Goal: Task Accomplishment & Management: Use online tool/utility

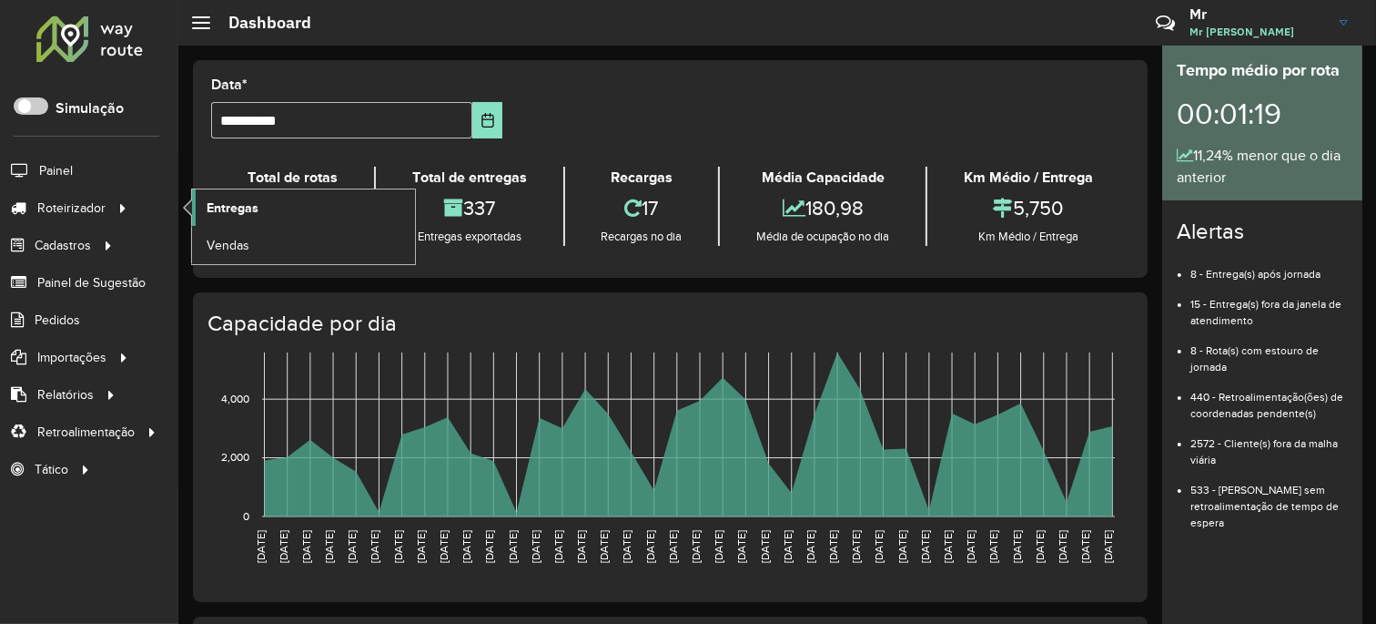
click at [274, 213] on link "Entregas" at bounding box center [303, 207] width 223 height 36
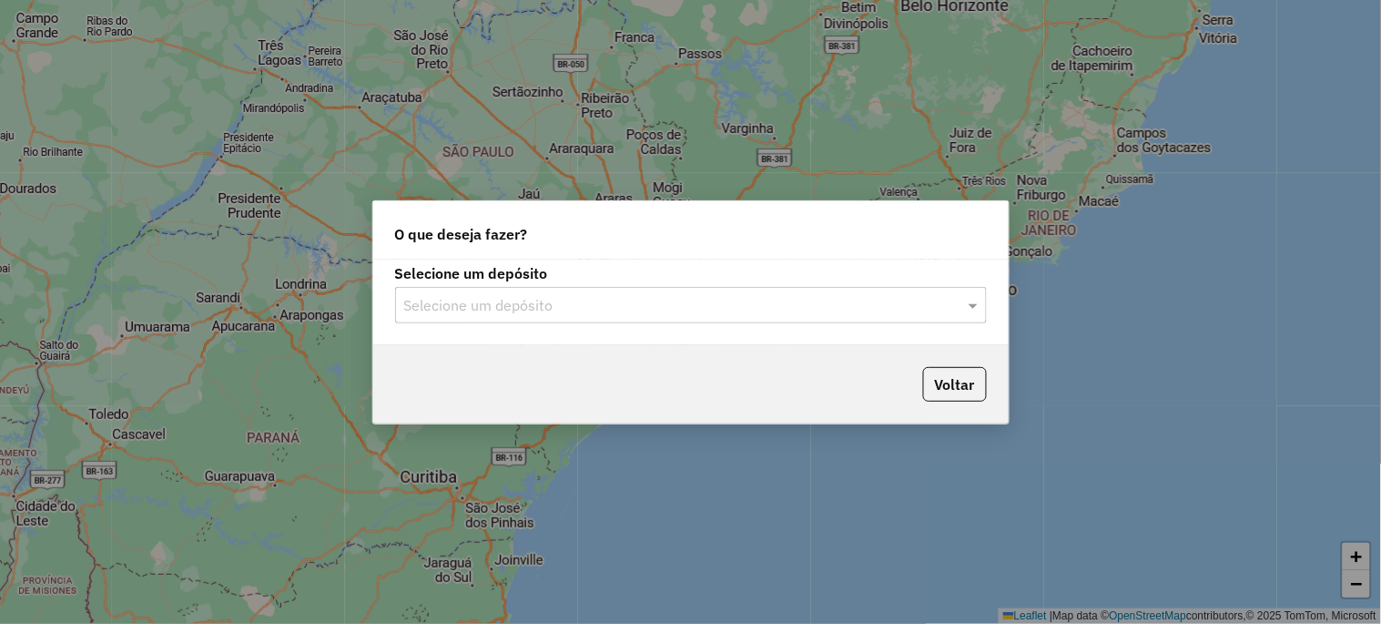
click at [551, 302] on input "text" at bounding box center [672, 306] width 537 height 22
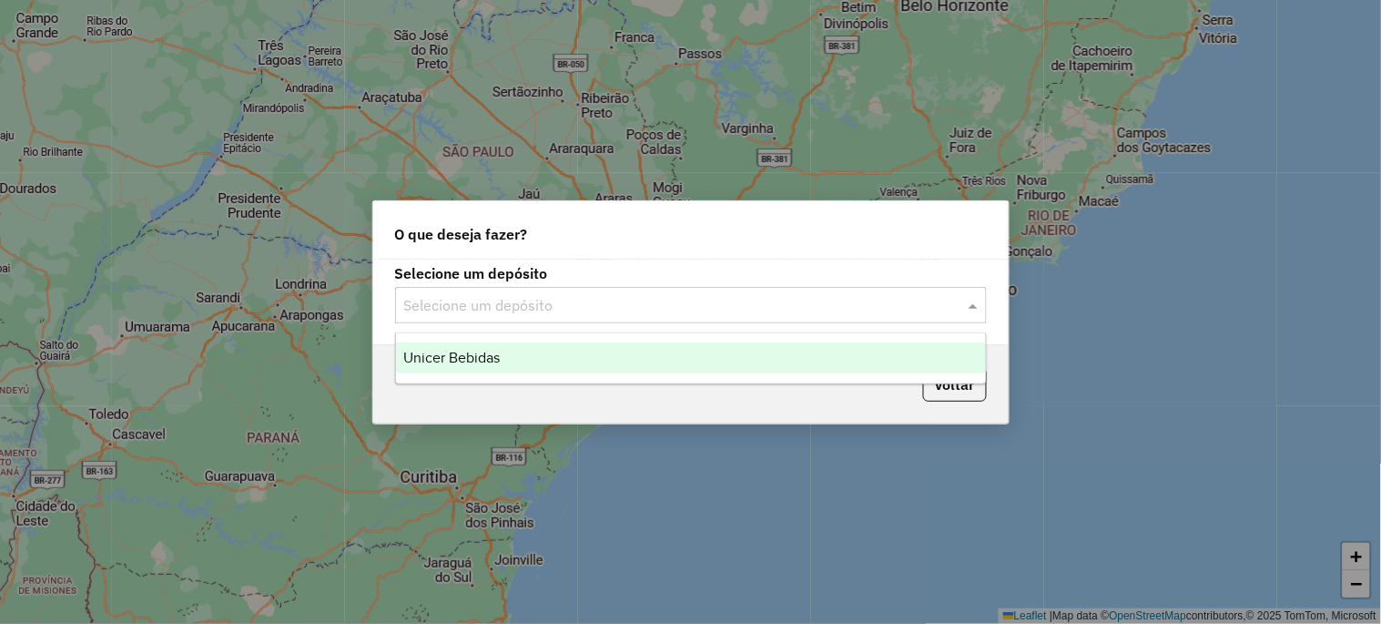
click at [502, 349] on div "Unicer Bebidas" at bounding box center [691, 357] width 590 height 31
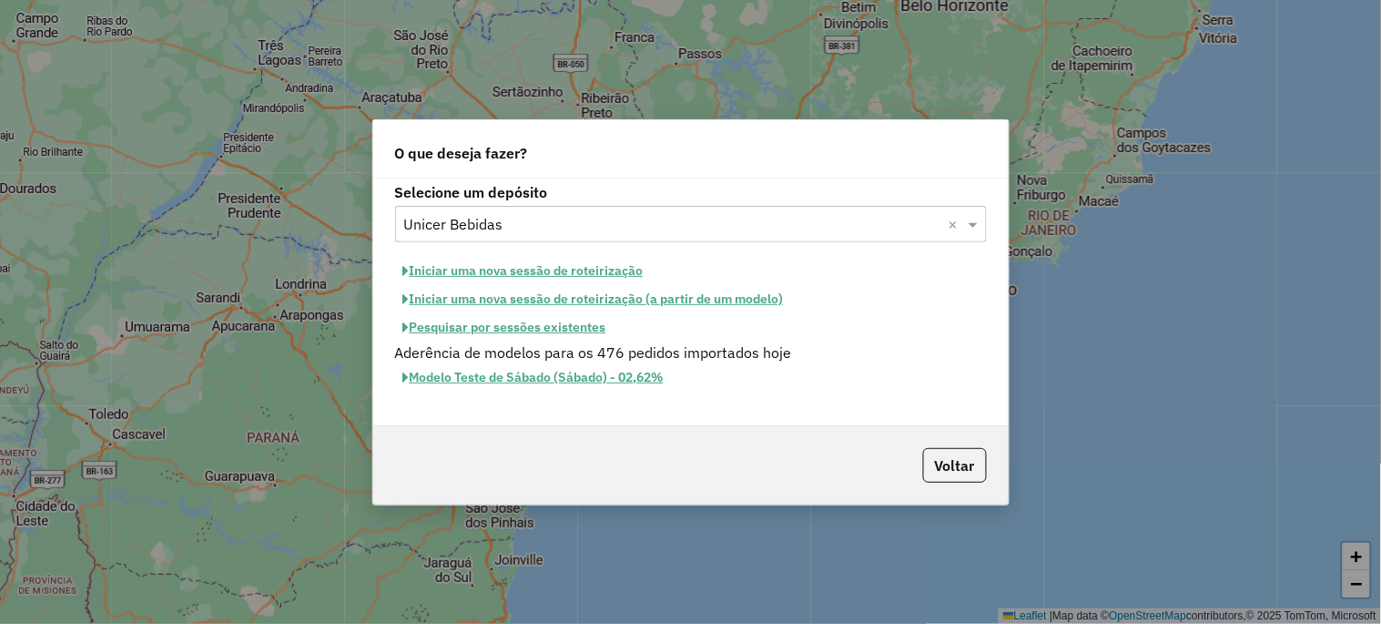
click at [473, 276] on button "Iniciar uma nova sessão de roteirização" at bounding box center [523, 271] width 257 height 28
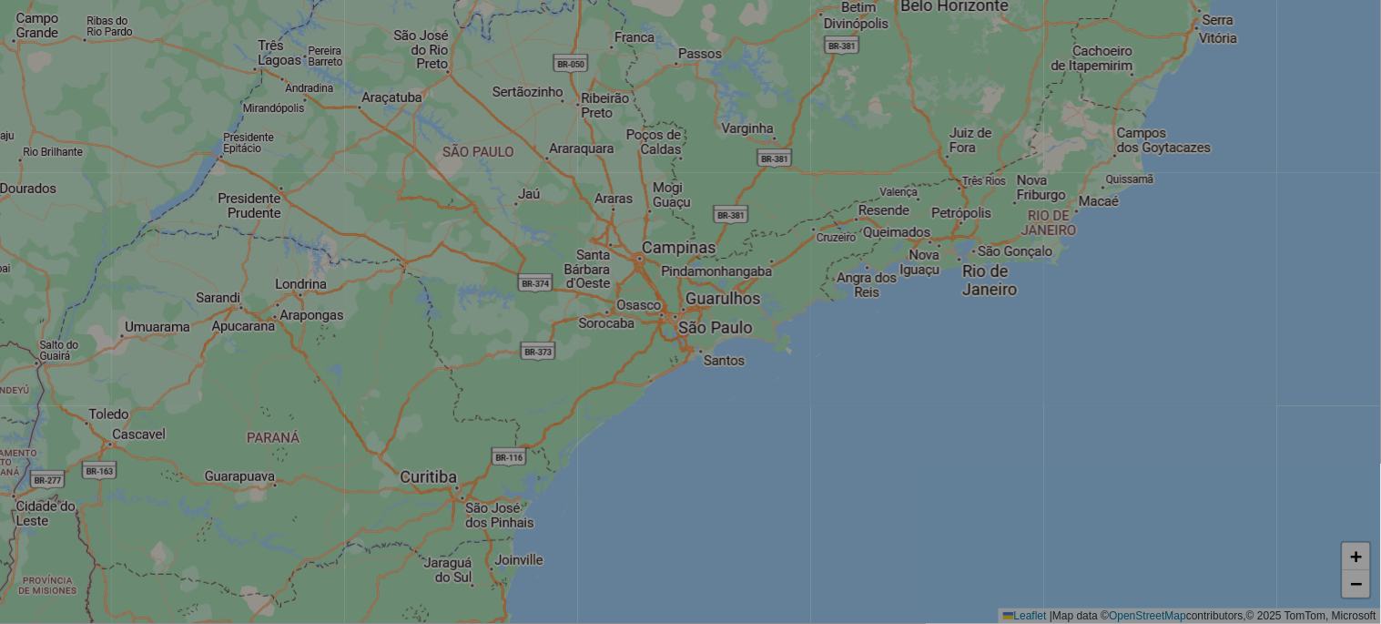
select select "*"
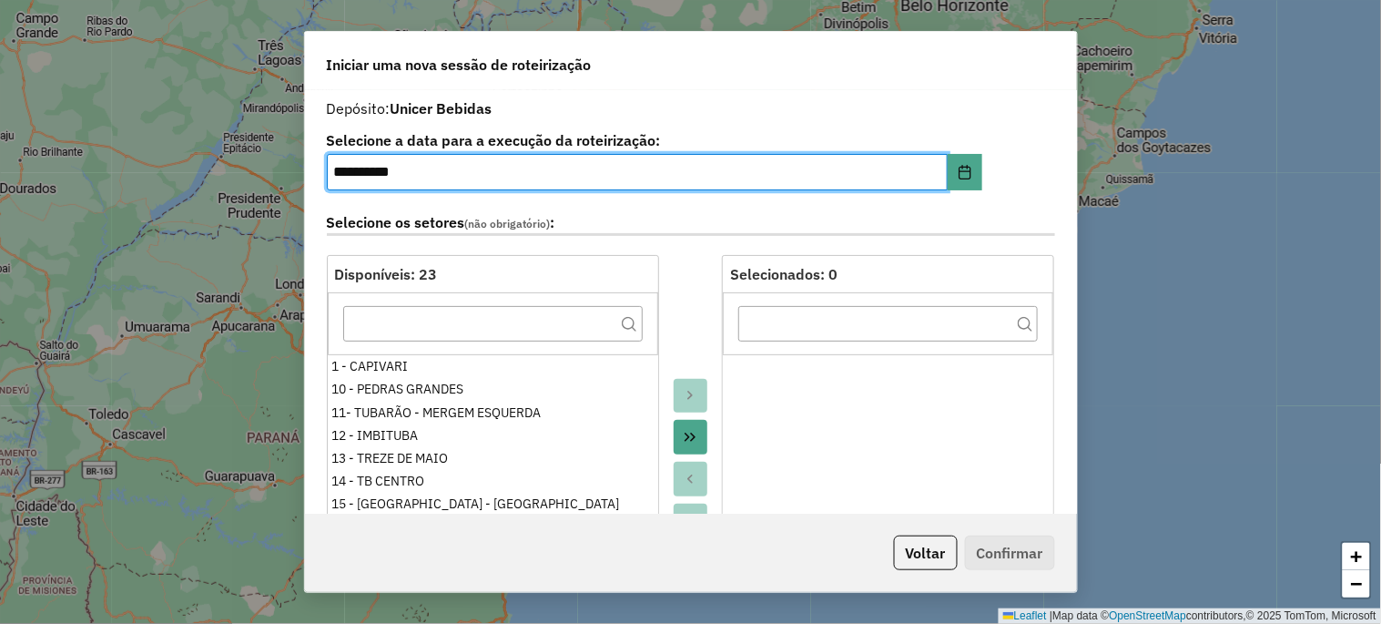
click at [684, 439] on icon "Move All to Target" at bounding box center [690, 437] width 15 height 15
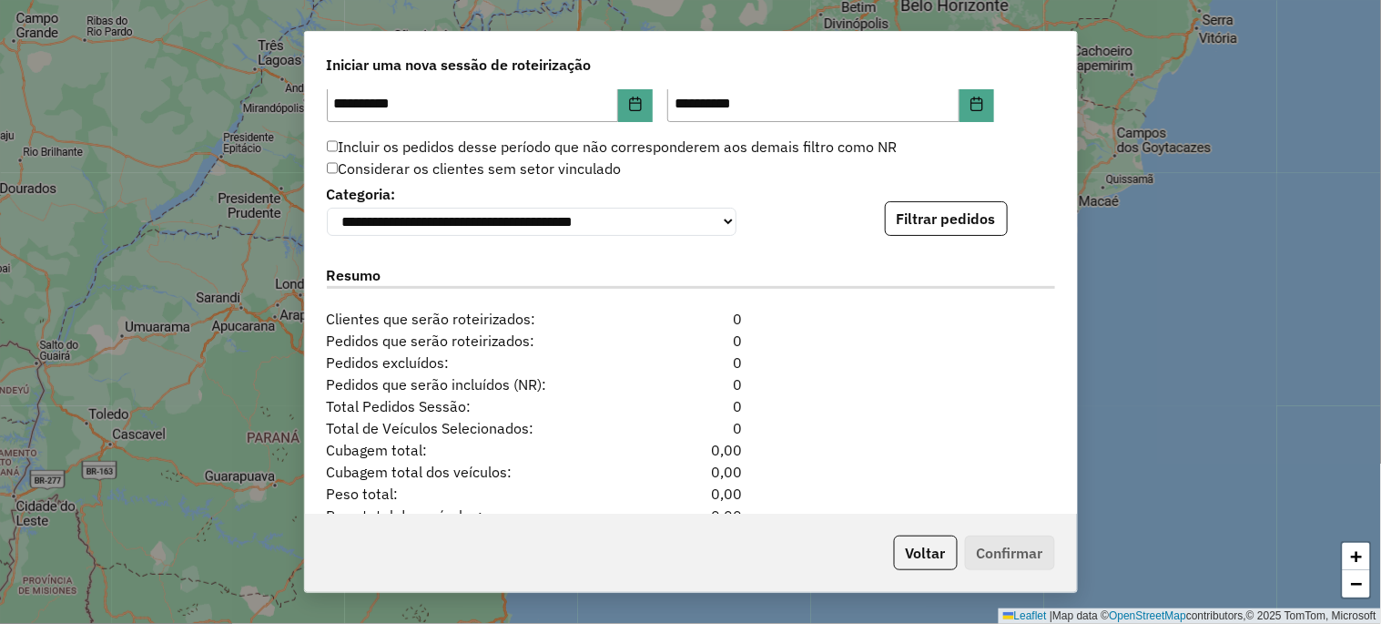
scroll to position [1882, 0]
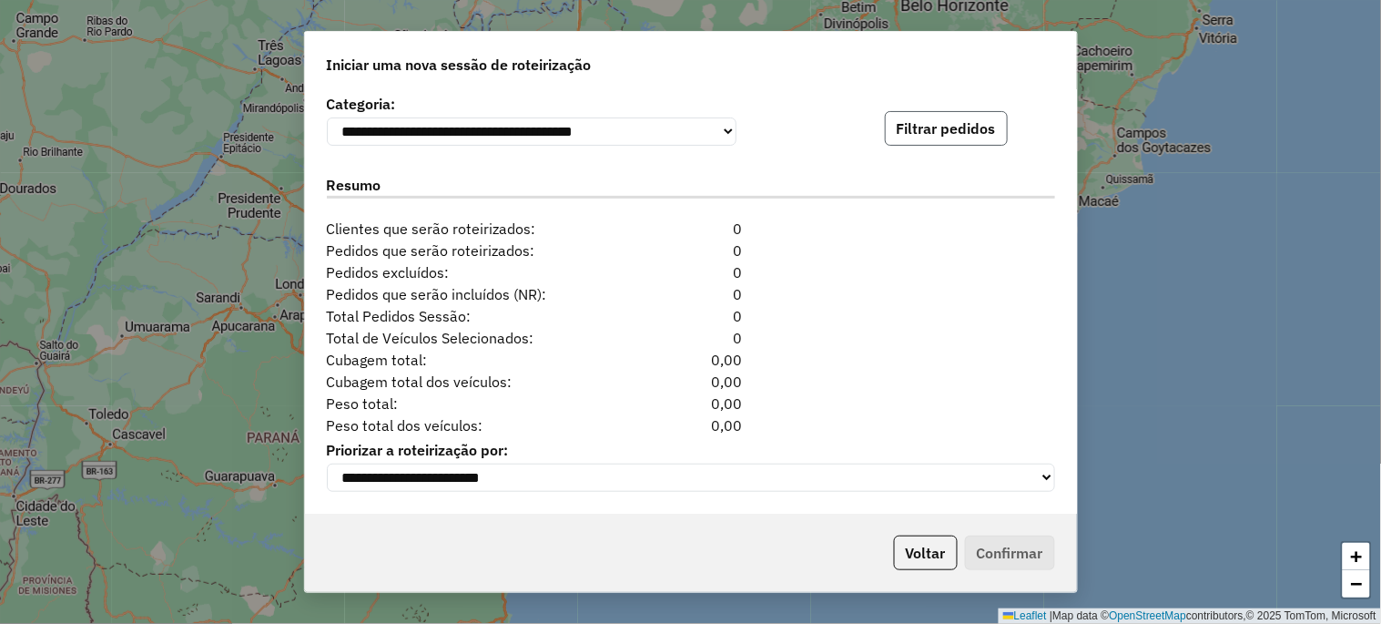
click at [945, 137] on button "Filtrar pedidos" at bounding box center [946, 128] width 123 height 35
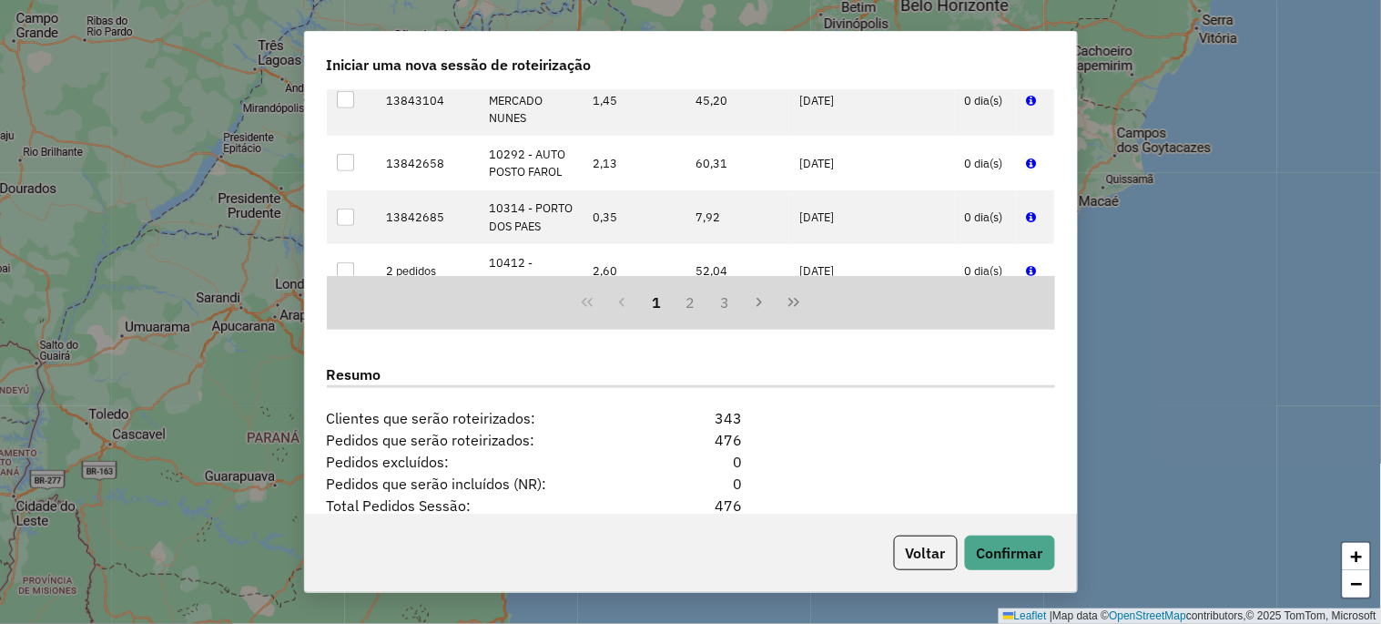
scroll to position [2257, 0]
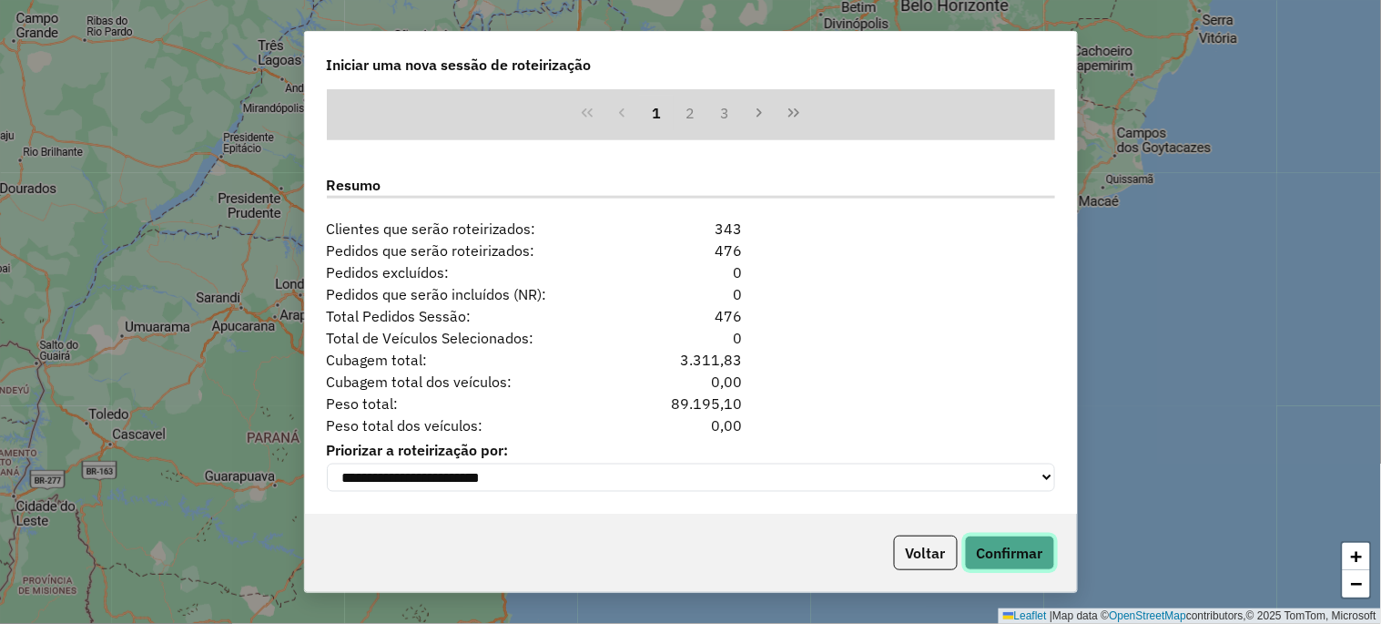
click at [995, 549] on button "Confirmar" at bounding box center [1010, 552] width 90 height 35
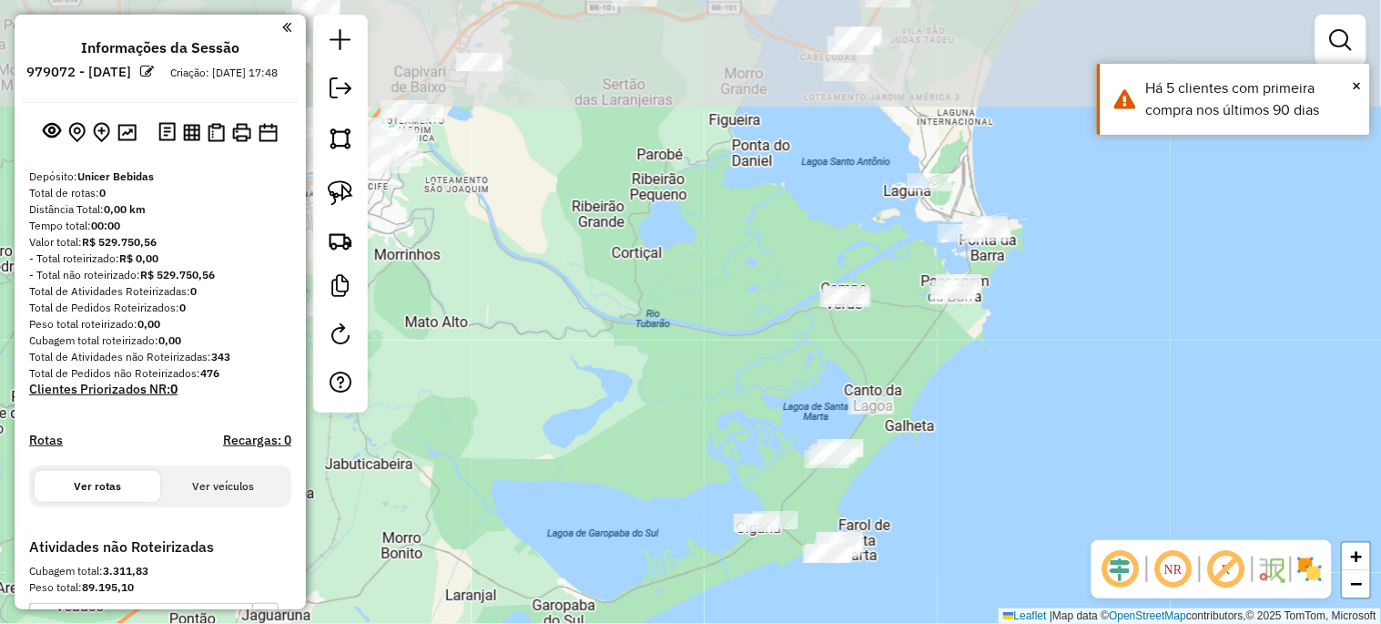
drag, startPoint x: 824, startPoint y: 433, endPoint x: 748, endPoint y: 632, distance: 212.3
click at [748, 623] on html "**********" at bounding box center [690, 312] width 1381 height 624
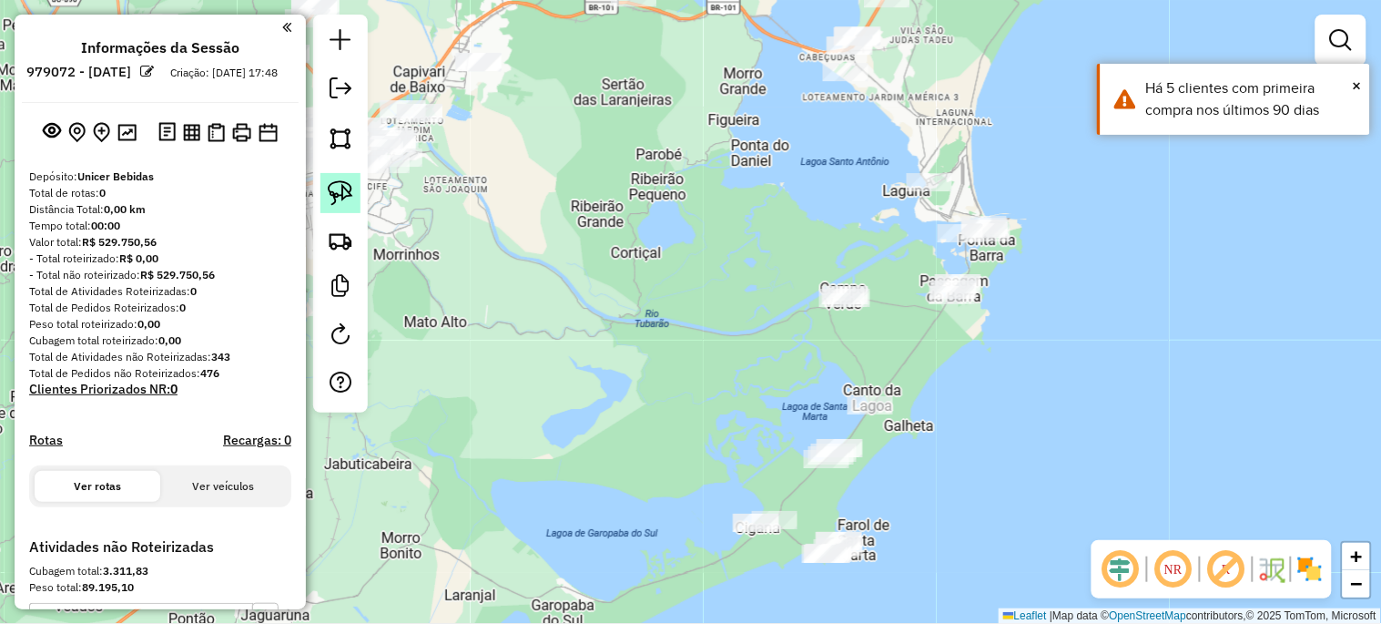
click at [324, 194] on link at bounding box center [340, 193] width 40 height 40
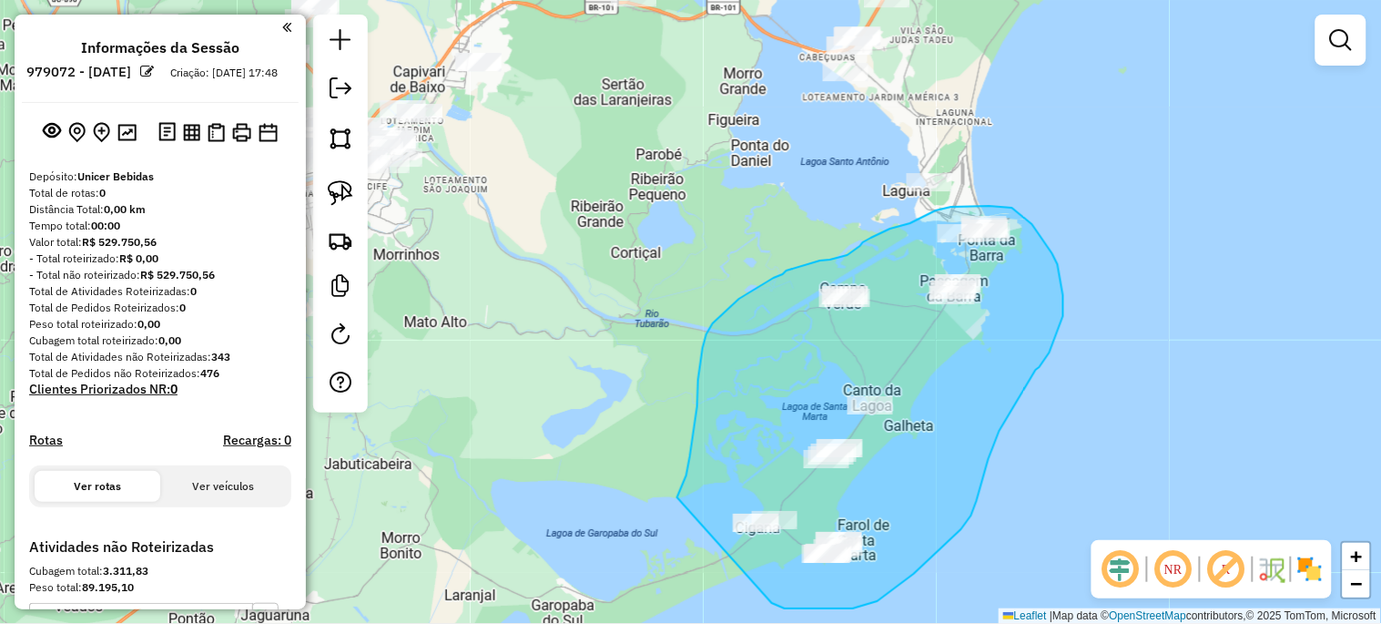
drag, startPoint x: 677, startPoint y: 497, endPoint x: 772, endPoint y: 603, distance: 141.8
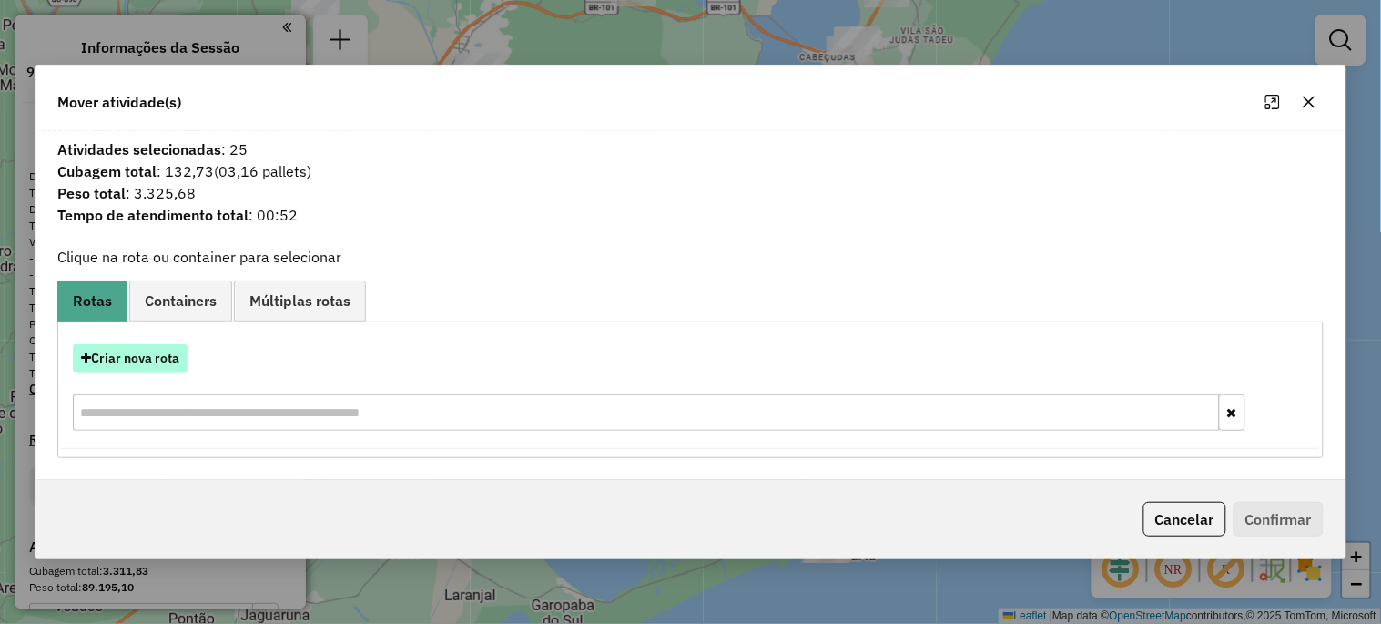
click at [161, 357] on button "Criar nova rota" at bounding box center [130, 358] width 115 height 28
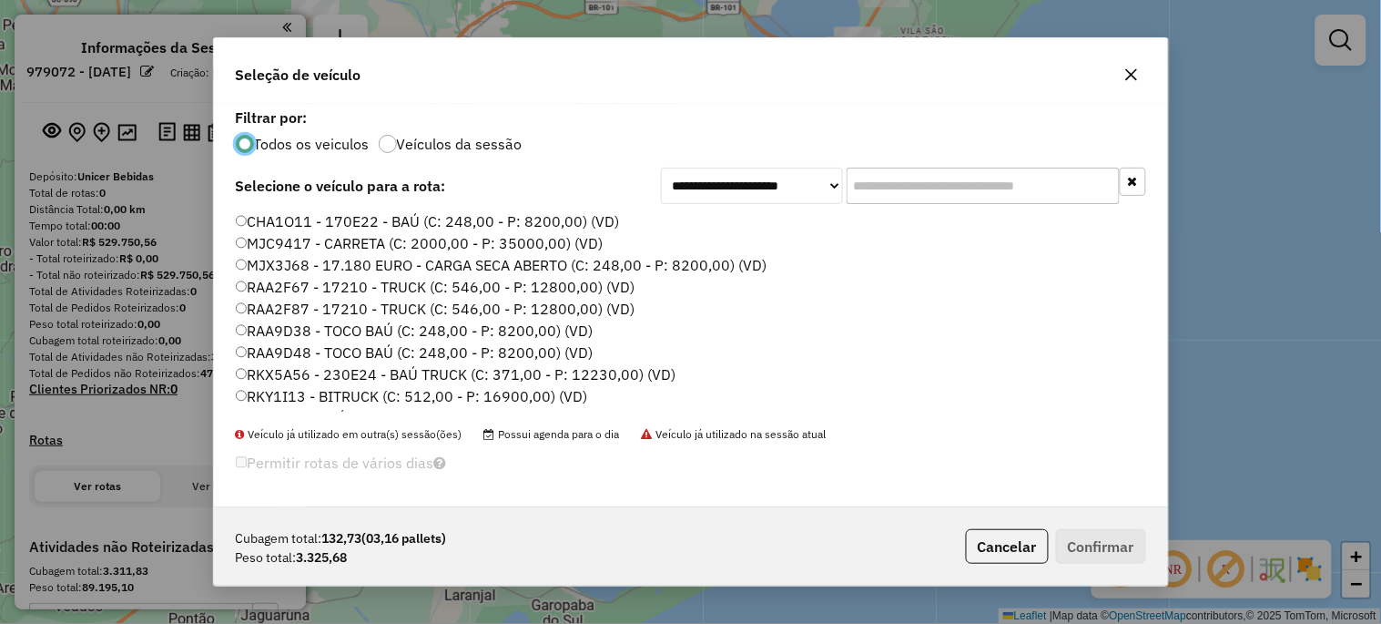
scroll to position [10, 5]
click at [898, 188] on input "text" at bounding box center [983, 185] width 273 height 36
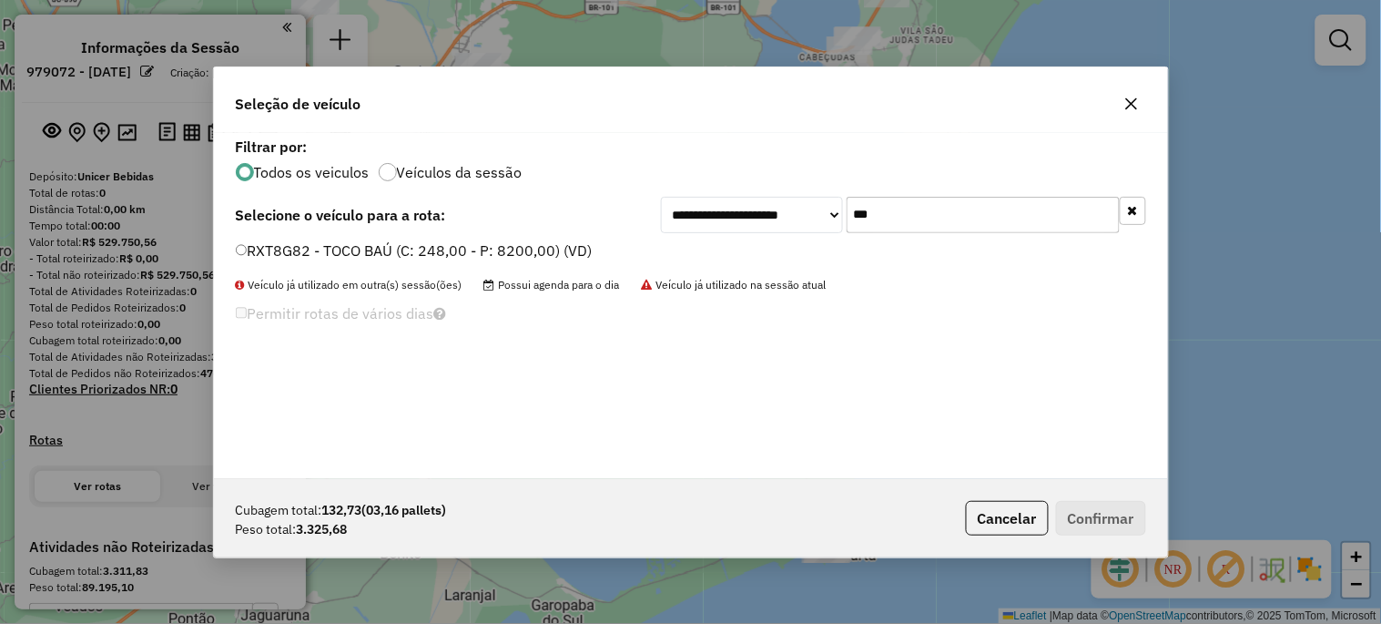
type input "***"
click at [325, 255] on label "RXT8G82 - TOCO BAÚ (C: 248,00 - P: 8200,00) (VD)" at bounding box center [414, 250] width 357 height 22
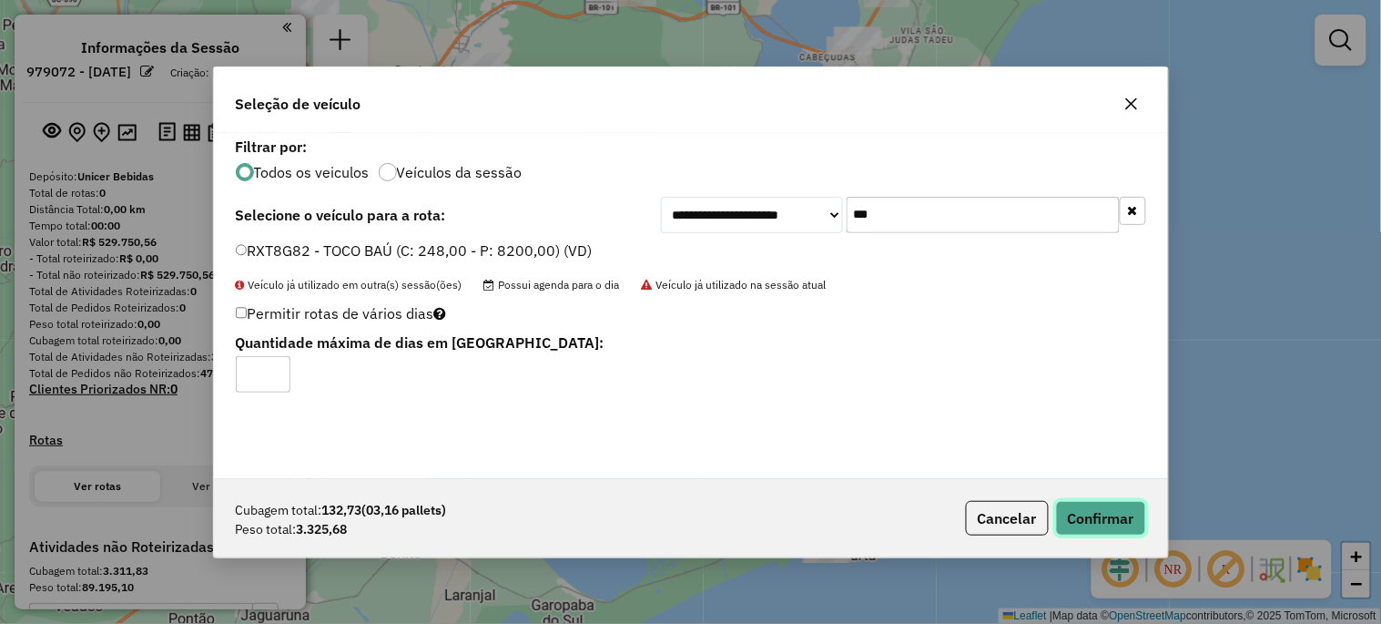
click at [1083, 513] on button "Confirmar" at bounding box center [1101, 518] width 90 height 35
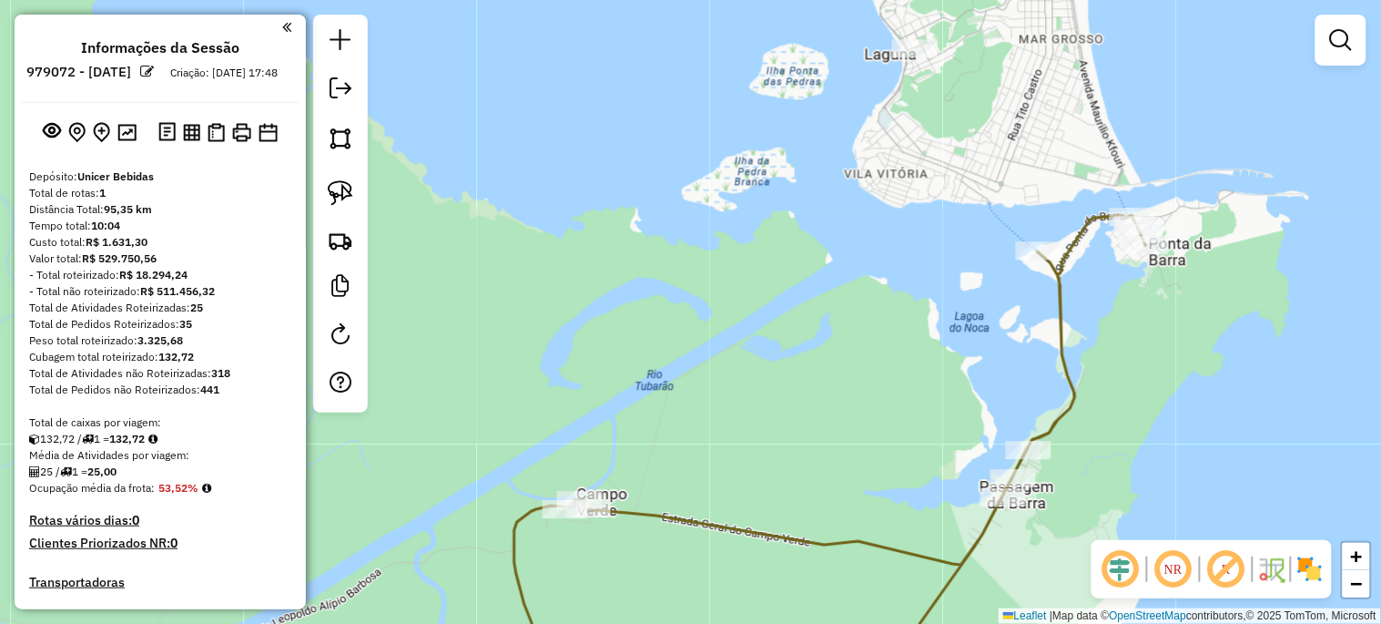
drag, startPoint x: 925, startPoint y: 188, endPoint x: 801, endPoint y: 155, distance: 128.1
click at [795, 195] on div "Janela de atendimento Grade de atendimento Capacidade Transportadoras Veículos …" at bounding box center [690, 312] width 1381 height 624
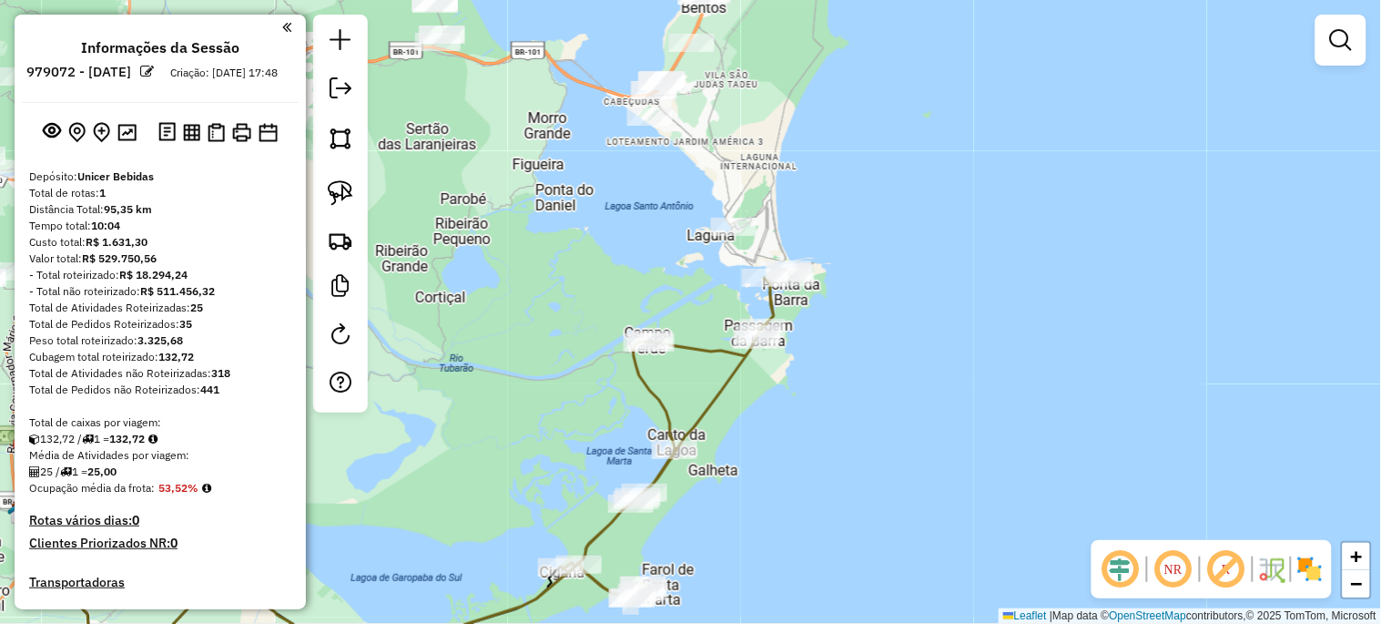
drag, startPoint x: 566, startPoint y: 478, endPoint x: 783, endPoint y: 414, distance: 225.8
click at [781, 415] on div "Janela de atendimento Grade de atendimento Capacidade Transportadoras Veículos …" at bounding box center [690, 312] width 1381 height 624
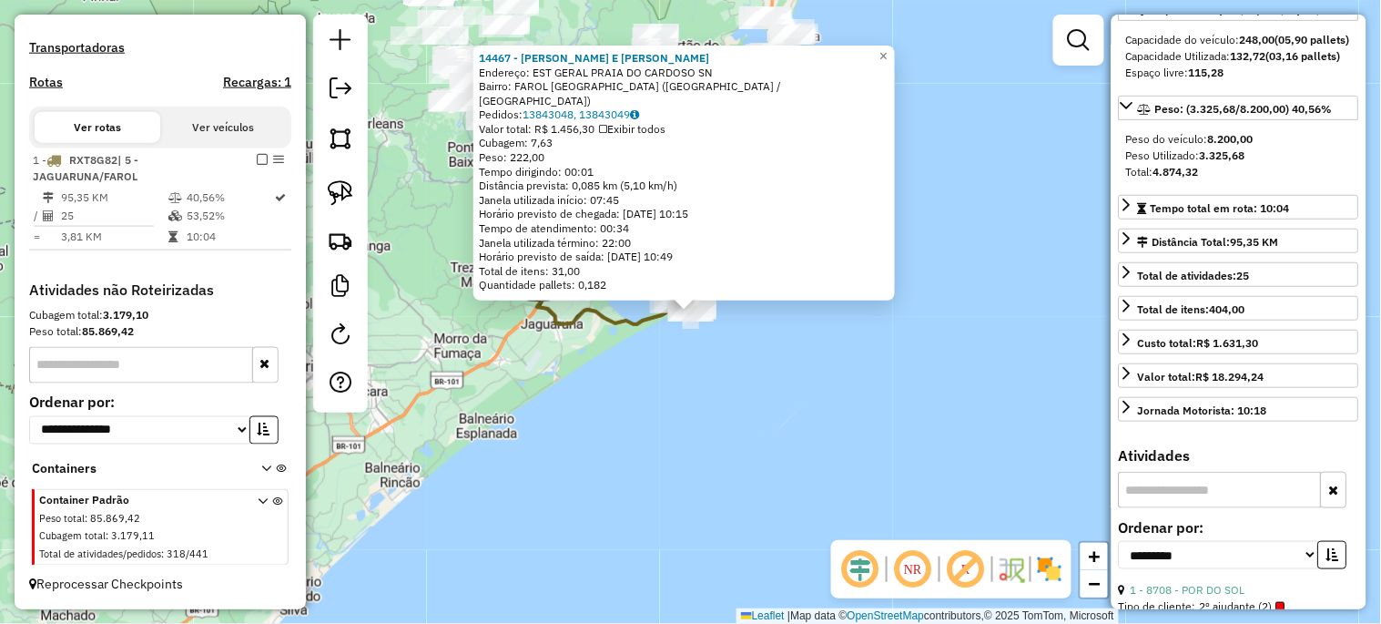
scroll to position [337, 0]
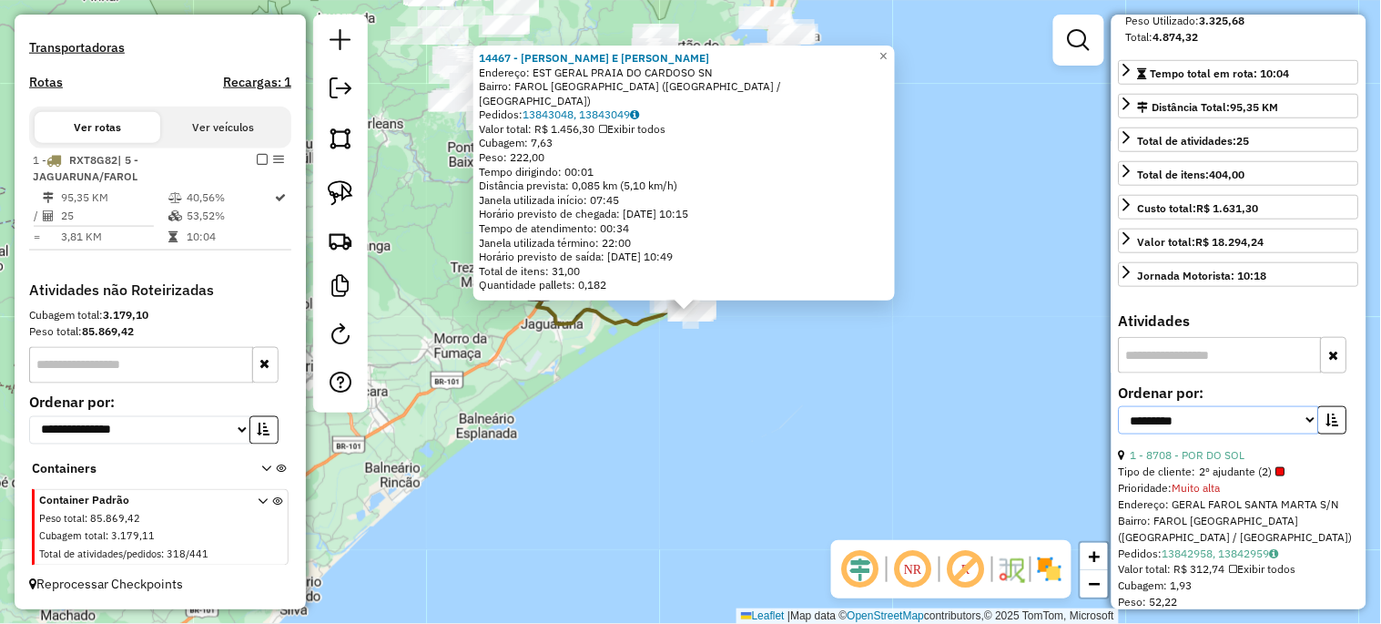
click at [1188, 434] on select "**********" at bounding box center [1219, 420] width 200 height 28
select select "*********"
click at [1119, 434] on select "**********" at bounding box center [1219, 420] width 200 height 28
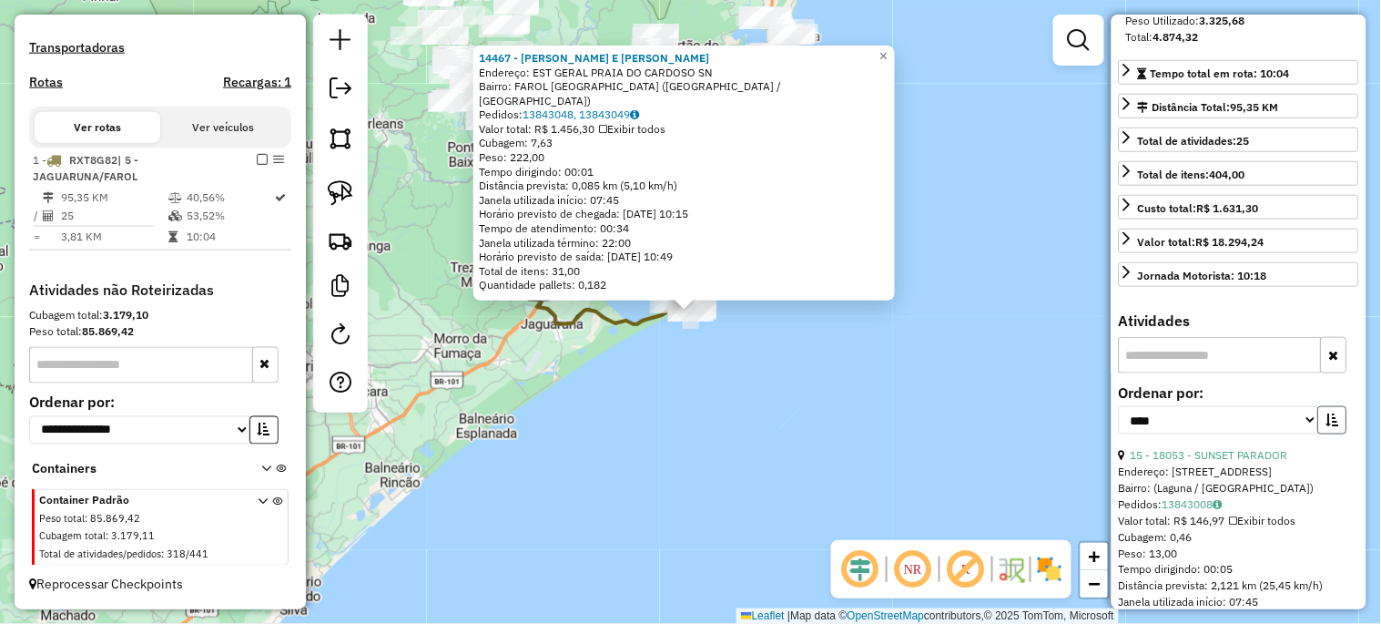
click at [1331, 426] on icon "button" at bounding box center [1332, 419] width 13 height 13
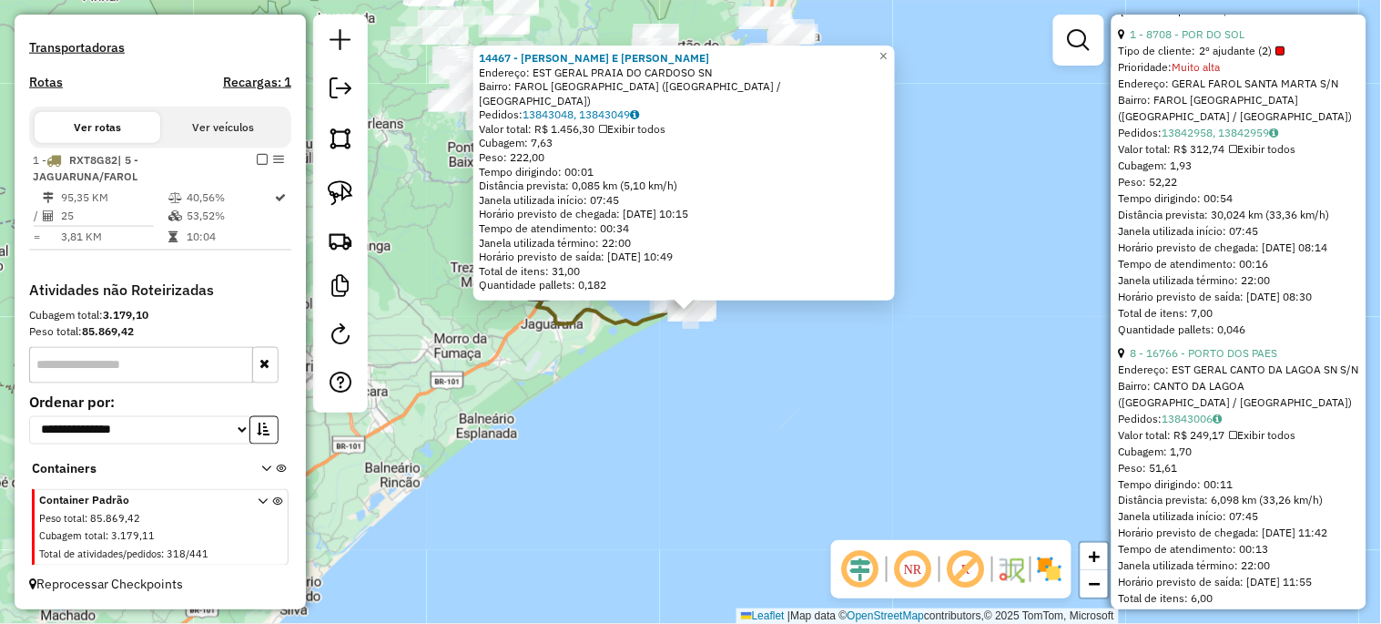
scroll to position [5393, 0]
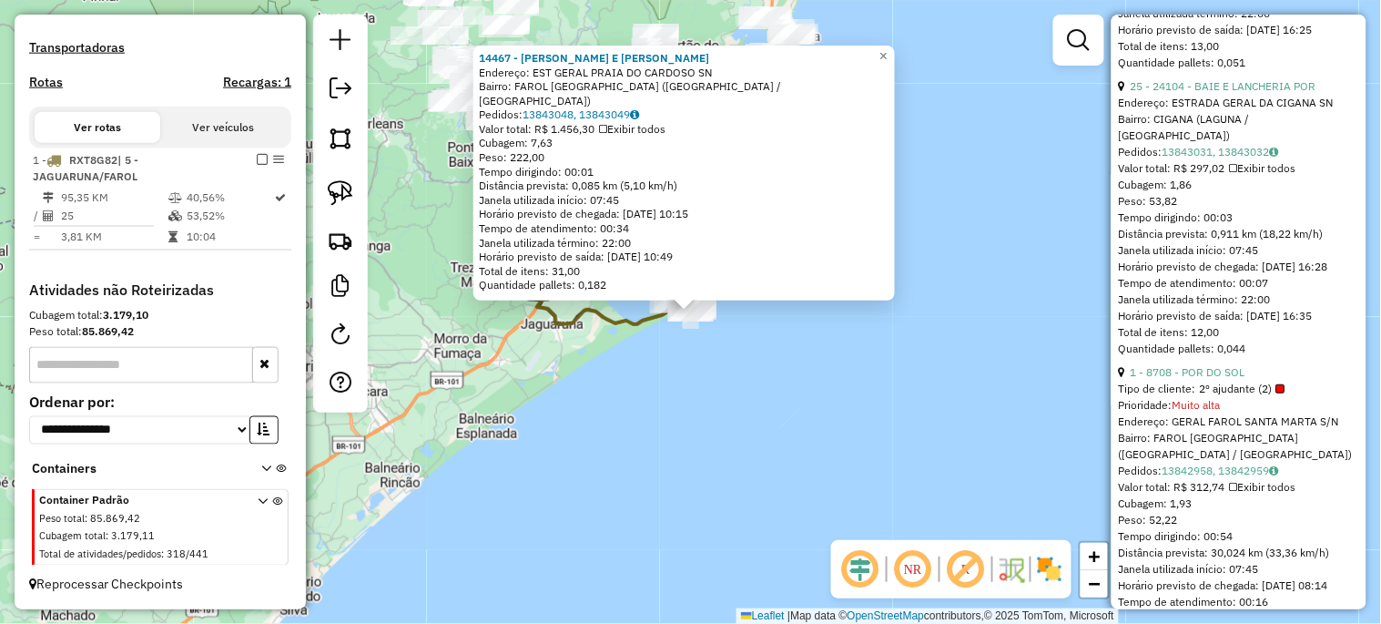
click at [762, 433] on div "14467 - CÓRDOVA E PRUDENCIO Endereço: EST GERAL PRAIA DO CARDOSO SN Bairro: FAR…" at bounding box center [690, 312] width 1381 height 624
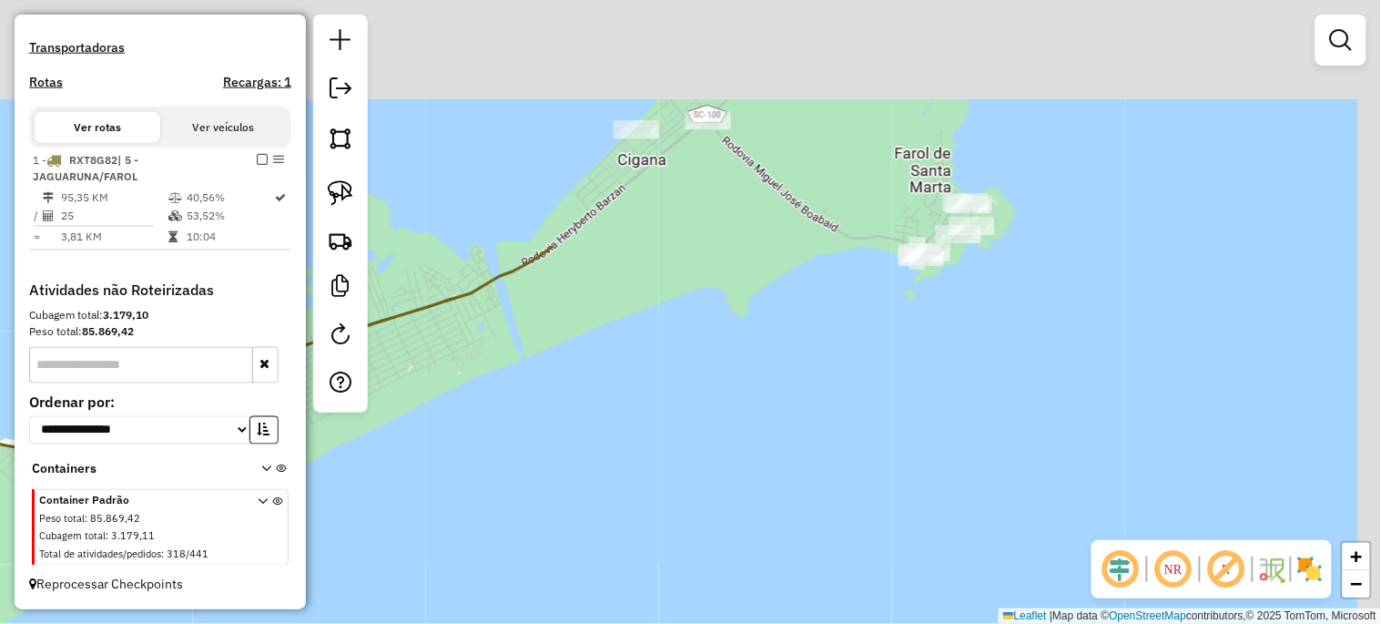
drag, startPoint x: 888, startPoint y: 131, endPoint x: 807, endPoint y: 522, distance: 399.7
click at [807, 522] on div "Janela de atendimento Grade de atendimento Capacidade Transportadoras Veículos …" at bounding box center [690, 312] width 1381 height 624
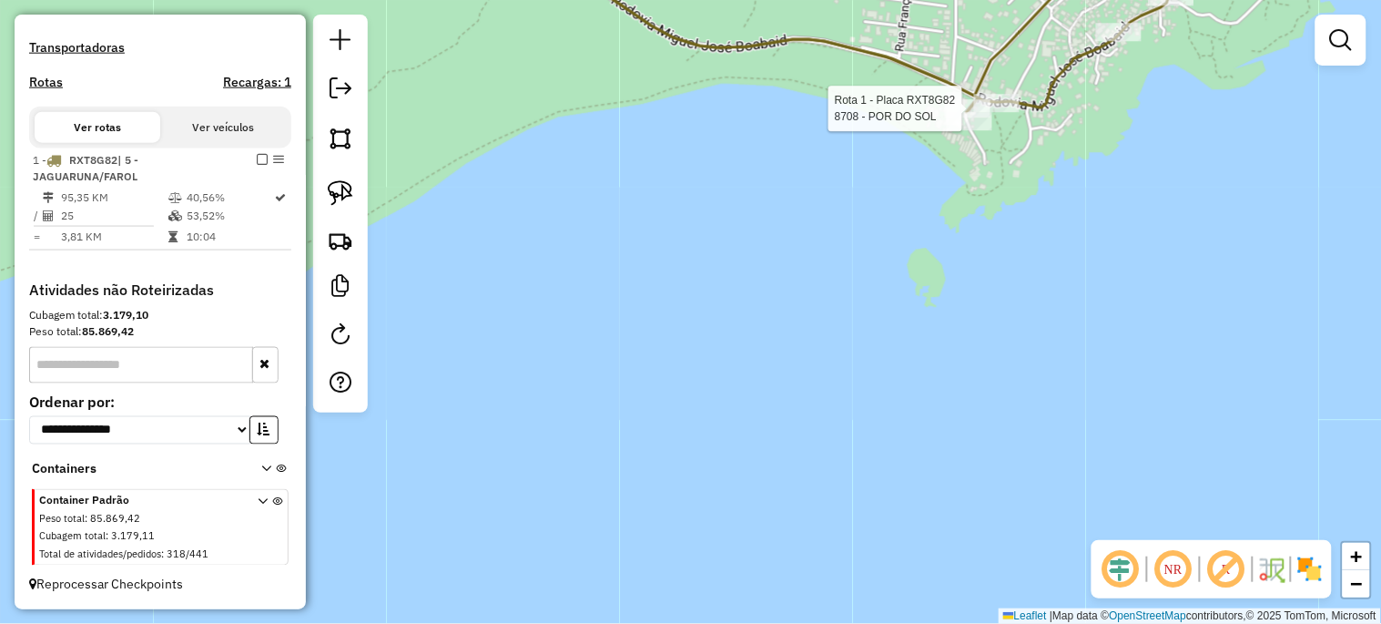
select select "*********"
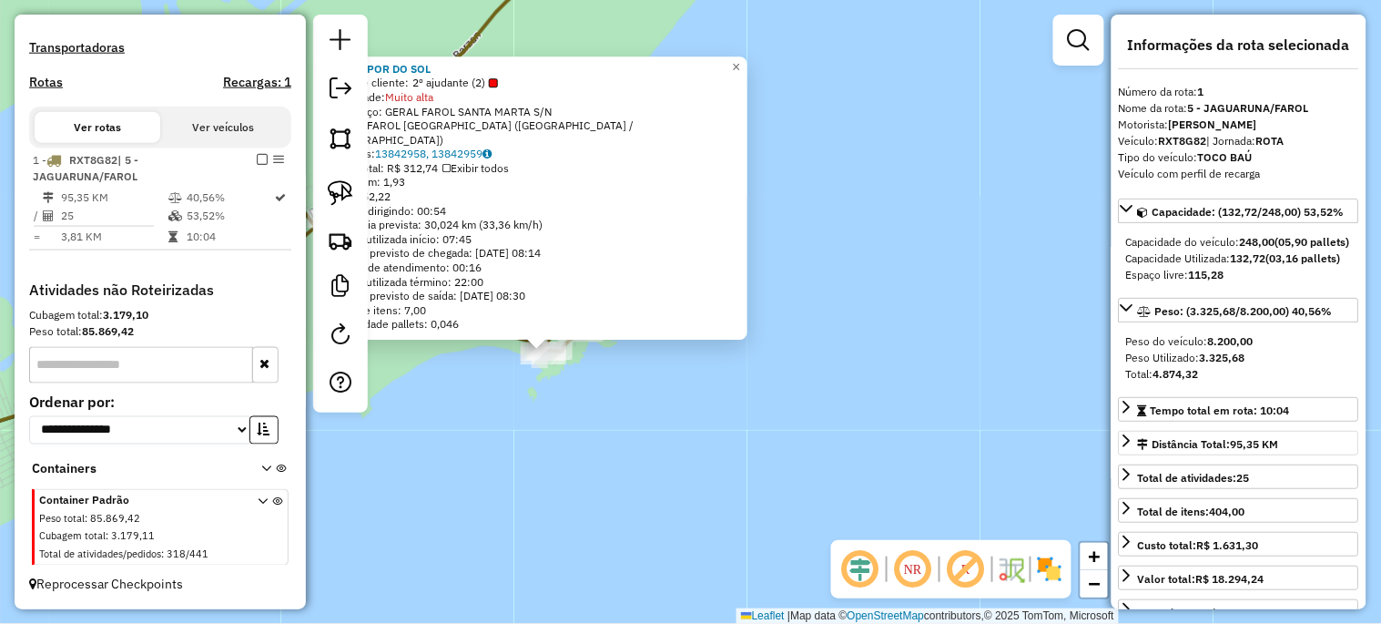
scroll to position [269, 0]
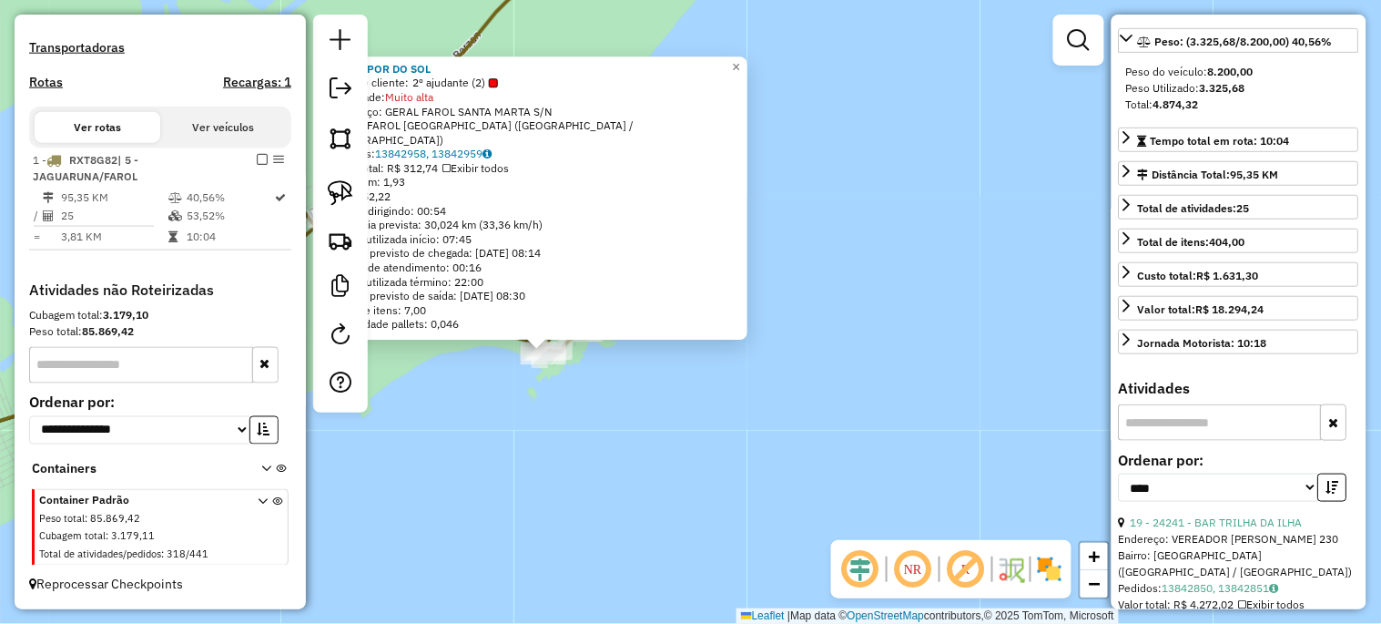
click at [634, 492] on div "8708 - POR DO SOL Tipo de cliente: 2º ajudante (2) Prioridade: Muito alta Ender…" at bounding box center [690, 312] width 1381 height 624
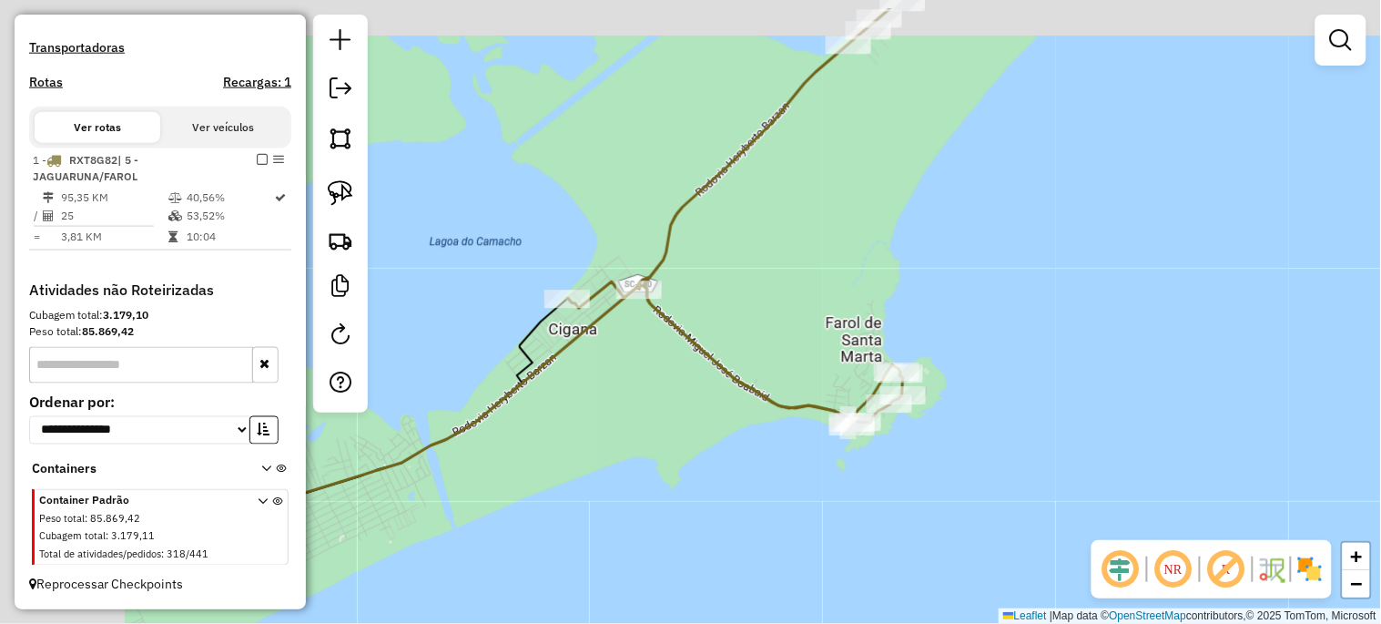
drag, startPoint x: 553, startPoint y: 477, endPoint x: 862, endPoint y: 548, distance: 316.6
click at [862, 548] on div "Janela de atendimento Grade de atendimento Capacidade Transportadoras Veículos …" at bounding box center [690, 312] width 1381 height 624
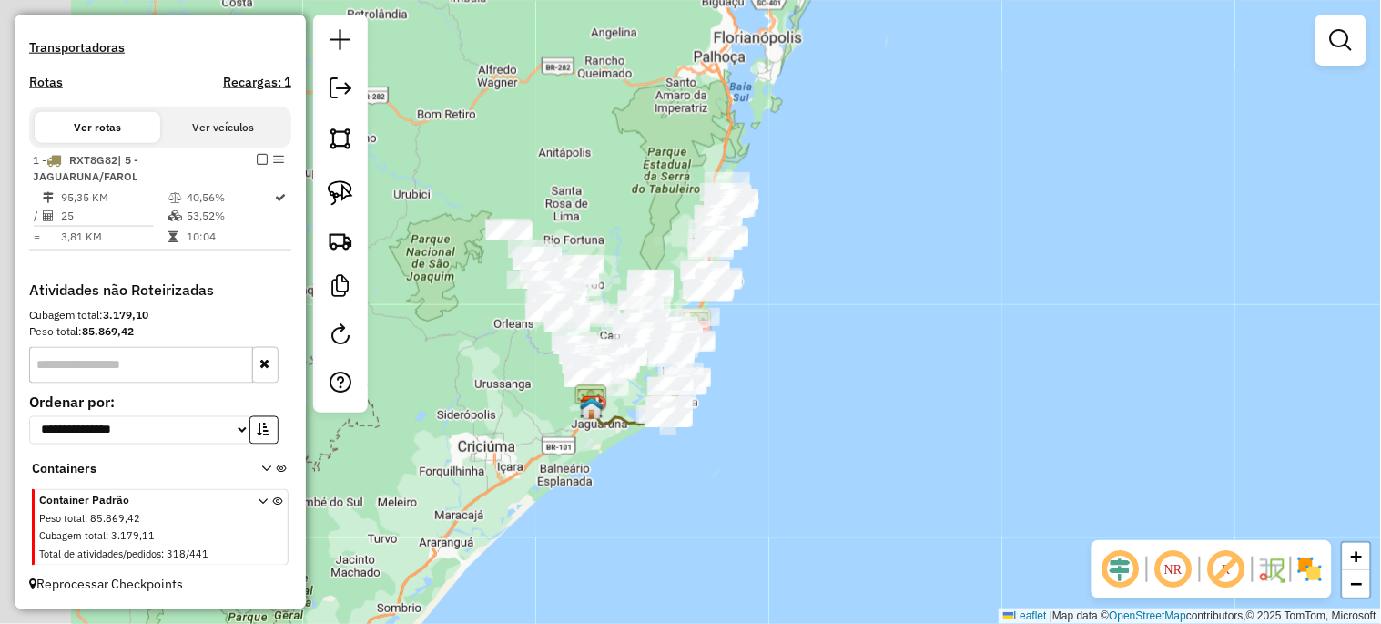
drag, startPoint x: 643, startPoint y: 486, endPoint x: 938, endPoint y: 485, distance: 294.9
click at [938, 485] on div "Janela de atendimento Grade de atendimento Capacidade Transportadoras Veículos …" at bounding box center [690, 312] width 1381 height 624
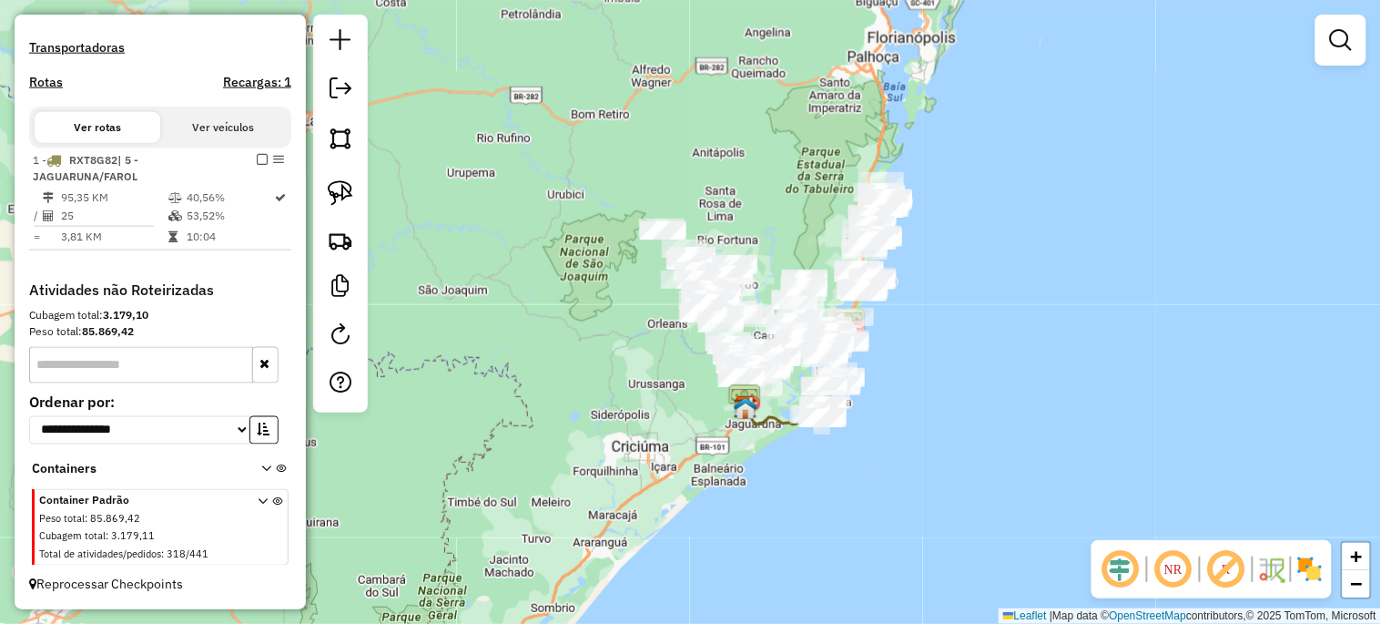
click at [257, 158] on em at bounding box center [262, 159] width 11 height 11
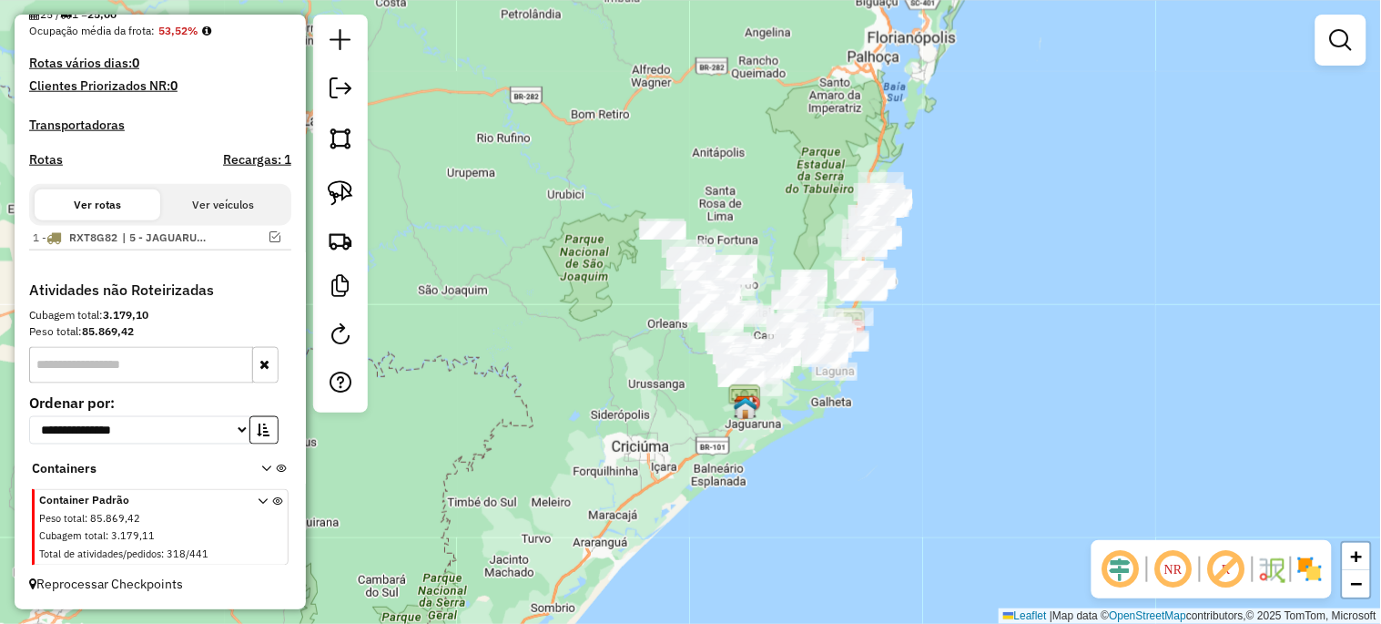
scroll to position [472, 0]
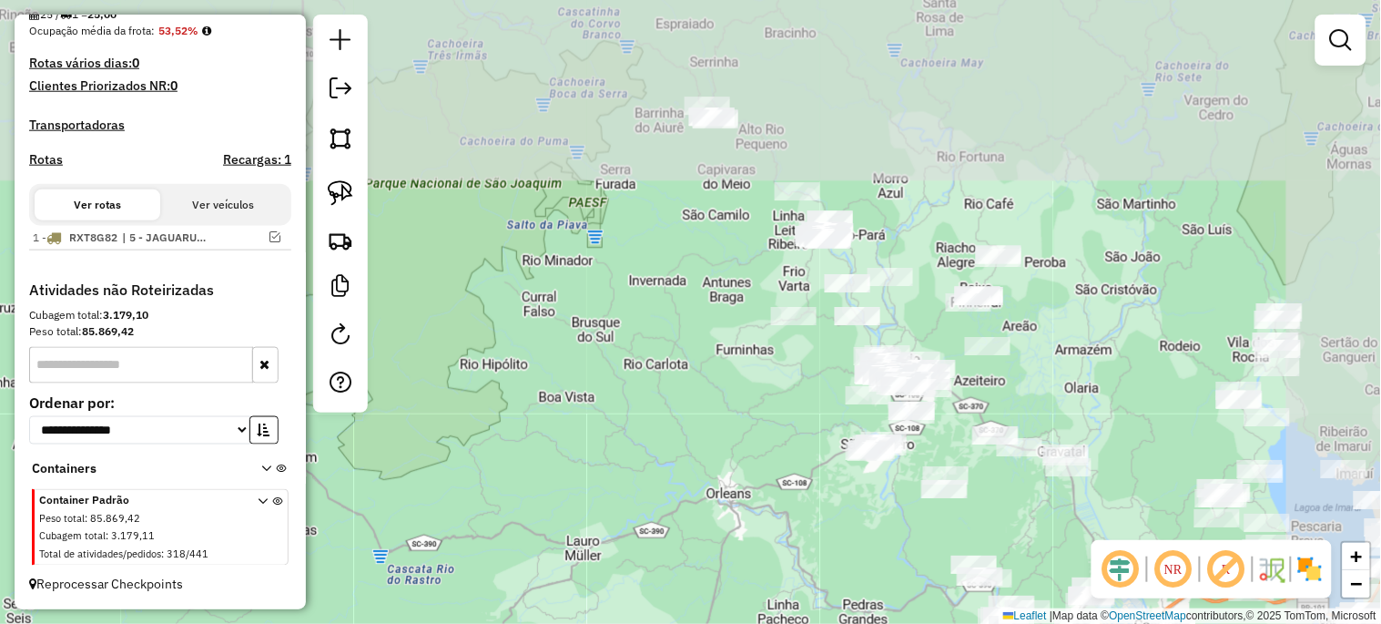
drag, startPoint x: 925, startPoint y: 275, endPoint x: 776, endPoint y: 496, distance: 266.3
click at [776, 496] on div "Janela de atendimento Grade de atendimento Capacidade Transportadoras Veículos …" at bounding box center [690, 312] width 1381 height 624
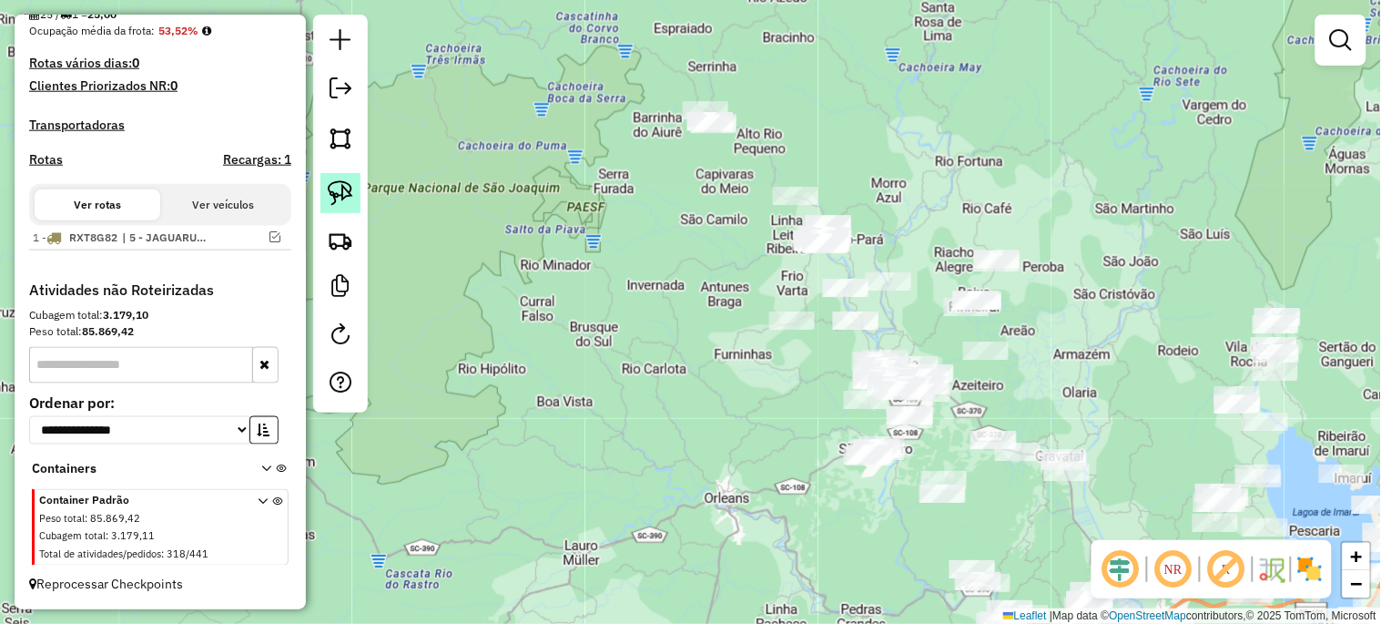
click at [341, 196] on img at bounding box center [340, 192] width 25 height 25
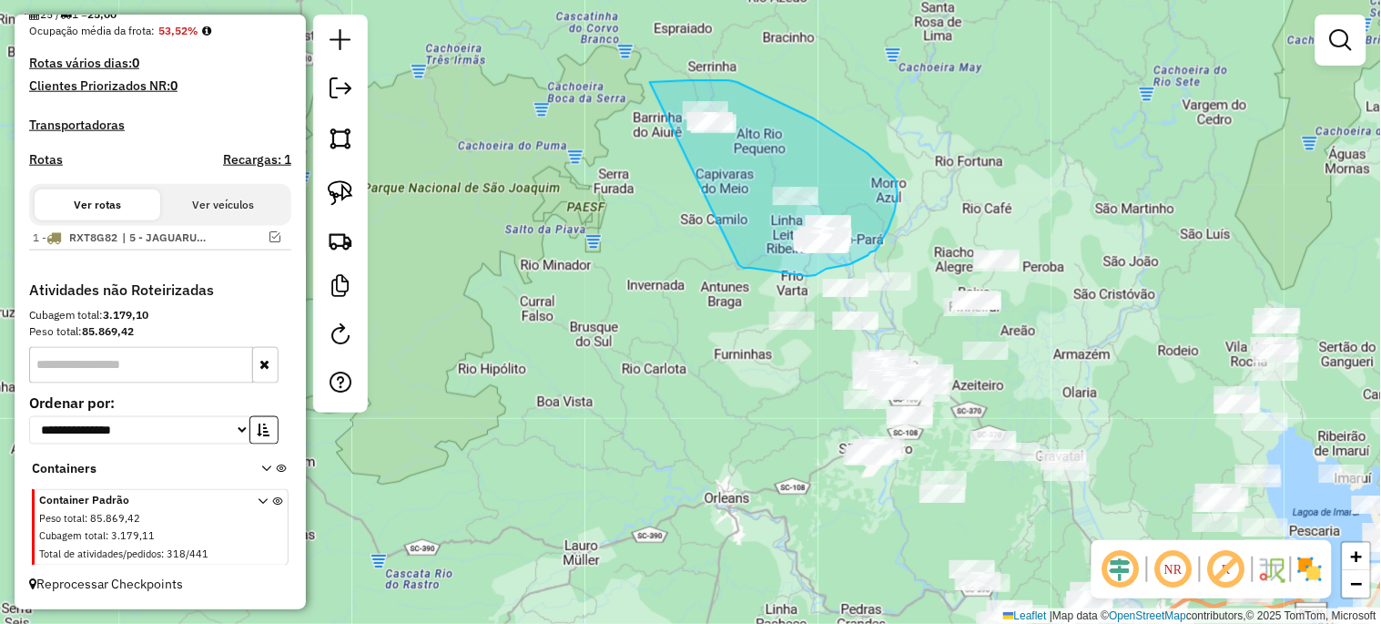
drag, startPoint x: 650, startPoint y: 82, endPoint x: 739, endPoint y: 265, distance: 203.6
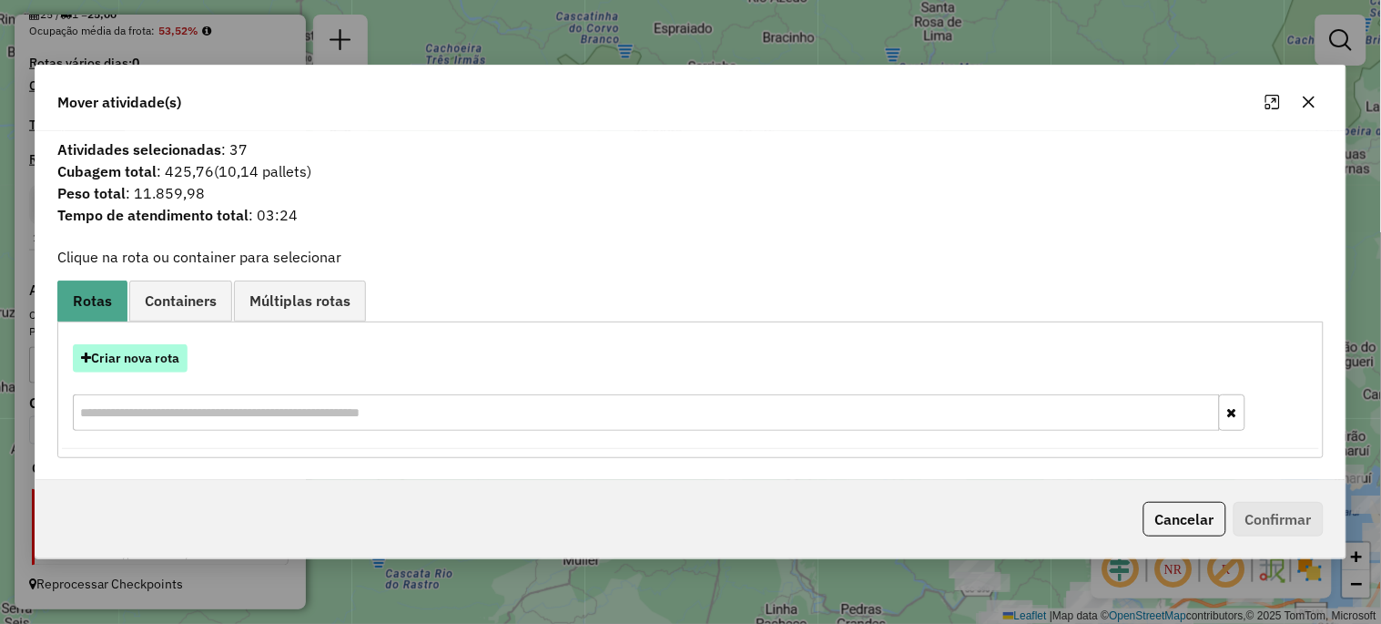
click at [178, 368] on button "Criar nova rota" at bounding box center [130, 358] width 115 height 28
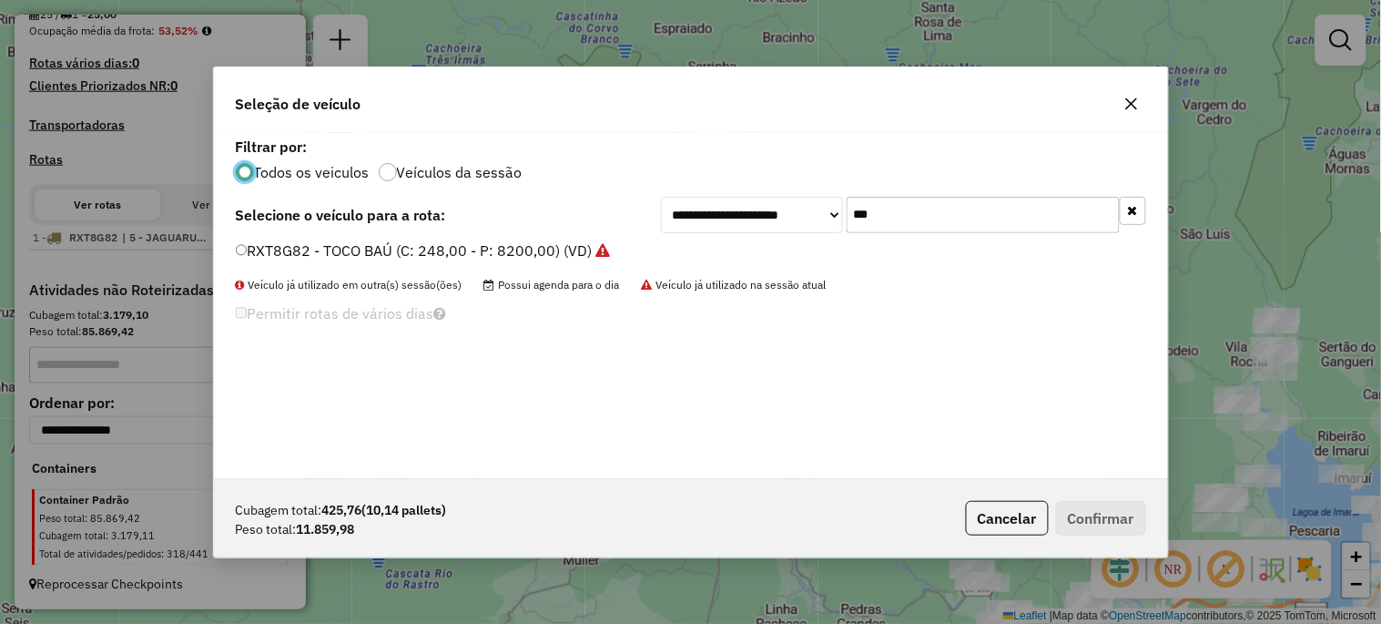
scroll to position [10, 5]
click at [893, 217] on input "***" at bounding box center [983, 215] width 273 height 36
type input "***"
click at [576, 256] on label "RKY6A35 - BAÚ TRUCK NOVO (C: 391,00 - P: 12900,00) (VD)" at bounding box center [444, 250] width 416 height 22
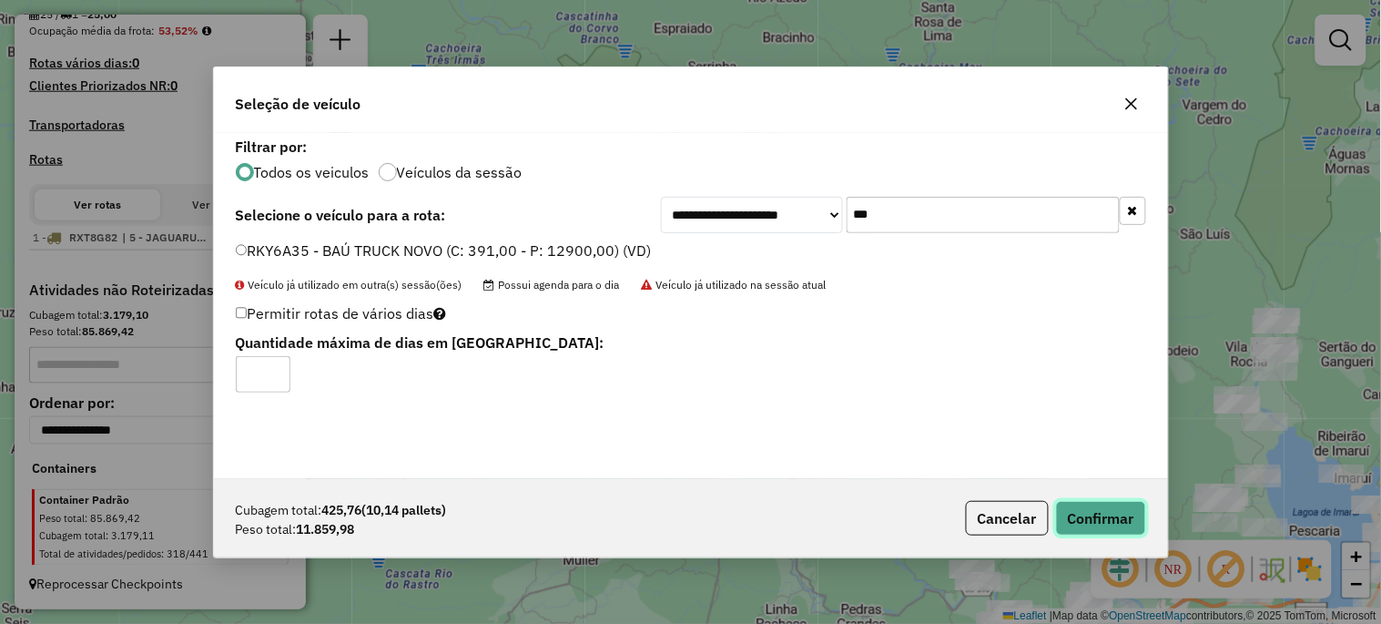
click at [1085, 524] on button "Confirmar" at bounding box center [1101, 518] width 90 height 35
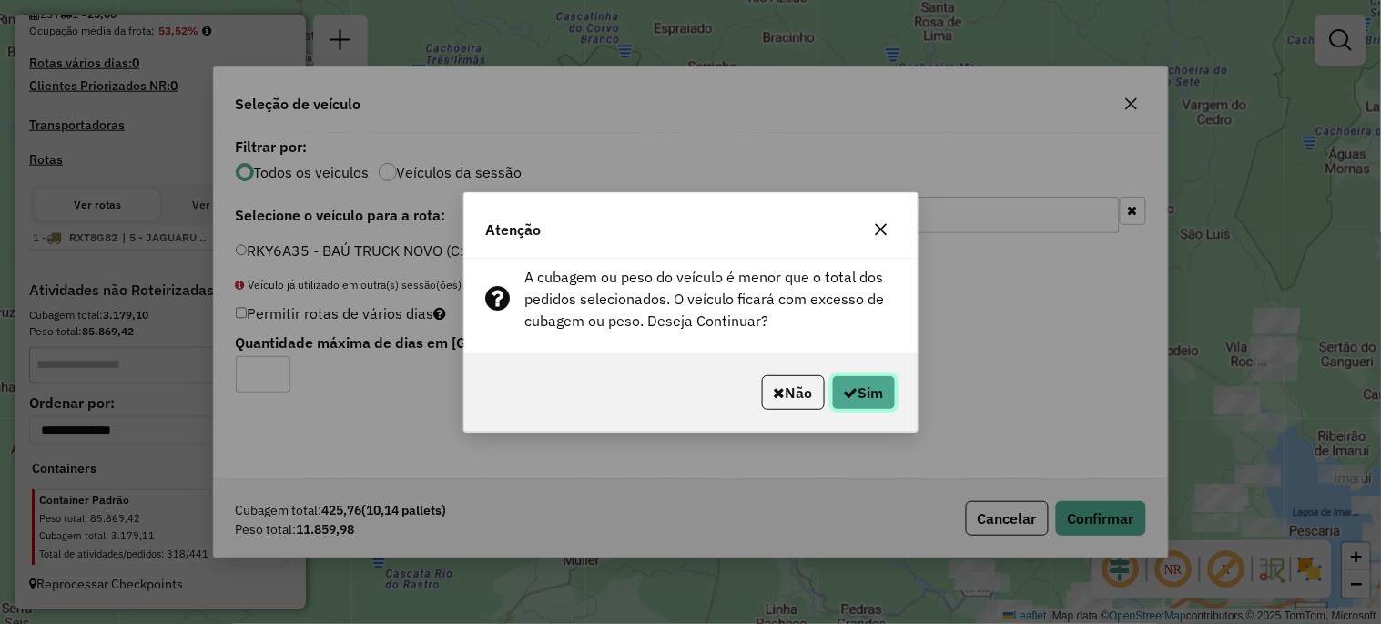
click at [880, 391] on button "Sim" at bounding box center [864, 392] width 64 height 35
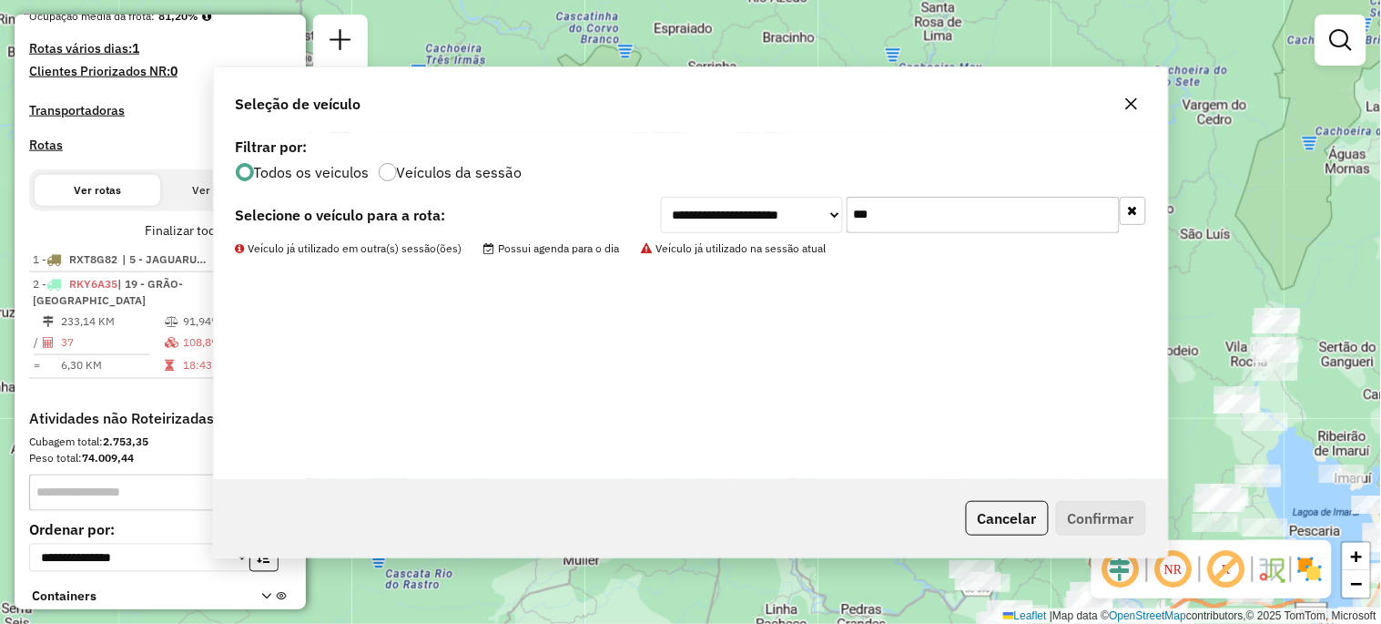
scroll to position [549, 0]
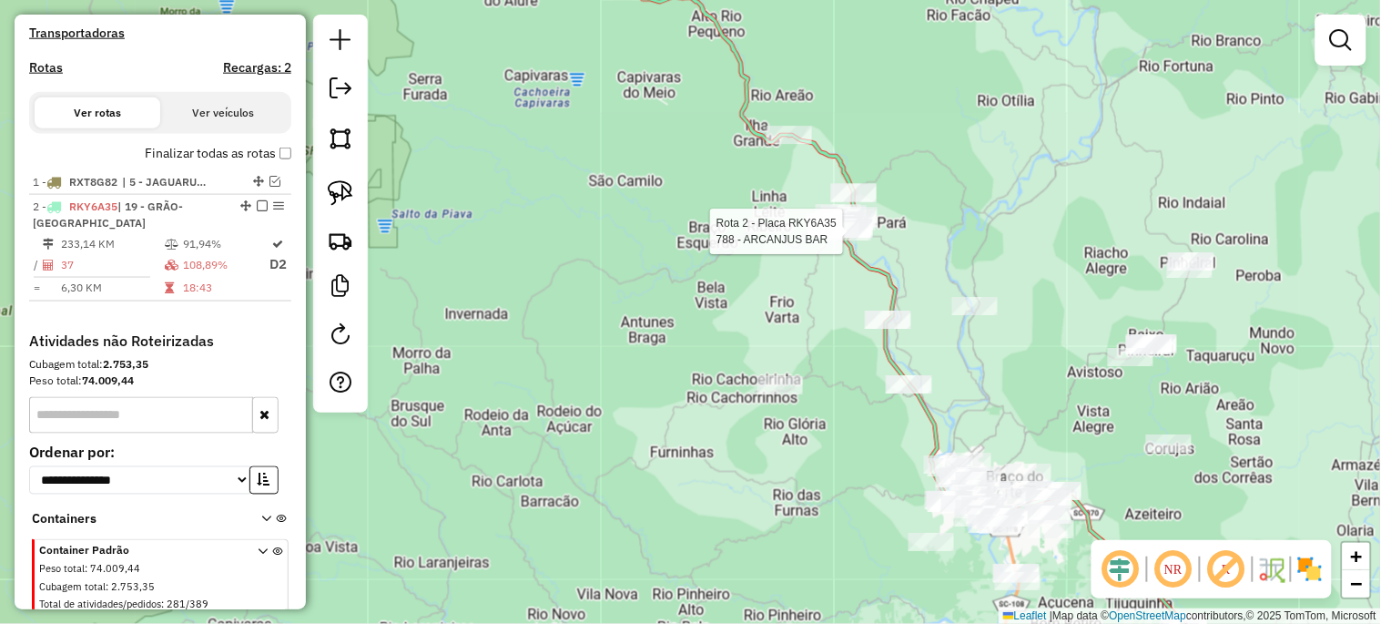
select select "*********"
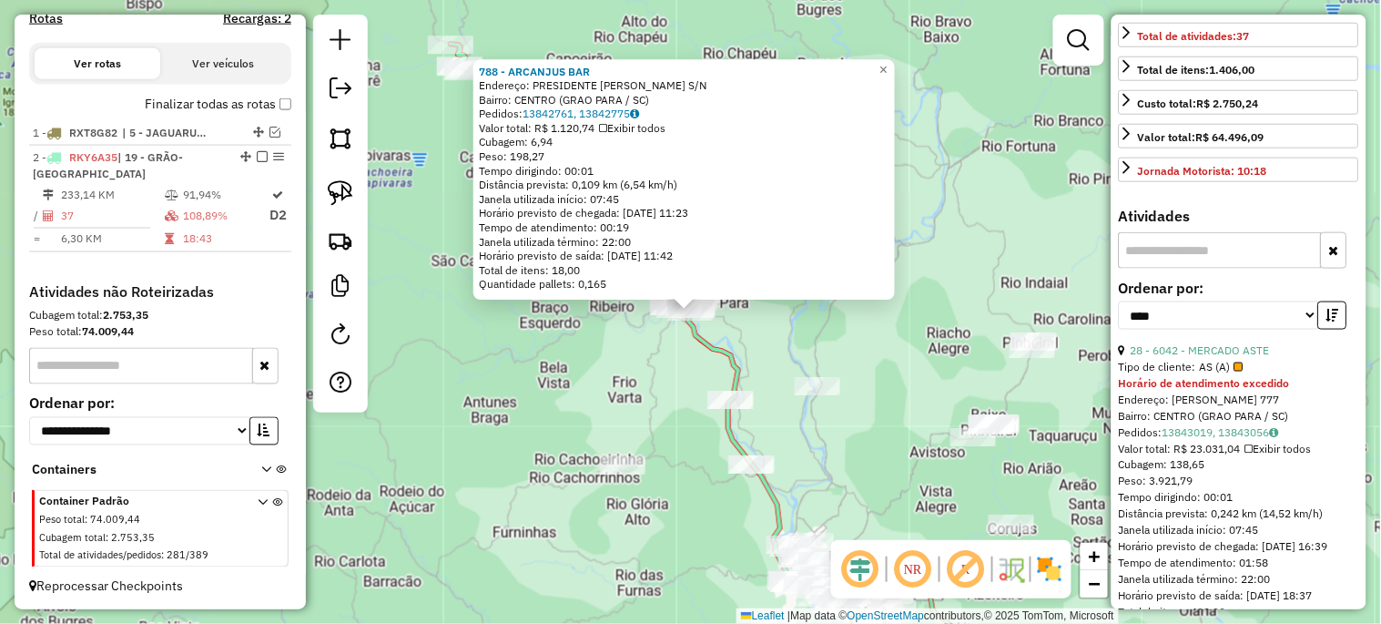
scroll to position [472, 0]
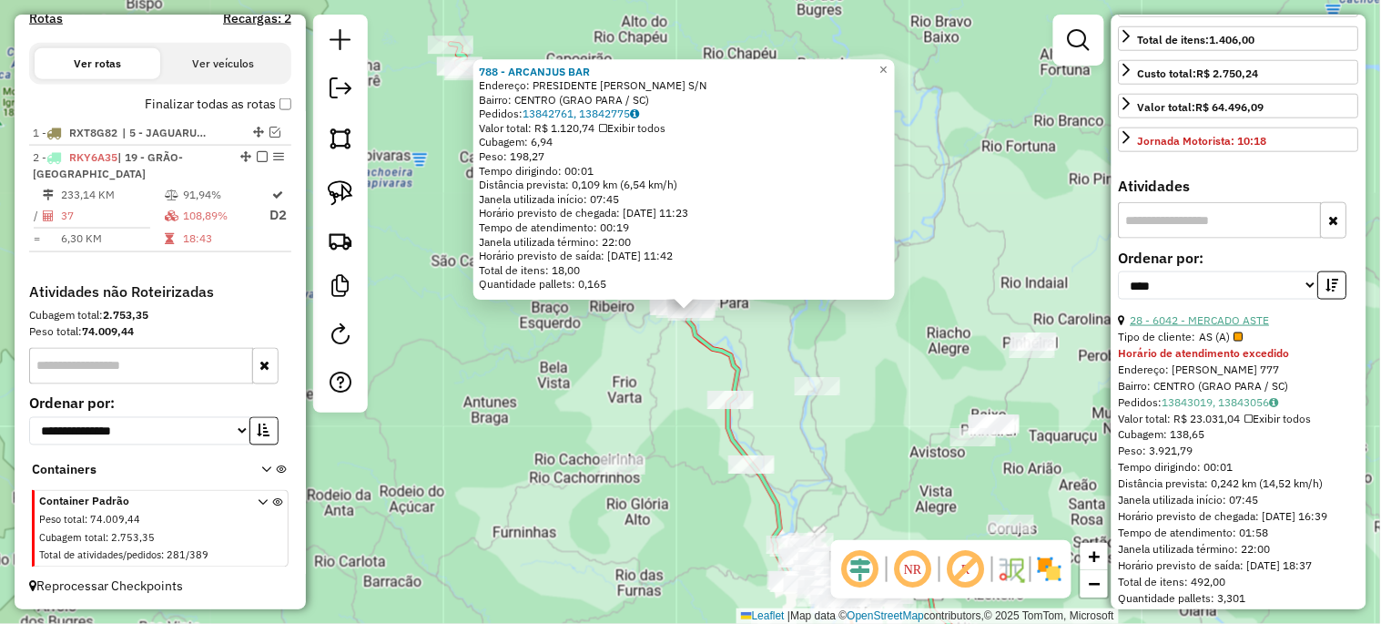
click at [1222, 327] on link "28 - 6042 - MERCADO ASTE" at bounding box center [1200, 320] width 139 height 14
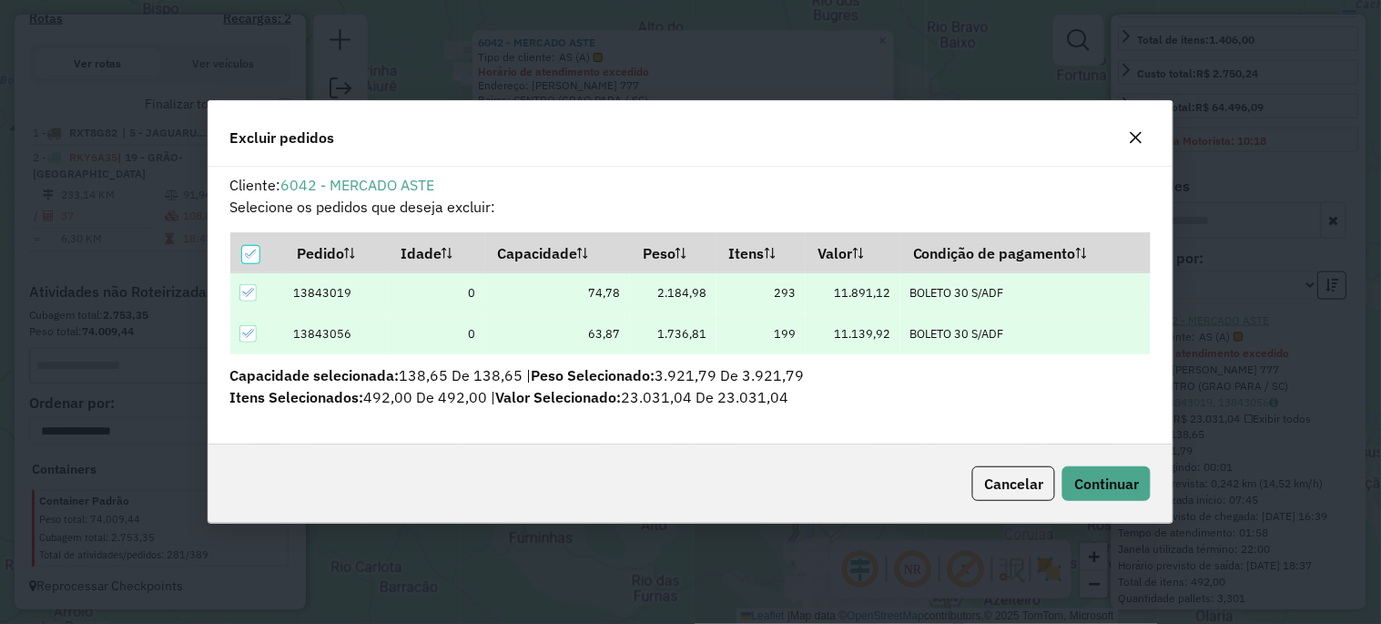
scroll to position [0, 0]
click at [1121, 468] on button "Continuar" at bounding box center [1106, 483] width 88 height 35
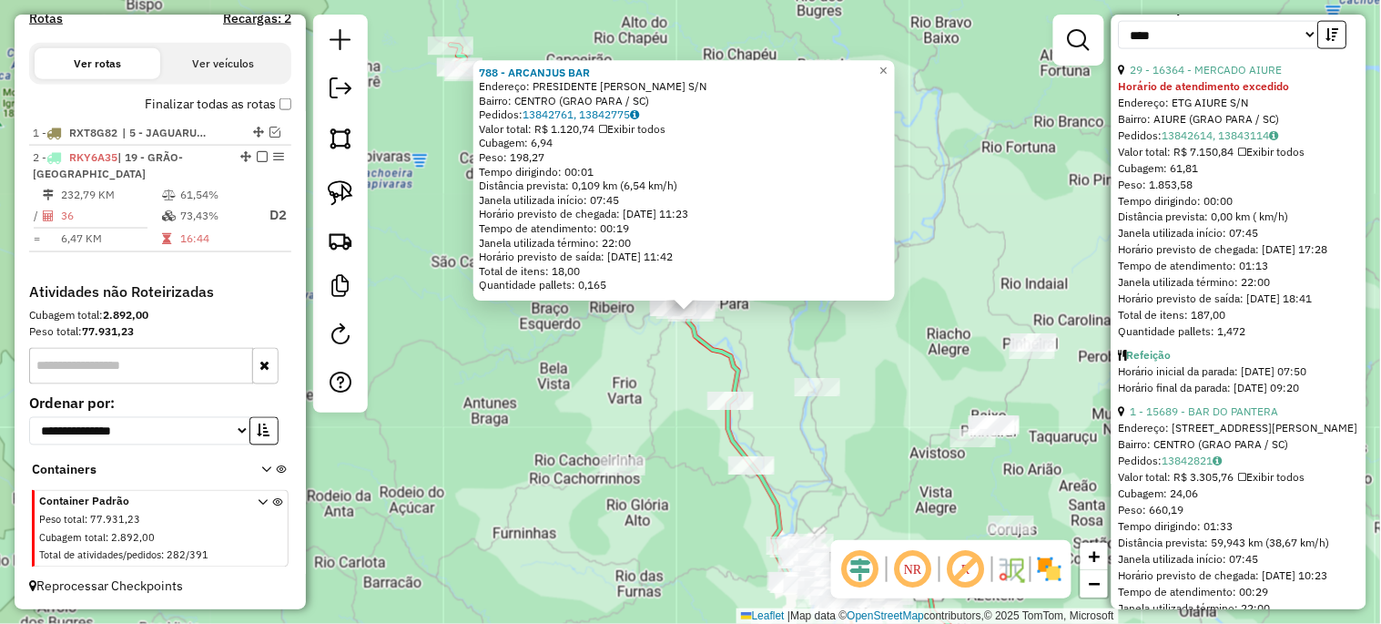
scroll to position [725, 0]
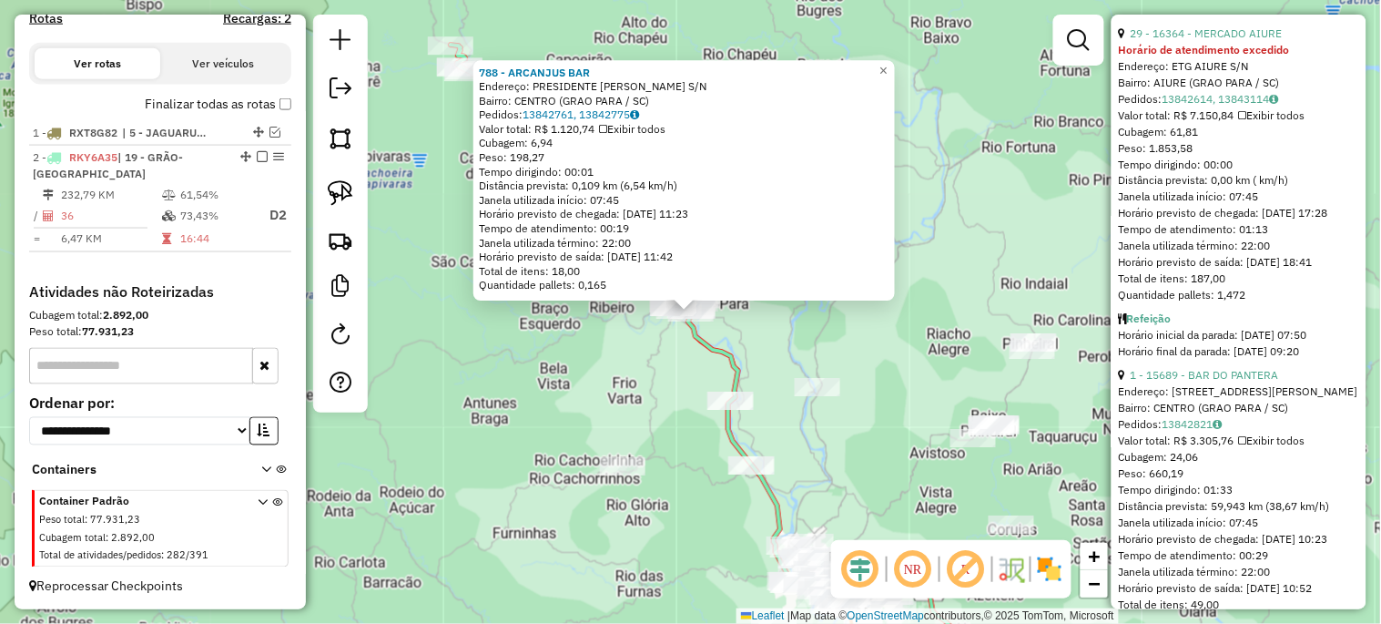
click at [797, 358] on div "788 - ARCANJUS BAR Endereço: PRESIDENTE VARGAS S/N Bairro: CENTRO (GRAO PARA / …" at bounding box center [690, 312] width 1381 height 624
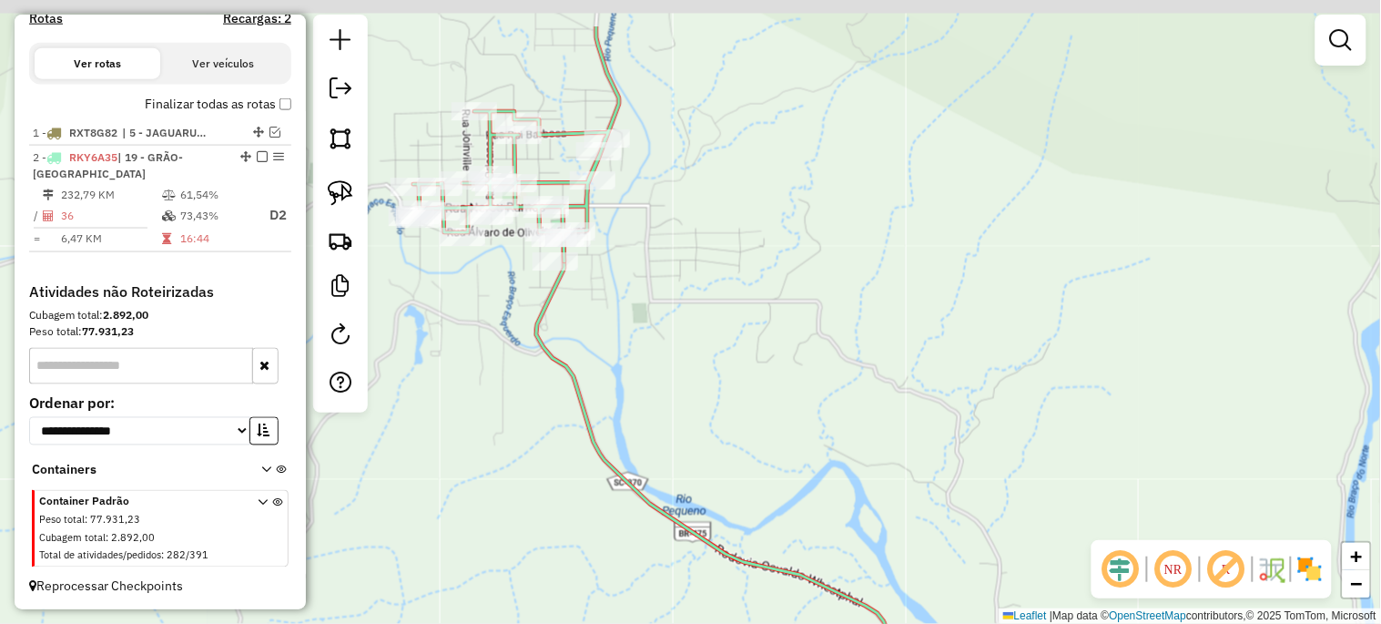
drag, startPoint x: 631, startPoint y: 283, endPoint x: 897, endPoint y: 453, distance: 315.6
click at [894, 450] on div "Janela de atendimento Grade de atendimento Capacidade Transportadoras Veículos …" at bounding box center [690, 312] width 1381 height 624
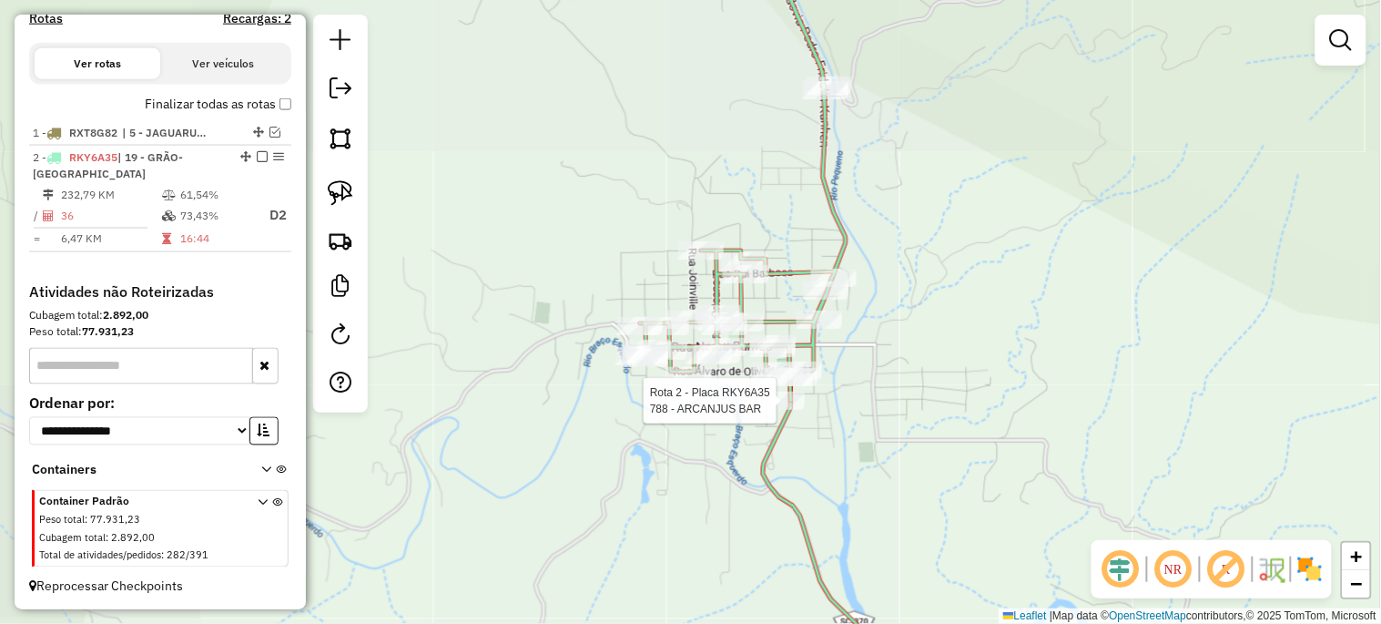
select select "*********"
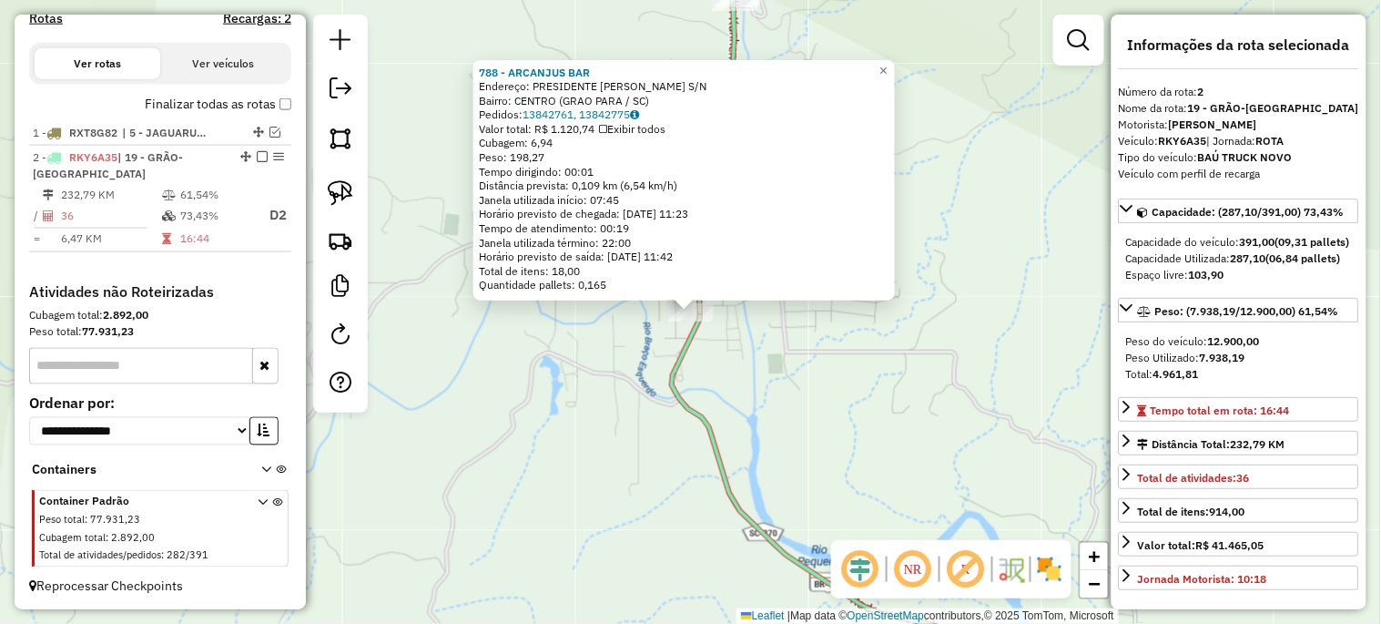
click at [901, 456] on div "788 - ARCANJUS BAR Endereço: PRESIDENTE VARGAS S/N Bairro: CENTRO (GRAO PARA / …" at bounding box center [690, 312] width 1381 height 624
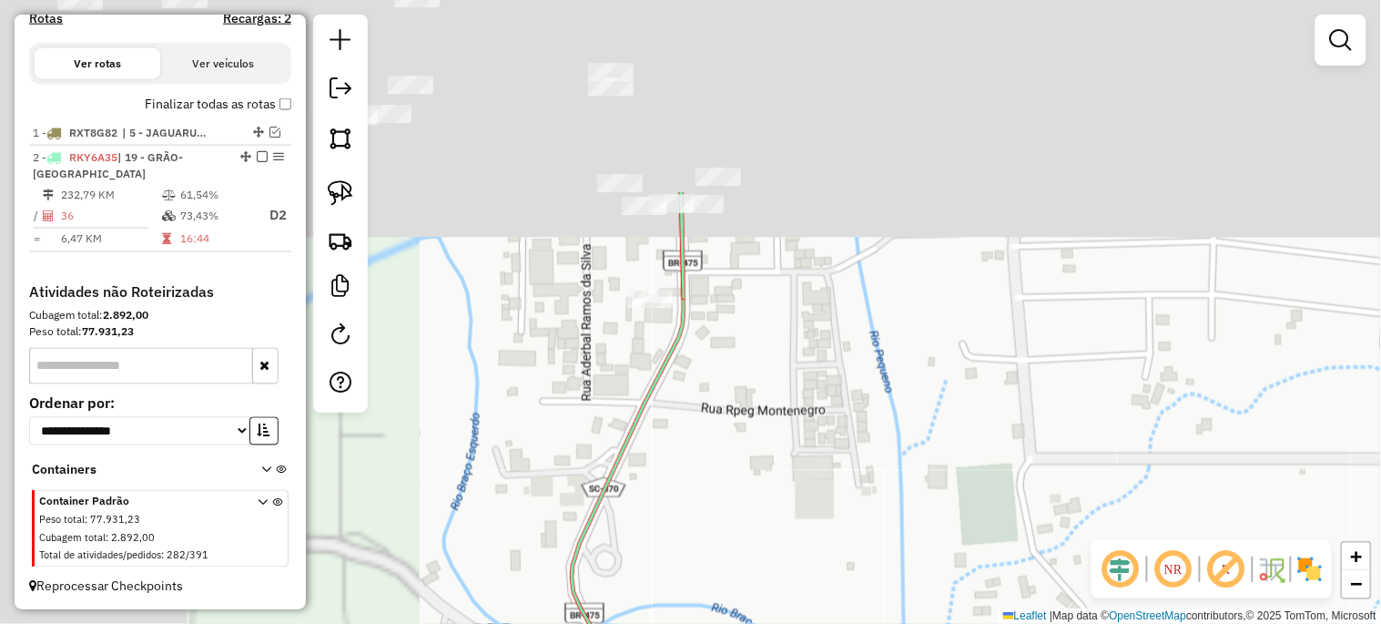
drag, startPoint x: 752, startPoint y: 341, endPoint x: 1204, endPoint y: 596, distance: 519.3
click at [1204, 596] on hb-router-mapa "Informações da Sessão 979072 - 14/08/2025 Criação: 13/08/2025 17:48 Depósito: U…" at bounding box center [690, 312] width 1381 height 624
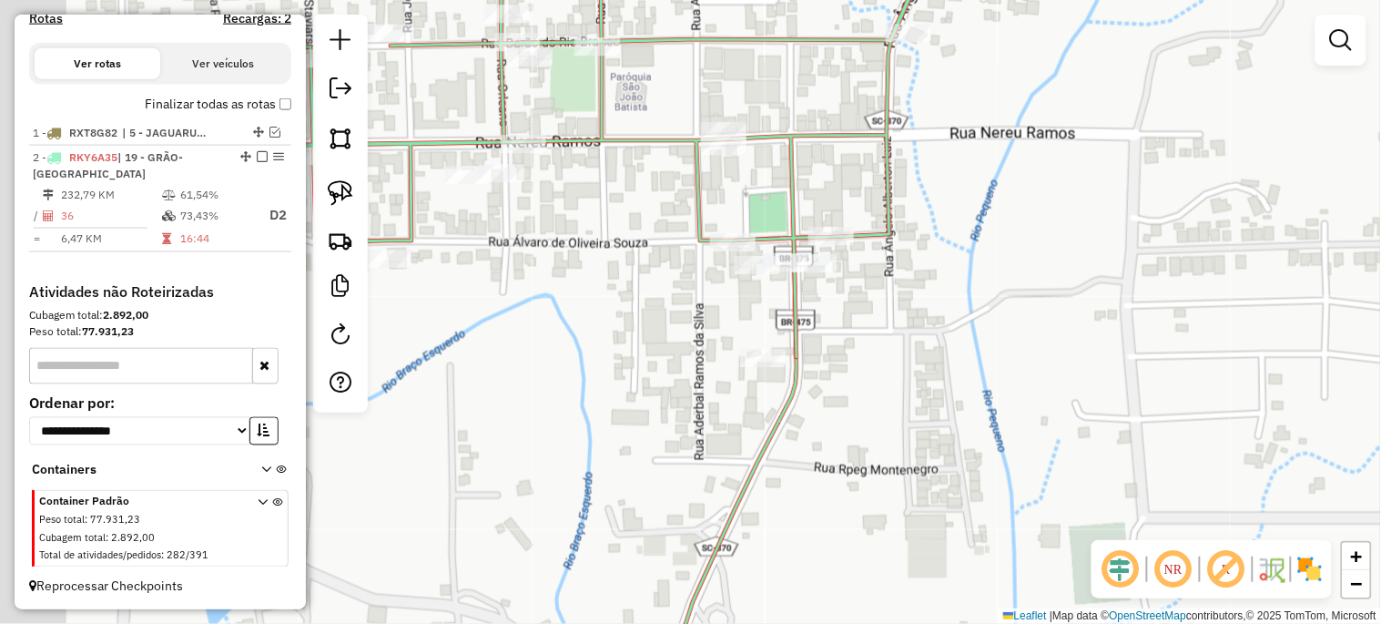
drag, startPoint x: 908, startPoint y: 469, endPoint x: 1052, endPoint y: 534, distance: 158.9
click at [1052, 534] on div "Janela de atendimento Grade de atendimento Capacidade Transportadoras Veículos …" at bounding box center [690, 312] width 1381 height 624
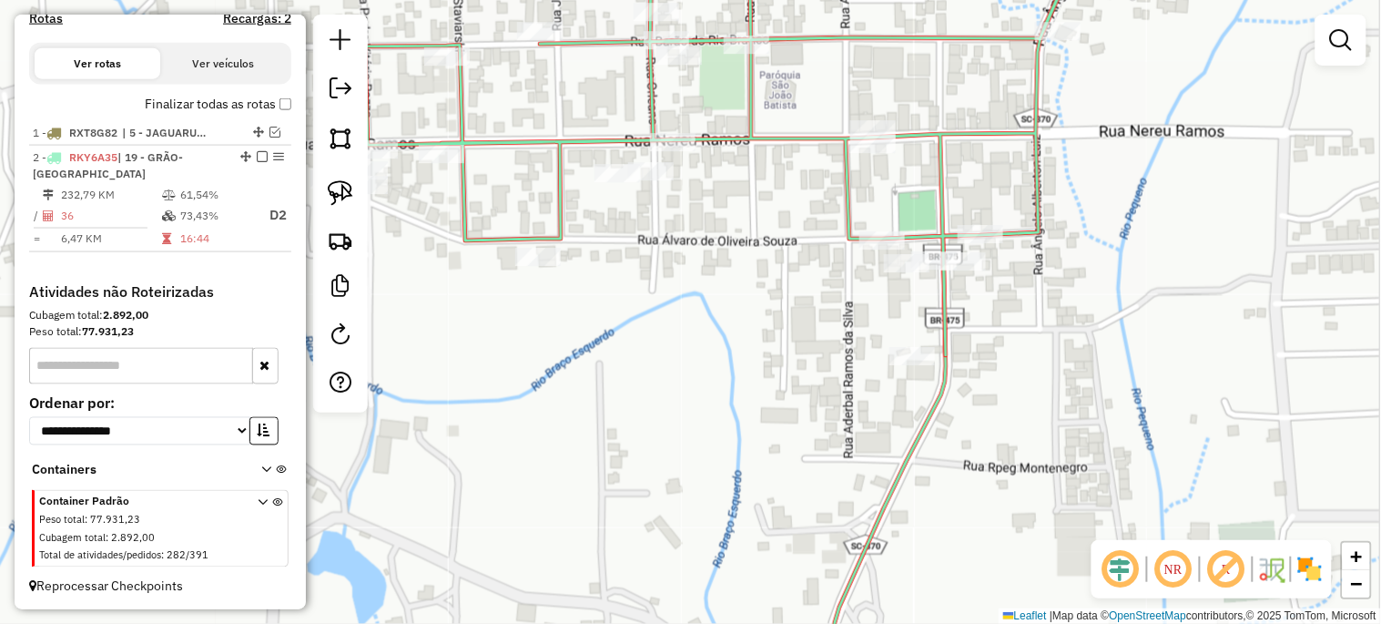
drag, startPoint x: 685, startPoint y: 253, endPoint x: 692, endPoint y: 241, distance: 13.9
click at [772, 238] on div "Janela de atendimento Grade de atendimento Capacidade Transportadoras Veículos …" at bounding box center [690, 312] width 1381 height 624
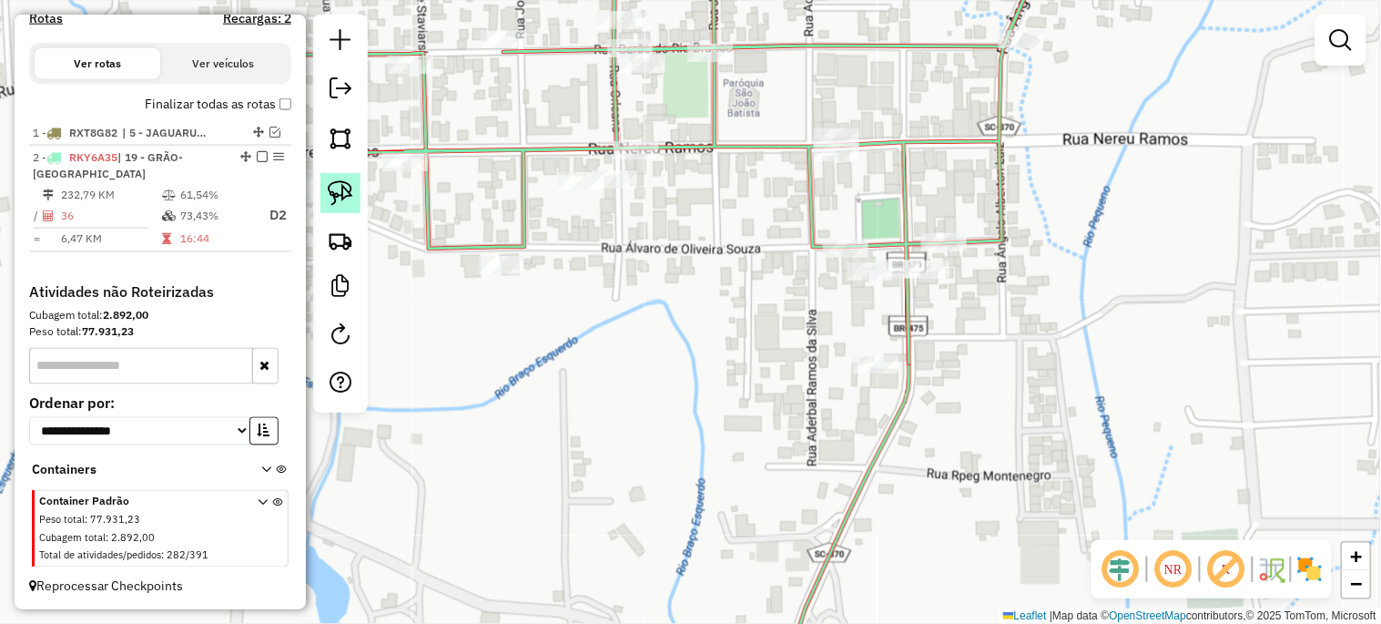
click at [355, 196] on link at bounding box center [340, 193] width 40 height 40
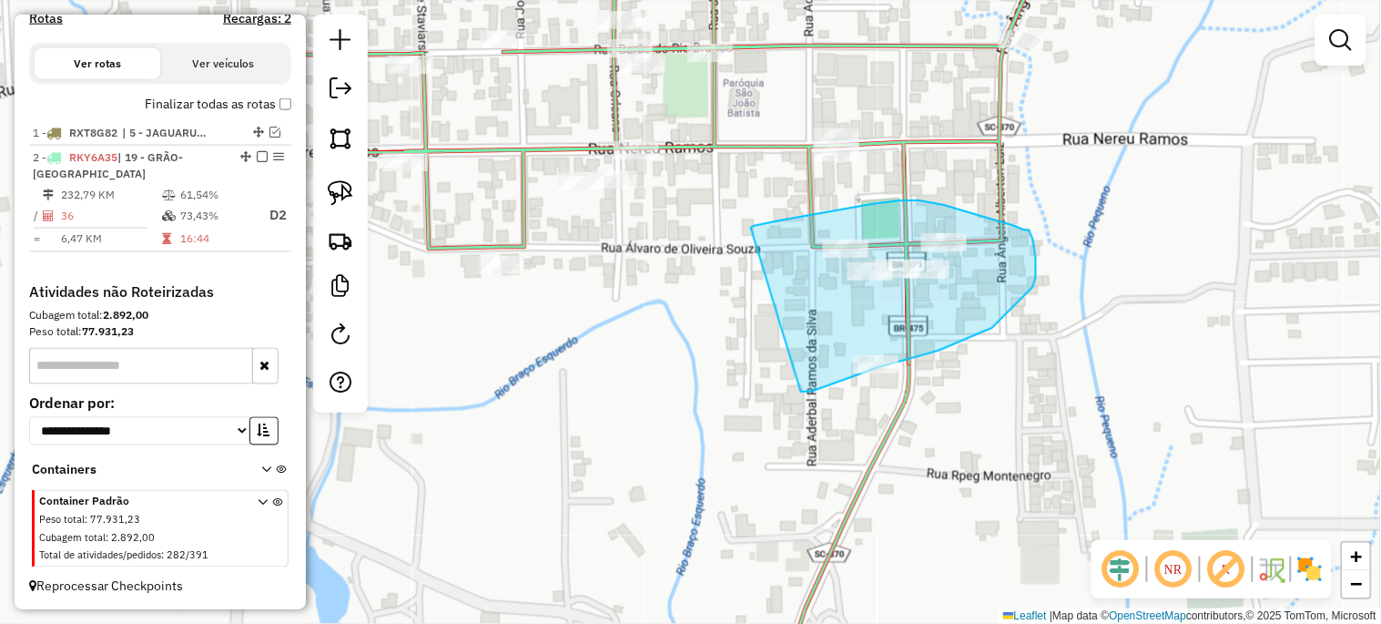
drag, startPoint x: 751, startPoint y: 228, endPoint x: 801, endPoint y: 391, distance: 171.3
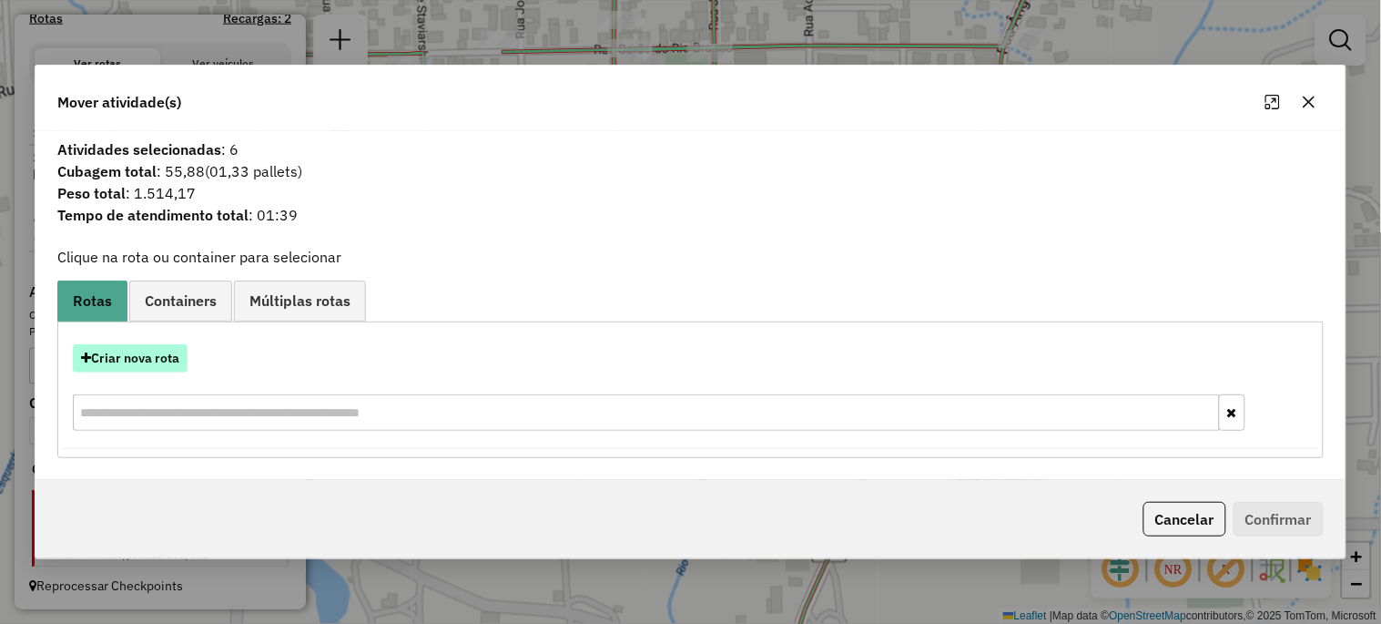
click at [157, 357] on button "Criar nova rota" at bounding box center [130, 358] width 115 height 28
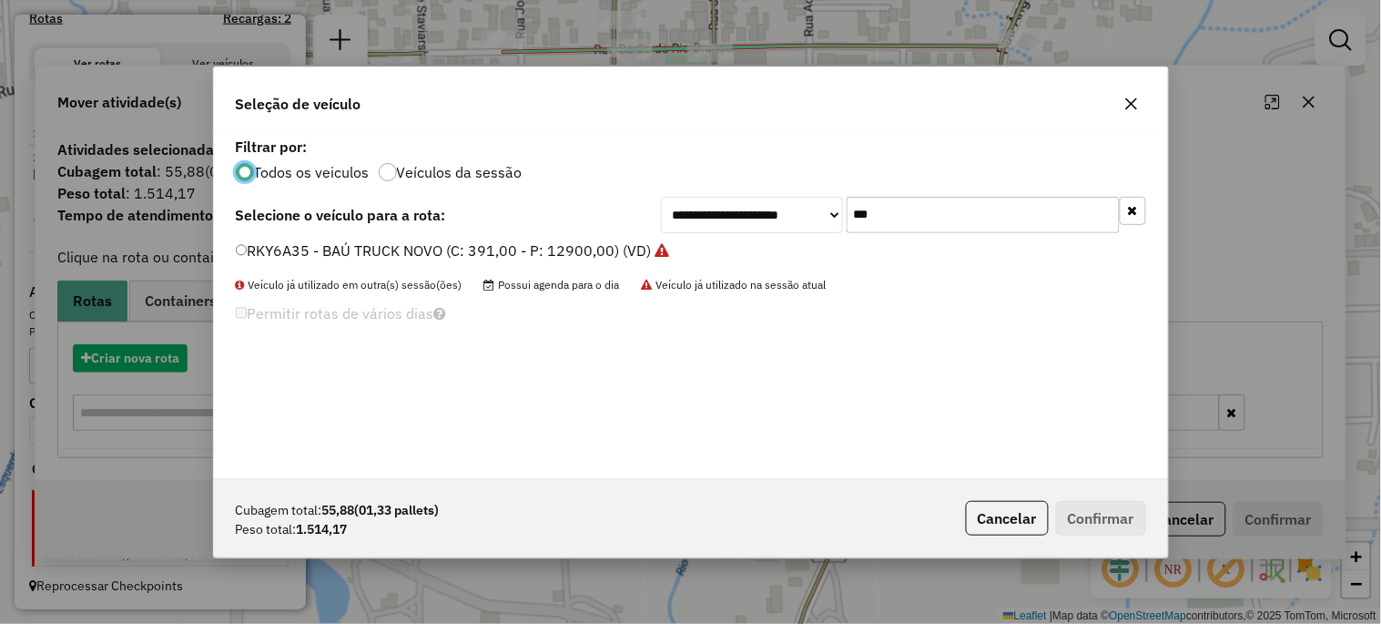
scroll to position [10, 5]
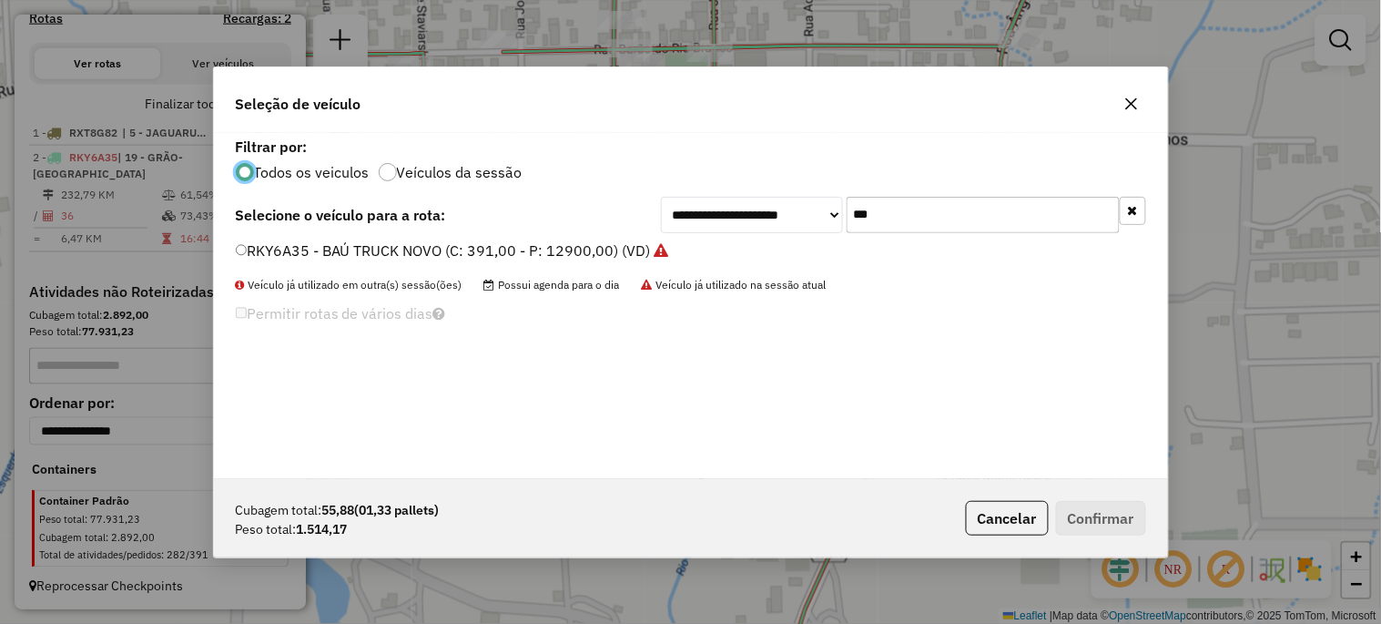
click at [880, 215] on input "***" at bounding box center [983, 215] width 273 height 36
type input "***"
click at [474, 240] on label "RAA9D48 - TOCO BAÚ (C: 248,00 - P: 8200,00) (VD)" at bounding box center [415, 250] width 358 height 22
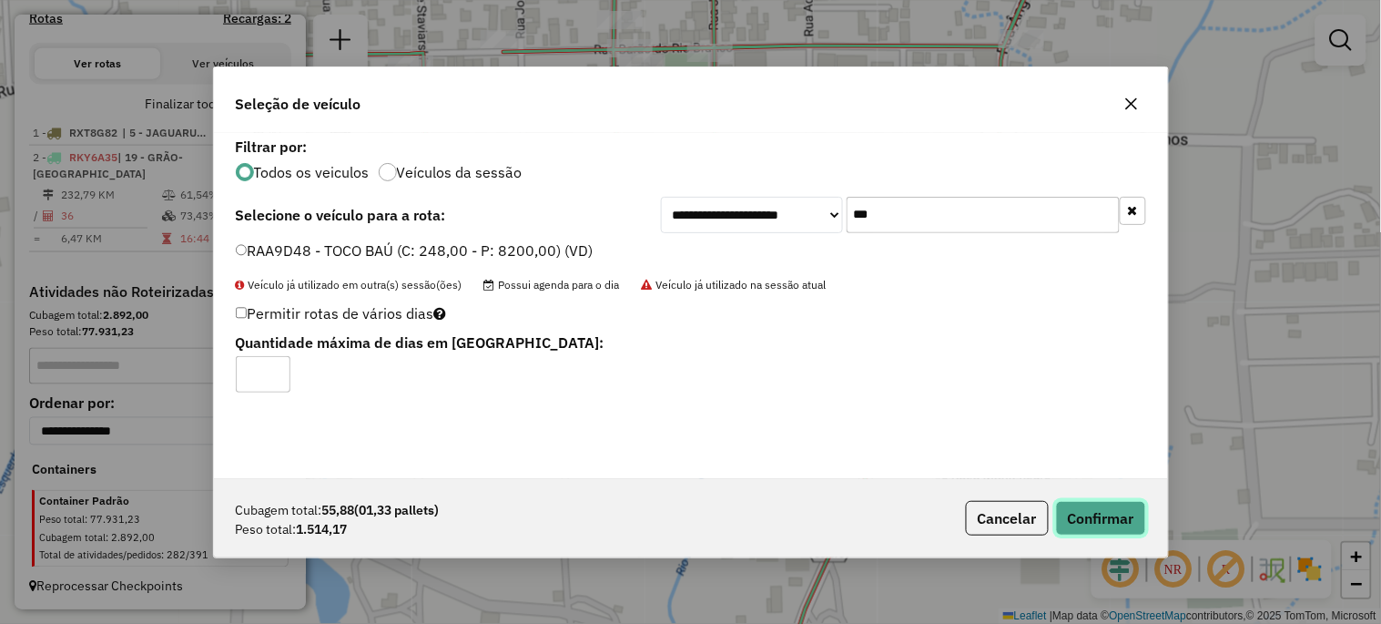
click at [1079, 501] on button "Confirmar" at bounding box center [1101, 518] width 90 height 35
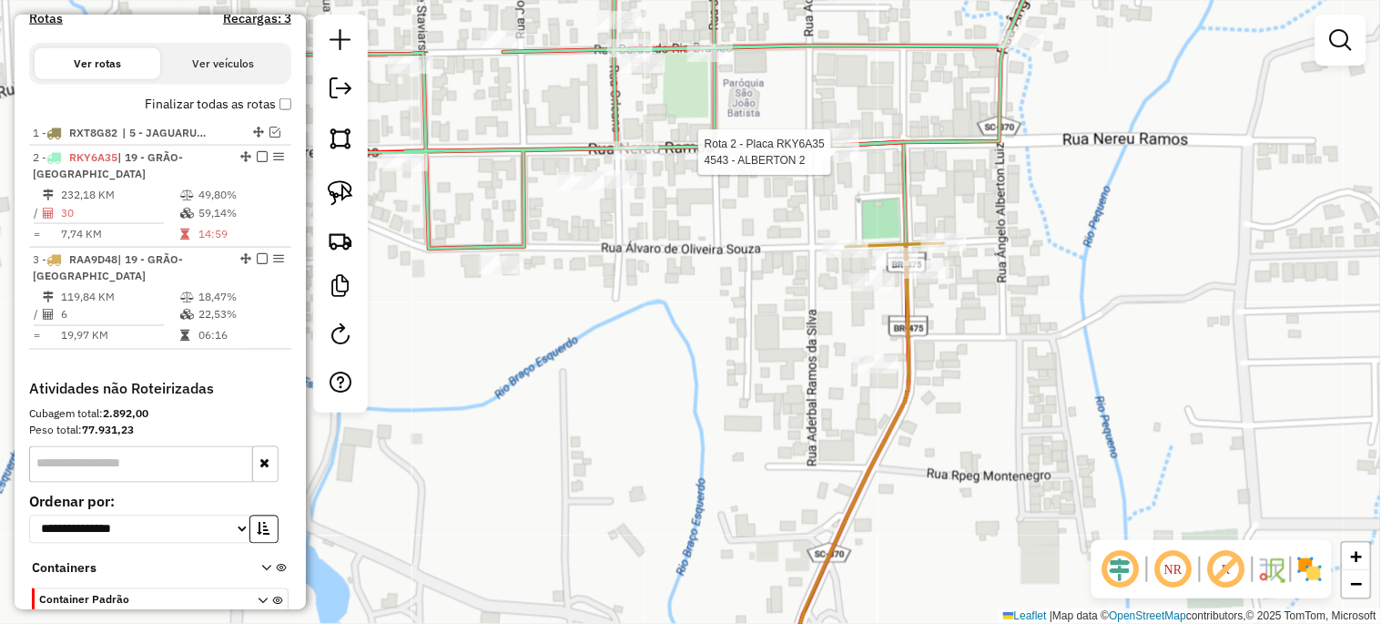
select select "*********"
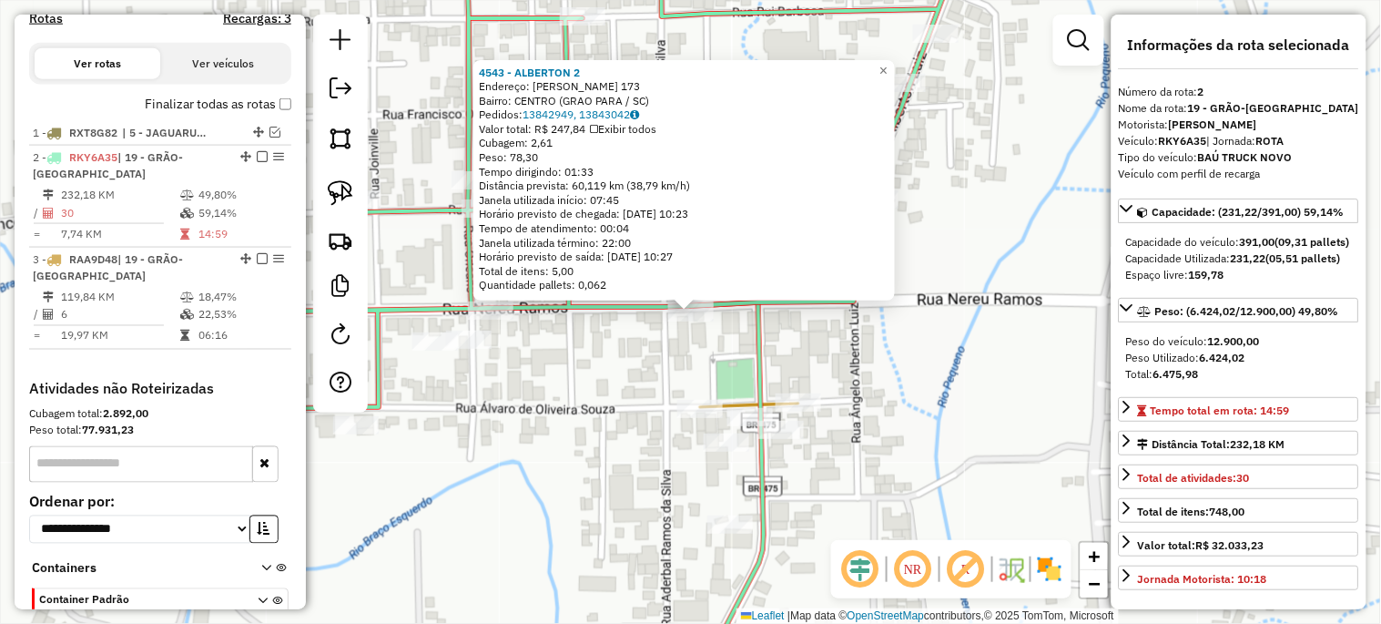
scroll to position [679, 0]
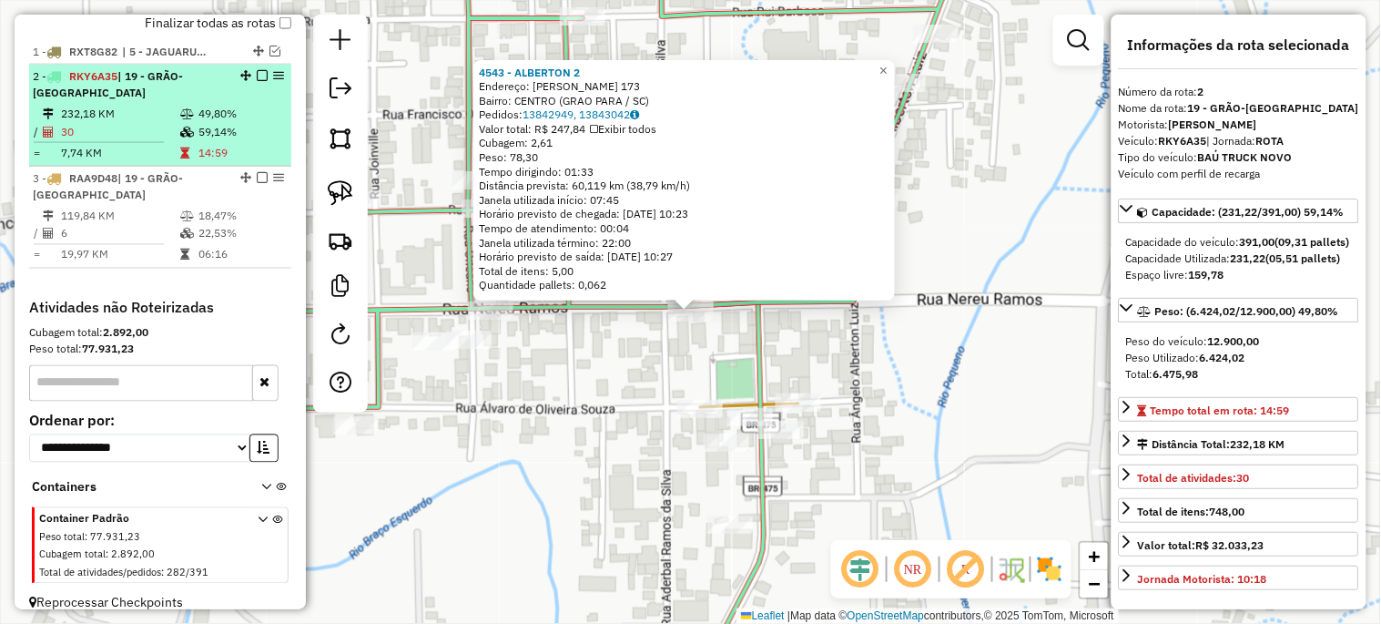
click at [258, 81] on em at bounding box center [262, 75] width 11 height 11
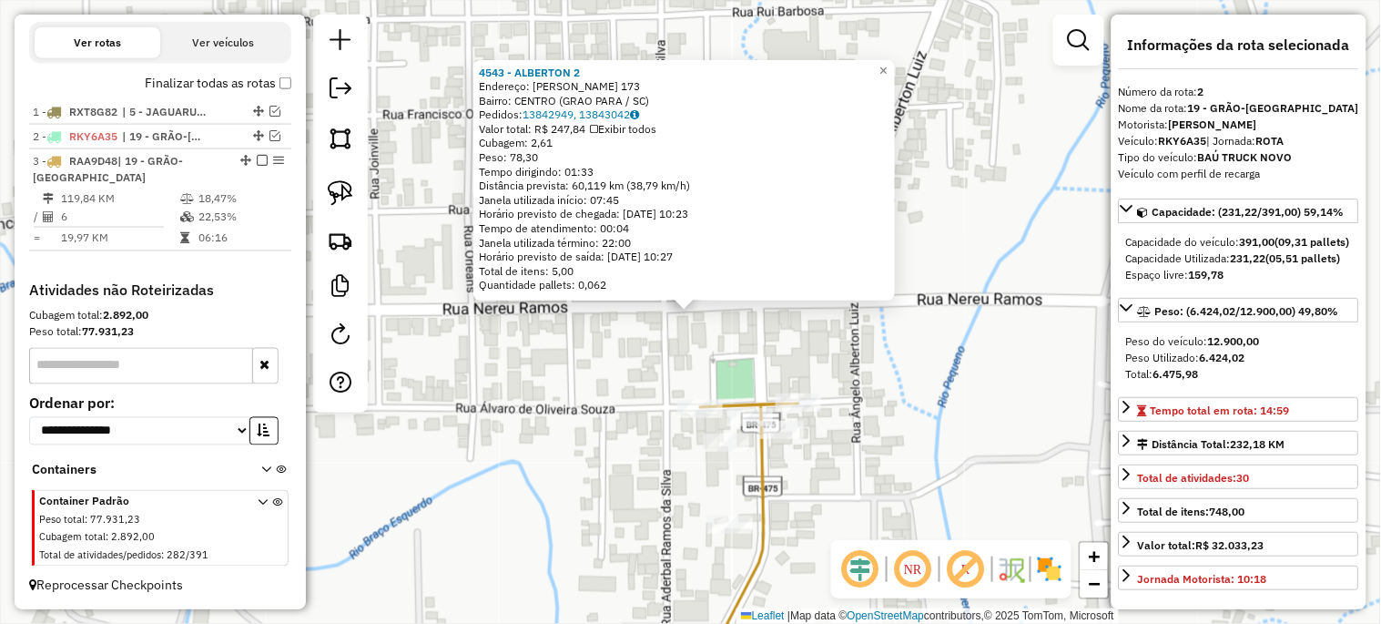
click at [531, 391] on div "4543 - ALBERTON 2 Endereço: JOAO BATISTA ALBERTON 173 Bairro: CENTRO (GRAO PARA…" at bounding box center [690, 312] width 1381 height 624
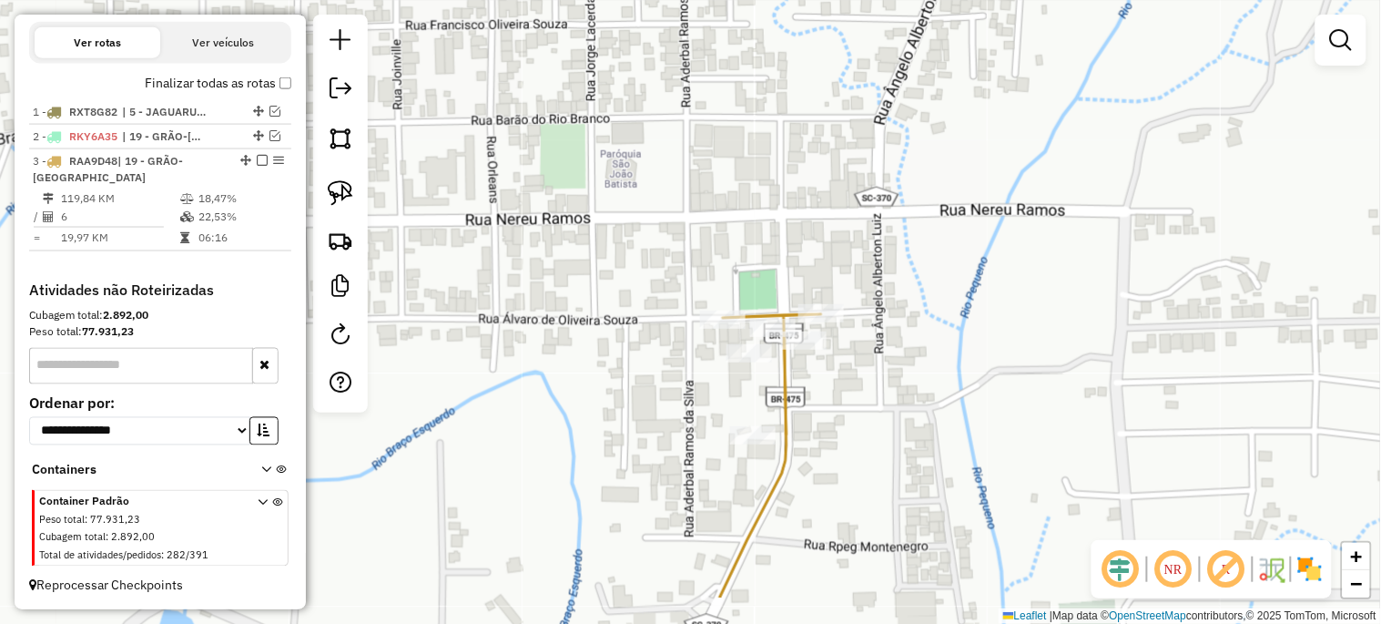
drag, startPoint x: 543, startPoint y: 501, endPoint x: 578, endPoint y: 223, distance: 279.8
click at [578, 257] on div "Janela de atendimento Grade de atendimento Capacidade Transportadoras Veículos …" at bounding box center [690, 312] width 1381 height 624
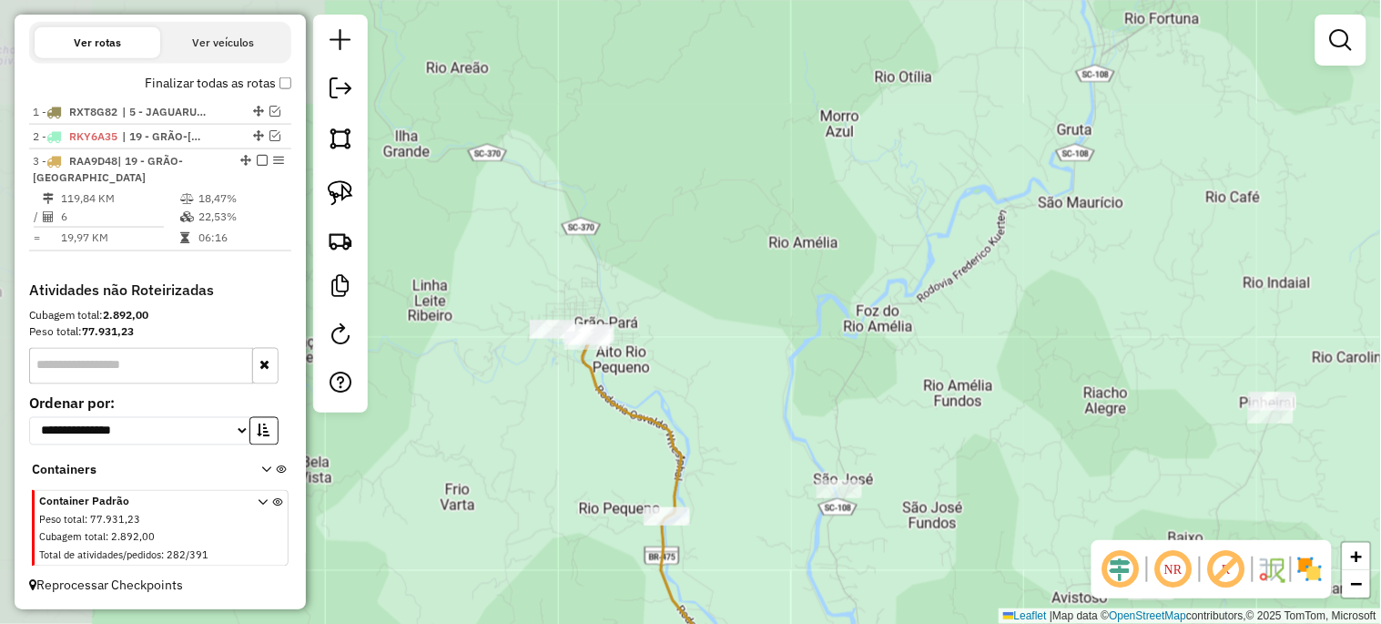
drag, startPoint x: 579, startPoint y: 492, endPoint x: 481, endPoint y: 198, distance: 310.9
click at [481, 198] on div "Janela de atendimento Grade de atendimento Capacidade Transportadoras Veículos …" at bounding box center [690, 312] width 1381 height 624
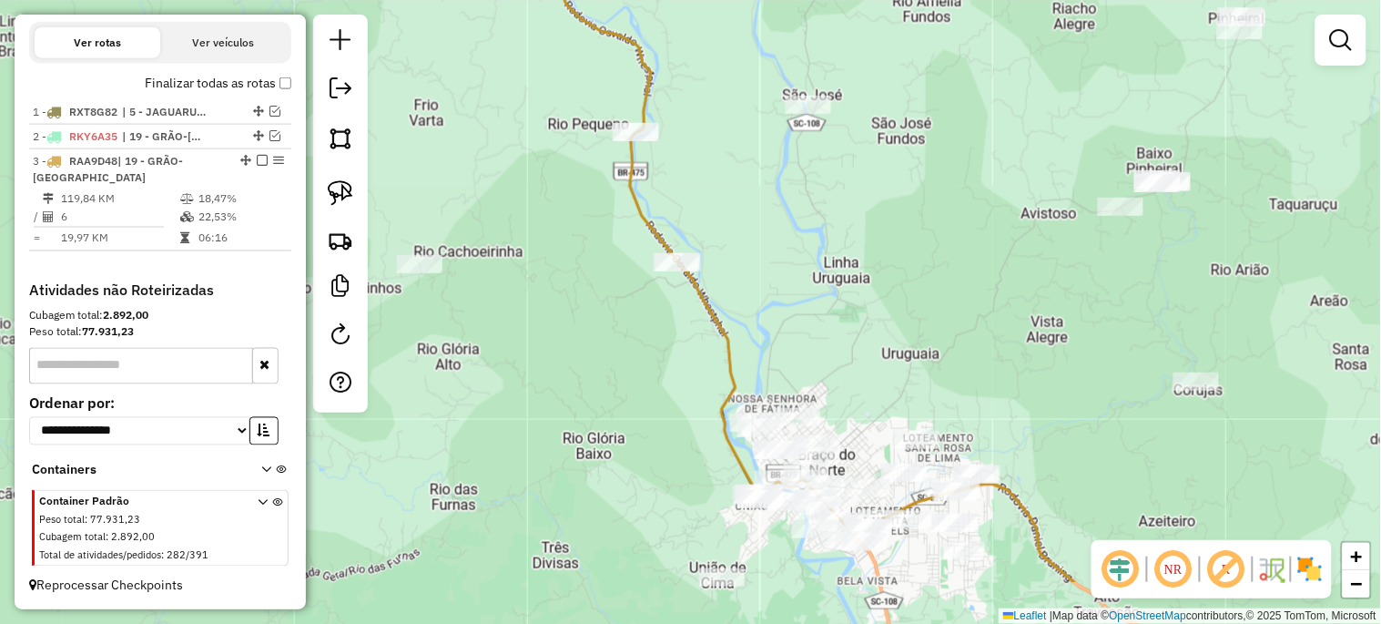
drag, startPoint x: 502, startPoint y: 434, endPoint x: 585, endPoint y: 330, distance: 133.5
click at [585, 330] on div "Janela de atendimento Grade de atendimento Capacidade Transportadoras Veículos …" at bounding box center [690, 312] width 1381 height 624
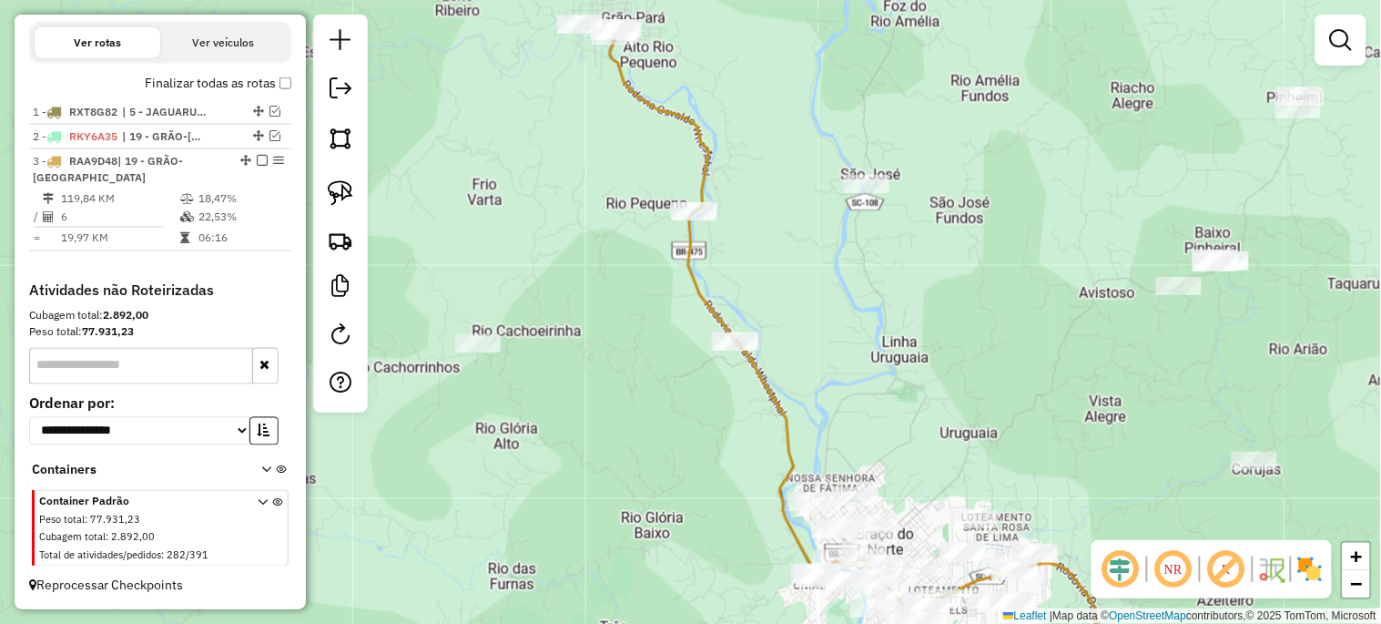
drag, startPoint x: 581, startPoint y: 335, endPoint x: 639, endPoint y: 413, distance: 97.6
click at [639, 413] on div "Janela de atendimento Grade de atendimento Capacidade Transportadoras Veículos …" at bounding box center [690, 312] width 1381 height 624
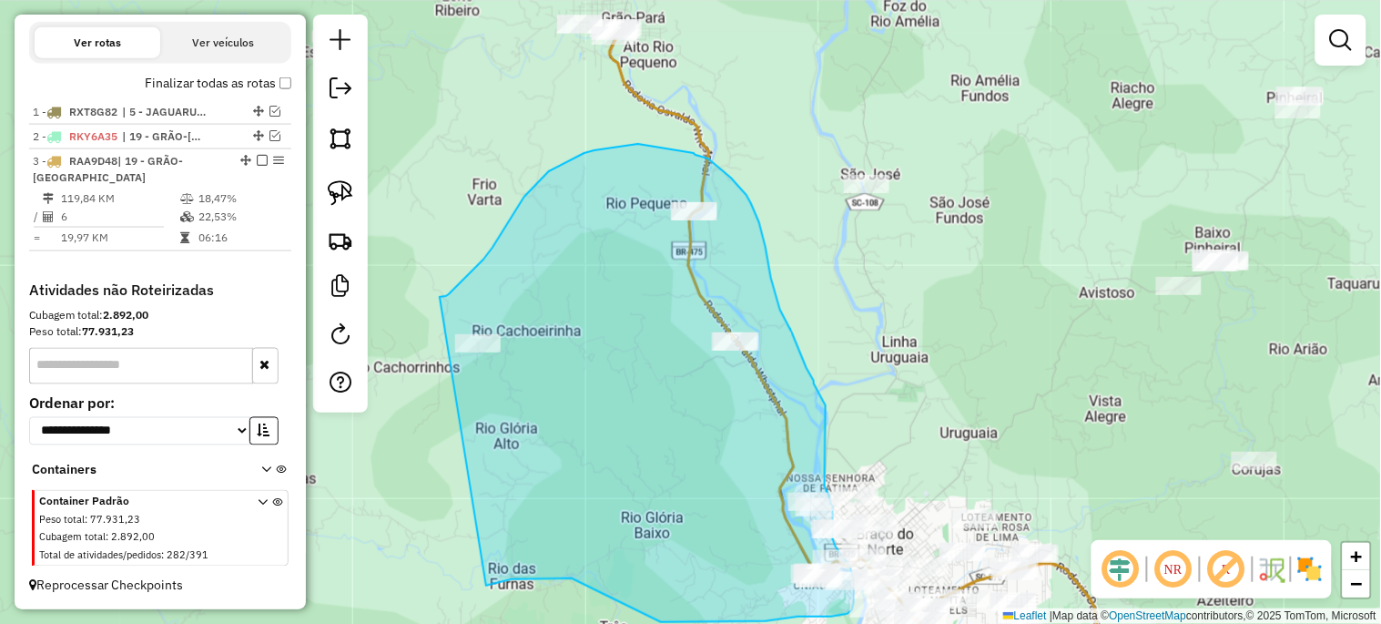
drag, startPoint x: 440, startPoint y: 297, endPoint x: 486, endPoint y: 585, distance: 292.3
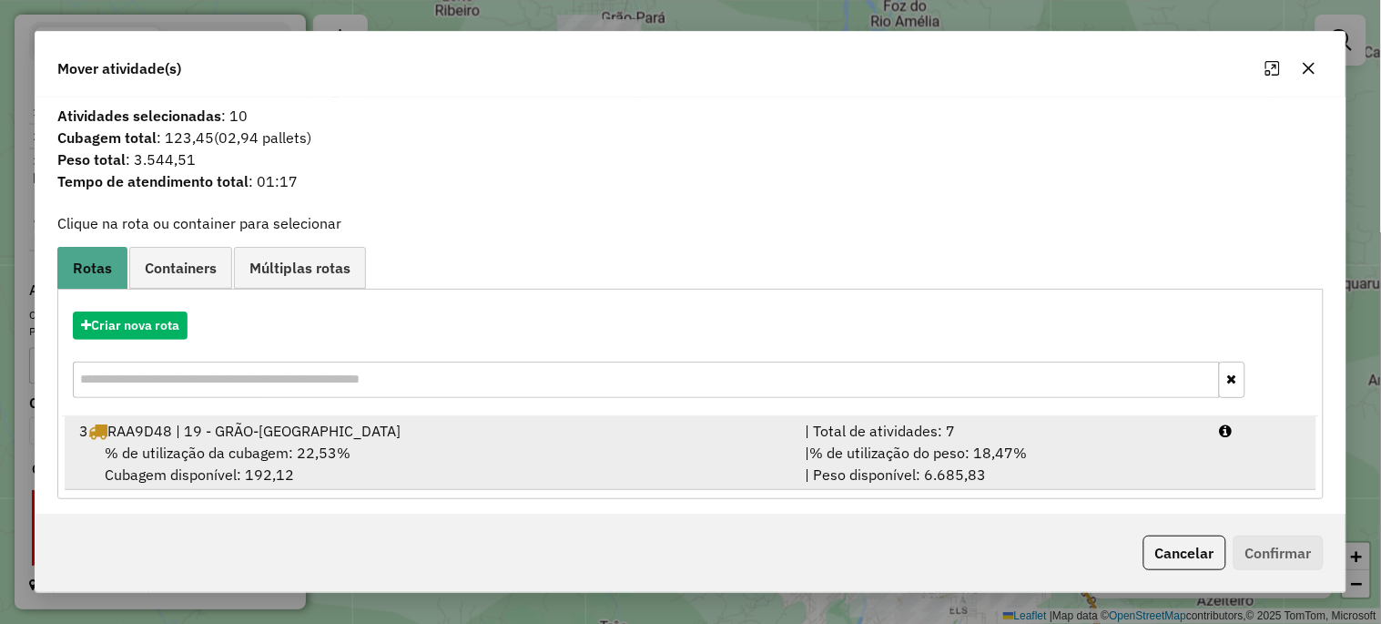
click at [155, 461] on span "% de utilização da cubagem: 22,53%" at bounding box center [228, 452] width 246 height 18
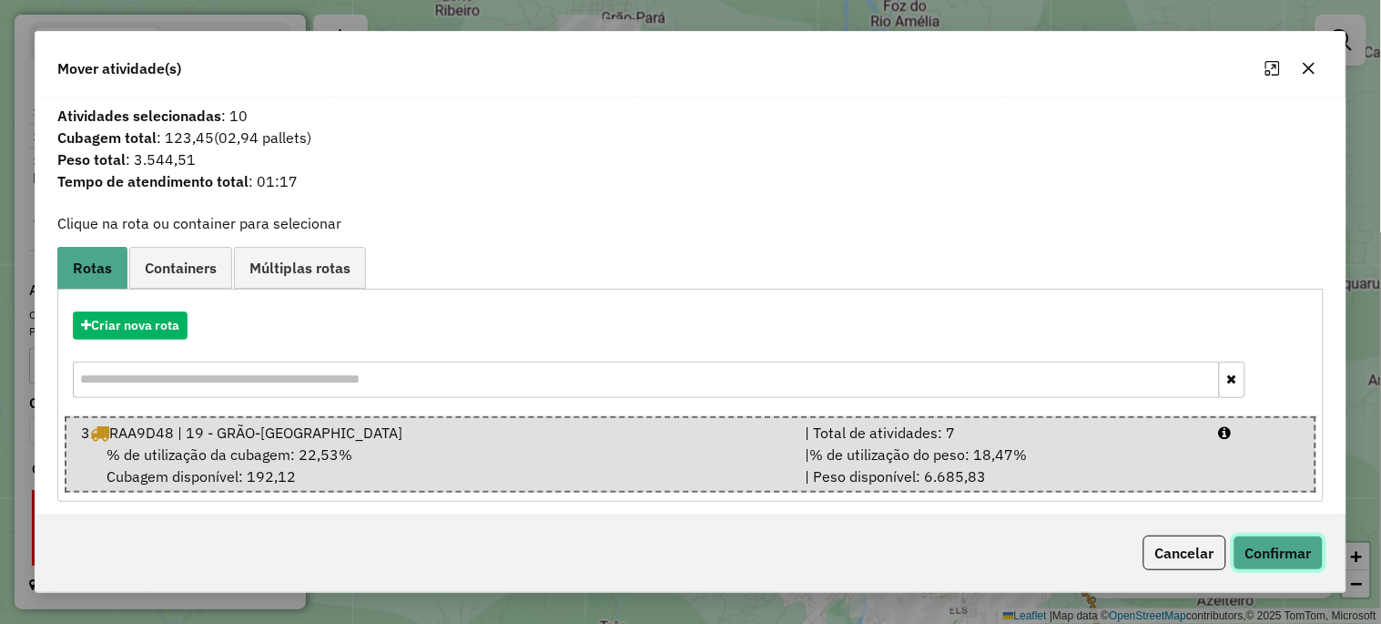
click at [1303, 553] on button "Confirmar" at bounding box center [1278, 552] width 90 height 35
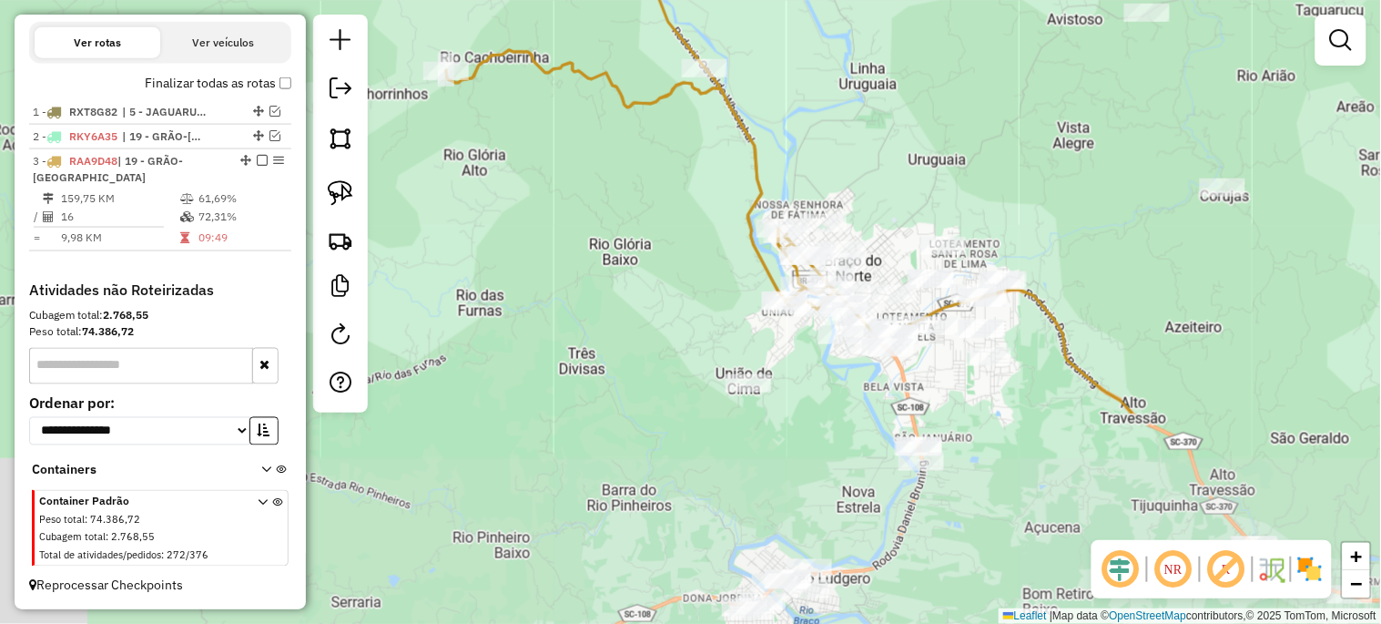
drag, startPoint x: 669, startPoint y: 520, endPoint x: 637, endPoint y: 247, distance: 274.9
click at [637, 247] on div "Janela de atendimento Grade de atendimento Capacidade Transportadoras Veículos …" at bounding box center [690, 312] width 1381 height 624
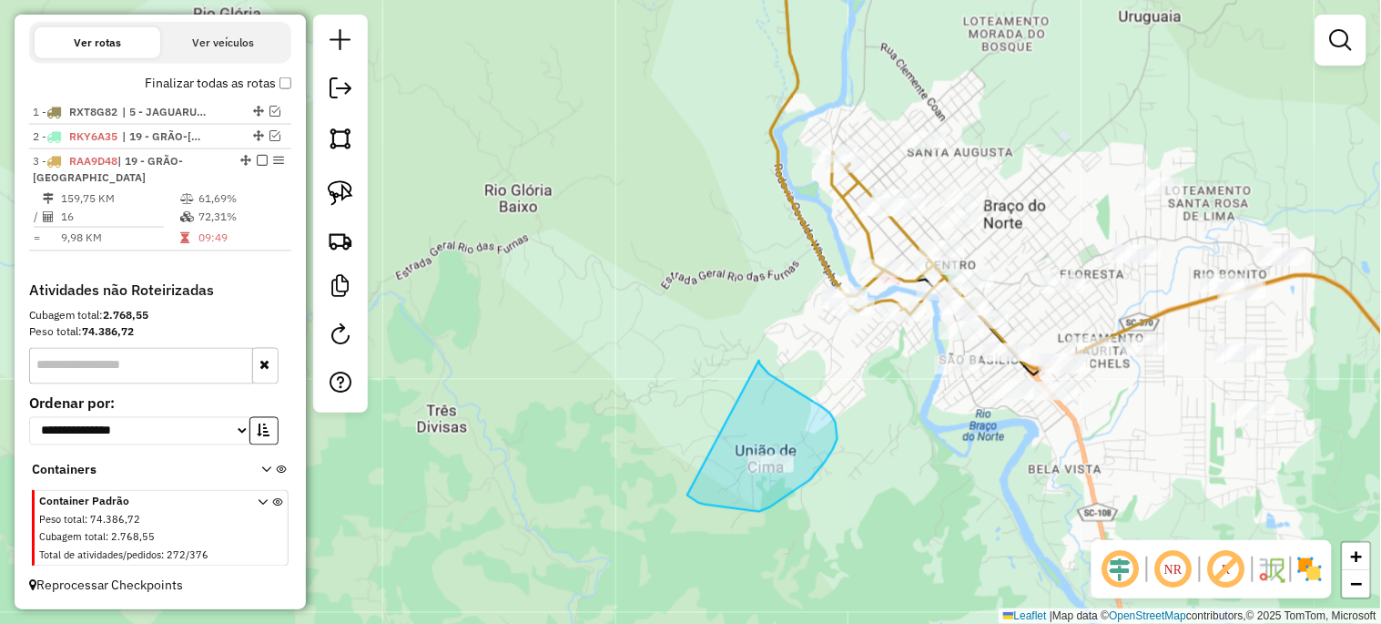
drag, startPoint x: 761, startPoint y: 365, endPoint x: 687, endPoint y: 494, distance: 148.8
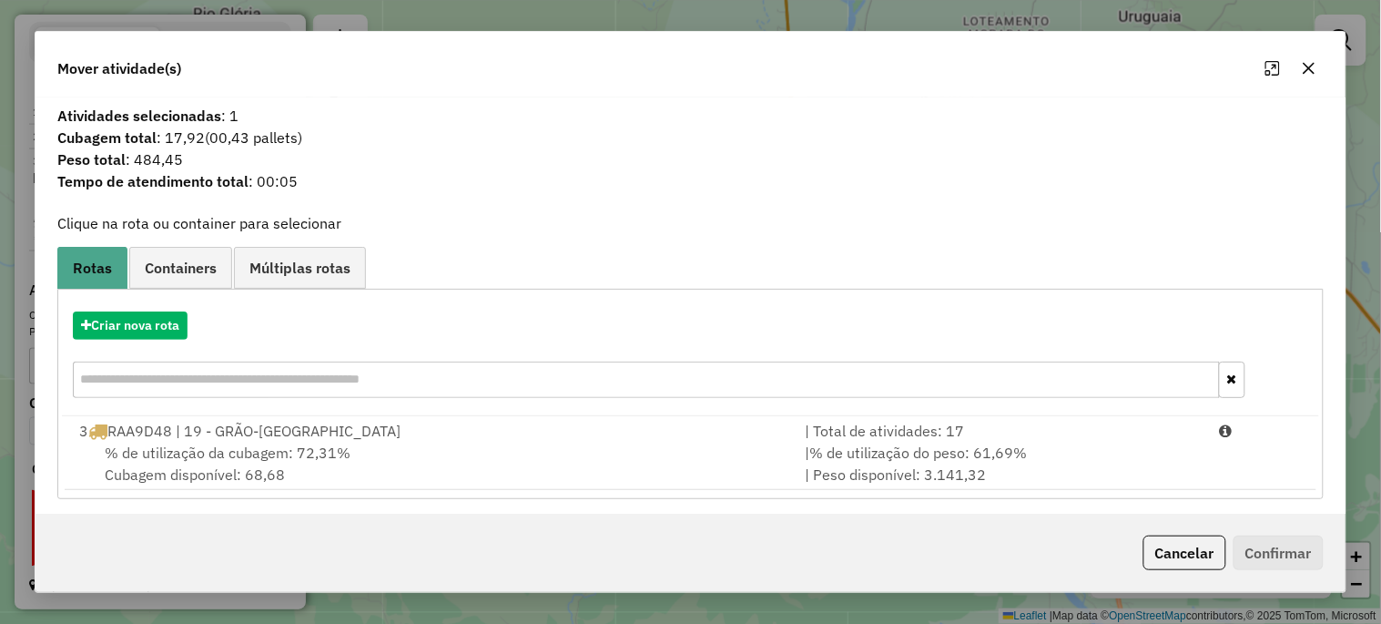
click at [266, 455] on span "% de utilização da cubagem: 72,31%" at bounding box center [228, 452] width 246 height 18
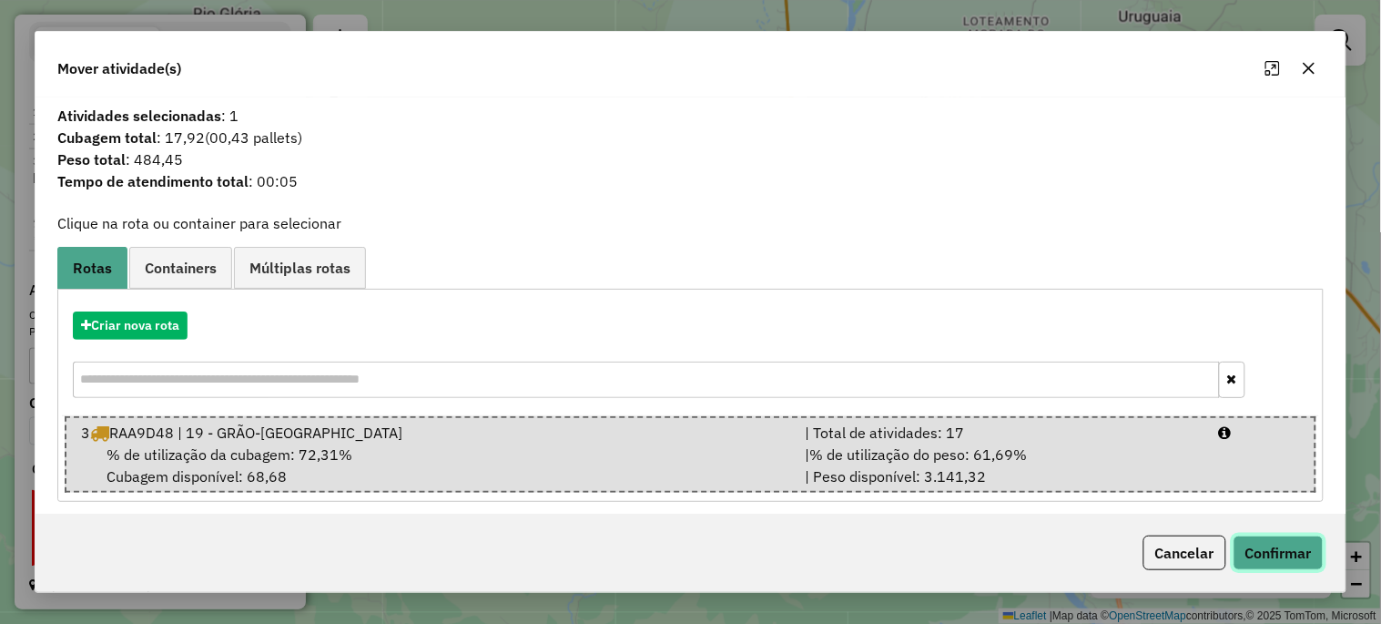
click at [1288, 541] on button "Confirmar" at bounding box center [1278, 552] width 90 height 35
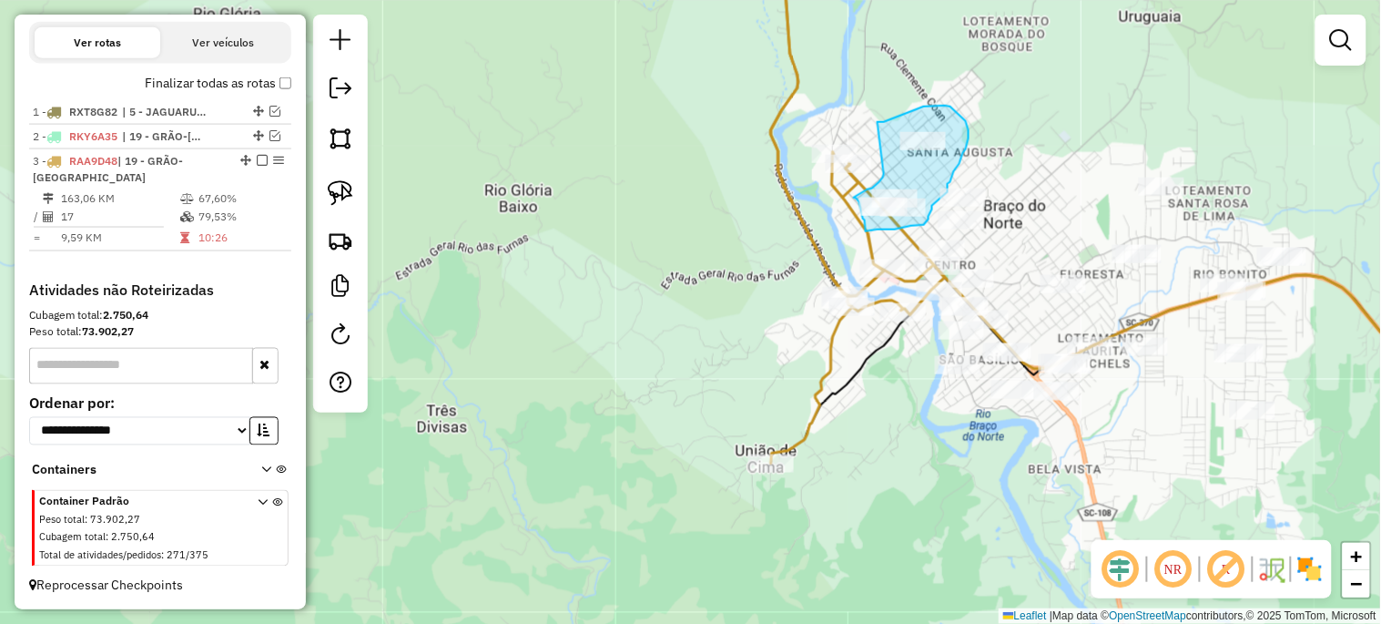
drag, startPoint x: 877, startPoint y: 122, endPoint x: 884, endPoint y: 174, distance: 52.3
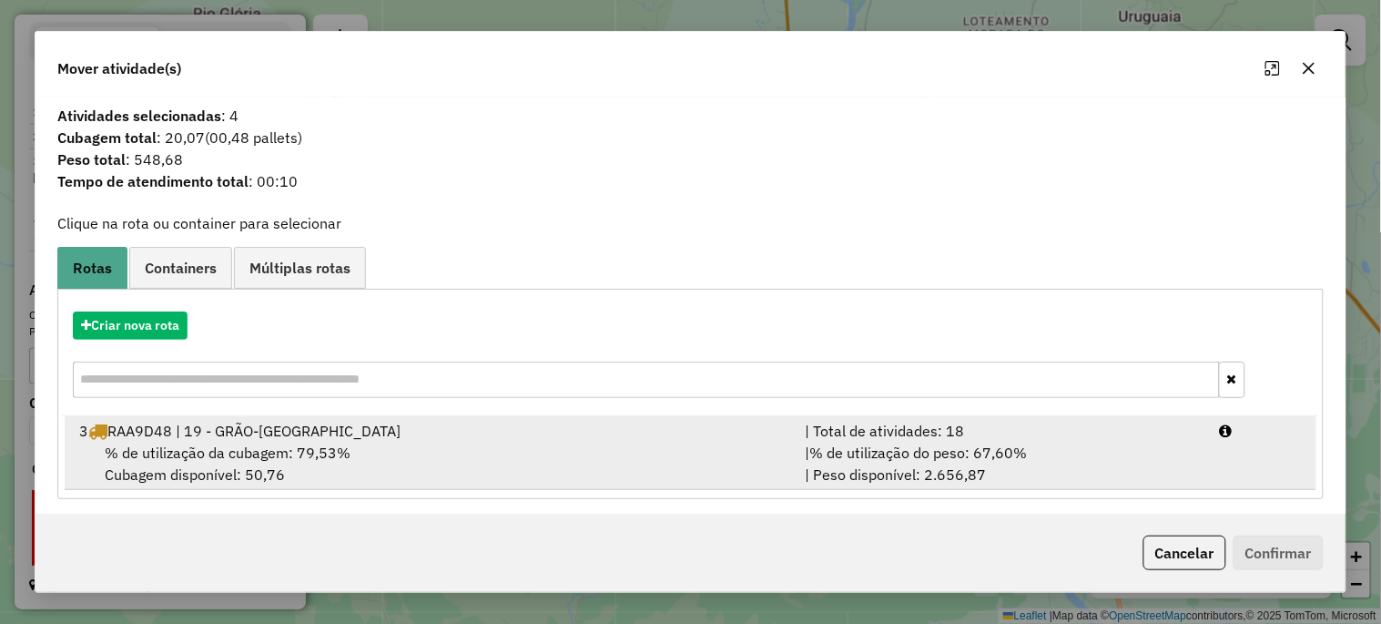
click at [235, 421] on div "3 RAA9D48 | 19 - GRÃO-PARÁ" at bounding box center [430, 431] width 725 height 22
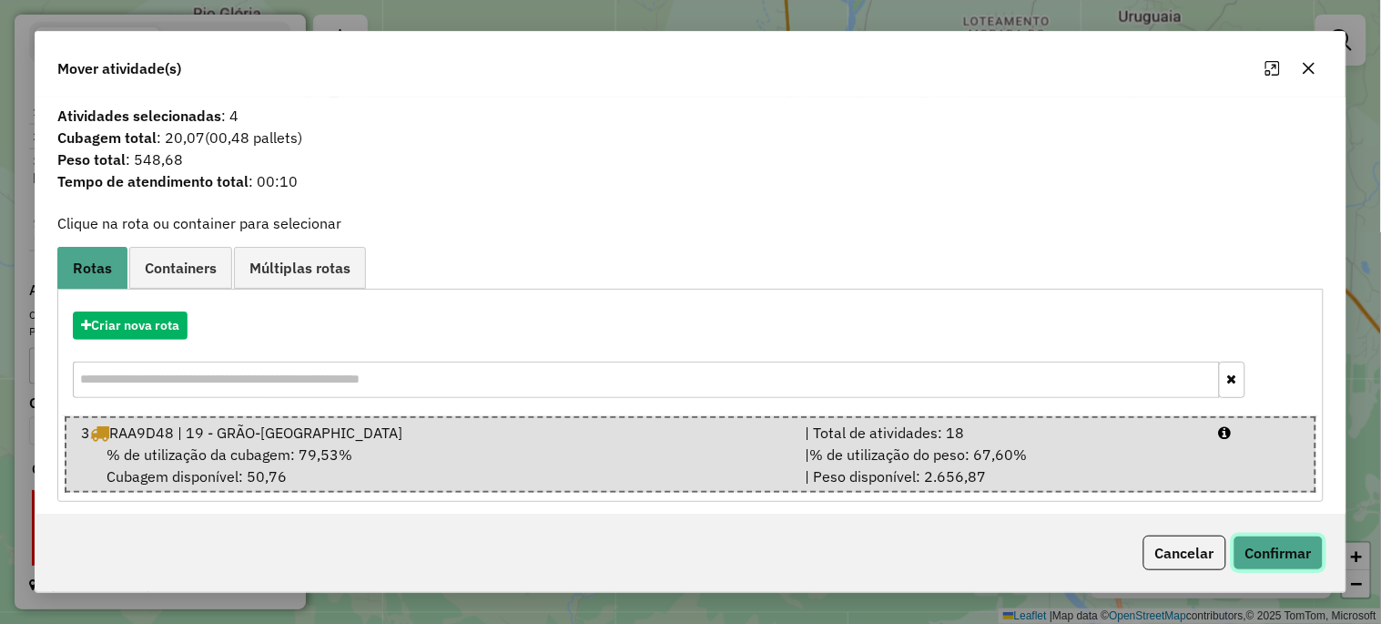
click at [1267, 540] on button "Confirmar" at bounding box center [1278, 552] width 90 height 35
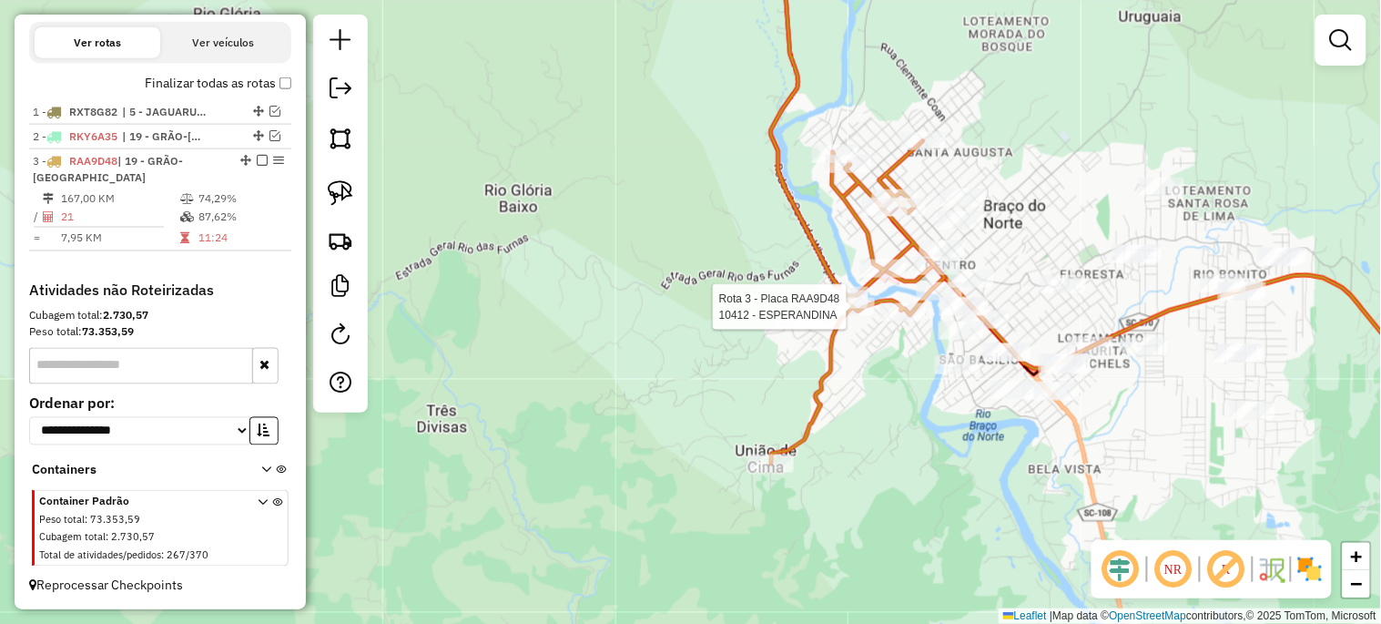
select select "*********"
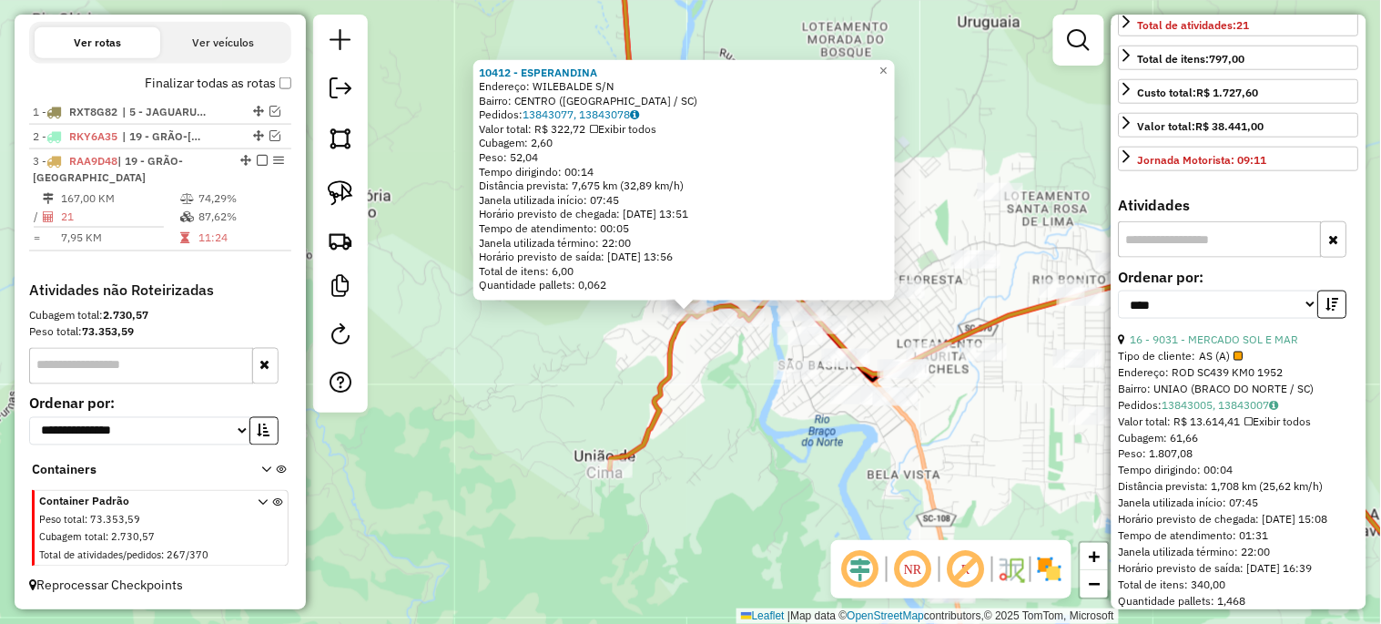
scroll to position [472, 0]
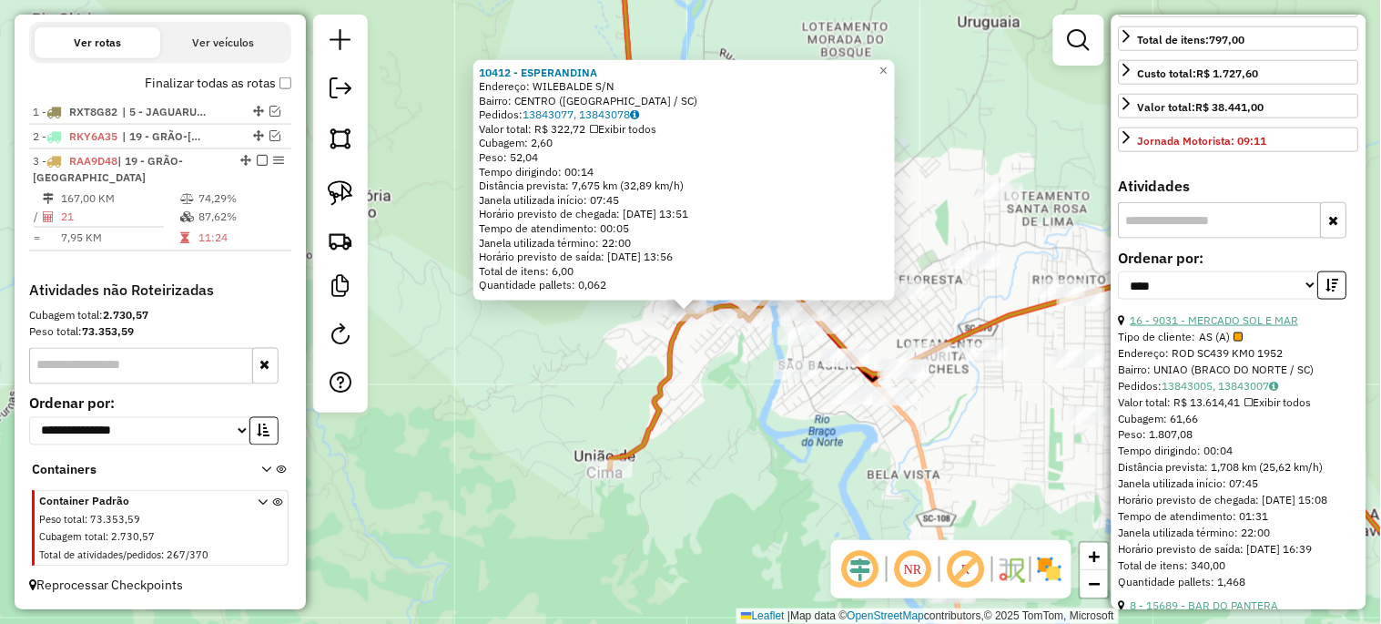
click at [1198, 327] on link "16 - 9031 - MERCADO SOL E MAR" at bounding box center [1215, 320] width 168 height 14
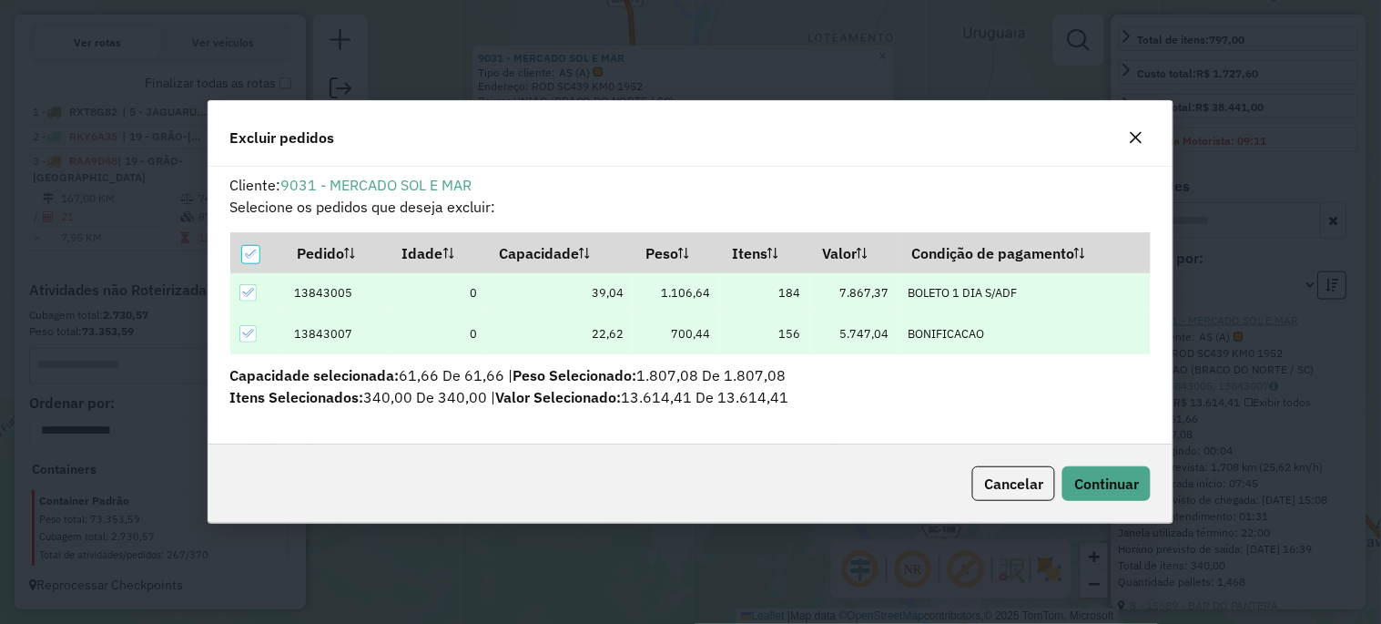
scroll to position [0, 0]
click at [1109, 484] on span "Continuar" at bounding box center [1106, 483] width 65 height 18
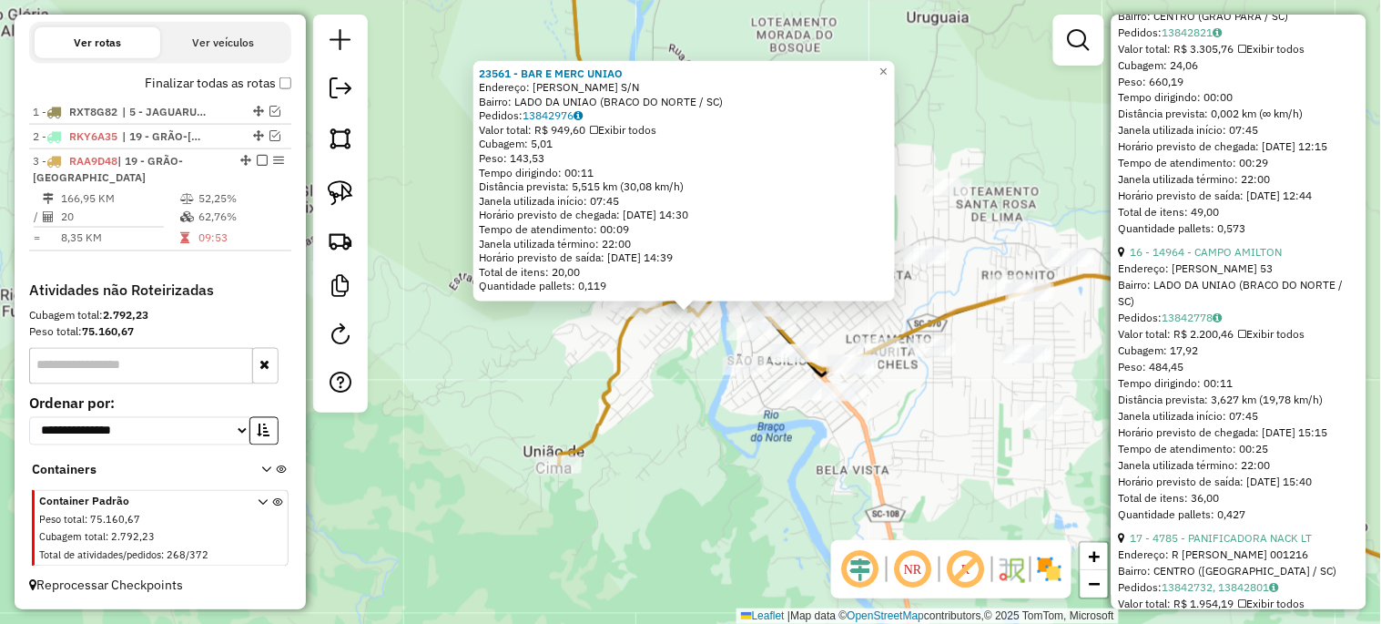
scroll to position [606, 0]
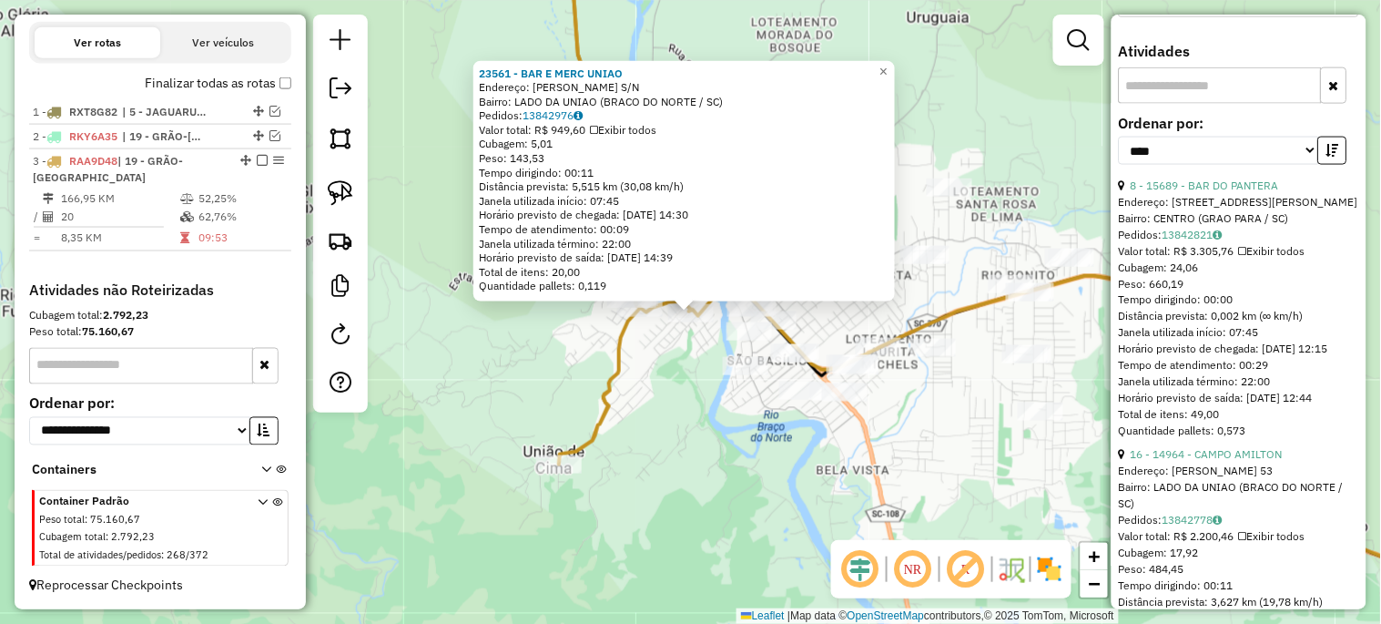
click at [695, 437] on div "23561 - BAR E MERC UNIAO Endereço: Francisco de Oliveira Souza S/N Bairro: LADO…" at bounding box center [690, 312] width 1381 height 624
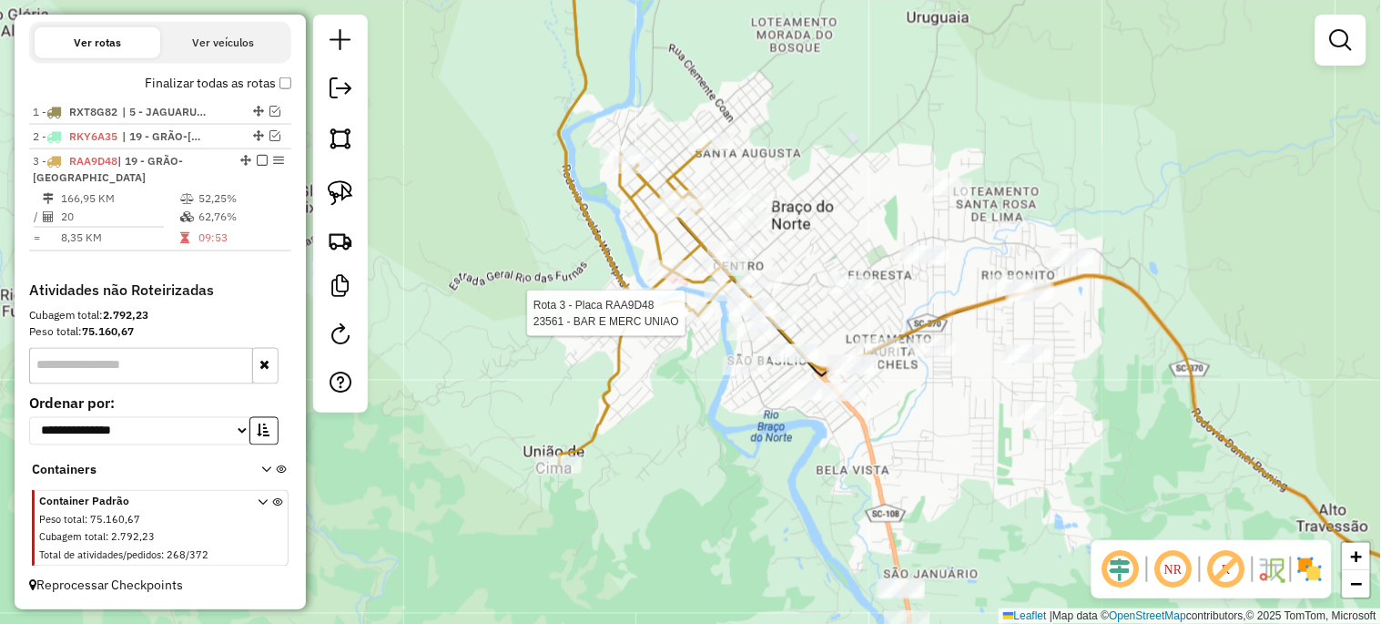
select select "*********"
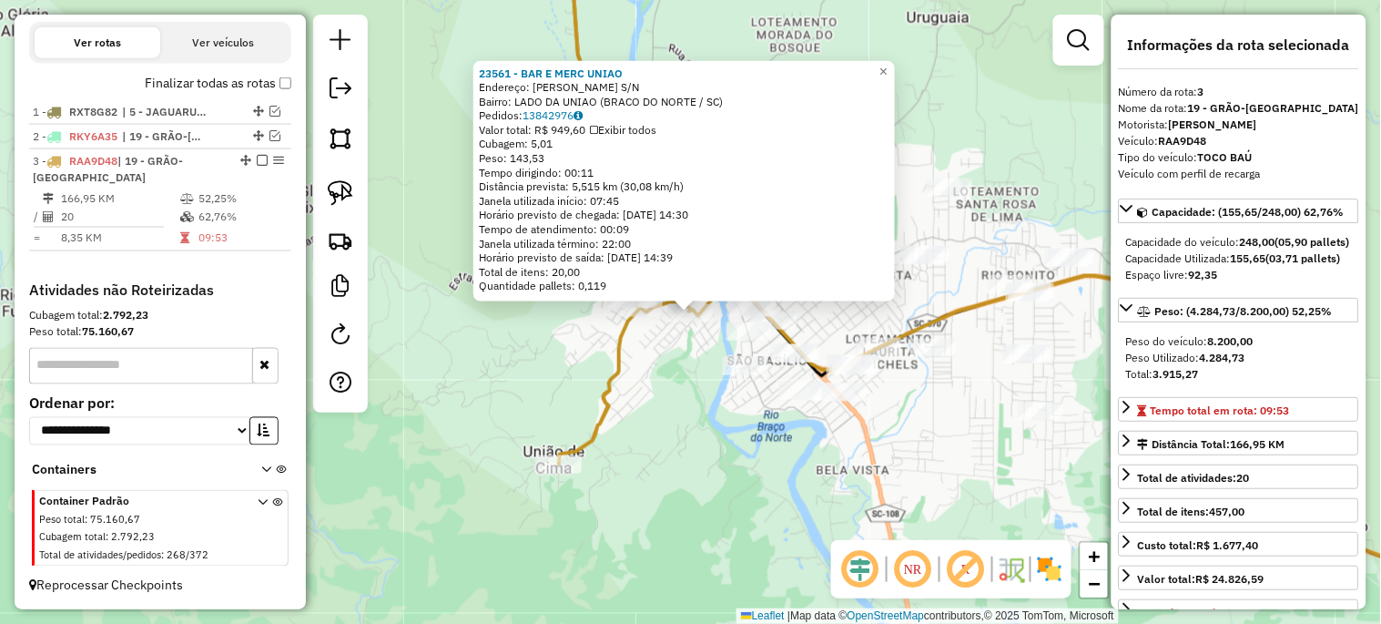
drag, startPoint x: 676, startPoint y: 451, endPoint x: 720, endPoint y: 401, distance: 65.8
click at [677, 451] on div "23561 - BAR E MERC UNIAO Endereço: Francisco de Oliveira Souza S/N Bairro: LADO…" at bounding box center [690, 312] width 1381 height 624
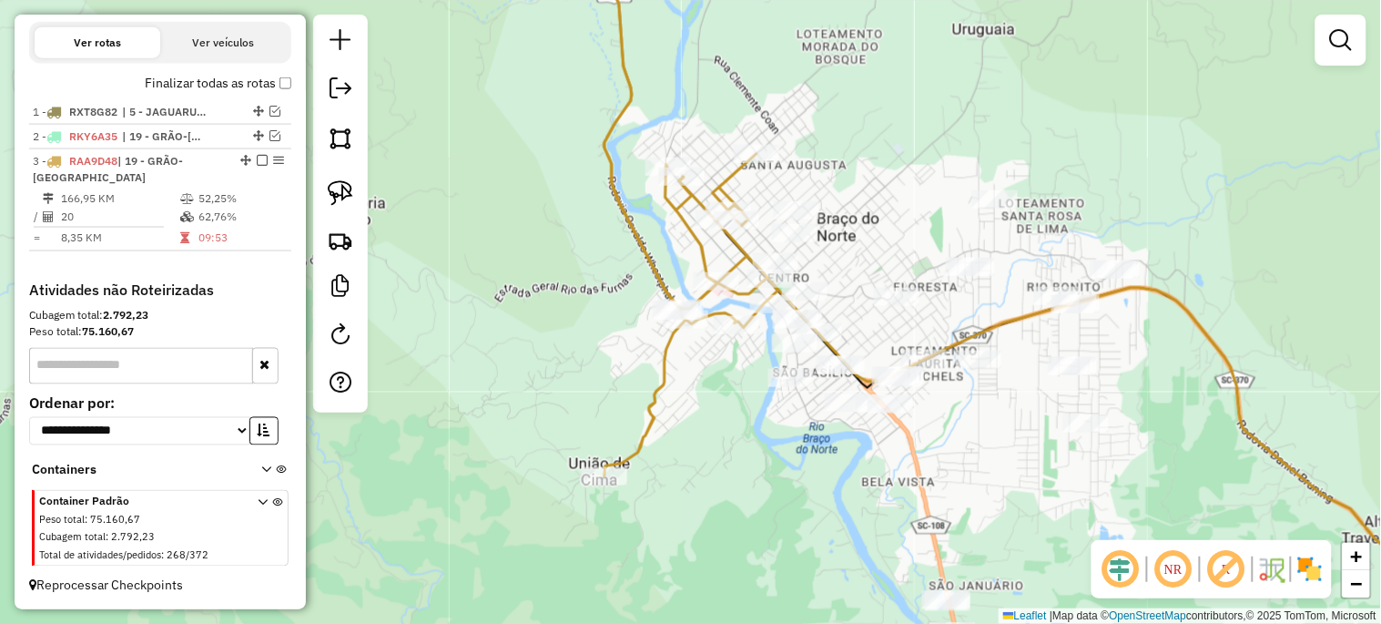
drag, startPoint x: 798, startPoint y: 226, endPoint x: 844, endPoint y: 238, distance: 47.0
click at [844, 238] on div "Janela de atendimento Grade de atendimento Capacidade Transportadoras Veículos …" at bounding box center [690, 312] width 1381 height 624
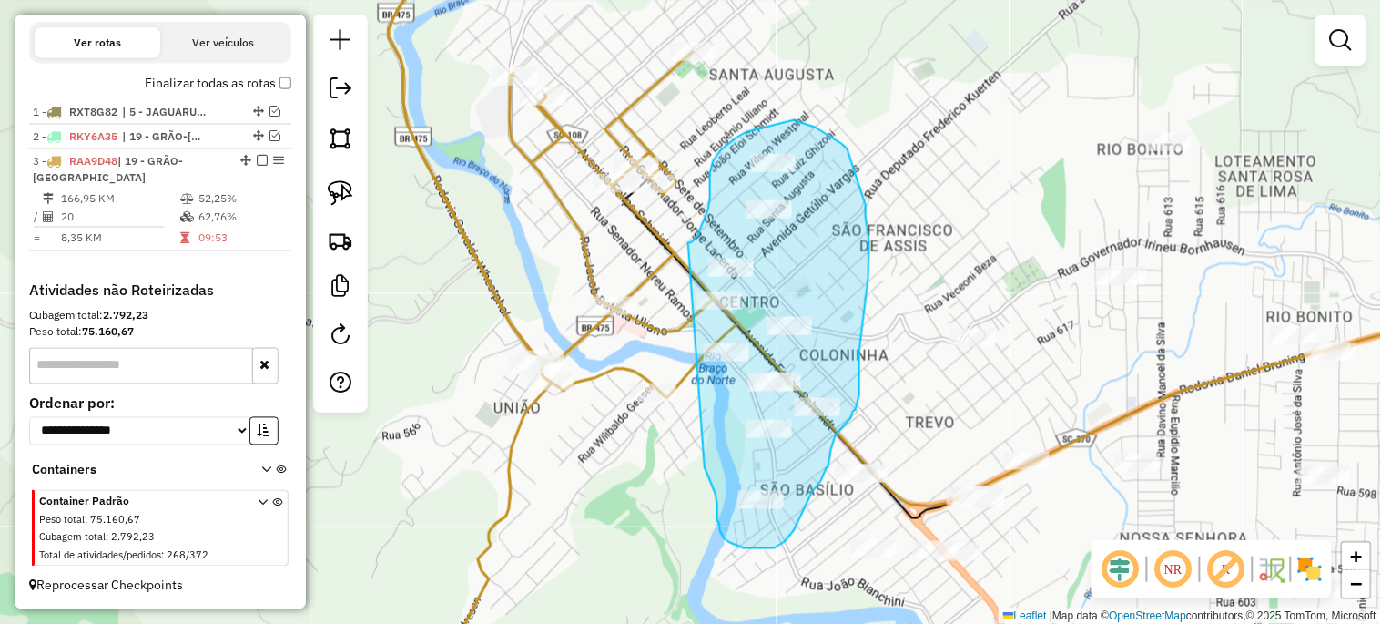
drag, startPoint x: 688, startPoint y: 243, endPoint x: 705, endPoint y: 466, distance: 223.6
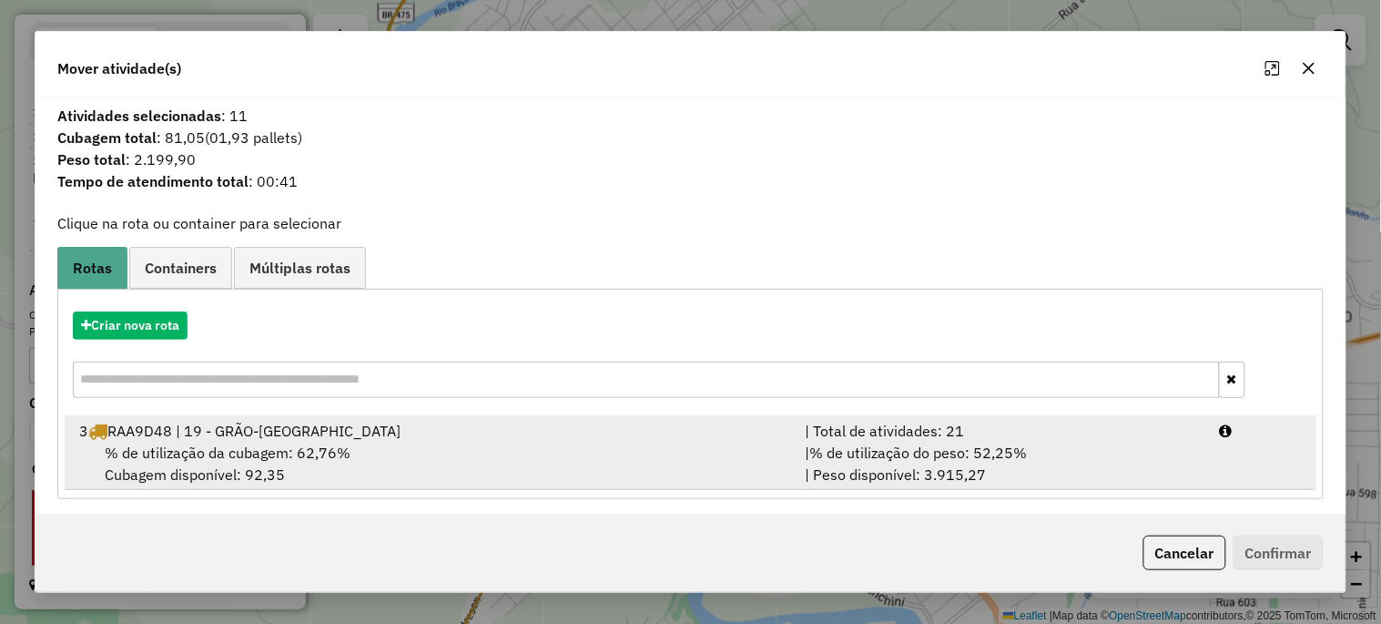
click at [168, 435] on div "3 RAA9D48 | 19 - GRÃO-PARÁ" at bounding box center [430, 431] width 725 height 22
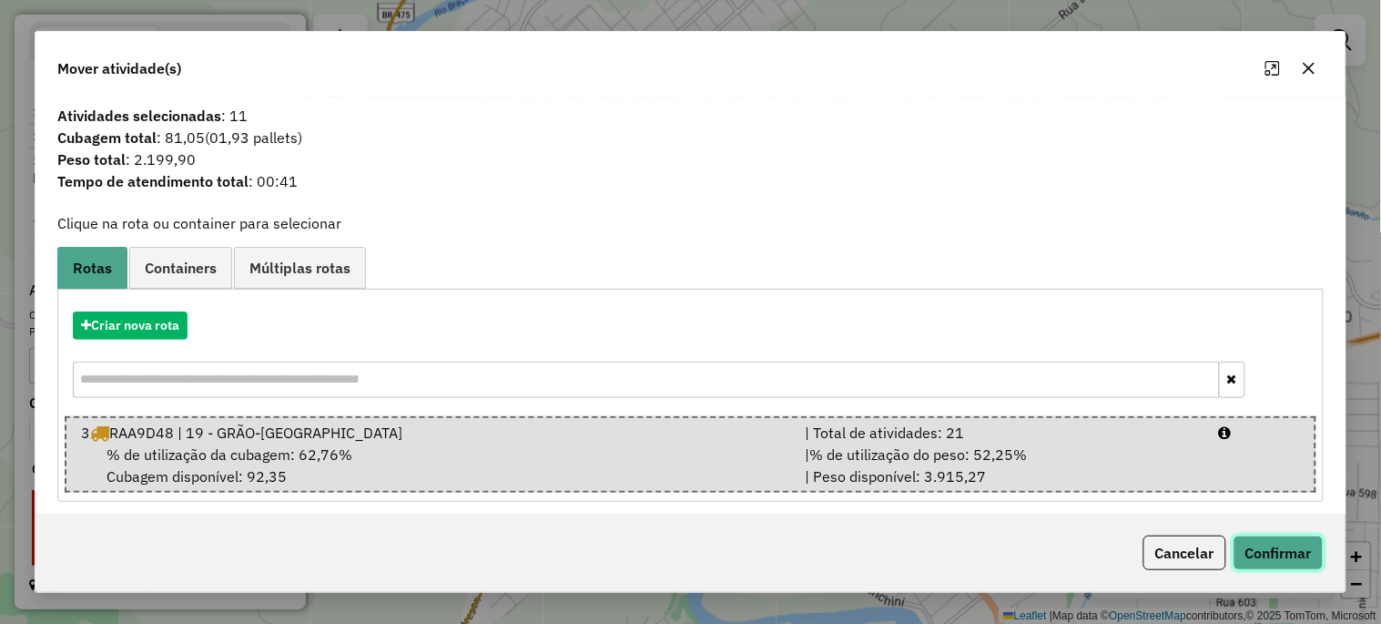
click at [1266, 556] on button "Confirmar" at bounding box center [1278, 552] width 90 height 35
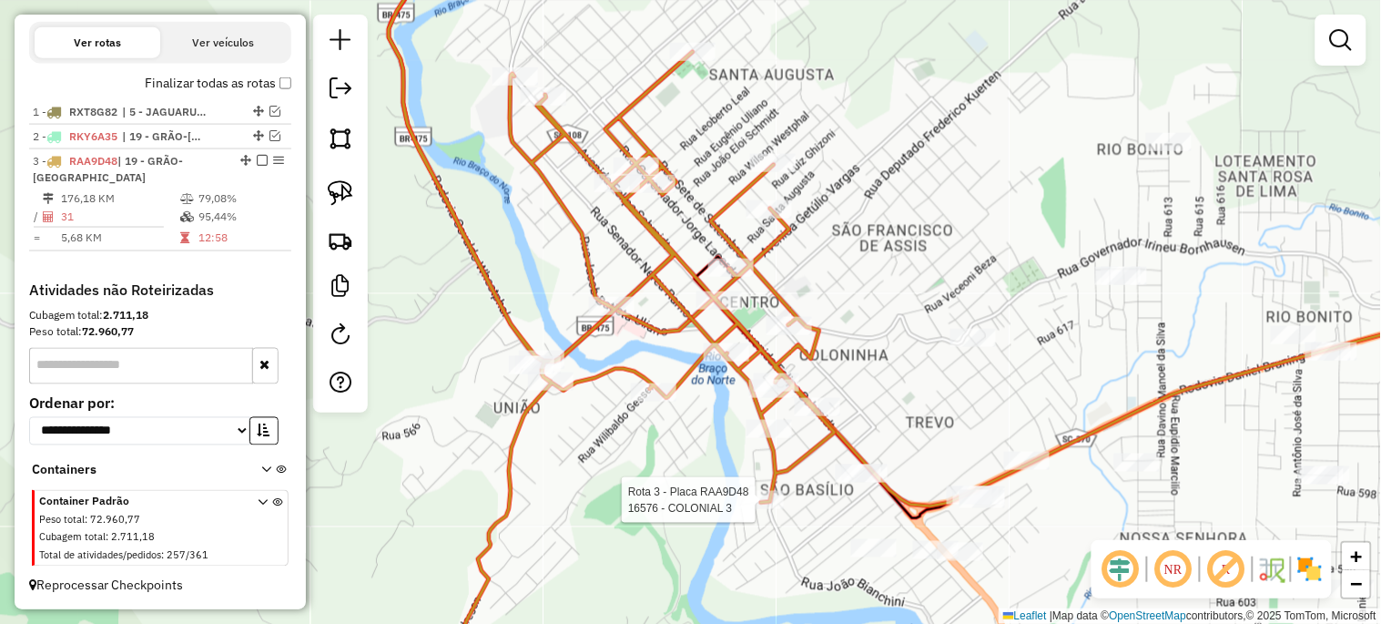
select select "*********"
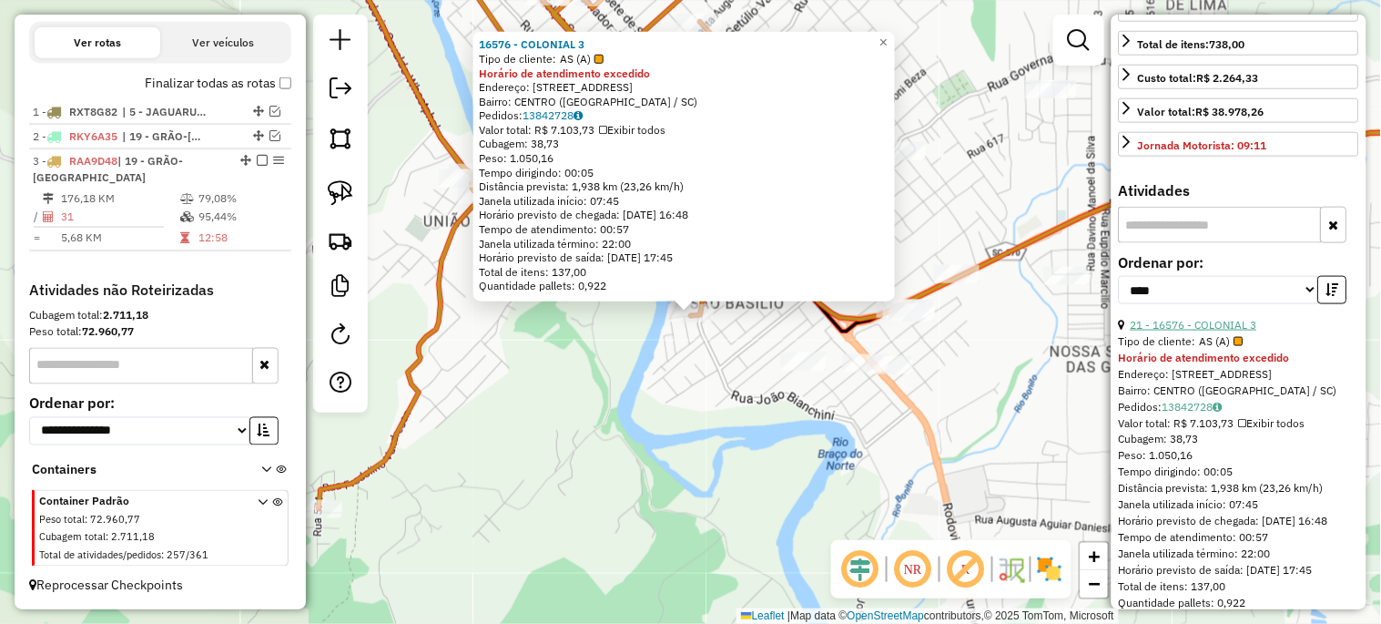
scroll to position [472, 0]
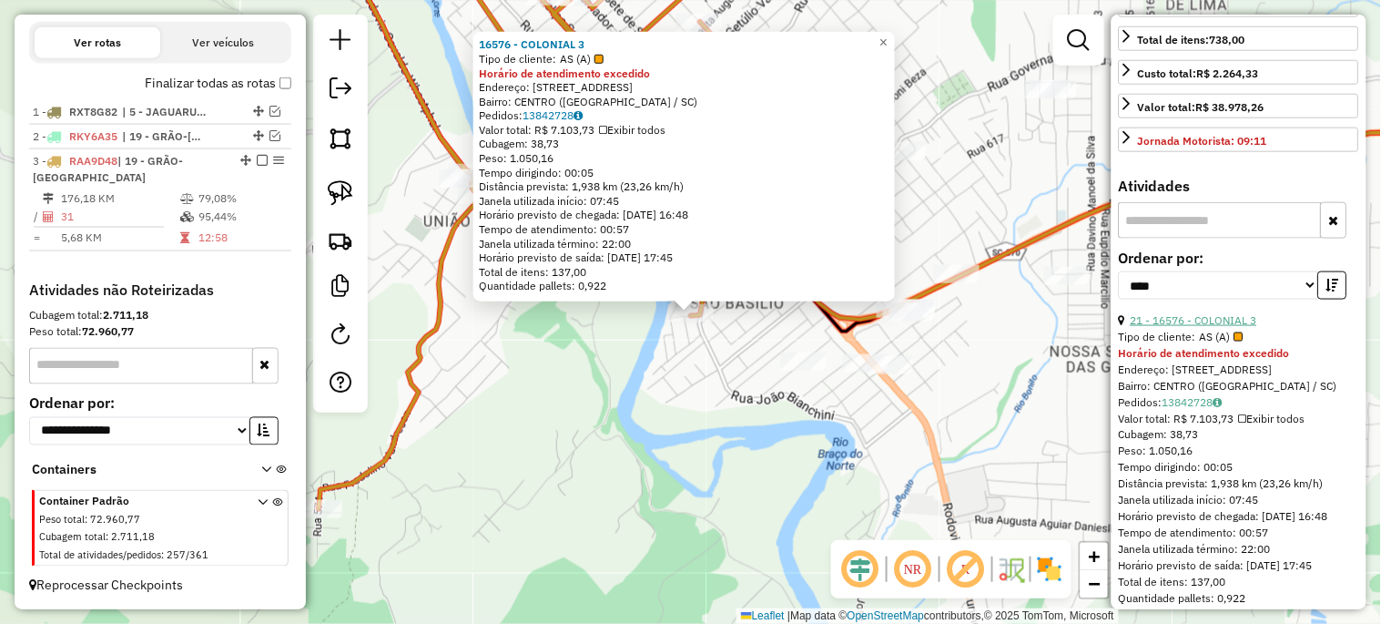
click at [1190, 327] on link "21 - 16576 - COLONIAL 3" at bounding box center [1194, 320] width 127 height 14
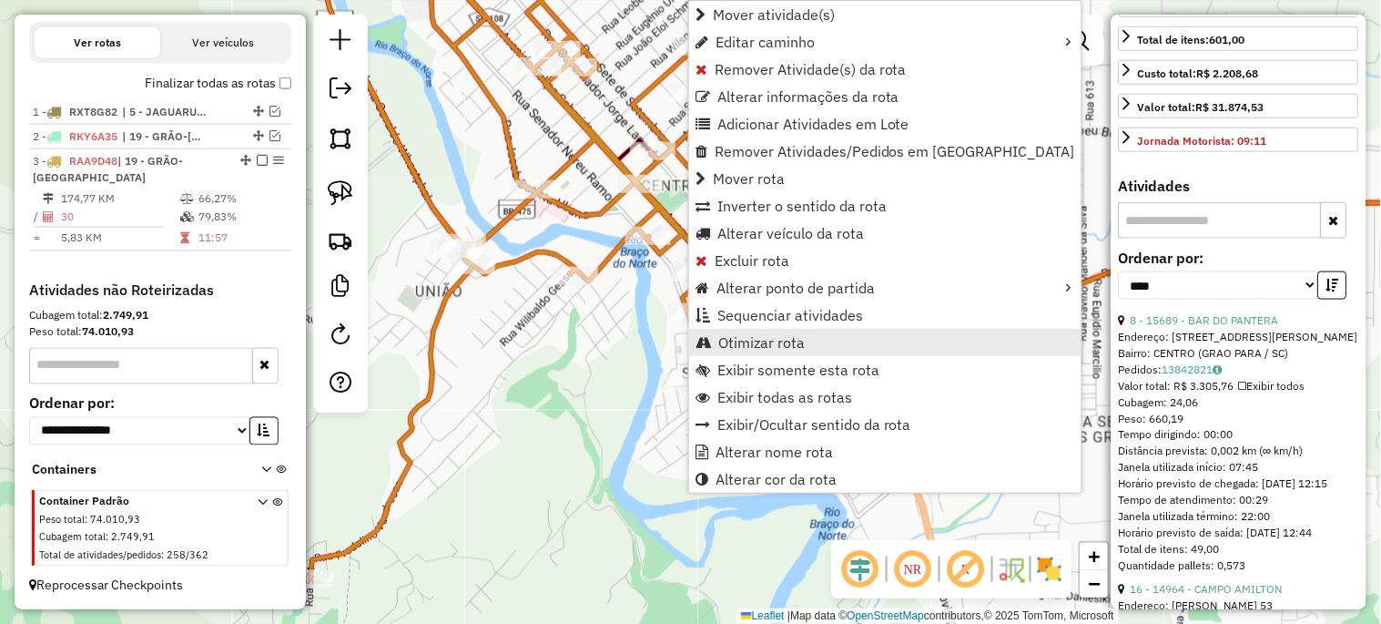
click at [739, 340] on span "Otimizar rota" at bounding box center [761, 342] width 86 height 15
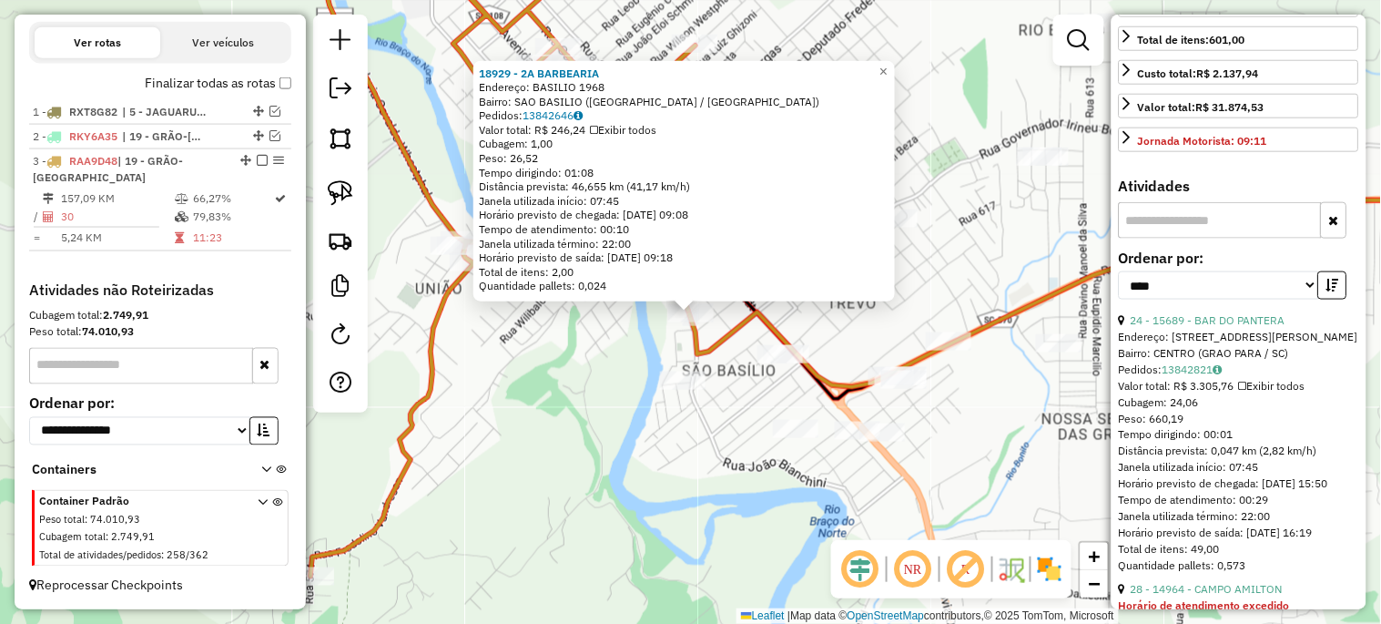
click at [560, 370] on div "18929 - 2A BARBEARIA Endereço: BASILIO 1968 Bairro: SAO BASILIO (BRACO DO NORTE…" at bounding box center [690, 312] width 1381 height 624
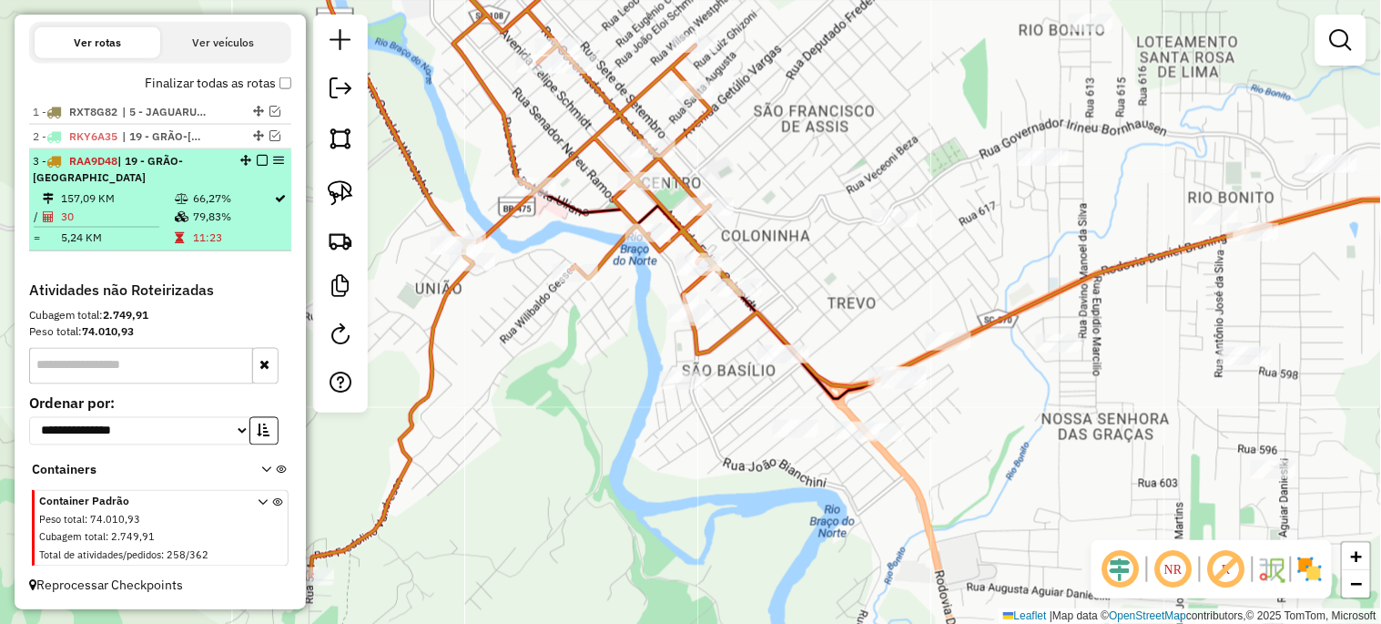
click at [259, 166] on em at bounding box center [262, 160] width 11 height 11
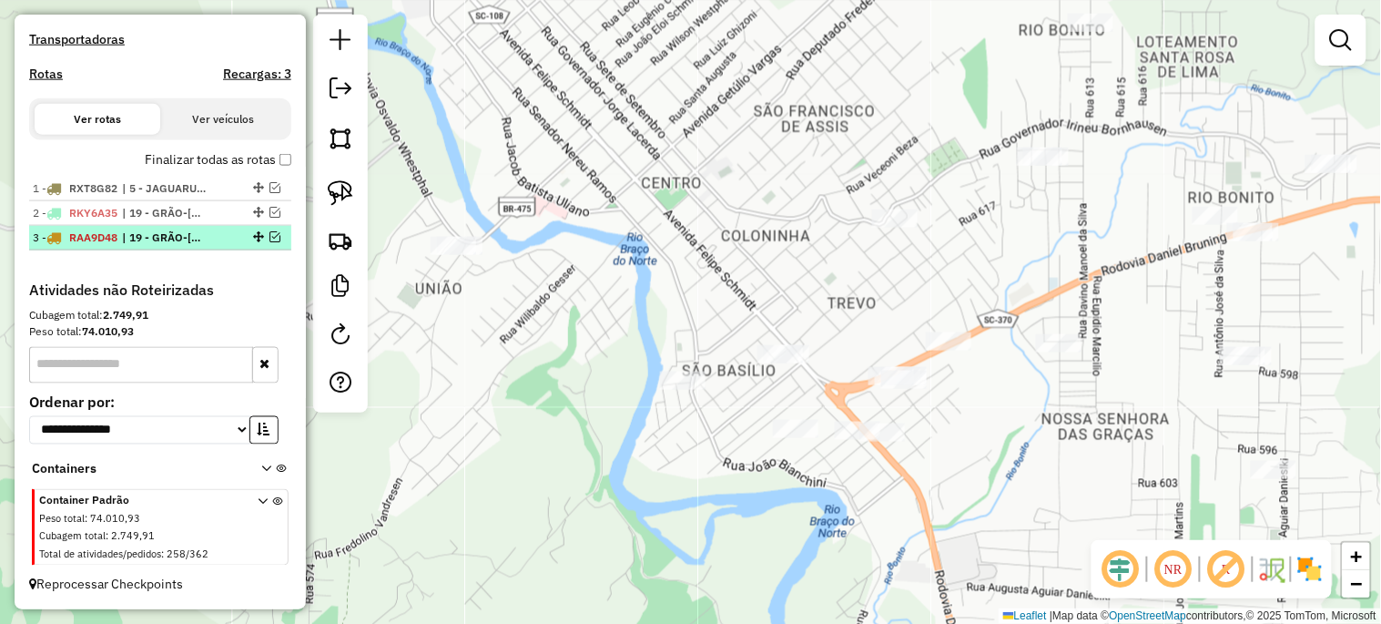
scroll to position [558, 0]
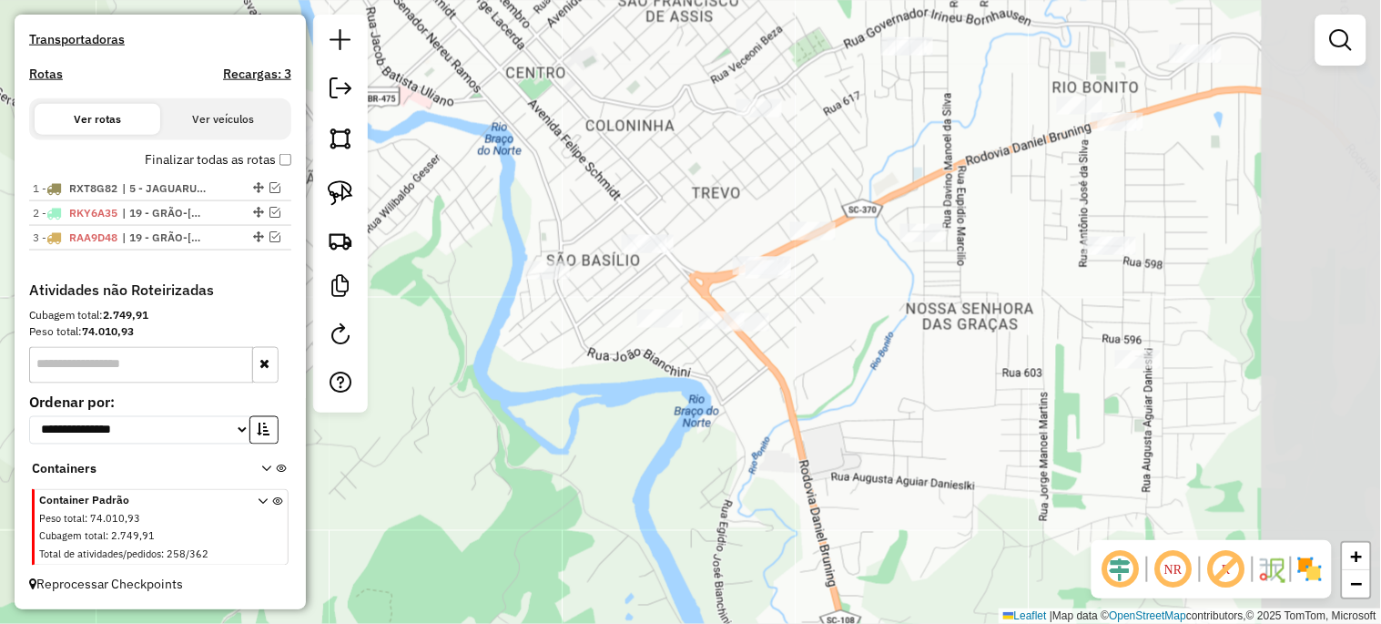
drag, startPoint x: 585, startPoint y: 420, endPoint x: 484, endPoint y: 347, distance: 124.5
click at [476, 341] on div "Janela de atendimento Grade de atendimento Capacidade Transportadoras Veículos …" at bounding box center [690, 312] width 1381 height 624
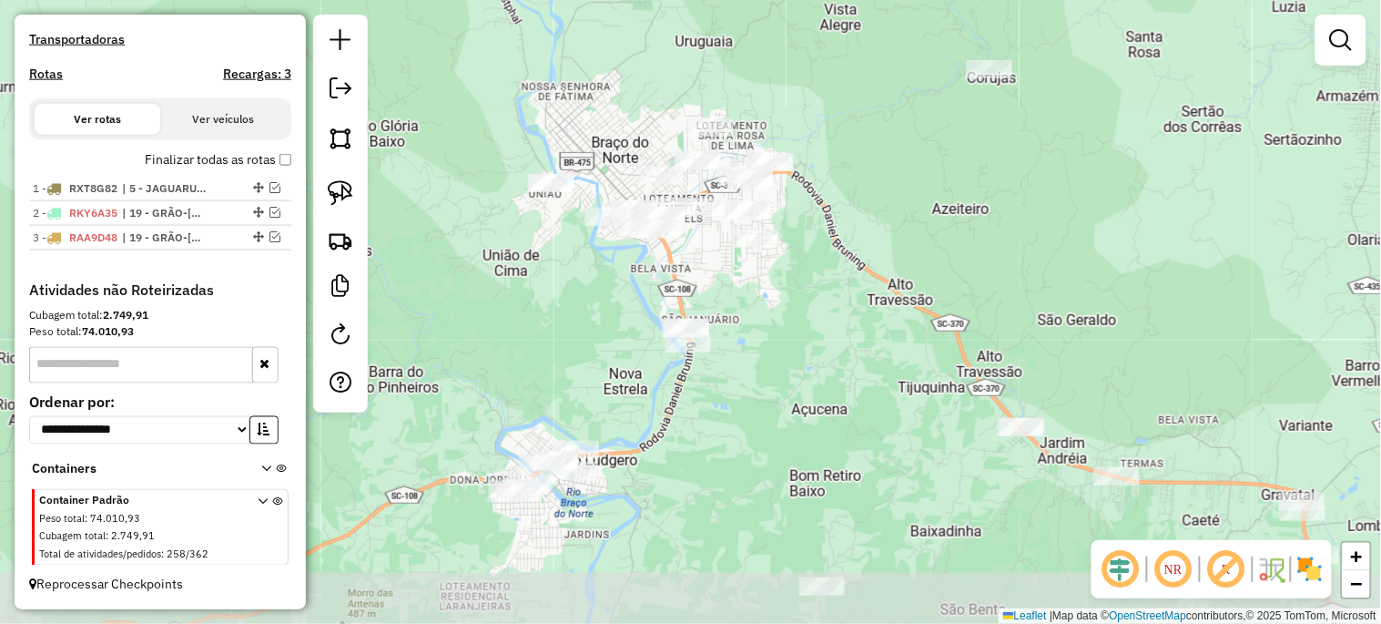
drag, startPoint x: 515, startPoint y: 477, endPoint x: 593, endPoint y: 320, distance: 175.9
click at [593, 320] on div "Janela de atendimento Grade de atendimento Capacidade Transportadoras Veículos …" at bounding box center [690, 312] width 1381 height 624
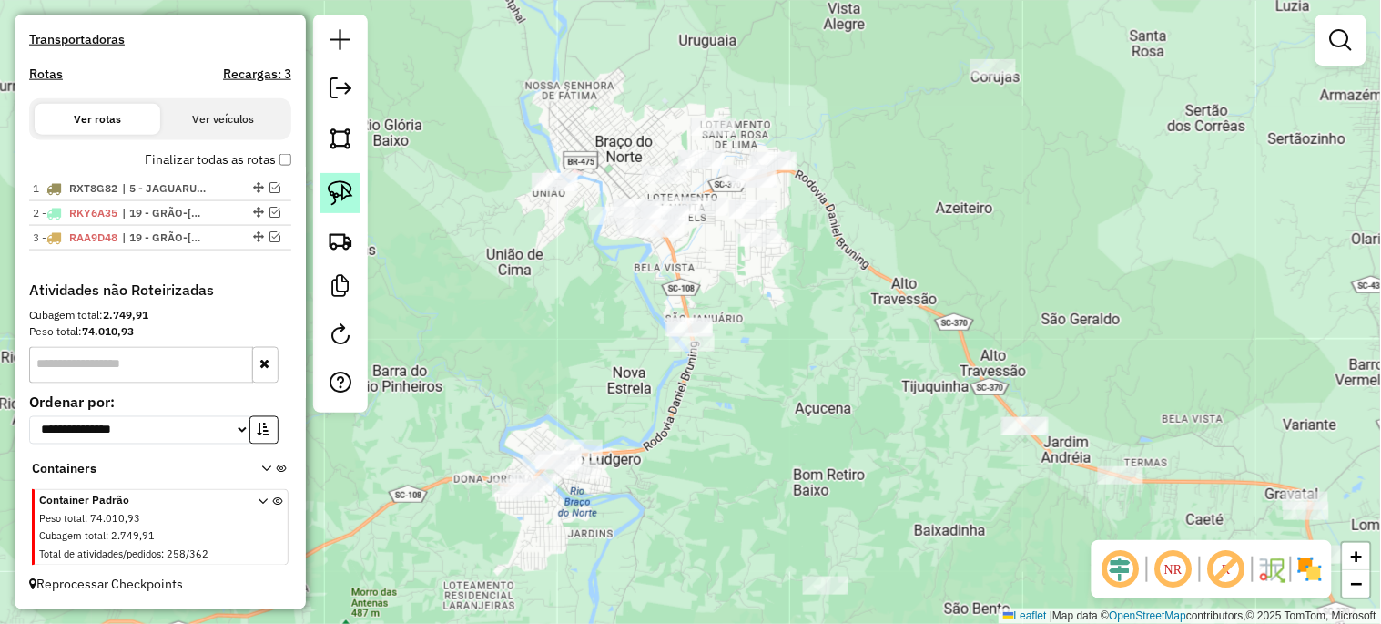
click at [350, 195] on img at bounding box center [340, 192] width 25 height 25
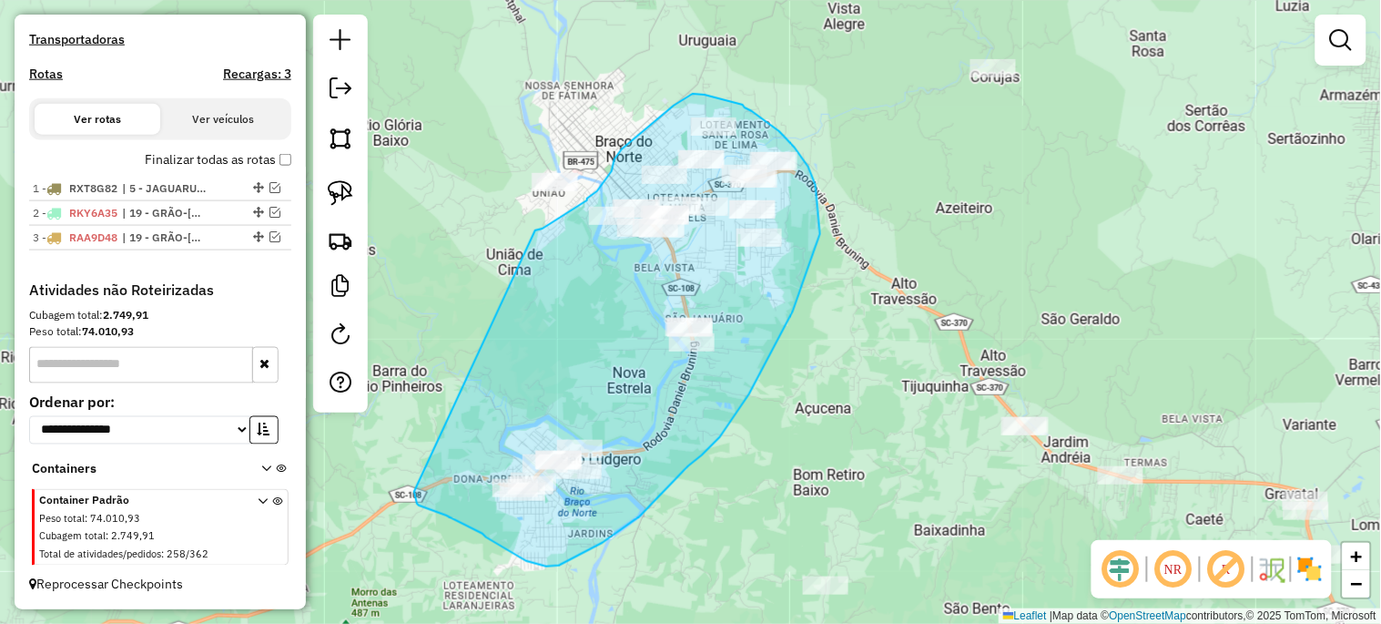
drag, startPoint x: 547, startPoint y: 225, endPoint x: 414, endPoint y: 492, distance: 298.0
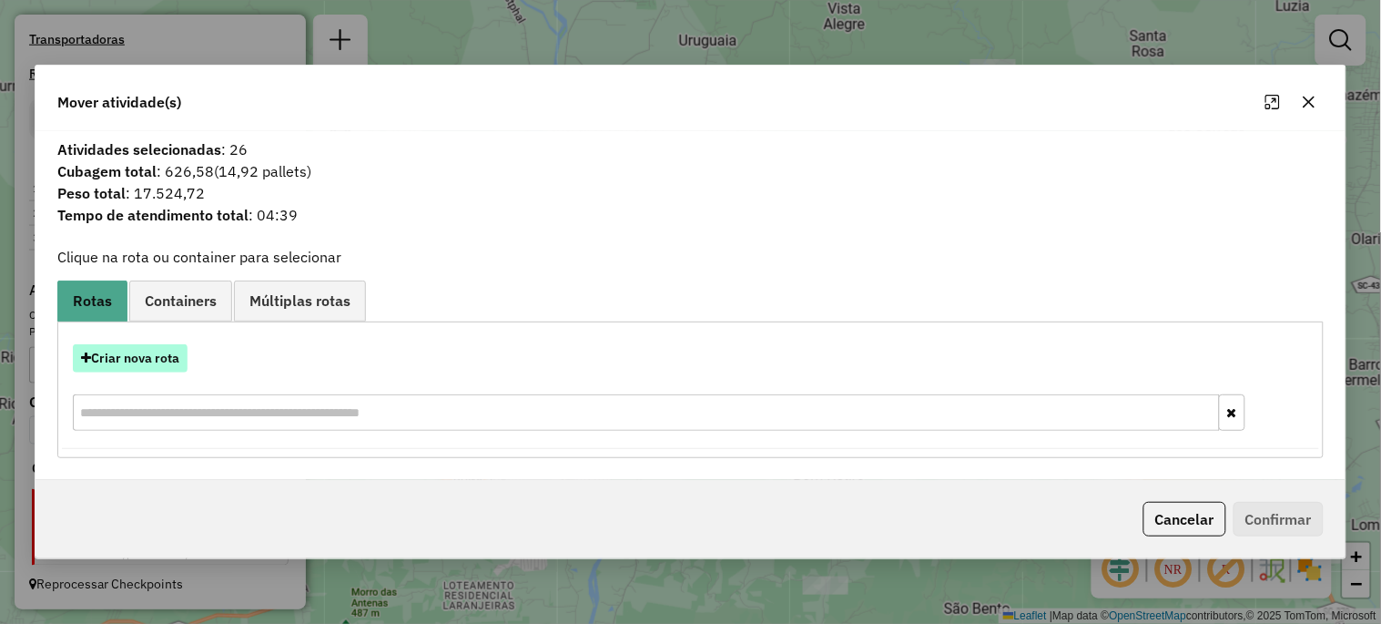
click at [186, 358] on button "Criar nova rota" at bounding box center [130, 358] width 115 height 28
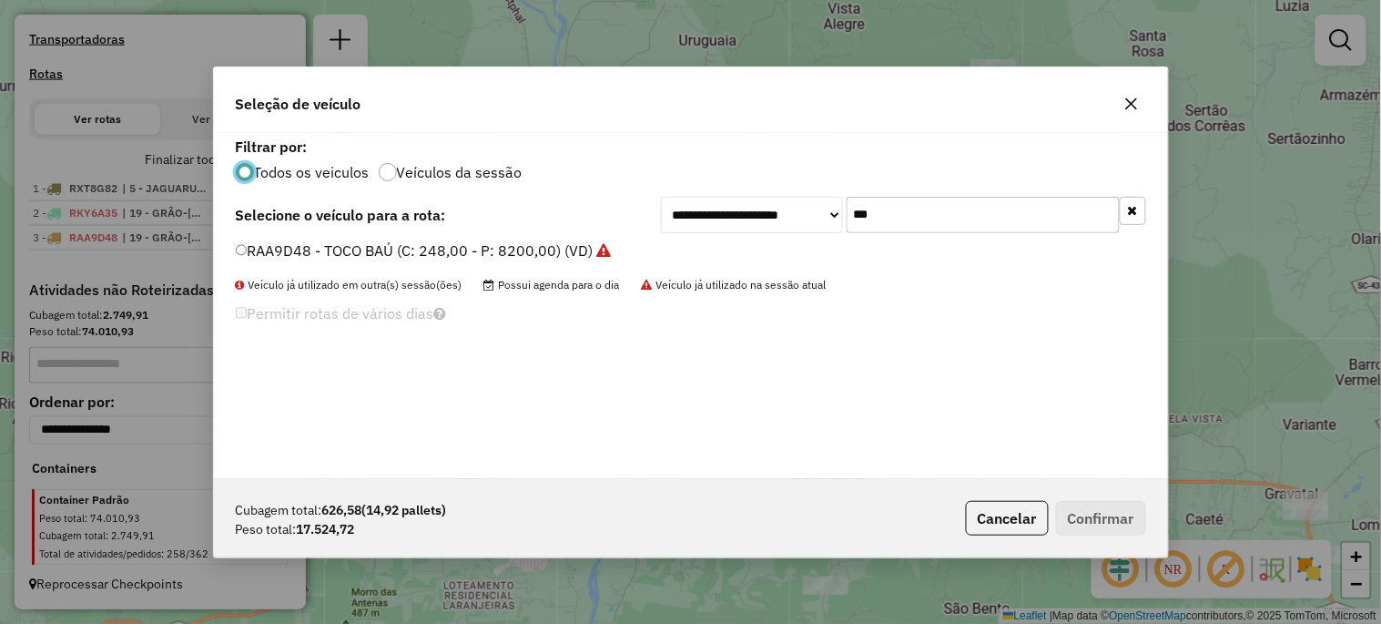
scroll to position [10, 5]
click at [910, 224] on input "***" at bounding box center [983, 215] width 273 height 36
click at [910, 221] on input "***" at bounding box center [983, 215] width 273 height 36
type input "***"
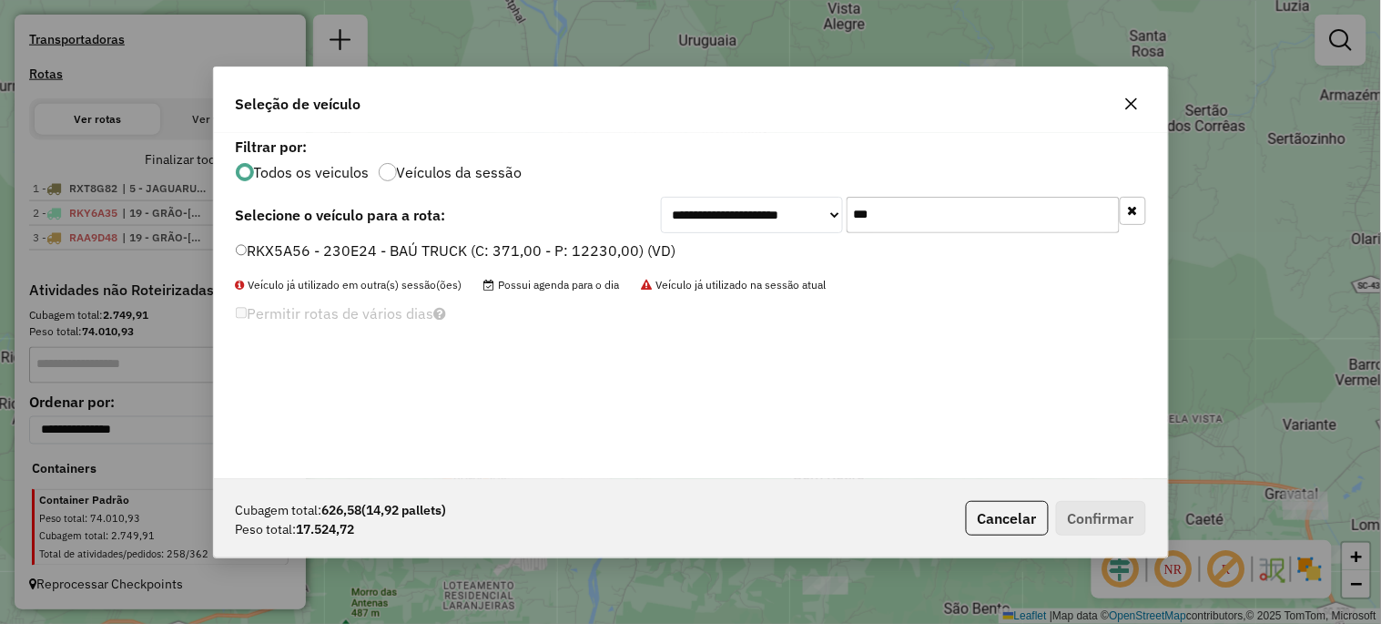
click at [388, 246] on label "RKX5A56 - 230E24 - BAÚ TRUCK (C: 371,00 - P: 12230,00) (VD)" at bounding box center [456, 250] width 441 height 22
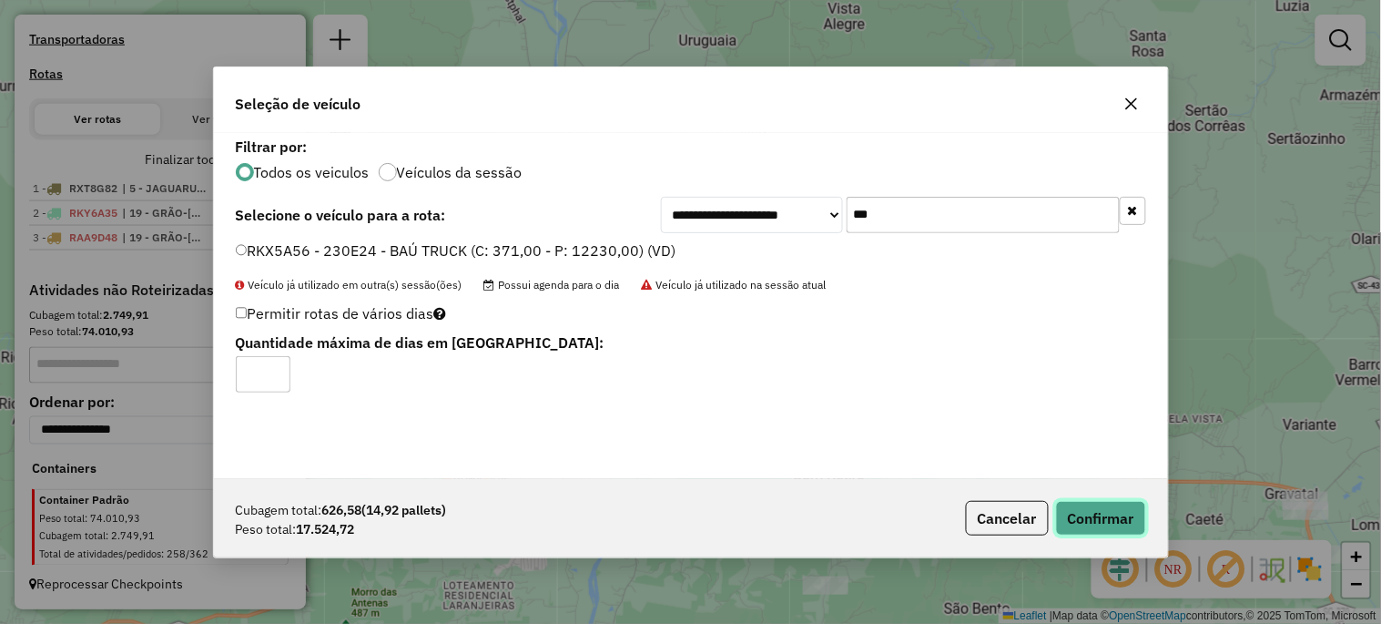
click at [1116, 524] on button "Confirmar" at bounding box center [1101, 518] width 90 height 35
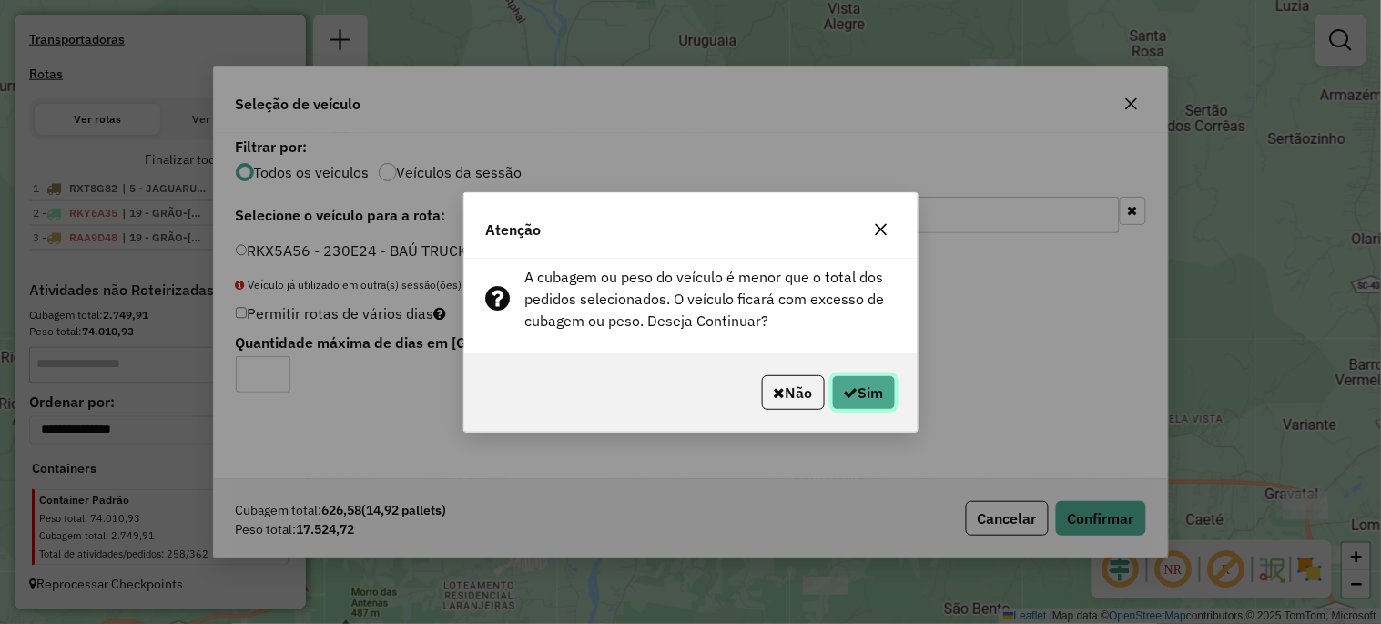
click at [871, 395] on button "Sim" at bounding box center [864, 392] width 64 height 35
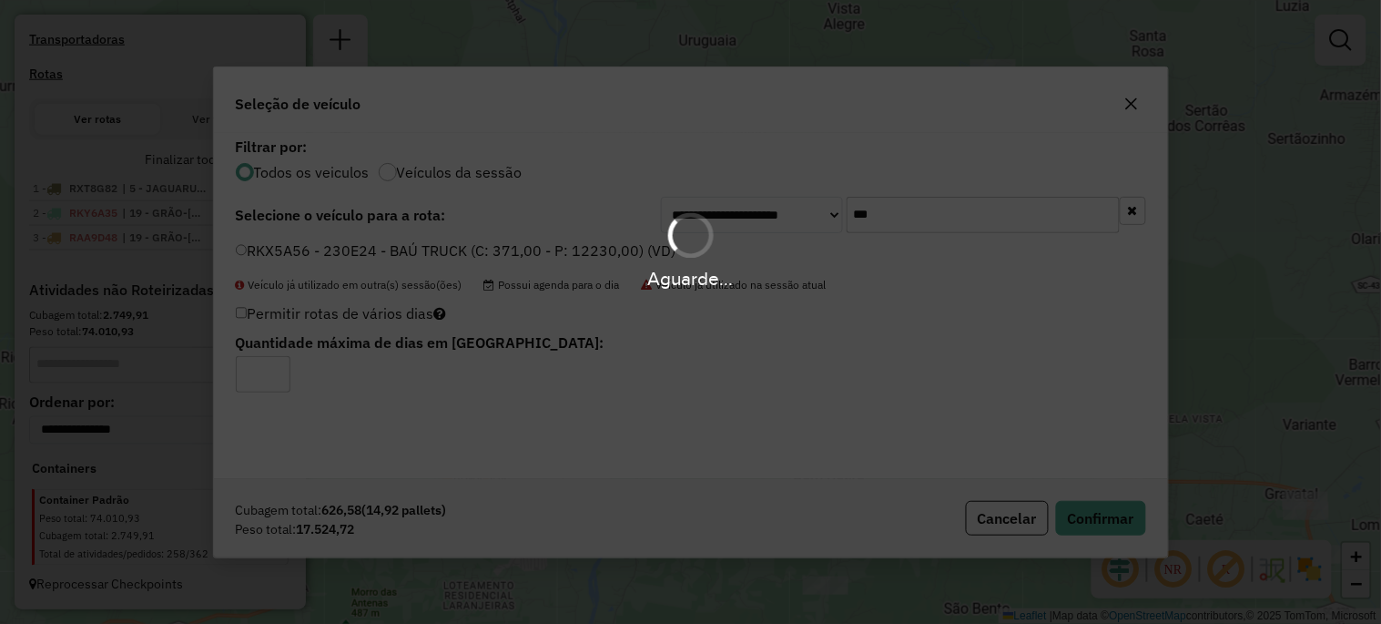
scroll to position [660, 0]
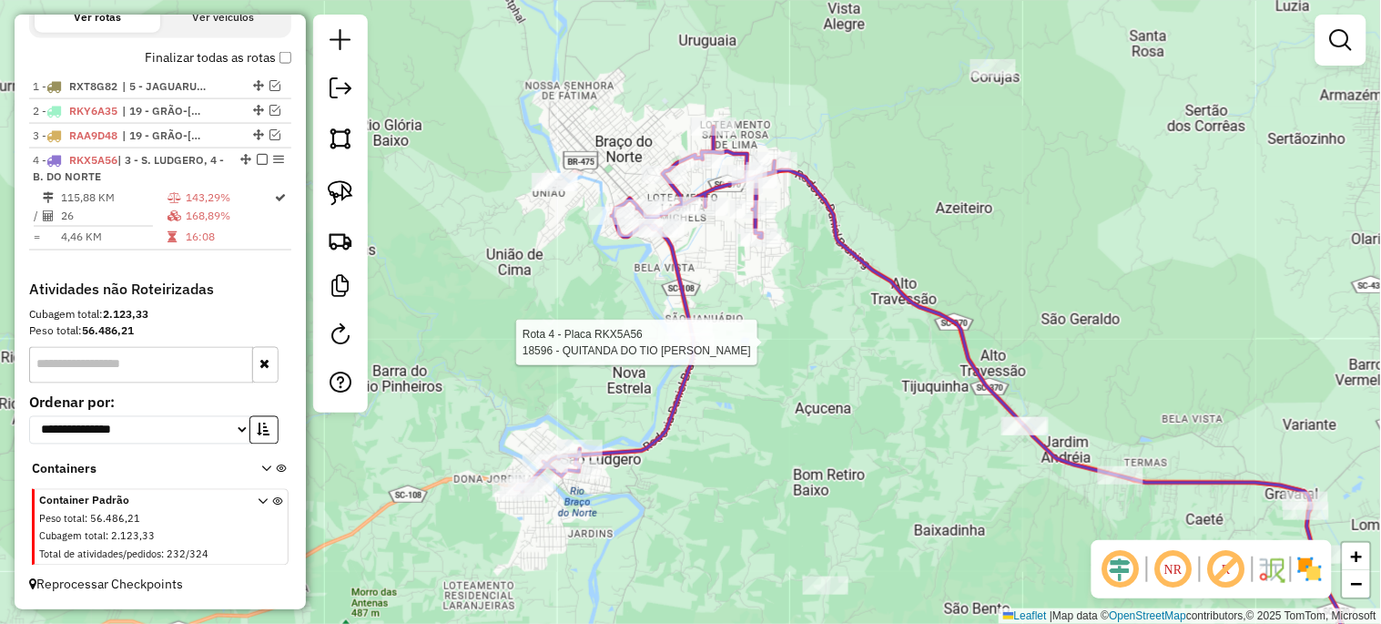
select select "*********"
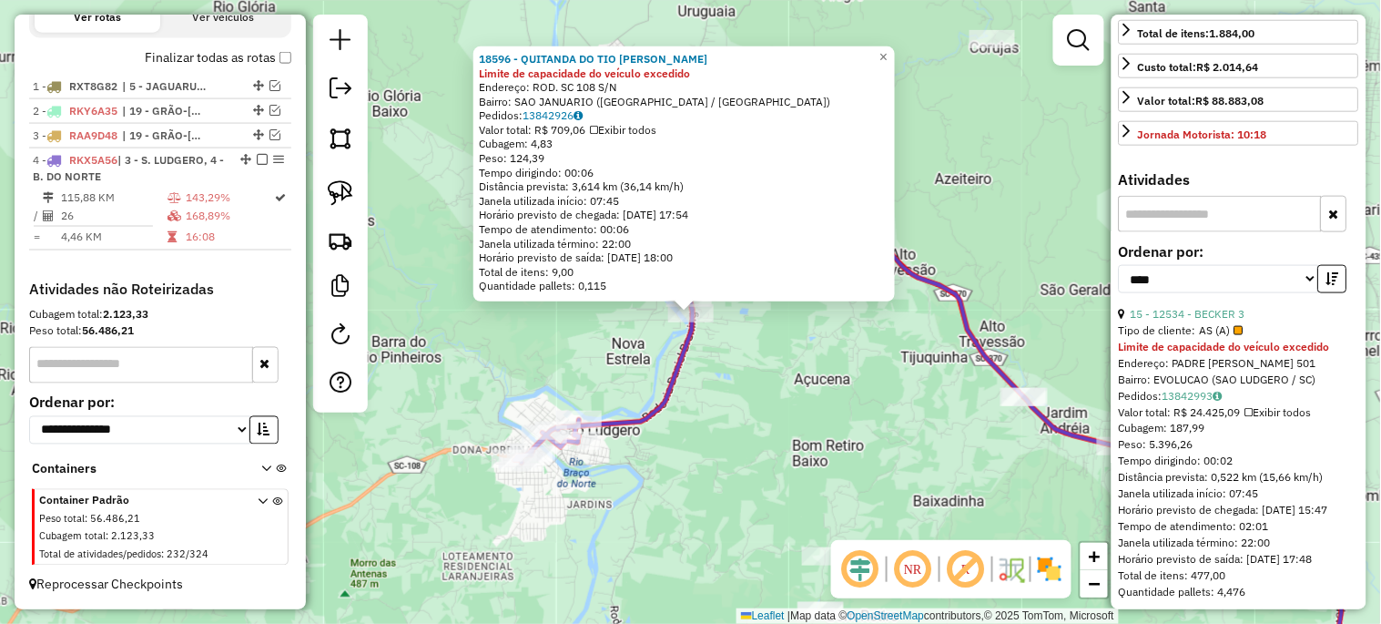
scroll to position [539, 0]
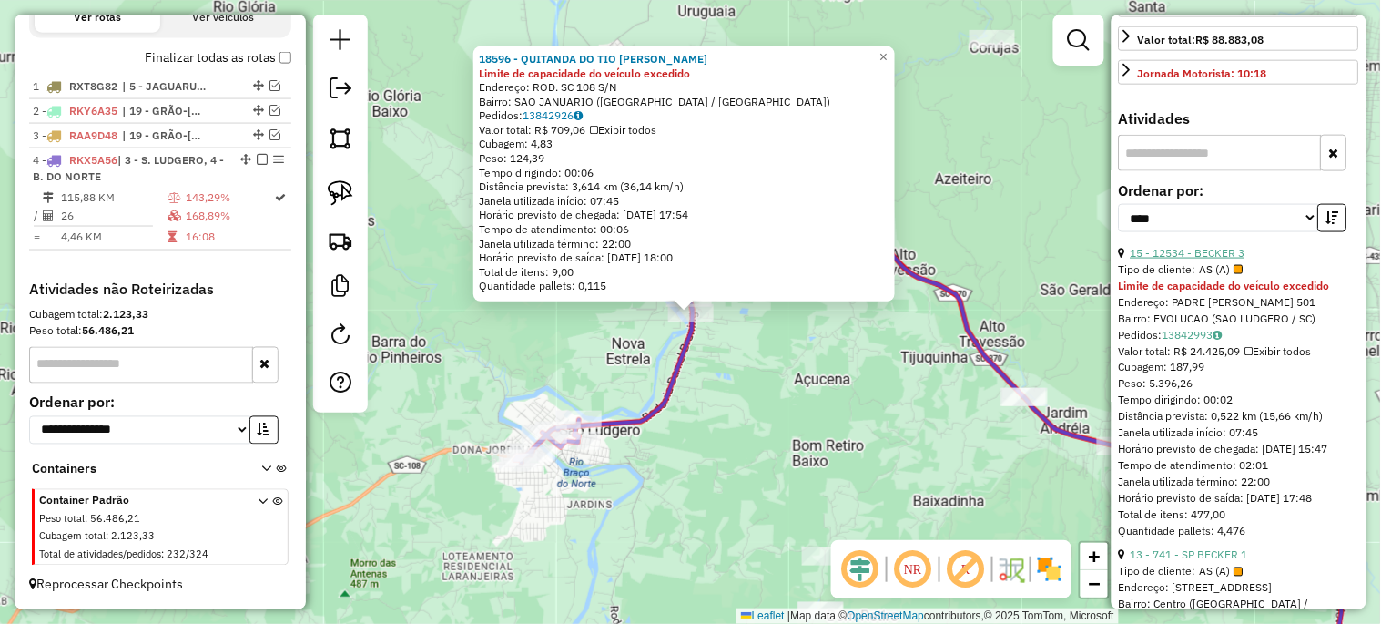
click at [1190, 259] on link "15 - 12534 - BECKER 3" at bounding box center [1188, 253] width 115 height 14
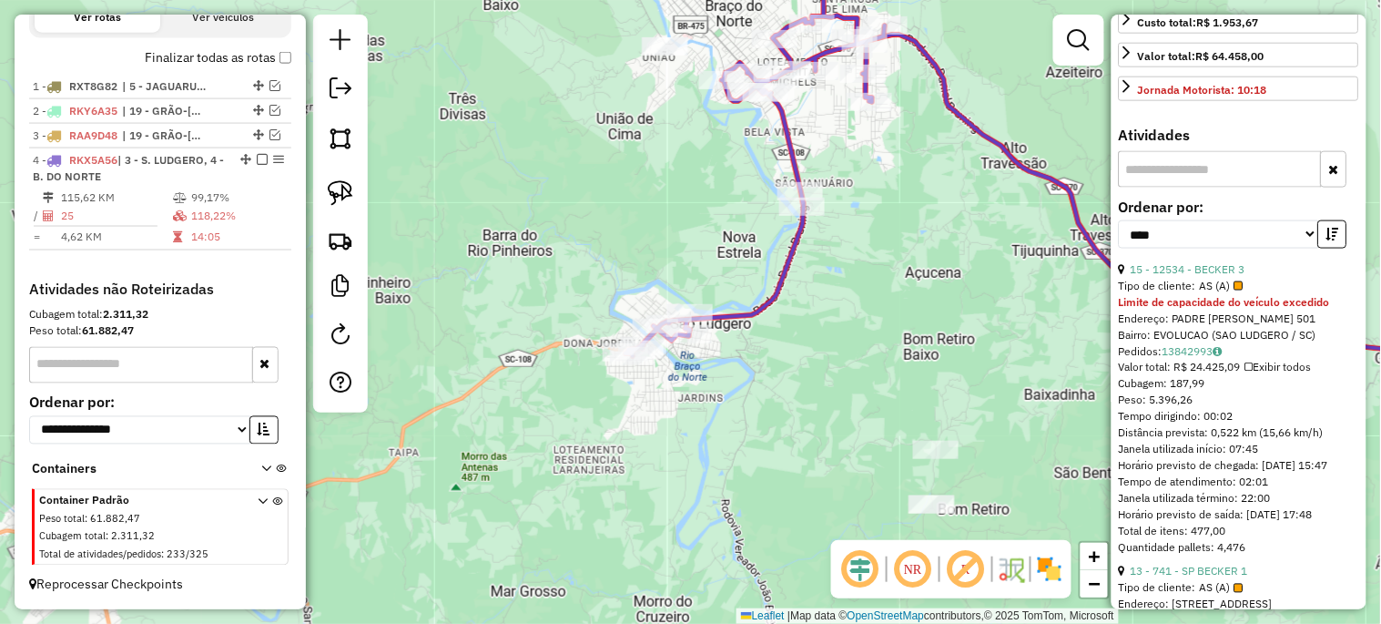
scroll to position [522, 0]
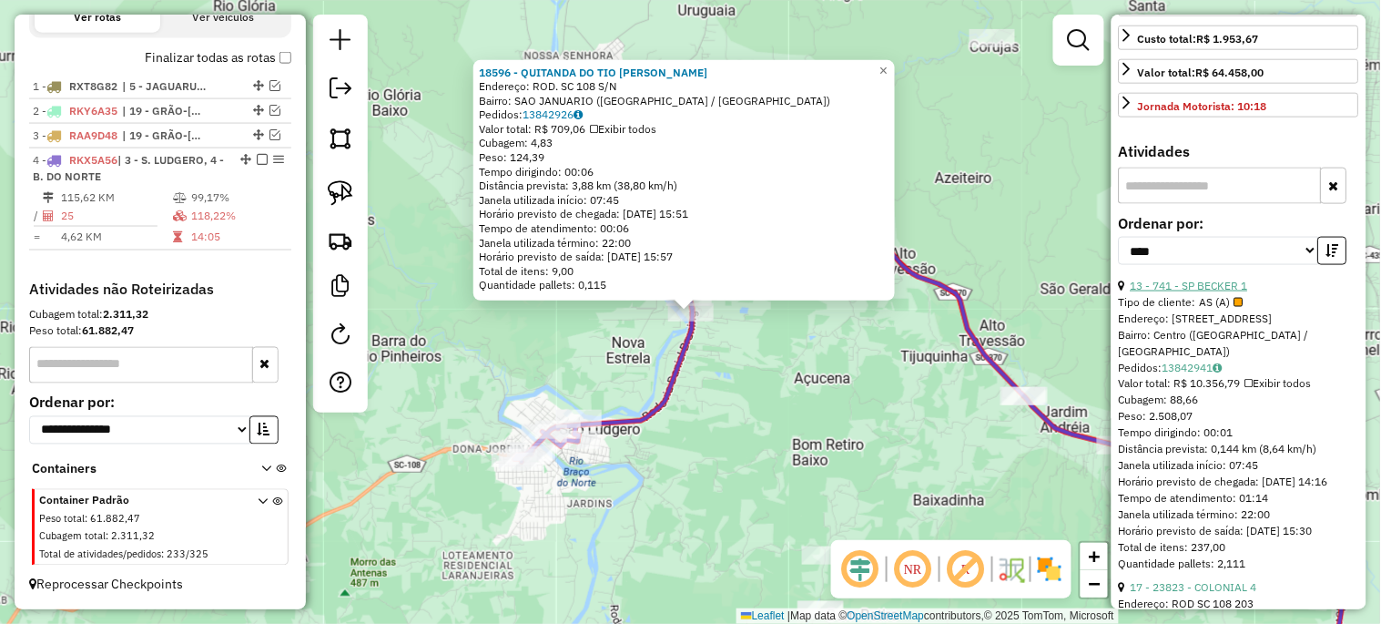
click at [1222, 292] on link "13 - 741 - SP BECKER 1" at bounding box center [1189, 286] width 117 height 14
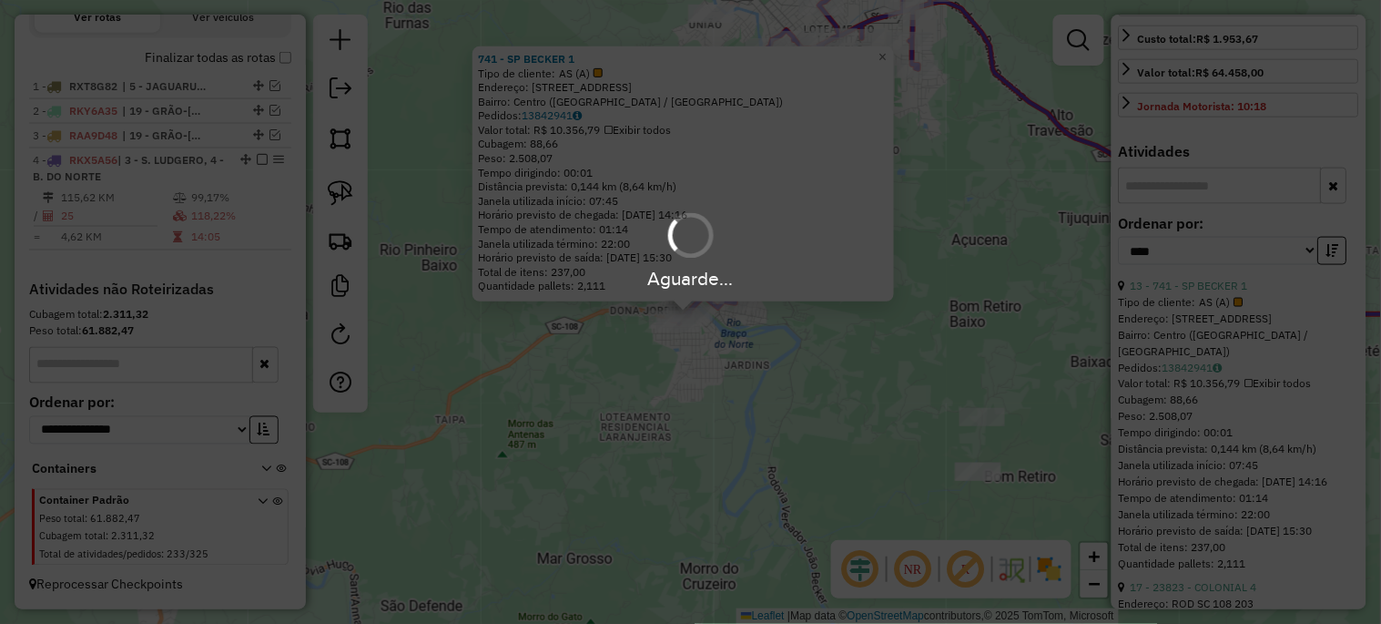
scroll to position [505, 0]
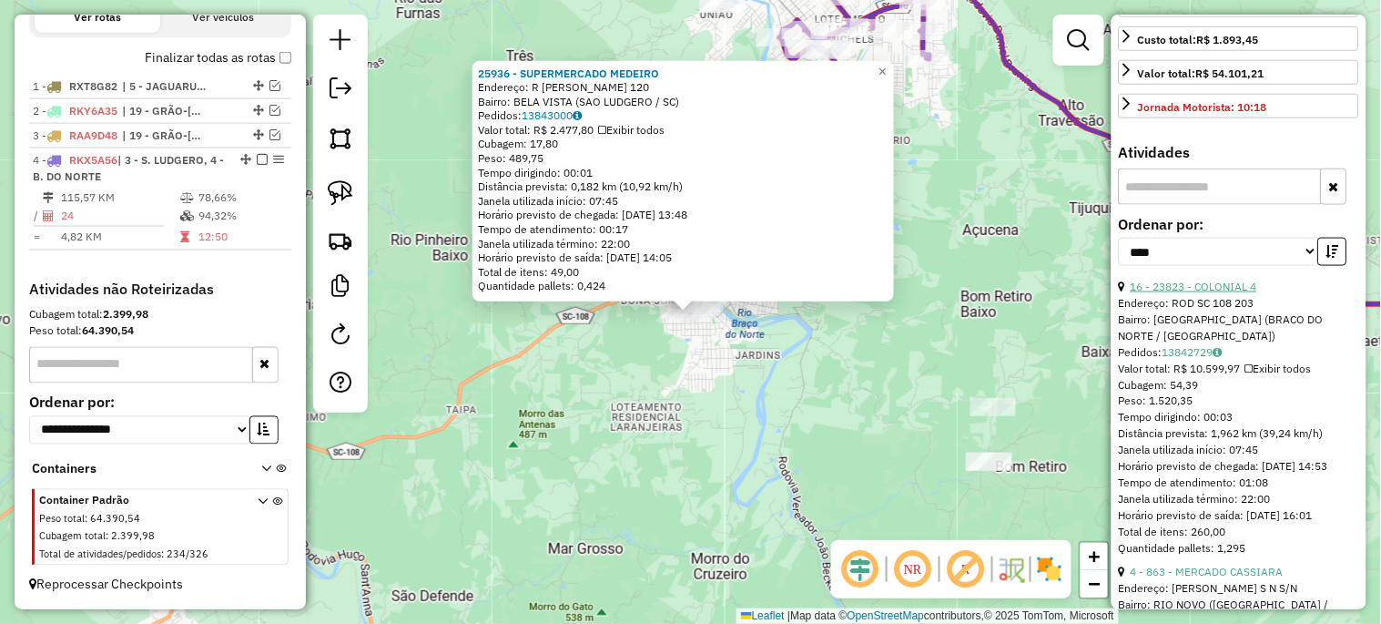
click at [1200, 293] on link "16 - 23823 - COLONIAL 4" at bounding box center [1194, 286] width 127 height 14
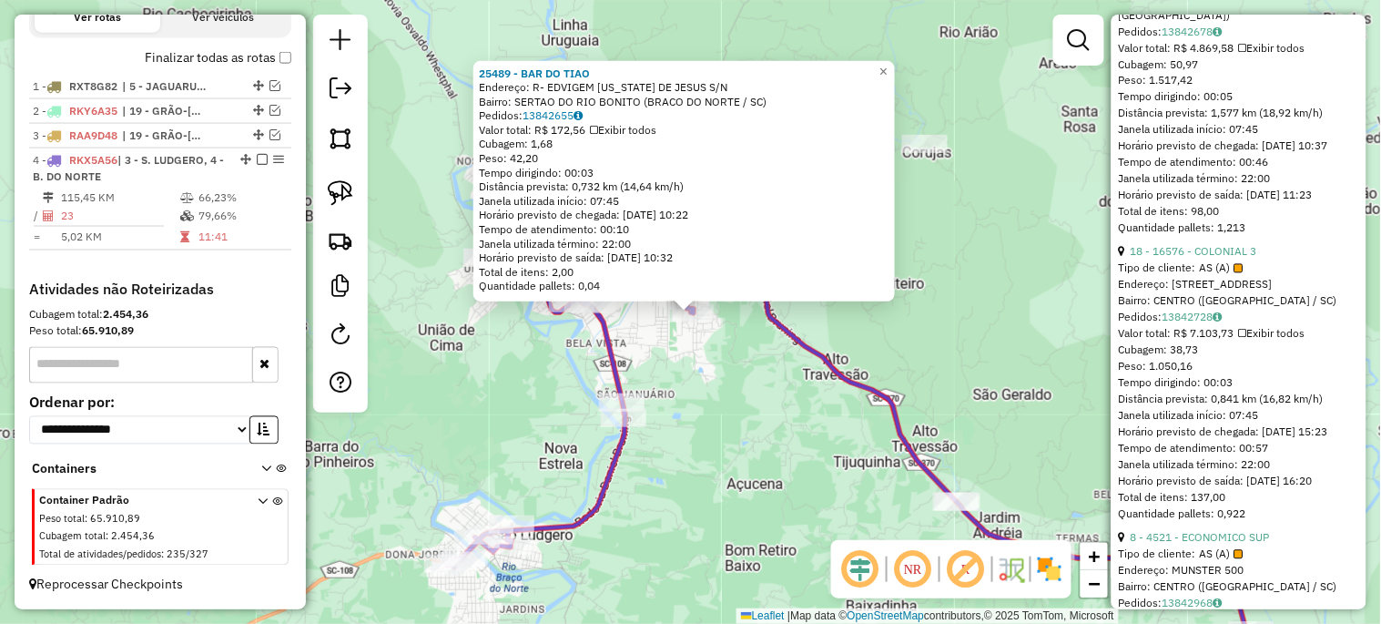
scroll to position [843, 0]
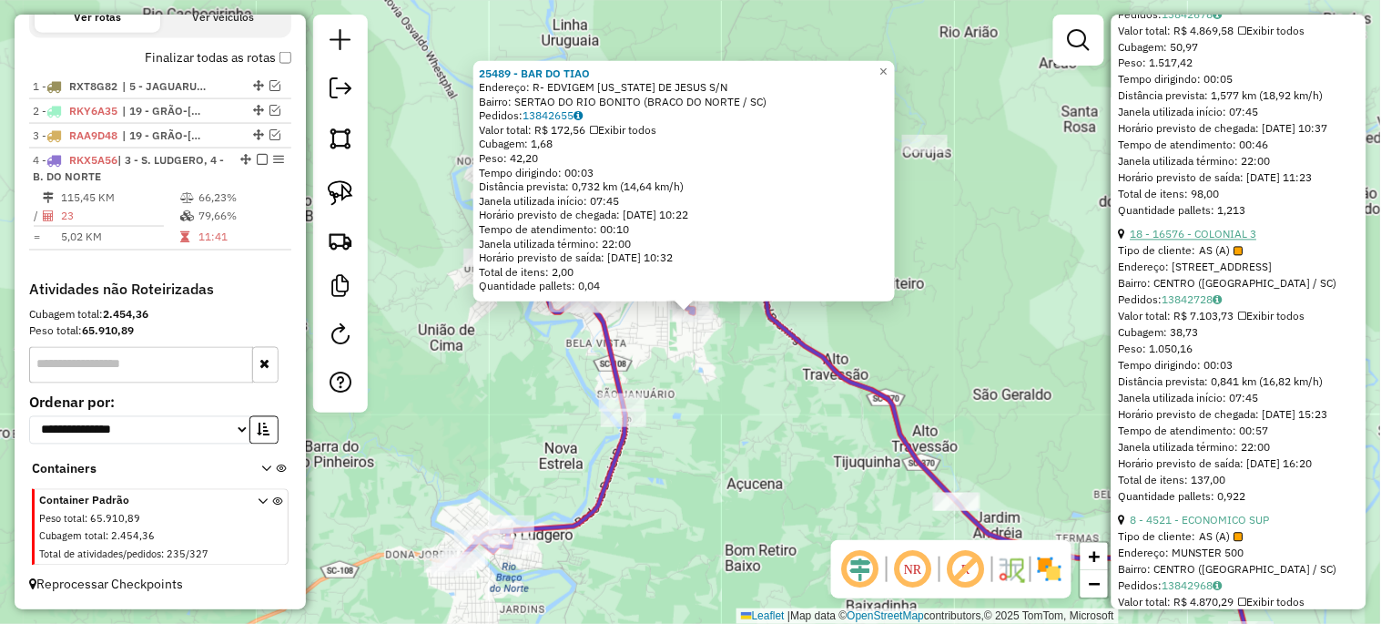
click at [1213, 241] on link "18 - 16576 - COLONIAL 3" at bounding box center [1194, 235] width 127 height 14
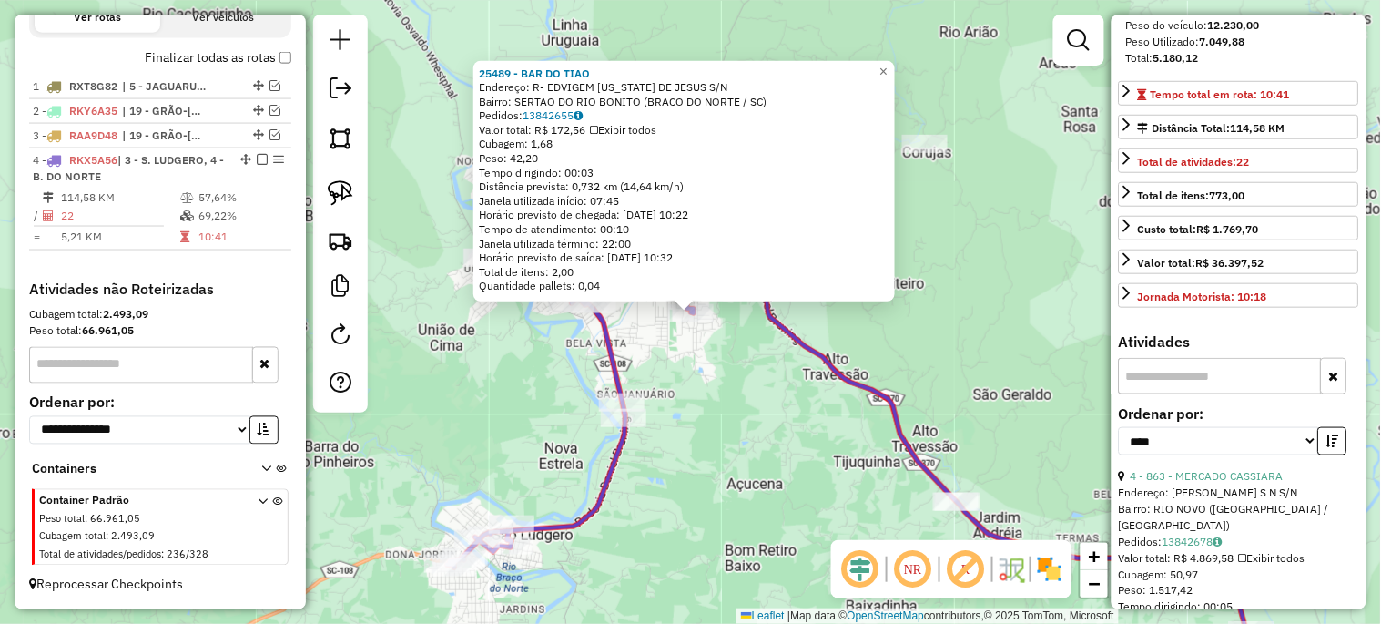
scroll to position [153, 0]
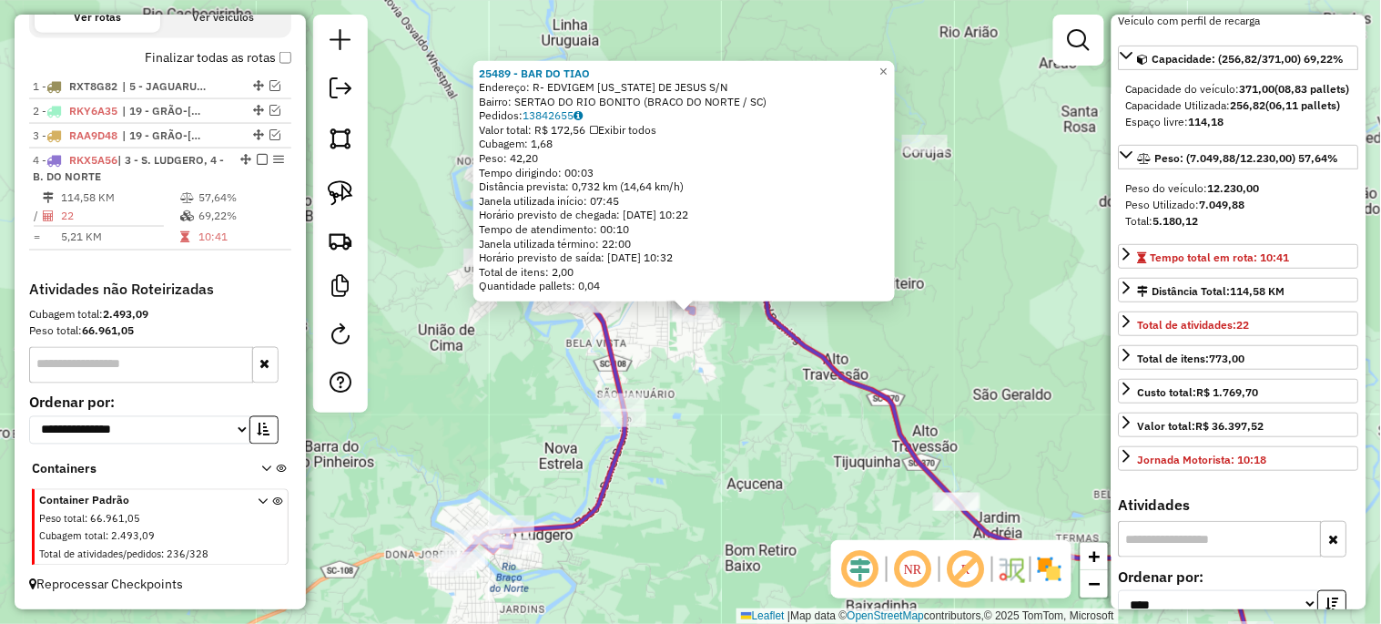
click at [990, 355] on div "25489 - BAR DO TIAO Endereço: R- EDVIGEM VIRGINIA DE JESUS S/N Bairro: SERTAO D…" at bounding box center [690, 312] width 1381 height 624
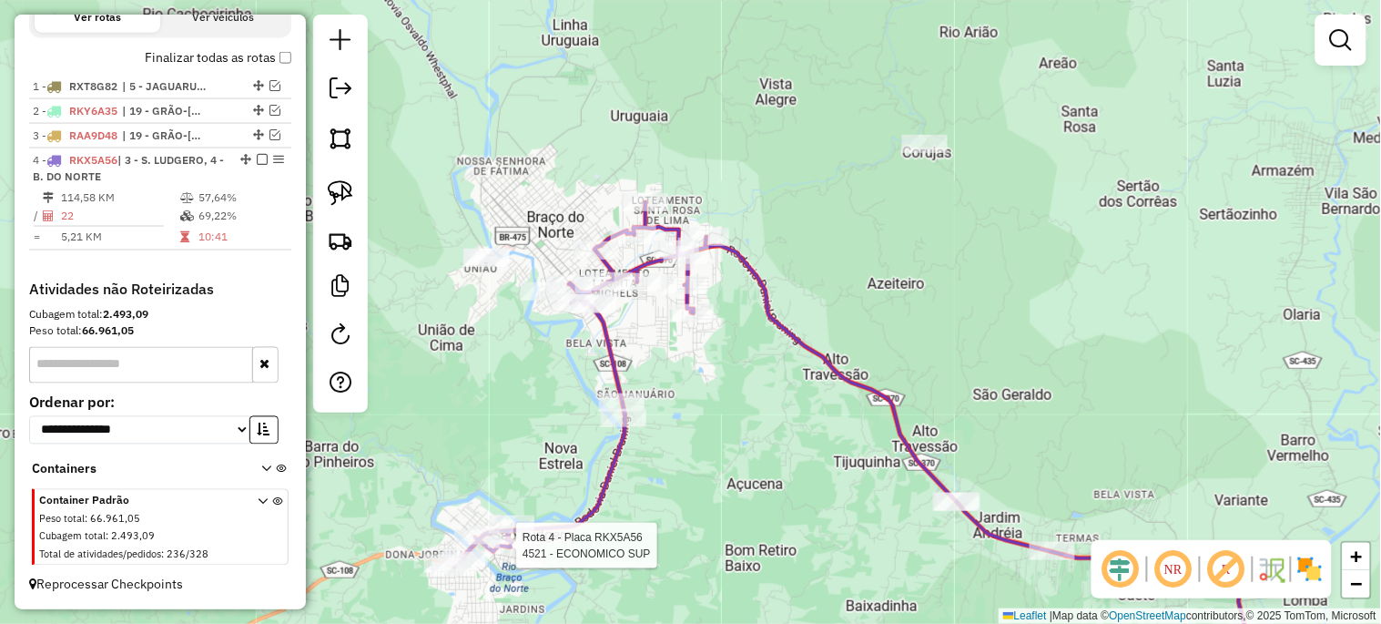
select select "*********"
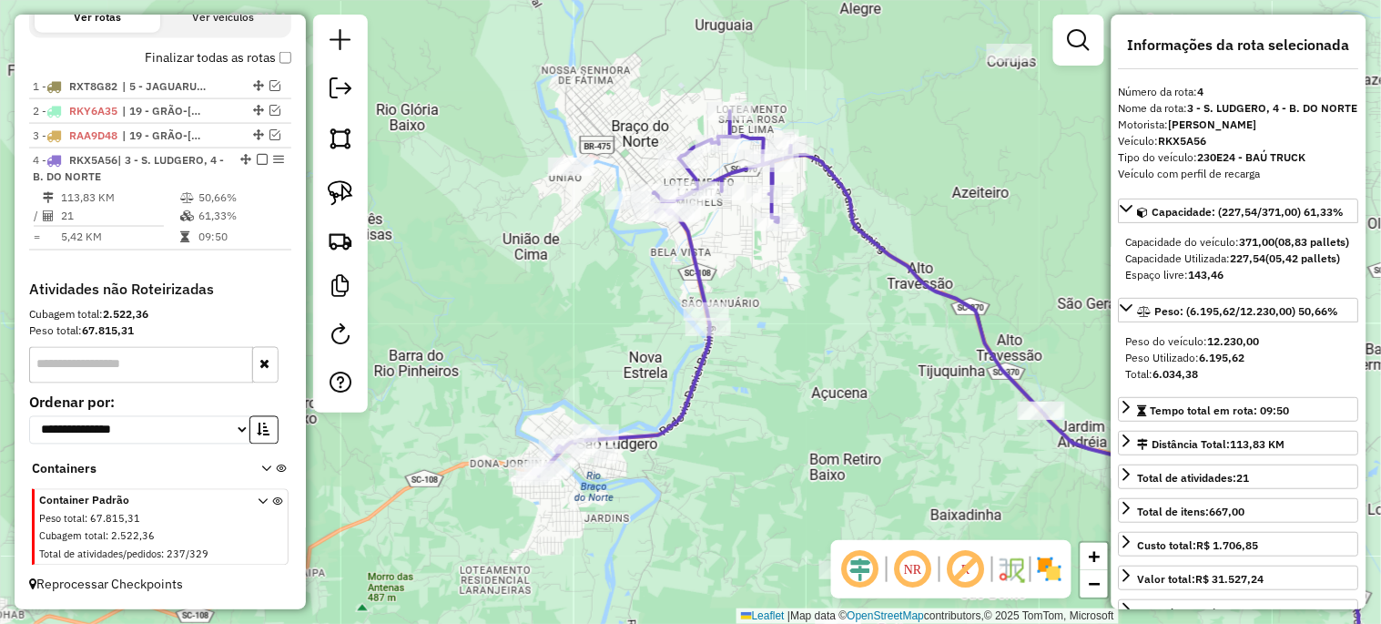
drag, startPoint x: 866, startPoint y: 374, endPoint x: 766, endPoint y: 504, distance: 163.7
click at [766, 528] on div "Janela de atendimento Grade de atendimento Capacidade Transportadoras Veículos …" at bounding box center [690, 312] width 1381 height 624
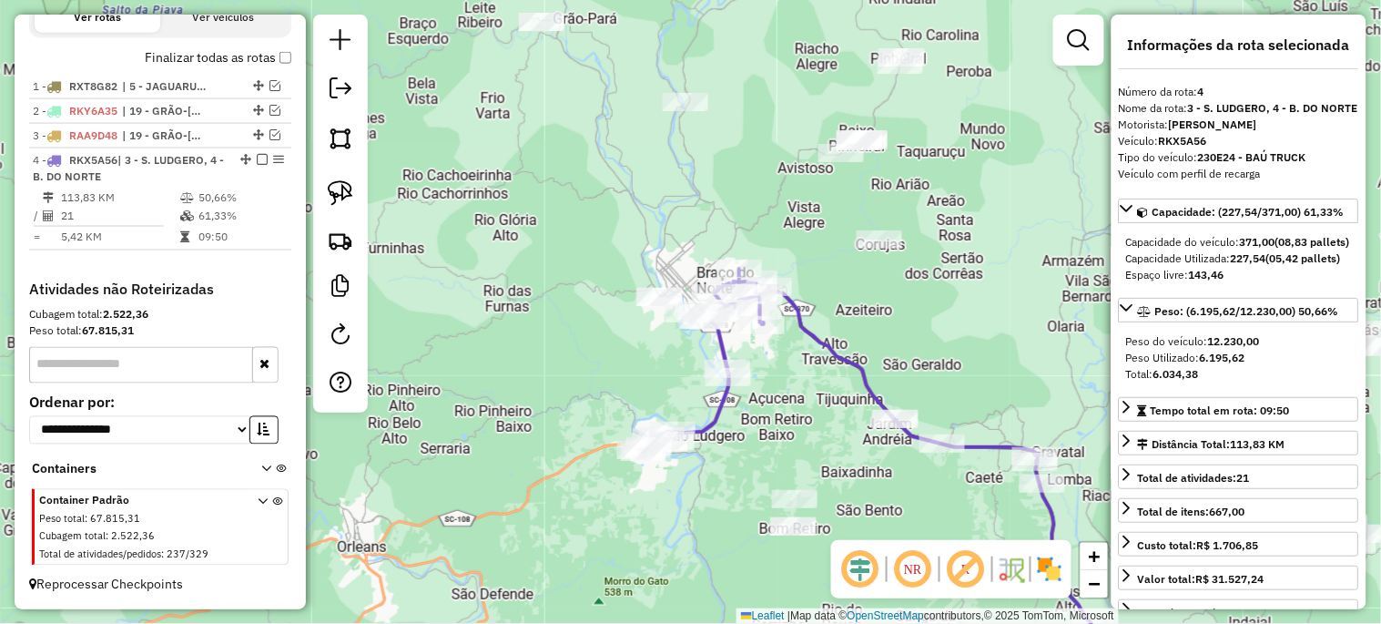
drag, startPoint x: 766, startPoint y: 415, endPoint x: 703, endPoint y: 497, distance: 103.8
click at [703, 497] on div "Janela de atendimento Grade de atendimento Capacidade Transportadoras Veículos …" at bounding box center [690, 312] width 1381 height 624
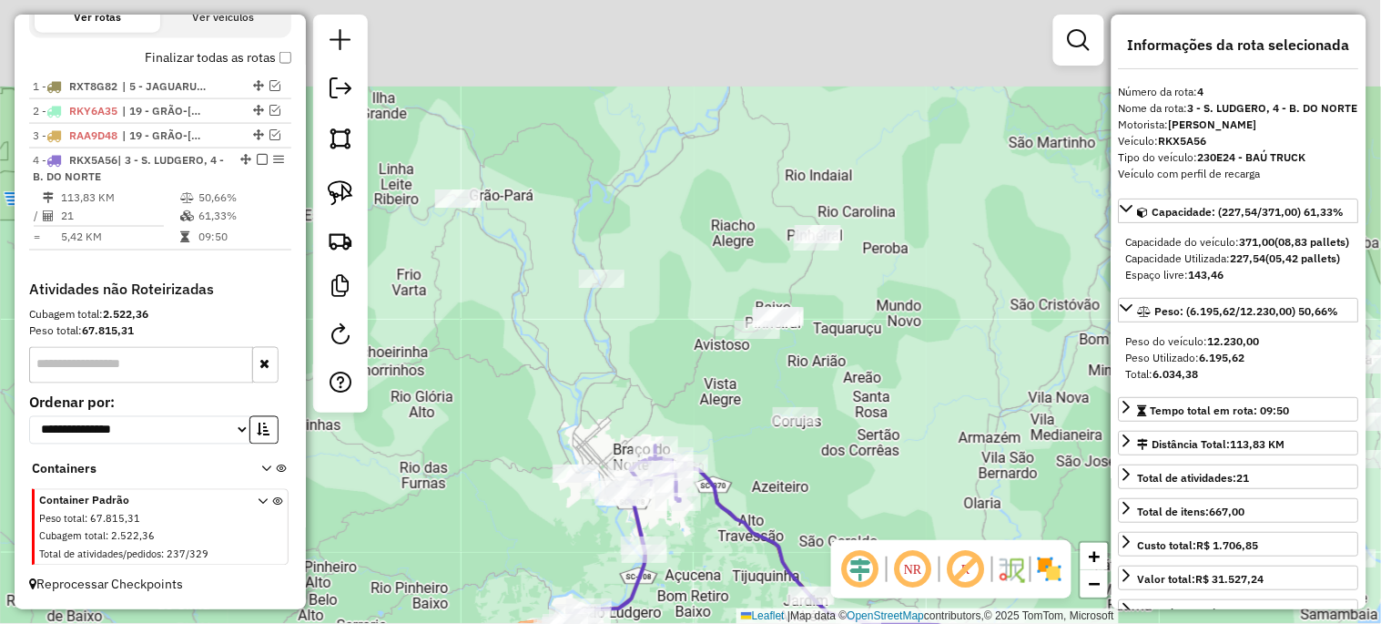
drag, startPoint x: 704, startPoint y: 279, endPoint x: 685, endPoint y: 366, distance: 88.6
click at [685, 366] on div "Janela de atendimento Grade de atendimento Capacidade Transportadoras Veículos …" at bounding box center [690, 312] width 1381 height 624
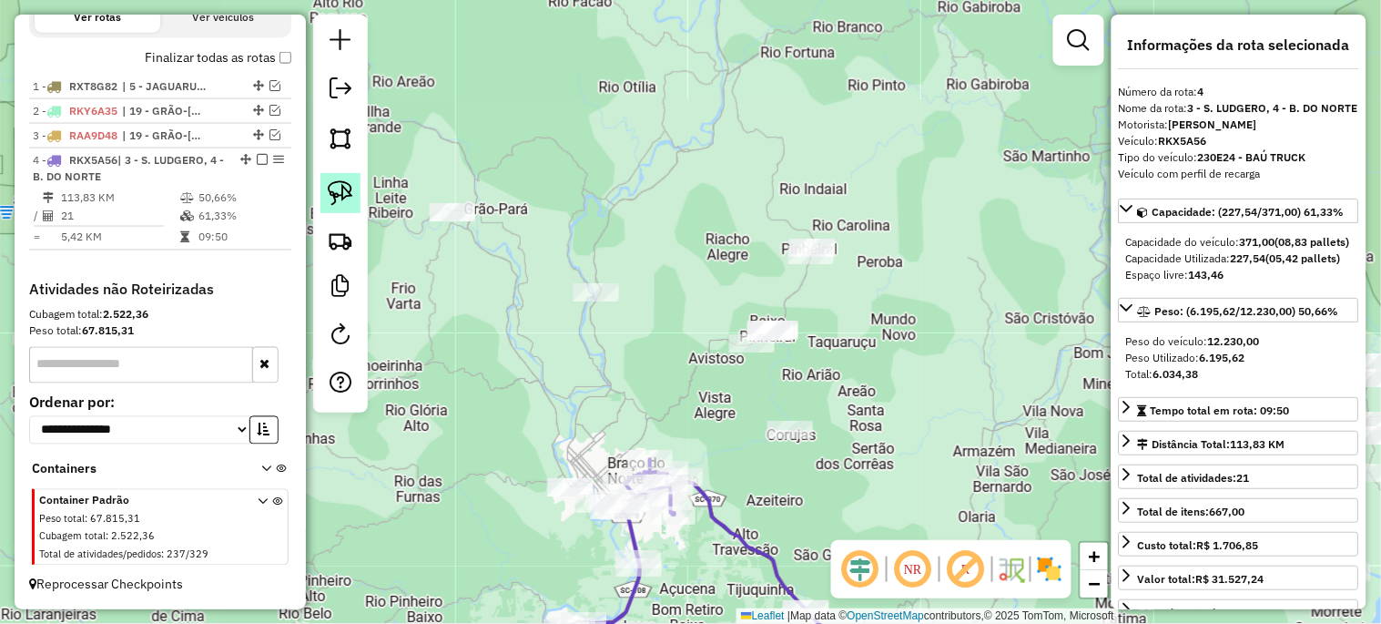
click at [348, 198] on img at bounding box center [340, 192] width 25 height 25
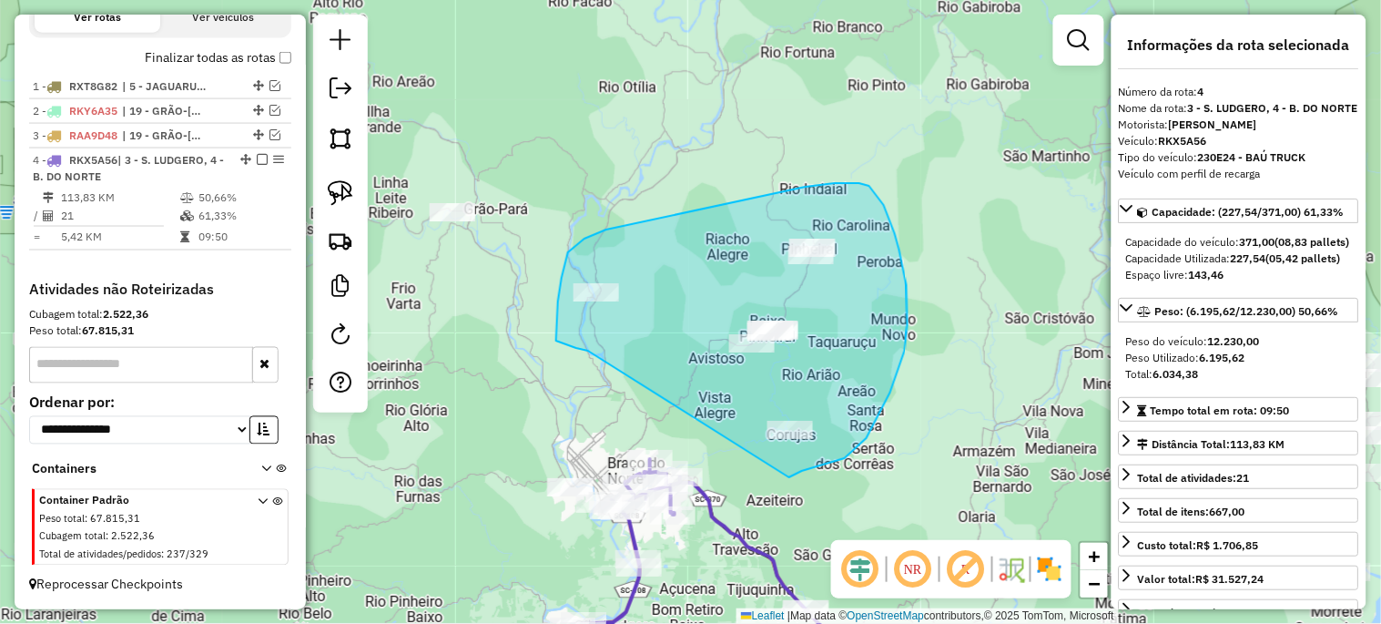
drag, startPoint x: 557, startPoint y: 341, endPoint x: 789, endPoint y: 477, distance: 268.8
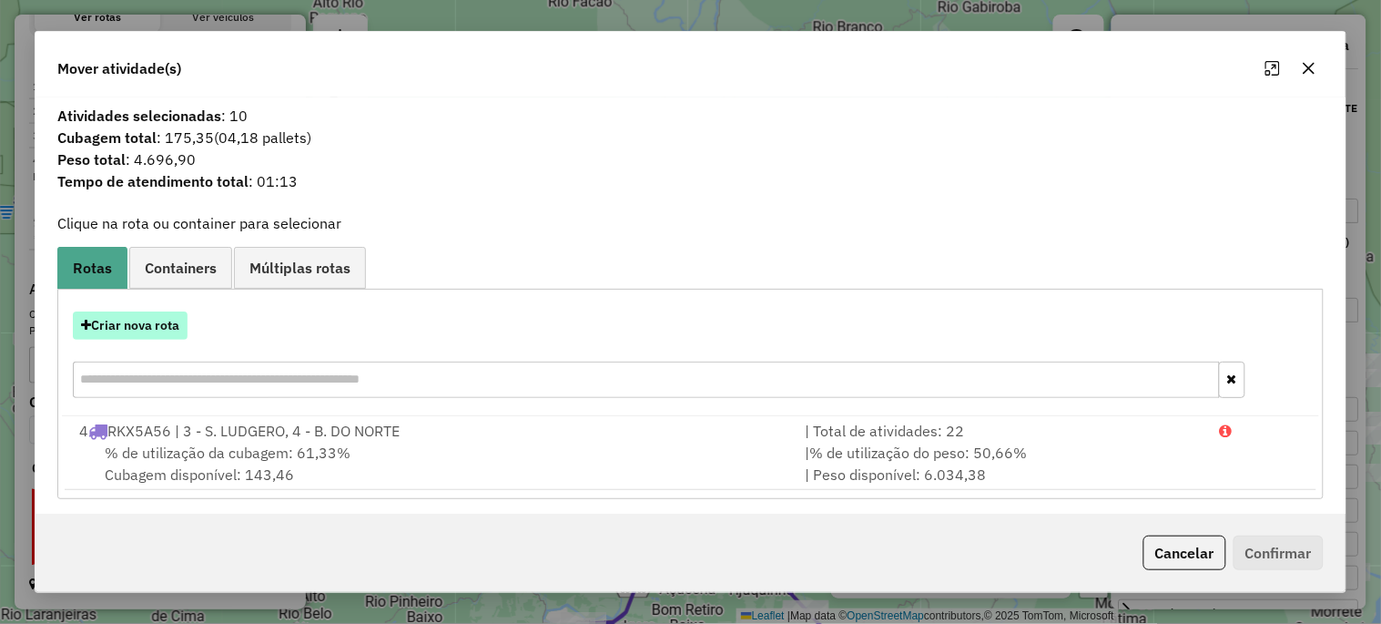
click at [148, 329] on button "Criar nova rota" at bounding box center [130, 325] width 115 height 28
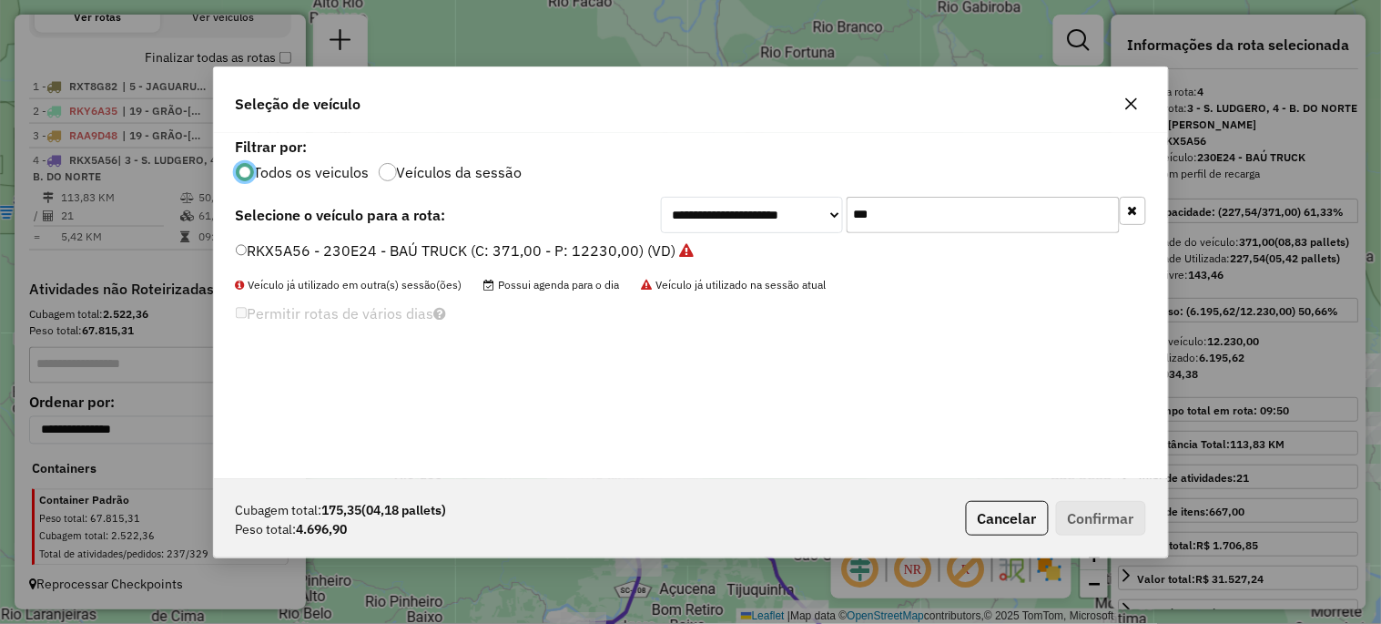
scroll to position [10, 5]
click at [958, 225] on input "***" at bounding box center [983, 215] width 273 height 36
type input "***"
click at [487, 253] on label "RLA9B13 - 1120 - BAÚ VUC (C: 213,00 - P: 7030,00) (VD)" at bounding box center [433, 250] width 395 height 22
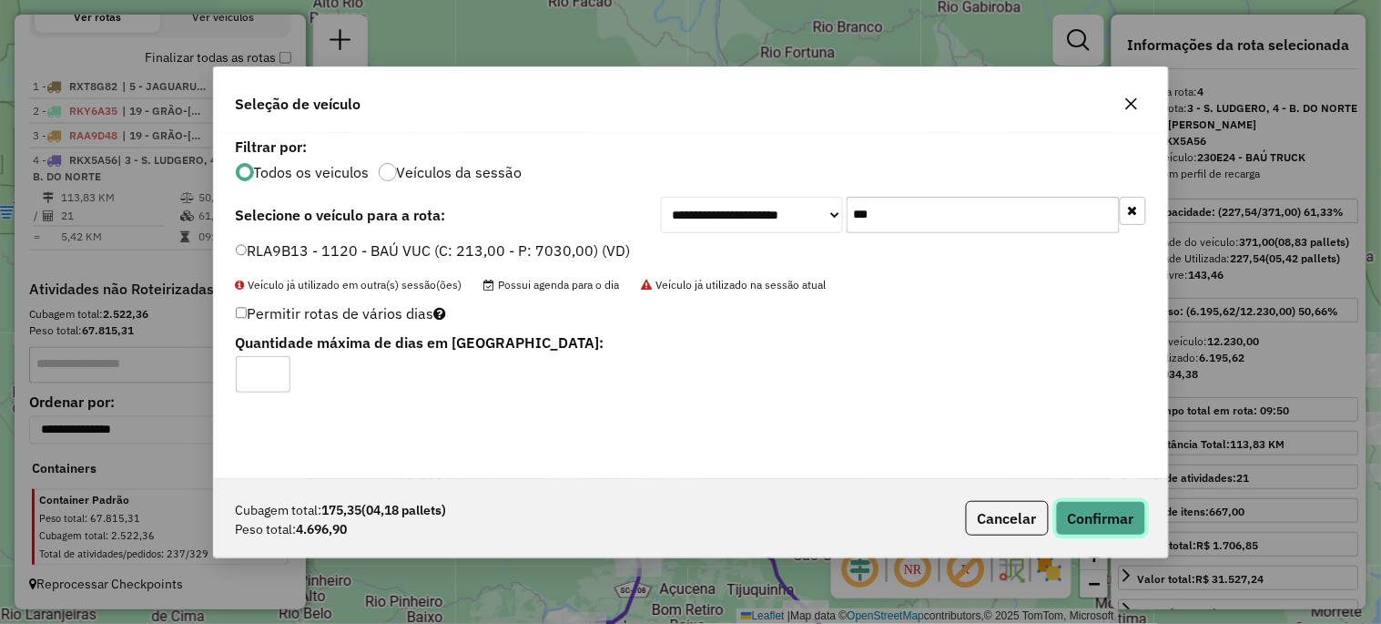
click at [1092, 526] on button "Confirmar" at bounding box center [1101, 518] width 90 height 35
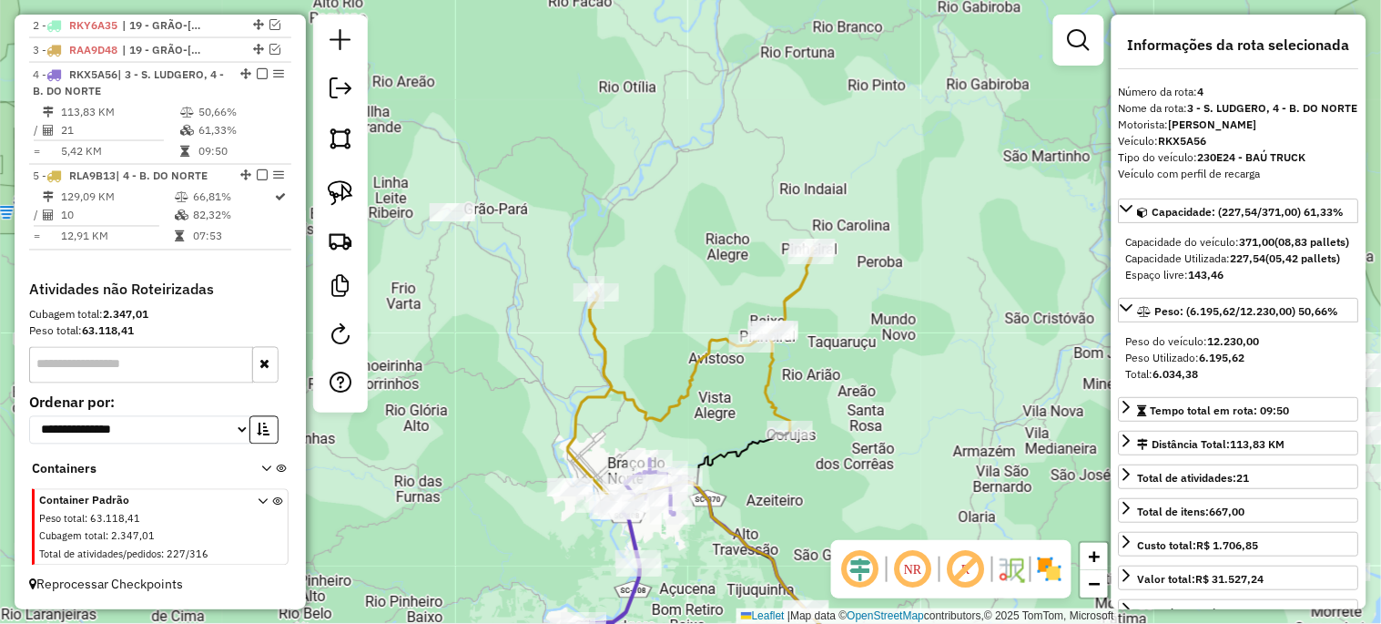
scroll to position [745, 0]
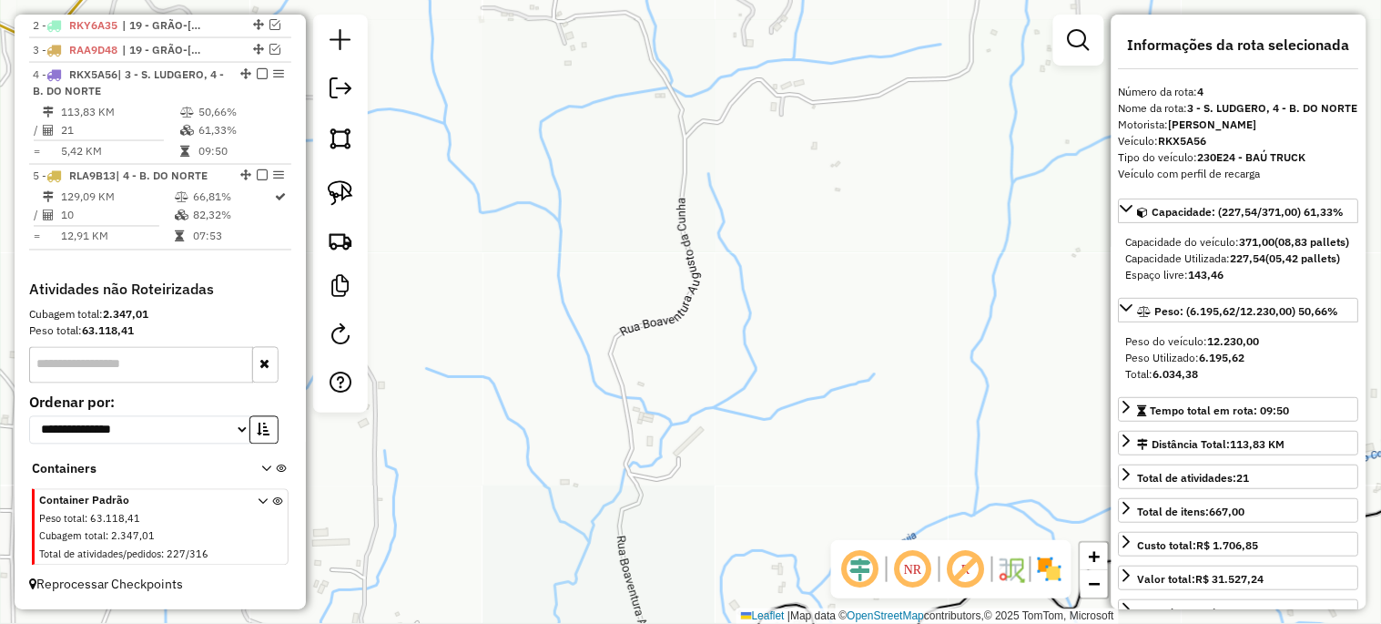
drag, startPoint x: 616, startPoint y: 542, endPoint x: 637, endPoint y: 299, distance: 243.9
click at [639, 308] on div "Janela de atendimento Grade de atendimento Capacidade Transportadoras Veículos …" at bounding box center [690, 312] width 1381 height 624
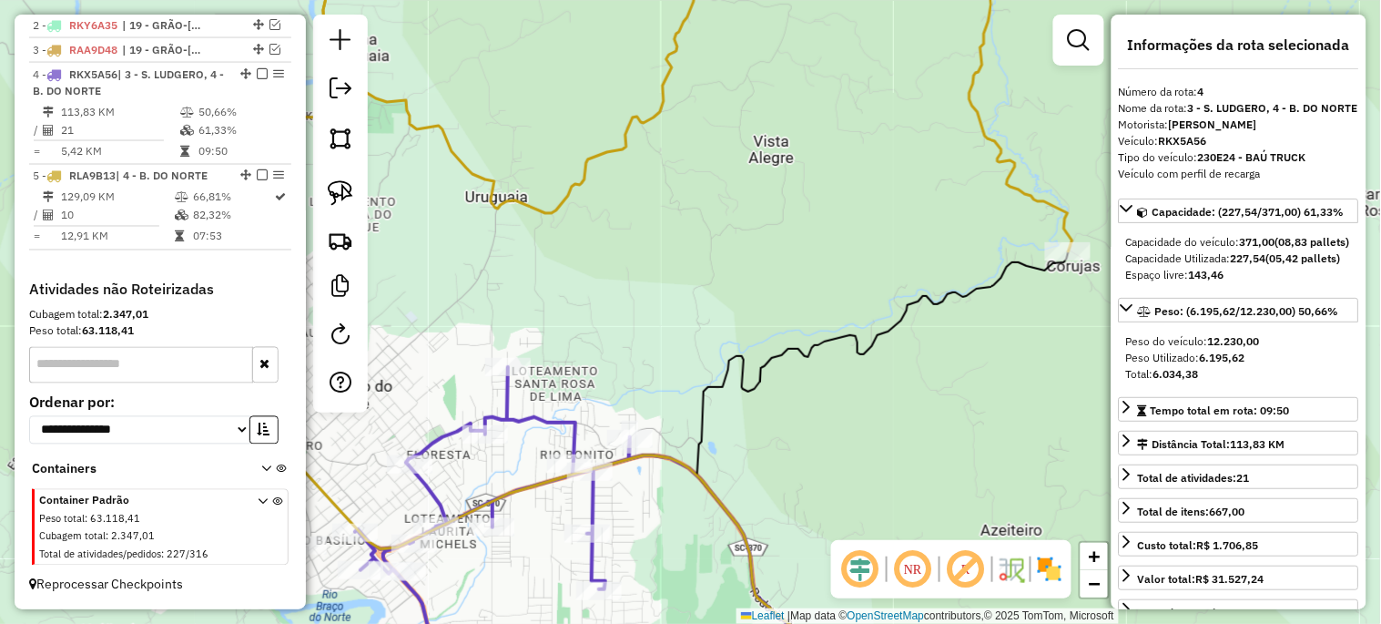
drag, startPoint x: 573, startPoint y: 408, endPoint x: 662, endPoint y: 380, distance: 92.4
click at [662, 380] on div "Janela de atendimento Grade de atendimento Capacidade Transportadoras Veículos …" at bounding box center [690, 312] width 1381 height 624
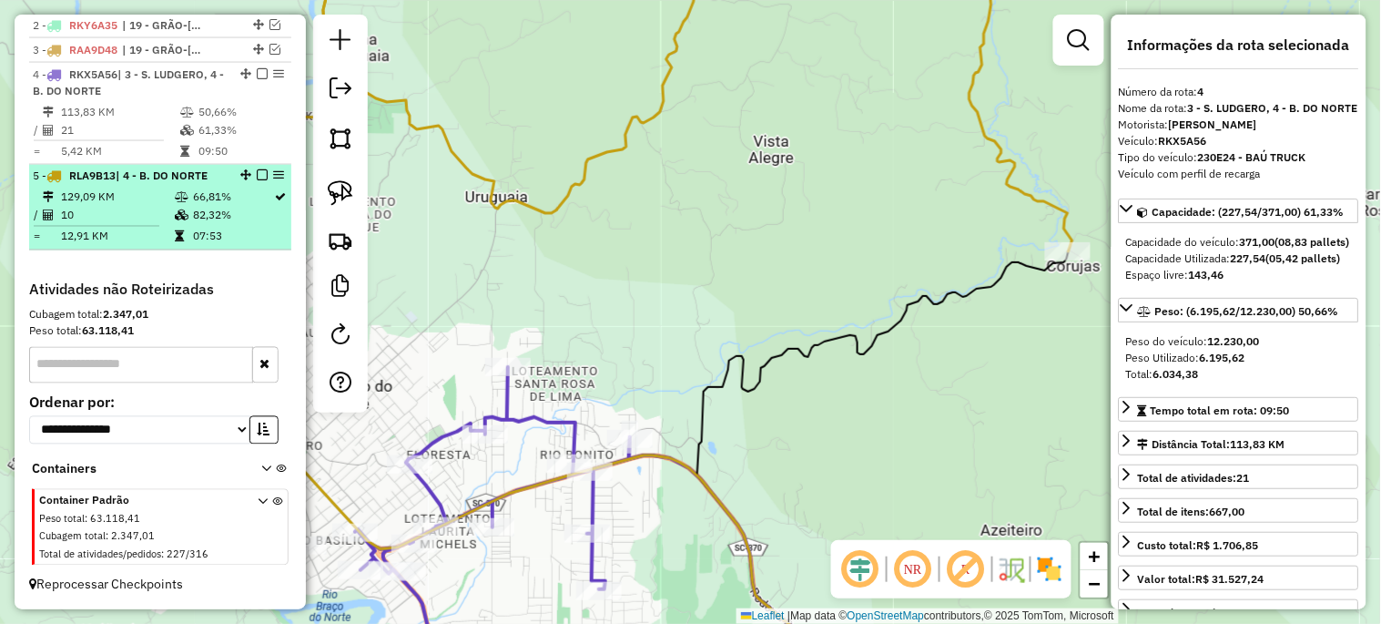
click at [257, 173] on em at bounding box center [262, 175] width 11 height 11
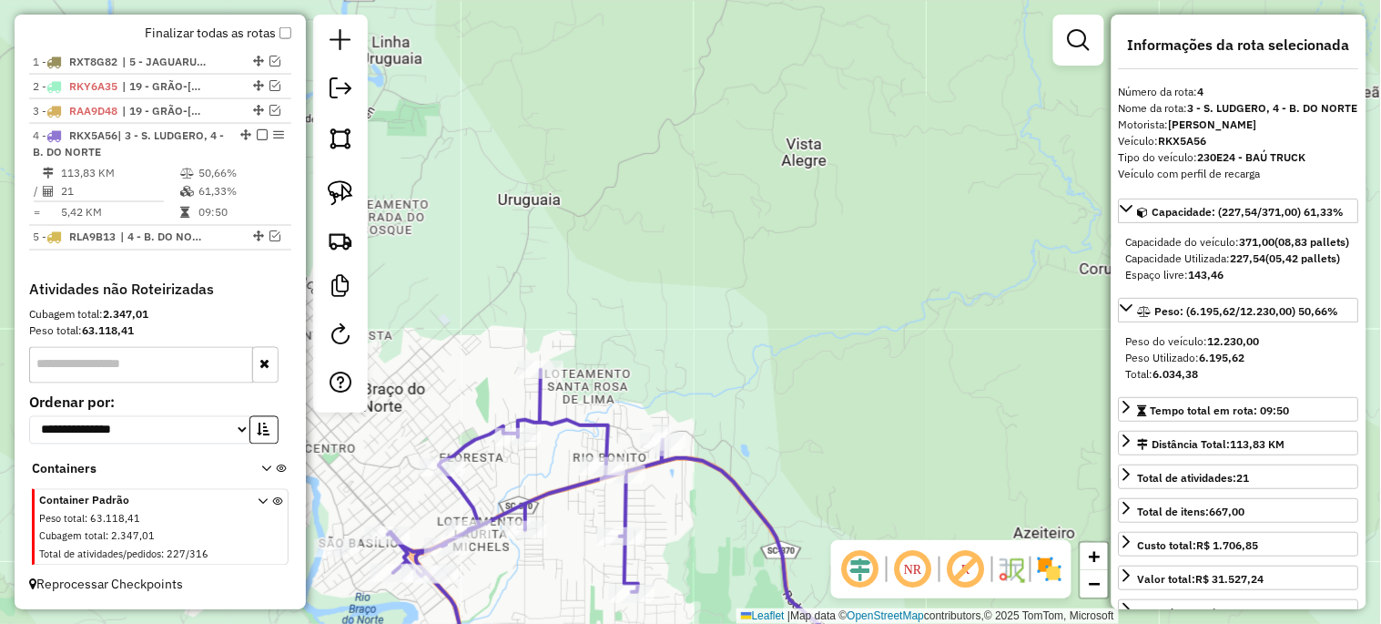
drag, startPoint x: 624, startPoint y: 310, endPoint x: 1015, endPoint y: 234, distance: 397.9
click at [1002, 234] on div "Janela de atendimento Grade de atendimento Capacidade Transportadoras Veículos …" at bounding box center [690, 312] width 1381 height 624
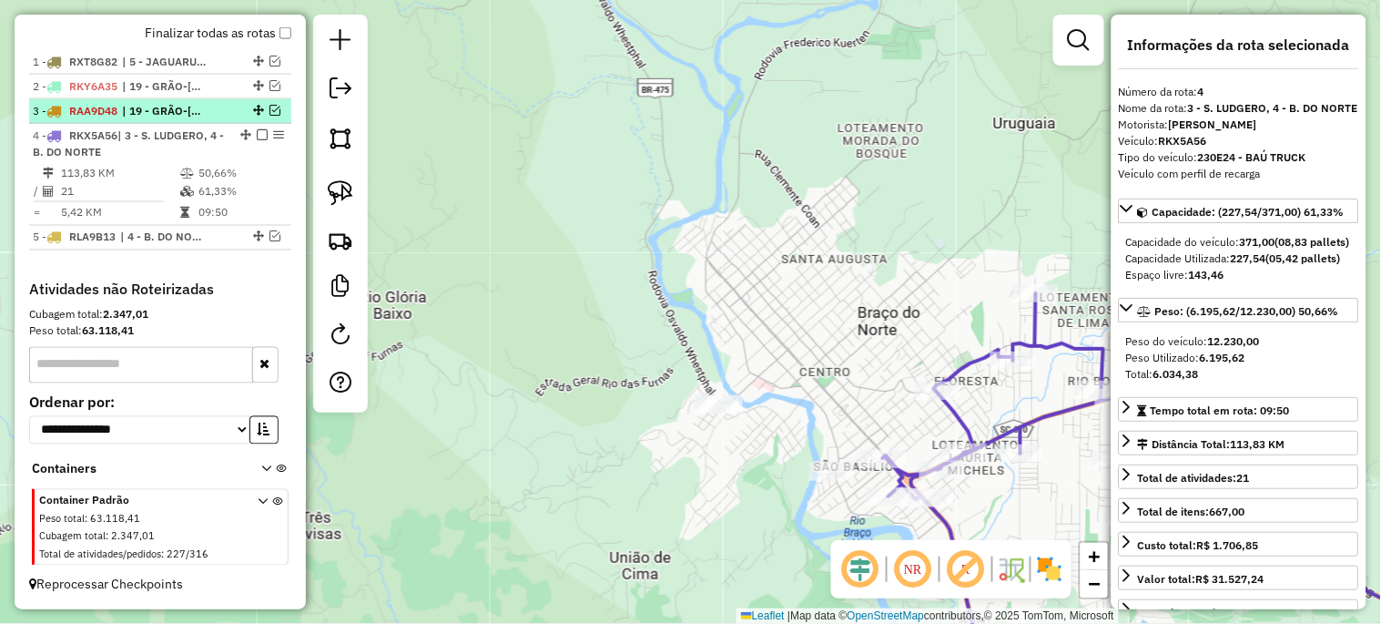
click at [274, 105] on em at bounding box center [274, 110] width 11 height 11
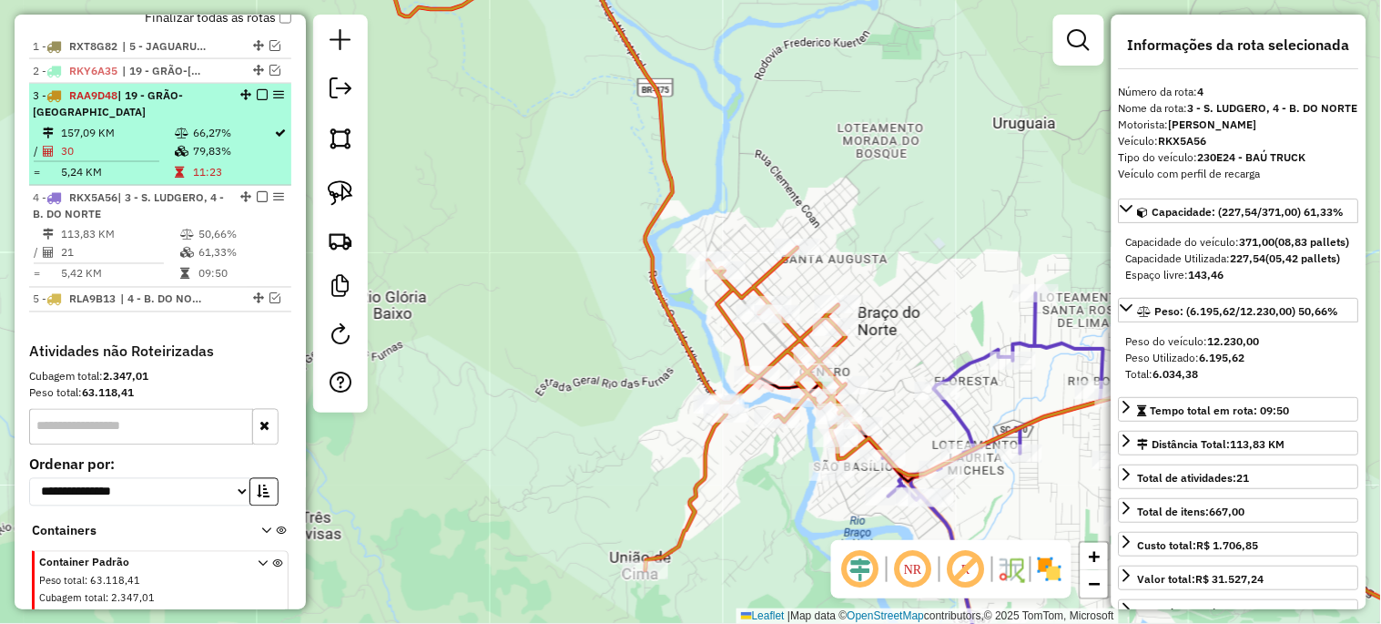
scroll to position [745, 0]
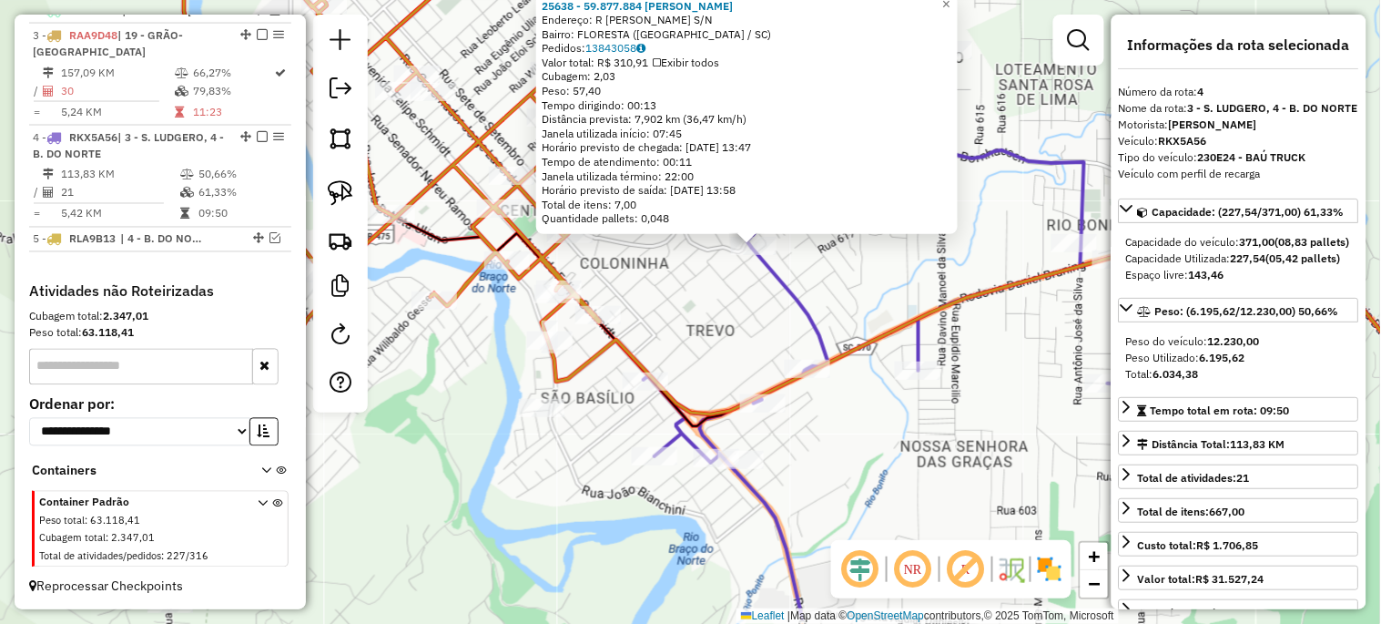
drag, startPoint x: 810, startPoint y: 523, endPoint x: 898, endPoint y: 426, distance: 131.5
click at [898, 426] on div "25638 - 59.877.884 ELISABETH MACHADO RODRIGUES Endereço: R TEODORO NAZARIO CORR…" at bounding box center [690, 312] width 1381 height 624
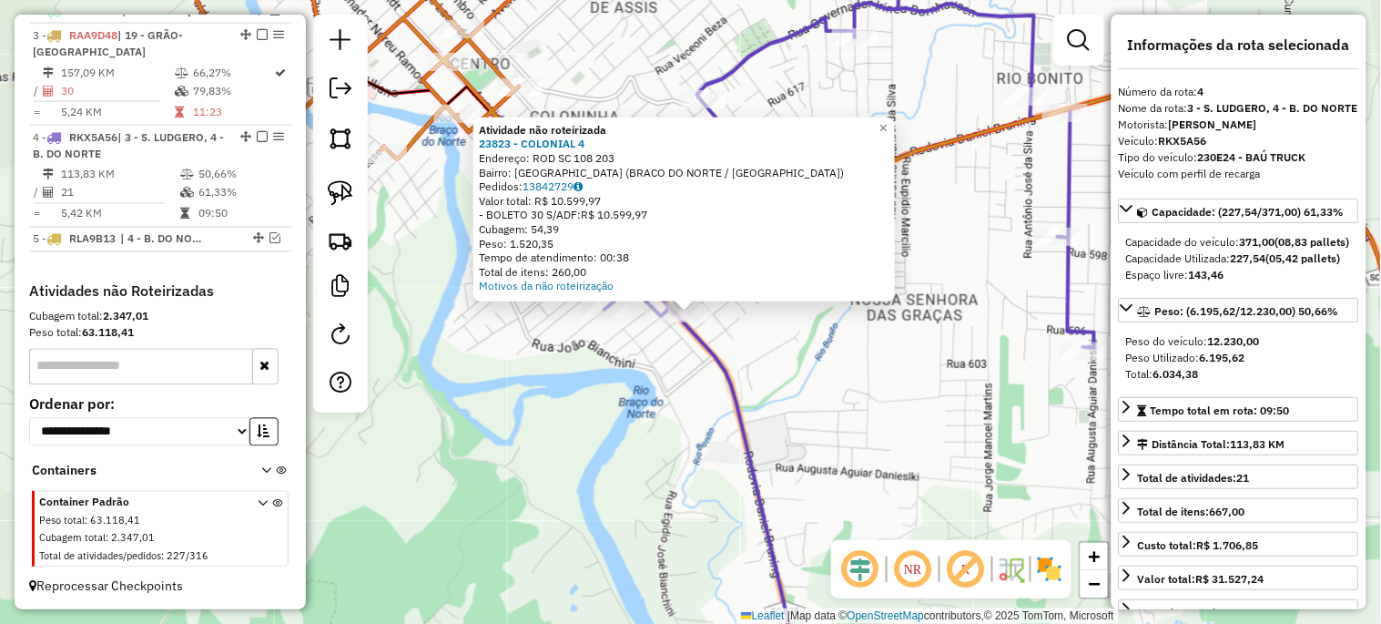
click at [679, 471] on div "Atividade não roteirizada 23823 - COLONIAL 4 Endereço: ROD SC 108 203 Bairro: […" at bounding box center [690, 312] width 1381 height 624
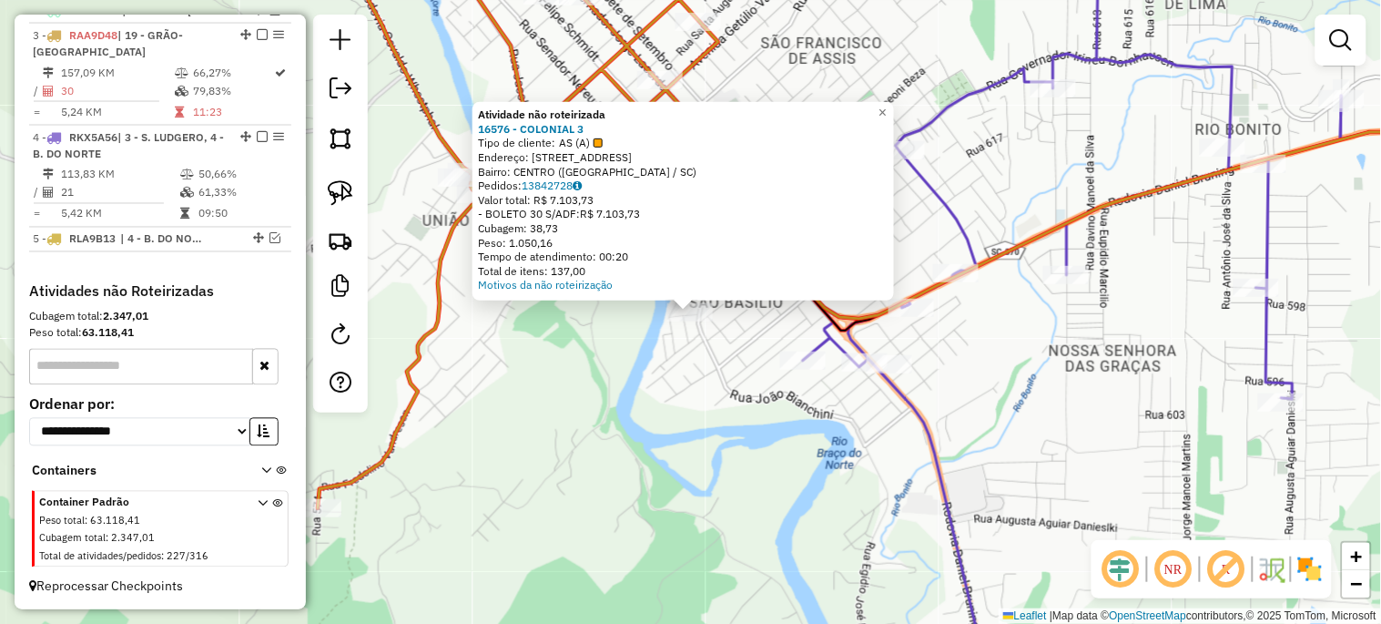
click at [732, 482] on div "Atividade não roteirizada 16576 - COLONIAL 3 Tipo de cliente: AS (A) Endereço: …" at bounding box center [690, 312] width 1381 height 624
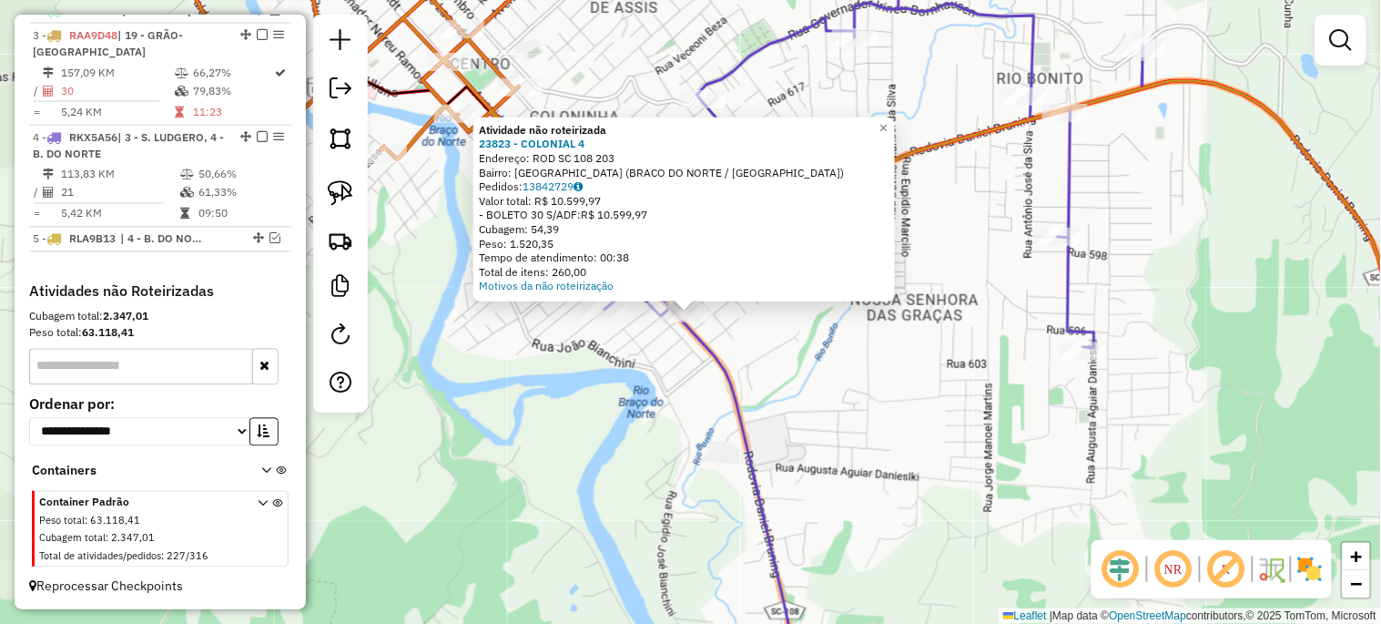
click at [635, 544] on div "Atividade não roteirizada 23823 - COLONIAL 4 Endereço: ROD SC 108 203 Bairro: […" at bounding box center [690, 312] width 1381 height 624
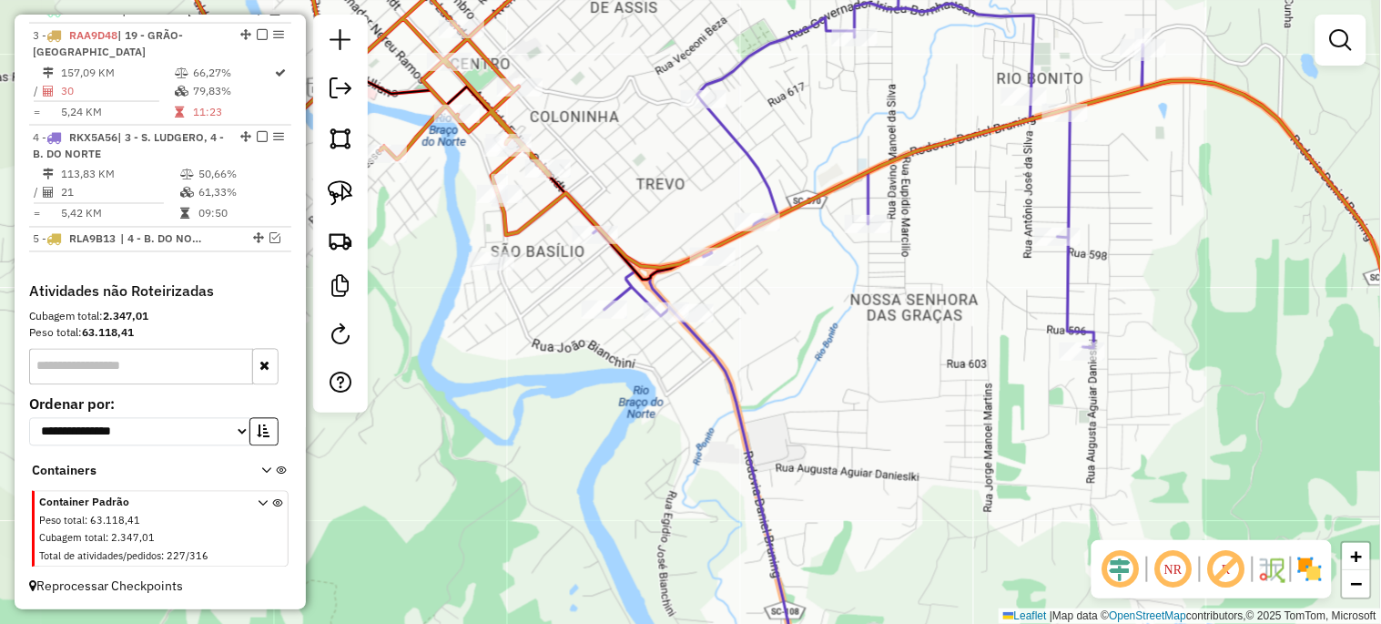
drag, startPoint x: 657, startPoint y: 308, endPoint x: 662, endPoint y: 279, distance: 28.6
click at [662, 279] on div "Janela de atendimento Grade de atendimento Capacidade Transportadoras Veículos …" at bounding box center [690, 312] width 1381 height 624
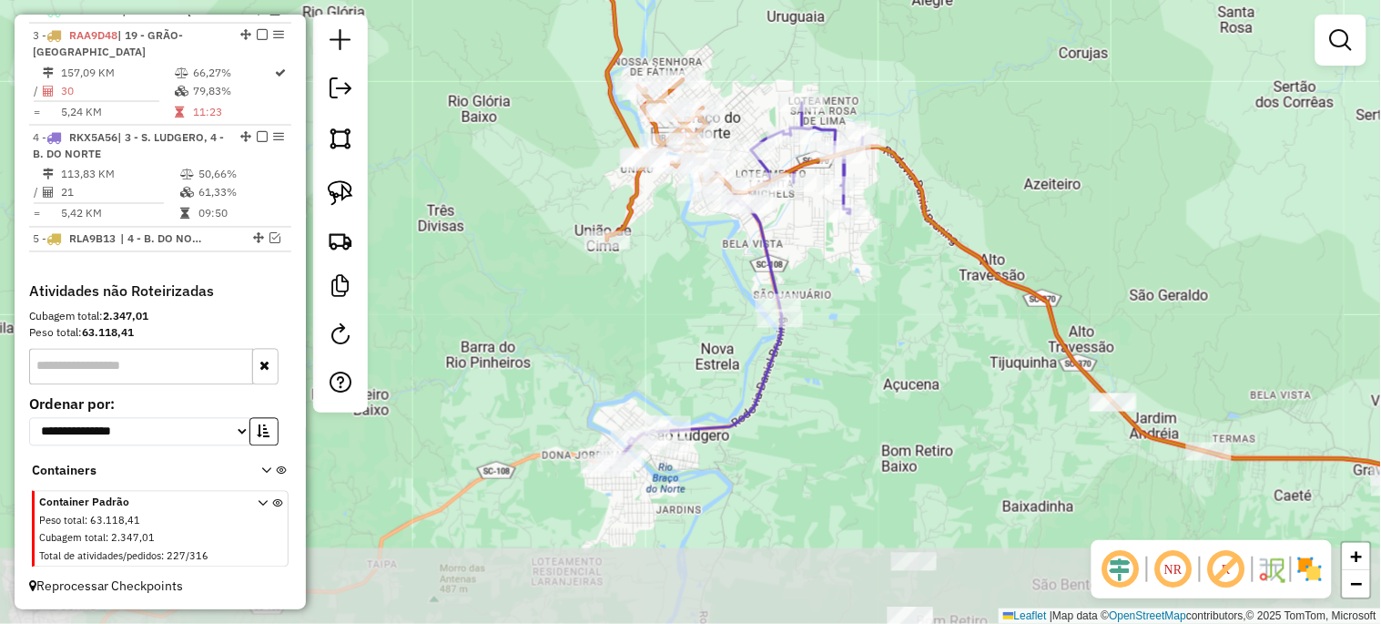
drag, startPoint x: 593, startPoint y: 478, endPoint x: 689, endPoint y: 357, distance: 154.8
click at [689, 357] on div "Janela de atendimento Grade de atendimento Capacidade Transportadoras Veículos …" at bounding box center [690, 312] width 1381 height 624
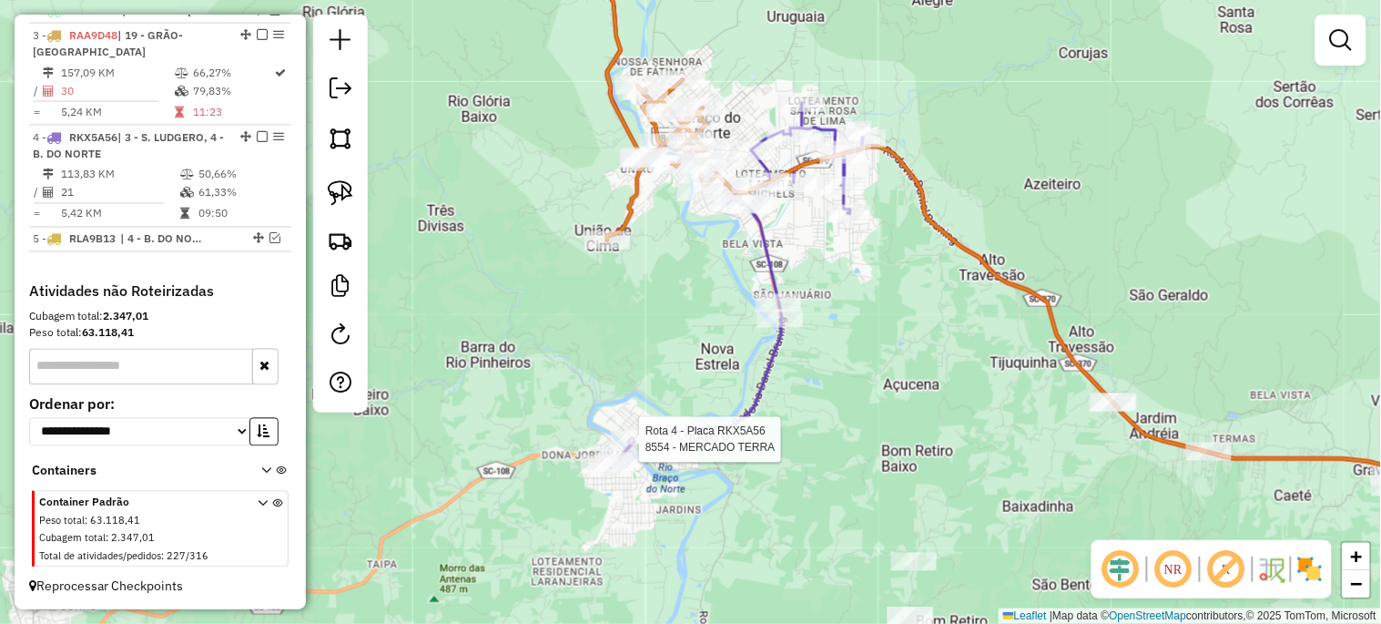
select select "*********"
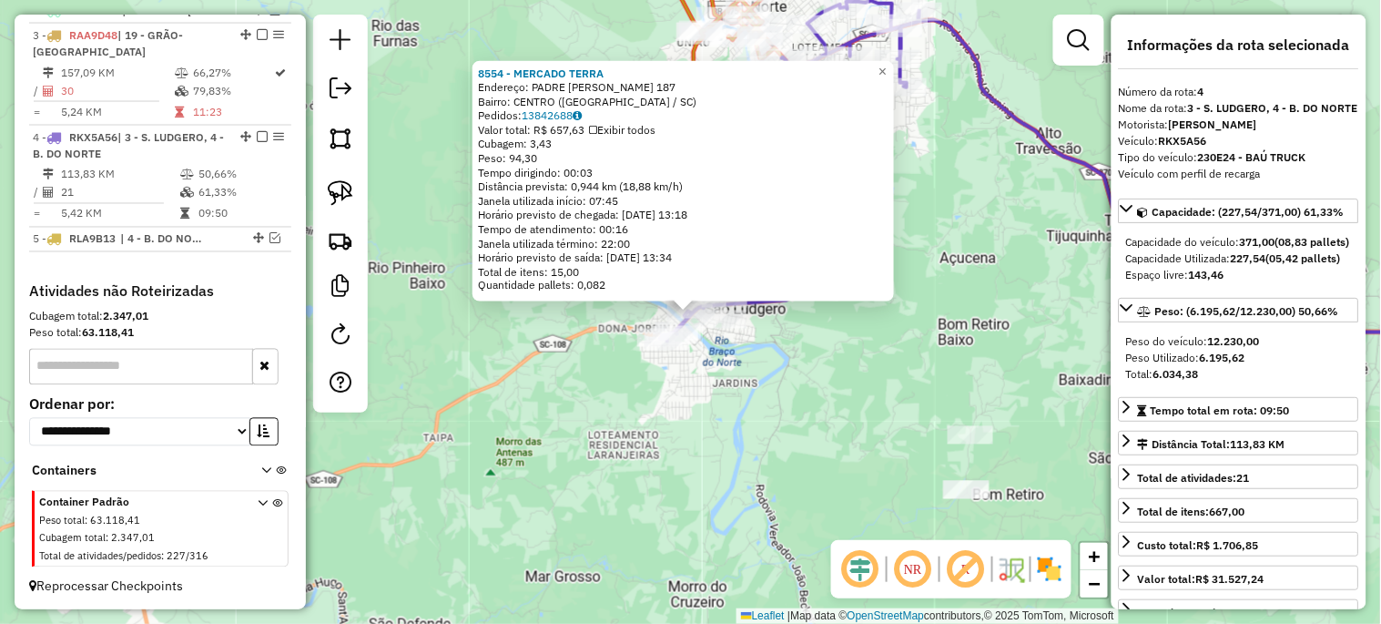
click at [634, 434] on div "8554 - MERCADO TERRA Endereço: PADRE ROHER 187 Bairro: CENTRO (SAO LUDGERO / SC…" at bounding box center [690, 312] width 1381 height 624
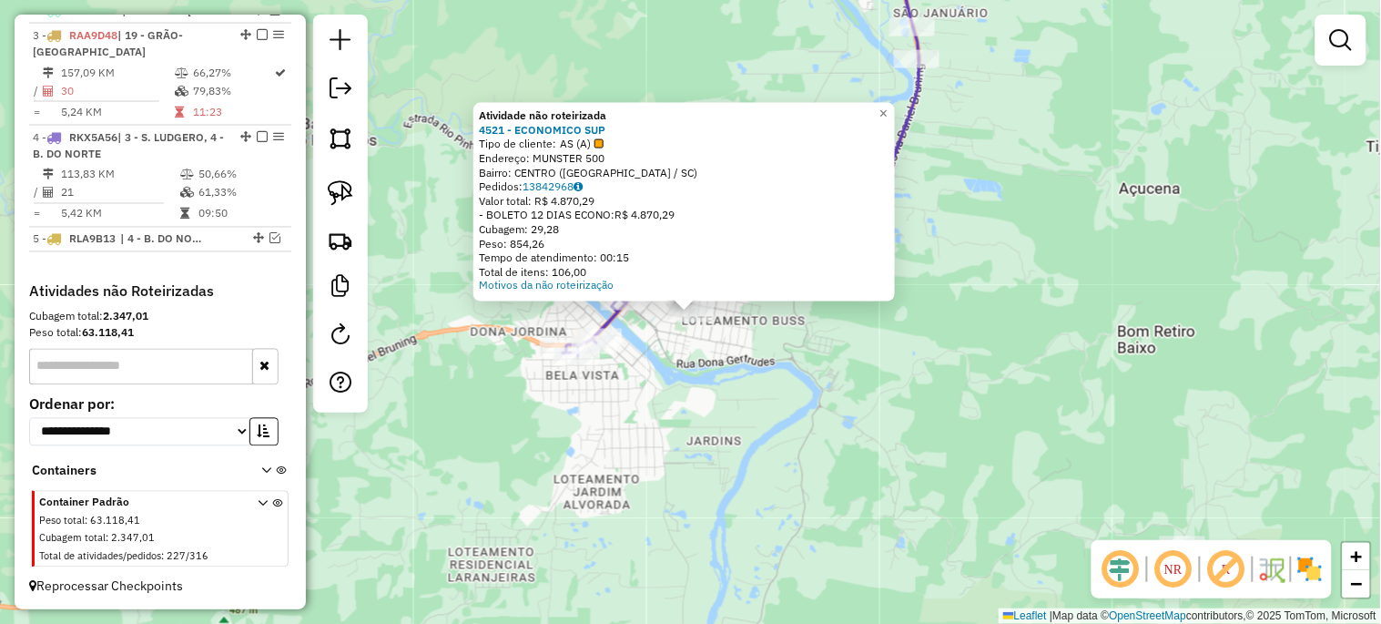
click at [706, 380] on div "Atividade não roteirizada 4521 - ECONOMICO SUP Tipo de cliente: AS (A) Endereço…" at bounding box center [690, 312] width 1381 height 624
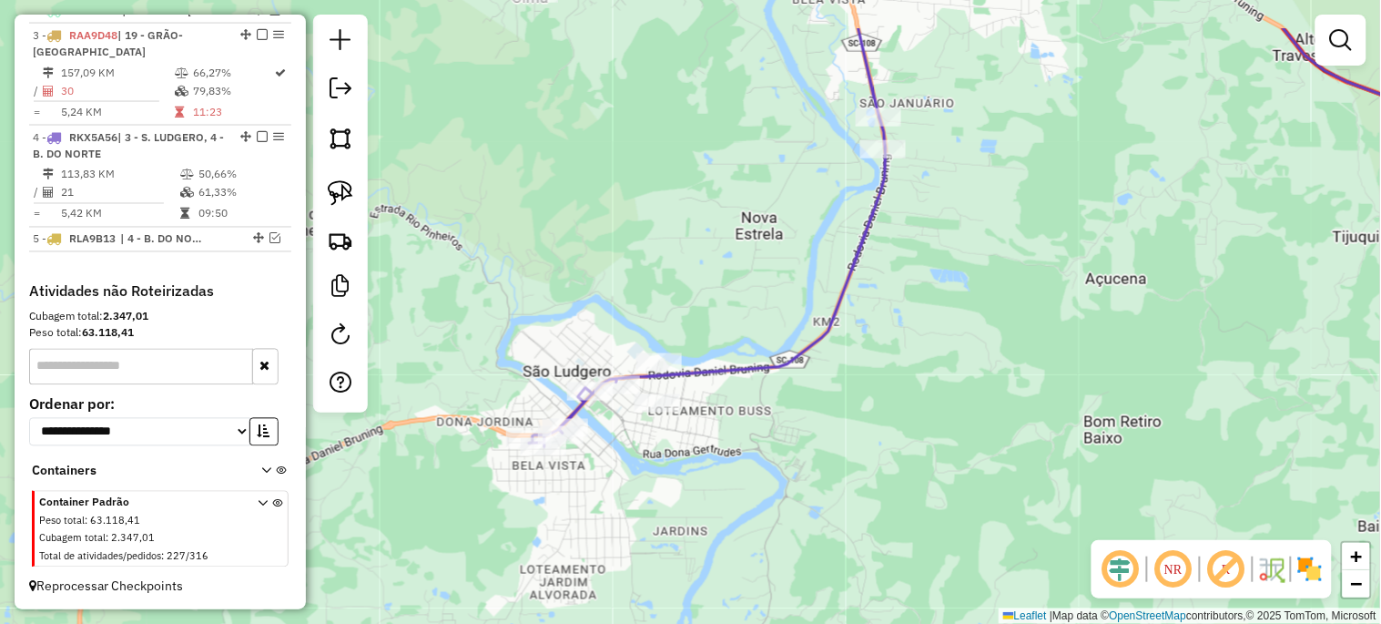
drag, startPoint x: 740, startPoint y: 447, endPoint x: 692, endPoint y: 562, distance: 124.4
click at [692, 562] on div "Janela de atendimento Grade de atendimento Capacidade Transportadoras Veículos …" at bounding box center [690, 312] width 1381 height 624
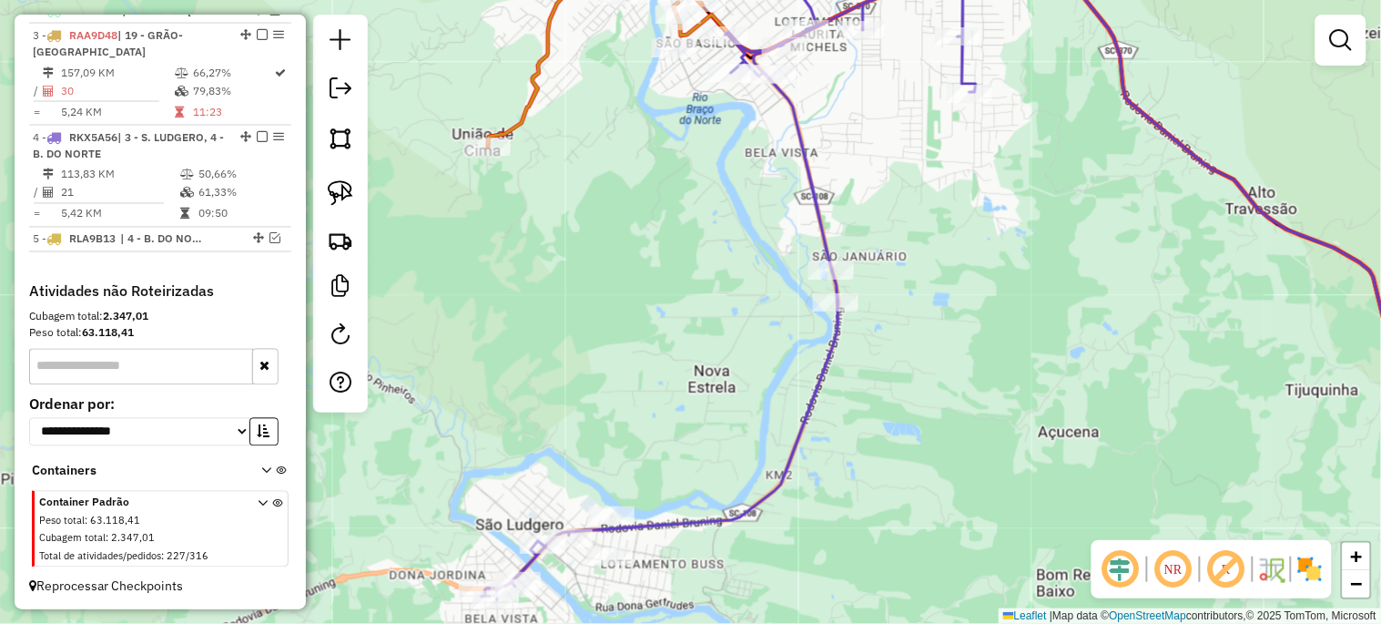
drag, startPoint x: 668, startPoint y: 386, endPoint x: 652, endPoint y: 557, distance: 171.9
click at [652, 557] on div "Janela de atendimento Grade de atendimento Capacidade Transportadoras Veículos …" at bounding box center [690, 312] width 1381 height 624
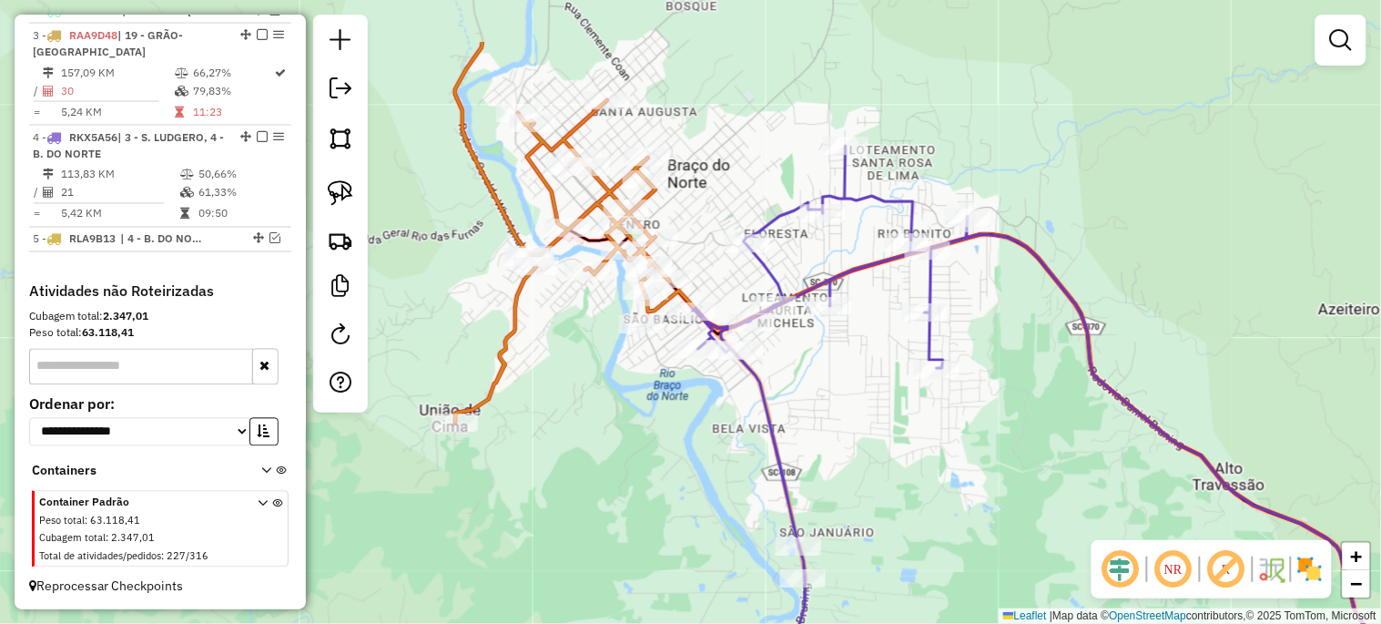
drag, startPoint x: 694, startPoint y: 441, endPoint x: 687, endPoint y: 531, distance: 89.4
click at [683, 540] on div "Janela de atendimento Grade de atendimento Capacidade Transportadoras Veículos …" at bounding box center [690, 312] width 1381 height 624
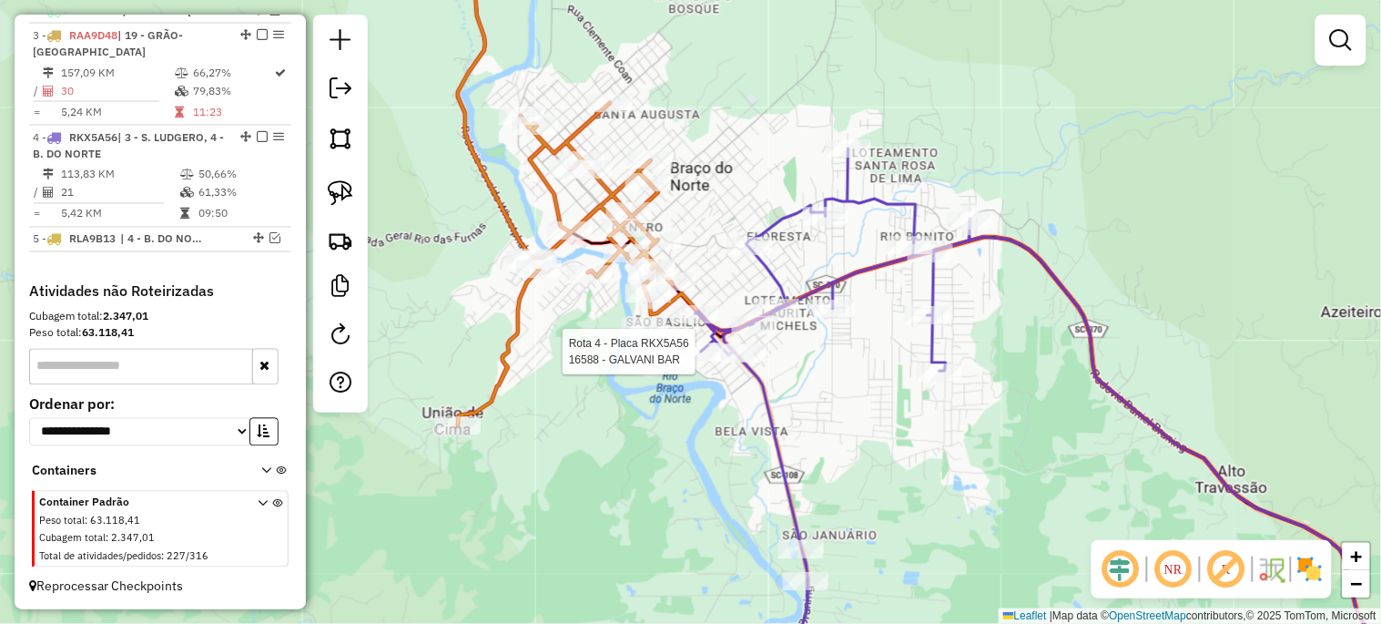
select select "*********"
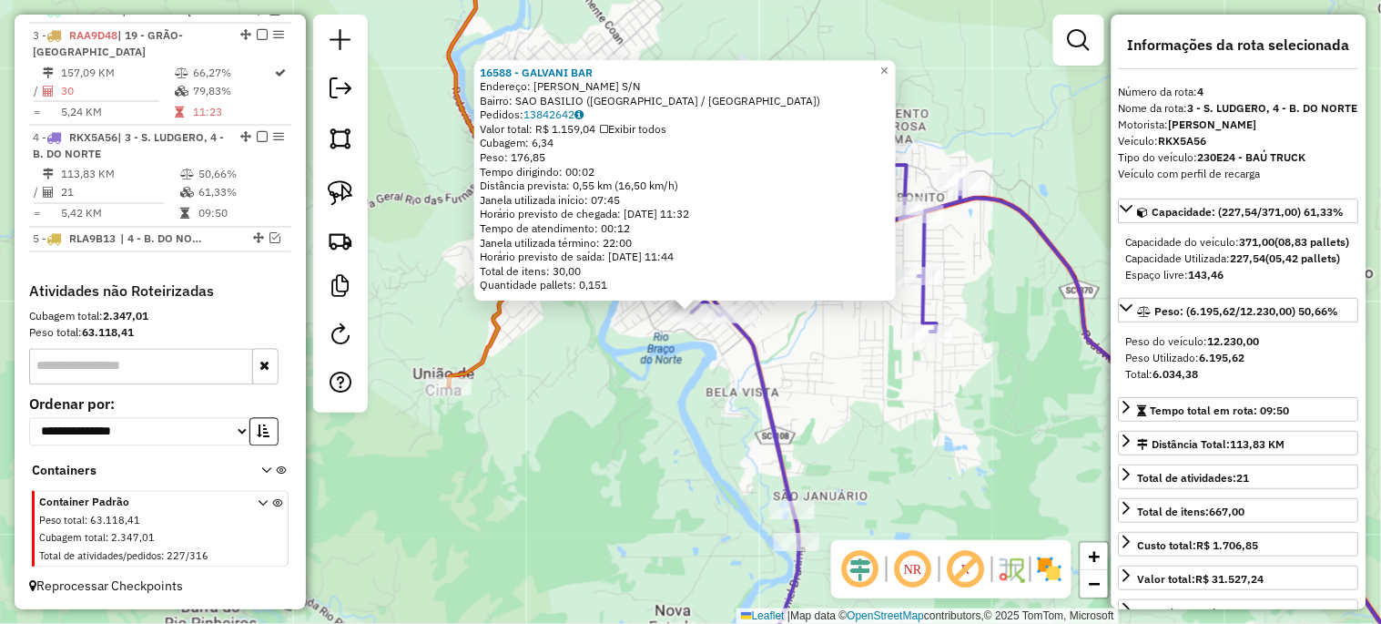
click at [693, 442] on div "16588 - GALVANI BAR Endereço: LIRIO FORNAZA S/N Bairro: SAO BASILIO (BRACO DO N…" at bounding box center [690, 312] width 1381 height 624
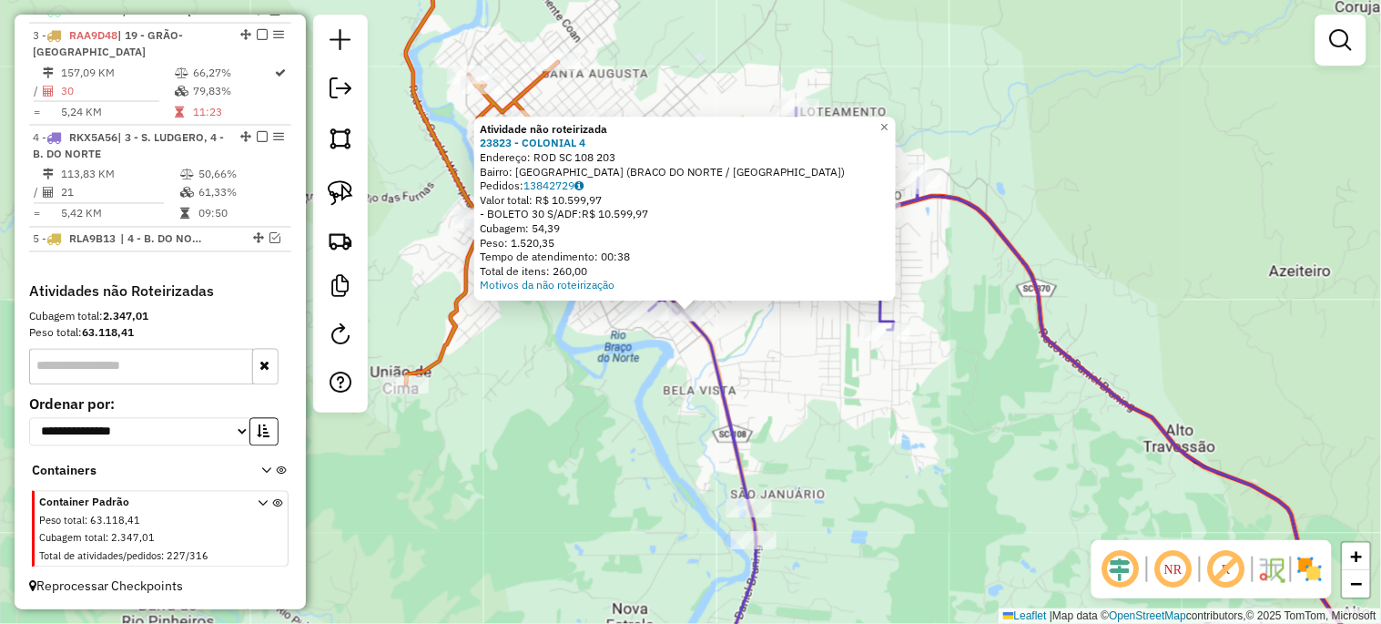
click at [556, 393] on div "Atividade não roteirizada 23823 - COLONIAL 4 Endereço: ROD SC 108 203 Bairro: […" at bounding box center [690, 312] width 1381 height 624
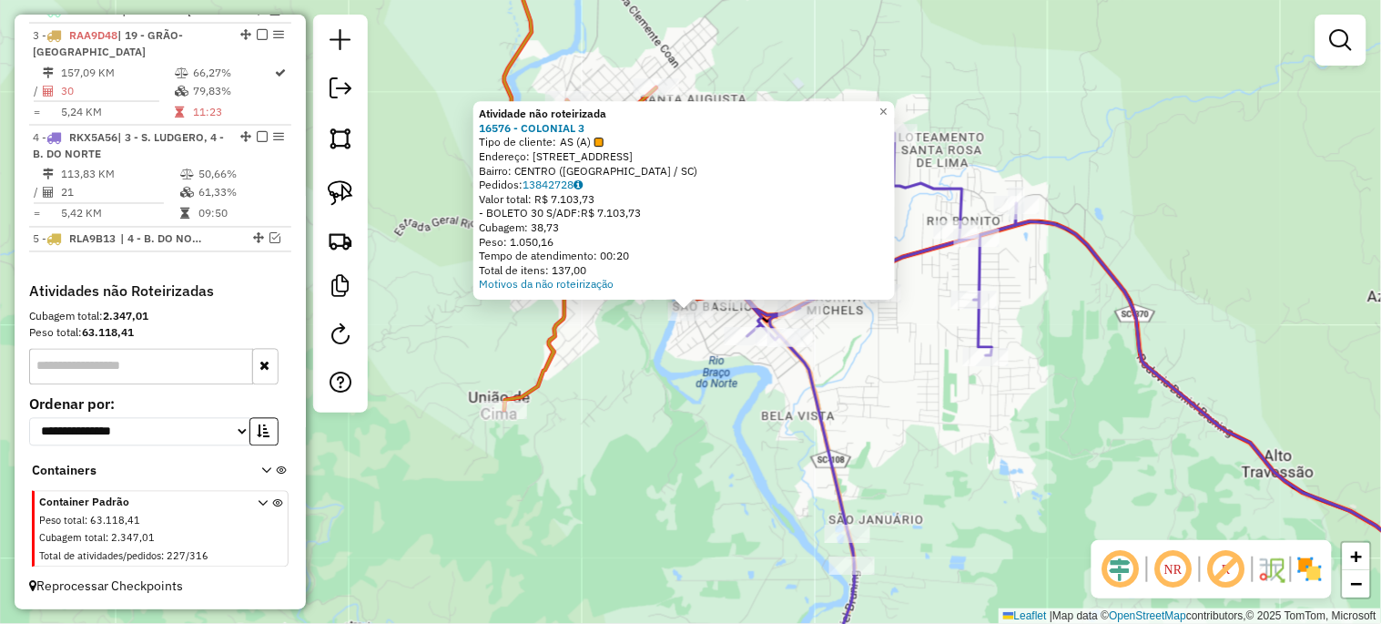
click at [639, 426] on div "Atividade não roteirizada 16576 - COLONIAL 3 Tipo de cliente: AS (A) Endereço: …" at bounding box center [690, 312] width 1381 height 624
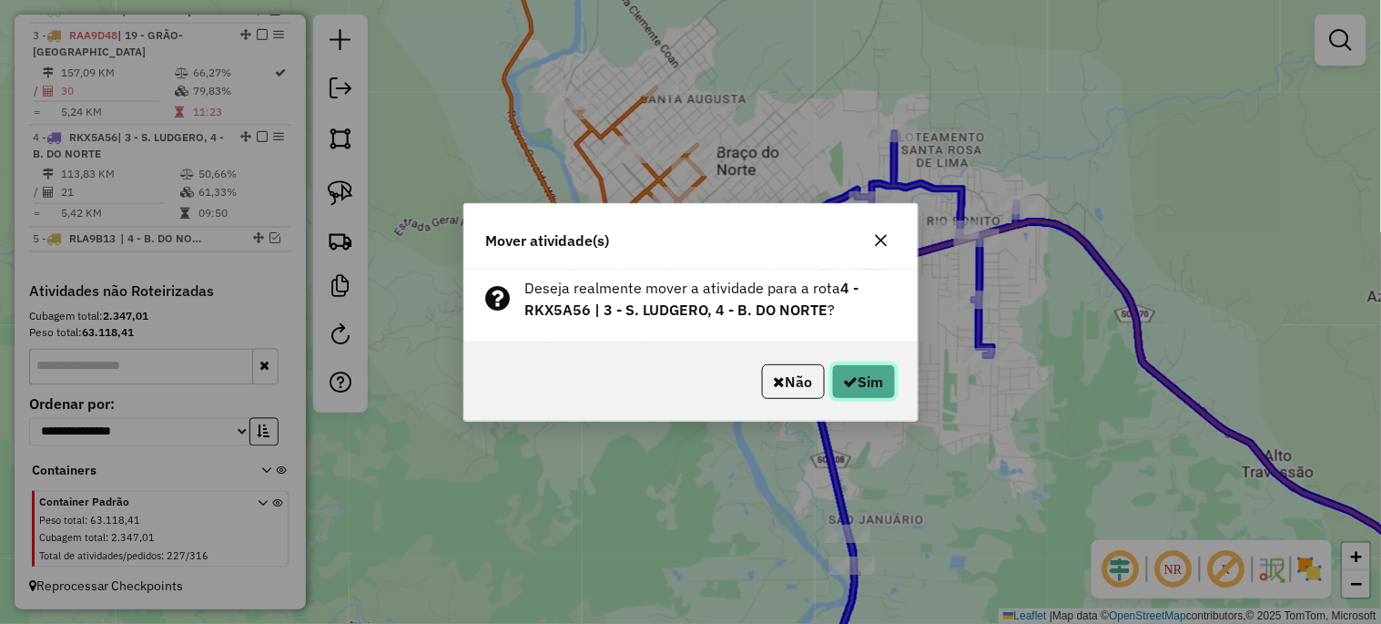
click at [881, 375] on button "Sim" at bounding box center [864, 381] width 64 height 35
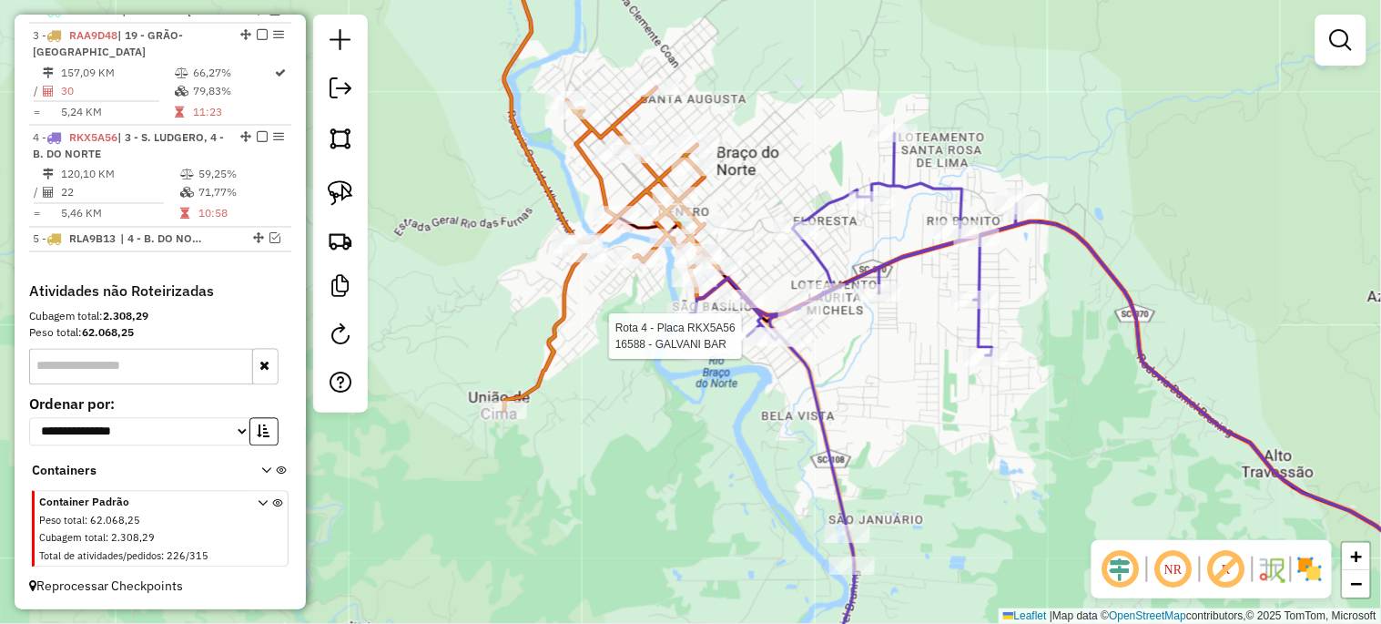
select select "*********"
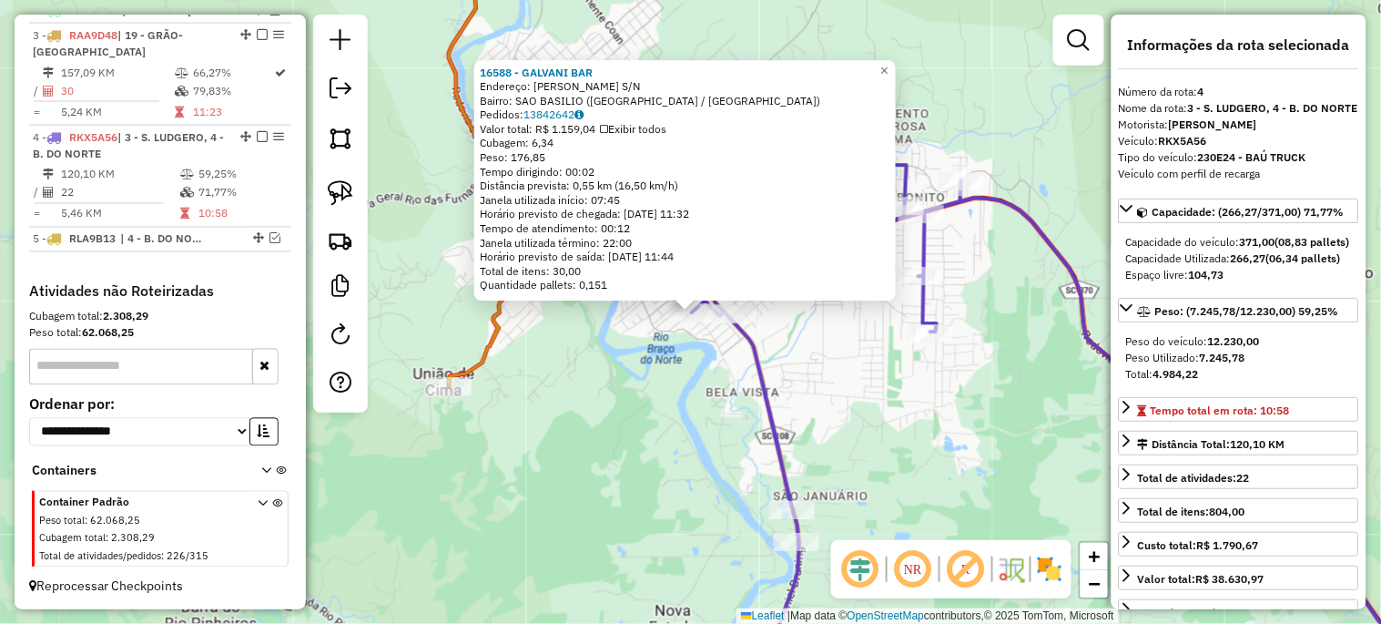
click at [756, 481] on div "16588 - GALVANI BAR Endereço: LIRIO FORNAZA S/N Bairro: SAO BASILIO (BRACO DO N…" at bounding box center [690, 312] width 1381 height 624
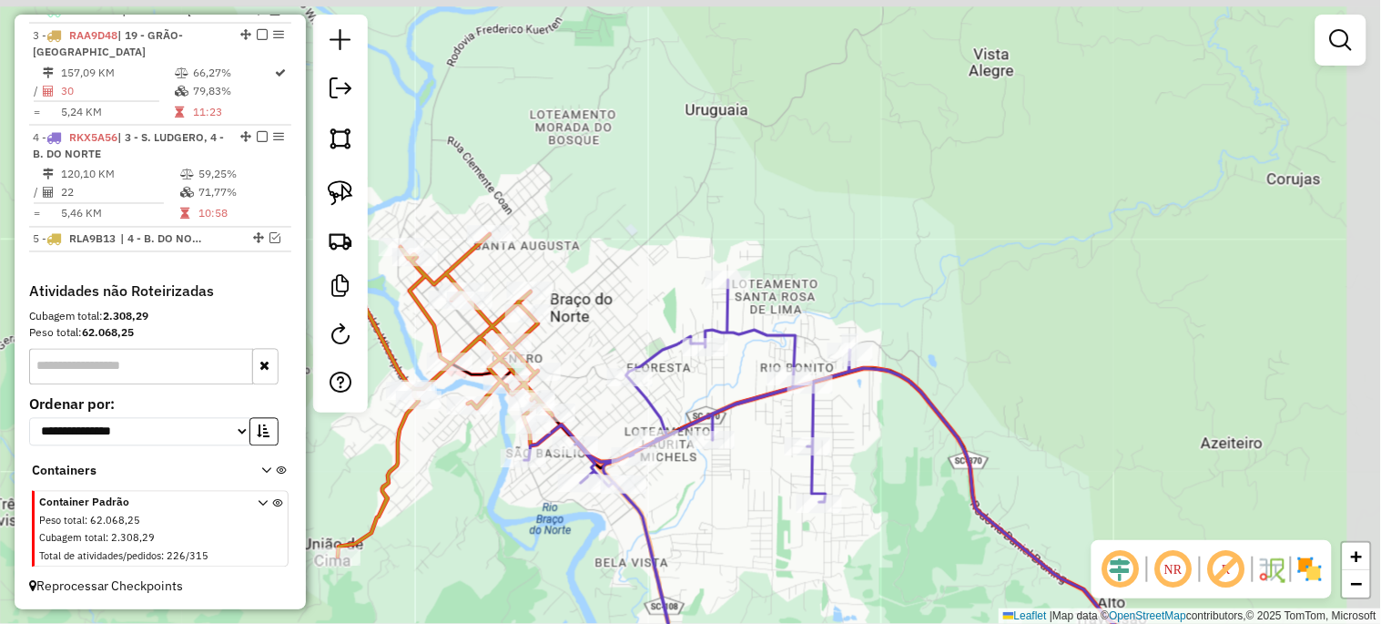
drag, startPoint x: 1032, startPoint y: 178, endPoint x: 893, endPoint y: 382, distance: 247.7
click at [893, 382] on div "Janela de atendimento Grade de atendimento Capacidade Transportadoras Veículos …" at bounding box center [690, 312] width 1381 height 624
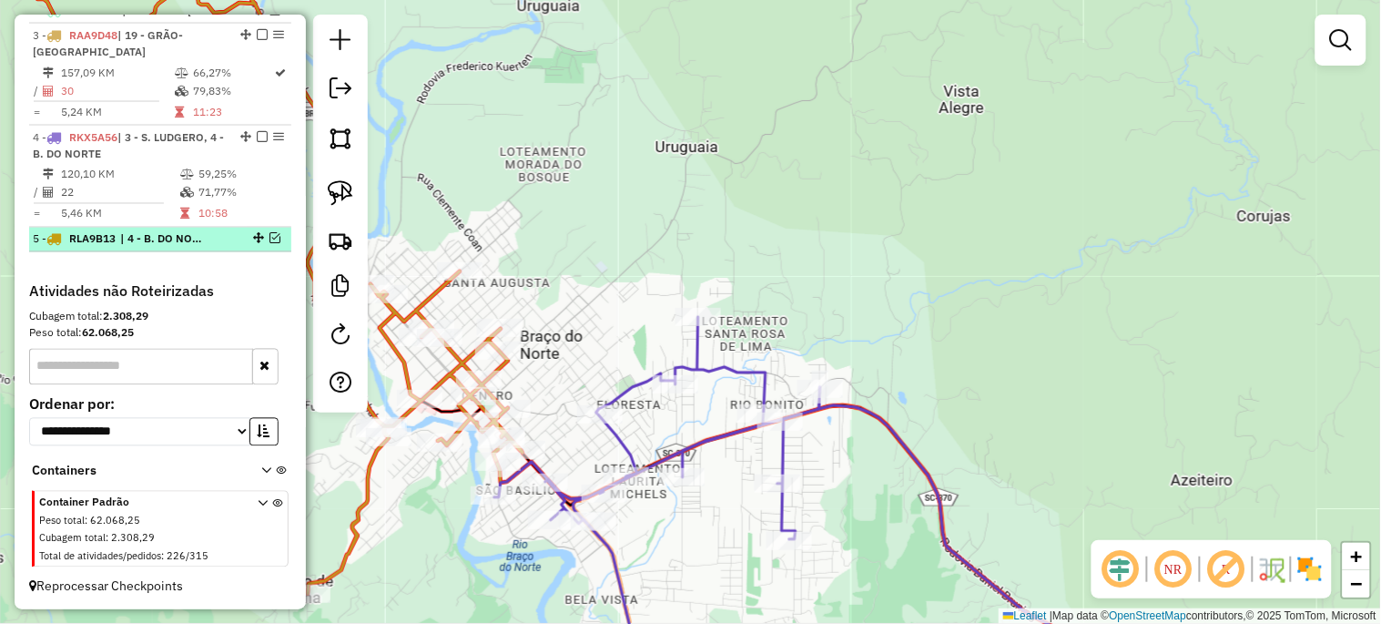
click at [269, 237] on em at bounding box center [274, 238] width 11 height 11
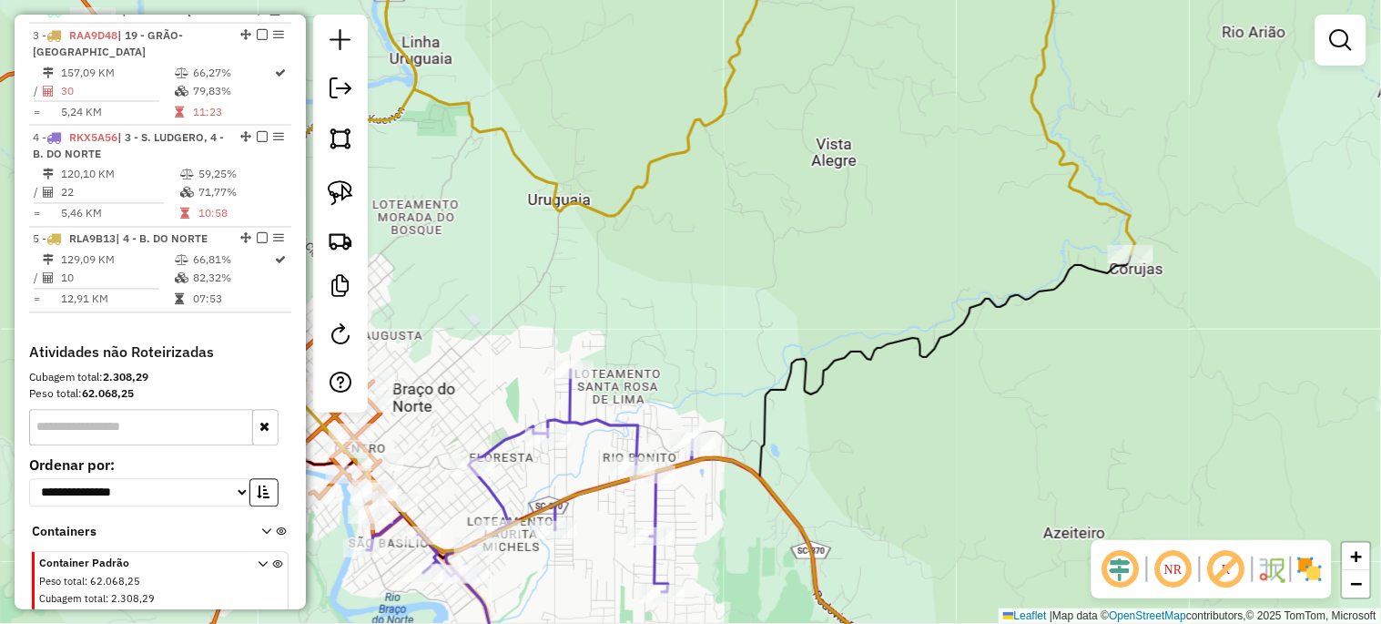
drag, startPoint x: 844, startPoint y: 288, endPoint x: 710, endPoint y: 374, distance: 159.3
click at [716, 340] on div "Janela de atendimento Grade de atendimento Capacidade Transportadoras Veículos …" at bounding box center [690, 312] width 1381 height 624
select select "*********"
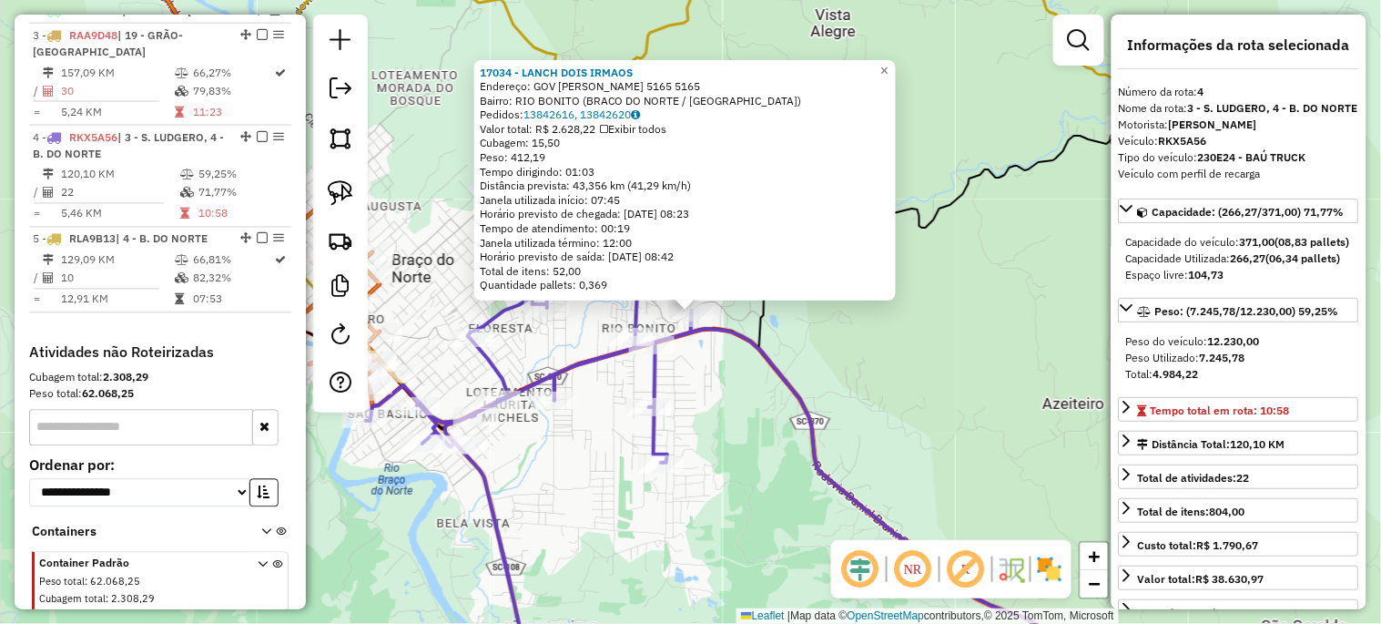
scroll to position [806, 0]
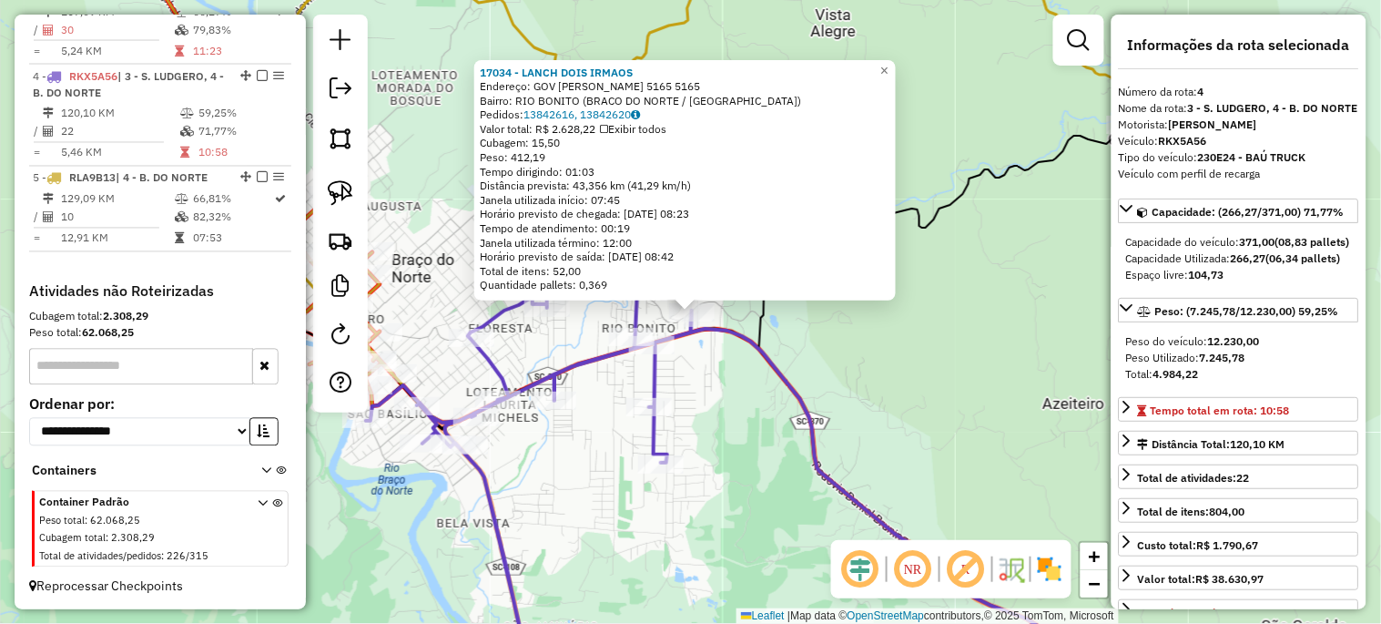
click at [730, 431] on div "17034 - LANCH DOIS IRMAOS Endereço: GOV IRINEU BORHAUSER 5165 5165 Bairro: RIO …" at bounding box center [690, 312] width 1381 height 624
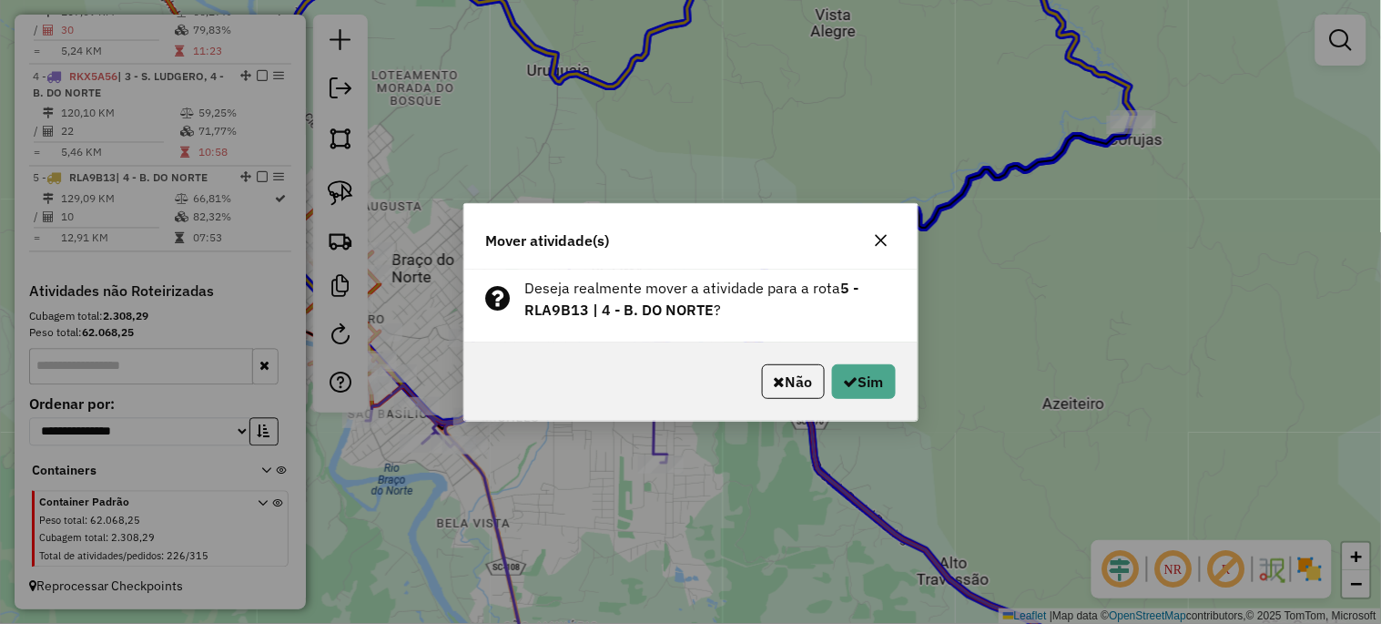
click at [896, 377] on div "Não Sim" at bounding box center [690, 381] width 453 height 78
click at [883, 388] on button "Sim" at bounding box center [864, 381] width 64 height 35
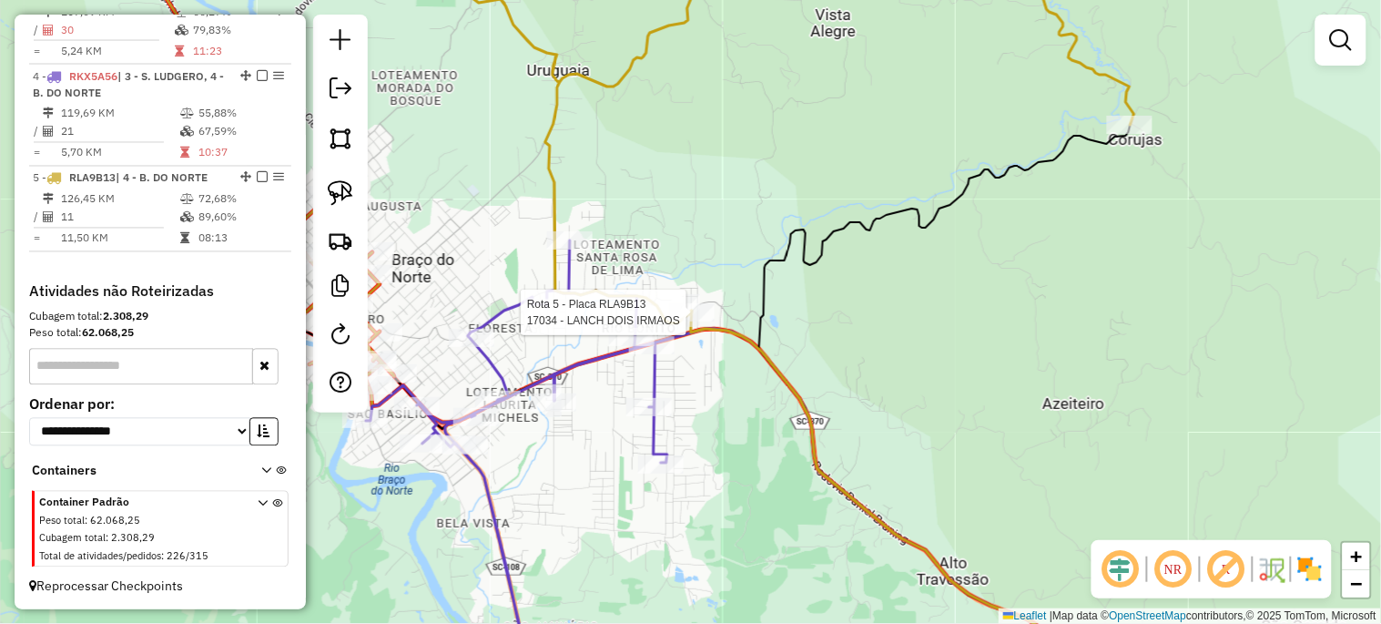
select select "*********"
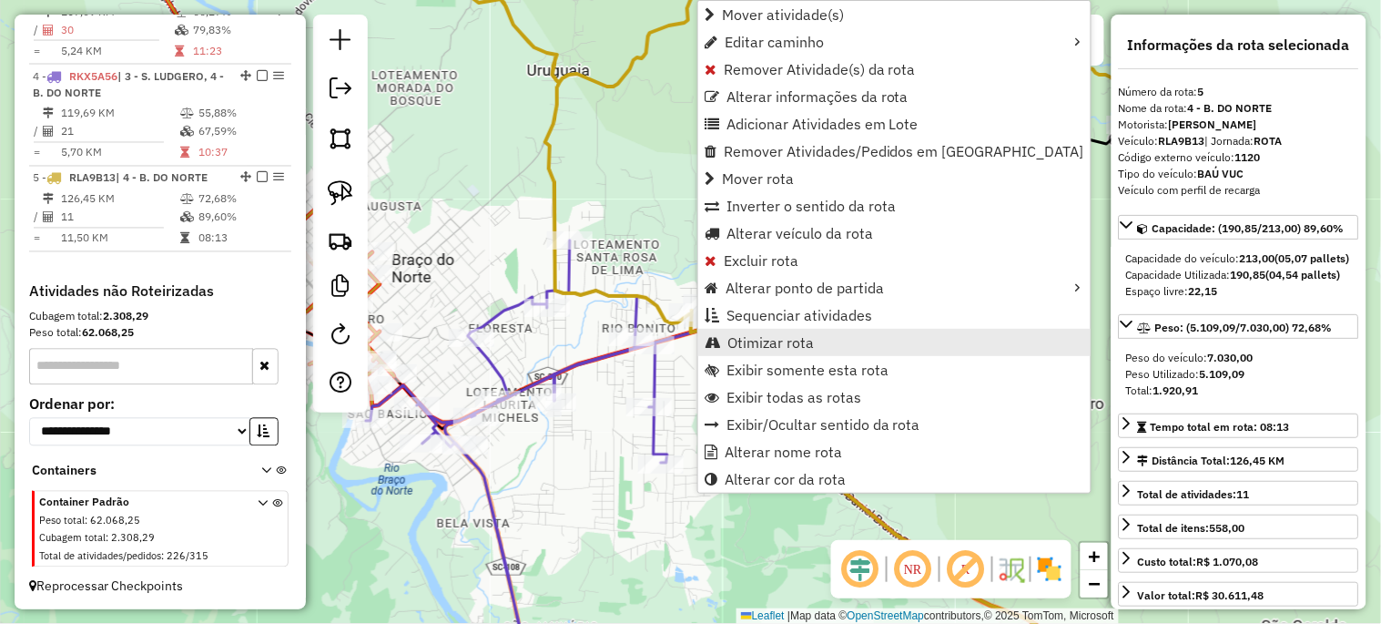
click at [737, 337] on span "Otimizar rota" at bounding box center [770, 342] width 86 height 15
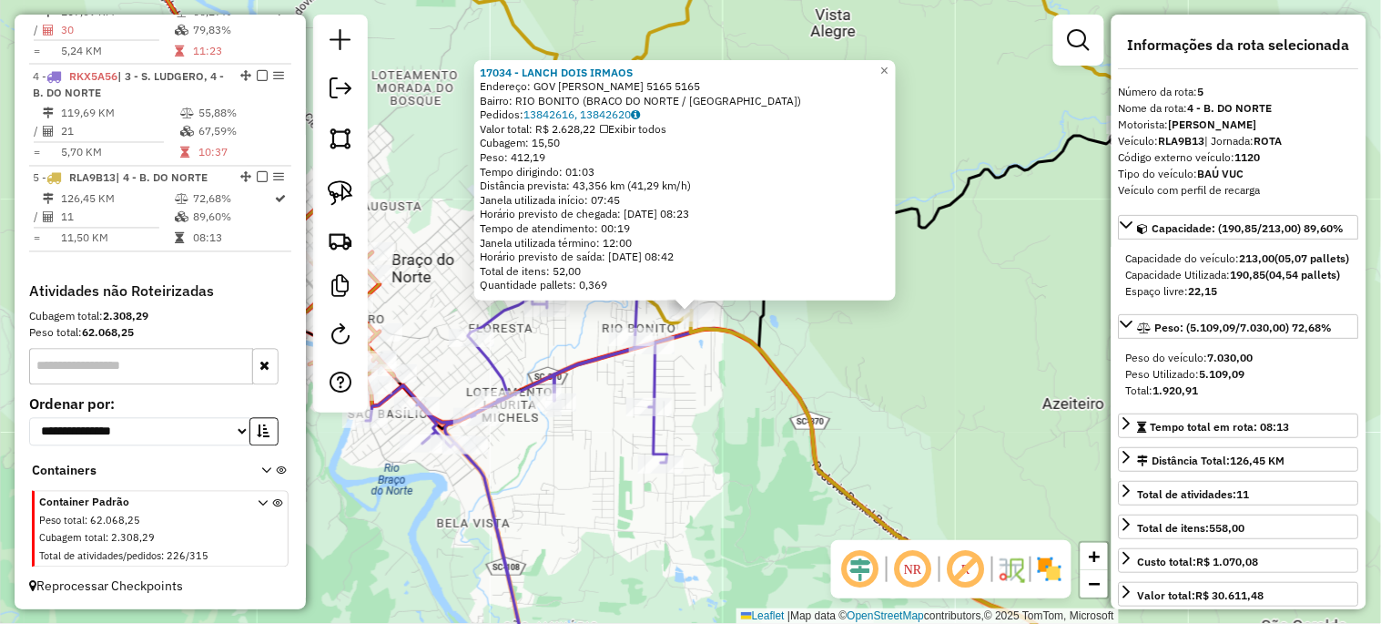
drag, startPoint x: 713, startPoint y: 322, endPoint x: 744, endPoint y: 371, distance: 58.1
click at [746, 370] on div "17034 - LANCH DOIS IRMAOS Endereço: GOV IRINEU BORHAUSER 5165 5165 Bairro: RIO …" at bounding box center [690, 312] width 1381 height 624
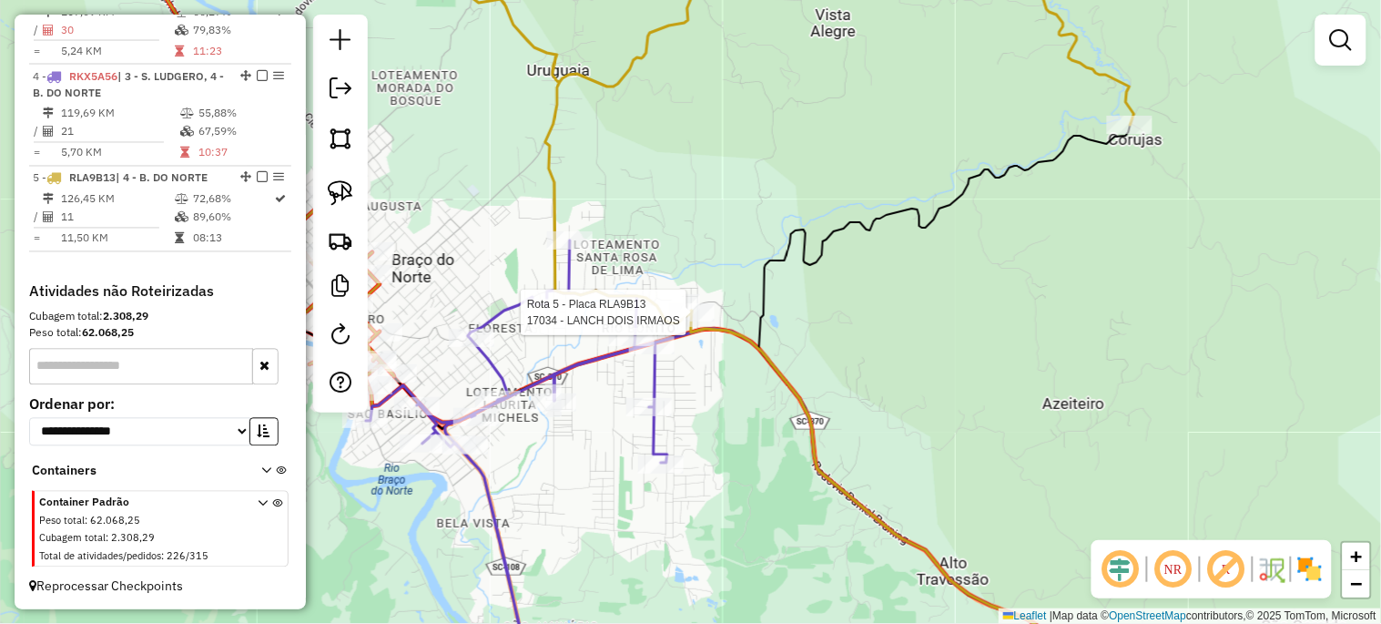
select select "*********"
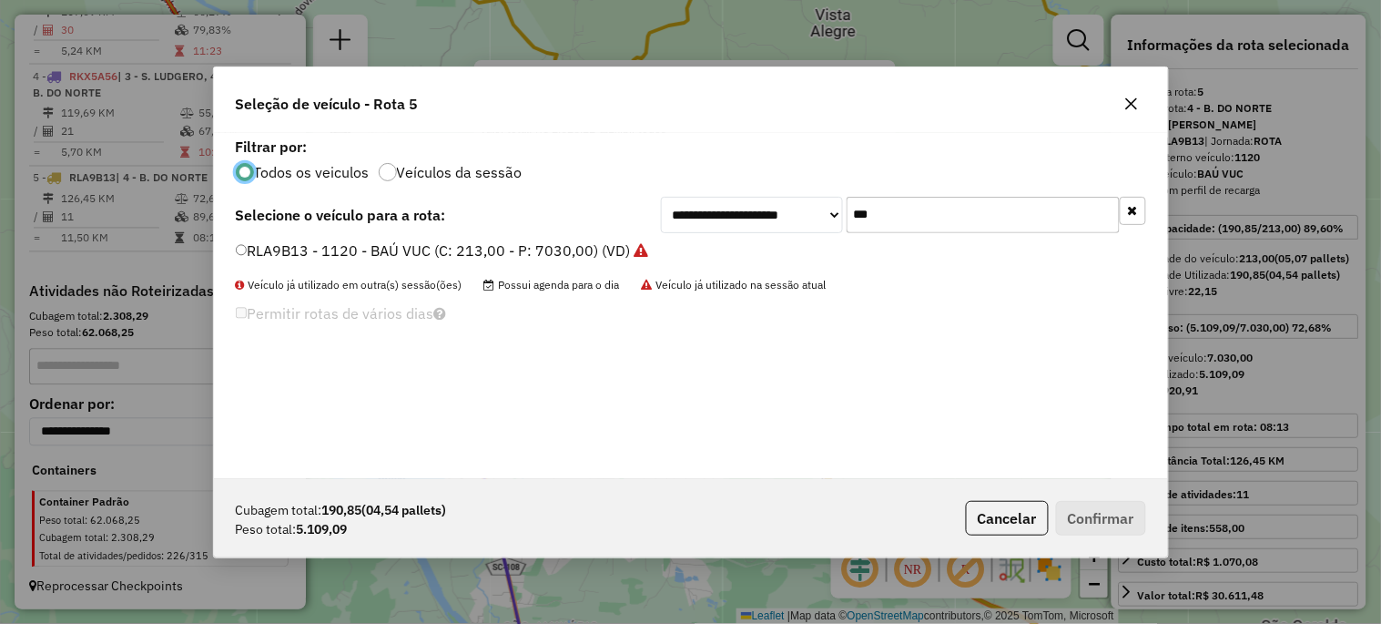
scroll to position [10, 5]
click at [903, 211] on input "***" at bounding box center [983, 215] width 273 height 36
click at [934, 216] on input "***" at bounding box center [983, 215] width 273 height 36
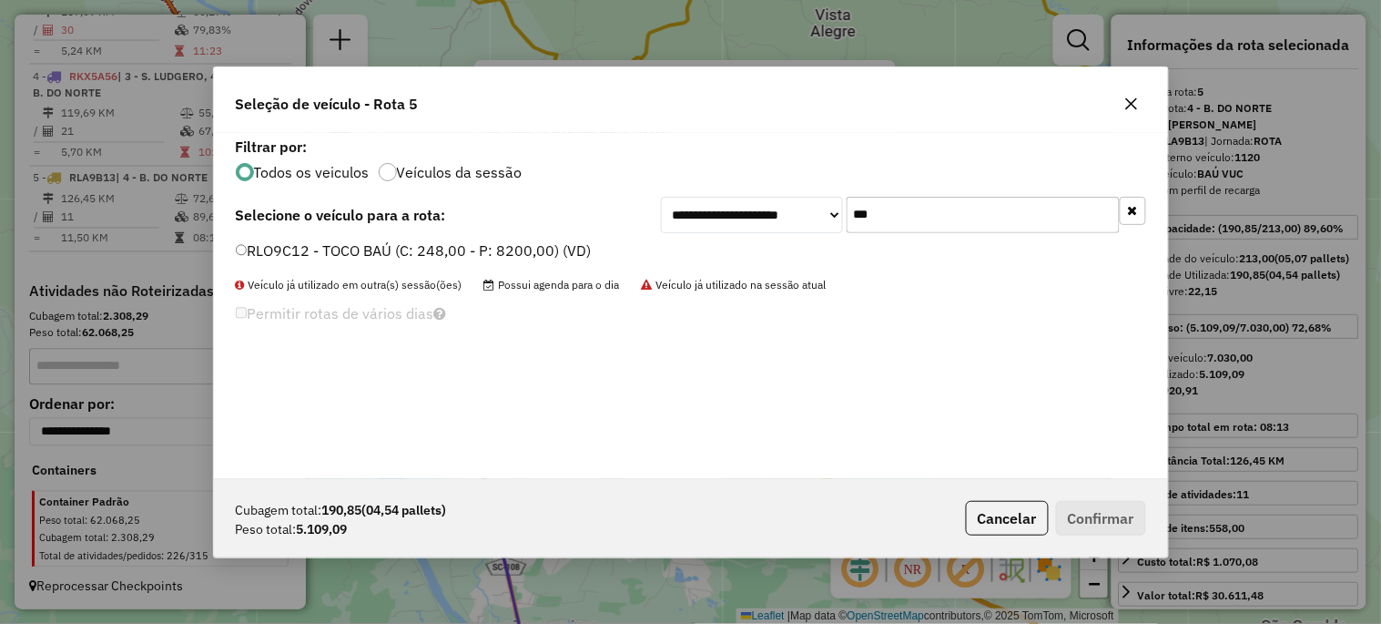
type input "***"
click at [446, 250] on label "RLO9C12 - TOCO BAÚ (C: 248,00 - P: 8200,00) (VD)" at bounding box center [414, 250] width 356 height 22
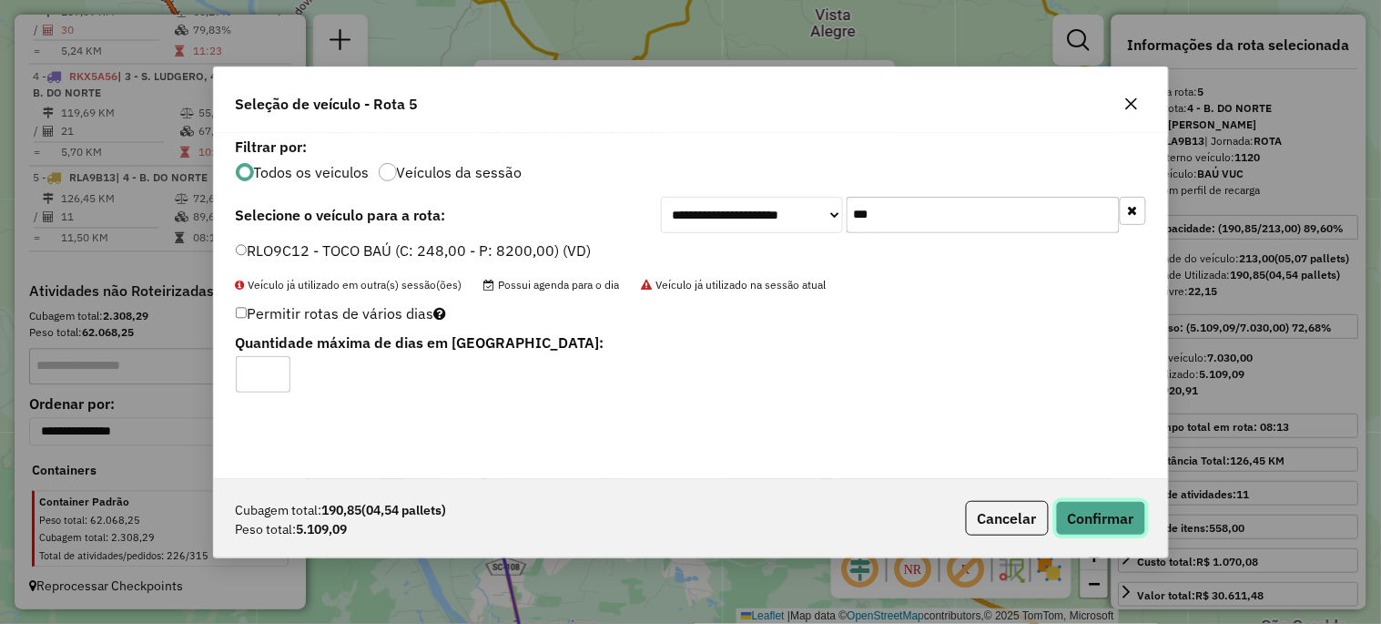
click at [1095, 526] on button "Confirmar" at bounding box center [1101, 518] width 90 height 35
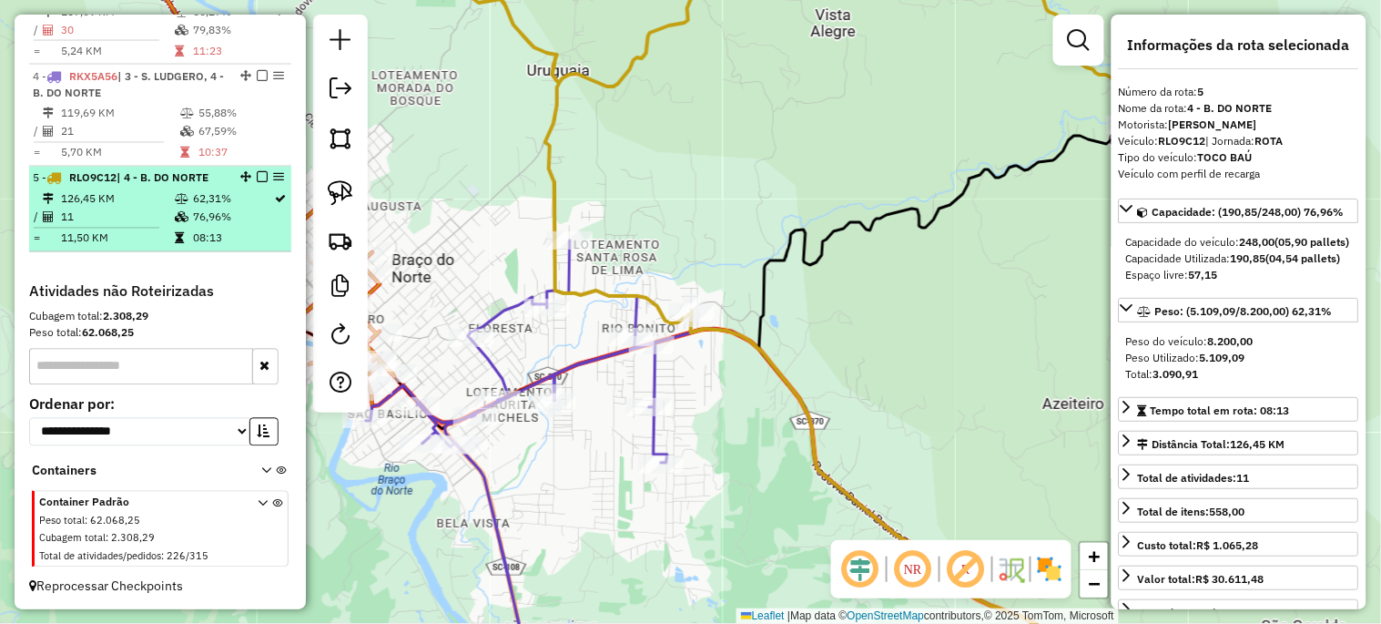
click at [262, 172] on div at bounding box center [256, 177] width 55 height 11
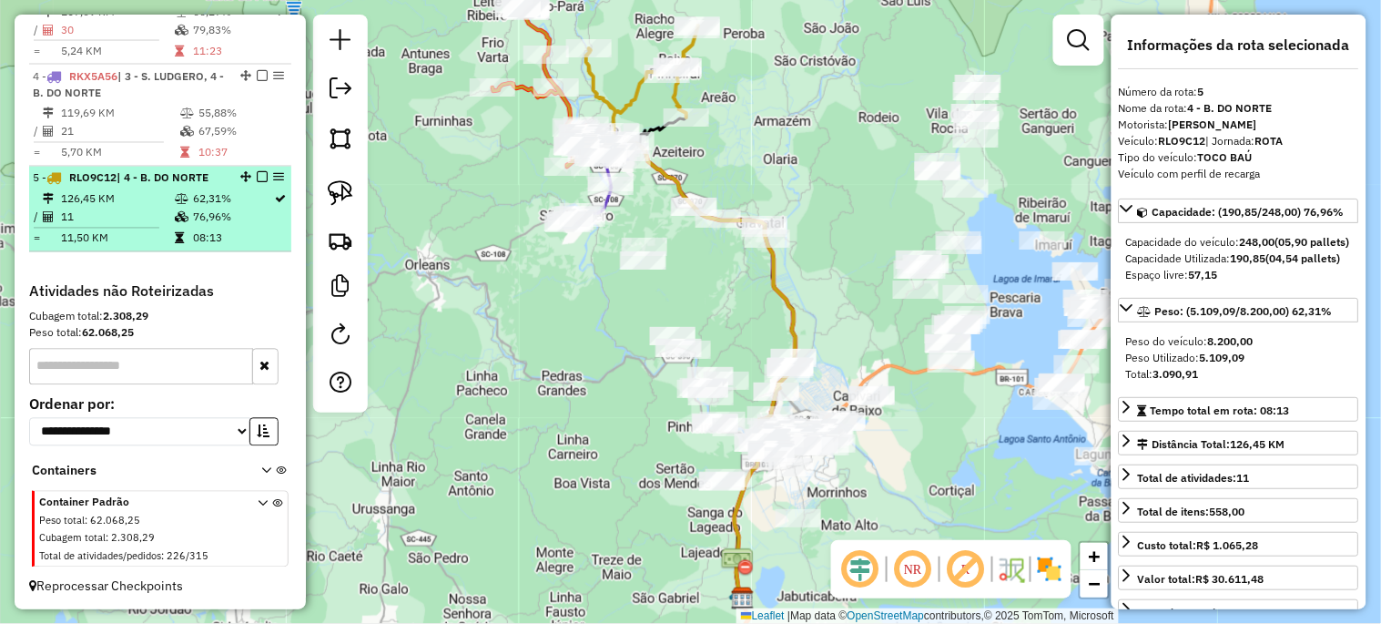
click at [259, 178] on em at bounding box center [262, 177] width 11 height 11
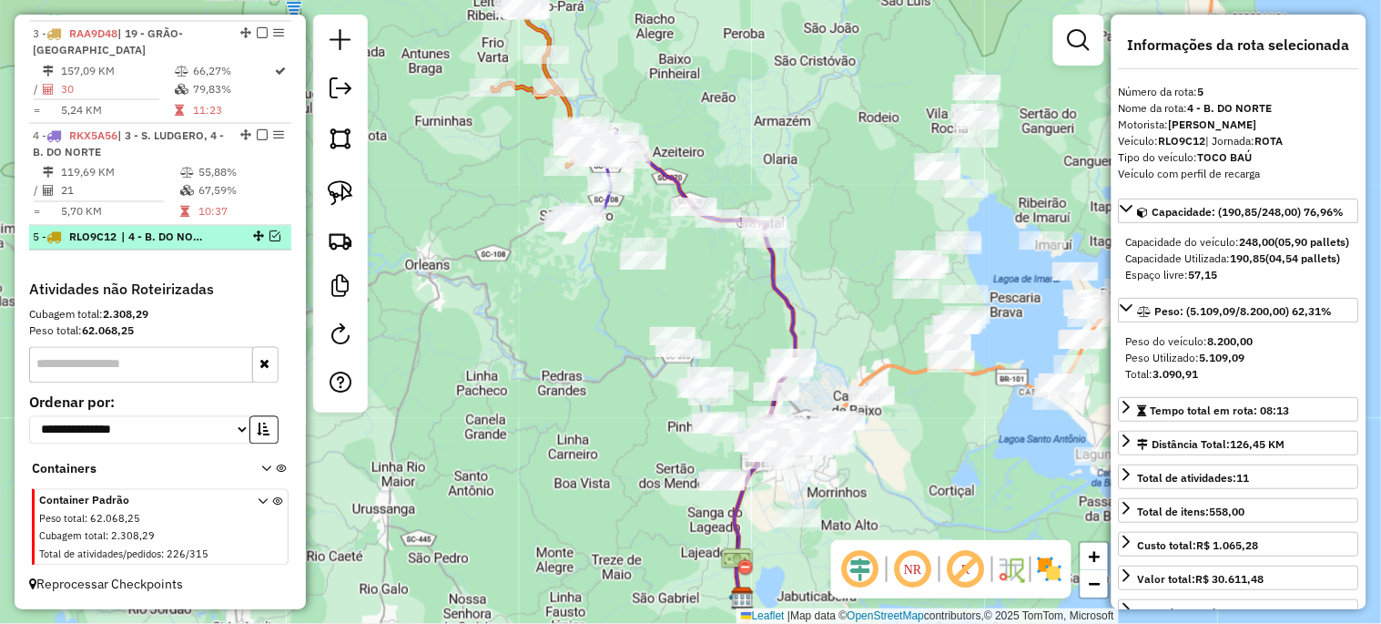
scroll to position [745, 0]
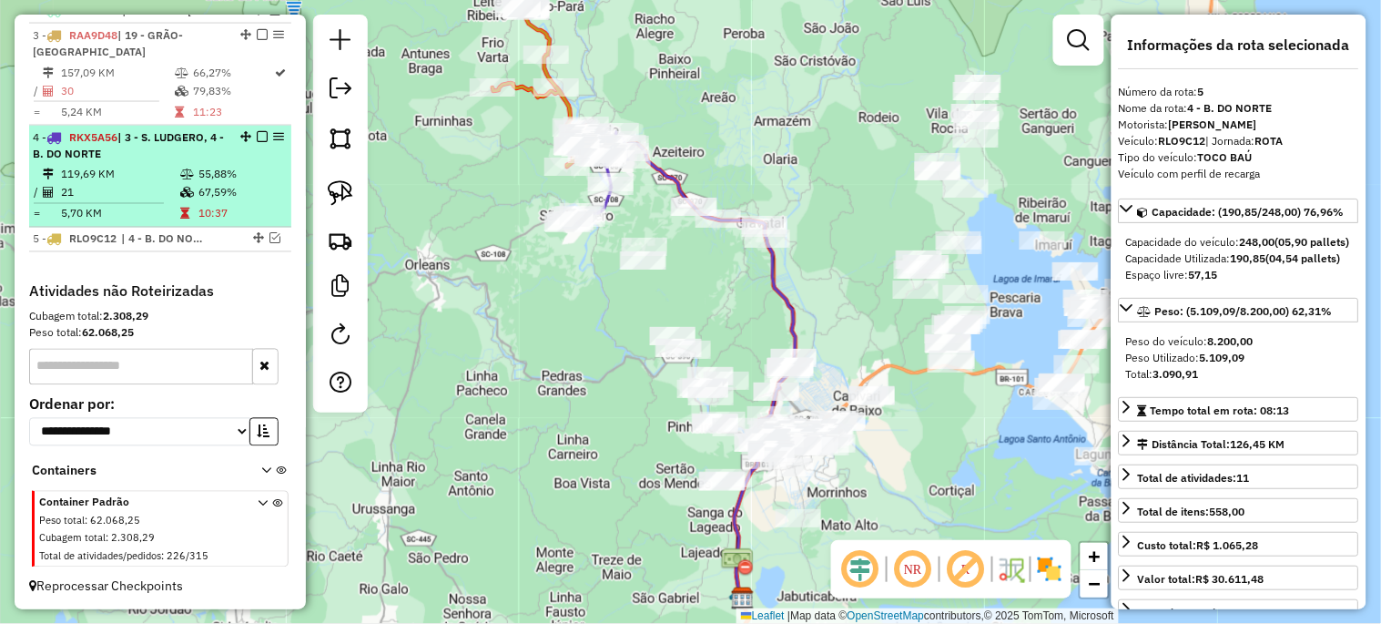
click at [235, 158] on div "4 - RKX5A56 | 3 - S. LUDGERO, 4 - B. DO NORTE" at bounding box center [160, 145] width 255 height 33
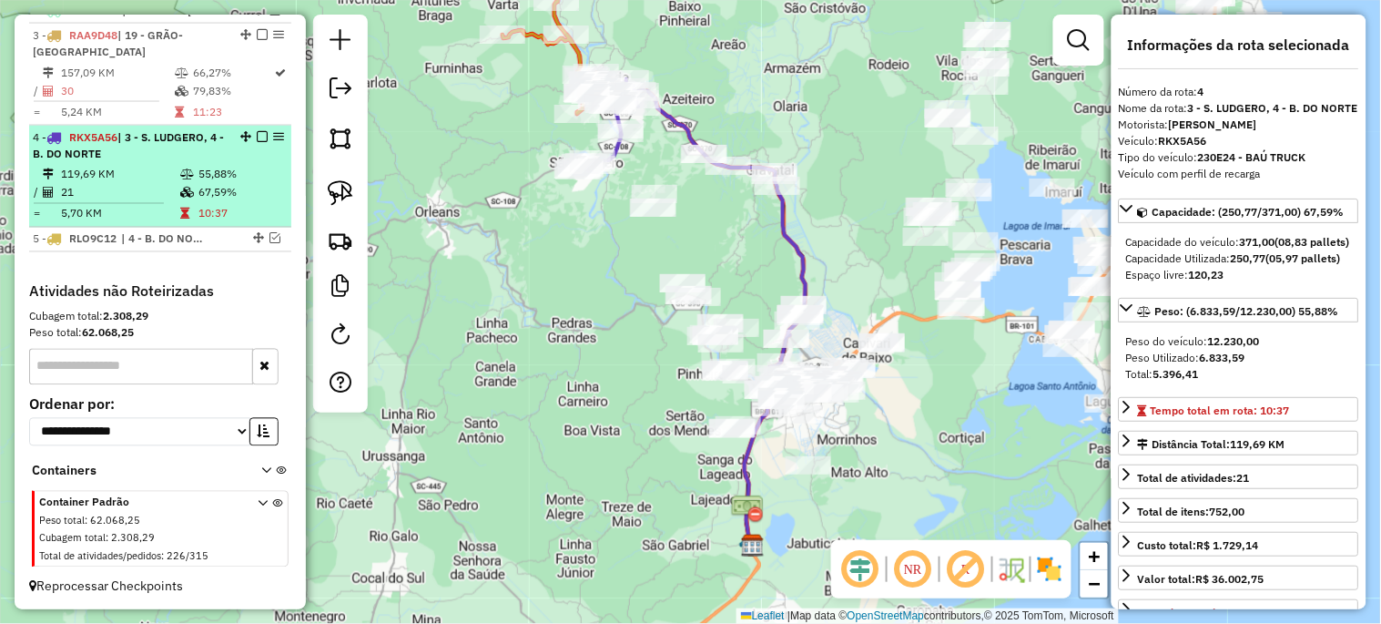
click at [260, 134] on em at bounding box center [262, 136] width 11 height 11
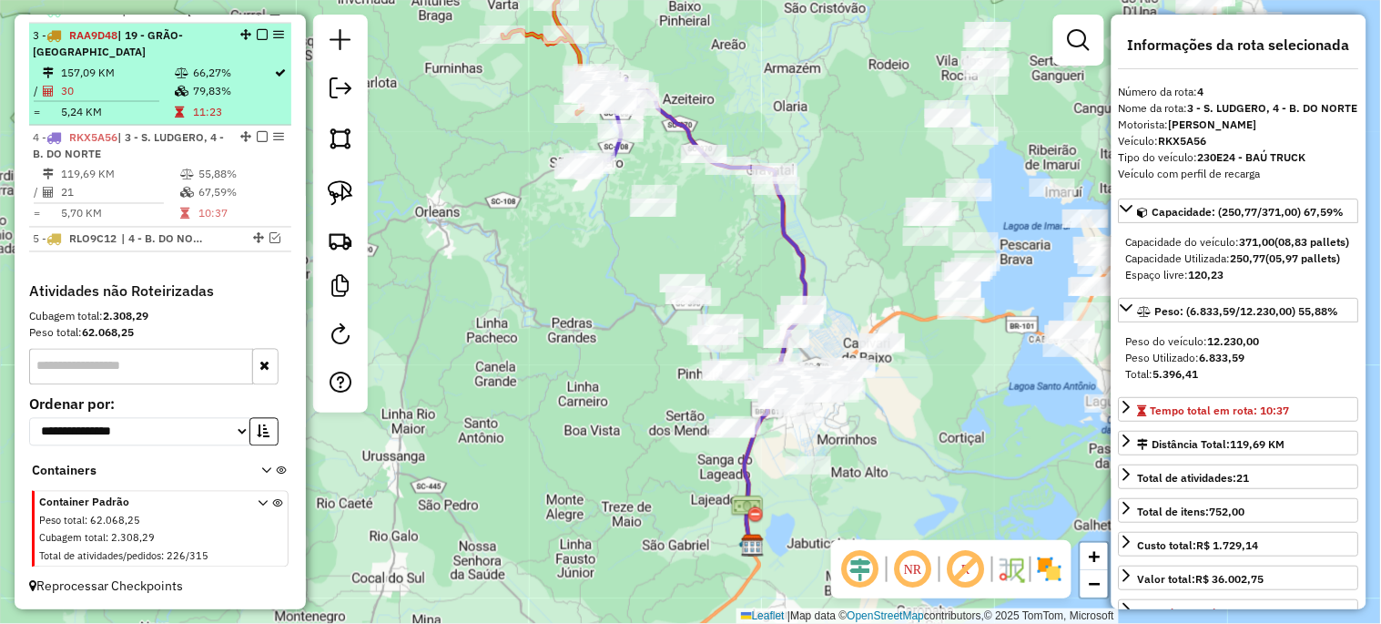
scroll to position [668, 0]
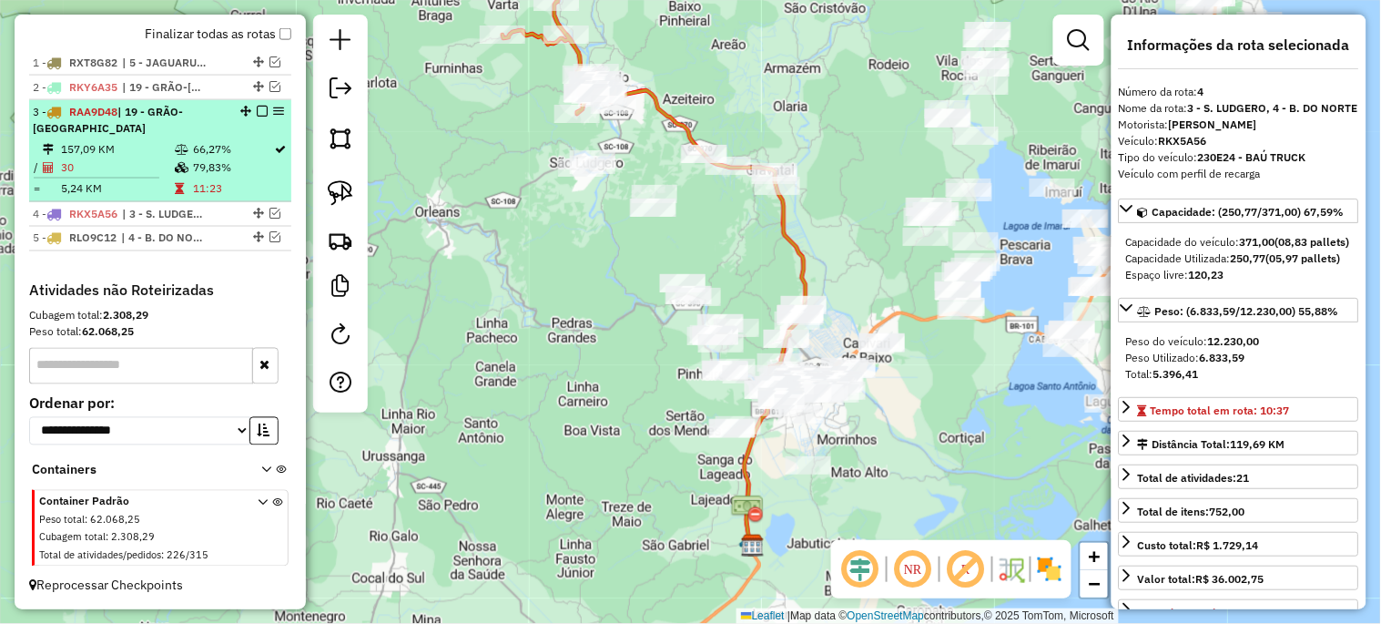
click at [239, 153] on td "66,27%" at bounding box center [233, 149] width 82 height 18
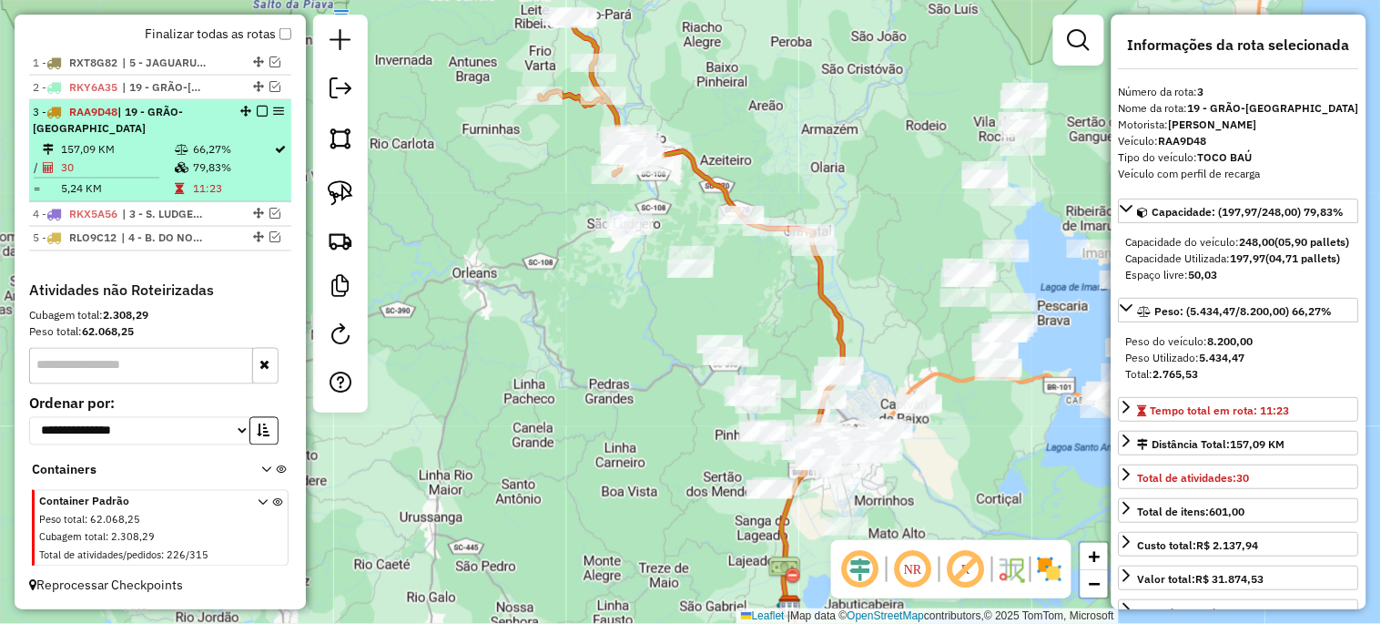
click at [257, 117] on em at bounding box center [262, 111] width 11 height 11
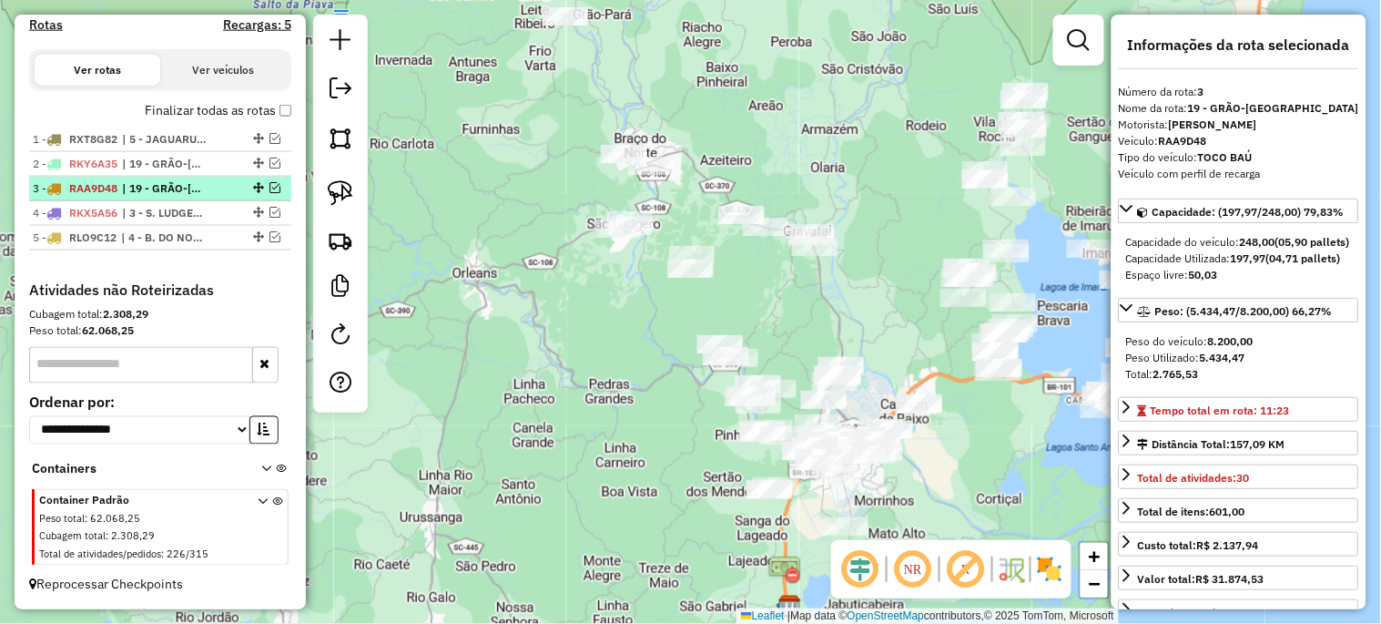
scroll to position [607, 0]
click at [488, 306] on div "Janela de atendimento Grade de atendimento Capacidade Transportadoras Veículos …" at bounding box center [690, 312] width 1381 height 624
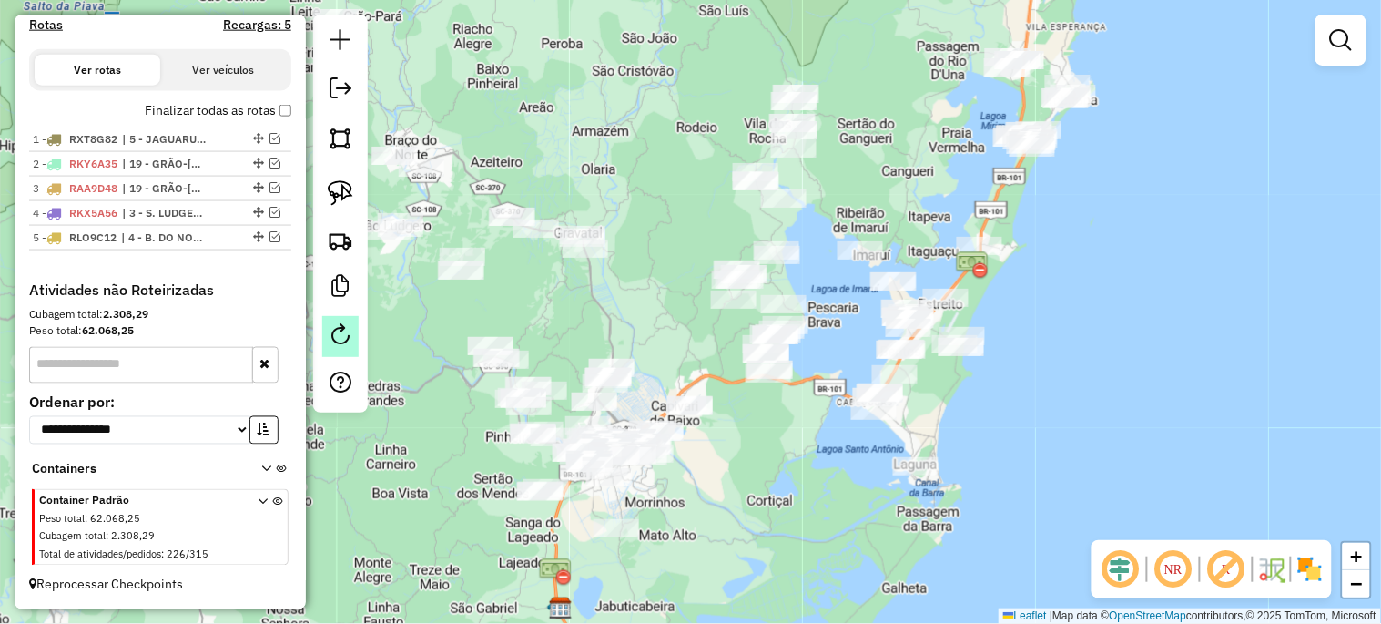
drag, startPoint x: 555, startPoint y: 340, endPoint x: 326, endPoint y: 341, distance: 229.4
click at [326, 341] on hb-router-mapa "Informações da Sessão 979072 - 14/08/2025 Criação: 13/08/2025 17:48 Depósito: U…" at bounding box center [690, 312] width 1381 height 624
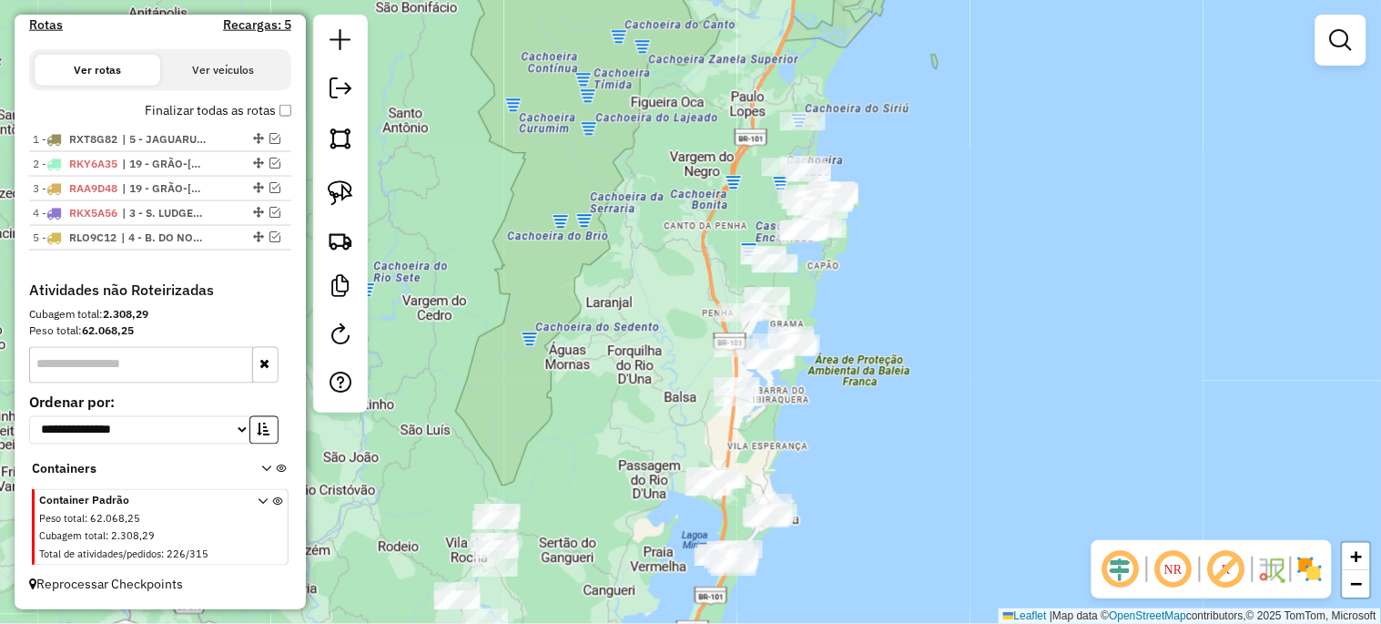
drag, startPoint x: 632, startPoint y: 122, endPoint x: 333, endPoint y: 541, distance: 514.3
click at [333, 541] on div "Janela de atendimento Grade de atendimento Capacidade Transportadoras Veículos …" at bounding box center [690, 312] width 1381 height 624
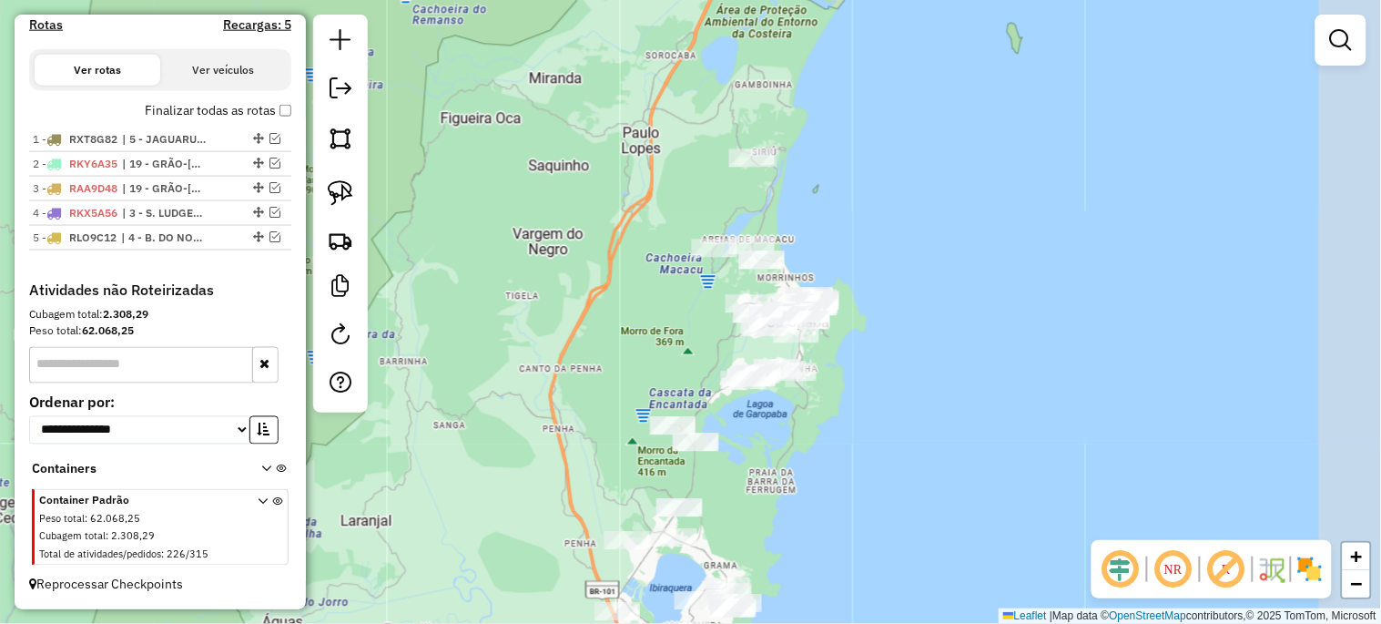
drag, startPoint x: 729, startPoint y: 260, endPoint x: 644, endPoint y: 364, distance: 133.9
click at [644, 364] on div "Janela de atendimento Grade de atendimento Capacidade Transportadoras Veículos …" at bounding box center [690, 312] width 1381 height 624
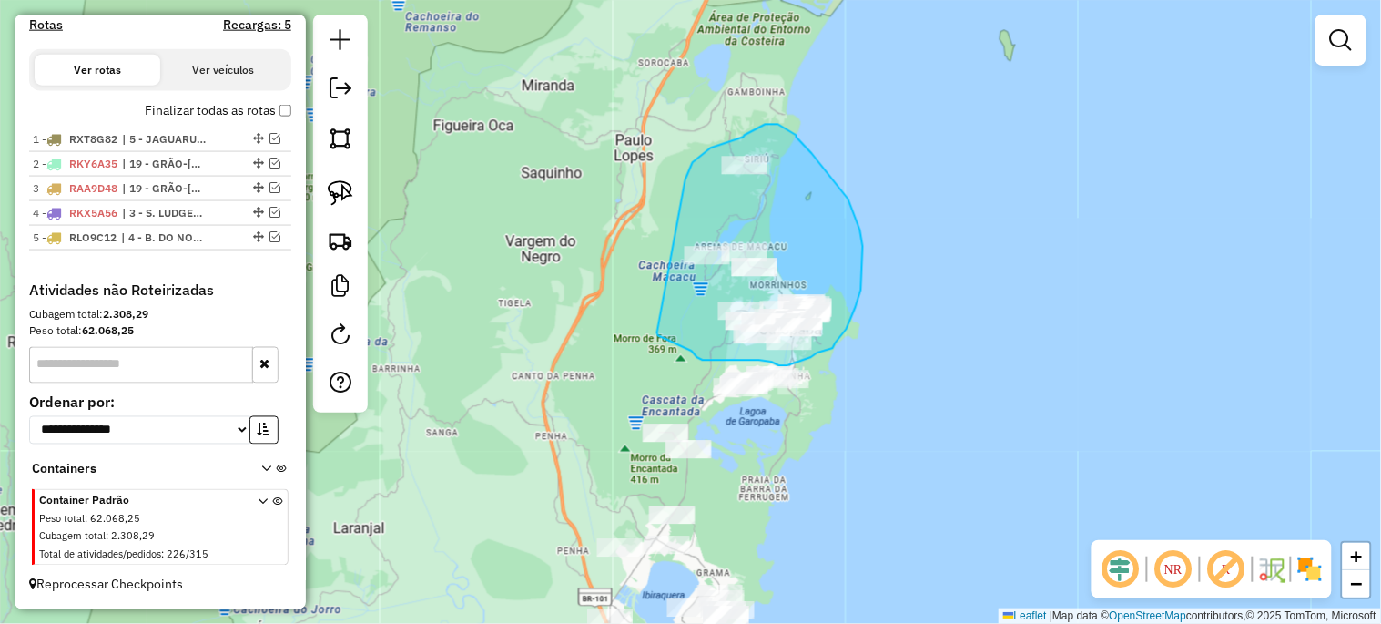
drag, startPoint x: 685, startPoint y: 179, endPoint x: 655, endPoint y: 329, distance: 152.3
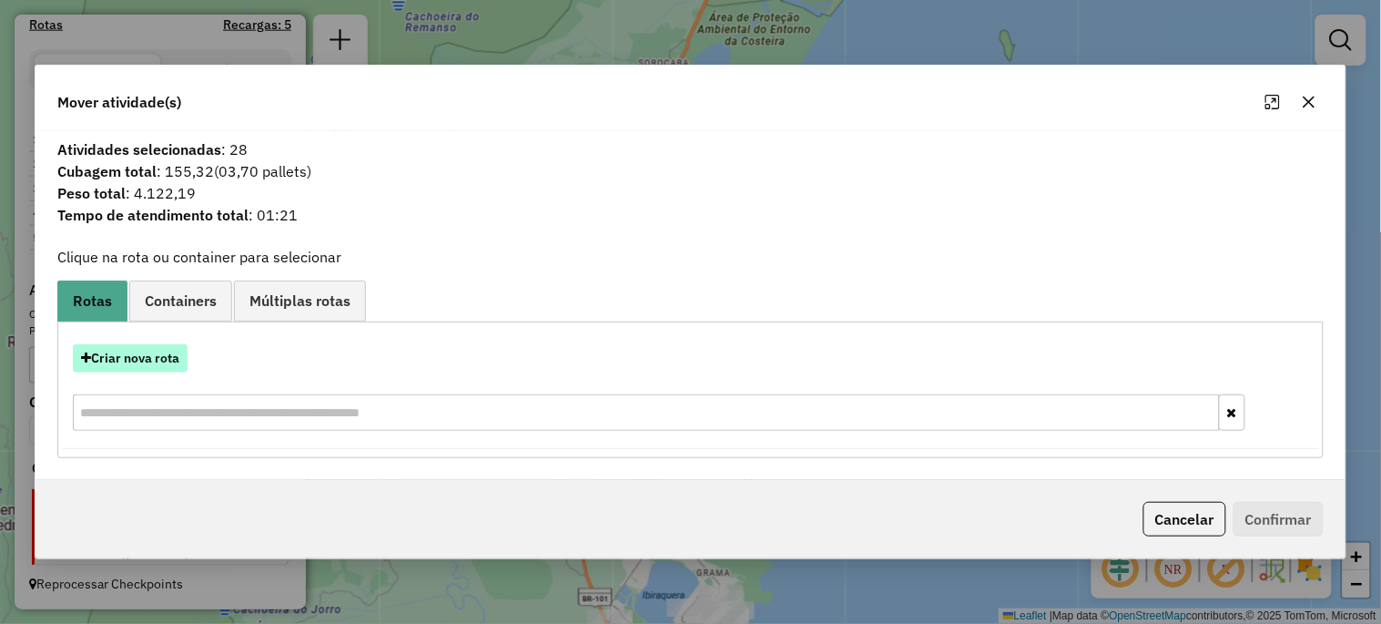
click at [147, 361] on button "Criar nova rota" at bounding box center [130, 358] width 115 height 28
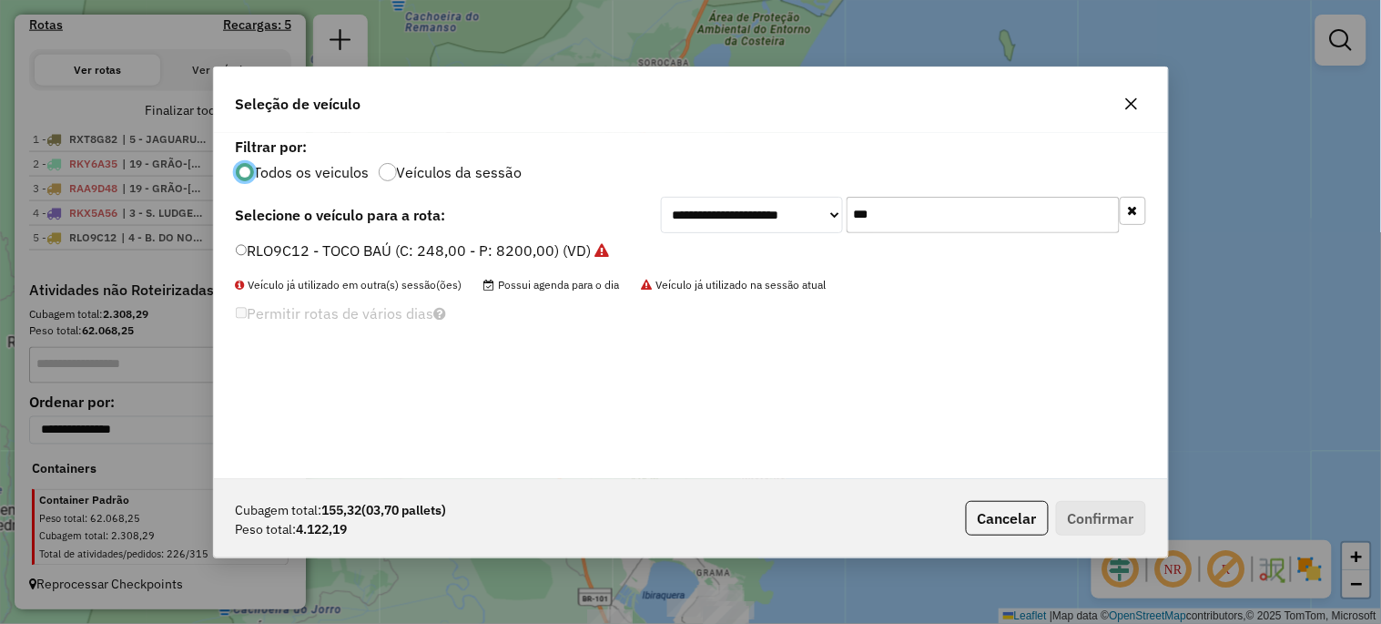
scroll to position [10, 5]
click at [898, 216] on input "***" at bounding box center [983, 215] width 273 height 36
type input "***"
click at [551, 251] on label "SXT4D49 - TOCO BAÚ (C: 248,00 - P: 8200,00) (VD)" at bounding box center [414, 250] width 356 height 22
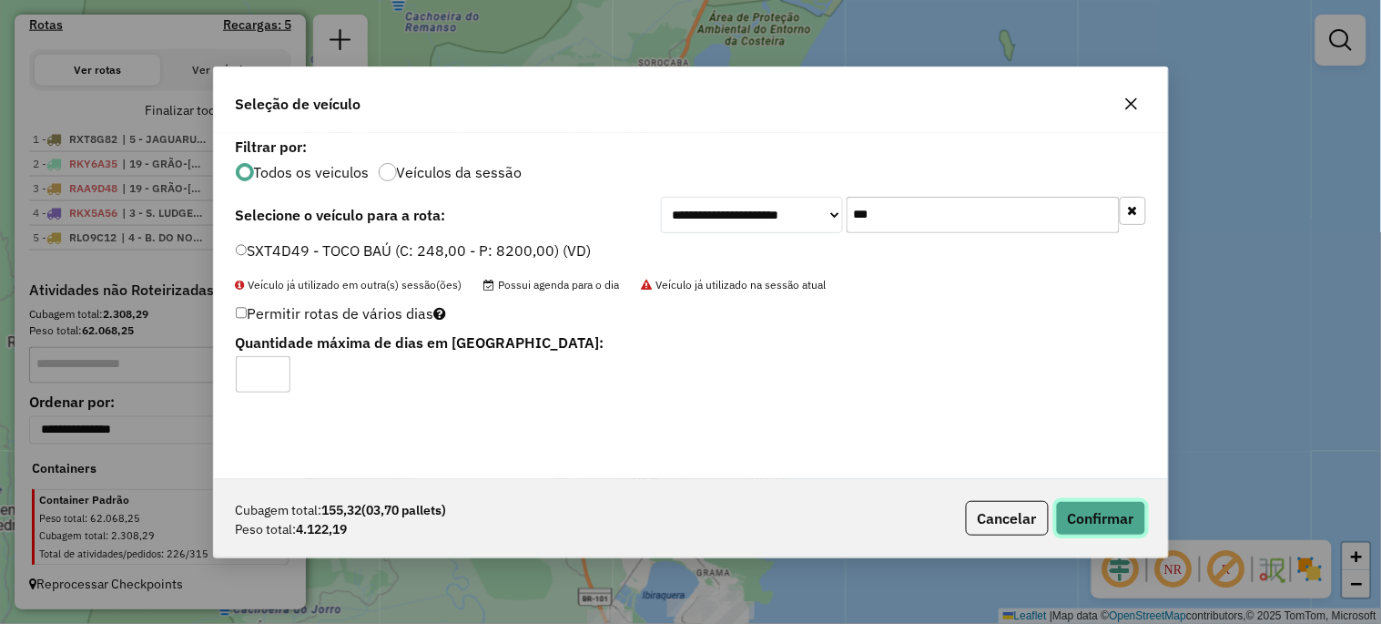
click at [1101, 525] on button "Confirmar" at bounding box center [1101, 518] width 90 height 35
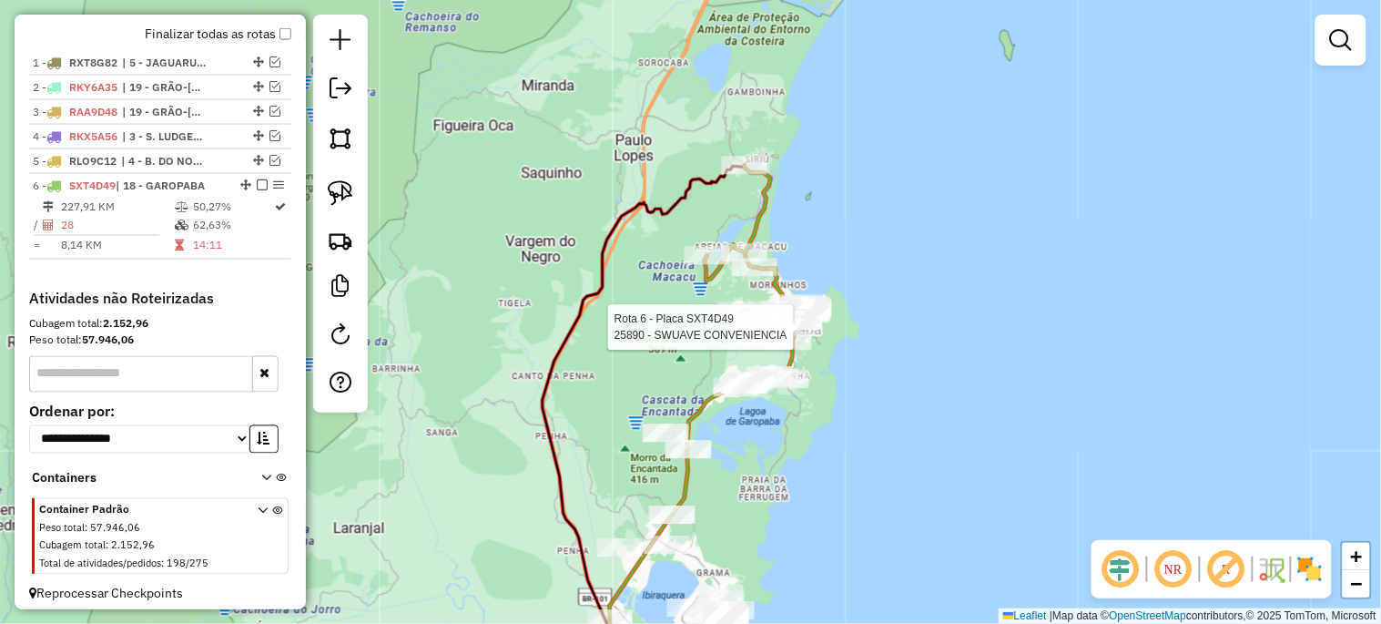
scroll to position [693, 0]
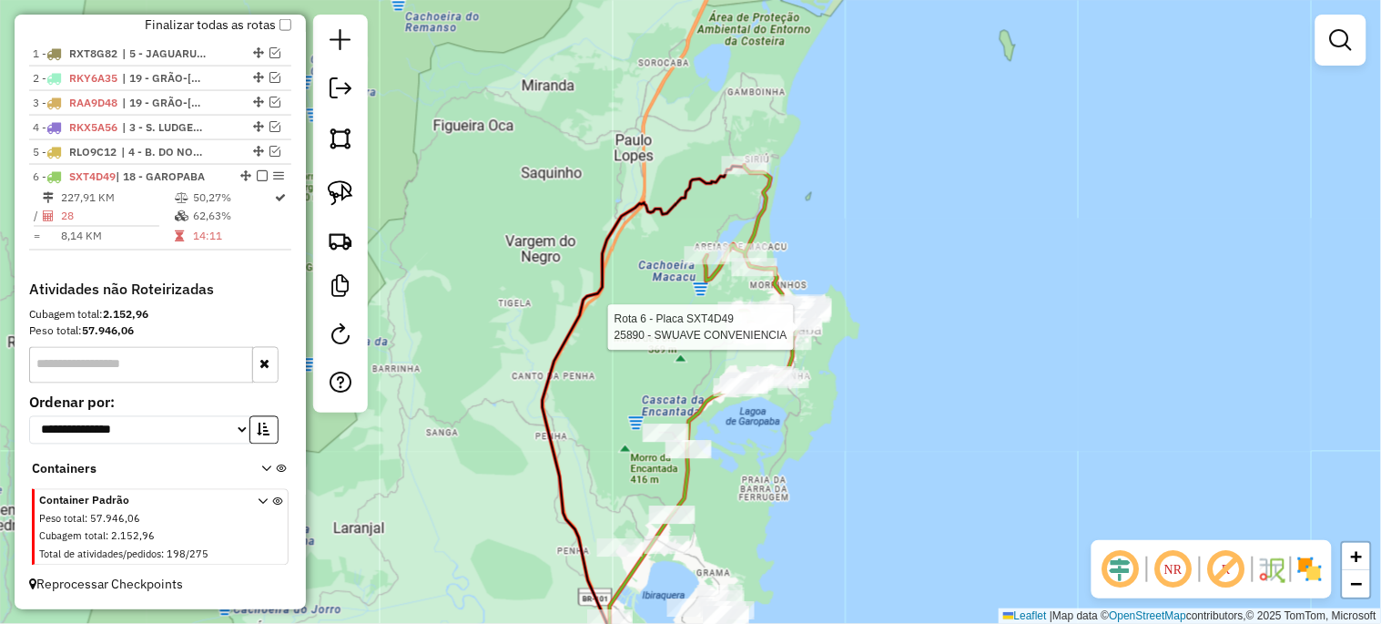
select select "*********"
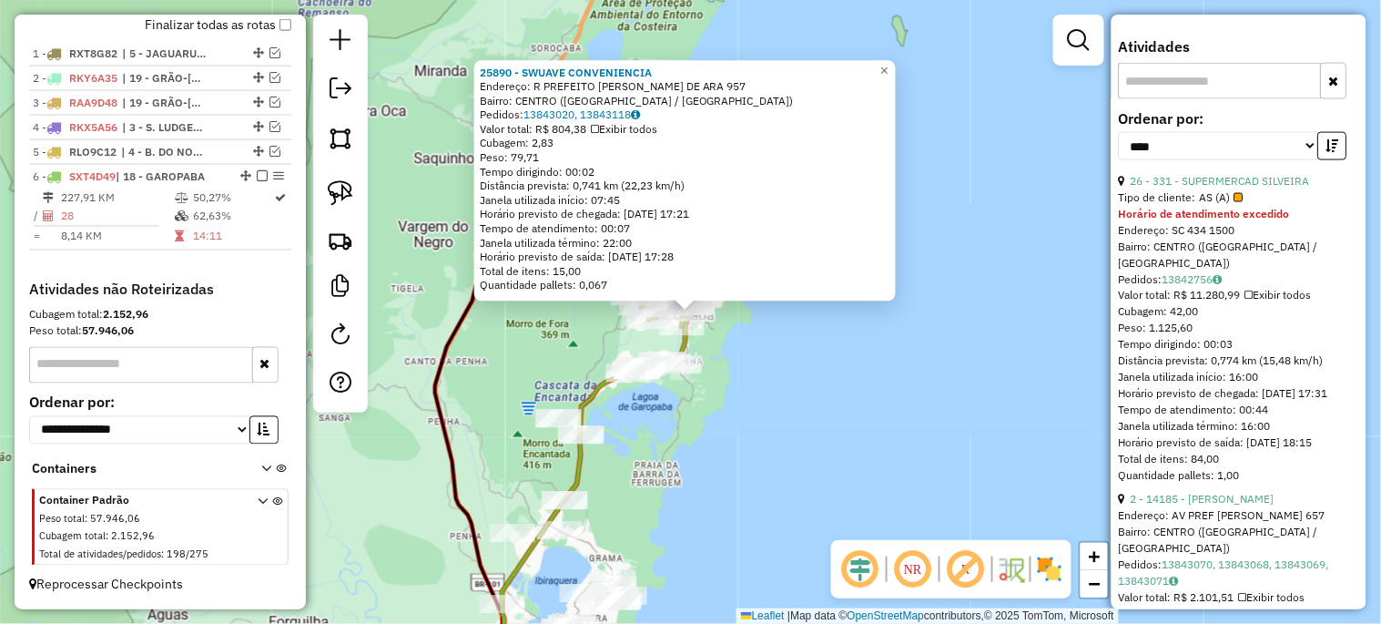
scroll to position [606, 0]
click at [1194, 192] on link "26 - 331 - SUPERMERCAD SILVEIRA" at bounding box center [1220, 185] width 179 height 14
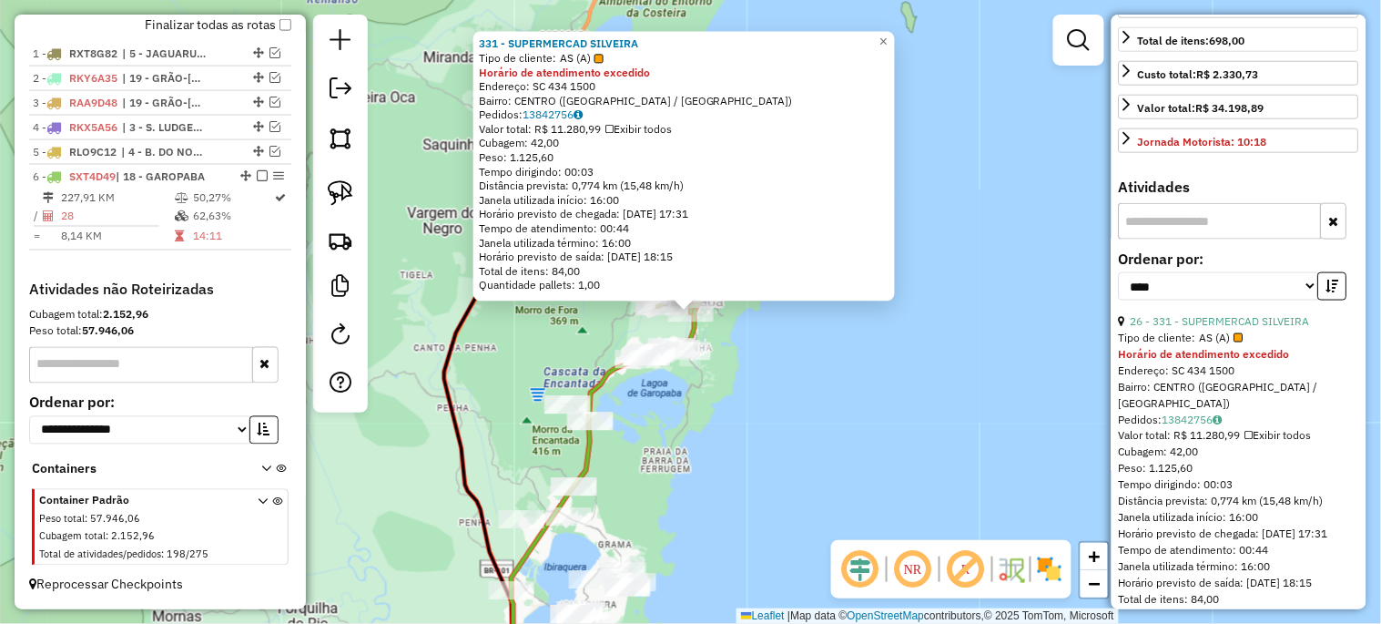
scroll to position [472, 0]
click at [733, 359] on div "331 - SUPERMERCAD SILVEIRA Tipo de cliente: AS (A) Horário de atendimento exced…" at bounding box center [690, 312] width 1381 height 624
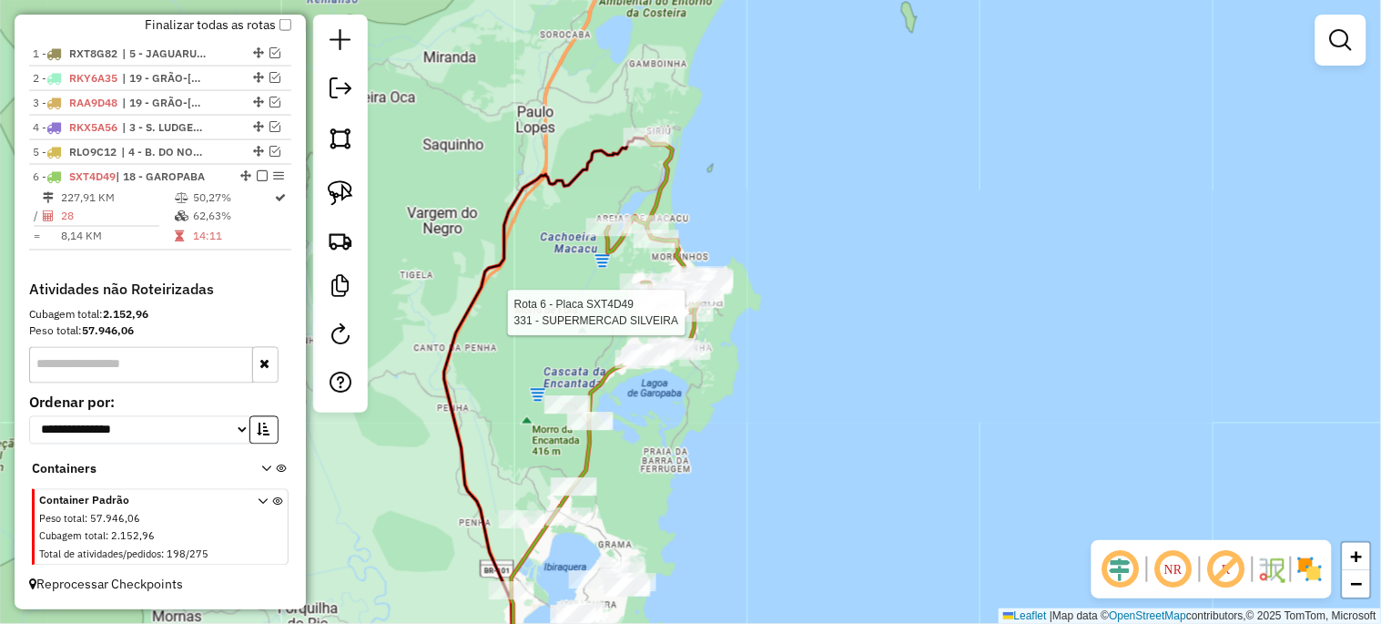
select select "*********"
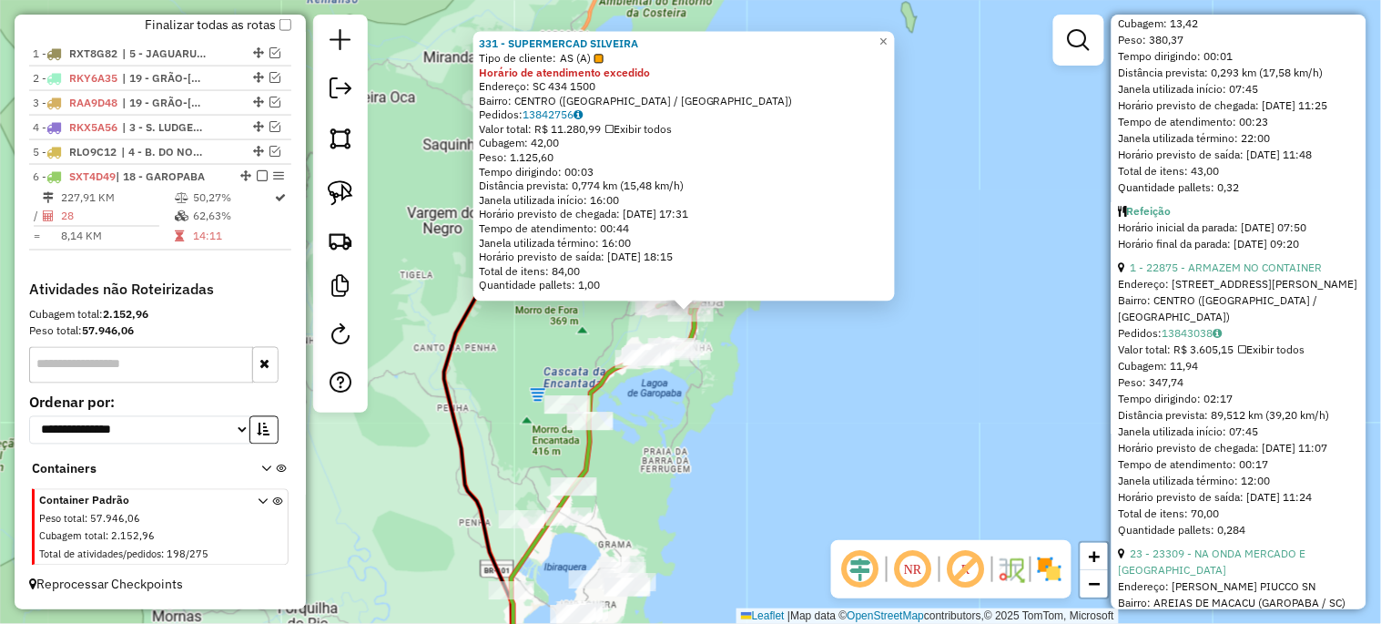
scroll to position [1281, 0]
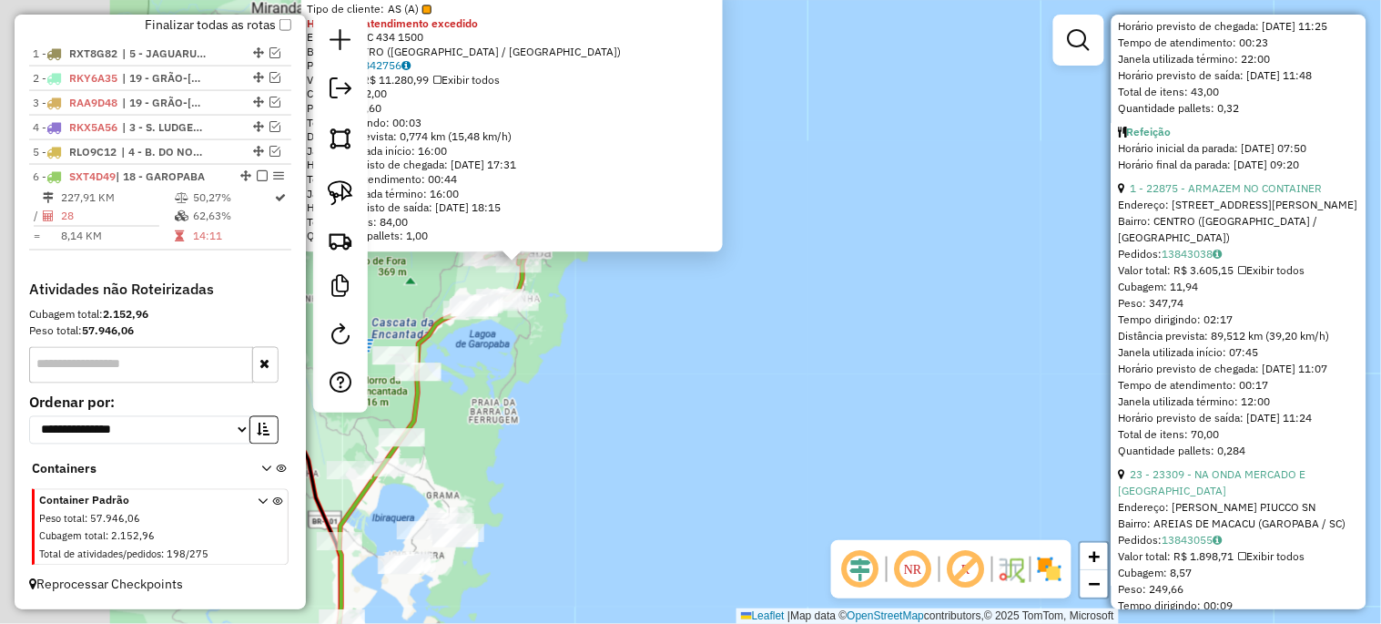
drag, startPoint x: 556, startPoint y: 300, endPoint x: 892, endPoint y: 388, distance: 347.1
click at [892, 388] on div "331 - SUPERMERCAD SILVEIRA Tipo de cliente: AS (A) Horário de atendimento exced…" at bounding box center [690, 312] width 1381 height 624
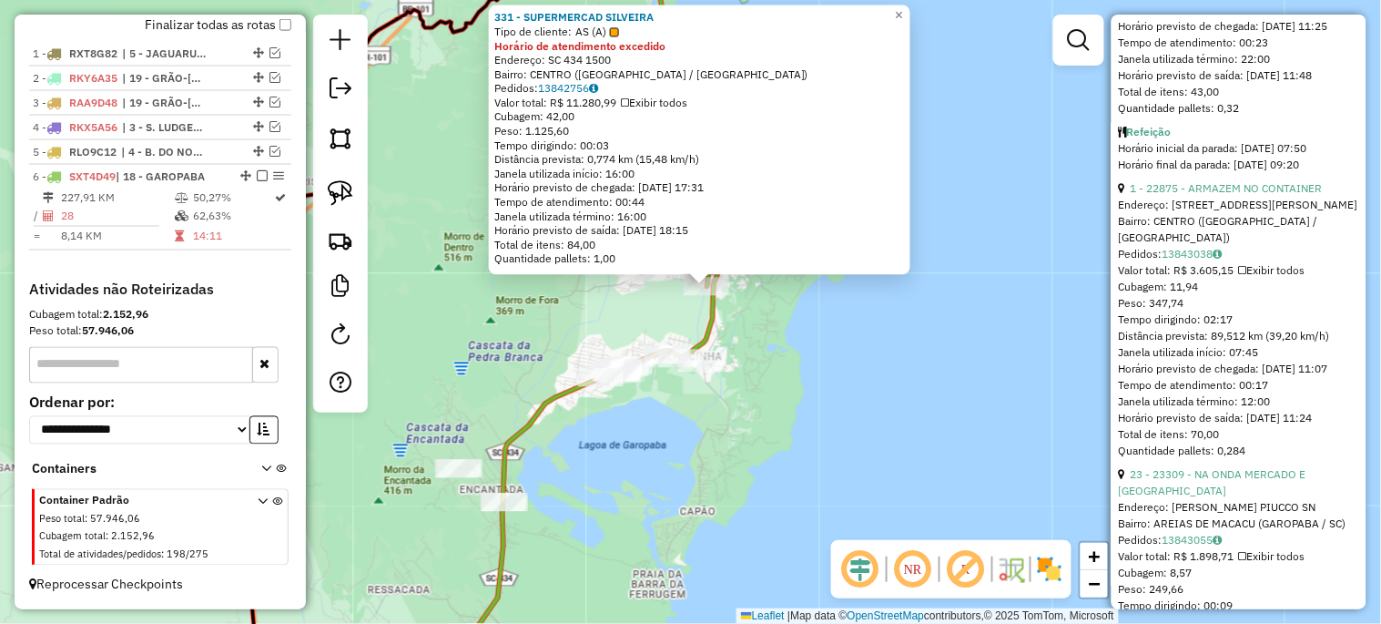
click at [744, 322] on div "331 - SUPERMERCAD SILVEIRA Tipo de cliente: AS (A) Horário de atendimento exced…" at bounding box center [690, 312] width 1381 height 624
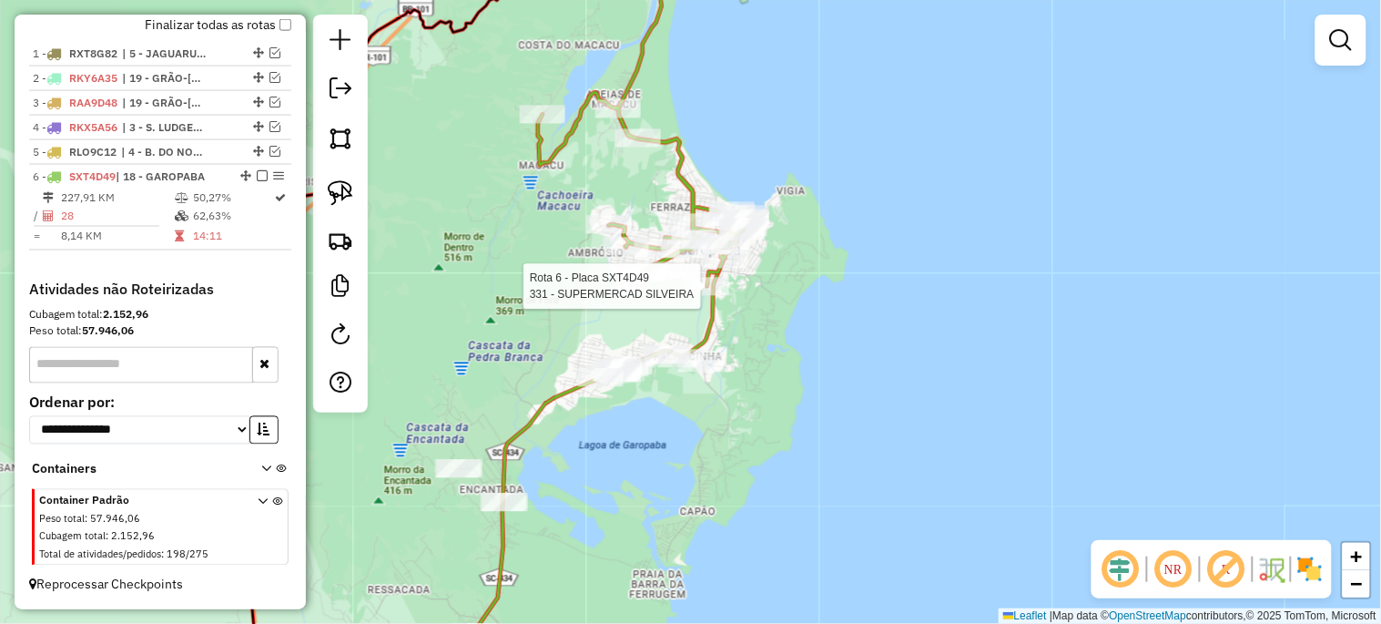
select select "*********"
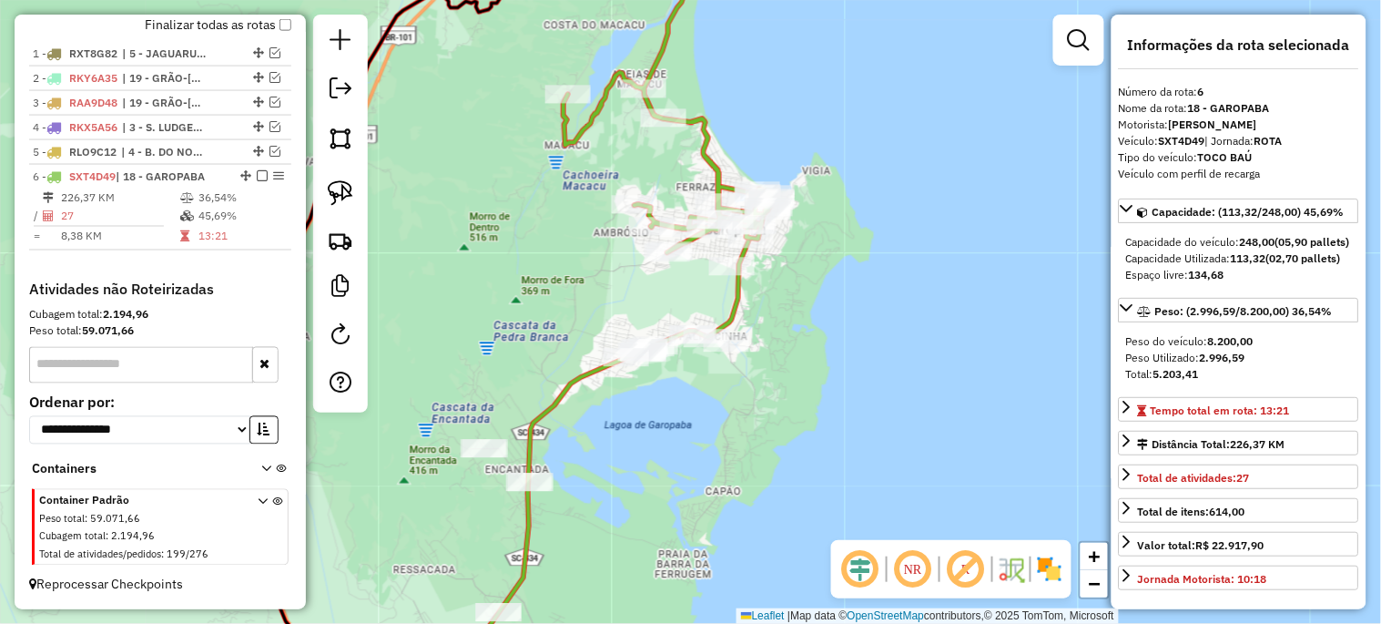
drag, startPoint x: 655, startPoint y: 444, endPoint x: 697, endPoint y: 396, distance: 63.9
click at [697, 396] on div "Janela de atendimento Grade de atendimento Capacidade Transportadoras Veículos …" at bounding box center [690, 312] width 1381 height 624
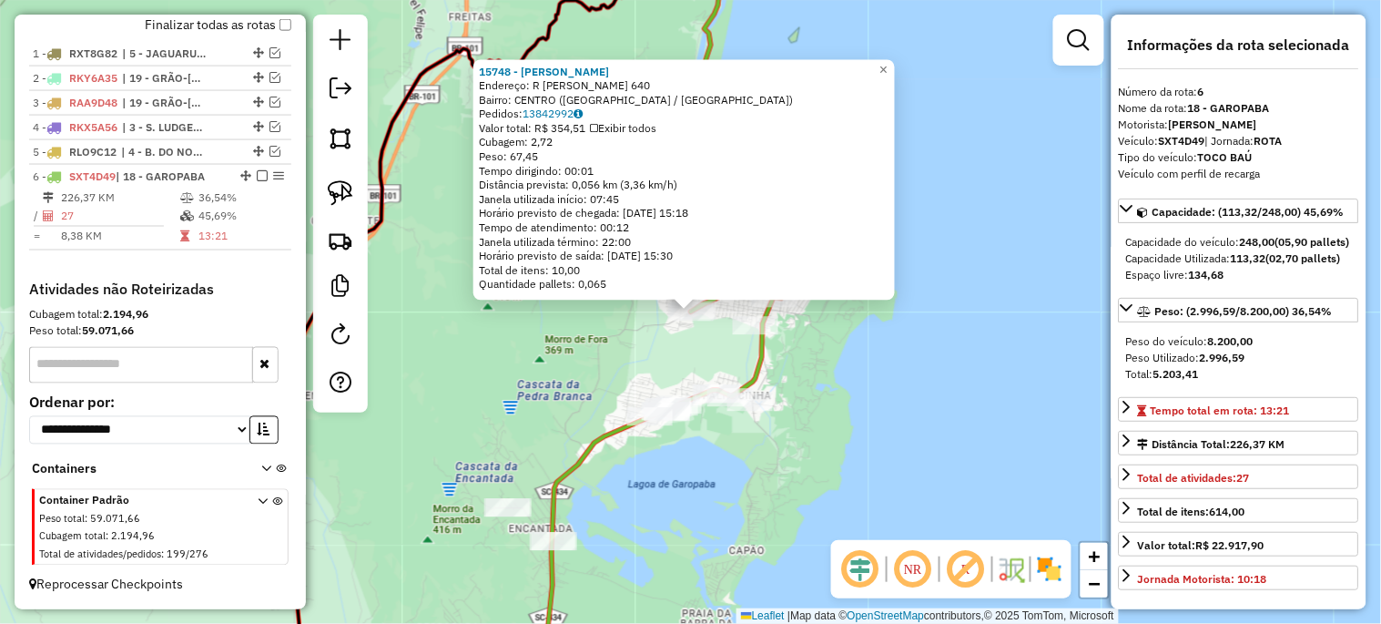
click at [828, 490] on div "15748 - CAMILA DA ROSA Endereço: R NICOLAU MANOEL DE ABREU 640 Bairro: CENTRO (…" at bounding box center [690, 312] width 1381 height 624
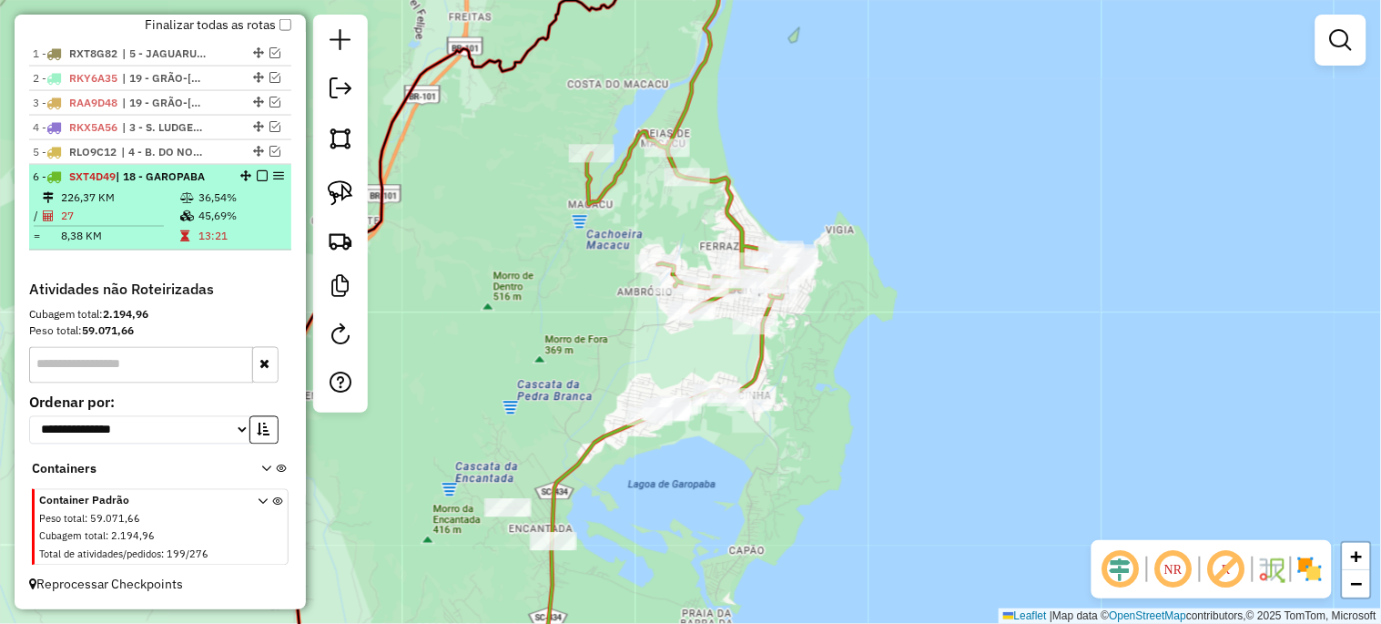
click at [259, 175] on em at bounding box center [262, 175] width 11 height 11
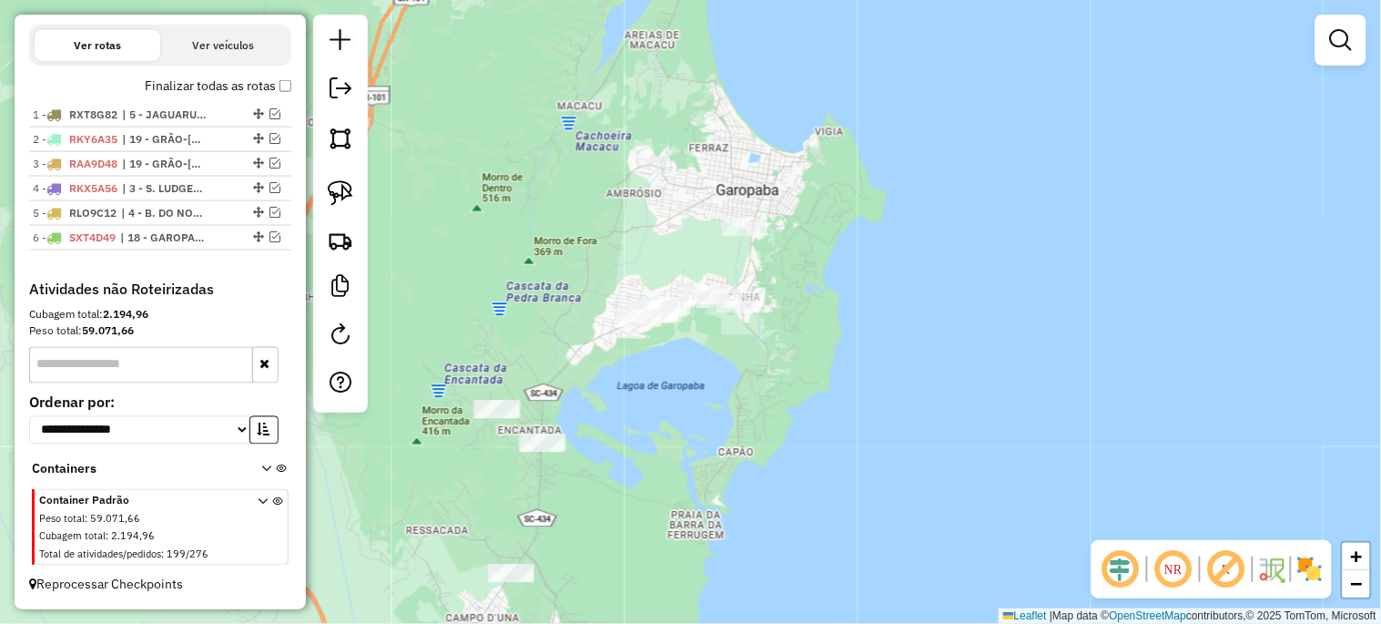
drag, startPoint x: 451, startPoint y: 401, endPoint x: 397, endPoint y: 259, distance: 151.8
click at [434, 304] on div "Janela de atendimento Grade de atendimento Capacidade Transportadoras Veículos …" at bounding box center [690, 312] width 1381 height 624
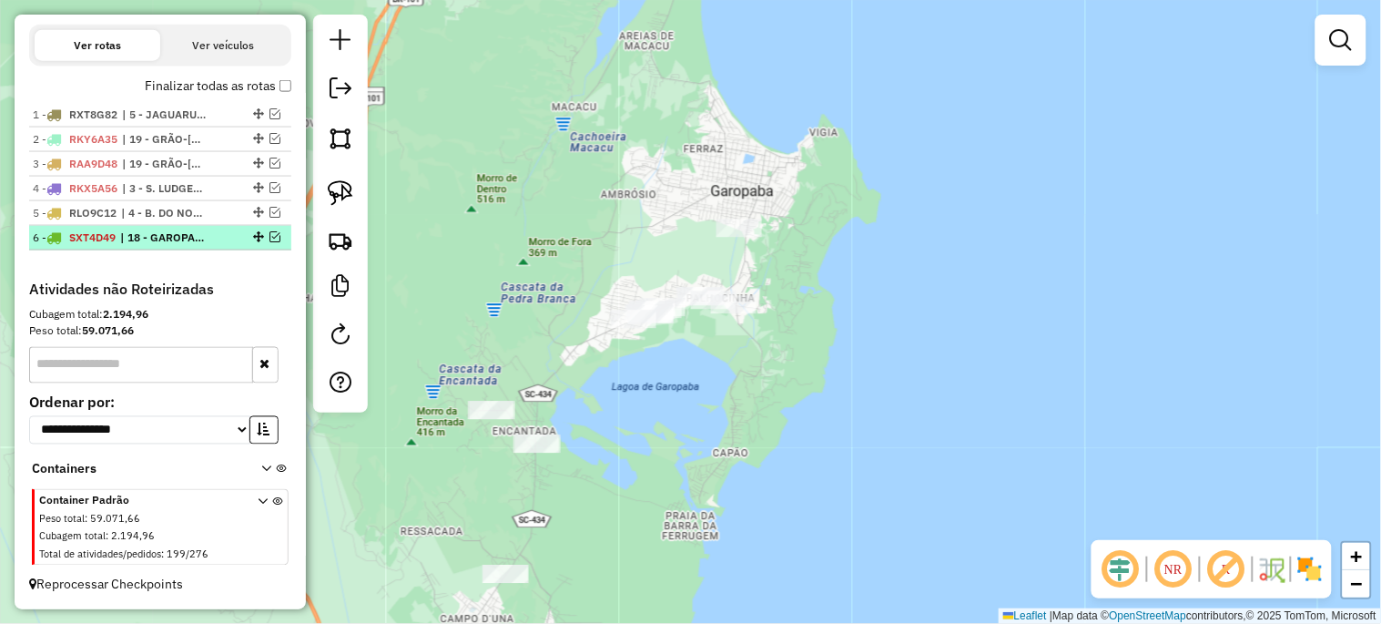
click at [269, 231] on em at bounding box center [274, 236] width 11 height 11
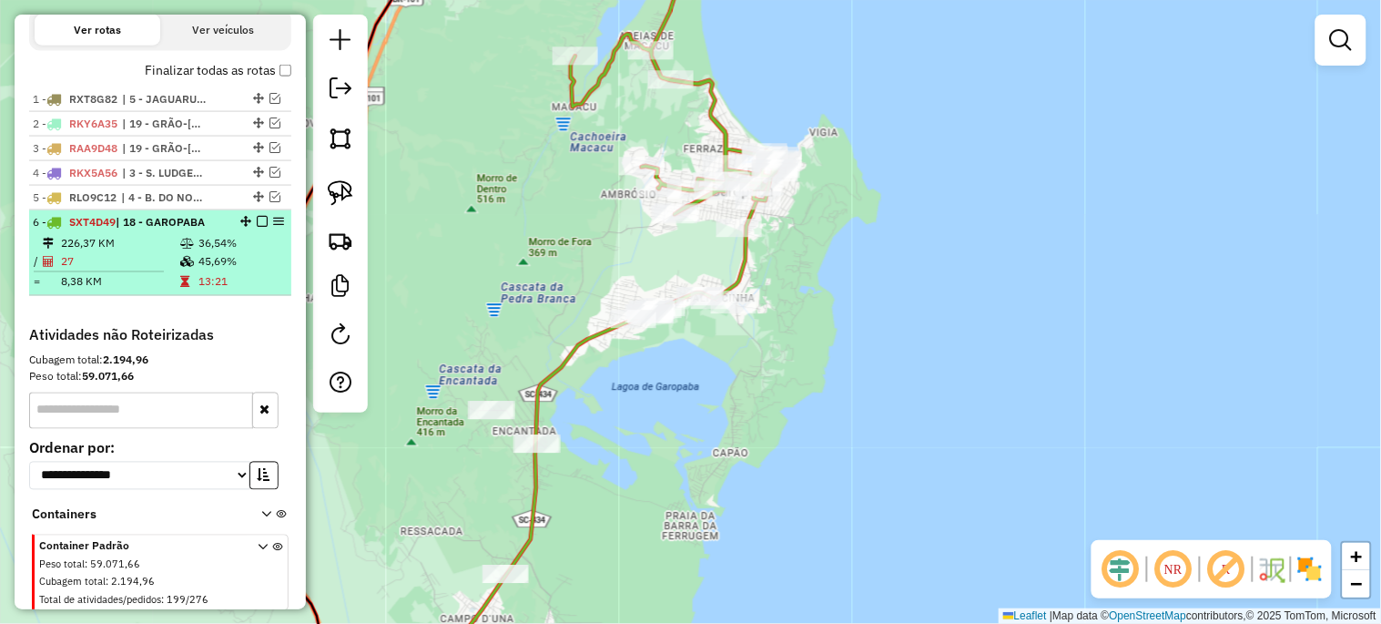
scroll to position [693, 0]
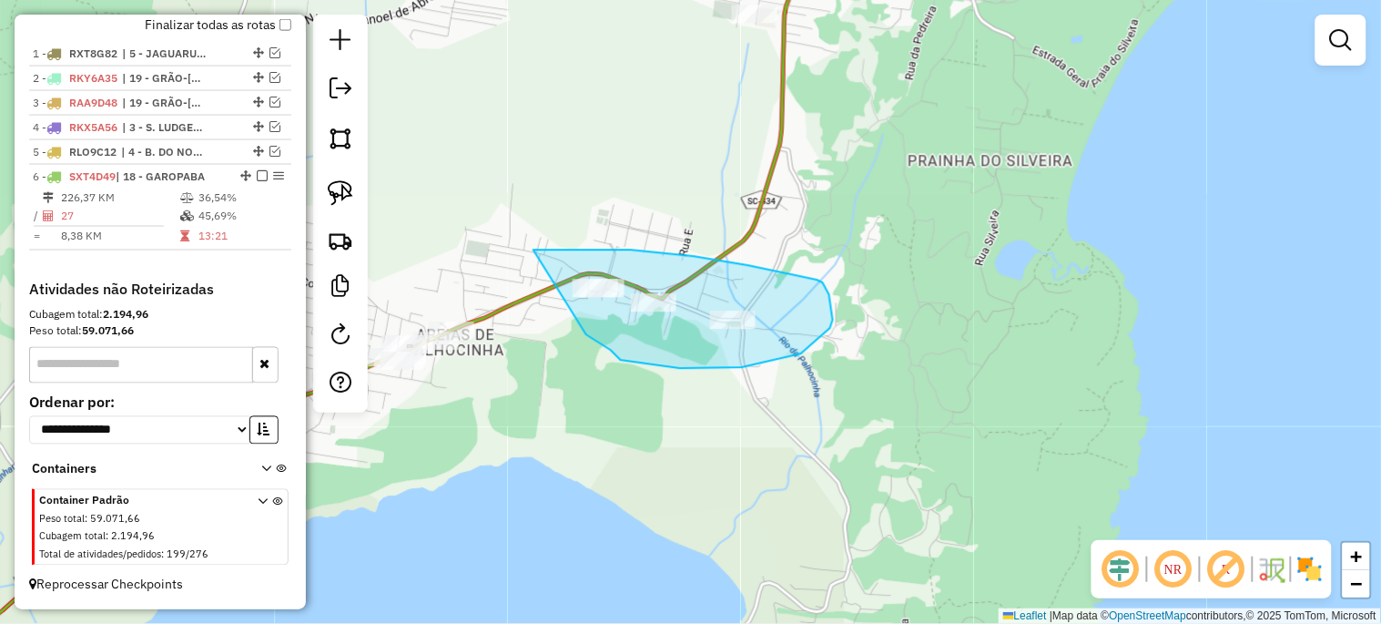
drag, startPoint x: 533, startPoint y: 249, endPoint x: 585, endPoint y: 334, distance: 99.3
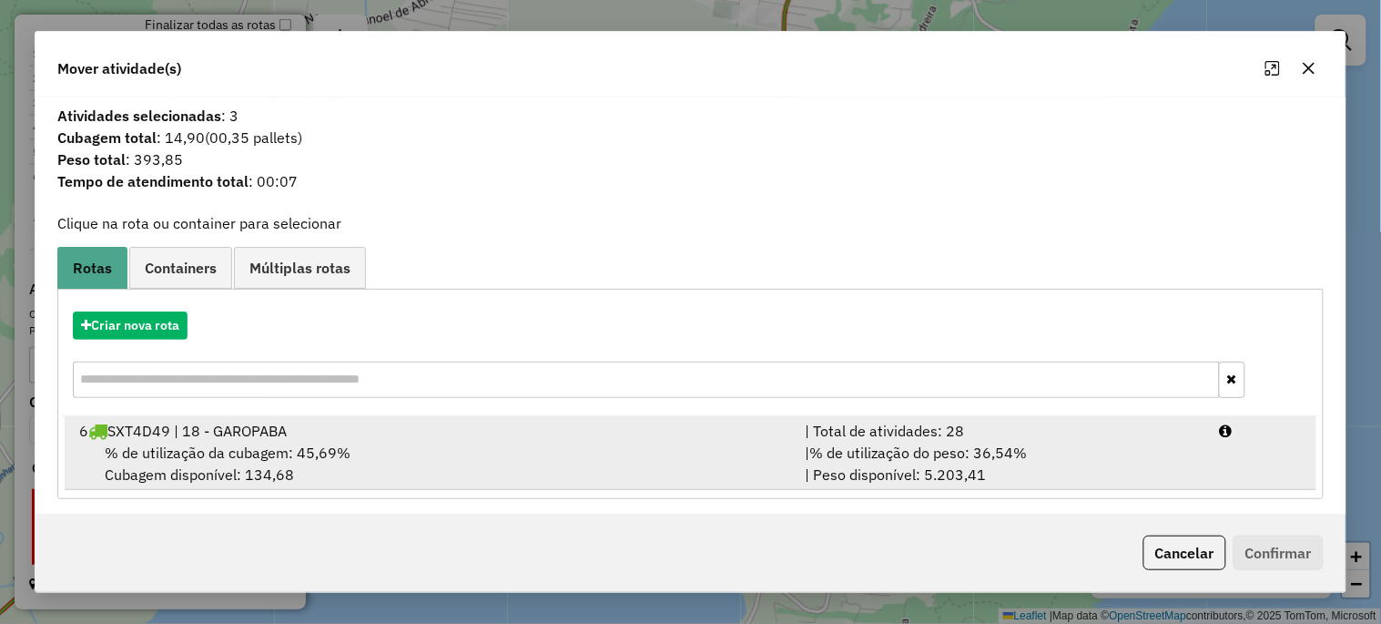
click at [195, 449] on span "% de utilização da cubagem: 45,69%" at bounding box center [228, 452] width 246 height 18
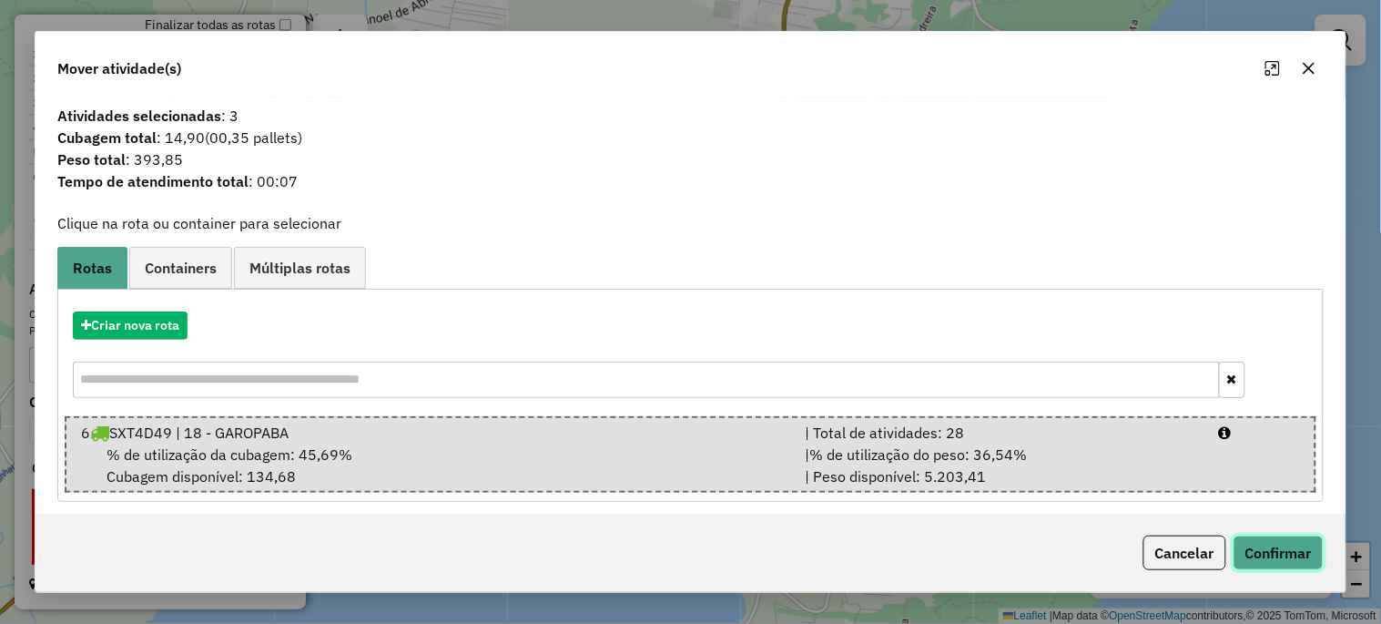
click at [1262, 557] on button "Confirmar" at bounding box center [1278, 552] width 90 height 35
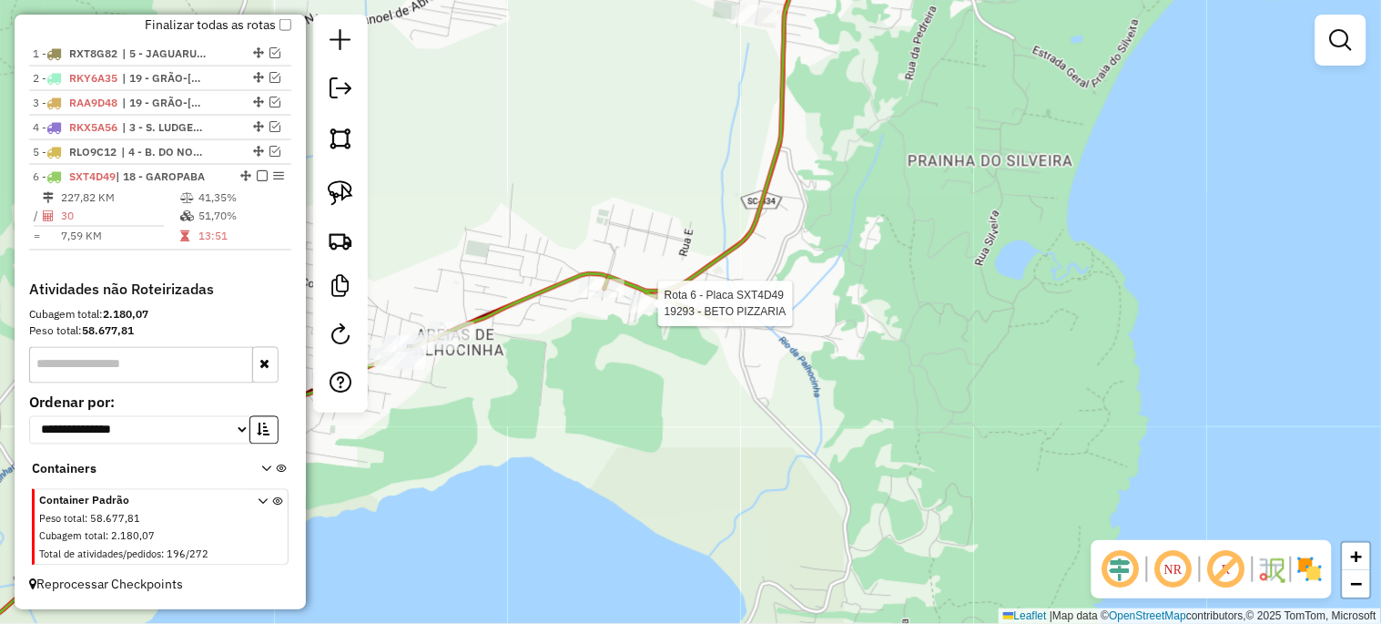
click at [657, 312] on div at bounding box center [653, 303] width 46 height 18
select select "*********"
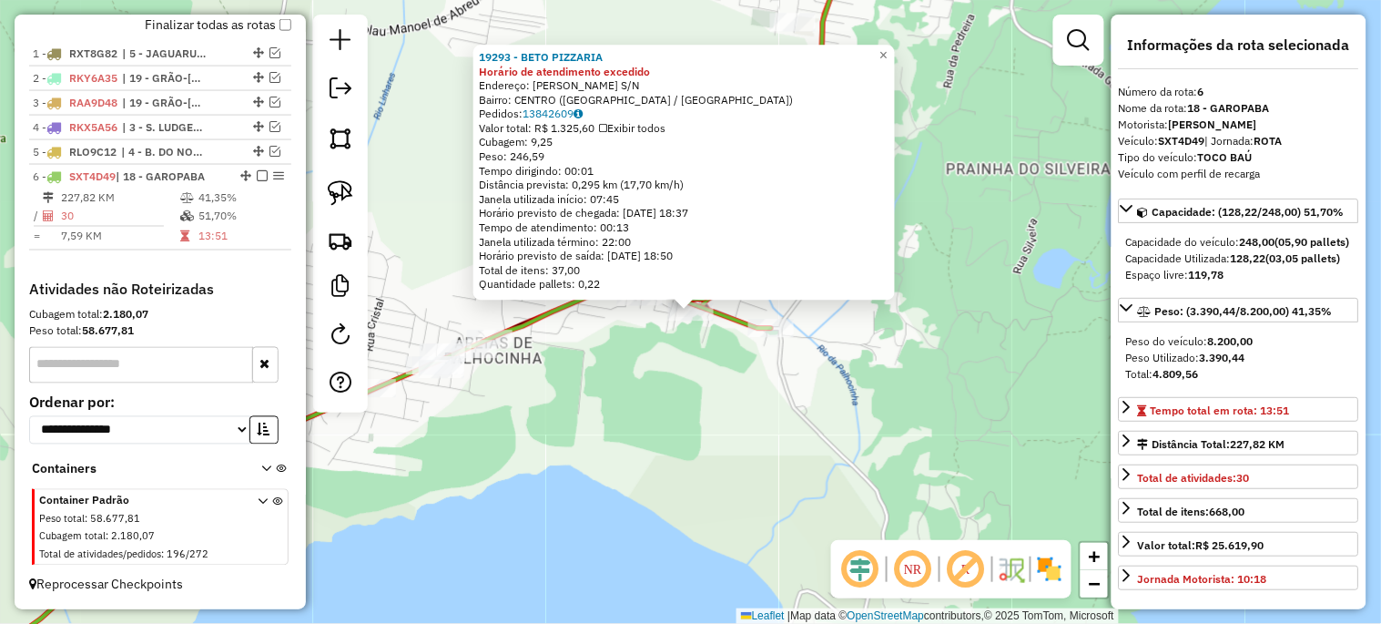
click at [647, 442] on div "19293 - BETO PIZZARIA Horário de atendimento excedido Endereço: PAULINO FURTADO…" at bounding box center [690, 312] width 1381 height 624
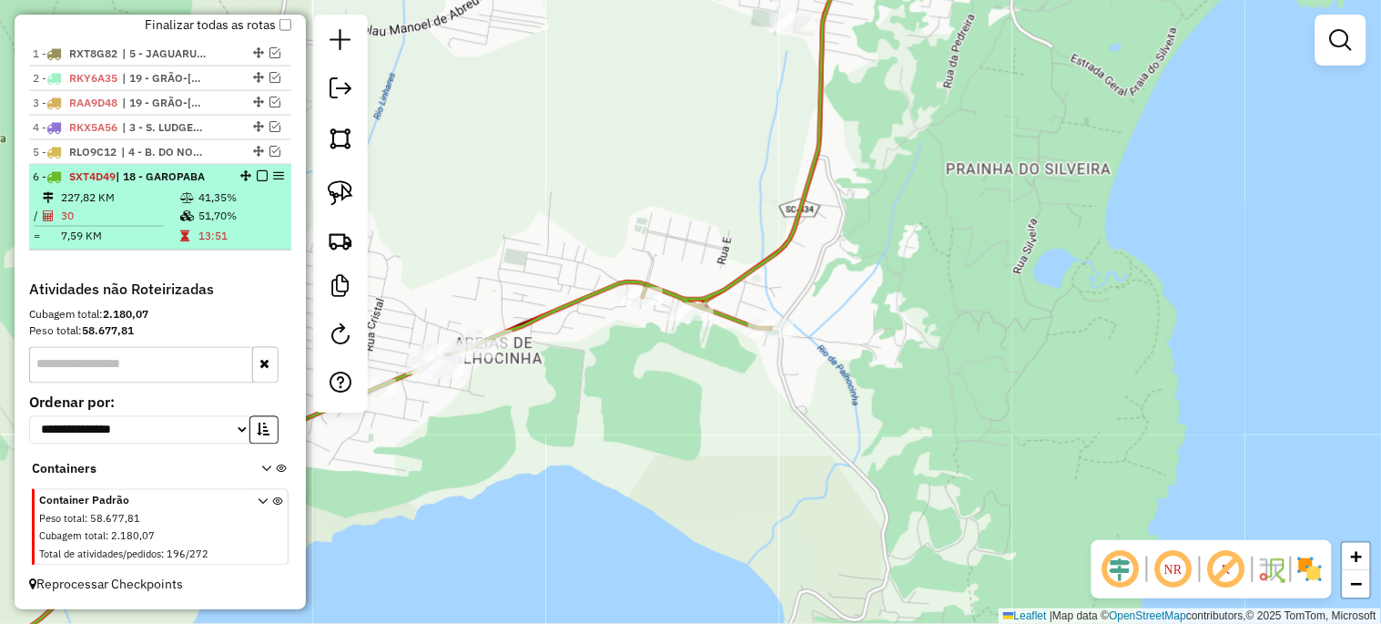
click at [257, 177] on em at bounding box center [262, 175] width 11 height 11
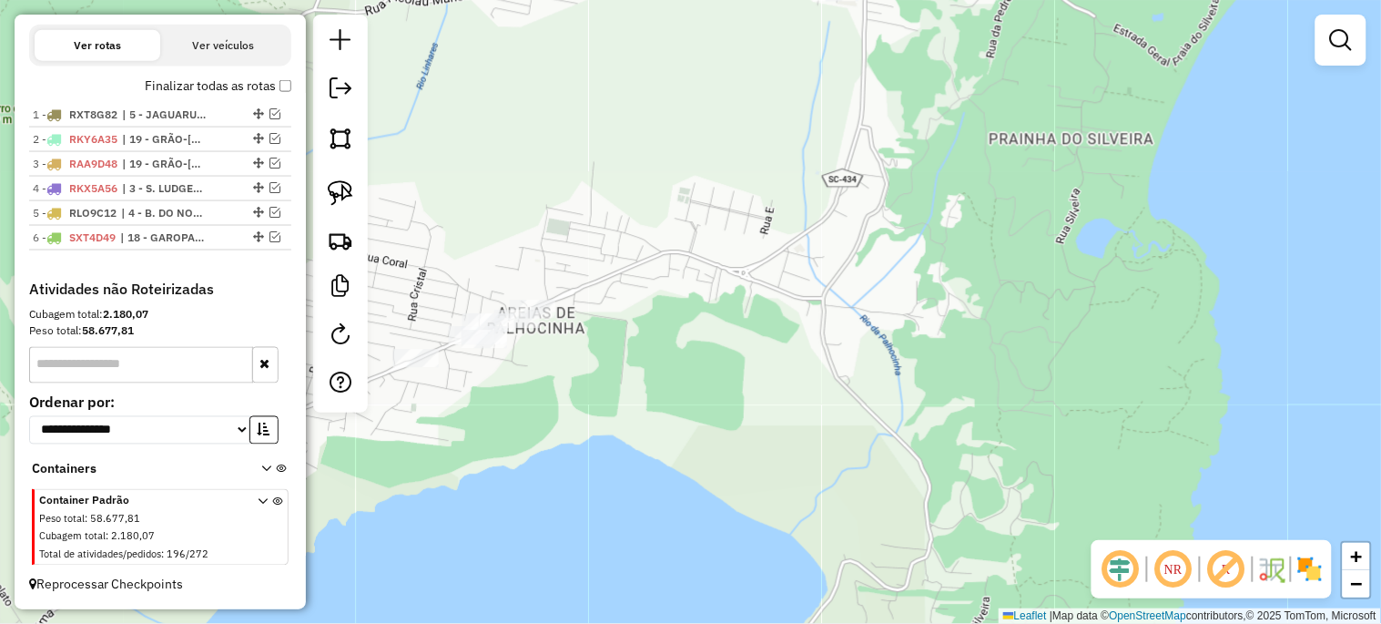
drag, startPoint x: 564, startPoint y: 441, endPoint x: 772, endPoint y: 275, distance: 266.1
click at [772, 276] on div "Janela de atendimento Grade de atendimento Capacidade Transportadoras Veículos …" at bounding box center [690, 312] width 1381 height 624
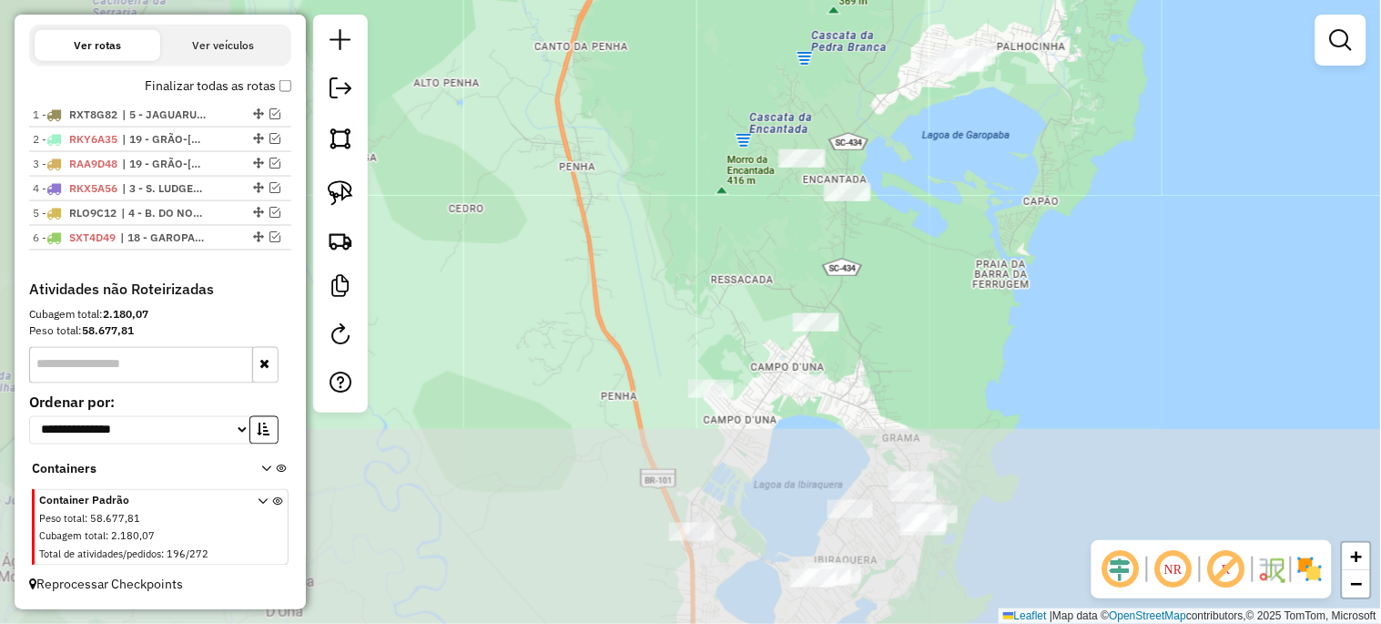
drag, startPoint x: 678, startPoint y: 444, endPoint x: 959, endPoint y: 182, distance: 384.5
click at [961, 177] on div "Janela de atendimento Grade de atendimento Capacidade Transportadoras Veículos …" at bounding box center [690, 312] width 1381 height 624
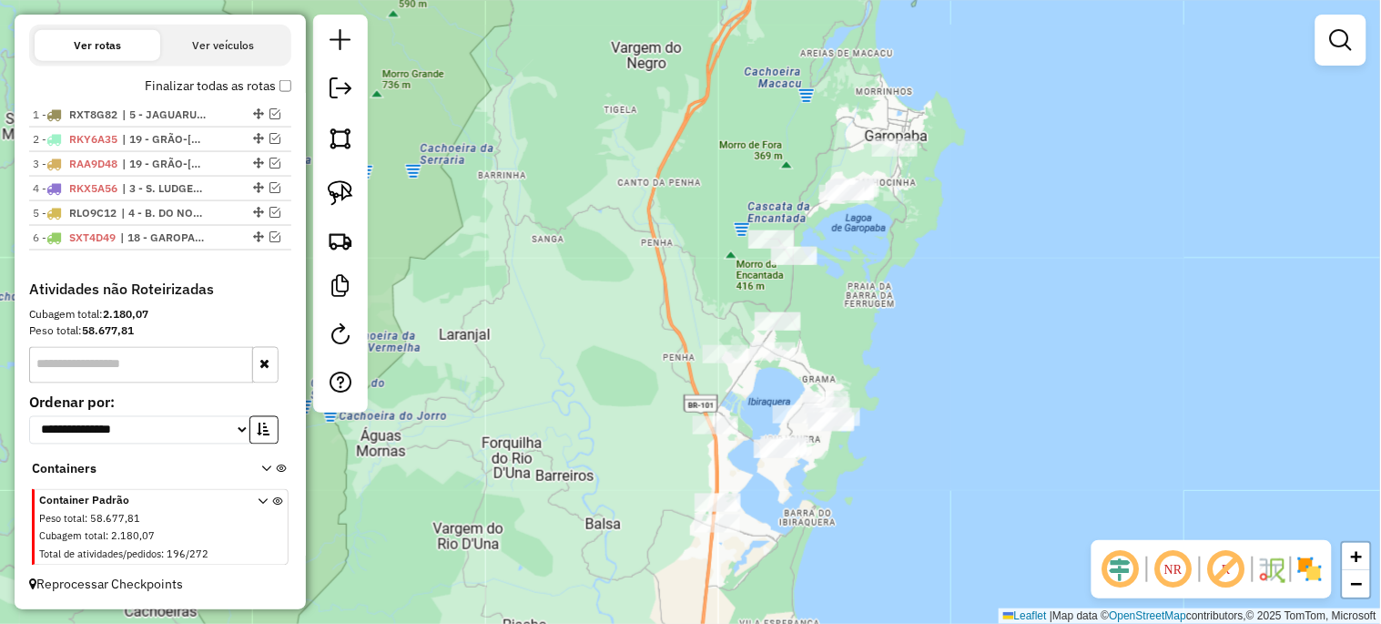
drag, startPoint x: 927, startPoint y: 288, endPoint x: 831, endPoint y: 316, distance: 99.7
click at [837, 316] on div "Janela de atendimento Grade de atendimento Capacidade Transportadoras Veículos …" at bounding box center [690, 312] width 1381 height 624
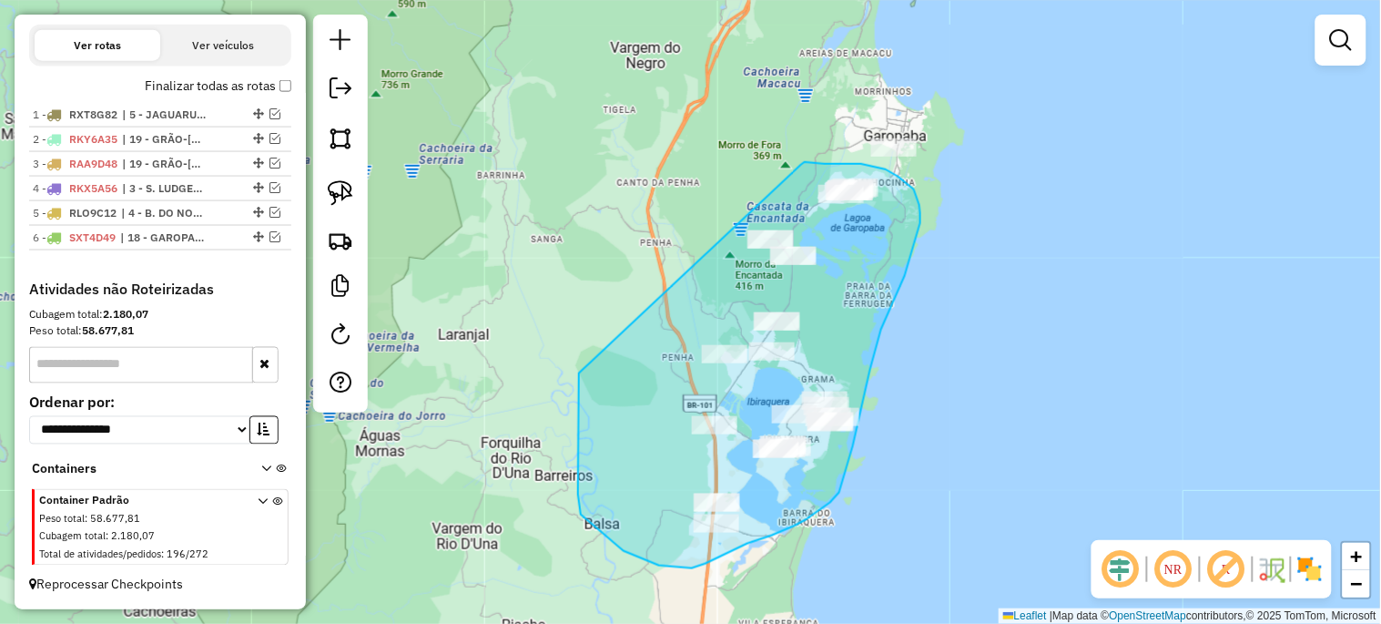
drag, startPoint x: 801, startPoint y: 165, endPoint x: 579, endPoint y: 373, distance: 304.6
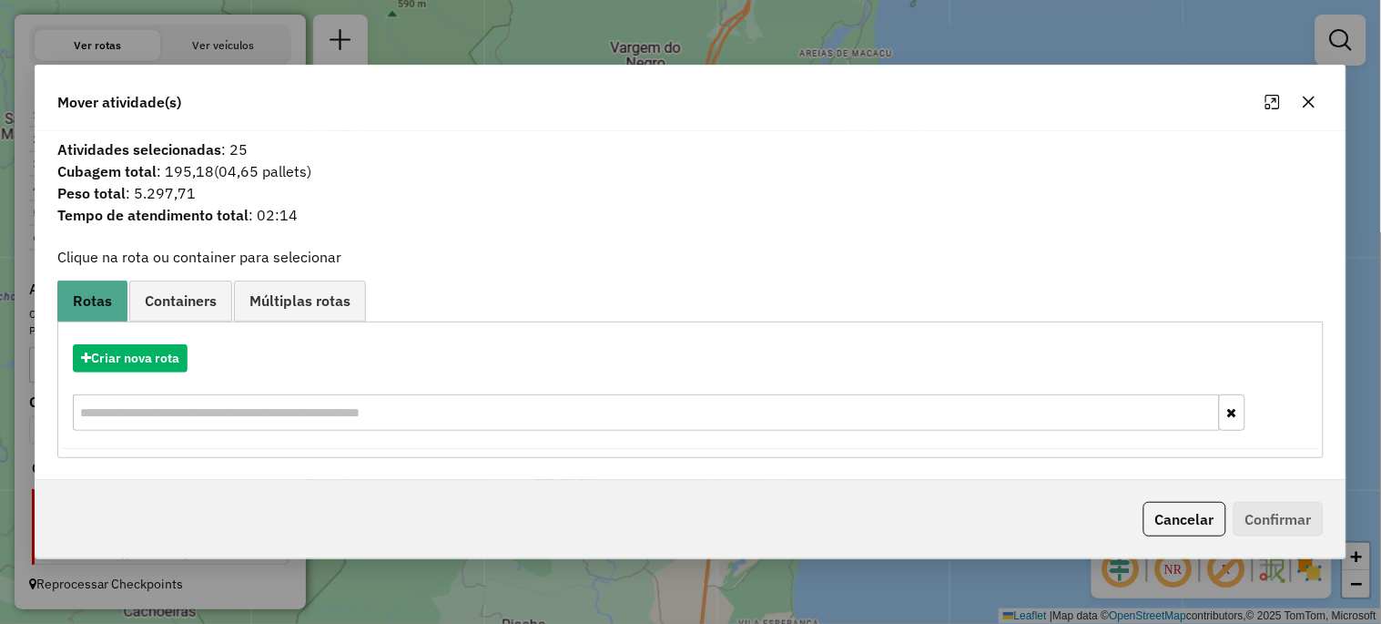
click at [135, 340] on div "Criar nova rota" at bounding box center [690, 389] width 1257 height 118
click at [135, 348] on button "Criar nova rota" at bounding box center [130, 358] width 115 height 28
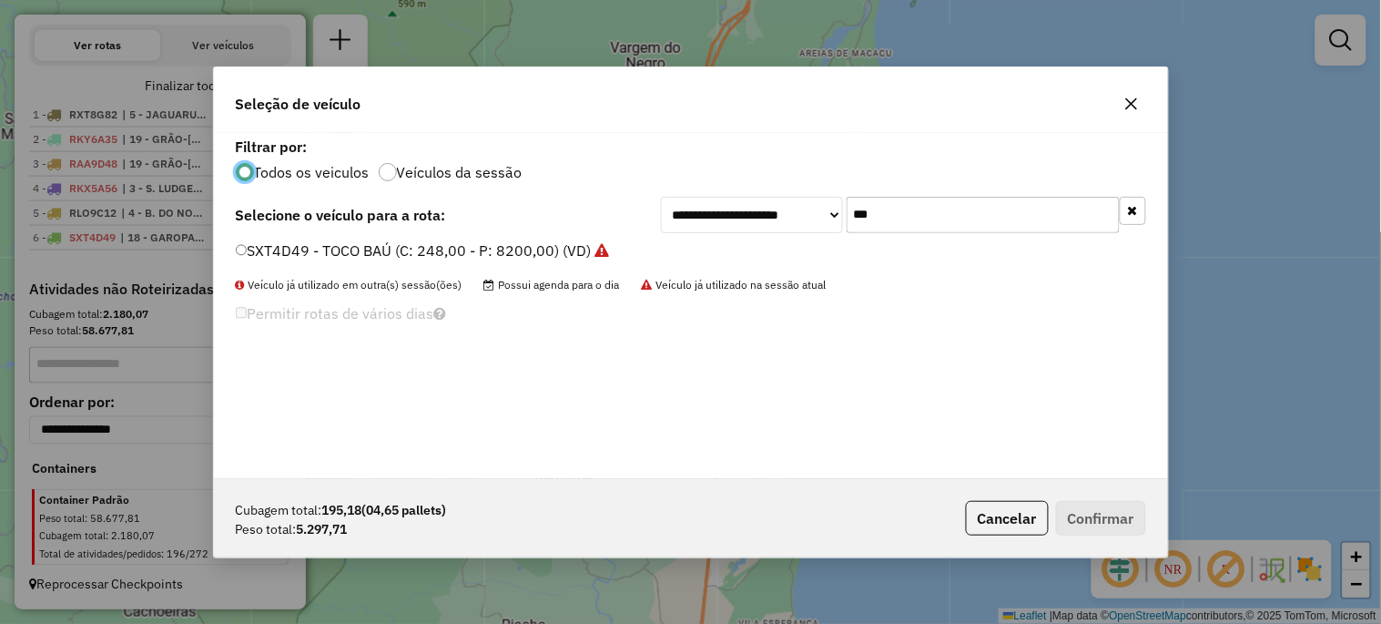
scroll to position [10, 5]
click at [984, 220] on input "***" at bounding box center [983, 215] width 273 height 36
type input "***"
click at [575, 257] on label "RKY6C15 - BAÚ TRUCK NOVO (C: 391,00 - P: 12900,00) (VD)" at bounding box center [444, 250] width 416 height 22
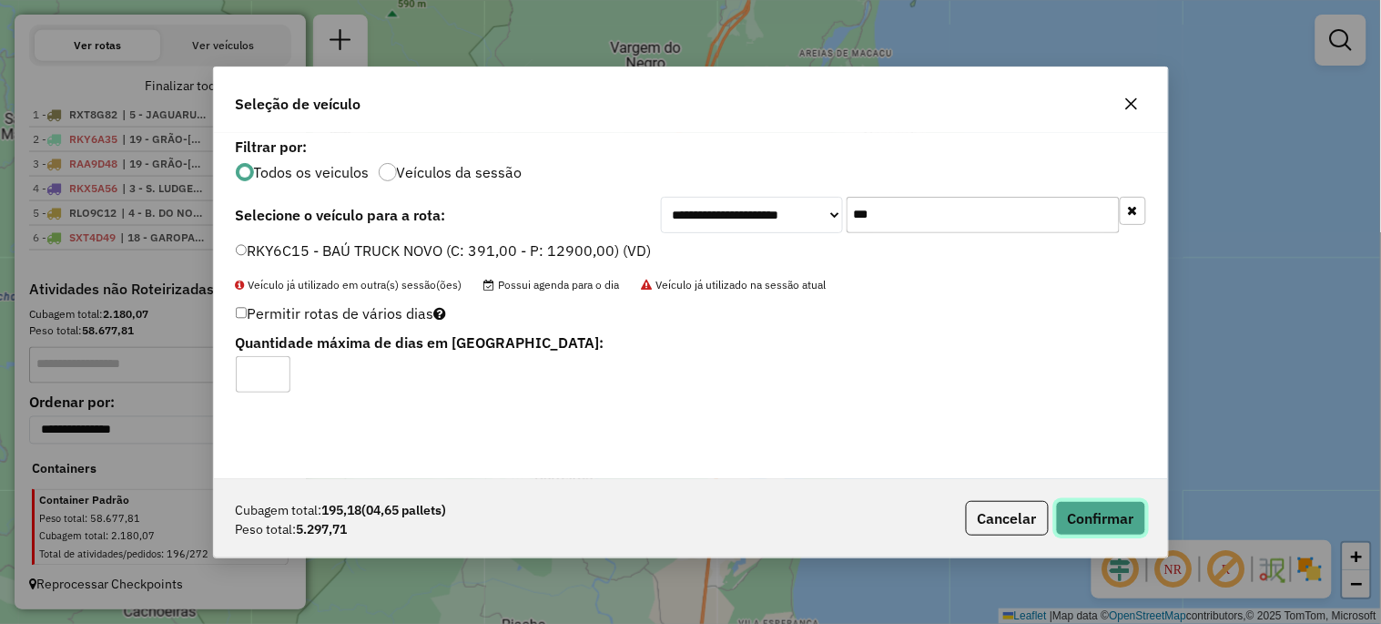
click at [1085, 506] on button "Confirmar" at bounding box center [1101, 518] width 90 height 35
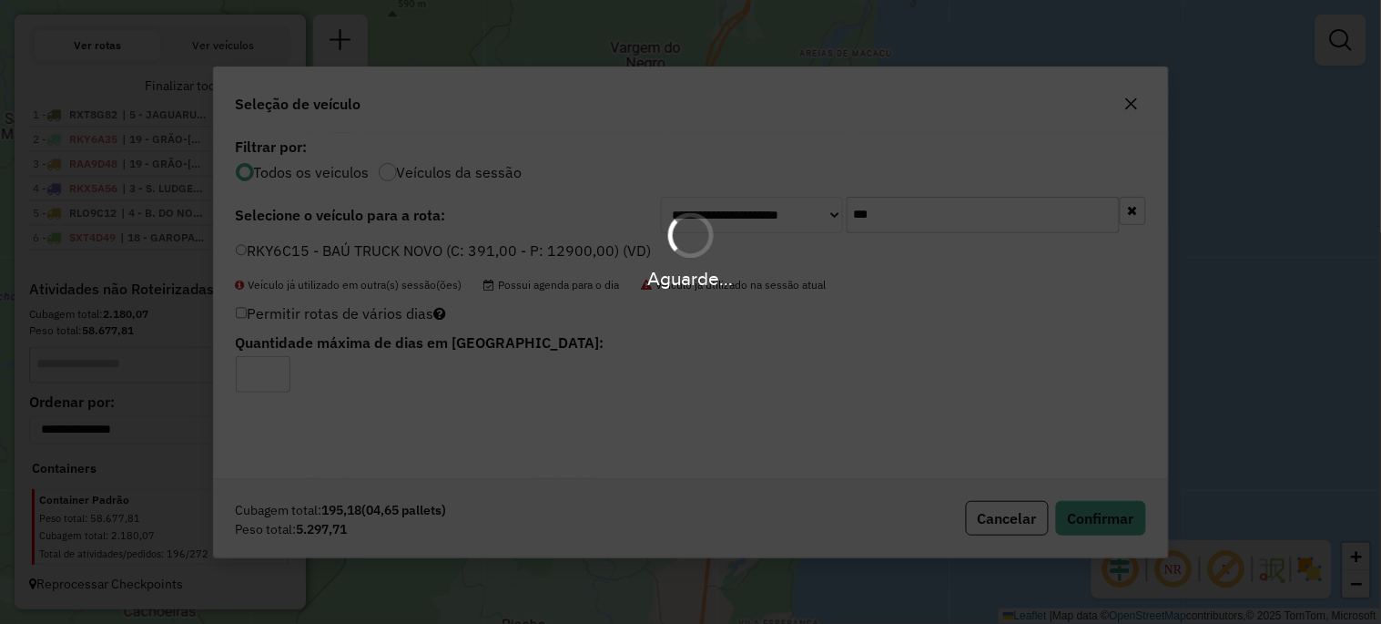
scroll to position [693, 0]
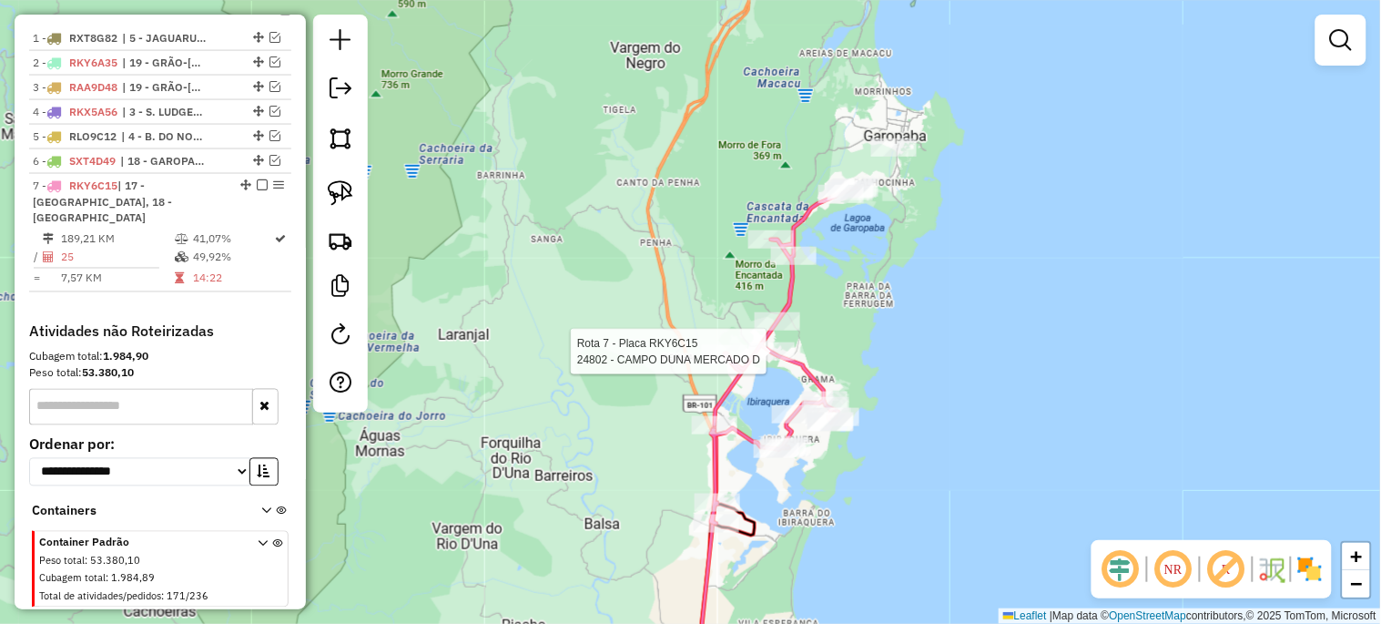
select select "*********"
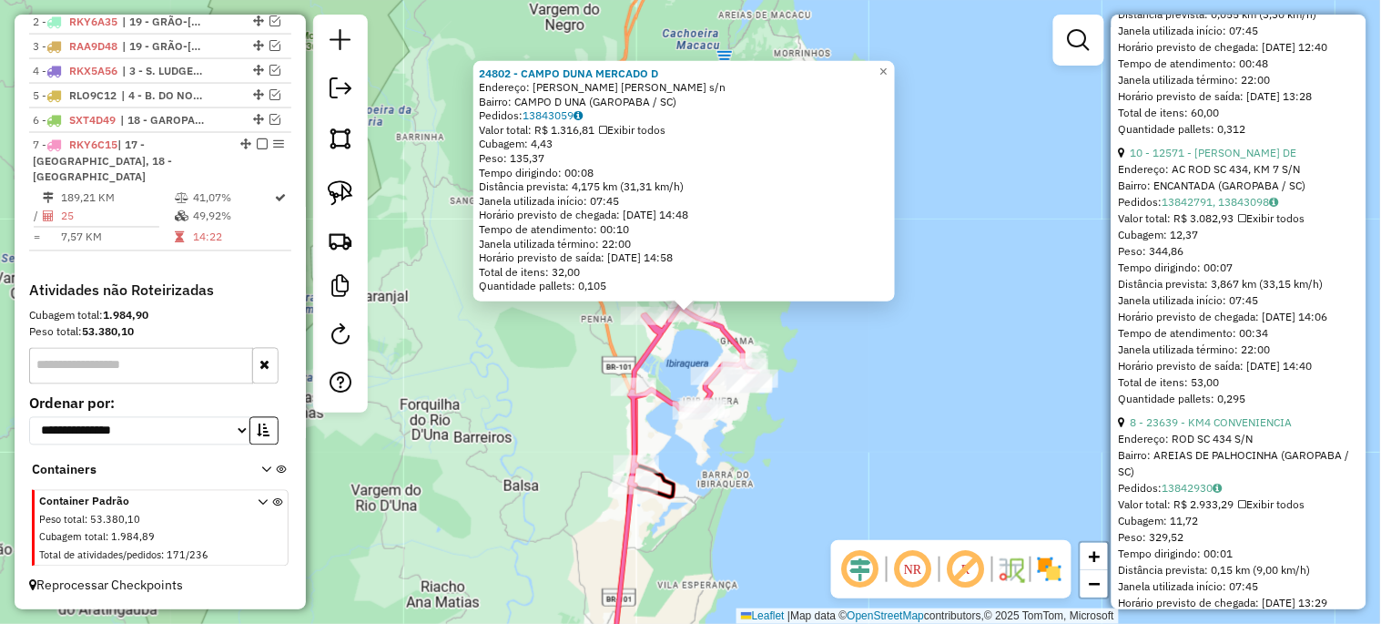
scroll to position [1954, 0]
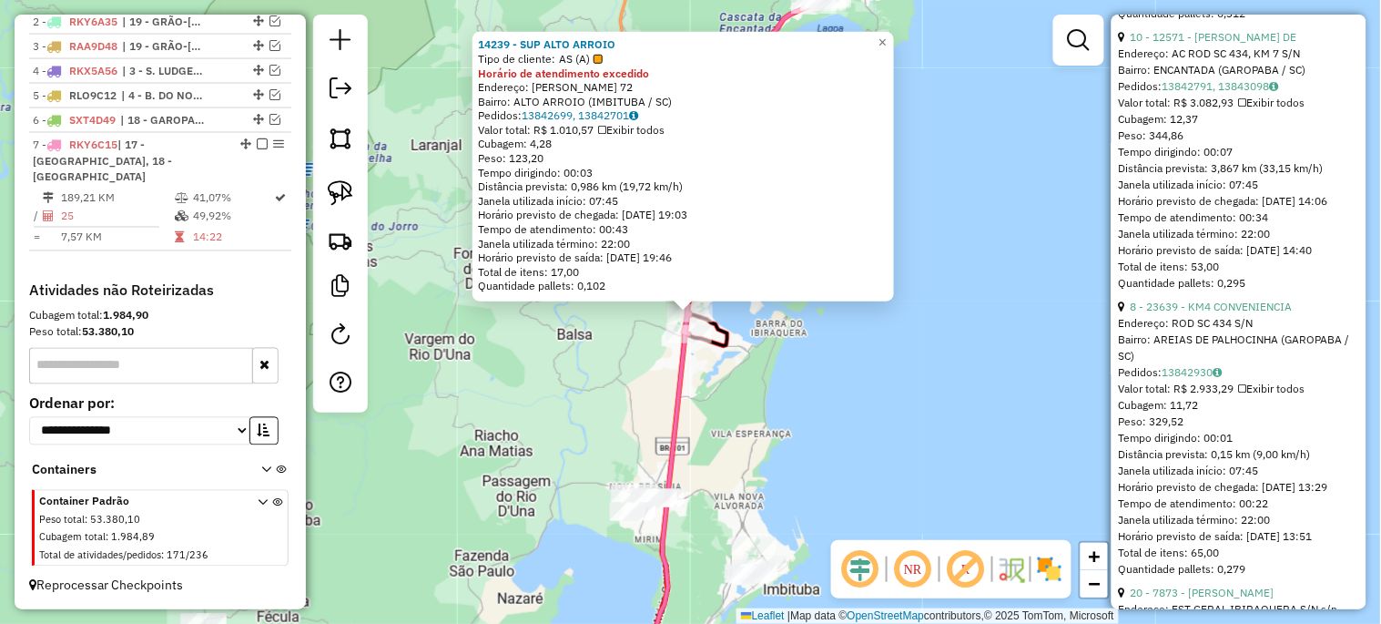
click at [799, 465] on div "14239 - SUP ALTO ARROIO Tipo de cliente: AS (A) Horário de atendimento excedido…" at bounding box center [690, 312] width 1381 height 624
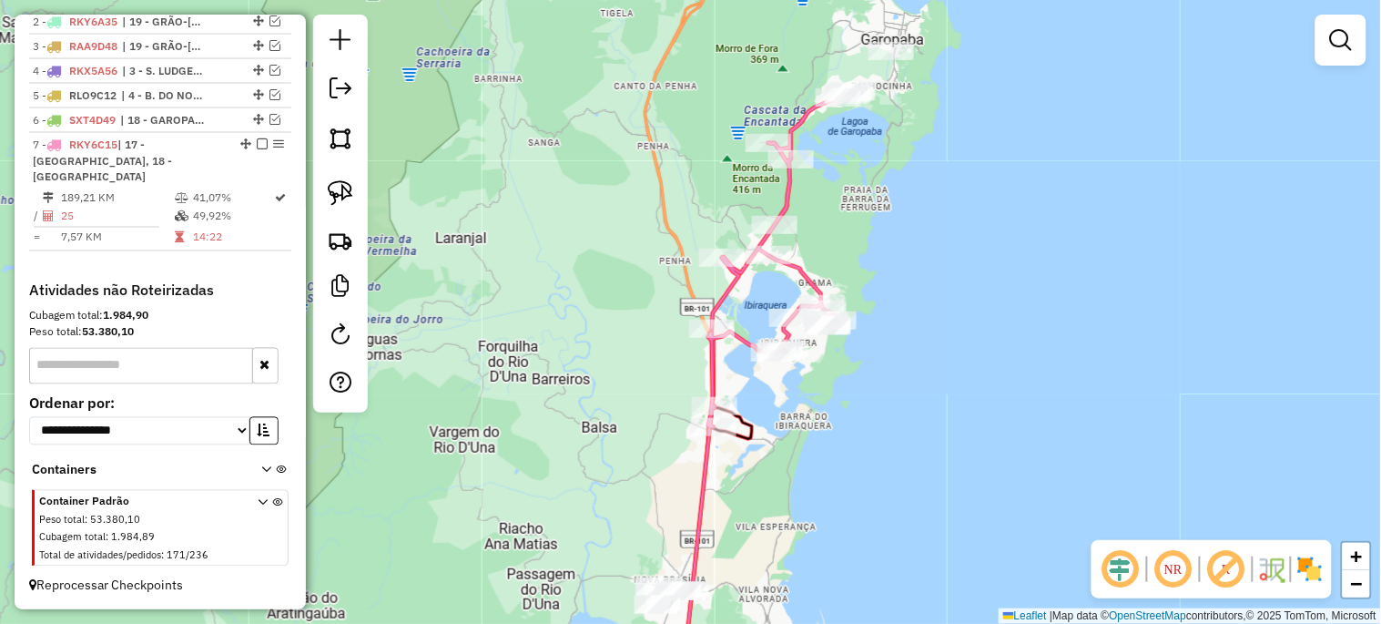
drag, startPoint x: 781, startPoint y: 326, endPoint x: 816, endPoint y: 512, distance: 188.9
click at [816, 512] on div "Janela de atendimento Grade de atendimento Capacidade Transportadoras Veículos …" at bounding box center [690, 312] width 1381 height 624
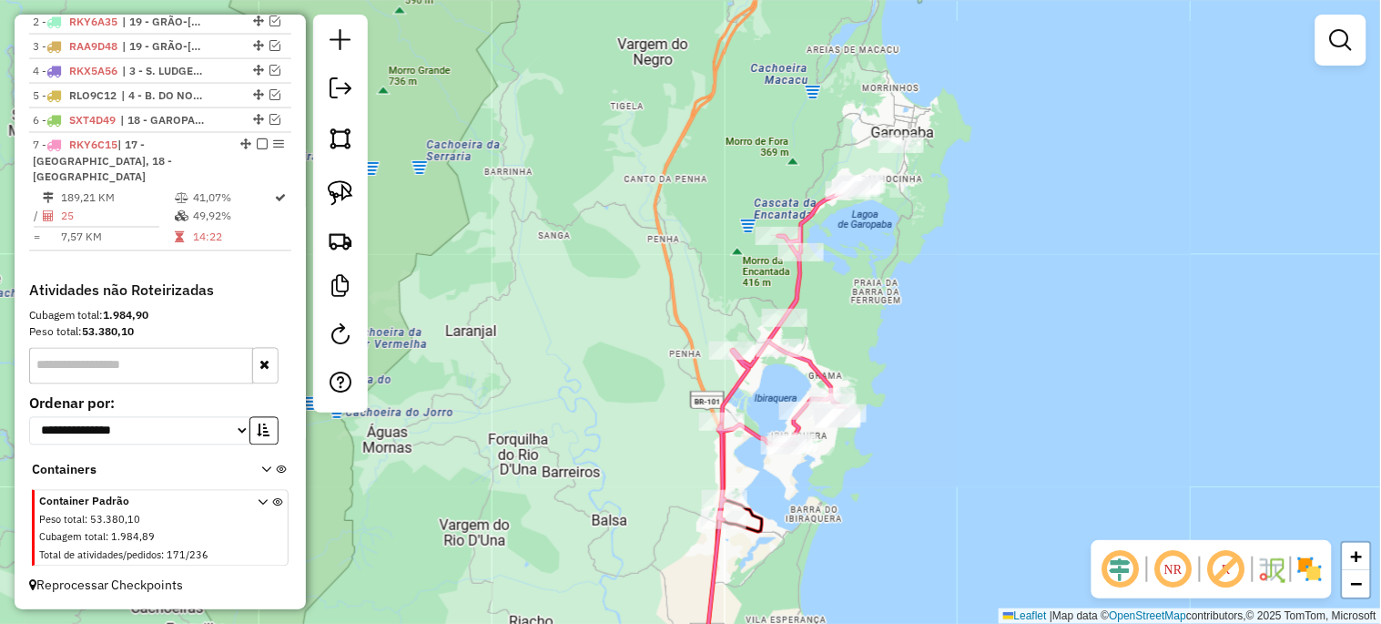
click at [666, 478] on div "Janela de atendimento Grade de atendimento Capacidade Transportadoras Veículos …" at bounding box center [690, 312] width 1381 height 624
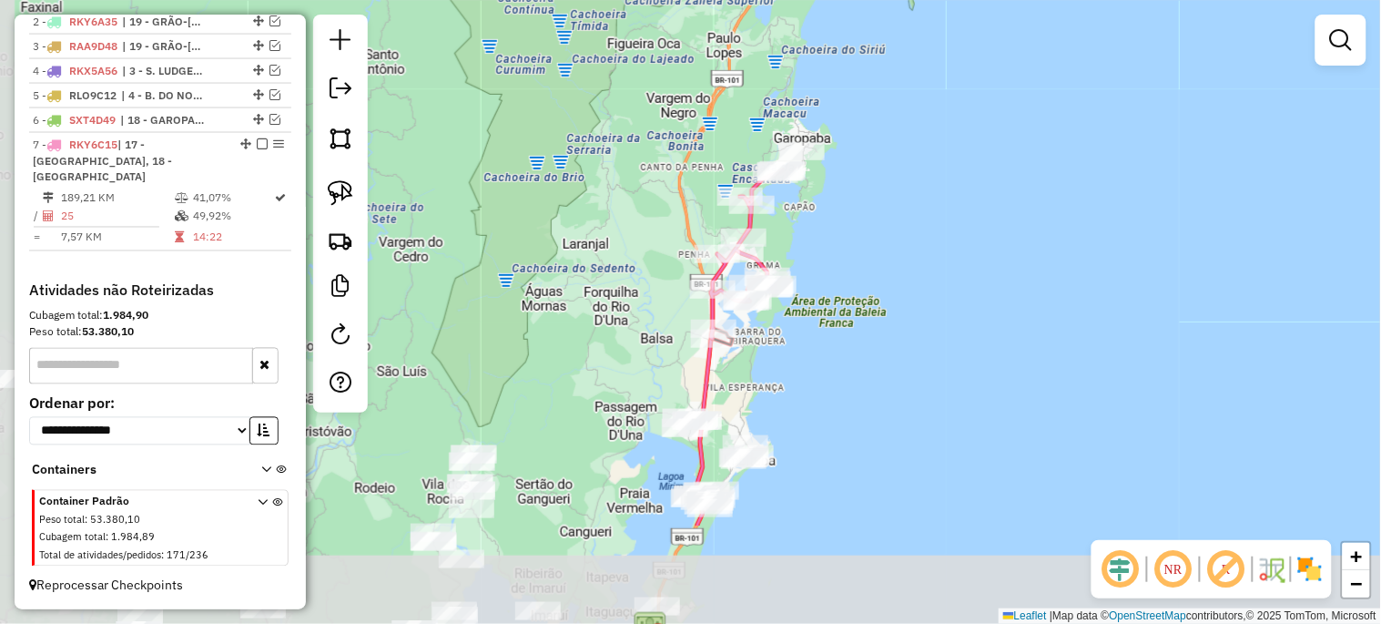
drag, startPoint x: 641, startPoint y: 584, endPoint x: 659, endPoint y: 422, distance: 163.0
click at [659, 422] on div "Janela de atendimento Grade de atendimento Capacidade Transportadoras Veículos …" at bounding box center [690, 312] width 1381 height 624
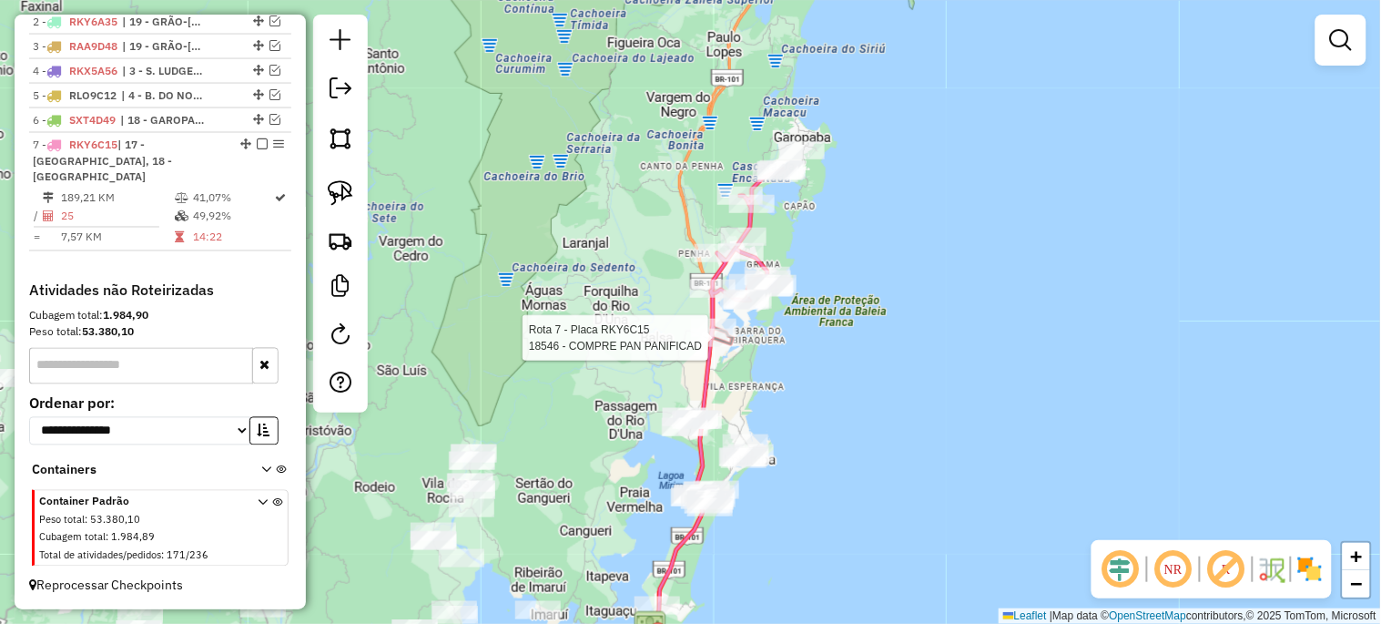
select select "*********"
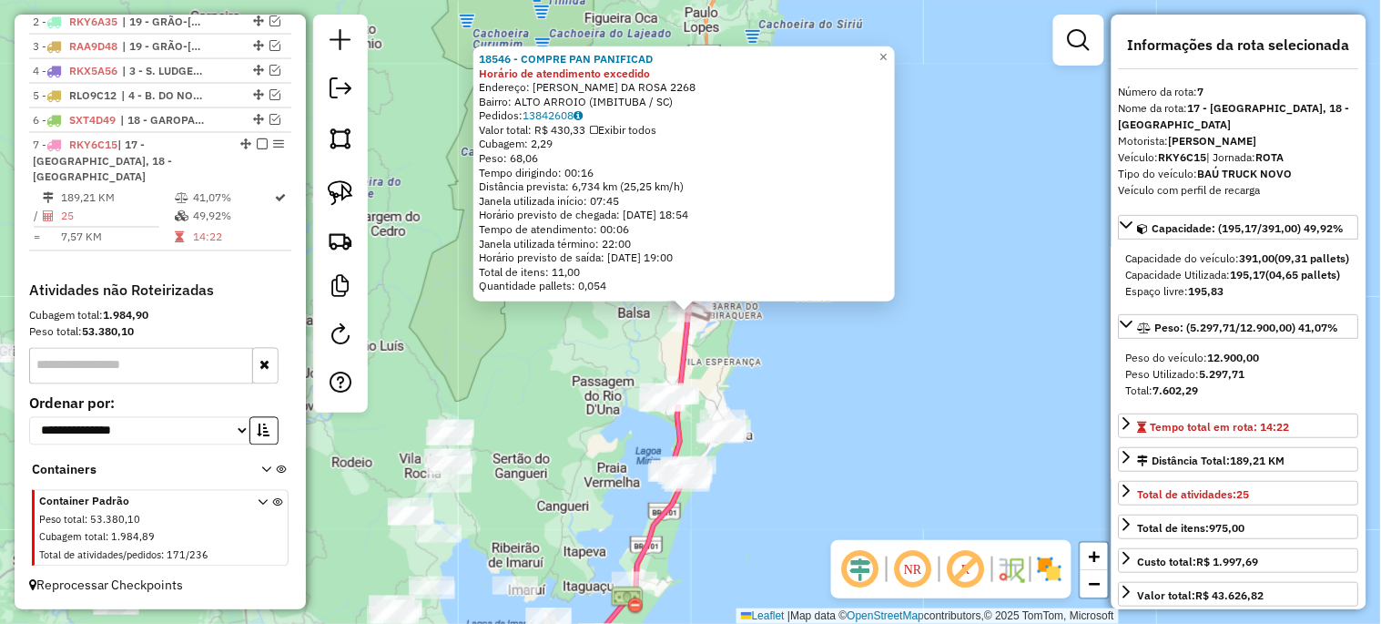
click at [598, 346] on div "18546 - COMPRE PAN PANIFICAD Horário de atendimento excedido Endereço: ATAIDE M…" at bounding box center [690, 312] width 1381 height 624
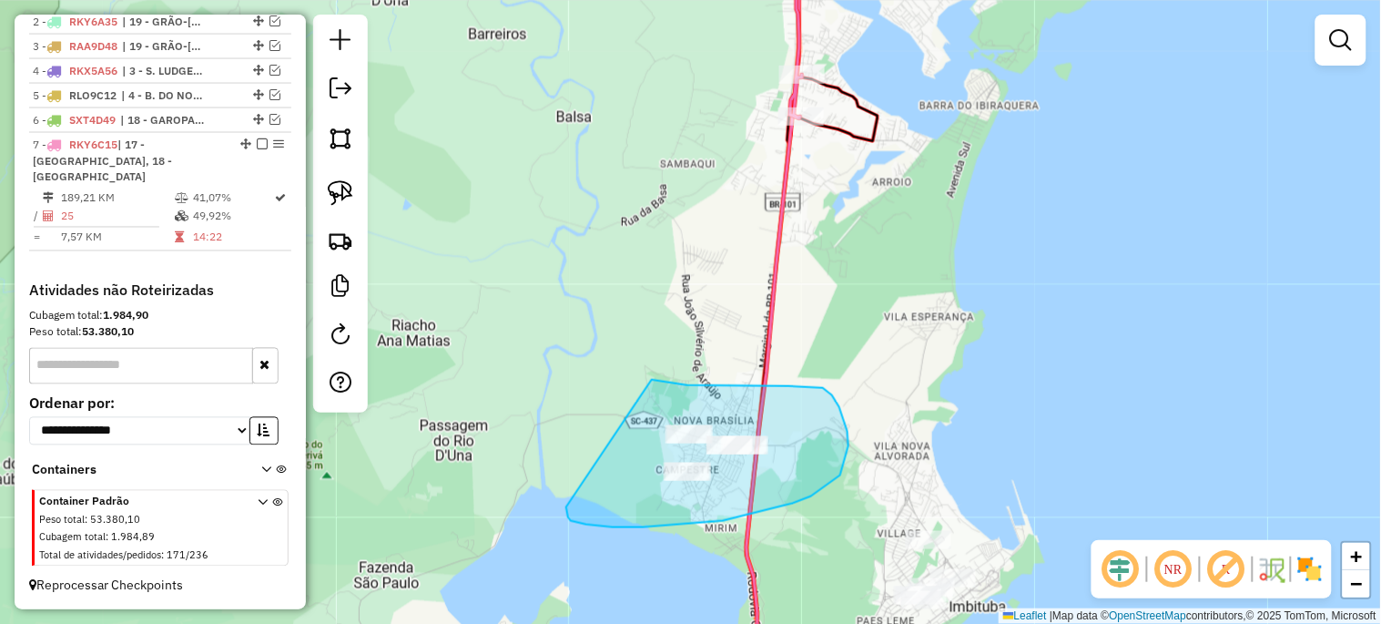
drag, startPoint x: 652, startPoint y: 380, endPoint x: 566, endPoint y: 504, distance: 151.2
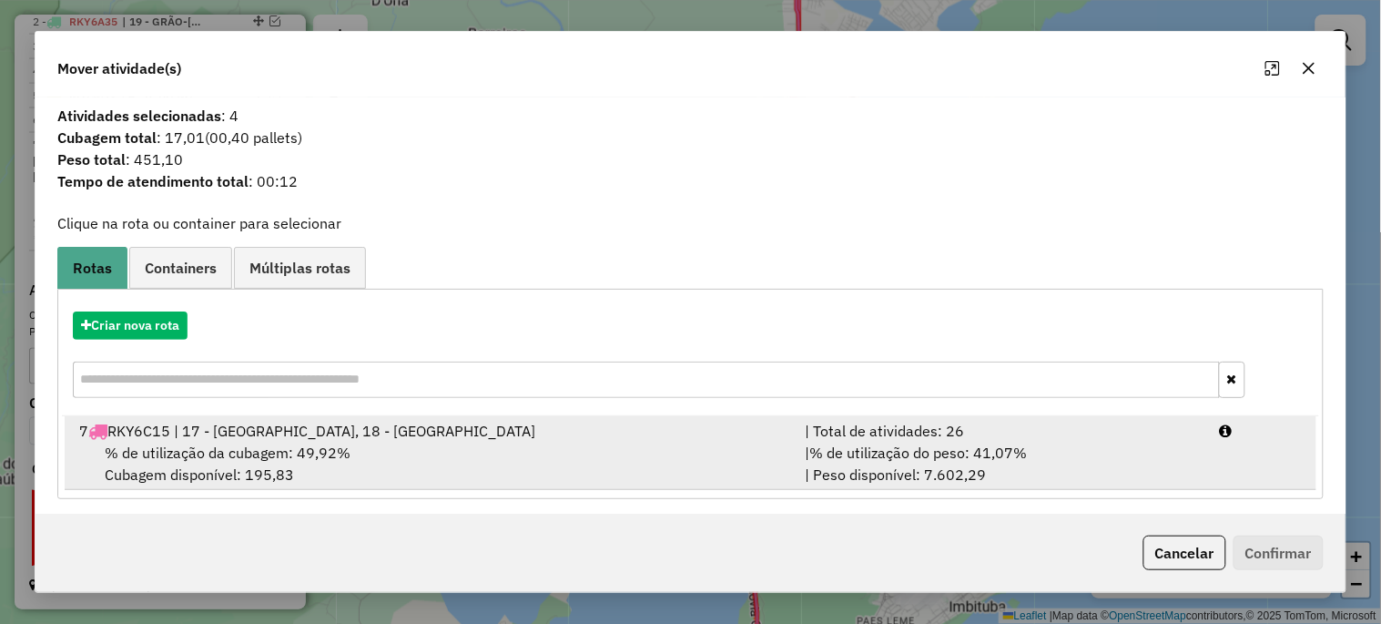
click at [162, 451] on span "% de utilização da cubagem: 49,92%" at bounding box center [228, 452] width 246 height 18
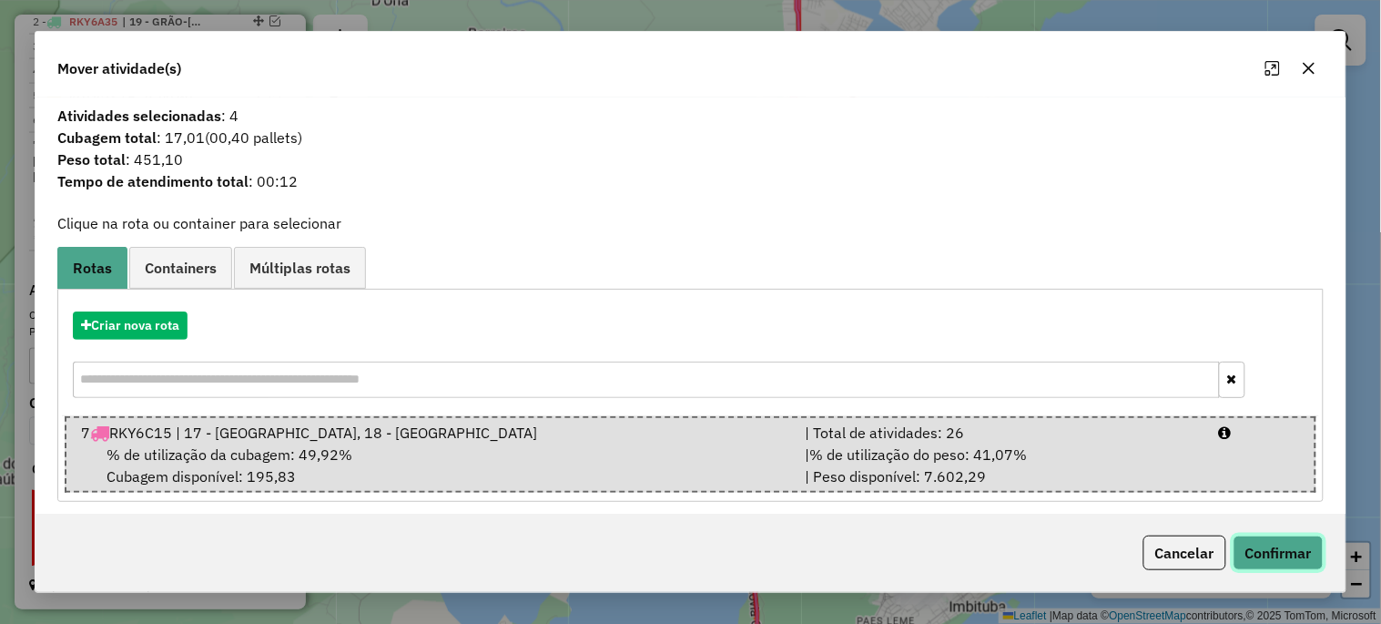
click at [1279, 547] on button "Confirmar" at bounding box center [1278, 552] width 90 height 35
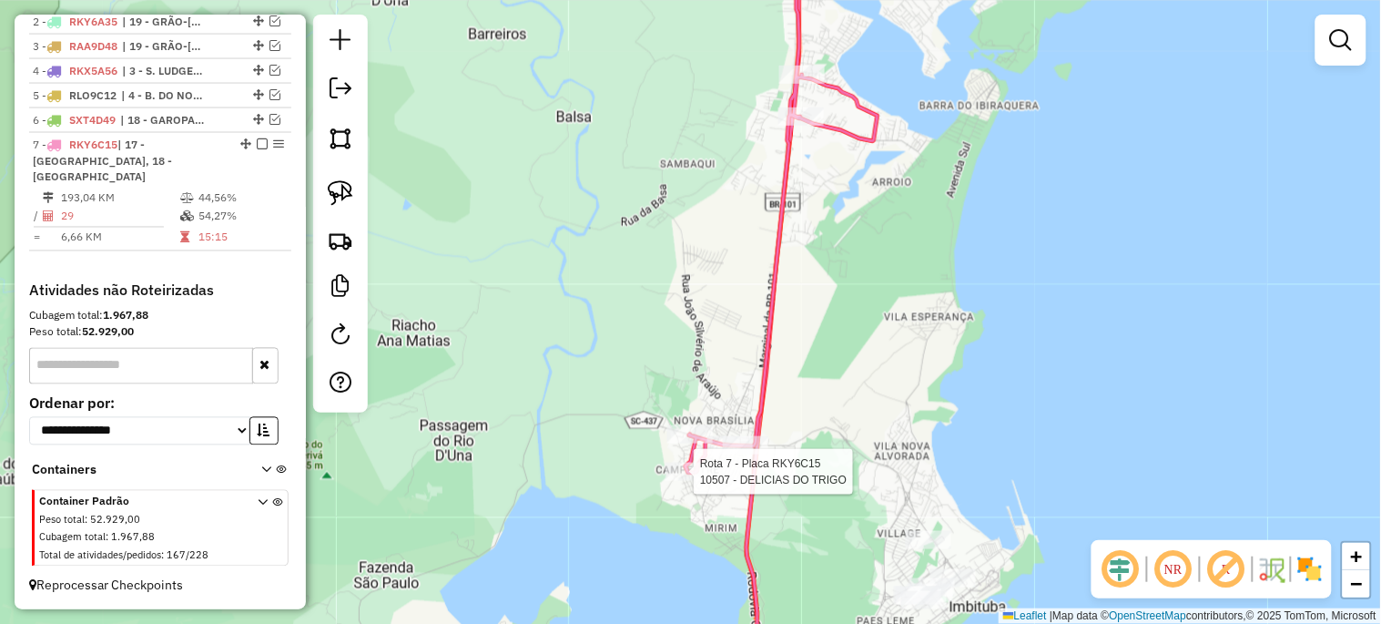
select select "*********"
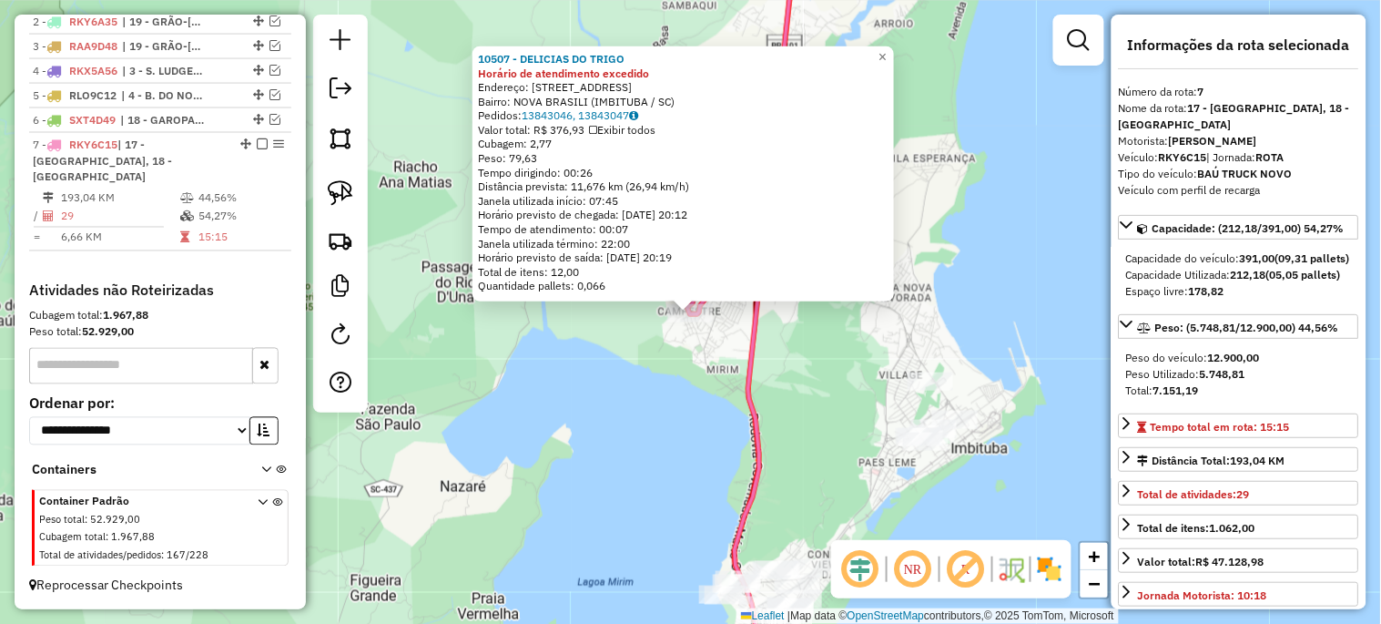
click at [566, 465] on div "10507 - DELICIAS DO TRIGO Horário de atendimento excedido Endereço: RUA NOVO HO…" at bounding box center [690, 312] width 1381 height 624
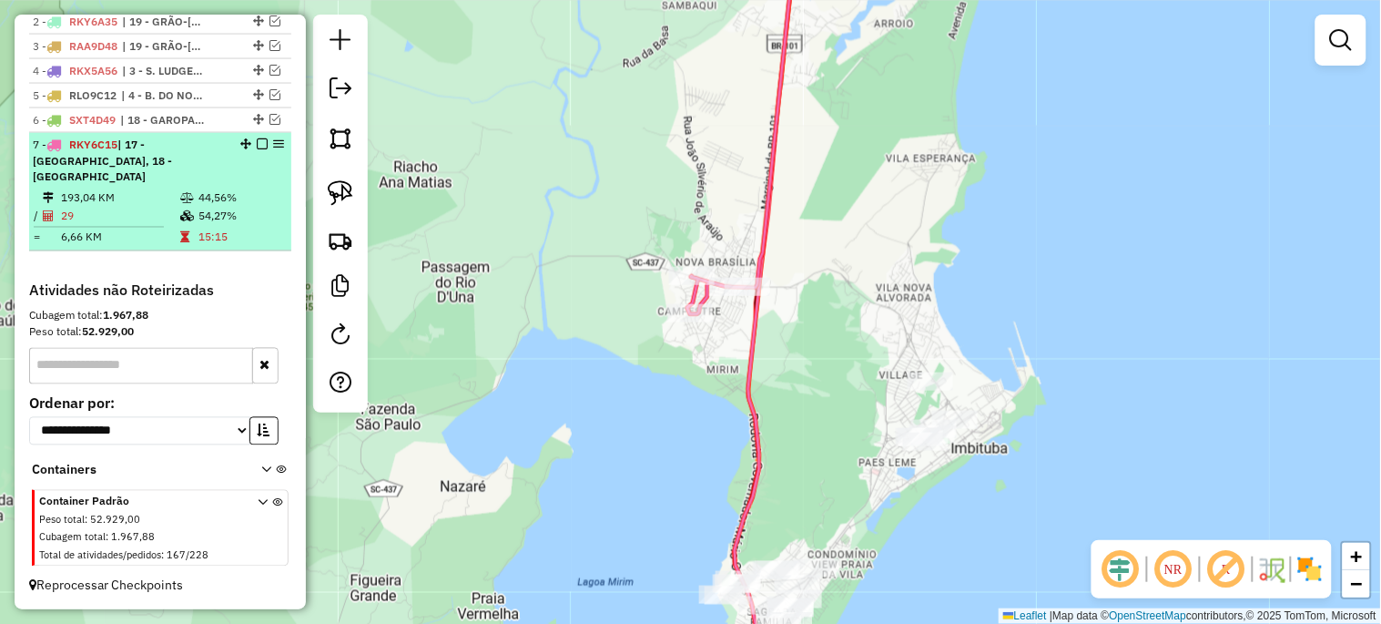
click at [257, 149] on em at bounding box center [262, 143] width 11 height 11
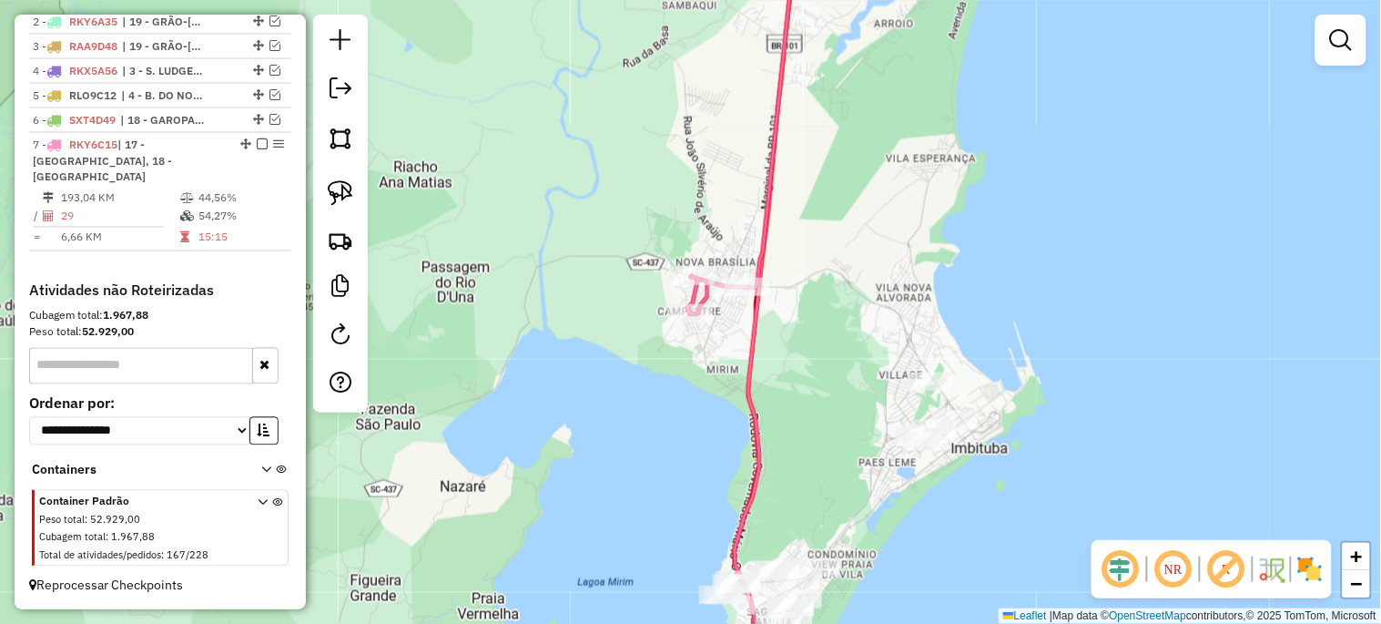
scroll to position [656, 0]
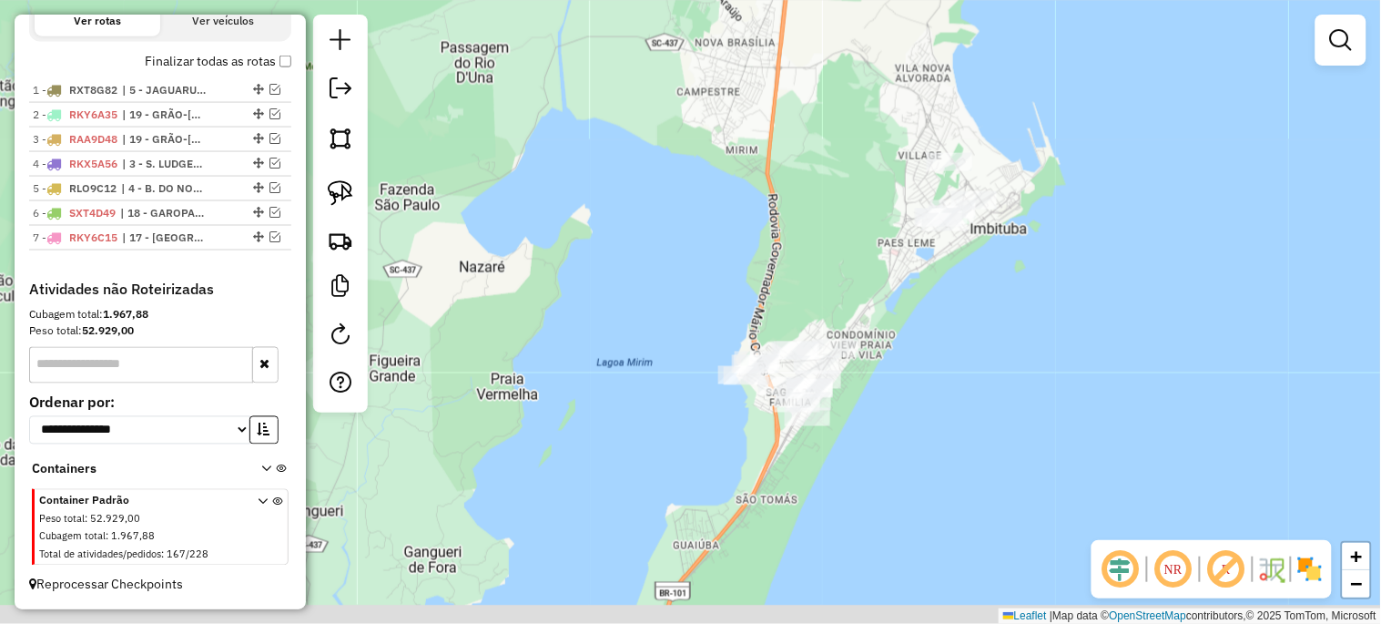
drag, startPoint x: 538, startPoint y: 423, endPoint x: 558, endPoint y: 191, distance: 233.0
click at [557, 191] on div "Janela de atendimento Grade de atendimento Capacidade Transportadoras Veículos …" at bounding box center [690, 312] width 1381 height 624
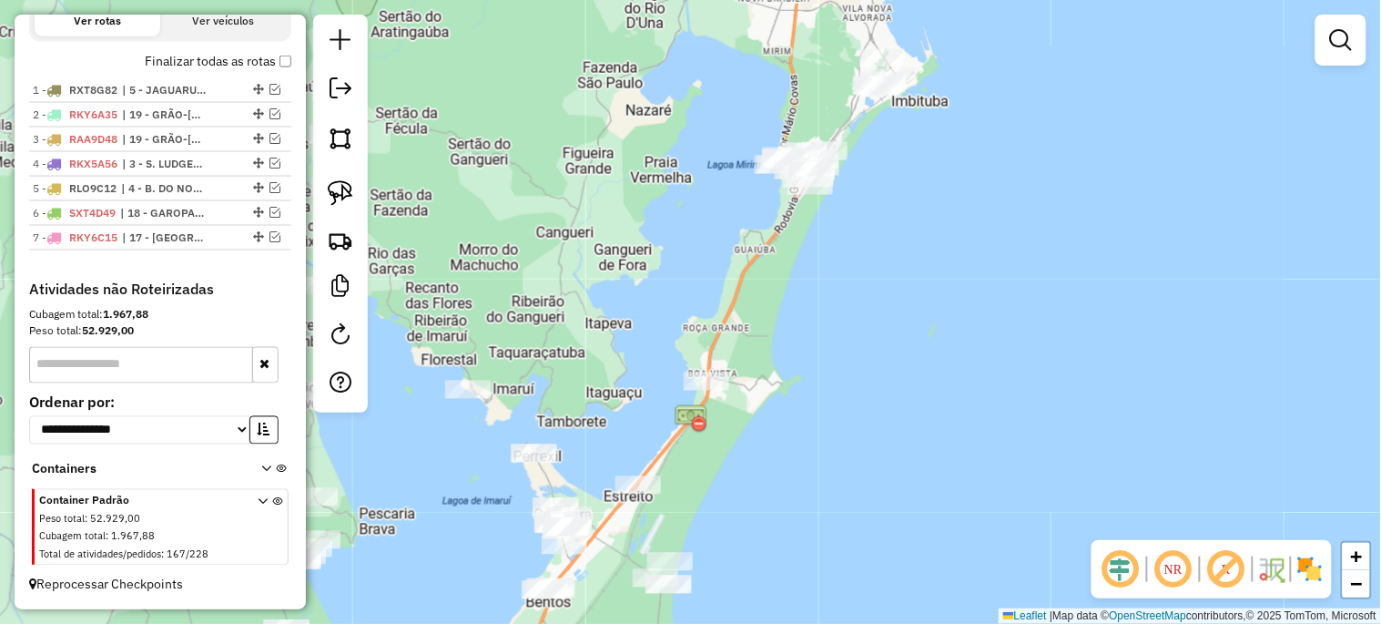
drag, startPoint x: 528, startPoint y: 412, endPoint x: 650, endPoint y: 284, distance: 177.1
click at [650, 284] on div "Janela de atendimento Grade de atendimento Capacidade Transportadoras Veículos …" at bounding box center [690, 312] width 1381 height 624
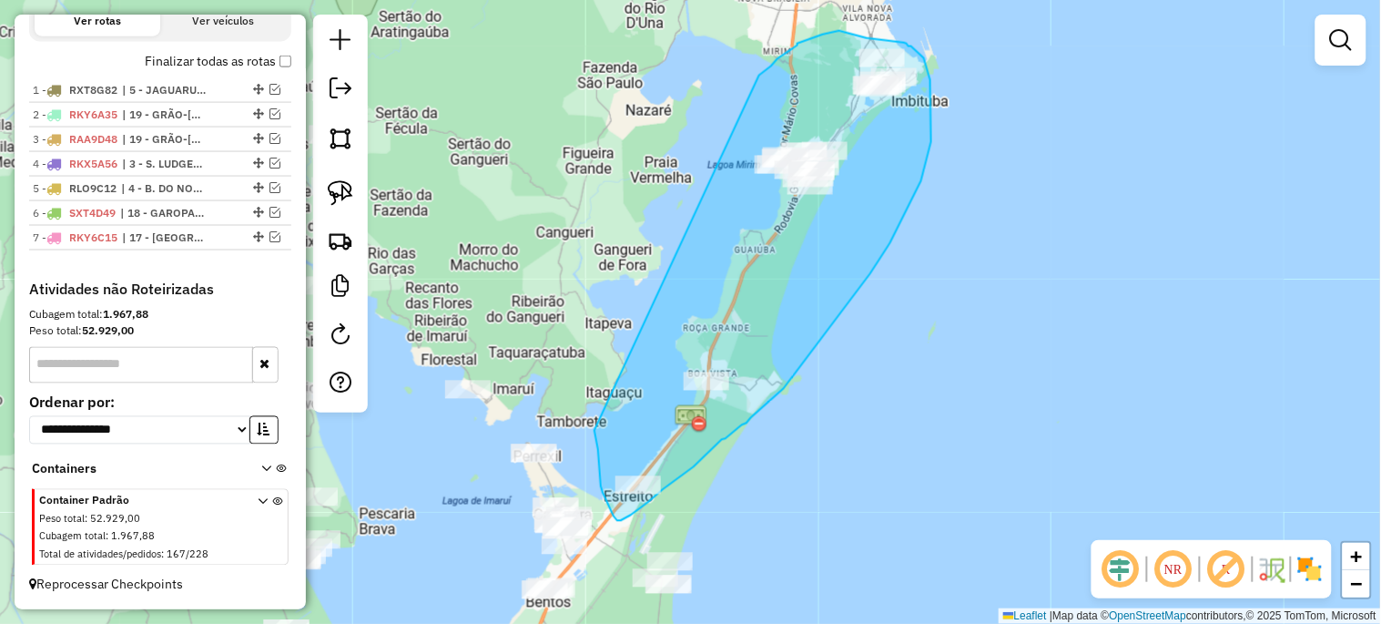
drag, startPoint x: 777, startPoint y: 59, endPoint x: 594, endPoint y: 430, distance: 413.2
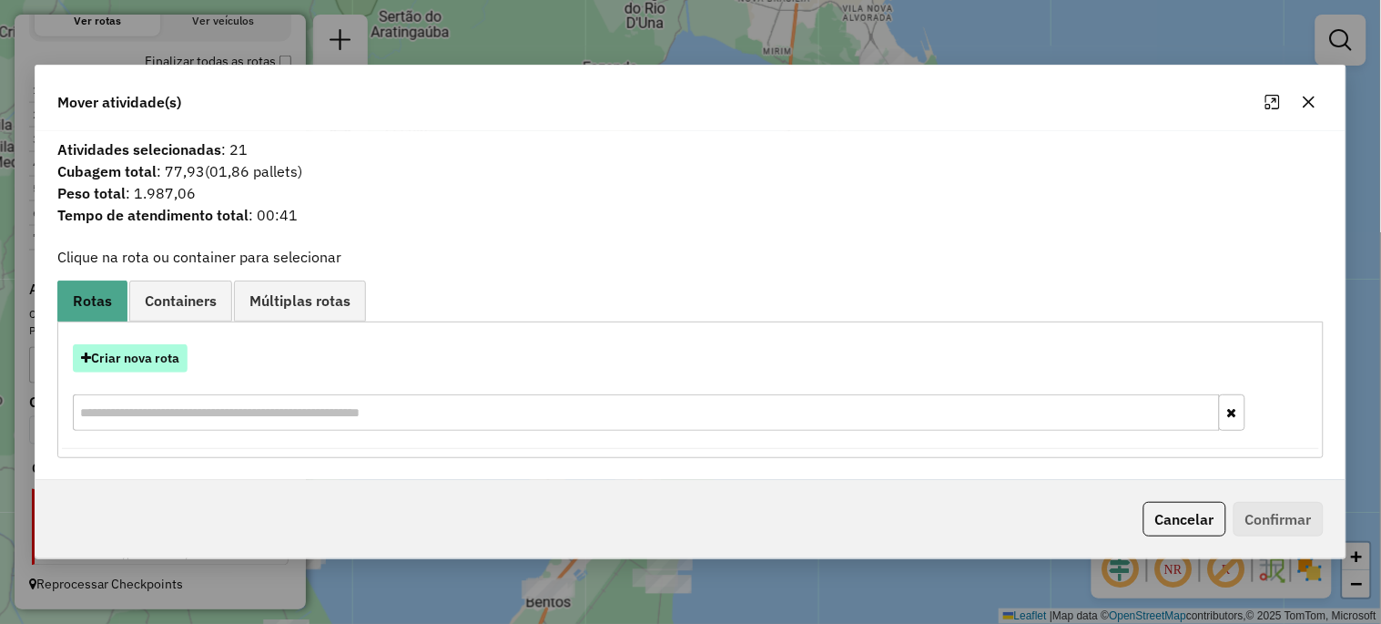
click at [126, 360] on button "Criar nova rota" at bounding box center [130, 358] width 115 height 28
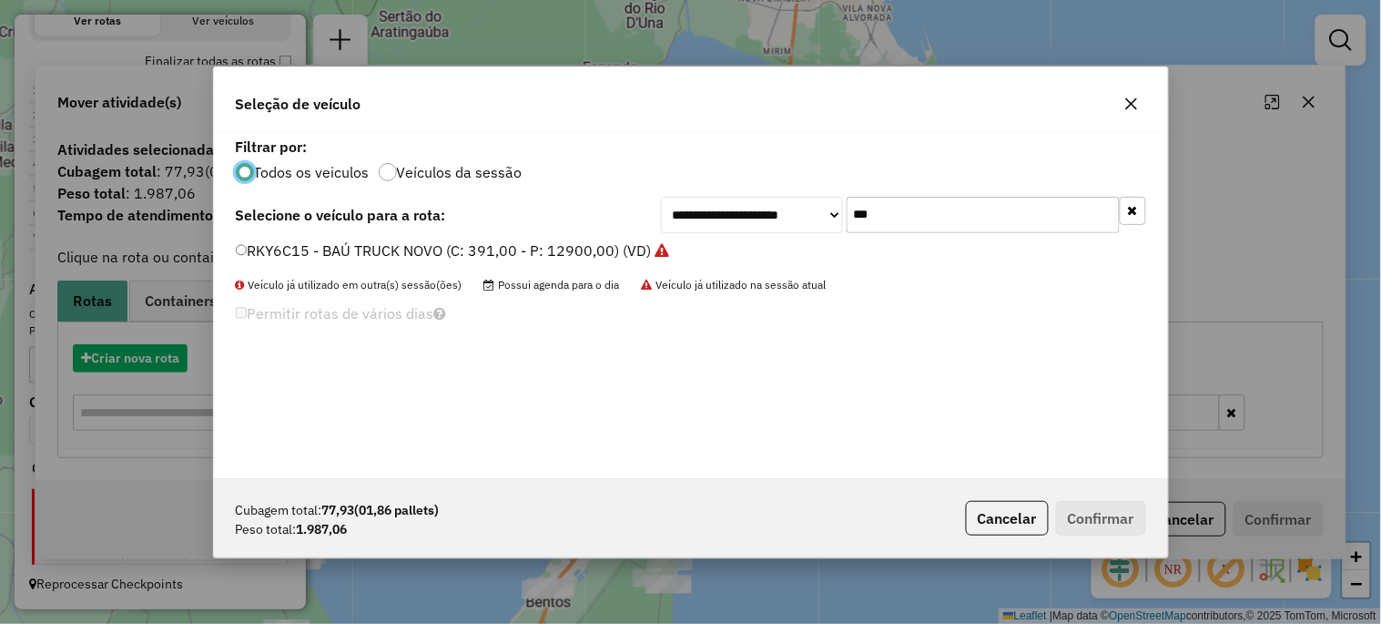
scroll to position [10, 5]
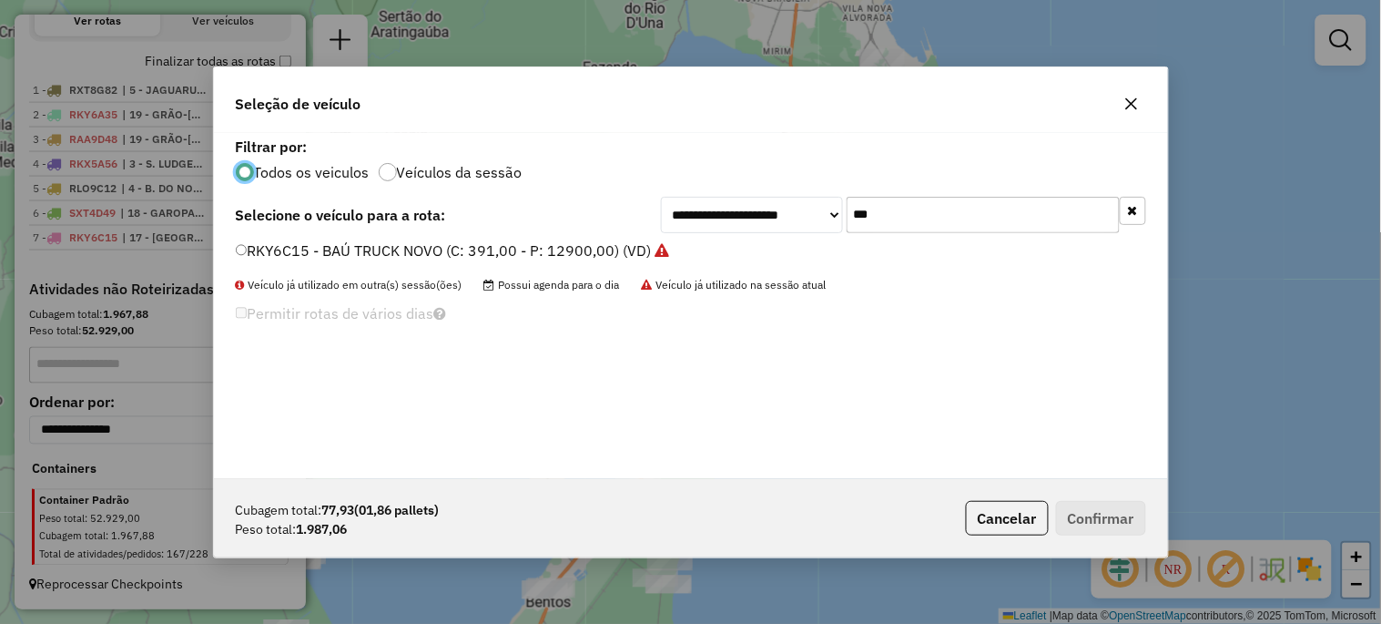
click at [890, 212] on input "***" at bounding box center [983, 215] width 273 height 36
type input "***"
click at [588, 251] on label "RXT1D61 - 312 - TOCO BAÚ (C: 248,00 - P: 8200,00) (VD)" at bounding box center [434, 250] width 397 height 22
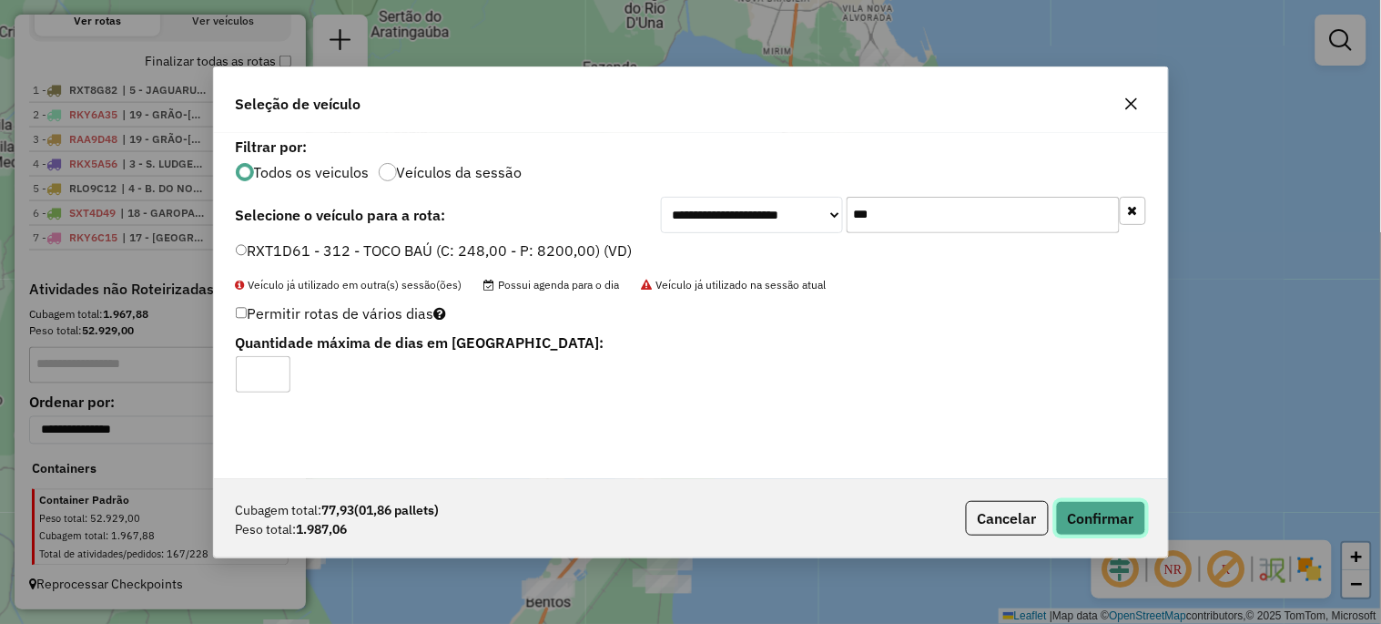
click at [1087, 523] on button "Confirmar" at bounding box center [1101, 518] width 90 height 35
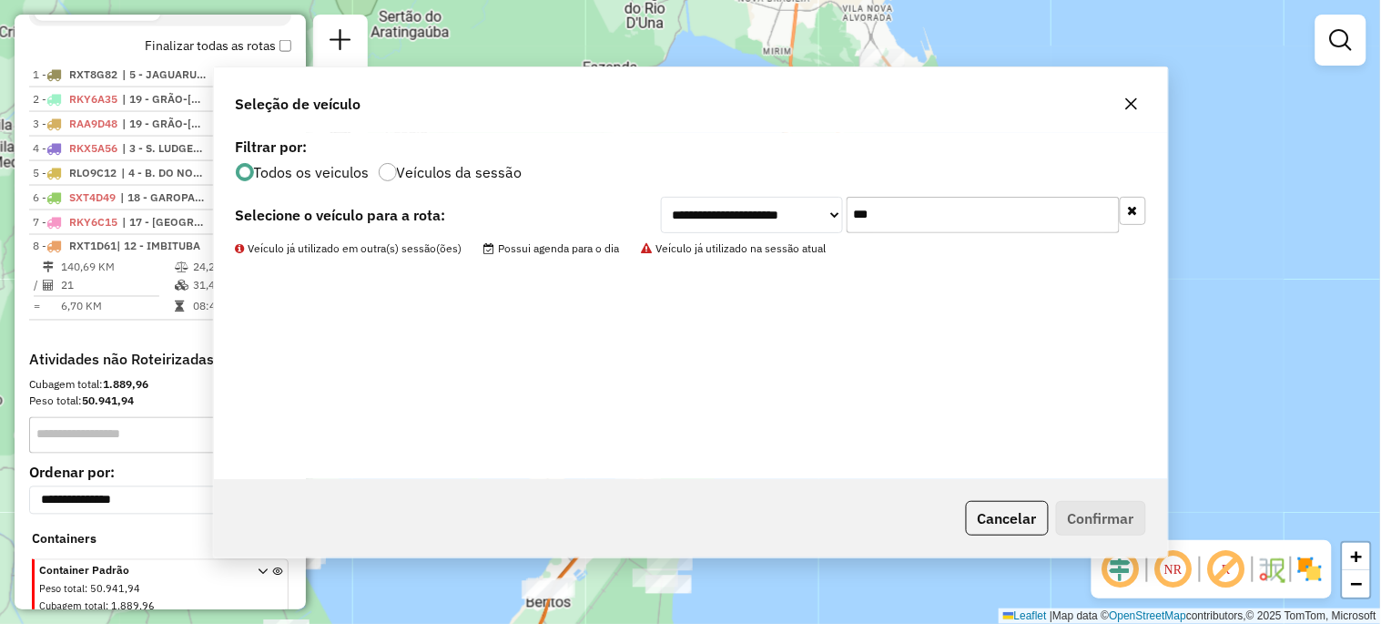
scroll to position [734, 0]
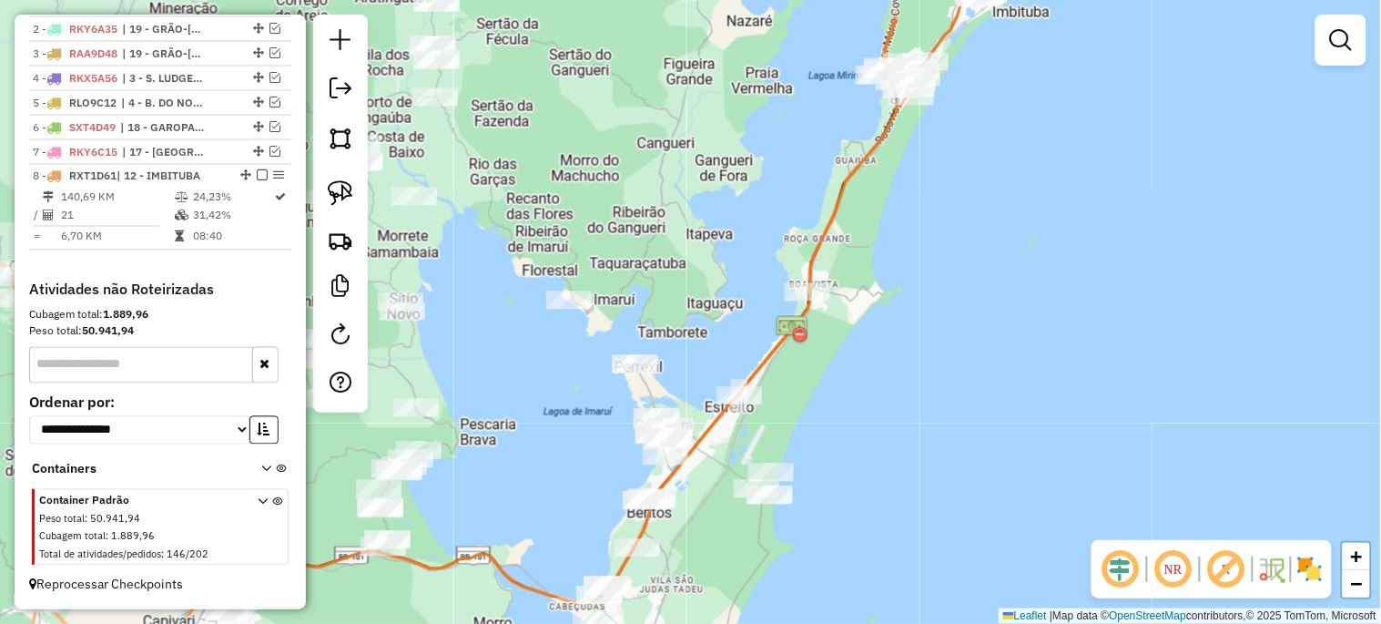
drag, startPoint x: 725, startPoint y: 515, endPoint x: 814, endPoint y: 426, distance: 125.5
click at [814, 426] on div "Janela de atendimento Grade de atendimento Capacidade Transportadoras Veículos …" at bounding box center [690, 312] width 1381 height 624
drag, startPoint x: 735, startPoint y: 447, endPoint x: 724, endPoint y: 521, distance: 74.5
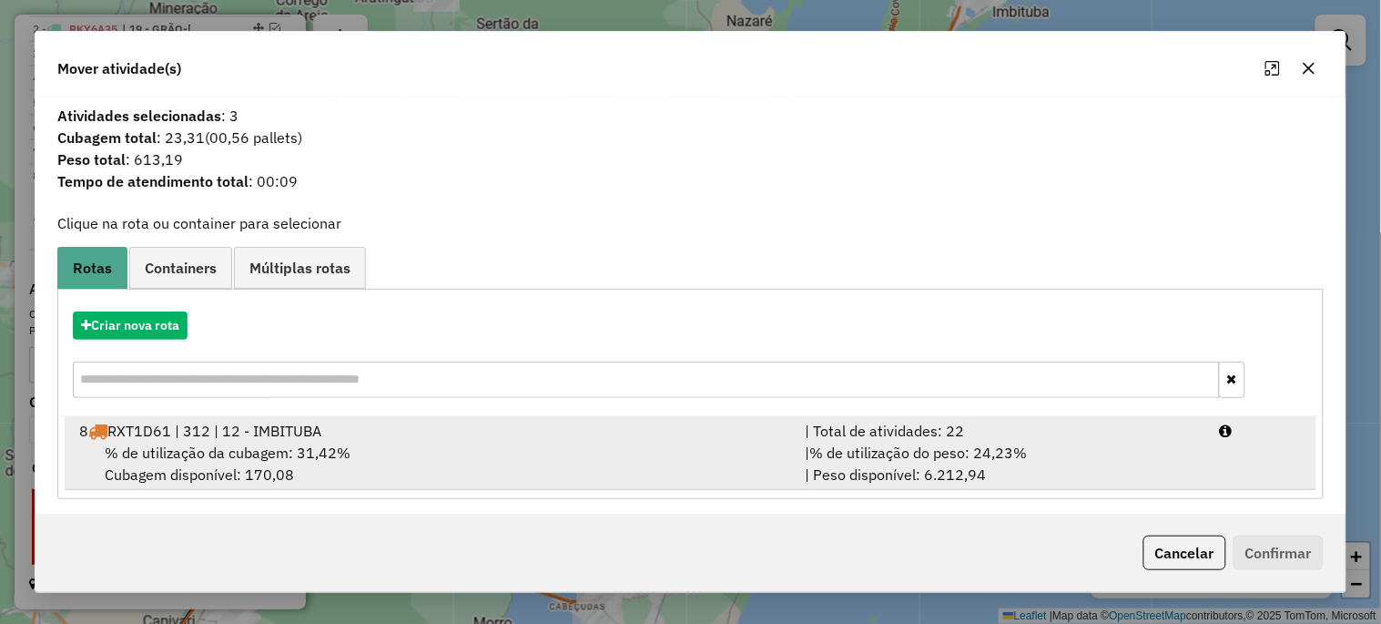
click at [395, 459] on div "% de utilização da cubagem: 31,42% Cubagem disponível: 170,08" at bounding box center [430, 463] width 725 height 44
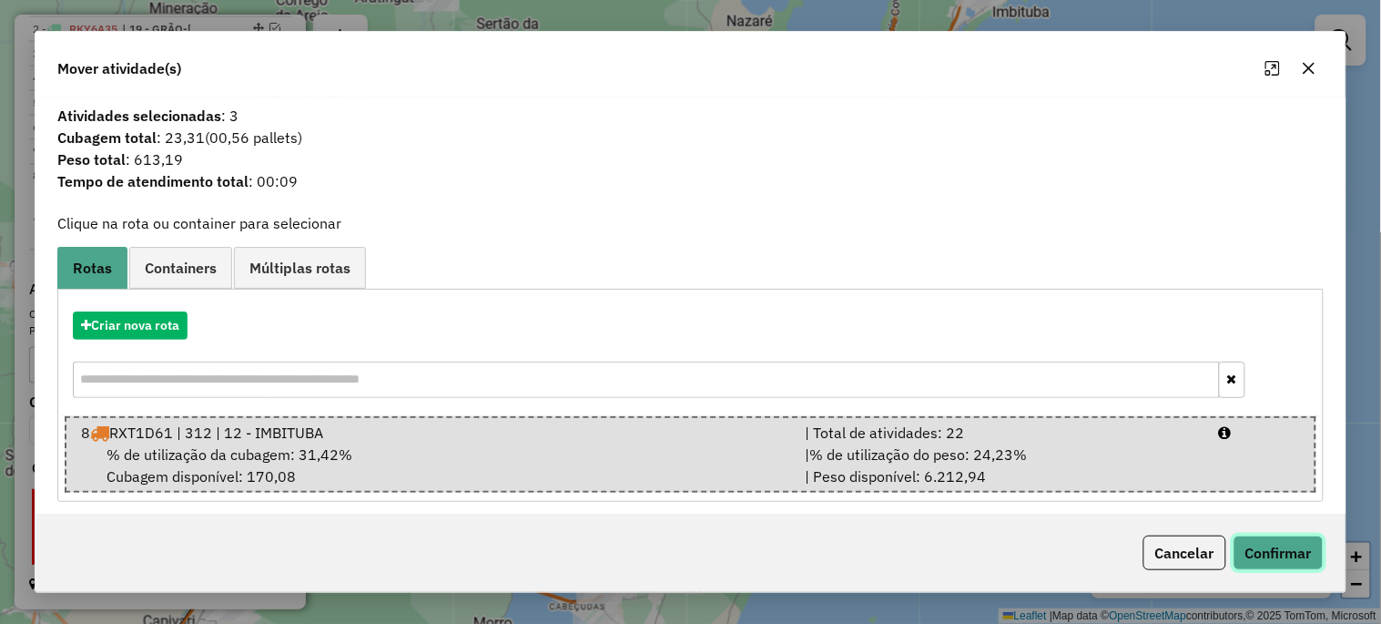
click at [1285, 569] on button "Confirmar" at bounding box center [1278, 552] width 90 height 35
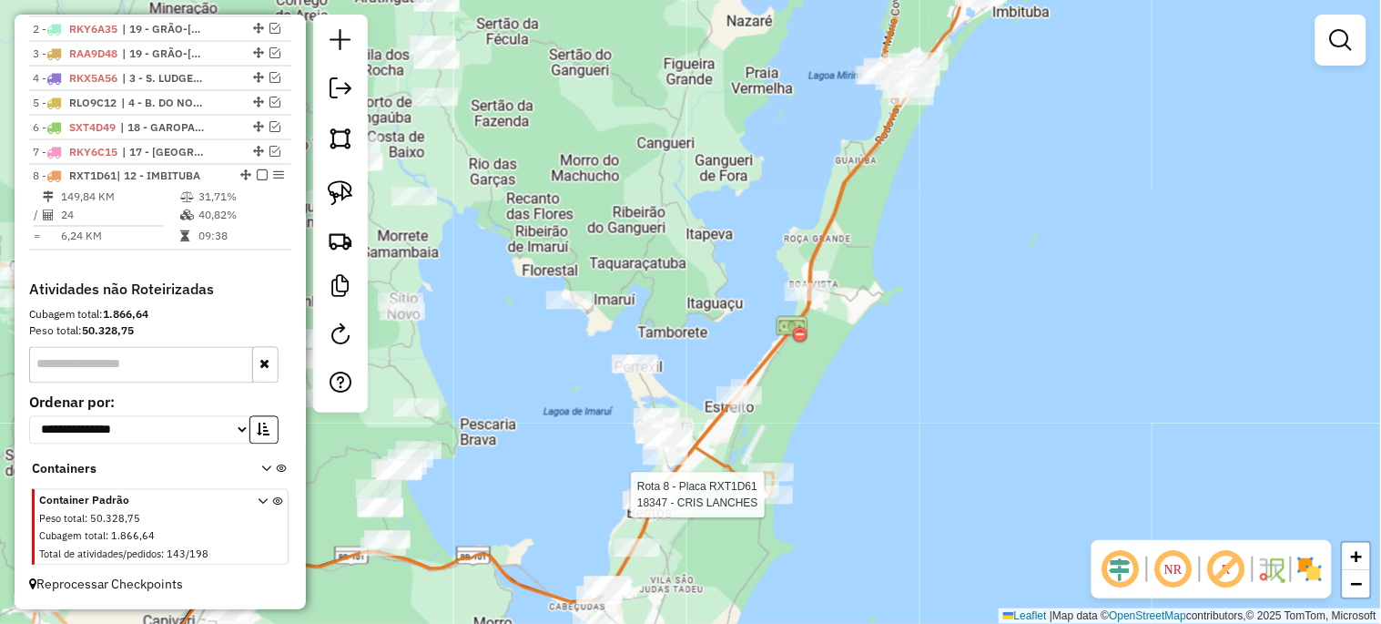
select select "*********"
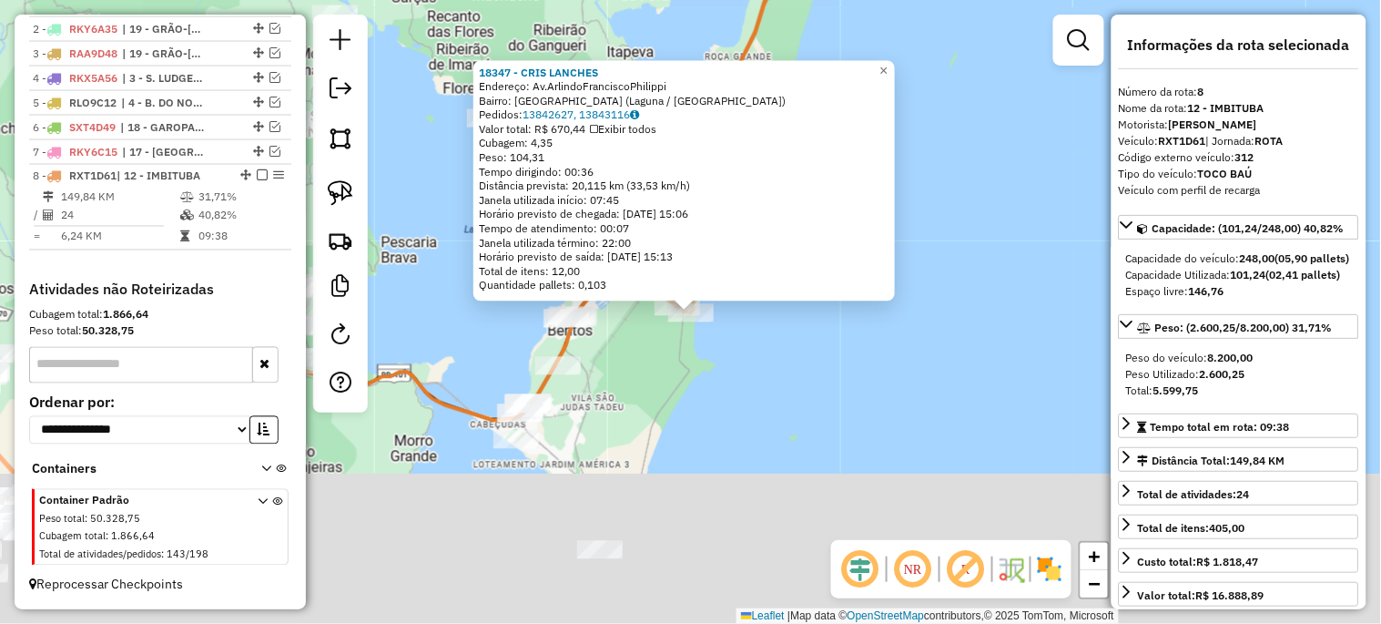
scroll to position [742, 0]
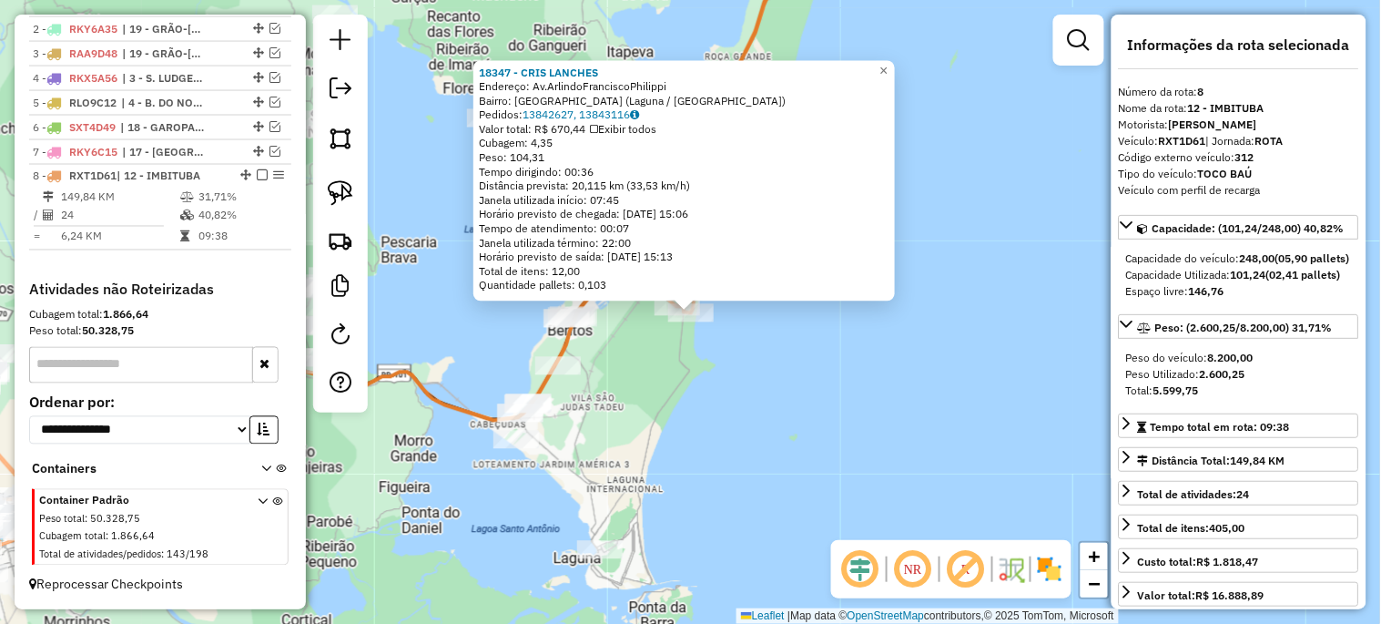
click at [765, 492] on div "18347 - CRIS LANCHES Endereço: Av.ArlindoFranciscoPhilippi Bairro: PRAIA DO SOL…" at bounding box center [690, 312] width 1381 height 624
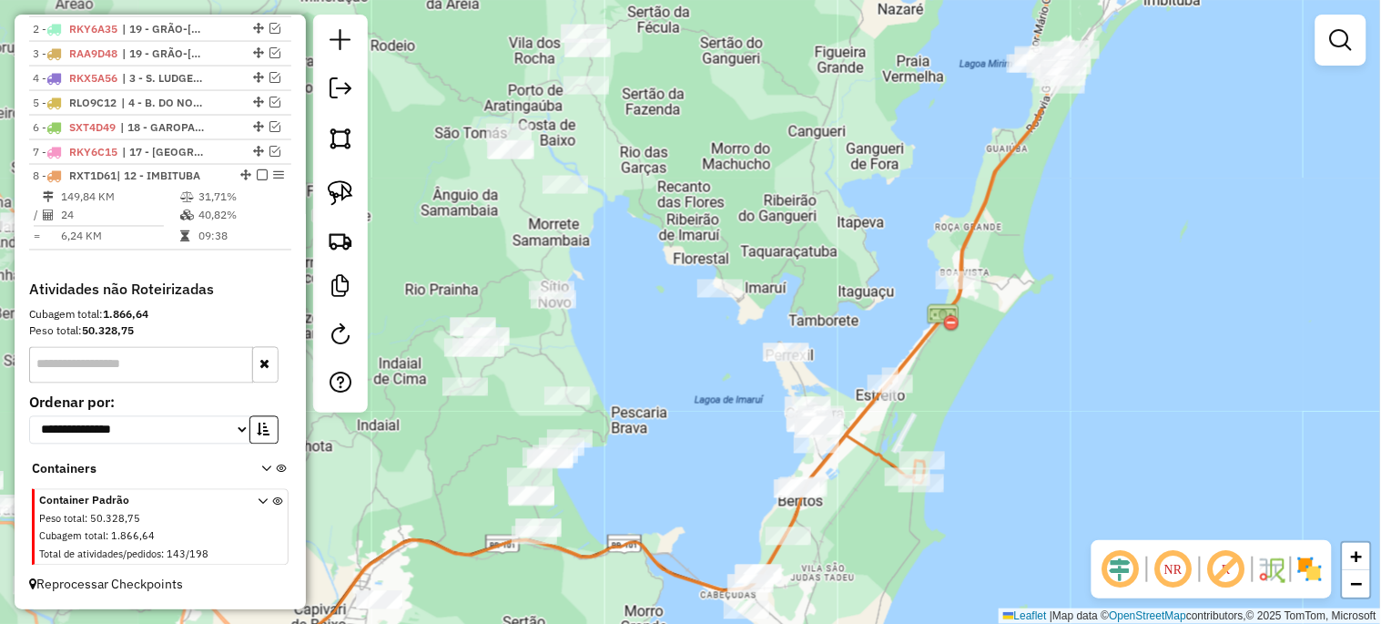
drag, startPoint x: 732, startPoint y: 438, endPoint x: 851, endPoint y: 487, distance: 129.0
click at [957, 599] on div "Janela de atendimento Grade de atendimento Capacidade Transportadoras Veículos …" at bounding box center [690, 312] width 1381 height 624
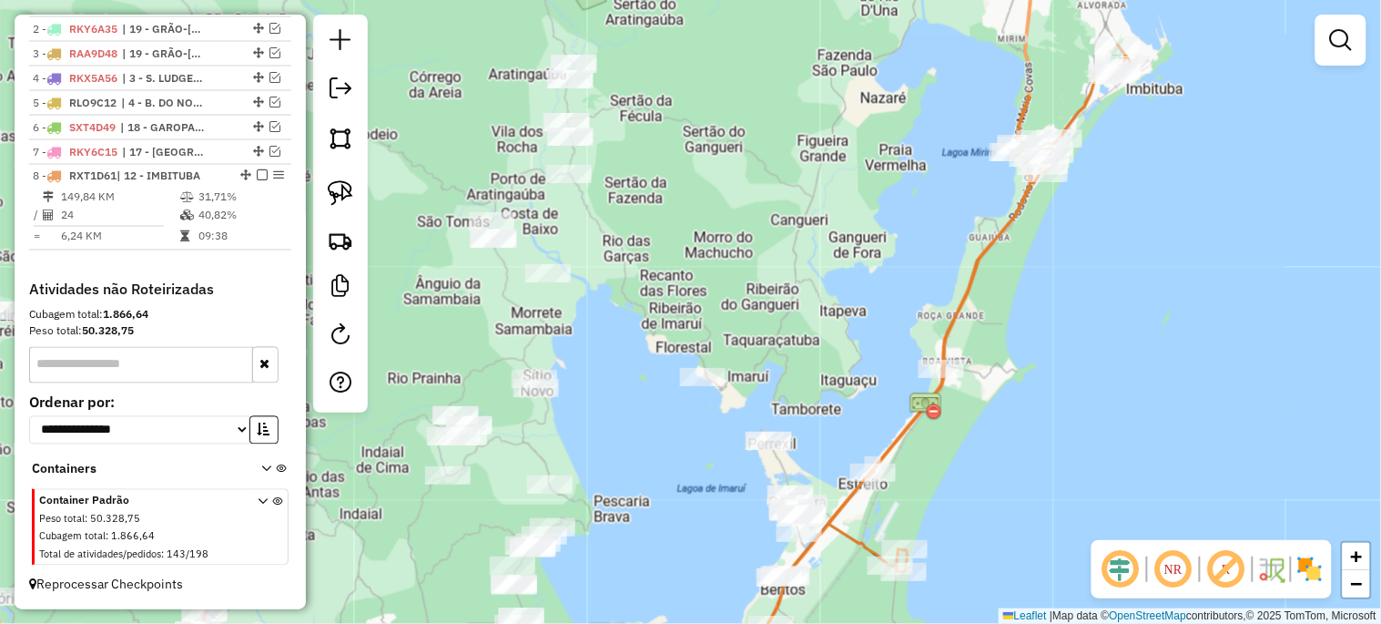
drag, startPoint x: 671, startPoint y: 380, endPoint x: 657, endPoint y: 421, distance: 42.3
click at [658, 470] on div "Janela de atendimento Grade de atendimento Capacidade Transportadoras Veículos …" at bounding box center [690, 312] width 1381 height 624
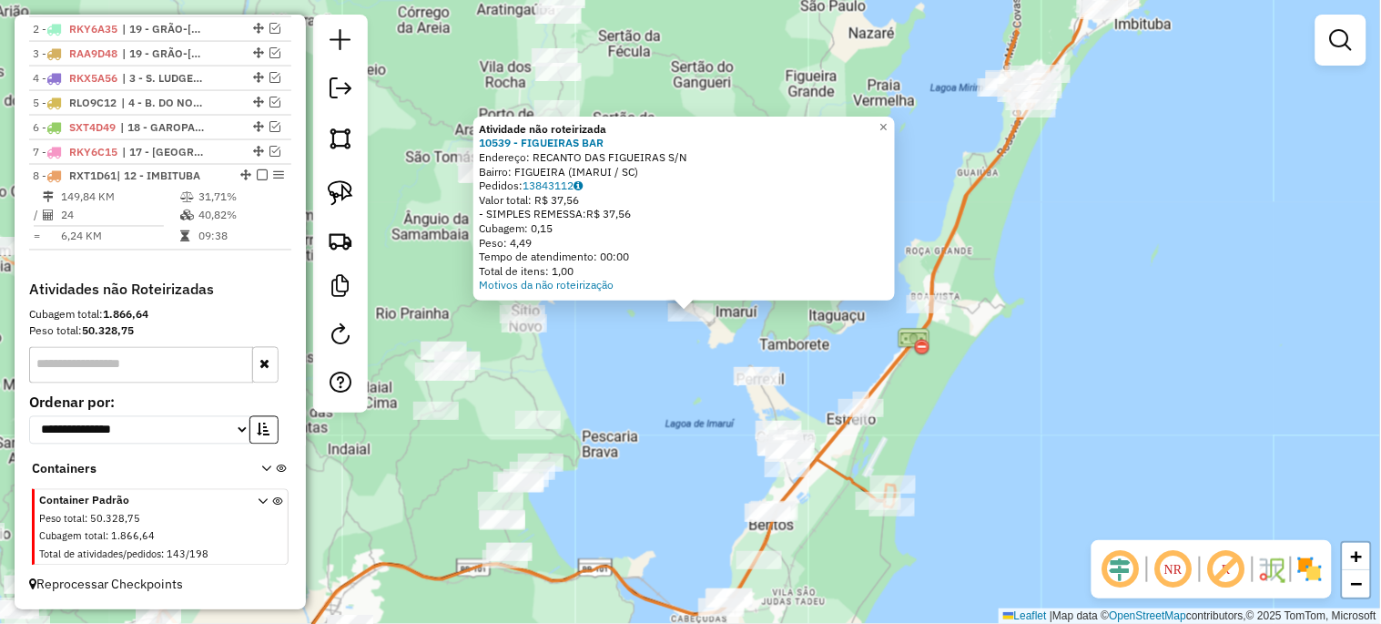
click at [692, 374] on div "Atividade não roteirizada 10539 - FIGUEIRAS BAR Endereço: RECANTO DAS FIGUEIRAS…" at bounding box center [690, 312] width 1381 height 624
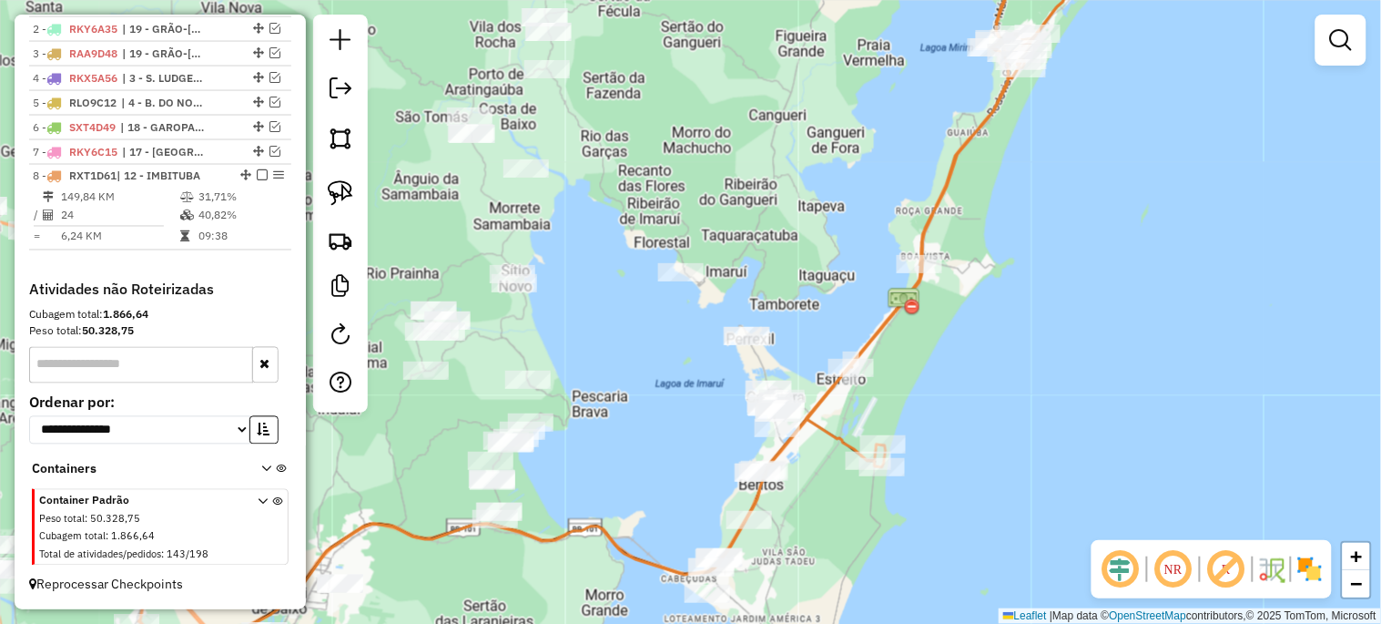
drag, startPoint x: 697, startPoint y: 430, endPoint x: 687, endPoint y: 390, distance: 41.3
click at [687, 390] on div "Janela de atendimento Grade de atendimento Capacidade Transportadoras Veículos …" at bounding box center [690, 312] width 1381 height 624
drag, startPoint x: 712, startPoint y: 319, endPoint x: 740, endPoint y: 441, distance: 125.2
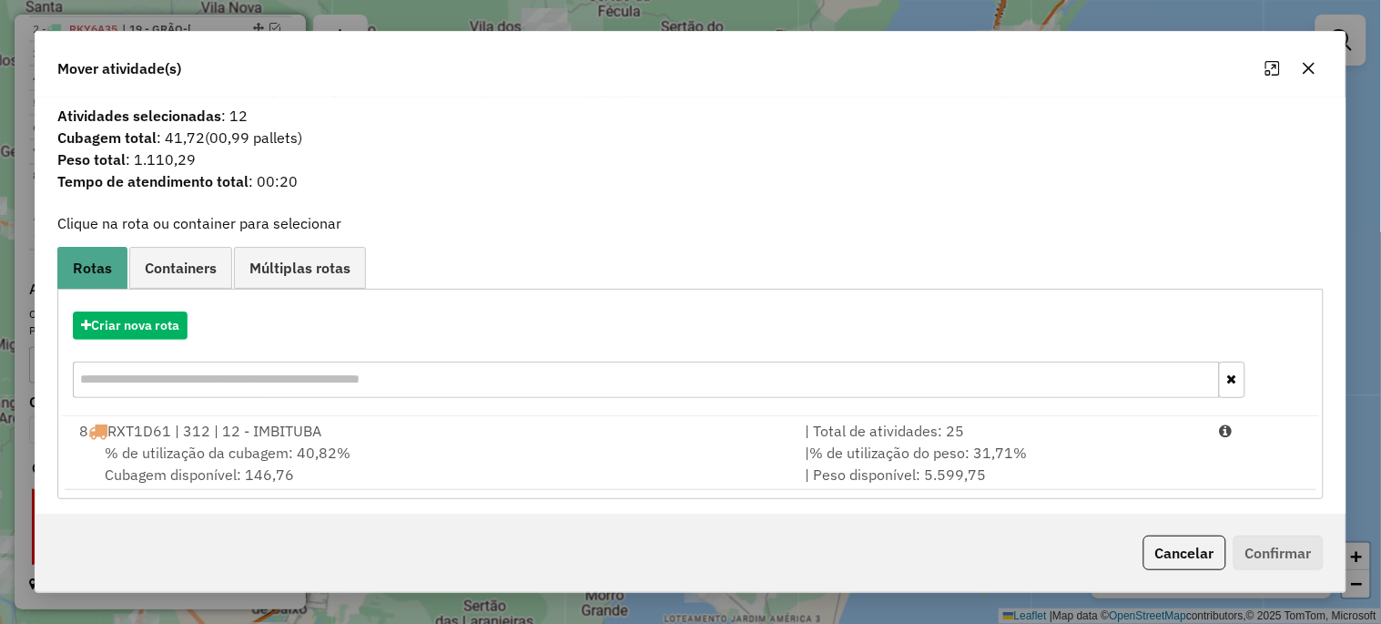
click at [1312, 70] on icon "button" at bounding box center [1309, 69] width 12 height 12
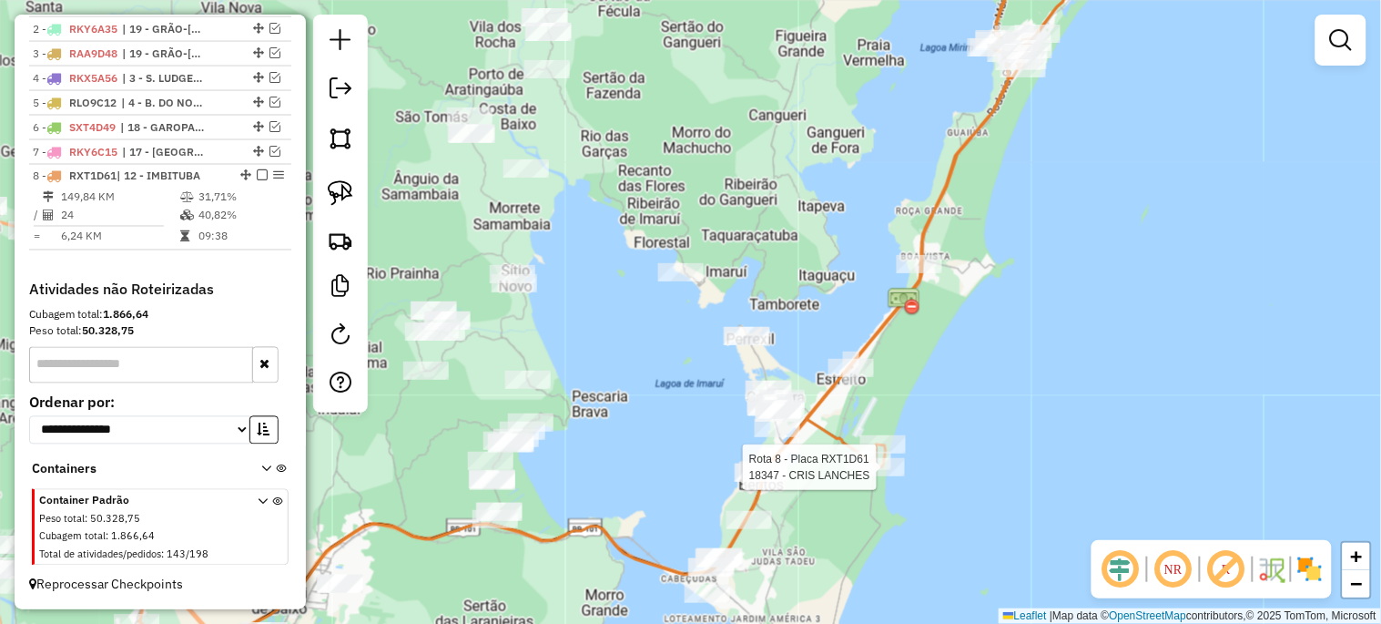
select select "*********"
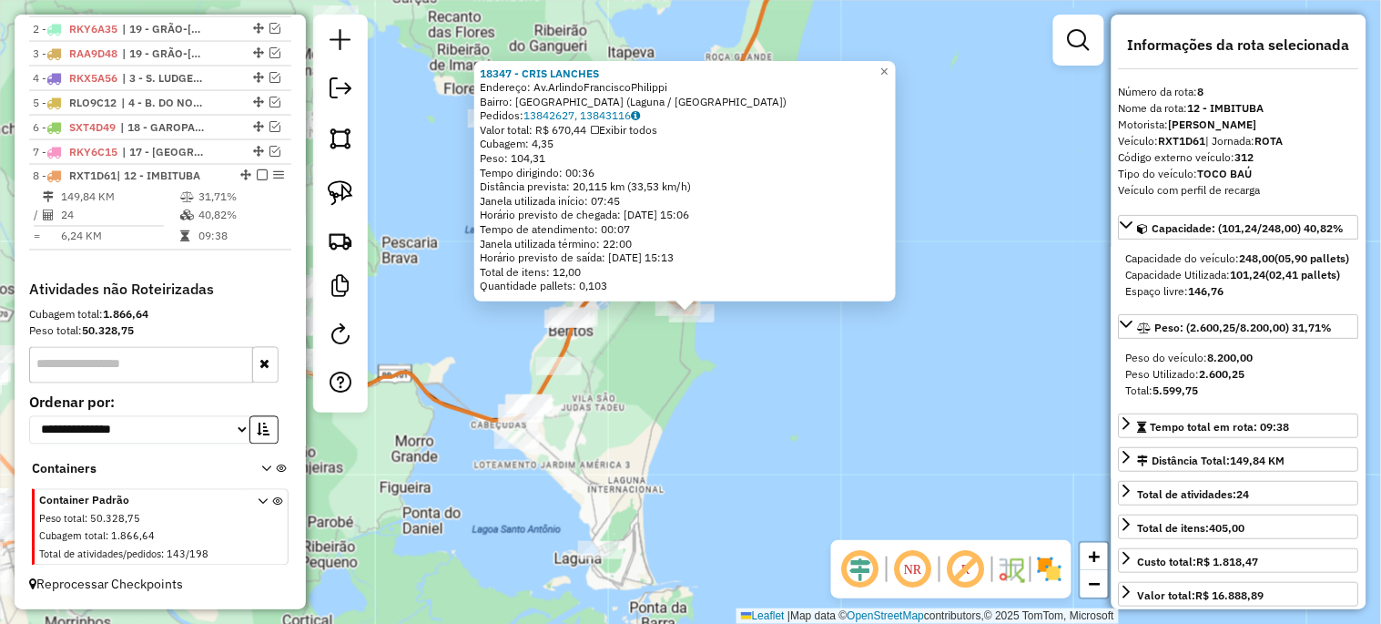
click at [866, 414] on div "18347 - CRIS LANCHES Endereço: Av.ArlindoFranciscoPhilippi Bairro: PRAIA DO SOL…" at bounding box center [690, 312] width 1381 height 624
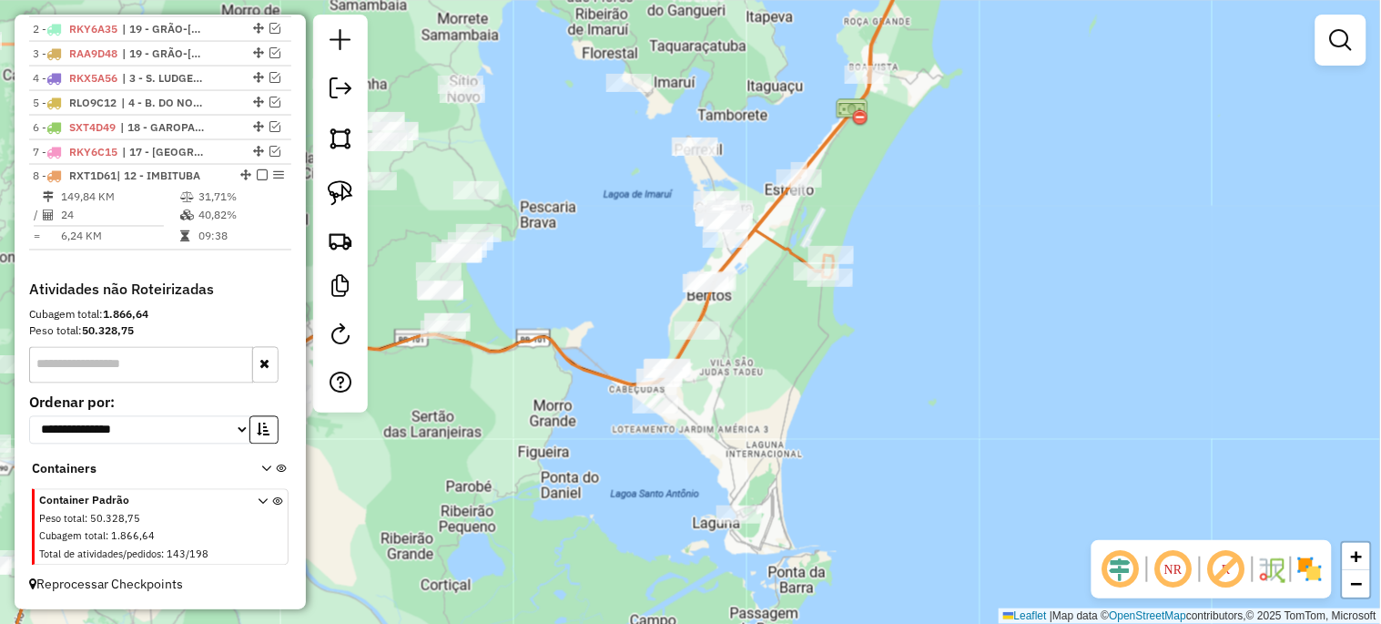
drag, startPoint x: 745, startPoint y: 389, endPoint x: 883, endPoint y: 353, distance: 142.8
click at [883, 353] on div "Janela de atendimento Grade de atendimento Capacidade Transportadoras Veículos …" at bounding box center [690, 312] width 1381 height 624
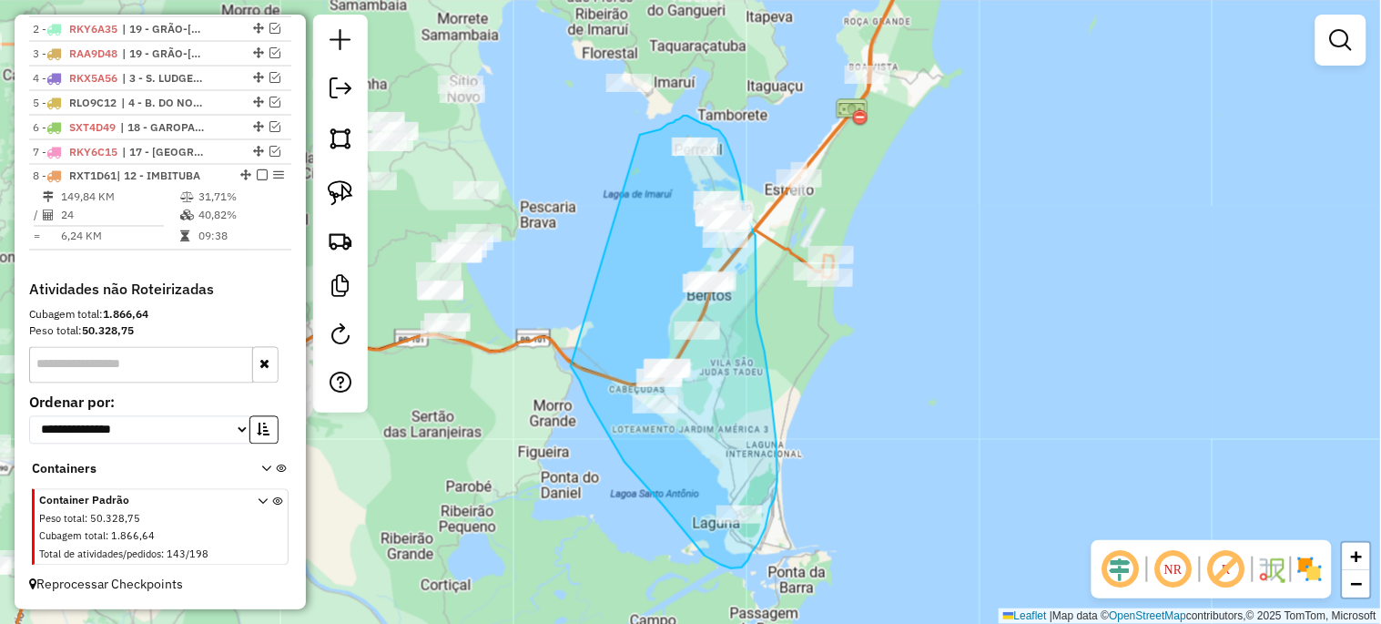
drag, startPoint x: 661, startPoint y: 129, endPoint x: 571, endPoint y: 366, distance: 253.2
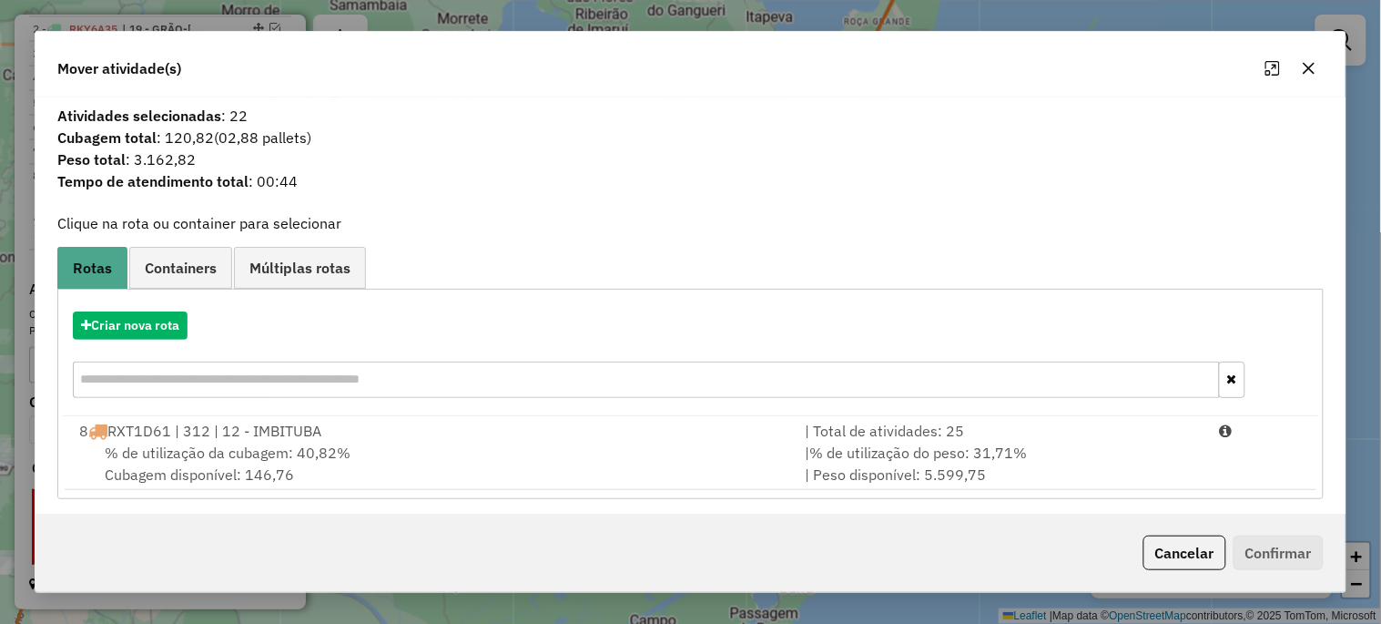
click at [1307, 66] on icon "button" at bounding box center [1309, 69] width 12 height 12
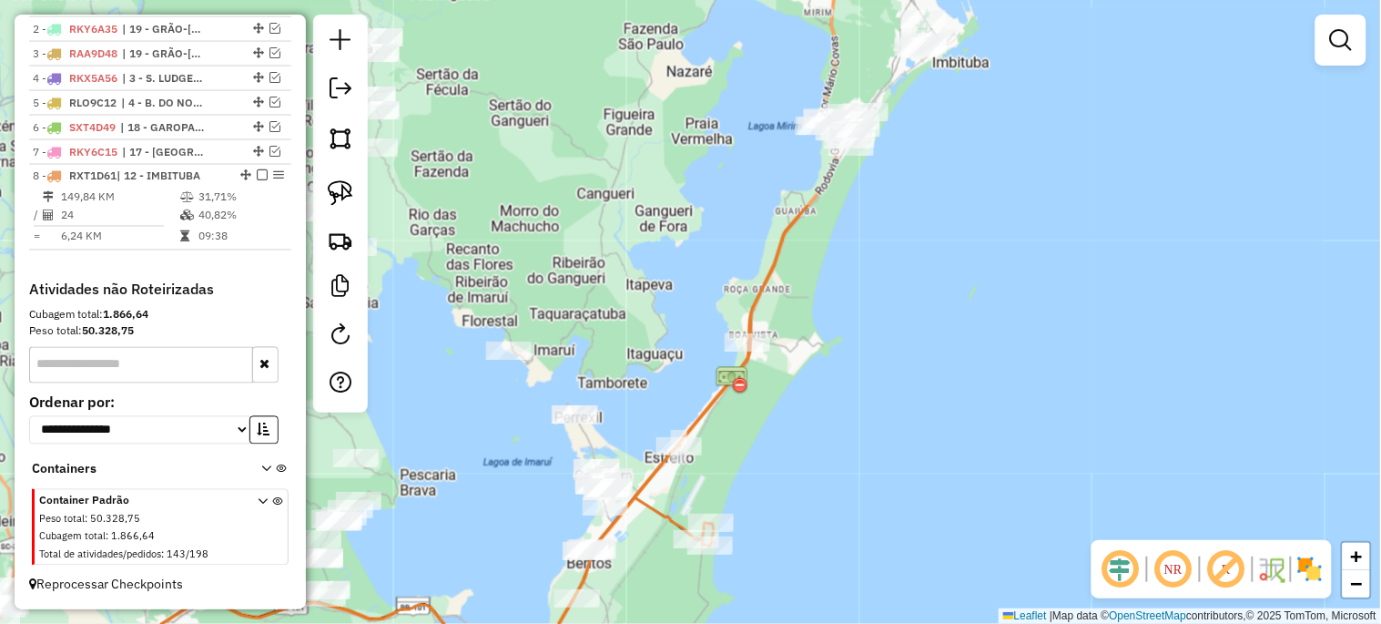
drag, startPoint x: 634, startPoint y: 261, endPoint x: 482, endPoint y: 565, distance: 339.9
click at [482, 565] on div "Janela de atendimento Grade de atendimento Capacidade Transportadoras Veículos …" at bounding box center [690, 312] width 1381 height 624
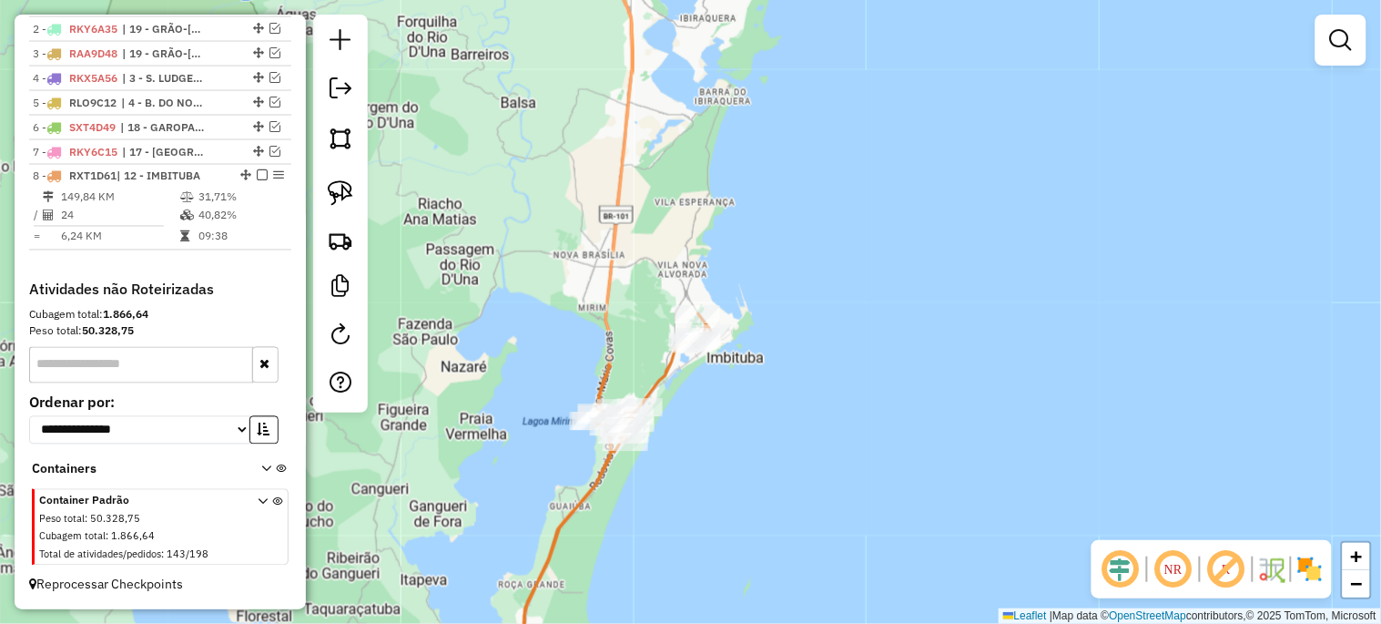
drag, startPoint x: 540, startPoint y: 497, endPoint x: 539, endPoint y: 526, distance: 29.1
click at [539, 526] on div "Janela de atendimento Grade de atendimento Capacidade Transportadoras Veículos …" at bounding box center [690, 312] width 1381 height 624
click at [270, 148] on em at bounding box center [274, 151] width 11 height 11
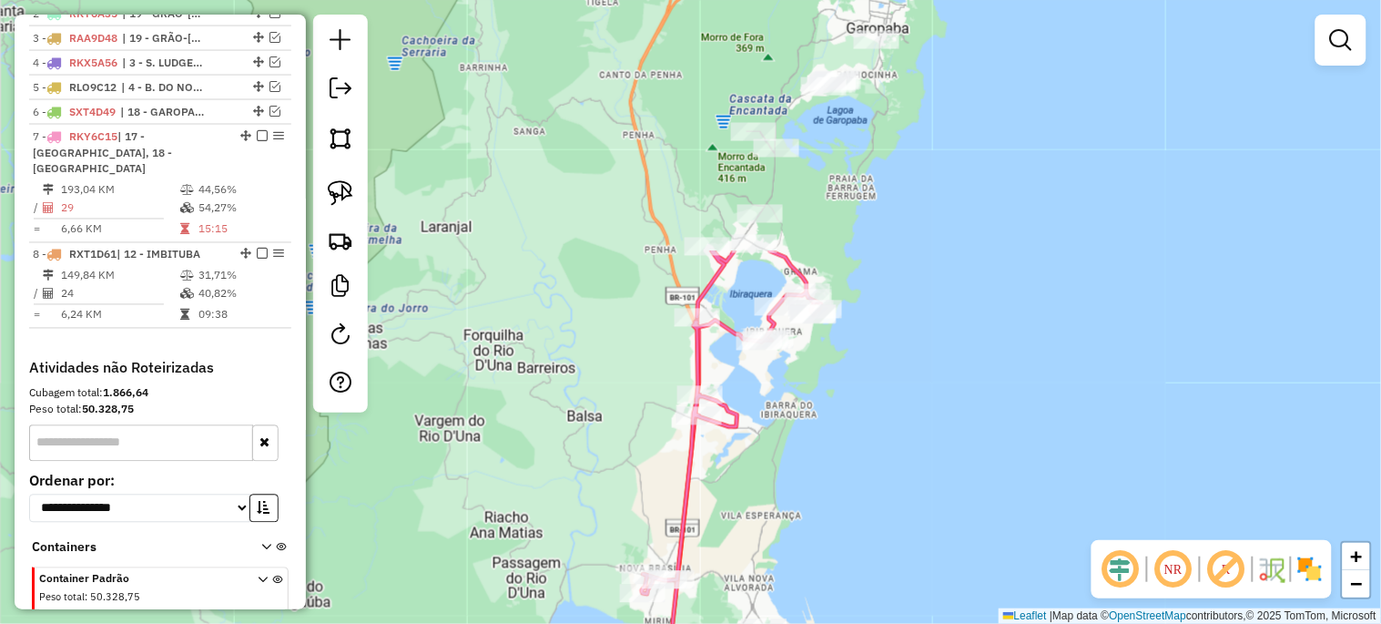
drag, startPoint x: 481, startPoint y: 131, endPoint x: 537, endPoint y: 415, distance: 289.6
click at [549, 457] on div "Janela de atendimento Grade de atendimento Capacidade Transportadoras Veículos …" at bounding box center [690, 312] width 1381 height 624
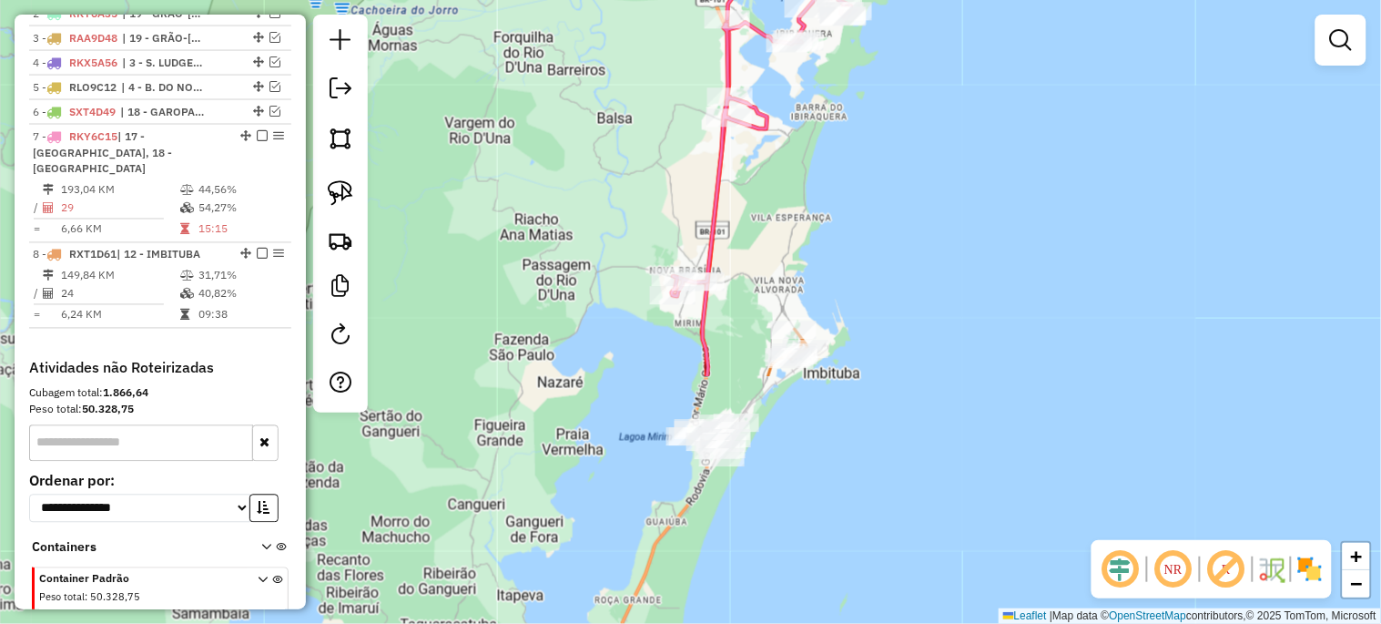
drag, startPoint x: 530, startPoint y: 490, endPoint x: 560, endPoint y: 171, distance: 320.0
click at [560, 171] on div "Janela de atendimento Grade de atendimento Capacidade Transportadoras Veículos …" at bounding box center [690, 312] width 1381 height 624
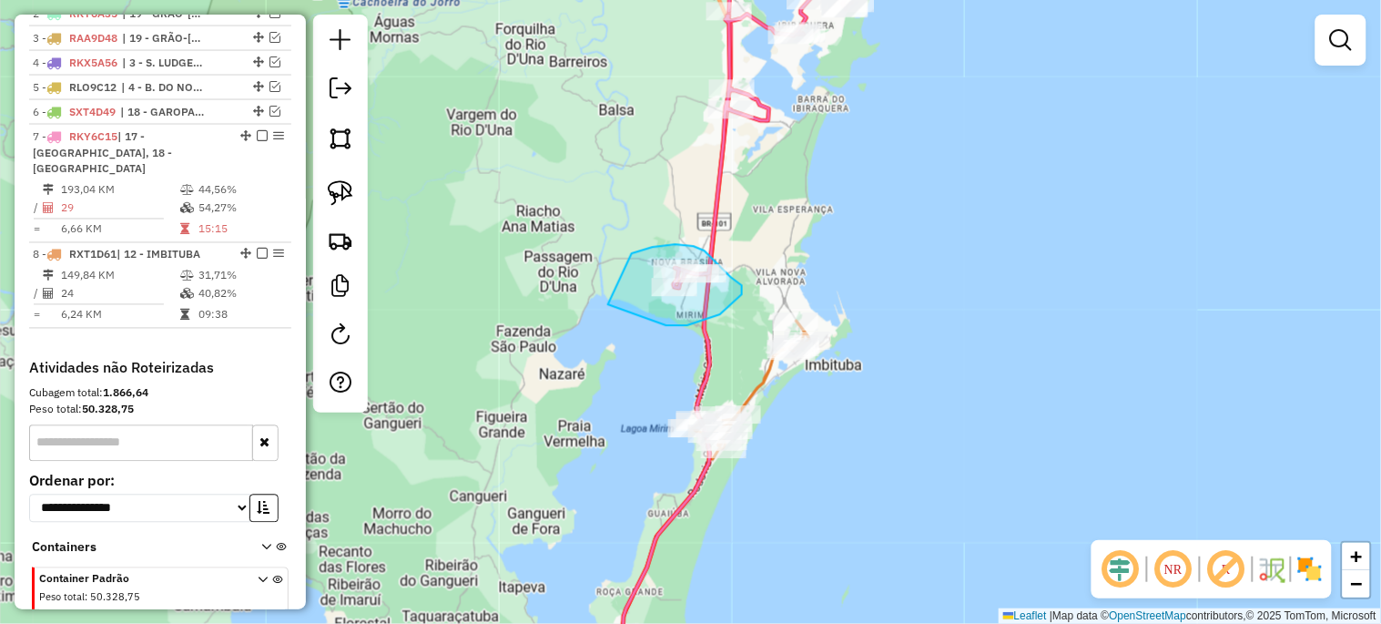
drag, startPoint x: 632, startPoint y: 253, endPoint x: 608, endPoint y: 304, distance: 56.2
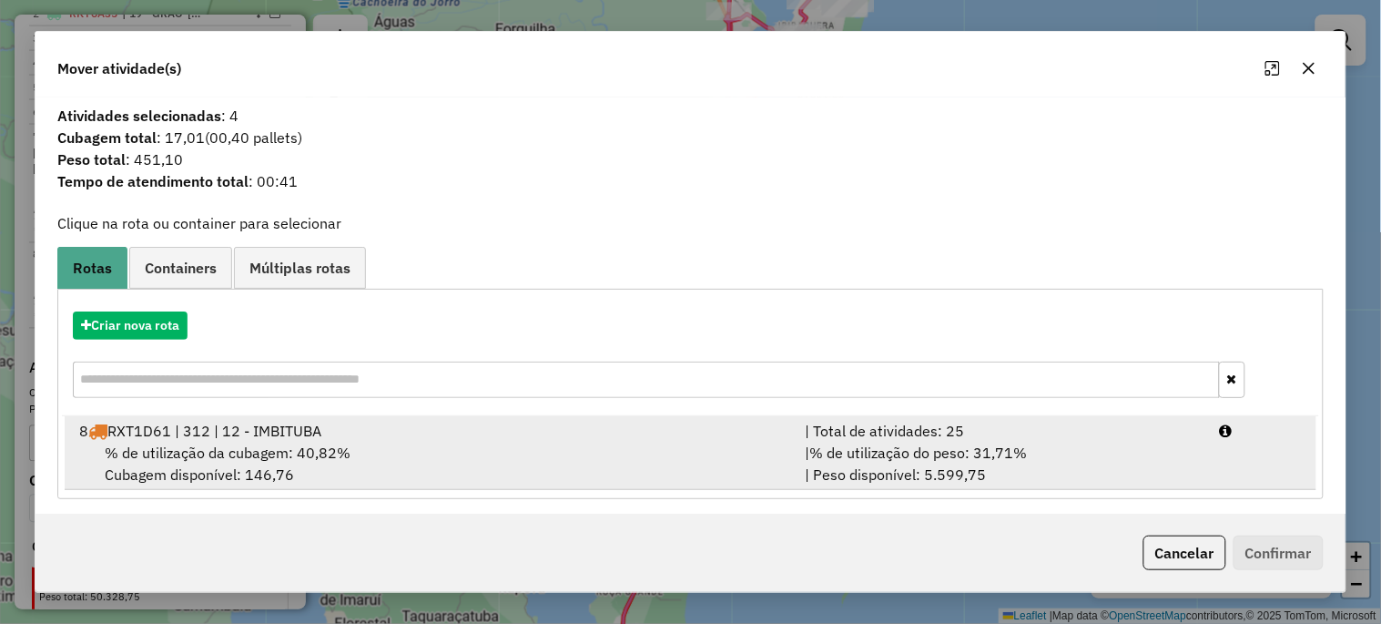
click at [332, 448] on span "% de utilização da cubagem: 40,82%" at bounding box center [228, 452] width 246 height 18
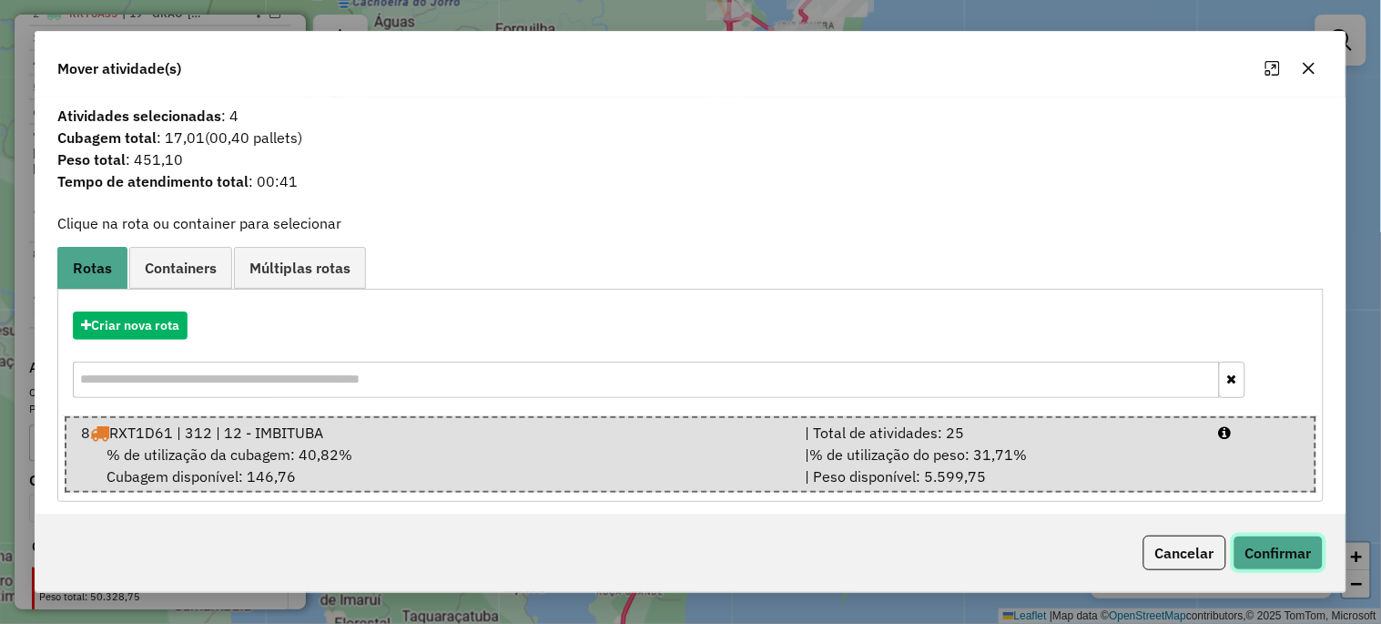
click at [1263, 543] on button "Confirmar" at bounding box center [1278, 552] width 90 height 35
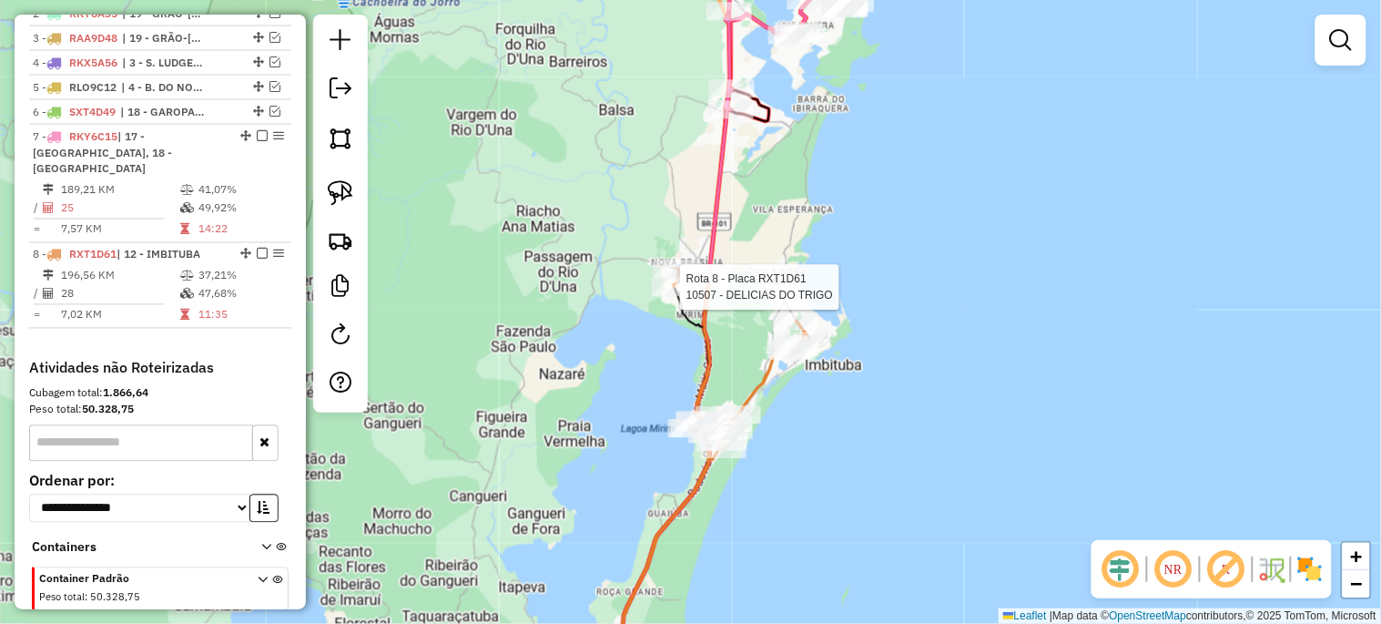
select select "*********"
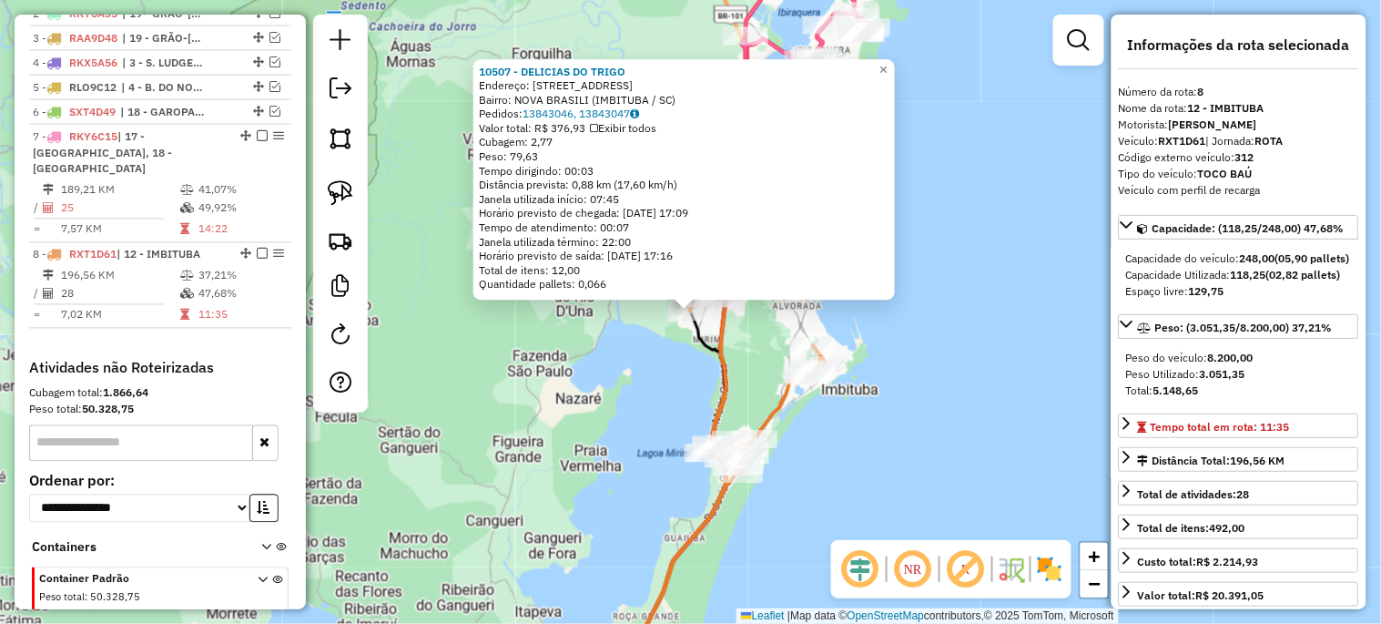
scroll to position [819, 0]
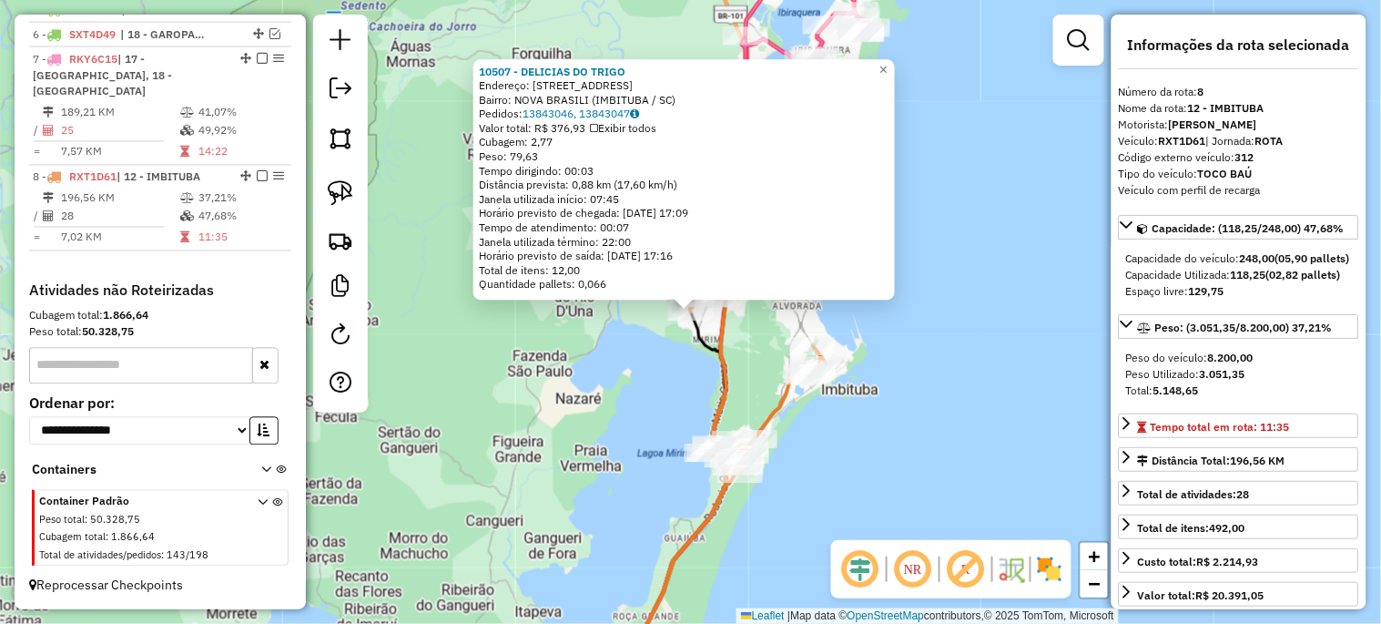
click at [551, 430] on div "10507 - DELICIAS DO TRIGO Endereço: RUA NOVO HORIZONTE 30 Bairro: NOVA BRASILI …" at bounding box center [690, 312] width 1381 height 624
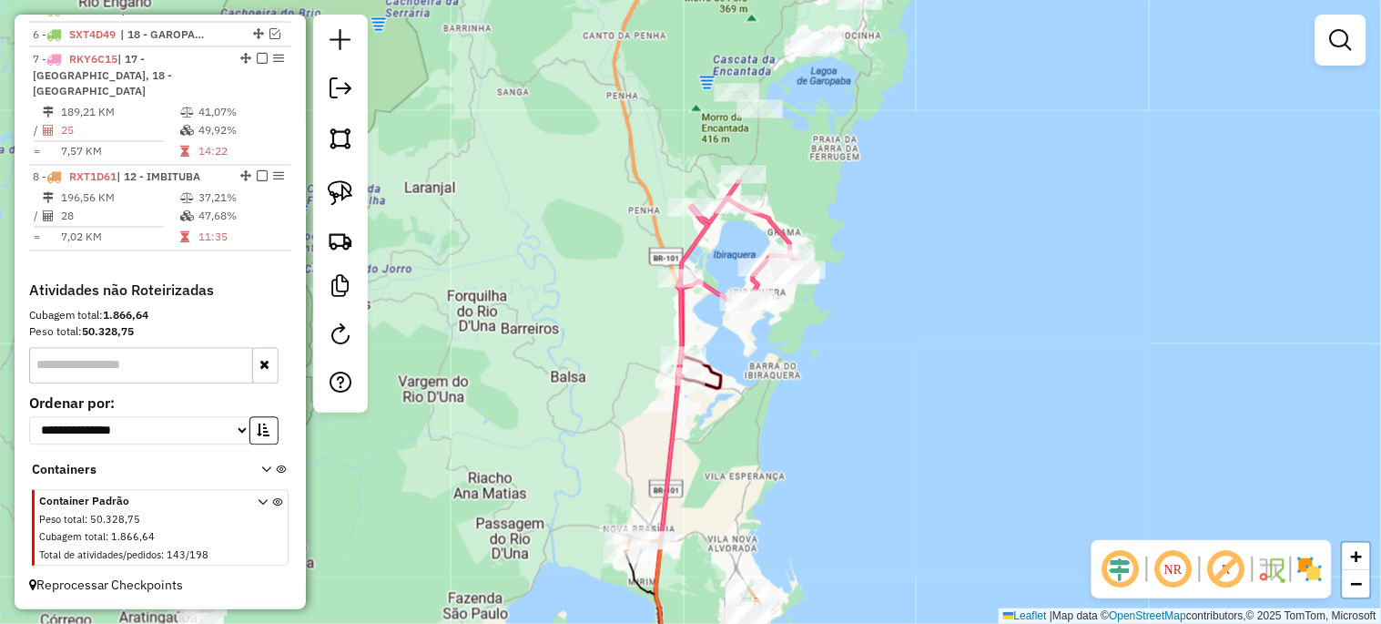
drag, startPoint x: 617, startPoint y: 231, endPoint x: 553, endPoint y: 473, distance: 250.6
click at [553, 473] on div "Janela de atendimento Grade de atendimento Capacidade Transportadoras Veículos …" at bounding box center [690, 312] width 1381 height 624
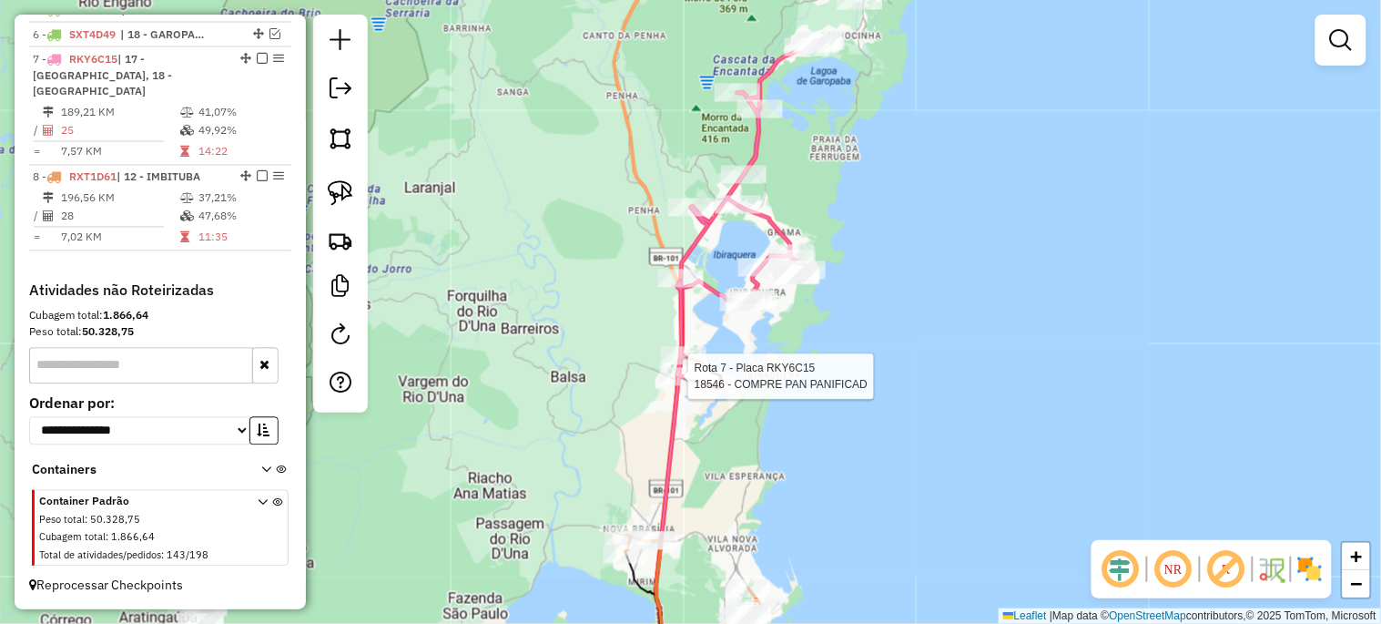
select select "*********"
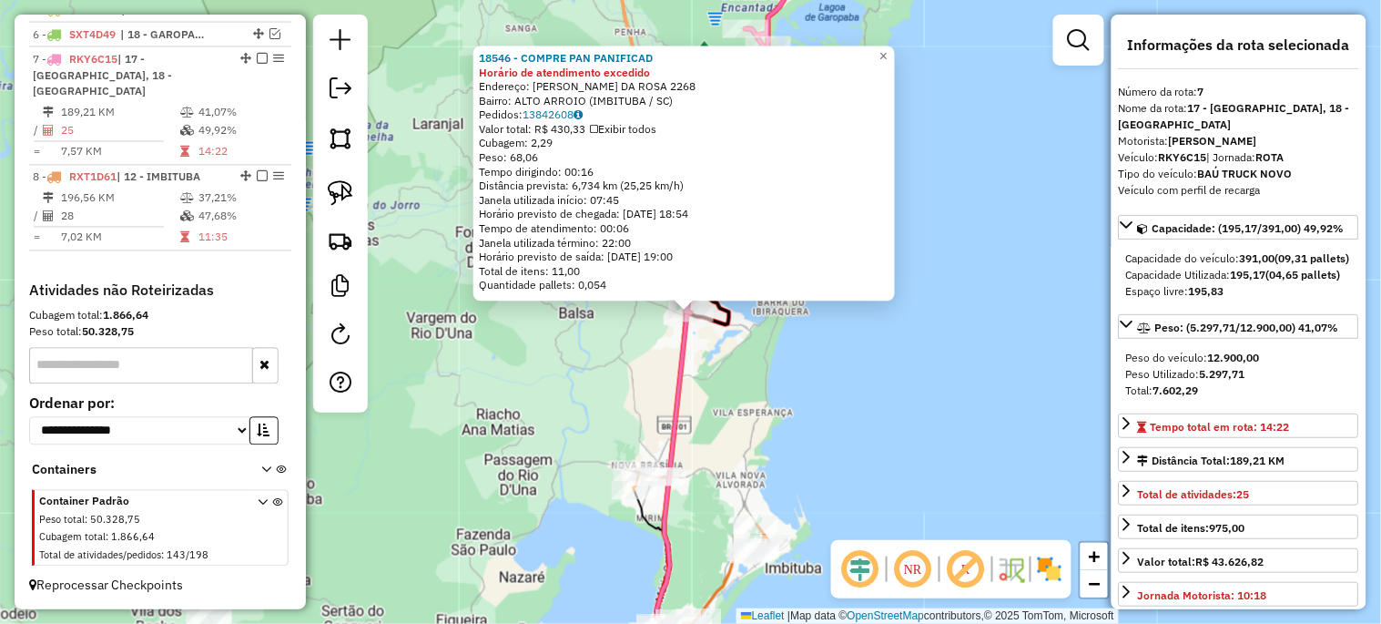
click at [549, 421] on div "18546 - COMPRE PAN PANIFICAD Horário de atendimento excedido Endereço: ATAIDE M…" at bounding box center [690, 312] width 1381 height 624
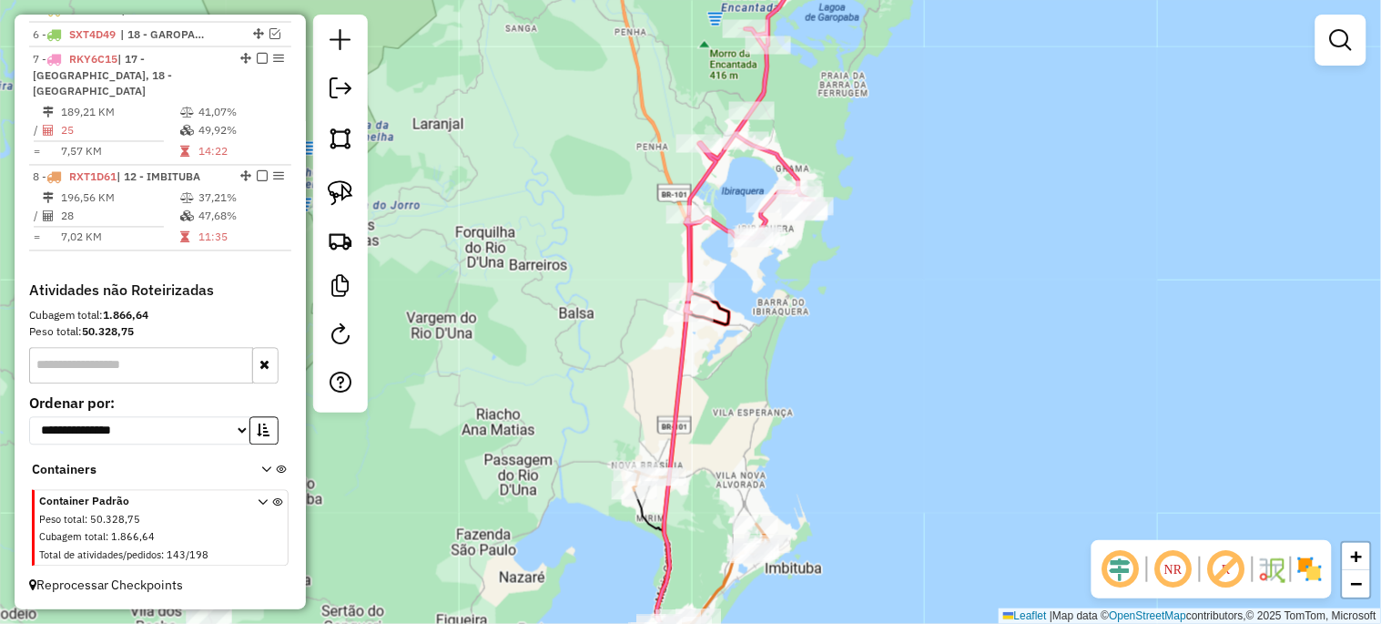
drag, startPoint x: 553, startPoint y: 249, endPoint x: 474, endPoint y: 489, distance: 253.0
click at [473, 492] on div "Janela de atendimento Grade de atendimento Capacidade Transportadoras Veículos …" at bounding box center [690, 312] width 1381 height 624
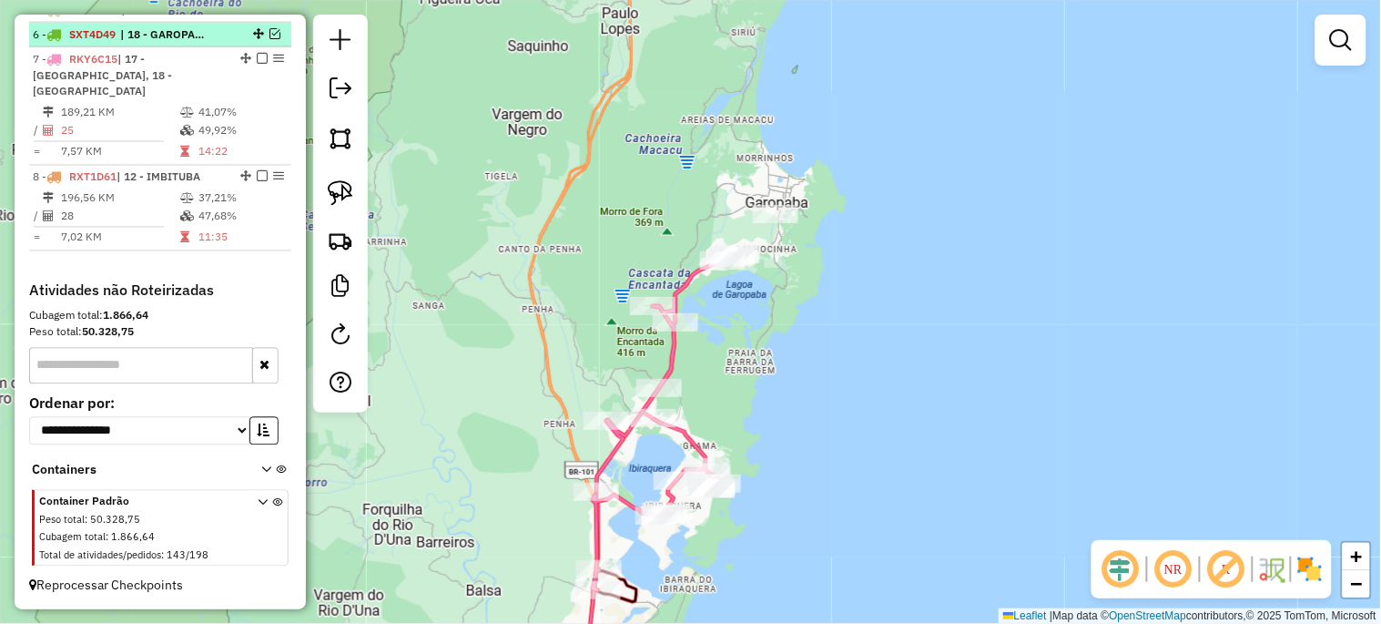
click at [269, 39] on em at bounding box center [274, 33] width 11 height 11
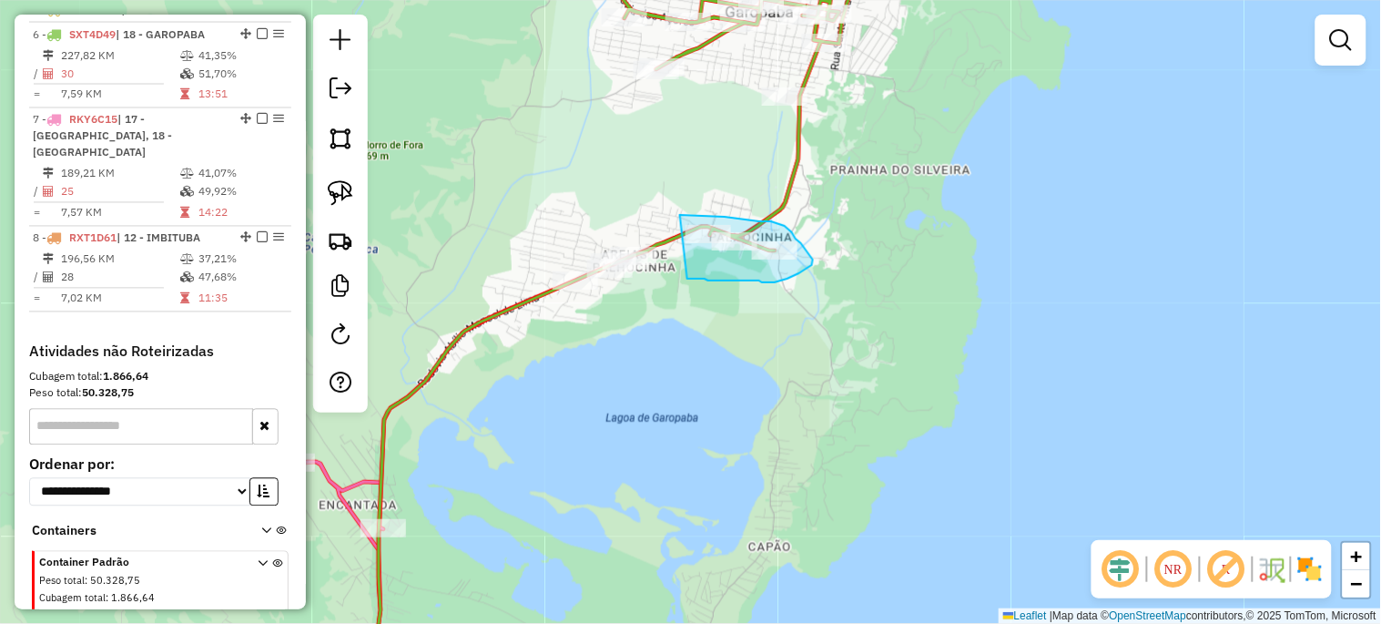
drag, startPoint x: 680, startPoint y: 215, endPoint x: 685, endPoint y: 279, distance: 63.9
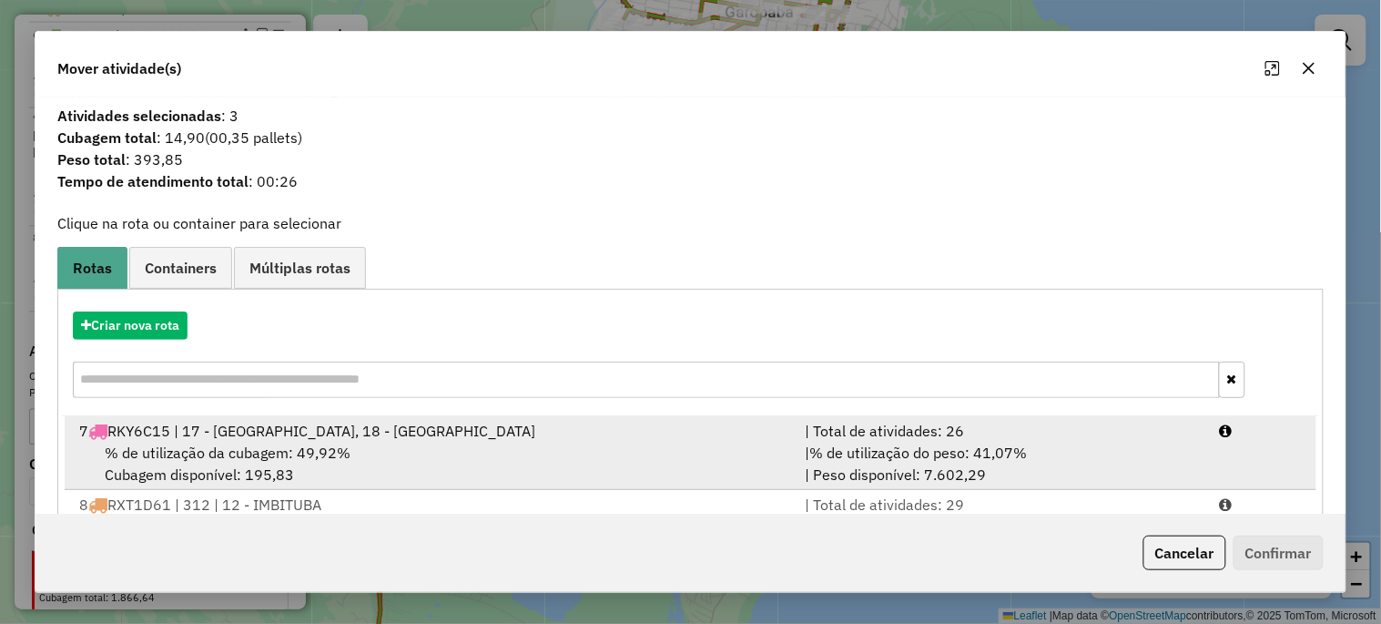
click at [311, 459] on span "% de utilização da cubagem: 49,92%" at bounding box center [228, 452] width 246 height 18
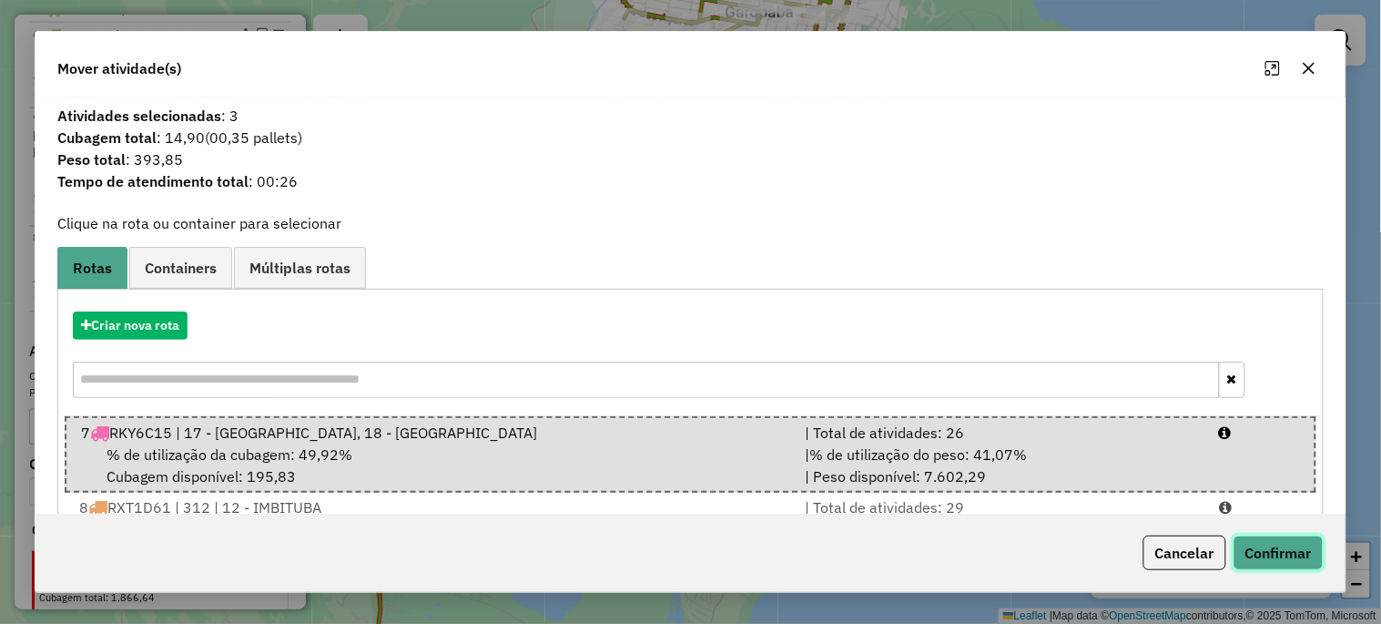
click at [1267, 547] on button "Confirmar" at bounding box center [1278, 552] width 90 height 35
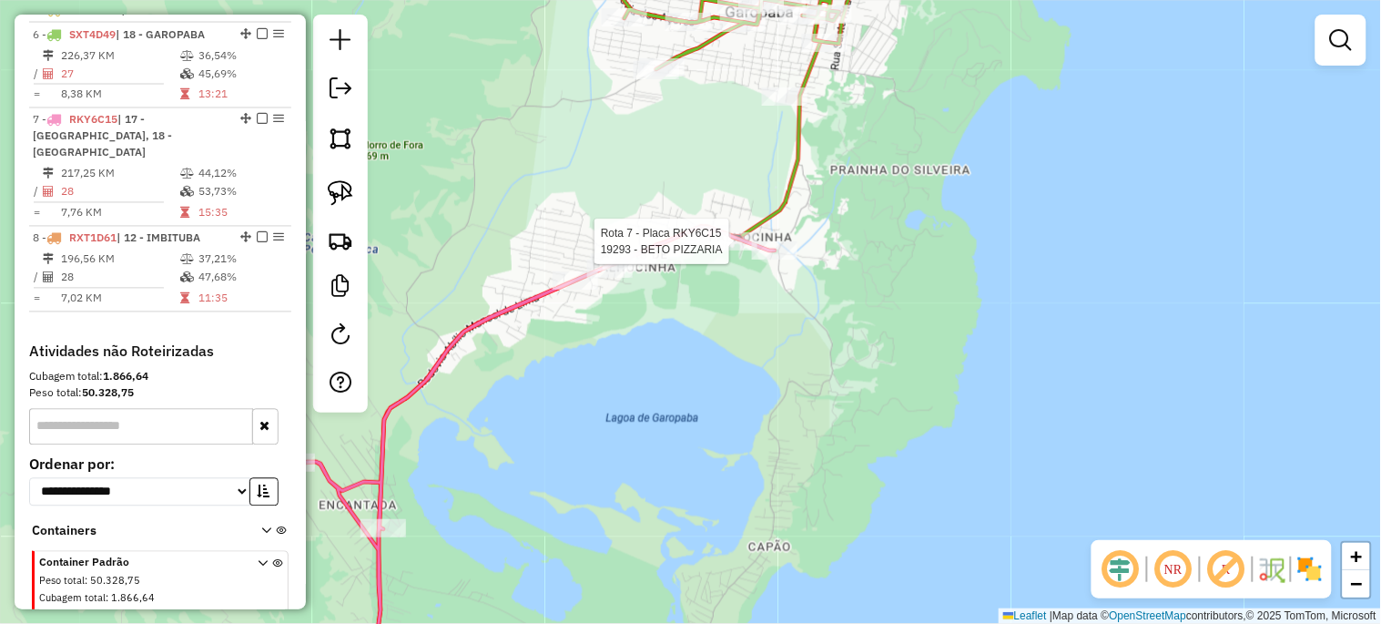
select select "*********"
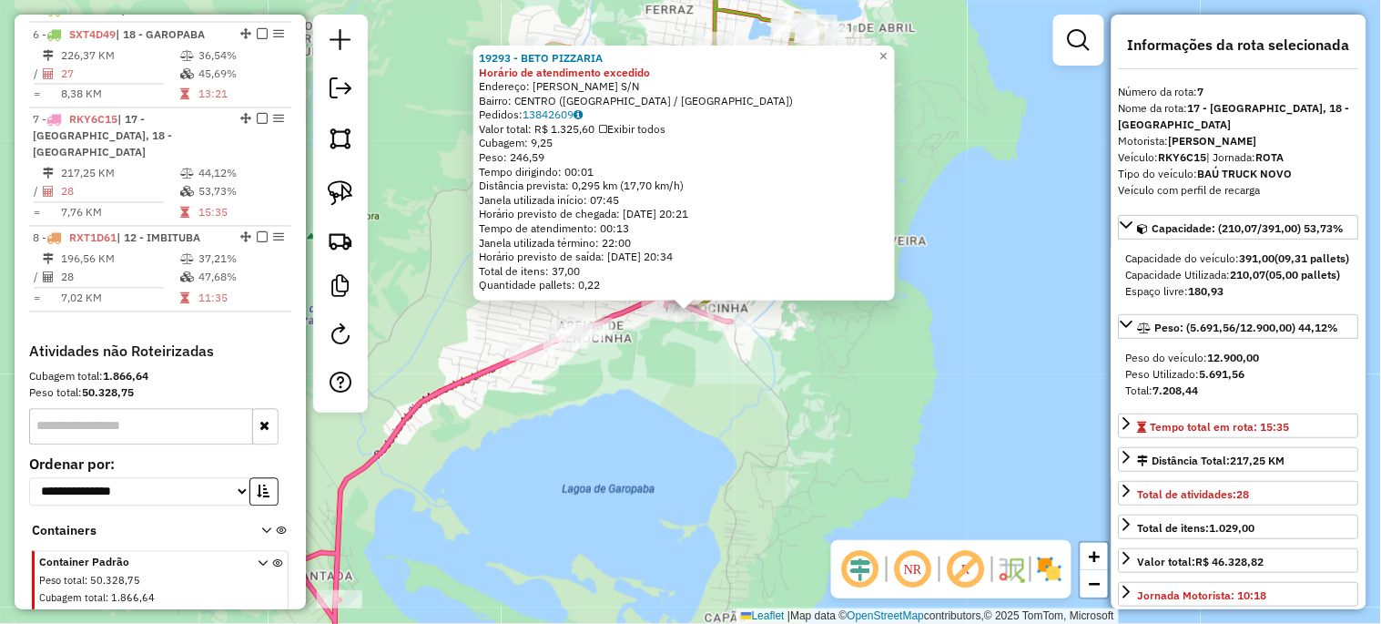
scroll to position [879, 0]
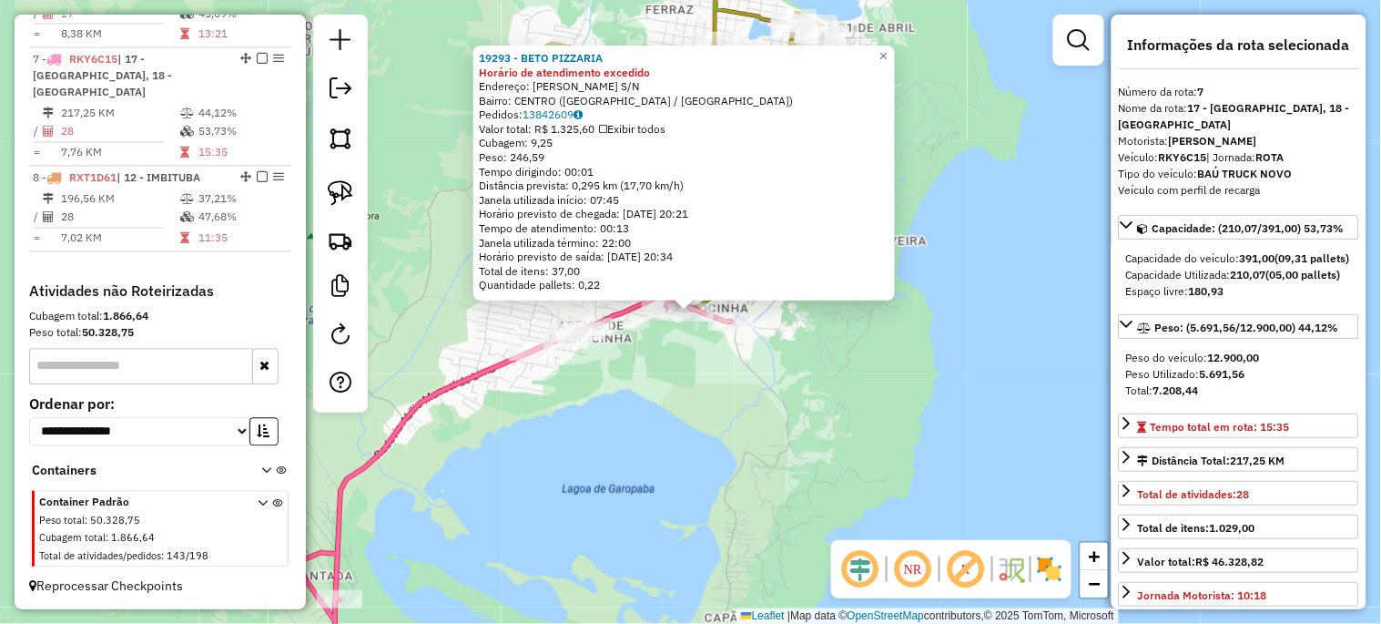
click at [662, 480] on div "19293 - BETO PIZZARIA Horário de atendimento excedido Endereço: PAULINO FURTADO…" at bounding box center [690, 312] width 1381 height 624
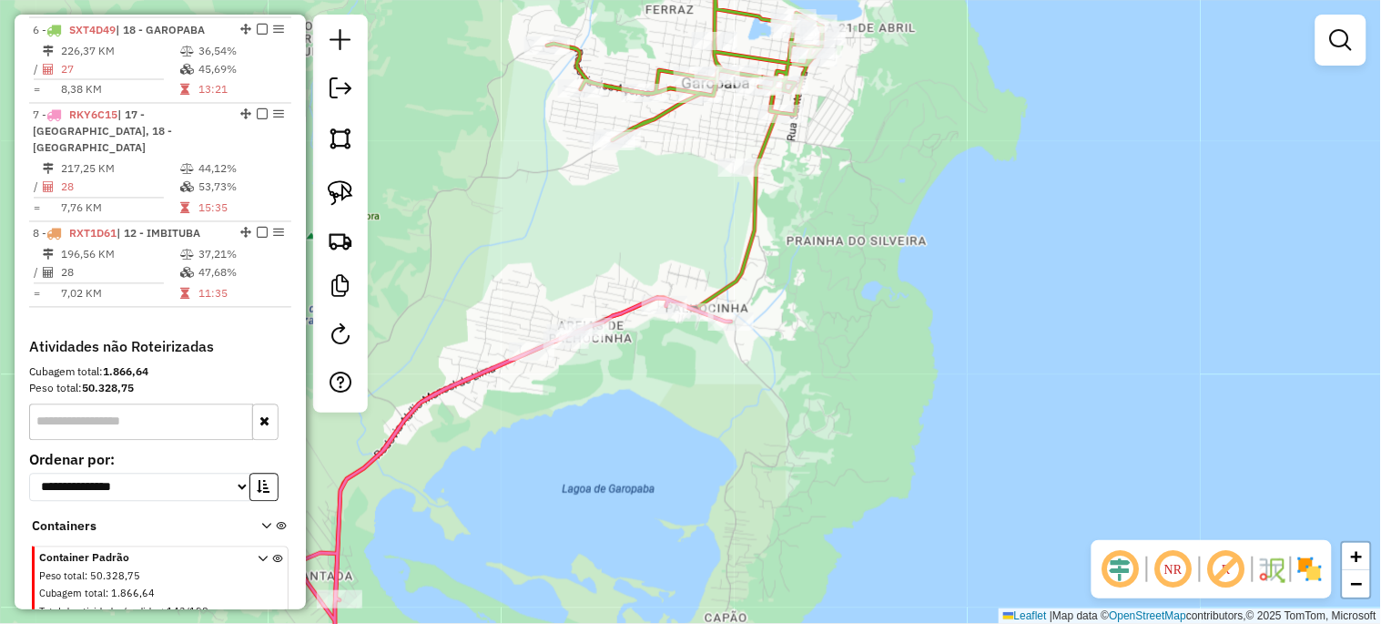
scroll to position [745, 0]
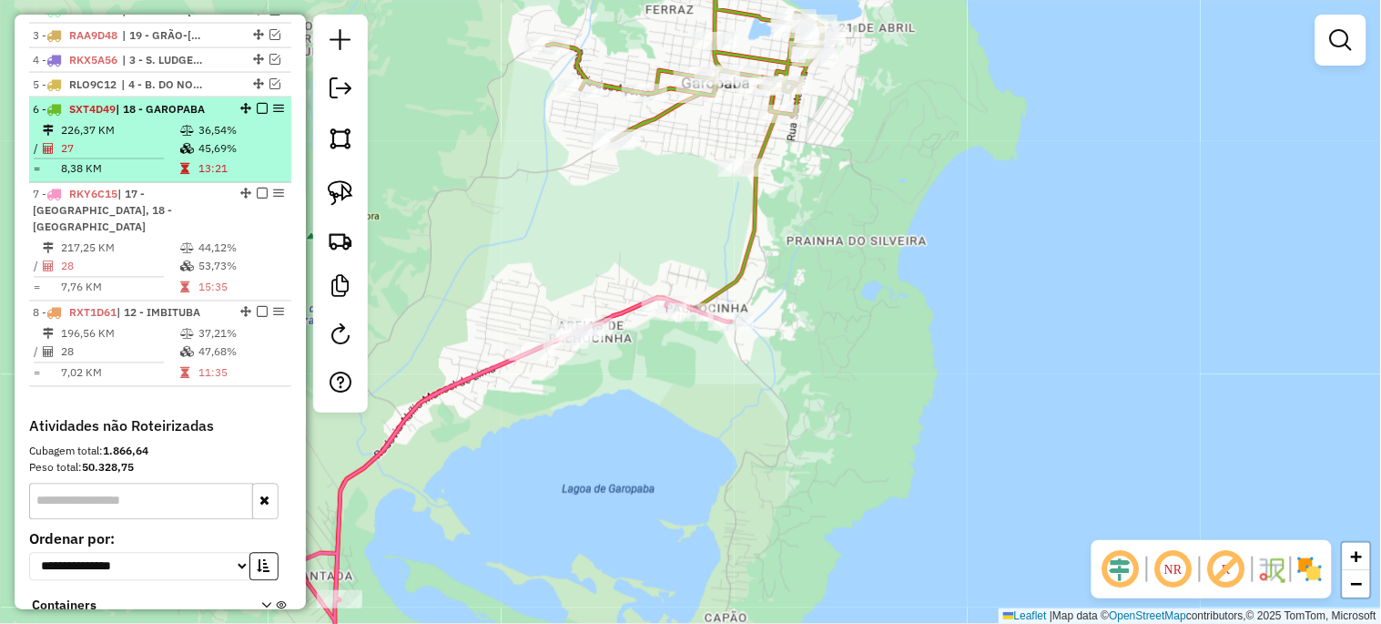
click at [259, 114] on em at bounding box center [262, 108] width 11 height 11
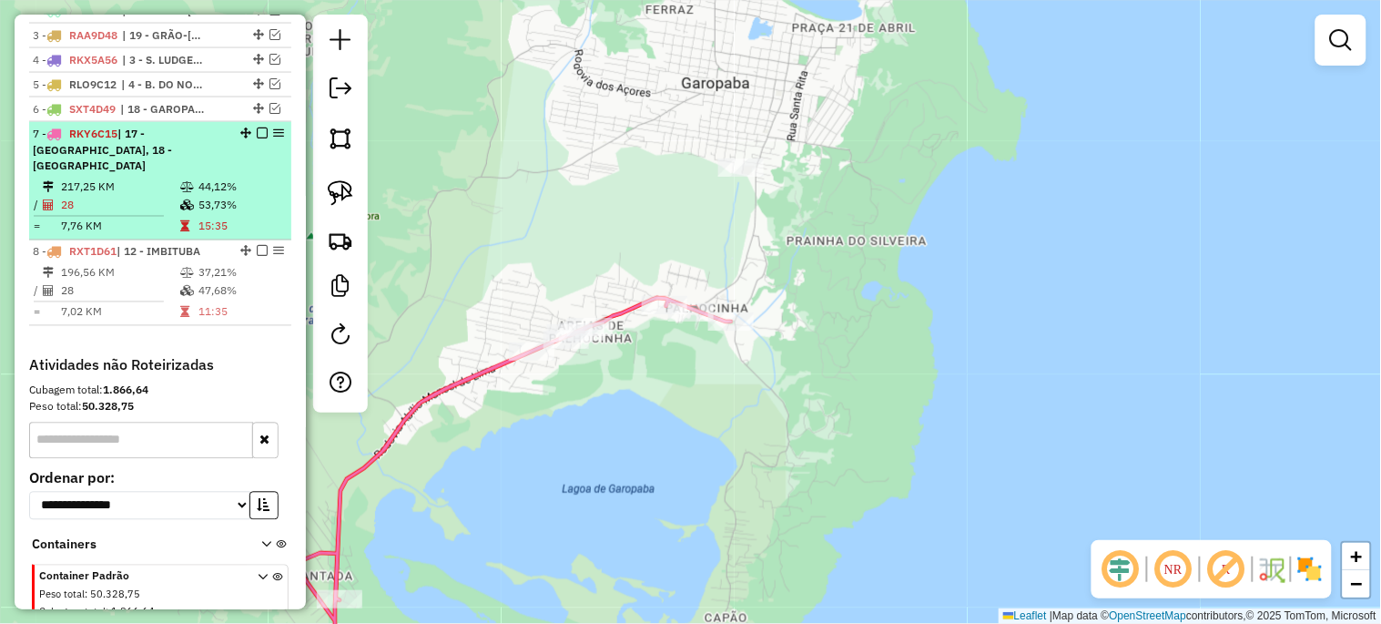
click at [259, 157] on div "7 - RKY6C15 | 17 - IBIRAQUERA, 18 - GAROPABA" at bounding box center [160, 150] width 255 height 49
select select "*********"
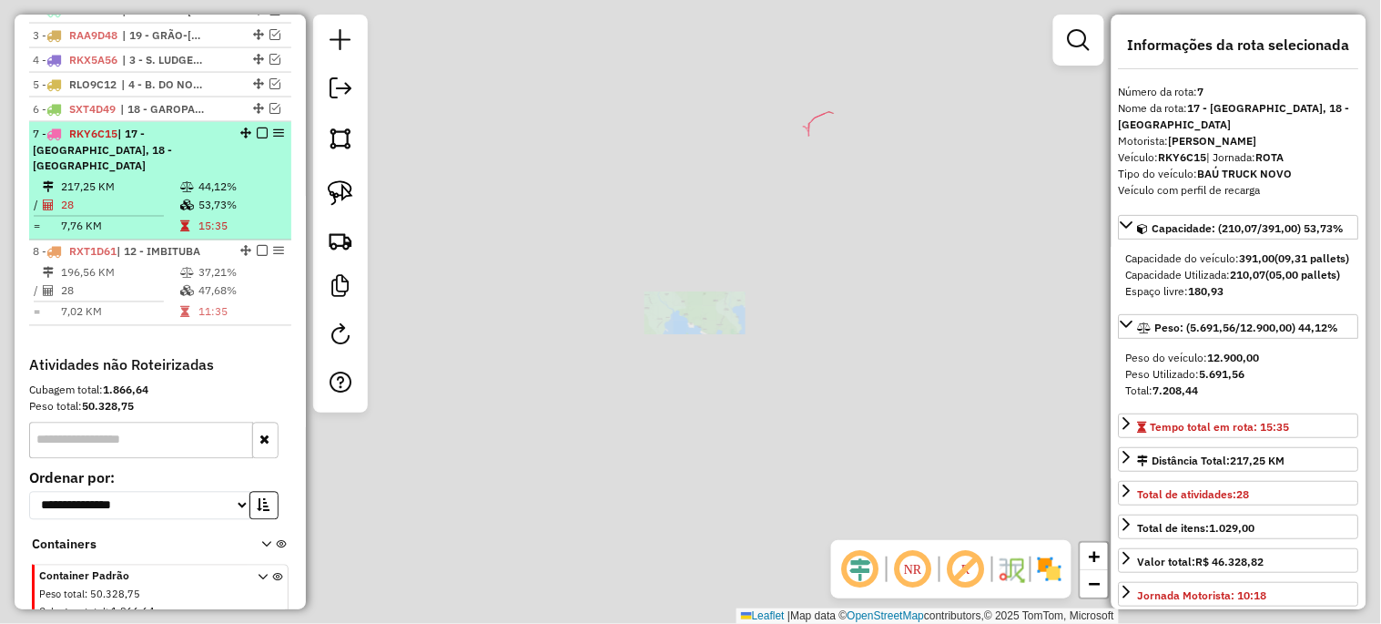
click at [259, 138] on em at bounding box center [262, 132] width 11 height 11
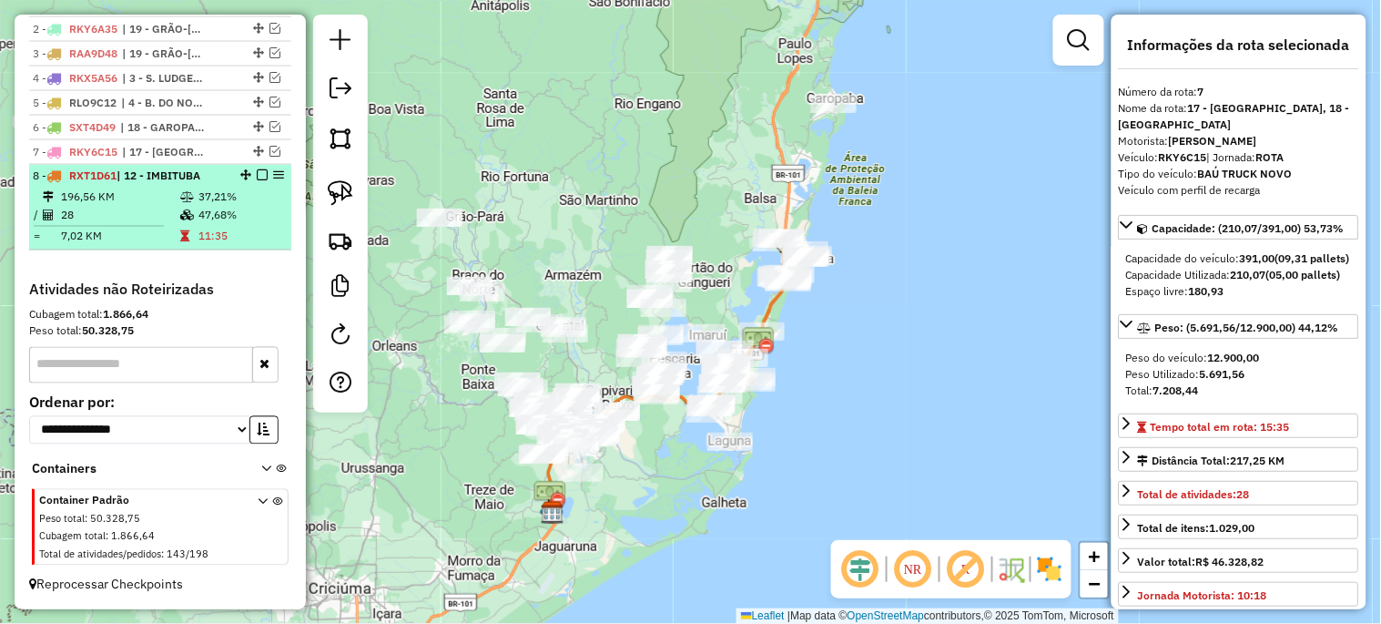
click at [258, 178] on em at bounding box center [262, 175] width 11 height 11
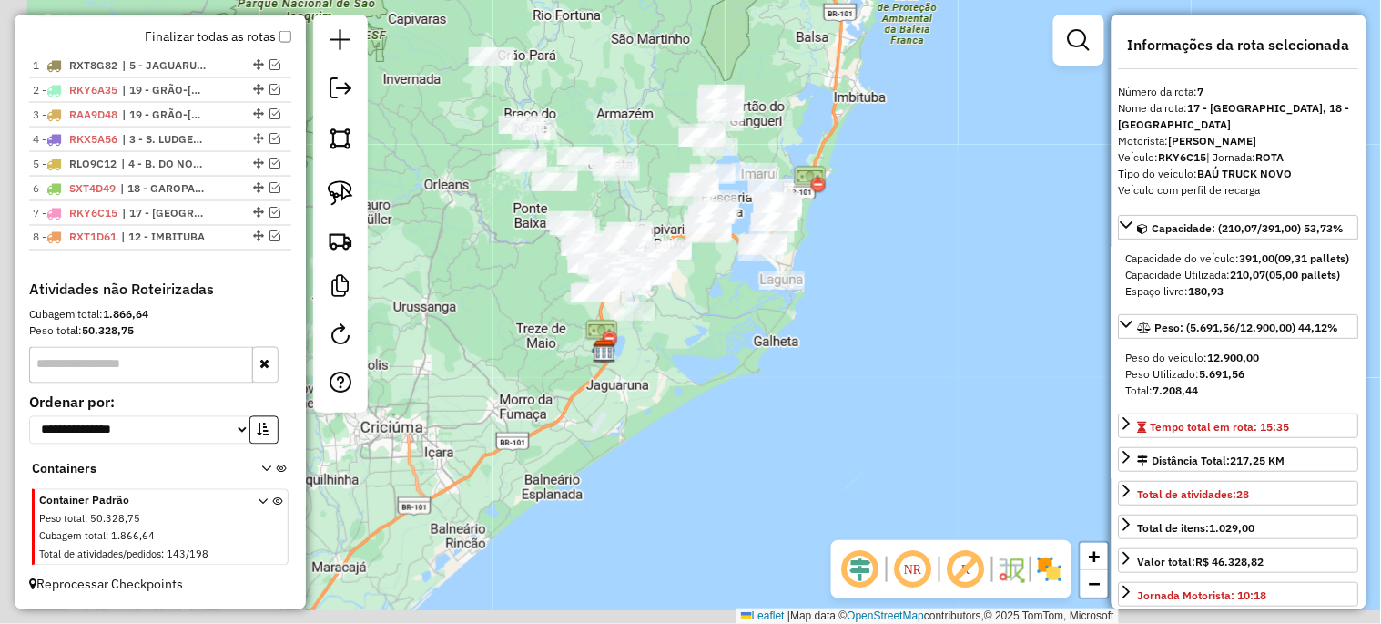
drag, startPoint x: 606, startPoint y: 244, endPoint x: 685, endPoint y: 156, distance: 118.6
click at [651, 83] on div "Janela de atendimento Grade de atendimento Capacidade Transportadoras Veículos …" at bounding box center [690, 312] width 1381 height 624
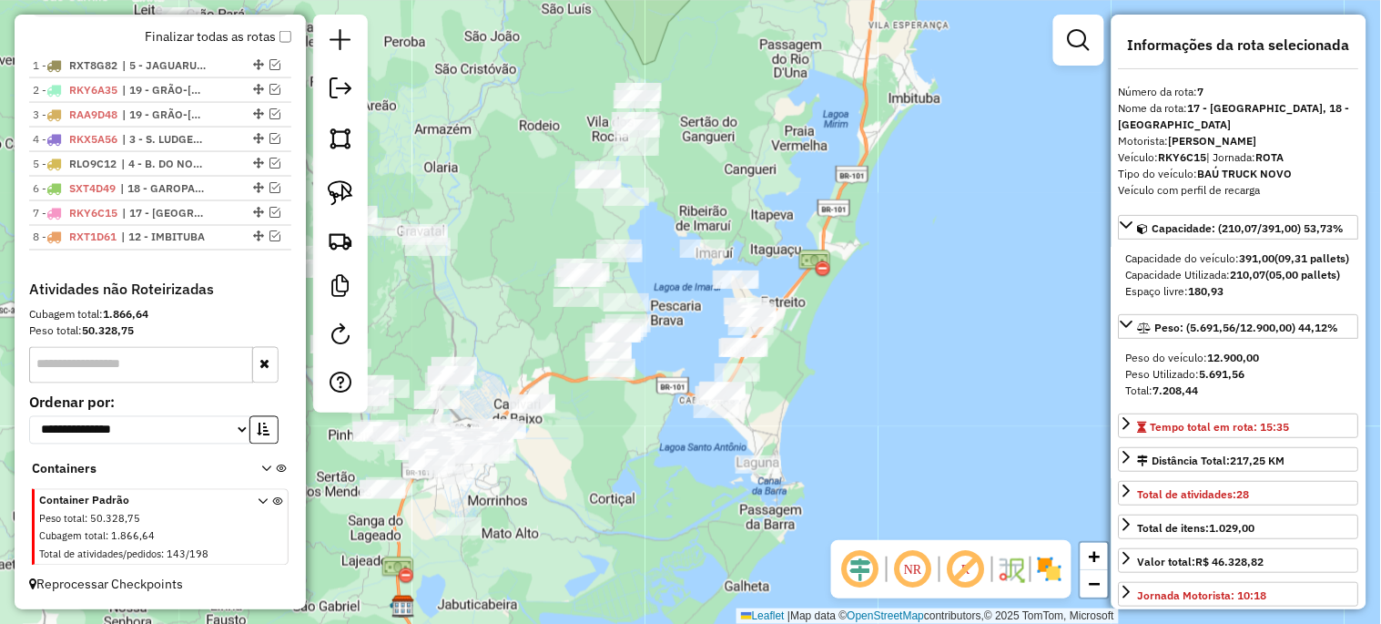
drag, startPoint x: 836, startPoint y: 289, endPoint x: 862, endPoint y: 369, distance: 83.5
click at [867, 370] on div "Janela de atendimento Grade de atendimento Capacidade Transportadoras Veículos …" at bounding box center [690, 312] width 1381 height 624
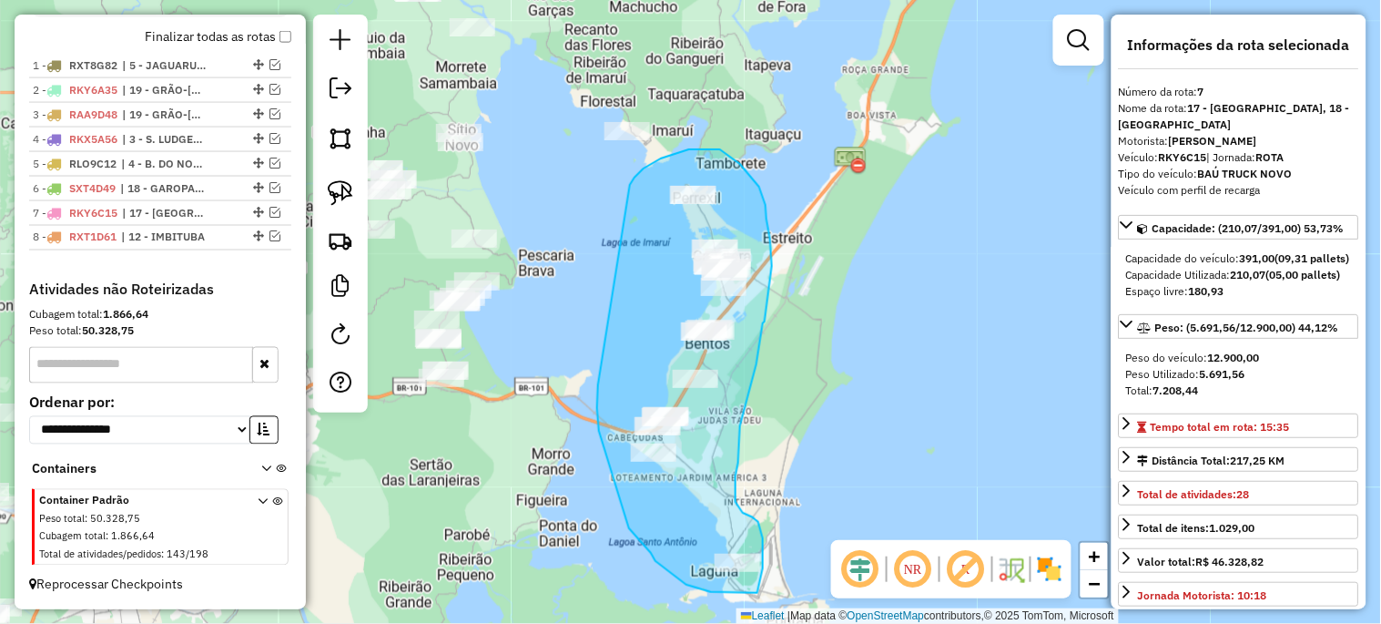
drag, startPoint x: 634, startPoint y: 178, endPoint x: 598, endPoint y: 385, distance: 210.7
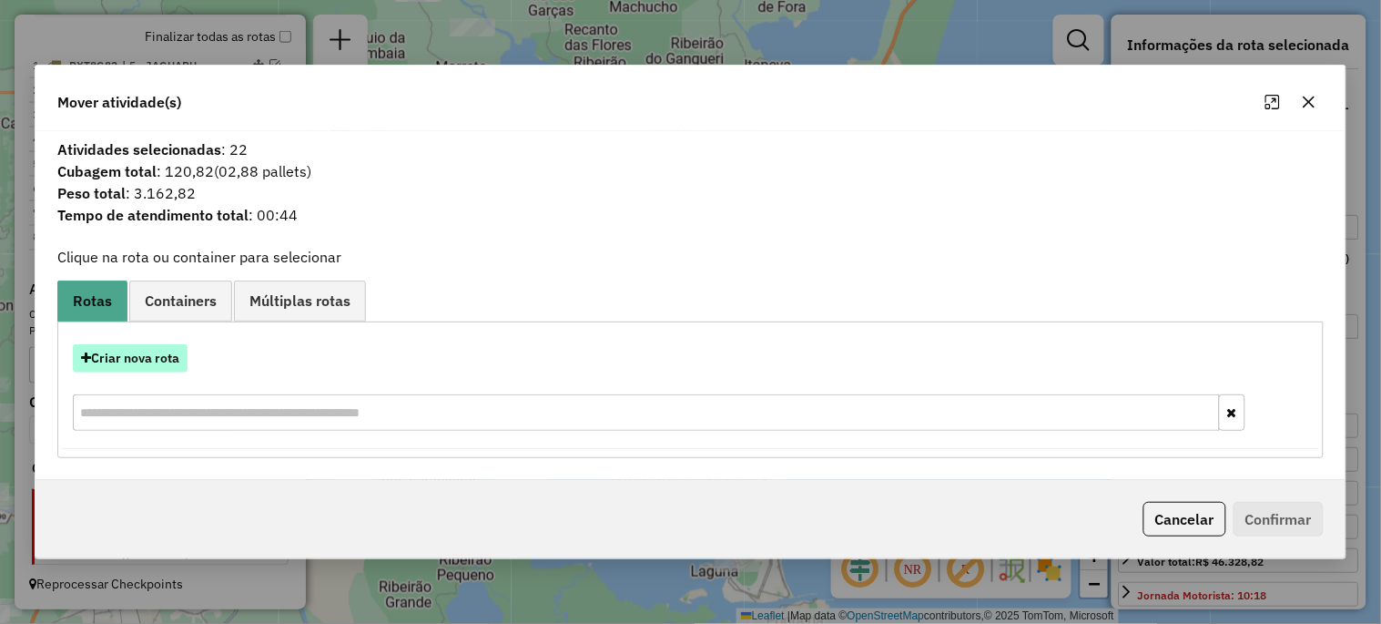
click at [155, 344] on button "Criar nova rota" at bounding box center [130, 358] width 115 height 28
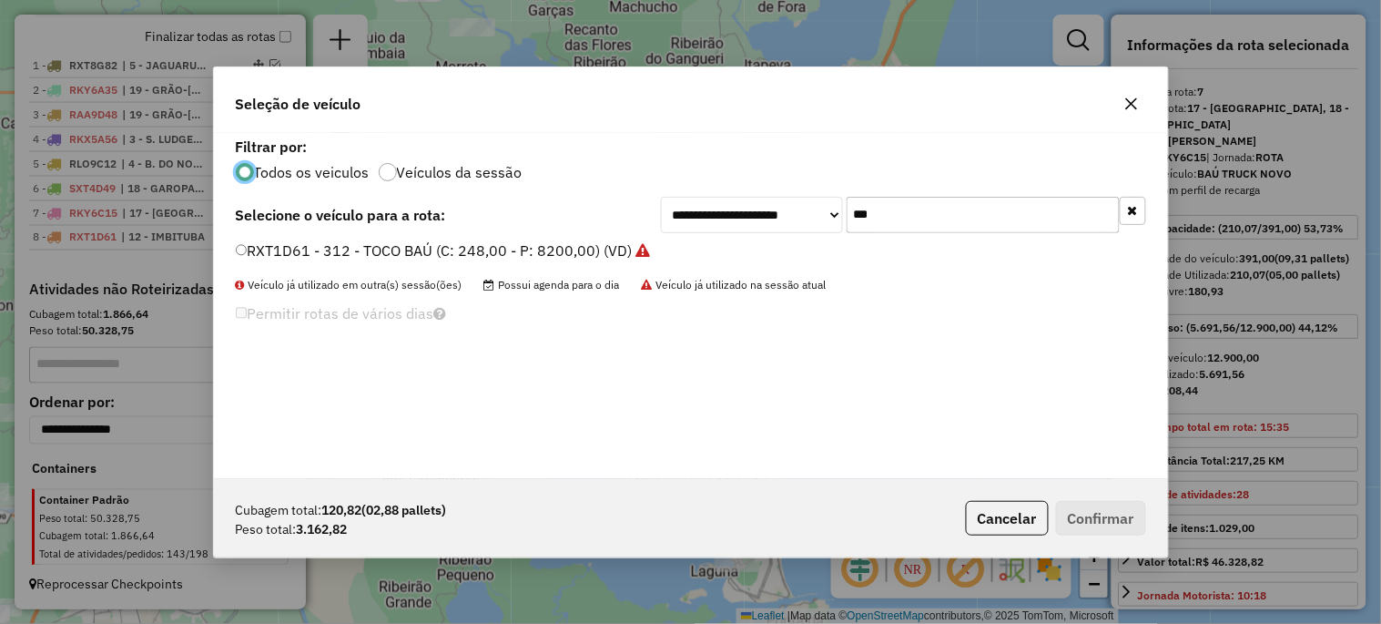
scroll to position [10, 5]
click at [907, 209] on input "***" at bounding box center [983, 215] width 273 height 36
type input "***"
click at [451, 253] on label "RAA9D38 - TOCO BAÚ (C: 248,00 - P: 8200,00) (VD)" at bounding box center [415, 250] width 358 height 22
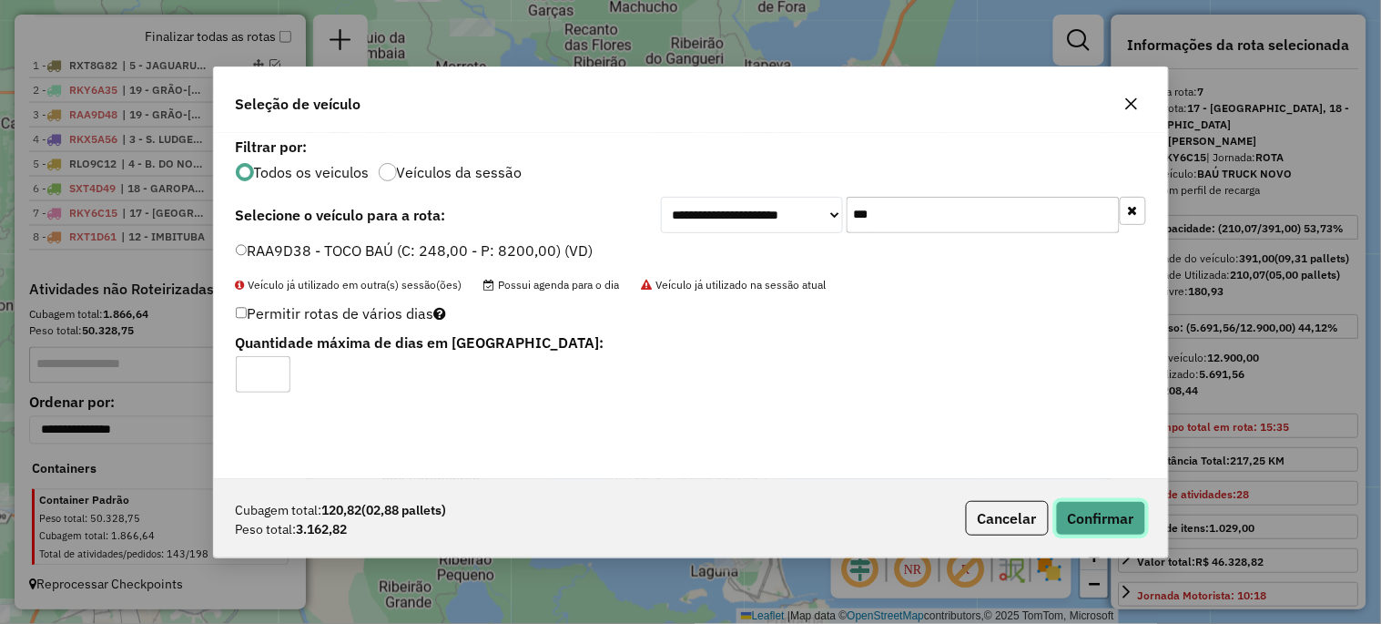
click at [1070, 512] on button "Confirmar" at bounding box center [1101, 518] width 90 height 35
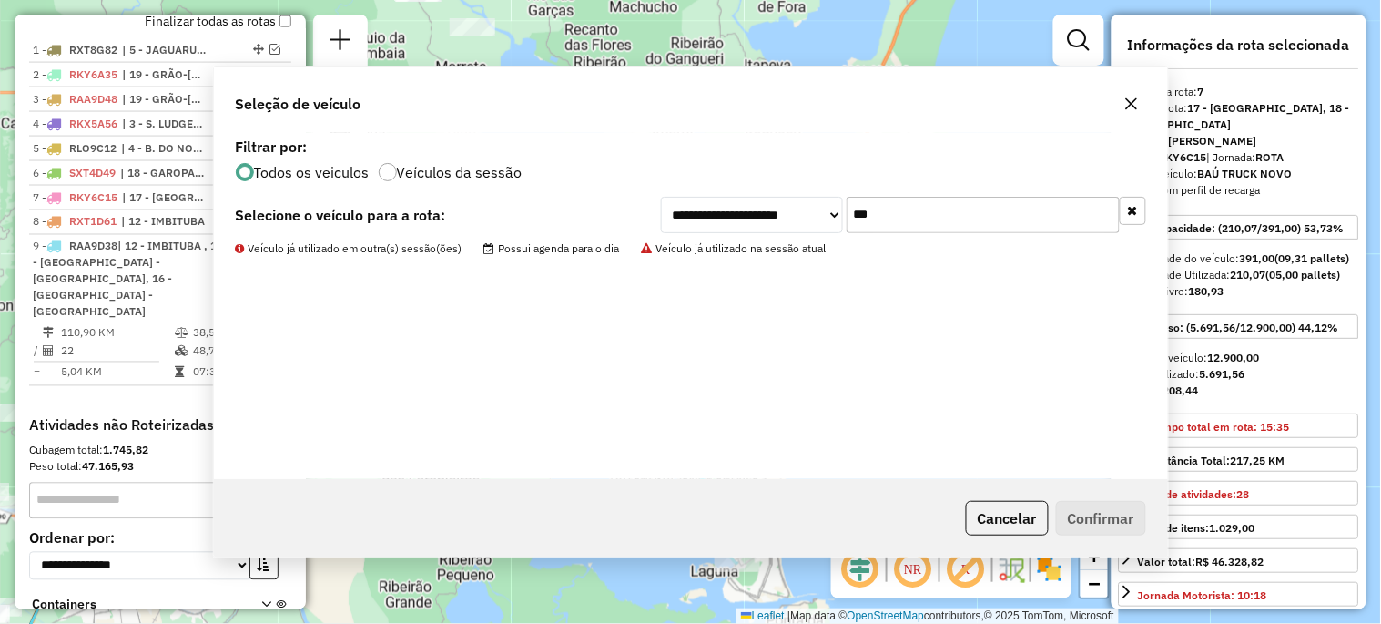
scroll to position [799, 0]
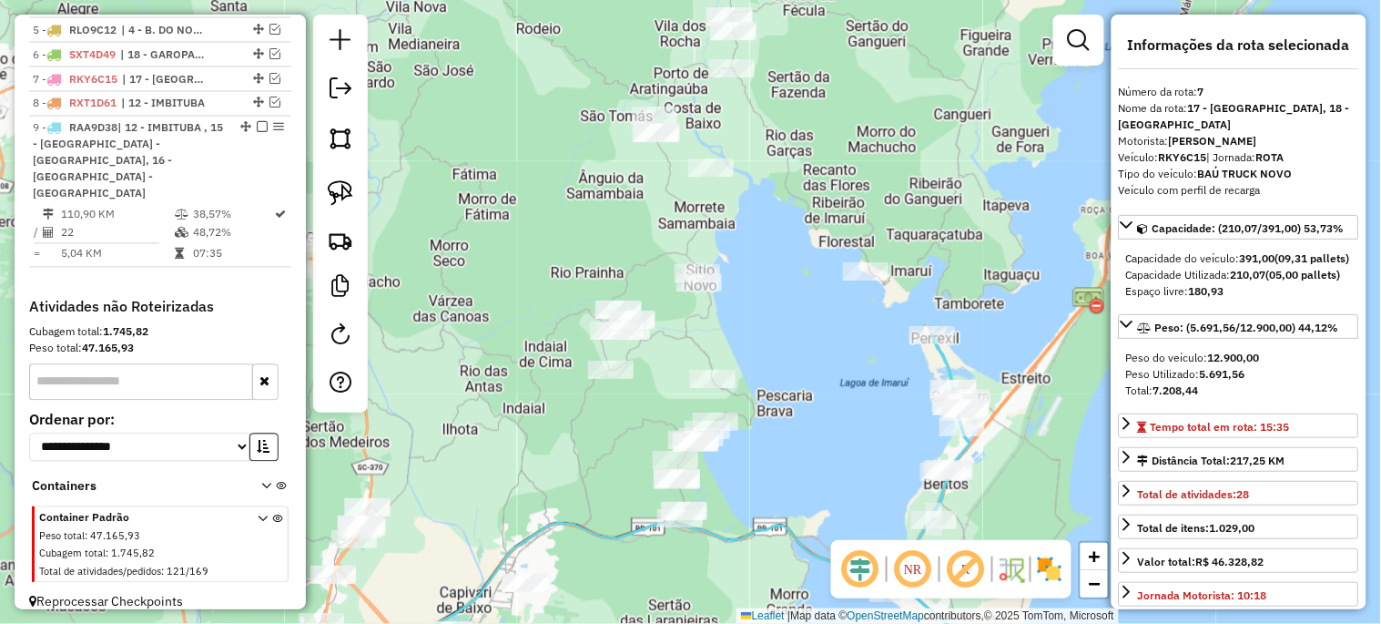
drag, startPoint x: 473, startPoint y: 510, endPoint x: 689, endPoint y: 653, distance: 258.8
click at [689, 623] on html "Aguarde... Pop-up bloqueado! Seu navegador bloqueou automáticamente a abertura …" at bounding box center [690, 312] width 1381 height 624
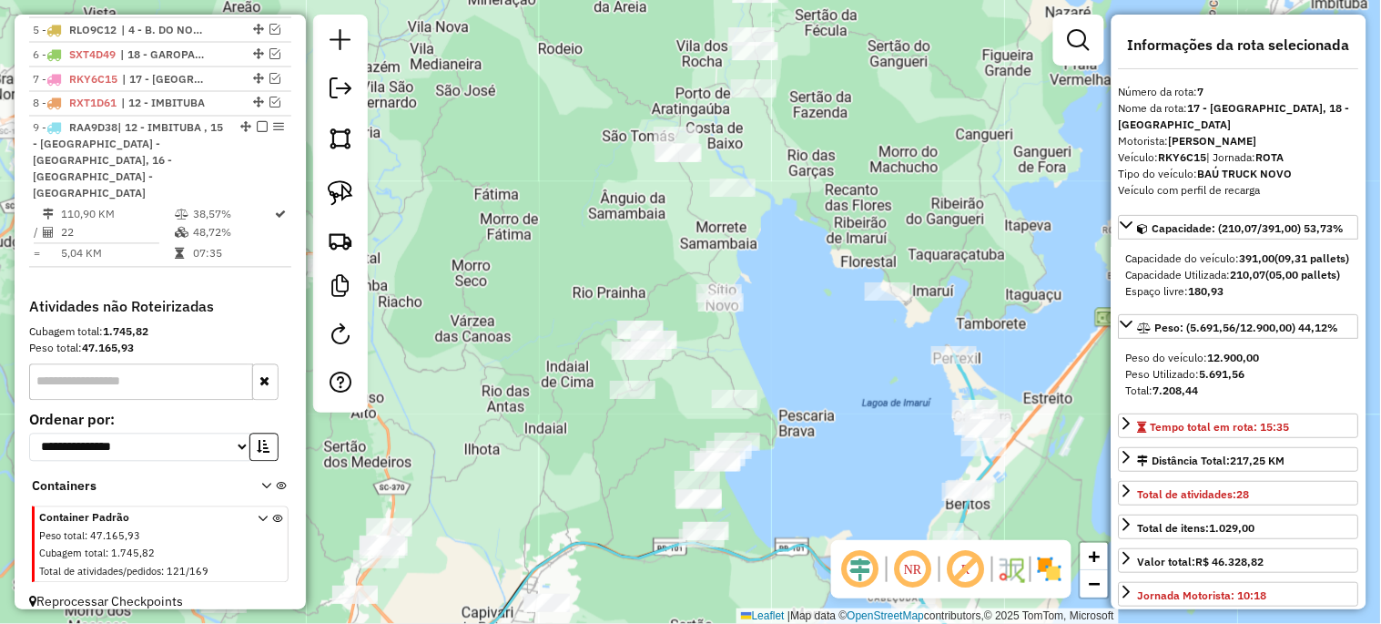
drag, startPoint x: 753, startPoint y: 505, endPoint x: 775, endPoint y: 525, distance: 29.6
click at [775, 525] on div "Janela de atendimento Grade de atendimento Capacidade Transportadoras Veículos …" at bounding box center [690, 312] width 1381 height 624
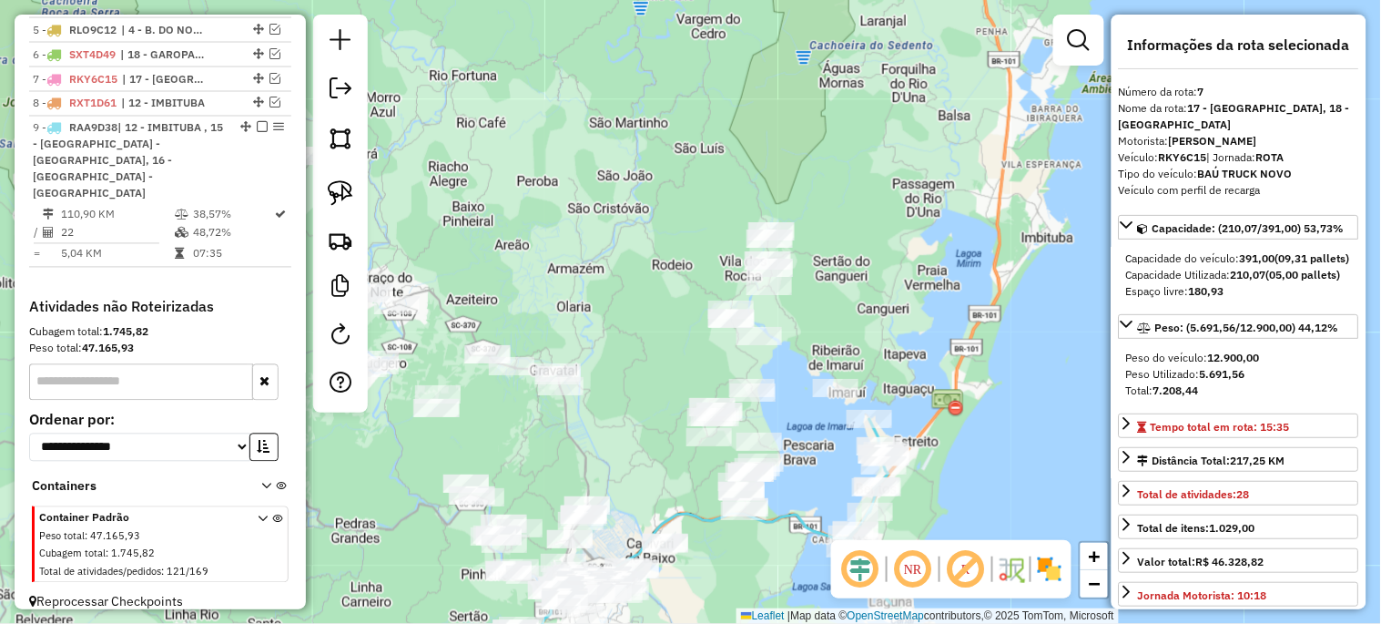
drag, startPoint x: 792, startPoint y: 494, endPoint x: 796, endPoint y: 450, distance: 44.8
click at [796, 452] on div "Janela de atendimento Grade de atendimento Capacidade Transportadoras Veículos …" at bounding box center [690, 312] width 1381 height 624
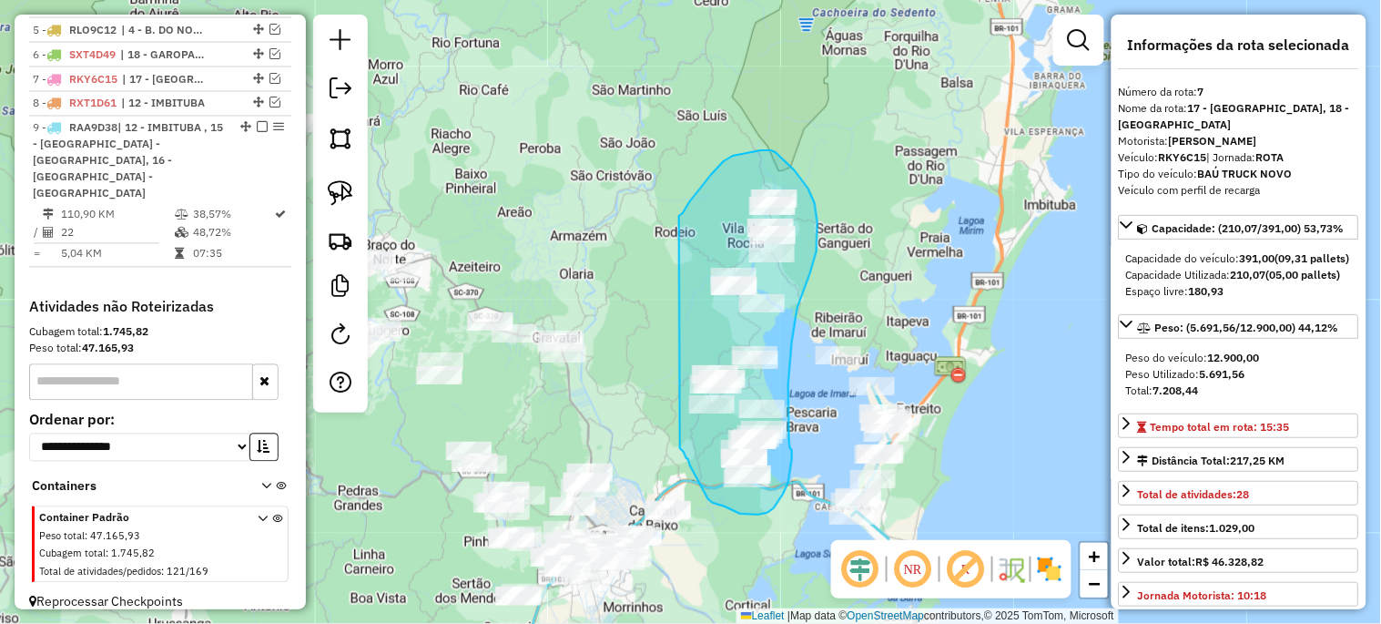
drag, startPoint x: 712, startPoint y: 174, endPoint x: 675, endPoint y: 441, distance: 269.2
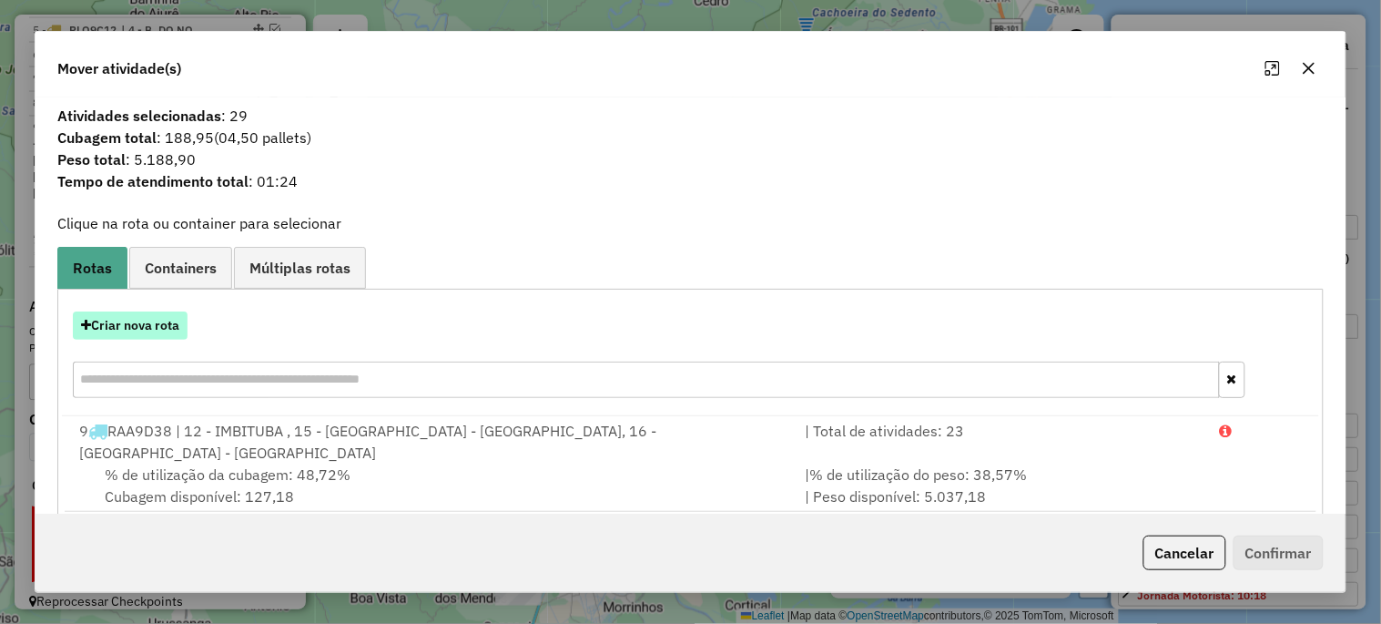
click at [159, 328] on button "Criar nova rota" at bounding box center [130, 325] width 115 height 28
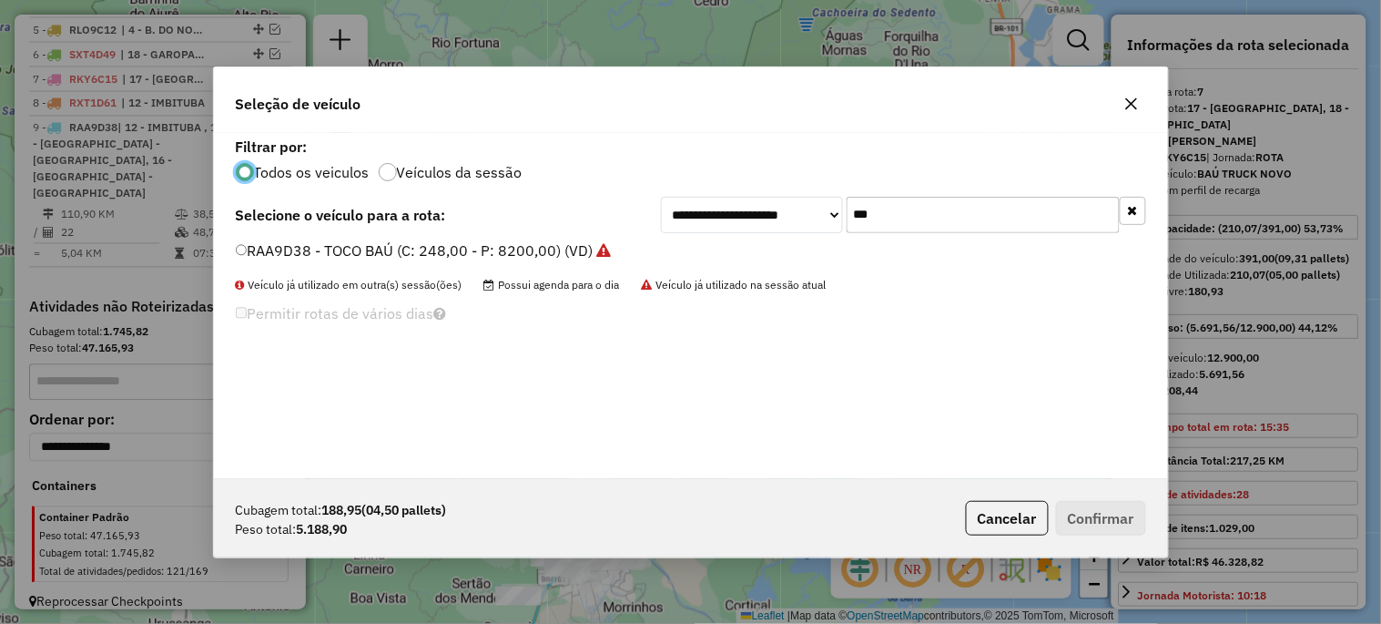
scroll to position [10, 5]
click at [923, 215] on input "***" at bounding box center [983, 215] width 273 height 36
type input "***"
click at [529, 240] on label "RKY6H55 - BAÚ TRUCK NOVO (C: 391,00 - P: 12900,00) (VD)" at bounding box center [444, 250] width 417 height 22
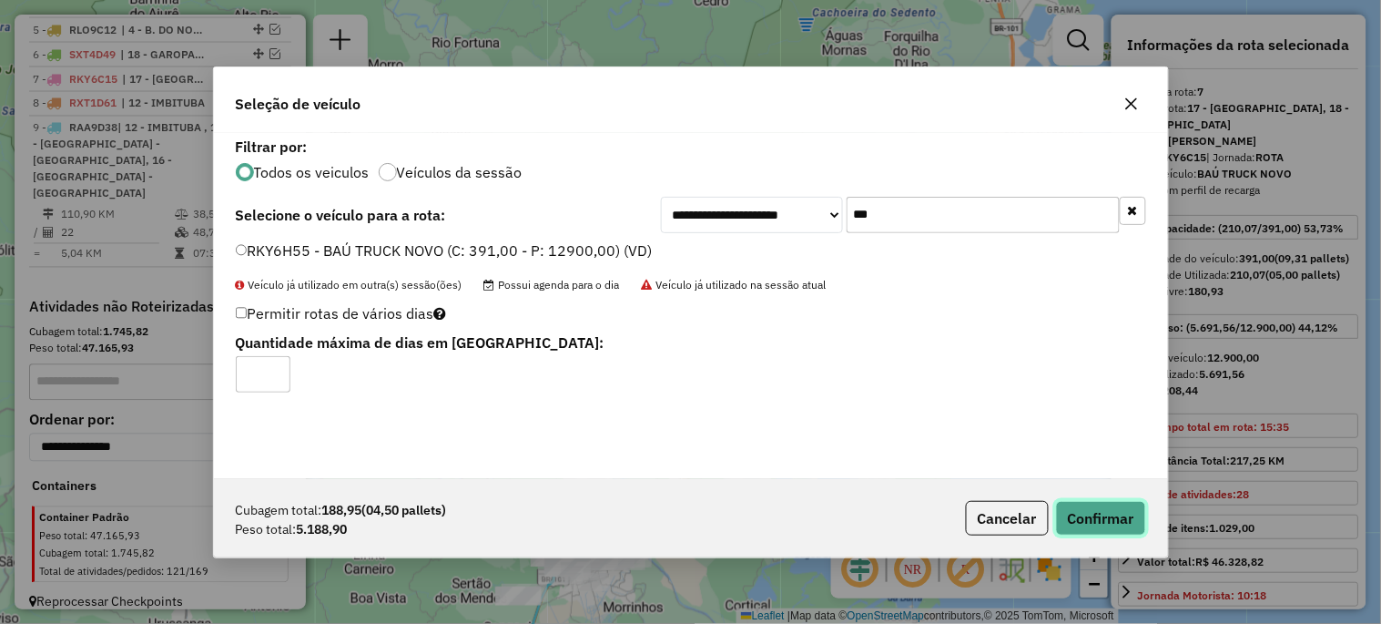
click at [1099, 522] on button "Confirmar" at bounding box center [1101, 518] width 90 height 35
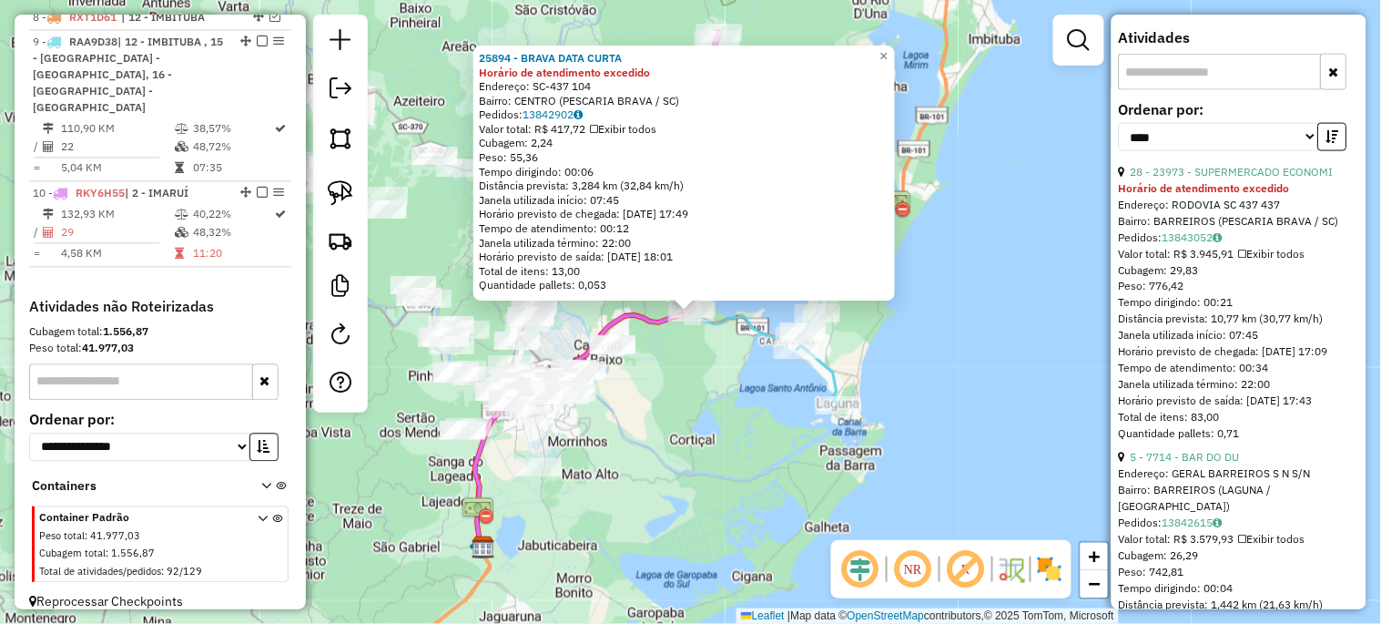
scroll to position [606, 0]
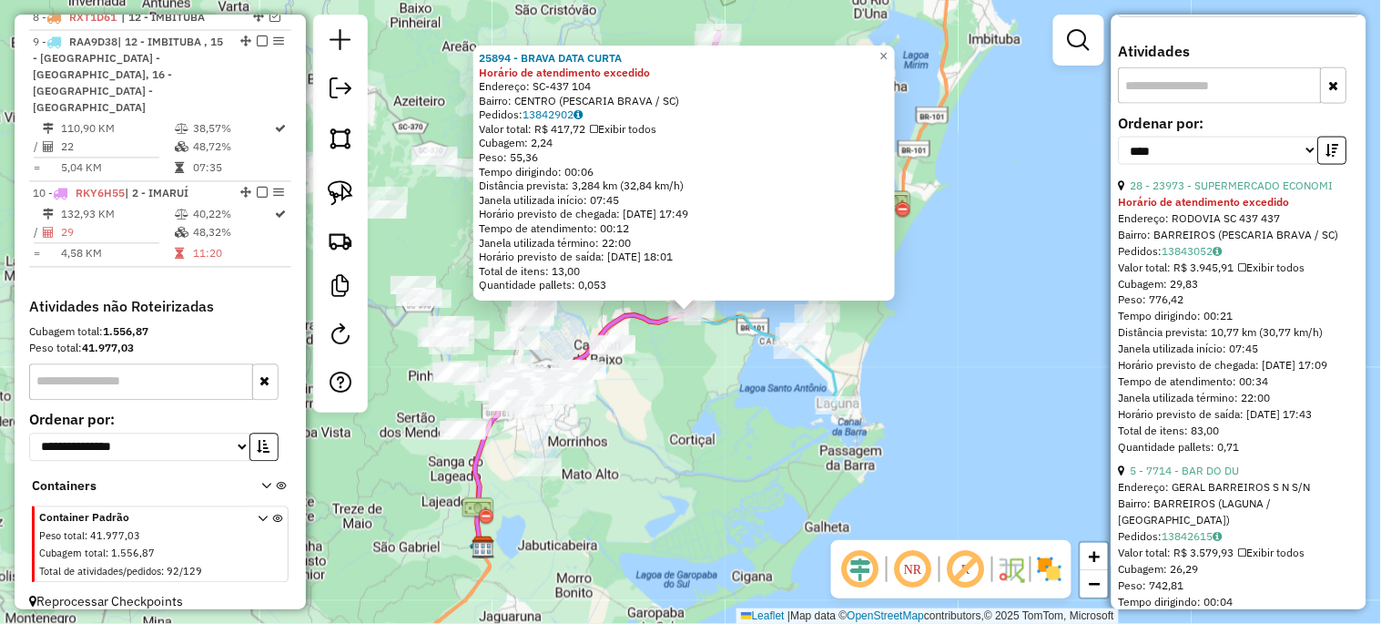
click at [922, 373] on div "25894 - BRAVA DATA CURTA Horário de atendimento excedido Endereço: SC-437 104 B…" at bounding box center [690, 312] width 1381 height 624
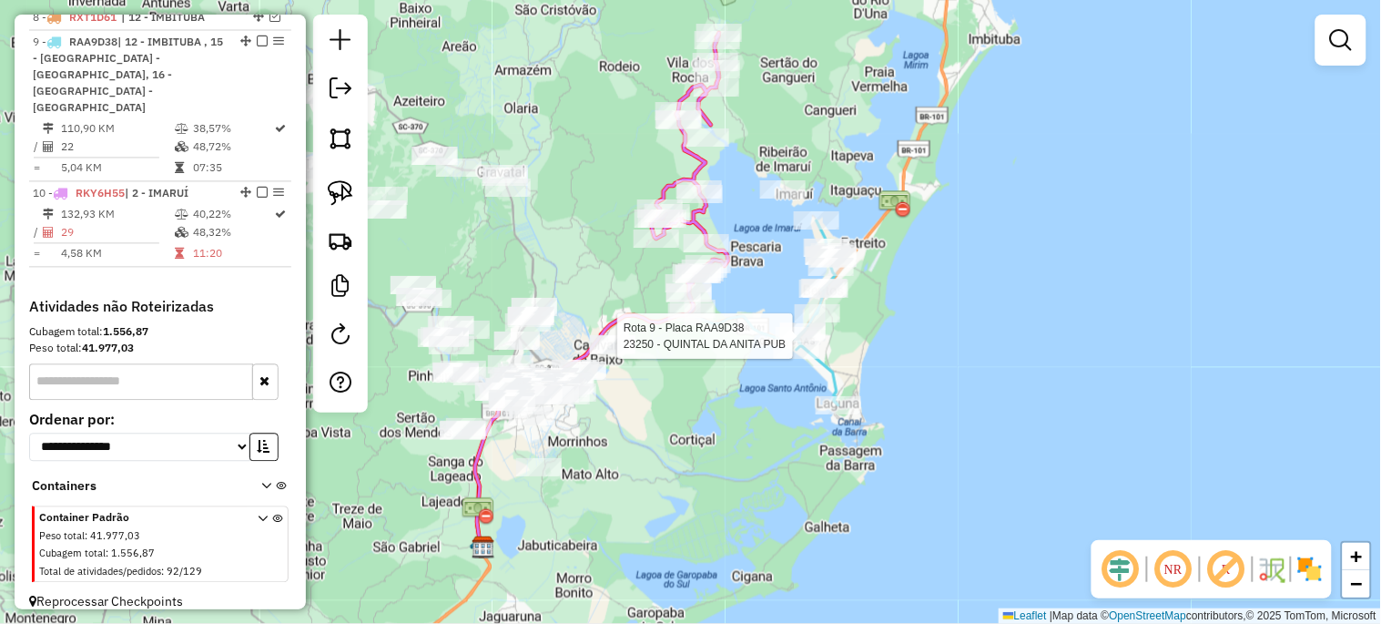
select select "*********"
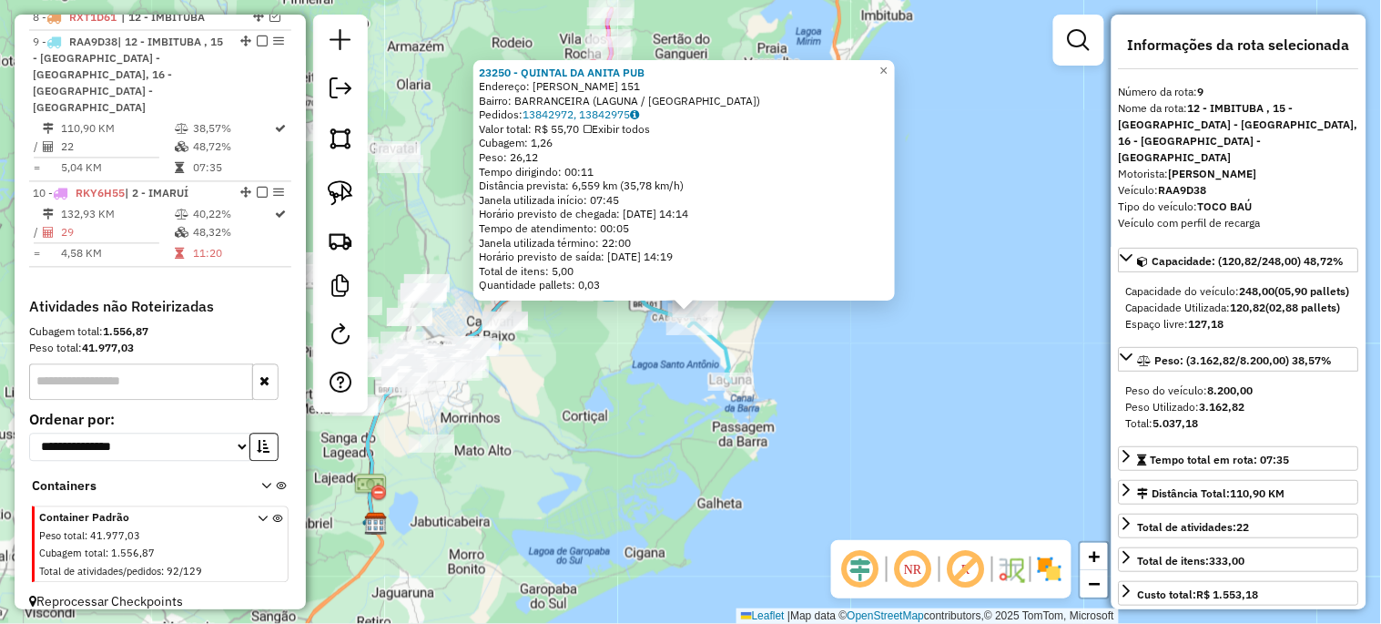
click at [929, 385] on div "23250 - QUINTAL DA ANITA PUB Endereço: MARCELINA ANDRE 151 Bairro: BARRANCEIRA …" at bounding box center [690, 312] width 1381 height 624
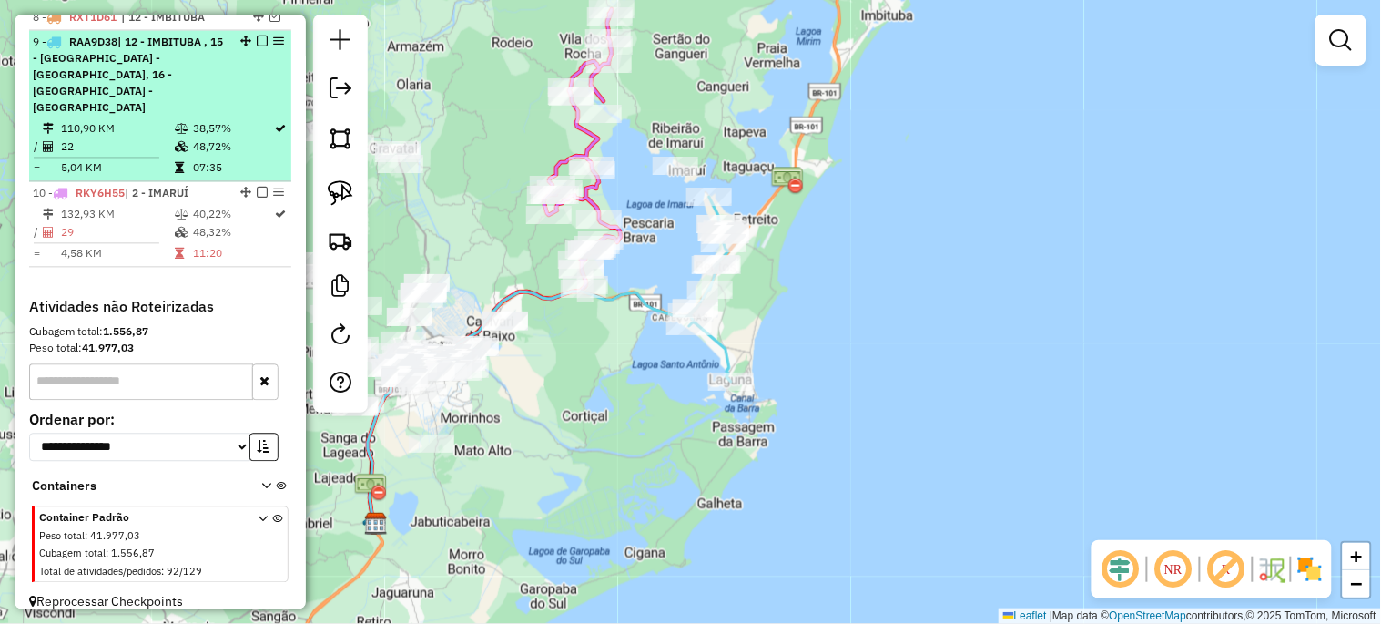
click at [264, 47] on div at bounding box center [256, 41] width 55 height 11
select select "*********"
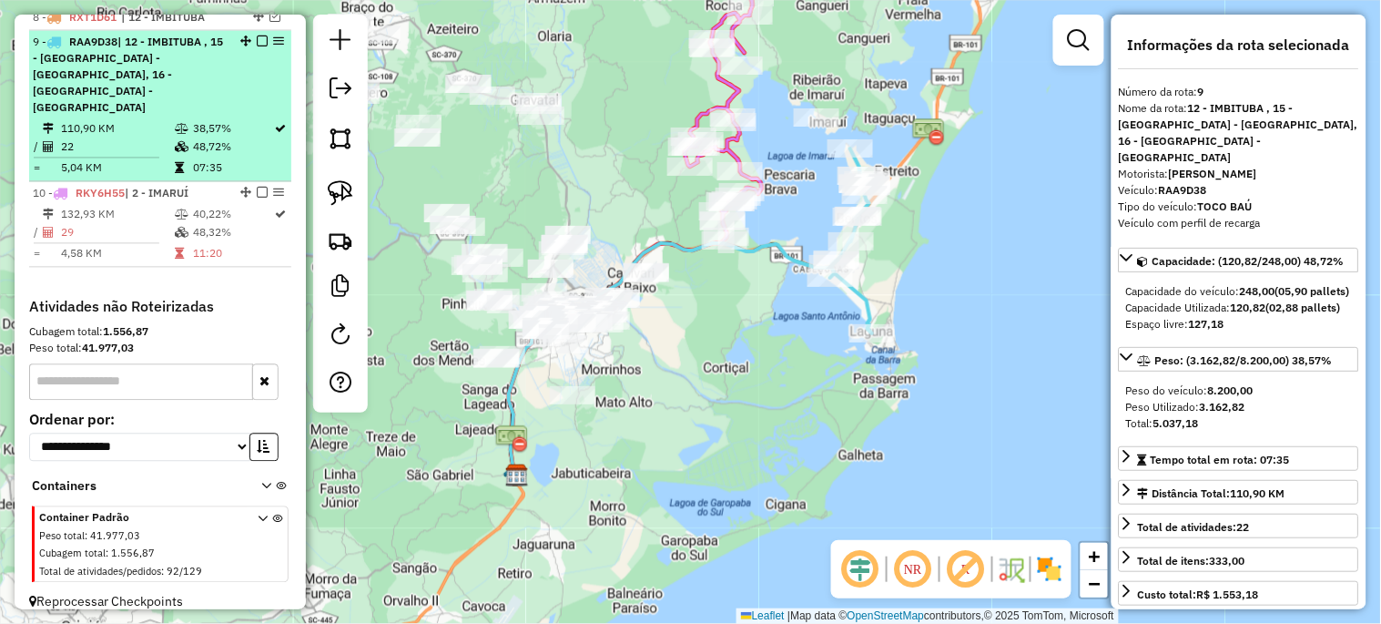
click at [261, 47] on em at bounding box center [262, 41] width 11 height 11
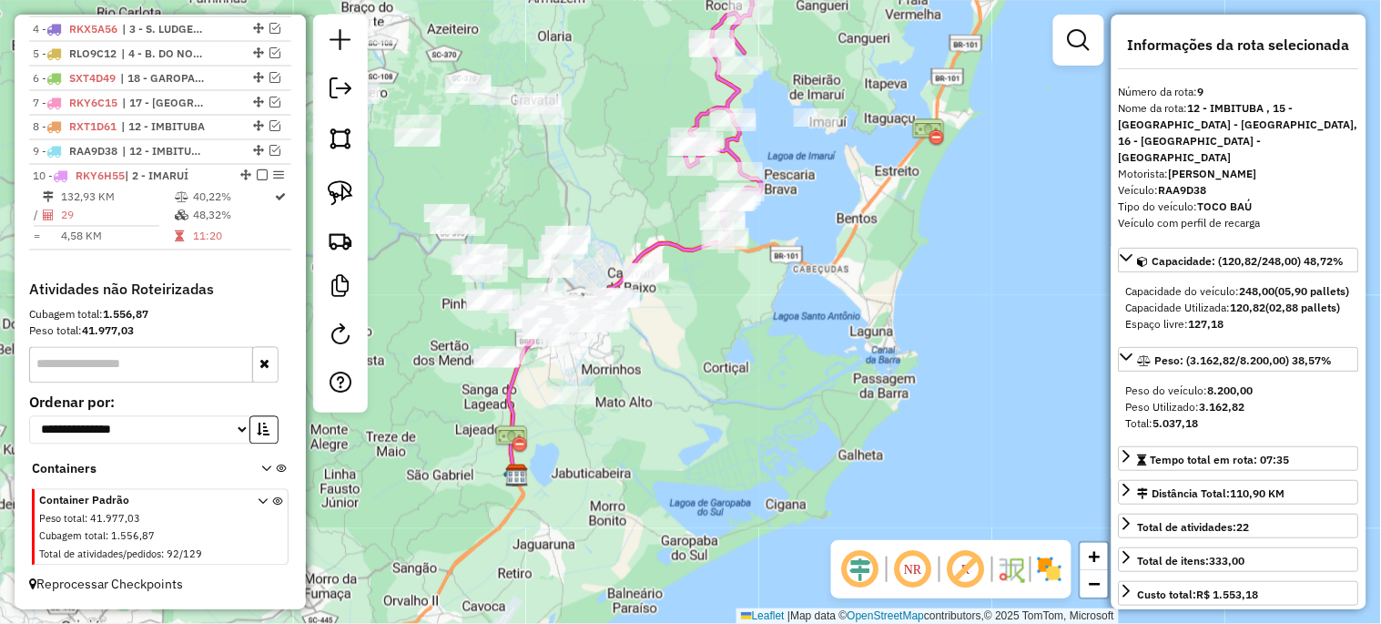
click at [769, 386] on div "Janela de atendimento Grade de atendimento Capacidade Transportadoras Veículos …" at bounding box center [690, 312] width 1381 height 624
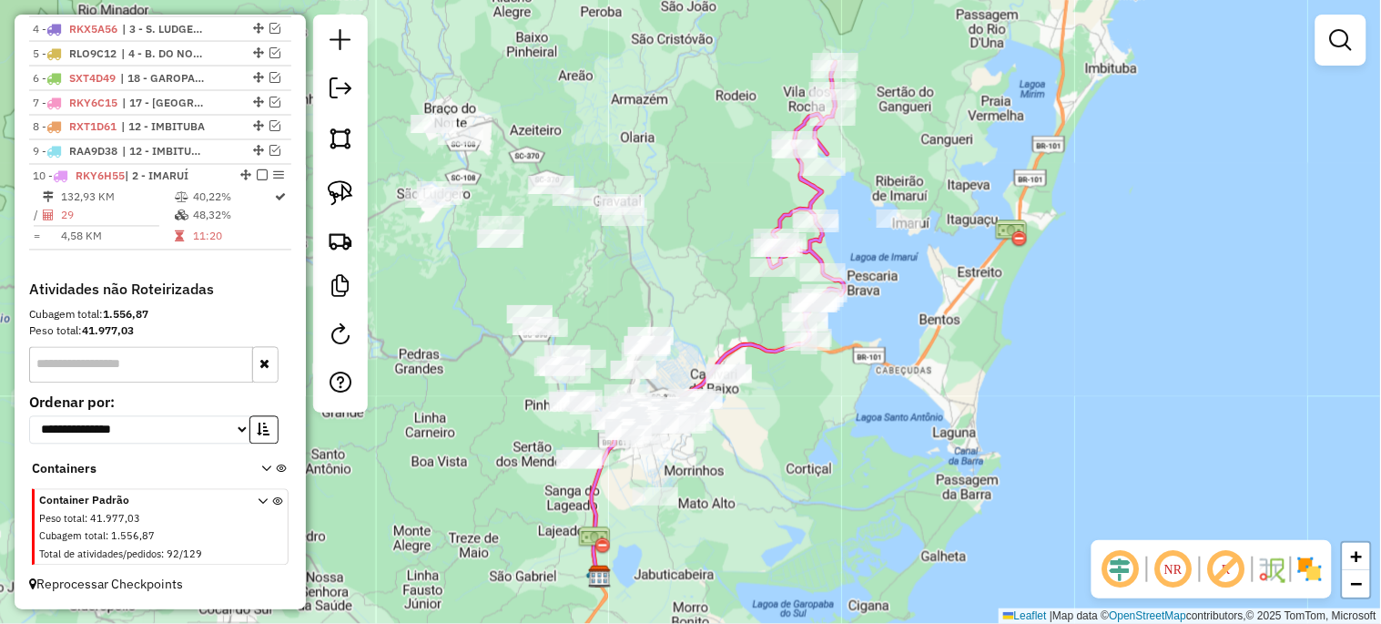
drag, startPoint x: 769, startPoint y: 387, endPoint x: 852, endPoint y: 488, distance: 130.7
click at [852, 488] on div "Janela de atendimento Grade de atendimento Capacidade Transportadoras Veículos …" at bounding box center [690, 312] width 1381 height 624
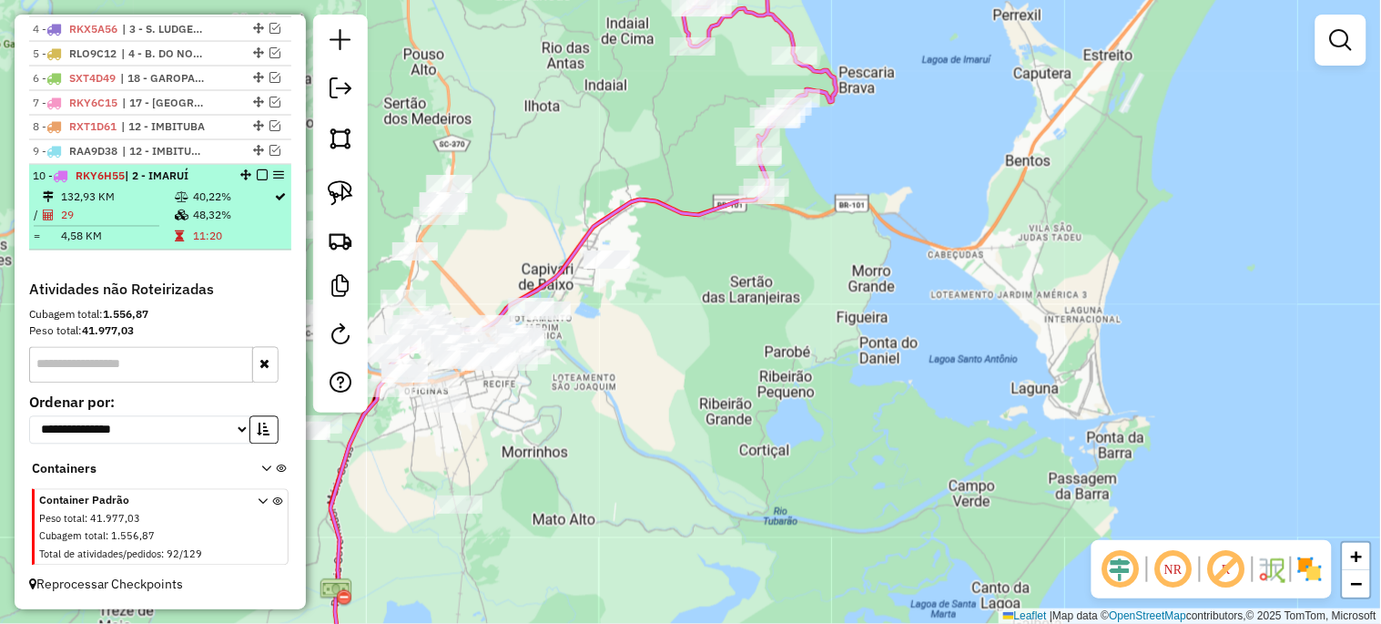
click at [249, 174] on div at bounding box center [256, 175] width 55 height 11
select select "*********"
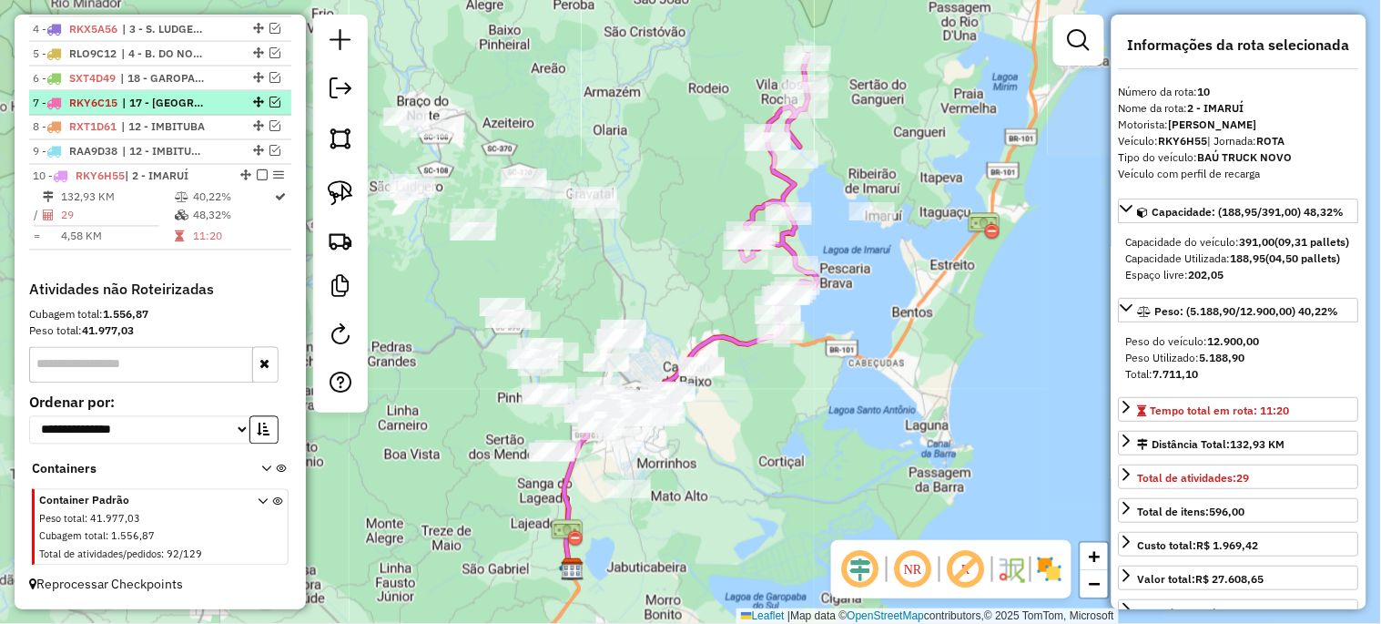
click at [257, 174] on em at bounding box center [262, 175] width 11 height 11
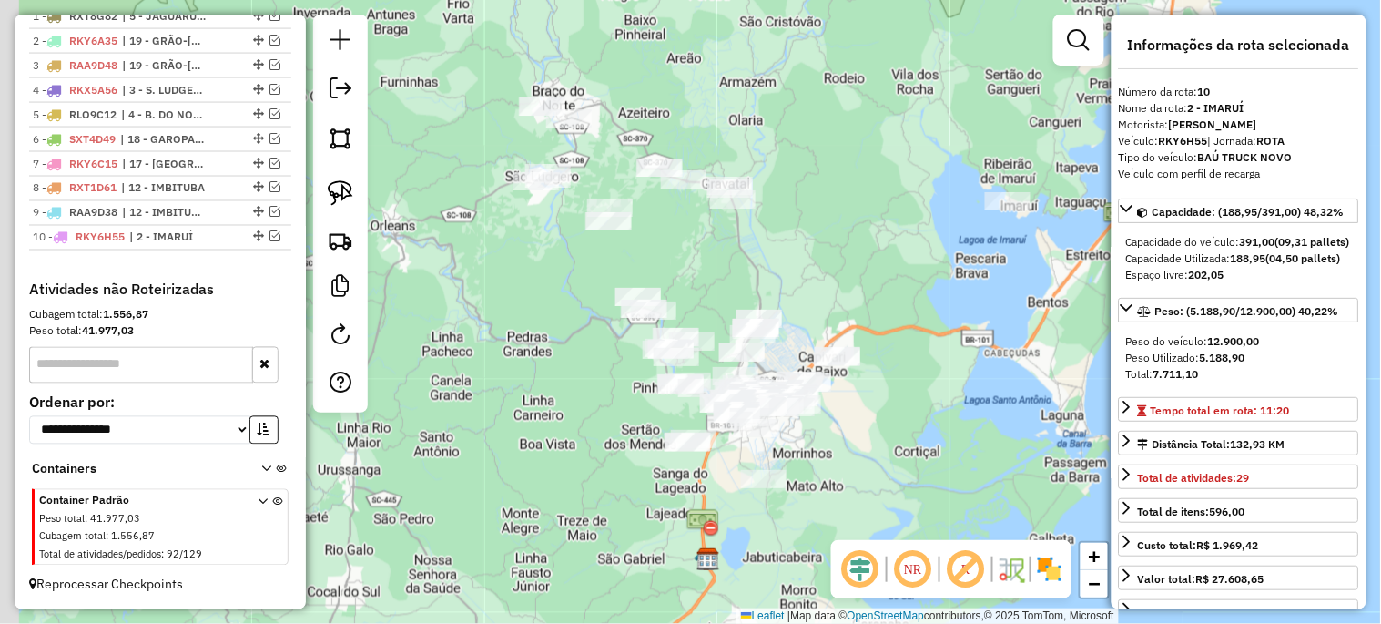
drag, startPoint x: 790, startPoint y: 459, endPoint x: 935, endPoint y: 446, distance: 145.3
click at [935, 446] on div "Janela de atendimento Grade de atendimento Capacidade Transportadoras Veículos …" at bounding box center [690, 312] width 1381 height 624
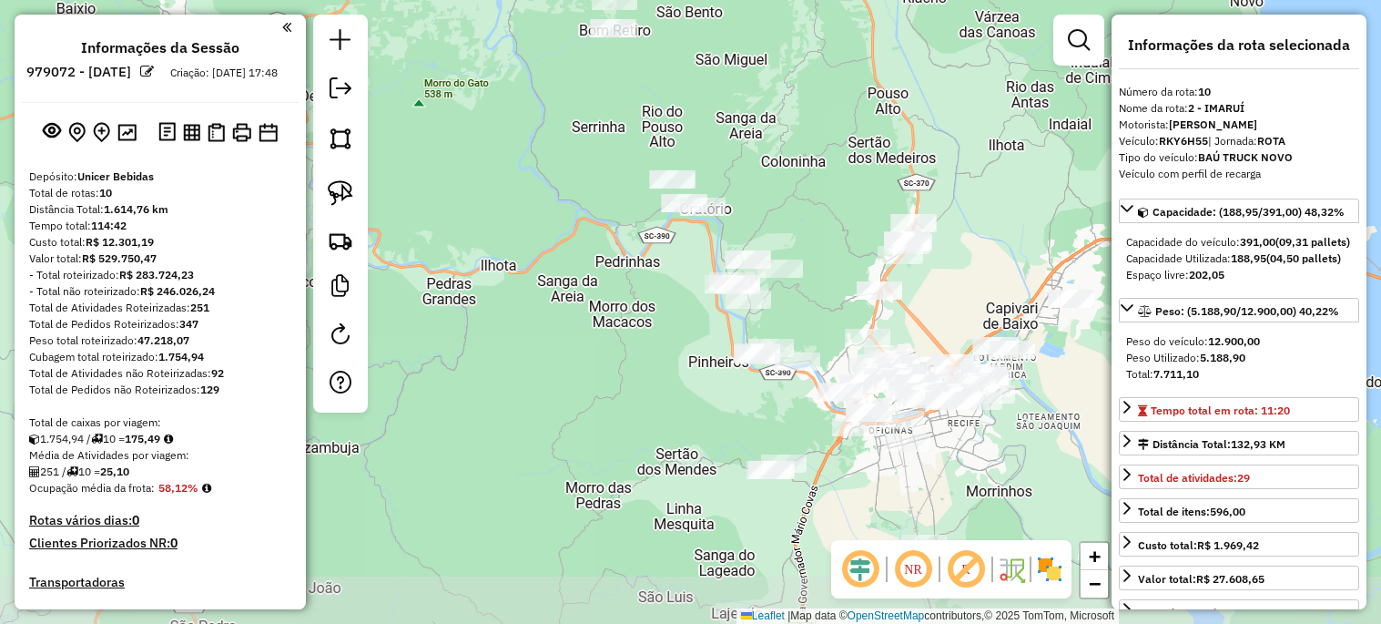
select select "*********"
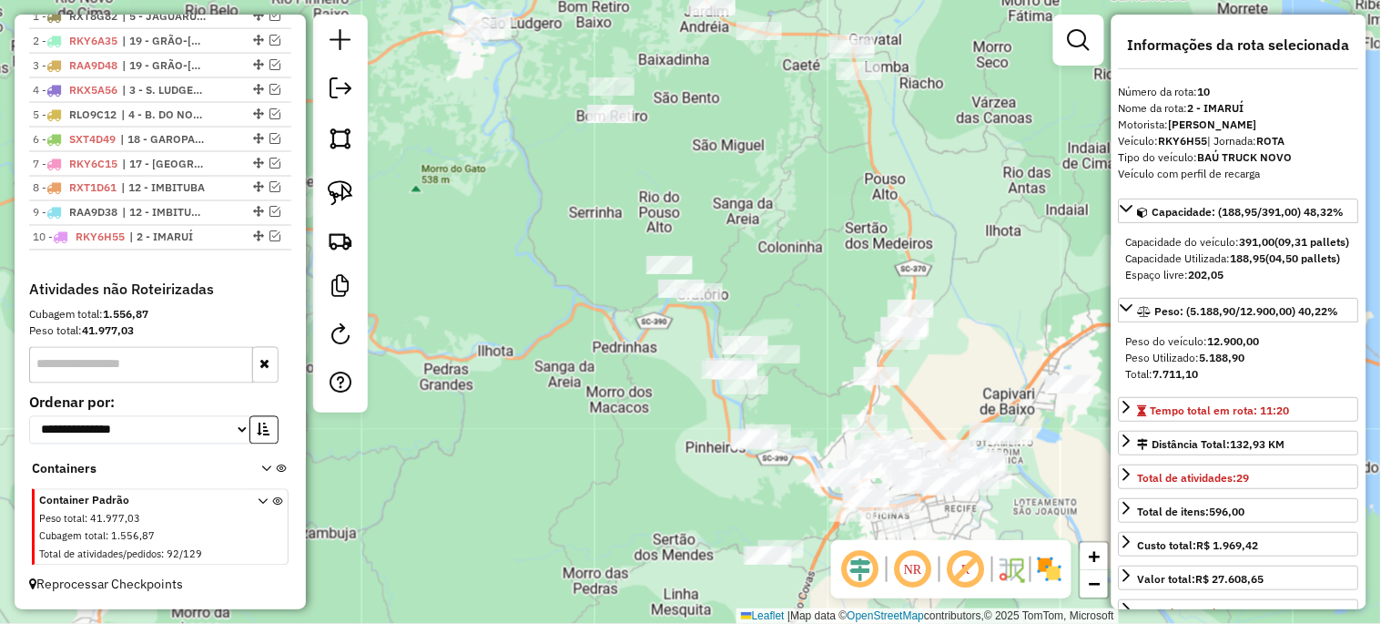
click at [538, 279] on div "Janela de atendimento Grade de atendimento Capacidade Transportadoras Veículos …" at bounding box center [690, 312] width 1381 height 624
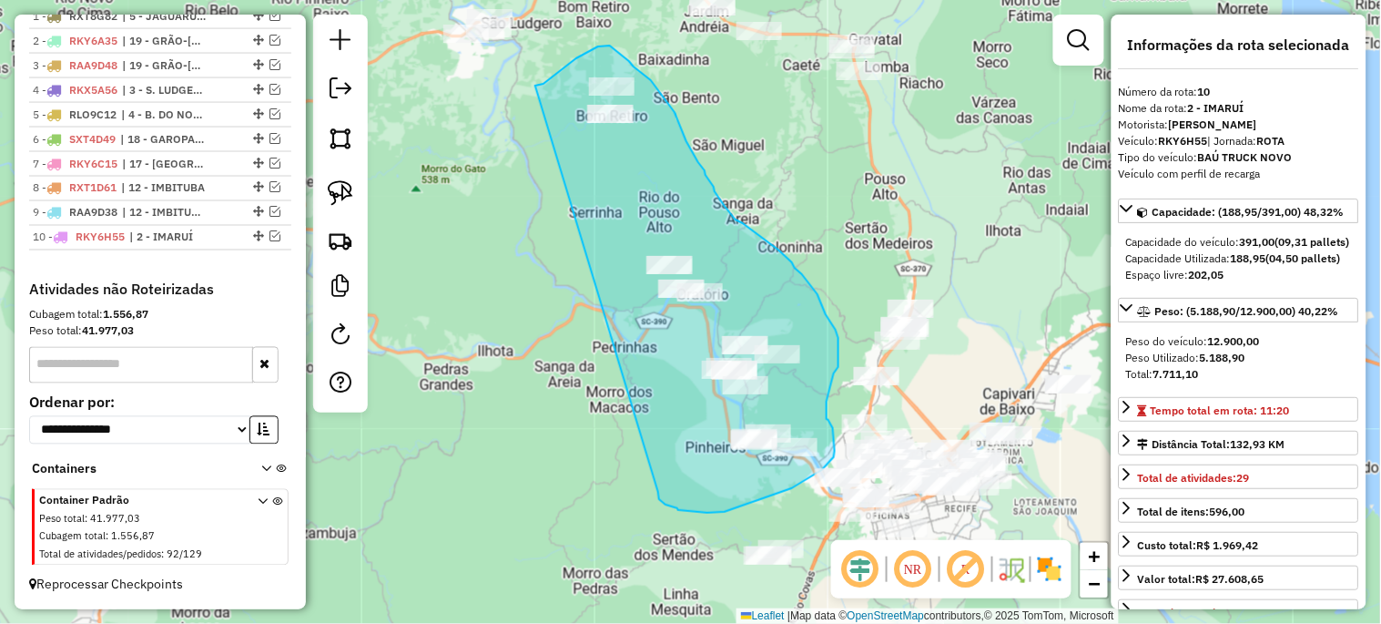
drag, startPoint x: 551, startPoint y: 77, endPoint x: 658, endPoint y: 492, distance: 427.9
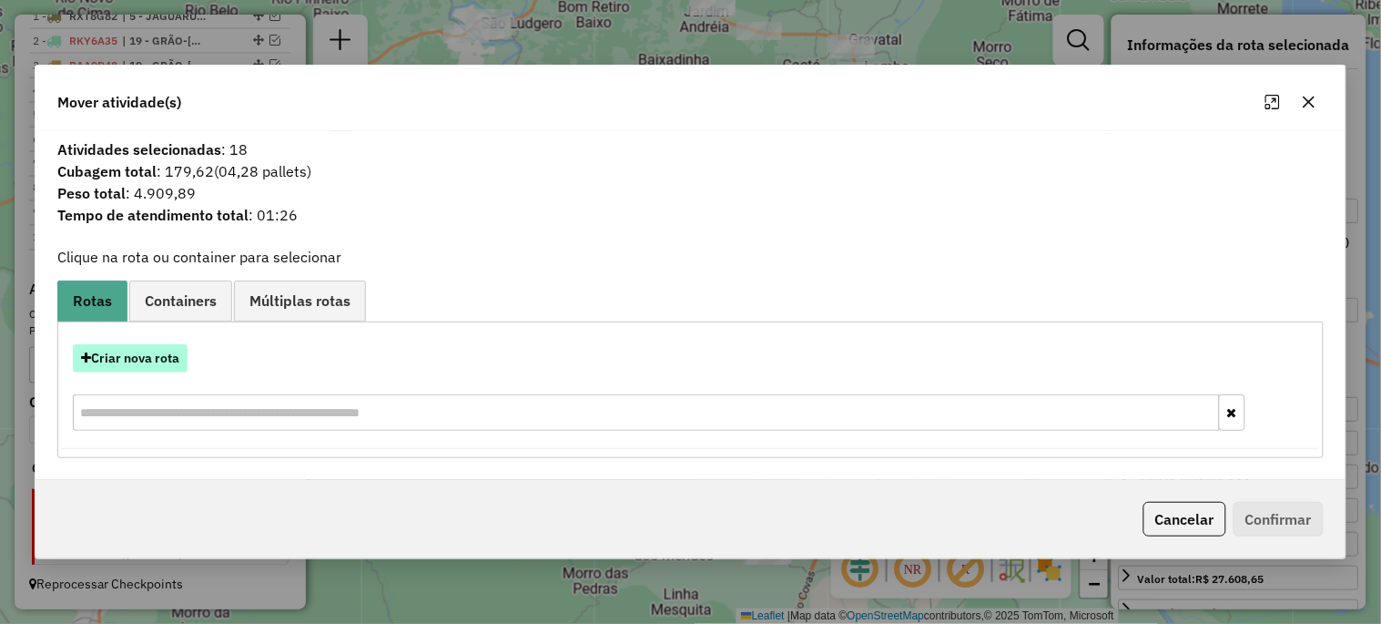
click at [133, 360] on button "Criar nova rota" at bounding box center [130, 358] width 115 height 28
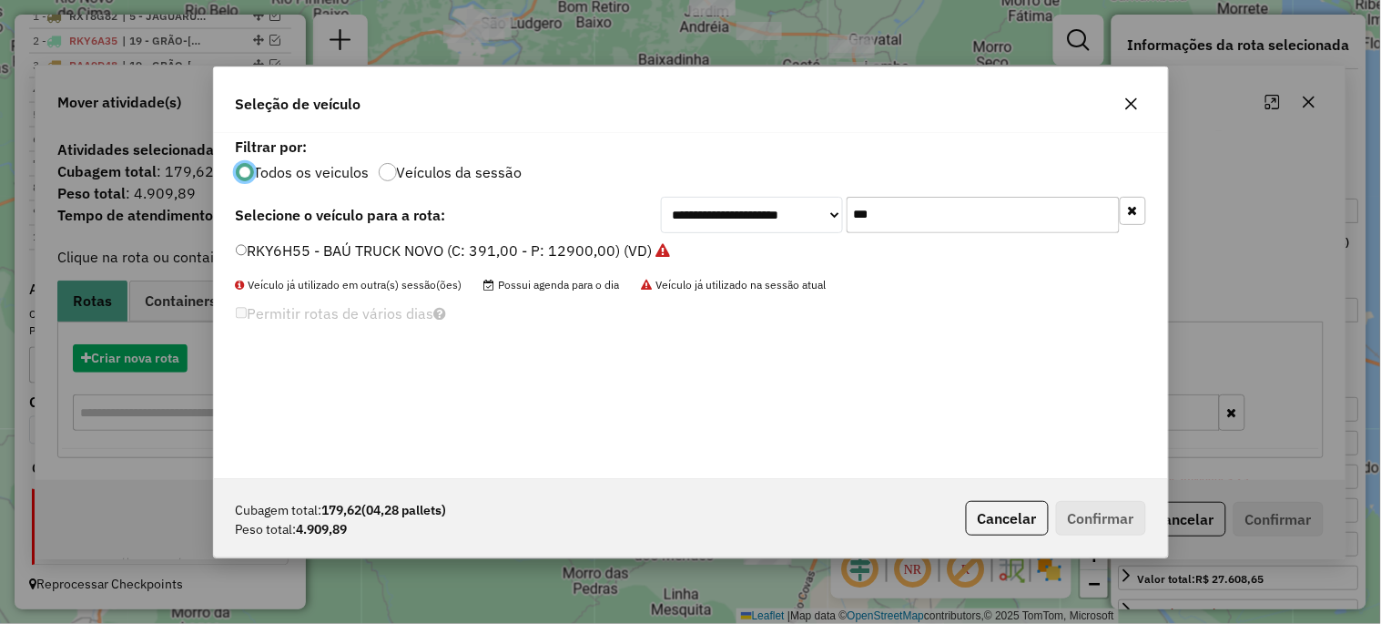
scroll to position [10, 5]
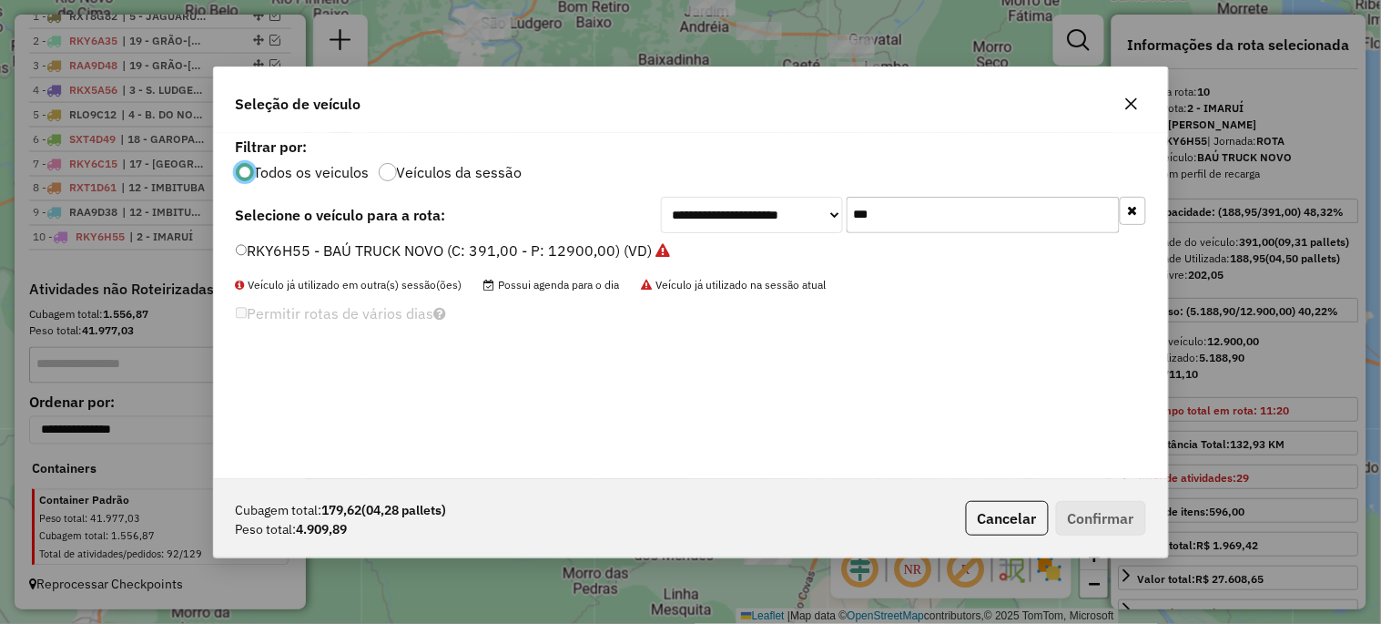
click at [898, 210] on input "***" at bounding box center [983, 215] width 273 height 36
type input "***"
click at [520, 252] on label "RLO8I52 - 314 - TOCO BAÚ (C: 248,00 - P: 8200,00) (VD)" at bounding box center [432, 250] width 392 height 22
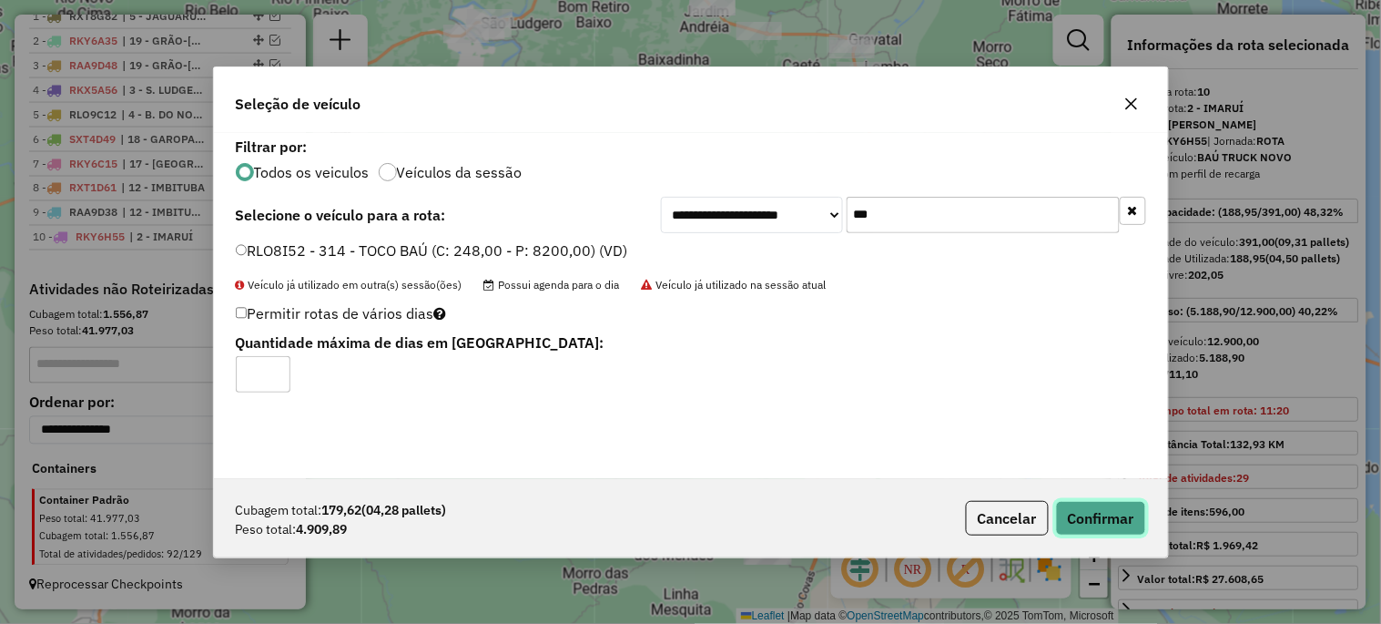
click at [1105, 508] on button "Confirmar" at bounding box center [1101, 518] width 90 height 35
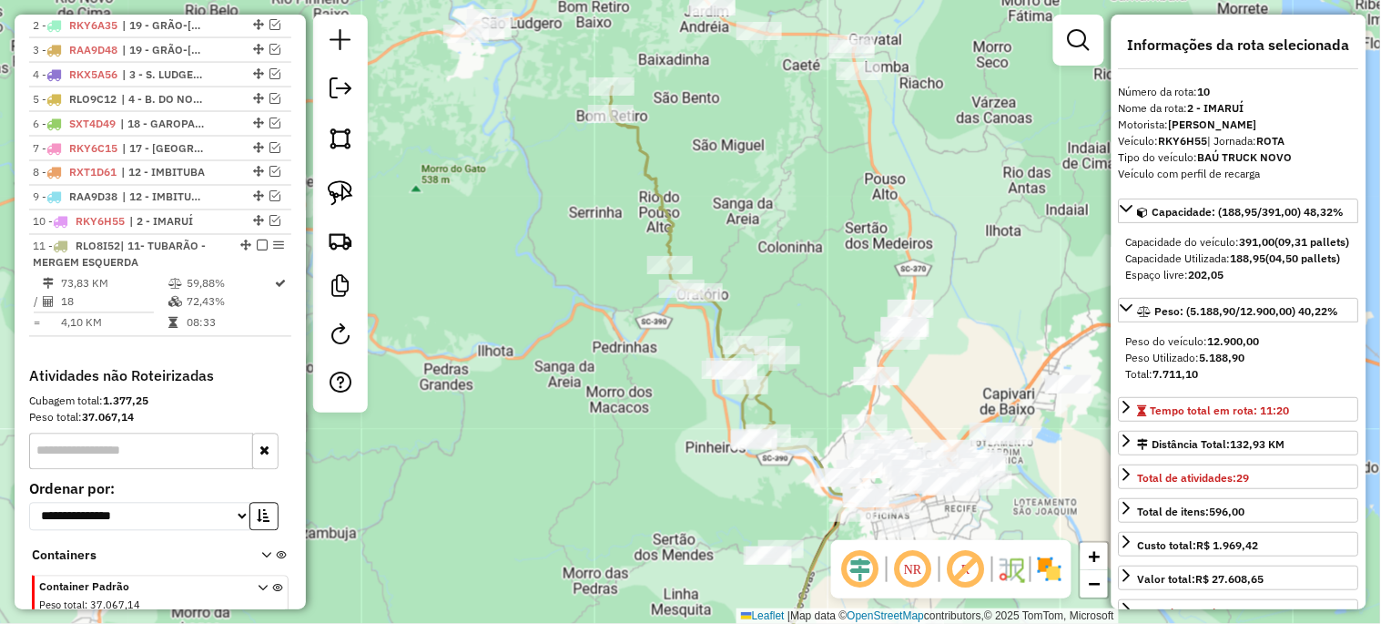
scroll to position [832, 0]
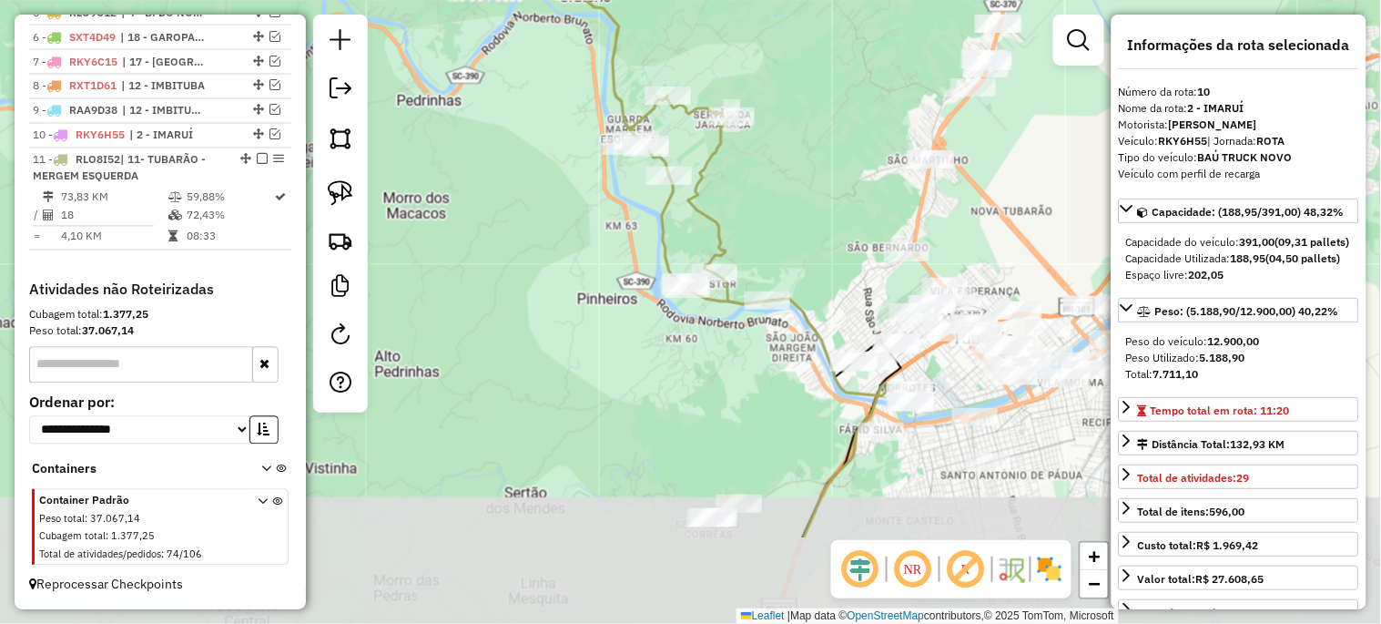
drag, startPoint x: 792, startPoint y: 493, endPoint x: 753, endPoint y: 335, distance: 163.2
click at [753, 337] on div "Janela de atendimento Grade de atendimento Capacidade Transportadoras Veículos …" at bounding box center [690, 312] width 1381 height 624
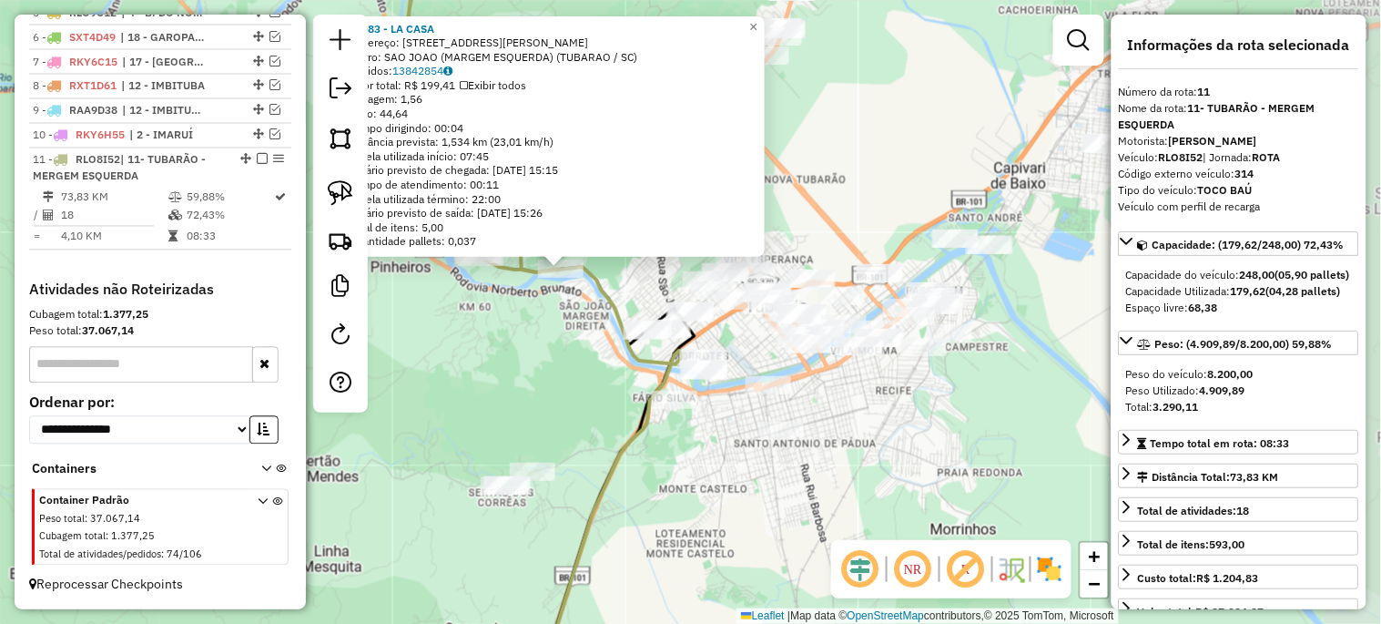
drag, startPoint x: 715, startPoint y: 402, endPoint x: 577, endPoint y: 370, distance: 142.2
click at [577, 368] on div "24083 - LA CASA Endereço: [STREET_ADDRESS][PERSON_NAME] Bairro: SAO JOAO (MARGE…" at bounding box center [690, 312] width 1381 height 624
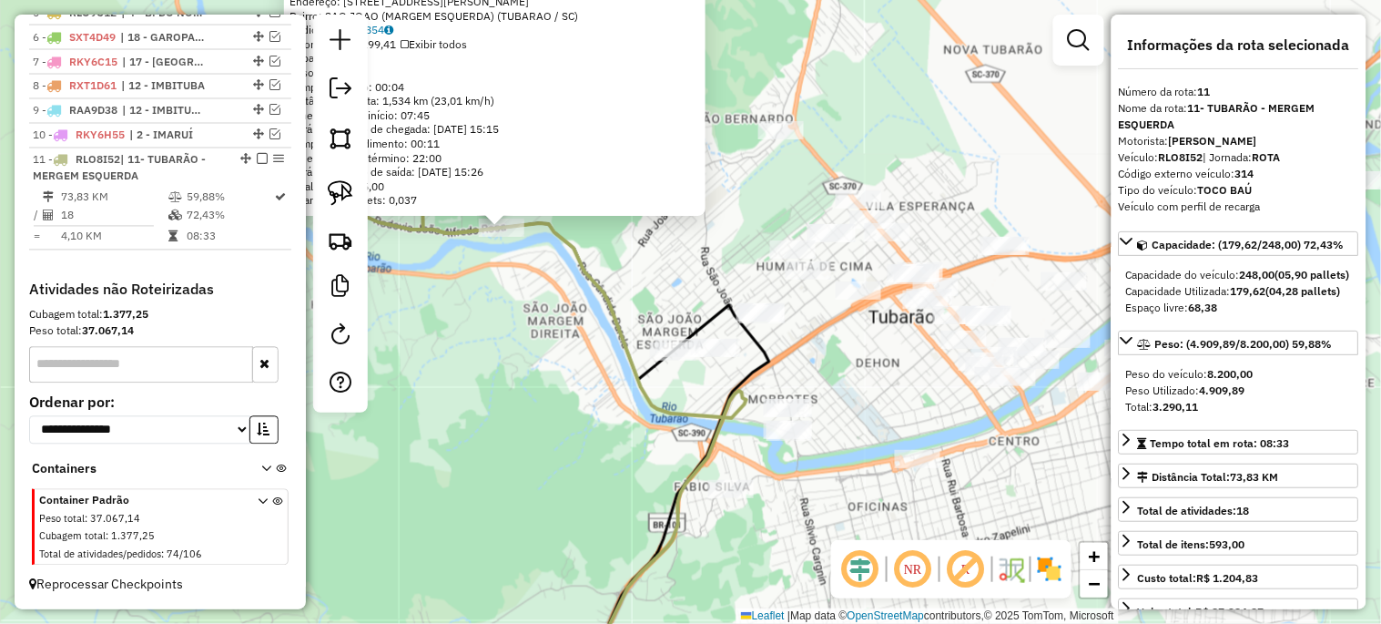
drag, startPoint x: 599, startPoint y: 404, endPoint x: 586, endPoint y: 443, distance: 41.2
click at [586, 443] on div "24083 - LA CASA Endereço: [STREET_ADDRESS][PERSON_NAME] Bairro: SAO JOAO (MARGE…" at bounding box center [690, 312] width 1381 height 624
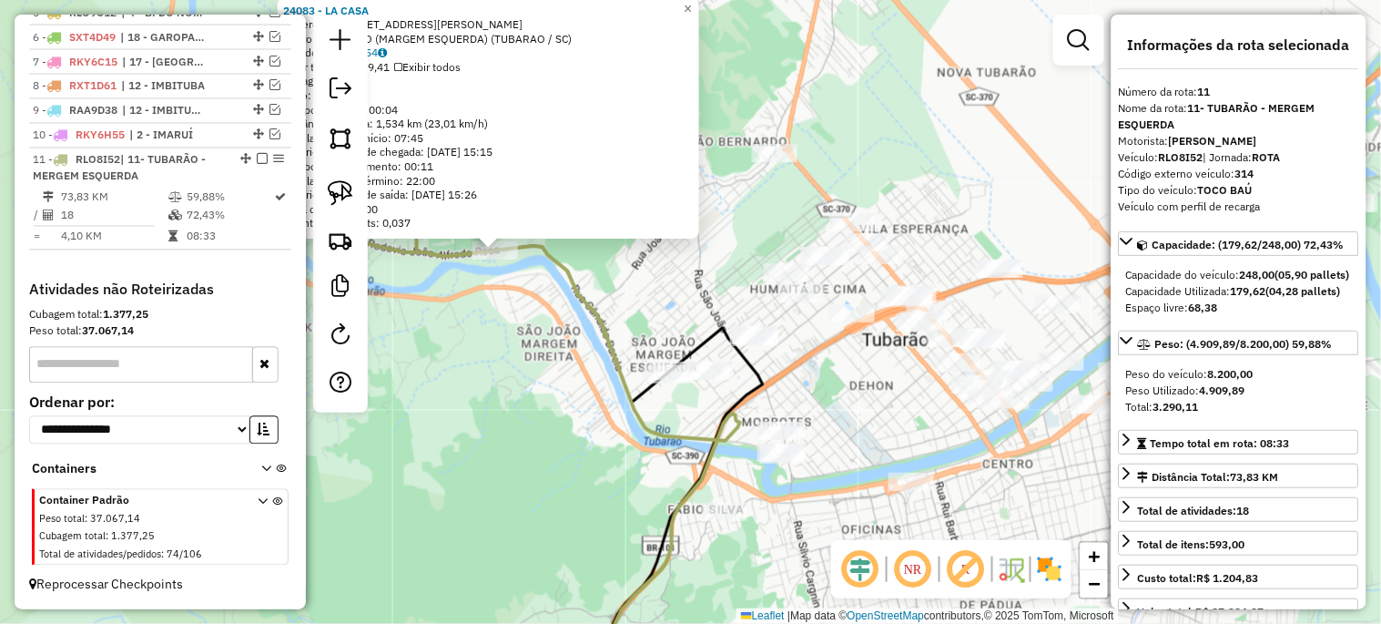
click at [571, 450] on div "24083 - LA CASA Endereço: [STREET_ADDRESS][PERSON_NAME] Bairro: SAO JOAO (MARGE…" at bounding box center [690, 312] width 1381 height 624
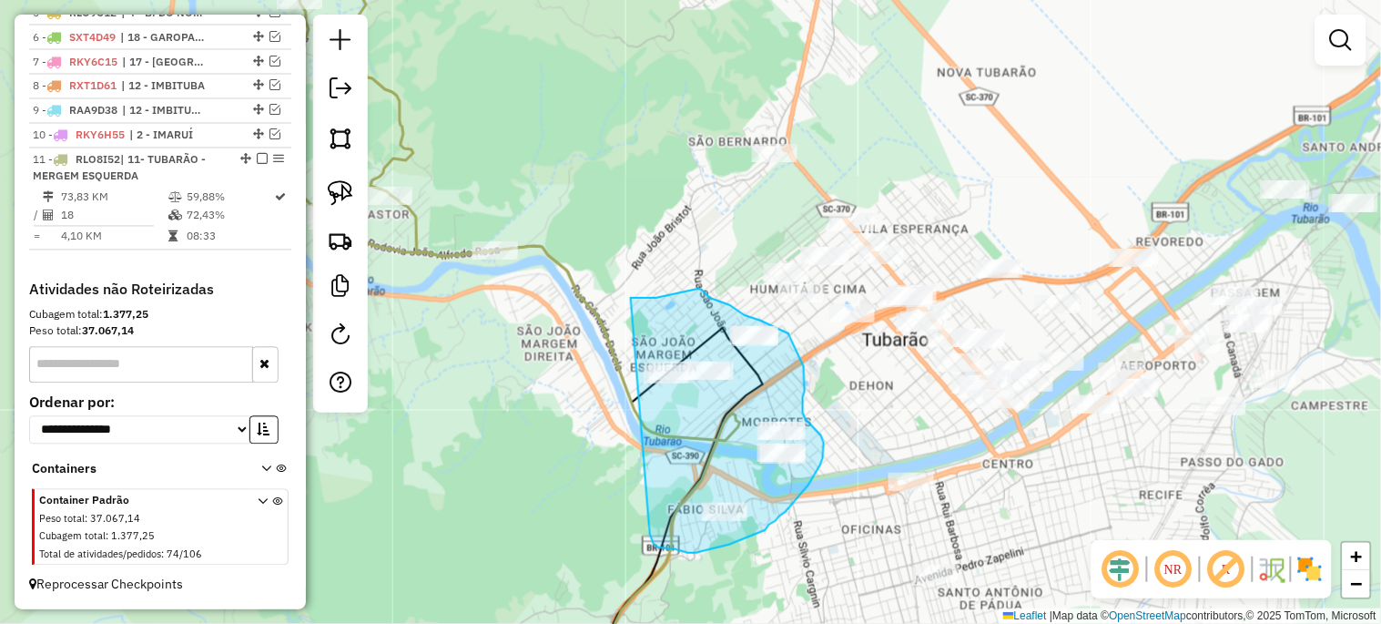
drag, startPoint x: 631, startPoint y: 298, endPoint x: 650, endPoint y: 533, distance: 236.5
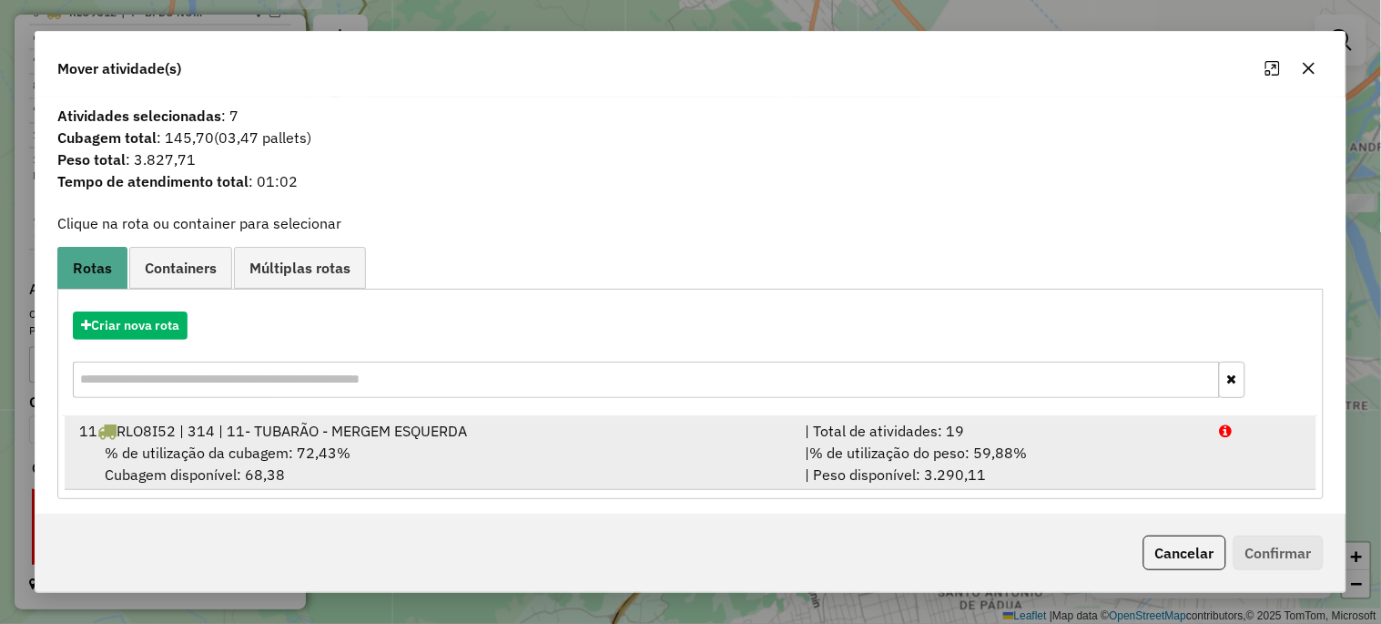
click at [226, 438] on span "RLO8I52 | 314 | 11- TUBARÃO - MERGEM ESQUERDA" at bounding box center [292, 430] width 350 height 18
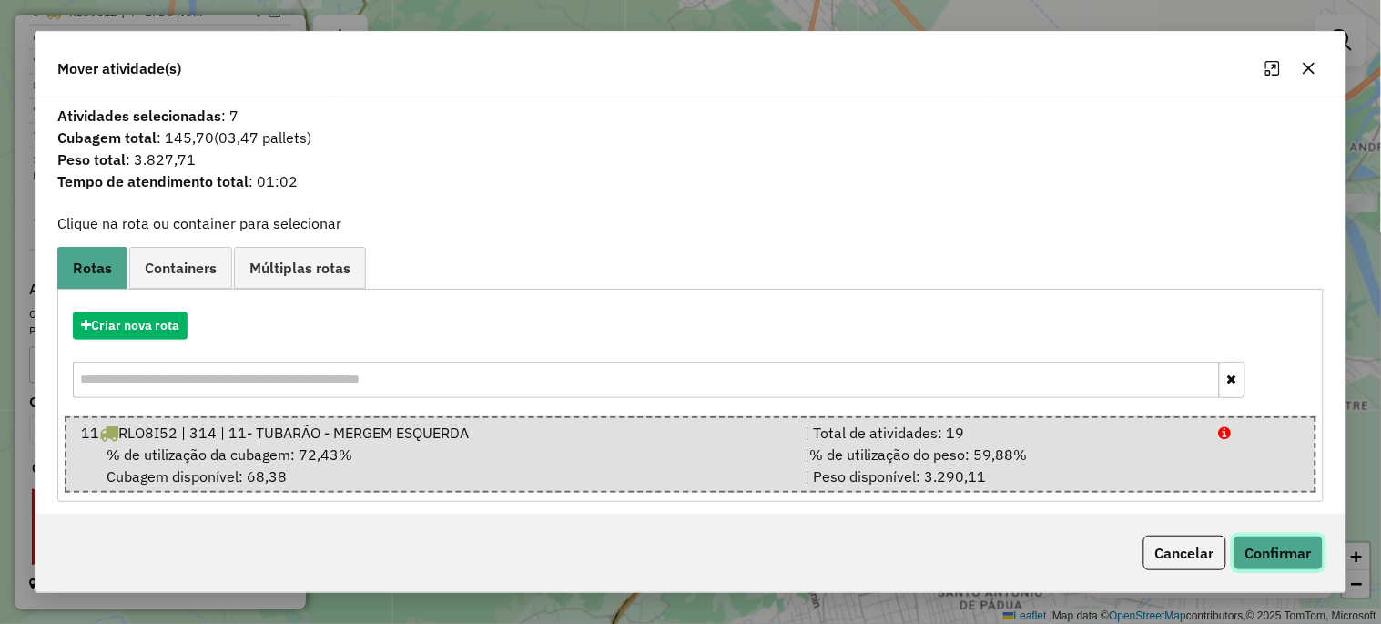
click at [1240, 542] on button "Confirmar" at bounding box center [1278, 552] width 90 height 35
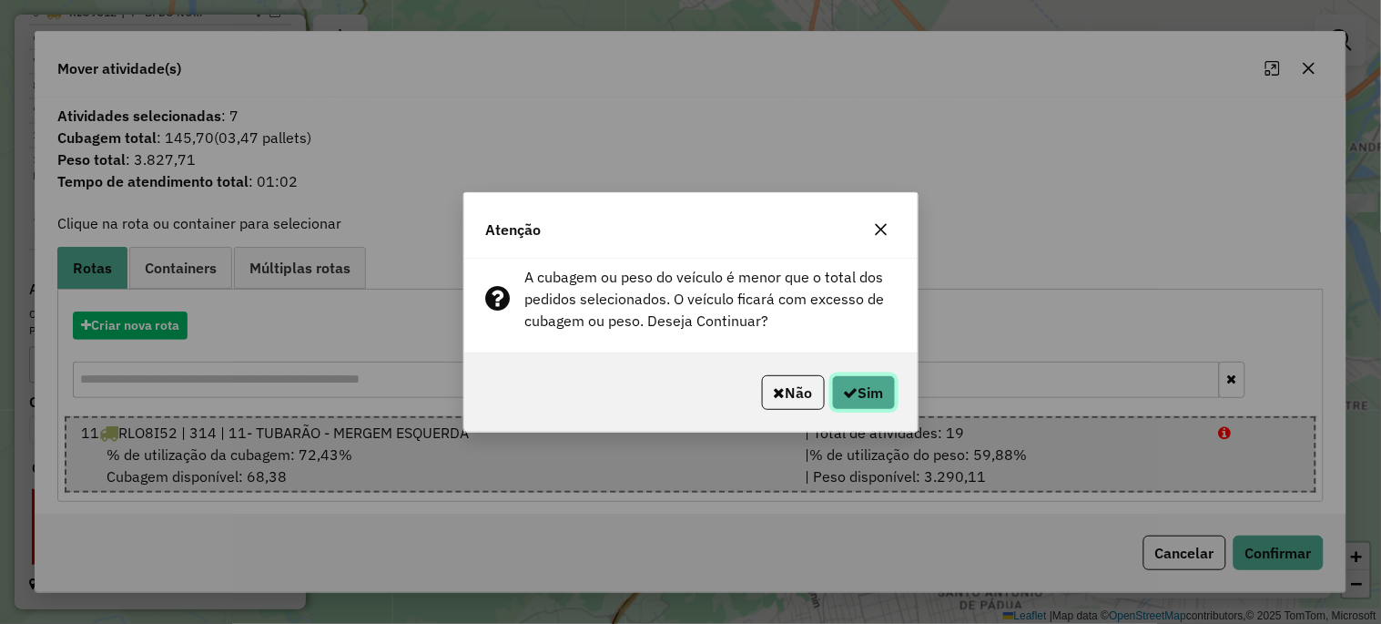
click at [862, 406] on button "Sim" at bounding box center [864, 392] width 64 height 35
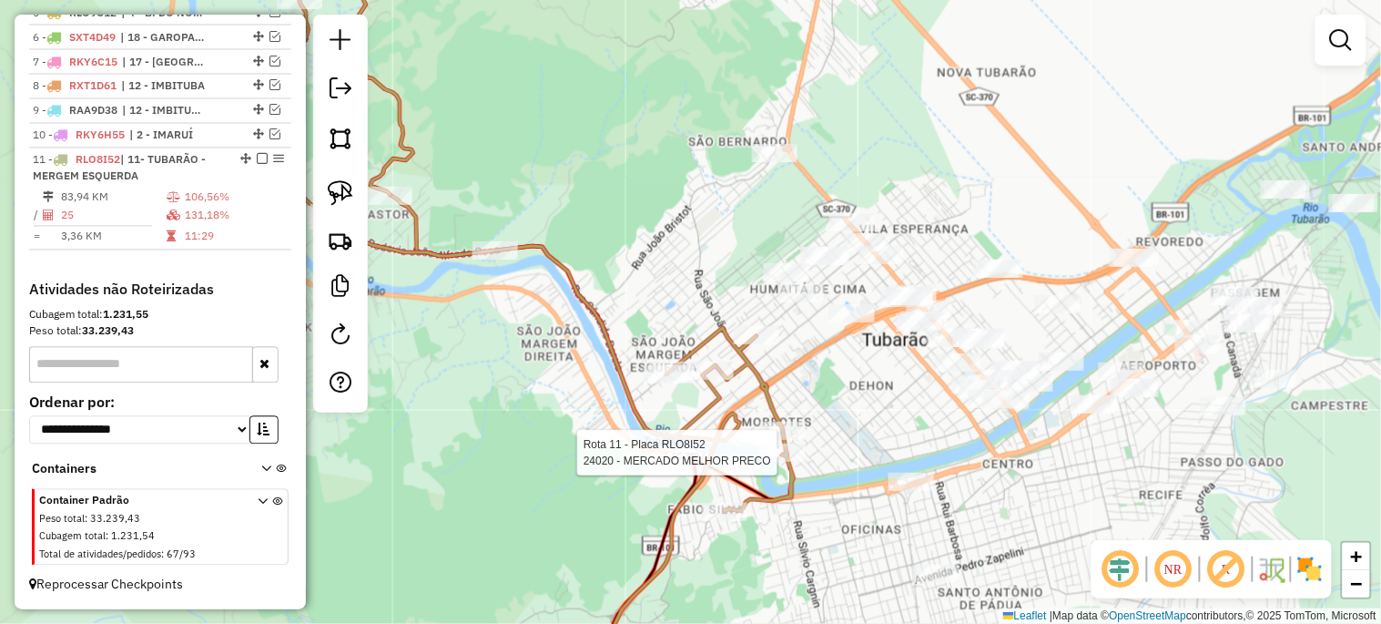
select select "*********"
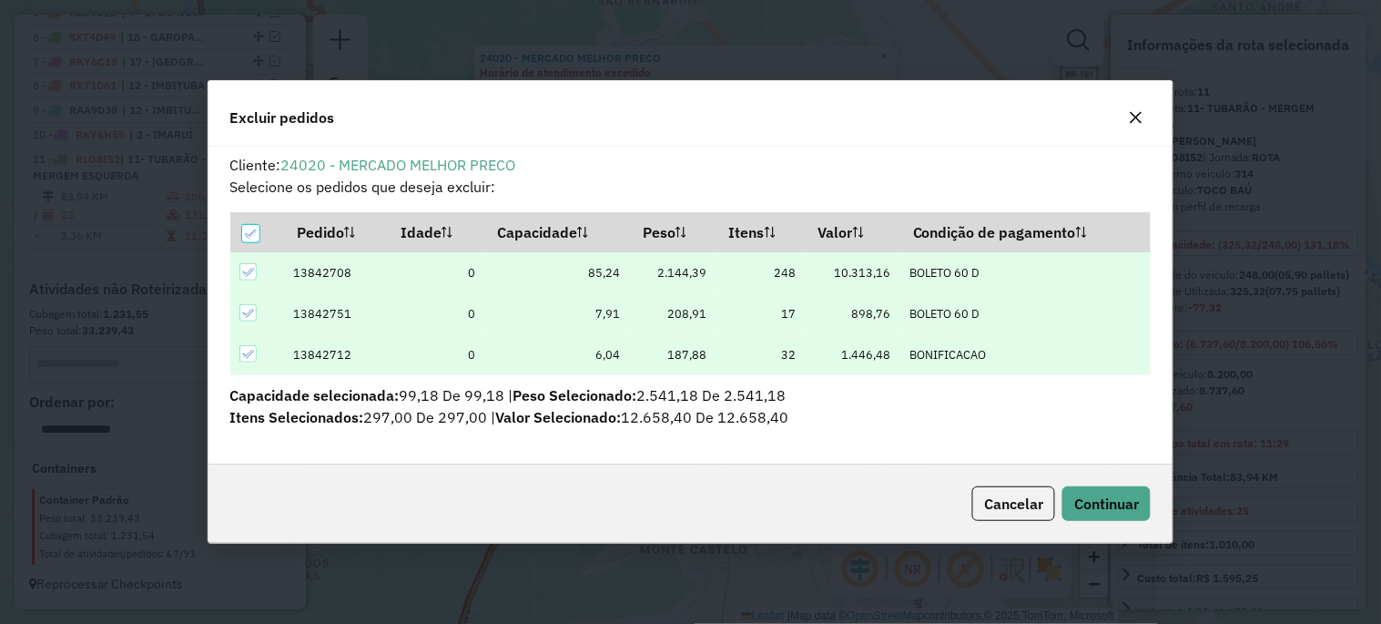
scroll to position [0, 0]
click at [1107, 502] on span "Continuar" at bounding box center [1106, 503] width 65 height 18
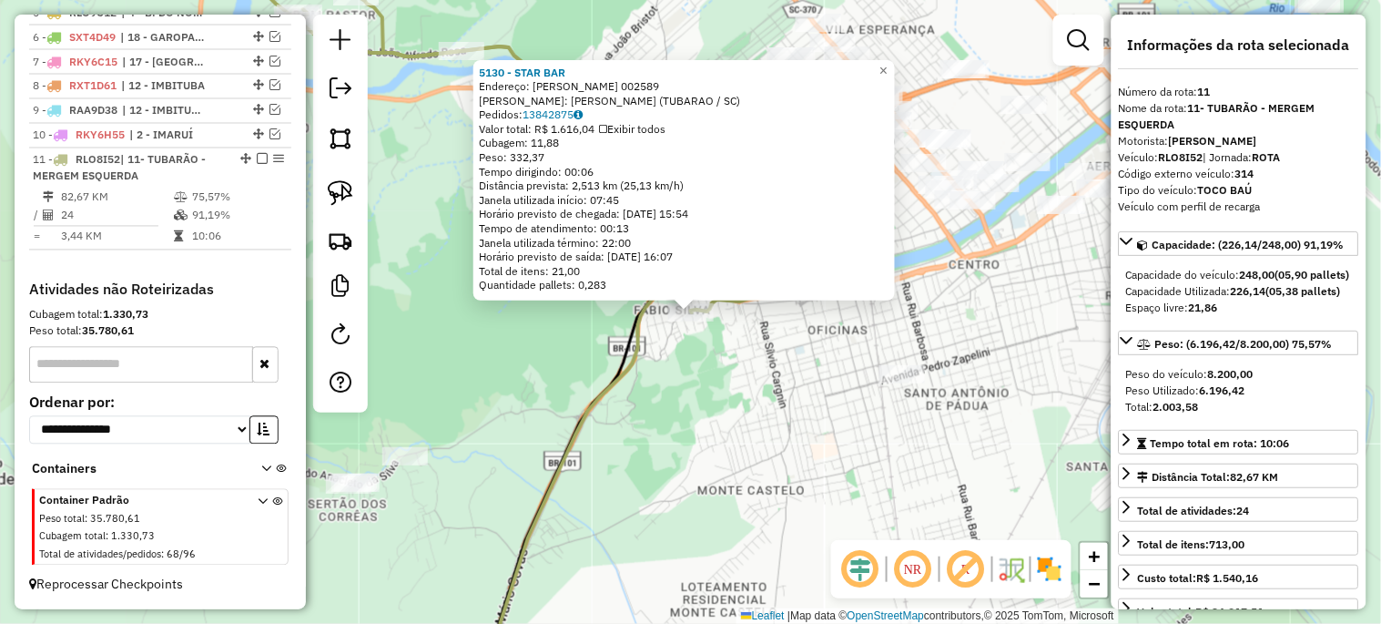
click at [706, 416] on div "5130 - STAR BAR Endereço: MARECHAL DEODORO 002589 [PERSON_NAME]: [PERSON_NAME] …" at bounding box center [690, 312] width 1381 height 624
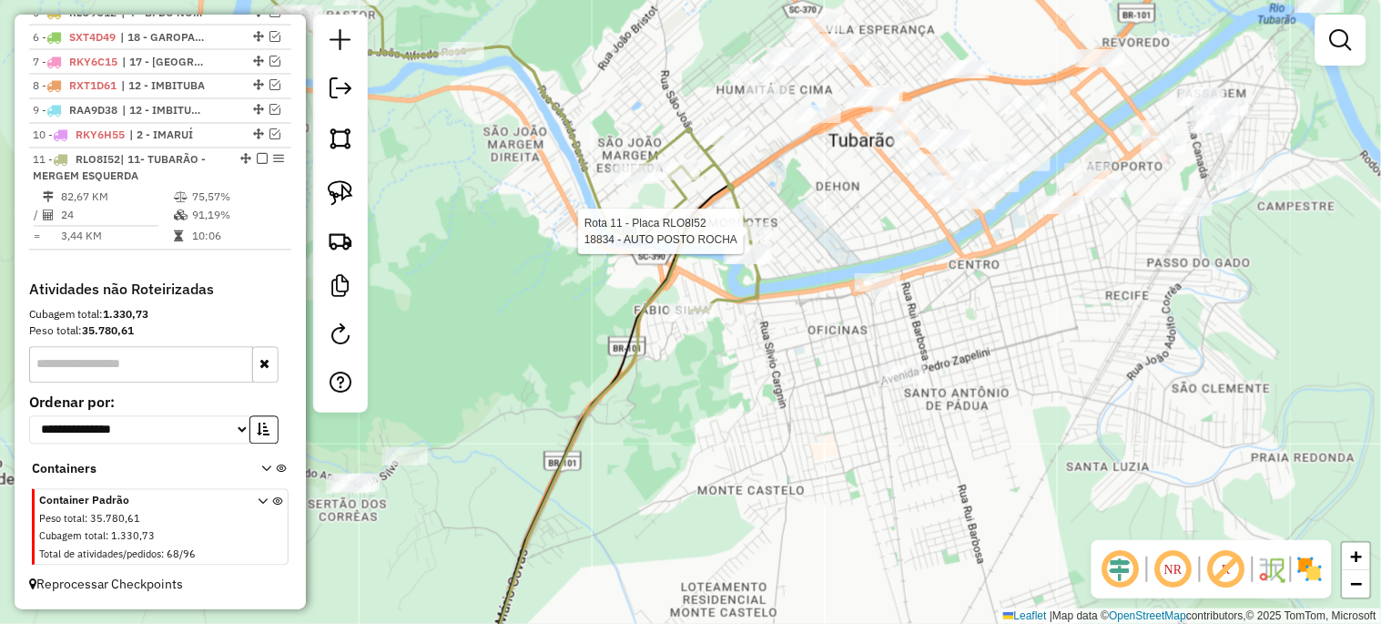
select select "*********"
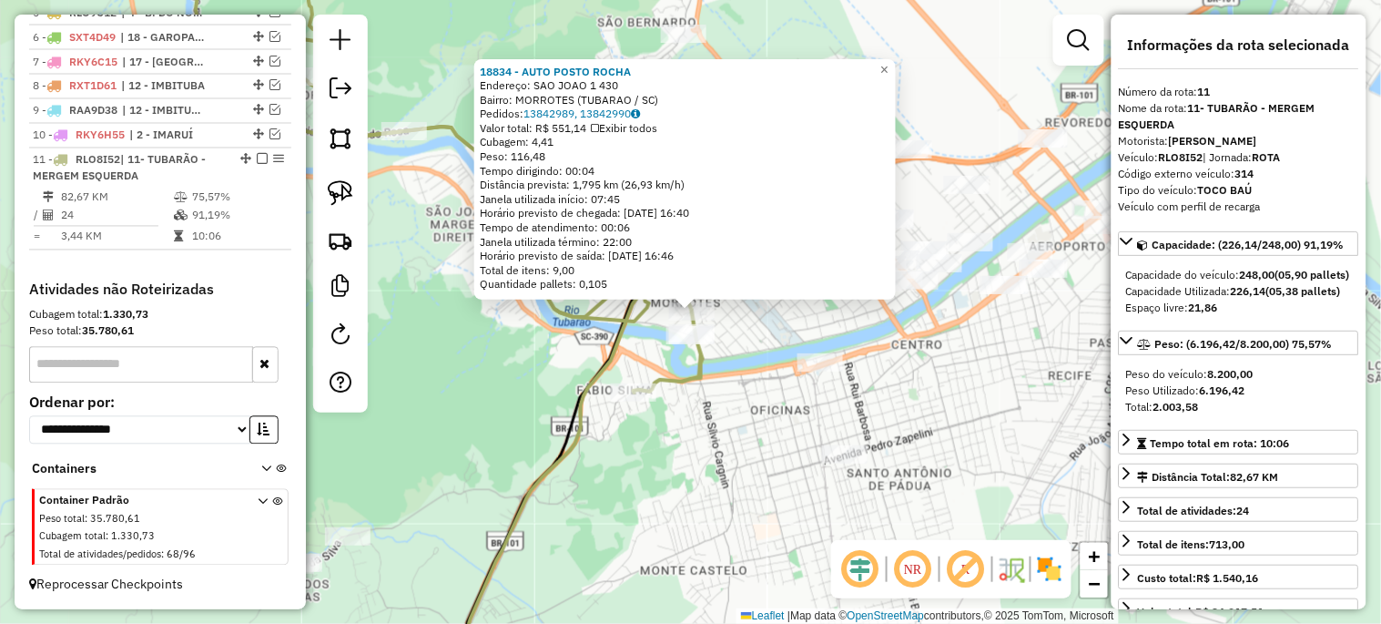
click at [731, 407] on div "18834 - AUTO POSTO [PERSON_NAME]: SAO JOAO 1 430 Bairro: MORROTES (TUBARAO / [G…" at bounding box center [690, 312] width 1381 height 624
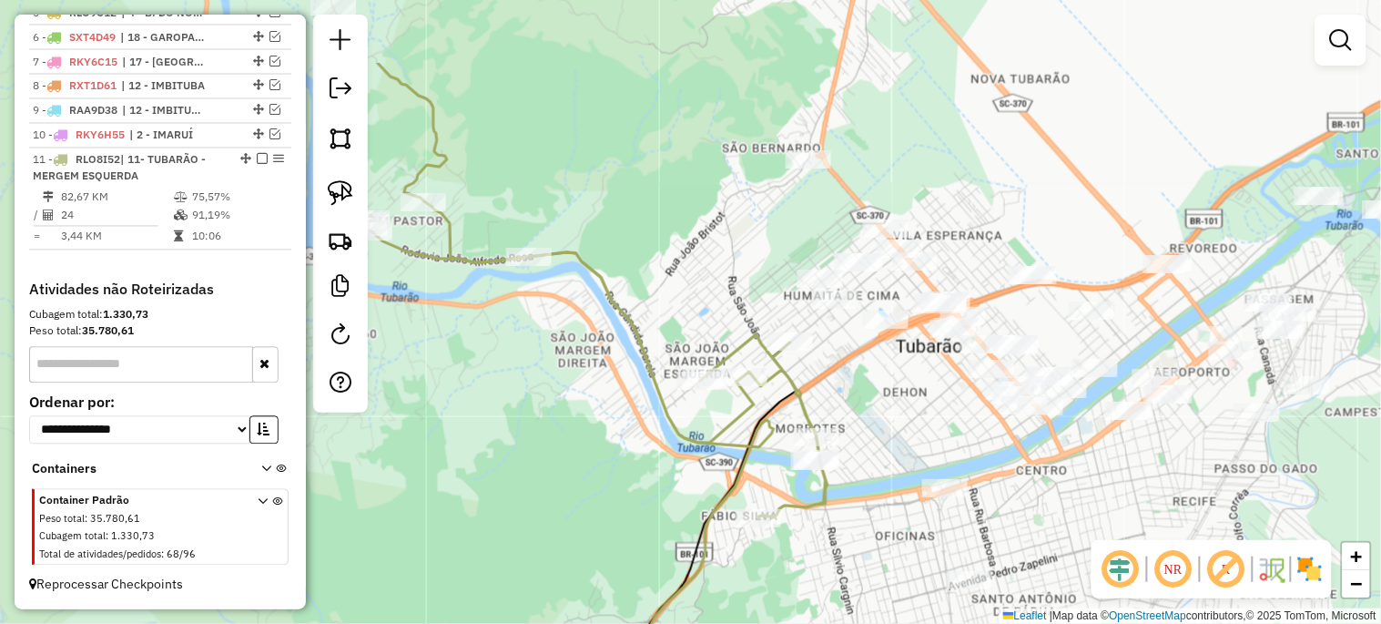
drag, startPoint x: 711, startPoint y: 273, endPoint x: 827, endPoint y: 390, distance: 164.1
click at [837, 401] on div "Janela de atendimento Grade de atendimento Capacidade Transportadoras Veículos …" at bounding box center [690, 312] width 1381 height 624
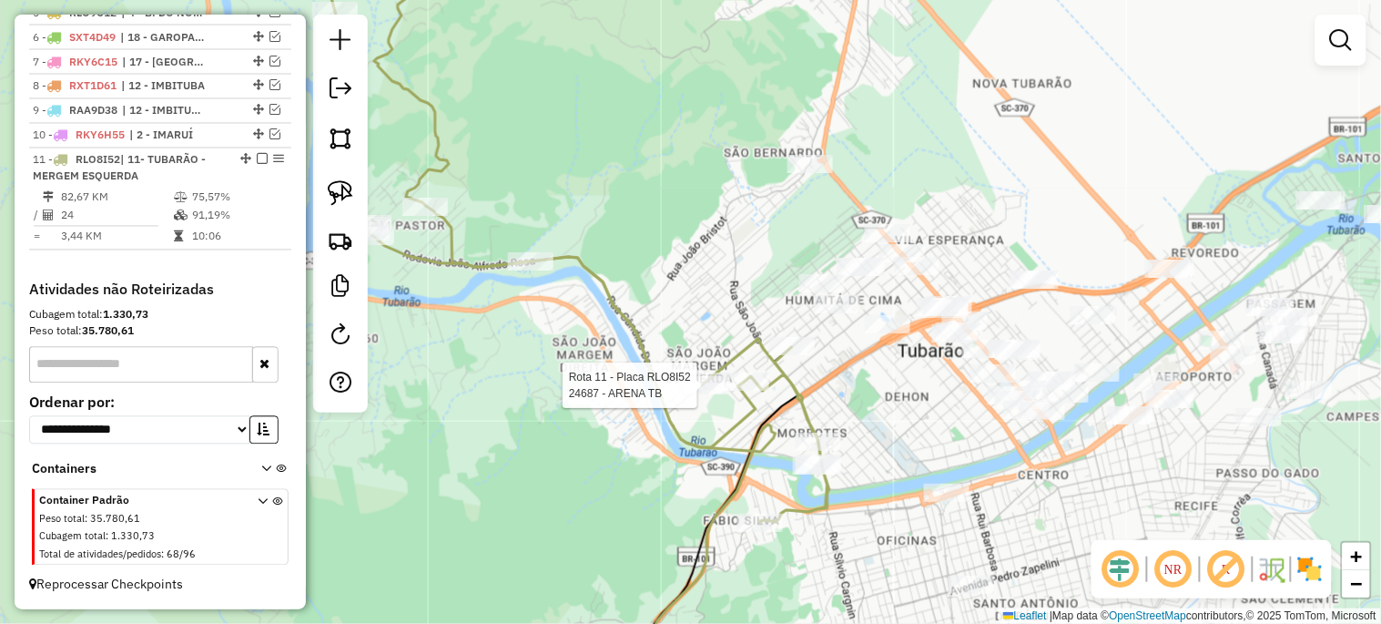
select select "*********"
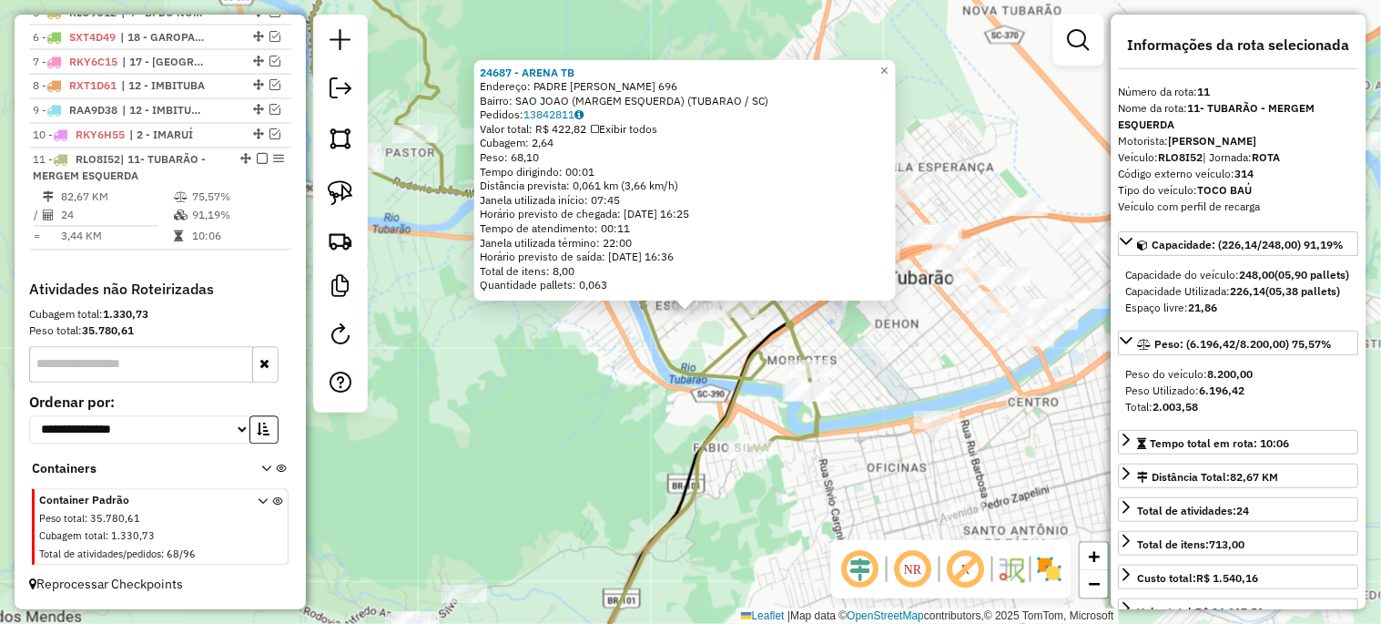
click at [662, 439] on div "24687 - ARENA TB Endereço: PADRE [PERSON_NAME] 696 Bairro: SAO JOAO (MARGEM ESQ…" at bounding box center [690, 312] width 1381 height 624
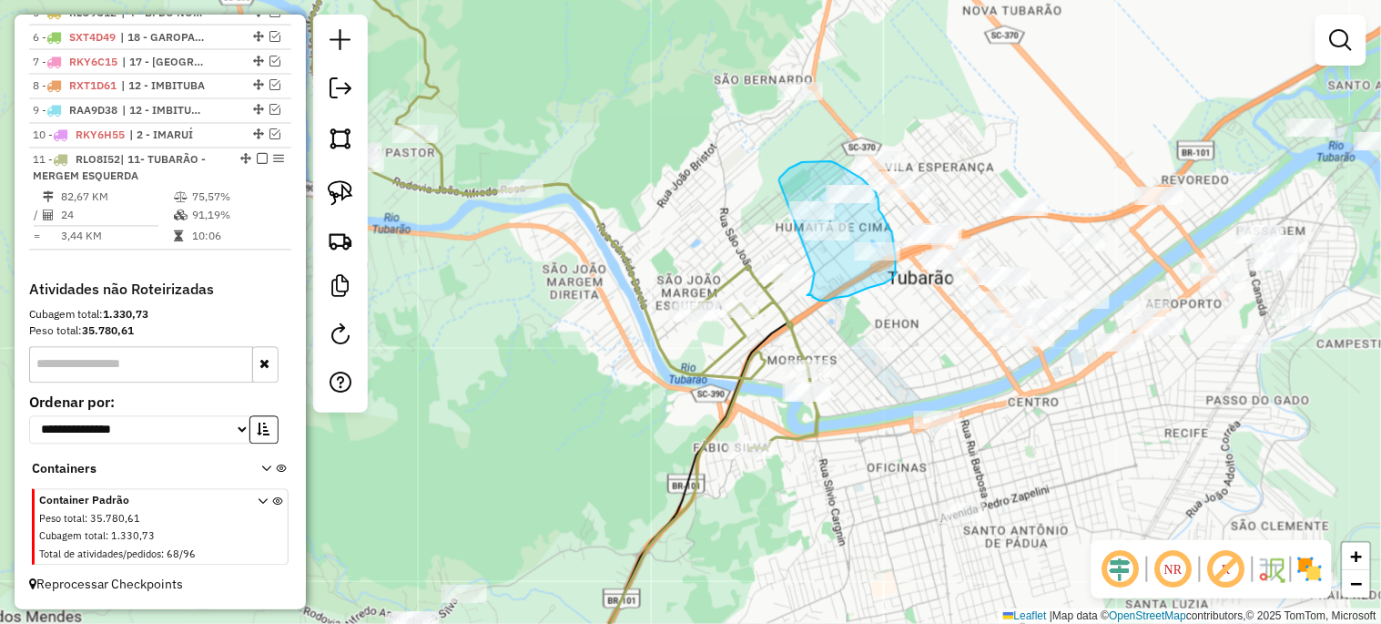
drag, startPoint x: 779, startPoint y: 180, endPoint x: 815, endPoint y: 273, distance: 99.4
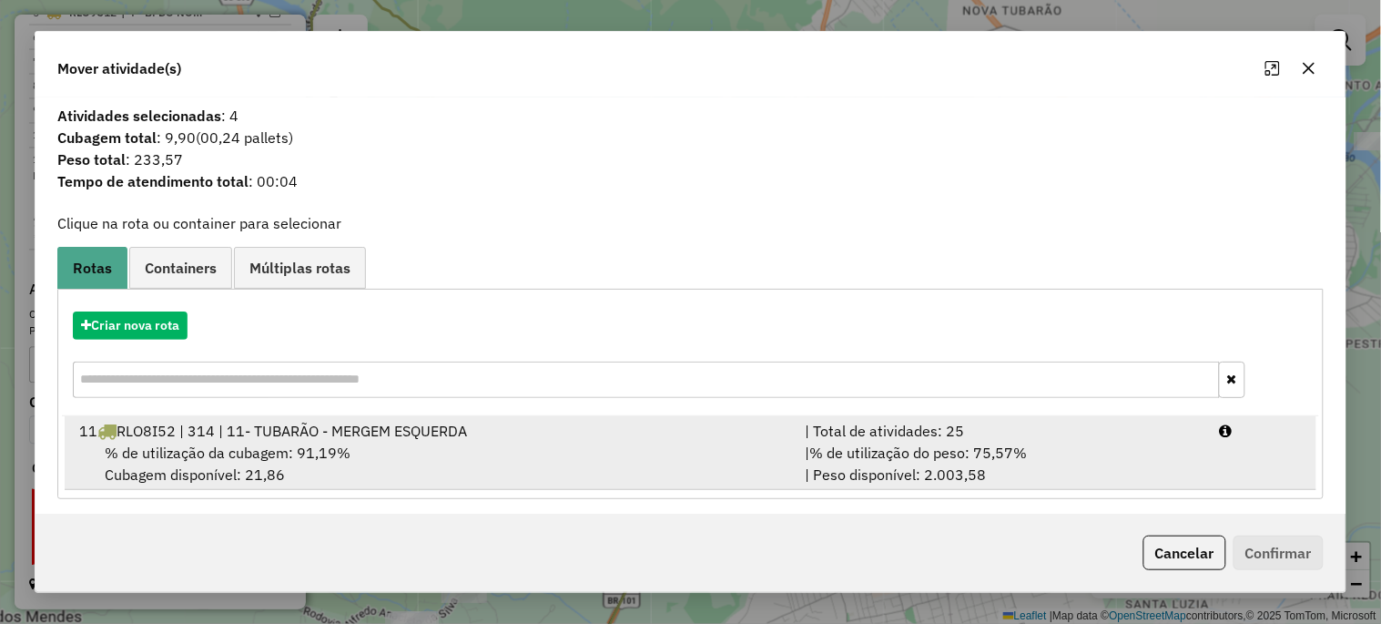
click at [239, 434] on span "RLO8I52 | 314 | 11- TUBARÃO - MERGEM ESQUERDA" at bounding box center [292, 430] width 350 height 18
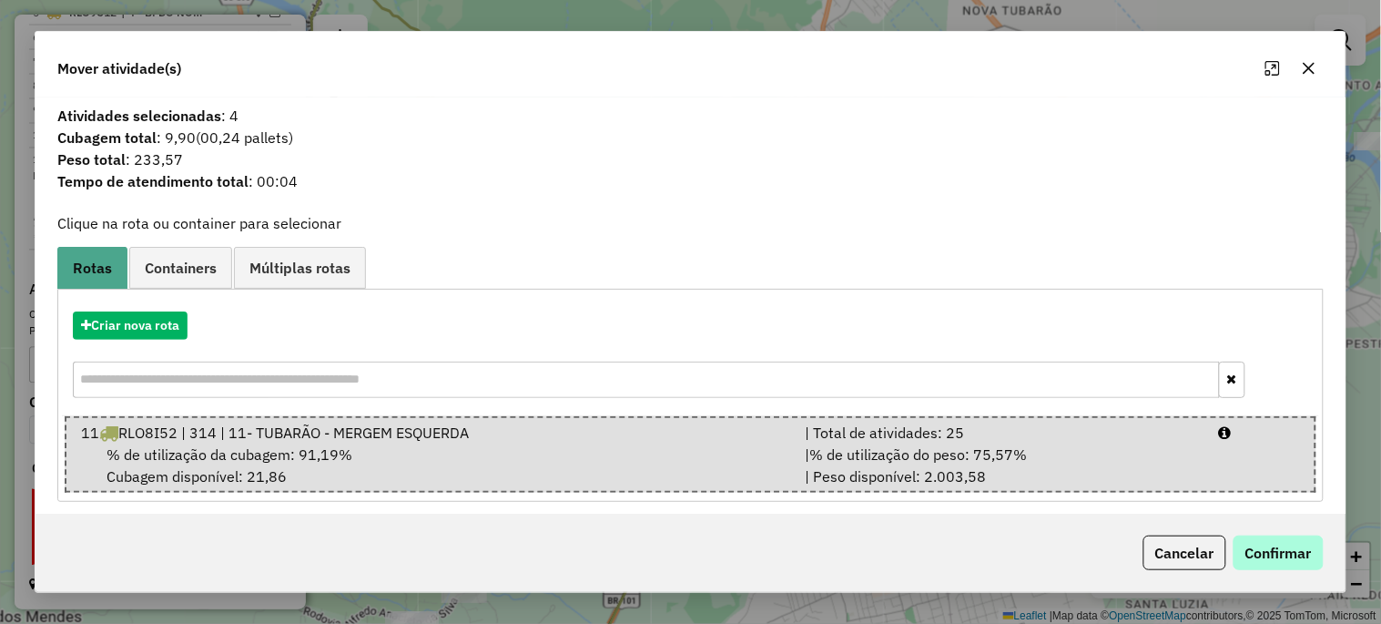
click at [1252, 534] on div "Cancelar Confirmar" at bounding box center [691, 552] width 1310 height 78
click at [1252, 537] on button "Confirmar" at bounding box center [1278, 552] width 90 height 35
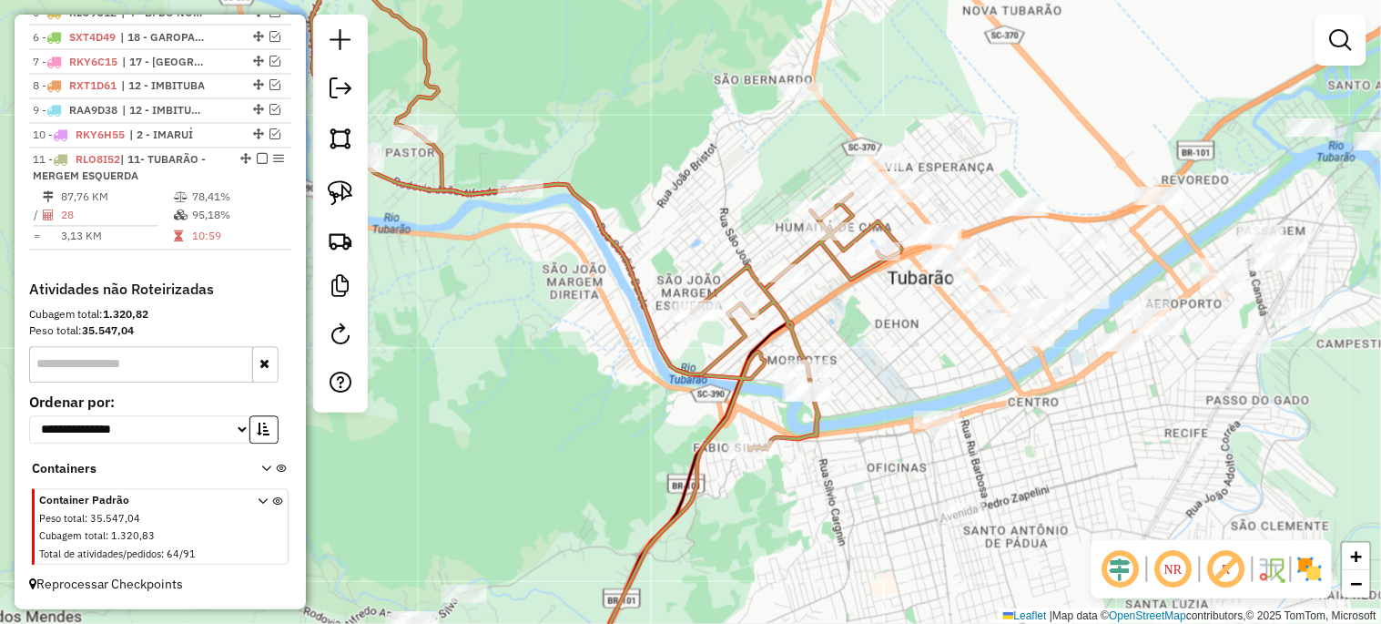
click at [695, 189] on div "Janela de atendimento Grade de atendimento Capacidade Transportadoras Veículos …" at bounding box center [690, 312] width 1381 height 624
select select "*********"
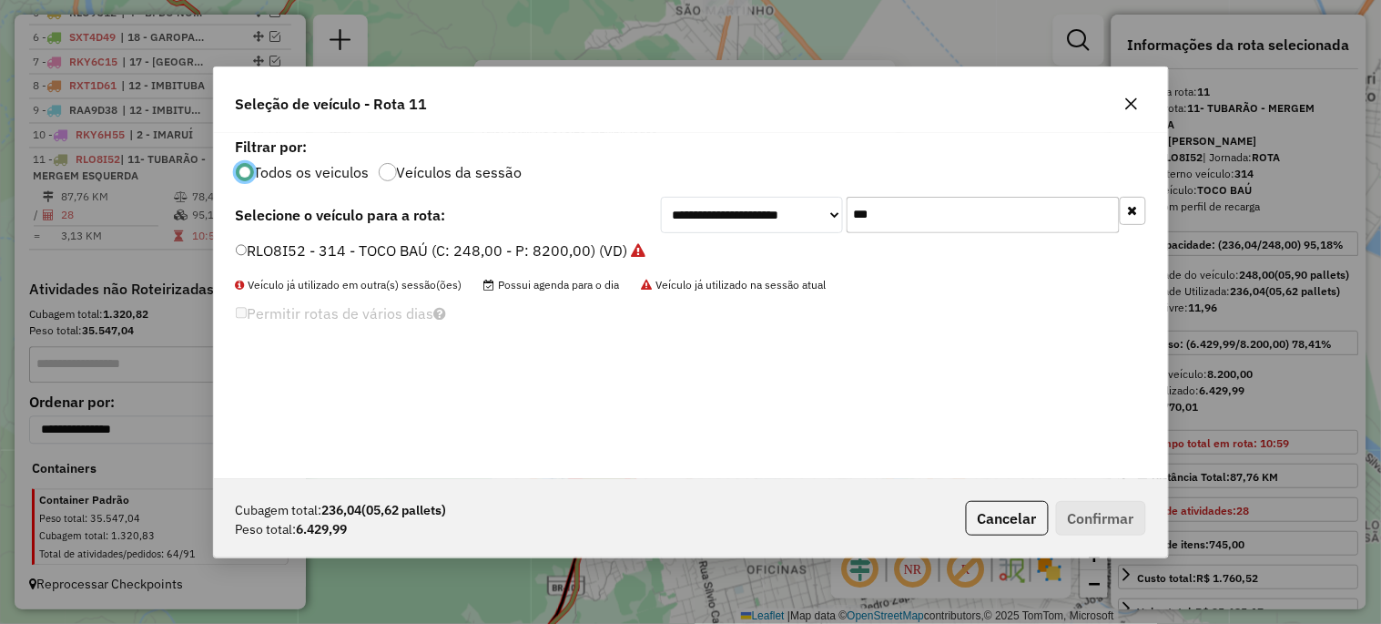
scroll to position [10, 5]
click at [1136, 214] on icon "button" at bounding box center [1133, 210] width 10 height 13
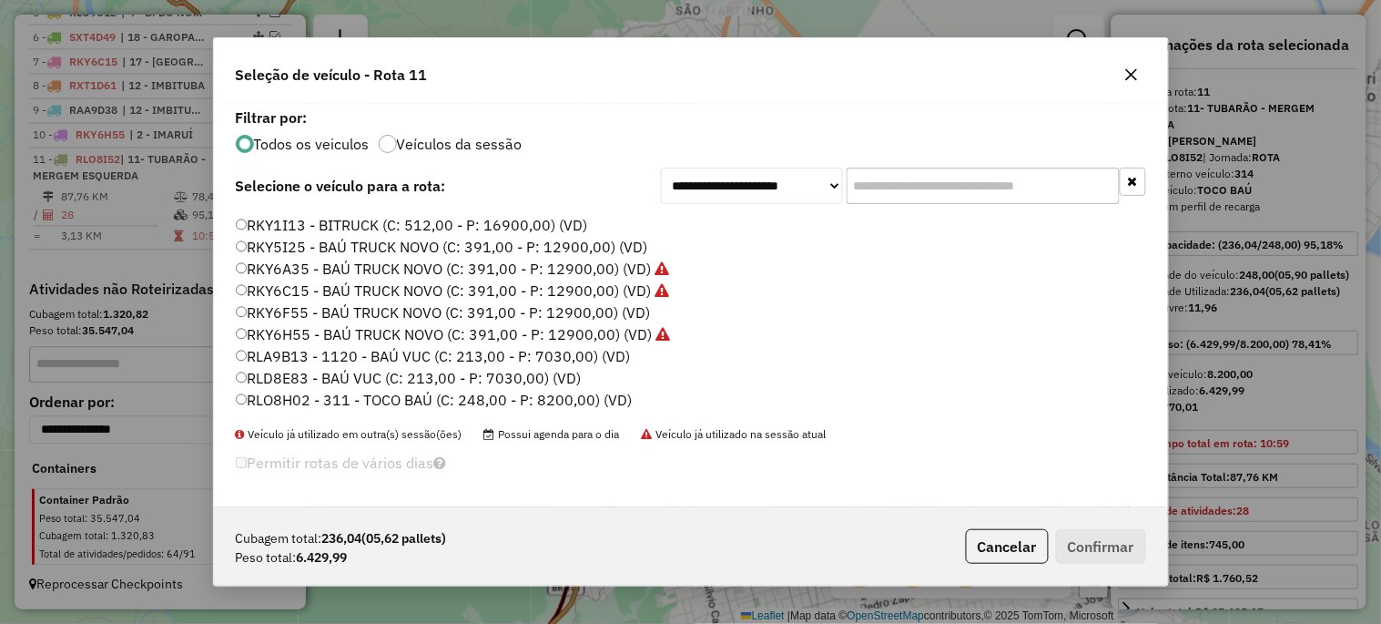
scroll to position [143, 0]
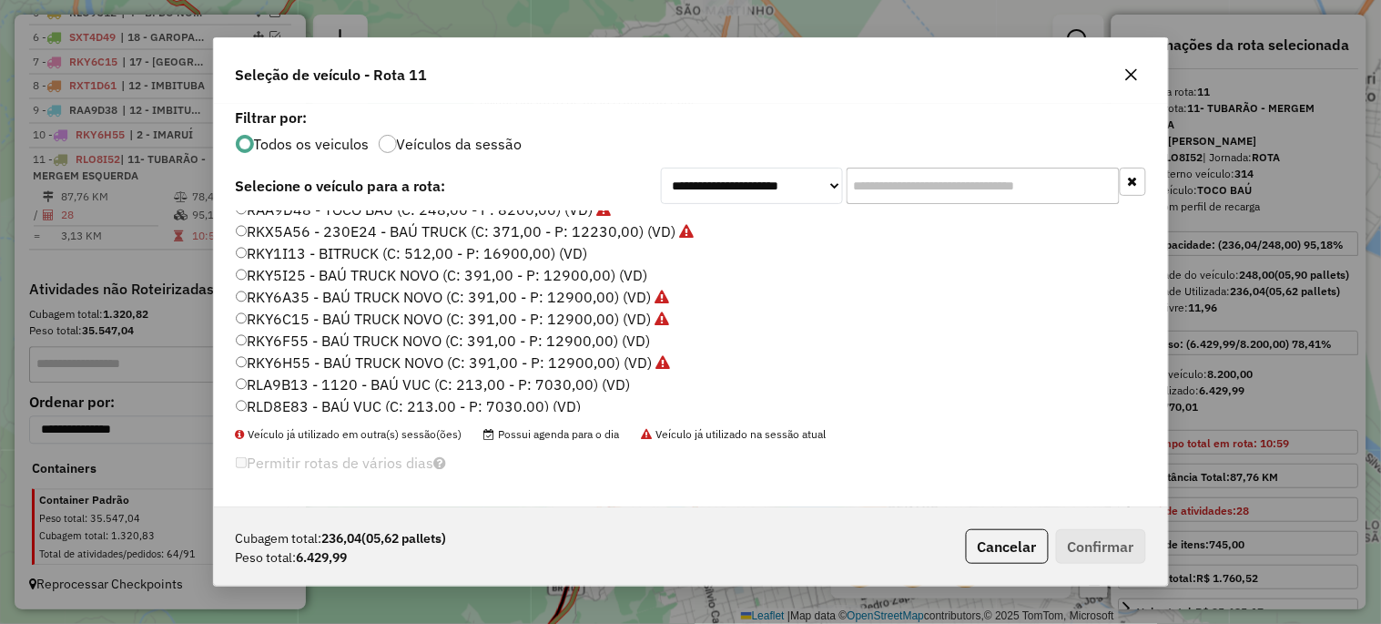
click at [1134, 68] on icon "button" at bounding box center [1131, 74] width 15 height 15
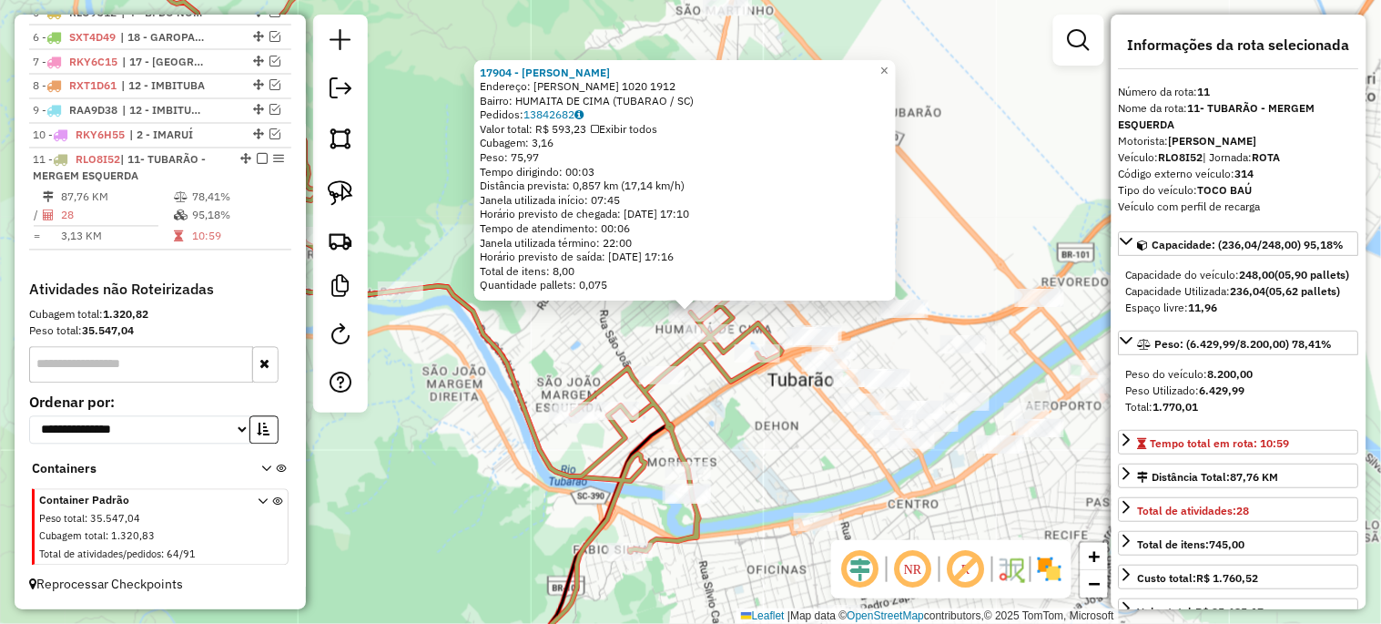
click at [605, 341] on div "17904 - [PERSON_NAME]: [PERSON_NAME] 1020 1912 Bairro: HUMAITA DE CIMA (TUBARAO…" at bounding box center [690, 312] width 1381 height 624
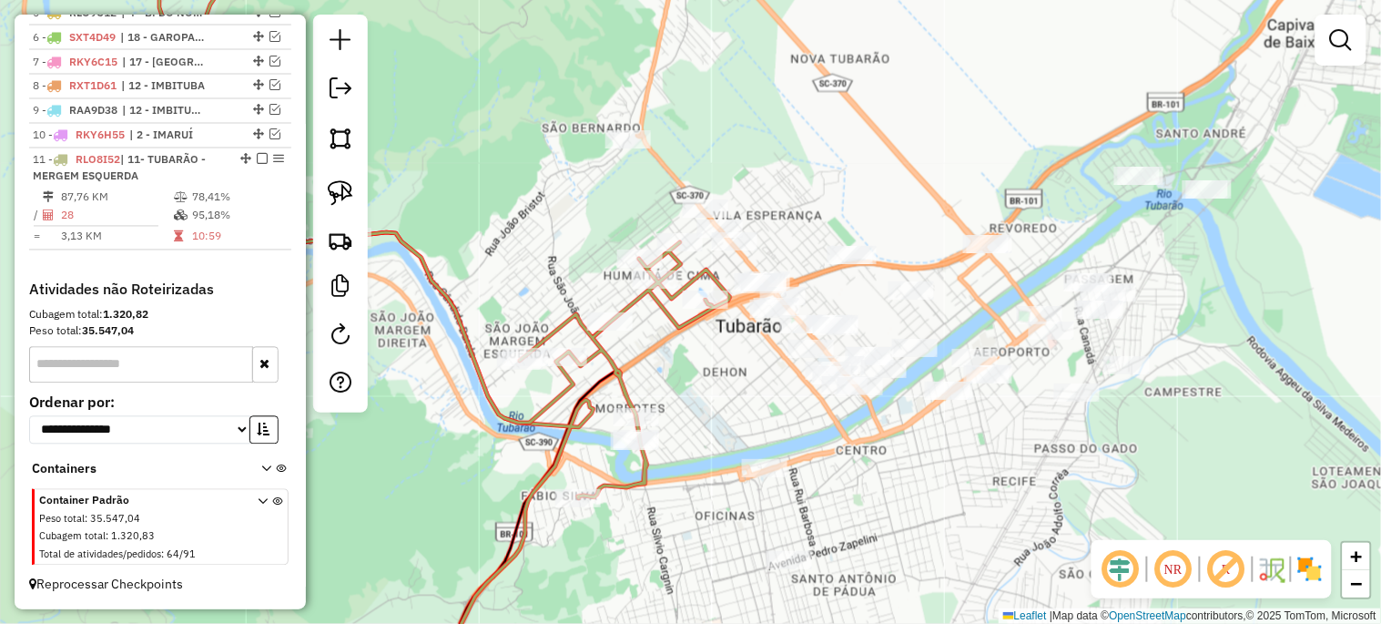
drag, startPoint x: 605, startPoint y: 341, endPoint x: 469, endPoint y: 210, distance: 189.3
click at [552, 286] on div "Janela de atendimento Grade de atendimento Capacidade Transportadoras Veículos …" at bounding box center [690, 312] width 1381 height 624
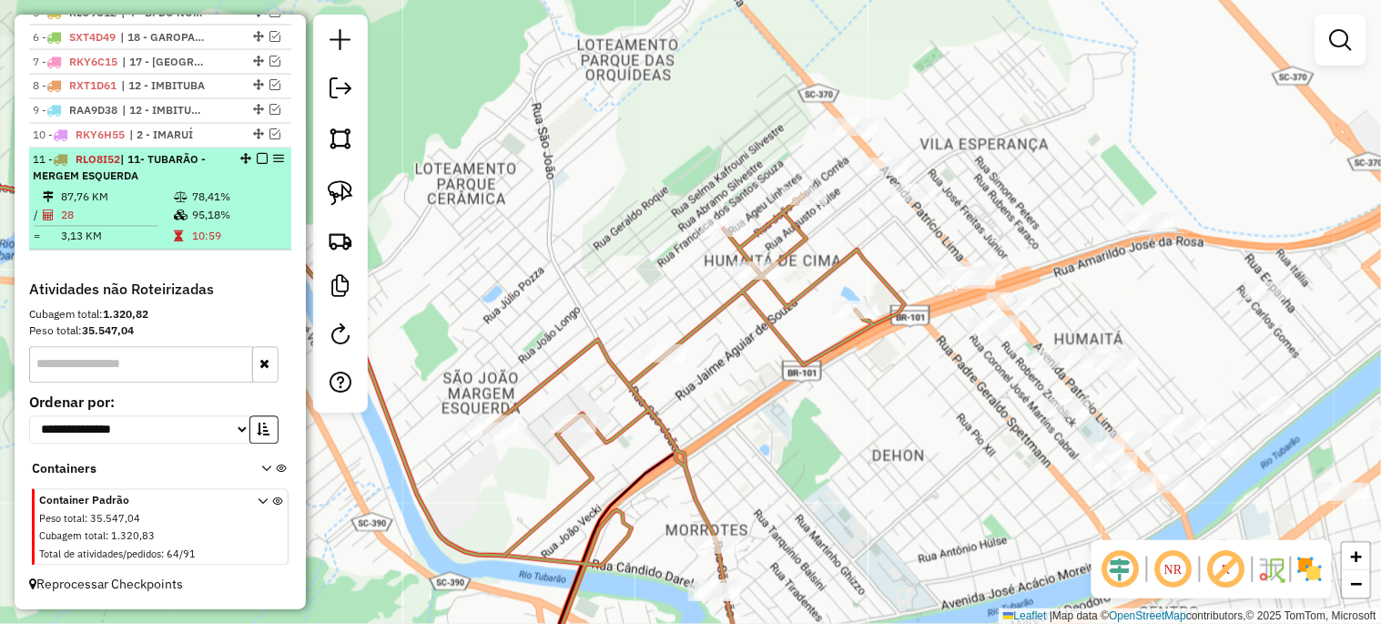
click at [257, 159] on em at bounding box center [262, 159] width 11 height 11
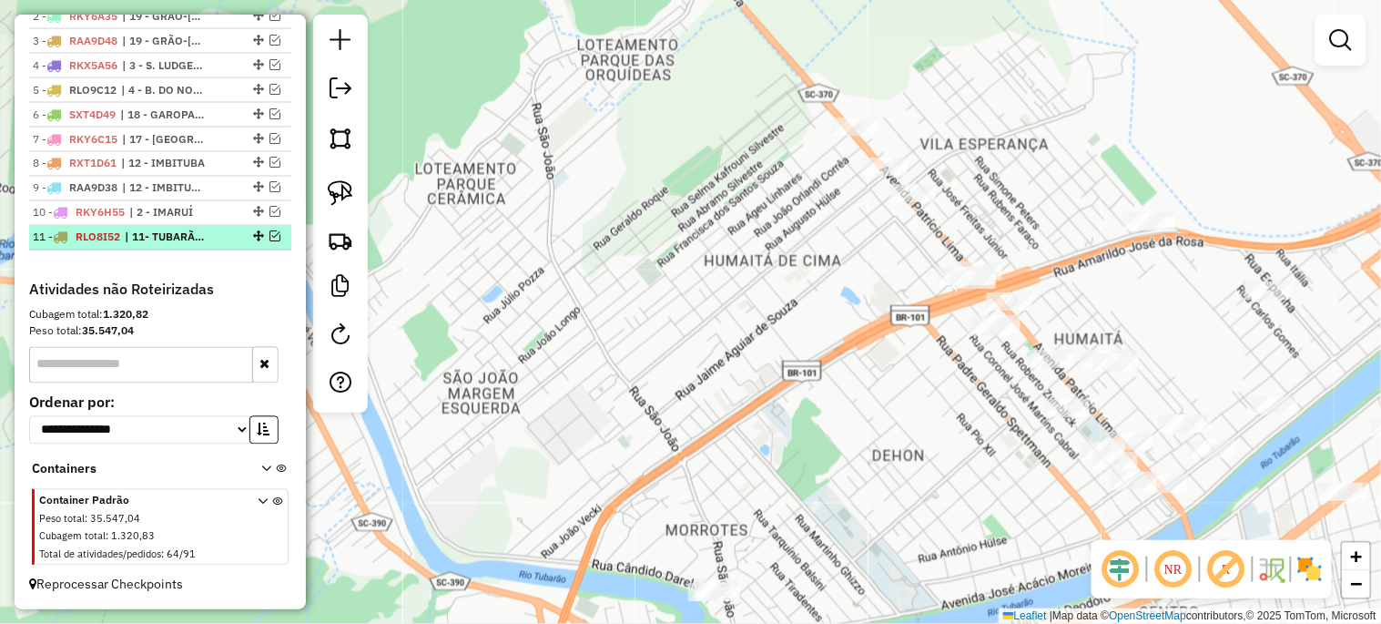
scroll to position [756, 0]
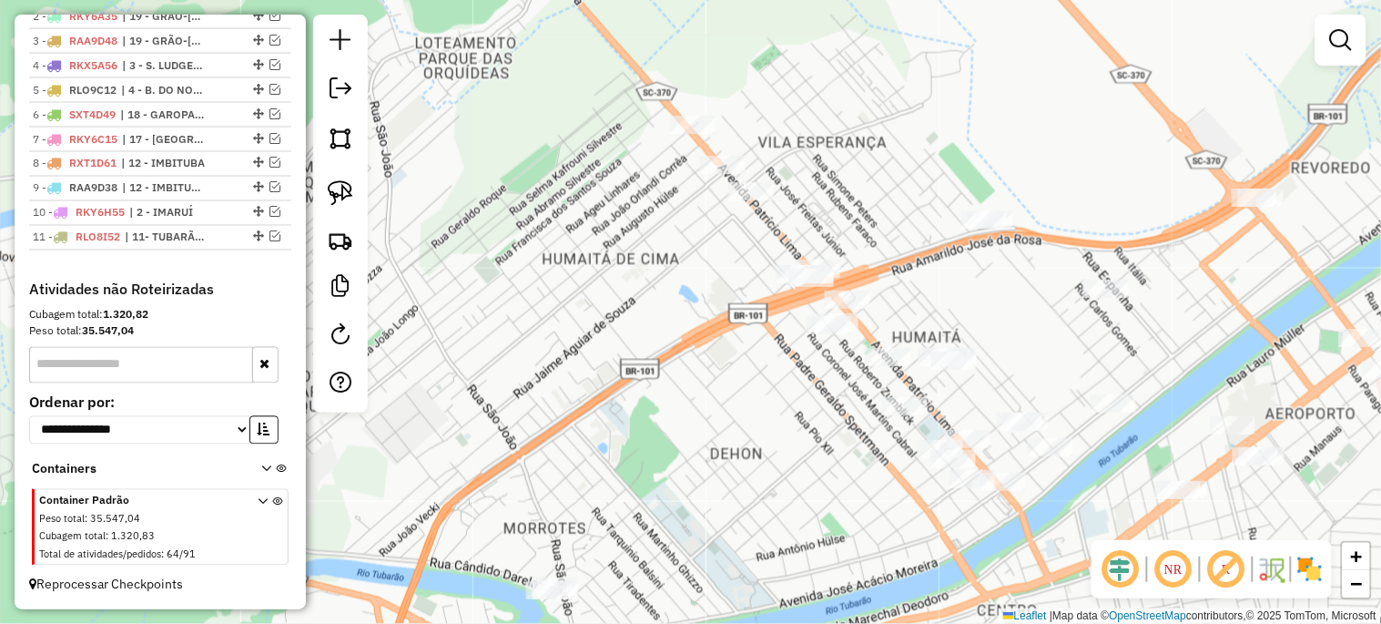
drag, startPoint x: 614, startPoint y: 295, endPoint x: 451, endPoint y: 293, distance: 162.0
click at [451, 293] on div "Janela de atendimento Grade de atendimento Capacidade Transportadoras Veículos …" at bounding box center [690, 312] width 1381 height 624
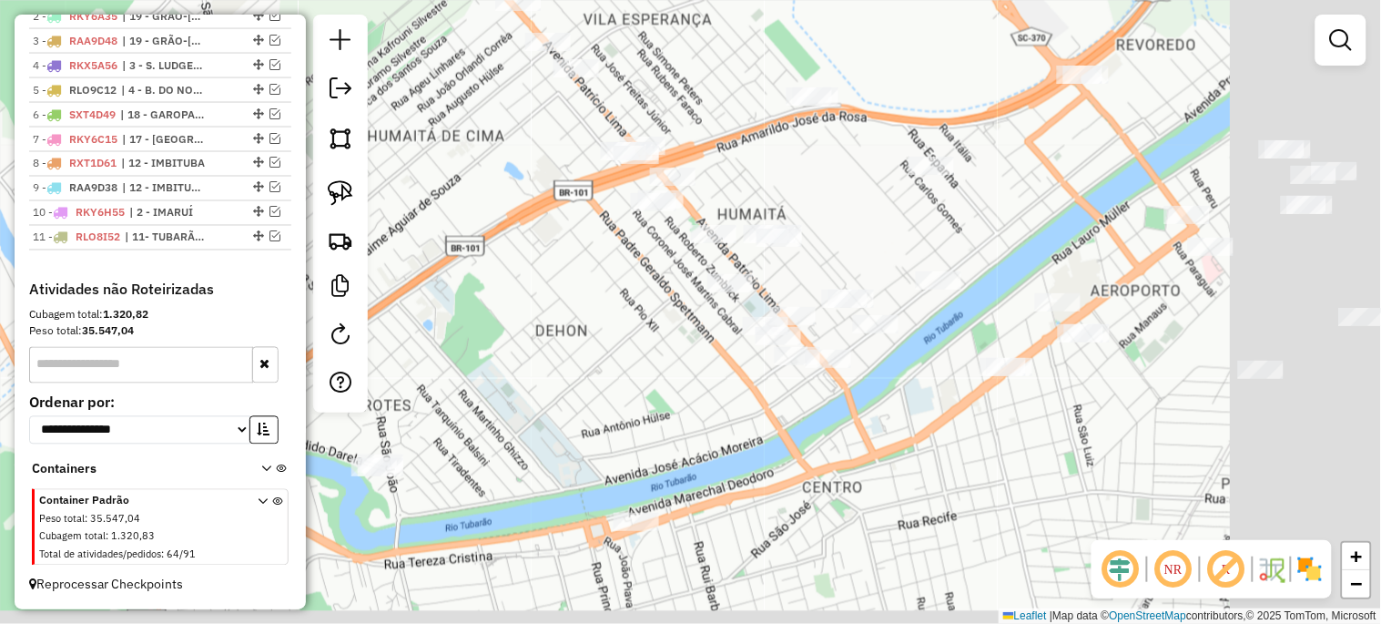
drag, startPoint x: 611, startPoint y: 414, endPoint x: 380, endPoint y: 285, distance: 264.1
click at [380, 285] on div "Janela de atendimento Grade de atendimento Capacidade Transportadoras Veículos …" at bounding box center [690, 312] width 1381 height 624
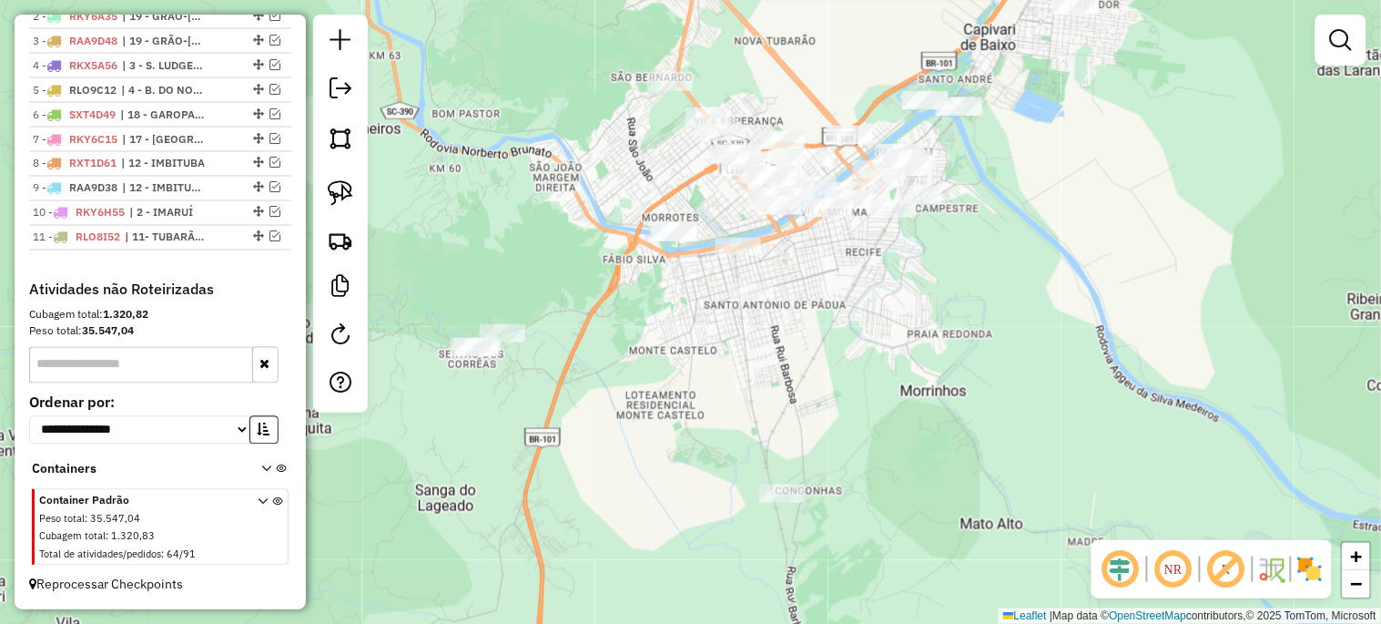
drag, startPoint x: 685, startPoint y: 447, endPoint x: 890, endPoint y: 350, distance: 226.8
click at [890, 350] on div "Janela de atendimento Grade de atendimento Capacidade Transportadoras Veículos …" at bounding box center [690, 312] width 1381 height 624
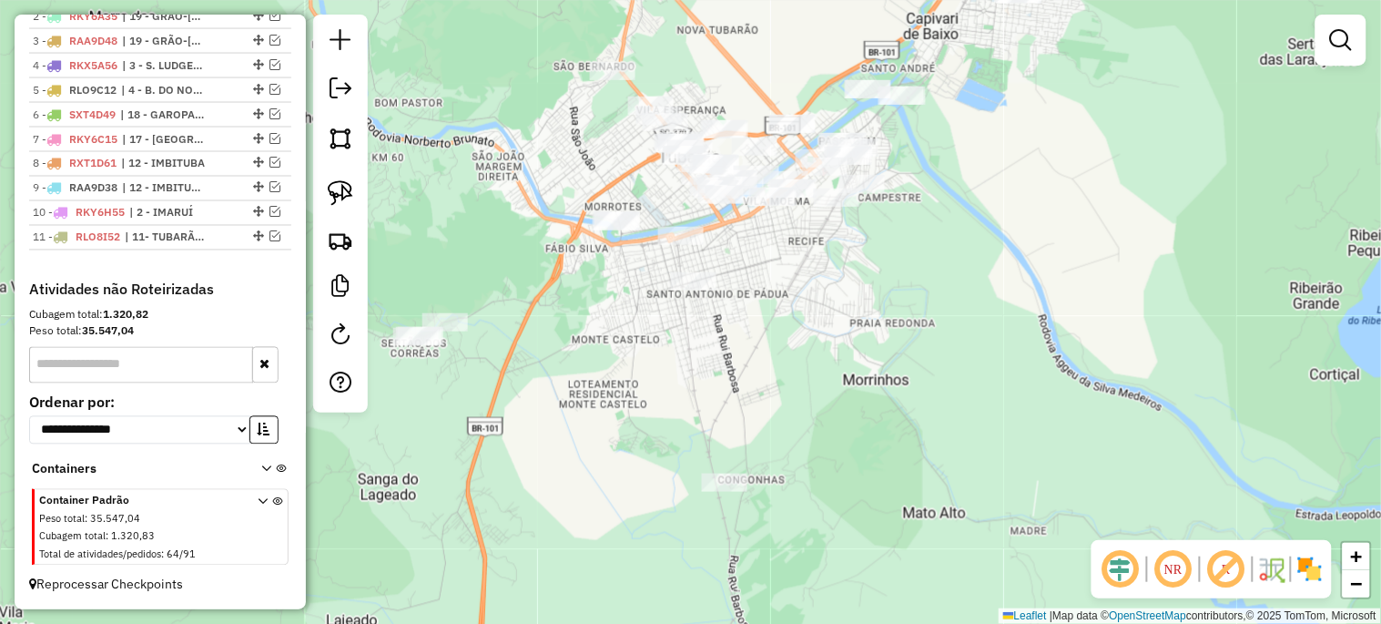
drag, startPoint x: 696, startPoint y: 366, endPoint x: 624, endPoint y: 355, distance: 72.7
click at [624, 355] on div "Janela de atendimento Grade de atendimento Capacidade Transportadoras Veículos …" at bounding box center [690, 312] width 1381 height 624
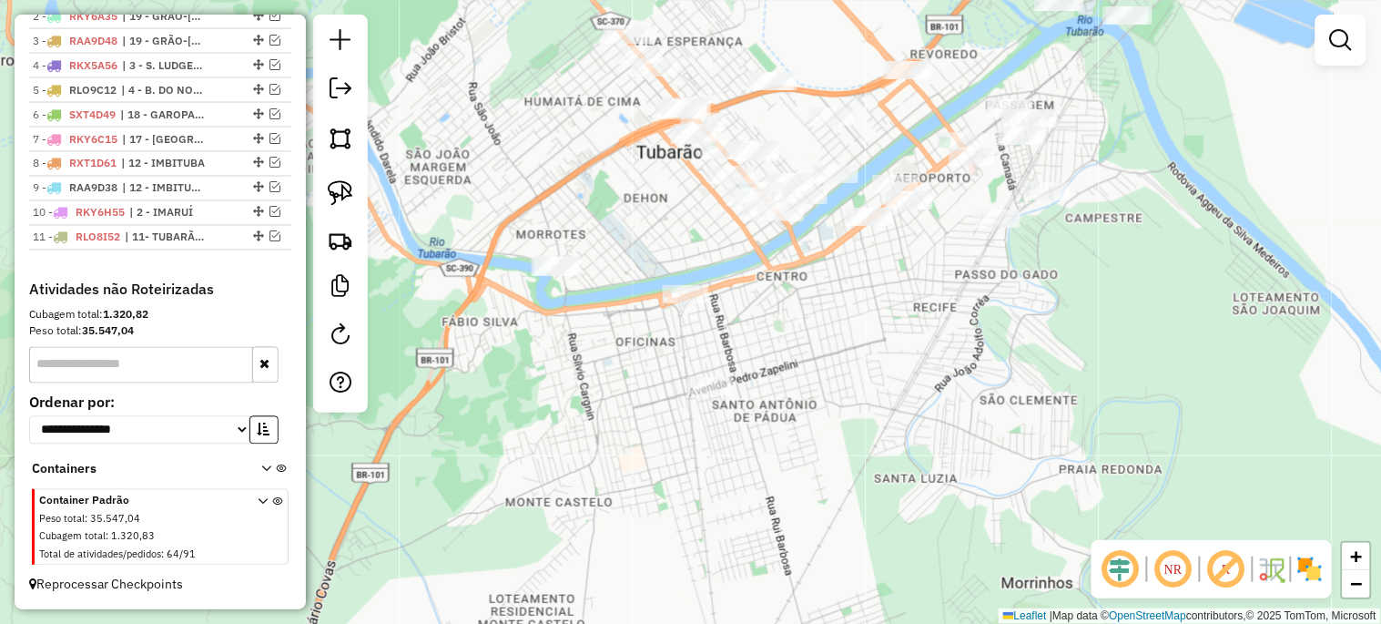
drag, startPoint x: 631, startPoint y: 350, endPoint x: 612, endPoint y: 525, distance: 176.7
click at [612, 525] on div "Janela de atendimento Grade de atendimento Capacidade Transportadoras Veículos …" at bounding box center [690, 312] width 1381 height 624
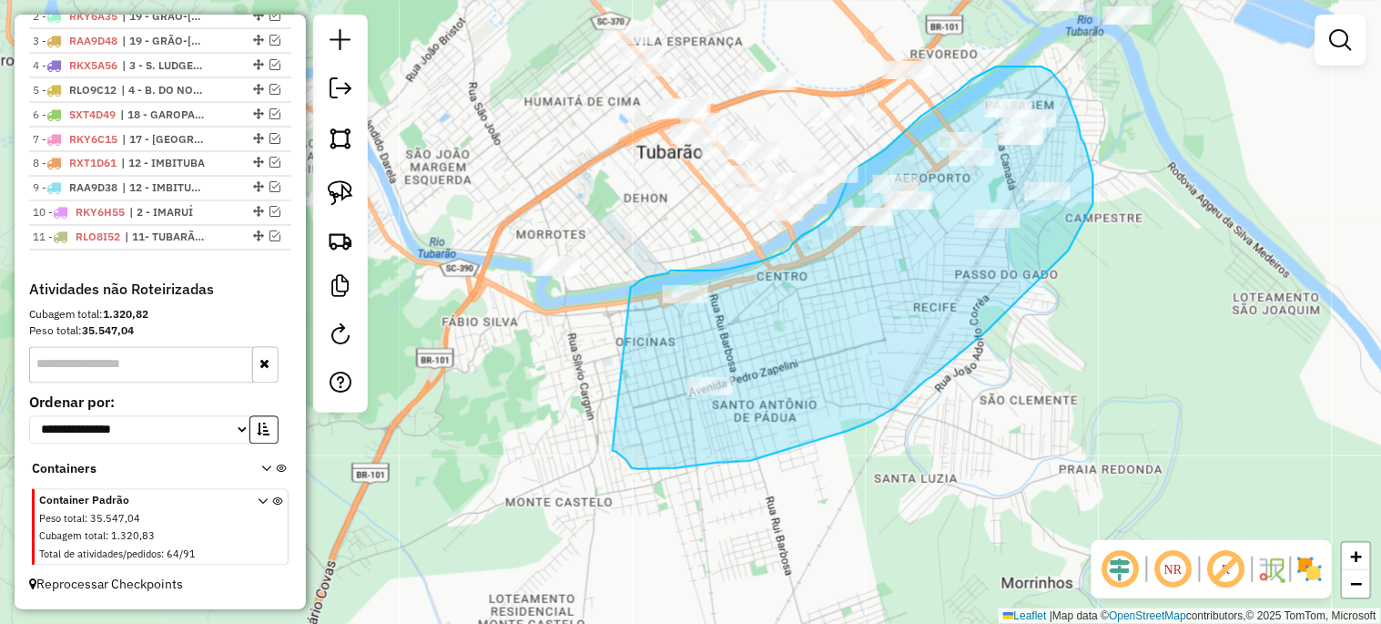
drag, startPoint x: 631, startPoint y: 288, endPoint x: 613, endPoint y: 451, distance: 164.0
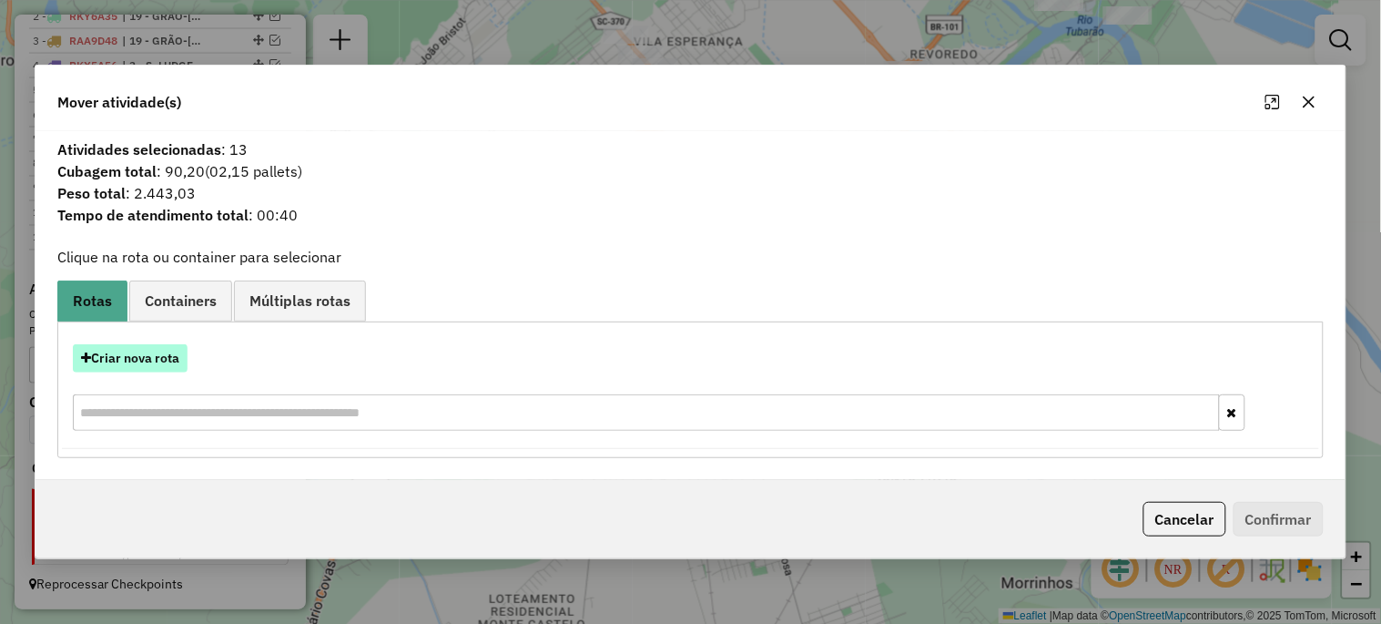
click at [147, 360] on button "Criar nova rota" at bounding box center [130, 358] width 115 height 28
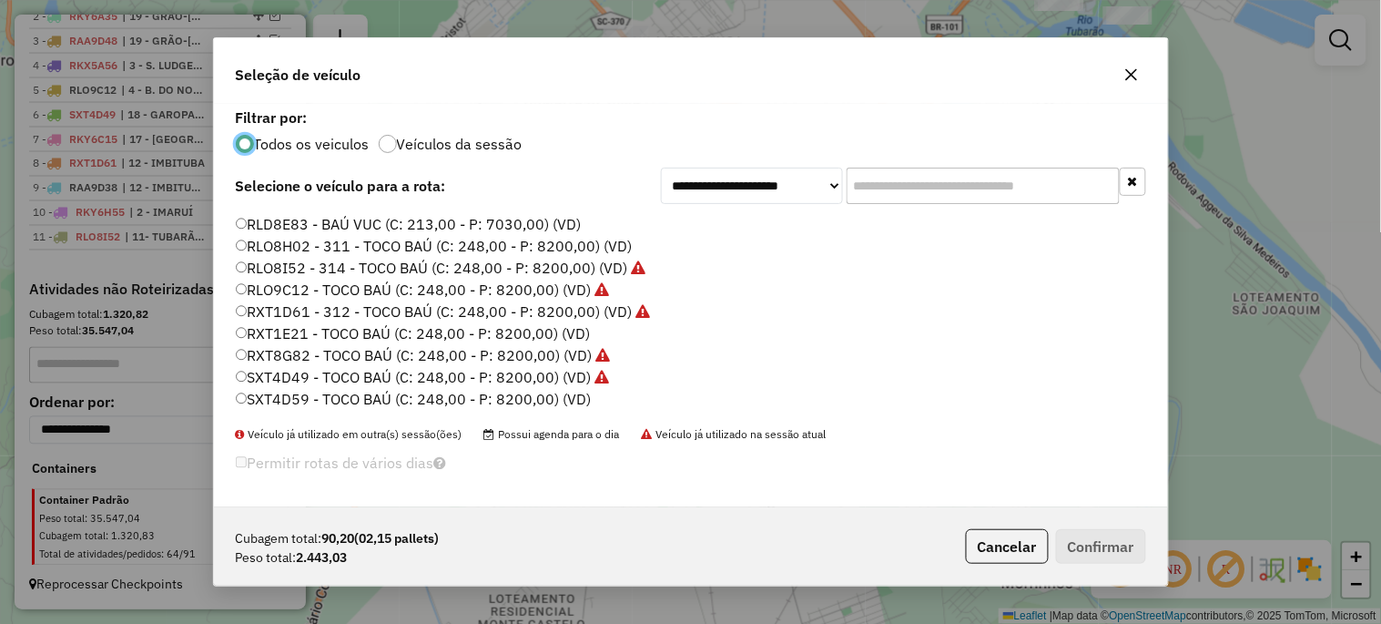
scroll to position [346, 0]
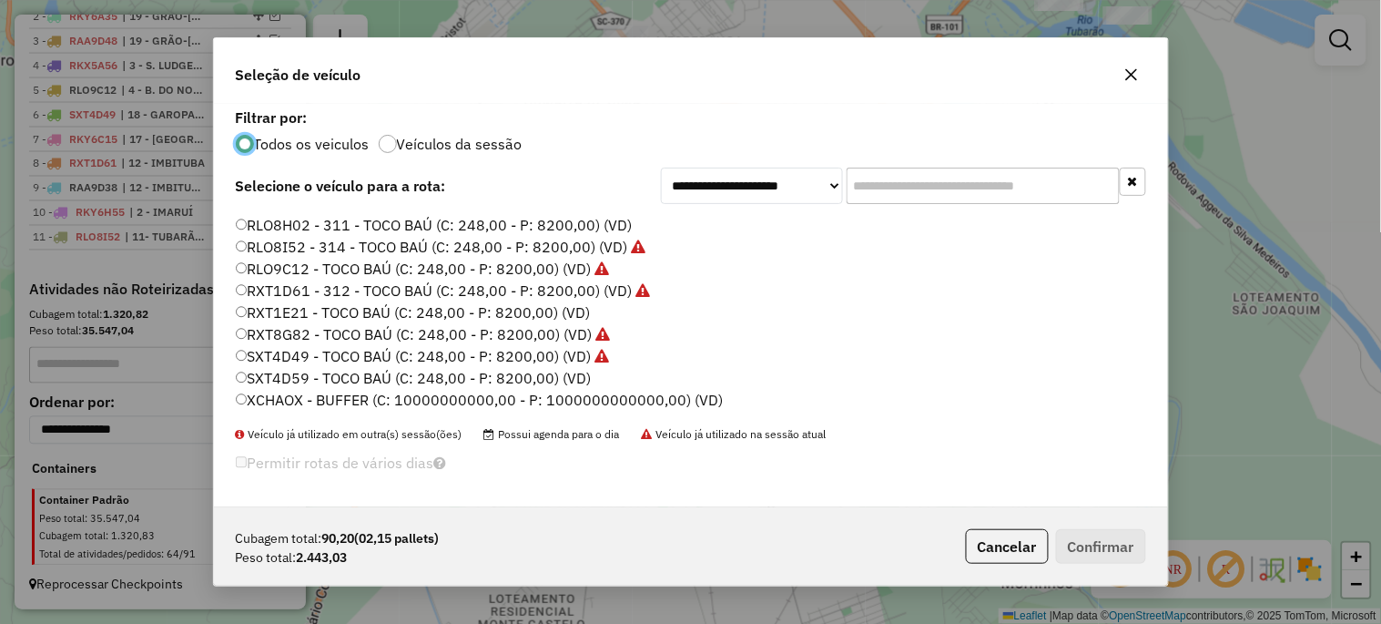
click at [461, 220] on label "RLO8H02 - 311 - TOCO BAÚ (C: 248,00 - P: 8200,00) (VD)" at bounding box center [434, 225] width 397 height 22
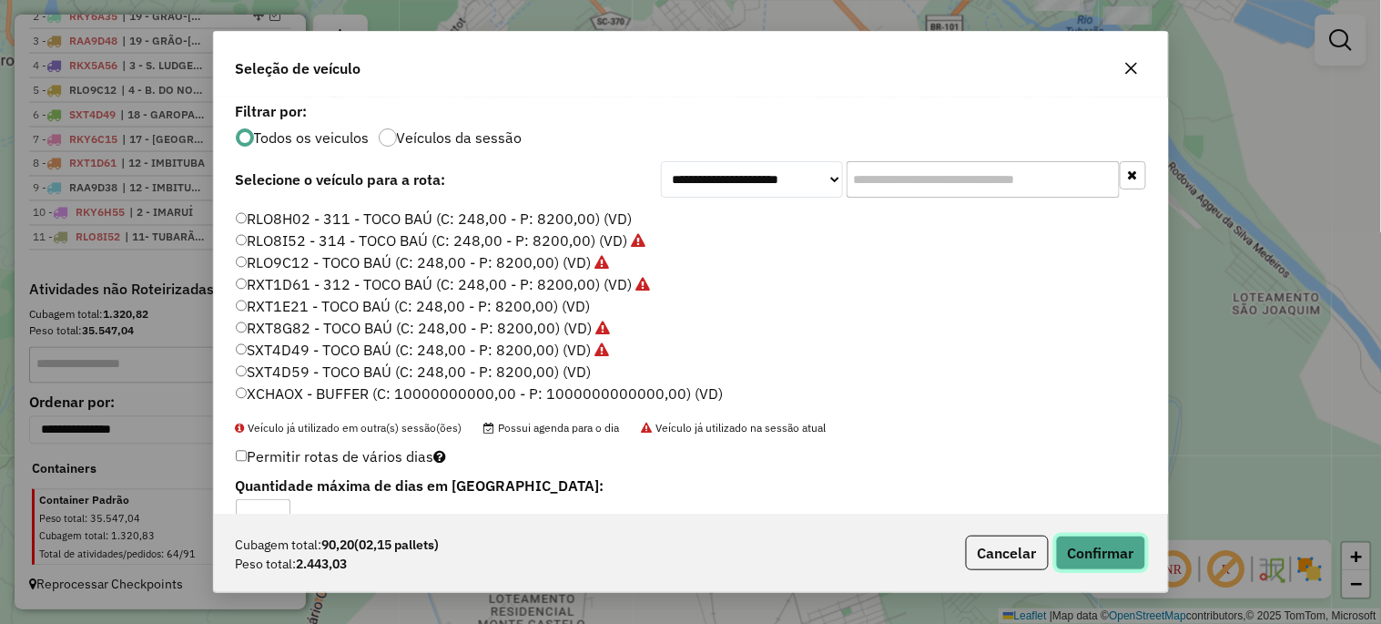
click at [1090, 547] on button "Confirmar" at bounding box center [1101, 552] width 90 height 35
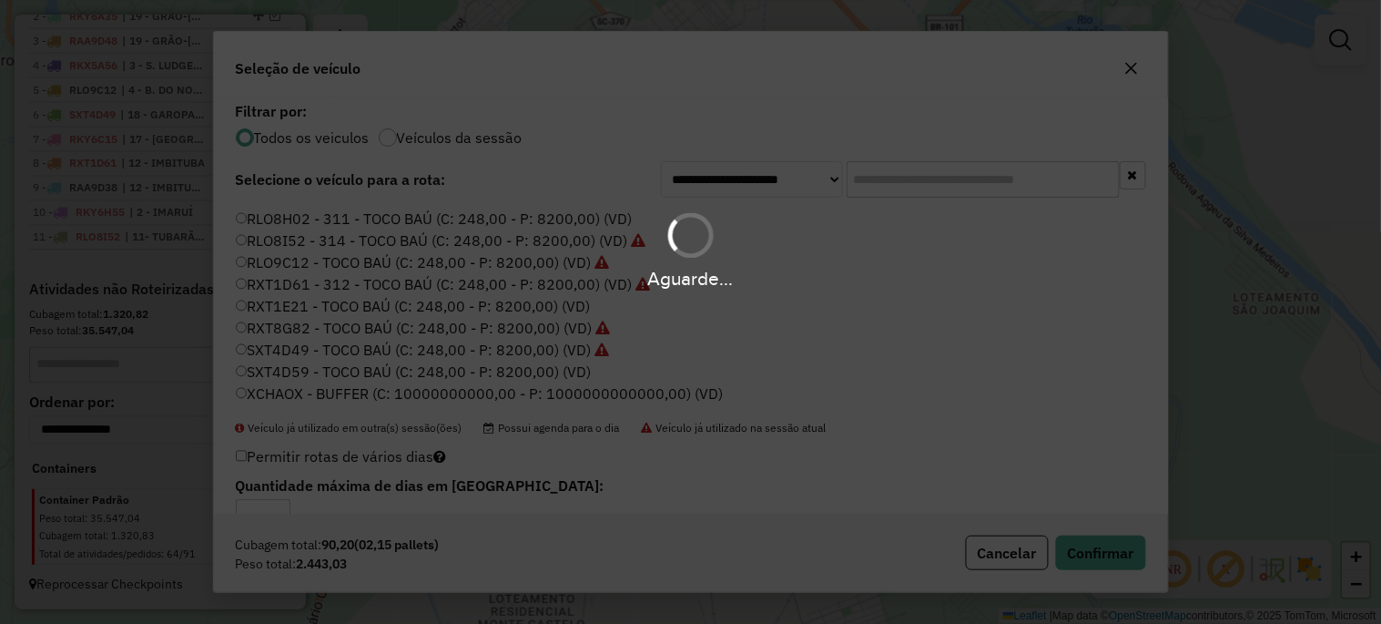
scroll to position [840, 0]
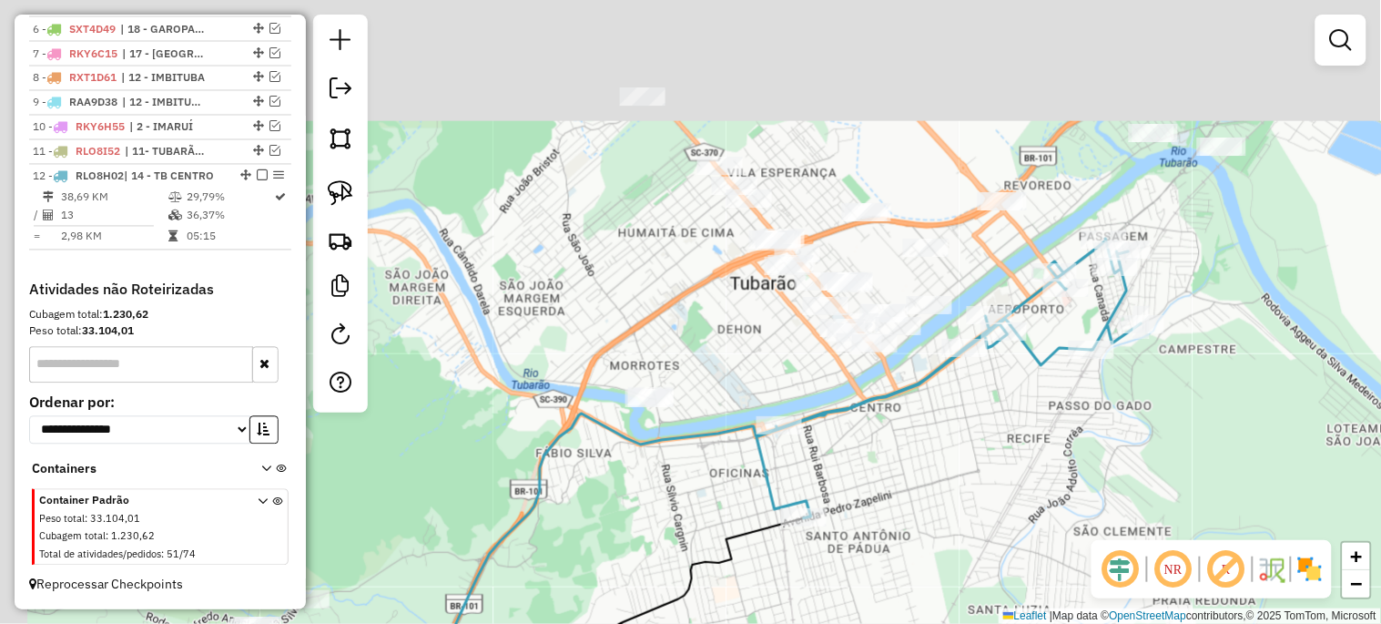
drag, startPoint x: 506, startPoint y: 186, endPoint x: 631, endPoint y: 332, distance: 192.4
click at [626, 330] on div "Janela de atendimento Grade de atendimento Capacidade Transportadoras Veículos …" at bounding box center [690, 312] width 1381 height 624
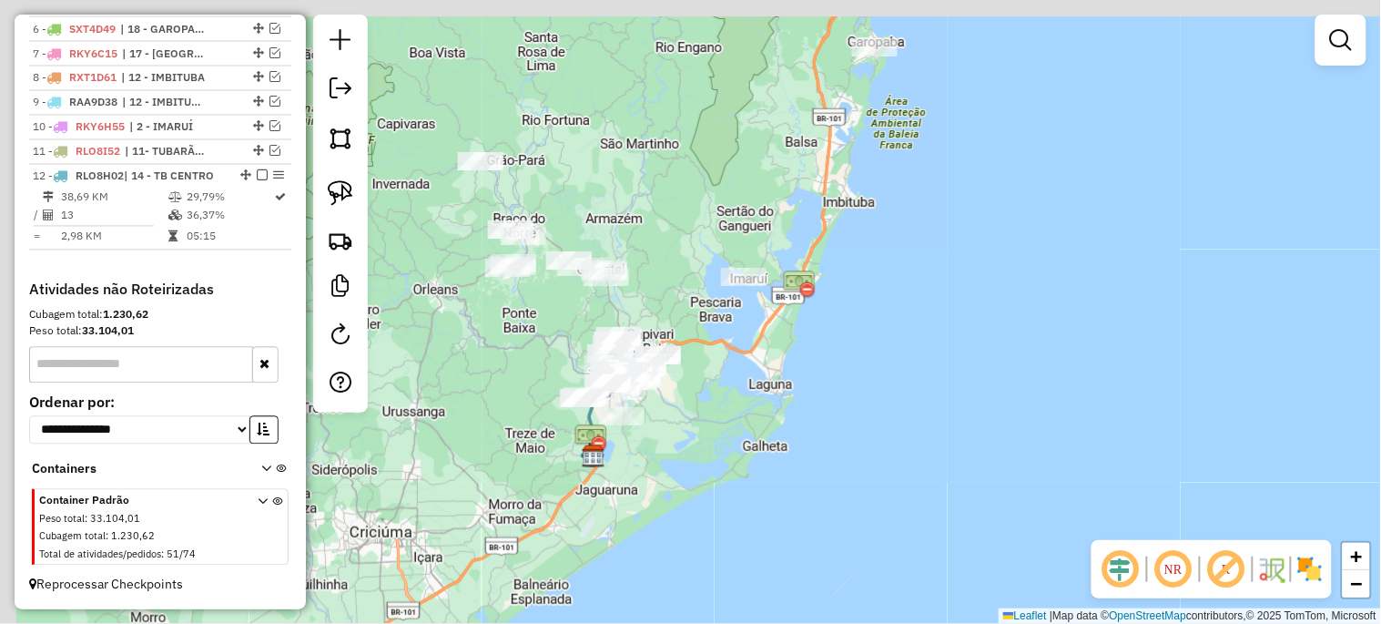
drag, startPoint x: 486, startPoint y: 284, endPoint x: 547, endPoint y: 385, distance: 118.0
click at [547, 385] on div "Janela de atendimento Grade de atendimento Capacidade Transportadoras Veículos …" at bounding box center [690, 312] width 1381 height 624
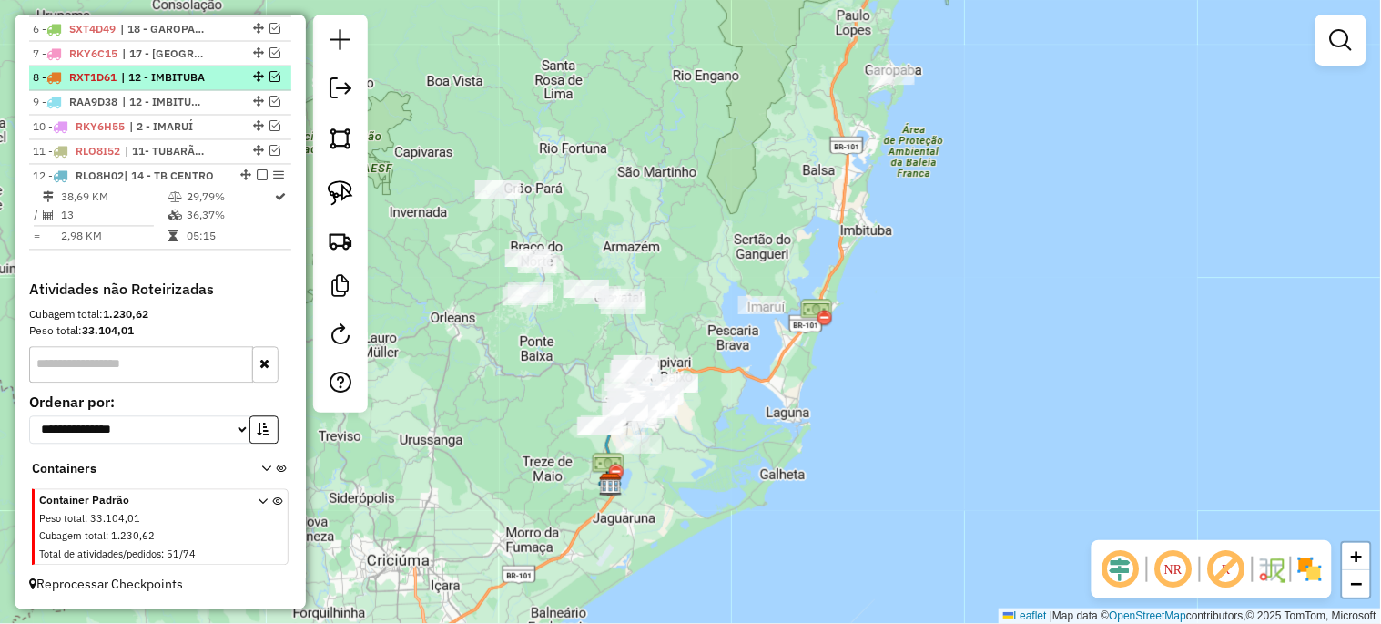
scroll to position [638, 0]
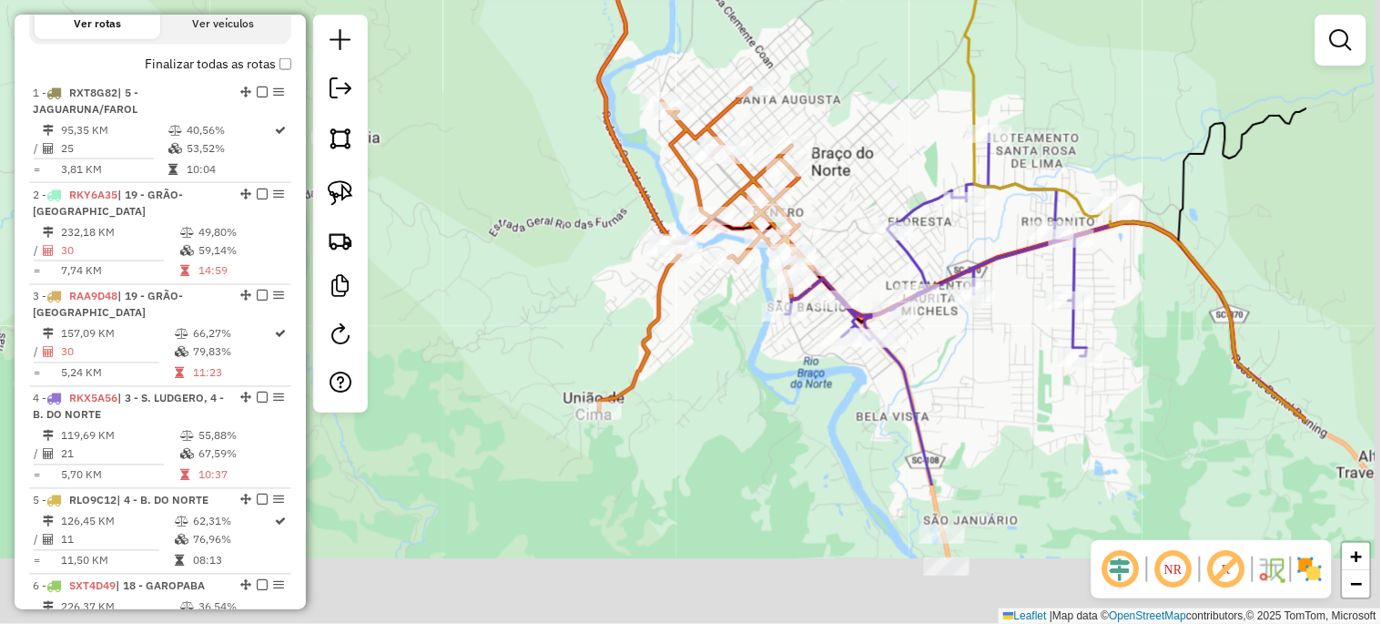
drag, startPoint x: 770, startPoint y: 424, endPoint x: 557, endPoint y: 223, distance: 293.0
click at [557, 223] on div "Janela de atendimento Grade de atendimento Capacidade Transportadoras Veículos …" at bounding box center [690, 312] width 1381 height 624
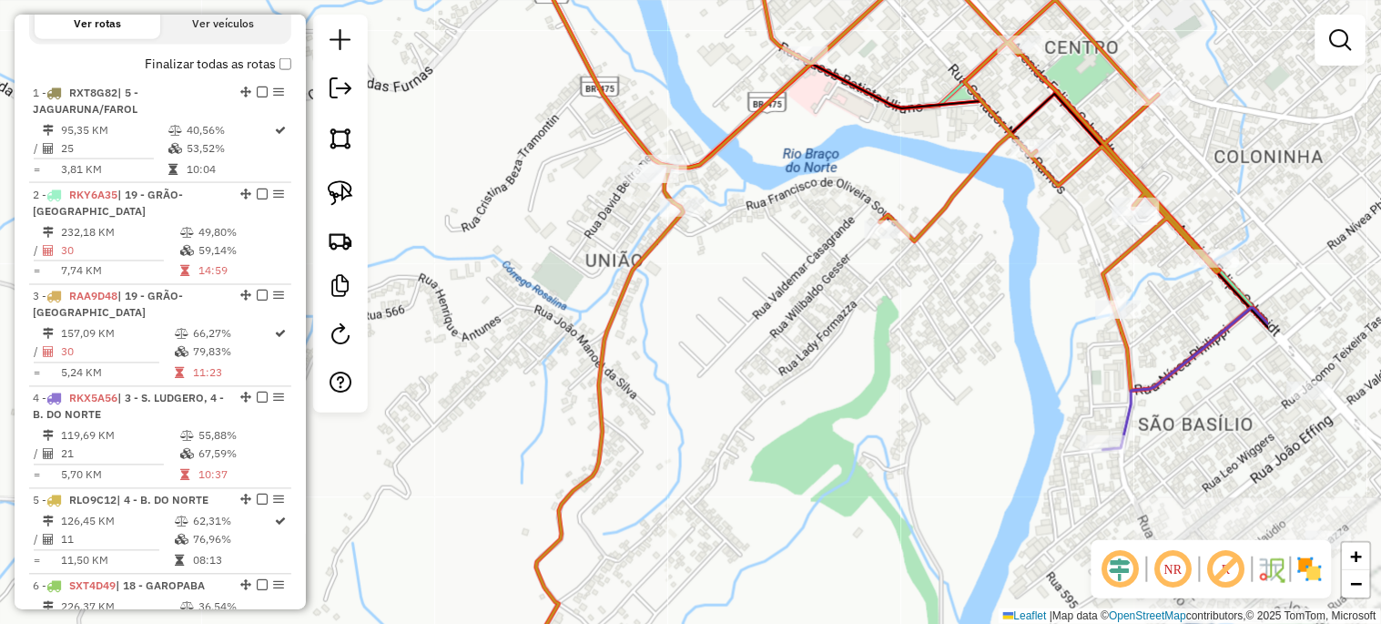
click at [502, 221] on div "Janela de atendimento Grade de atendimento Capacidade Transportadoras Veículos …" at bounding box center [690, 312] width 1381 height 624
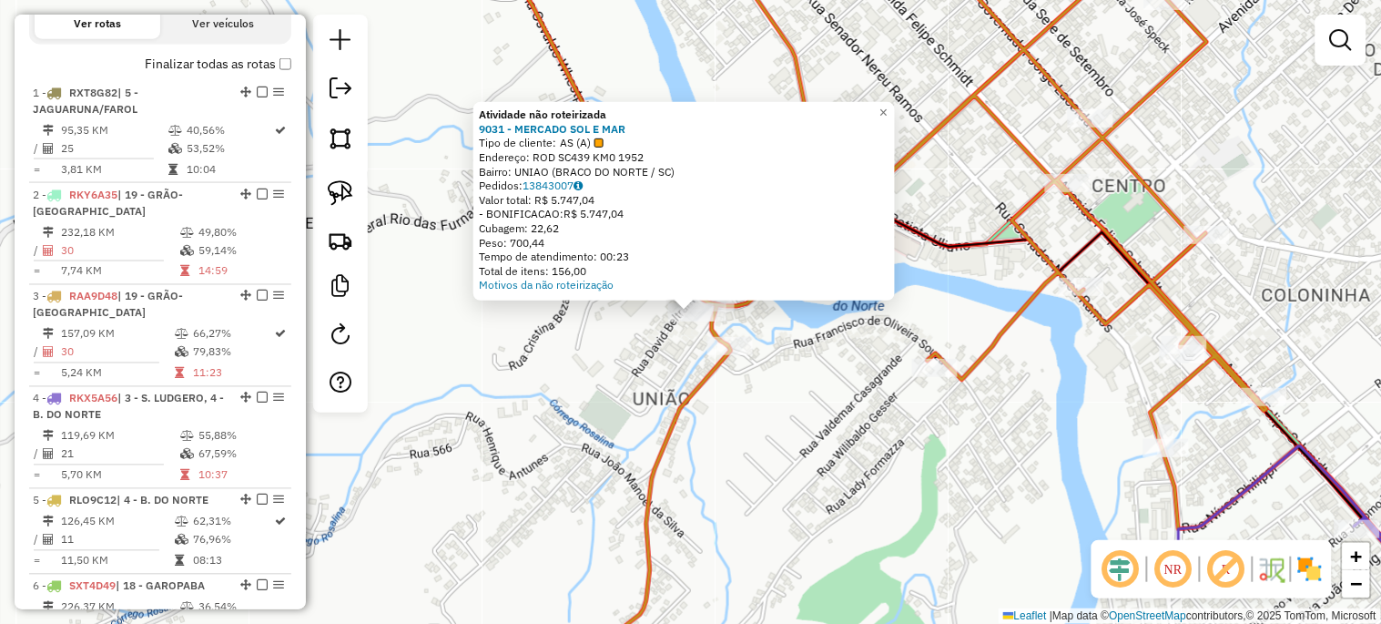
click at [601, 374] on div "Atividade não roteirizada 9031 - MERCADO SOL E MAR Tipo de cliente: AS (A) Ende…" at bounding box center [690, 312] width 1381 height 624
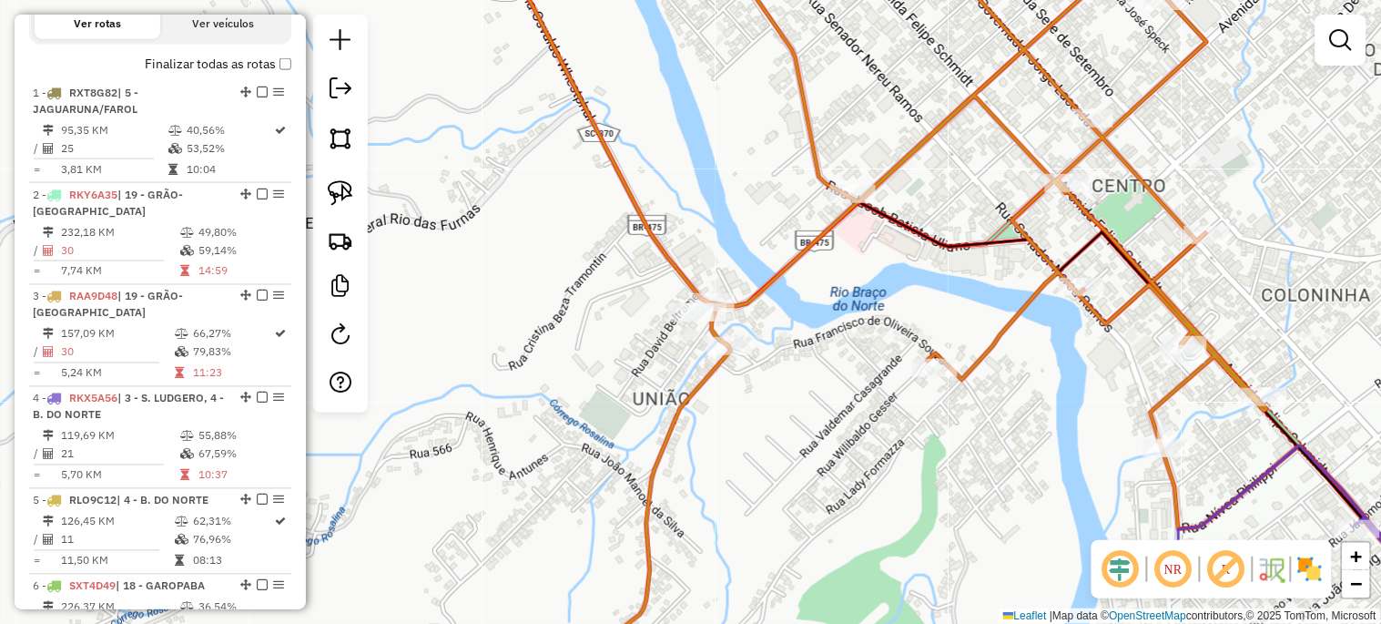
drag, startPoint x: 614, startPoint y: 386, endPoint x: 389, endPoint y: 156, distance: 322.5
click at [389, 156] on div "Janela de atendimento Grade de atendimento Capacidade Transportadoras Veículos …" at bounding box center [690, 312] width 1381 height 624
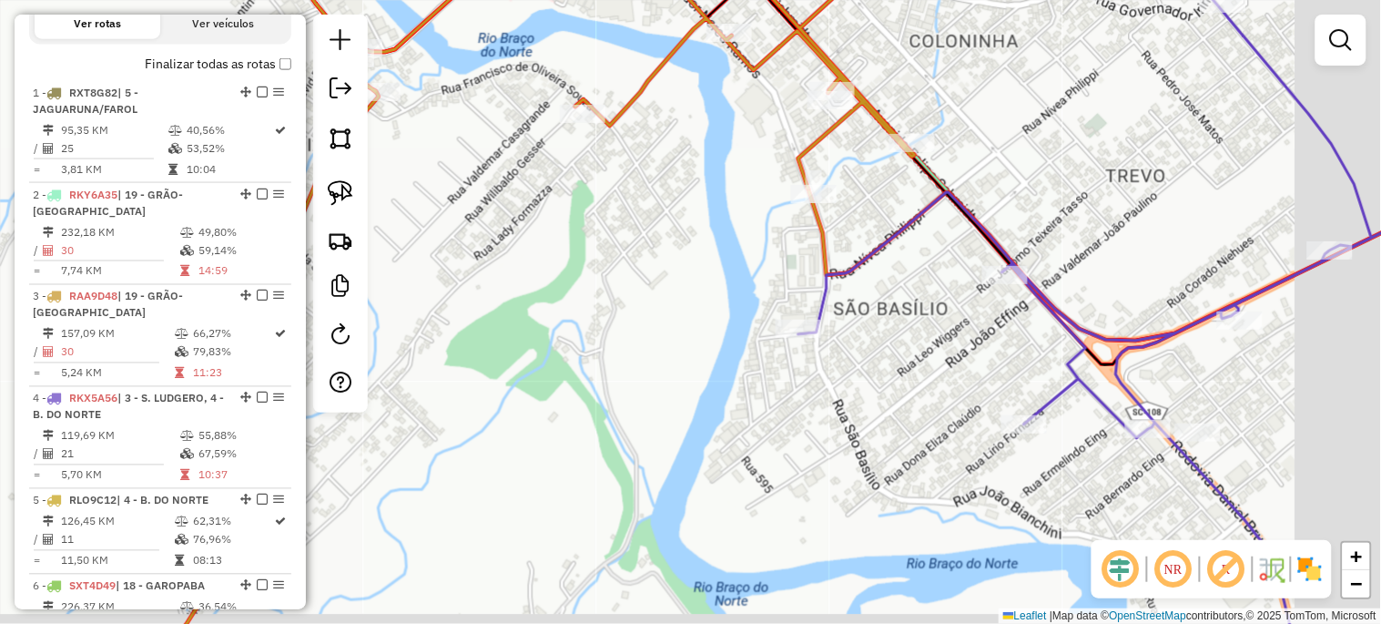
drag, startPoint x: 617, startPoint y: 298, endPoint x: 558, endPoint y: 284, distance: 60.7
click at [558, 284] on div "Janela de atendimento Grade de atendimento Capacidade Transportadoras Veículos …" at bounding box center [690, 312] width 1381 height 624
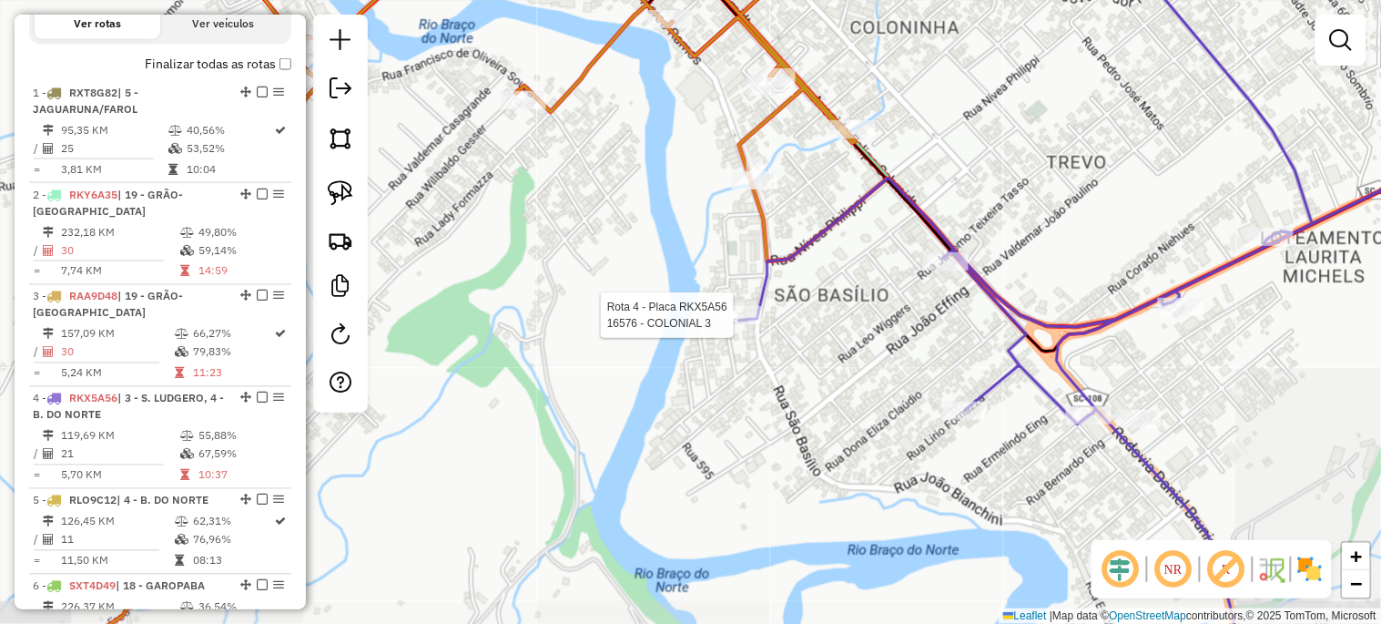
select select "*********"
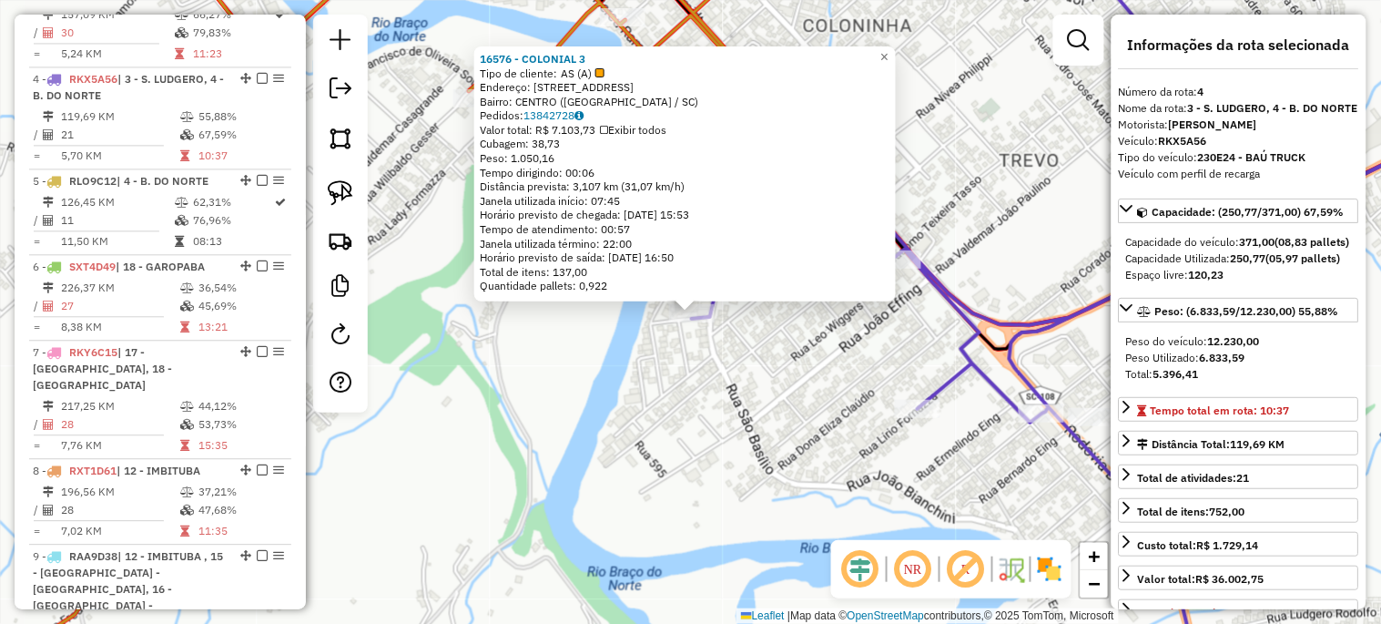
scroll to position [993, 0]
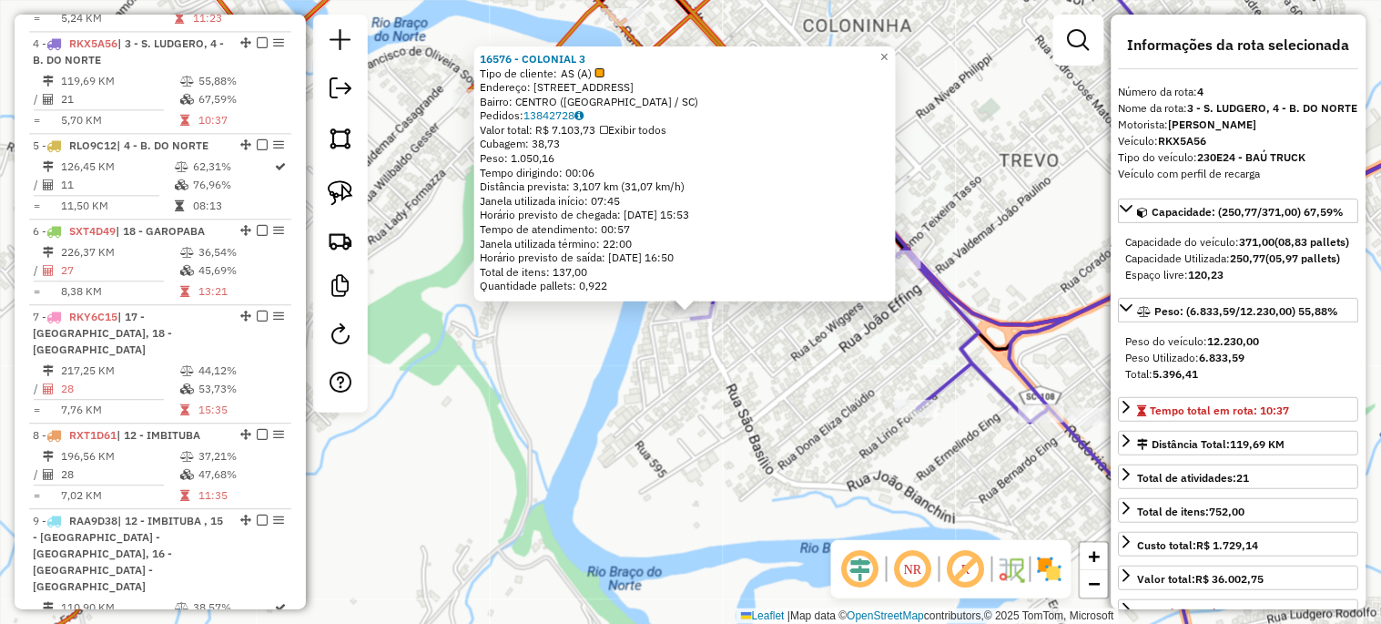
click at [703, 434] on div "16576 - COLONIAL 3 Tipo de cliente: AS (A) Endereço: [STREET_ADDRESS]: CENTRO (…" at bounding box center [690, 312] width 1381 height 624
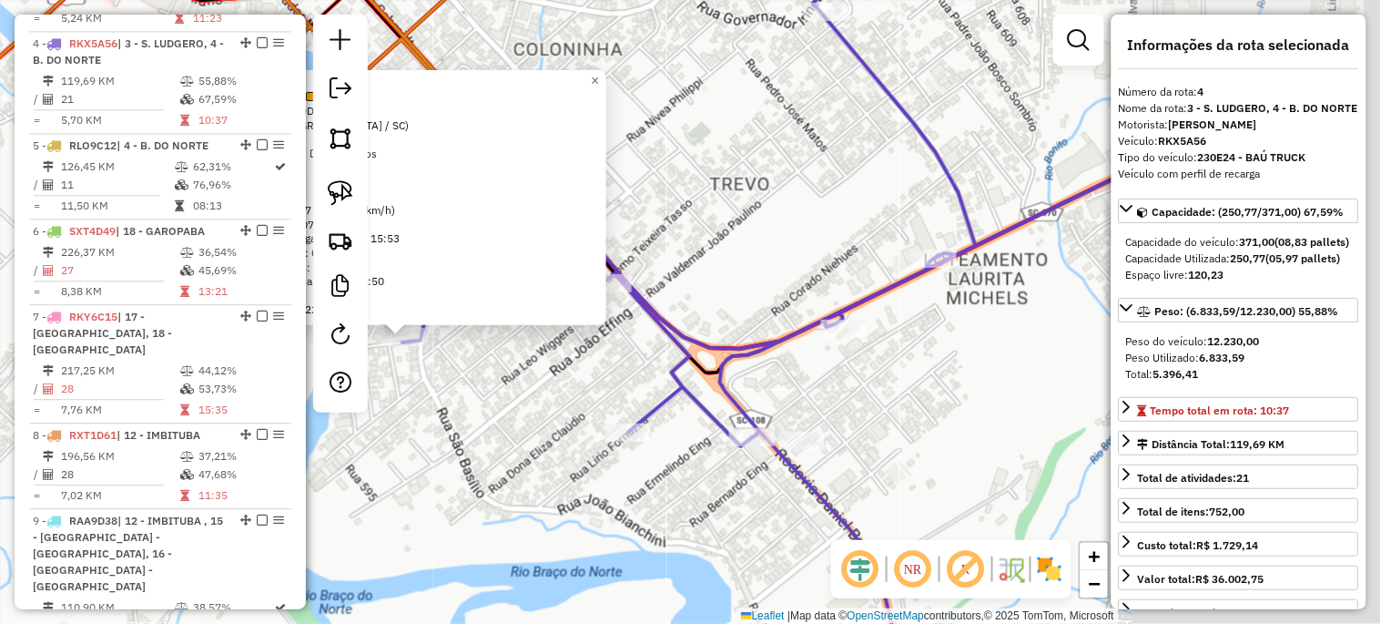
drag, startPoint x: 748, startPoint y: 411, endPoint x: 561, endPoint y: 442, distance: 190.1
click at [561, 442] on div "16576 - COLONIAL 3 Tipo de cliente: AS (A) Endereço: [STREET_ADDRESS]: CENTRO (…" at bounding box center [690, 312] width 1381 height 624
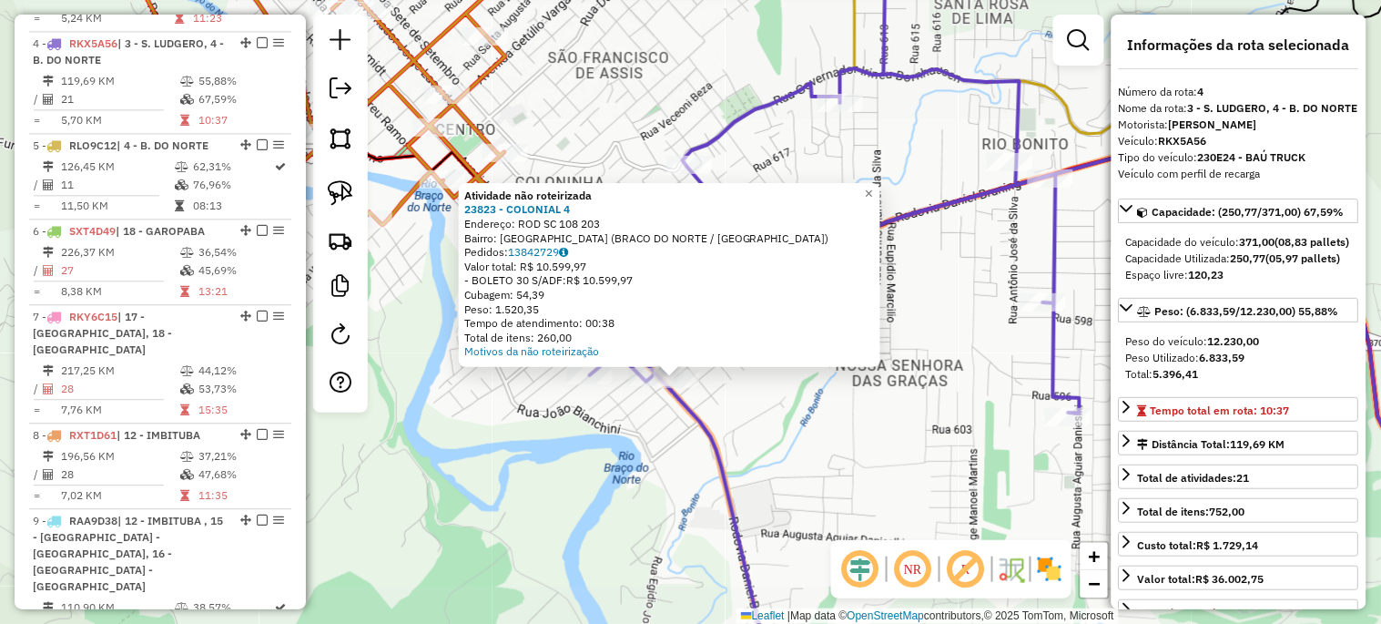
click at [808, 464] on div "Atividade não roteirizada 23823 - COLONIAL 4 Endereço: ROD SC 108 203 Bairro: […" at bounding box center [690, 312] width 1381 height 624
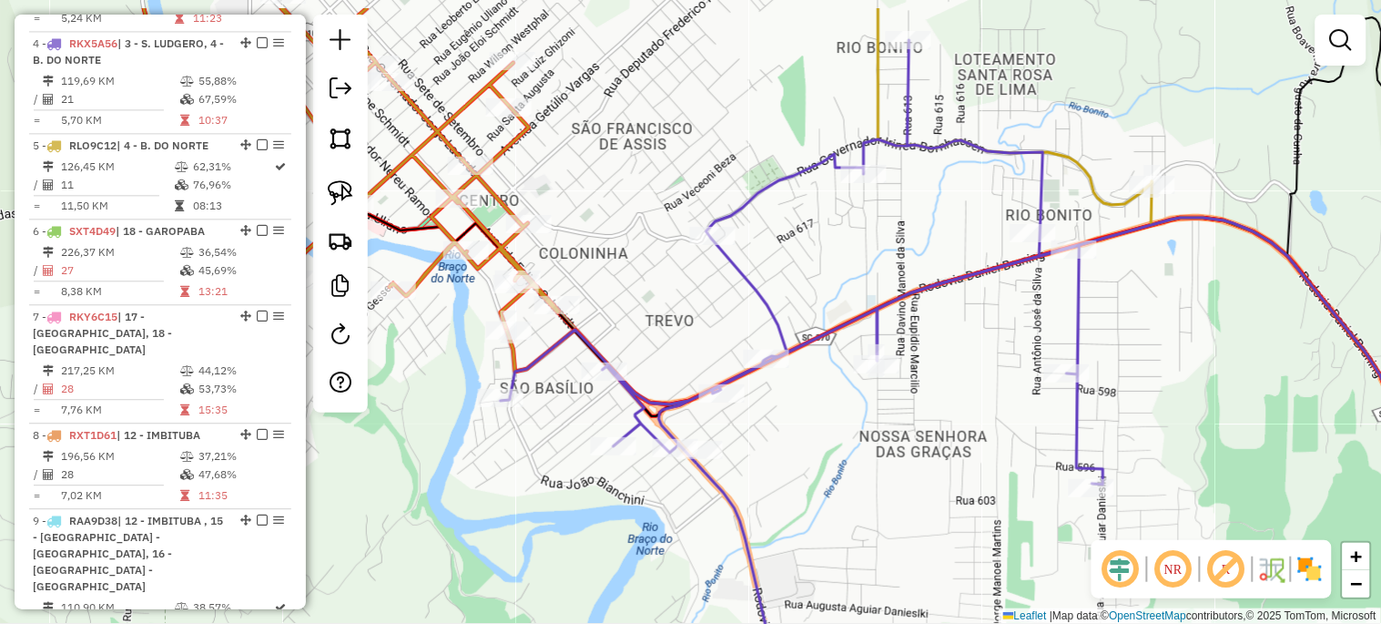
drag, startPoint x: 820, startPoint y: 426, endPoint x: 947, endPoint y: 543, distance: 172.6
click at [947, 543] on div "Janela de atendimento Grade de atendimento Capacidade Transportadoras Veículos …" at bounding box center [690, 312] width 1381 height 624
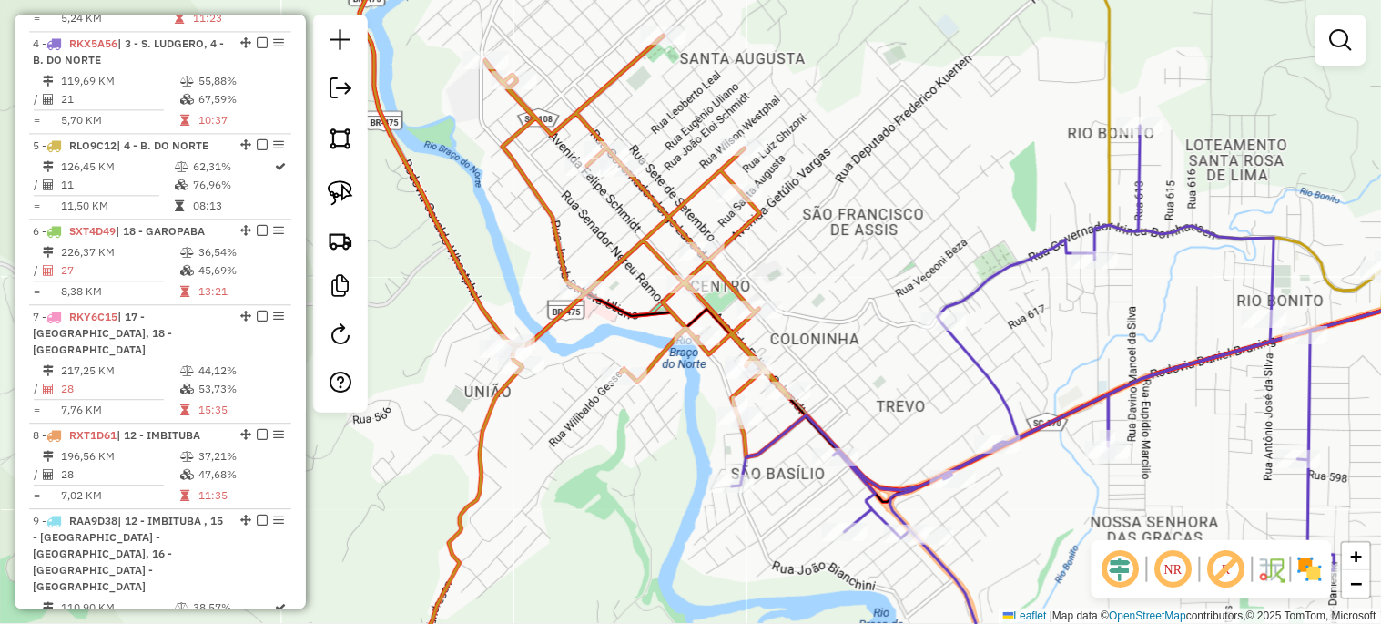
drag, startPoint x: 797, startPoint y: 353, endPoint x: 926, endPoint y: 392, distance: 134.2
click at [926, 392] on div "Janela de atendimento Grade de atendimento Capacidade Transportadoras Veículos …" at bounding box center [690, 312] width 1381 height 624
click at [871, 360] on div "Janela de atendimento Grade de atendimento Capacidade Transportadoras Veículos …" at bounding box center [690, 312] width 1381 height 624
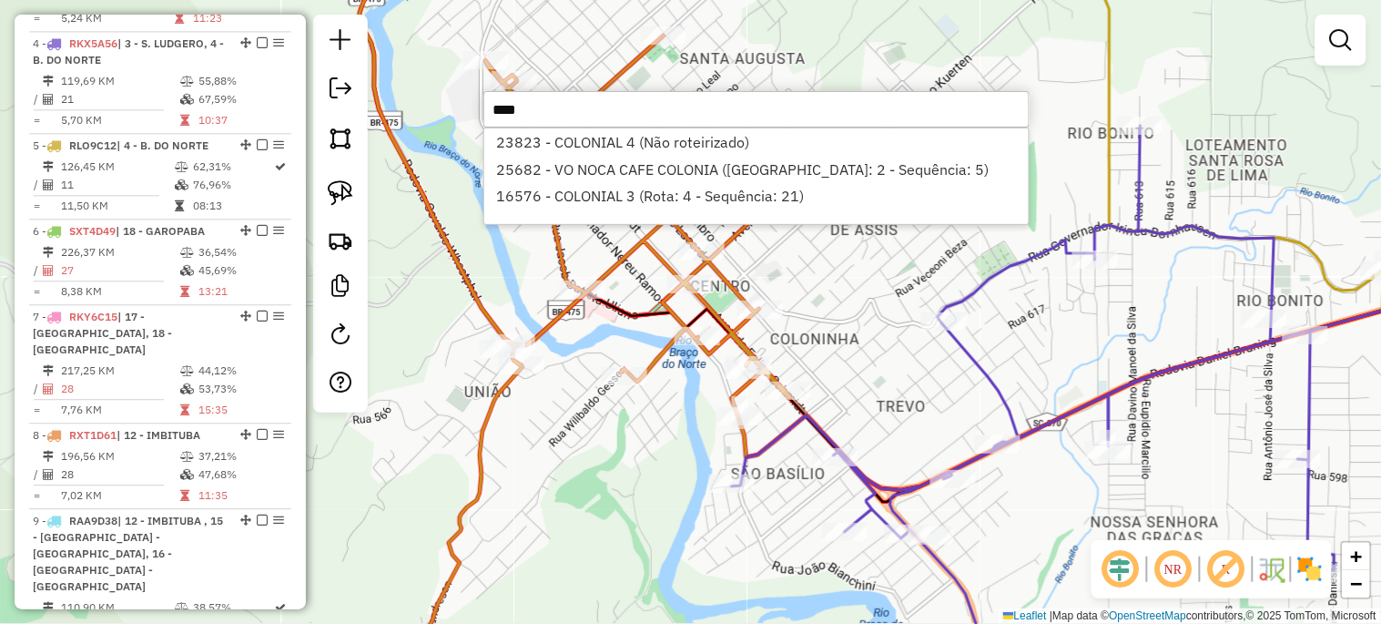
type input "****"
click at [611, 502] on div "Janela de atendimento Grade de atendimento Capacidade Transportadoras Veículos …" at bounding box center [690, 312] width 1381 height 624
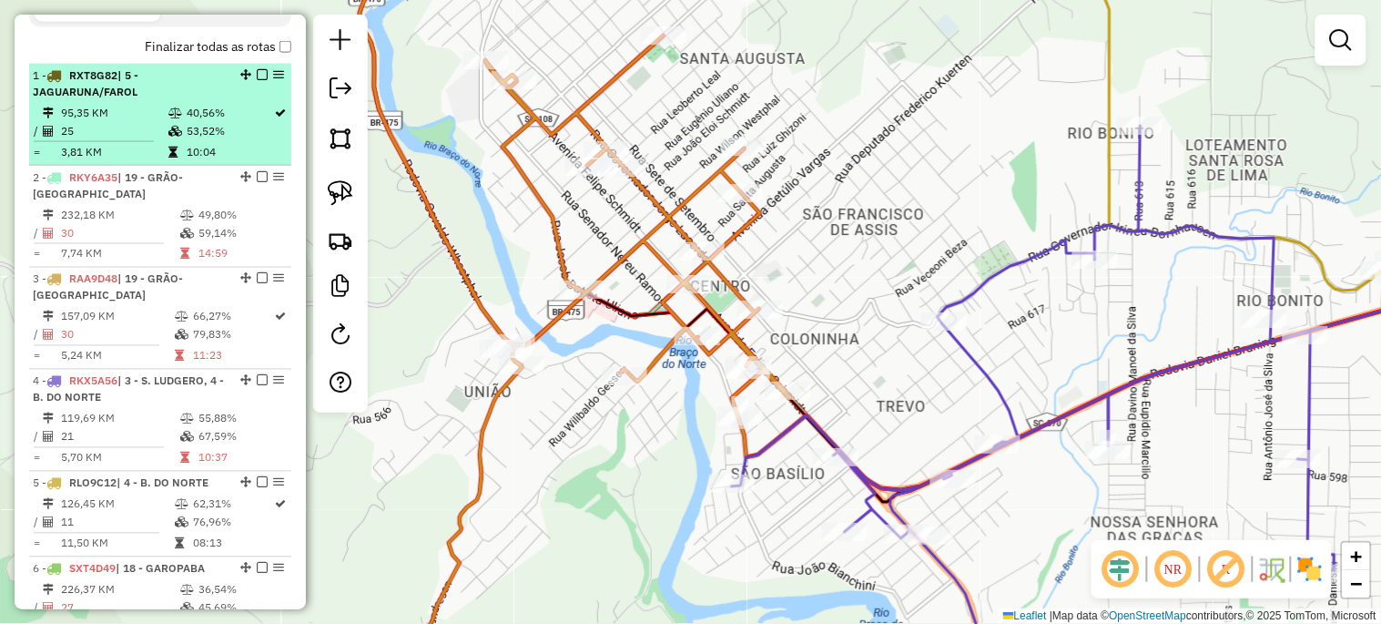
scroll to position [588, 0]
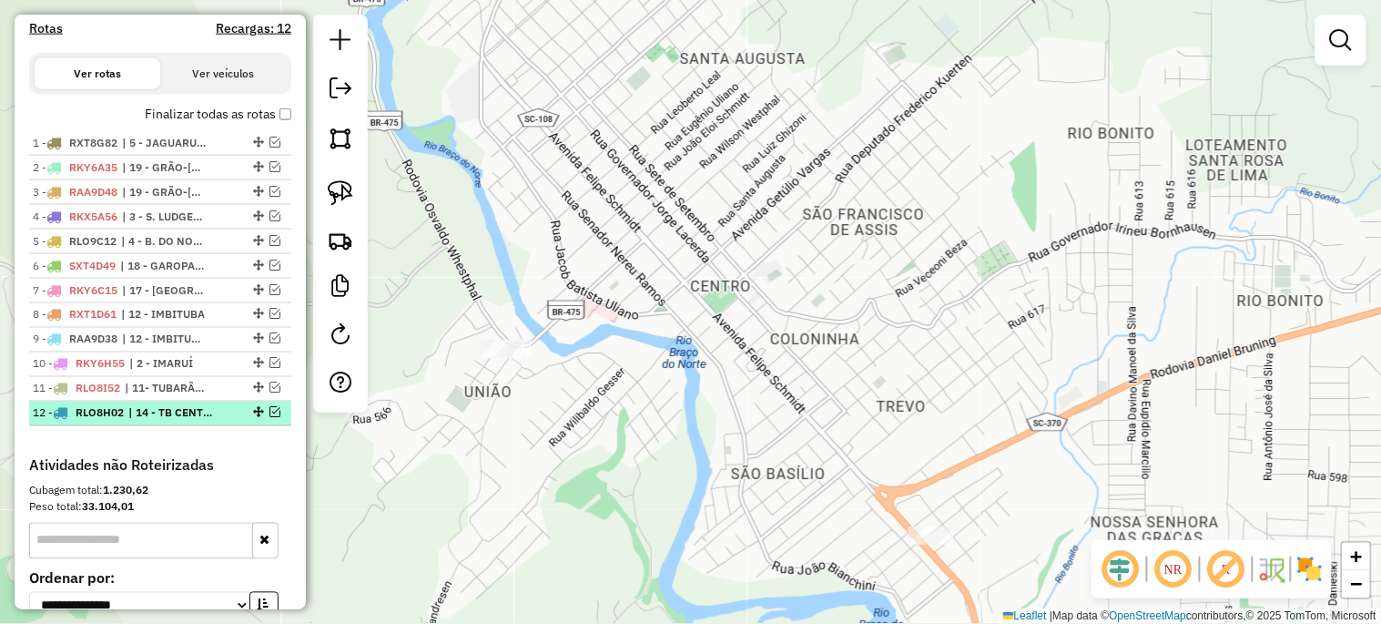
click at [269, 418] on em at bounding box center [274, 412] width 11 height 11
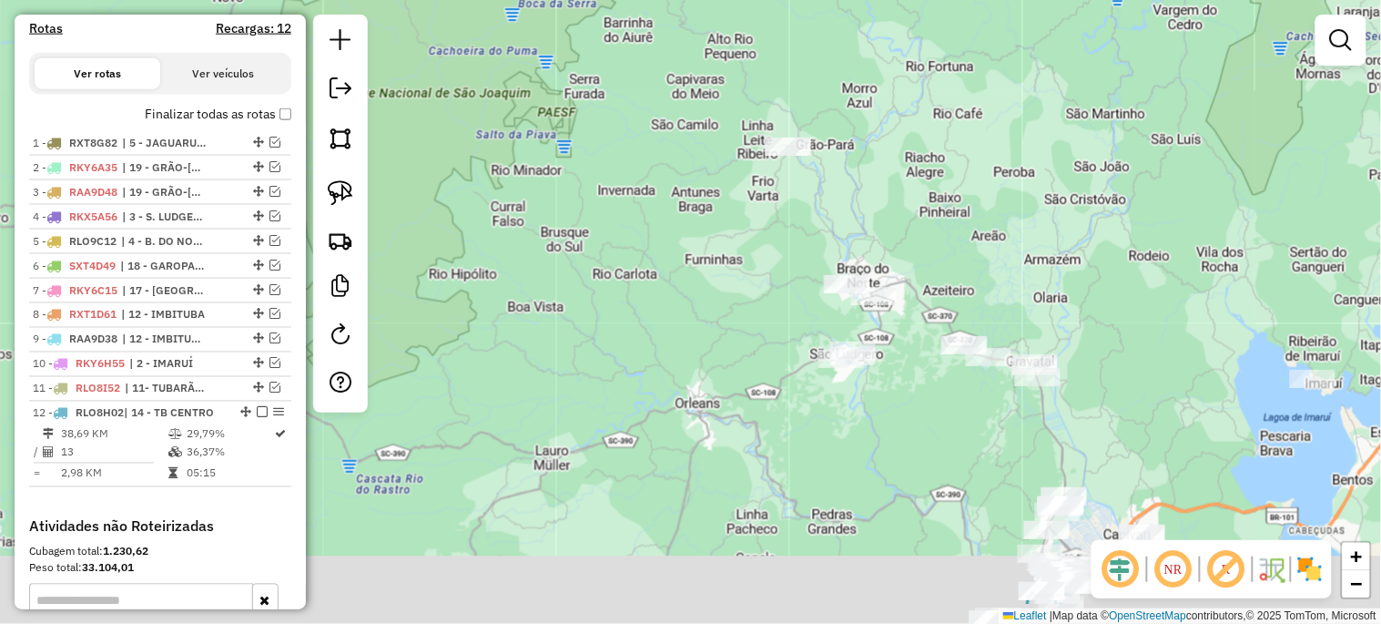
drag, startPoint x: 1038, startPoint y: 484, endPoint x: 696, endPoint y: 180, distance: 457.1
click at [705, 188] on div "Janela de atendimento Grade de atendimento Capacidade Transportadoras Veículos …" at bounding box center [690, 312] width 1381 height 624
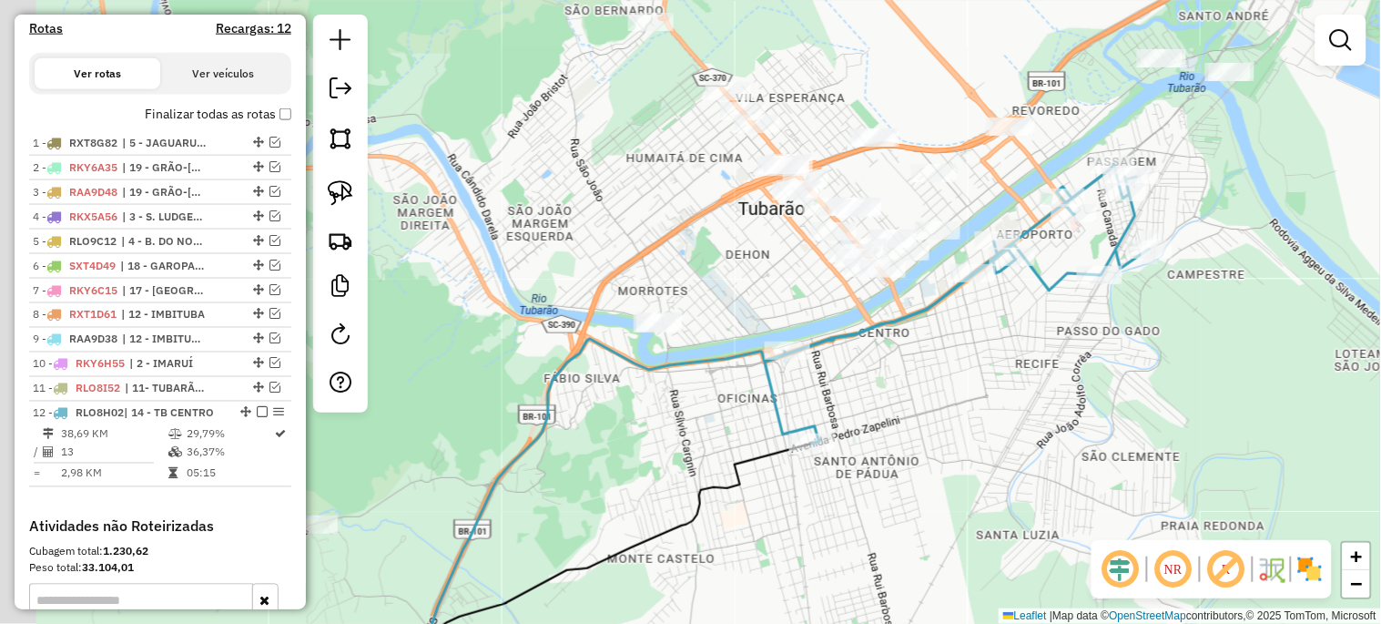
drag, startPoint x: 842, startPoint y: 419, endPoint x: 825, endPoint y: 395, distance: 29.3
click at [987, 389] on div "Janela de atendimento Grade de atendimento Capacidade Transportadoras Veículos …" at bounding box center [690, 312] width 1381 height 624
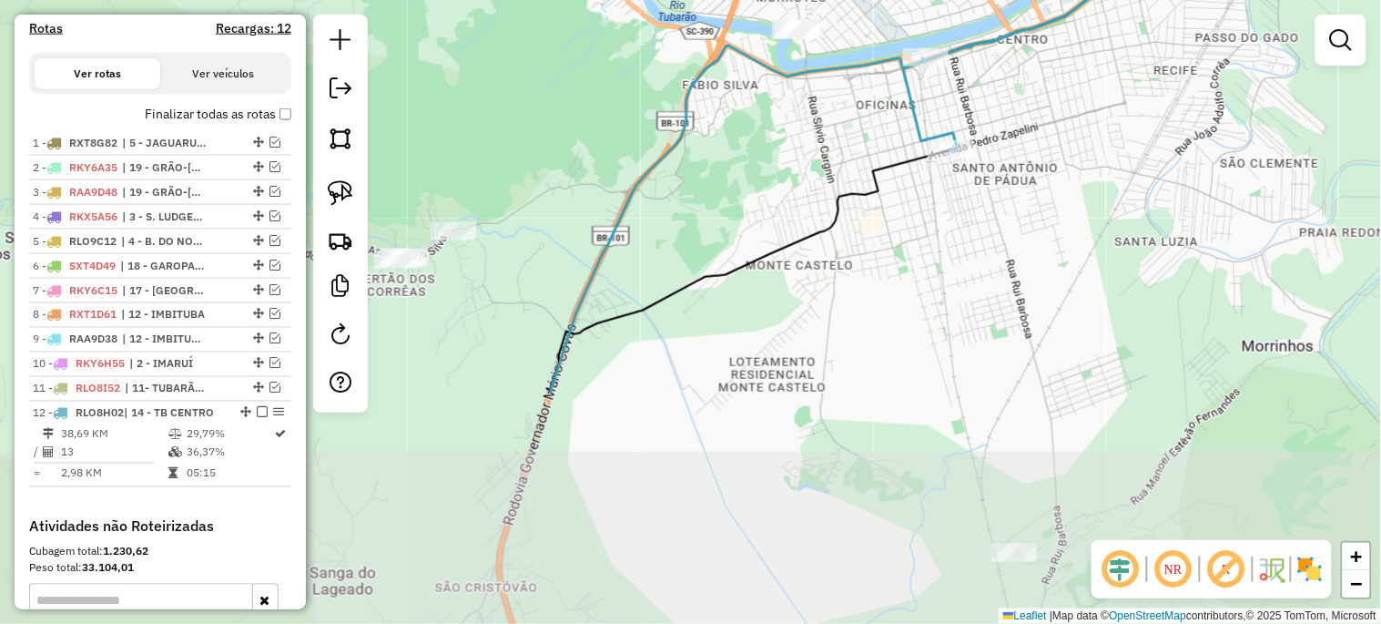
drag, startPoint x: 958, startPoint y: 499, endPoint x: 1189, endPoint y: 198, distance: 379.8
click at [1180, 198] on div "Janela de atendimento Grade de atendimento Capacidade Transportadoras Veículos …" at bounding box center [690, 312] width 1381 height 624
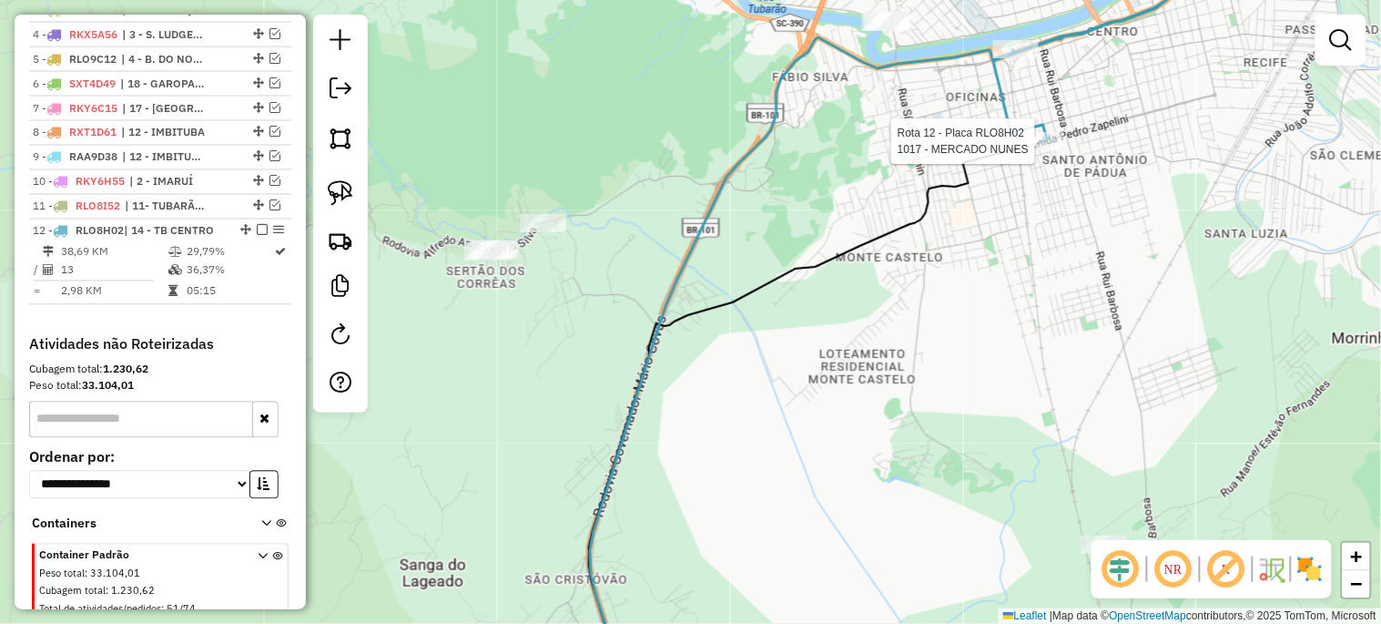
select select "*********"
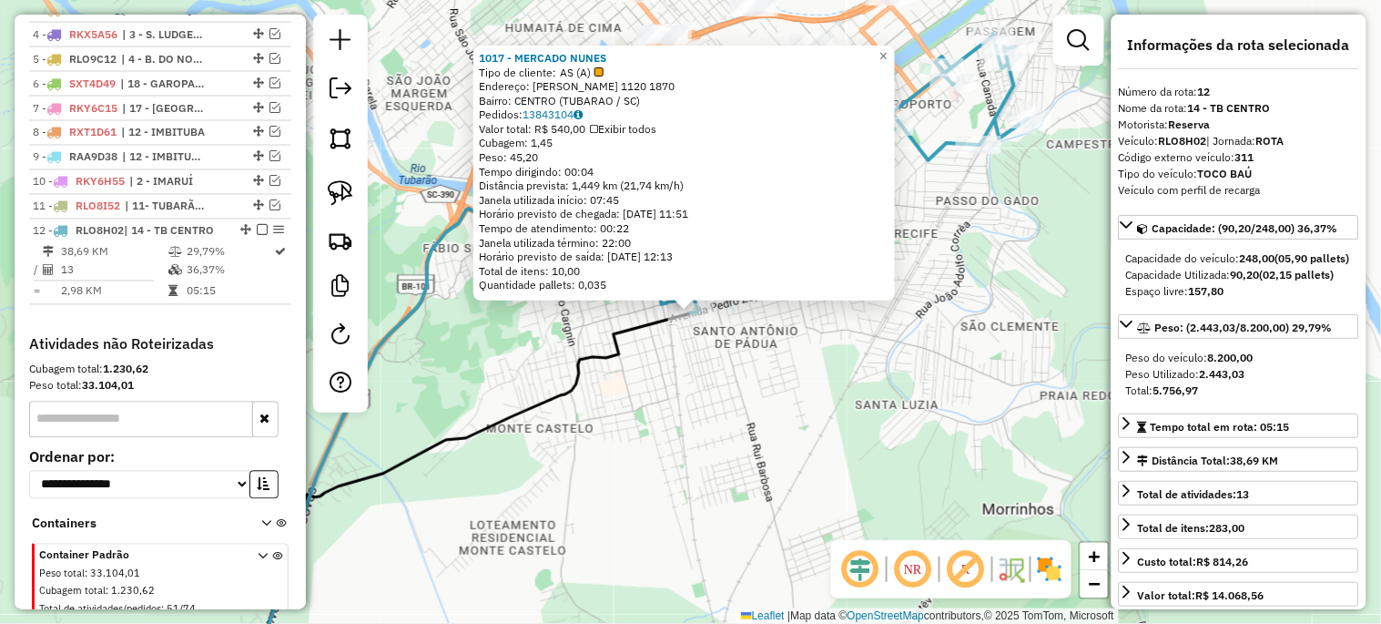
scroll to position [840, 0]
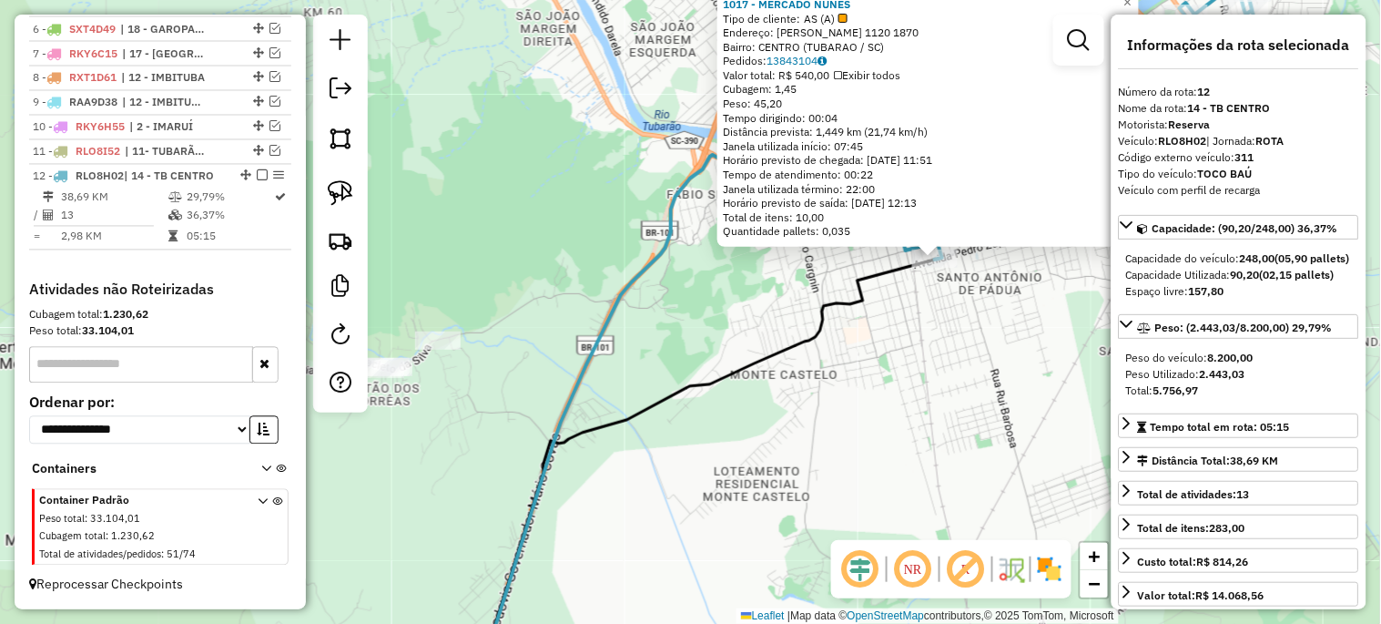
drag, startPoint x: 830, startPoint y: 377, endPoint x: 1080, endPoint y: 323, distance: 255.1
click at [1080, 323] on div "1017 - MERCADO NUNES Tipo de cliente: AS (A) Endereço: [PERSON_NAME] 1120 1870 …" at bounding box center [690, 312] width 1381 height 624
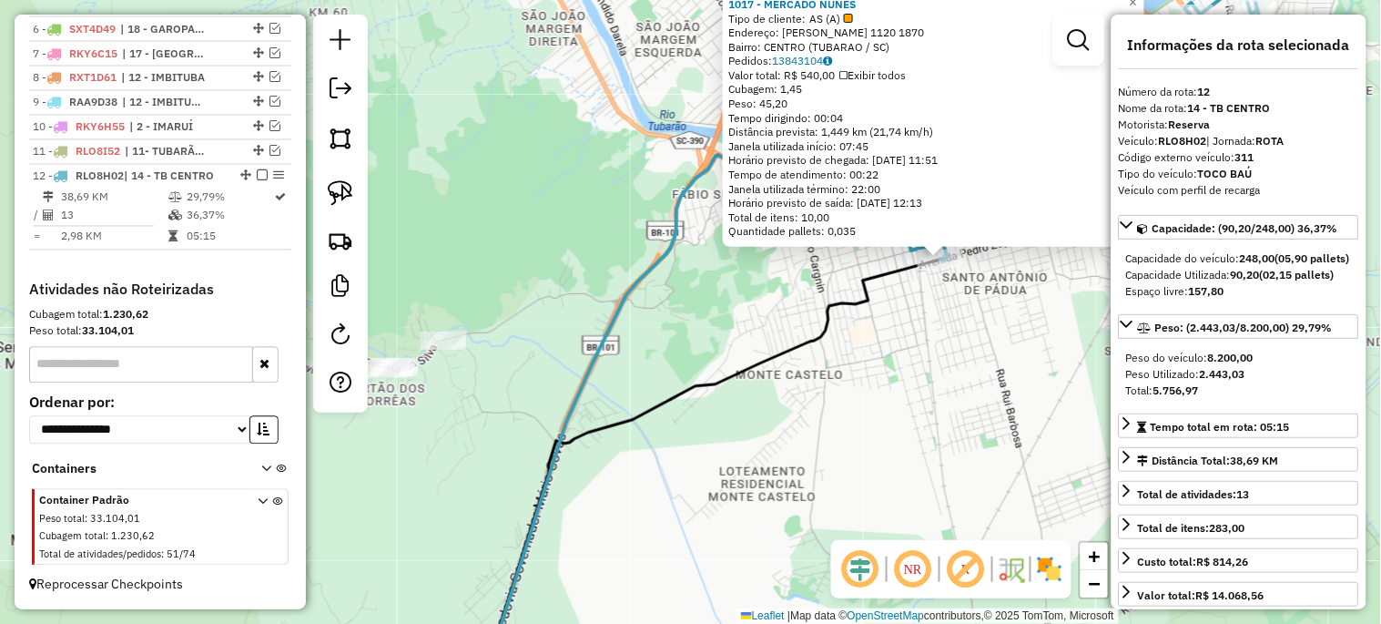
click at [854, 442] on div "1017 - MERCADO NUNES Tipo de cliente: AS (A) Endereço: [PERSON_NAME] 1120 1870 …" at bounding box center [690, 312] width 1381 height 624
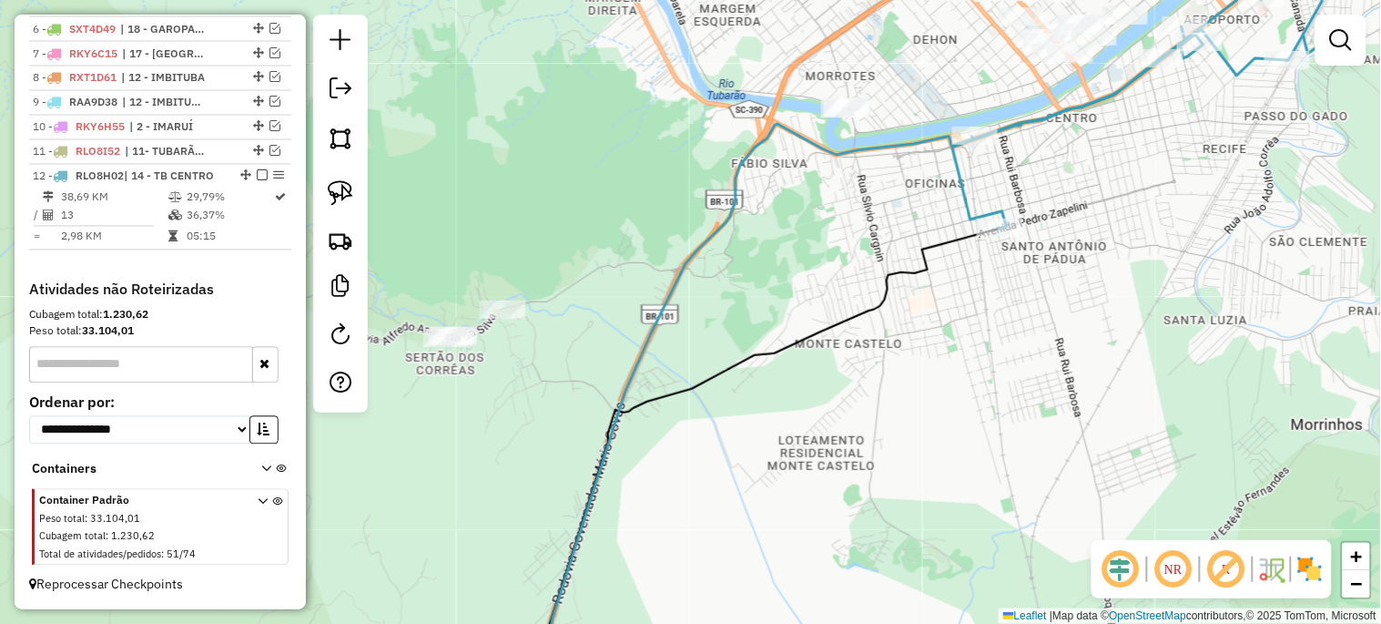
drag, startPoint x: 875, startPoint y: 434, endPoint x: 1100, endPoint y: 349, distance: 240.6
click at [1100, 349] on div "Janela de atendimento Grade de atendimento Capacidade Transportadoras Veículos …" at bounding box center [690, 312] width 1381 height 624
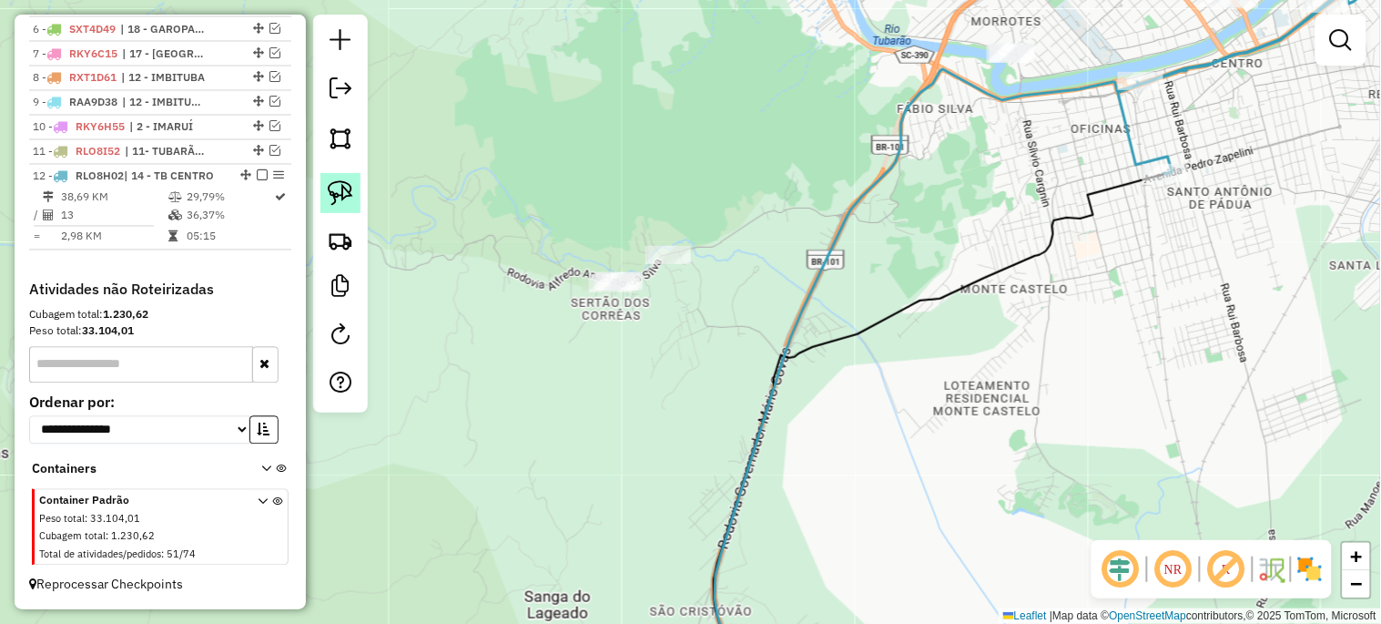
click at [343, 204] on img at bounding box center [340, 192] width 25 height 25
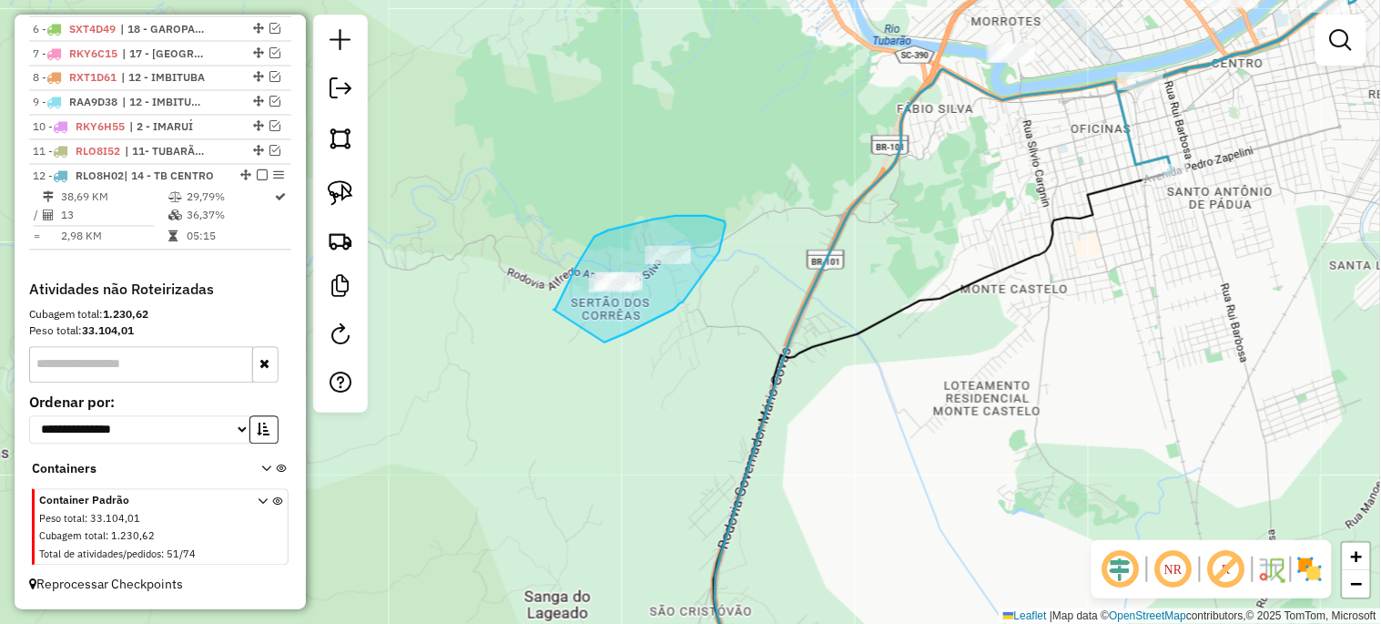
drag, startPoint x: 553, startPoint y: 309, endPoint x: 589, endPoint y: 350, distance: 53.5
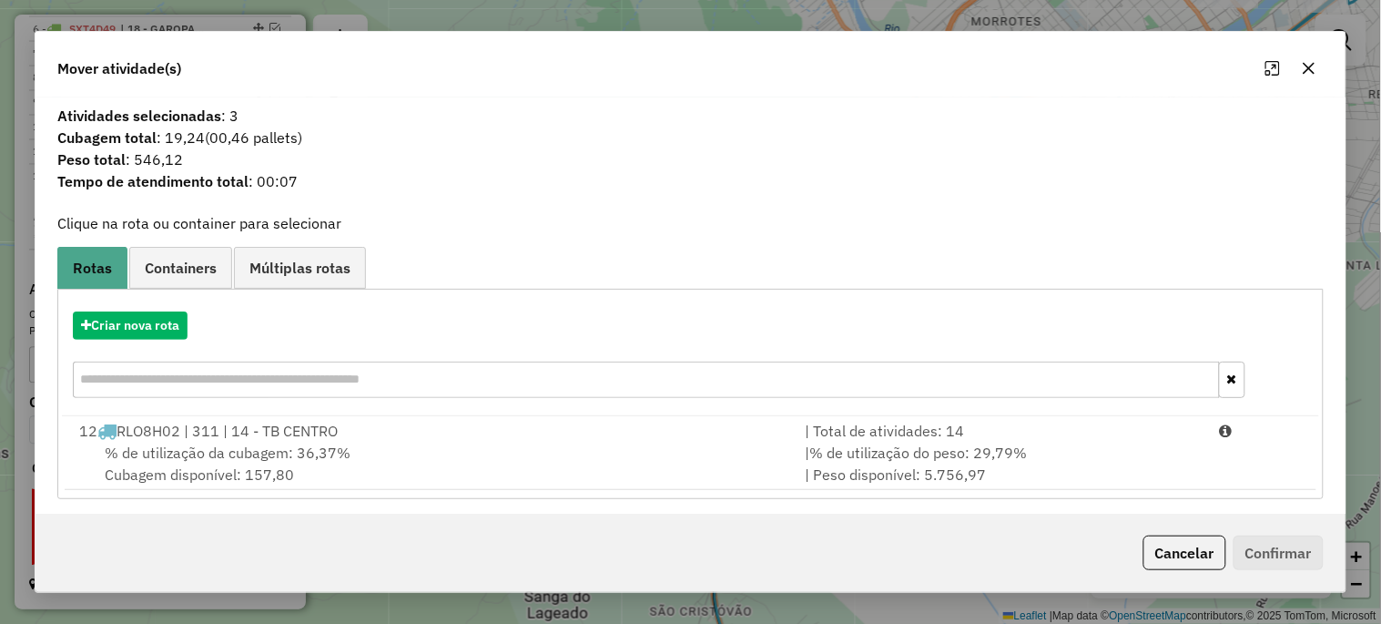
click at [205, 453] on span "% de utilização da cubagem: 36,37%" at bounding box center [228, 452] width 246 height 18
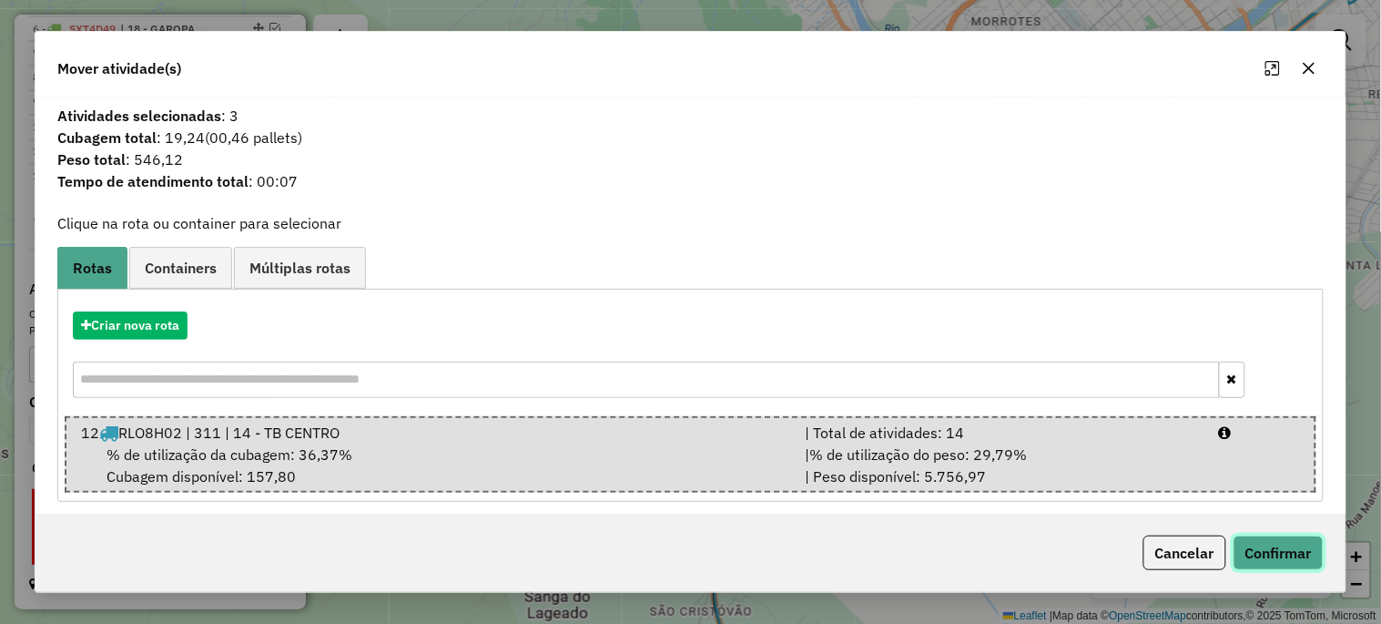
click at [1273, 549] on button "Confirmar" at bounding box center [1278, 552] width 90 height 35
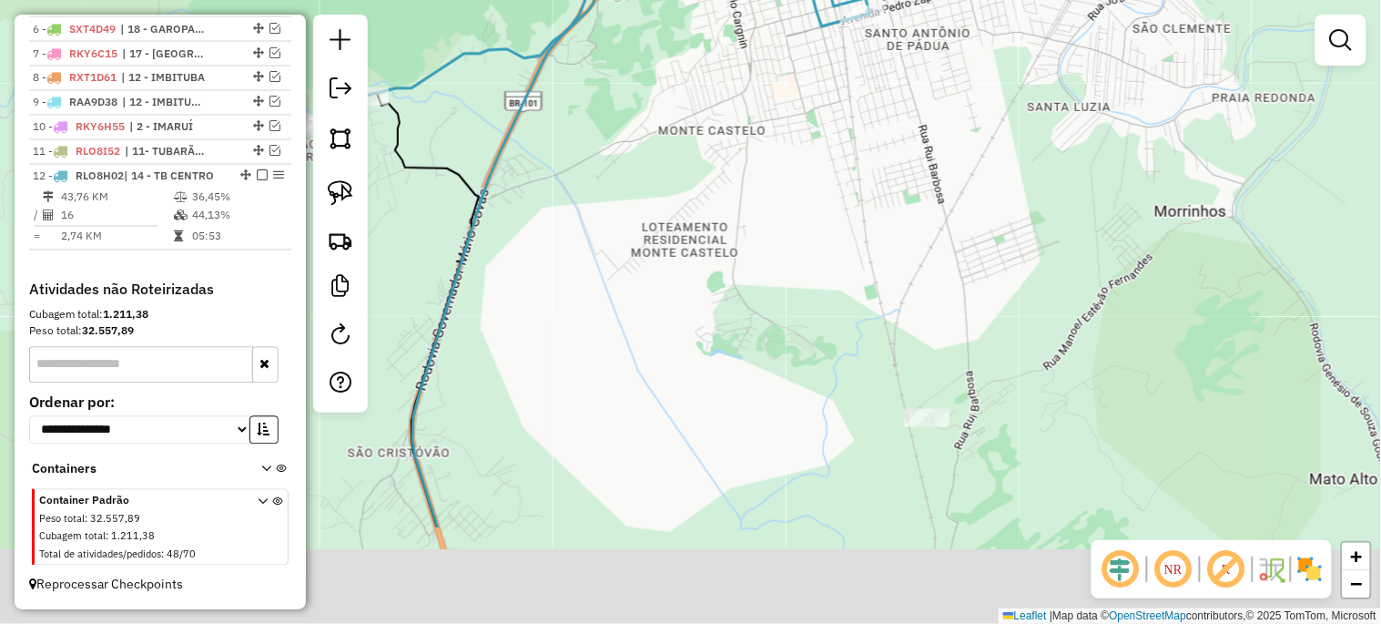
drag, startPoint x: 1156, startPoint y: 450, endPoint x: 844, endPoint y: 255, distance: 368.0
click at [834, 268] on div "Janela de atendimento Grade de atendimento Capacidade Transportadoras Veículos …" at bounding box center [690, 312] width 1381 height 624
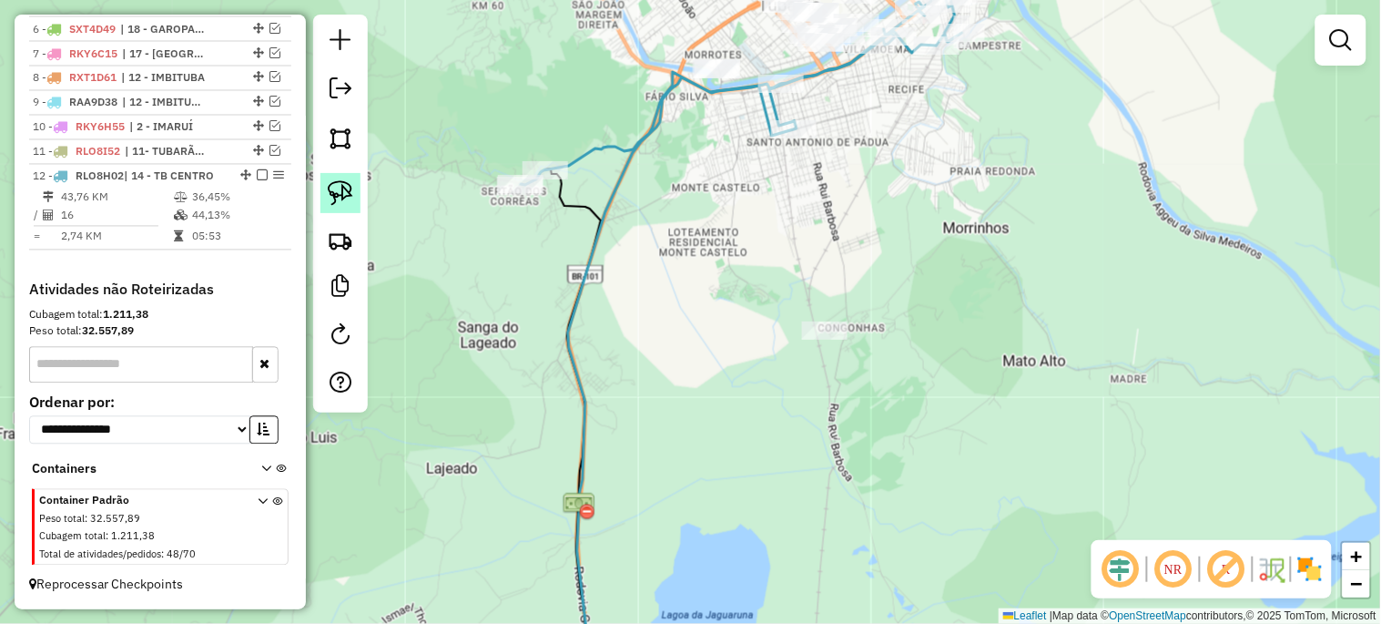
click at [340, 188] on img at bounding box center [340, 192] width 25 height 25
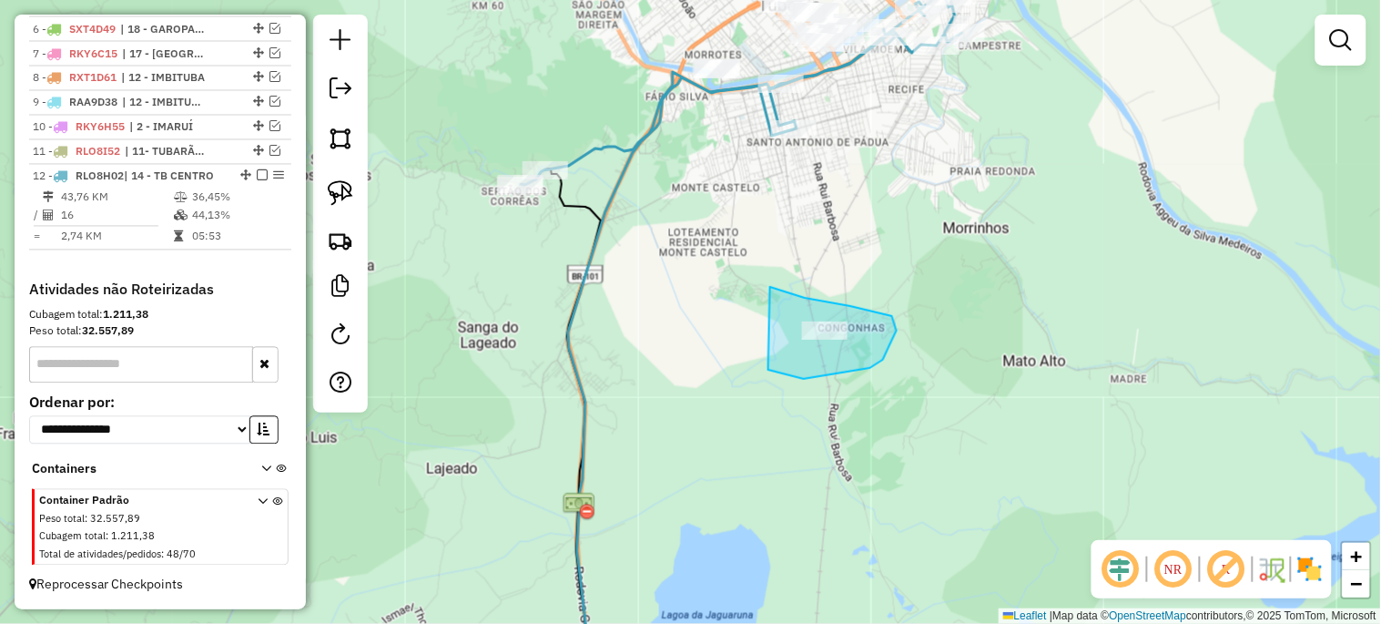
drag, startPoint x: 771, startPoint y: 287, endPoint x: 759, endPoint y: 357, distance: 71.1
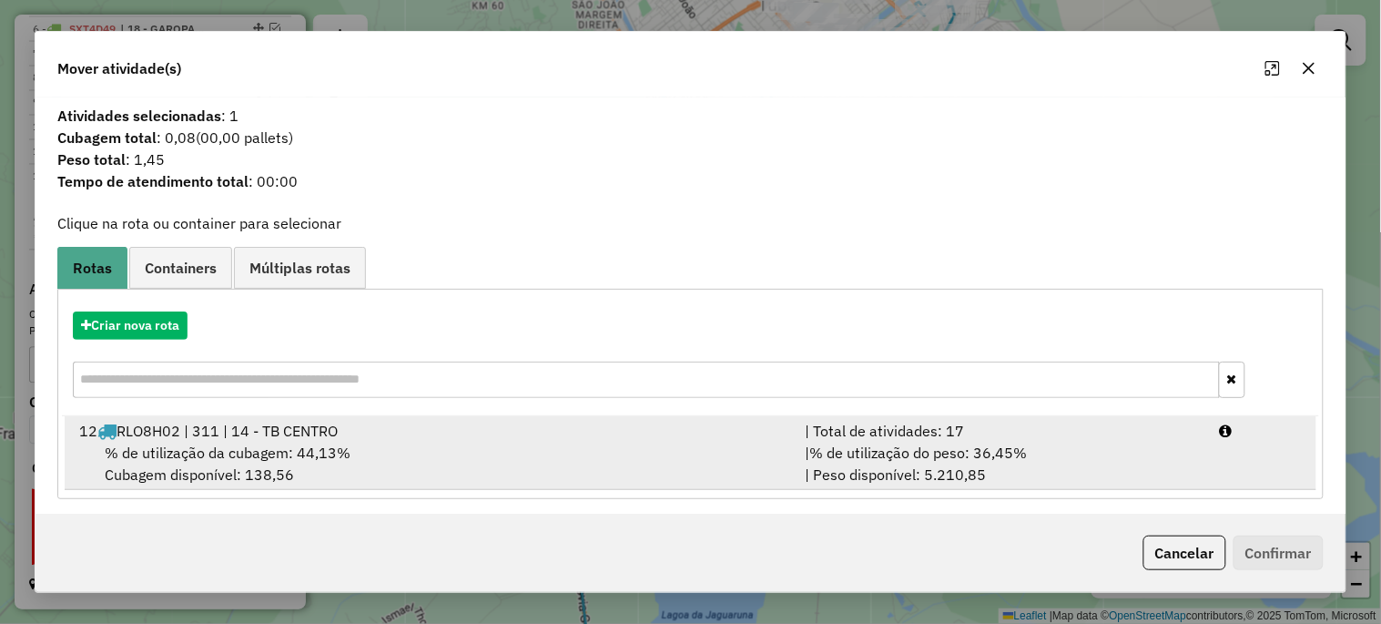
click at [279, 443] on span "% de utilização da cubagem: 44,13%" at bounding box center [228, 452] width 246 height 18
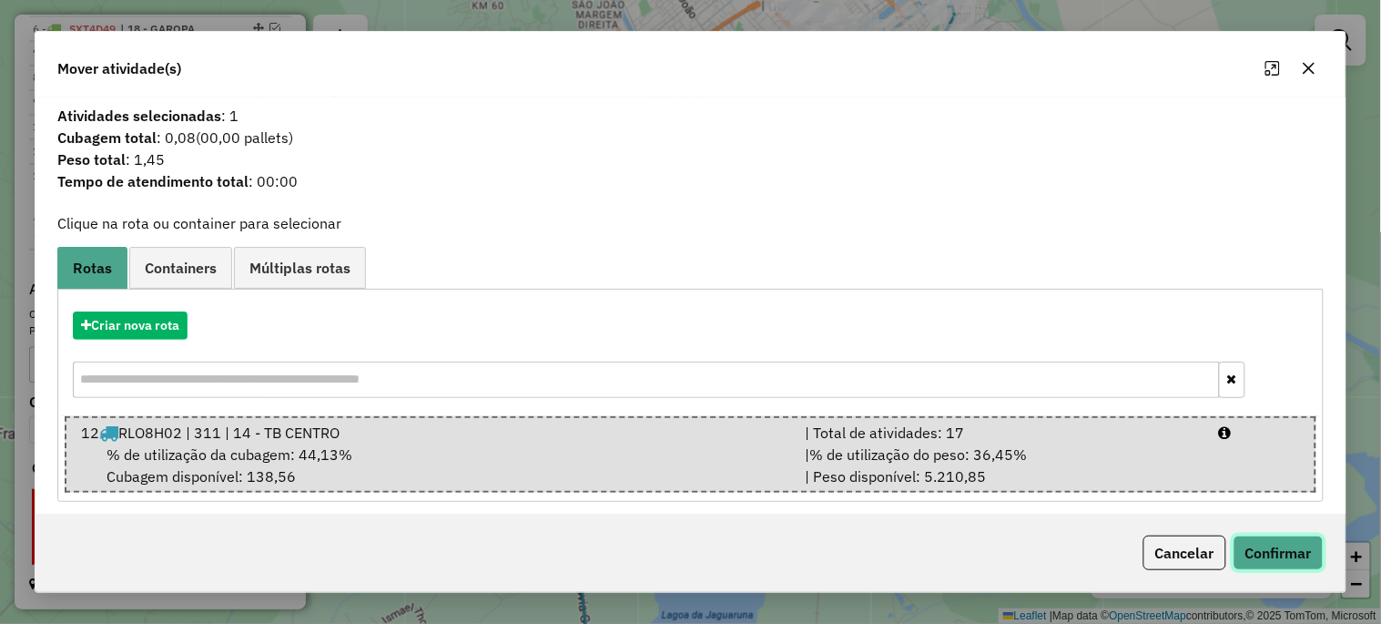
click at [1258, 549] on button "Confirmar" at bounding box center [1278, 552] width 90 height 35
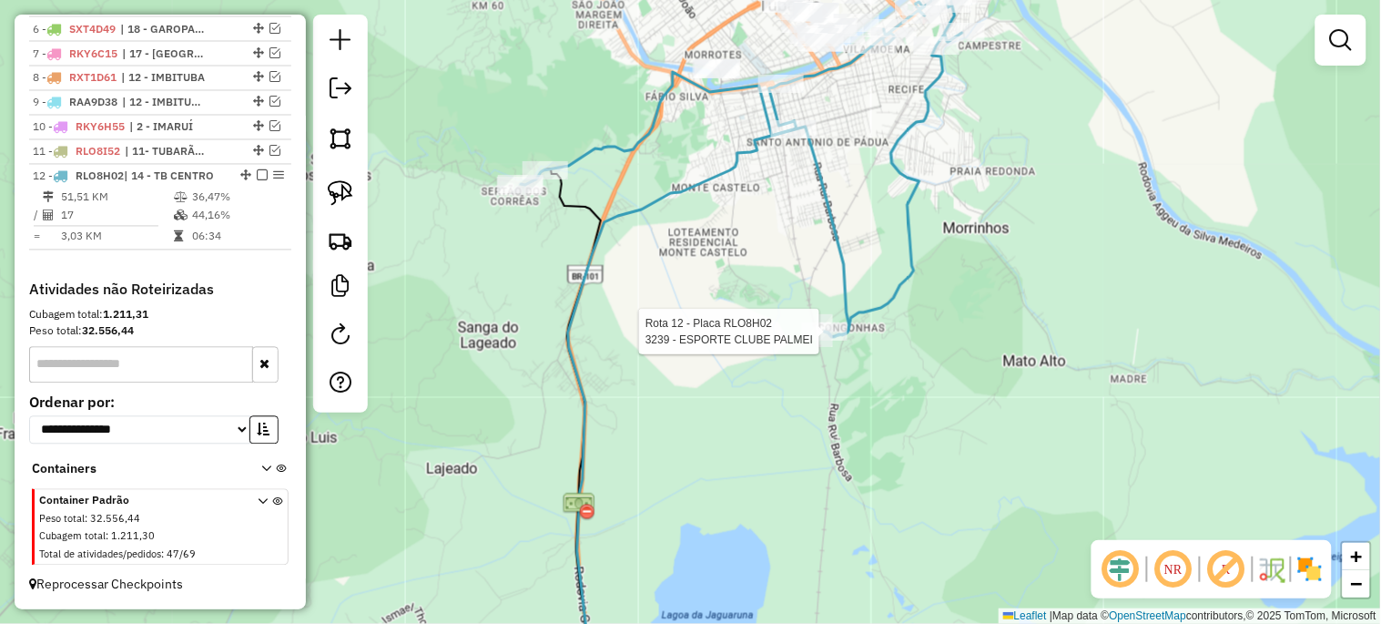
select select "*********"
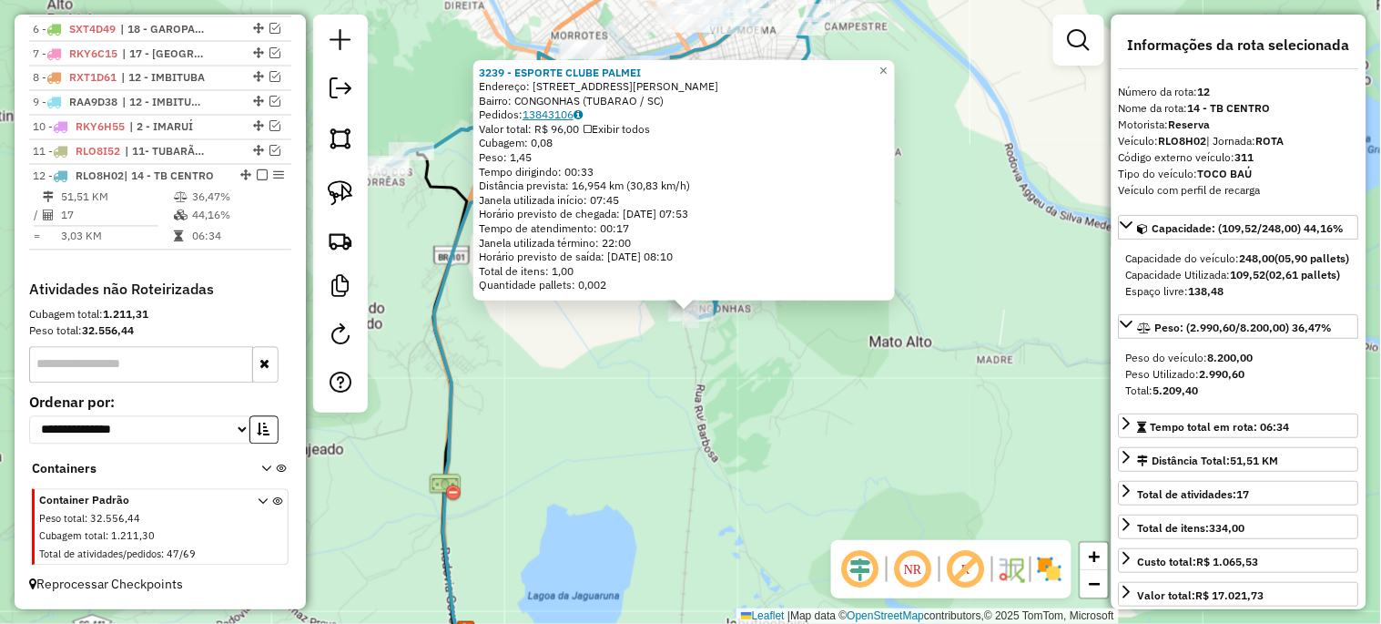
click at [547, 111] on link "13843106" at bounding box center [552, 114] width 60 height 14
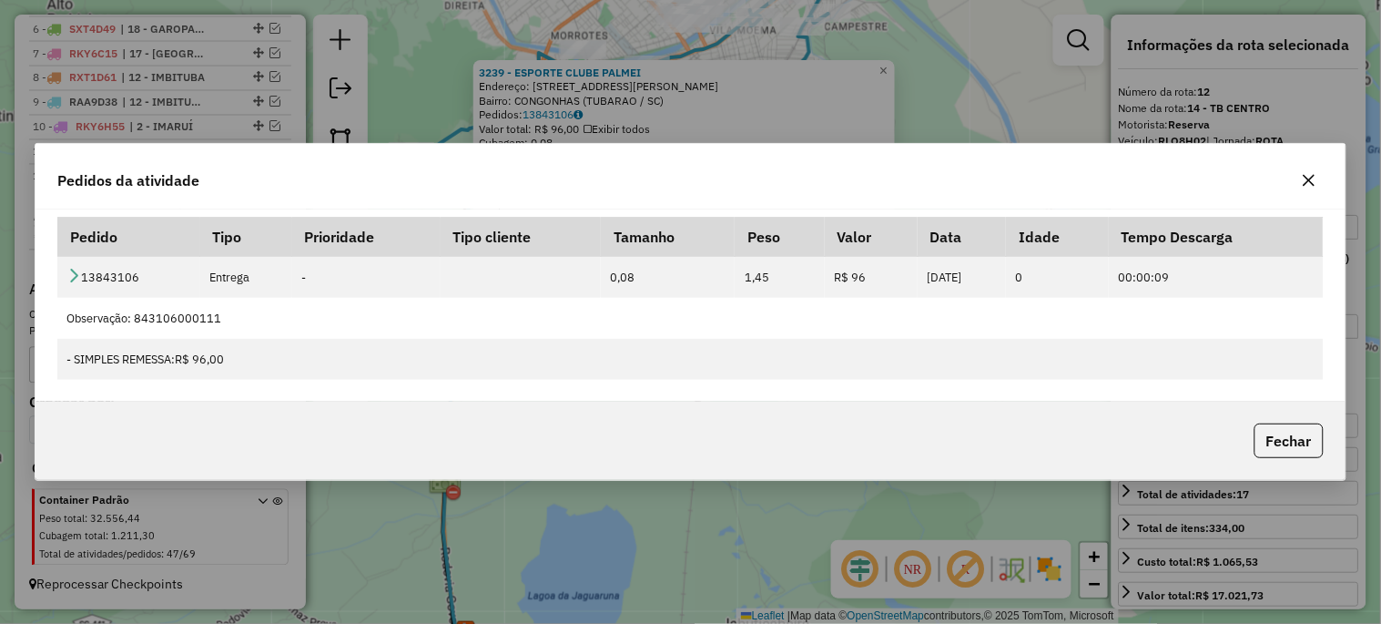
click at [1305, 177] on icon "button" at bounding box center [1309, 181] width 12 height 12
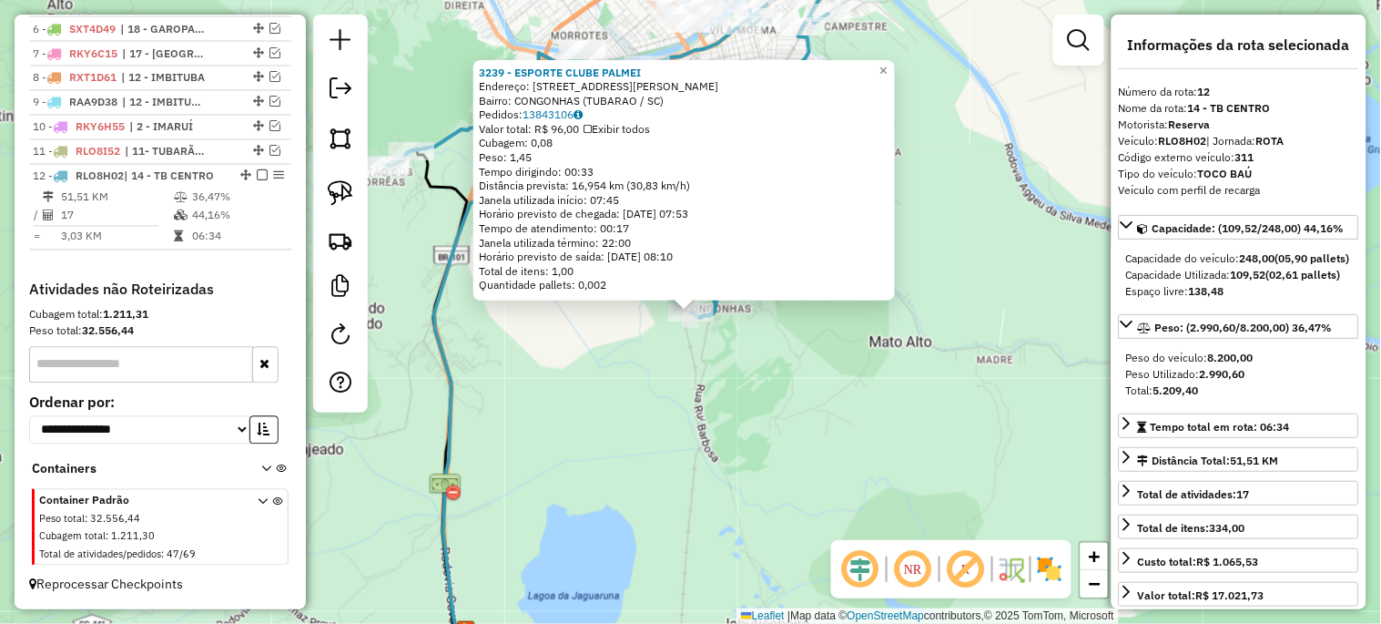
click at [737, 380] on div "3239 - ESPORTE CLUBE PALMEI Endereço: RUA [PERSON_NAME] S/[GEOGRAPHIC_DATA]: CO…" at bounding box center [690, 312] width 1381 height 624
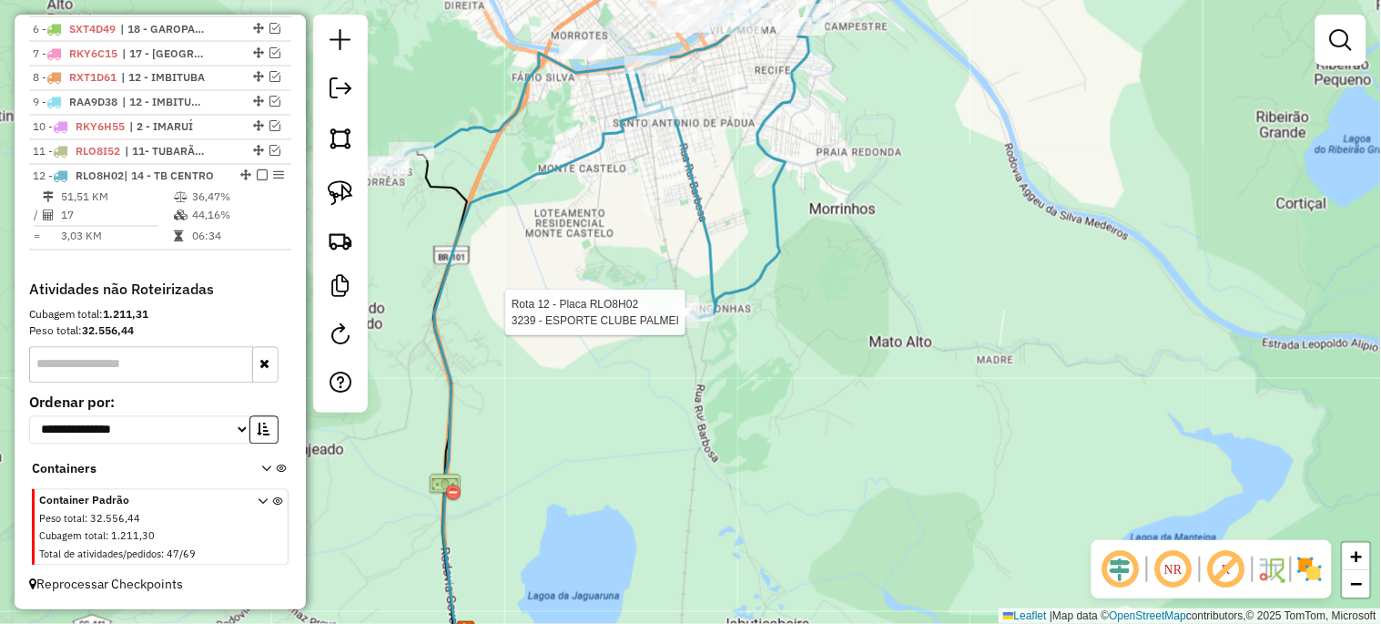
select select "*********"
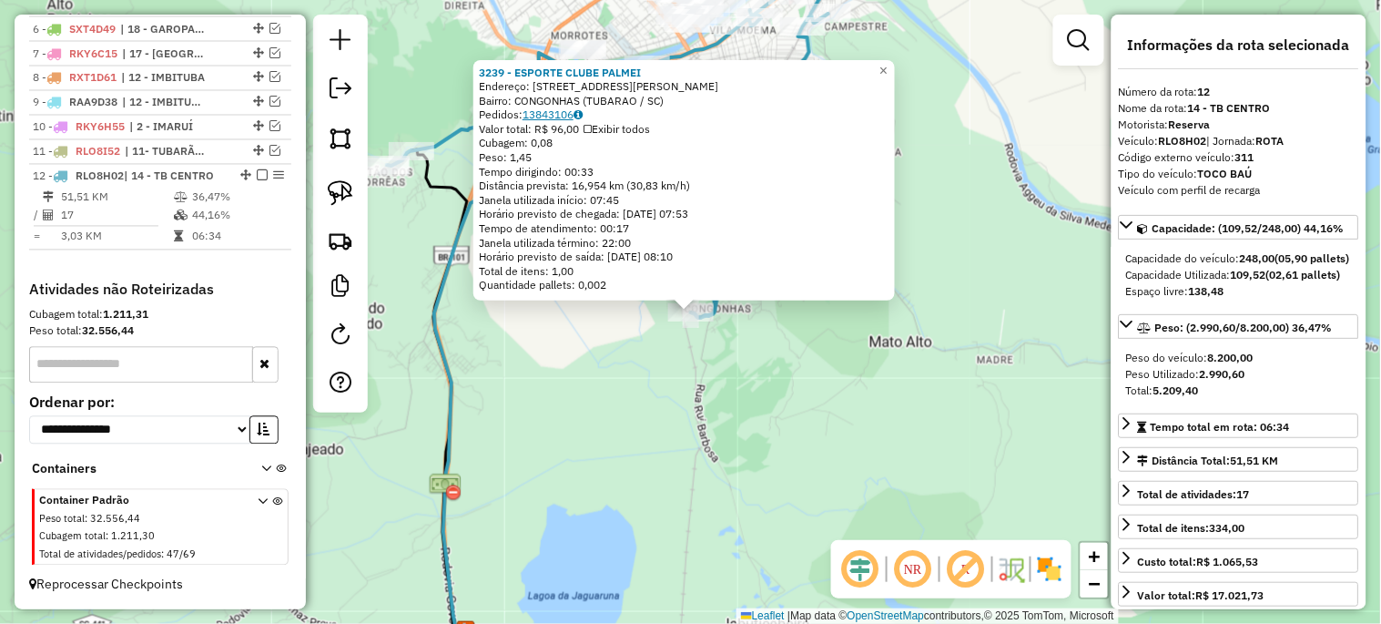
click at [551, 112] on link "13843106" at bounding box center [552, 114] width 60 height 14
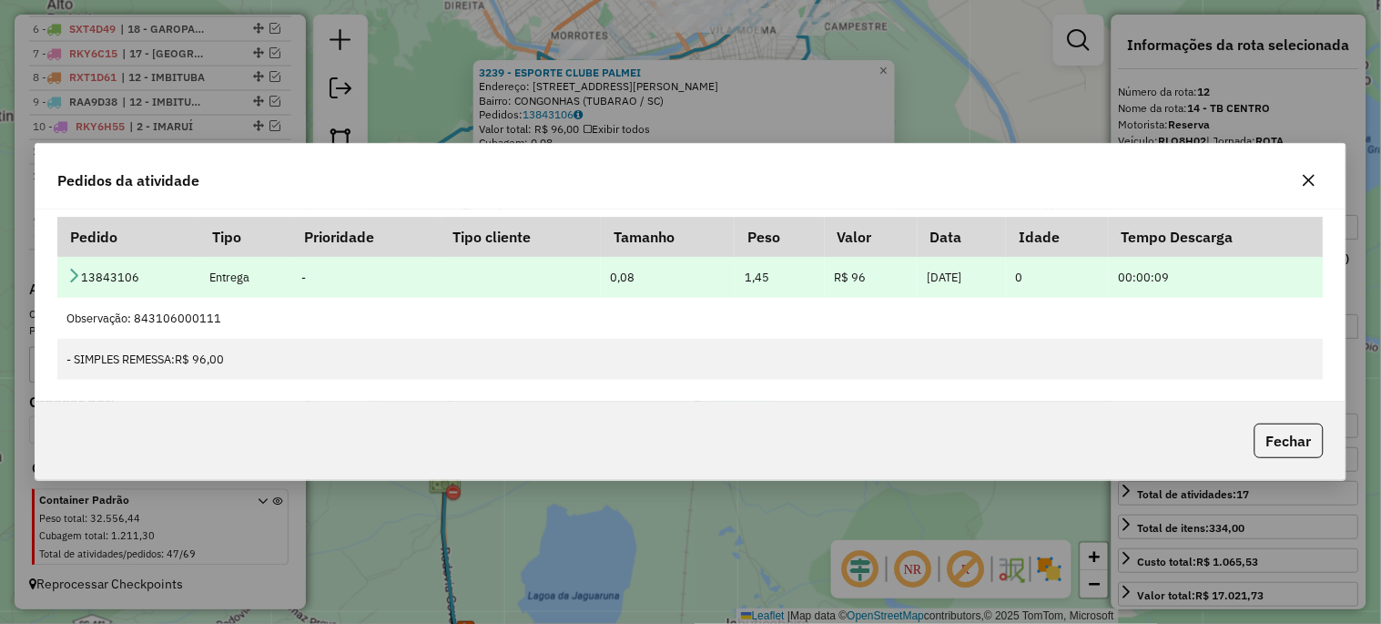
click at [67, 270] on icon at bounding box center [73, 275] width 15 height 15
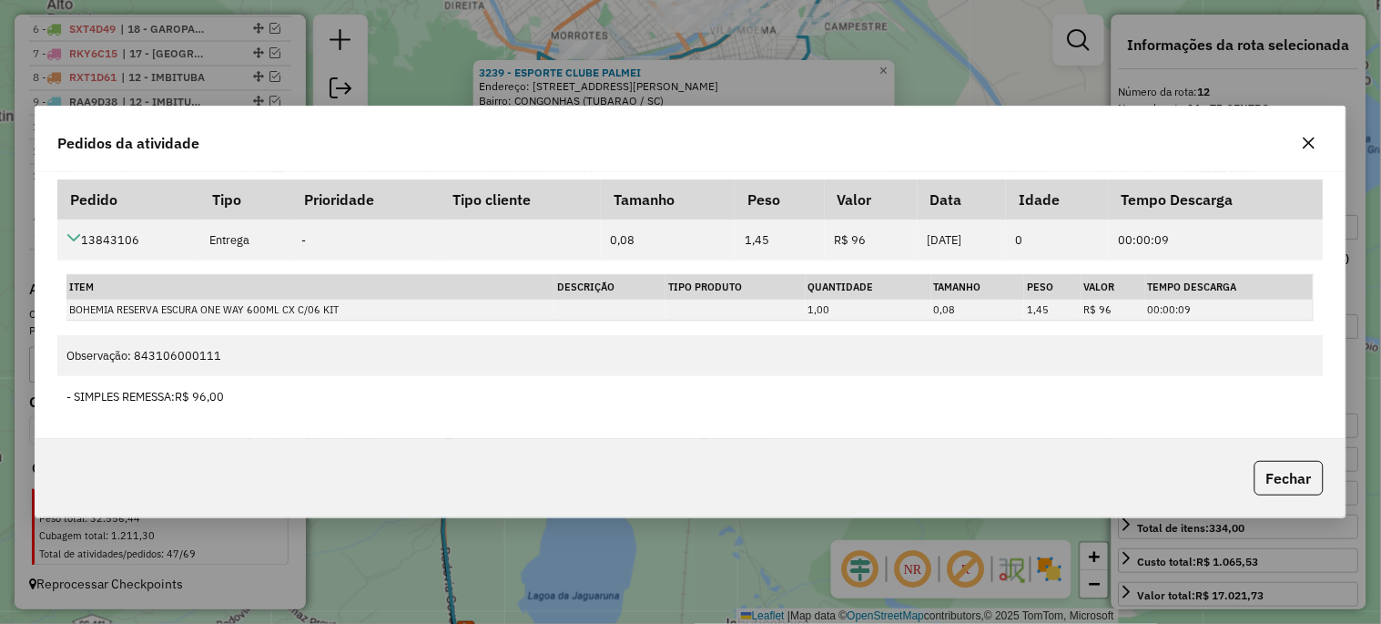
click at [1306, 140] on icon "button" at bounding box center [1309, 143] width 12 height 12
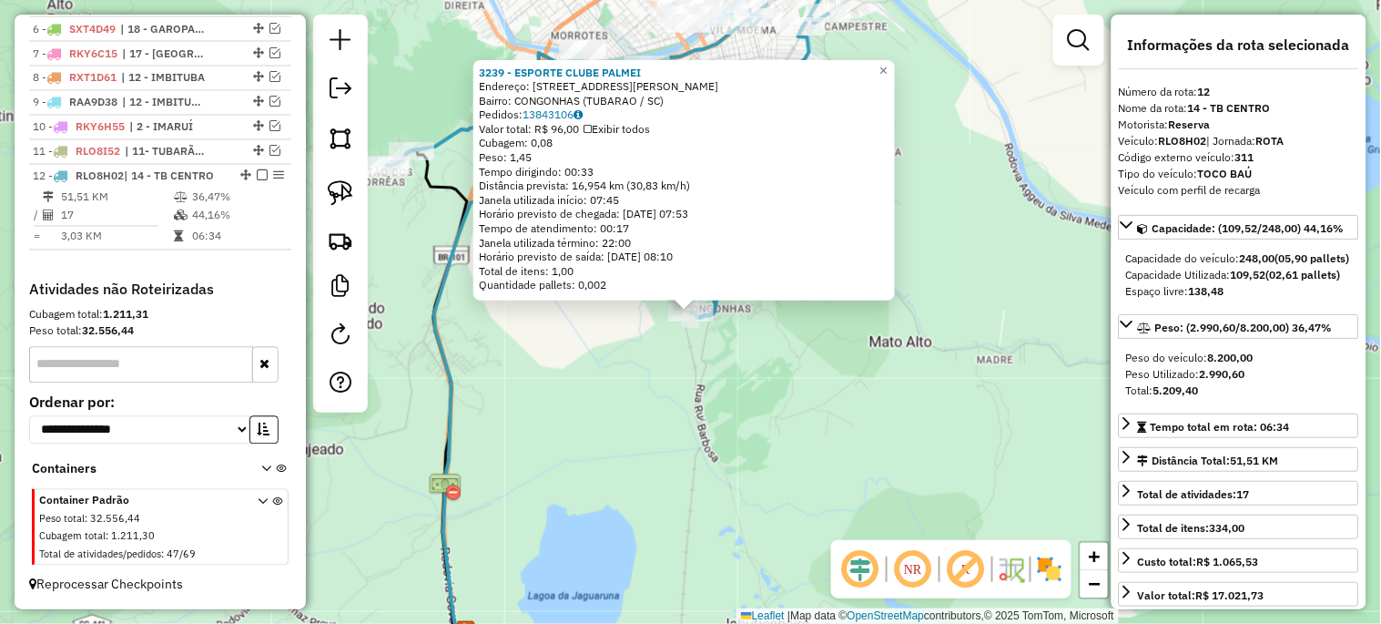
click at [716, 430] on div "3239 - ESPORTE CLUBE PALMEI Endereço: RUA [PERSON_NAME] S/[GEOGRAPHIC_DATA]: CO…" at bounding box center [690, 312] width 1381 height 624
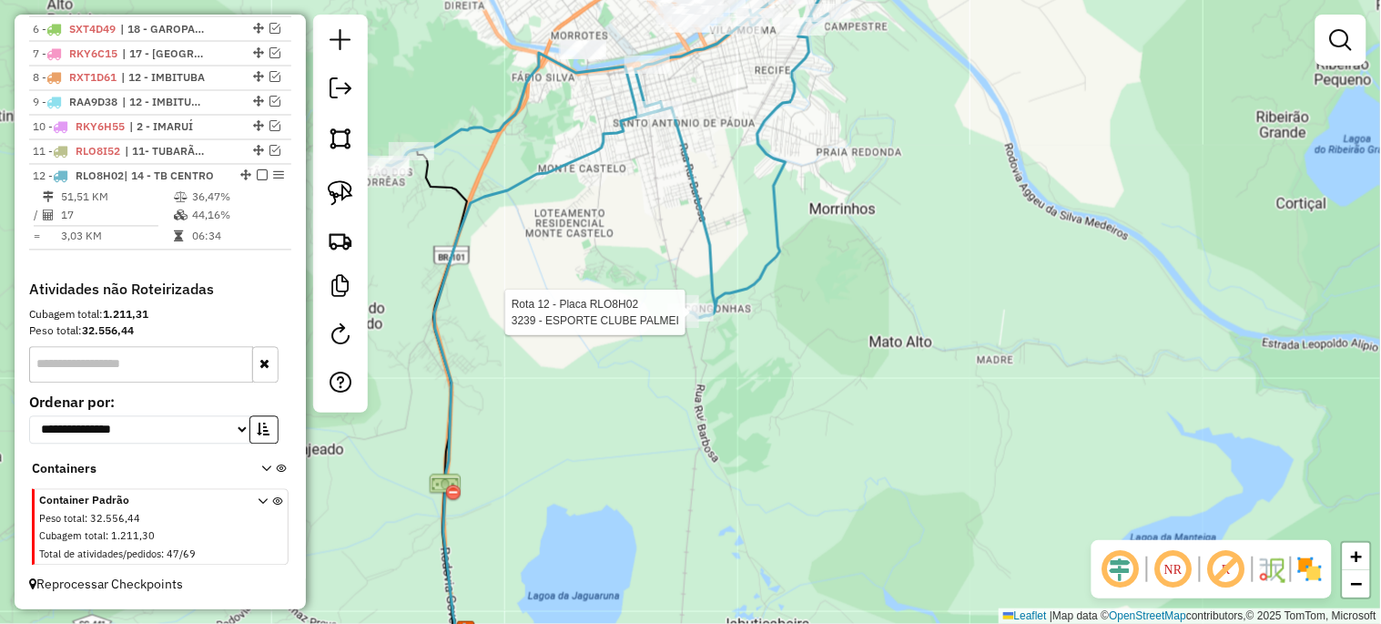
select select "*********"
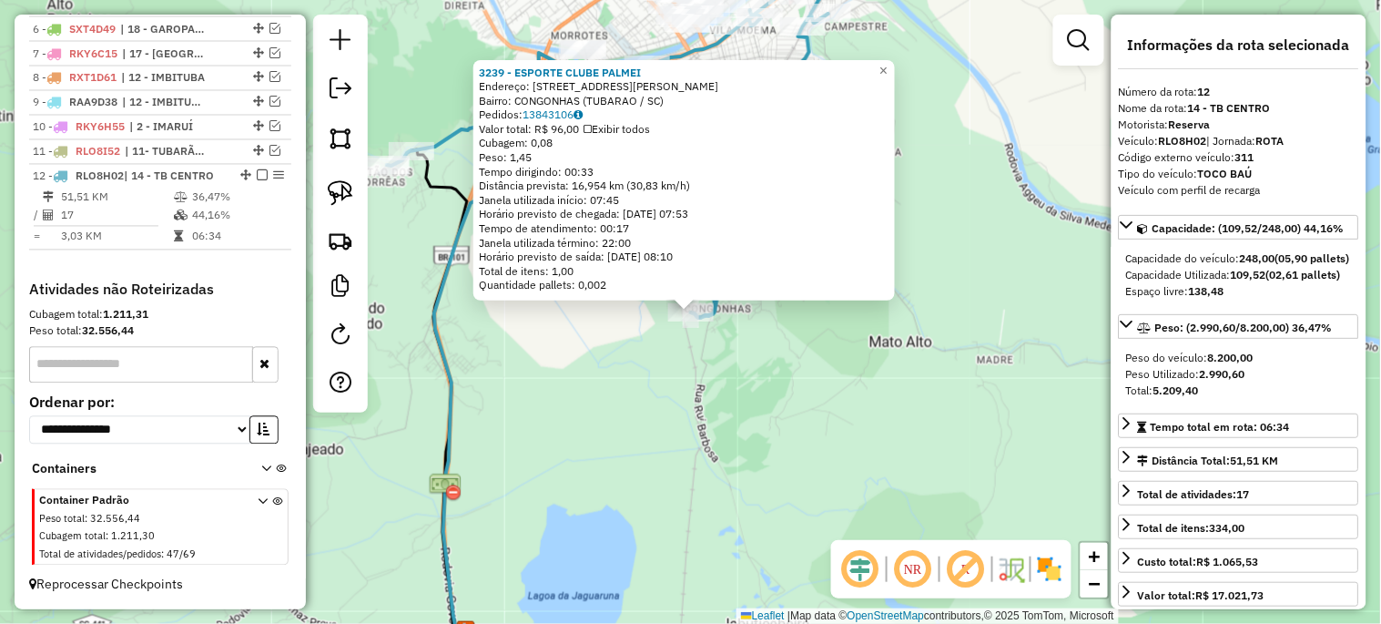
click at [667, 404] on div "Rota 12 - Placa RLO8H02 3239 - ESPORTE CLUBE PALMEI 3239 - ESPORTE CLUBE PALMEI…" at bounding box center [690, 312] width 1381 height 624
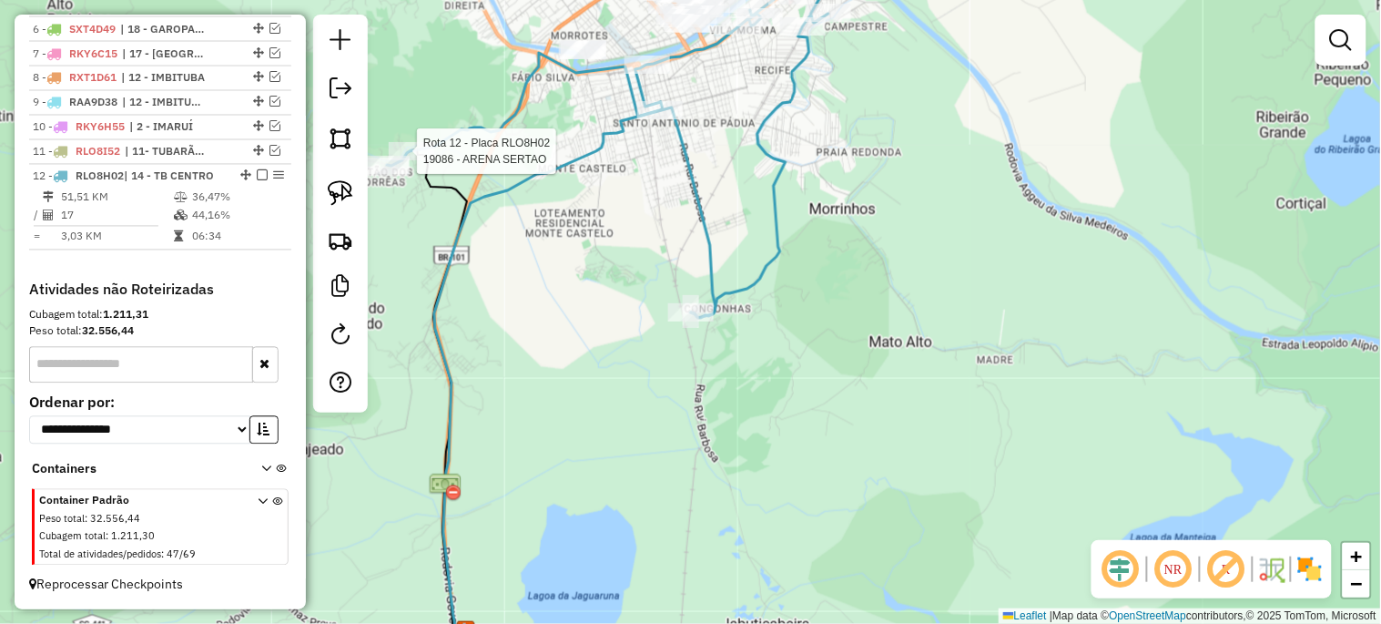
select select "*********"
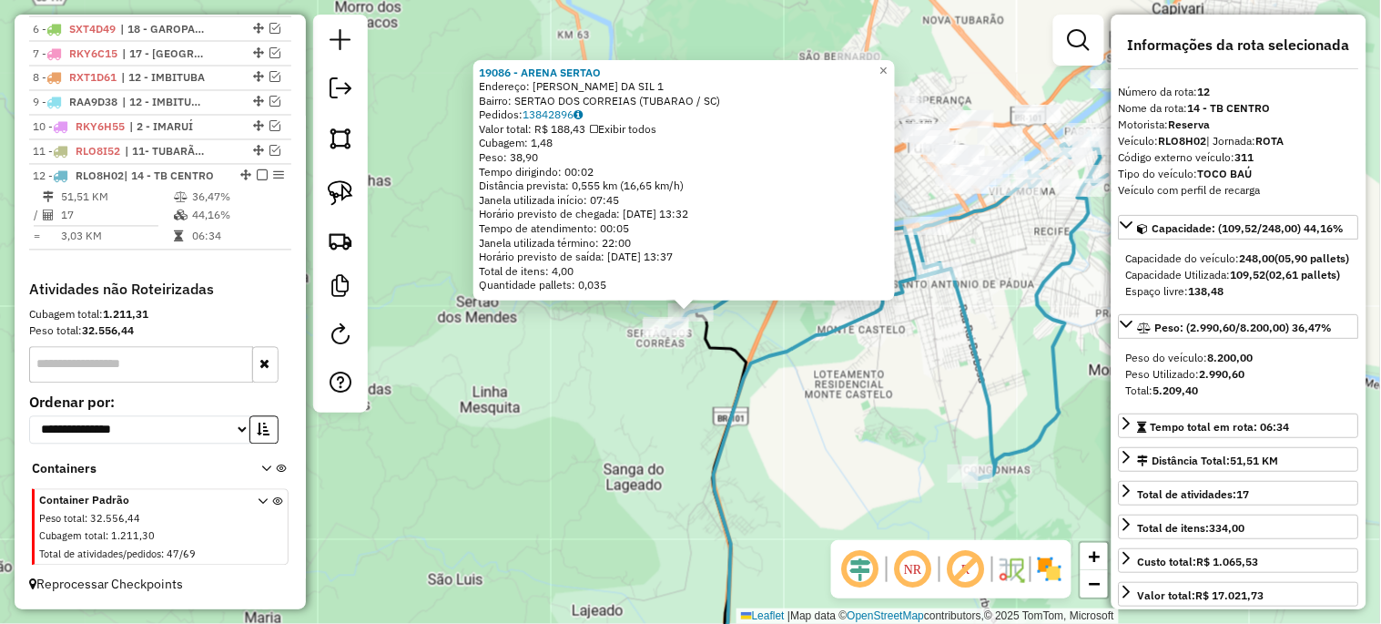
click at [578, 404] on div "19086 - ARENA [PERSON_NAME]: [PERSON_NAME] DA SIL 1 Bairro: SERTAO DOS CORREIAS…" at bounding box center [690, 312] width 1381 height 624
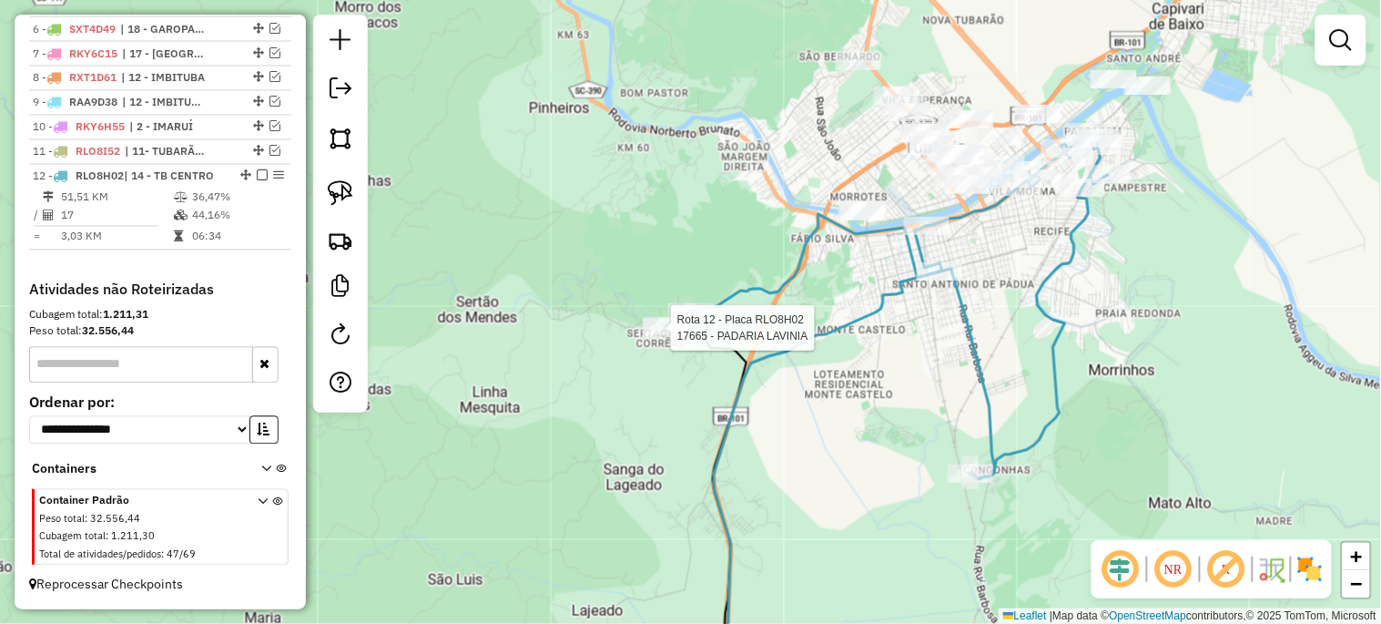
select select "*********"
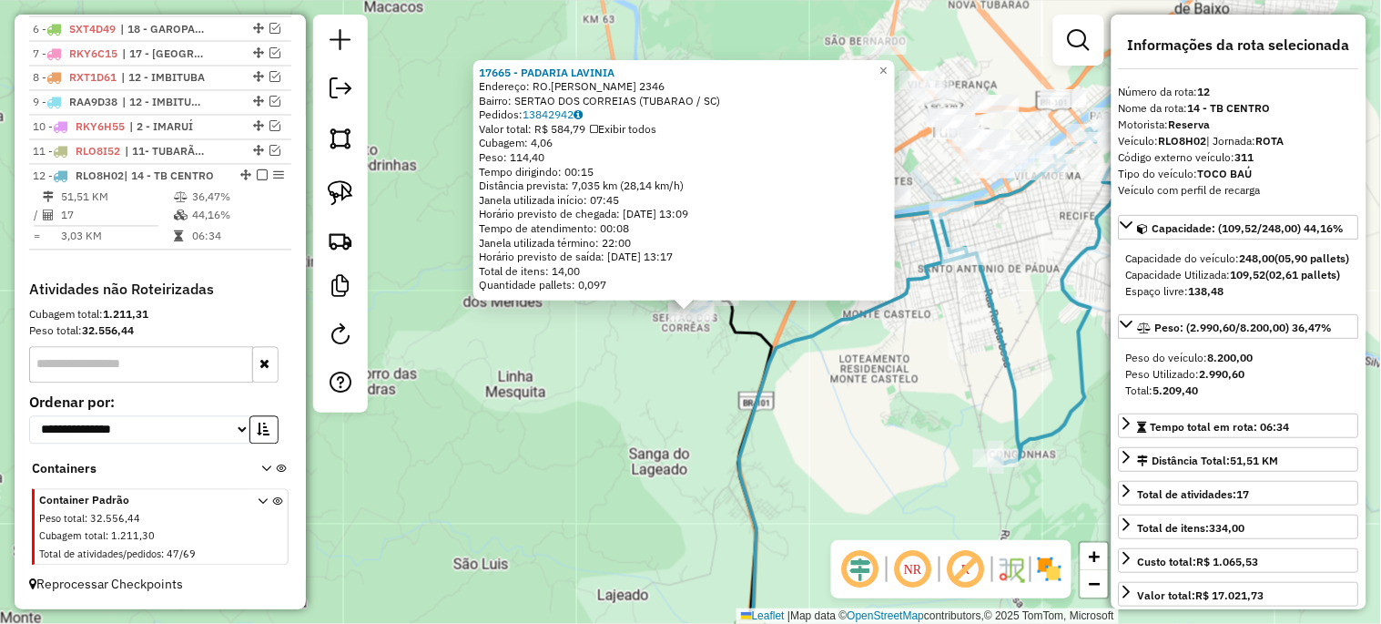
click at [634, 403] on div "17665 - [PERSON_NAME]: RO.[PERSON_NAME] 2346 Bairro: SERTAO DOS CORREIAS (TUBAR…" at bounding box center [690, 312] width 1381 height 624
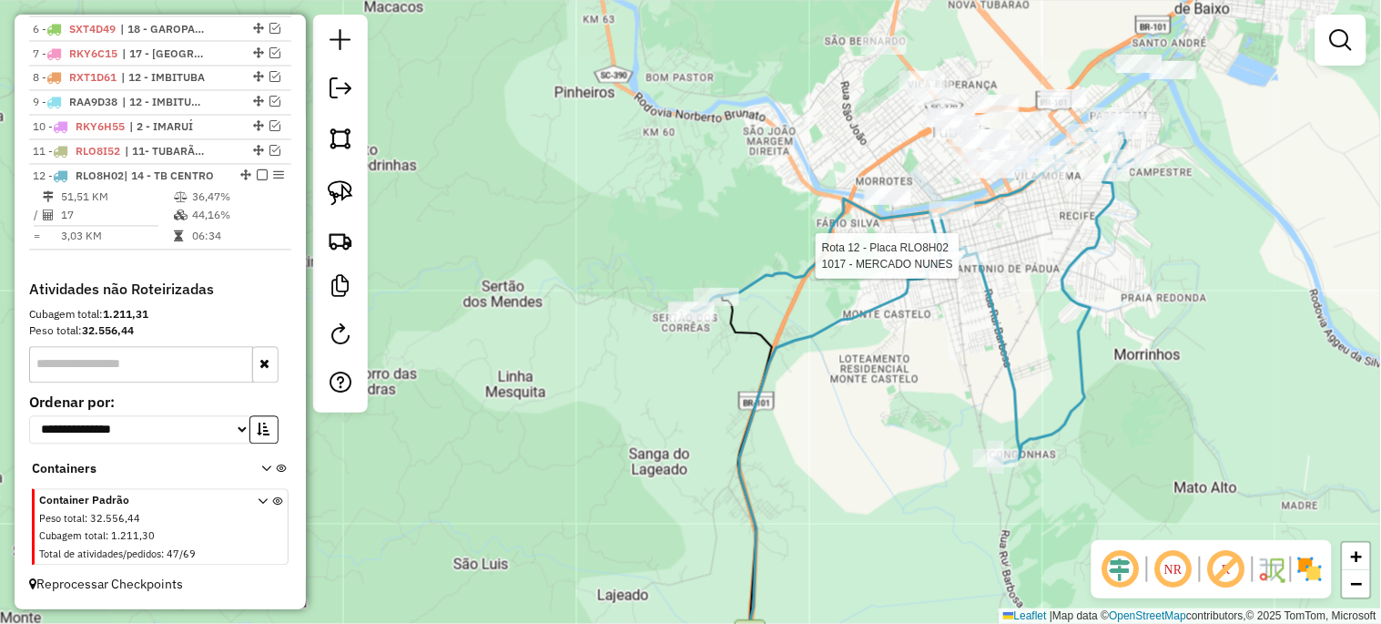
select select "*********"
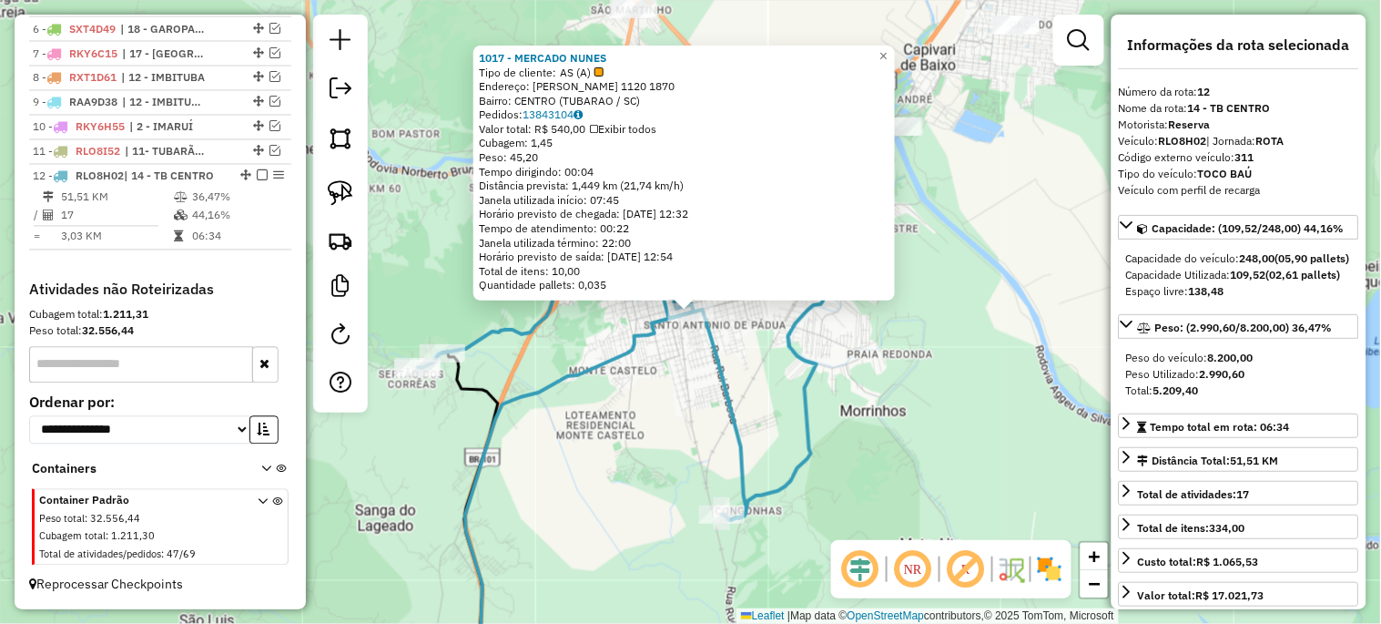
click at [752, 433] on div "1017 - MERCADO NUNES Tipo de cliente: AS (A) Endereço: [PERSON_NAME] 1120 1870 …" at bounding box center [690, 312] width 1381 height 624
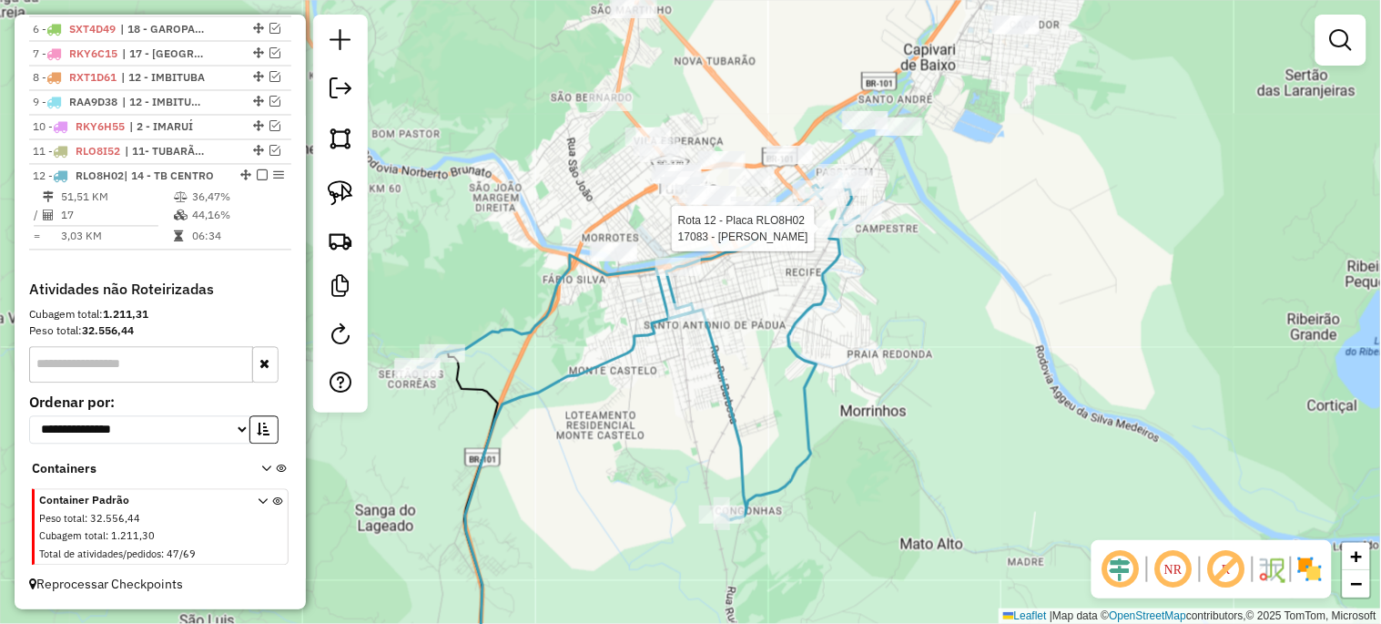
select select "*********"
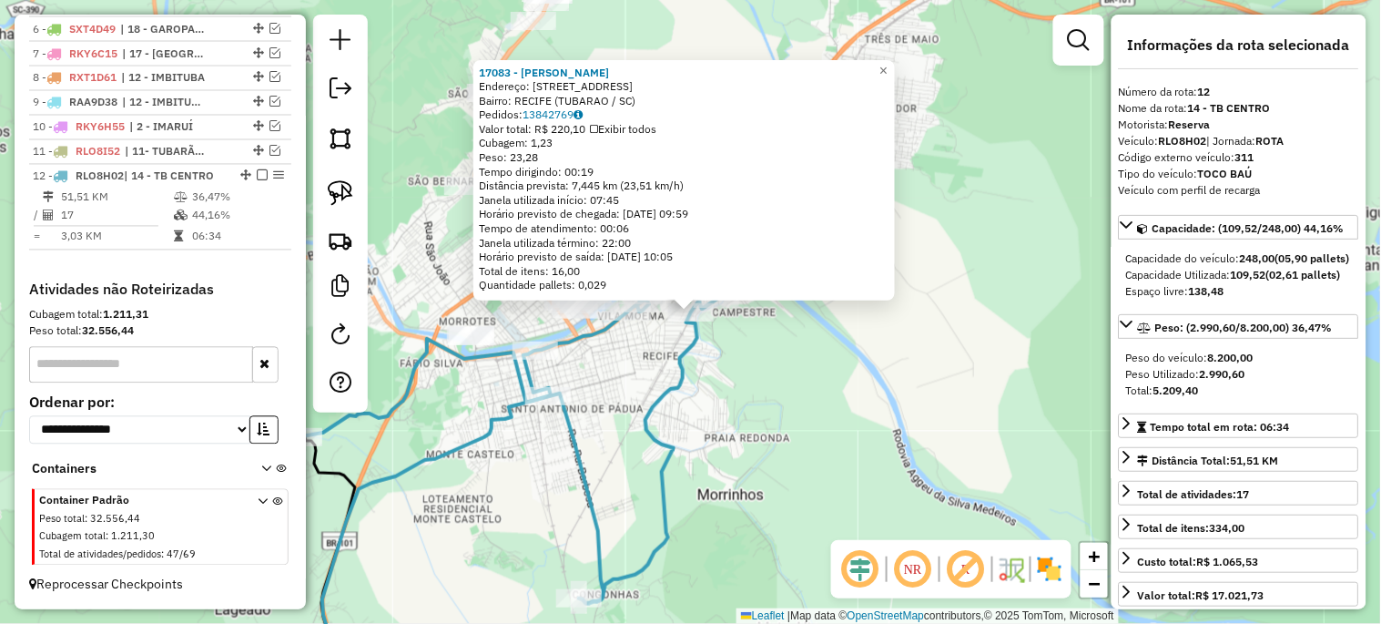
click at [802, 401] on div "17083 - MERCADO BAESSO Endereço: [STREET_ADDRESS] Bairro: [GEOGRAPHIC_DATA] ([G…" at bounding box center [690, 312] width 1381 height 624
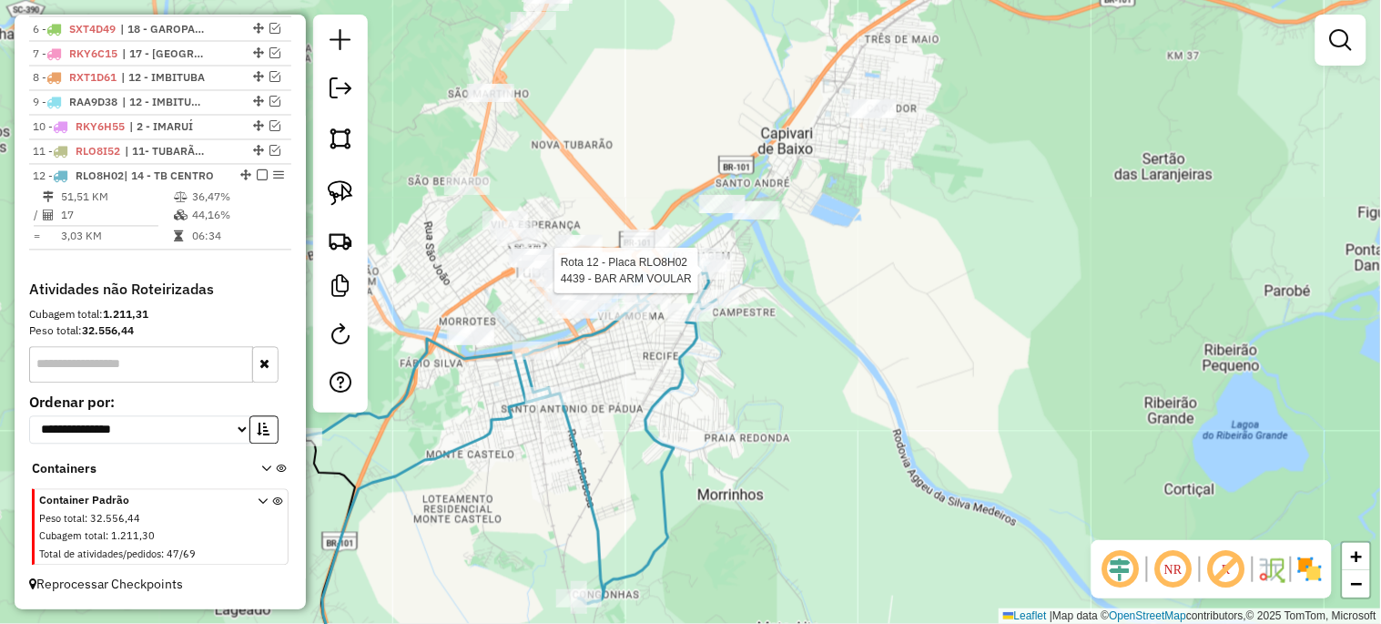
select select "*********"
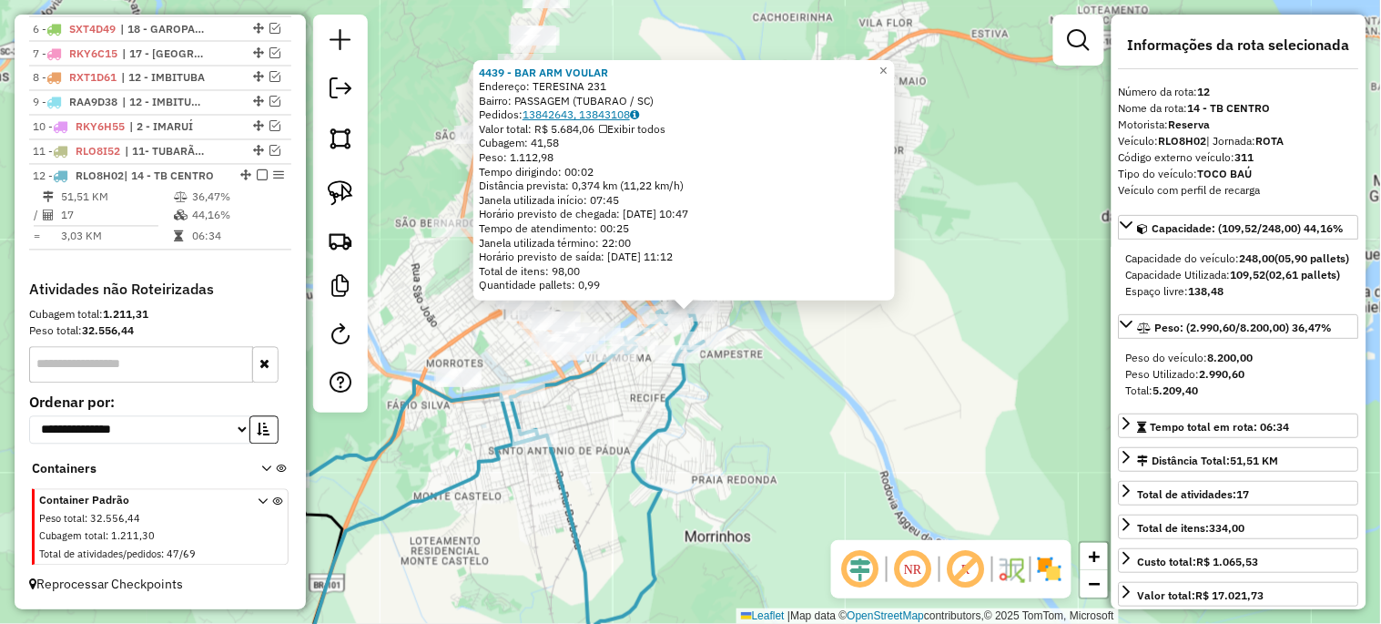
click at [569, 118] on link "13842643, 13843108" at bounding box center [580, 114] width 117 height 14
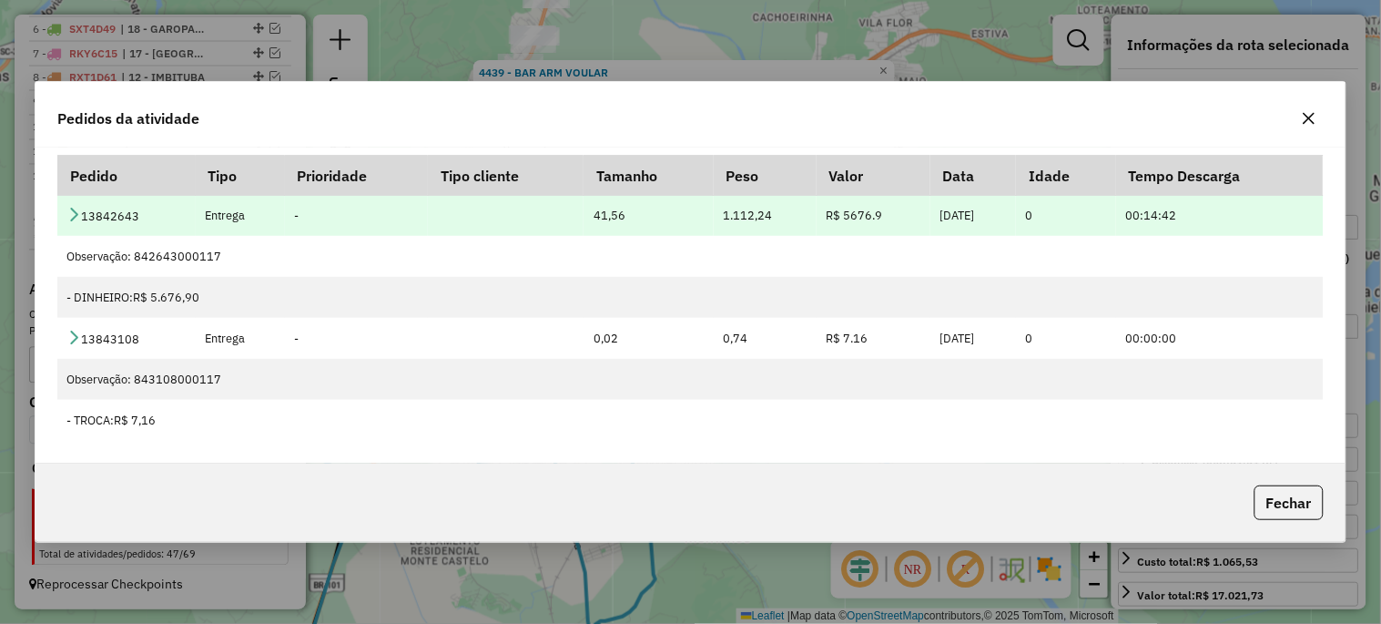
click at [77, 209] on icon at bounding box center [73, 214] width 15 height 15
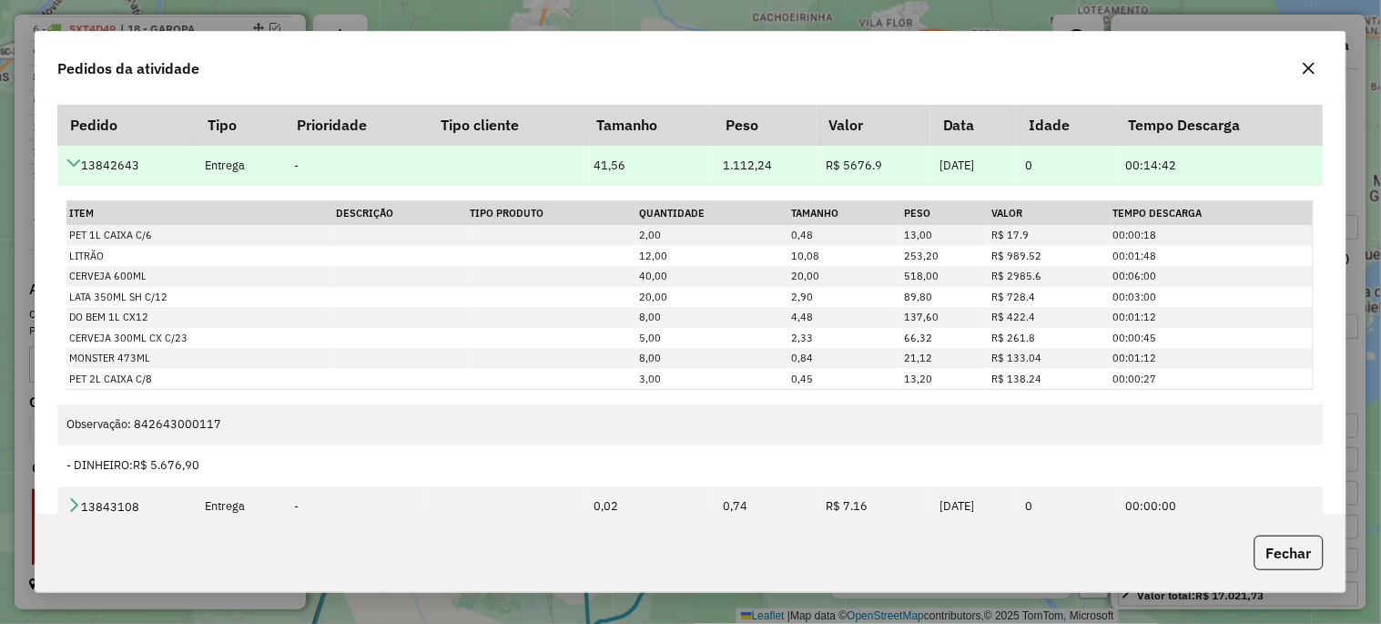
click at [73, 165] on icon at bounding box center [73, 163] width 15 height 15
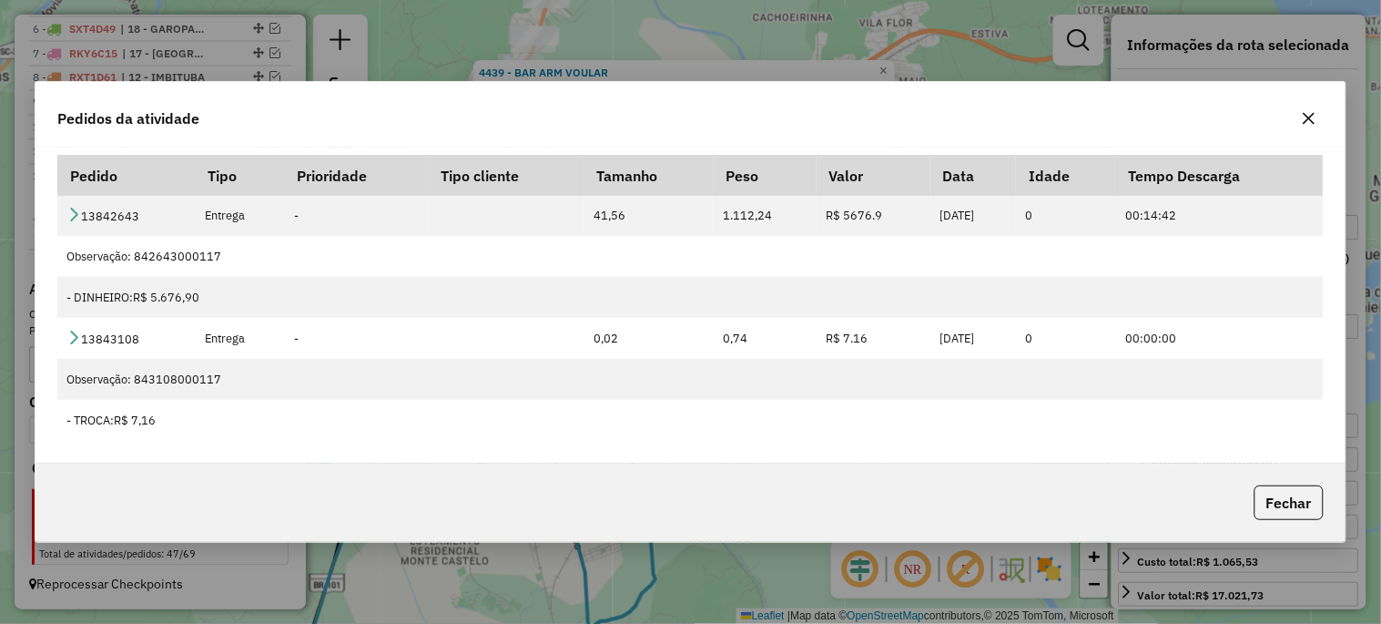
click at [1314, 120] on icon "button" at bounding box center [1309, 118] width 15 height 15
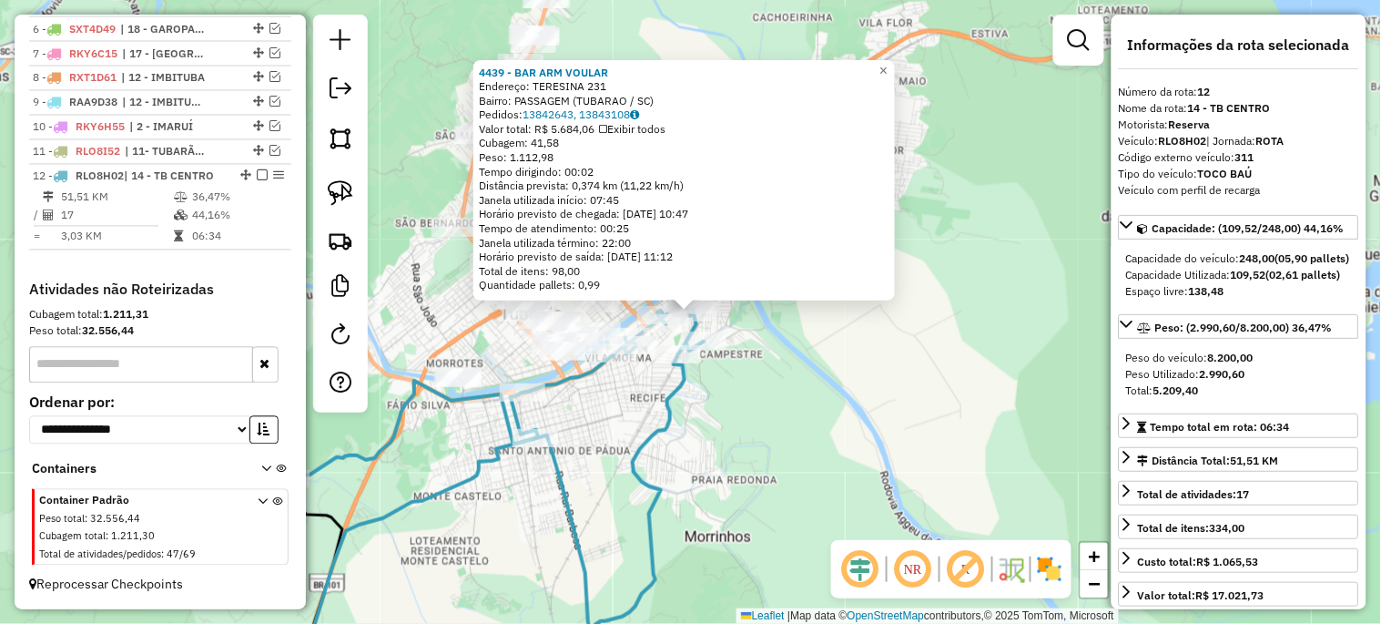
click at [763, 489] on div "4439 - BAR ARM VOULAR Endereço: TERESINA 231 Bairro: PASSAGEM (TUBARAO / [GEOGR…" at bounding box center [690, 312] width 1381 height 624
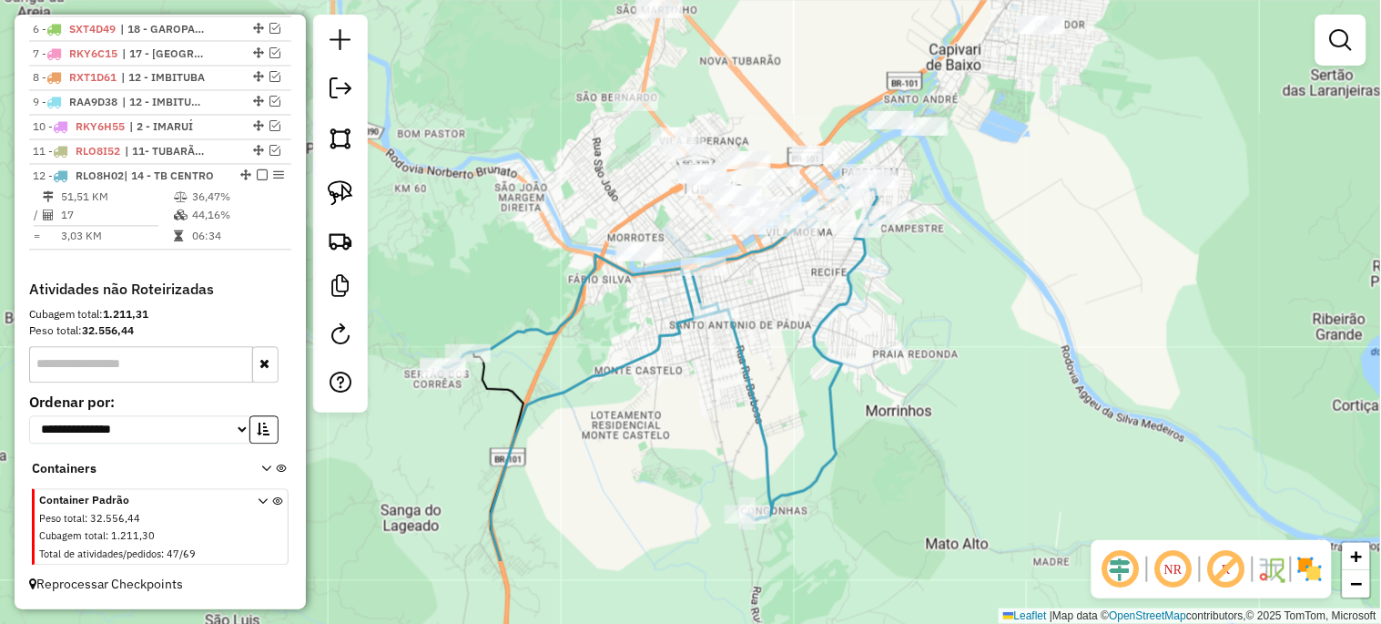
drag, startPoint x: 861, startPoint y: 415, endPoint x: 1017, endPoint y: 319, distance: 183.1
click at [1011, 322] on div "Janela de atendimento Grade de atendimento Capacidade Transportadoras Veículos …" at bounding box center [690, 312] width 1381 height 624
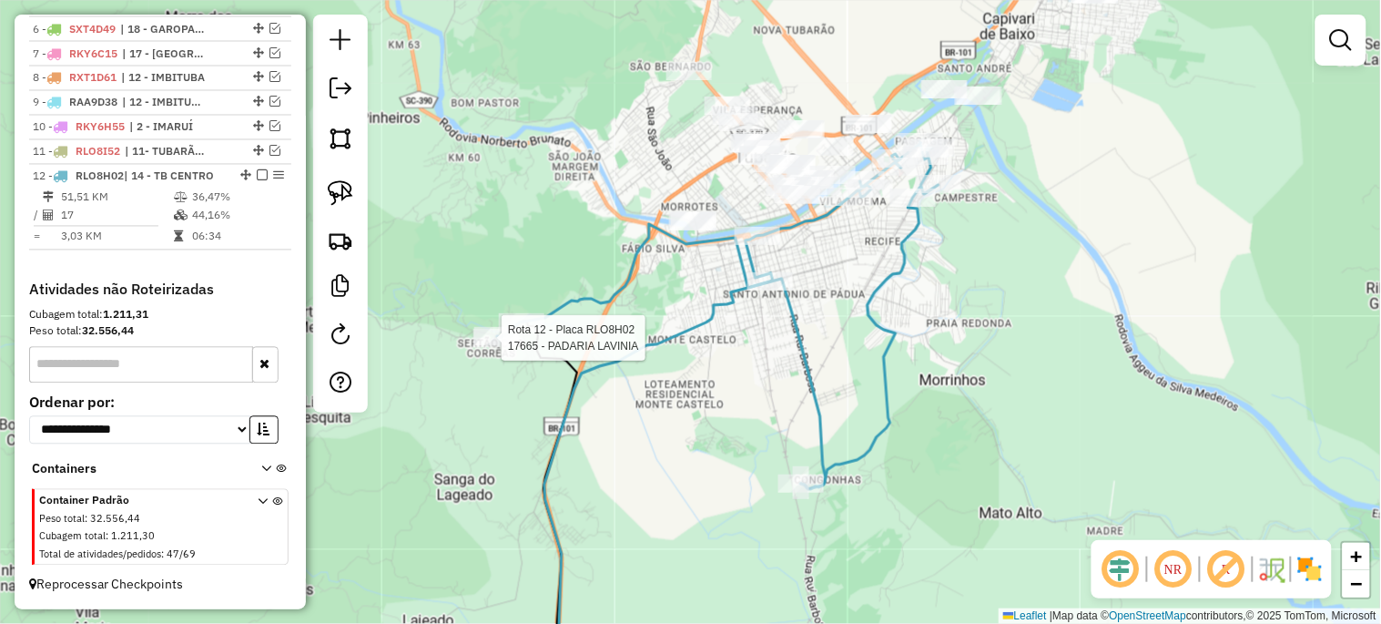
select select "*********"
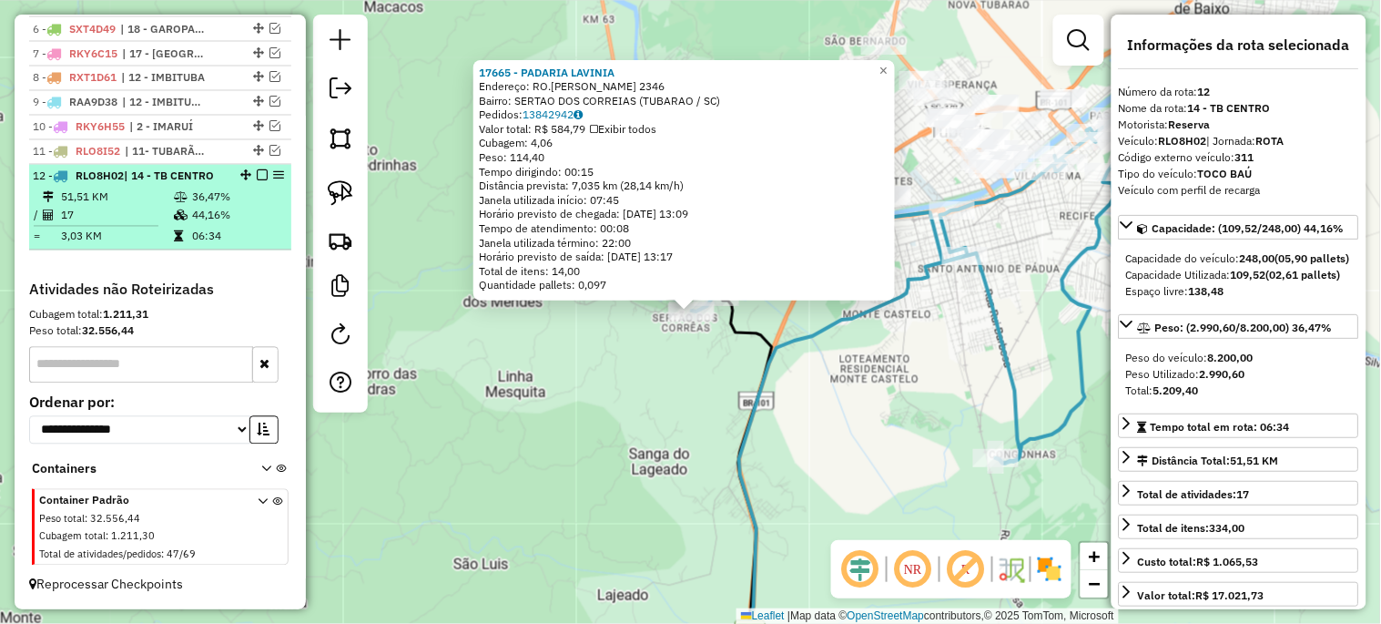
click at [258, 175] on em at bounding box center [262, 175] width 11 height 11
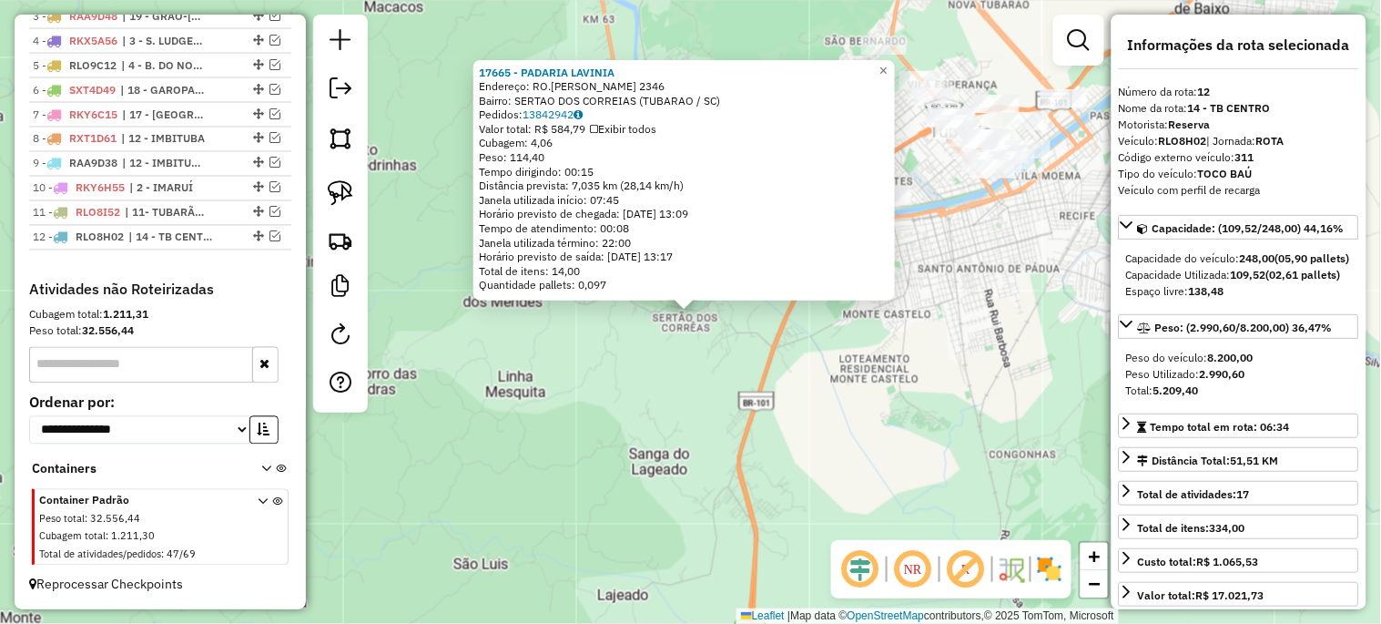
click at [724, 380] on div "17665 - [PERSON_NAME]: RO.[PERSON_NAME] 2346 Bairro: SERTAO DOS CORREIAS (TUBAR…" at bounding box center [690, 312] width 1381 height 624
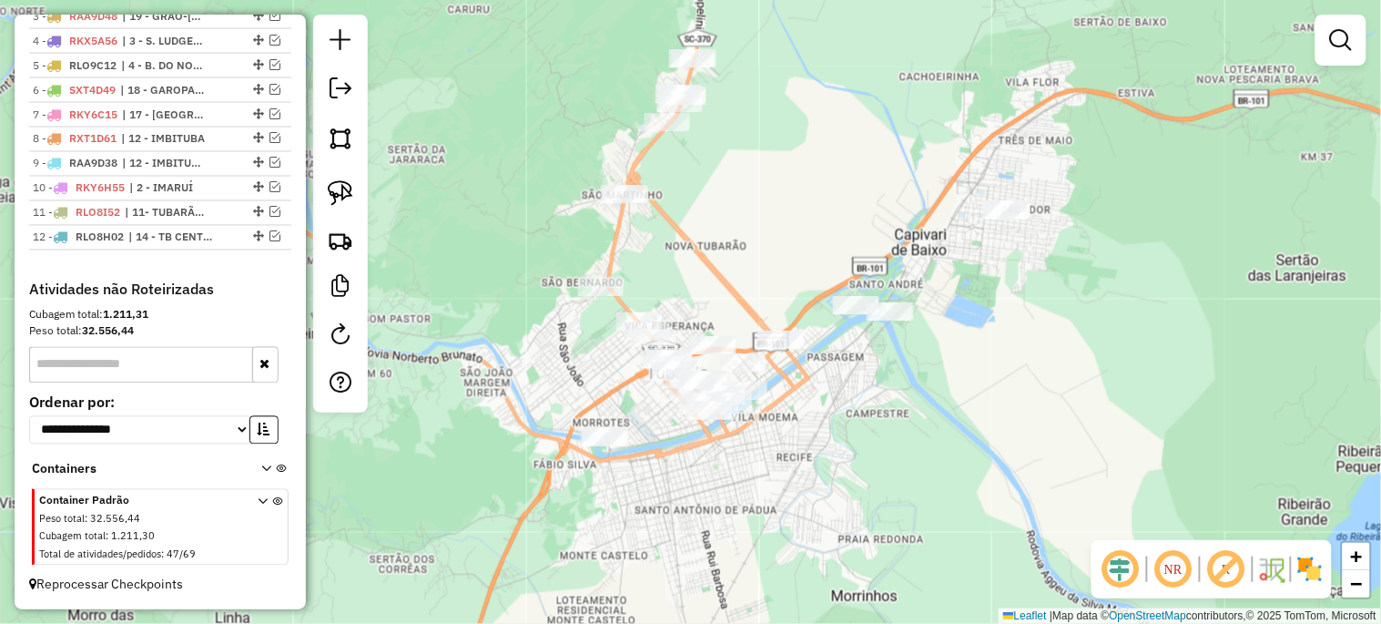
drag, startPoint x: 958, startPoint y: 391, endPoint x: 685, endPoint y: 643, distance: 370.4
click at [685, 623] on html "Aguarde... Pop-up bloqueado! Seu navegador bloqueou automáticamente a abertura …" at bounding box center [690, 312] width 1381 height 624
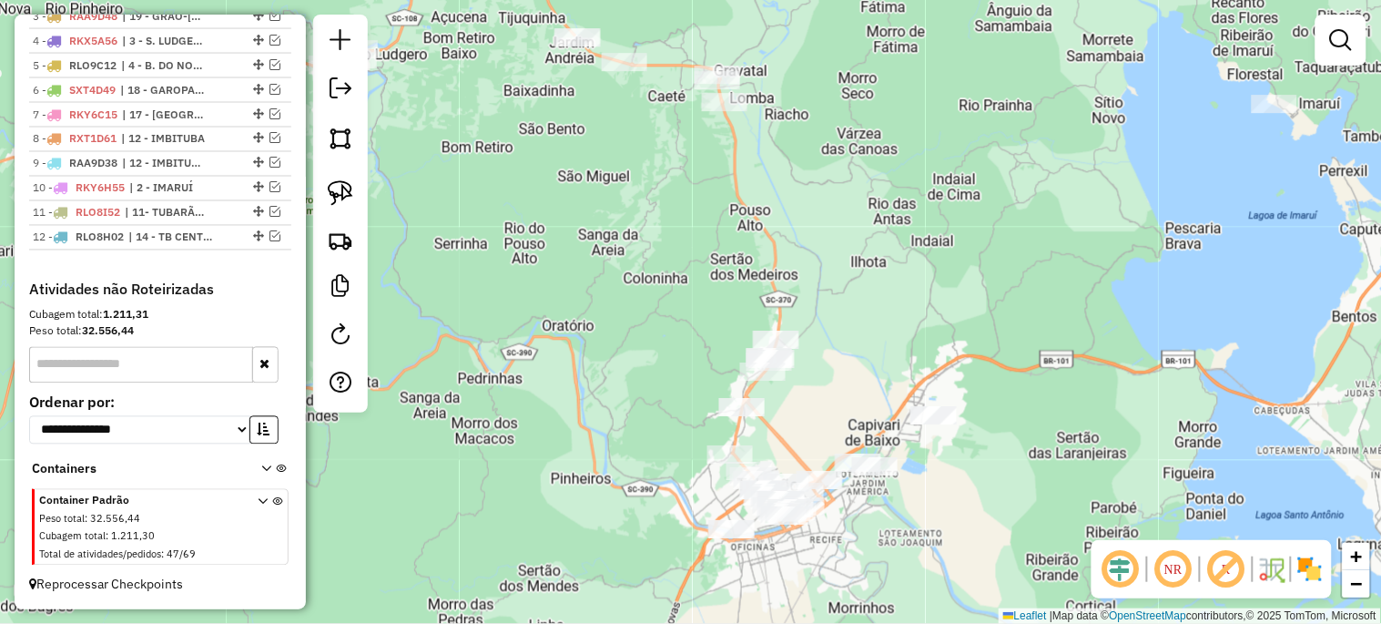
drag, startPoint x: 761, startPoint y: 540, endPoint x: 810, endPoint y: 576, distance: 61.2
click at [810, 576] on div "Janela de atendimento Grade de atendimento Capacidade Transportadoras Veículos …" at bounding box center [690, 312] width 1381 height 624
click at [340, 202] on img at bounding box center [340, 192] width 25 height 25
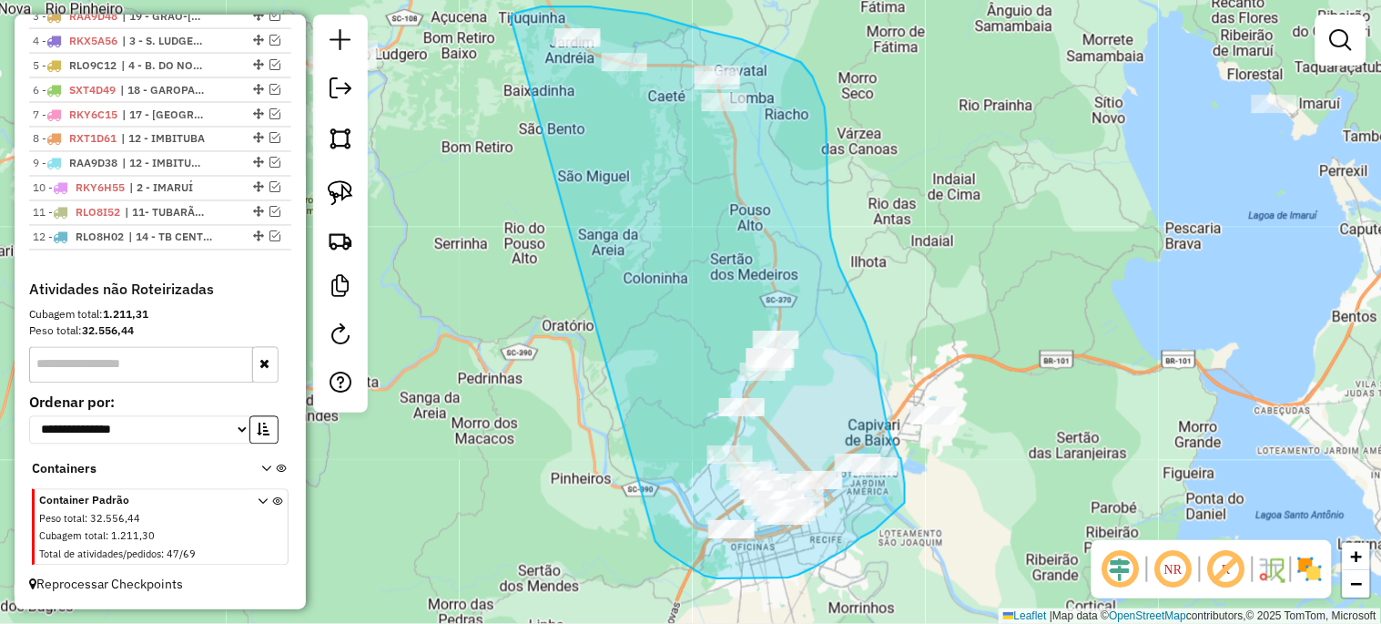
drag, startPoint x: 512, startPoint y: 15, endPoint x: 655, endPoint y: 541, distance: 544.6
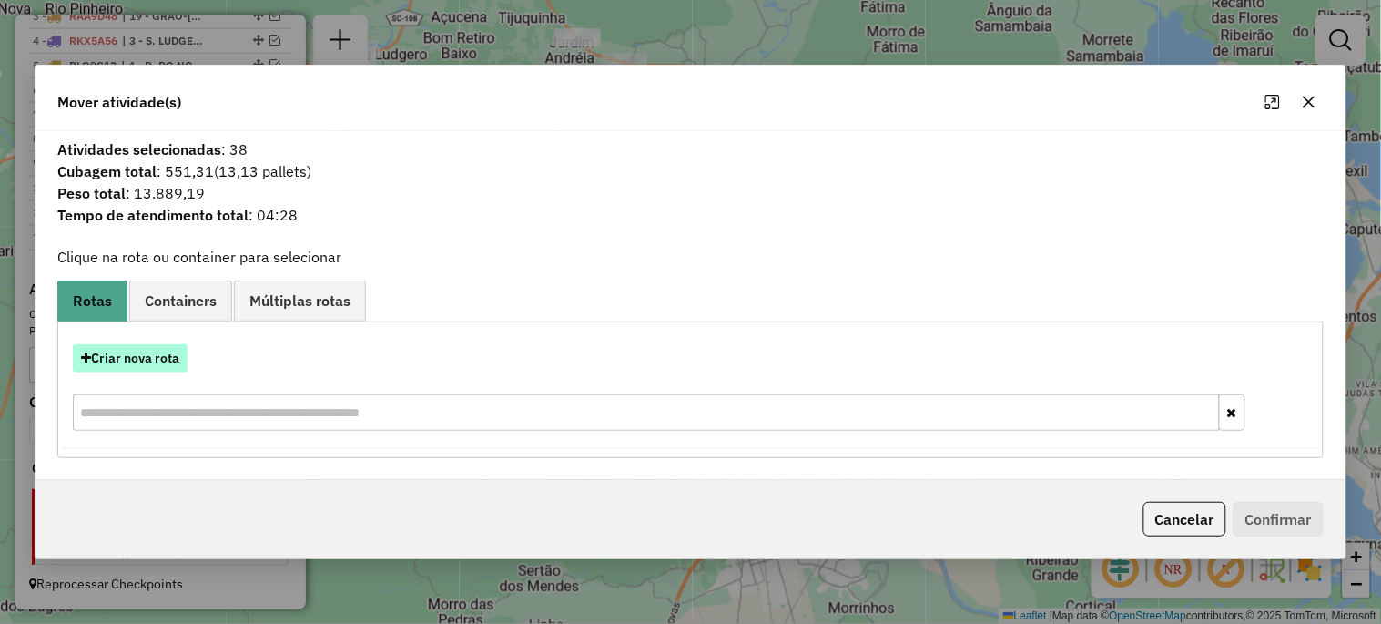
click at [137, 370] on button "Criar nova rota" at bounding box center [130, 358] width 115 height 28
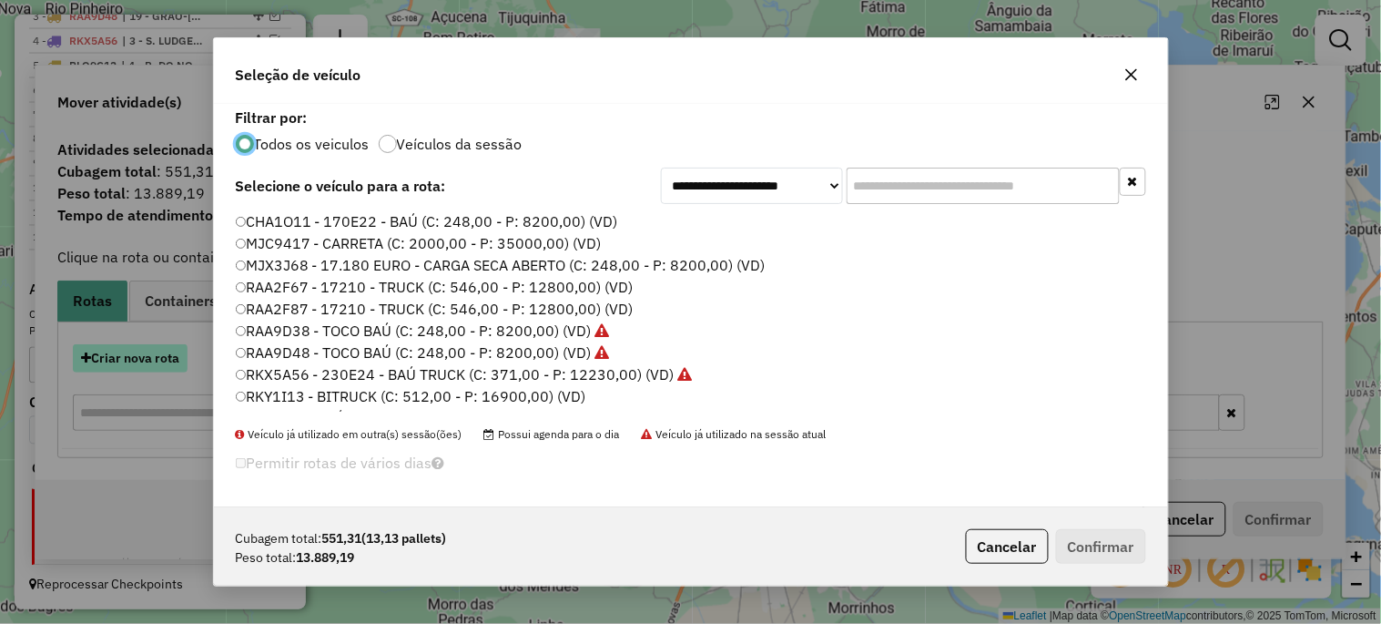
scroll to position [10, 5]
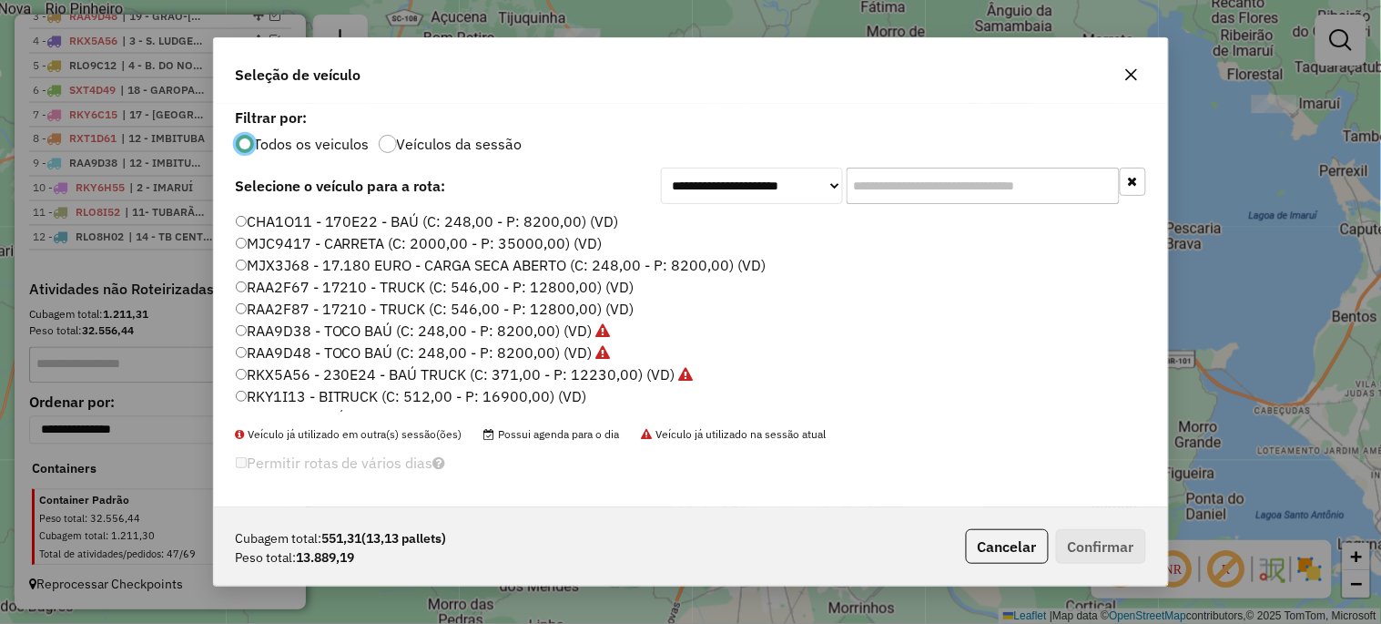
click at [921, 187] on input "text" at bounding box center [983, 185] width 273 height 36
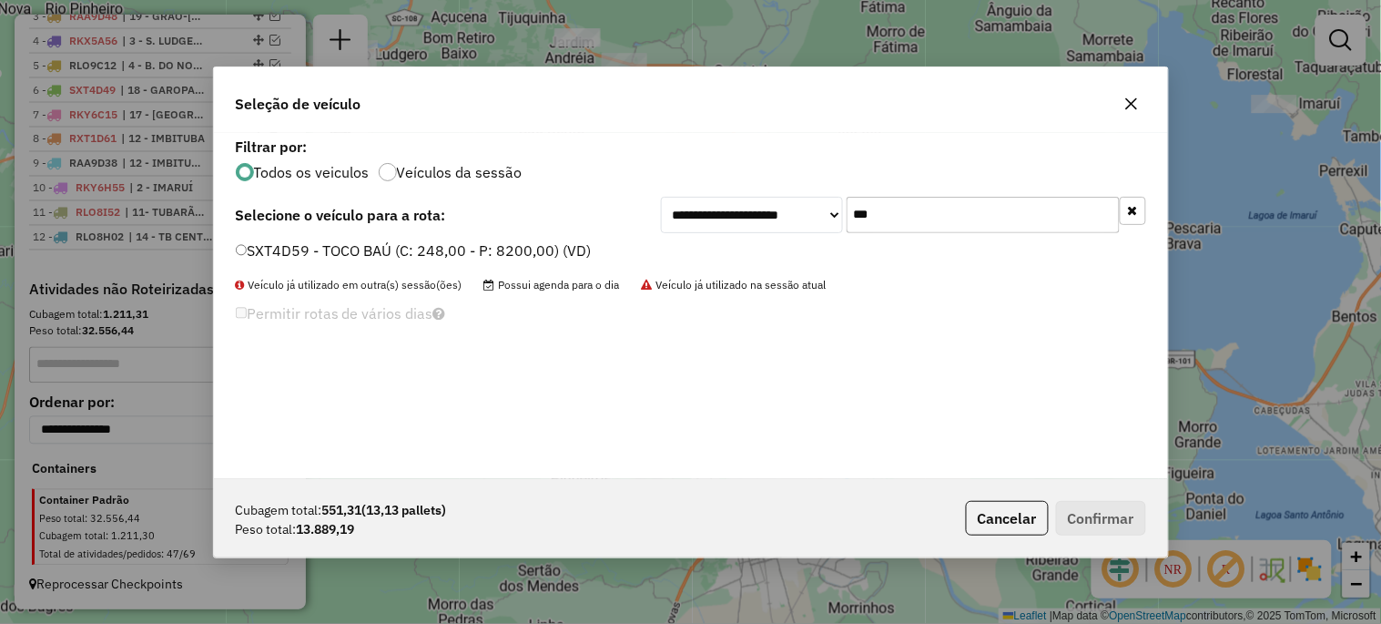
type input "***"
click at [485, 247] on label "SXT4D59 - TOCO BAÚ (C: 248,00 - P: 8200,00) (VD)" at bounding box center [414, 250] width 356 height 22
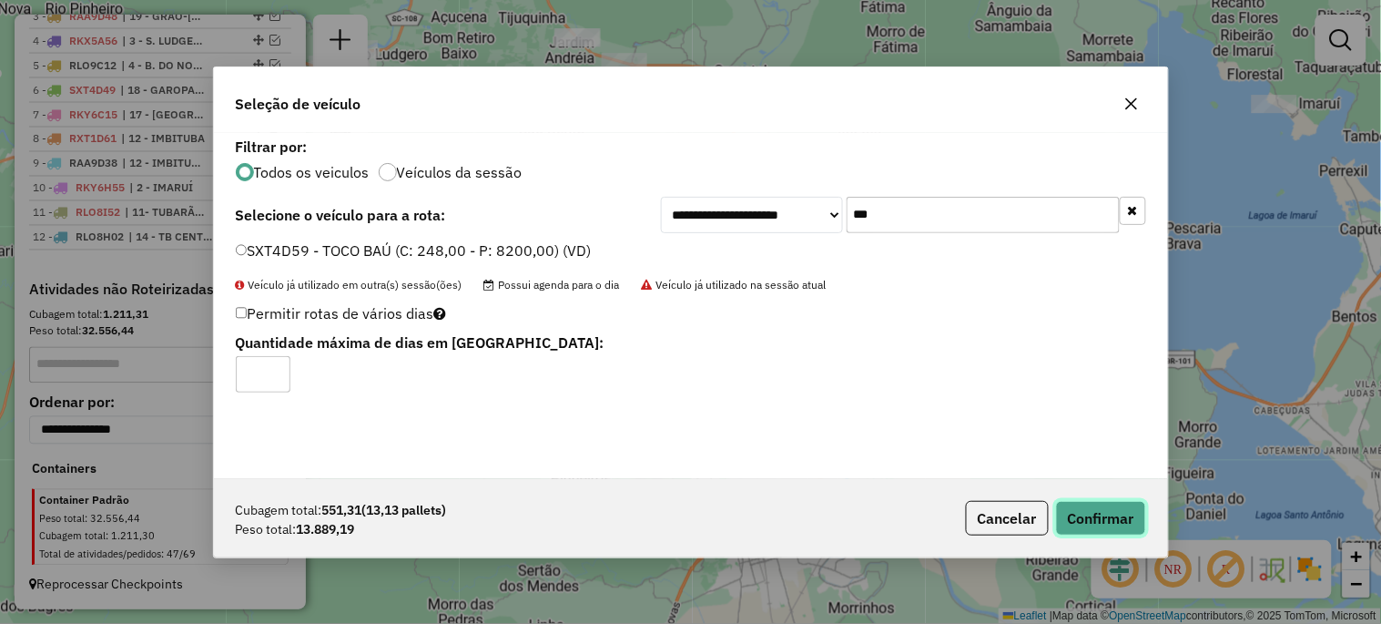
click at [1072, 510] on button "Confirmar" at bounding box center [1101, 518] width 90 height 35
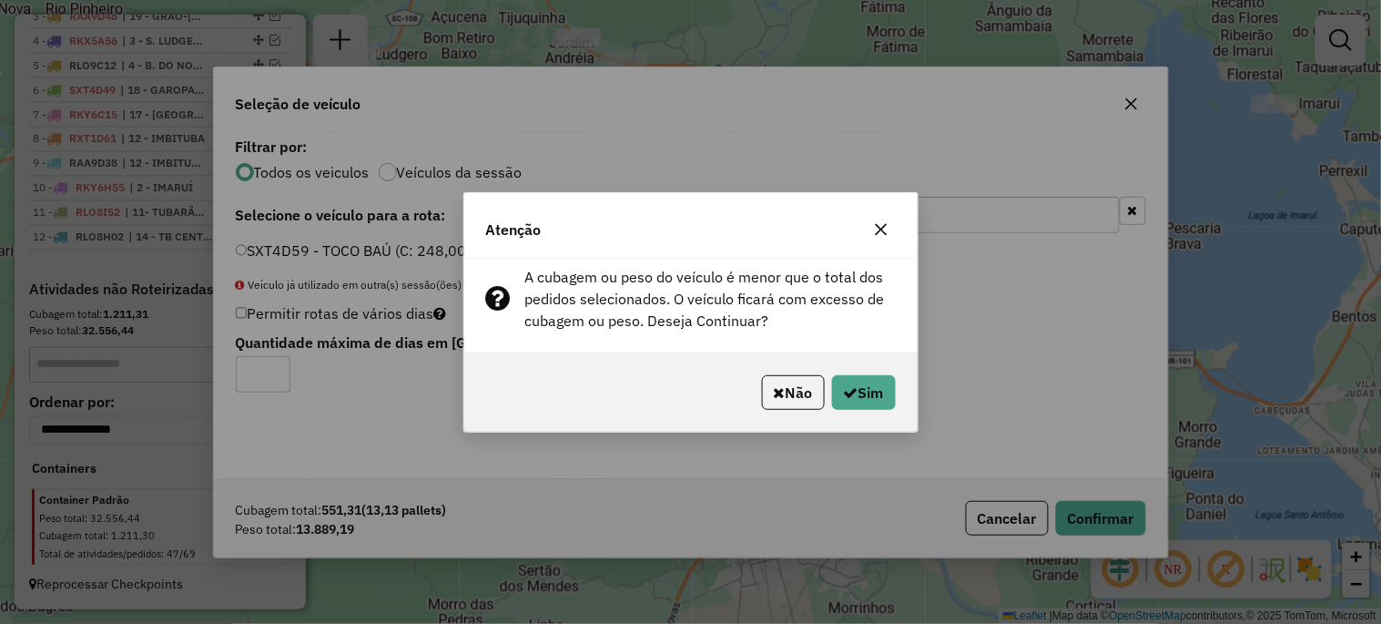
click at [877, 411] on div "Não Sim" at bounding box center [690, 392] width 453 height 78
click at [869, 405] on button "Sim" at bounding box center [864, 392] width 64 height 35
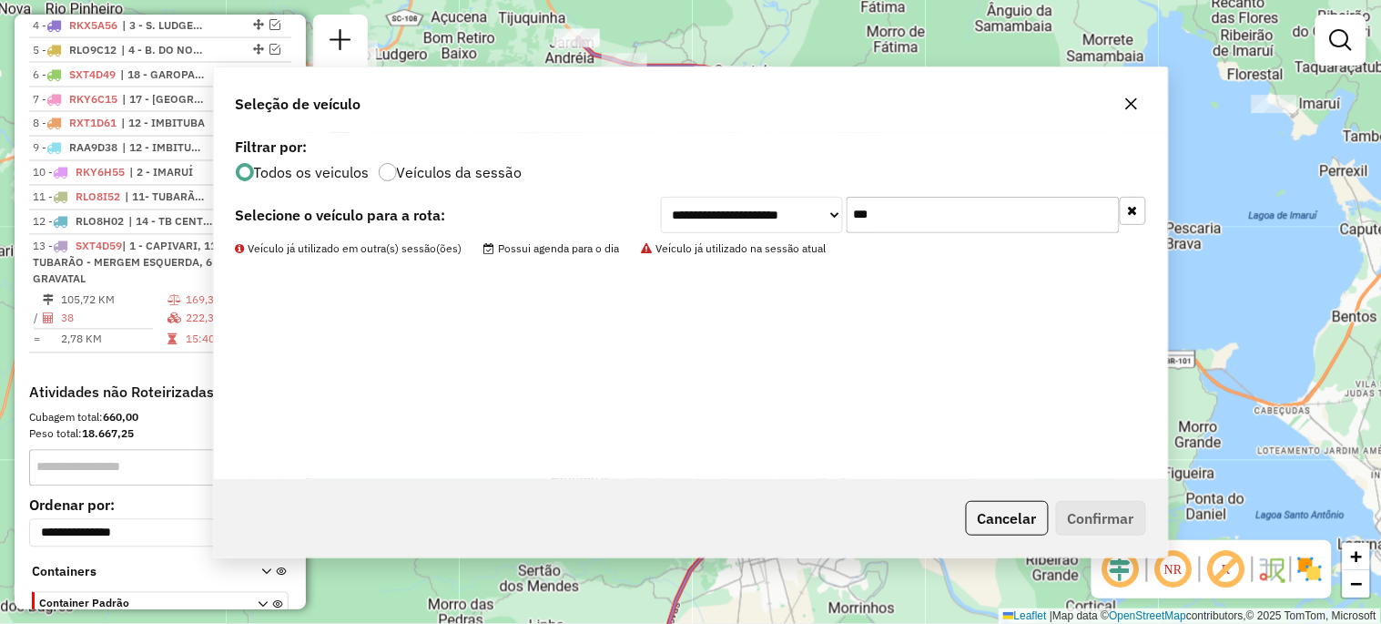
scroll to position [840, 0]
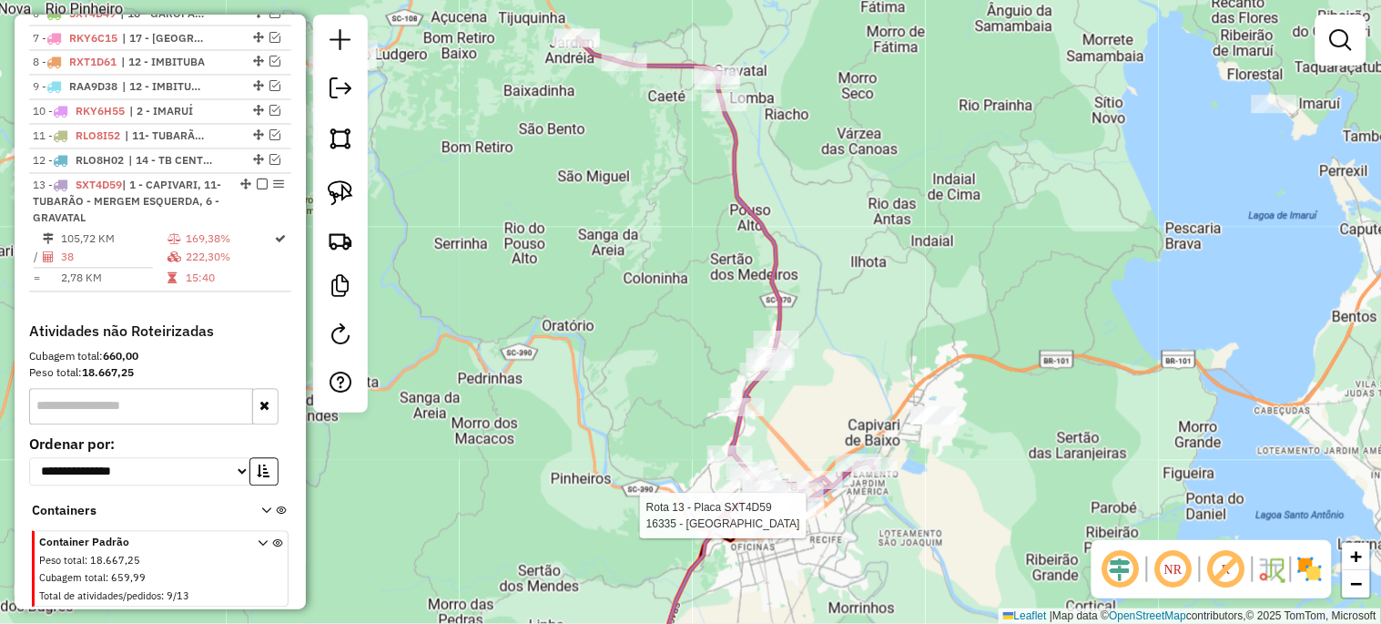
select select "*********"
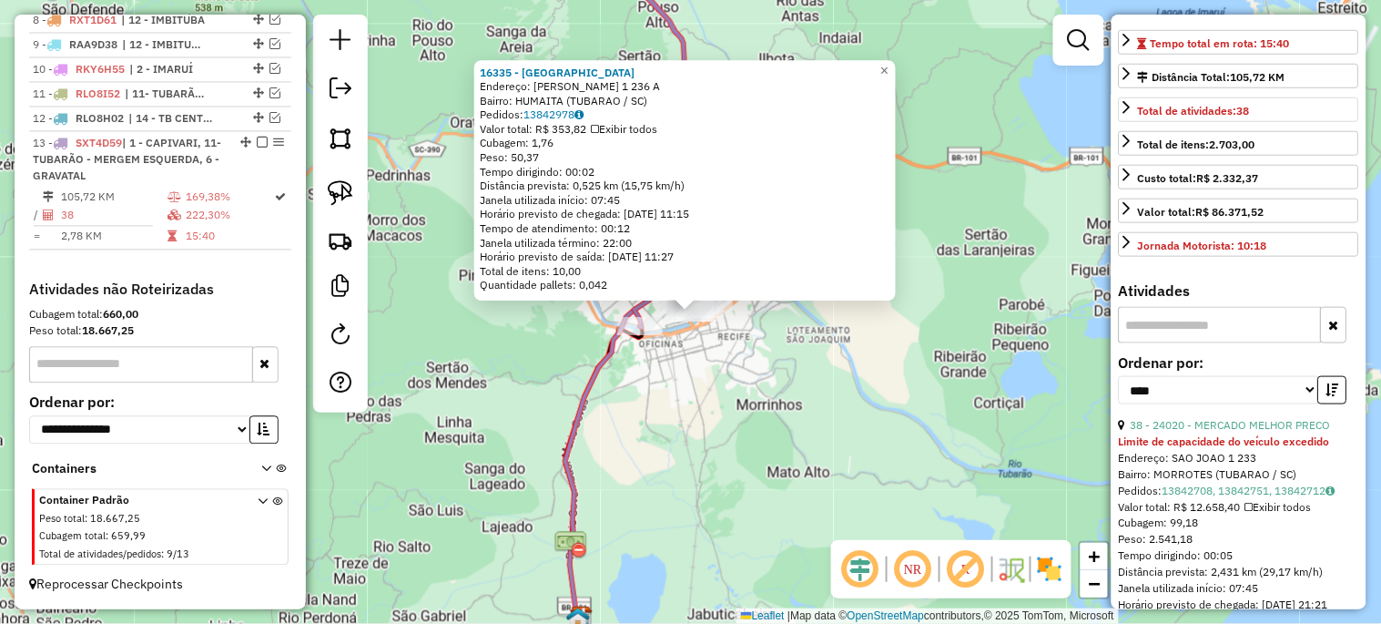
scroll to position [472, 0]
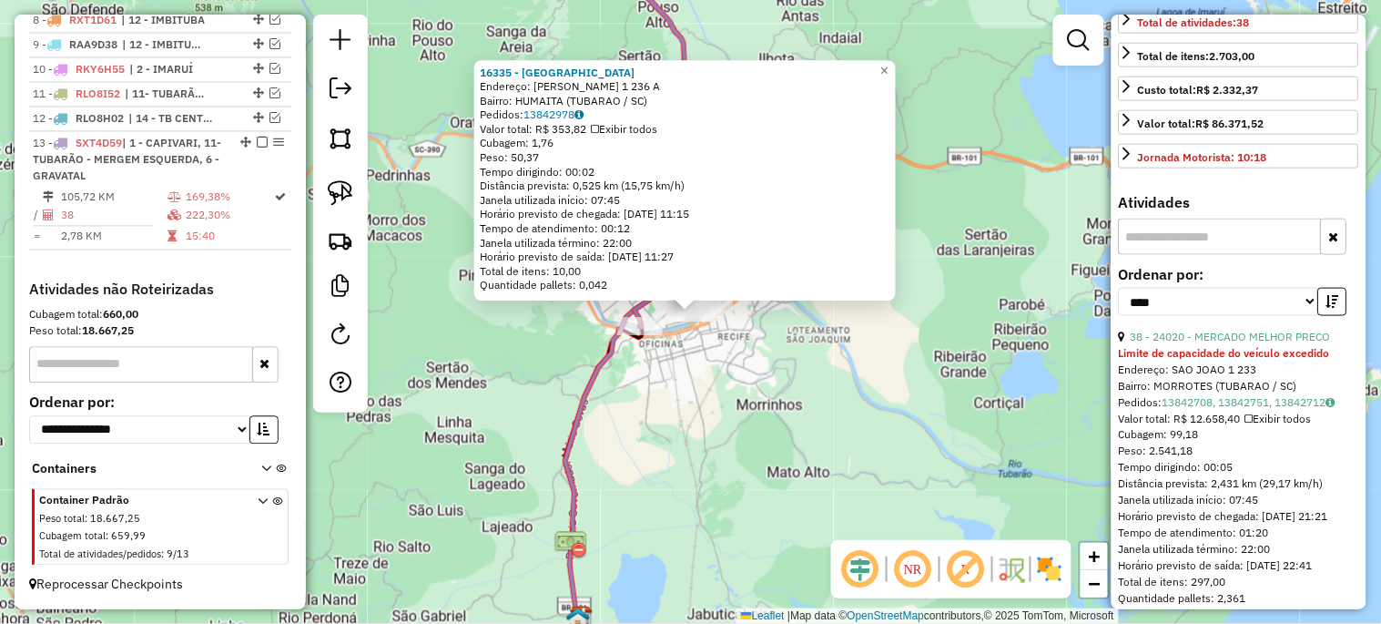
click at [1213, 361] on div "Limite de capacidade do veículo excedido" at bounding box center [1239, 353] width 240 height 16
click at [1212, 343] on link "38 - 24020 - MERCADO MELHOR PRECO" at bounding box center [1231, 337] width 200 height 14
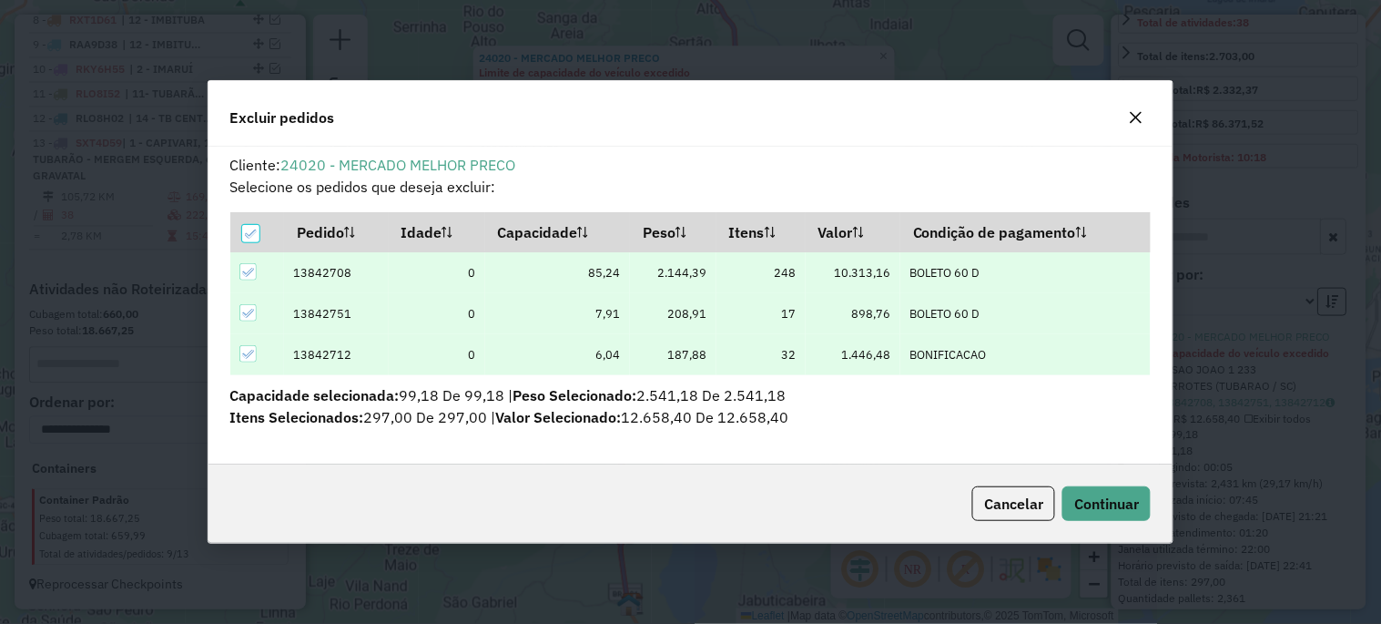
scroll to position [0, 0]
click at [1140, 502] on button "Continuar" at bounding box center [1106, 503] width 88 height 35
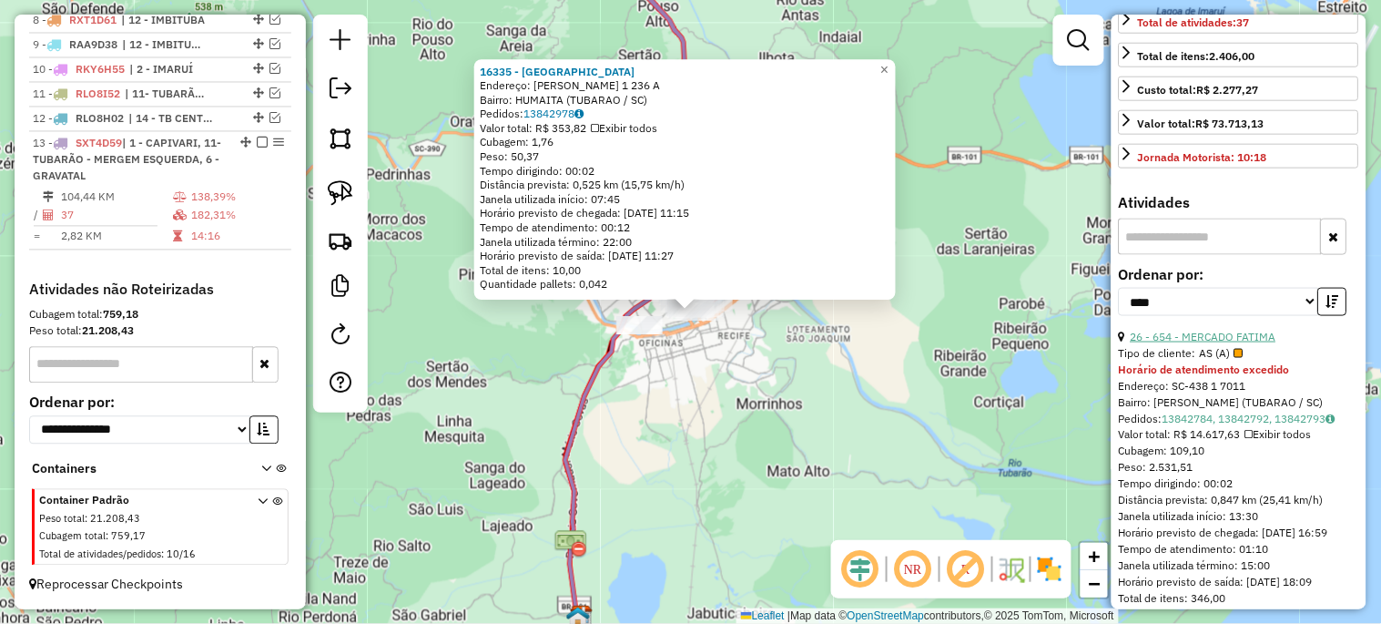
click at [1212, 343] on link "26 - 654 - MERCADO FATIMA" at bounding box center [1204, 337] width 146 height 14
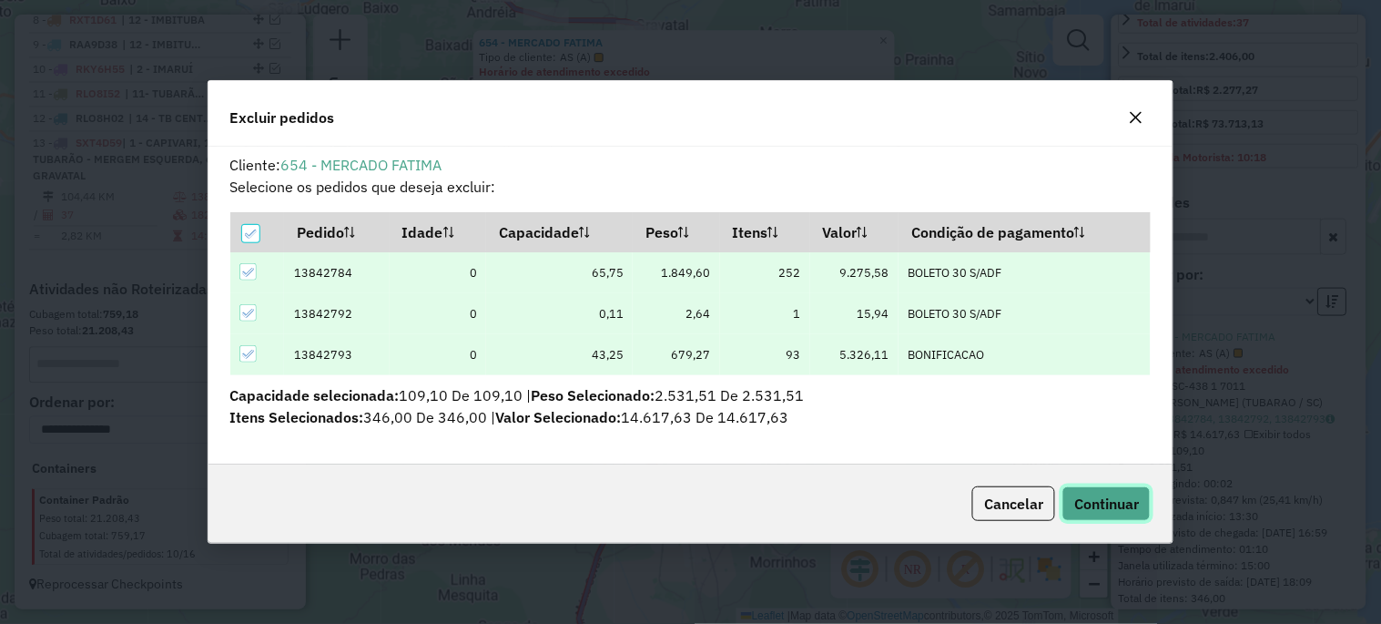
click at [1095, 498] on span "Continuar" at bounding box center [1106, 503] width 65 height 18
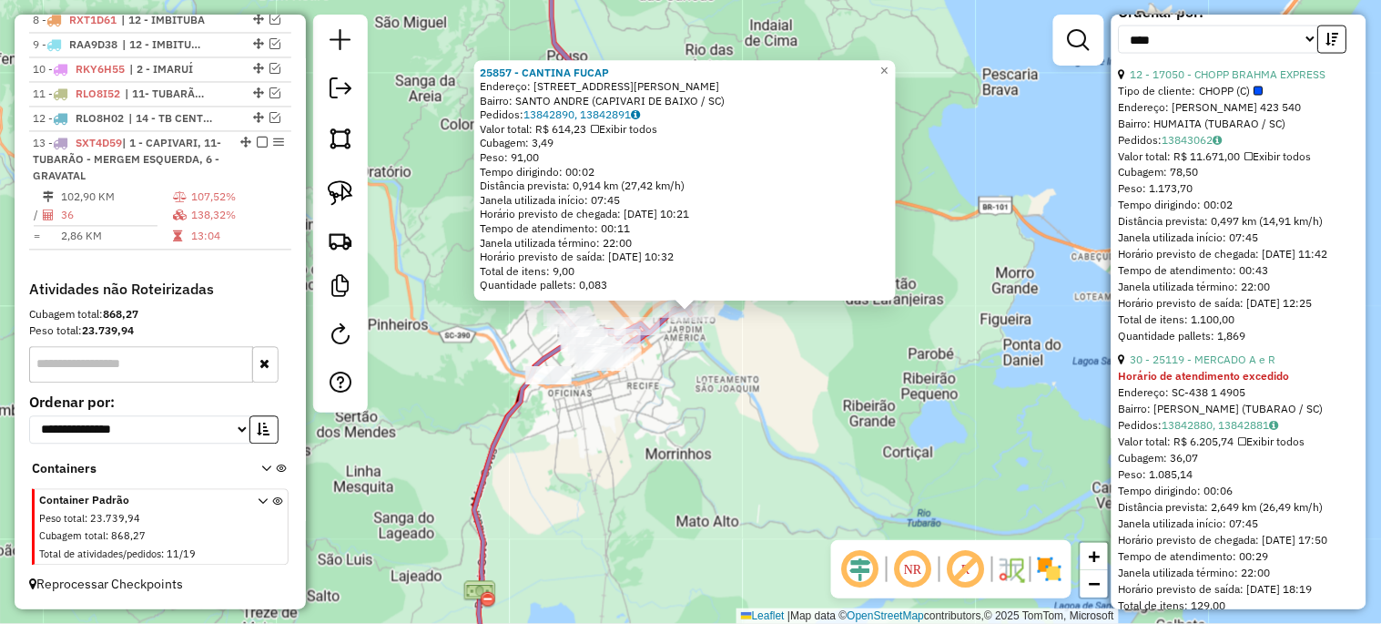
scroll to position [675, 0]
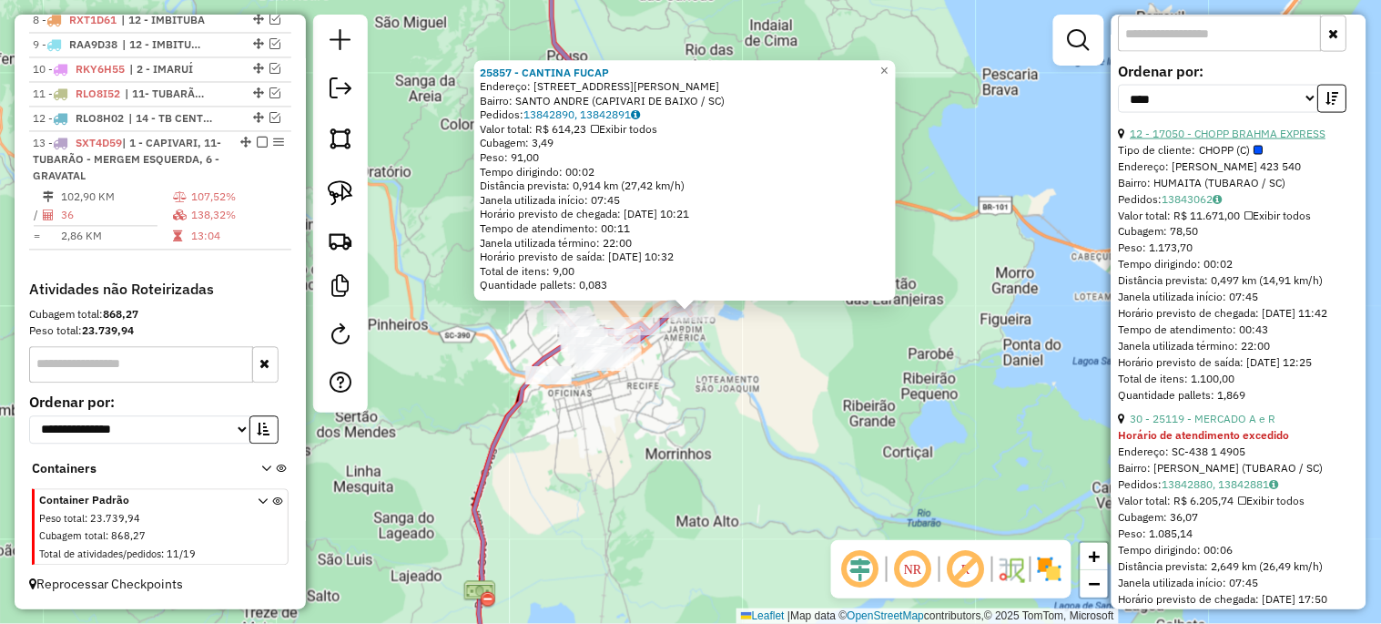
click at [1197, 140] on link "12 - 17050 - CHOPP BRAHMA EXPRESS" at bounding box center [1229, 134] width 196 height 14
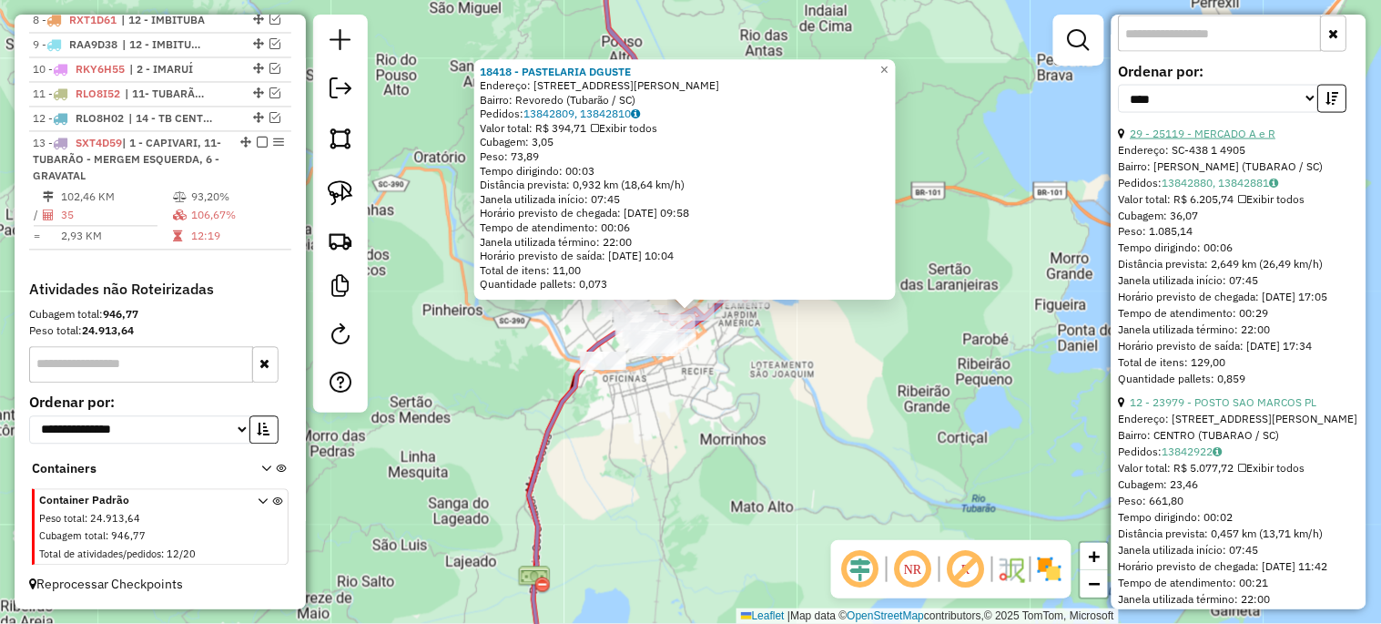
click at [1205, 140] on link "29 - 25119 - MERCADO A e R" at bounding box center [1204, 134] width 146 height 14
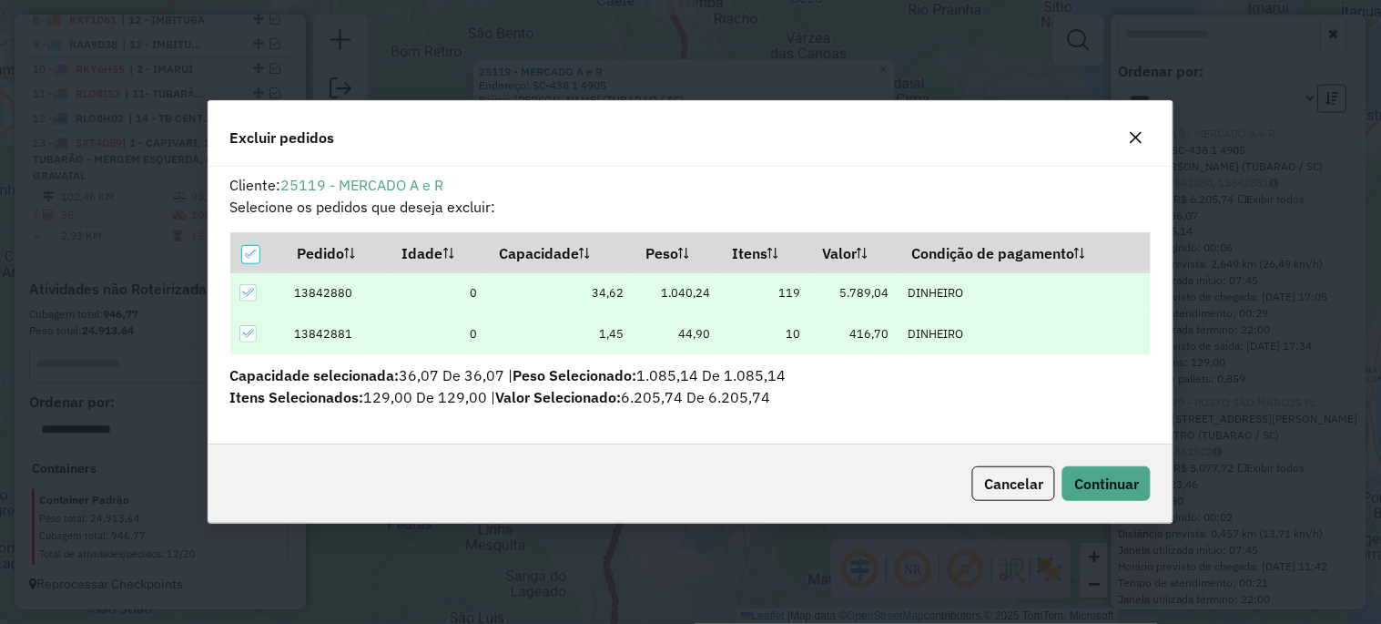
scroll to position [0, 0]
click at [1105, 478] on span "Continuar" at bounding box center [1106, 483] width 65 height 18
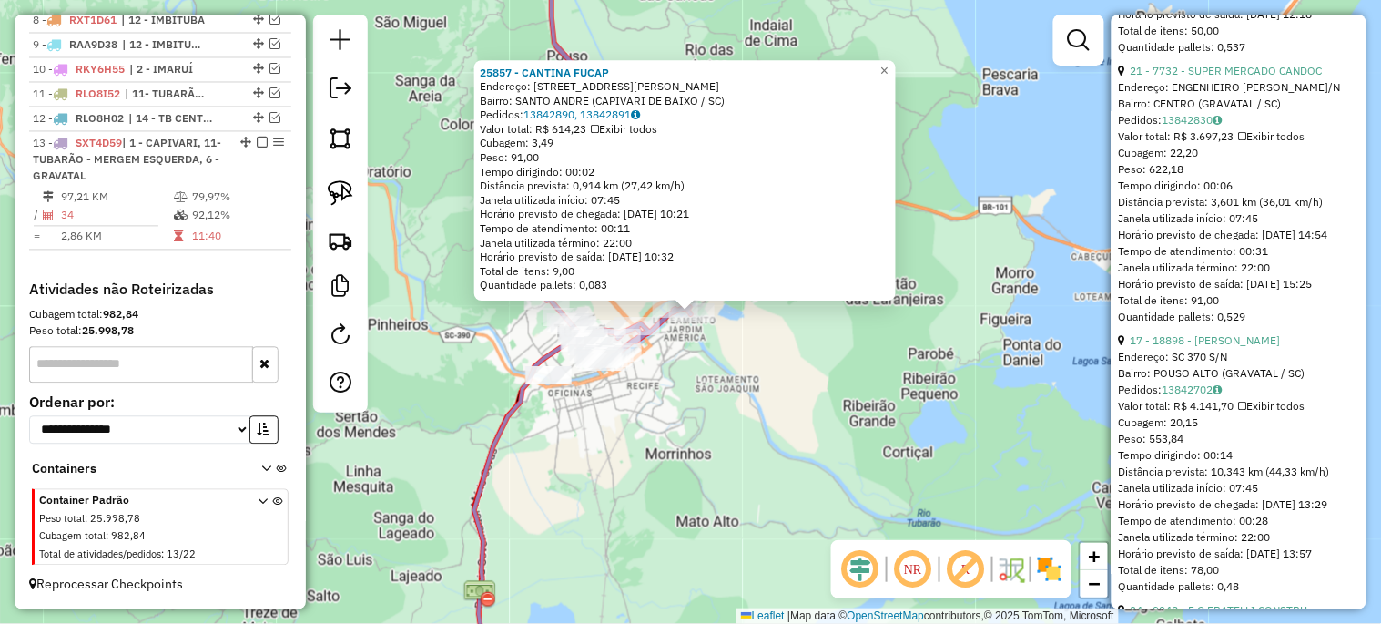
scroll to position [1399, 0]
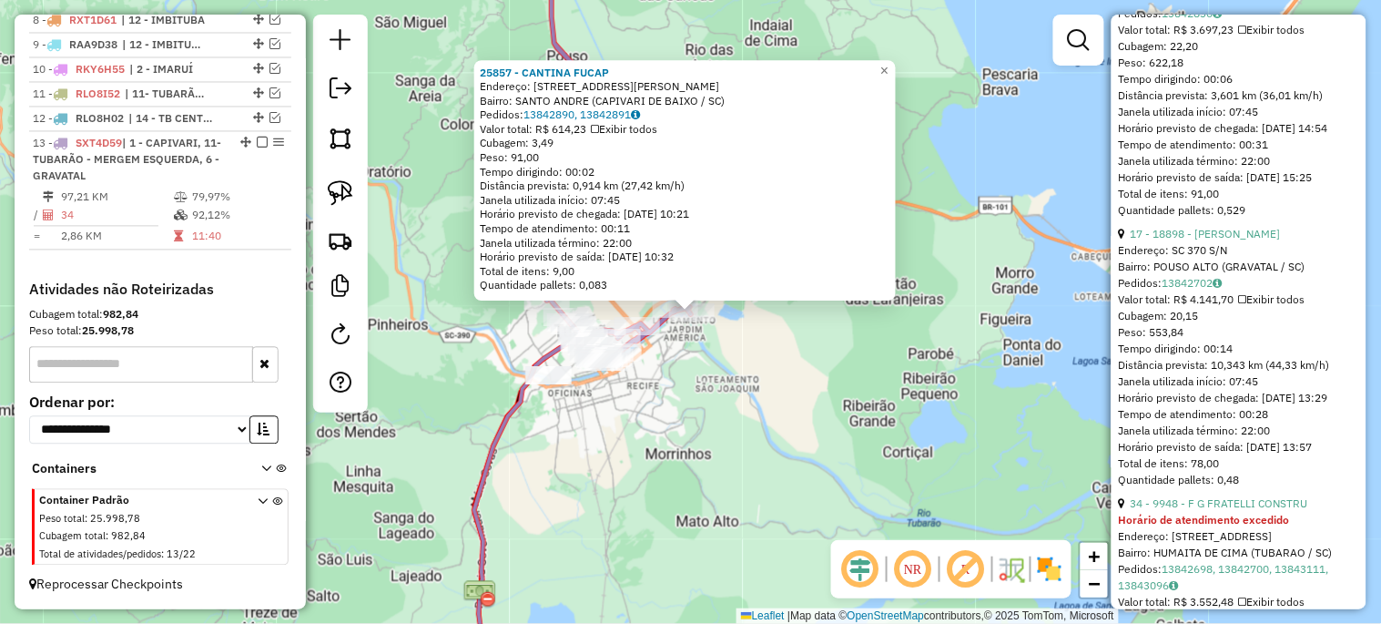
click at [442, 262] on div "25857 - CANTINA FUCAP Endereço: [STREET_ADDRESS][PERSON_NAME] Bairro: SANTO AND…" at bounding box center [690, 312] width 1381 height 624
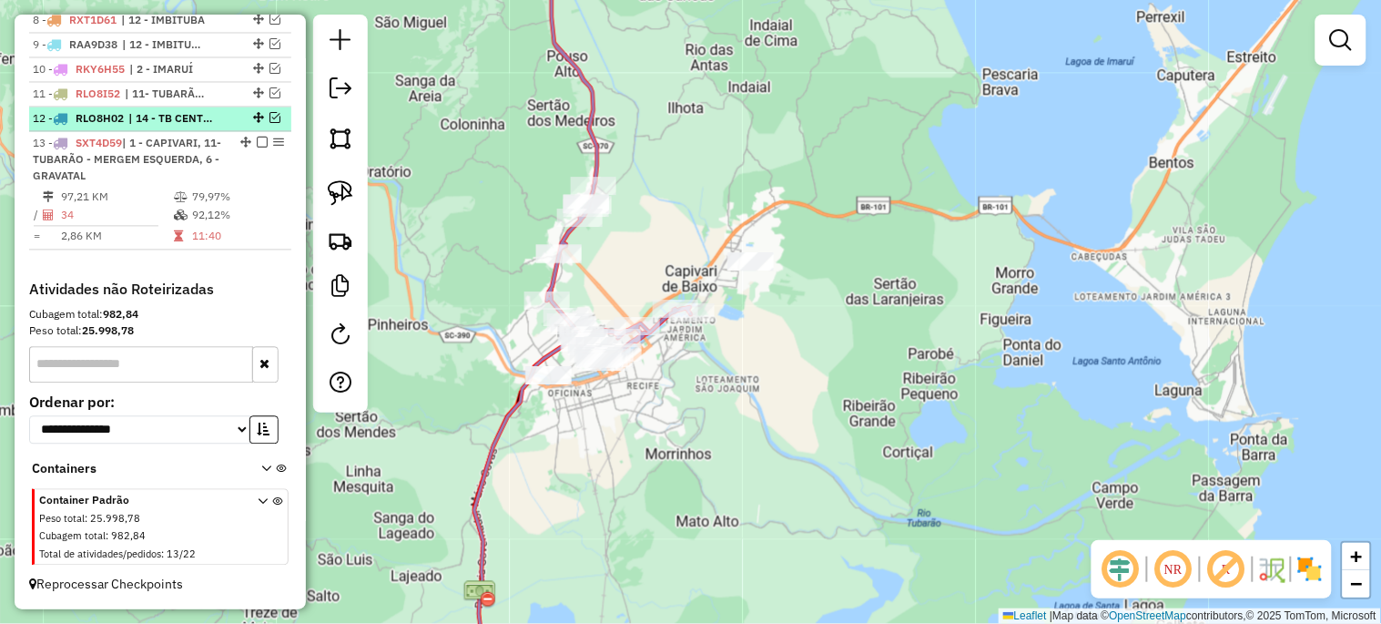
click at [271, 111] on div "12 - RLO8H02 | 14 - TB CENTRO" at bounding box center [160, 119] width 255 height 16
select select "*********"
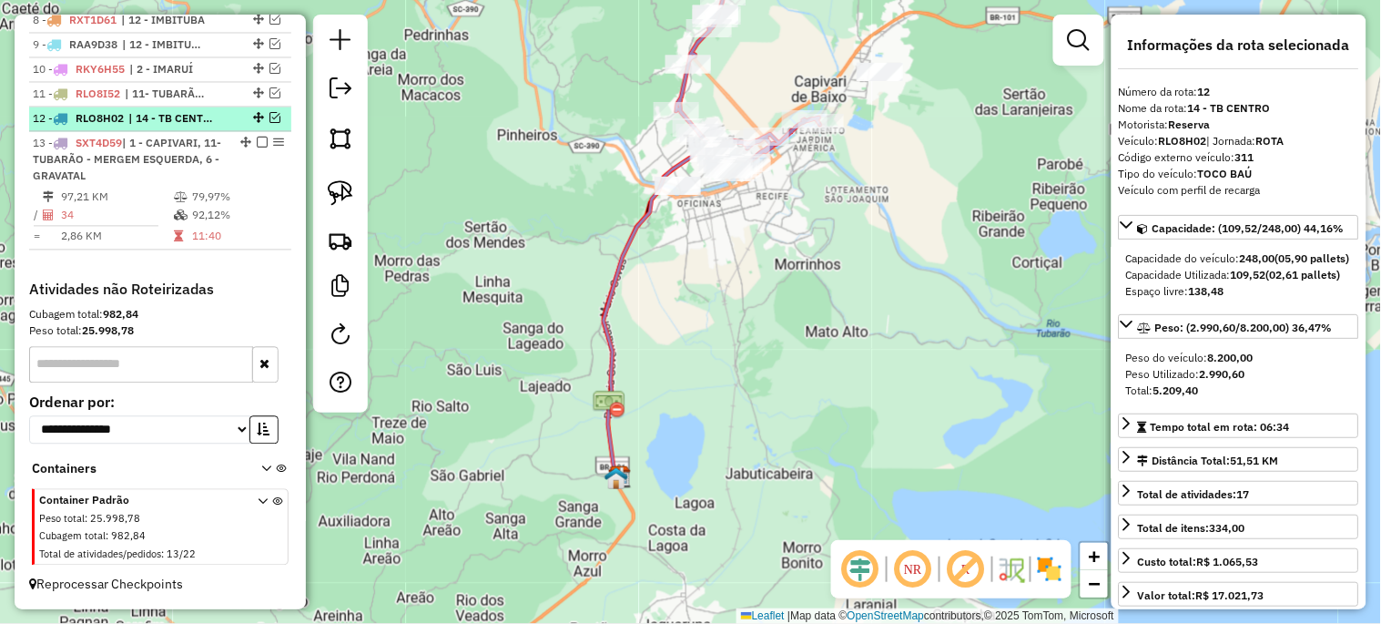
click at [270, 115] on em at bounding box center [274, 118] width 11 height 11
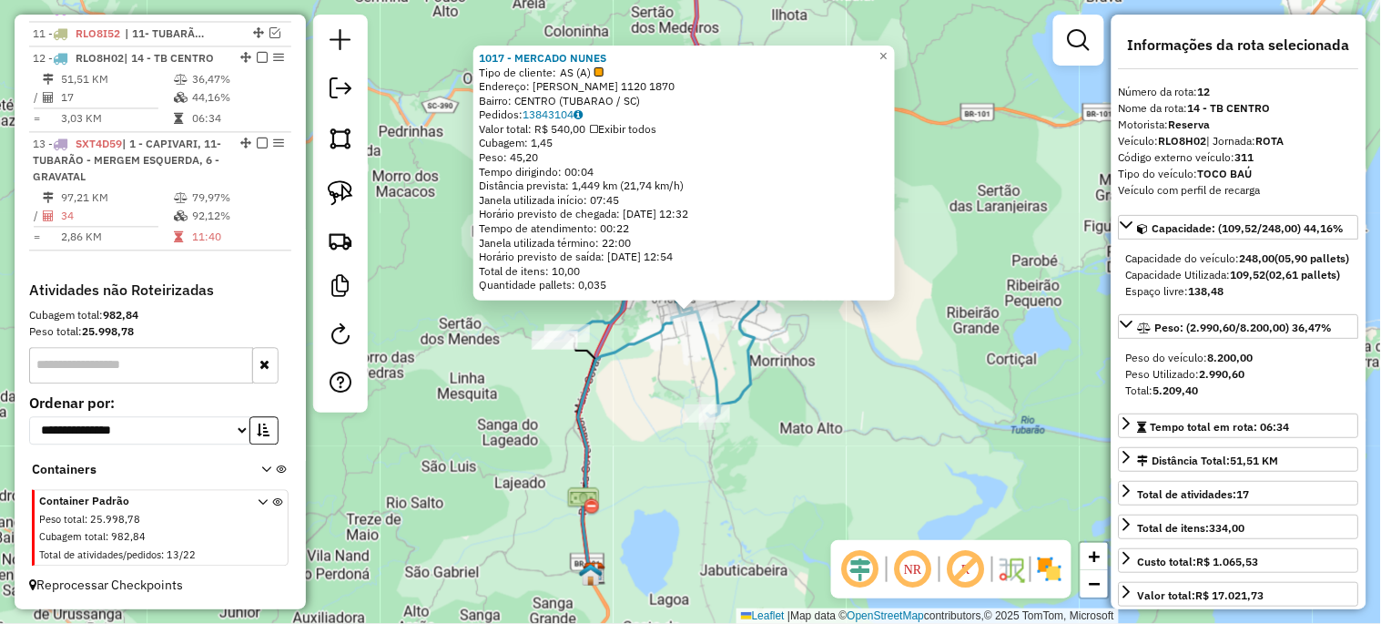
scroll to position [959, 0]
click at [828, 353] on div "1017 - MERCADO NUNES Tipo de cliente: AS (A) Endereço: [PERSON_NAME] 1120 1870 …" at bounding box center [690, 312] width 1381 height 624
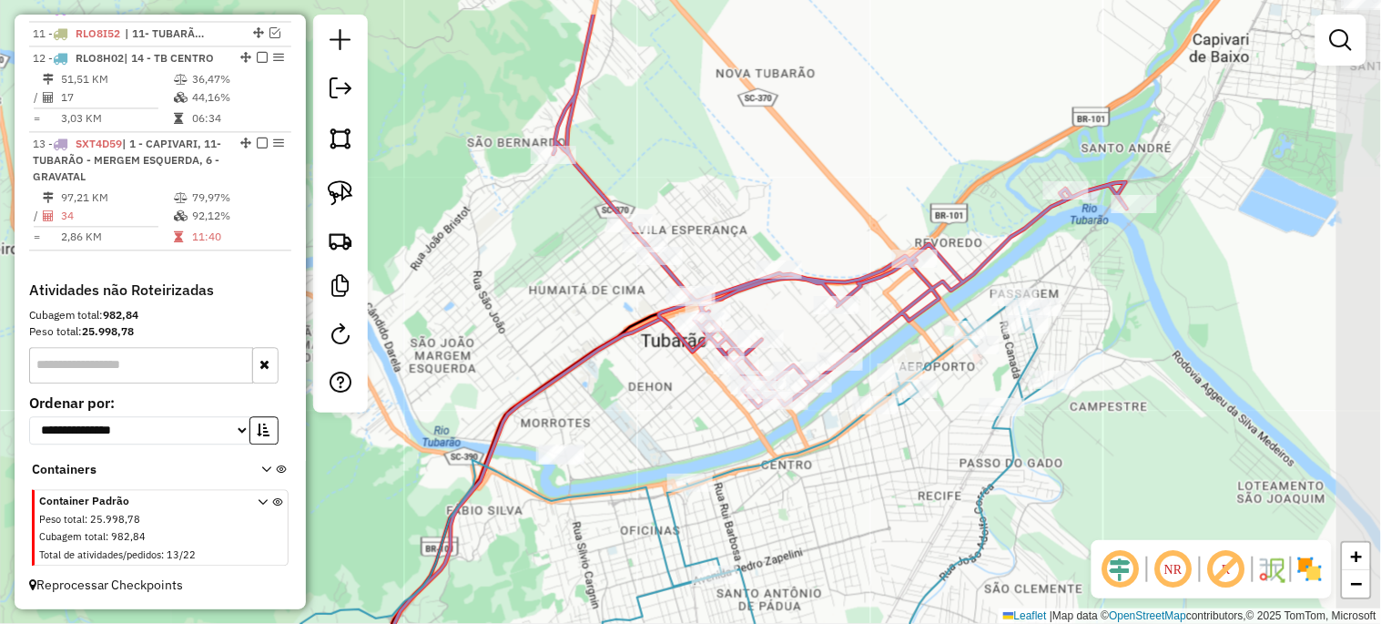
drag, startPoint x: 1005, startPoint y: 341, endPoint x: 948, endPoint y: 404, distance: 84.4
click at [950, 404] on div "Janela de atendimento Grade de atendimento Capacidade Transportadoras Veículos …" at bounding box center [690, 312] width 1381 height 624
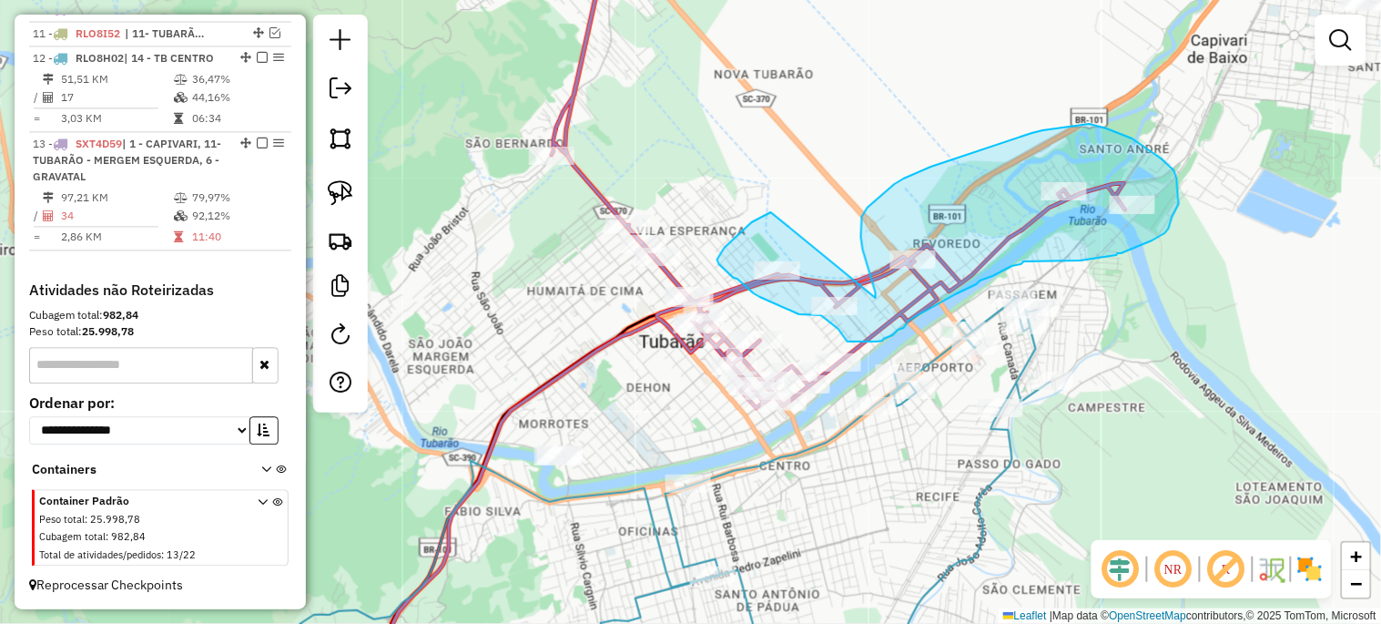
drag, startPoint x: 876, startPoint y: 298, endPoint x: 771, endPoint y: 212, distance: 135.2
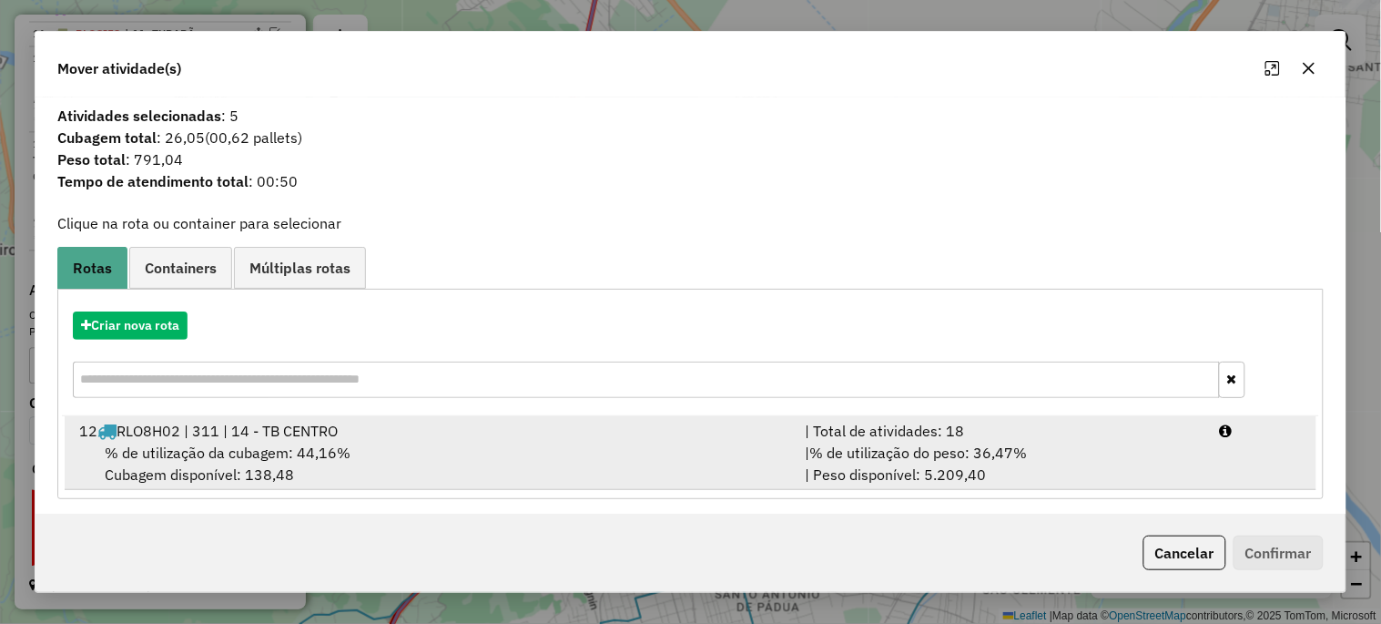
click at [249, 460] on span "% de utilização da cubagem: 44,16%" at bounding box center [228, 452] width 246 height 18
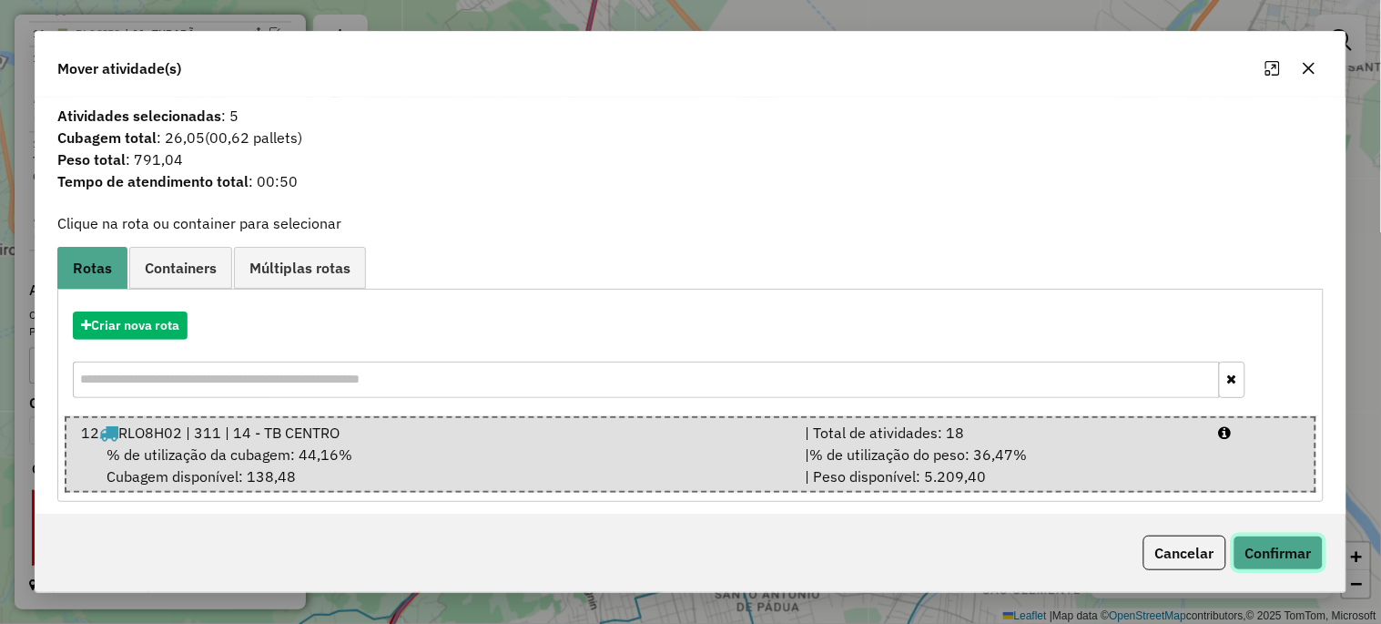
click at [1286, 556] on button "Confirmar" at bounding box center [1278, 552] width 90 height 35
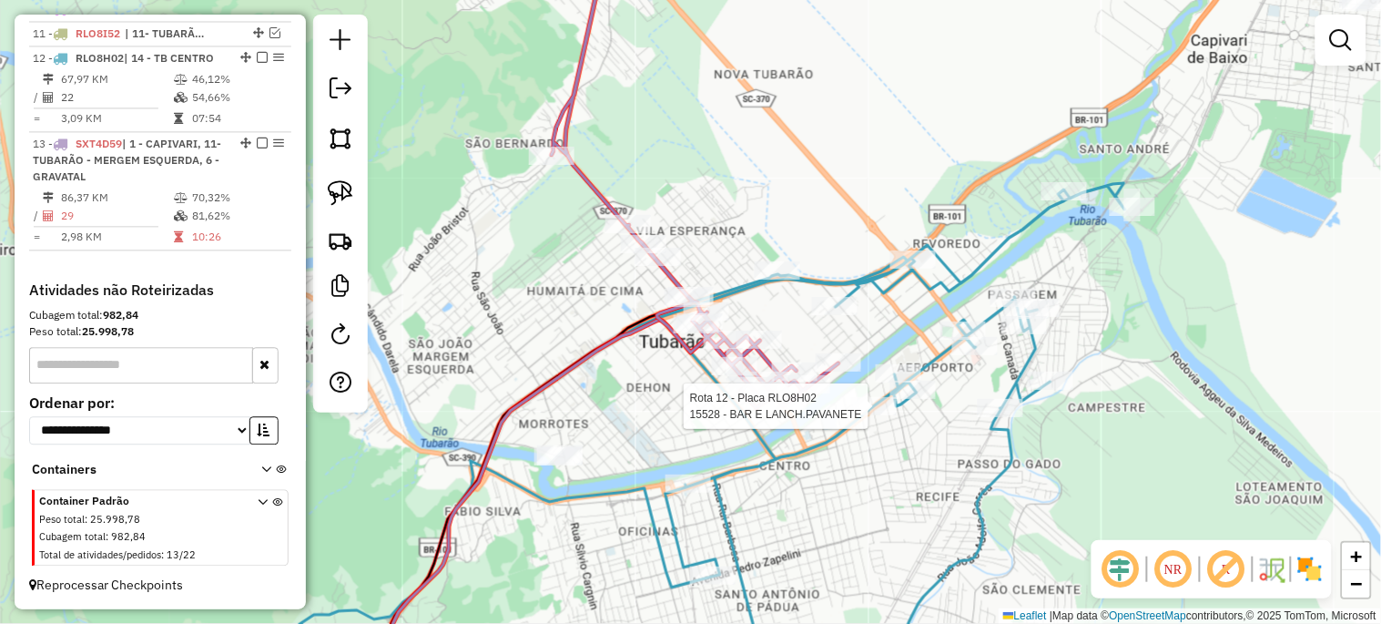
click at [876, 415] on div at bounding box center [874, 406] width 46 height 18
select select "*********"
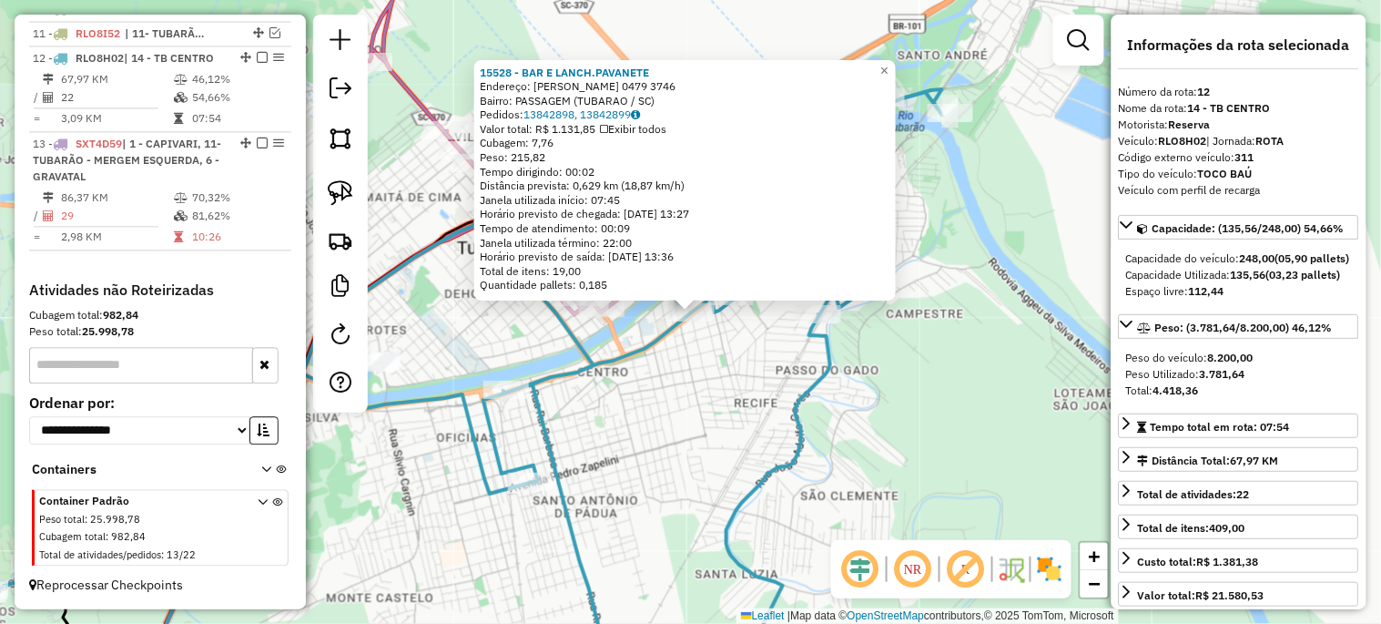
click at [759, 424] on div "15528 - BAR E LANCH.[PERSON_NAME]: [PERSON_NAME] 0479 3746 Bairro: PASSAGEM ([G…" at bounding box center [690, 312] width 1381 height 624
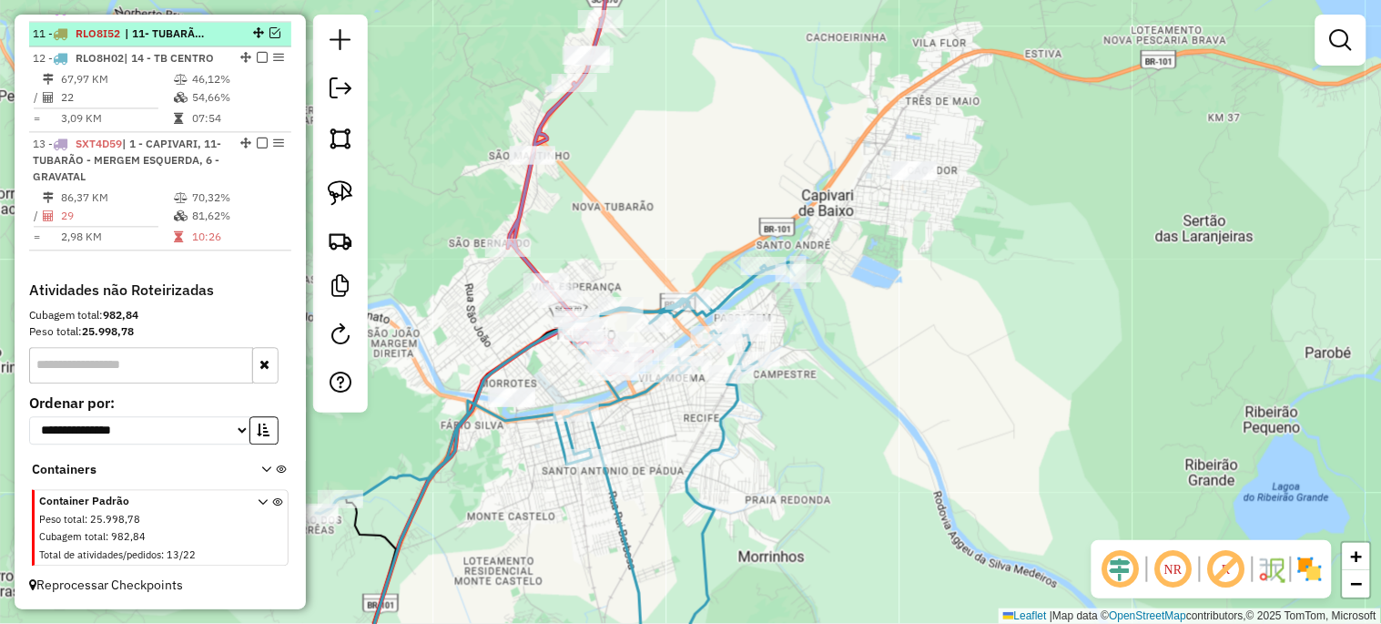
click at [269, 33] on em at bounding box center [274, 32] width 11 height 11
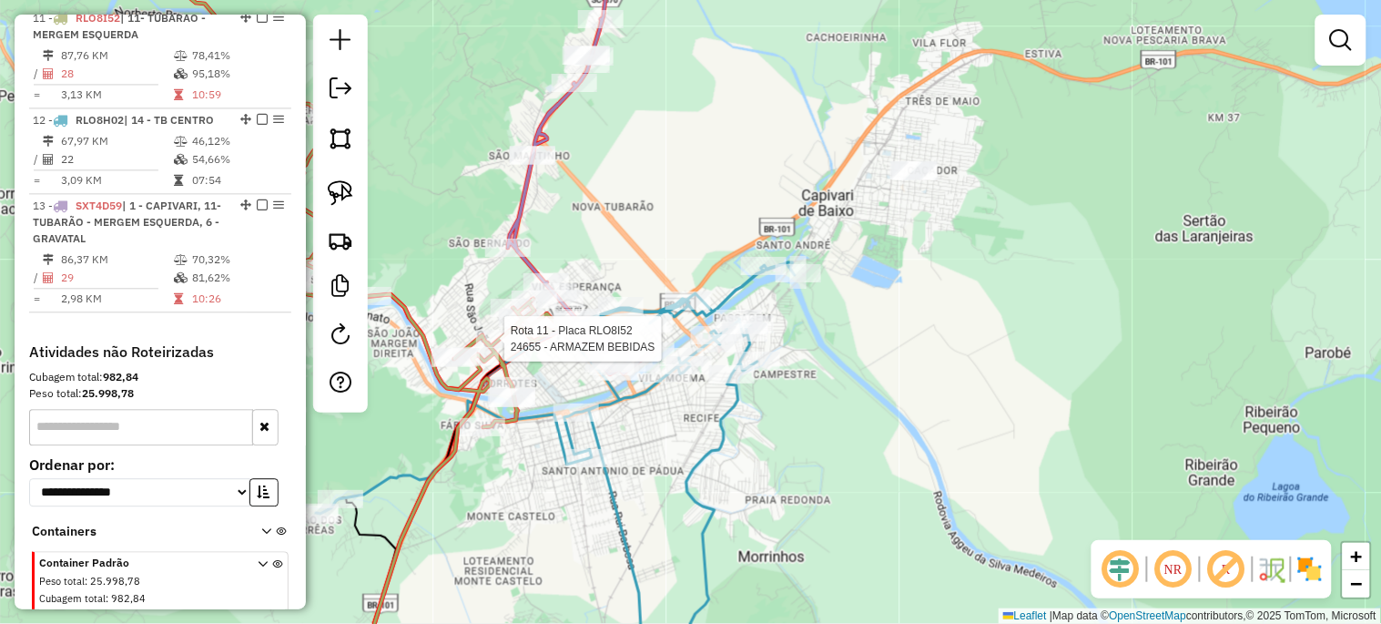
select select "*********"
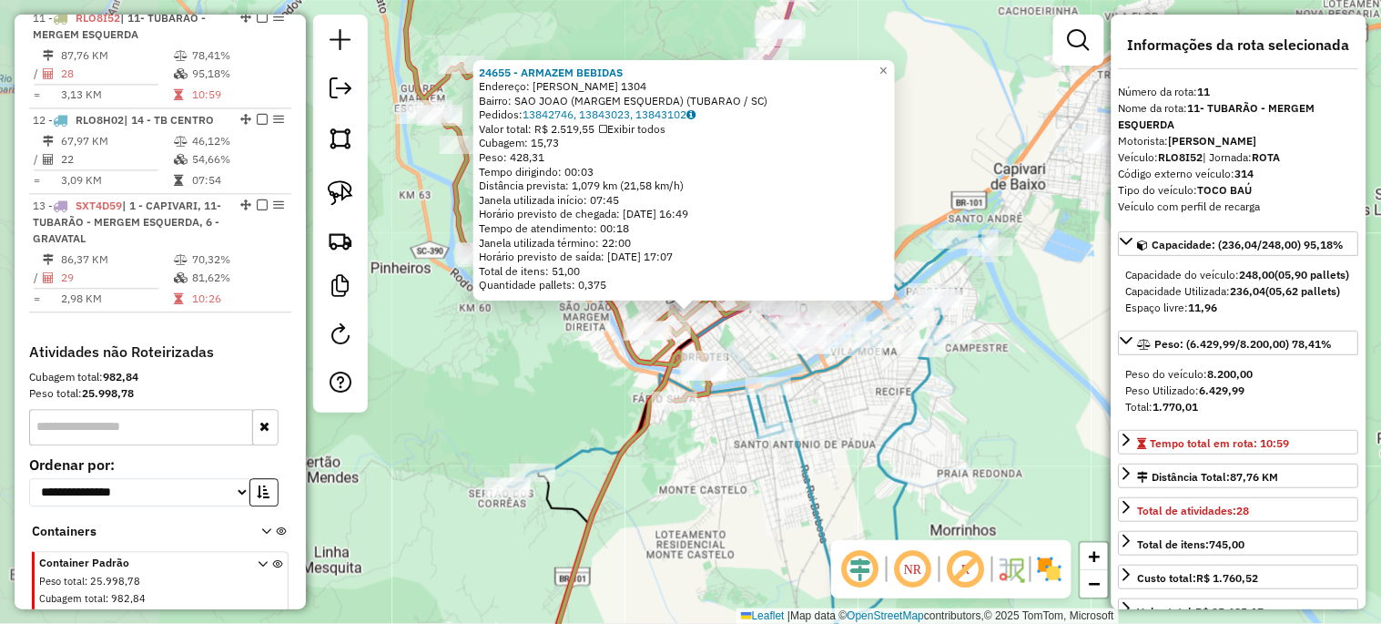
scroll to position [967, 0]
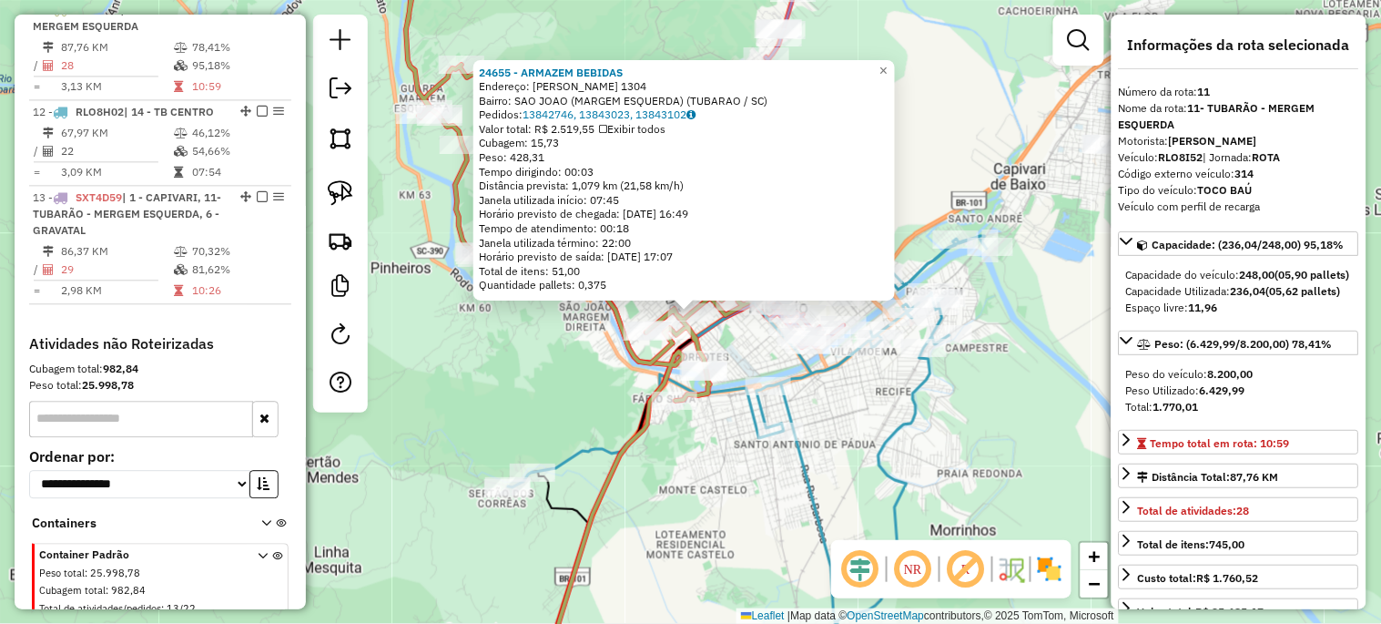
click at [462, 390] on div "24655 - ARMAZEM BEBIDAS Endereço: [PERSON_NAME] 1304 Bairro: SAO JOAO (MARGEM E…" at bounding box center [690, 312] width 1381 height 624
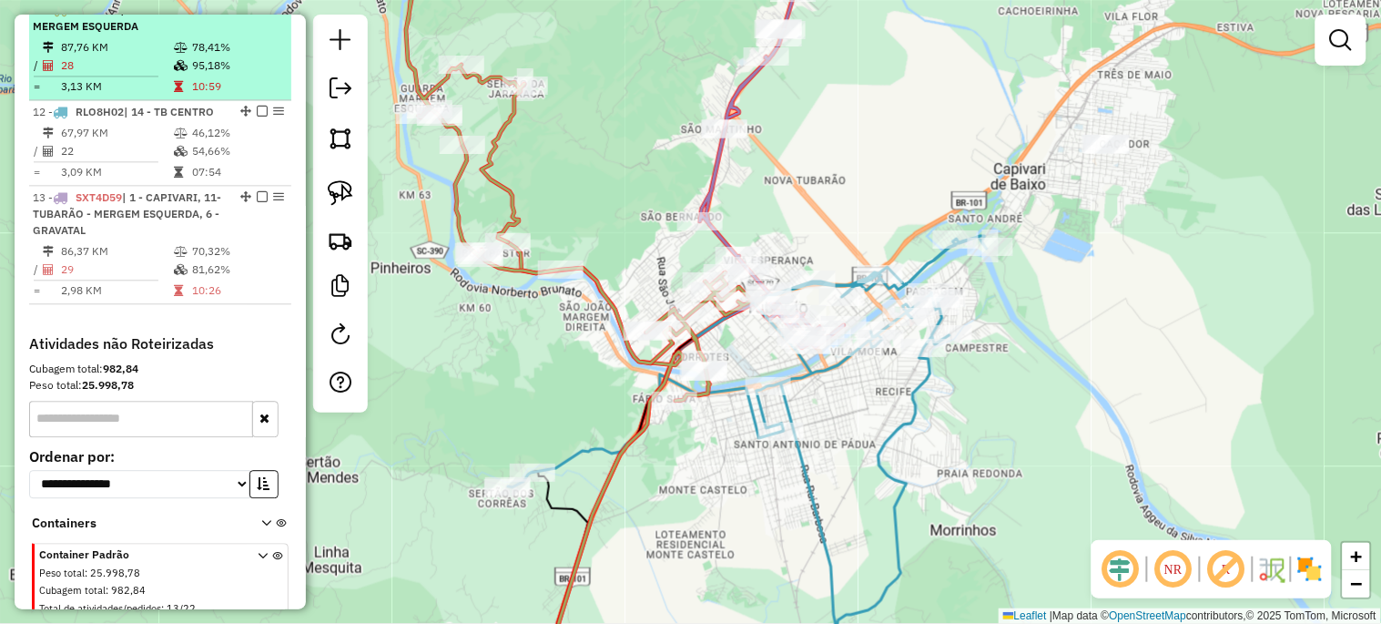
click at [257, 15] on em at bounding box center [262, 9] width 11 height 11
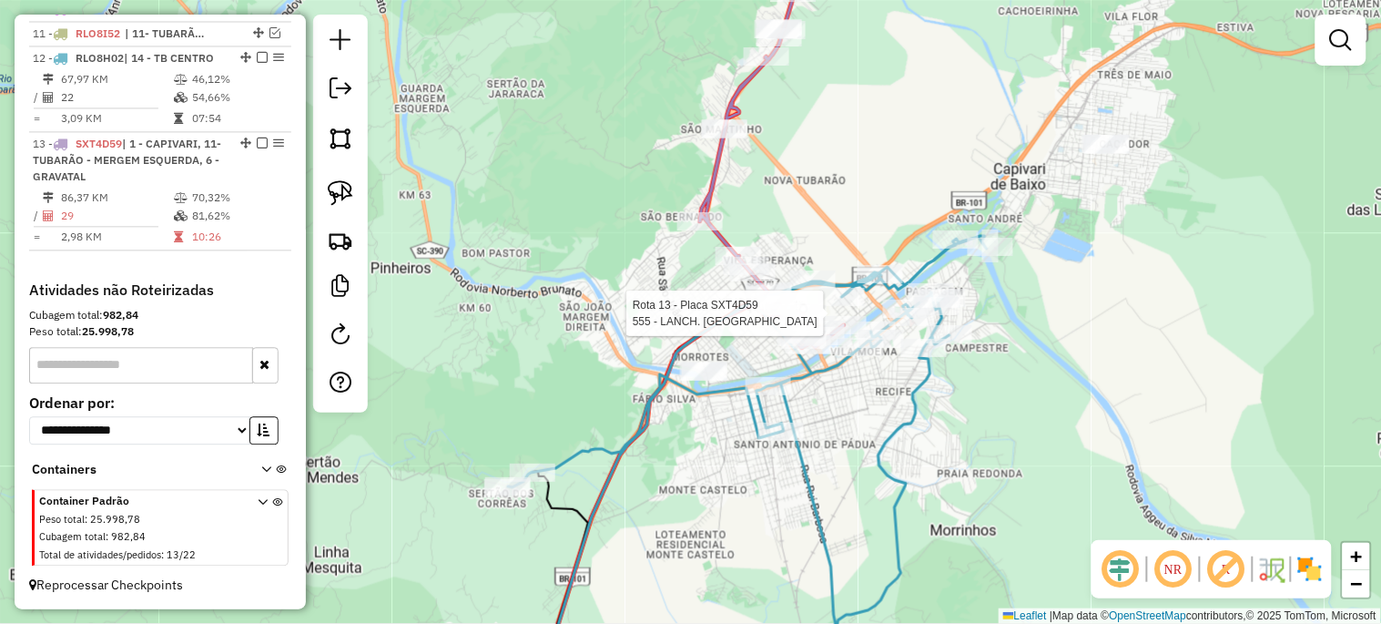
select select "*********"
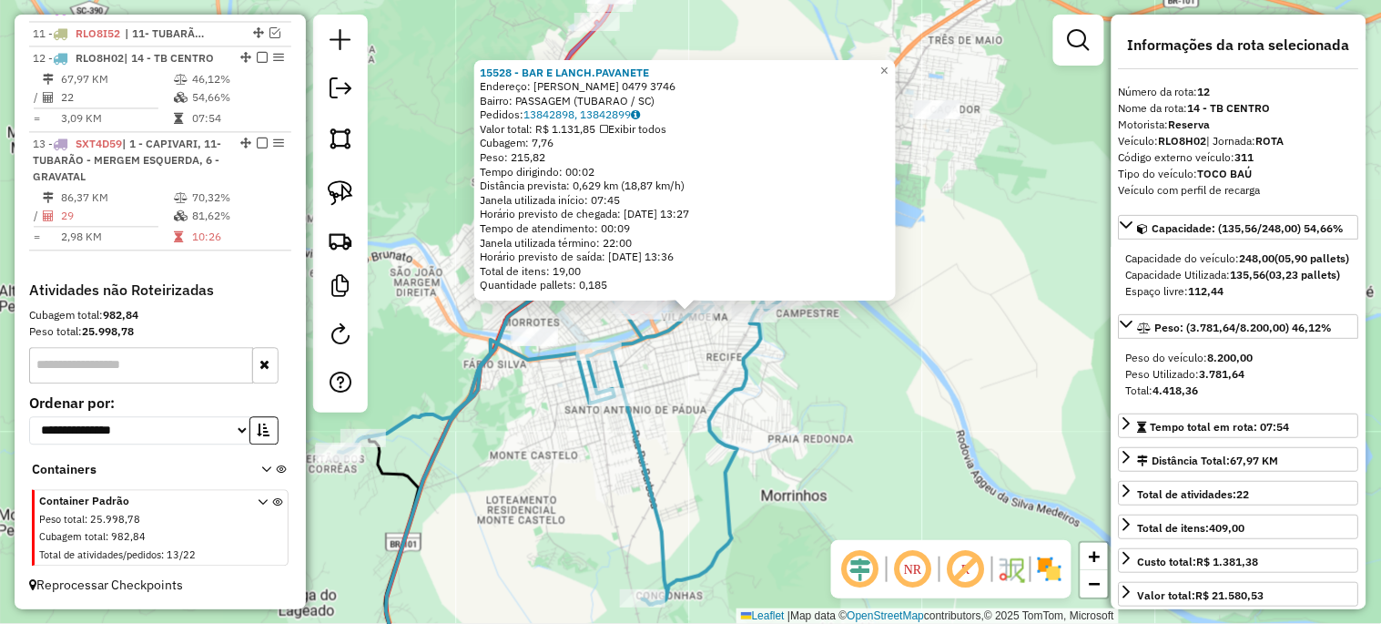
click at [792, 397] on div "15528 - BAR E LANCH.[PERSON_NAME]: [PERSON_NAME] 0479 3746 Bairro: PASSAGEM ([G…" at bounding box center [690, 312] width 1381 height 624
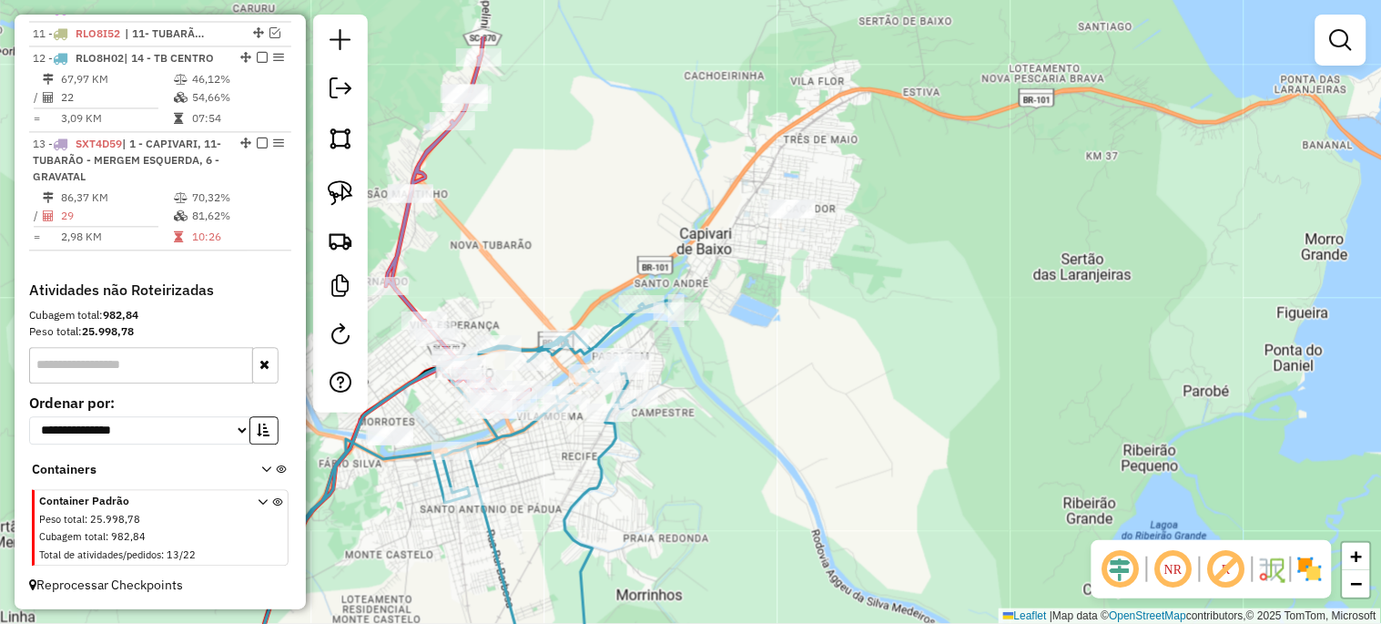
drag, startPoint x: 792, startPoint y: 397, endPoint x: 512, endPoint y: 484, distance: 293.7
click at [521, 486] on div "Janela de atendimento Grade de atendimento Capacidade Transportadoras Veículos …" at bounding box center [690, 312] width 1381 height 624
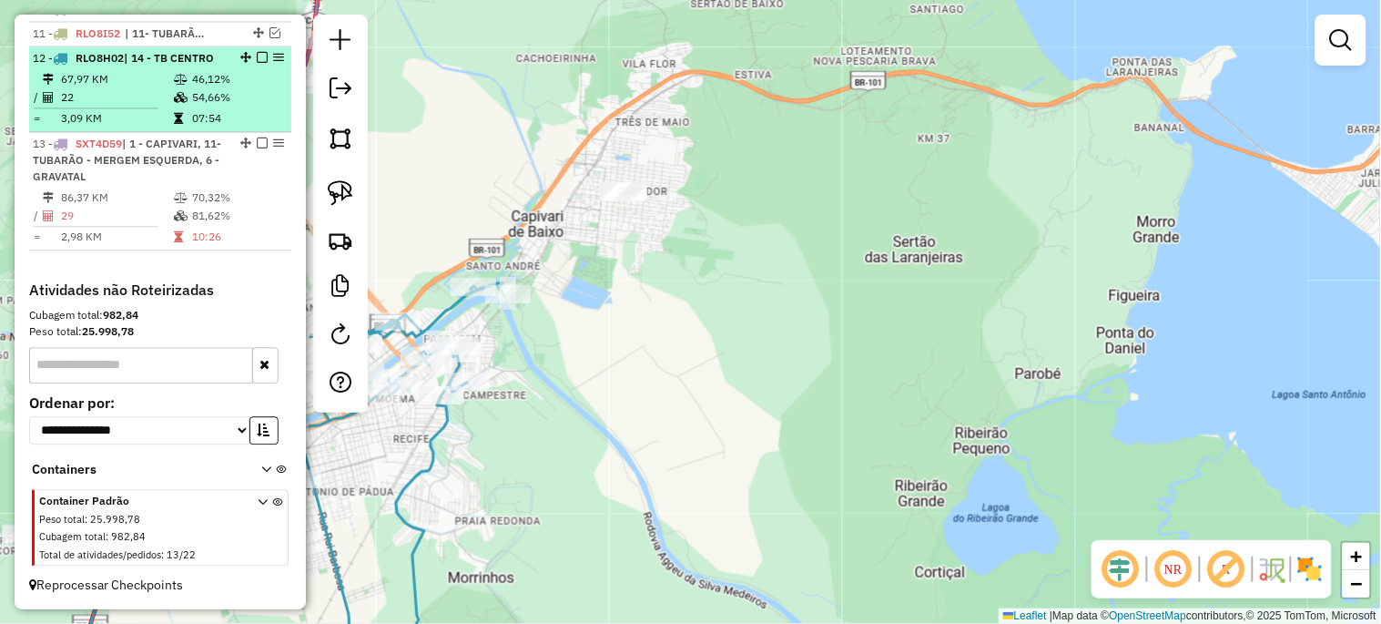
click at [257, 55] on em at bounding box center [262, 57] width 11 height 11
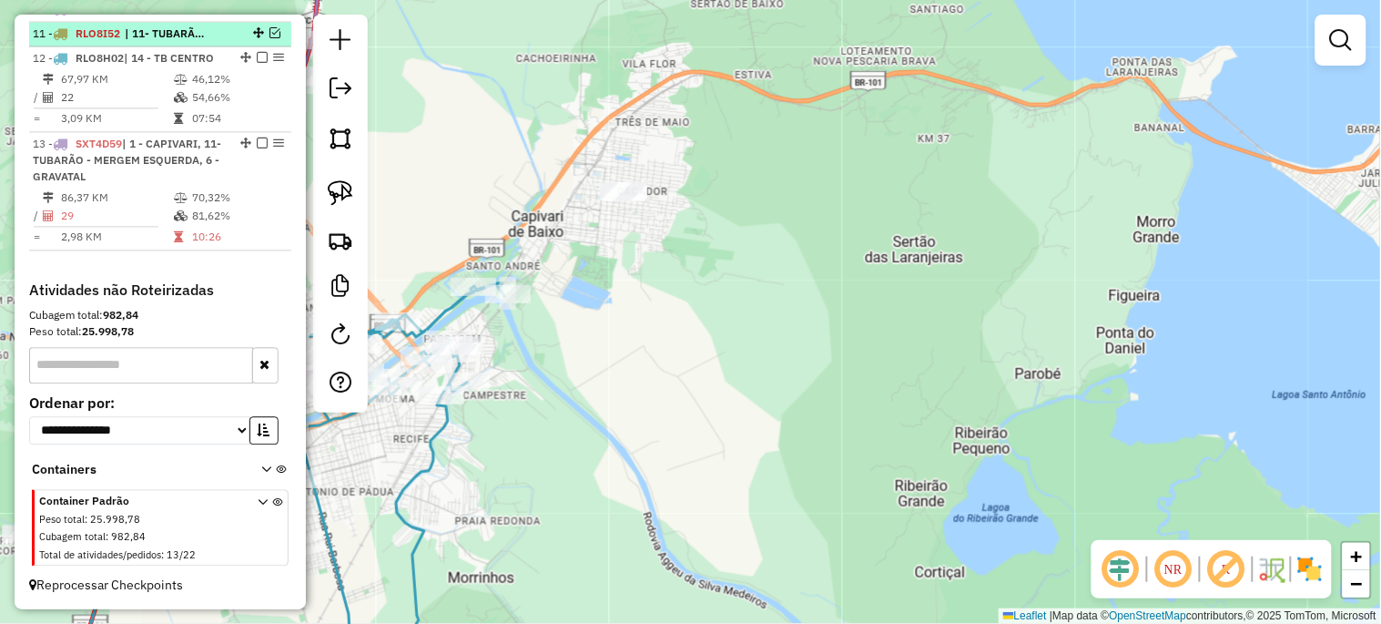
scroll to position [898, 0]
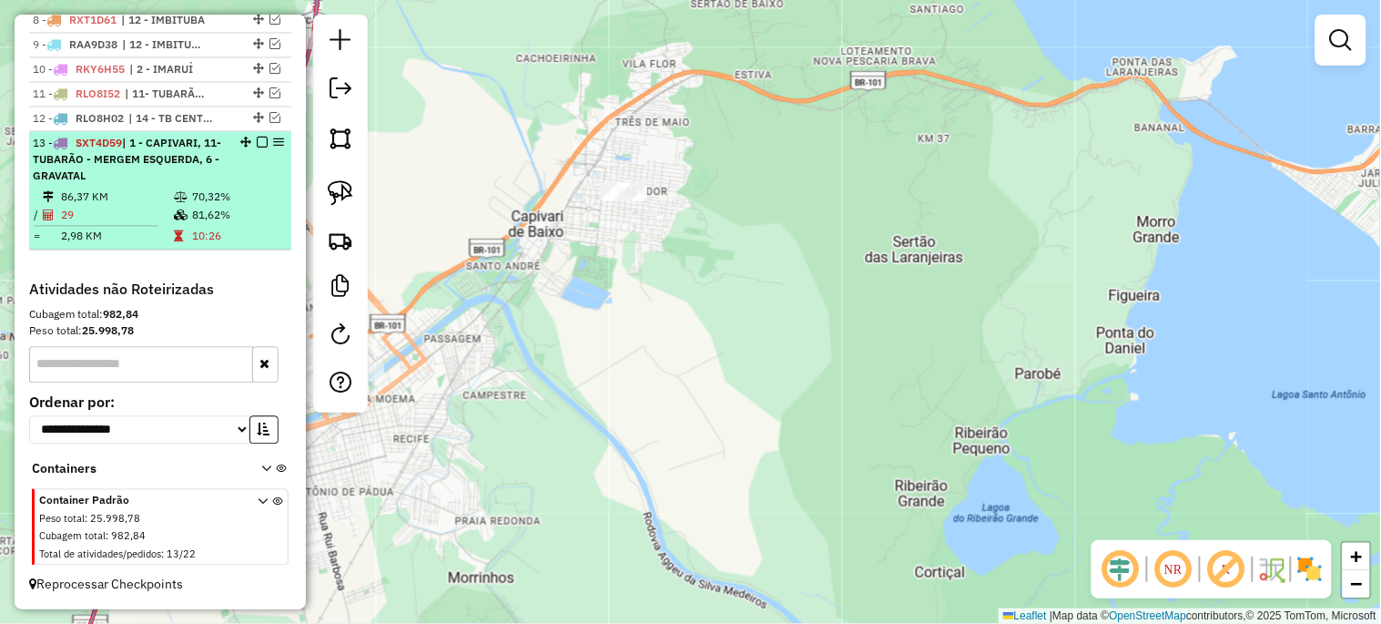
click at [259, 141] on em at bounding box center [262, 142] width 11 height 11
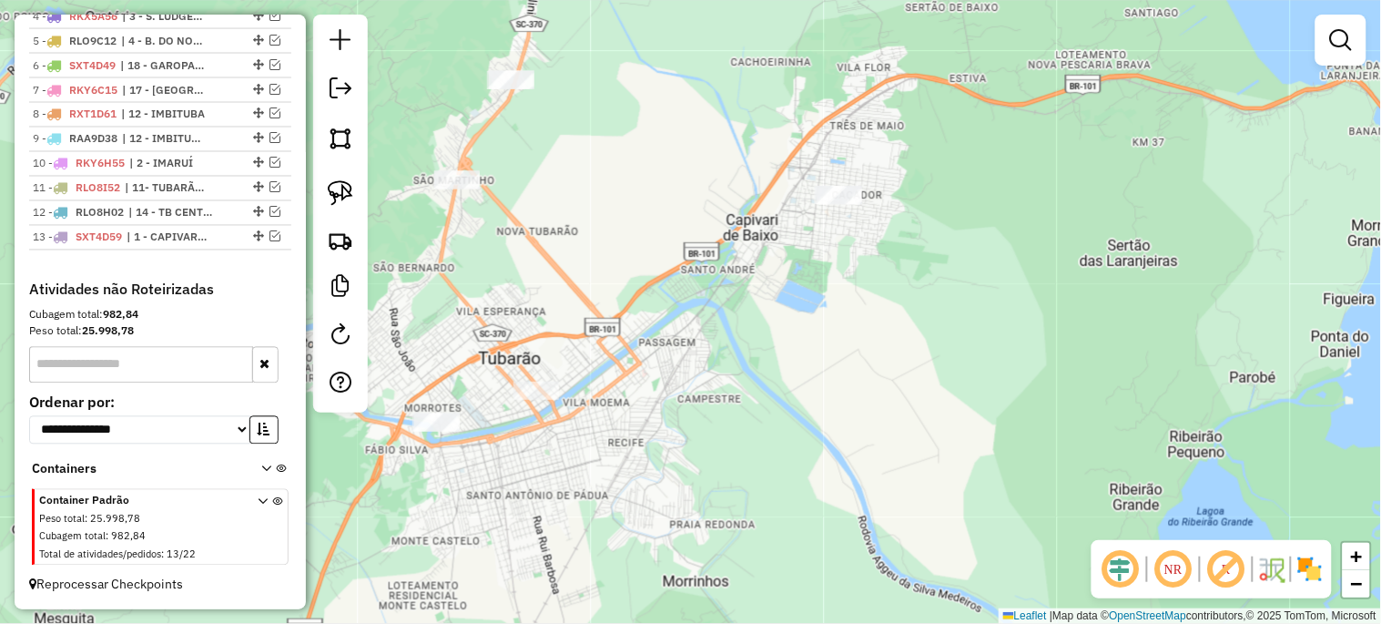
drag, startPoint x: 574, startPoint y: 338, endPoint x: 746, endPoint y: 348, distance: 172.3
click at [788, 340] on div "Janela de atendimento Grade de atendimento Capacidade Transportadoras Veículos …" at bounding box center [690, 312] width 1381 height 624
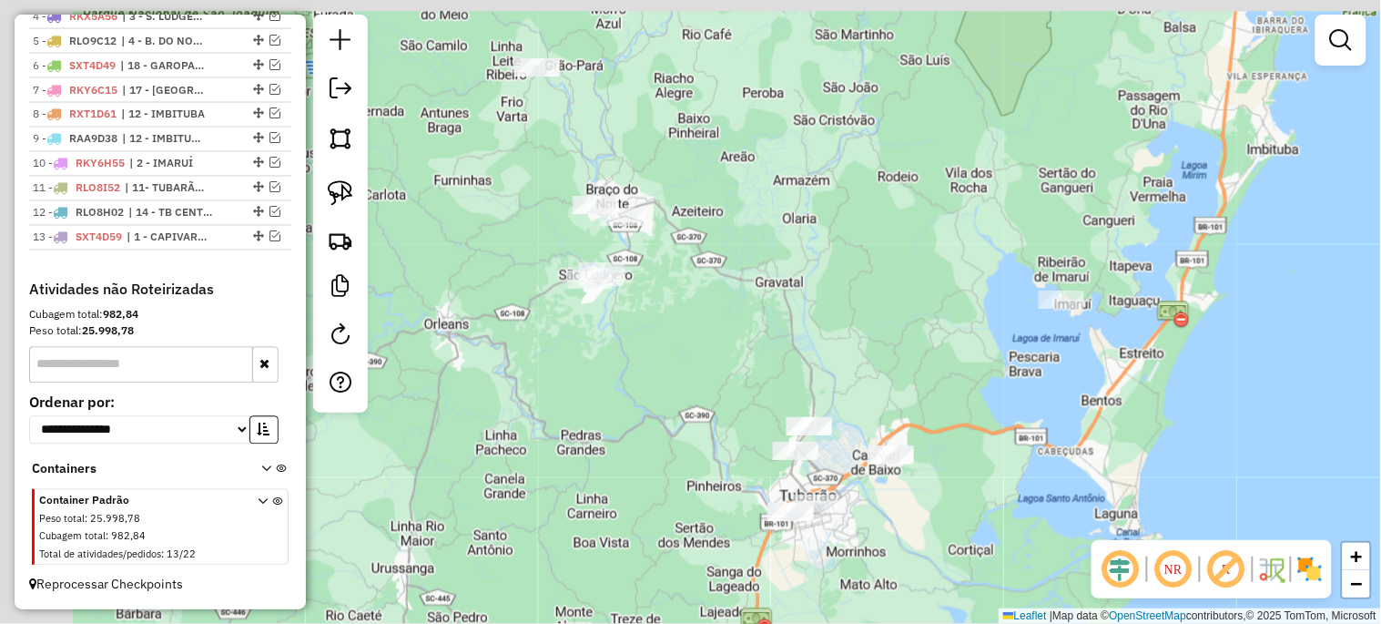
drag, startPoint x: 557, startPoint y: 257, endPoint x: 641, endPoint y: 453, distance: 213.7
click at [641, 459] on div "Janela de atendimento Grade de atendimento Capacidade Transportadoras Veículos …" at bounding box center [690, 312] width 1381 height 624
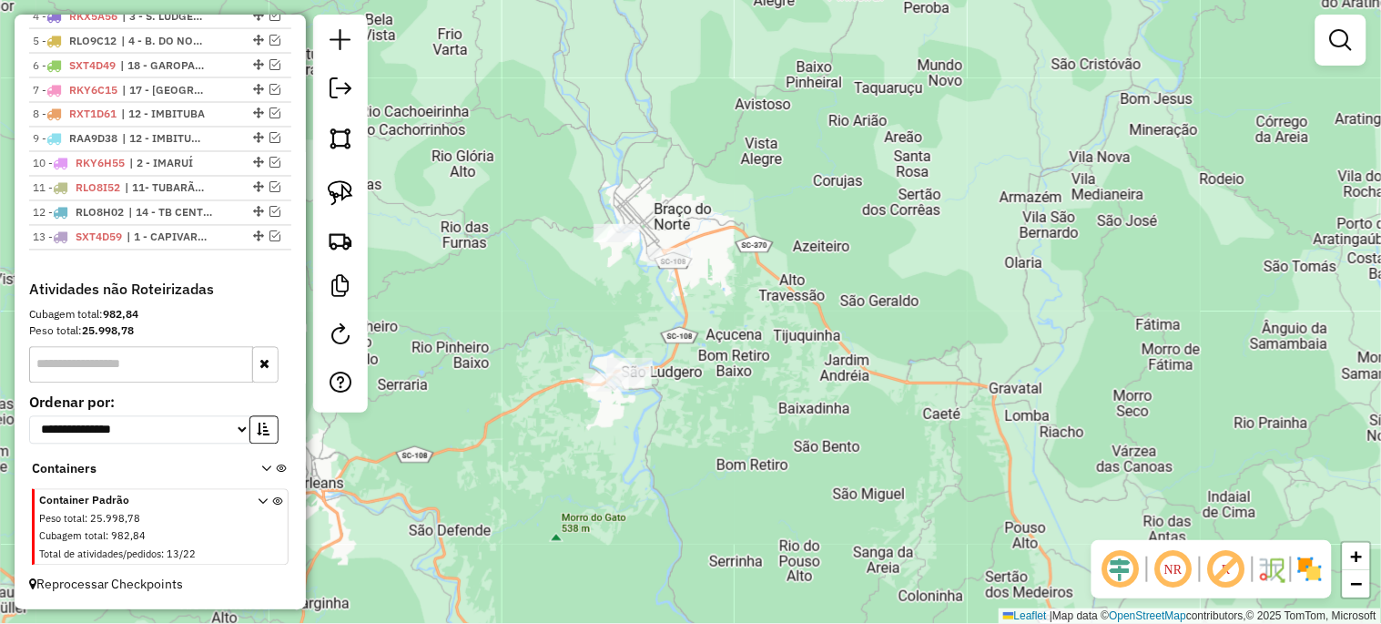
click at [613, 242] on div at bounding box center [616, 233] width 46 height 18
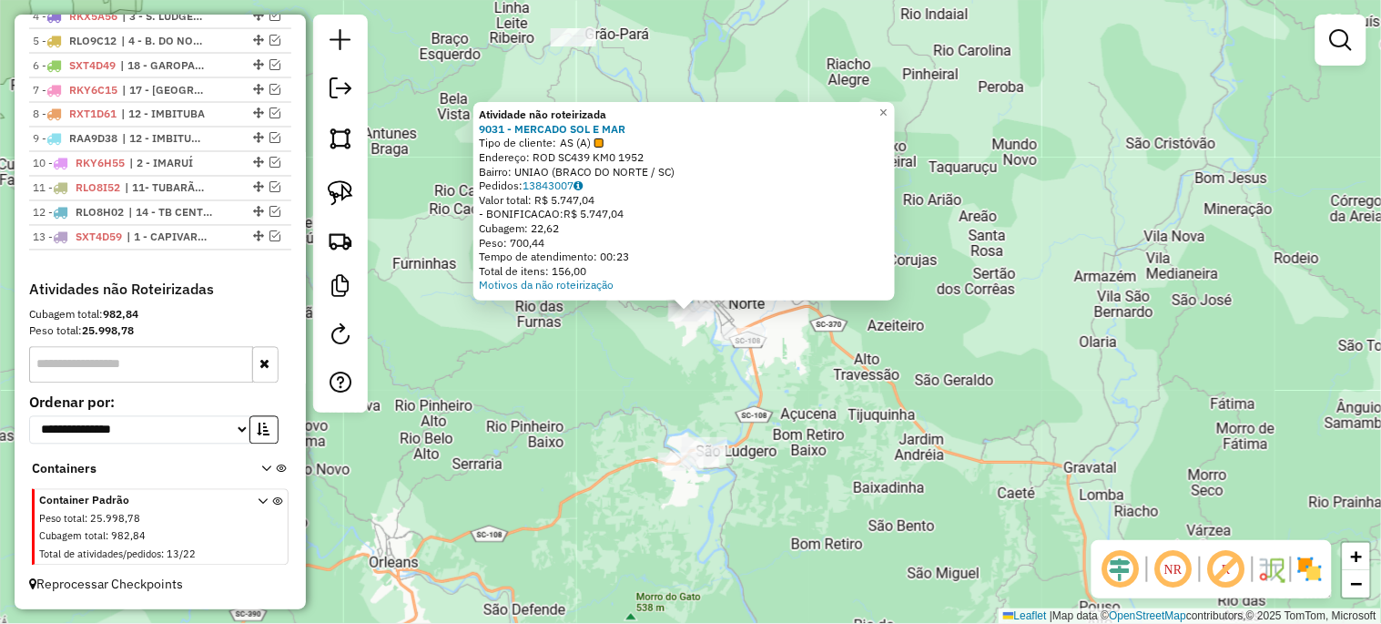
click at [614, 370] on div "Atividade não roteirizada 9031 - MERCADO SOL E MAR Tipo de cliente: AS (A) Ende…" at bounding box center [690, 312] width 1381 height 624
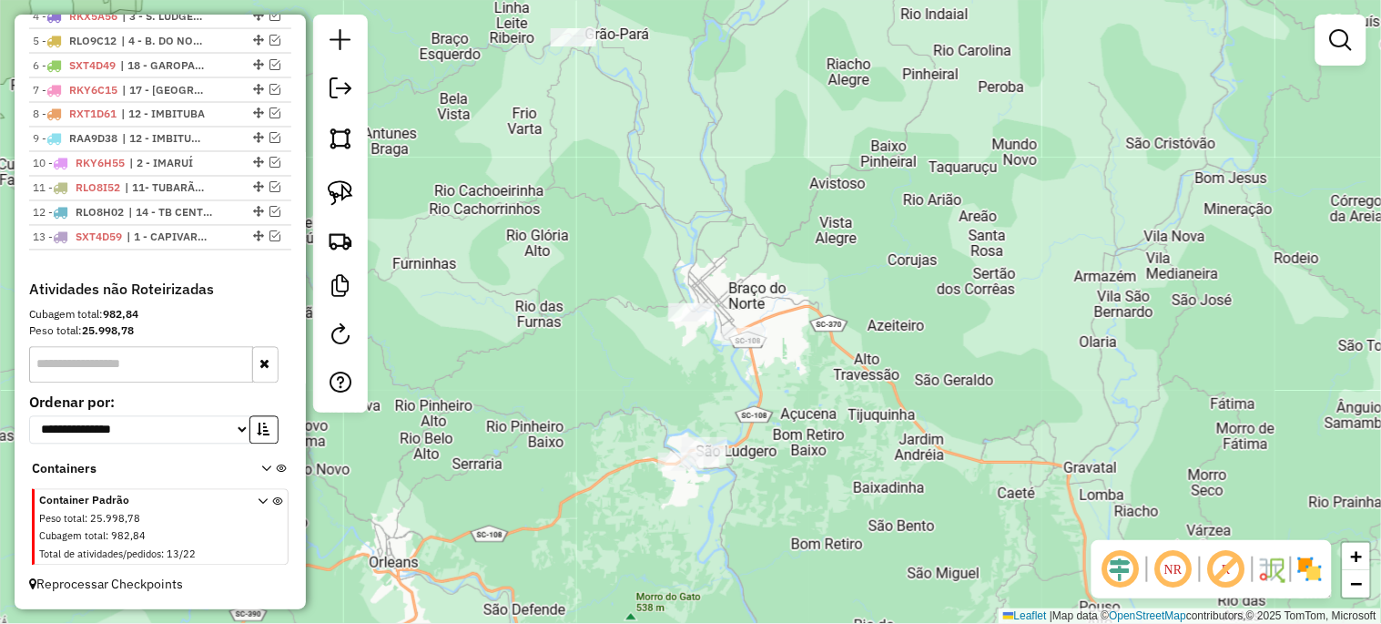
click at [931, 216] on div "Janela de atendimento Grade de atendimento Capacidade Transportadoras Veículos …" at bounding box center [690, 312] width 1381 height 624
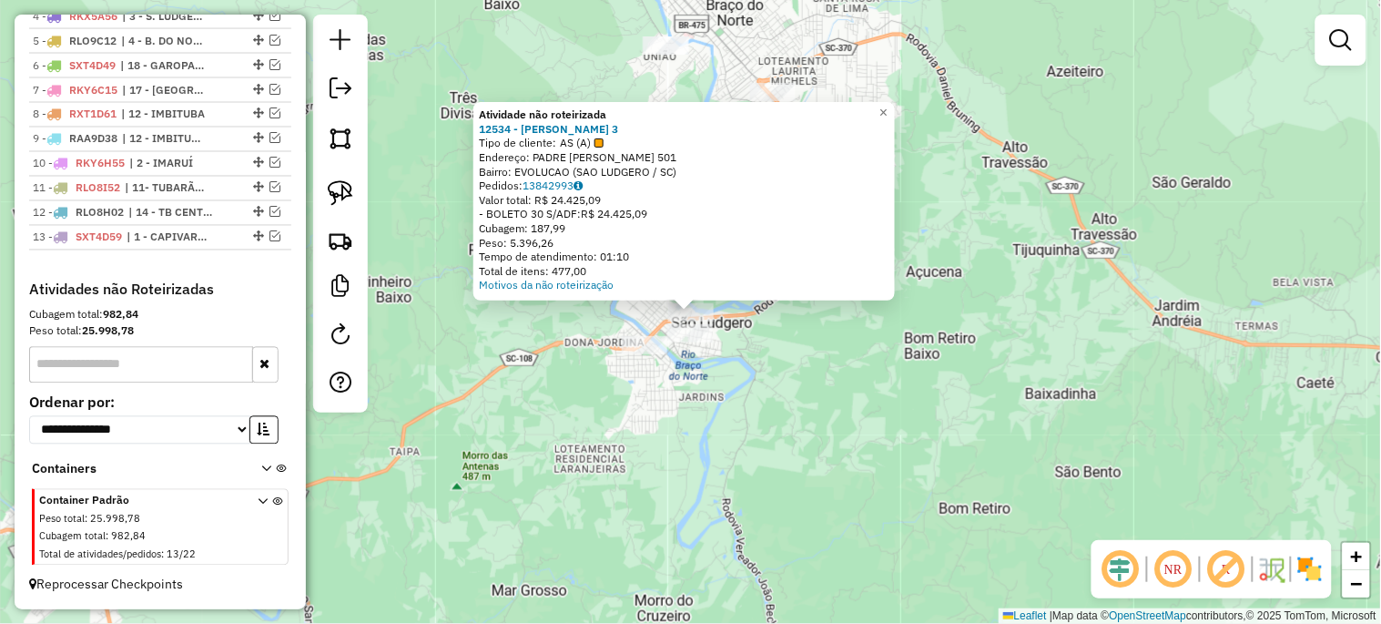
click at [707, 450] on div "Atividade não roteirizada 12534 - BECKER 3 Tipo de cliente: AS (A) Endereço: PA…" at bounding box center [690, 312] width 1381 height 624
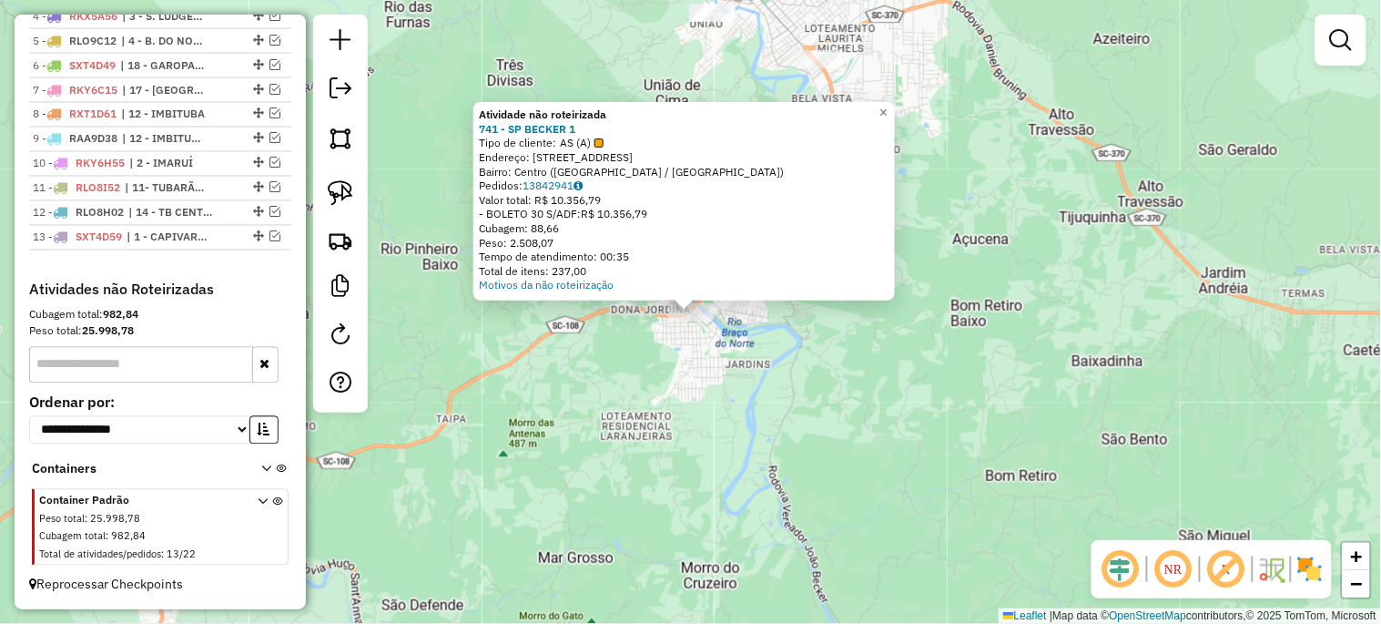
click at [664, 386] on div "Atividade não roteirizada 741 - SP BECKER 1 Tipo de cliente: AS (A) Endereço: […" at bounding box center [690, 312] width 1381 height 624
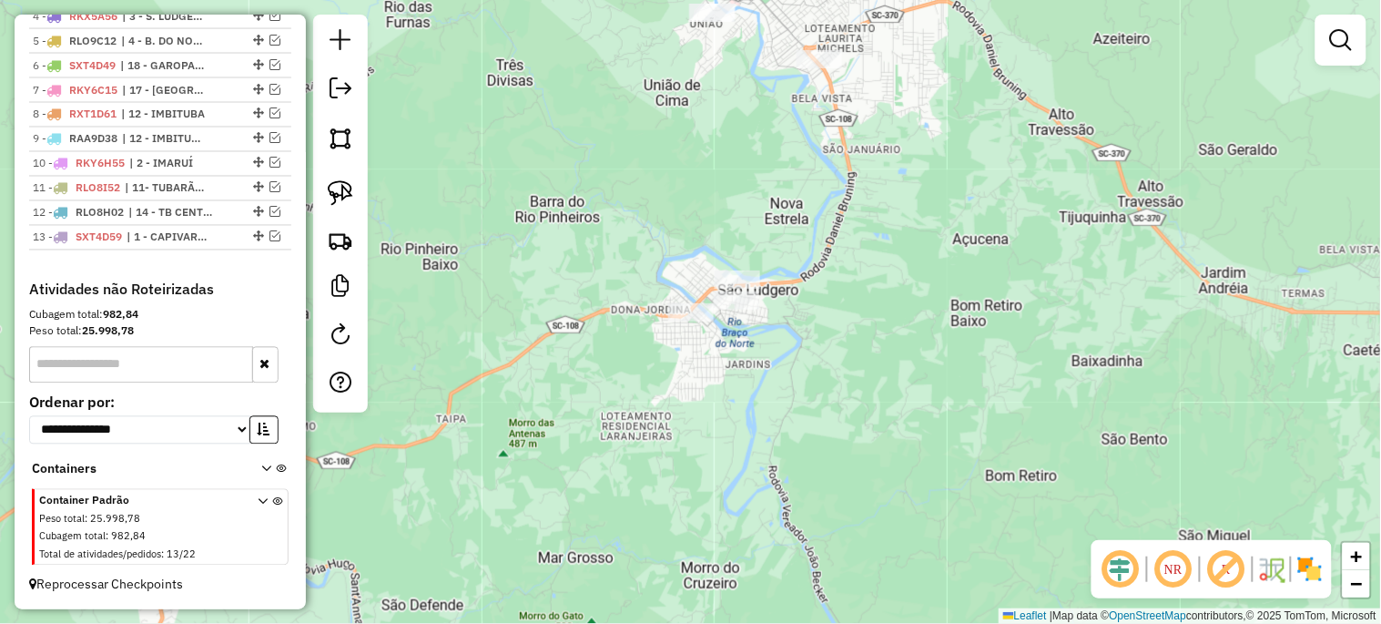
drag, startPoint x: 581, startPoint y: 251, endPoint x: 581, endPoint y: 440, distance: 188.4
click at [581, 440] on div "Janela de atendimento Grade de atendimento Capacidade Transportadoras Veículos …" at bounding box center [690, 312] width 1381 height 624
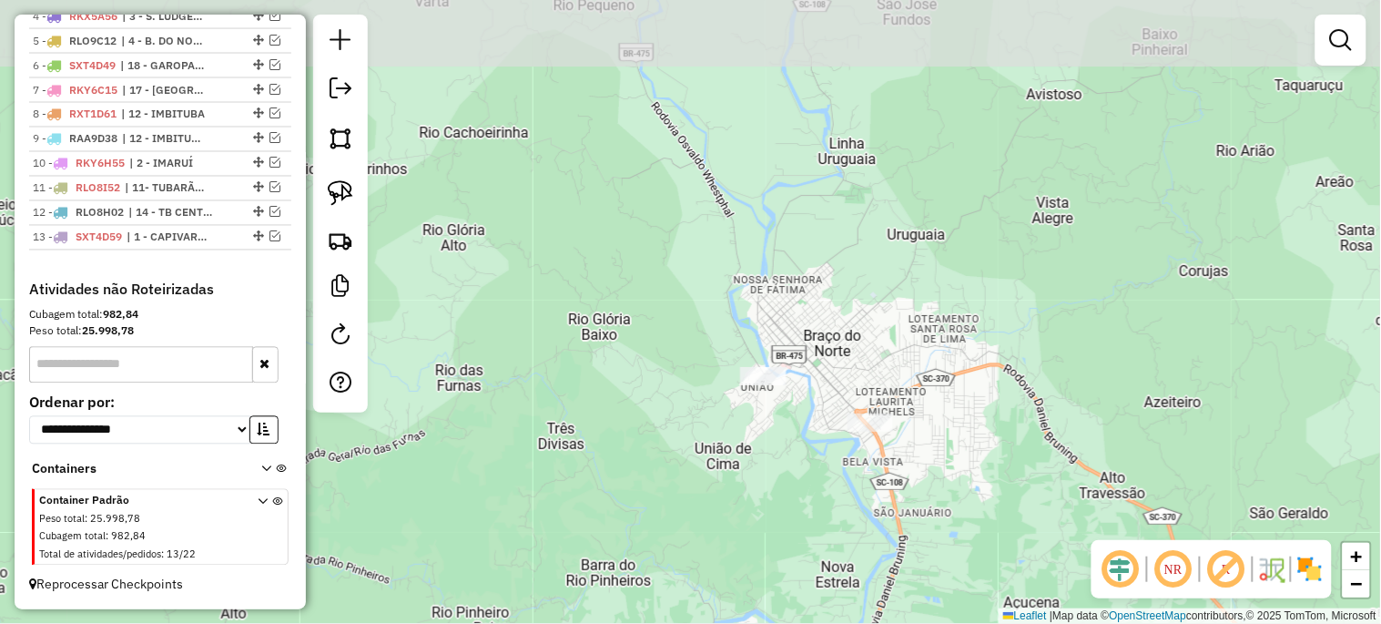
drag, startPoint x: 570, startPoint y: 328, endPoint x: 621, endPoint y: 492, distance: 171.6
click at [621, 492] on div "Janela de atendimento Grade de atendimento Capacidade Transportadoras Veículos …" at bounding box center [690, 312] width 1381 height 624
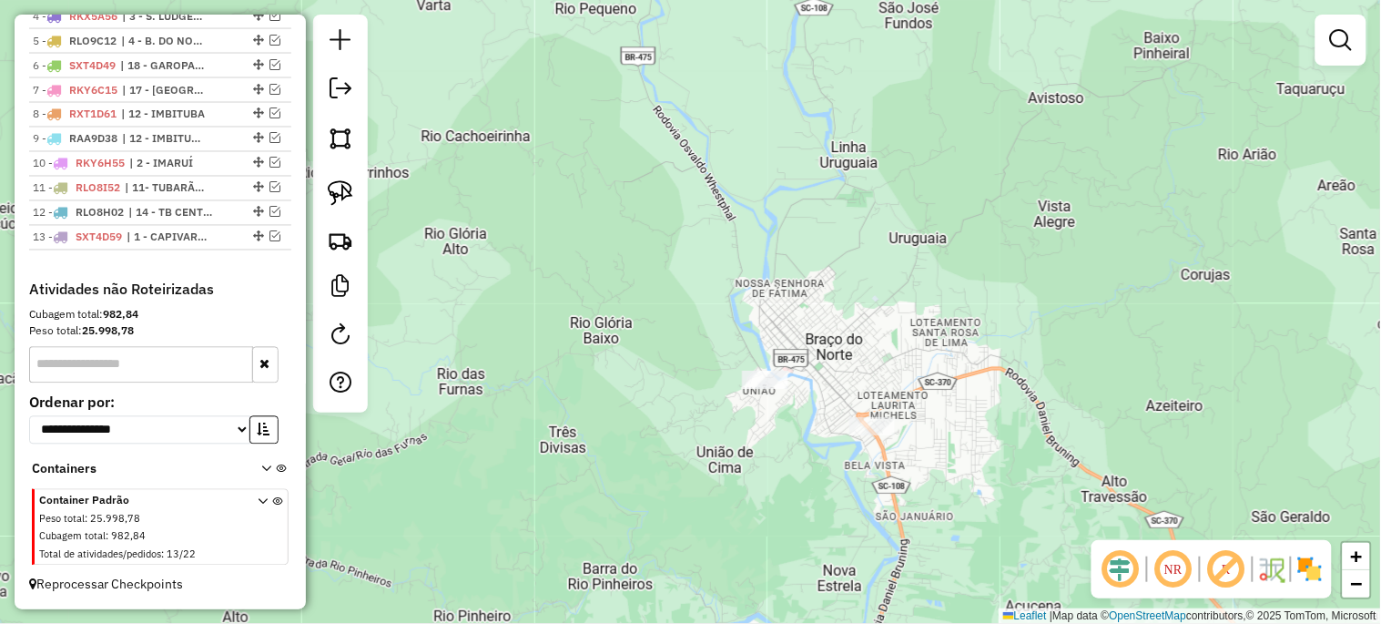
drag, startPoint x: 606, startPoint y: 402, endPoint x: 655, endPoint y: 461, distance: 76.2
click at [655, 461] on div "Janela de atendimento Grade de atendimento Capacidade Transportadoras Veículos …" at bounding box center [690, 312] width 1381 height 624
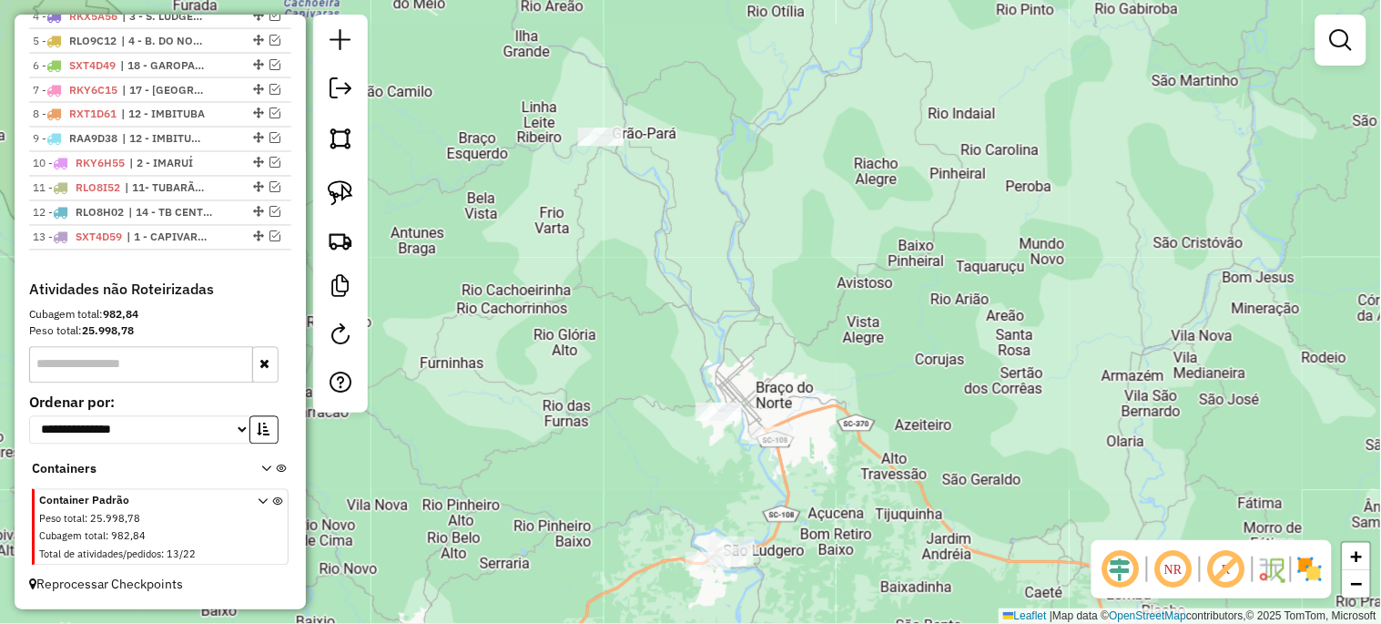
click at [599, 292] on div "Janela de atendimento Grade de atendimento Capacidade Transportadoras Veículos …" at bounding box center [690, 312] width 1381 height 624
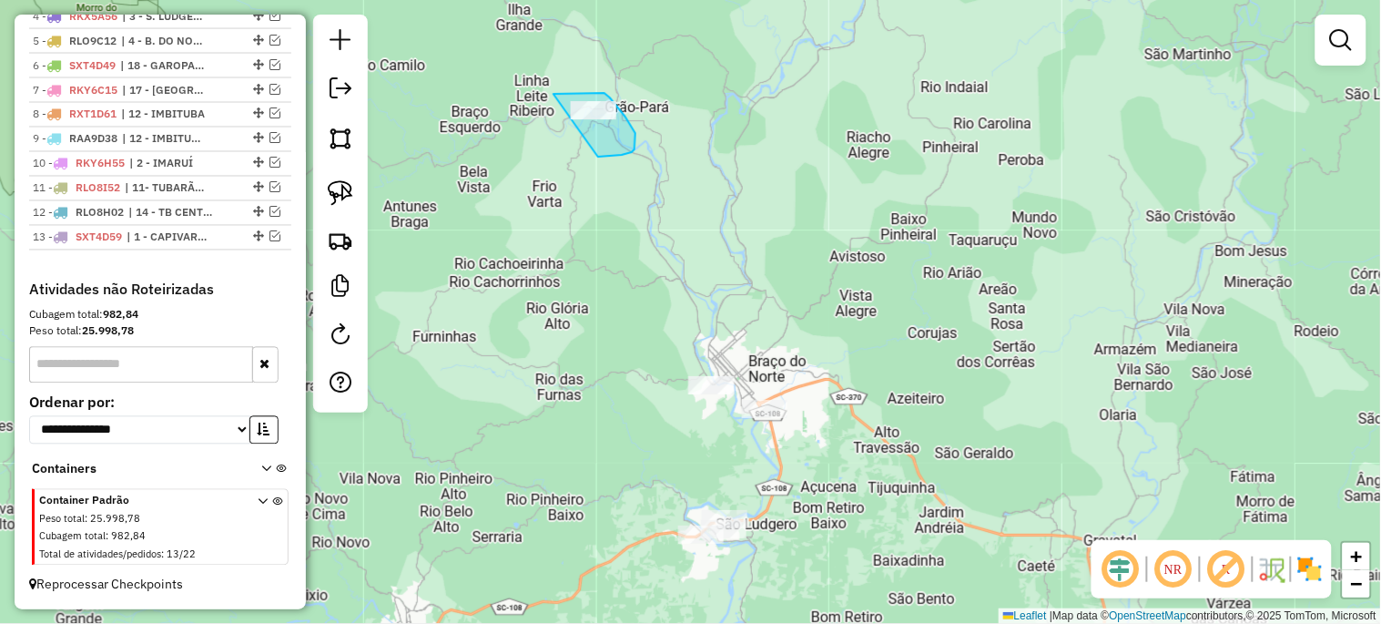
drag, startPoint x: 553, startPoint y: 94, endPoint x: 598, endPoint y: 157, distance: 77.0
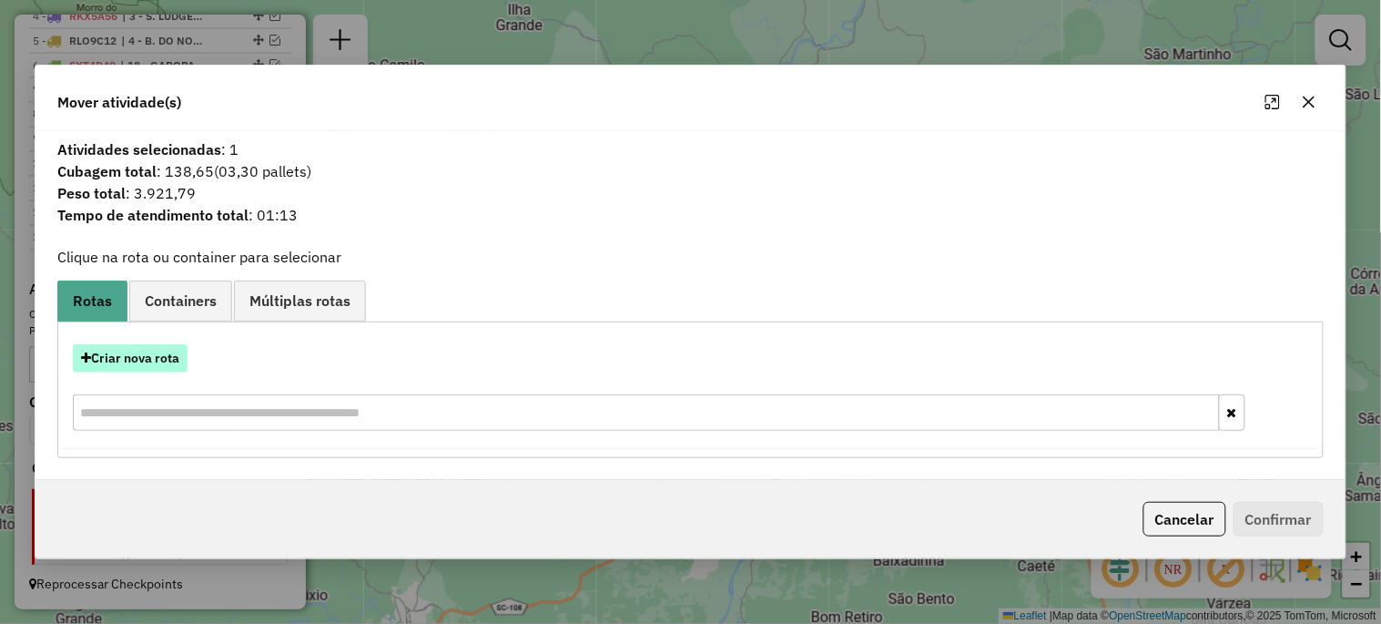
click at [173, 357] on button "Criar nova rota" at bounding box center [130, 358] width 115 height 28
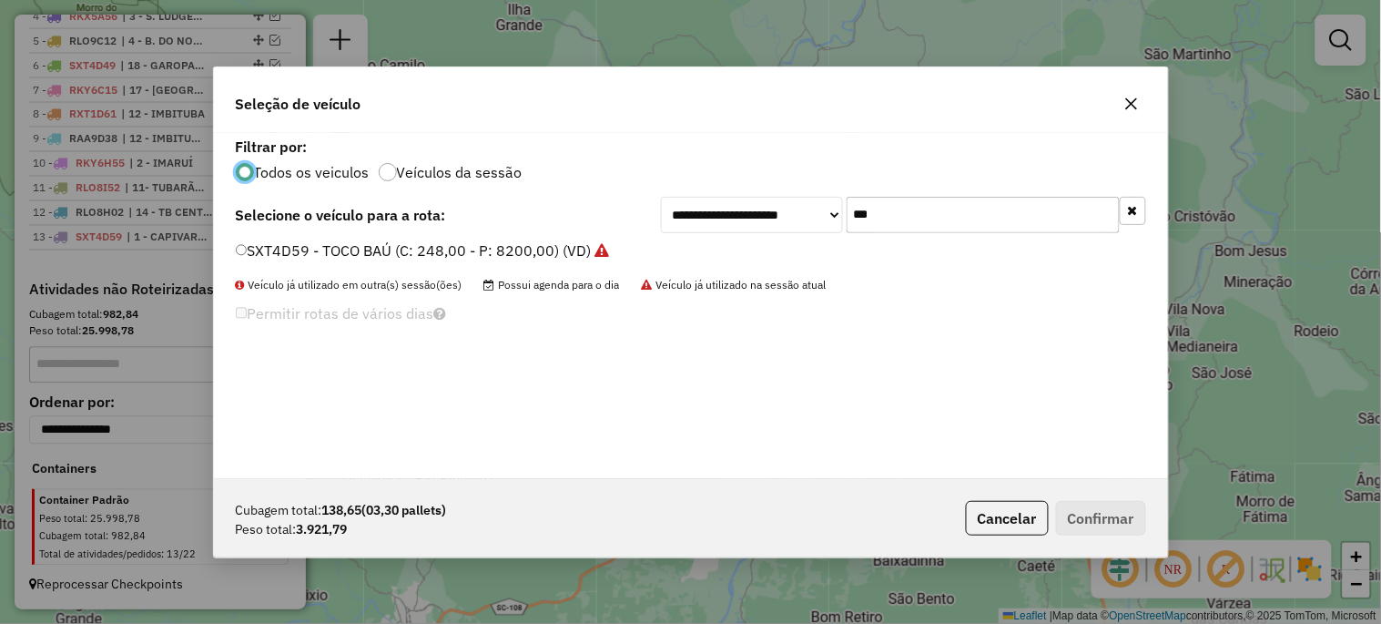
scroll to position [10, 5]
click at [1123, 208] on button "button" at bounding box center [1133, 211] width 26 height 28
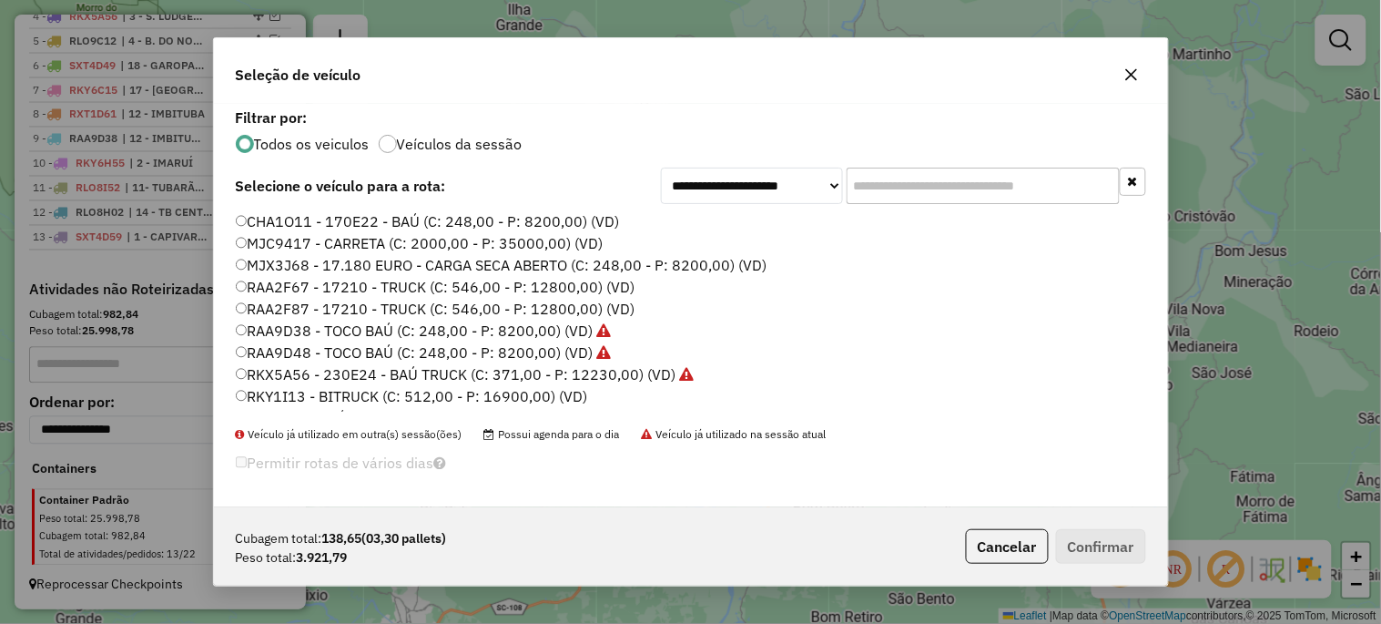
click at [446, 397] on label "RKY1I13 - BITRUCK (C: 512,00 - P: 16900,00) (VD)" at bounding box center [412, 396] width 352 height 22
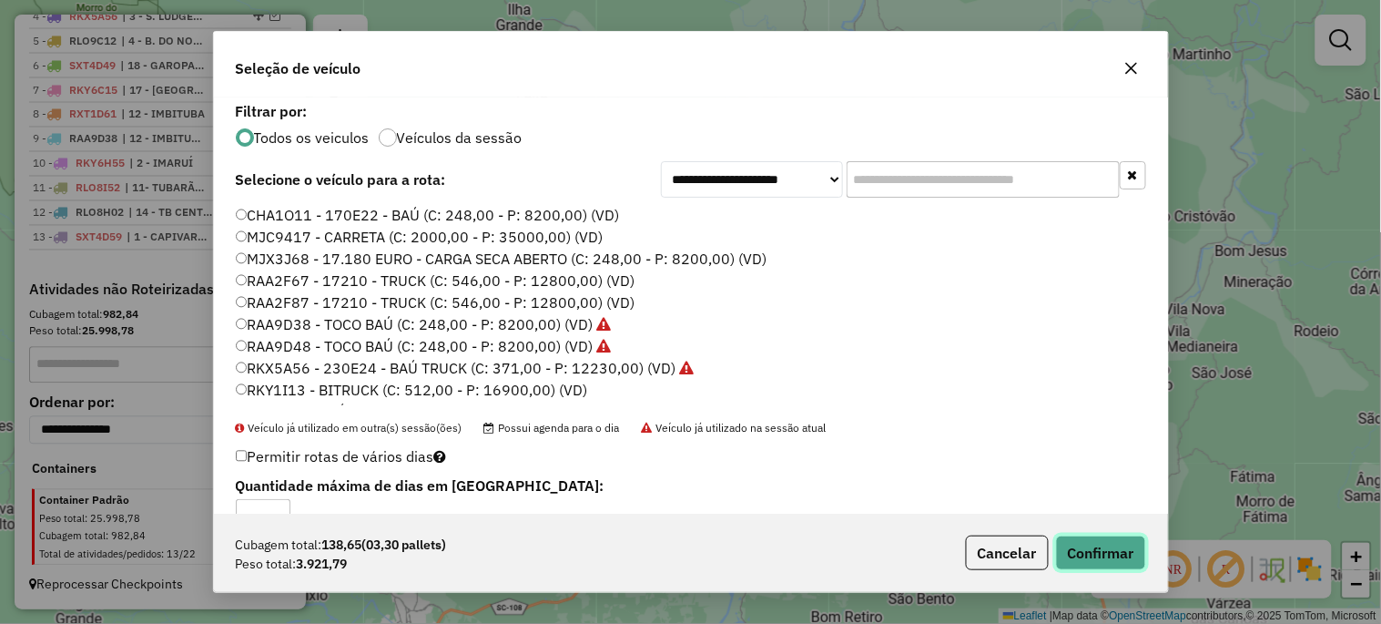
click at [1098, 561] on button "Confirmar" at bounding box center [1101, 552] width 90 height 35
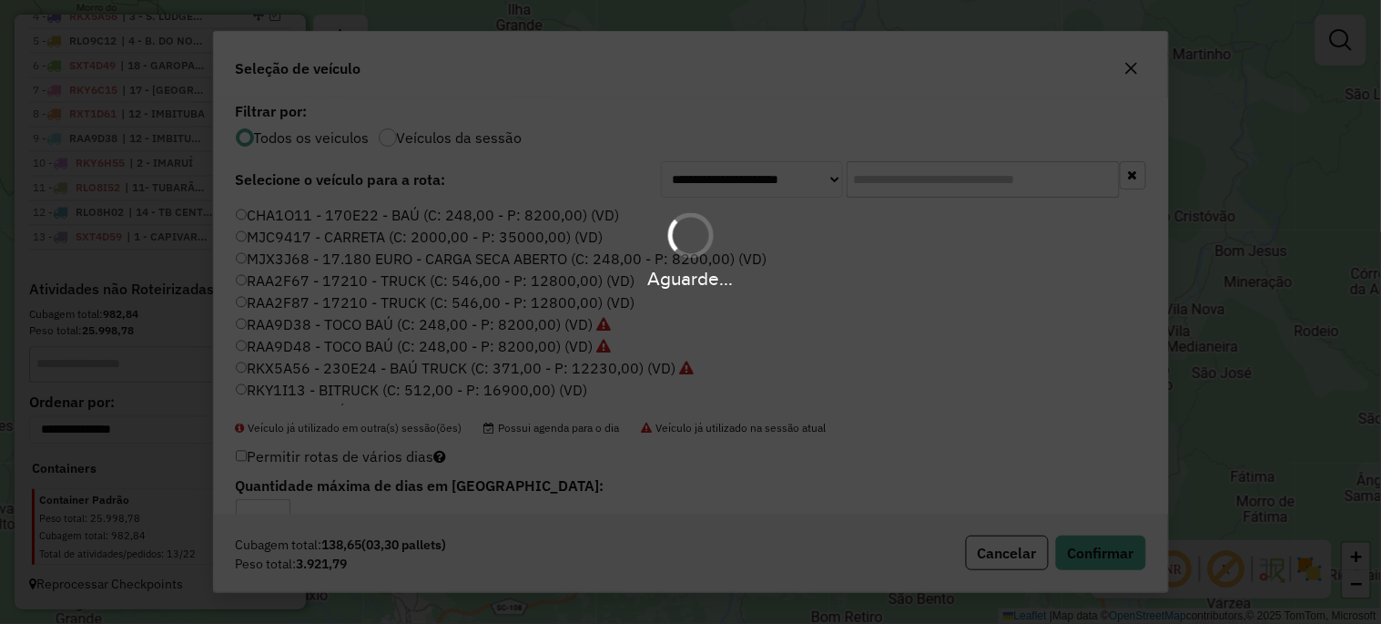
scroll to position [889, 0]
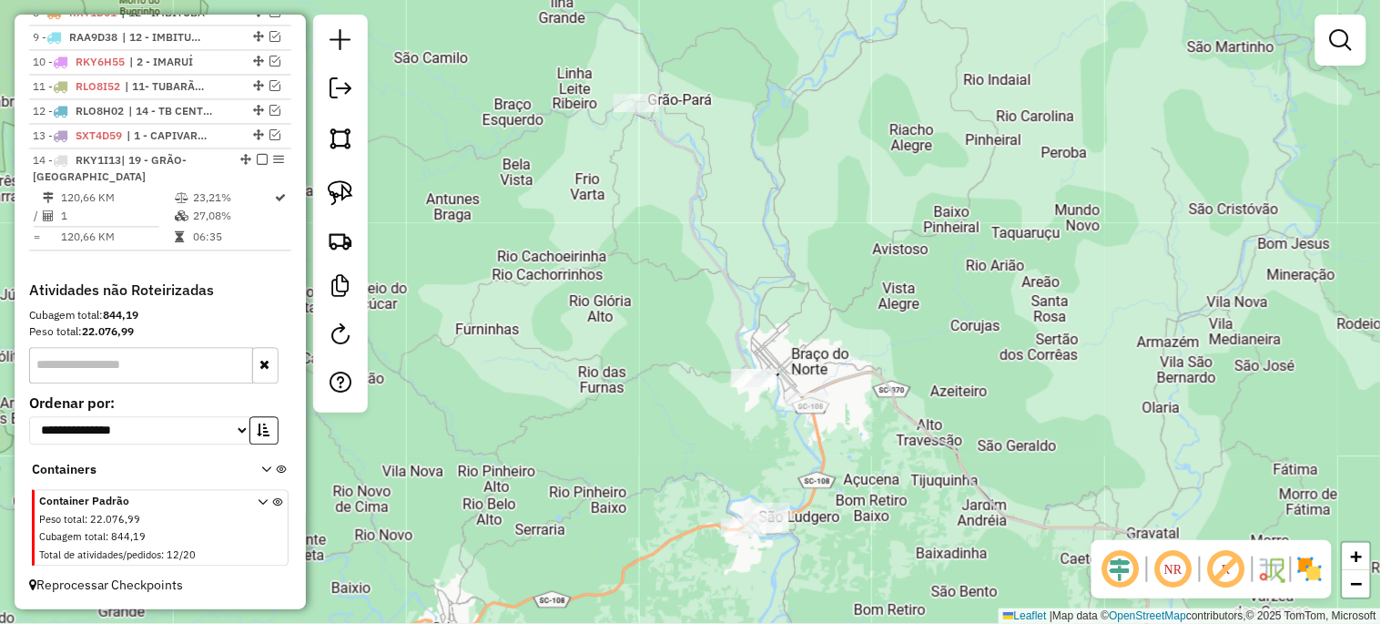
drag, startPoint x: 669, startPoint y: 366, endPoint x: 712, endPoint y: 359, distance: 43.4
click at [712, 359] on div "Janela de atendimento Grade de atendimento Capacidade Transportadoras Veículos …" at bounding box center [690, 312] width 1381 height 624
drag, startPoint x: 711, startPoint y: 358, endPoint x: 710, endPoint y: 404, distance: 46.4
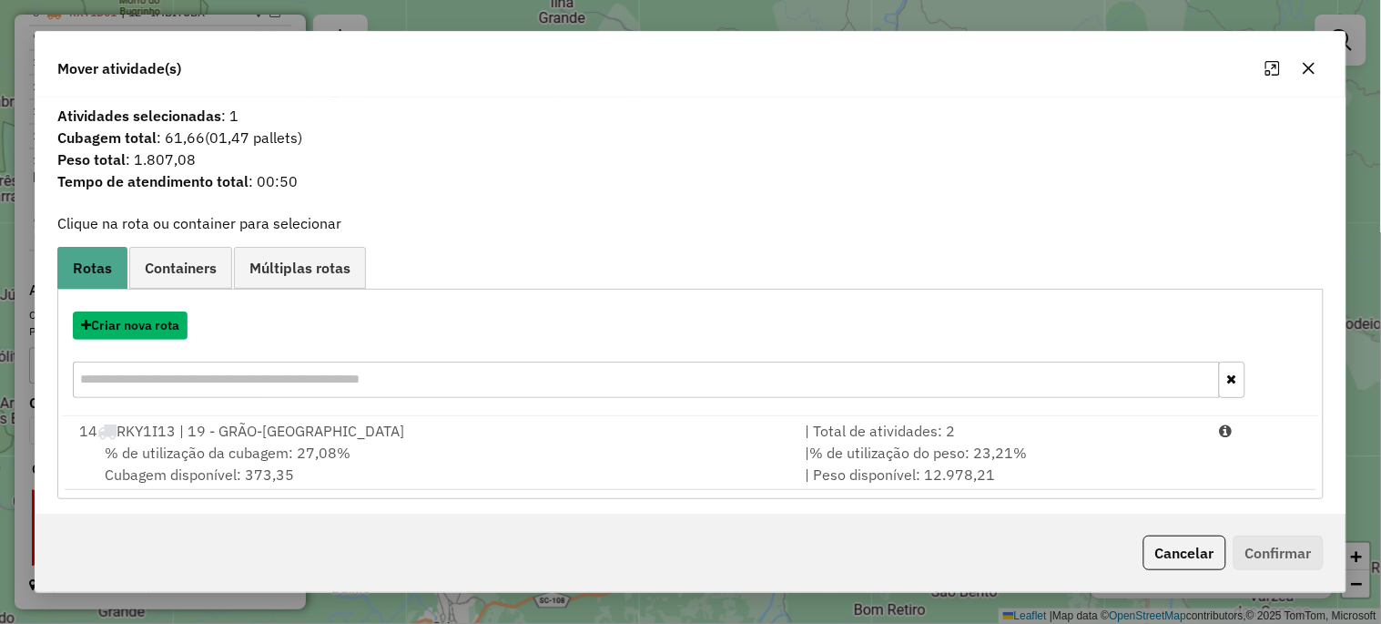
click at [141, 320] on button "Criar nova rota" at bounding box center [130, 325] width 115 height 28
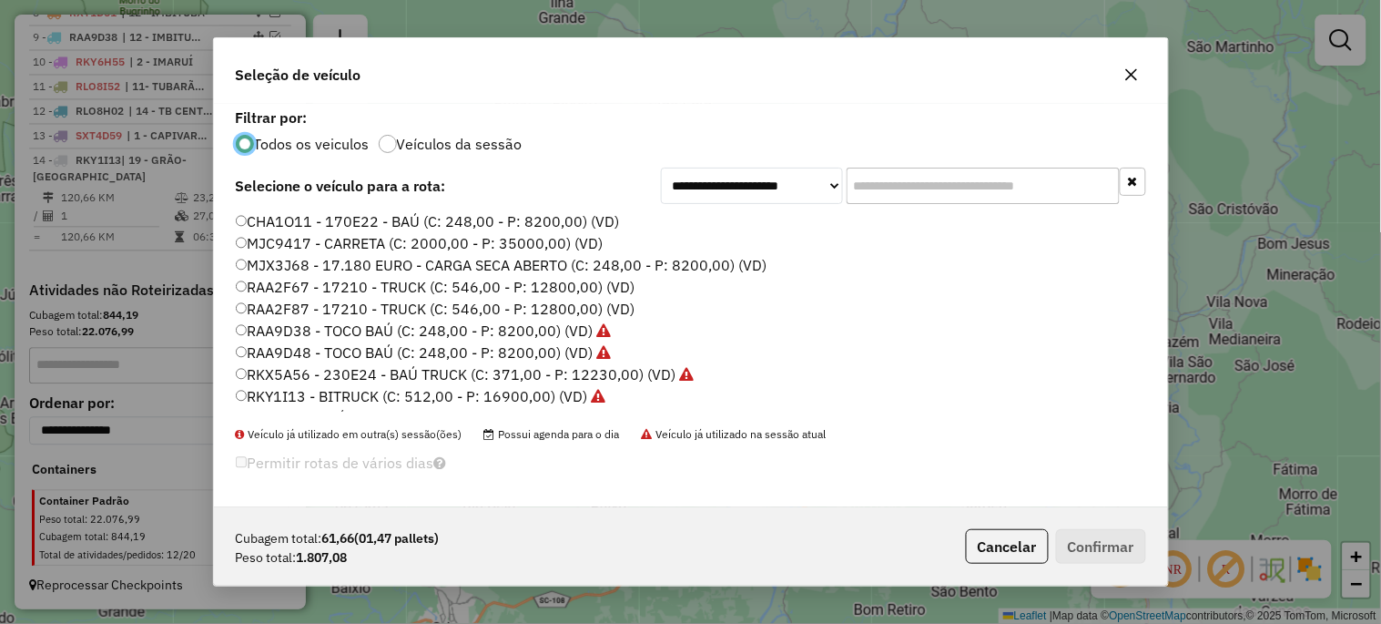
scroll to position [10, 5]
click at [483, 395] on label "RKY1I13 - BITRUCK (C: 512,00 - P: 16900,00) (VD)" at bounding box center [421, 396] width 370 height 22
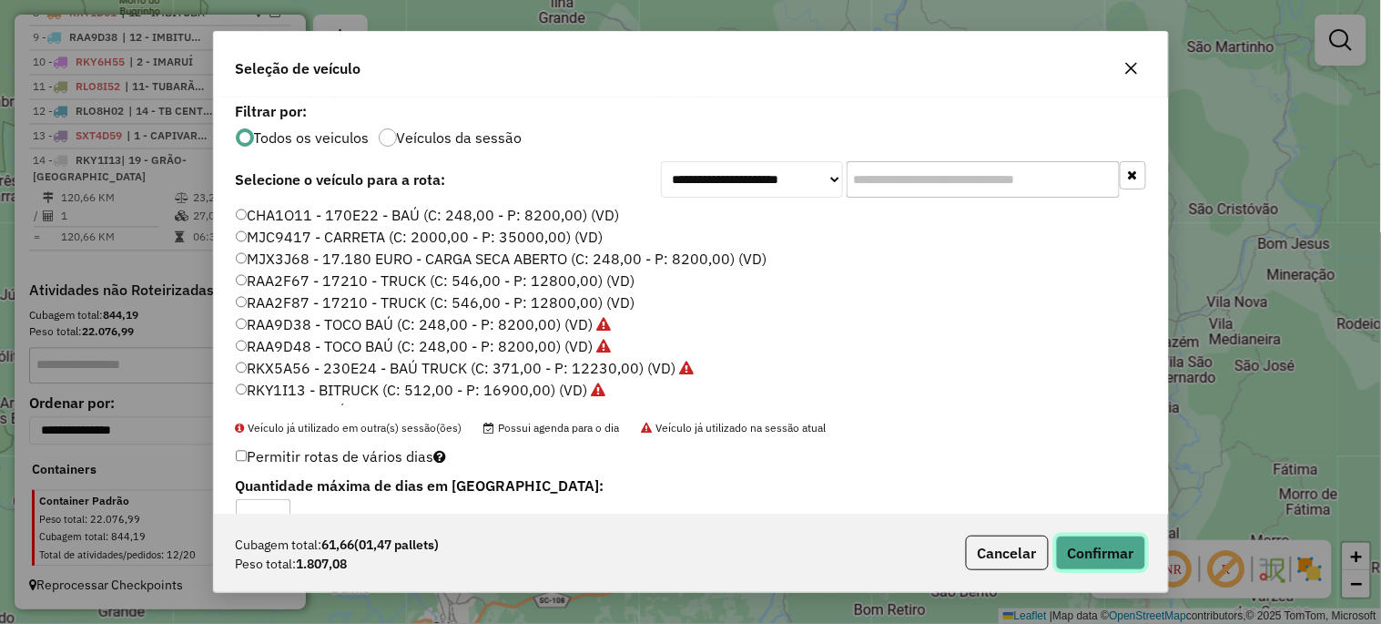
click at [1116, 553] on button "Confirmar" at bounding box center [1101, 552] width 90 height 35
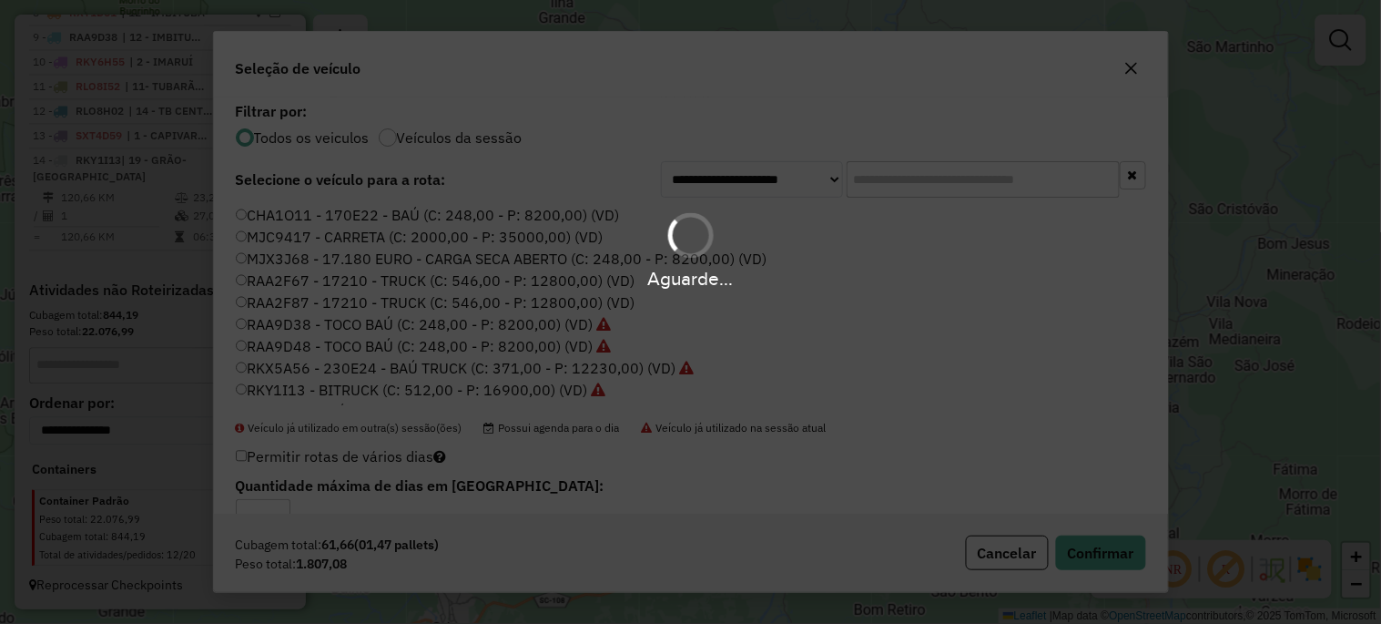
scroll to position [967, 0]
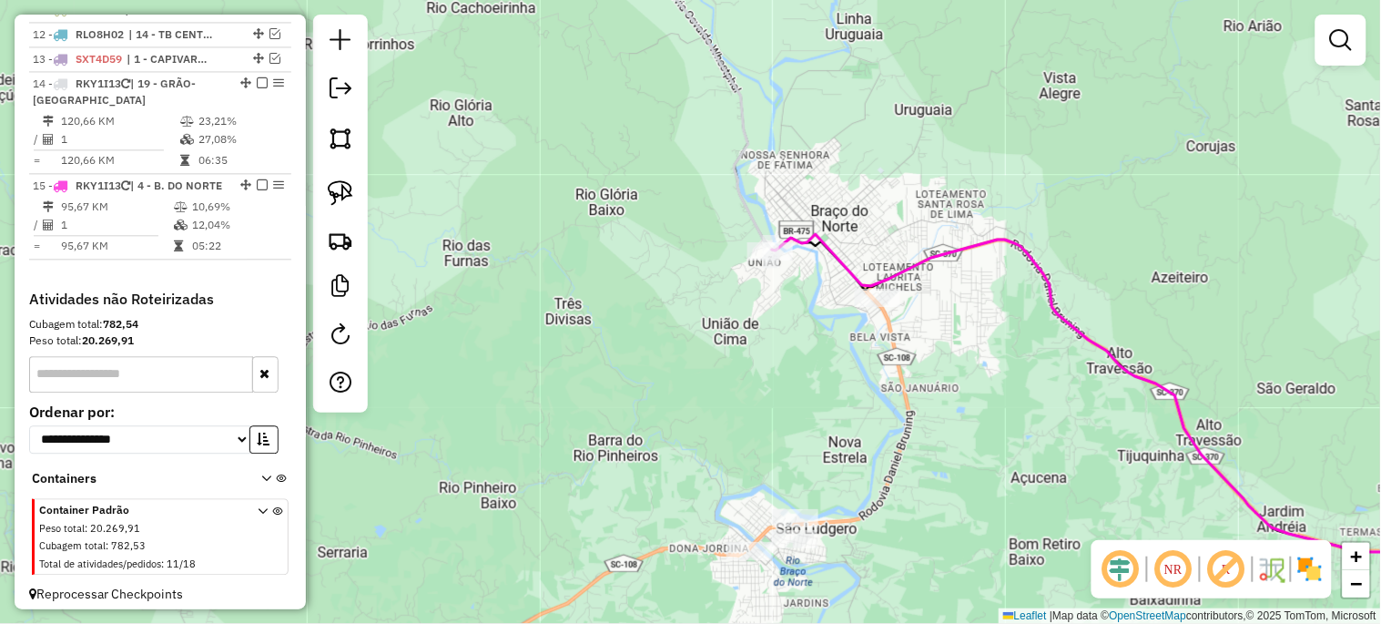
click at [712, 547] on div "Janela de atendimento Grade de atendimento Capacidade Transportadoras Veículos …" at bounding box center [690, 312] width 1381 height 624
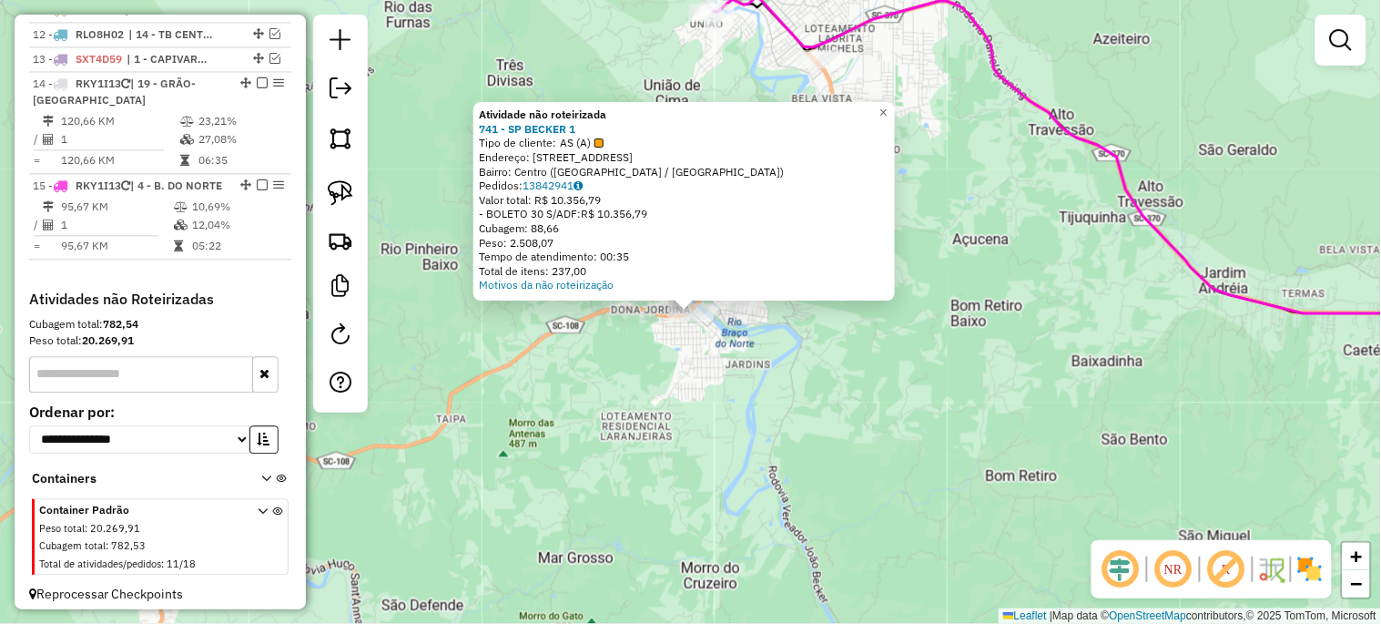
click at [731, 476] on div "Atividade não roteirizada 741 - SP BECKER 1 Tipo de cliente: AS (A) Endereço: […" at bounding box center [690, 312] width 1381 height 624
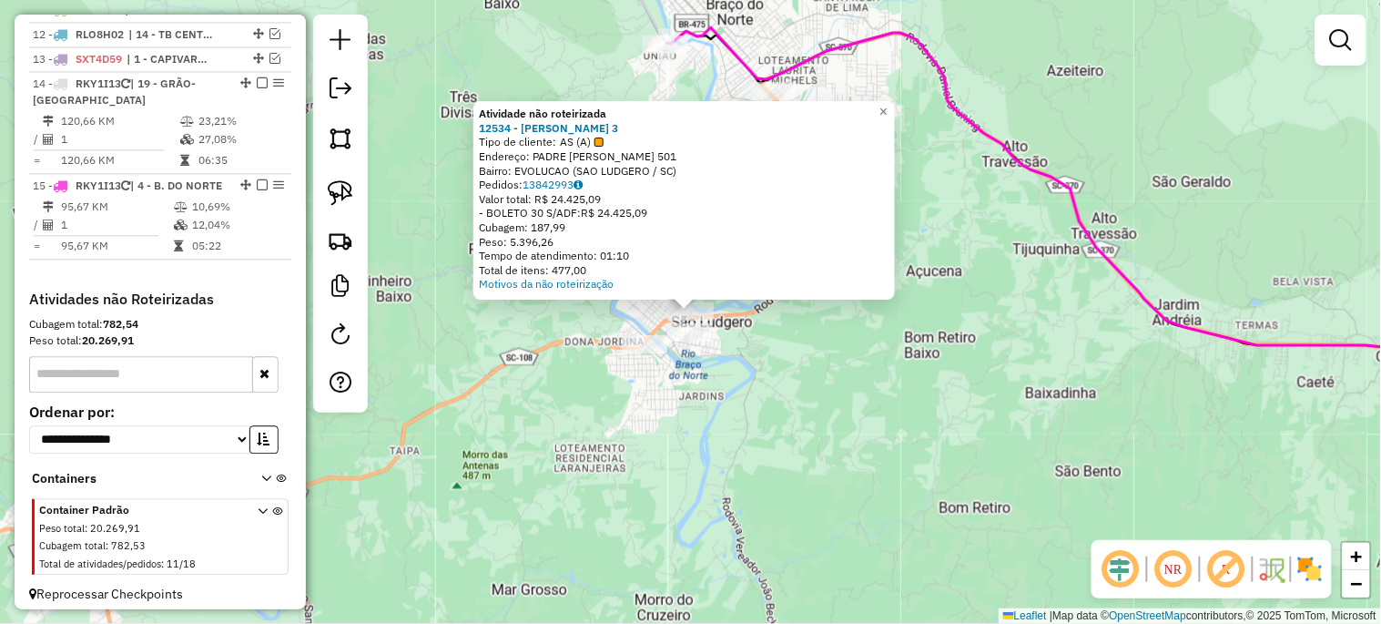
click at [734, 410] on div "Atividade não roteirizada 12534 - BECKER 3 Tipo de cliente: AS (A) Endereço: PA…" at bounding box center [690, 312] width 1381 height 624
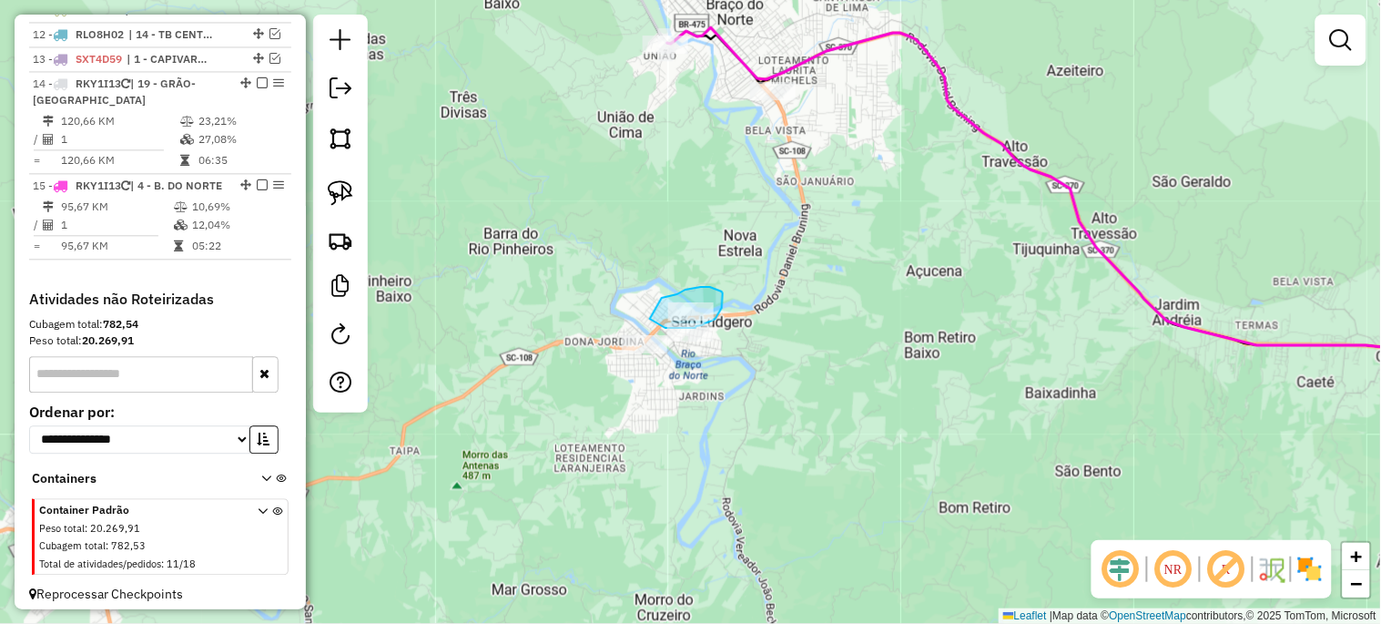
drag, startPoint x: 662, startPoint y: 298, endPoint x: 650, endPoint y: 319, distance: 24.0
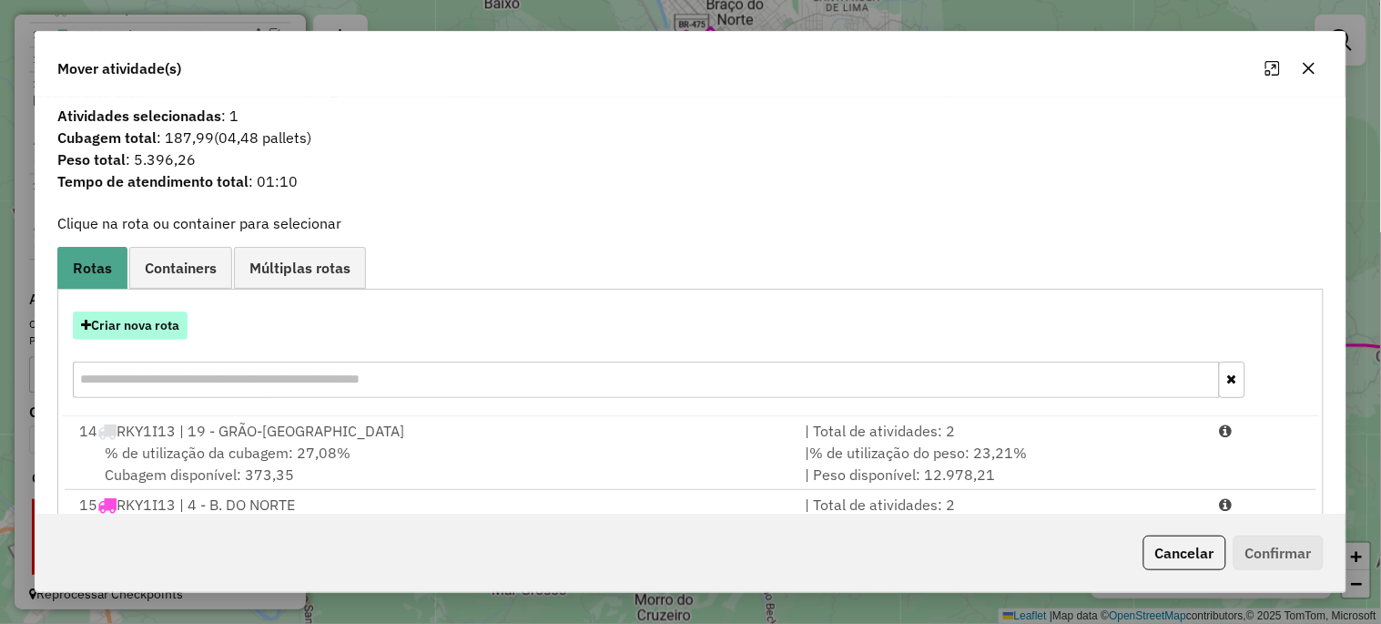
click at [146, 321] on button "Criar nova rota" at bounding box center [130, 325] width 115 height 28
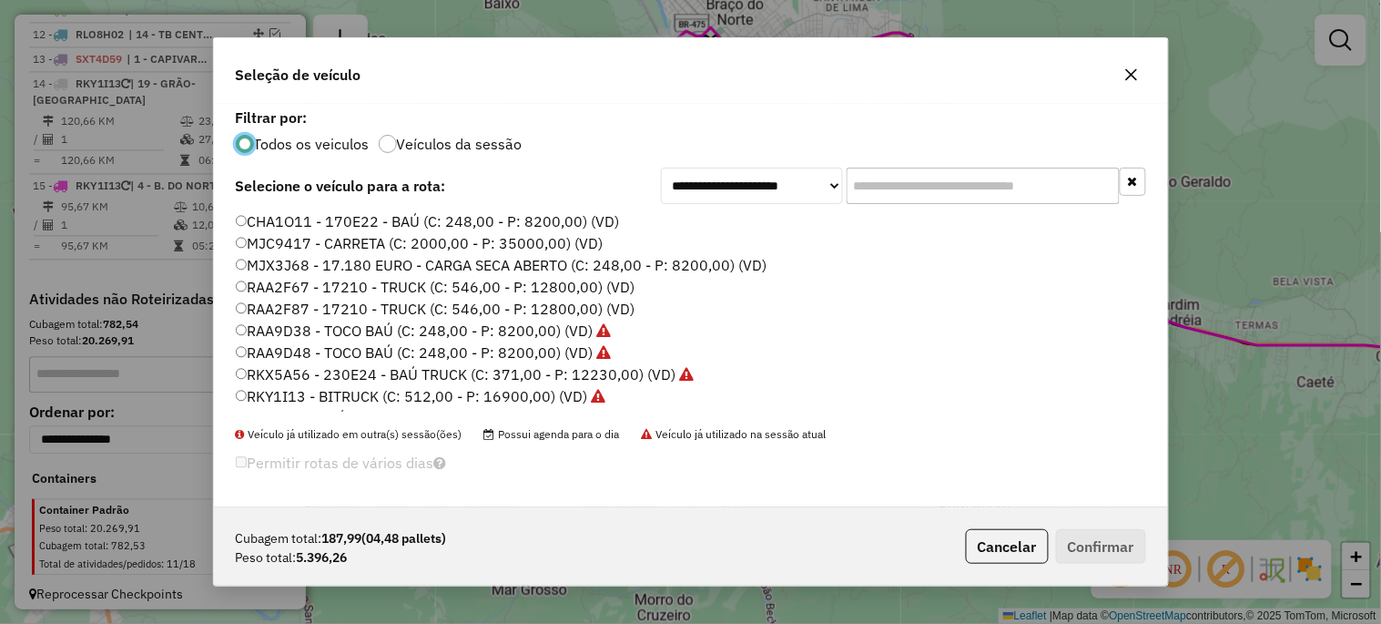
scroll to position [10, 5]
click at [512, 398] on label "RKY1I13 - BITRUCK (C: 512,00 - P: 16900,00) (VD)" at bounding box center [421, 396] width 370 height 22
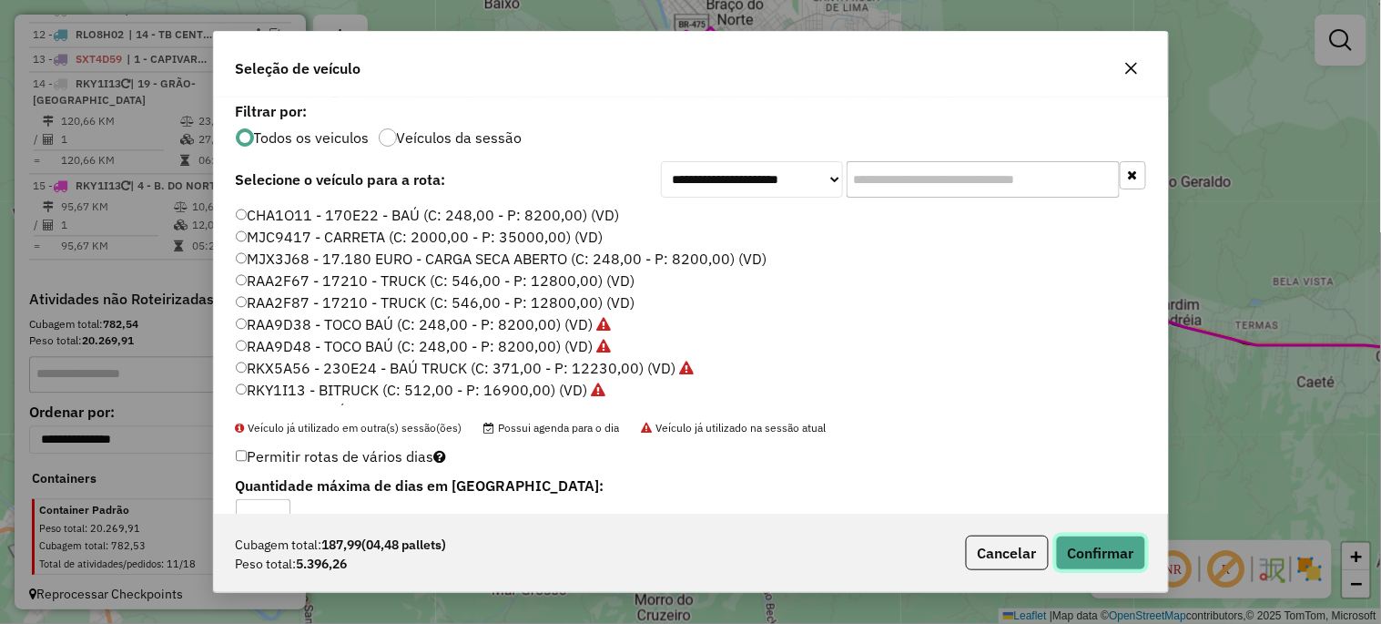
click at [1088, 553] on button "Confirmar" at bounding box center [1101, 552] width 90 height 35
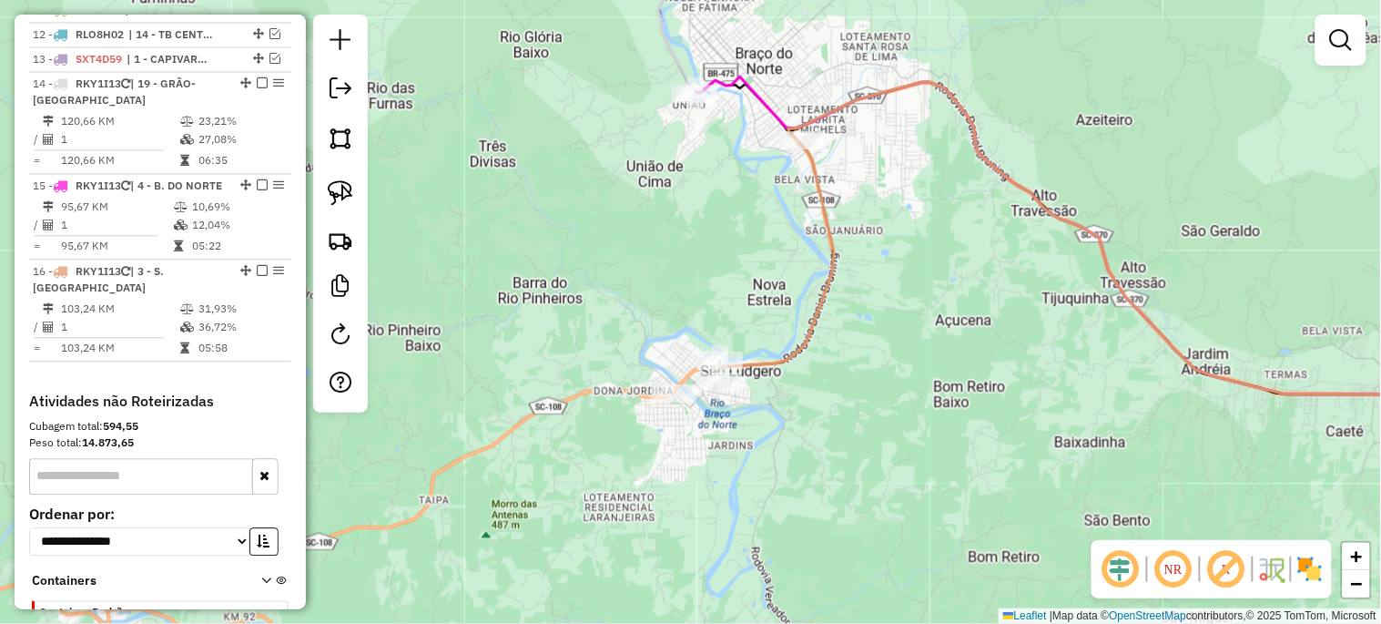
drag, startPoint x: 653, startPoint y: 219, endPoint x: 706, endPoint y: 323, distance: 116.8
click at [706, 323] on div "Janela de atendimento Grade de atendimento Capacidade Transportadoras Veículos …" at bounding box center [690, 312] width 1381 height 624
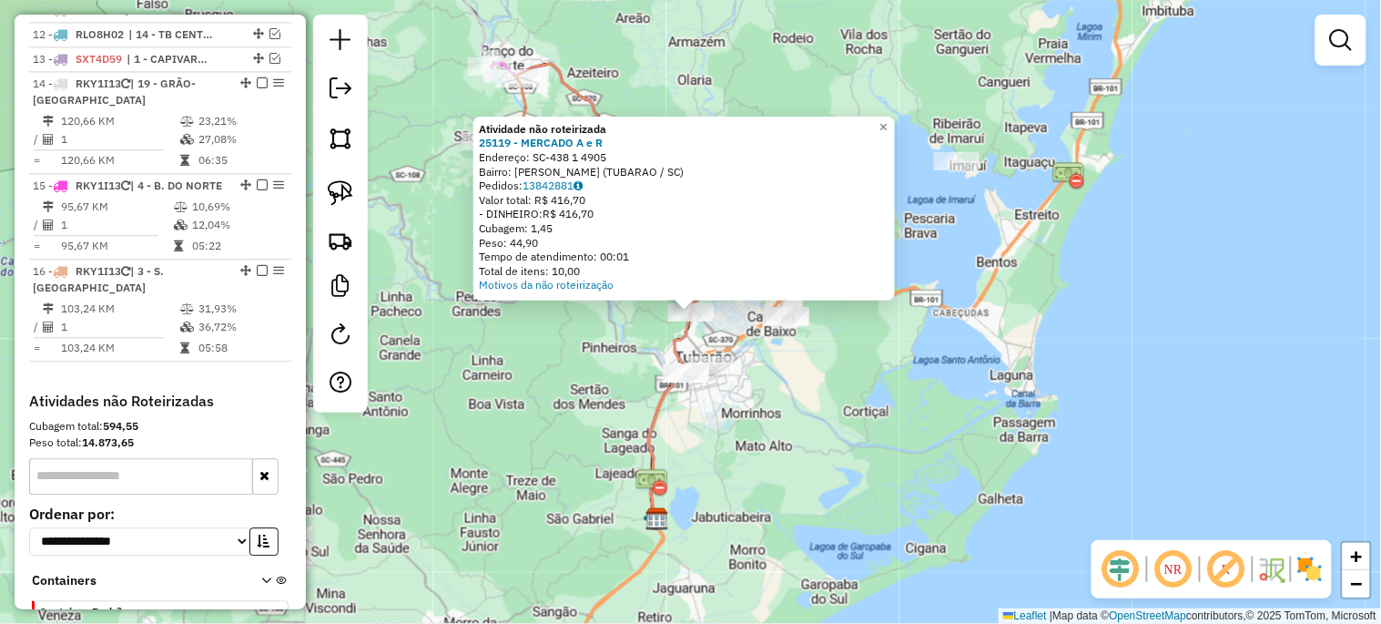
click at [613, 357] on div "Atividade não roteirizada 25119 - MERCADO A e R Endereço: SC-438 1 4905 Bairro:…" at bounding box center [690, 312] width 1381 height 624
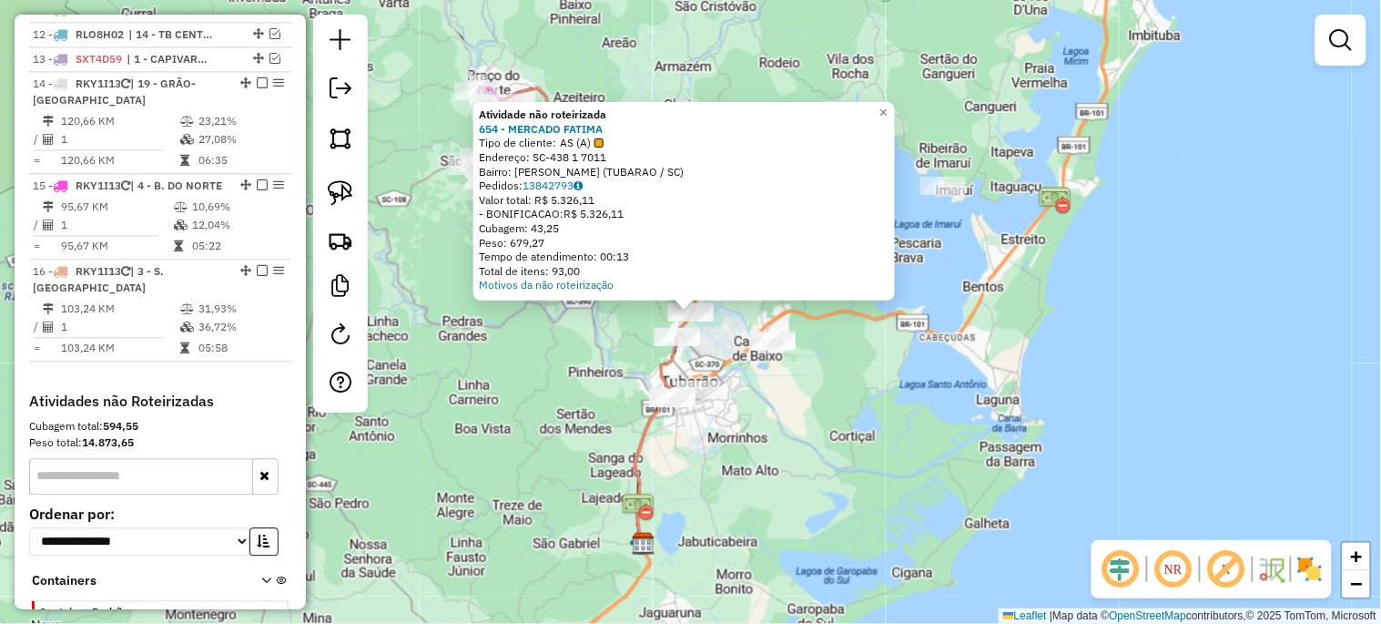
click at [638, 356] on div "Atividade não roteirizada 654 - MERCADO FATIMA Tipo de cliente: AS (A) Endereço…" at bounding box center [690, 312] width 1381 height 624
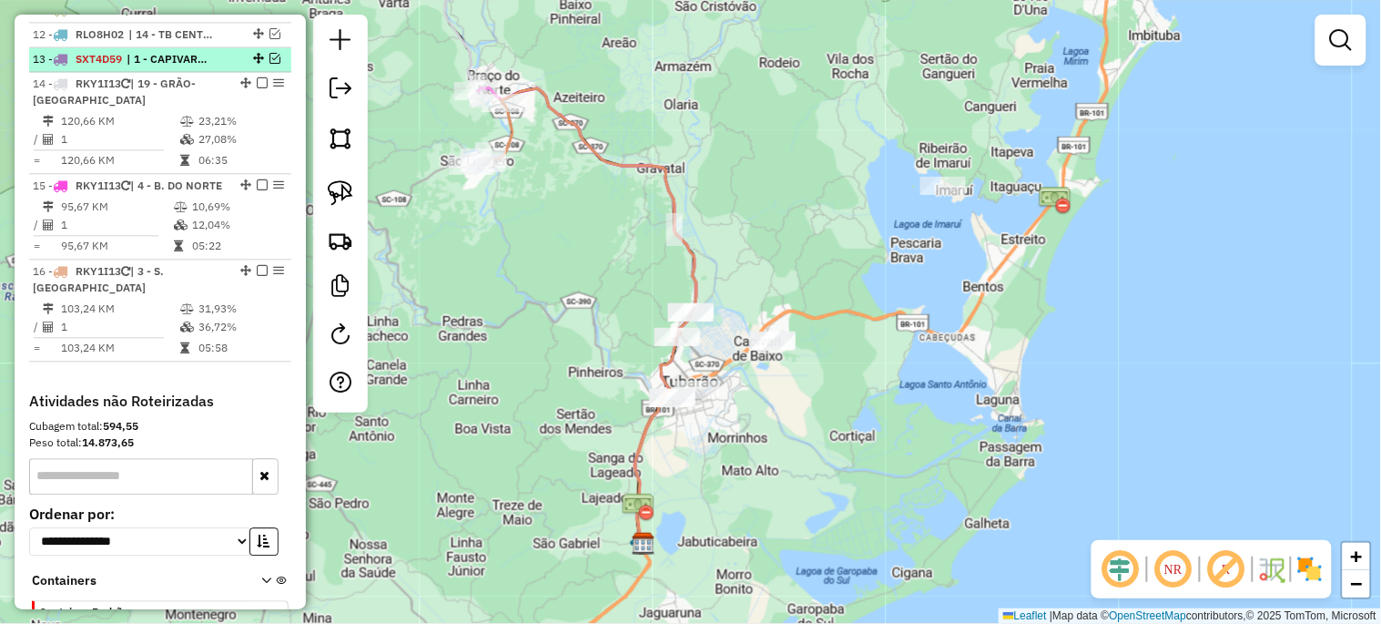
click at [269, 64] on em at bounding box center [274, 58] width 11 height 11
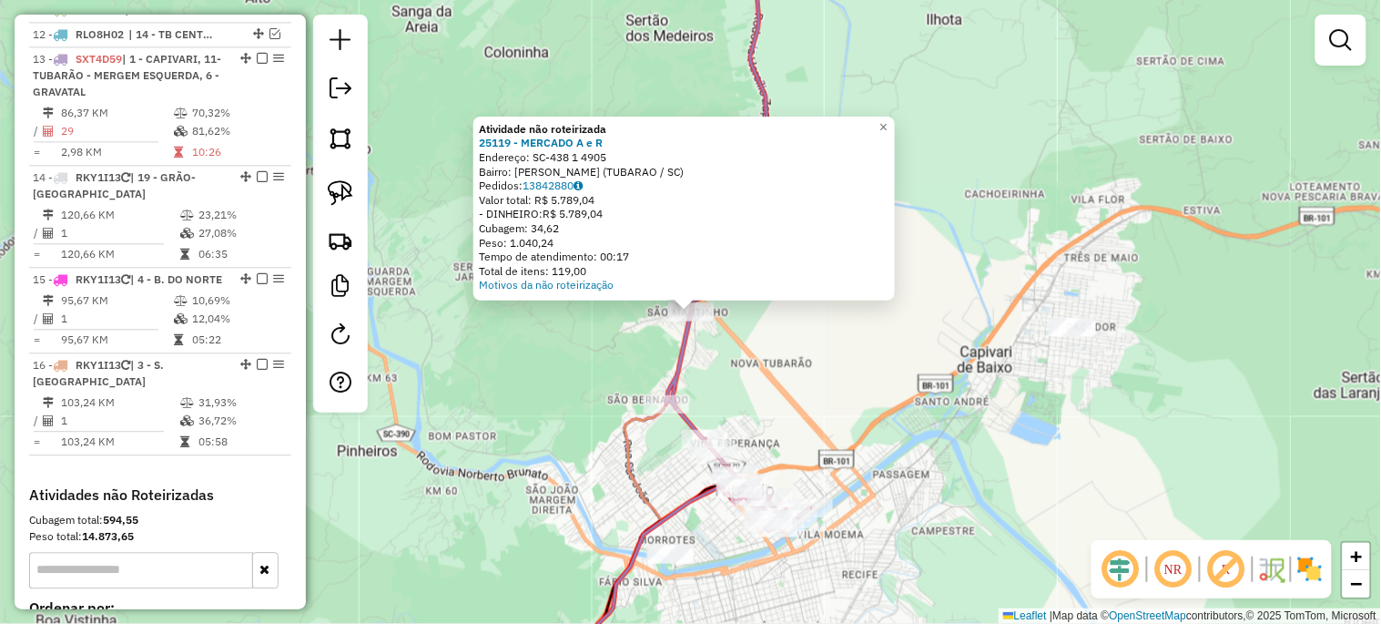
click at [717, 344] on div "Atividade não roteirizada 25119 - MERCADO A e R Endereço: SC-438 1 4905 Bairro:…" at bounding box center [690, 312] width 1381 height 624
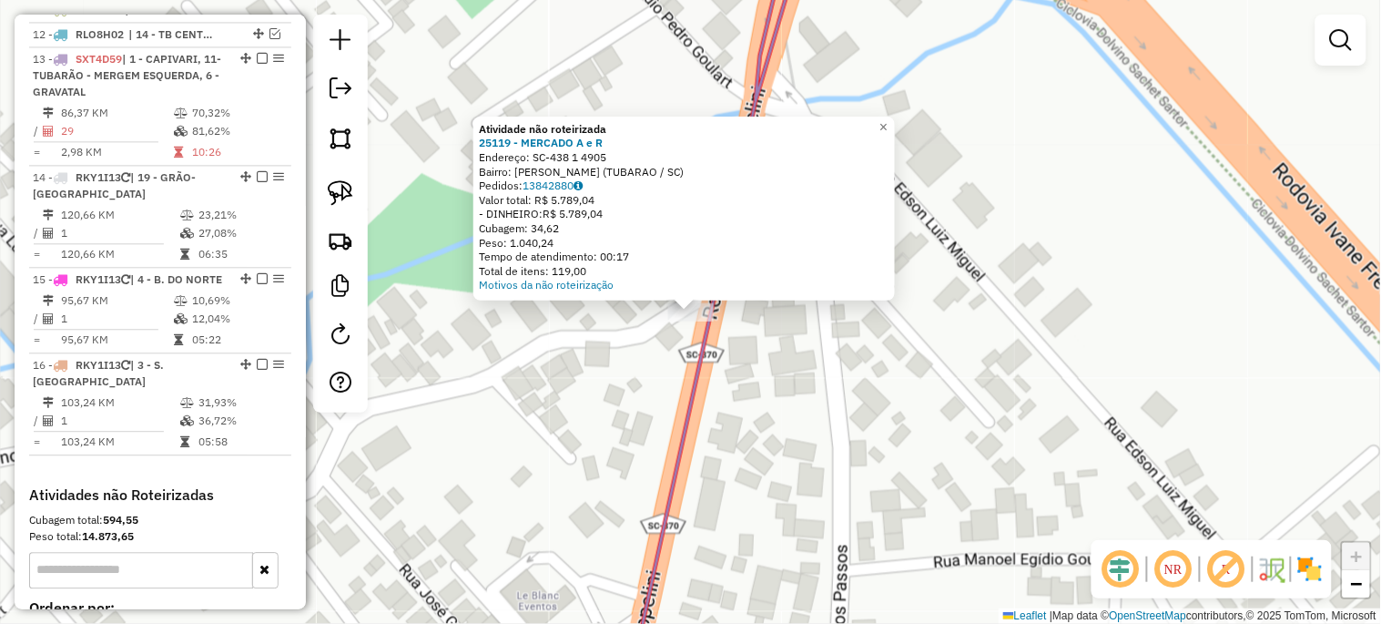
click at [642, 374] on div "Atividade não roteirizada 25119 - MERCADO A e R Endereço: SC-438 1 4905 Bairro:…" at bounding box center [690, 312] width 1381 height 624
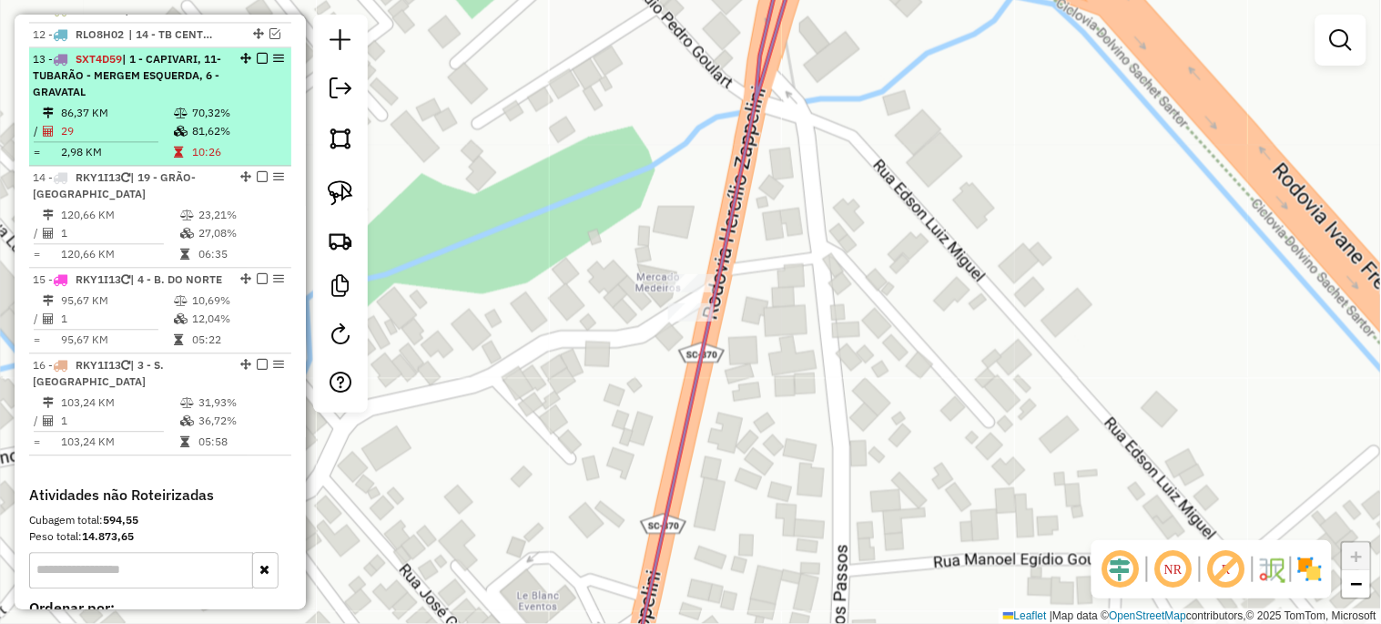
click at [259, 64] on em at bounding box center [262, 58] width 11 height 11
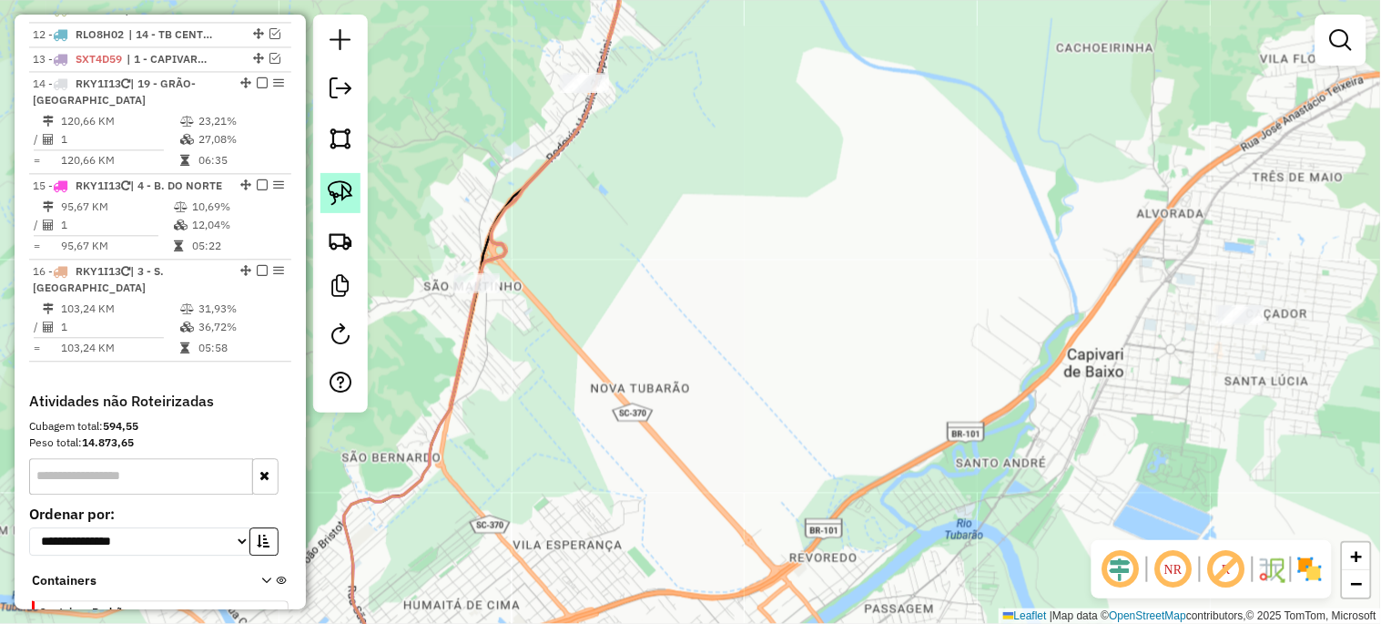
click at [352, 191] on img at bounding box center [340, 192] width 25 height 25
drag, startPoint x: 437, startPoint y: 274, endPoint x: 467, endPoint y: 326, distance: 60.0
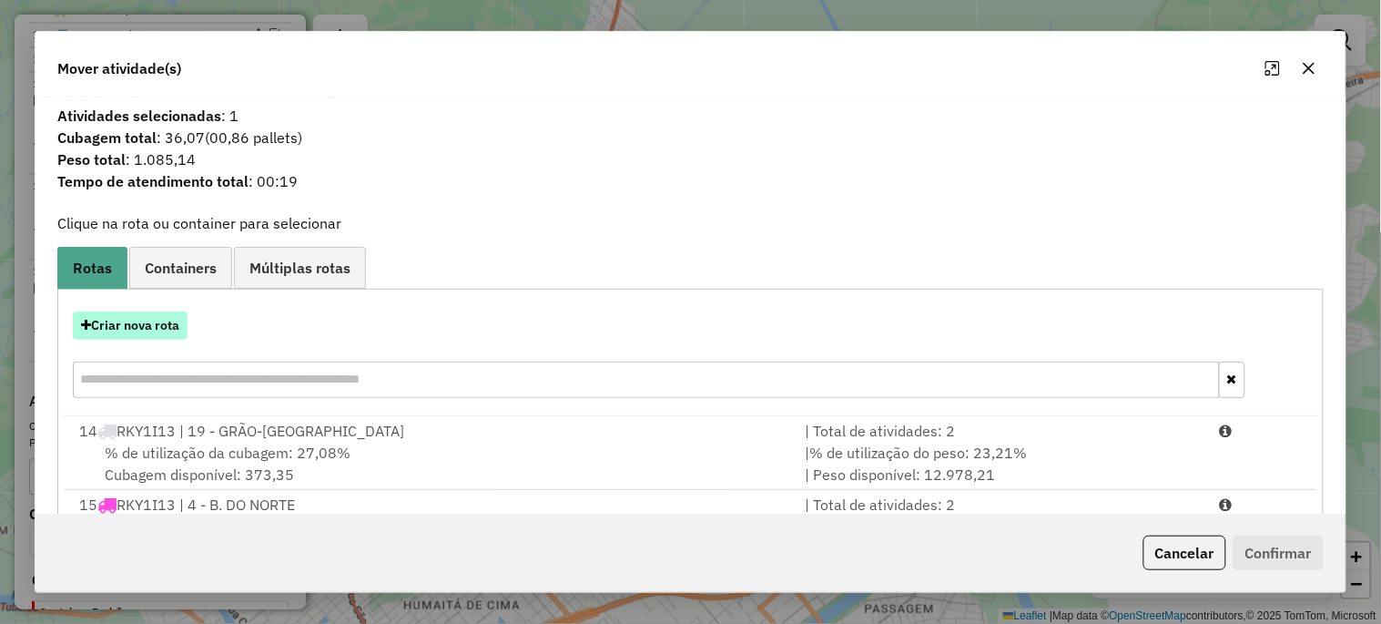
click at [152, 328] on button "Criar nova rota" at bounding box center [130, 325] width 115 height 28
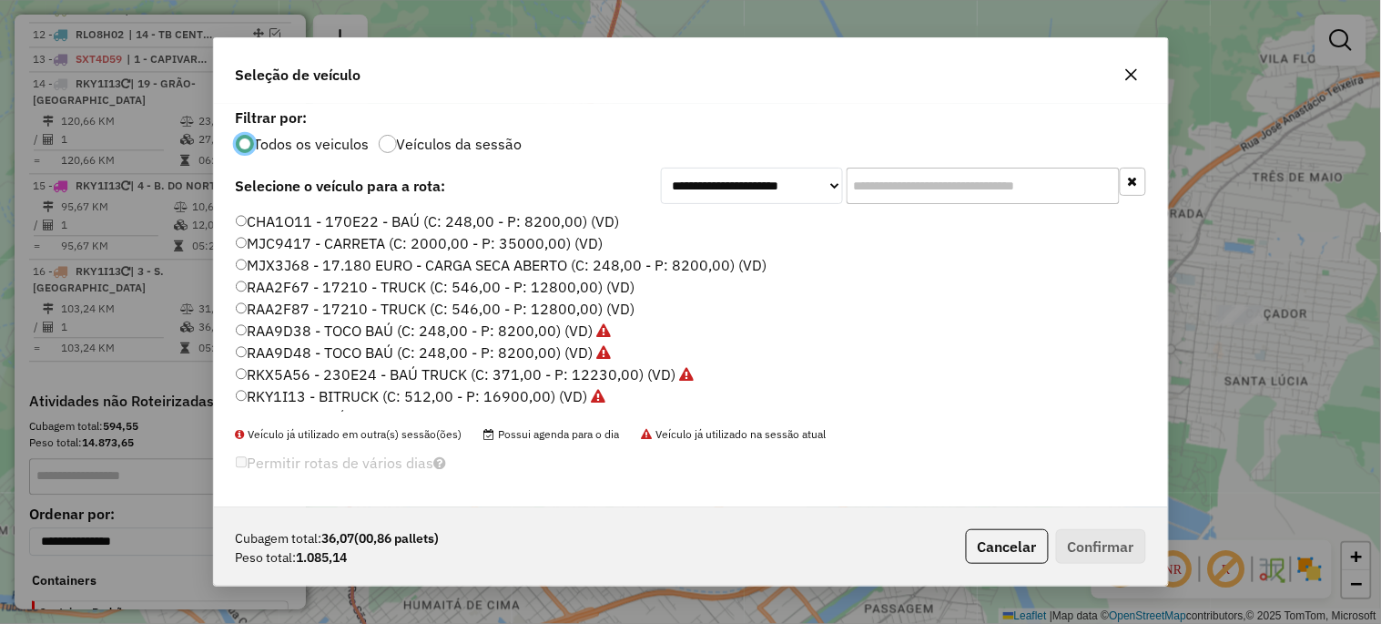
click at [503, 391] on label "RKY1I13 - BITRUCK (C: 512,00 - P: 16900,00) (VD)" at bounding box center [421, 396] width 370 height 22
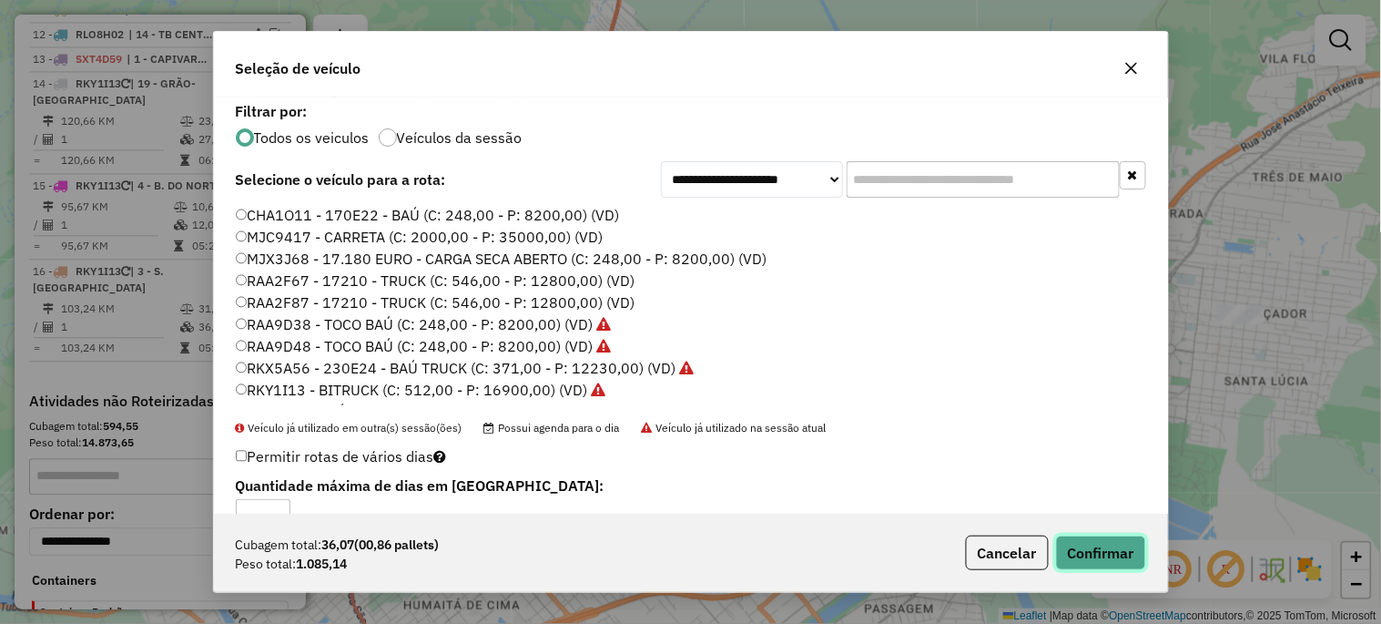
click at [1130, 561] on button "Confirmar" at bounding box center [1101, 552] width 90 height 35
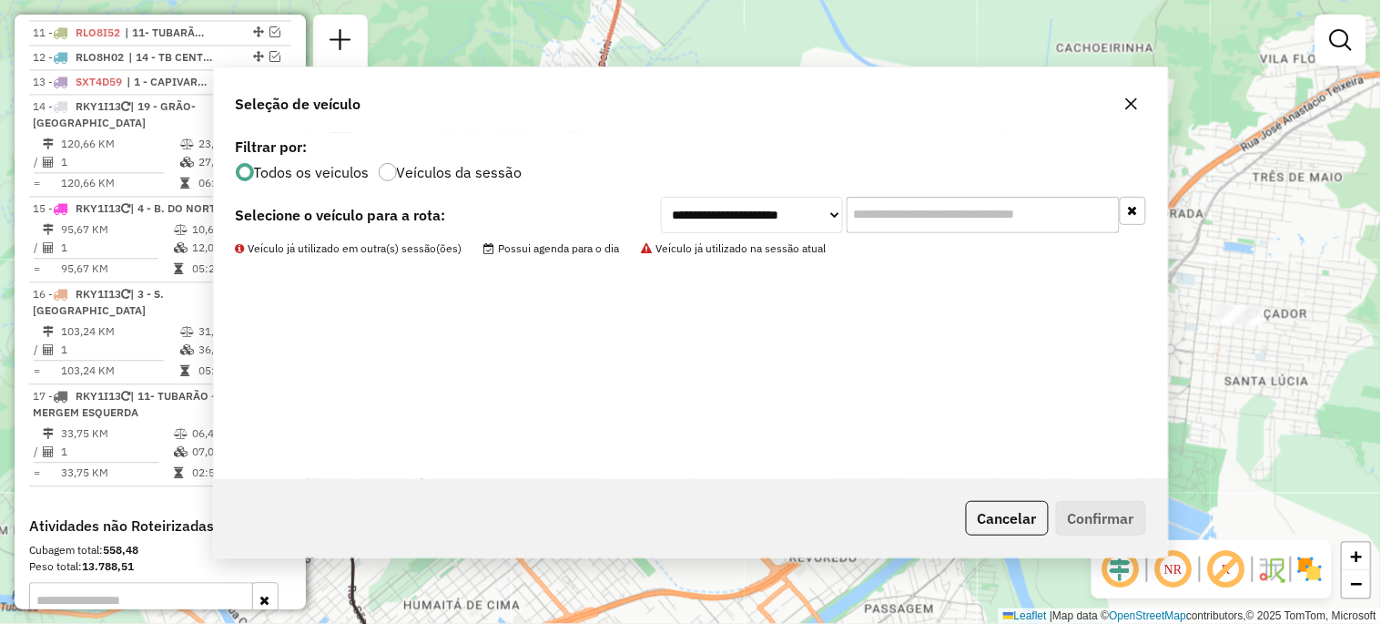
scroll to position [989, 0]
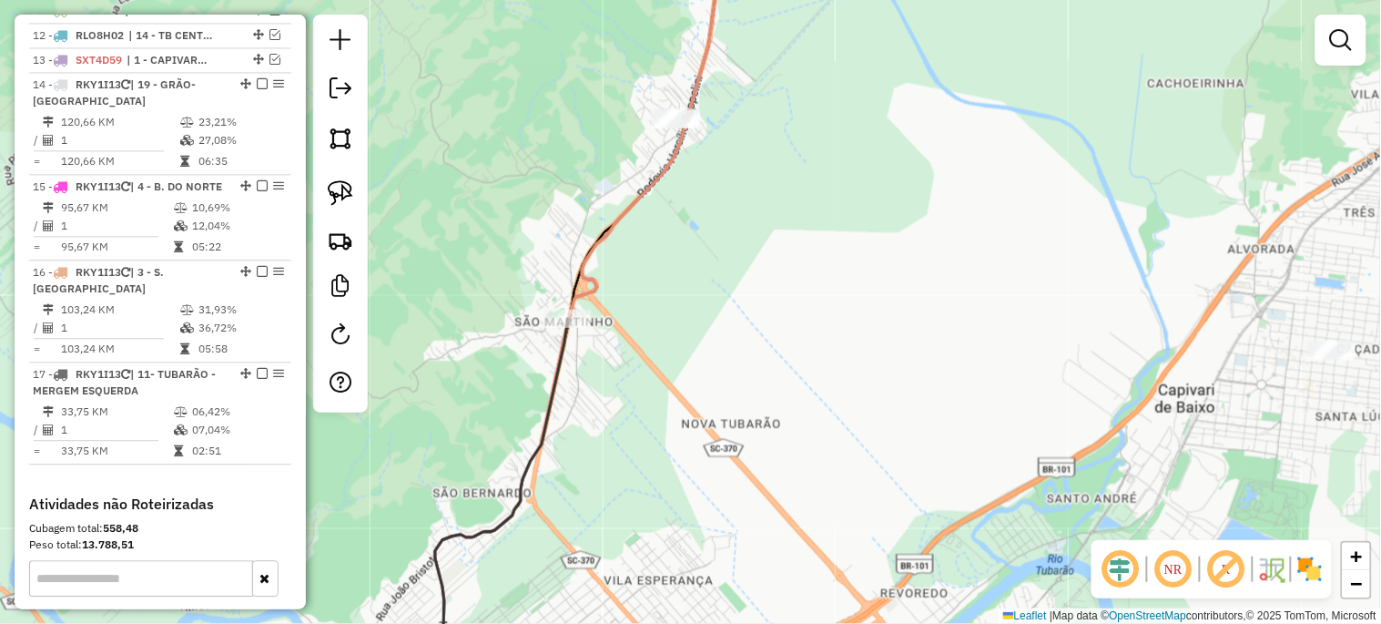
drag, startPoint x: 634, startPoint y: 365, endPoint x: 863, endPoint y: 420, distance: 234.9
click at [863, 420] on div "Janela de atendimento Grade de atendimento Capacidade Transportadoras Veículos …" at bounding box center [690, 312] width 1381 height 624
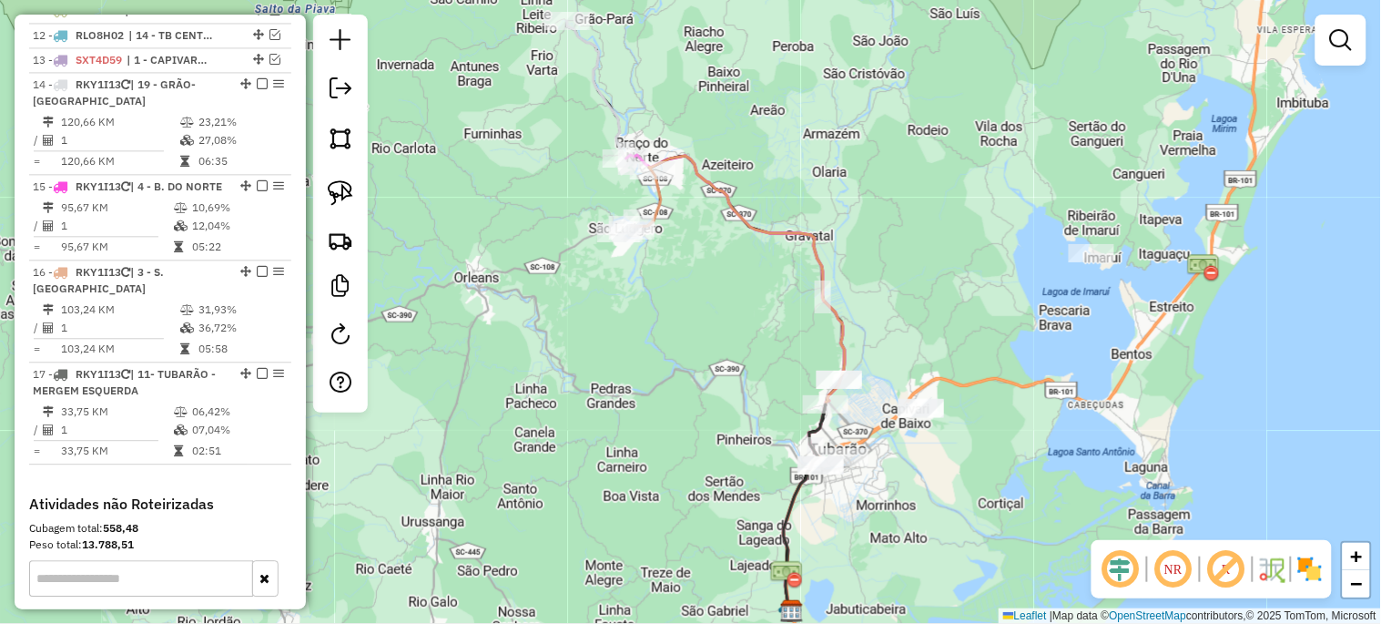
drag, startPoint x: 488, startPoint y: 315, endPoint x: 717, endPoint y: 380, distance: 238.6
click at [717, 380] on div "Janela de atendimento Grade de atendimento Capacidade Transportadoras Veículos …" at bounding box center [690, 312] width 1381 height 624
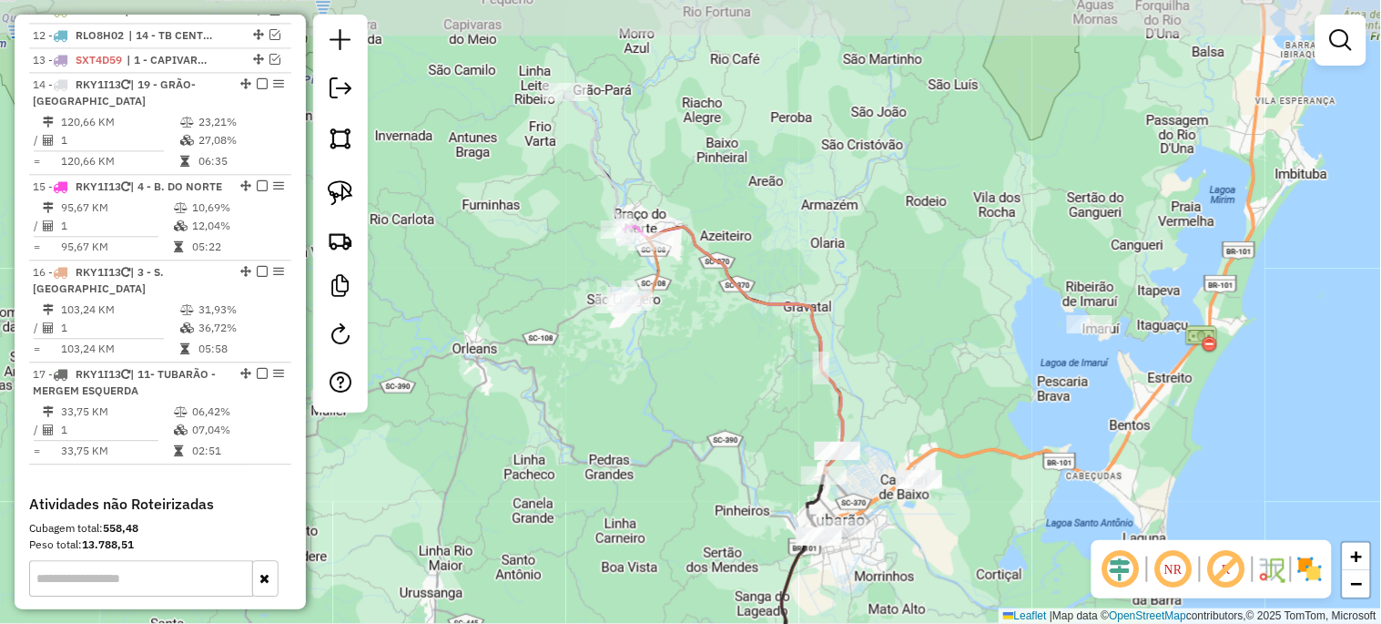
drag, startPoint x: 705, startPoint y: 288, endPoint x: 703, endPoint y: 357, distance: 69.2
click at [703, 357] on div "Janela de atendimento Grade de atendimento Capacidade Transportadoras Veículos …" at bounding box center [690, 312] width 1381 height 624
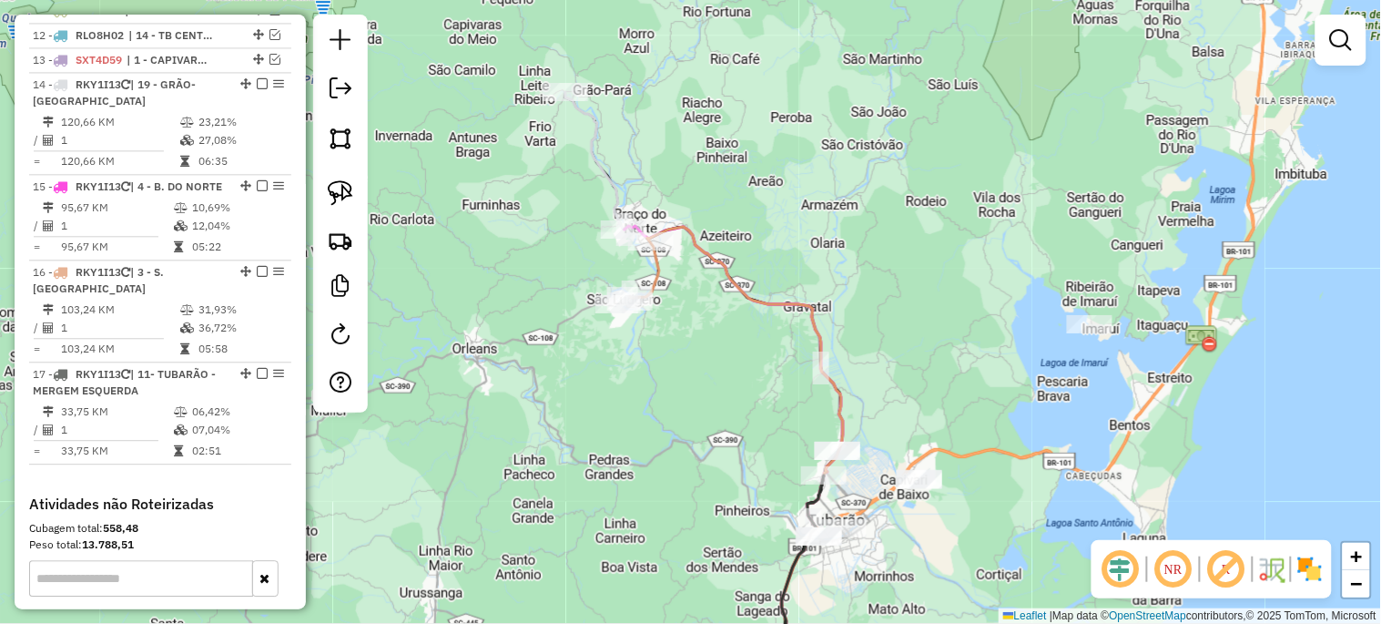
click at [1172, 576] on em at bounding box center [1173, 569] width 44 height 44
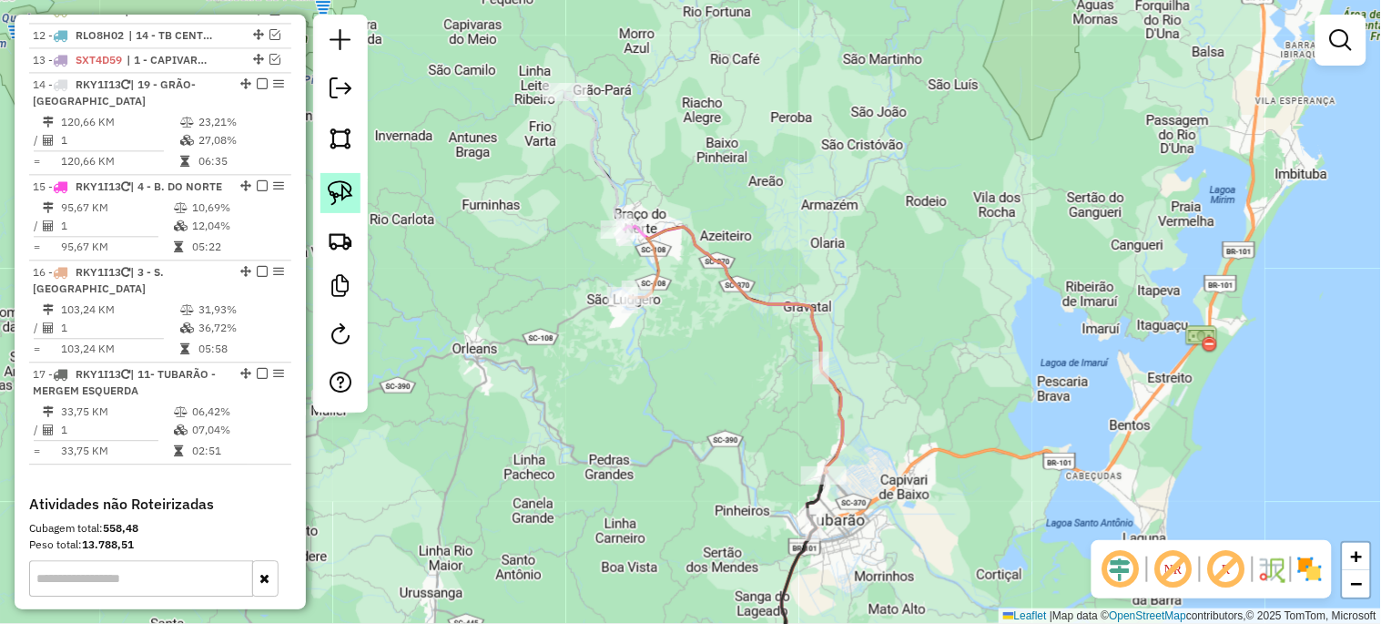
click at [348, 197] on img at bounding box center [340, 192] width 25 height 25
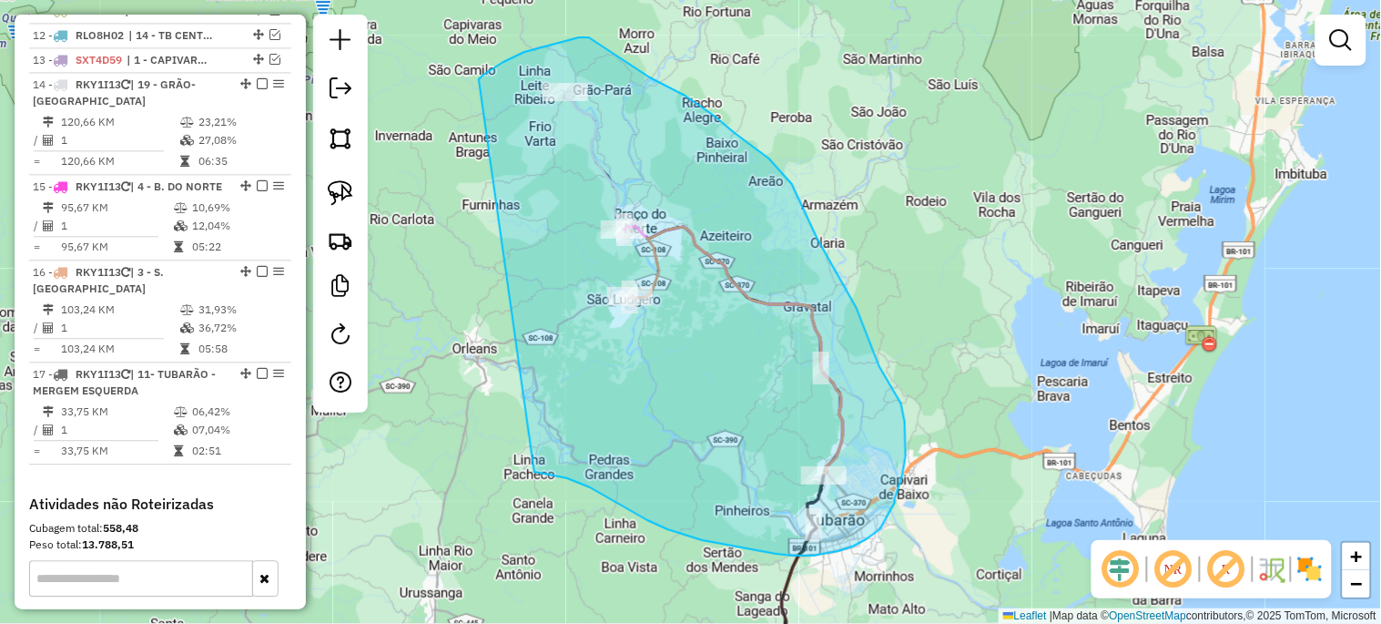
drag, startPoint x: 483, startPoint y: 75, endPoint x: 534, endPoint y: 472, distance: 400.1
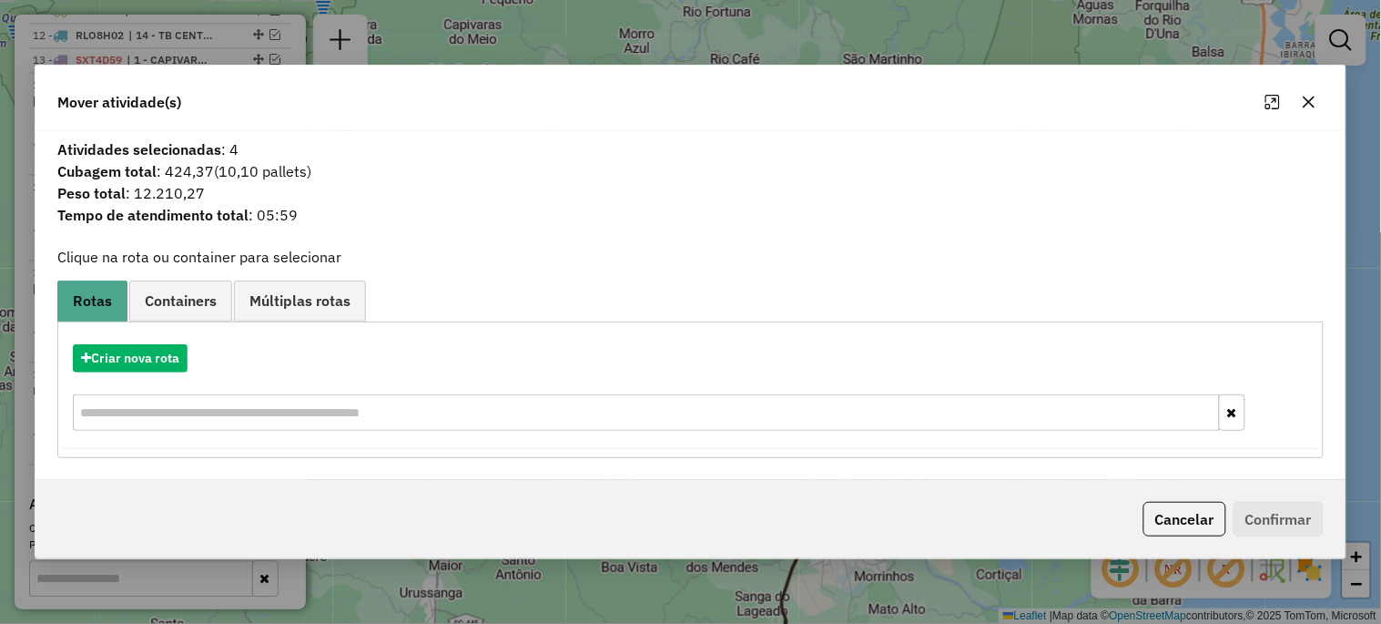
click at [1303, 102] on icon "button" at bounding box center [1309, 102] width 15 height 15
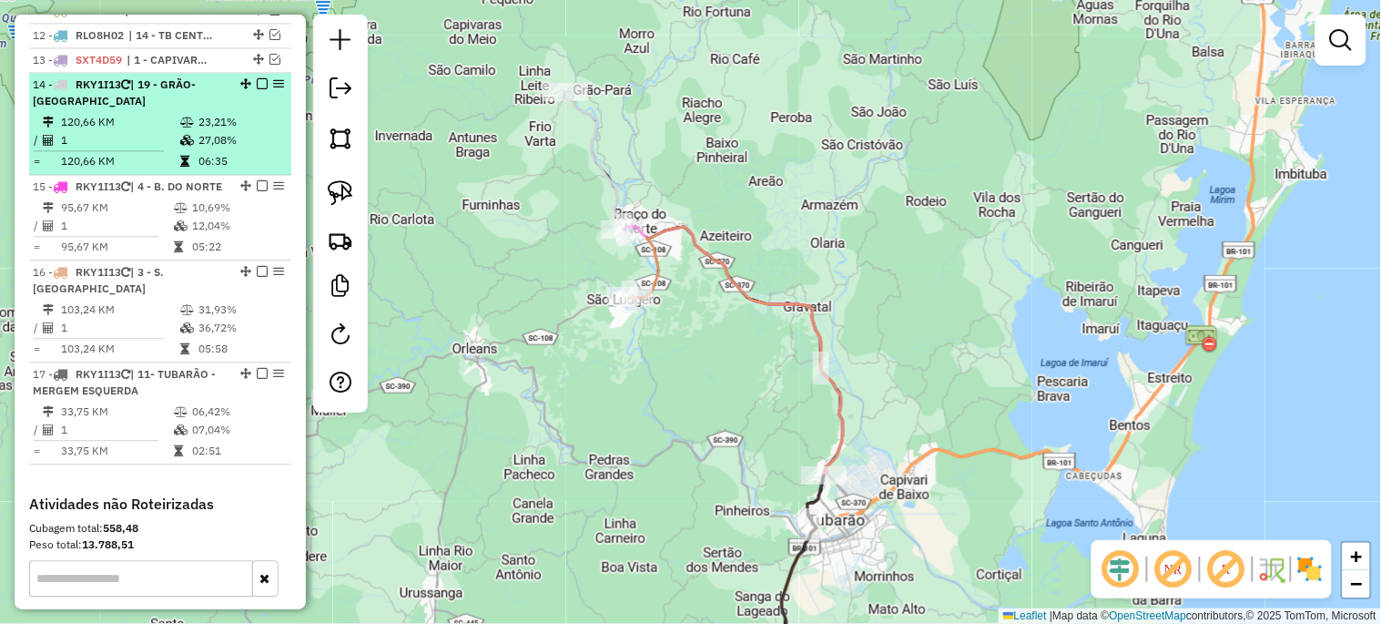
click at [259, 89] on em at bounding box center [262, 83] width 11 height 11
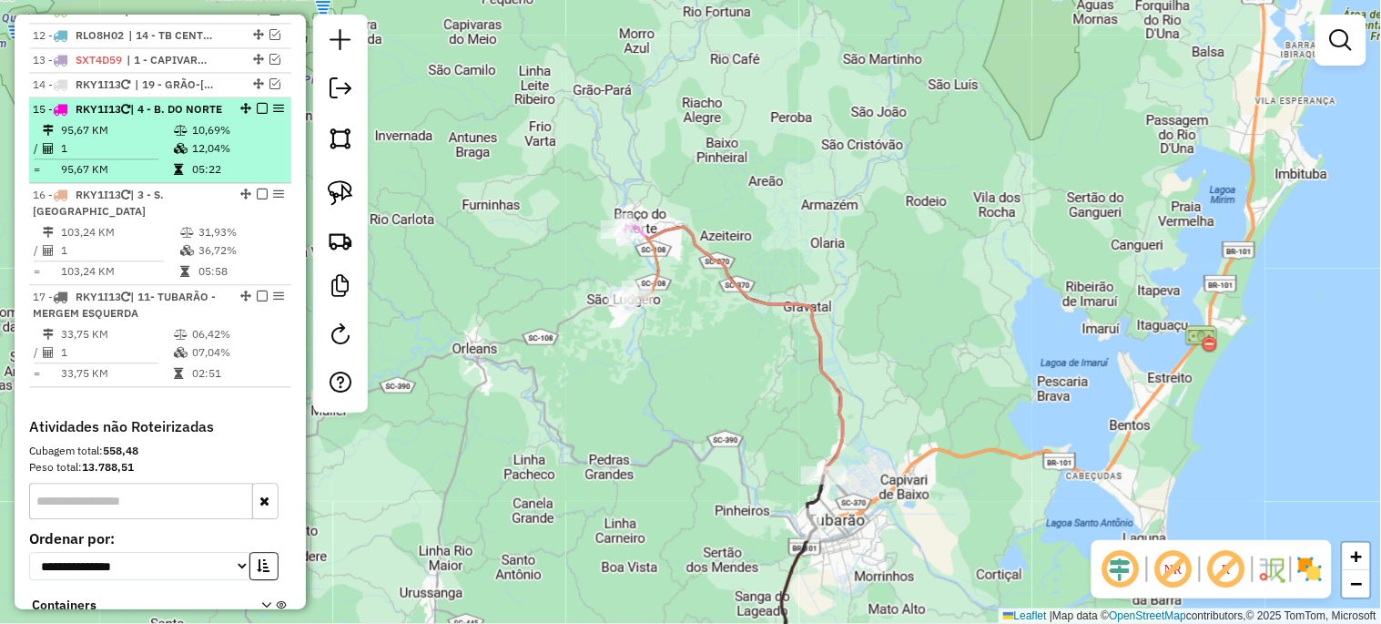
click at [259, 114] on em at bounding box center [262, 108] width 11 height 11
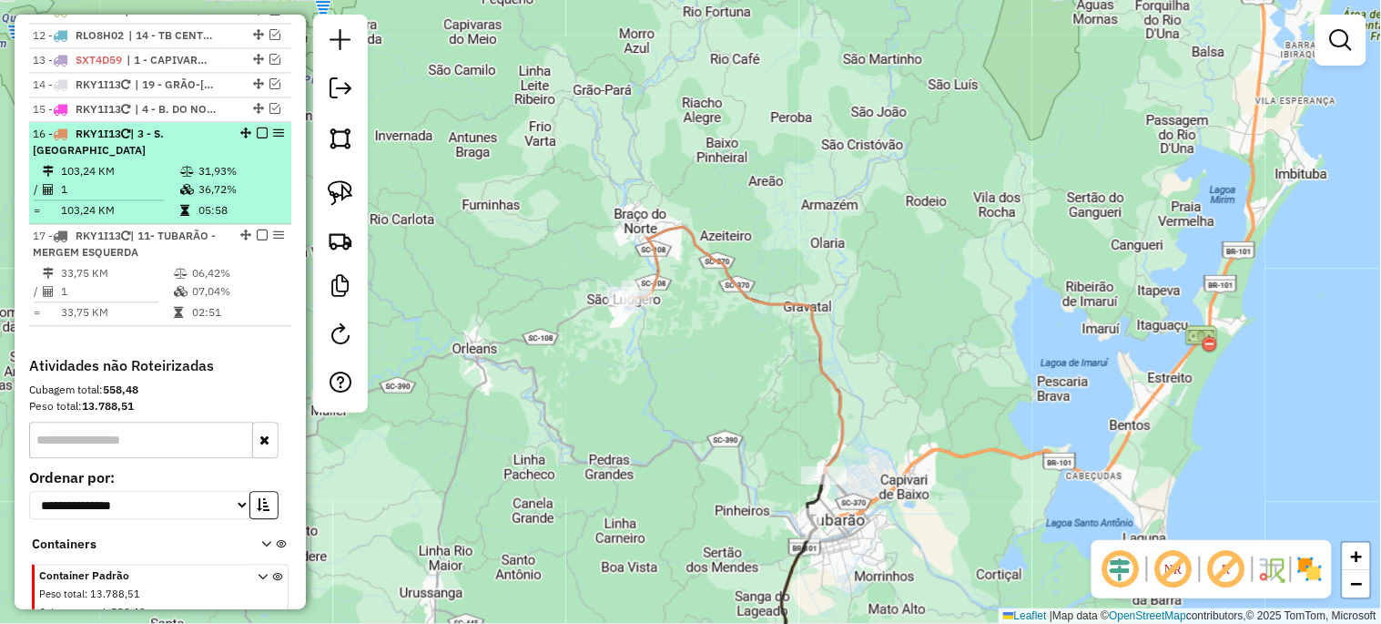
click at [258, 141] on div "16 - RKY1I13 | 3 - S. [GEOGRAPHIC_DATA]" at bounding box center [160, 142] width 255 height 33
select select "*********"
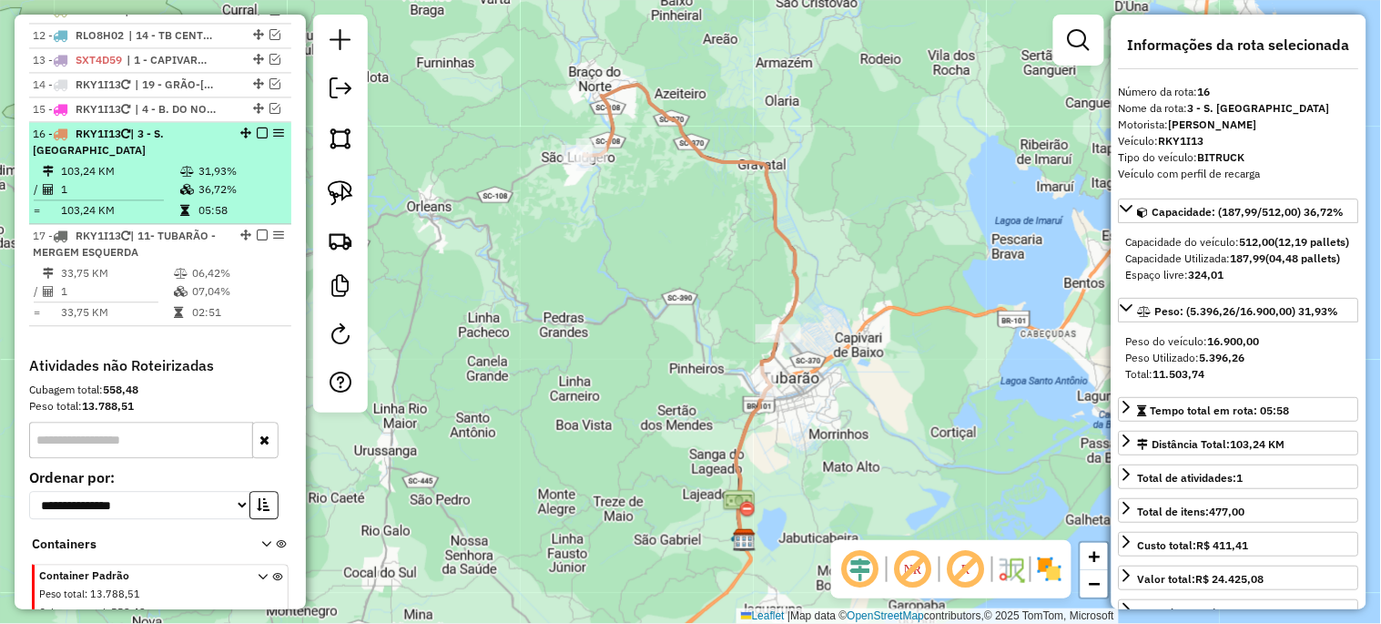
click at [257, 138] on em at bounding box center [262, 132] width 11 height 11
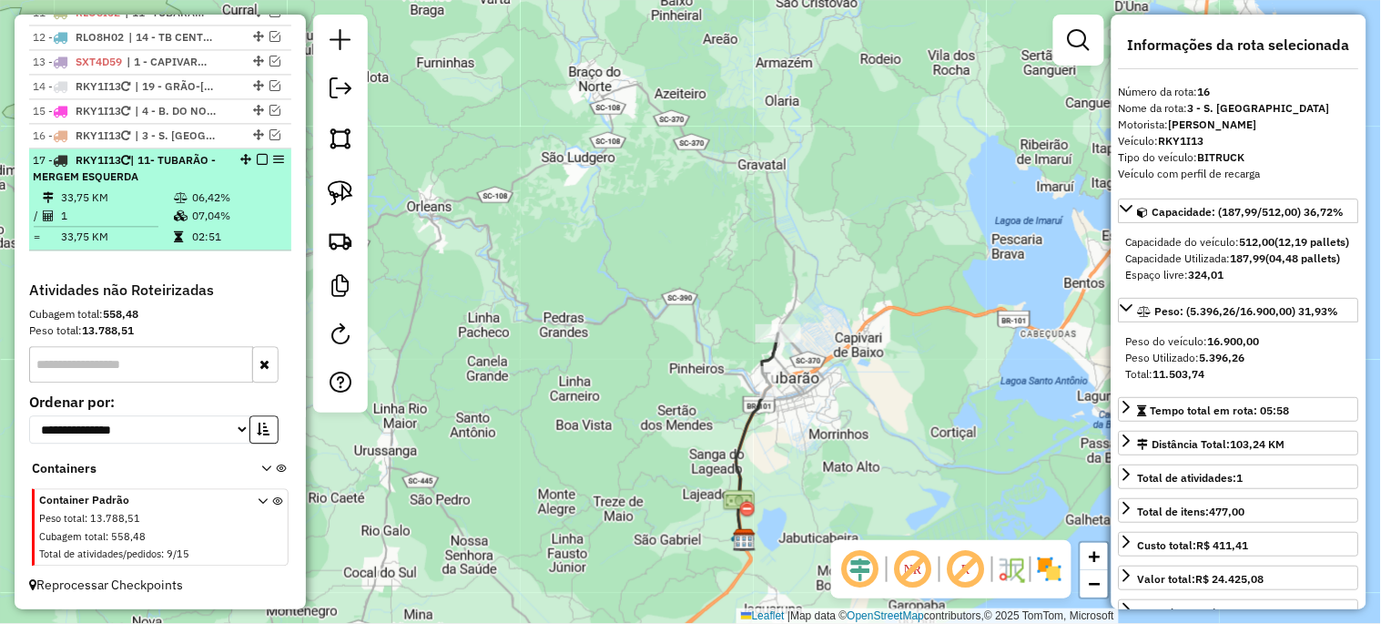
click at [257, 165] on em at bounding box center [262, 159] width 11 height 11
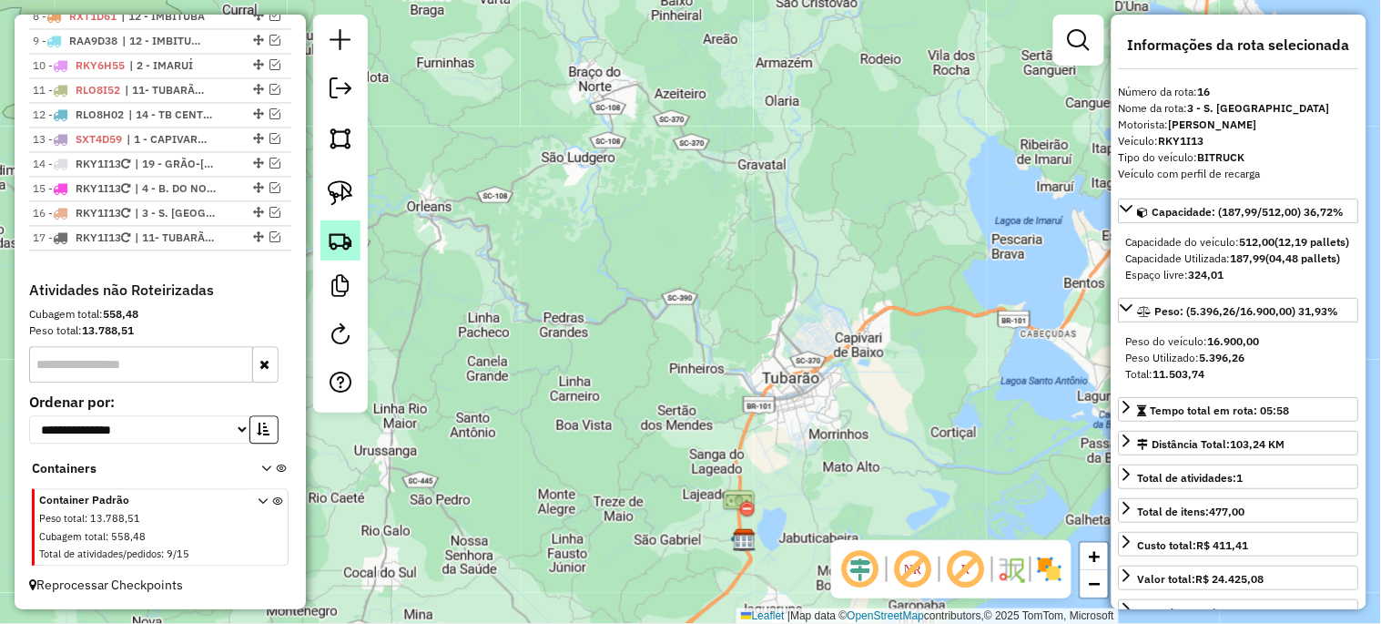
scroll to position [925, 0]
click at [920, 569] on em at bounding box center [913, 569] width 44 height 44
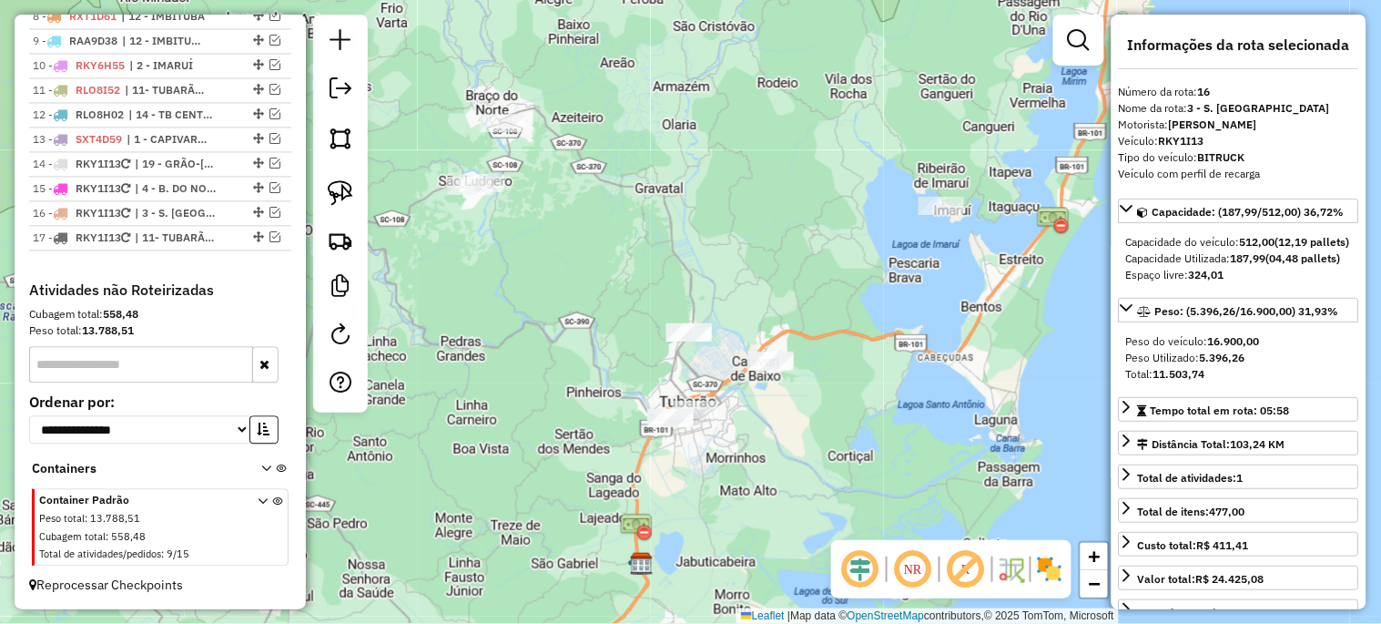
drag, startPoint x: 734, startPoint y: 479, endPoint x: 653, endPoint y: 502, distance: 84.1
click at [653, 502] on div "Janela de atendimento Grade de atendimento Capacidade Transportadoras Veículos …" at bounding box center [690, 312] width 1381 height 624
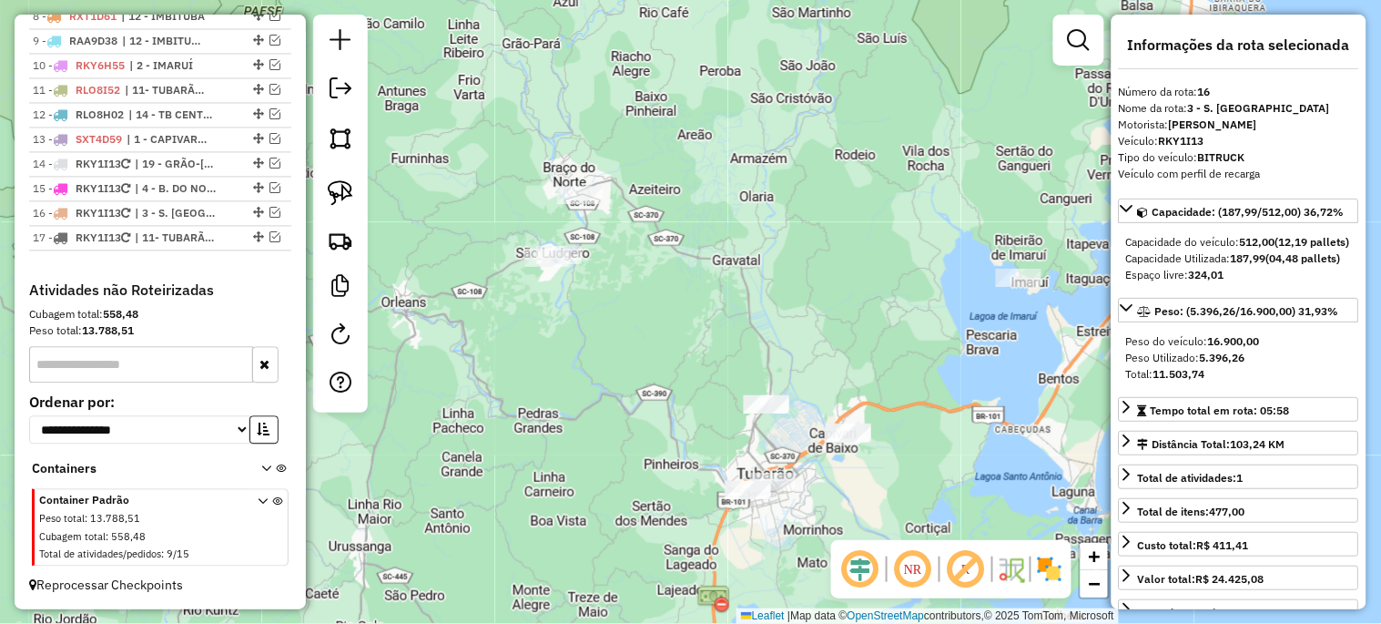
drag, startPoint x: 488, startPoint y: 294, endPoint x: 603, endPoint y: 403, distance: 158.4
click at [603, 403] on div "Janela de atendimento Grade de atendimento Capacidade Transportadoras Veículos …" at bounding box center [690, 312] width 1381 height 624
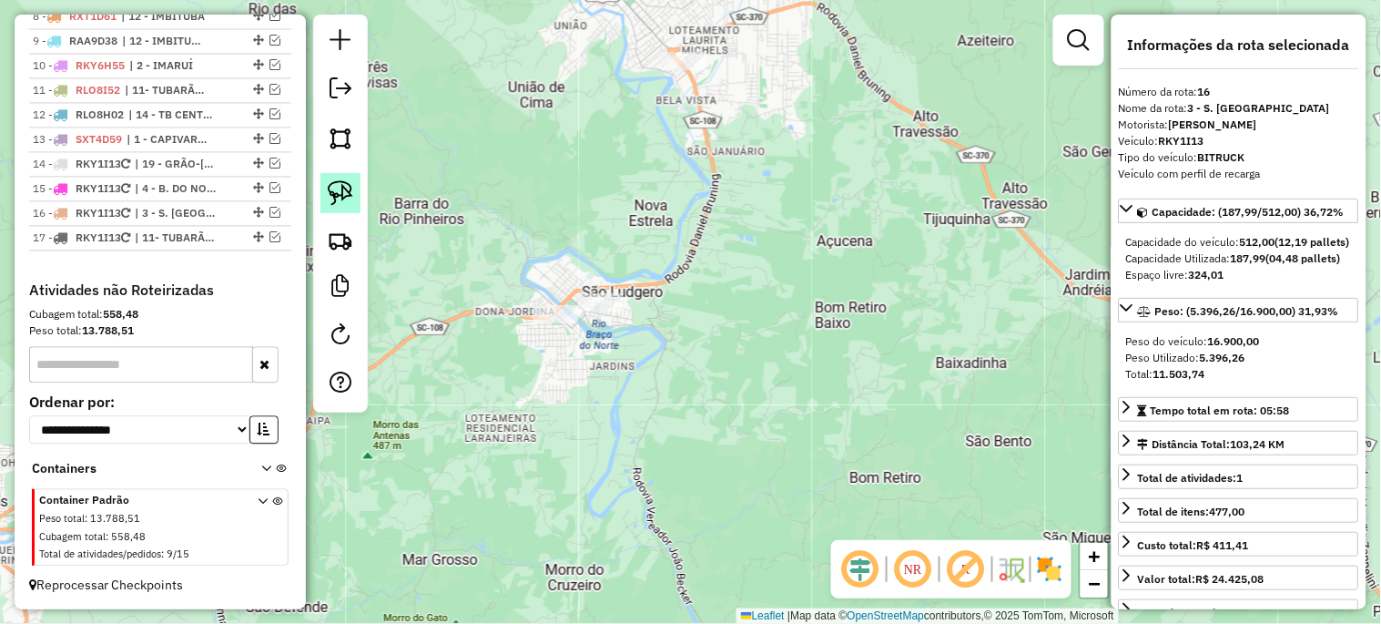
click at [344, 198] on img at bounding box center [340, 192] width 25 height 25
drag, startPoint x: 607, startPoint y: 340, endPoint x: 628, endPoint y: 300, distance: 45.2
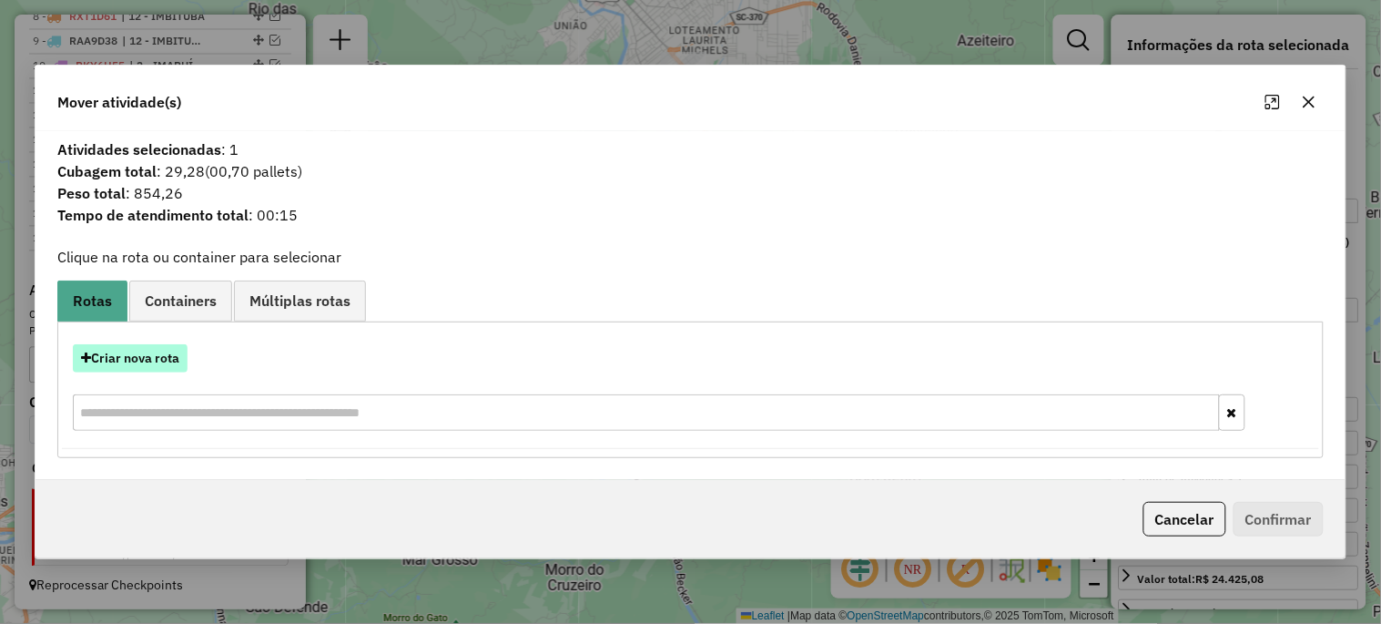
click at [138, 349] on button "Criar nova rota" at bounding box center [130, 358] width 115 height 28
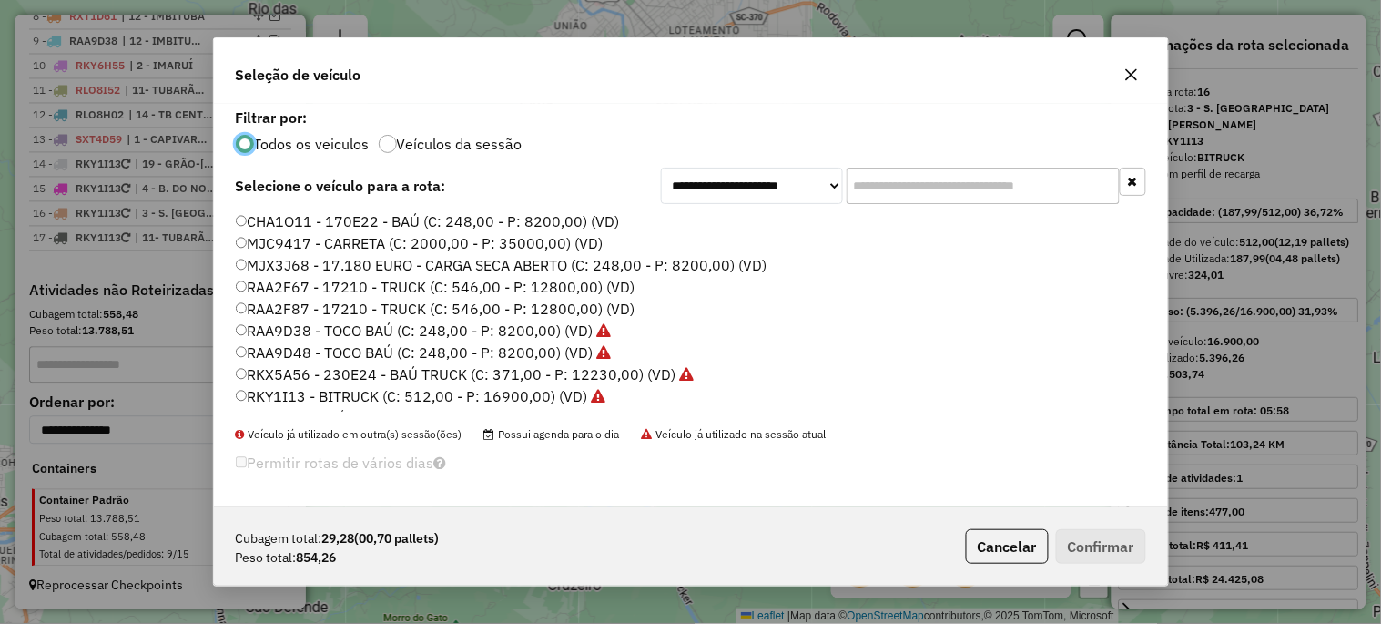
scroll to position [10, 5]
click at [416, 283] on label "RAA2F67 - 17210 - TRUCK (C: 546,00 - P: 12800,00) (VD)" at bounding box center [436, 287] width 400 height 22
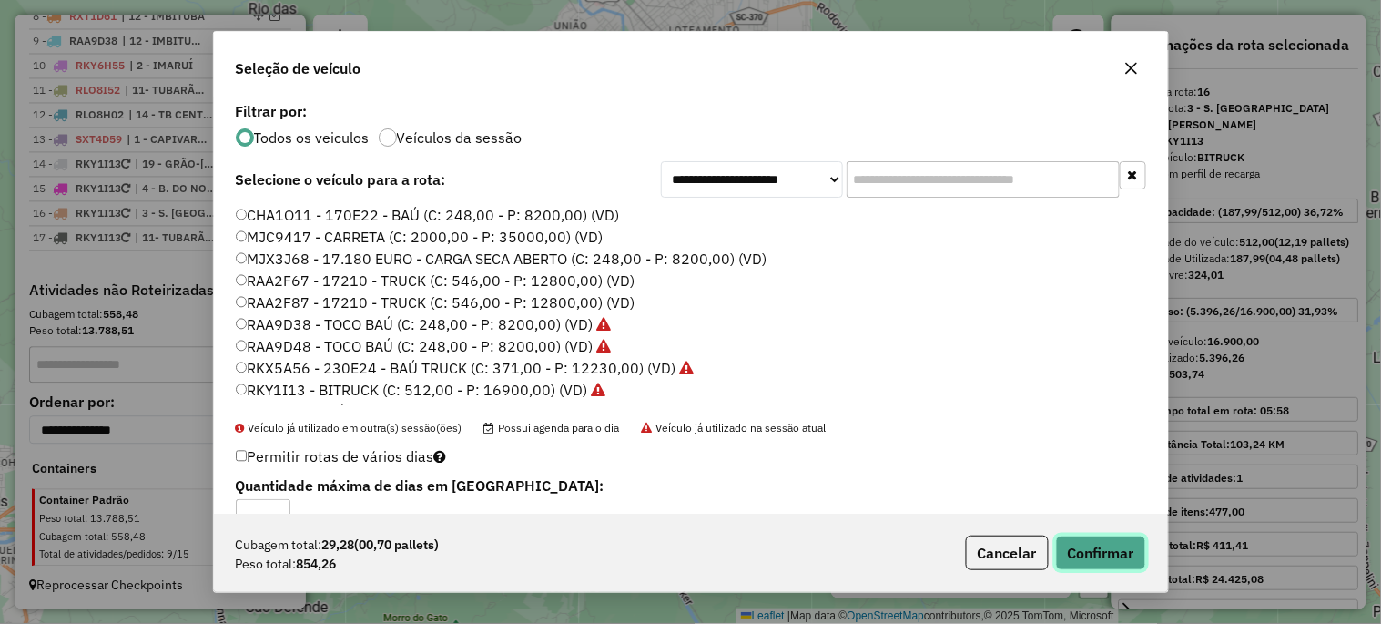
click at [1092, 547] on button "Confirmar" at bounding box center [1101, 552] width 90 height 35
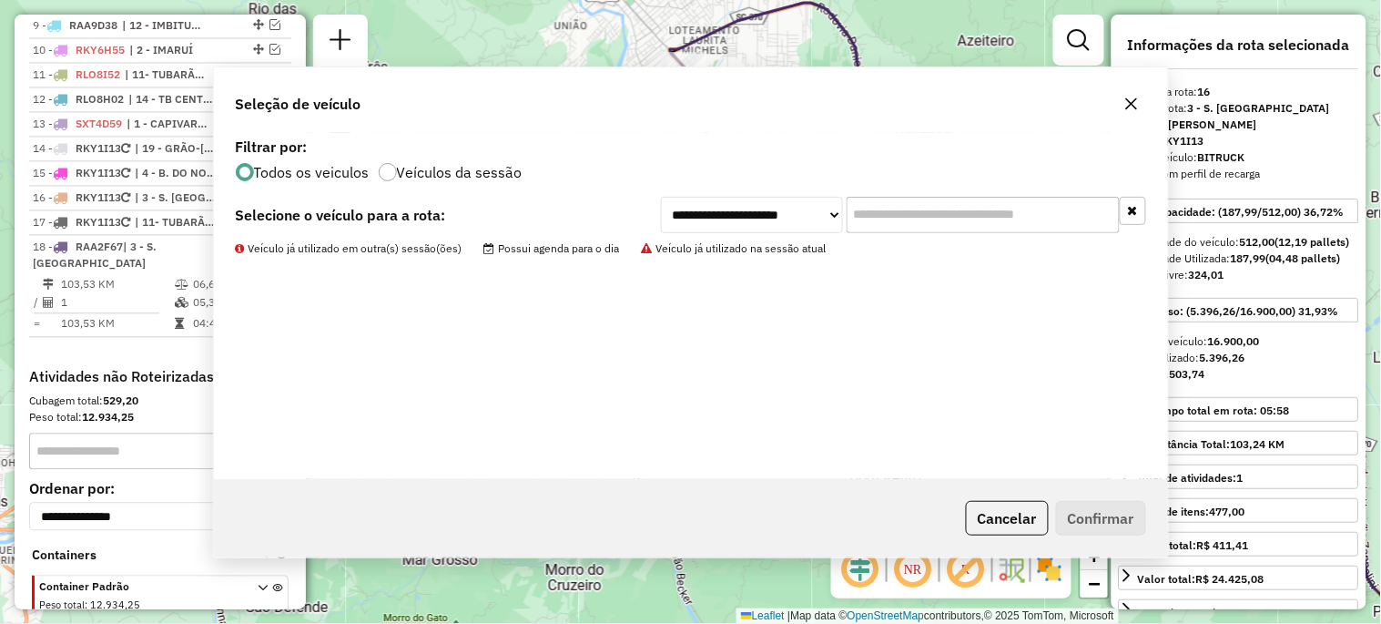
scroll to position [1011, 0]
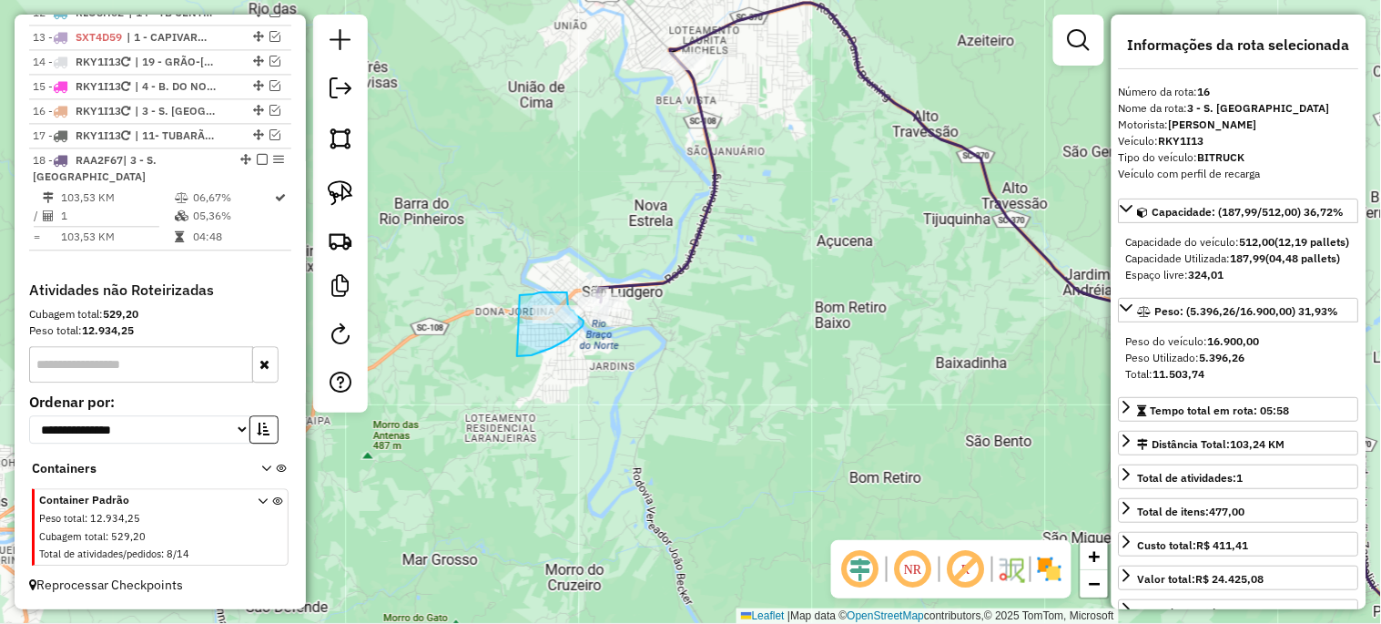
drag, startPoint x: 520, startPoint y: 295, endPoint x: 492, endPoint y: 352, distance: 63.5
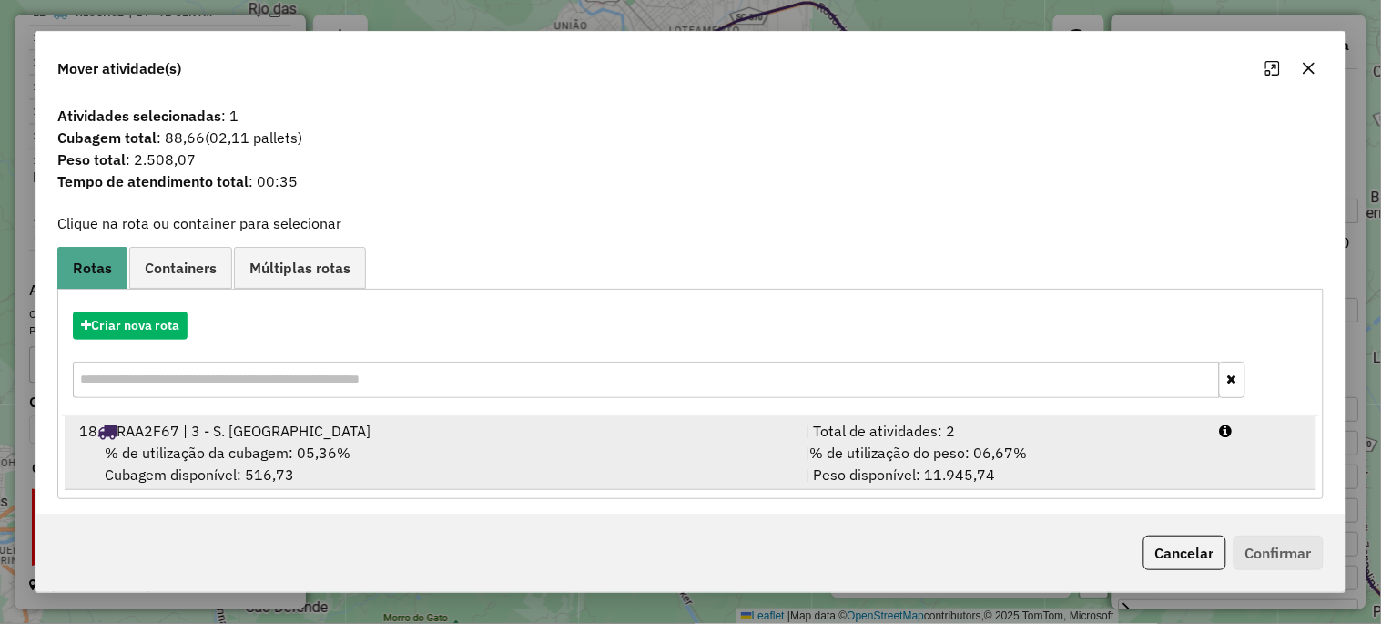
click at [140, 439] on div "18 RAA2F67 | 3 - S. [GEOGRAPHIC_DATA]" at bounding box center [430, 431] width 725 height 22
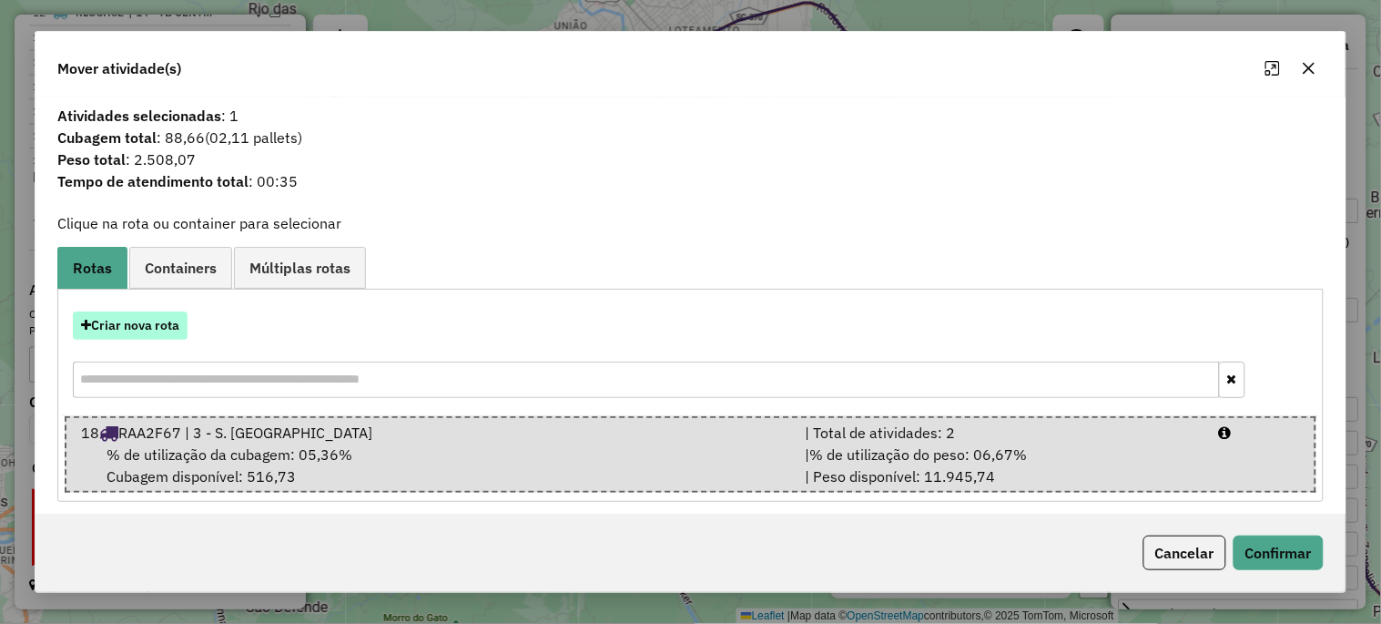
click at [164, 316] on button "Criar nova rota" at bounding box center [130, 325] width 115 height 28
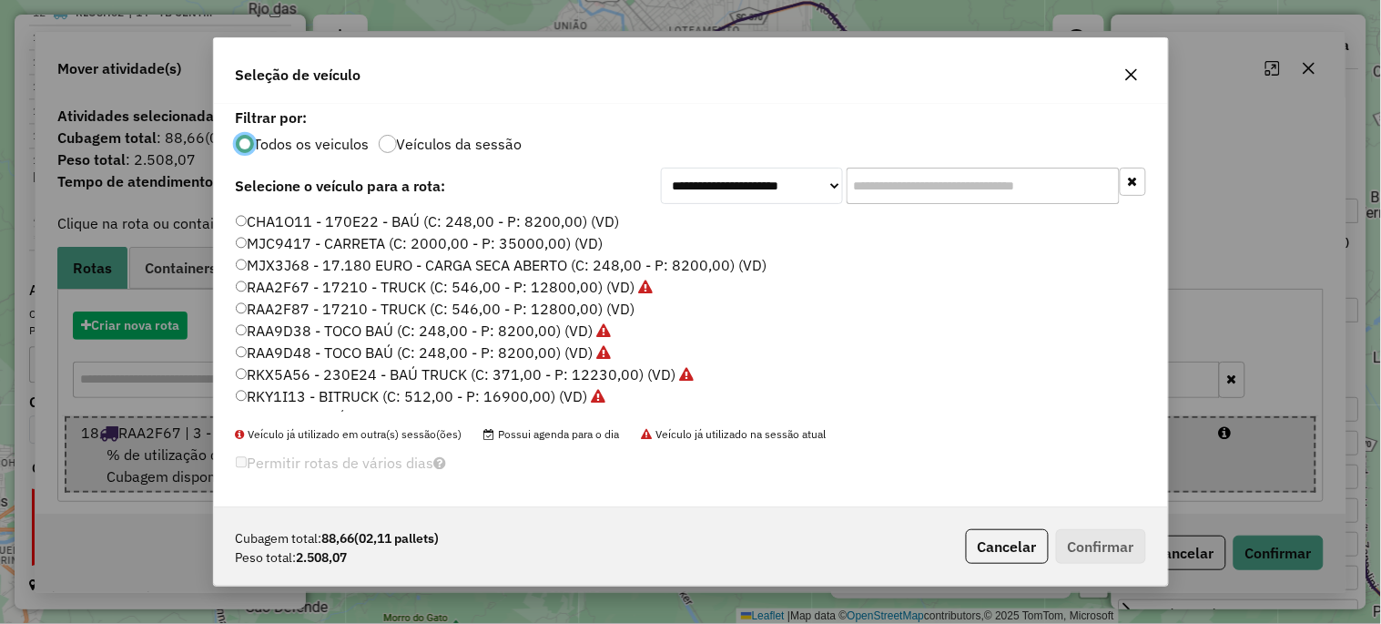
scroll to position [10, 5]
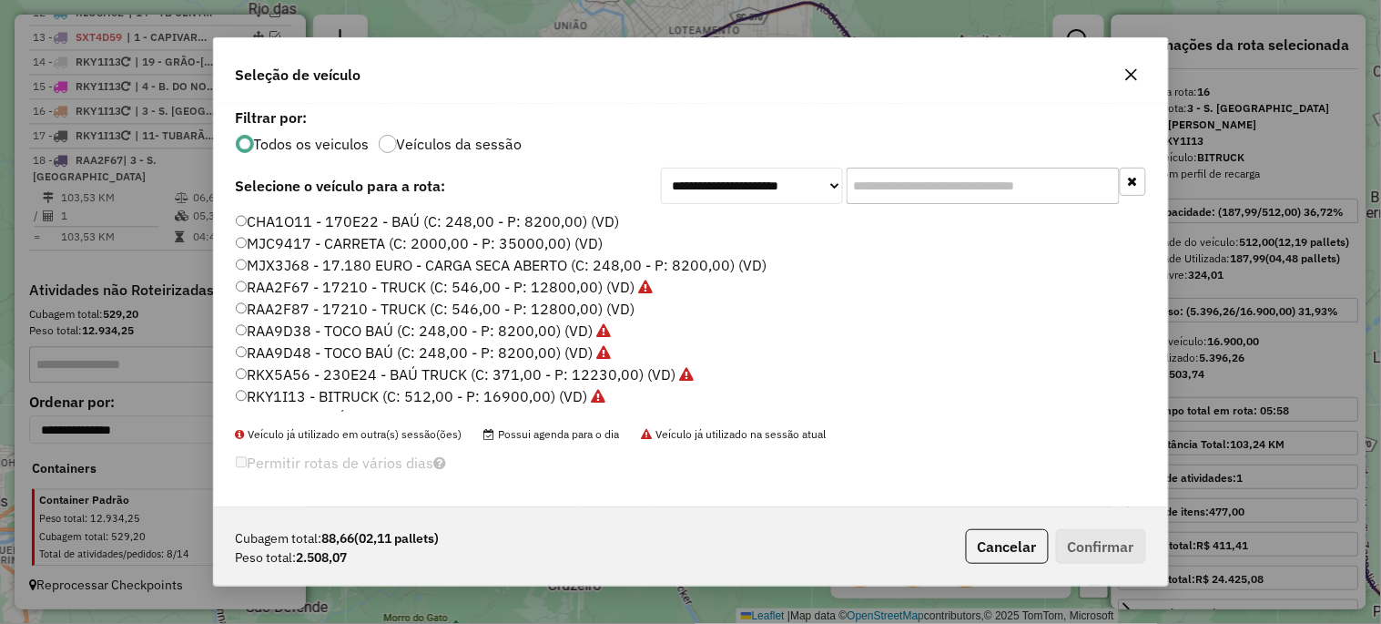
click at [524, 288] on label "RAA2F67 - 17210 - TRUCK (C: 546,00 - P: 12800,00) (VD)" at bounding box center [445, 287] width 418 height 22
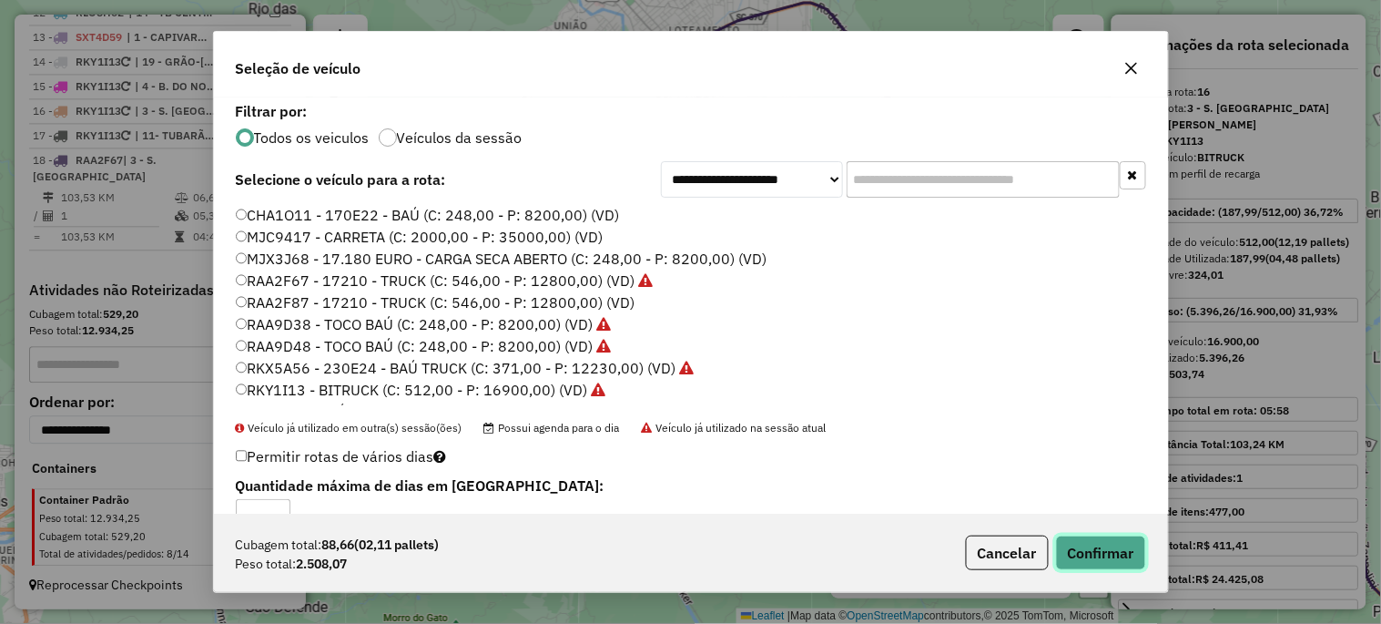
click at [1085, 547] on button "Confirmar" at bounding box center [1101, 552] width 90 height 35
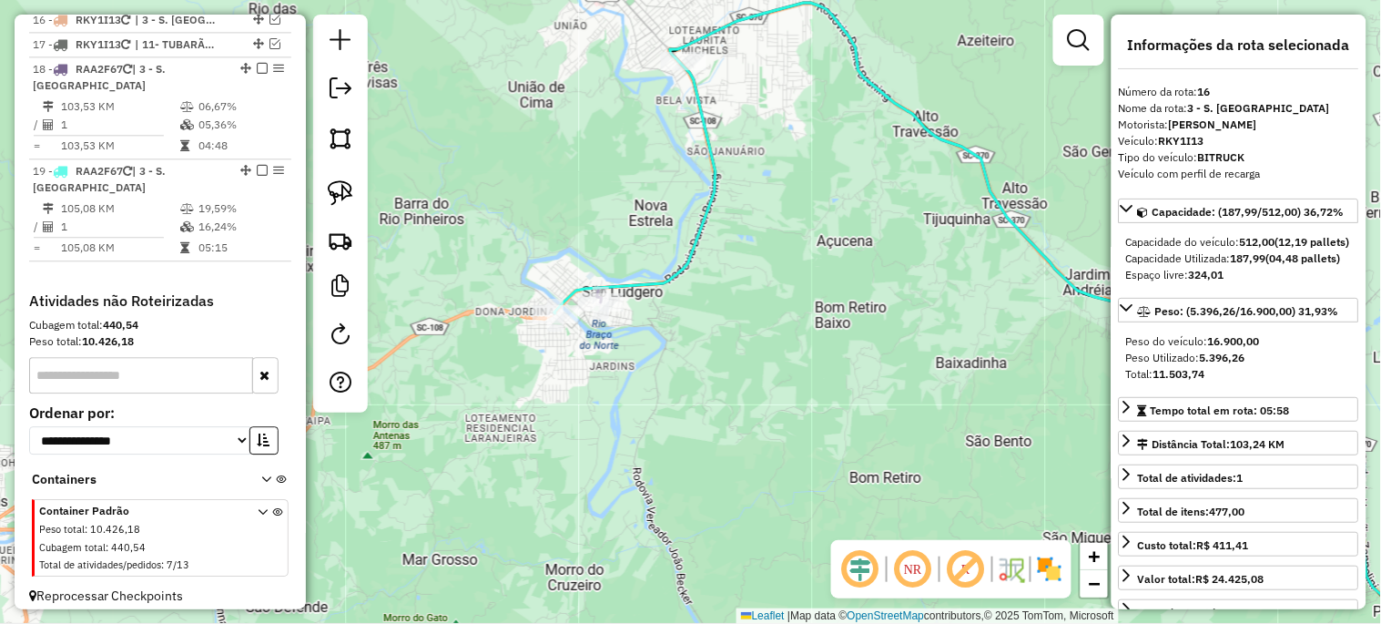
scroll to position [1112, 0]
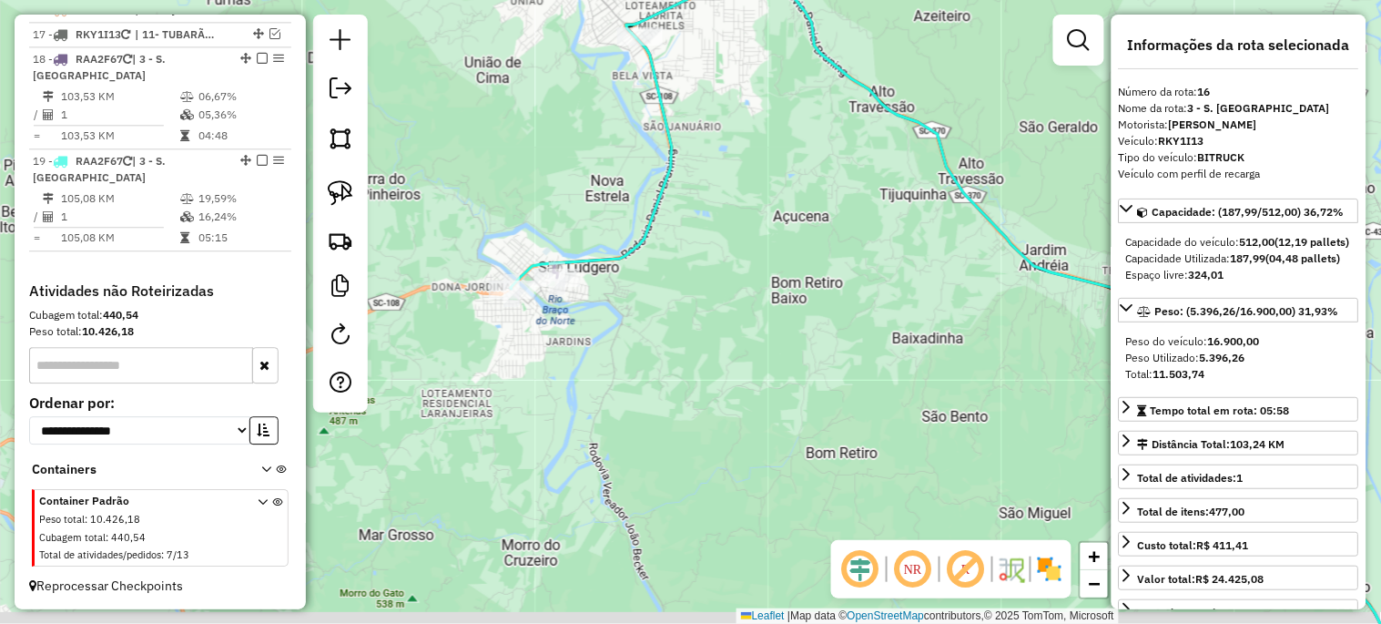
drag, startPoint x: 719, startPoint y: 408, endPoint x: 558, endPoint y: 296, distance: 196.2
click at [558, 296] on div "Janela de atendimento Grade de atendimento Capacidade Transportadoras Veículos …" at bounding box center [690, 312] width 1381 height 624
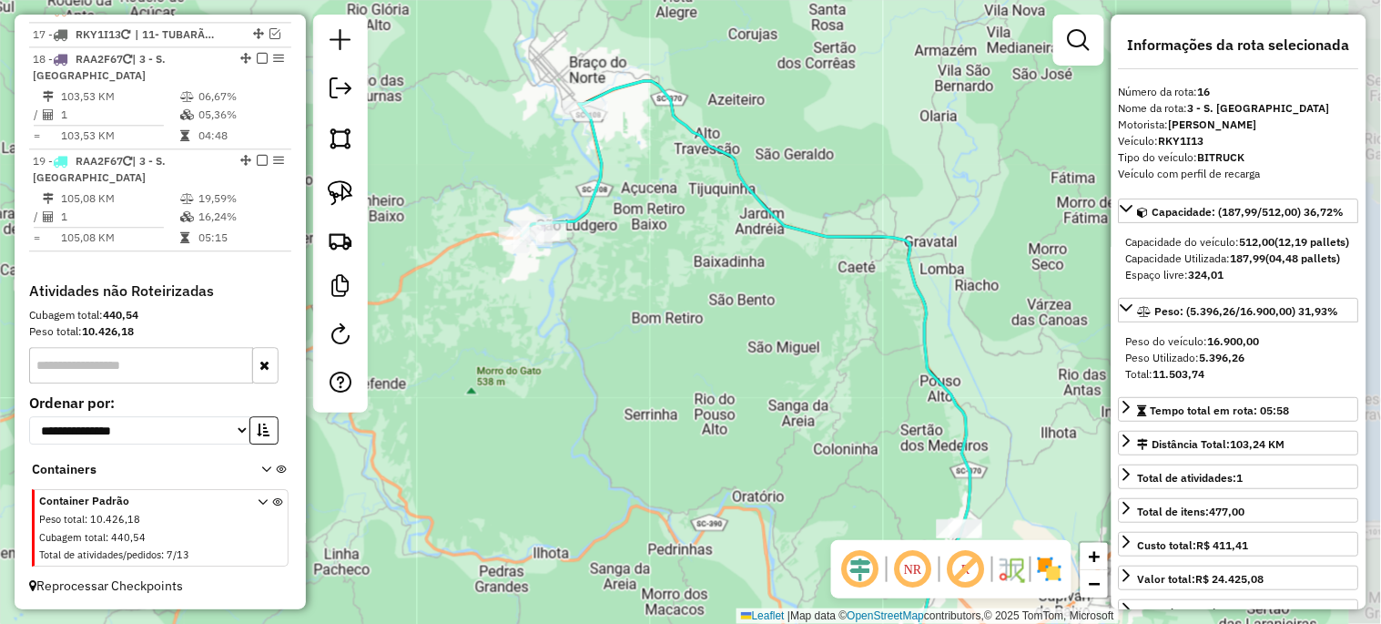
drag, startPoint x: 741, startPoint y: 450, endPoint x: 579, endPoint y: 269, distance: 242.4
click at [594, 282] on div "Janela de atendimento Grade de atendimento Capacidade Transportadoras Veículos …" at bounding box center [690, 312] width 1381 height 624
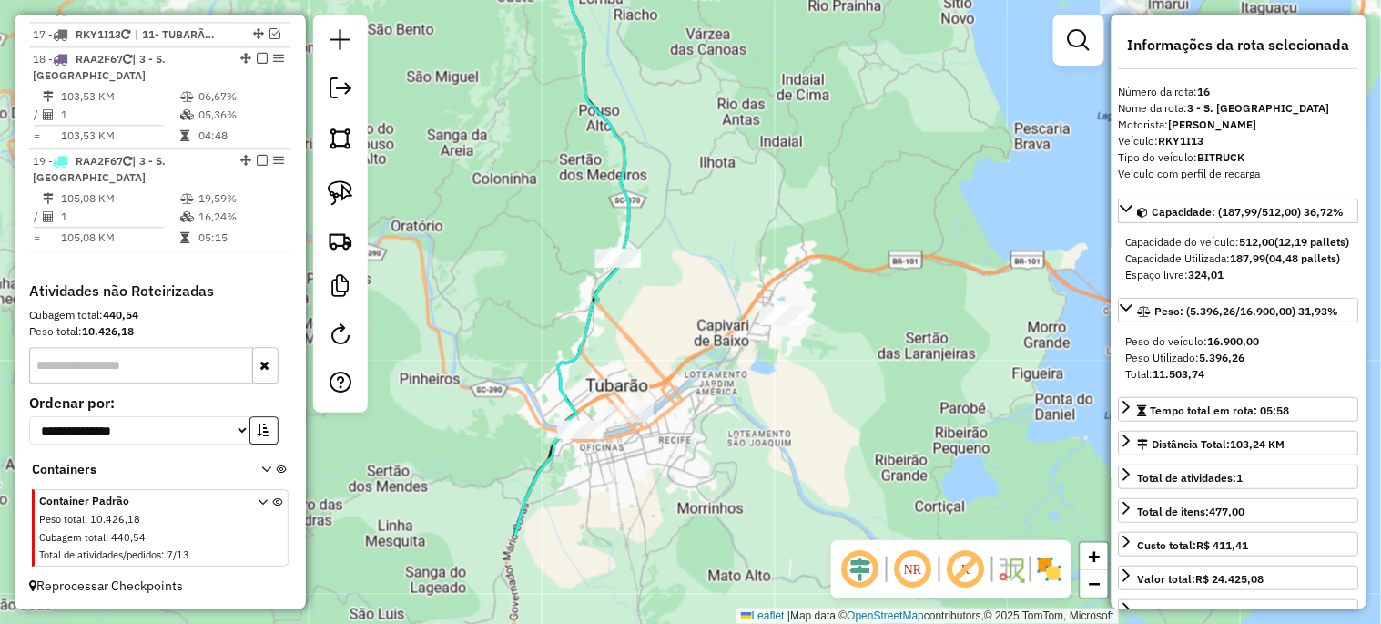
drag, startPoint x: 747, startPoint y: 380, endPoint x: 522, endPoint y: 228, distance: 272.2
click at [522, 229] on div "Janela de atendimento Grade de atendimento Capacidade Transportadoras Veículos …" at bounding box center [690, 312] width 1381 height 624
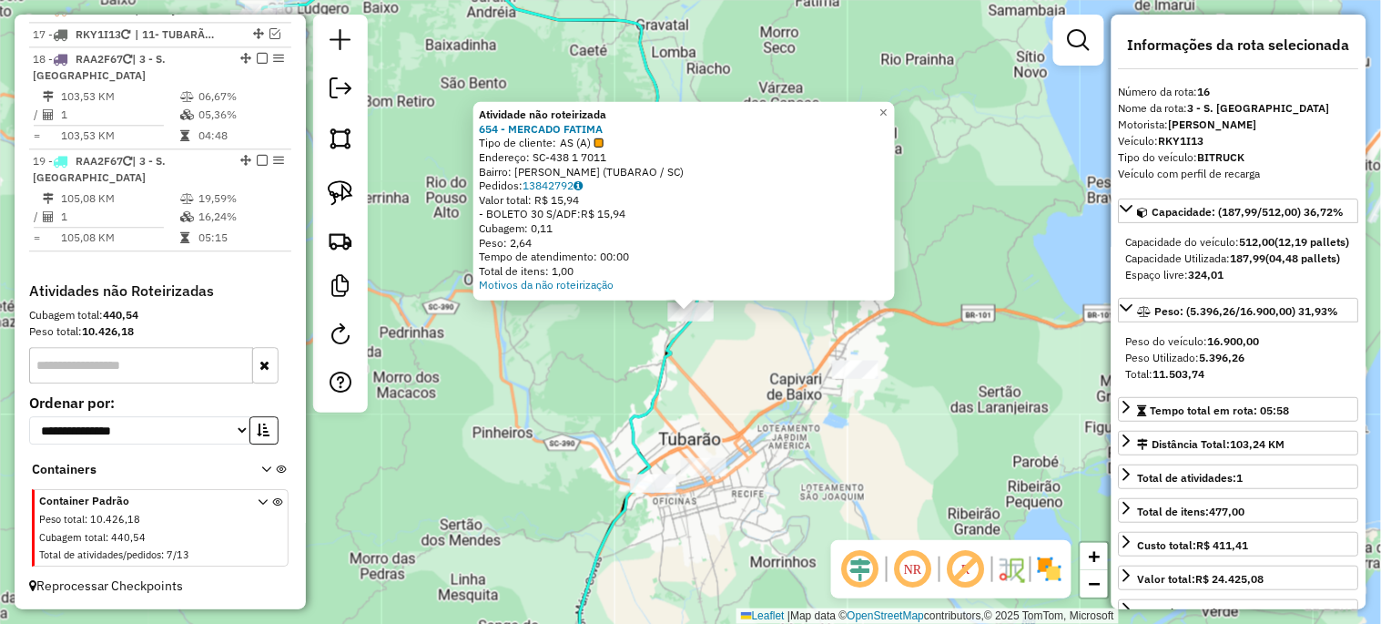
click at [605, 395] on div "Atividade não roteirizada 654 - MERCADO FATIMA Tipo de cliente: AS (A) Endereço…" at bounding box center [690, 312] width 1381 height 624
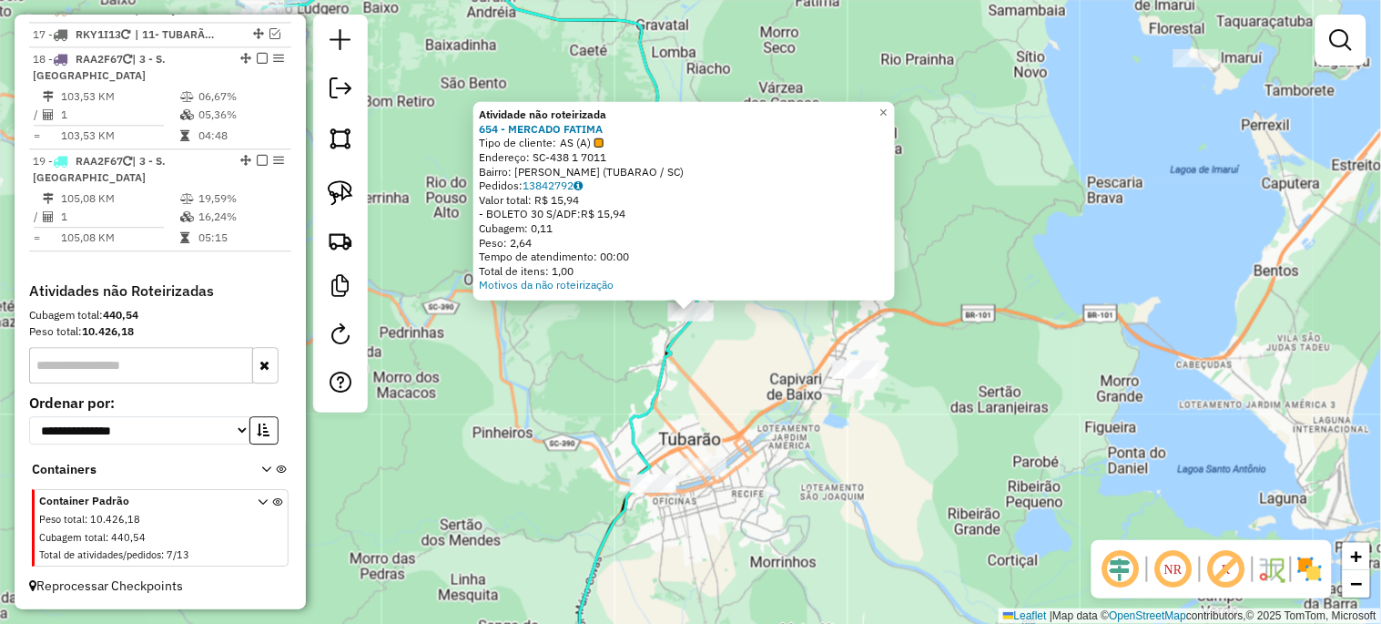
click at [698, 389] on div "Atividade não roteirizada 654 - MERCADO FATIMA Tipo de cliente: AS (A) Endereço…" at bounding box center [690, 312] width 1381 height 624
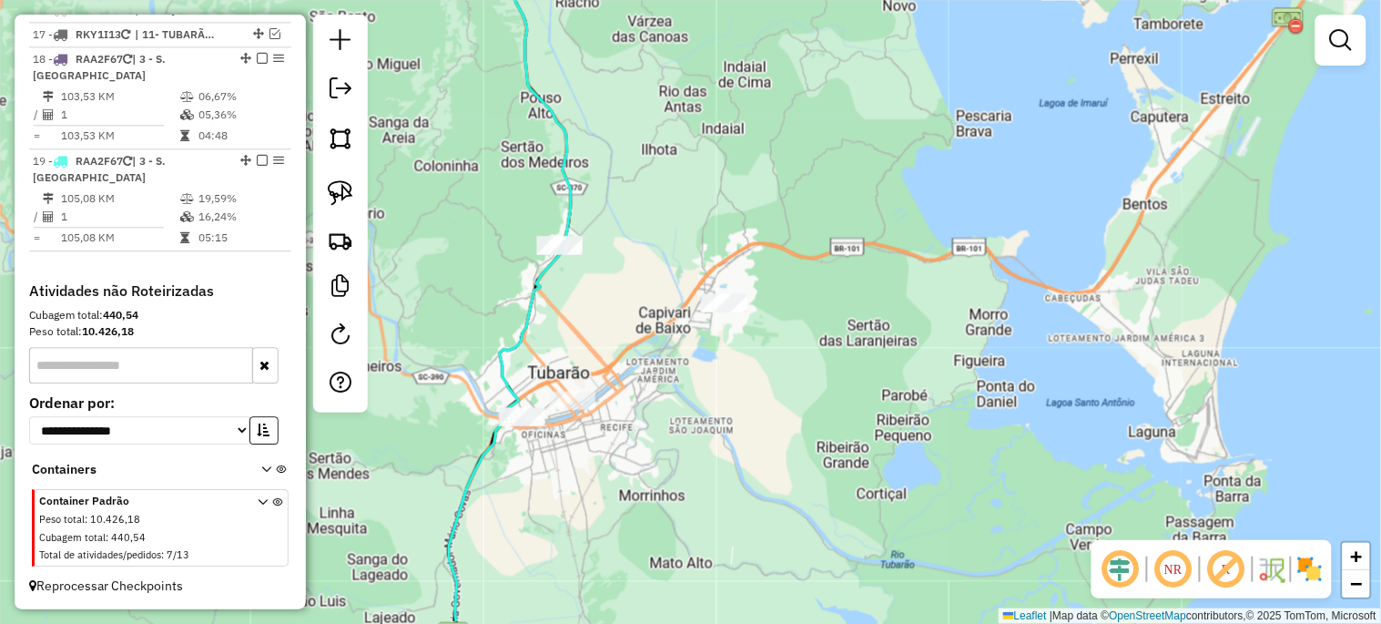
drag, startPoint x: 652, startPoint y: 397, endPoint x: 480, endPoint y: 309, distance: 193.0
click at [480, 309] on icon at bounding box center [346, 246] width 449 height 749
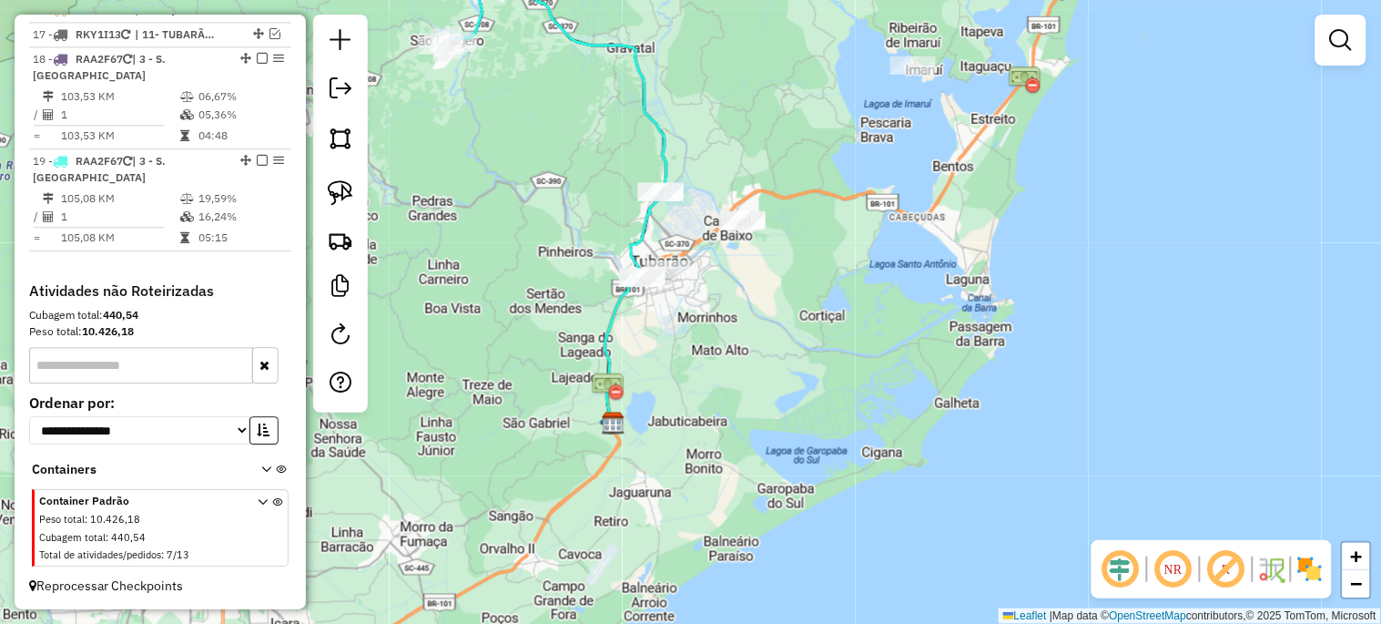
drag, startPoint x: 774, startPoint y: 284, endPoint x: 828, endPoint y: 275, distance: 55.4
click at [828, 275] on div "Janela de atendimento Grade de atendimento Capacidade Transportadoras Veículos …" at bounding box center [690, 312] width 1381 height 624
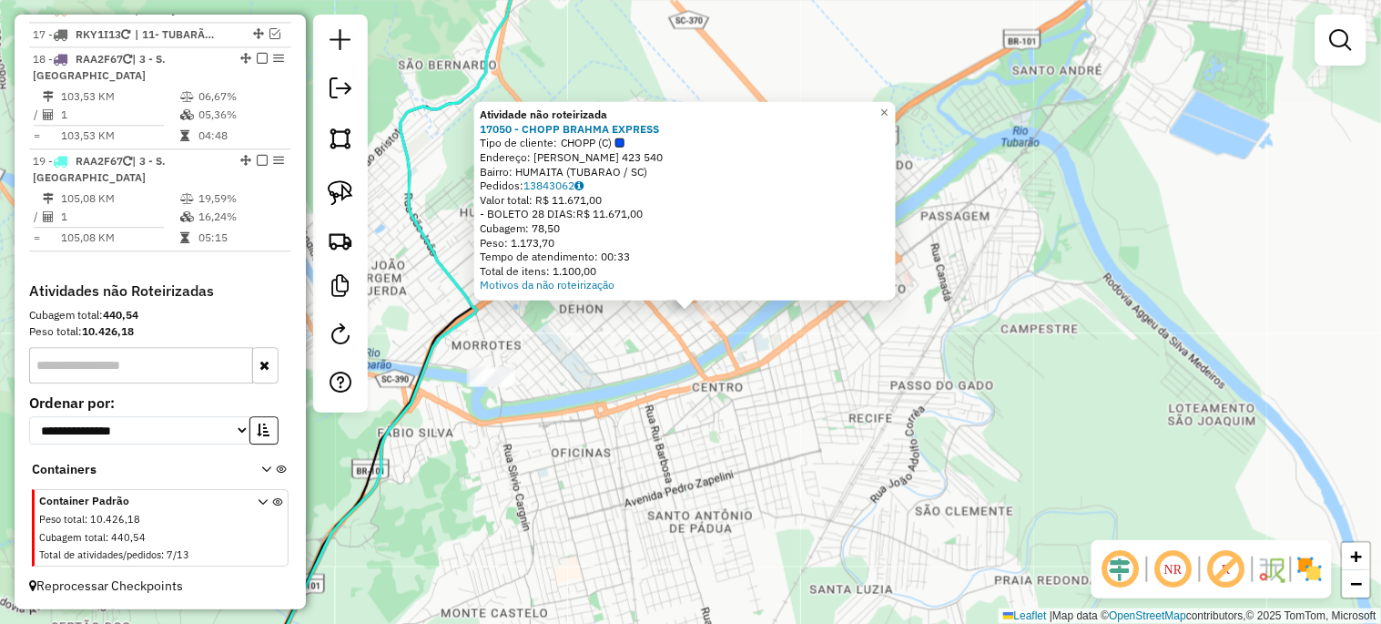
click at [670, 393] on div "Atividade não roteirizada 17050 - CHOPP BRAHMA EXPRESS Tipo de cliente: CHOPP (…" at bounding box center [690, 312] width 1381 height 624
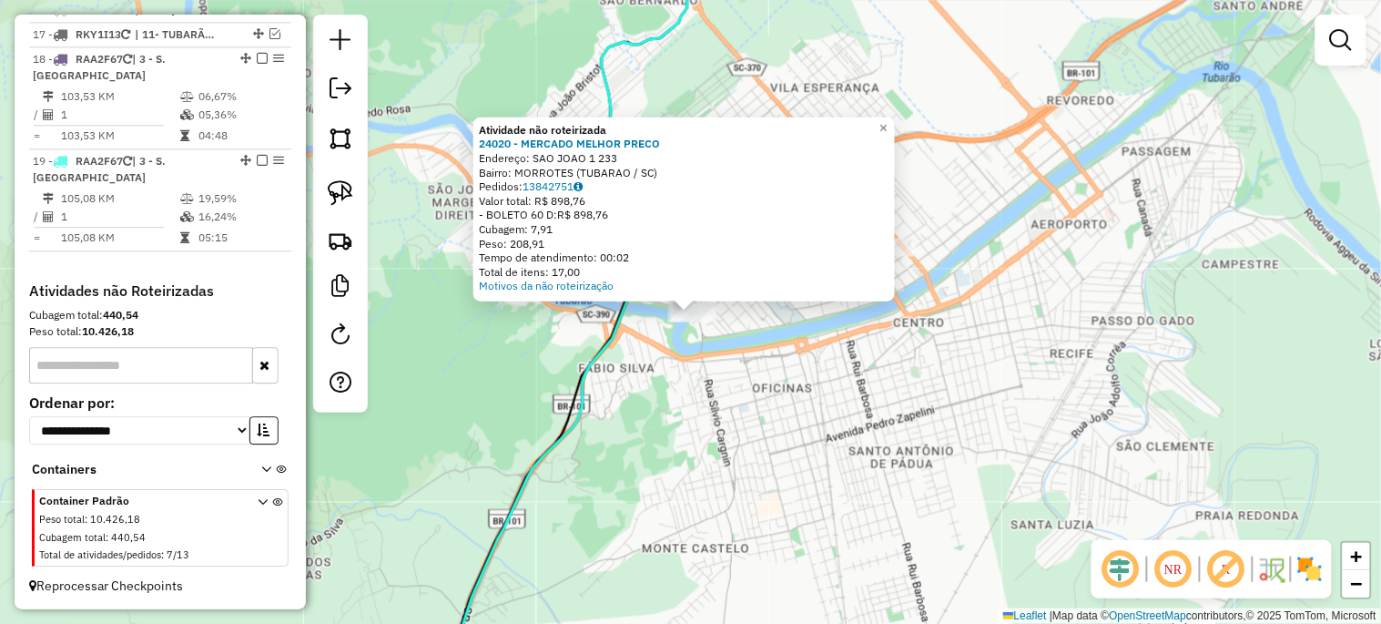
click at [714, 394] on div "Atividade não roteirizada 24020 - MERCADO MELHOR PRECO Endereço: SAO JOAO 1 233…" at bounding box center [690, 312] width 1381 height 624
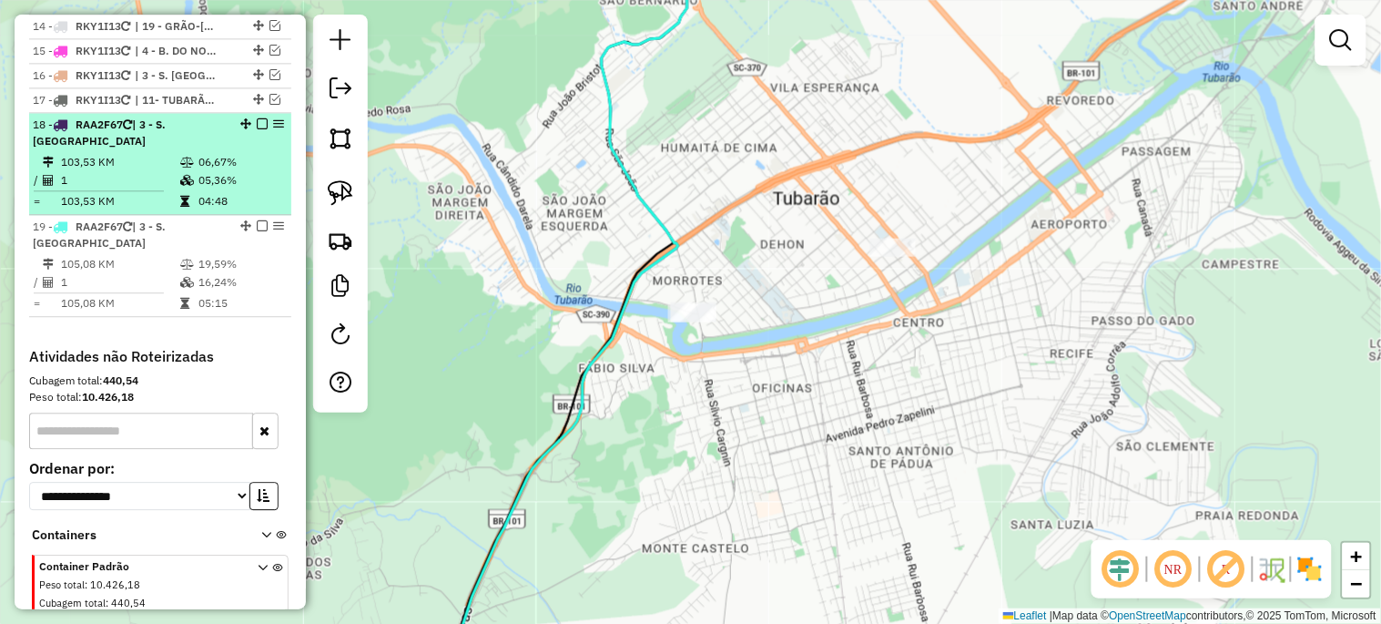
scroll to position [977, 0]
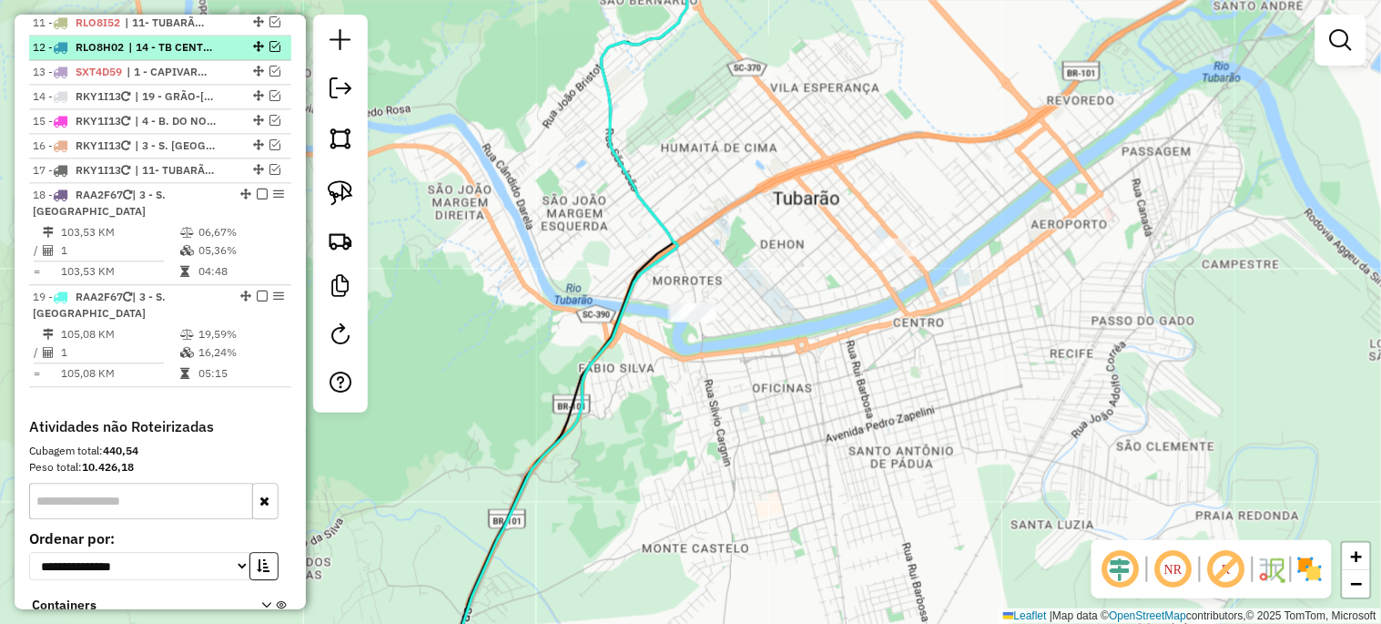
click at [269, 52] on em at bounding box center [274, 46] width 11 height 11
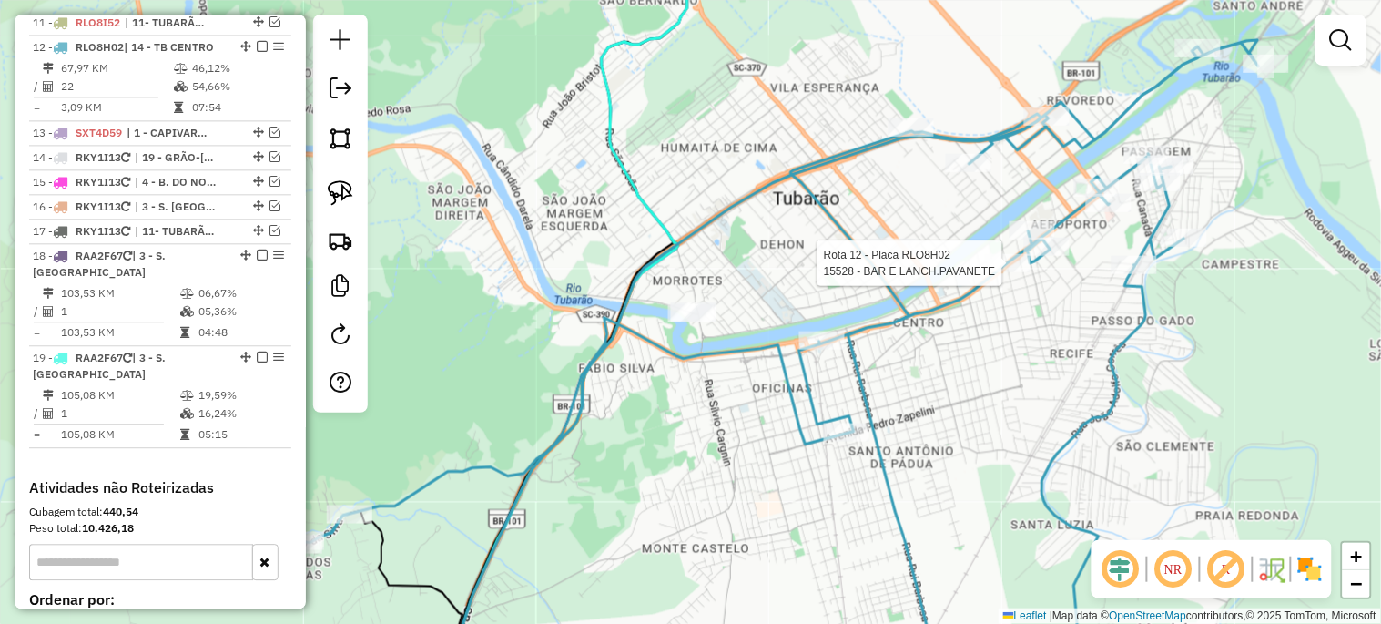
select select "*********"
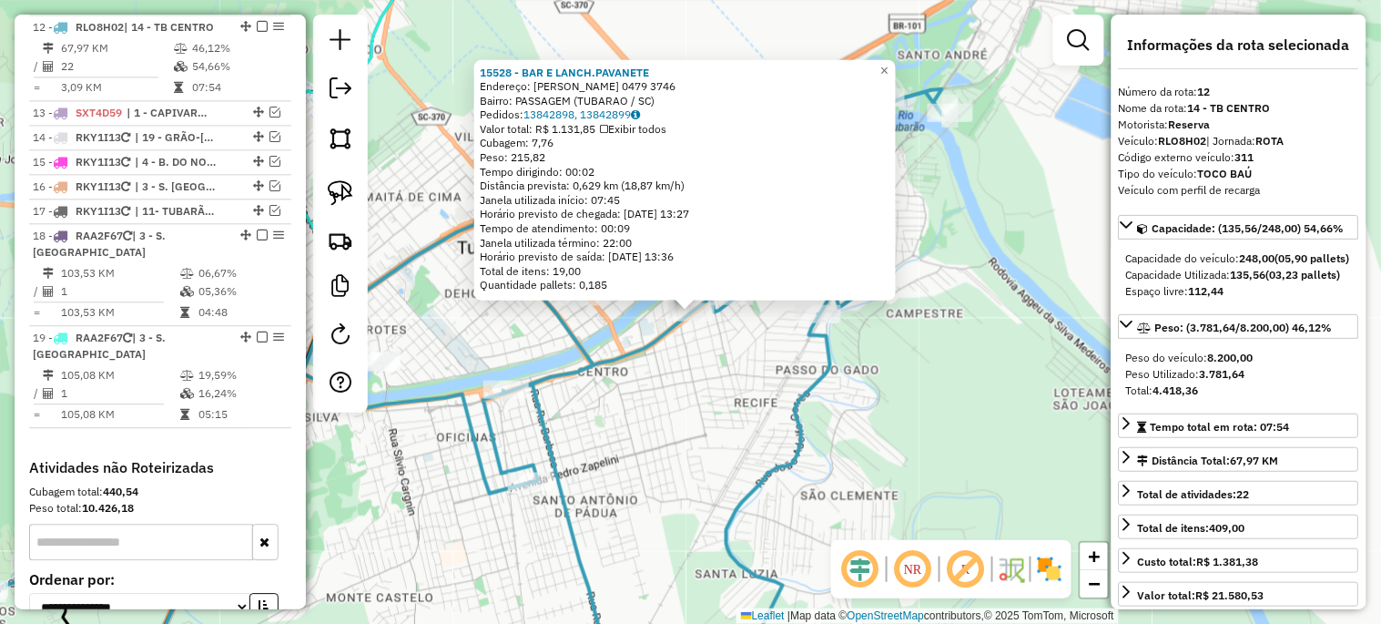
scroll to position [1014, 0]
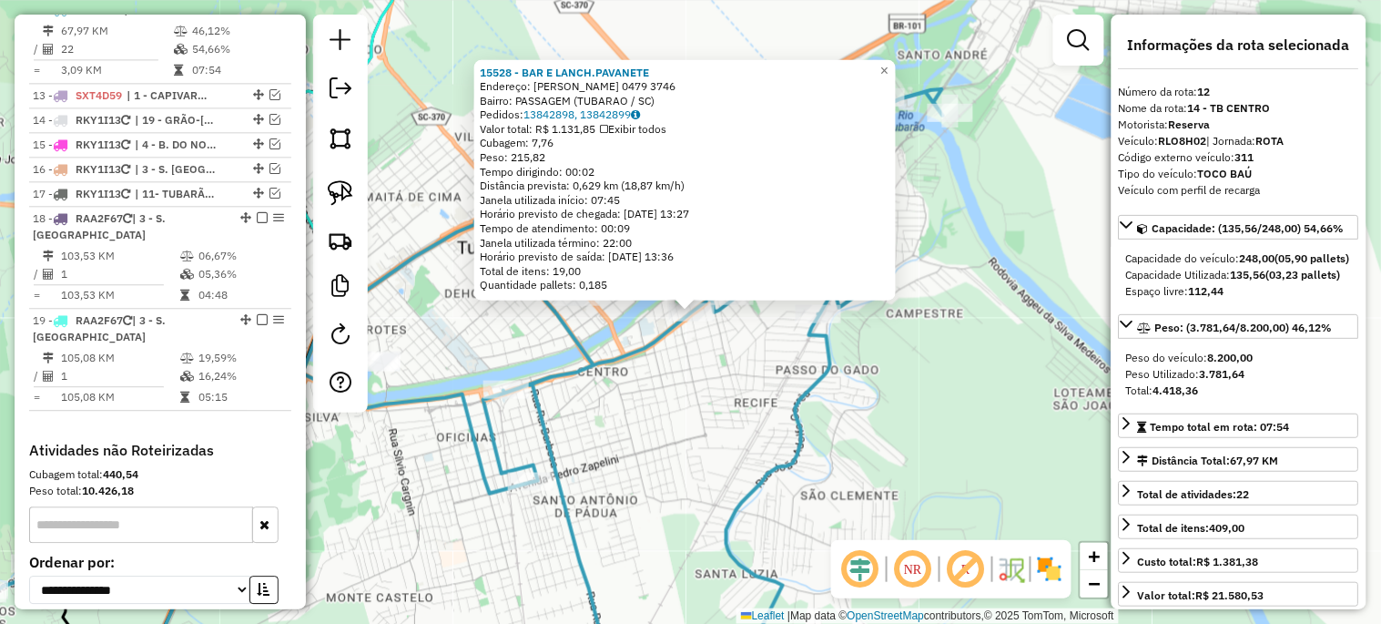
click at [932, 404] on div "15528 - BAR E LANCH.[PERSON_NAME]: [PERSON_NAME] 0479 3746 Bairro: PASSAGEM ([G…" at bounding box center [690, 312] width 1381 height 624
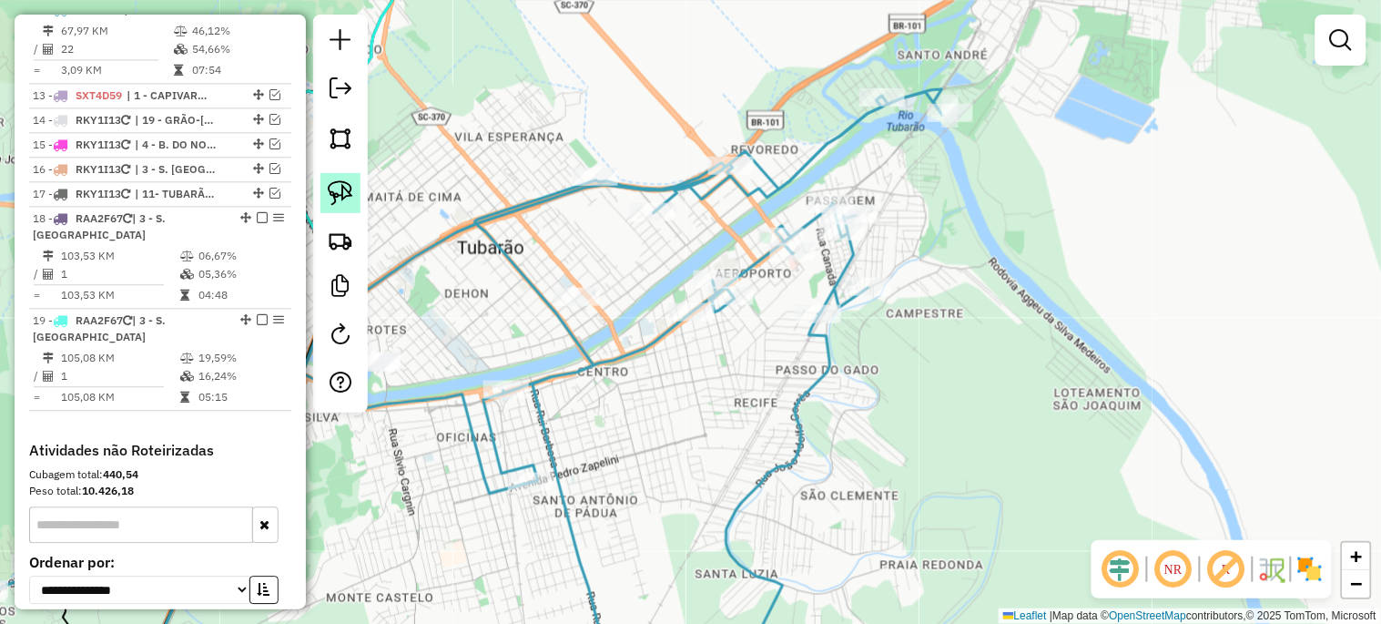
click at [335, 194] on img at bounding box center [340, 192] width 25 height 25
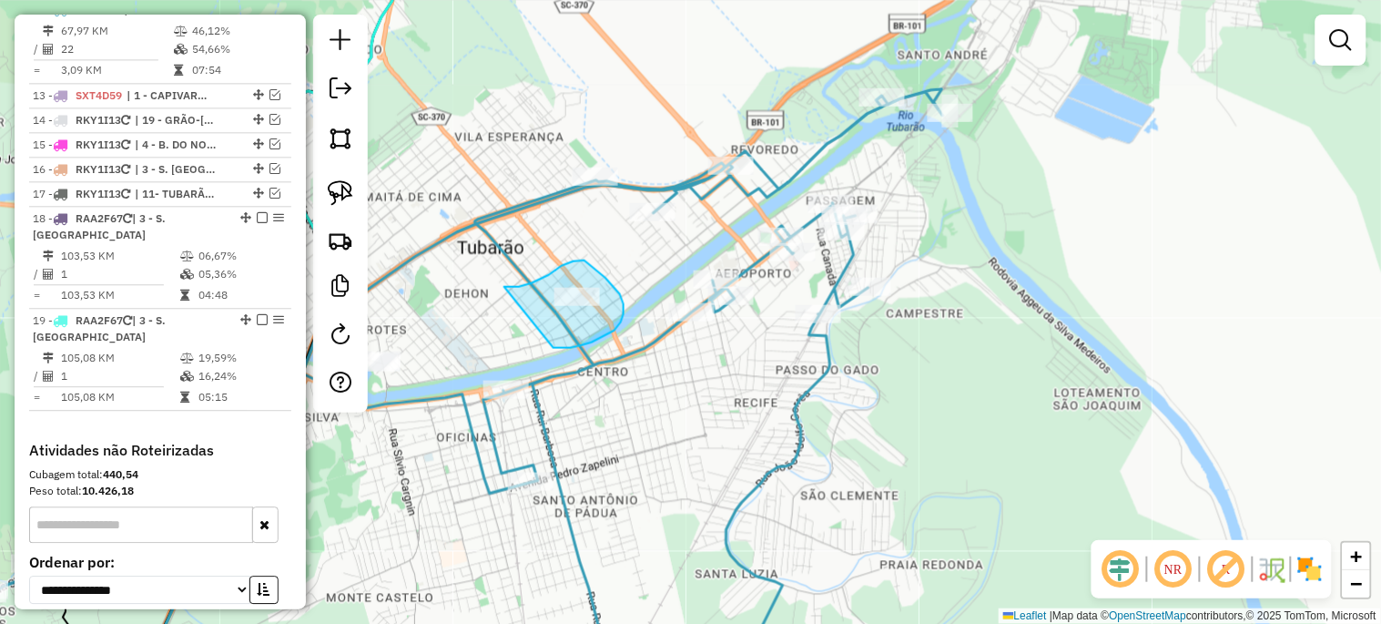
drag, startPoint x: 504, startPoint y: 287, endPoint x: 553, endPoint y: 348, distance: 78.3
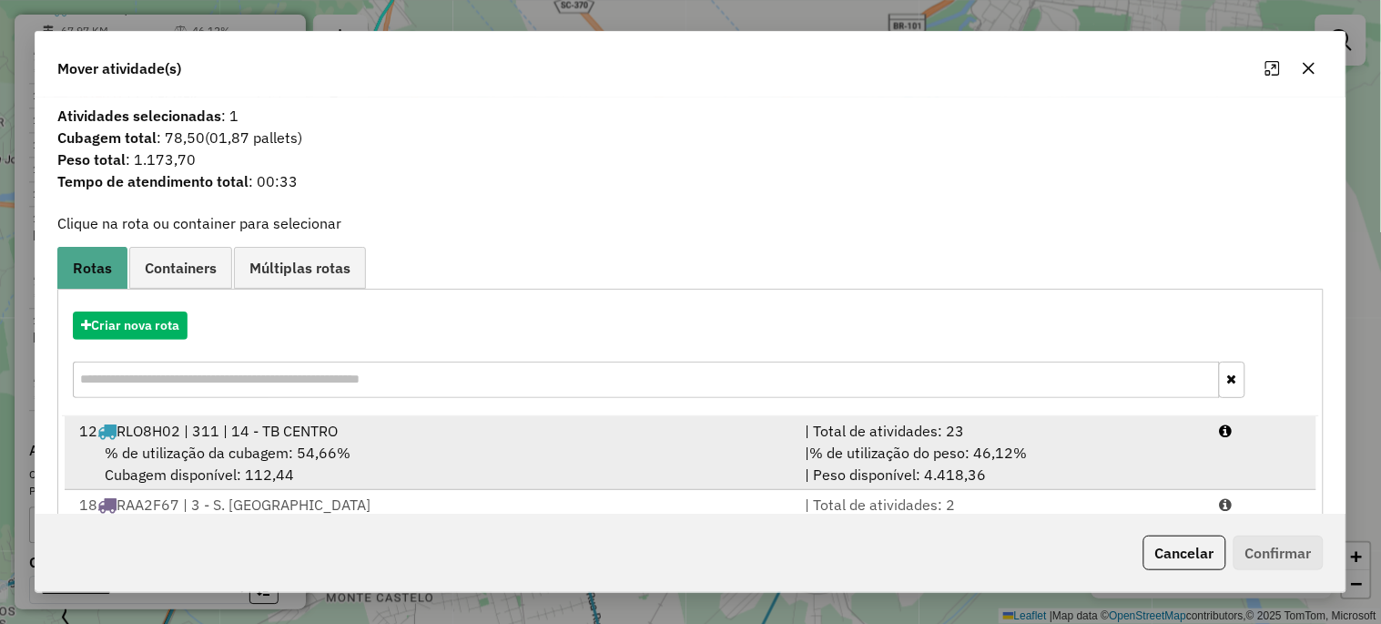
click at [157, 448] on span "% de utilização da cubagem: 54,66%" at bounding box center [228, 452] width 246 height 18
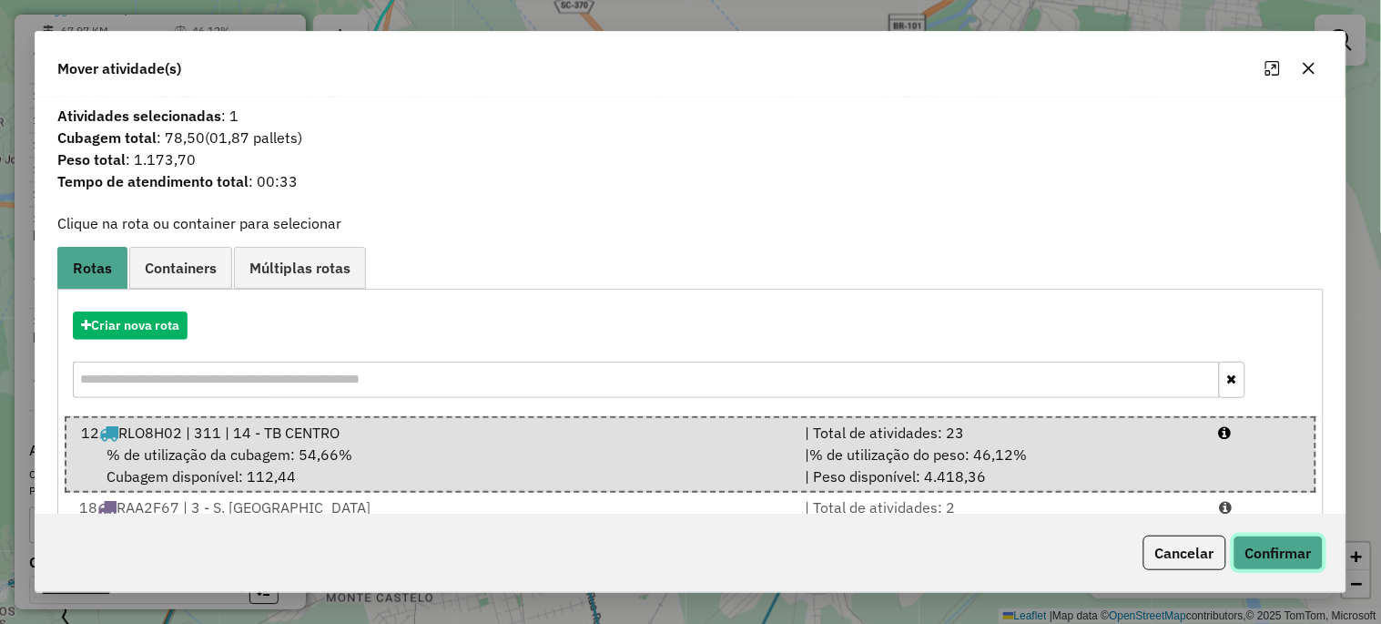
click at [1283, 562] on button "Confirmar" at bounding box center [1278, 552] width 90 height 35
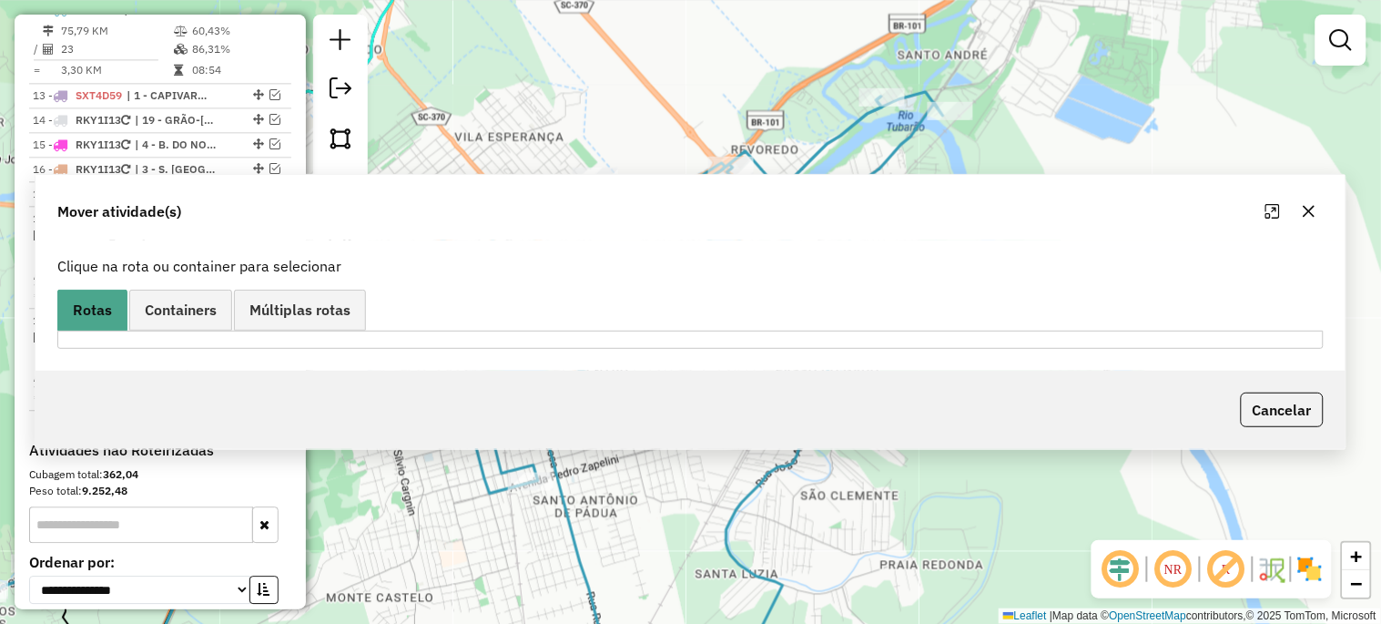
scroll to position [929, 0]
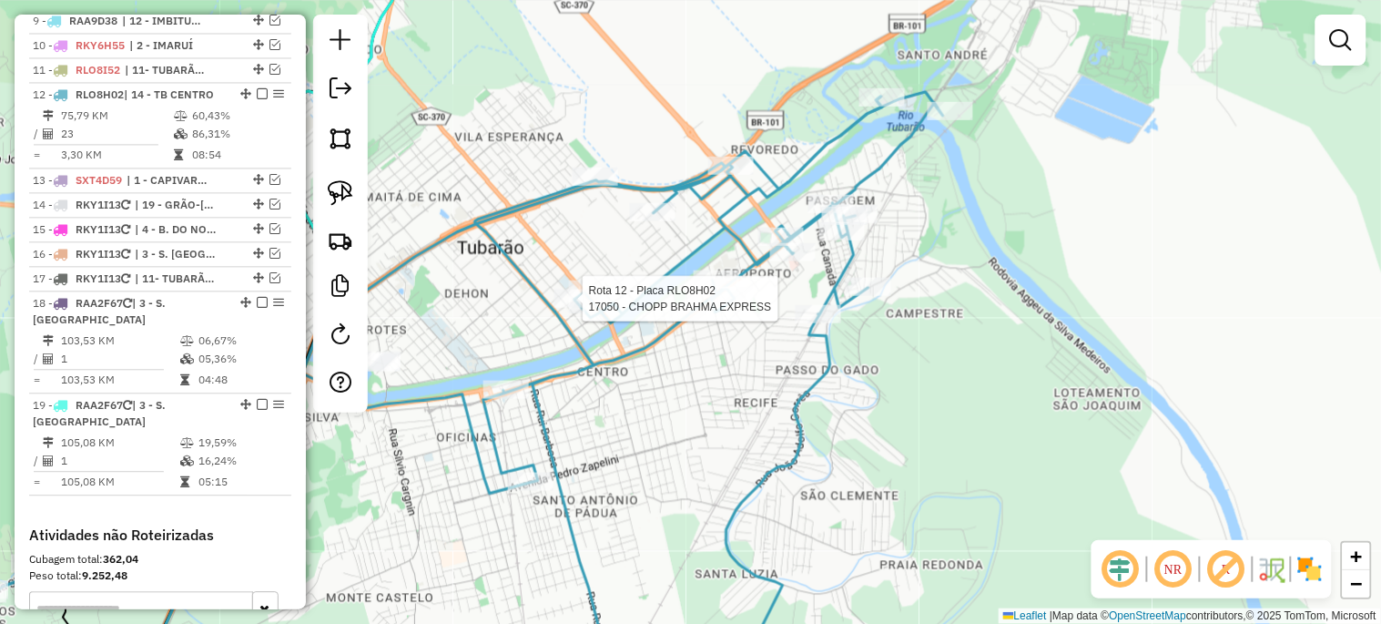
select select "*********"
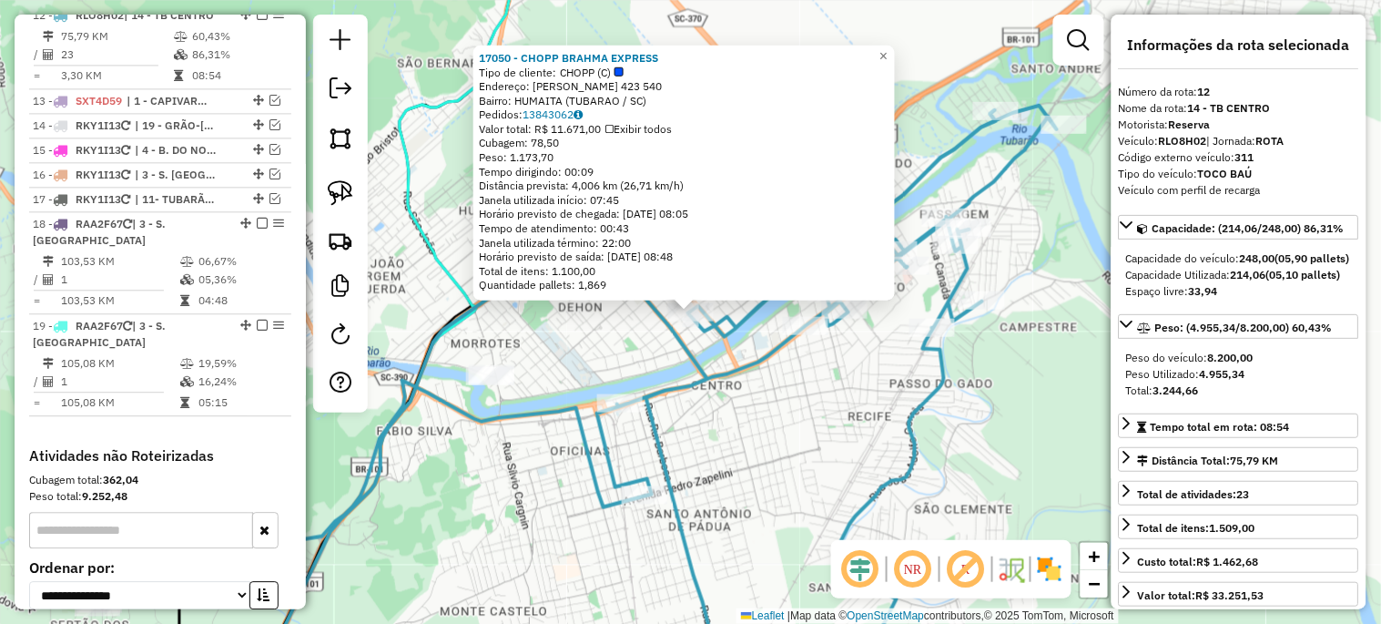
scroll to position [1014, 0]
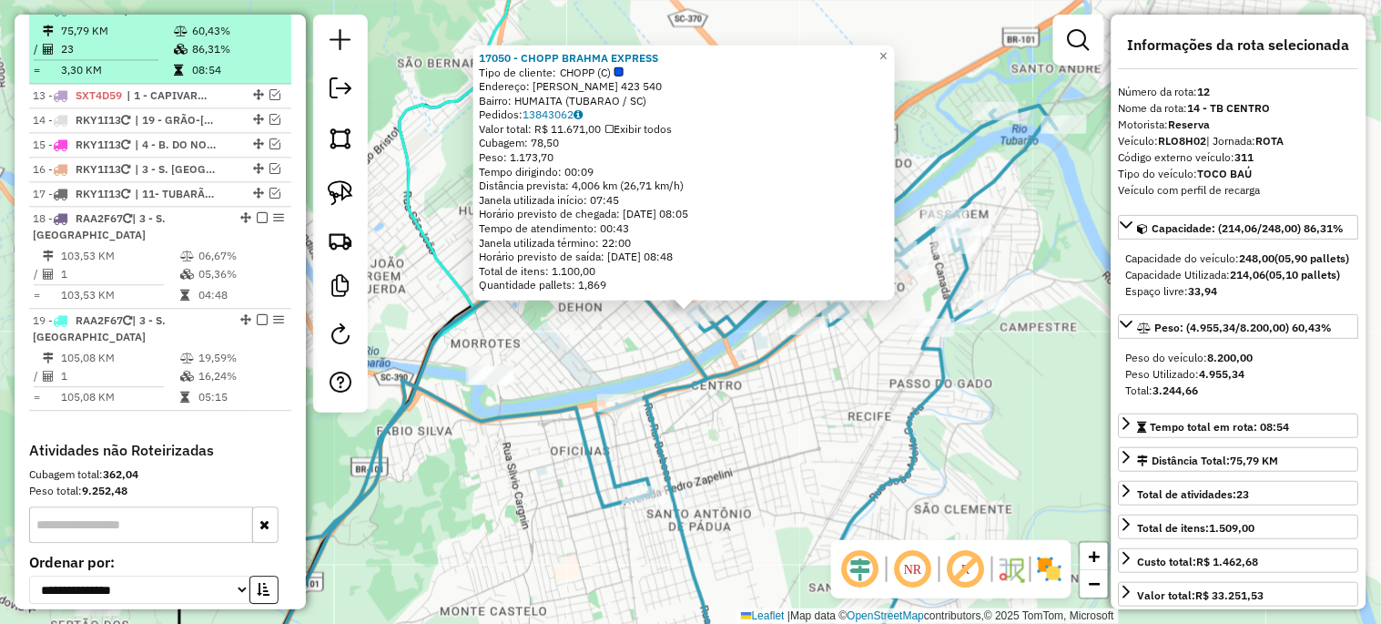
click at [257, 15] on em at bounding box center [262, 9] width 11 height 11
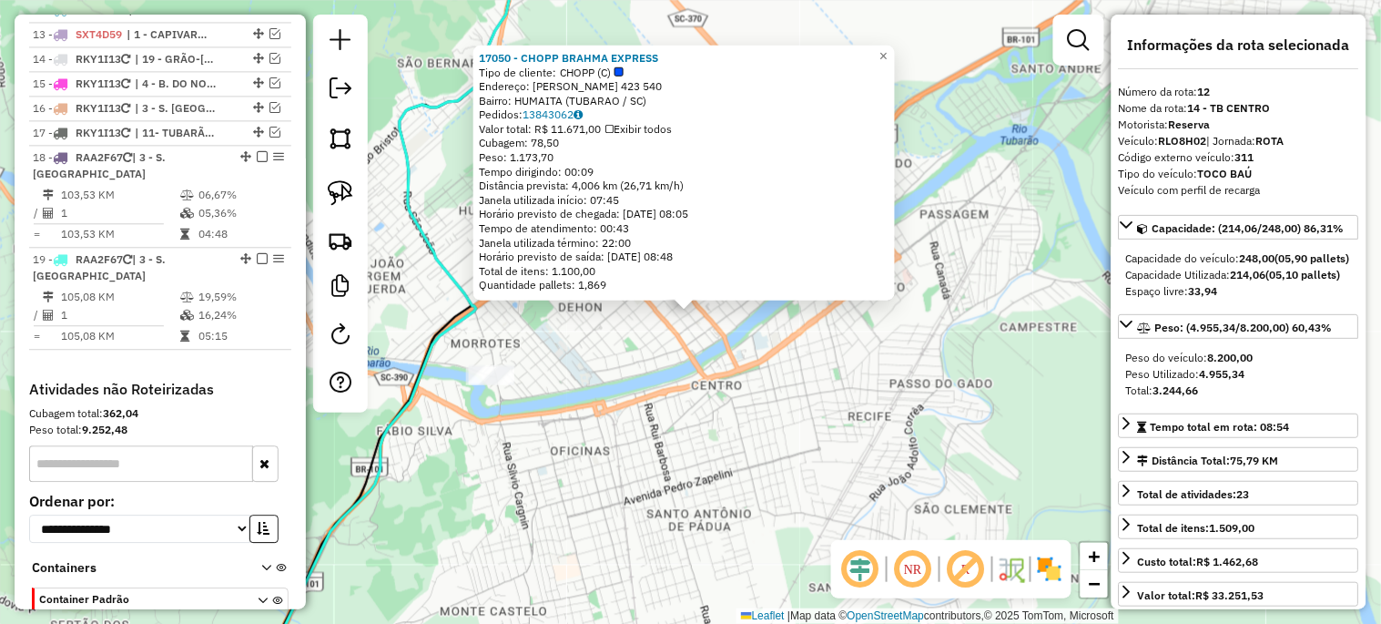
click at [421, 271] on div "17050 - CHOPP BRAHMA EXPRESS Tipo de cliente: CHOPP (C) Endereço: [PERSON_NAME]…" at bounding box center [690, 312] width 1381 height 624
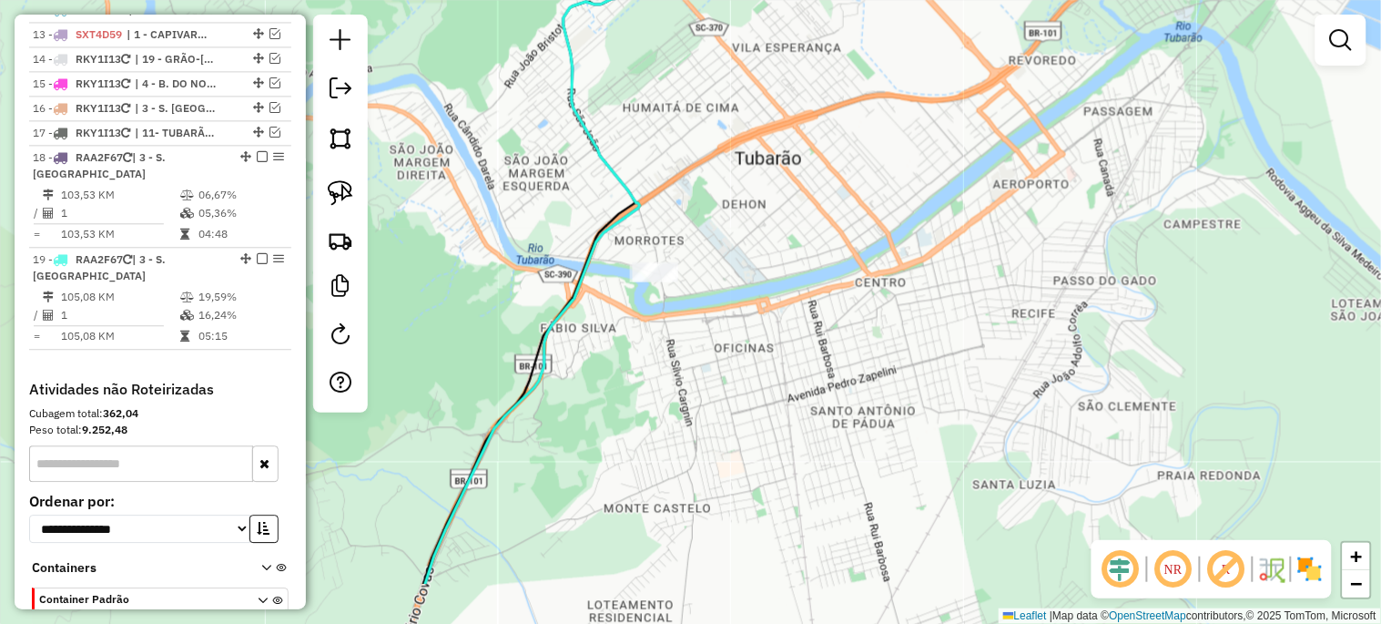
drag, startPoint x: 421, startPoint y: 296, endPoint x: 613, endPoint y: 216, distance: 208.1
click at [596, 198] on div "Janela de atendimento Grade de atendimento Capacidade Transportadoras Veículos …" at bounding box center [690, 312] width 1381 height 624
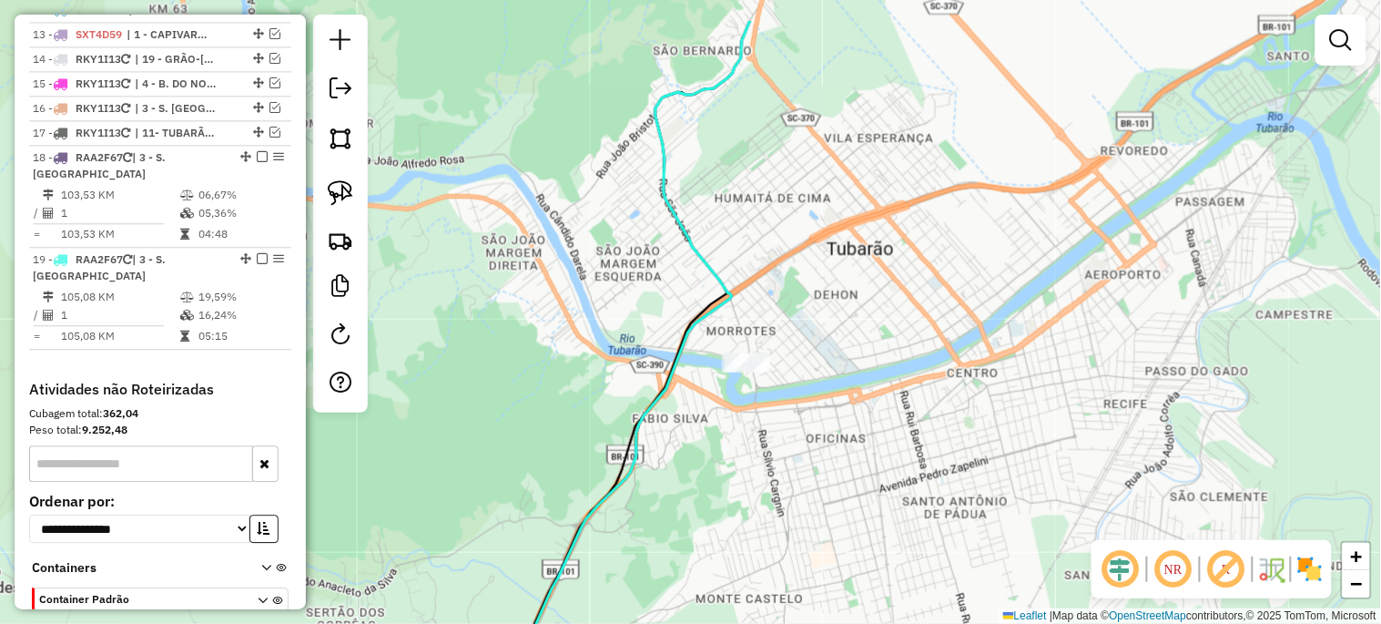
drag, startPoint x: 522, startPoint y: 223, endPoint x: 603, endPoint y: 307, distance: 115.9
click at [603, 307] on div "Janela de atendimento Grade de atendimento Capacidade Transportadoras Veículos …" at bounding box center [690, 312] width 1381 height 624
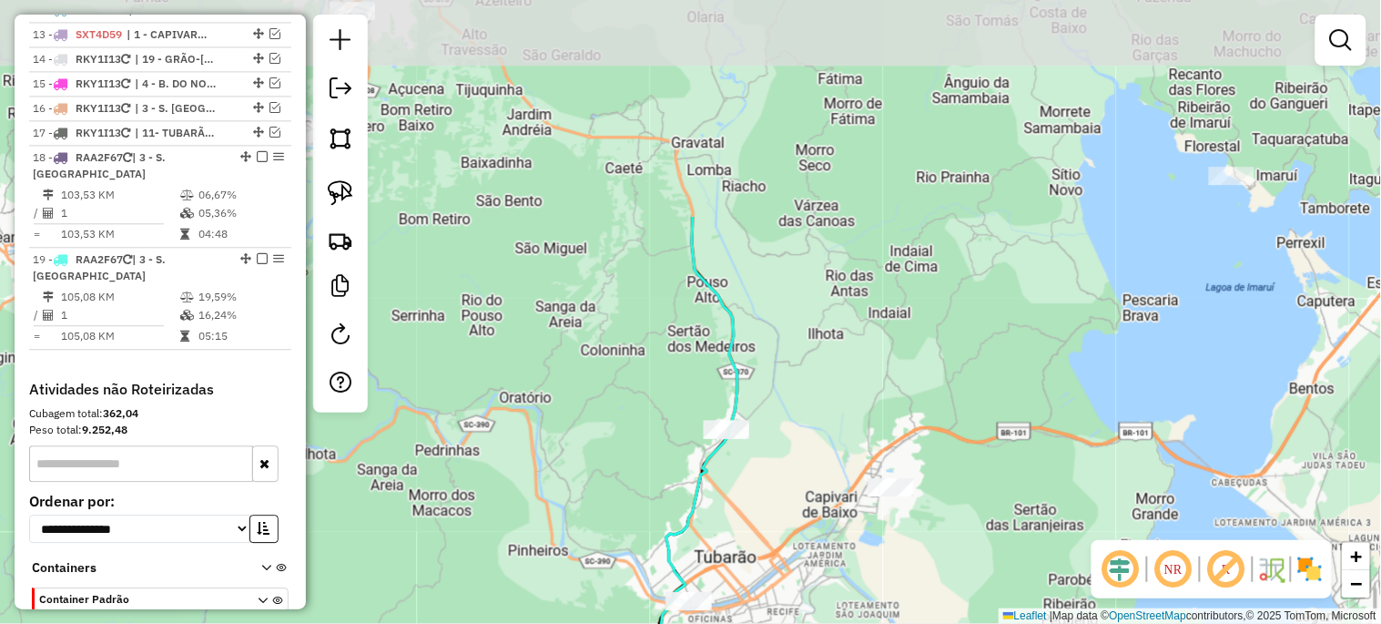
drag, startPoint x: 571, startPoint y: 197, endPoint x: 629, endPoint y: 487, distance: 296.2
click at [629, 487] on div "Janela de atendimento Grade de atendimento Capacidade Transportadoras Veículos …" at bounding box center [690, 312] width 1381 height 624
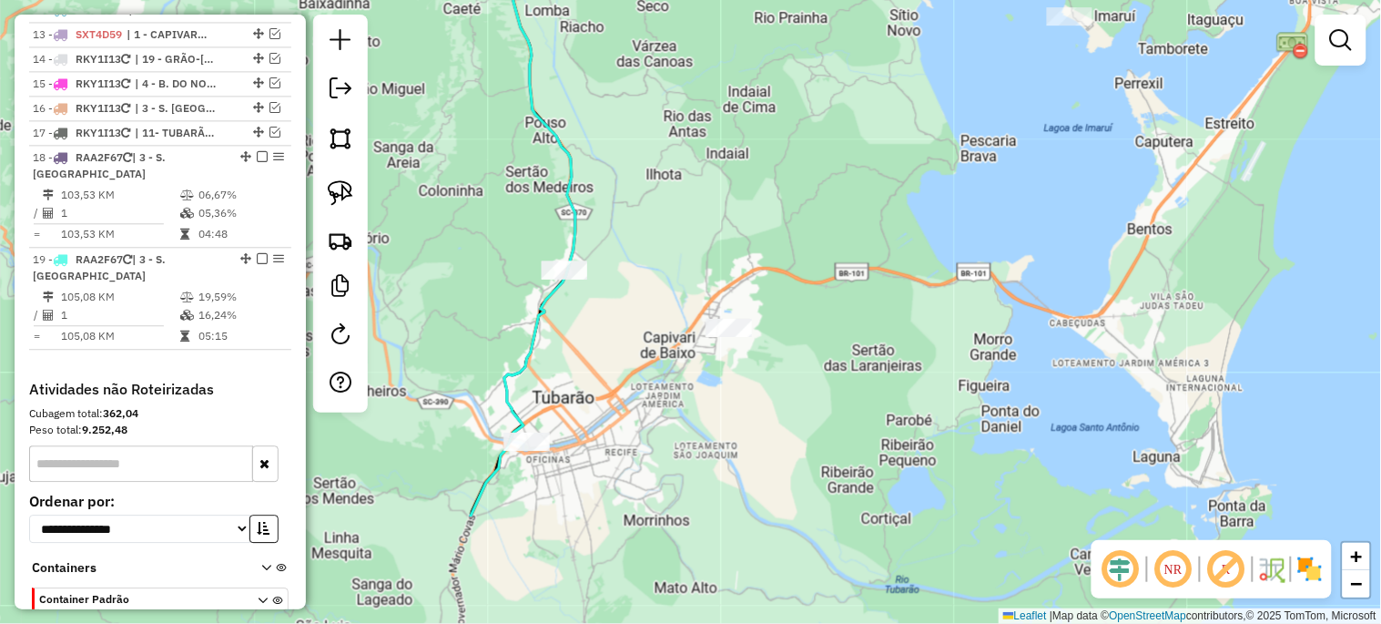
drag, startPoint x: 558, startPoint y: 413, endPoint x: 435, endPoint y: 286, distance: 177.0
click at [435, 286] on div "Janela de atendimento Grade de atendimento Capacidade Transportadoras Veículos …" at bounding box center [690, 312] width 1381 height 624
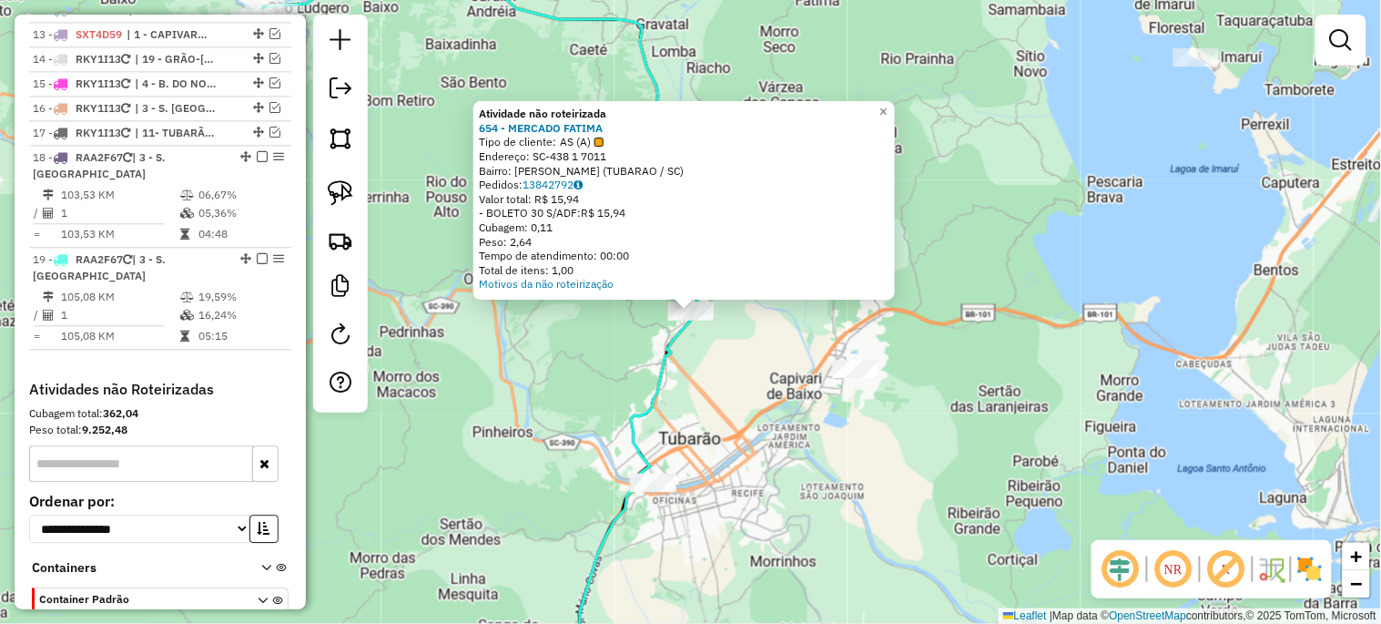
click at [637, 359] on div "Atividade não roteirizada 654 - MERCADO FATIMA Tipo de cliente: AS (A) Endereço…" at bounding box center [690, 312] width 1381 height 624
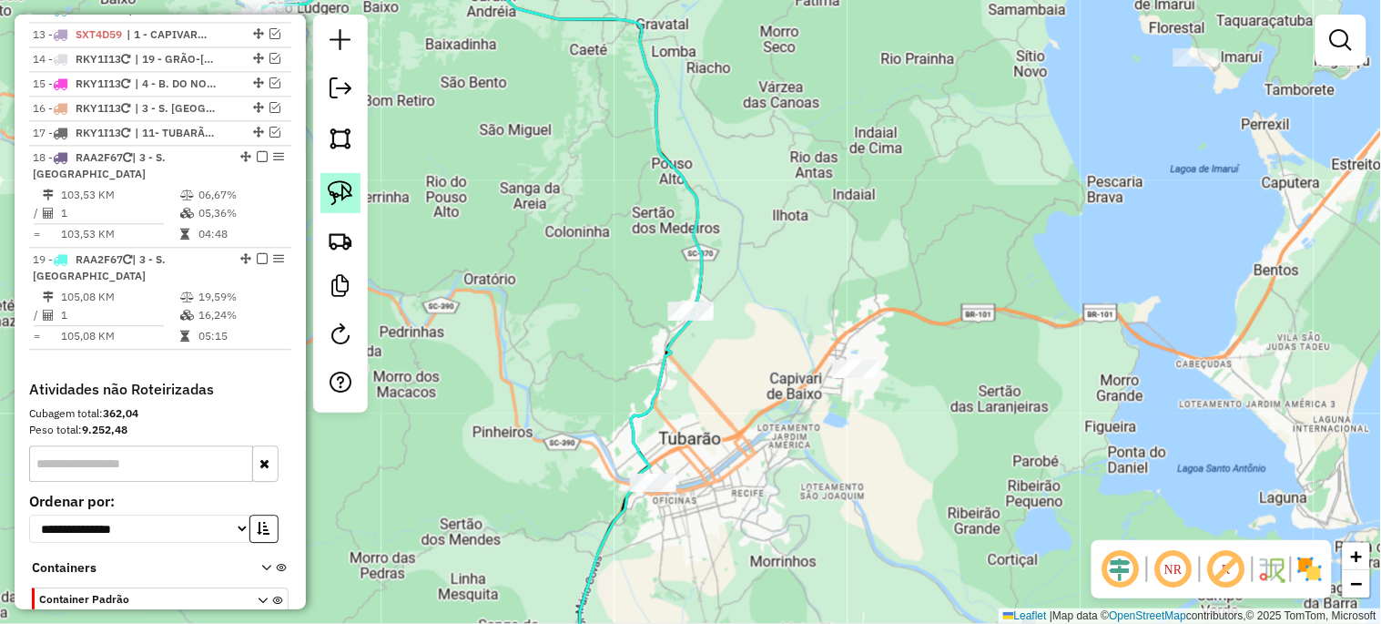
click at [353, 188] on link at bounding box center [340, 193] width 40 height 40
drag, startPoint x: 634, startPoint y: 289, endPoint x: 643, endPoint y: 358, distance: 68.9
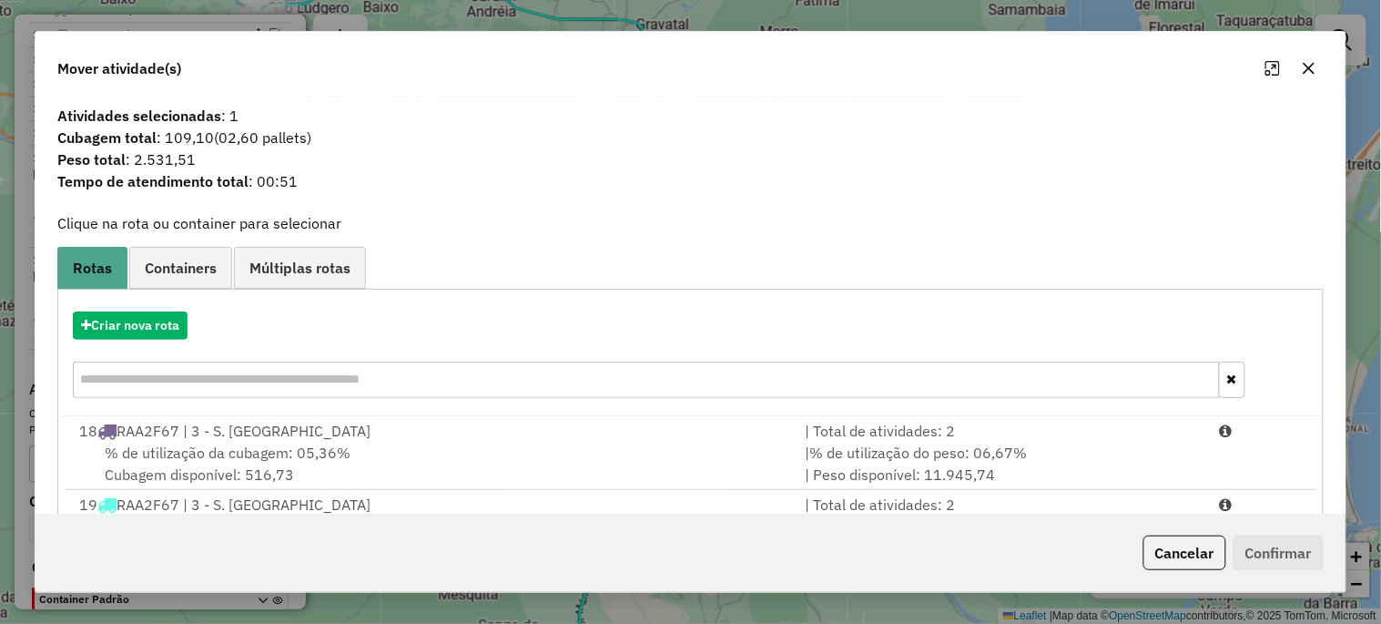
click at [1303, 67] on icon "button" at bounding box center [1309, 68] width 15 height 15
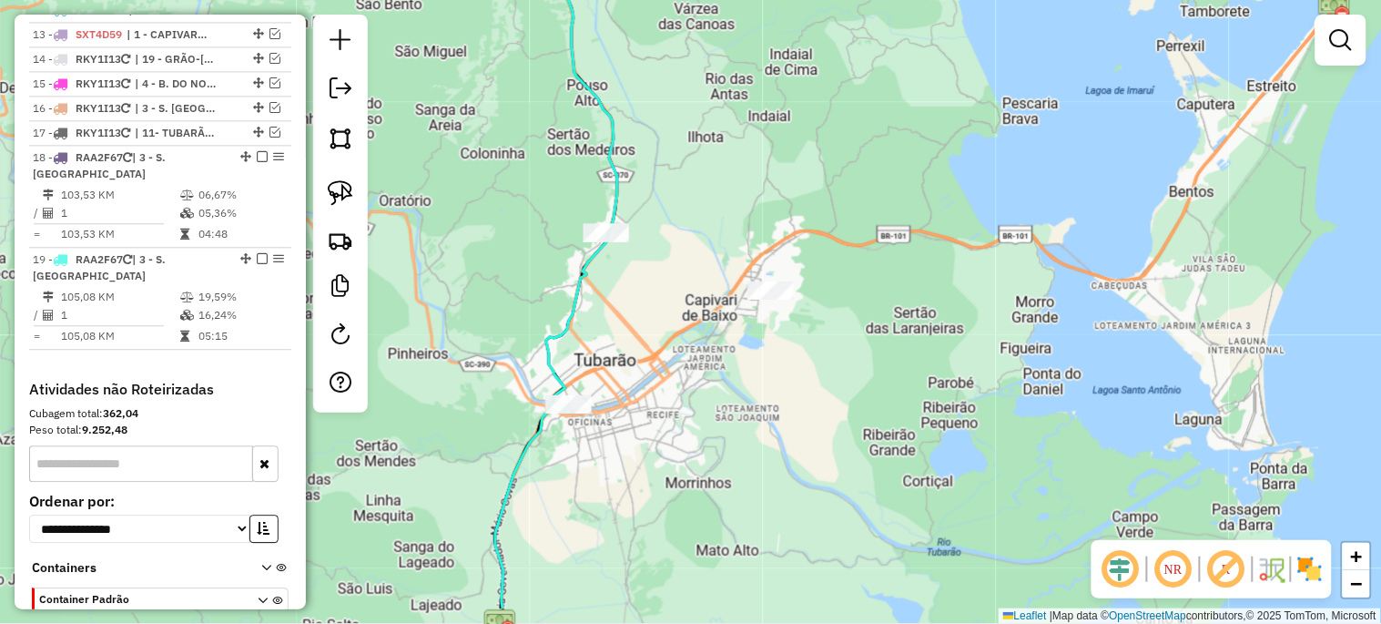
drag, startPoint x: 690, startPoint y: 259, endPoint x: 488, endPoint y: 137, distance: 236.0
click at [498, 139] on div "Janela de atendimento Grade de atendimento Capacidade Transportadoras Veículos …" at bounding box center [690, 312] width 1381 height 624
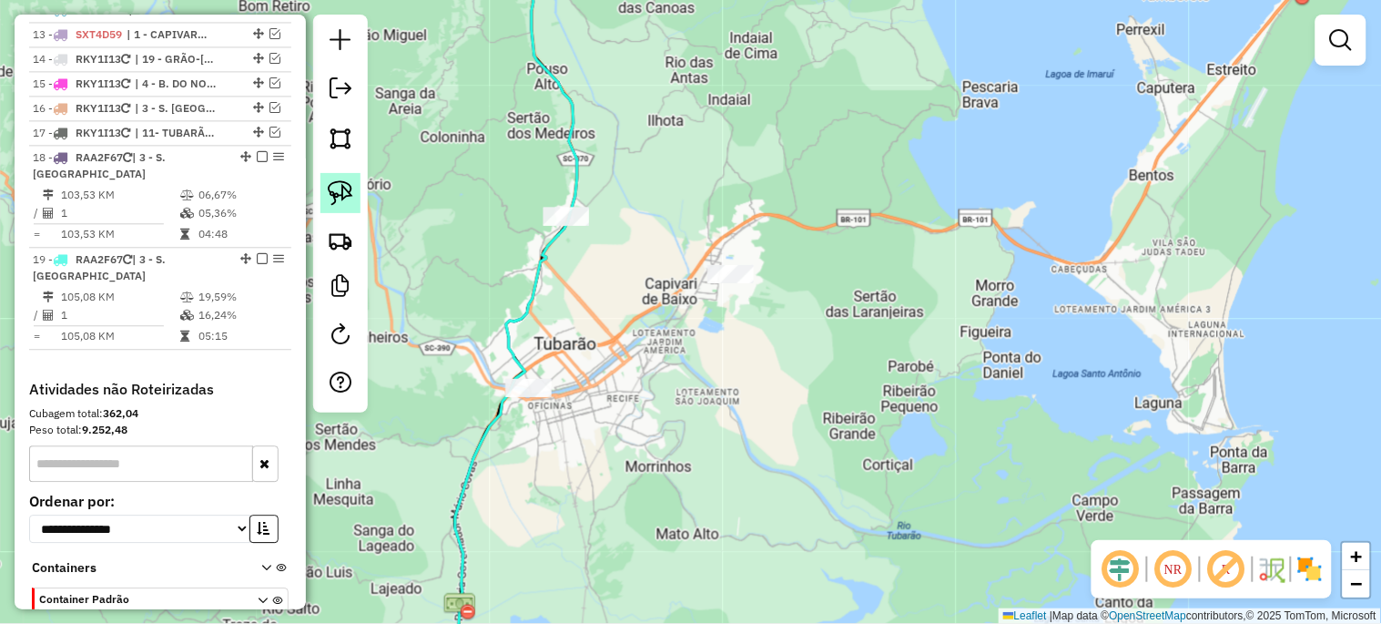
click at [335, 188] on img at bounding box center [340, 192] width 25 height 25
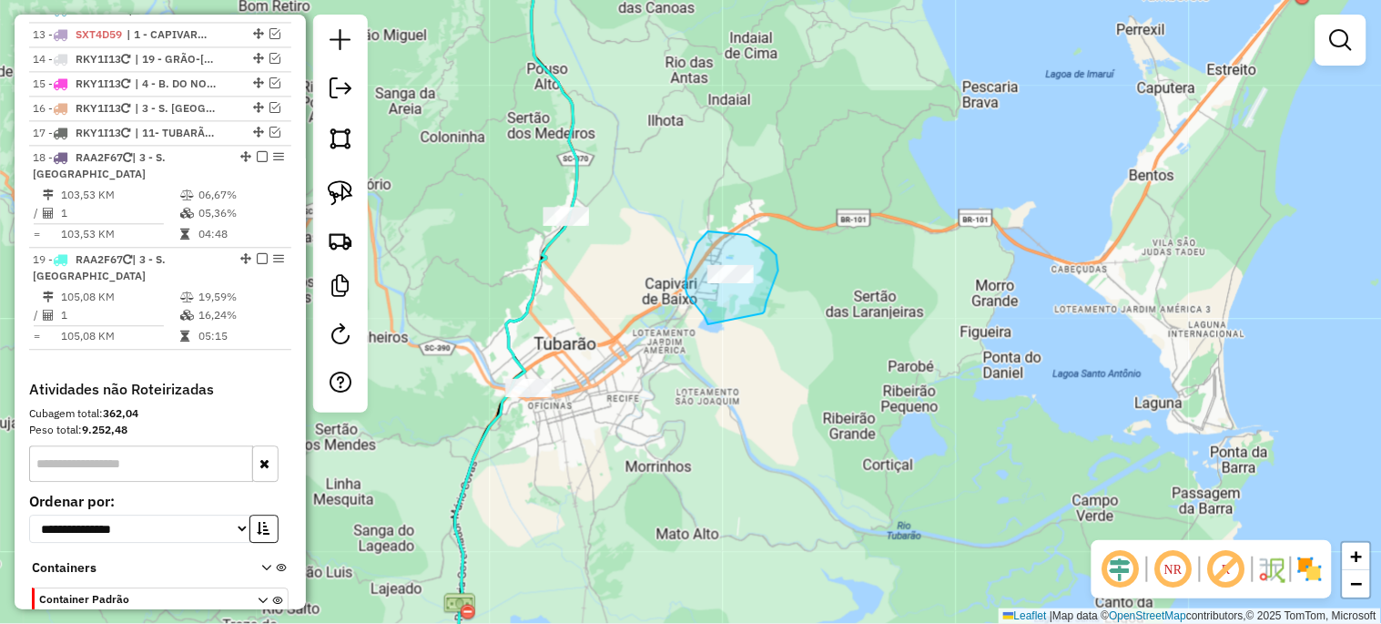
drag, startPoint x: 708, startPoint y: 324, endPoint x: 763, endPoint y: 313, distance: 55.7
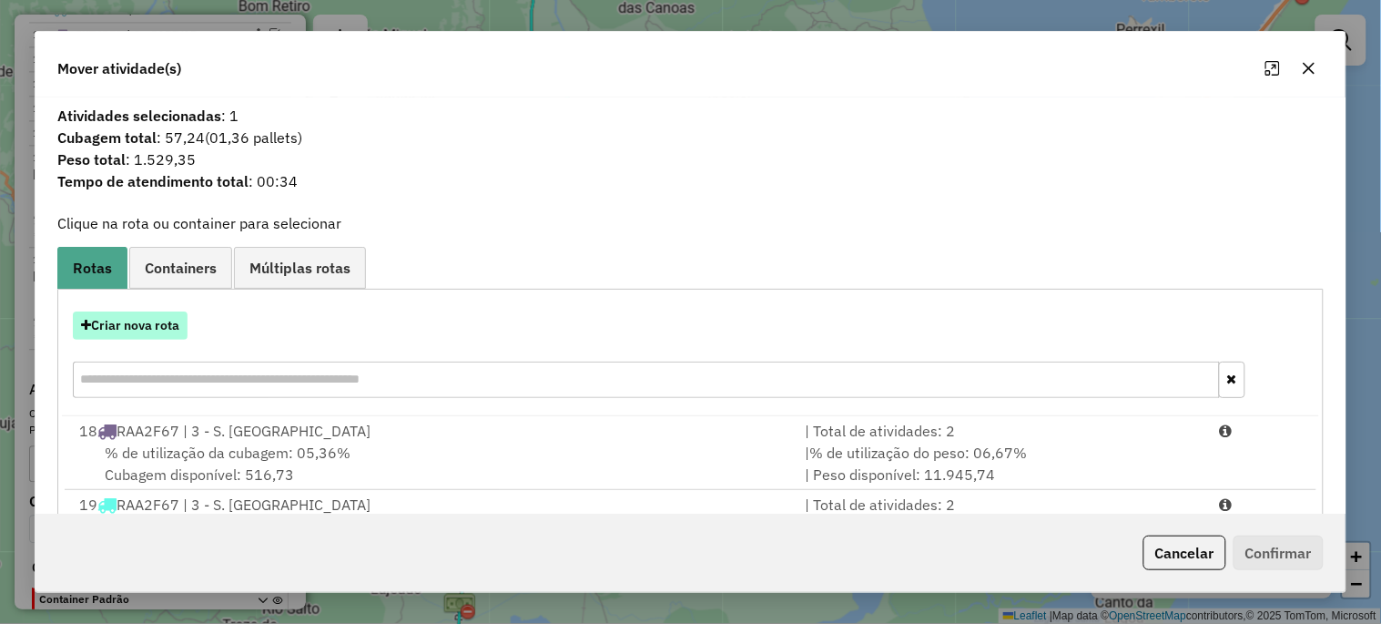
click at [171, 317] on button "Criar nova rota" at bounding box center [130, 325] width 115 height 28
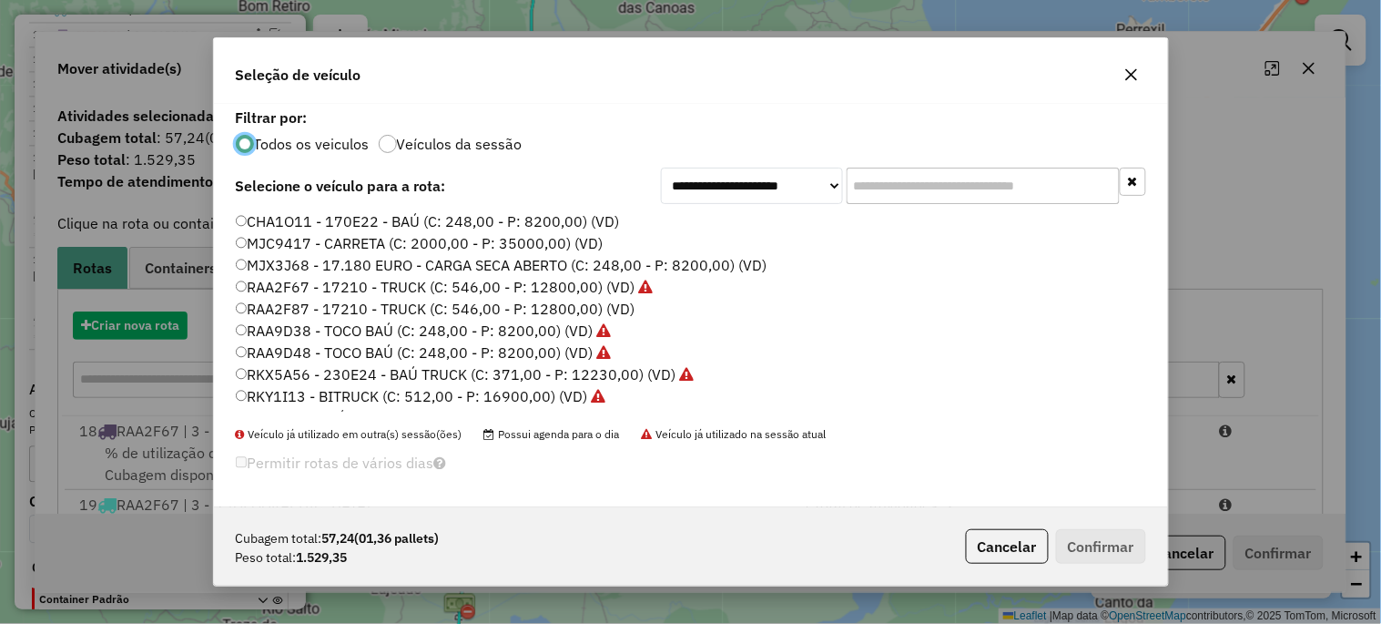
scroll to position [10, 5]
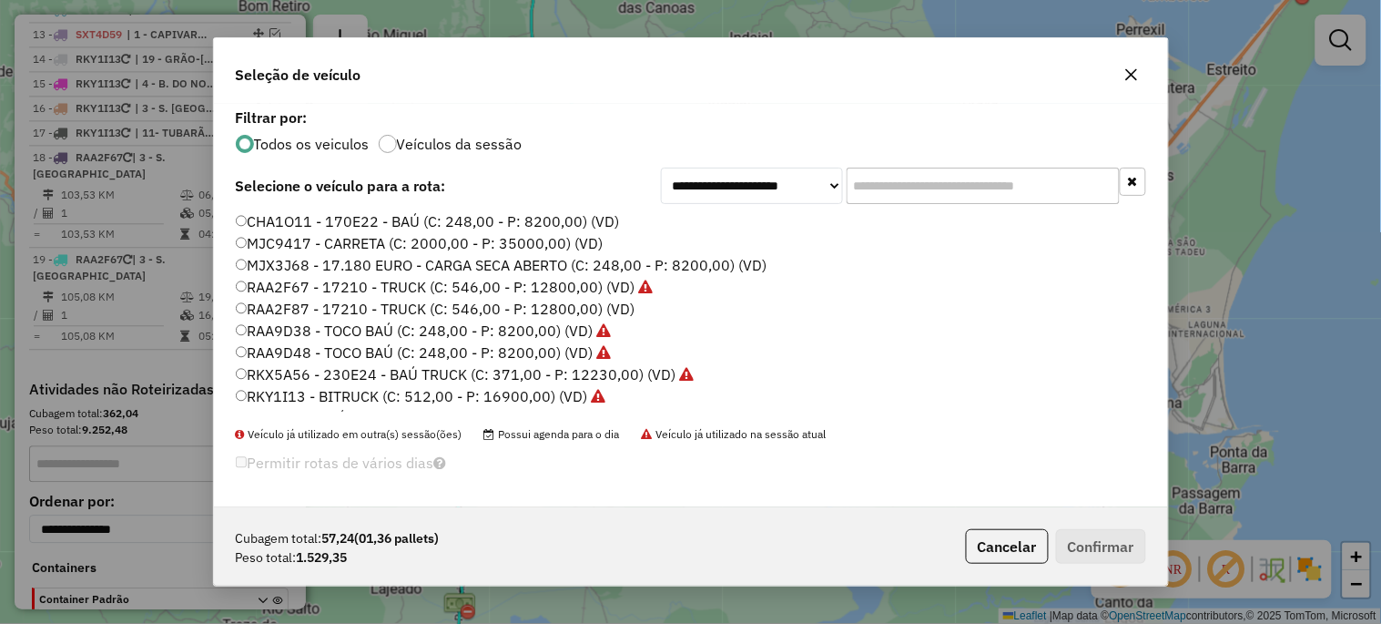
click at [555, 289] on label "RAA2F67 - 17210 - TRUCK (C: 546,00 - P: 12800,00) (VD)" at bounding box center [445, 287] width 418 height 22
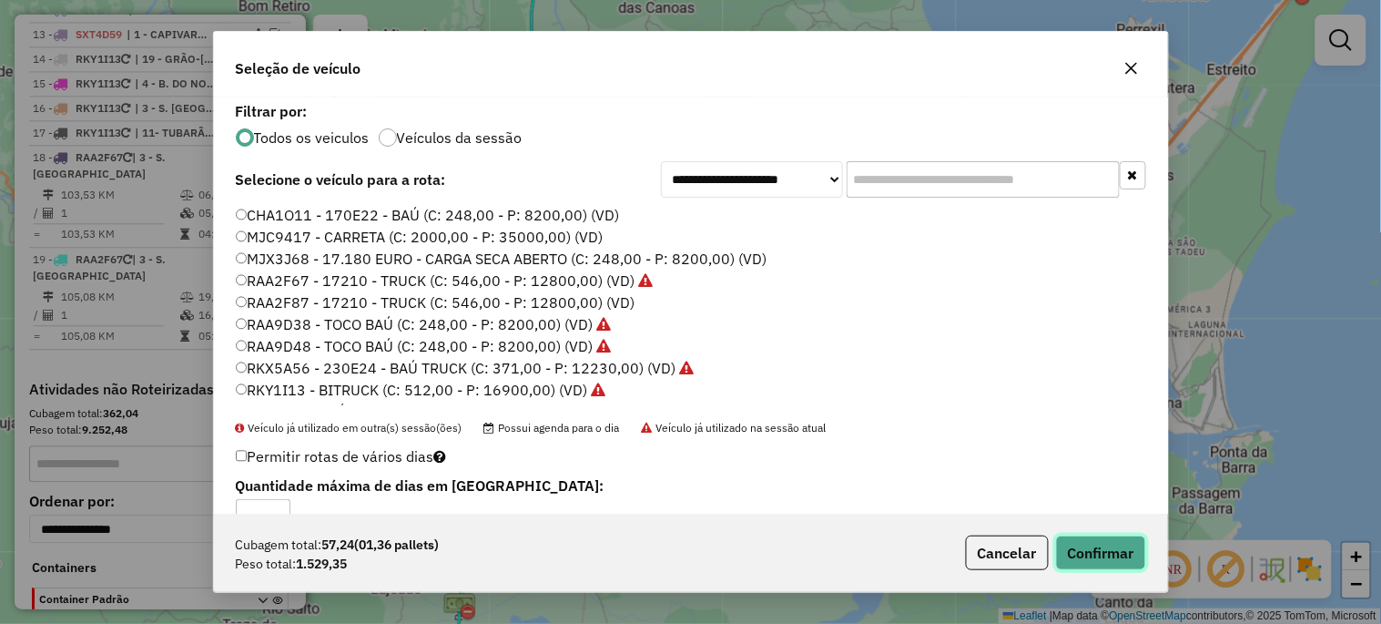
click at [1099, 558] on button "Confirmar" at bounding box center [1101, 552] width 90 height 35
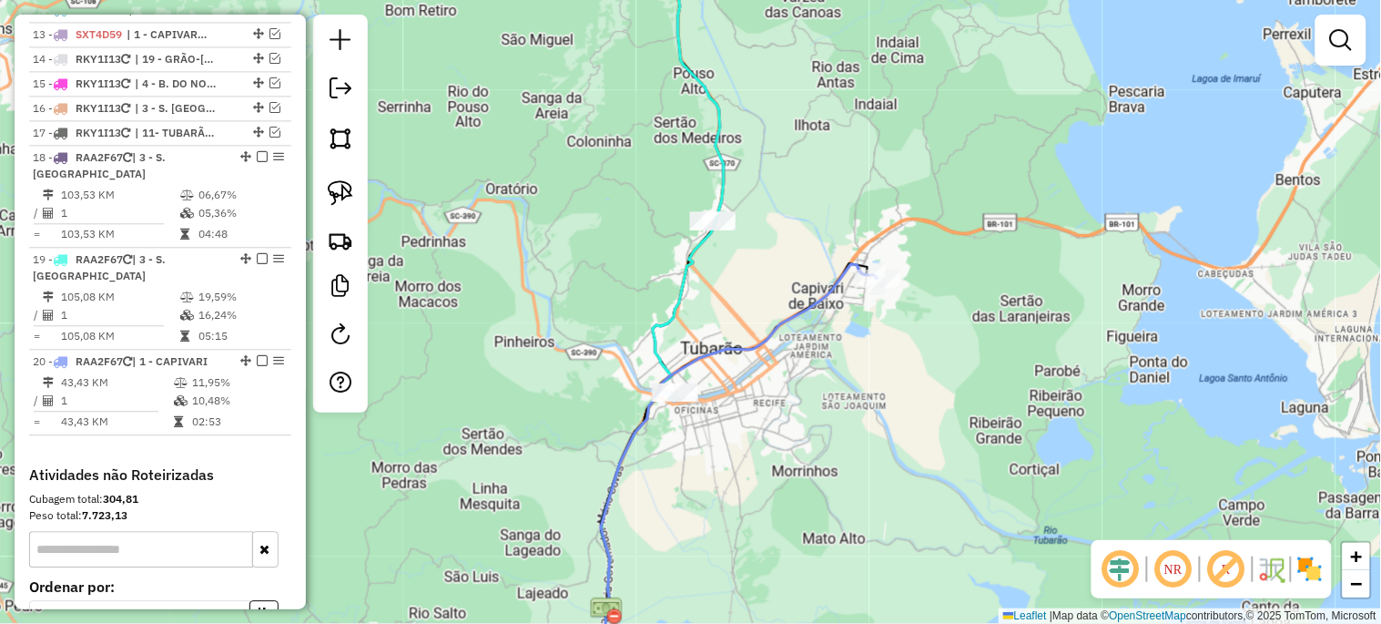
drag, startPoint x: 658, startPoint y: 388, endPoint x: 805, endPoint y: 392, distance: 146.6
click at [805, 392] on div "Janela de atendimento Grade de atendimento Capacidade Transportadoras Veículos …" at bounding box center [690, 312] width 1381 height 624
click at [326, 185] on link at bounding box center [340, 193] width 40 height 40
drag, startPoint x: 629, startPoint y: 370, endPoint x: 639, endPoint y: 432, distance: 63.6
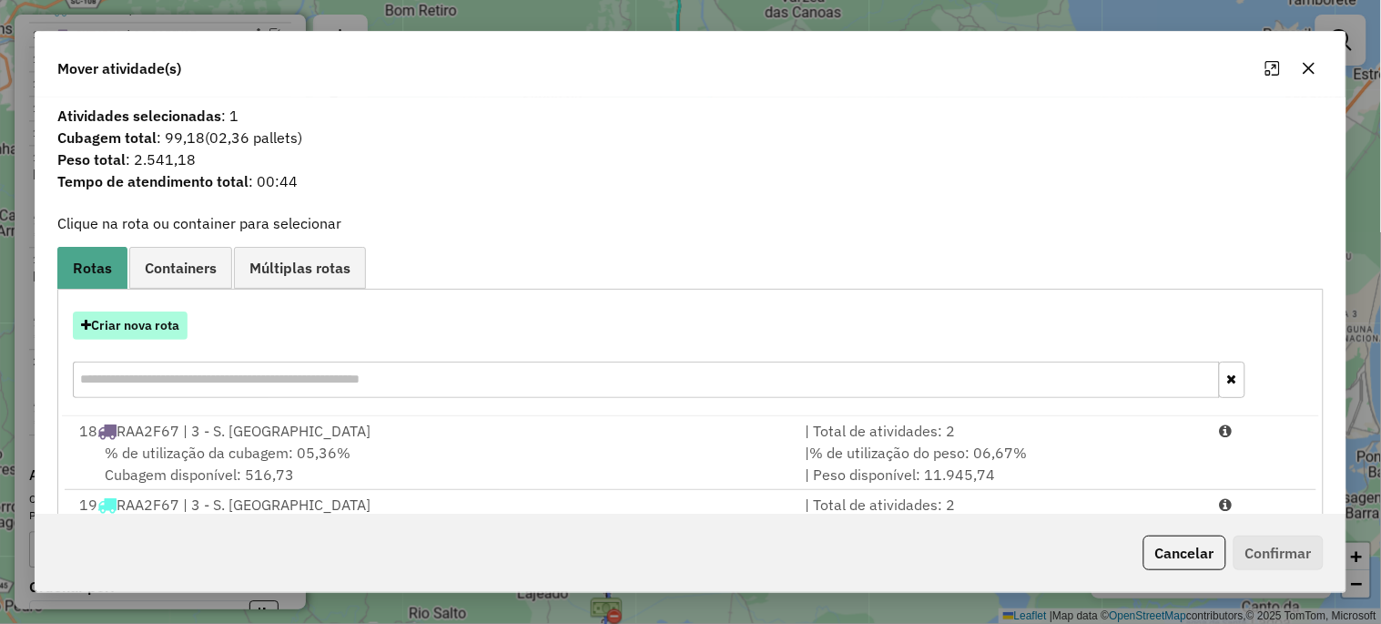
click at [104, 320] on button "Criar nova rota" at bounding box center [130, 325] width 115 height 28
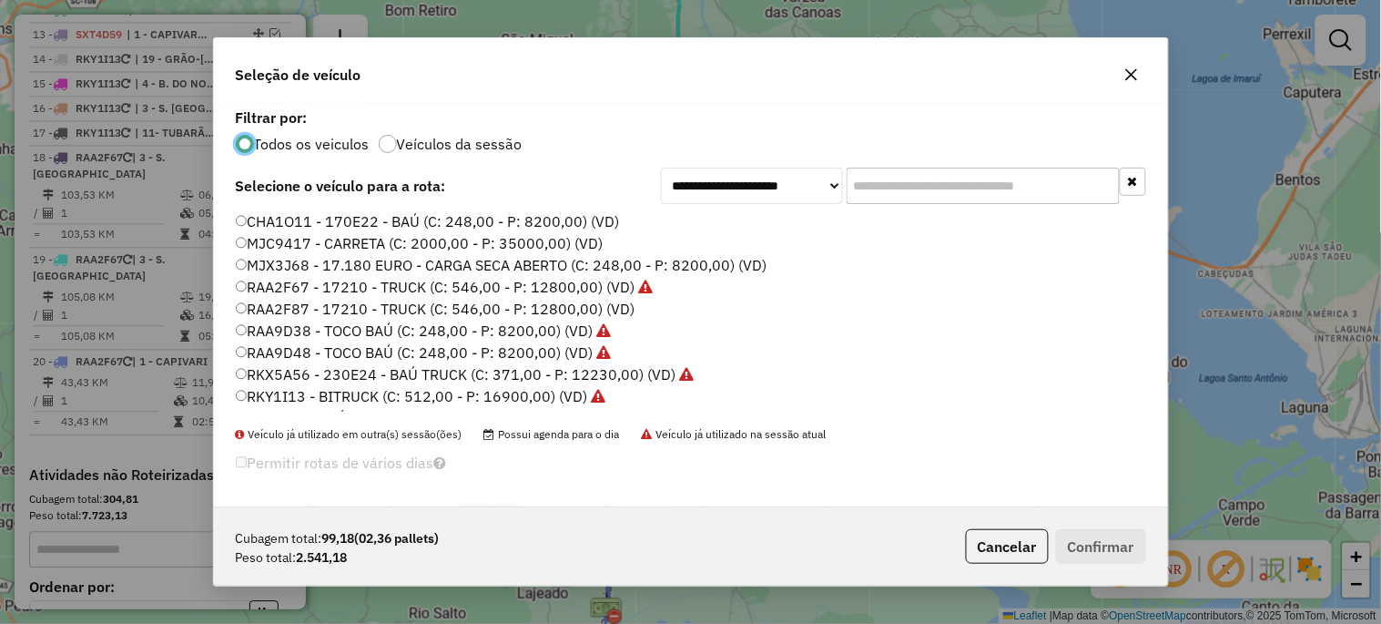
click at [503, 288] on label "RAA2F67 - 17210 - TRUCK (C: 546,00 - P: 12800,00) (VD)" at bounding box center [445, 287] width 418 height 22
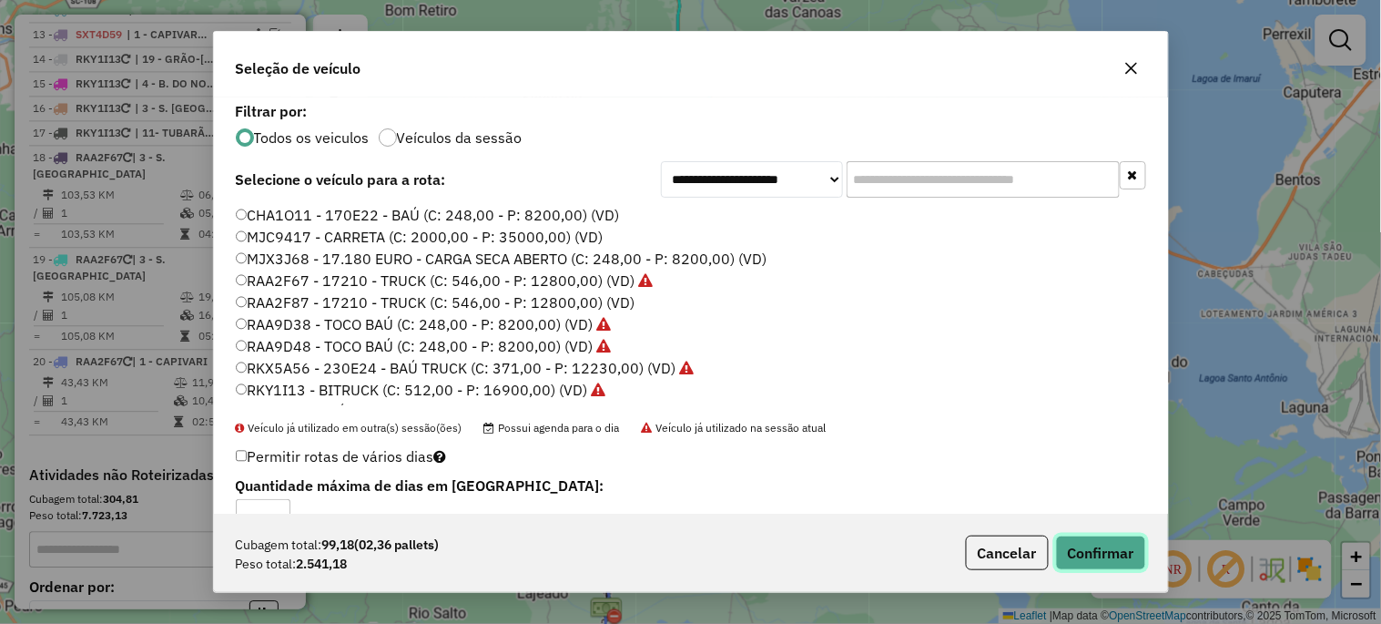
click at [1102, 541] on button "Confirmar" at bounding box center [1101, 552] width 90 height 35
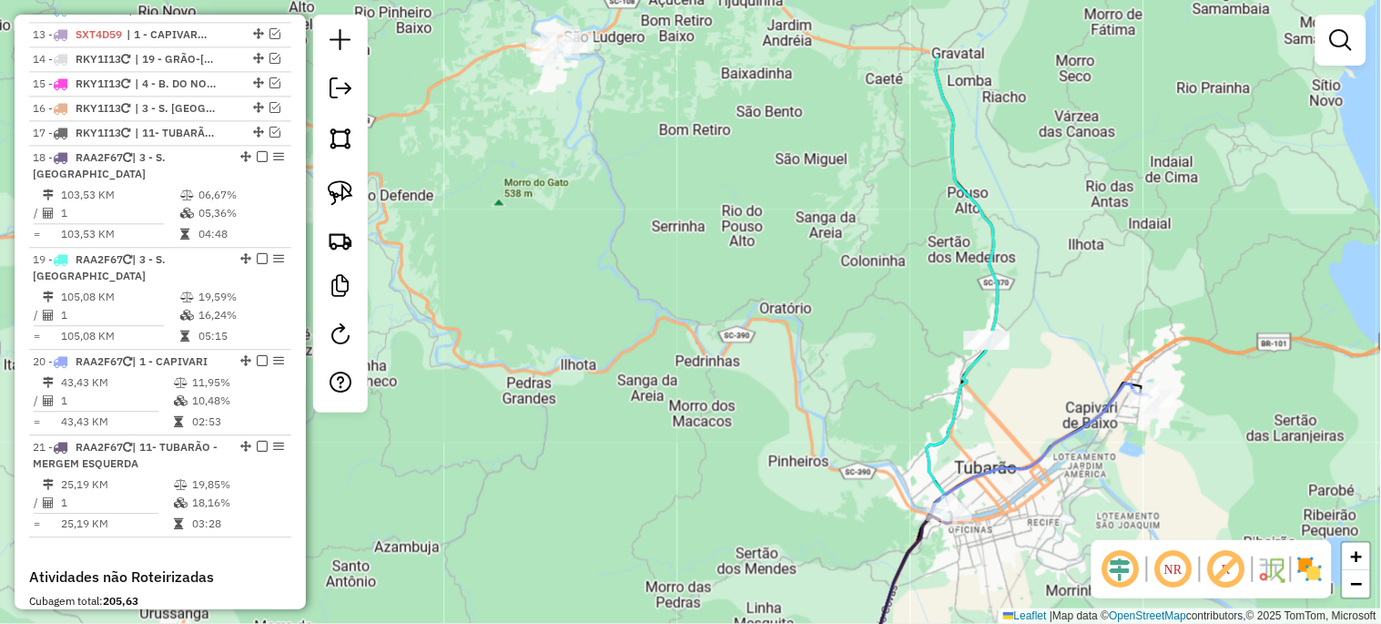
drag, startPoint x: 503, startPoint y: 286, endPoint x: 797, endPoint y: 439, distance: 331.4
click at [797, 439] on div "Janela de atendimento Grade de atendimento Capacidade Transportadoras Veículos …" at bounding box center [690, 312] width 1381 height 624
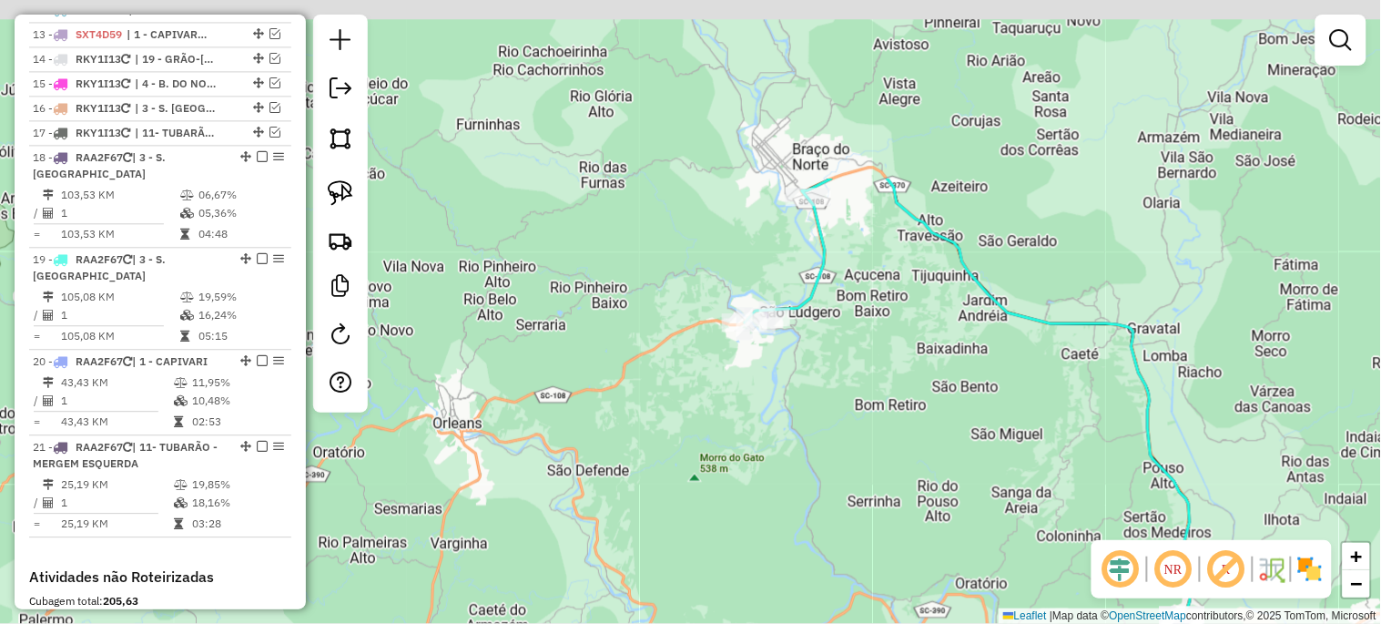
drag, startPoint x: 587, startPoint y: 259, endPoint x: 763, endPoint y: 502, distance: 299.9
click at [763, 502] on div "Janela de atendimento Grade de atendimento Capacidade Transportadoras Veículos …" at bounding box center [690, 312] width 1381 height 624
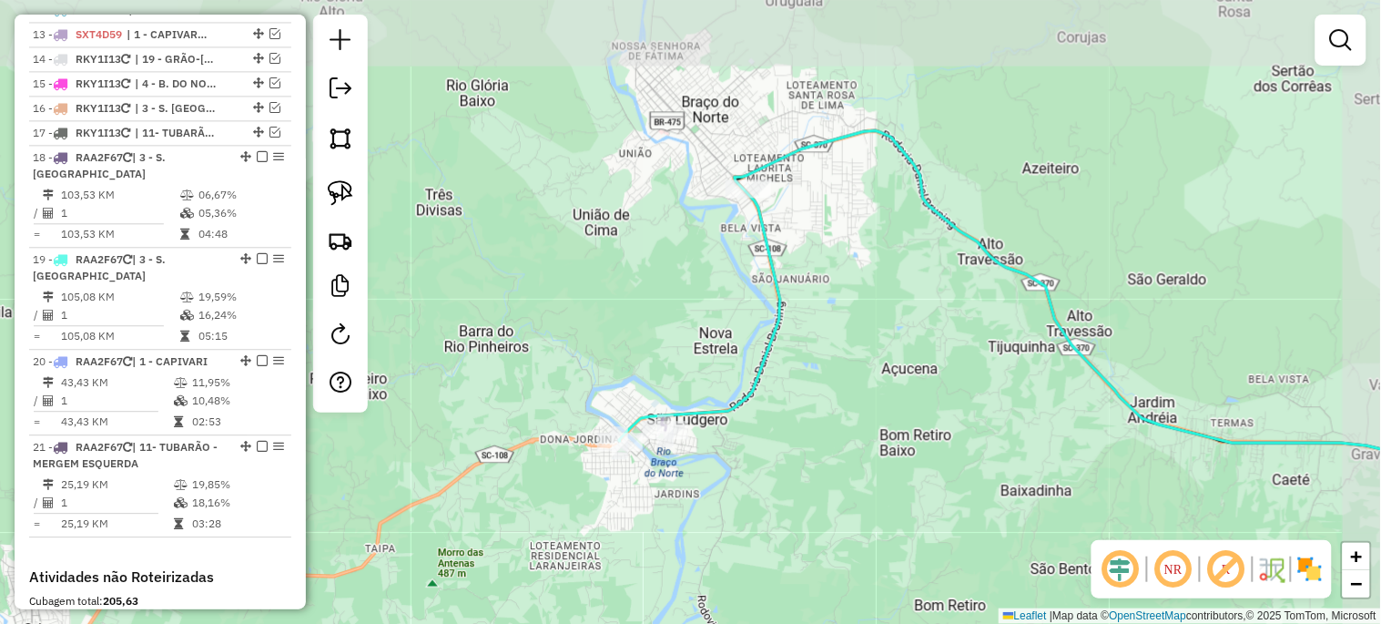
drag, startPoint x: 767, startPoint y: 367, endPoint x: 693, endPoint y: 496, distance: 149.3
click at [704, 486] on div "Janela de atendimento Grade de atendimento Capacidade Transportadoras Veículos …" at bounding box center [690, 312] width 1381 height 624
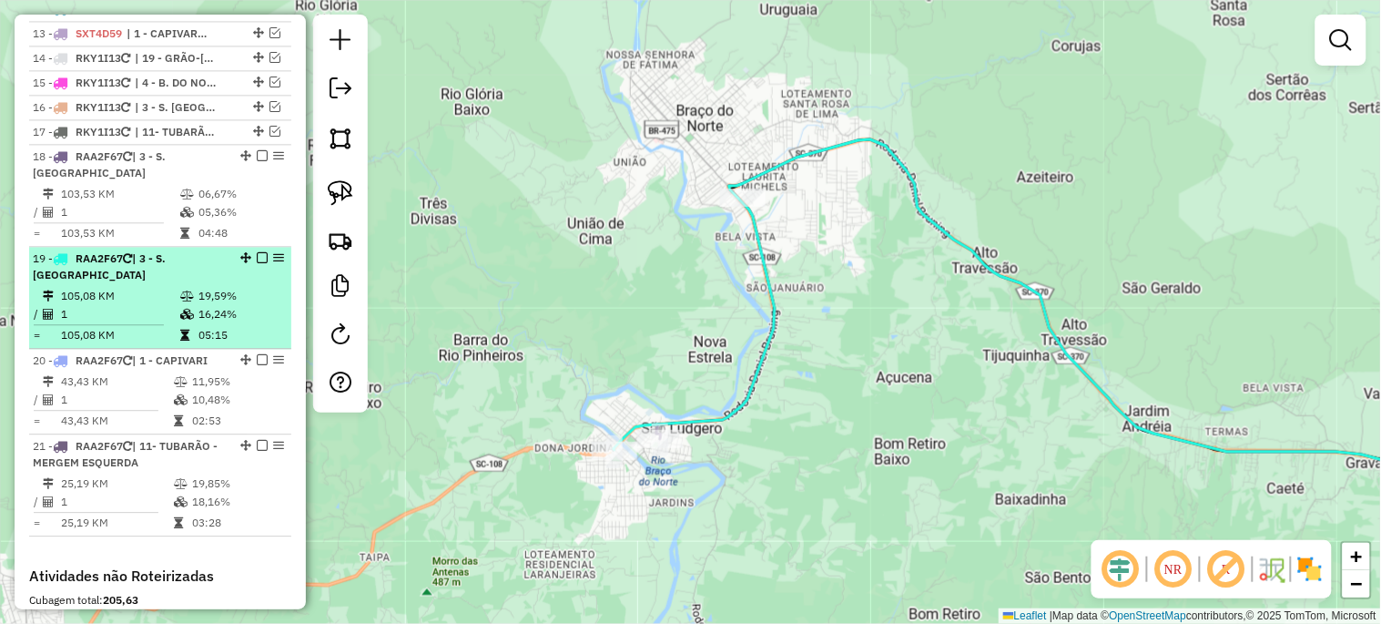
scroll to position [1014, 0]
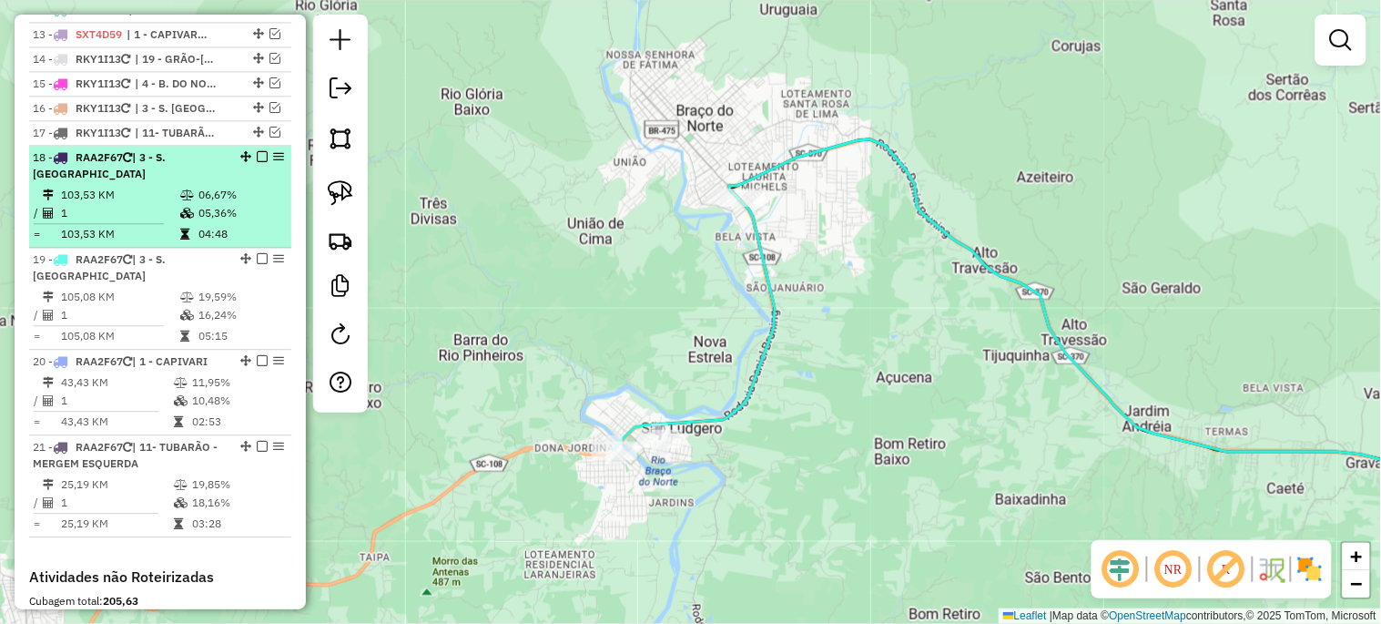
click at [257, 162] on em at bounding box center [262, 156] width 11 height 11
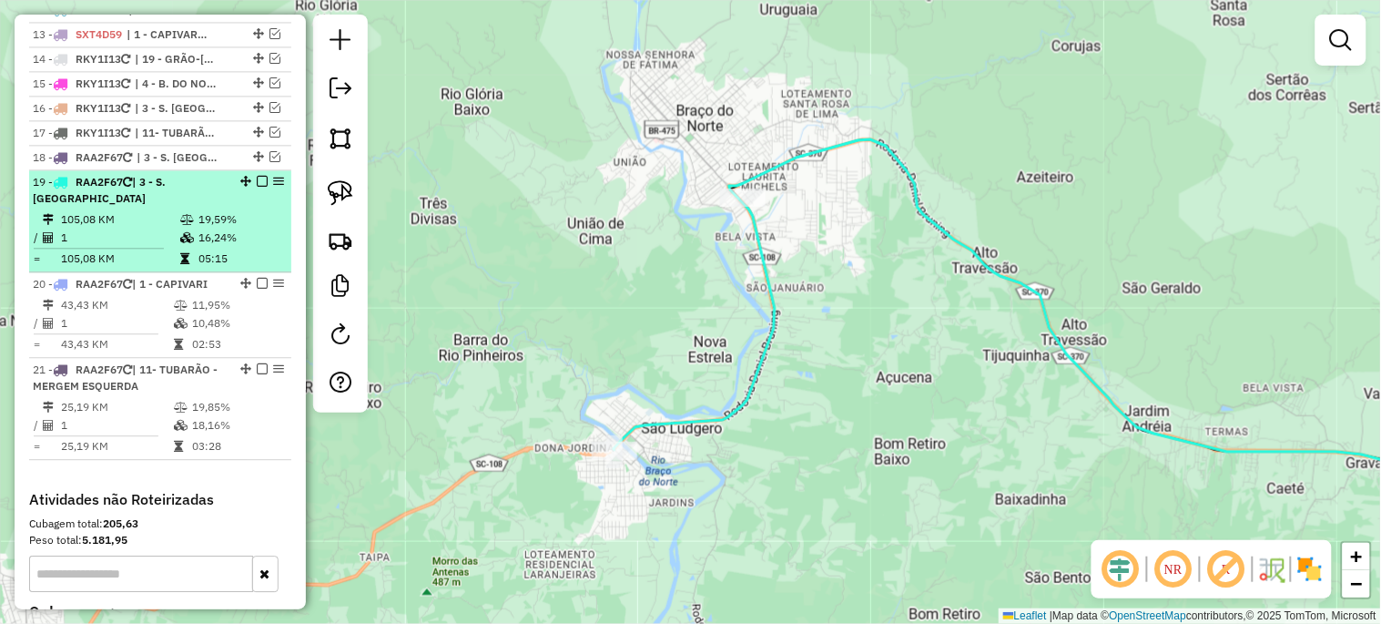
click at [257, 187] on em at bounding box center [262, 181] width 11 height 11
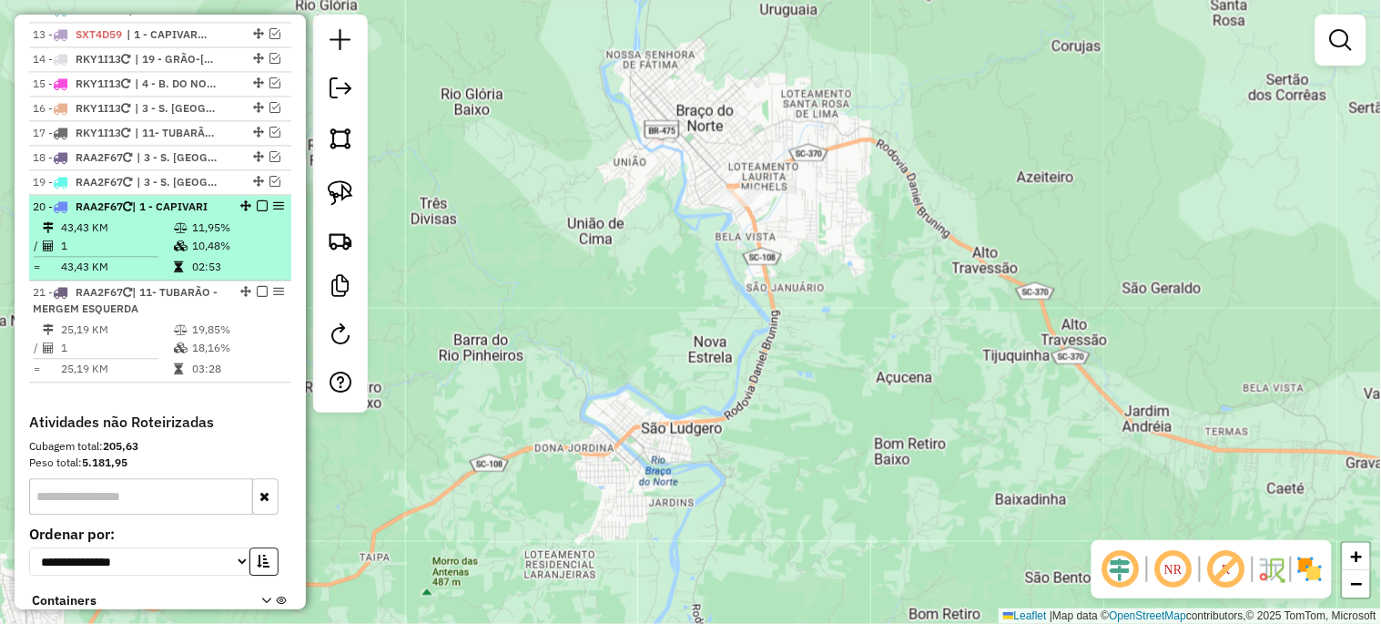
click at [257, 211] on em at bounding box center [262, 205] width 11 height 11
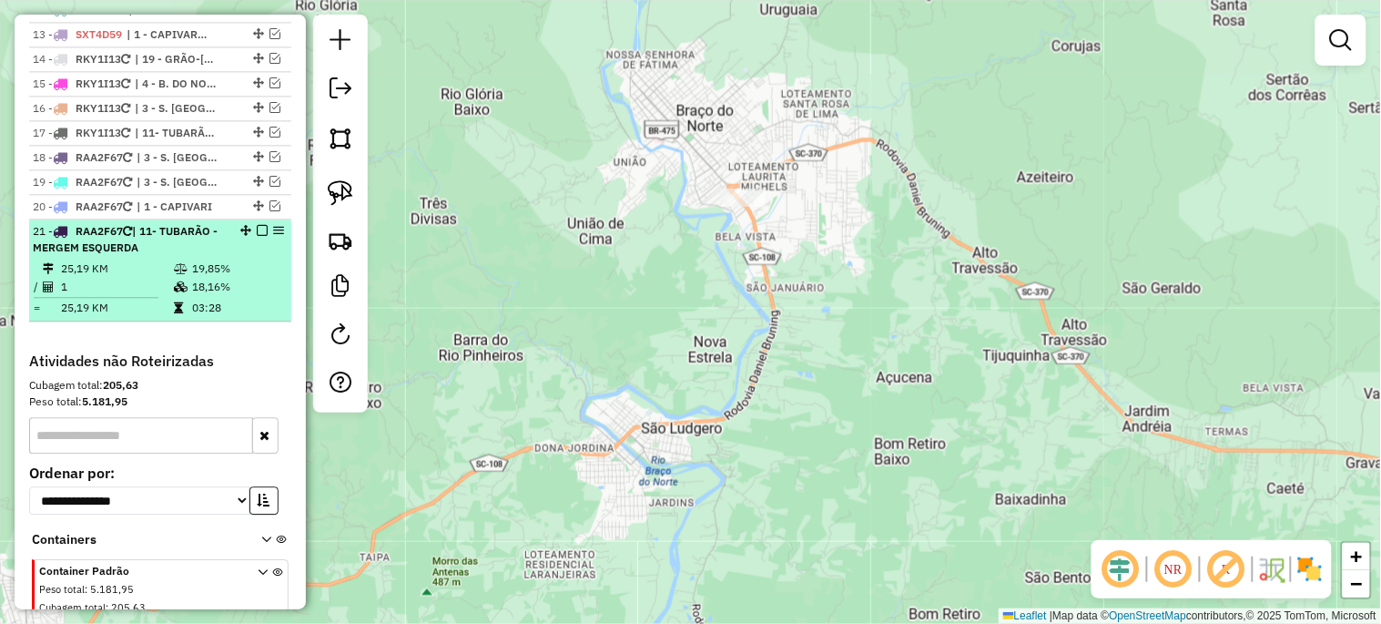
click at [257, 236] on em at bounding box center [262, 230] width 11 height 11
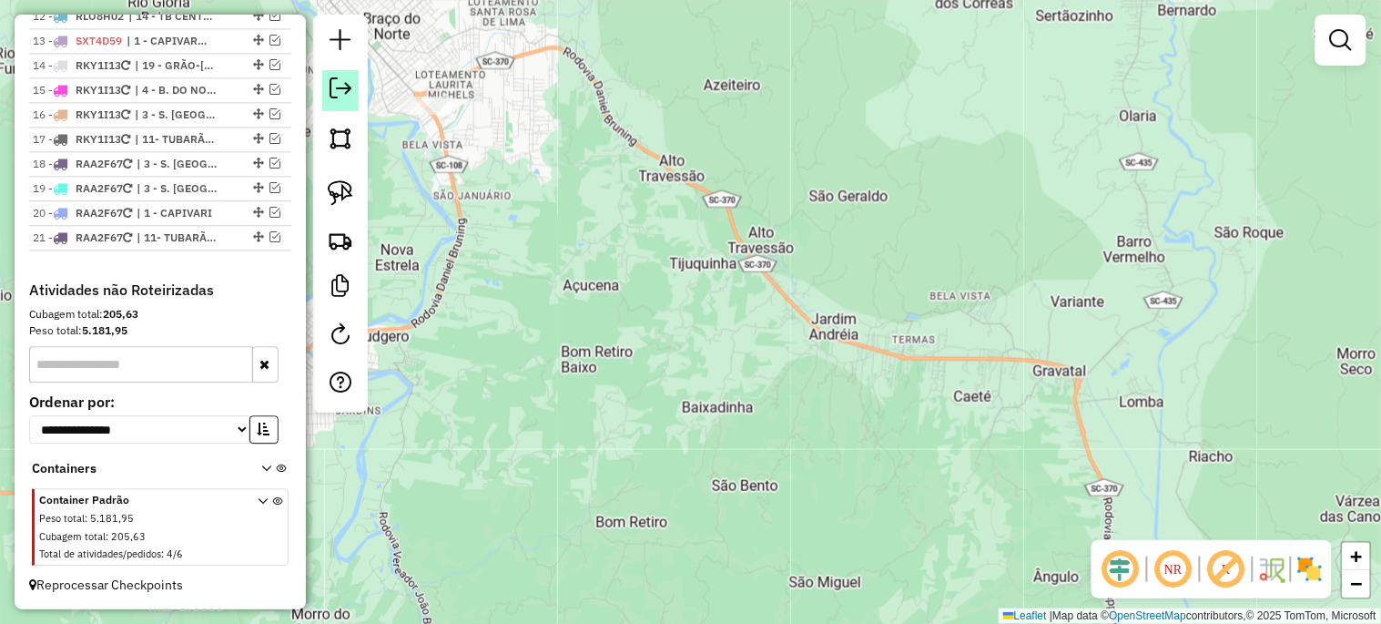
drag, startPoint x: 562, startPoint y: 340, endPoint x: 340, endPoint y: 93, distance: 332.6
click at [340, 93] on hb-router-mapa "Informações da Sessão 979072 - [DATE] Criação: [DATE] 17:48 Depósito: Unicer Be…" at bounding box center [690, 312] width 1381 height 624
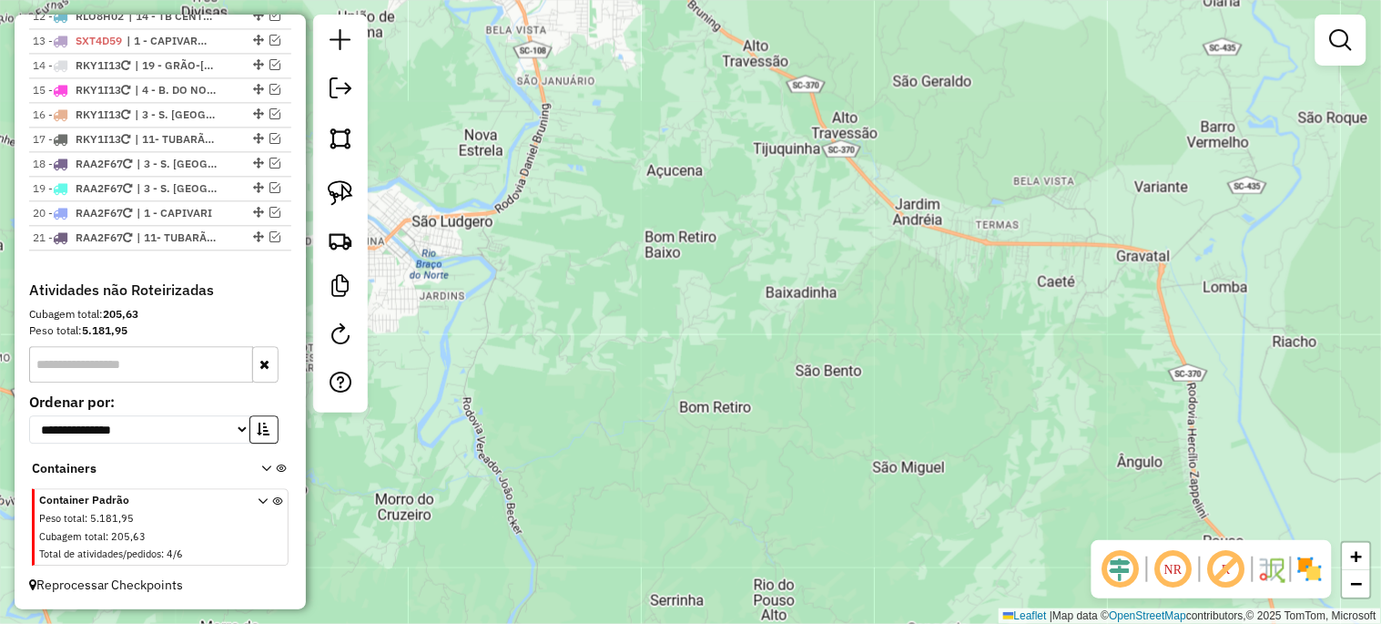
drag, startPoint x: 443, startPoint y: 179, endPoint x: 501, endPoint y: 461, distance: 287.1
click at [501, 461] on div "Janela de atendimento Grade de atendimento Capacidade Transportadoras Veículos …" at bounding box center [690, 312] width 1381 height 624
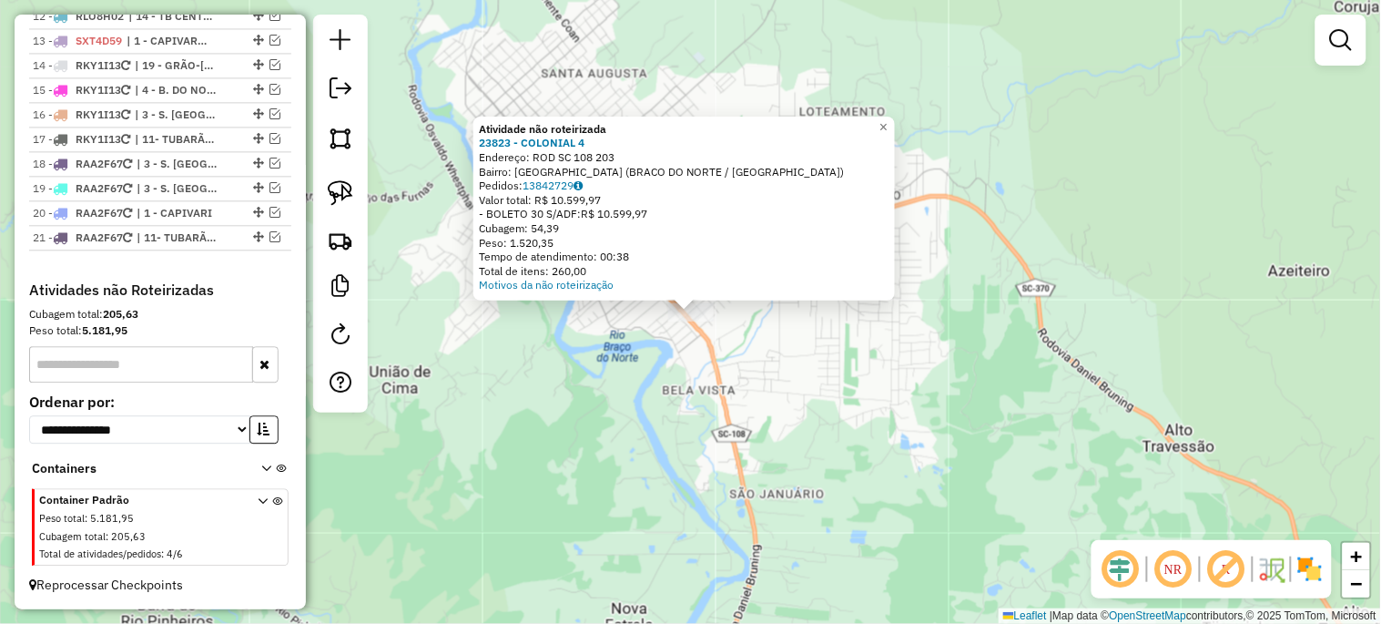
click at [624, 395] on div "Atividade não roteirizada 23823 - COLONIAL 4 Endereço: ROD SC 108 203 Bairro: […" at bounding box center [690, 312] width 1381 height 624
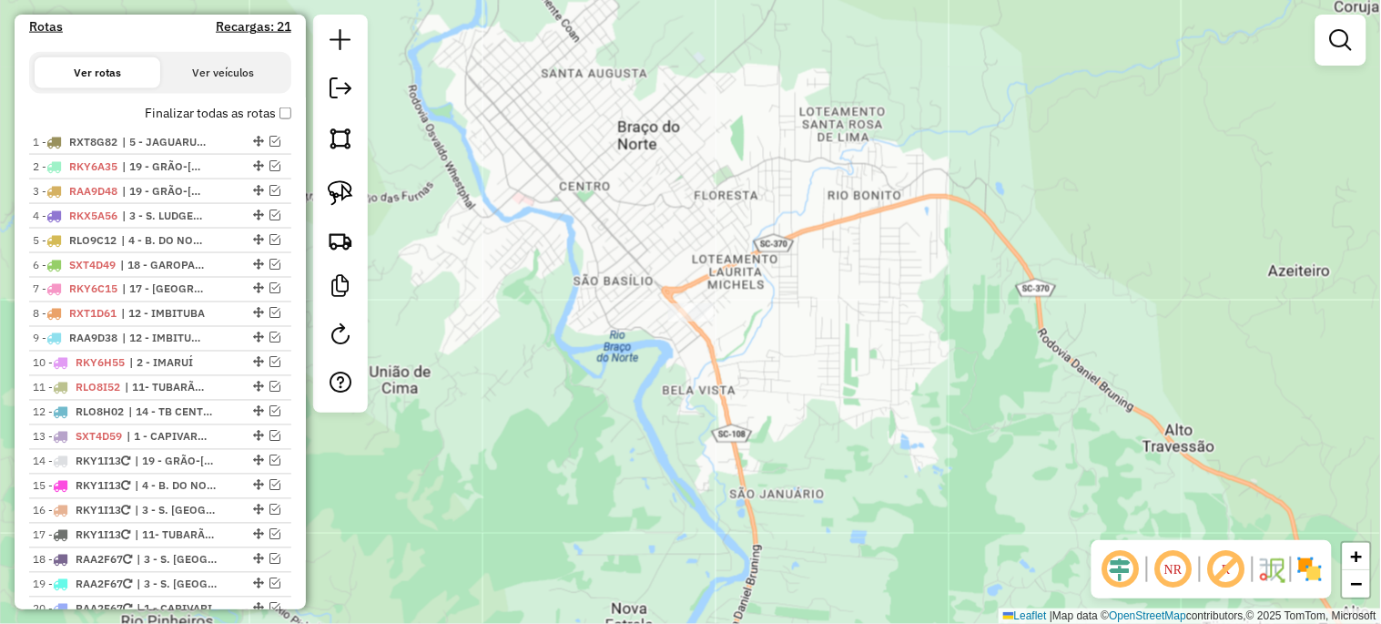
scroll to position [610, 0]
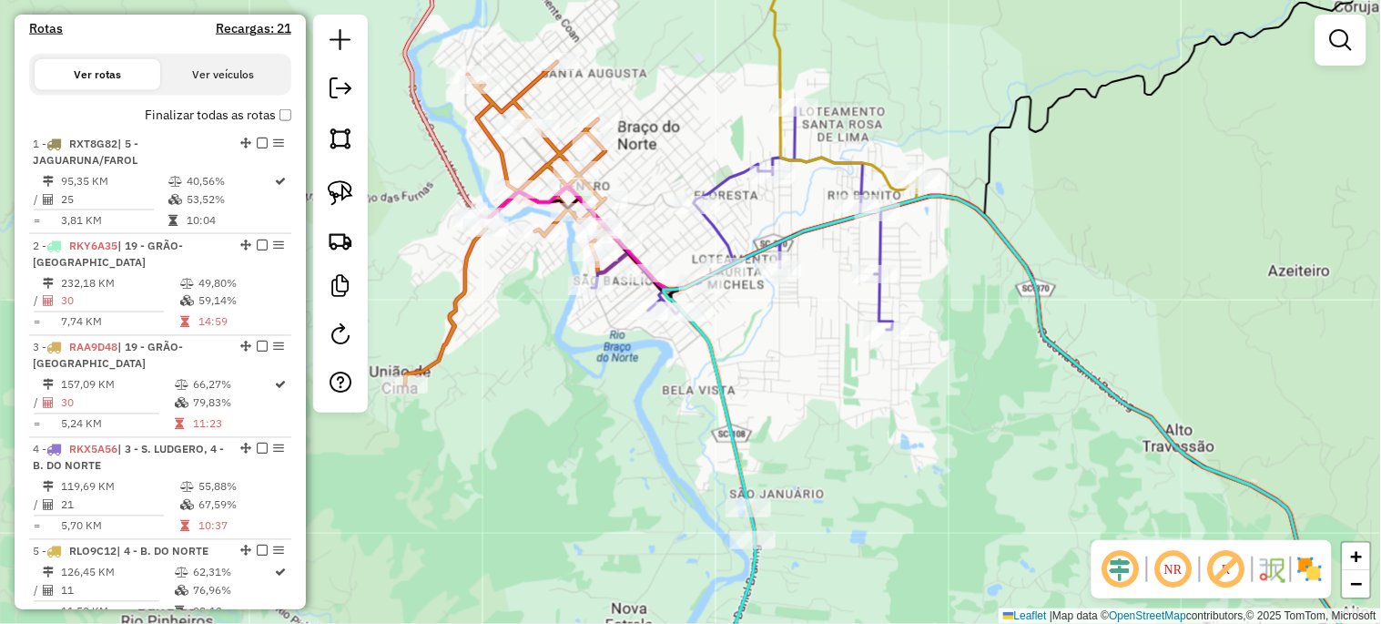
click at [634, 467] on div "Janela de atendimento Grade de atendimento Capacidade Transportadoras Veículos …" at bounding box center [690, 312] width 1381 height 624
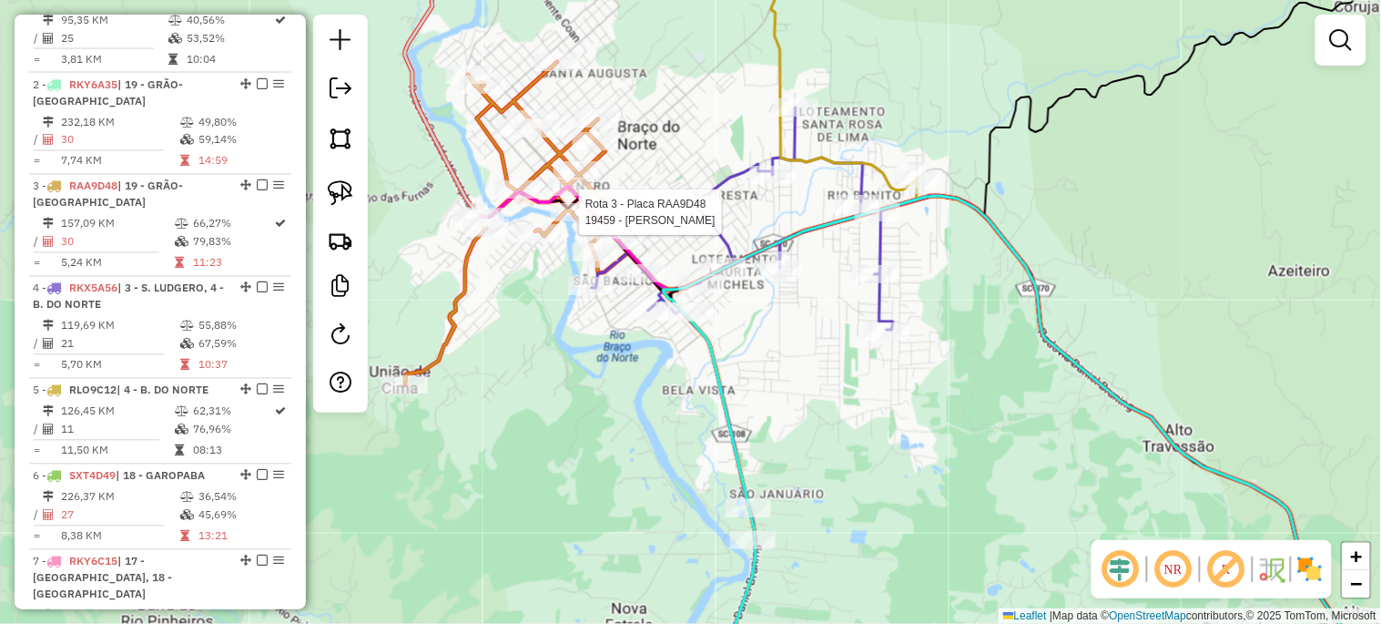
select select "*********"
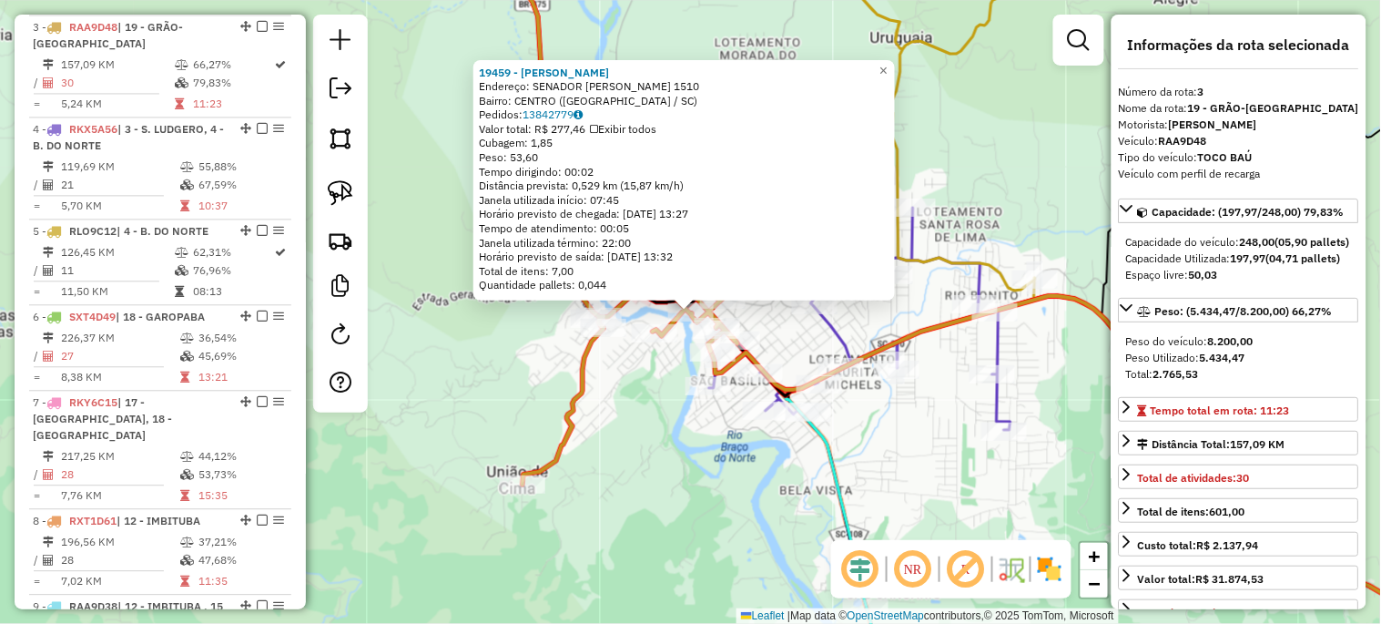
scroll to position [930, 0]
click at [641, 461] on div "19459 - [PERSON_NAME]: SENADOR [PERSON_NAME] 1510 Bairro: [GEOGRAPHIC_DATA] ([G…" at bounding box center [690, 312] width 1381 height 624
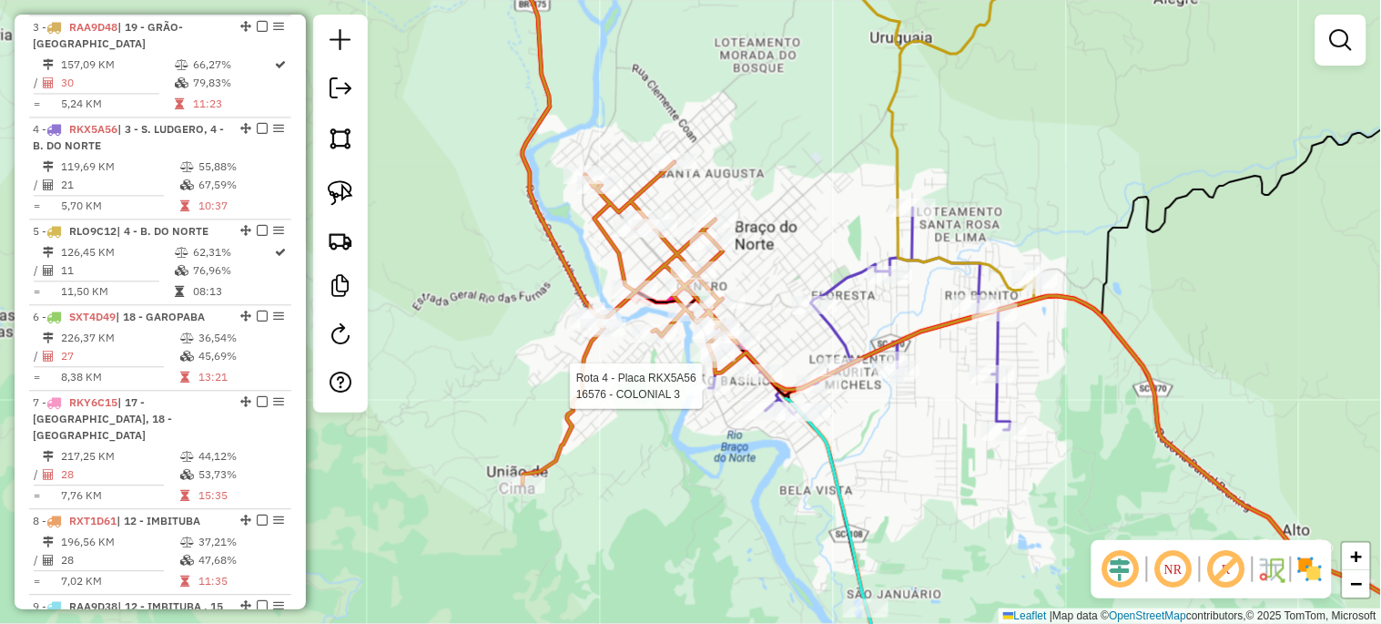
select select "*********"
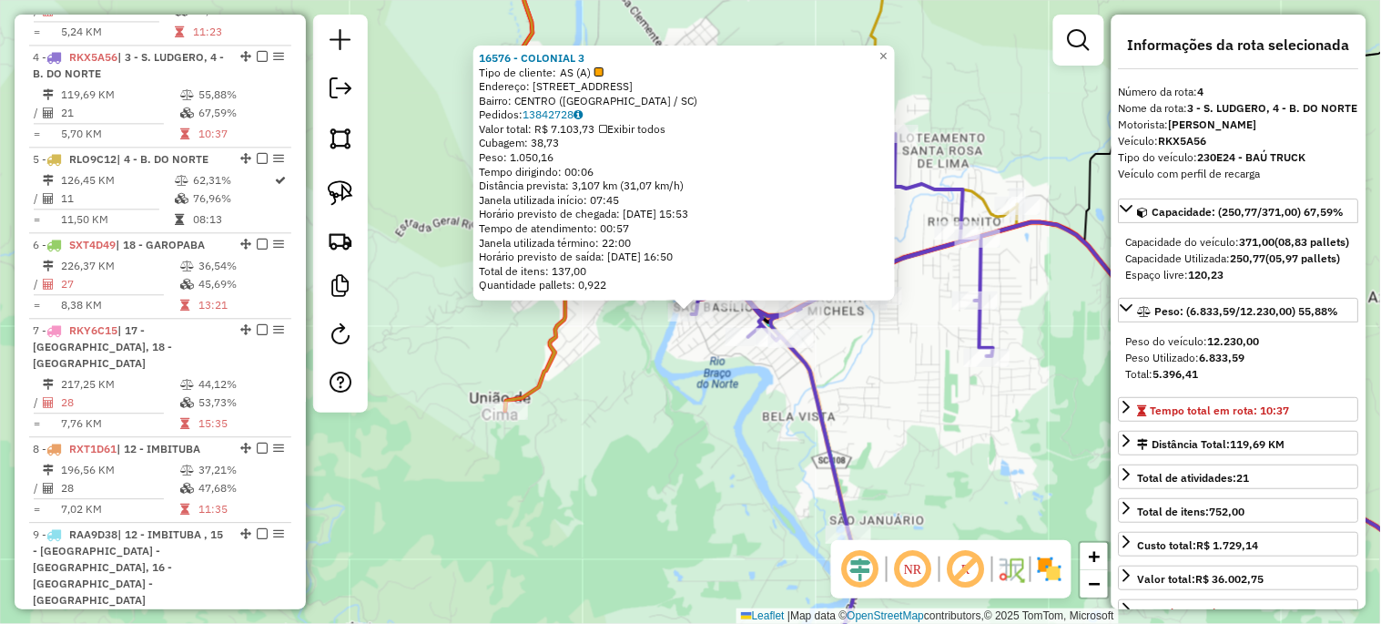
scroll to position [1015, 0]
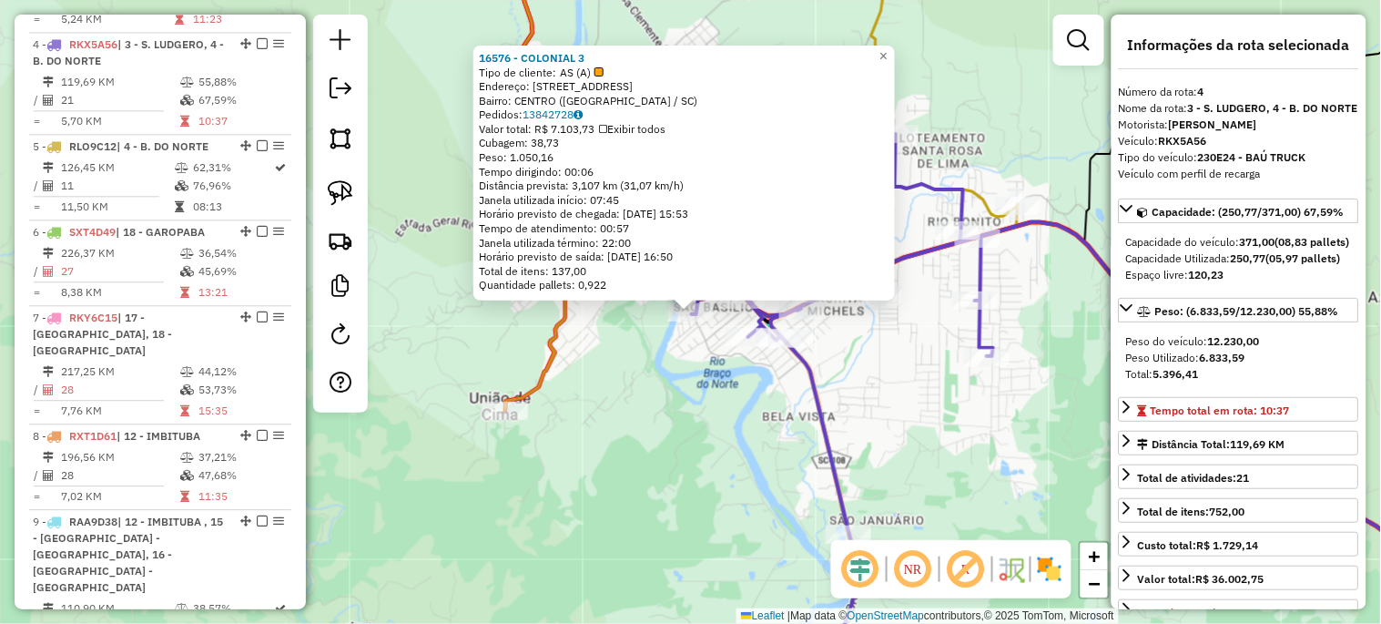
click at [696, 390] on div "16576 - COLONIAL 3 Tipo de cliente: AS (A) Endereço: [STREET_ADDRESS]: CENTRO (…" at bounding box center [690, 312] width 1381 height 624
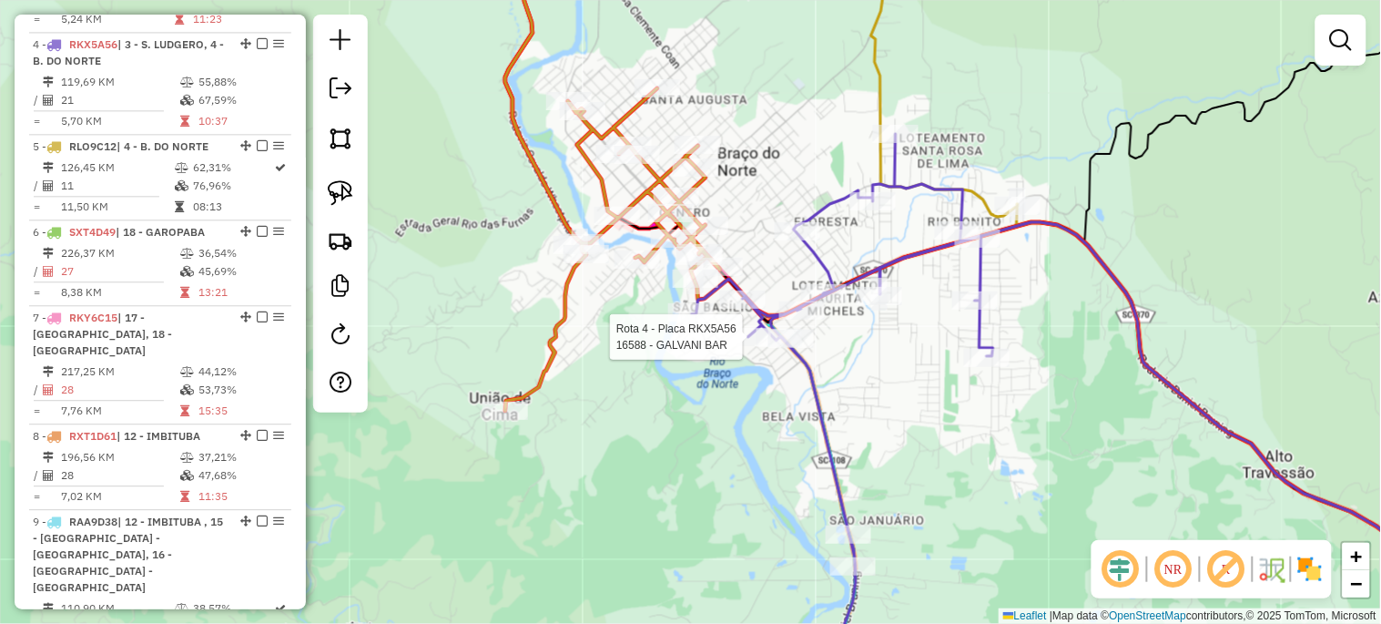
select select "*********"
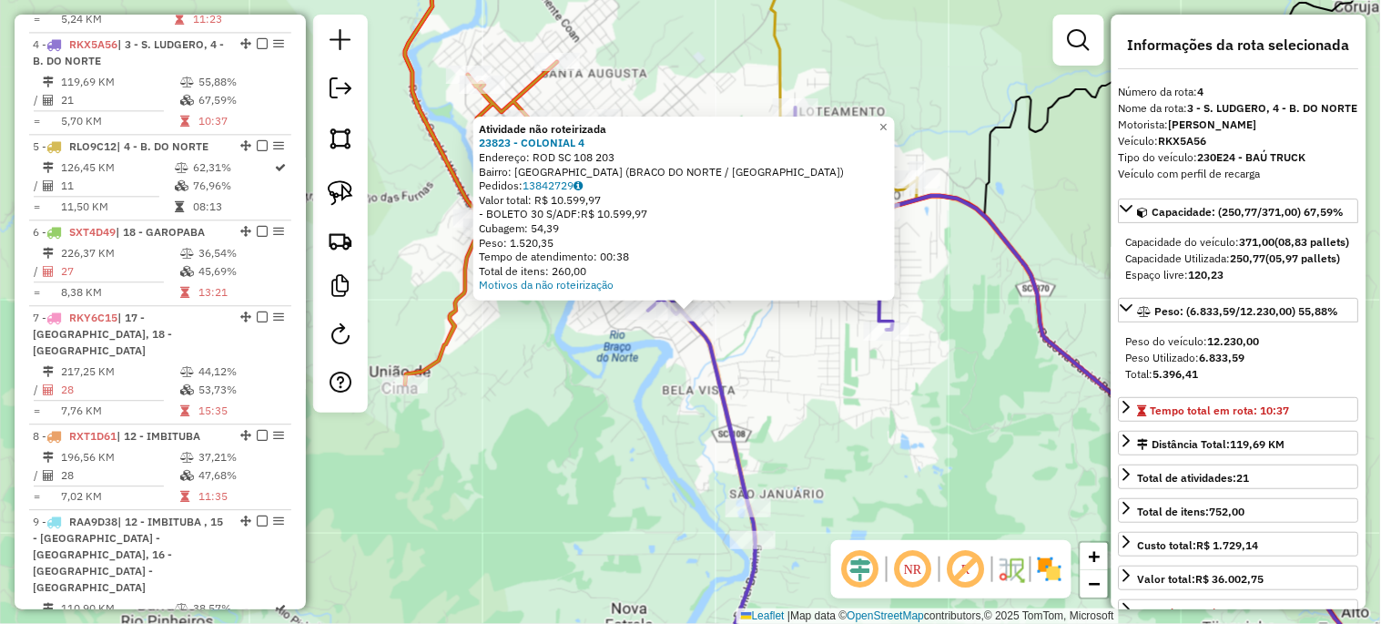
click at [665, 420] on div "Atividade não roteirizada 23823 - COLONIAL 4 Endereço: ROD SC 108 203 Bairro: […" at bounding box center [690, 312] width 1381 height 624
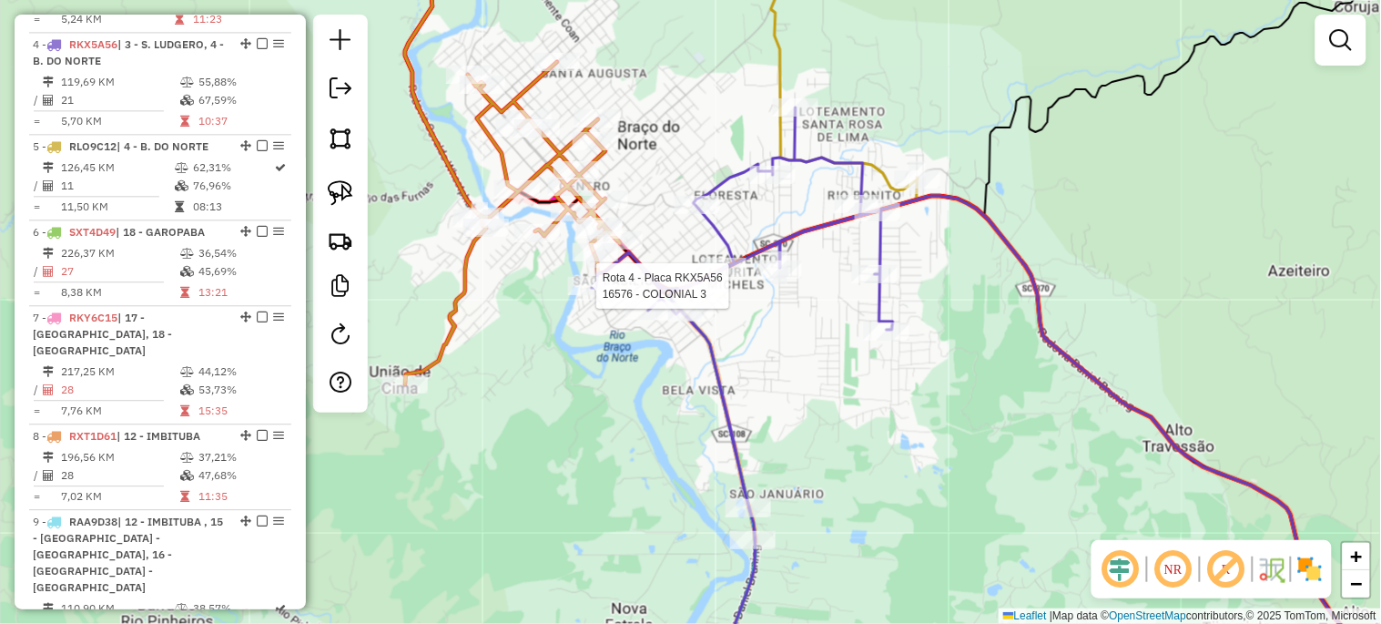
select select "*********"
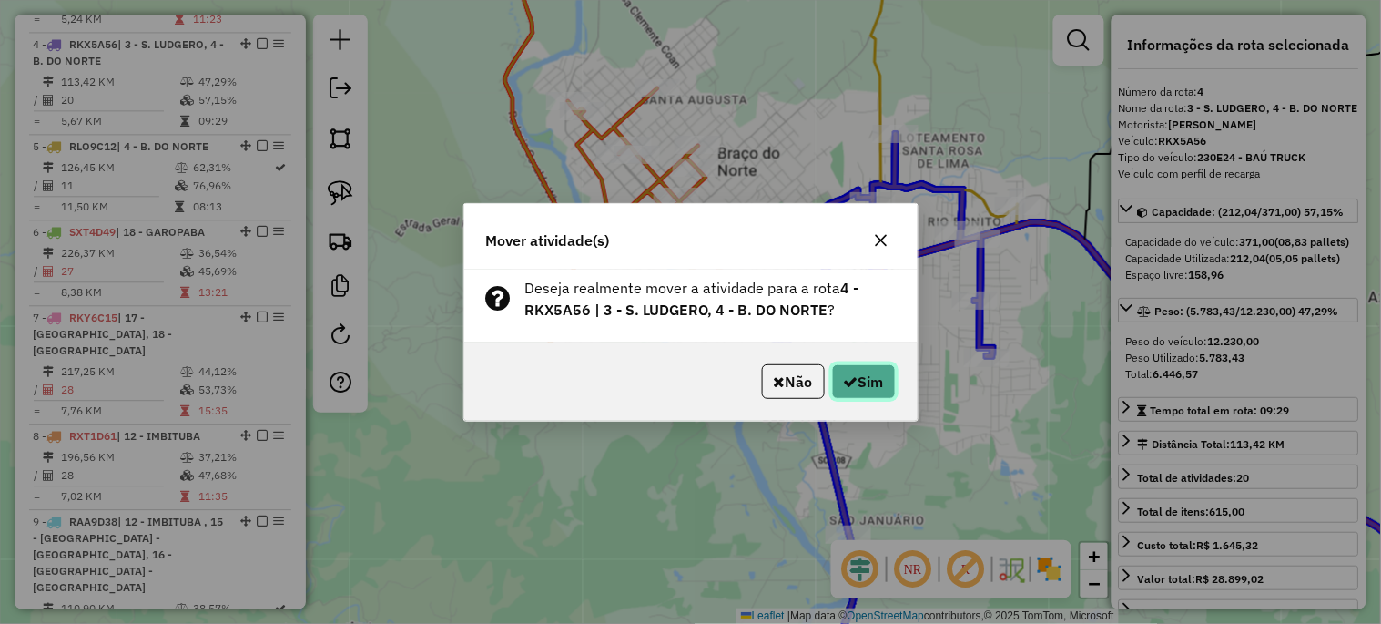
click at [872, 386] on button "Sim" at bounding box center [864, 381] width 64 height 35
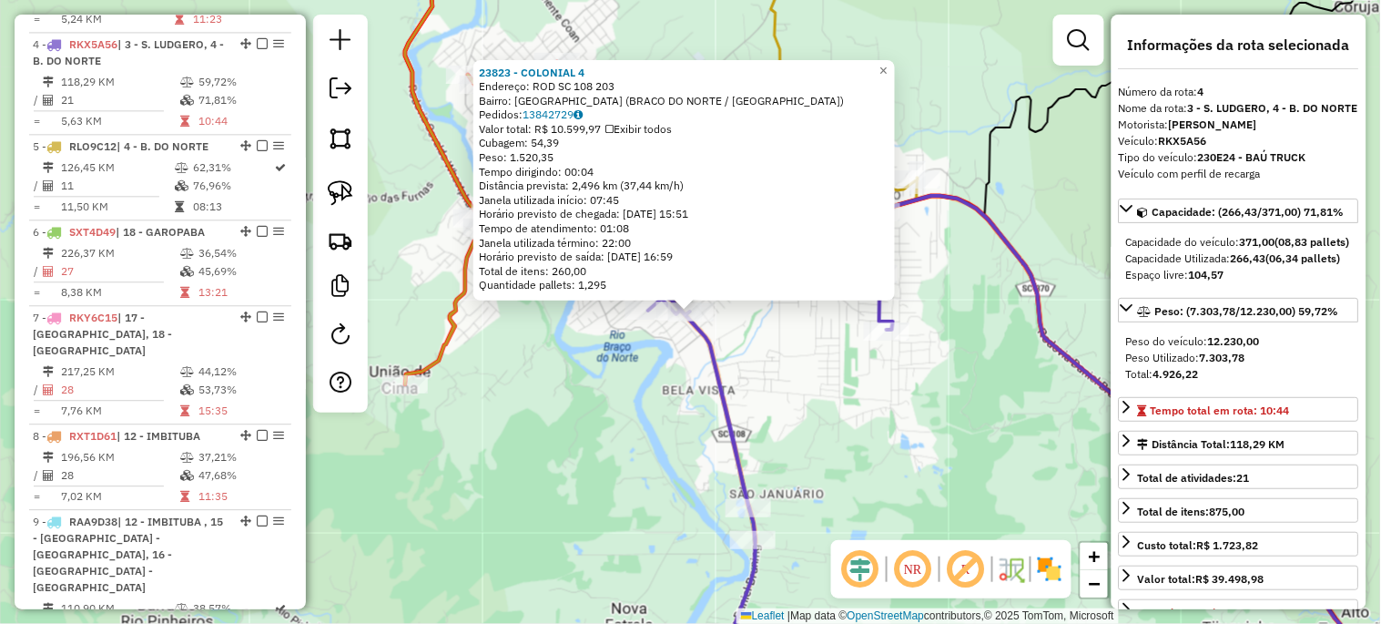
click at [781, 391] on div "23823 - COLONIAL 4 Endereço: ROD SC 108 203 Bairro: [GEOGRAPHIC_DATA] ([GEOGRAP…" at bounding box center [690, 312] width 1381 height 624
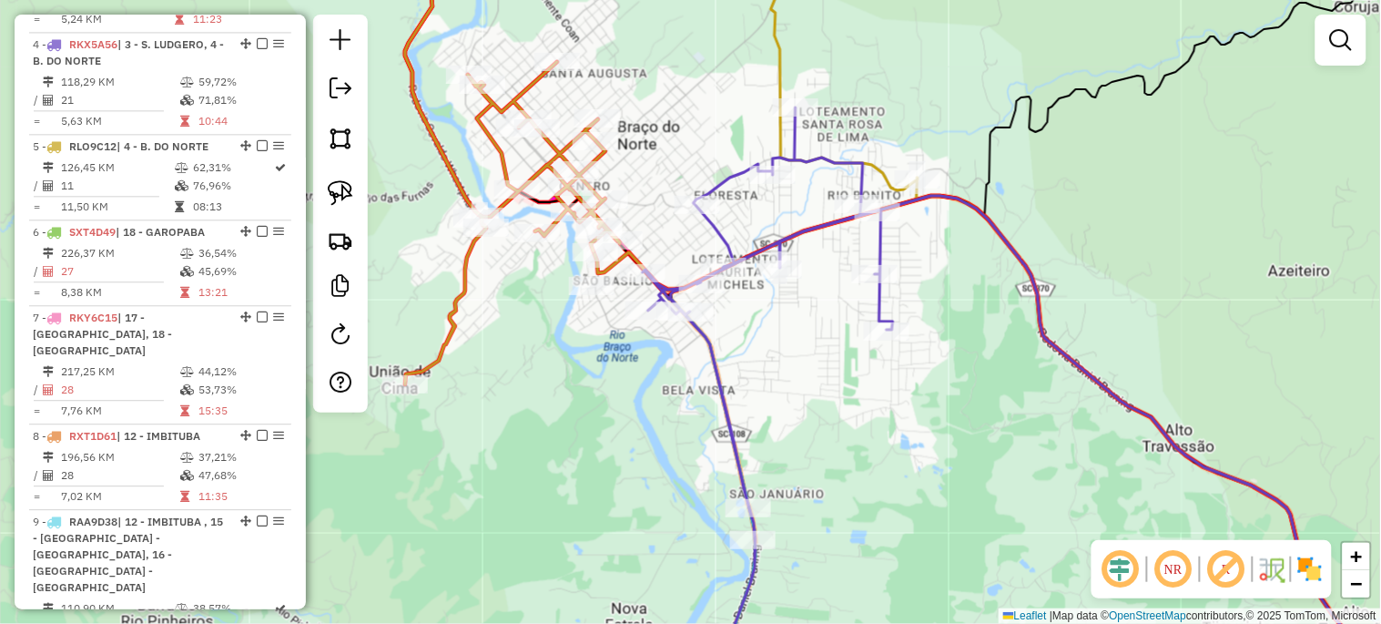
drag, startPoint x: 781, startPoint y: 391, endPoint x: 797, endPoint y: 293, distance: 99.7
click at [797, 293] on div "Janela de atendimento Grade de atendimento Capacidade Transportadoras Veículos …" at bounding box center [690, 312] width 1381 height 624
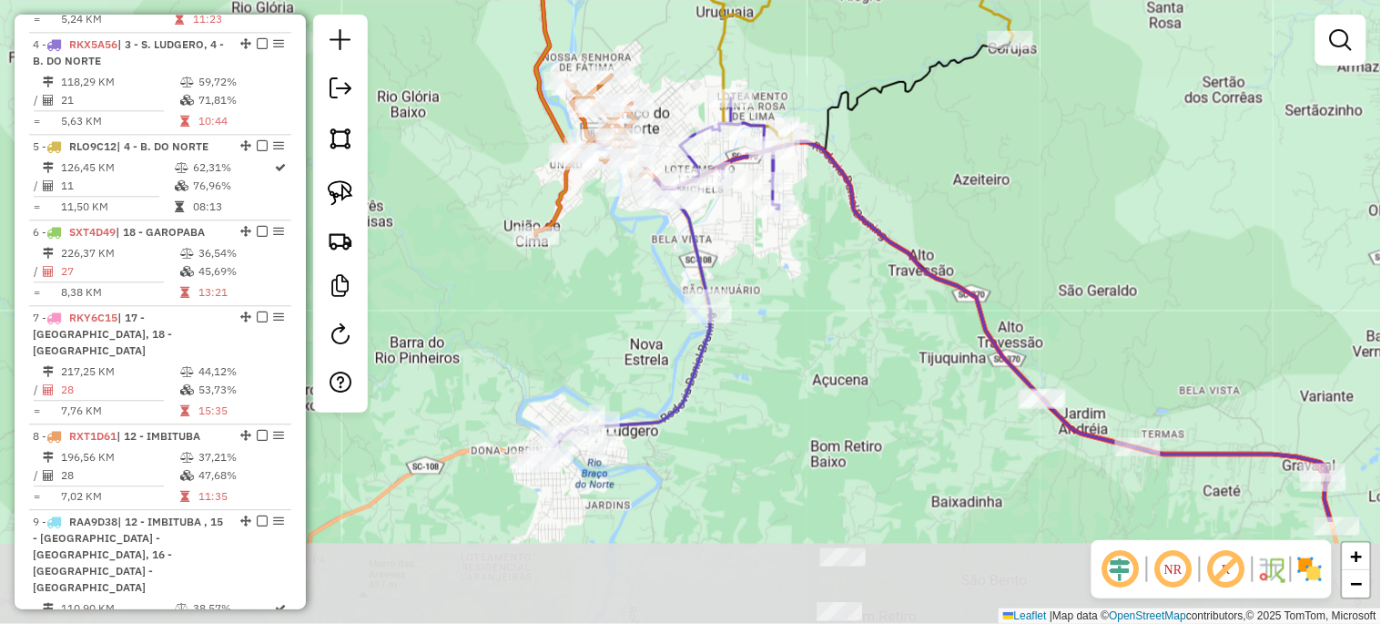
drag, startPoint x: 601, startPoint y: 524, endPoint x: 613, endPoint y: 360, distance: 165.2
click at [613, 360] on div "Janela de atendimento Grade de atendimento Capacidade Transportadoras Veículos …" at bounding box center [690, 312] width 1381 height 624
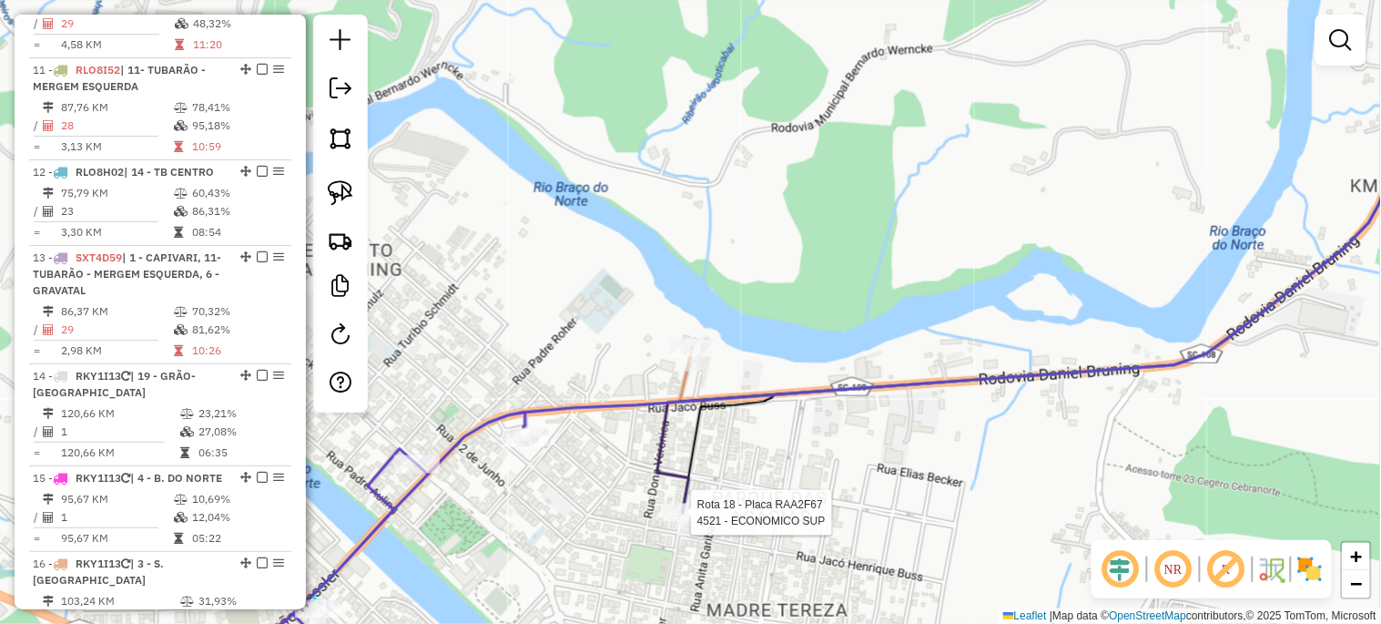
select select "*********"
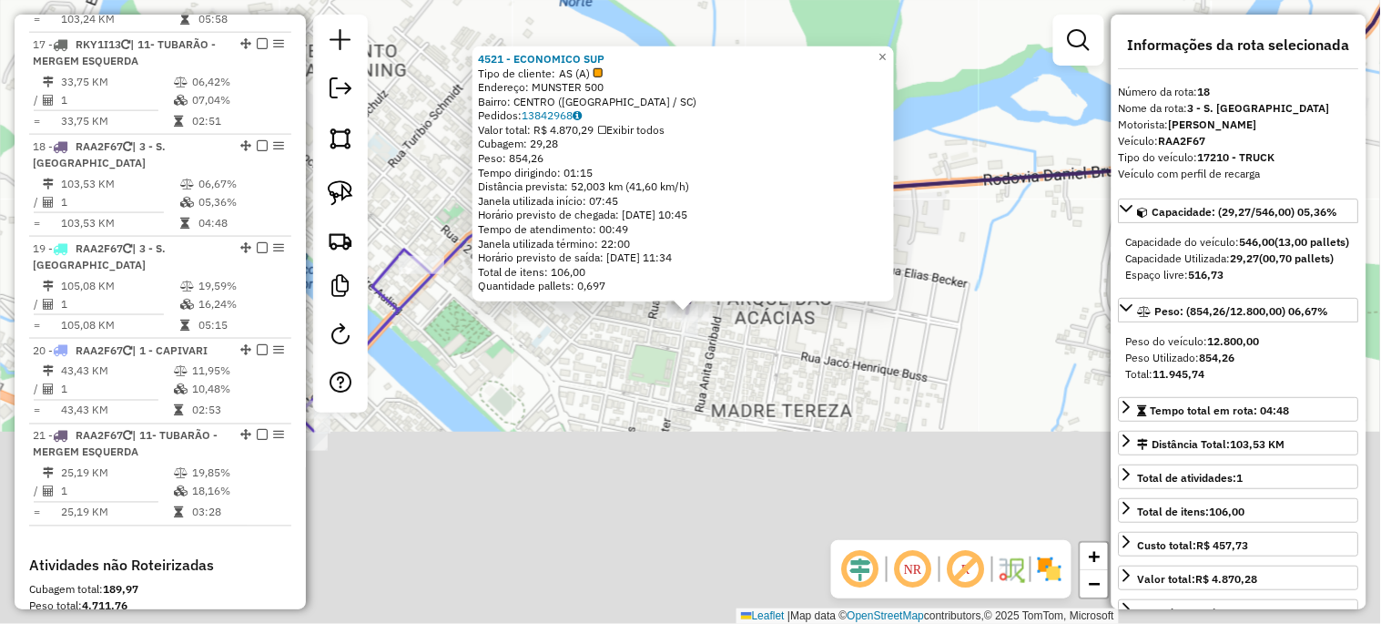
scroll to position [2392, 0]
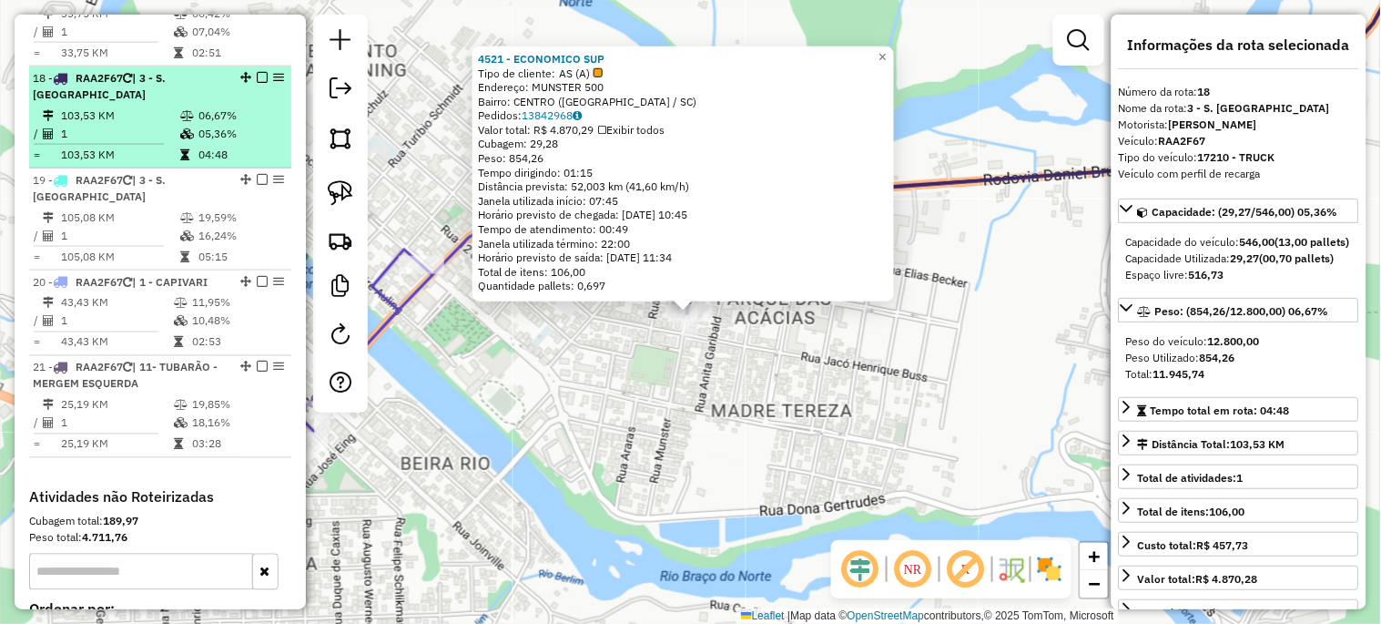
click at [112, 107] on td "103,53 KM" at bounding box center [119, 116] width 119 height 18
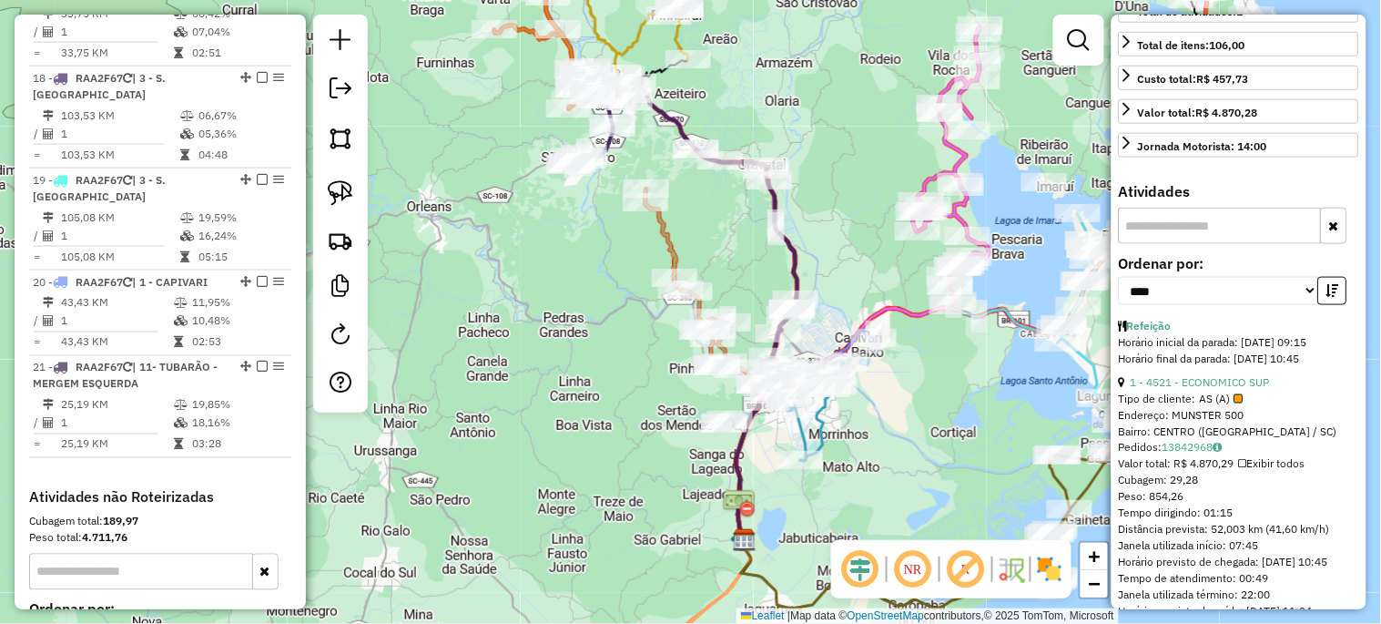
scroll to position [472, 0]
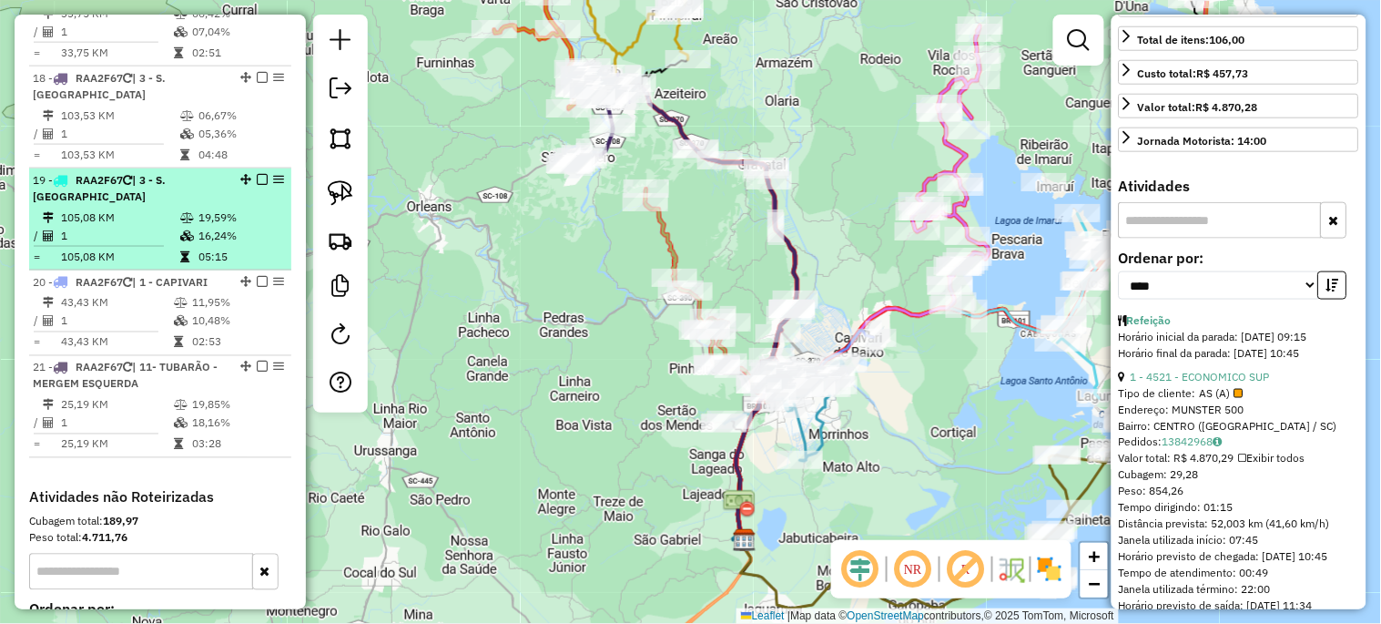
click at [175, 172] on div "19 - RAA2F67 | 3 - S. [GEOGRAPHIC_DATA]" at bounding box center [129, 188] width 193 height 33
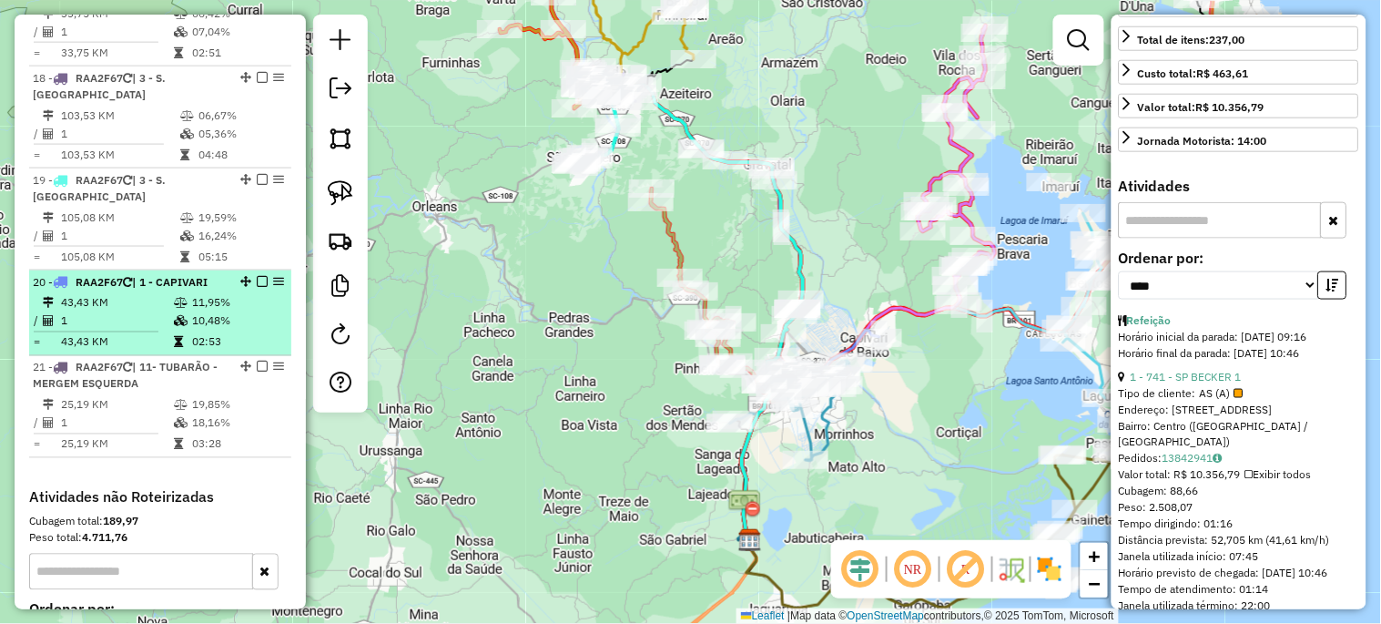
click at [185, 294] on td at bounding box center [182, 303] width 18 height 18
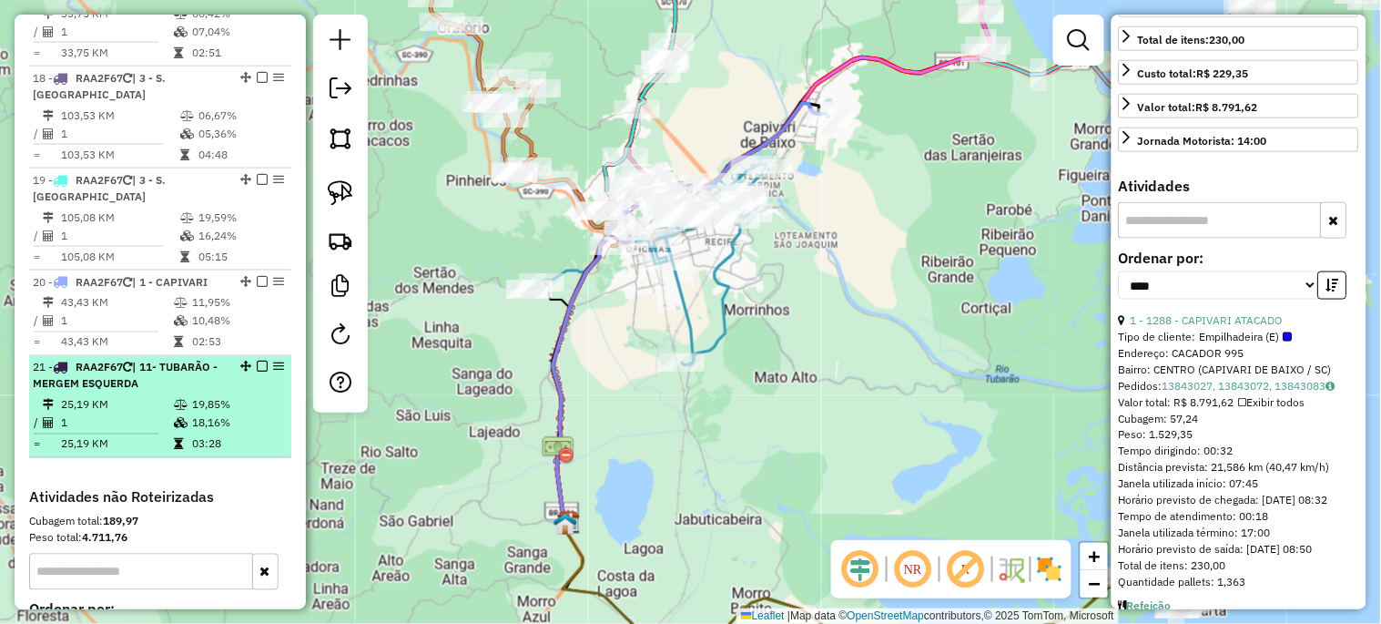
click at [157, 396] on td "25,19 KM" at bounding box center [116, 405] width 113 height 18
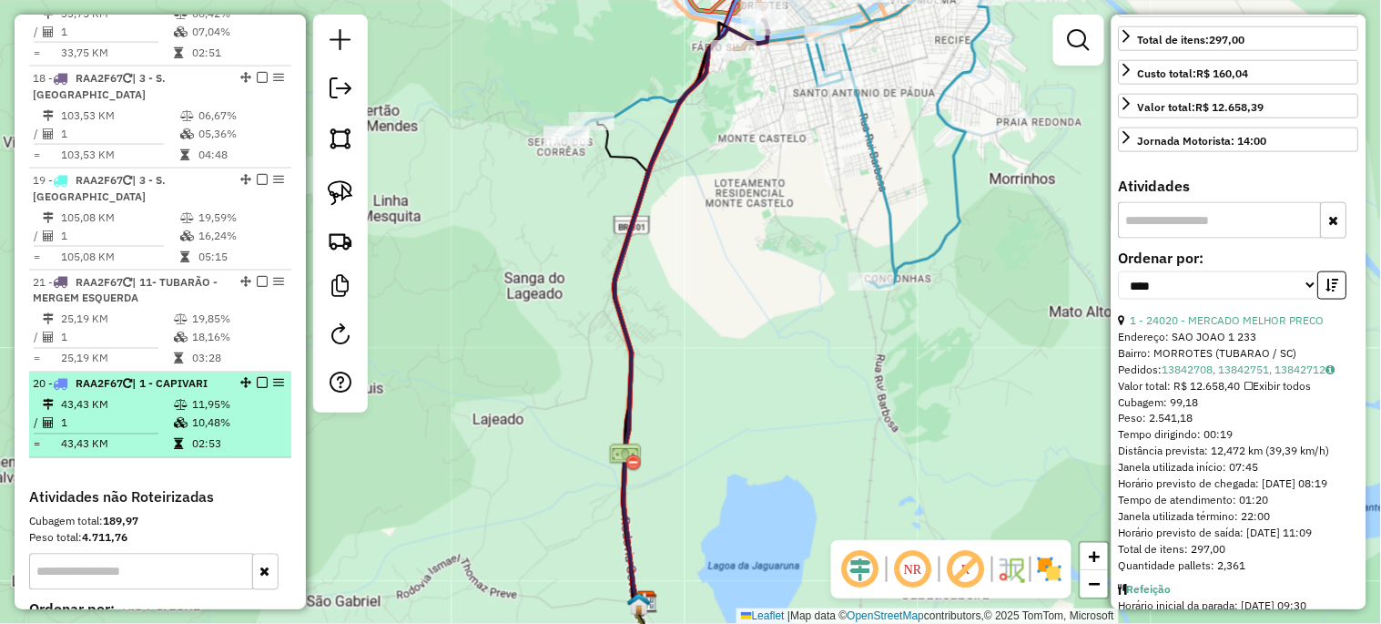
drag, startPoint x: 241, startPoint y: 224, endPoint x: 237, endPoint y: 386, distance: 162.1
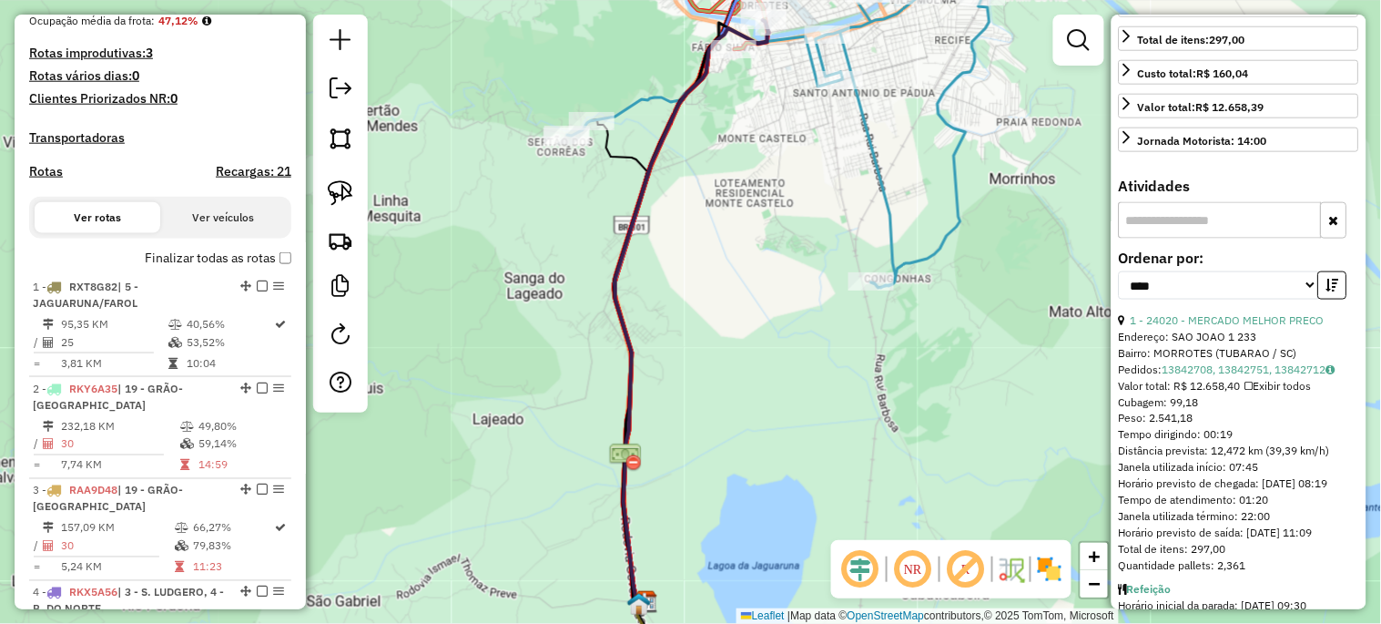
scroll to position [438, 0]
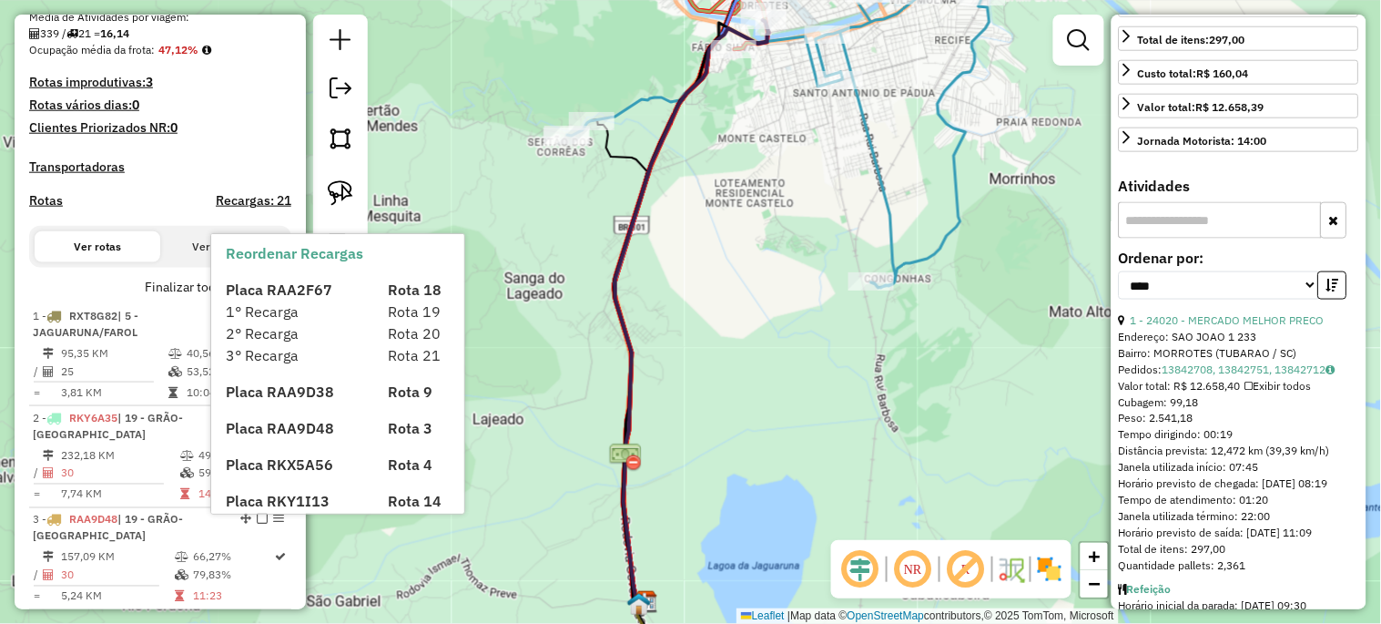
click at [280, 306] on span "1° Recarga" at bounding box center [262, 311] width 73 height 18
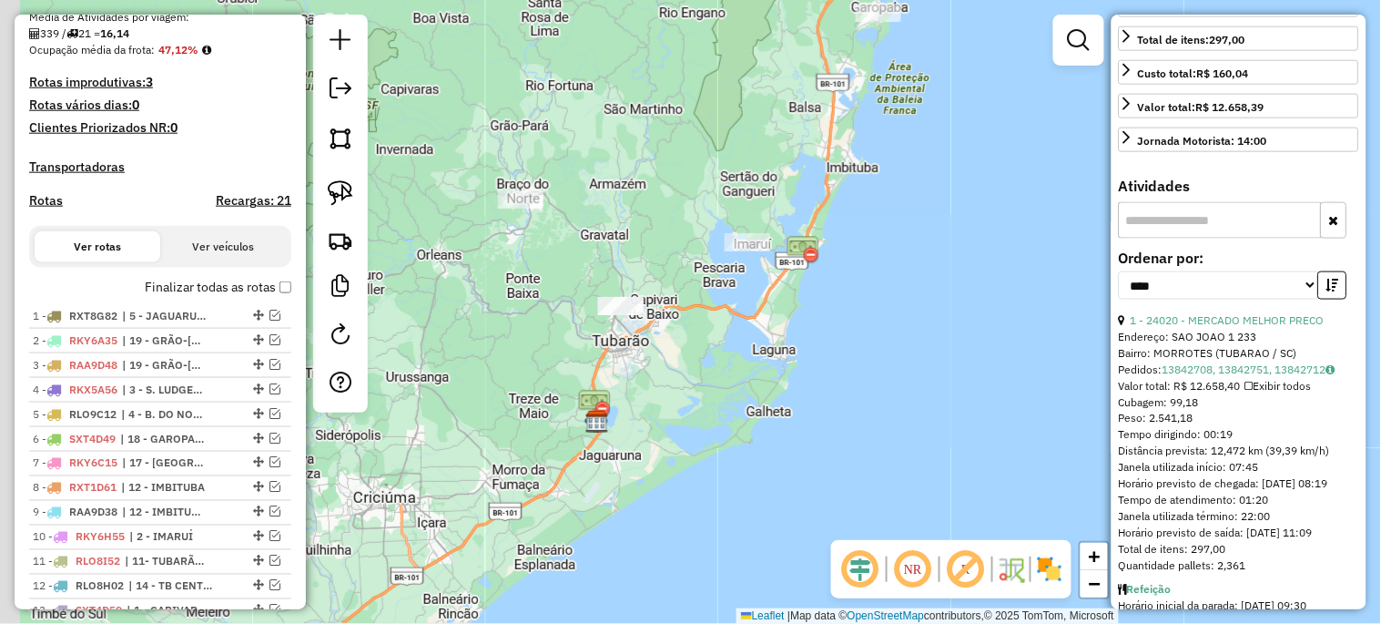
drag, startPoint x: 506, startPoint y: 358, endPoint x: 719, endPoint y: 512, distance: 262.7
click at [719, 512] on div "Janela de atendimento Grade de atendimento Capacidade Transportadoras Veículos …" at bounding box center [690, 312] width 1381 height 624
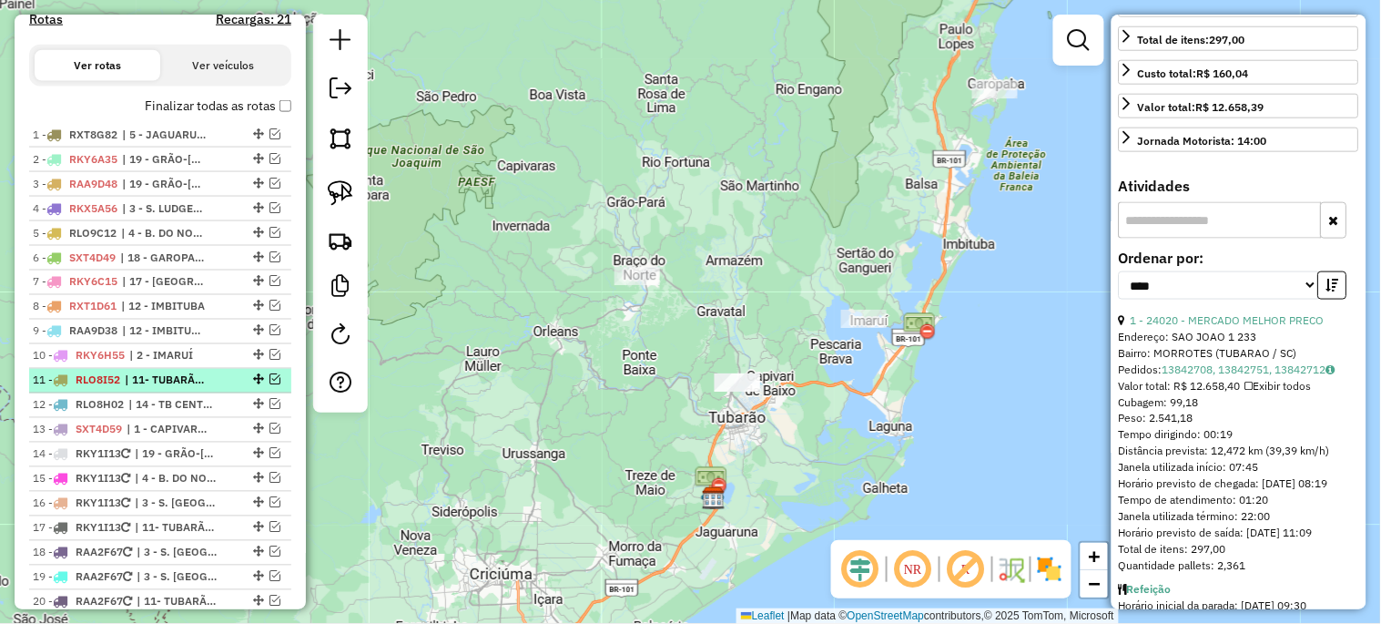
scroll to position [842, 0]
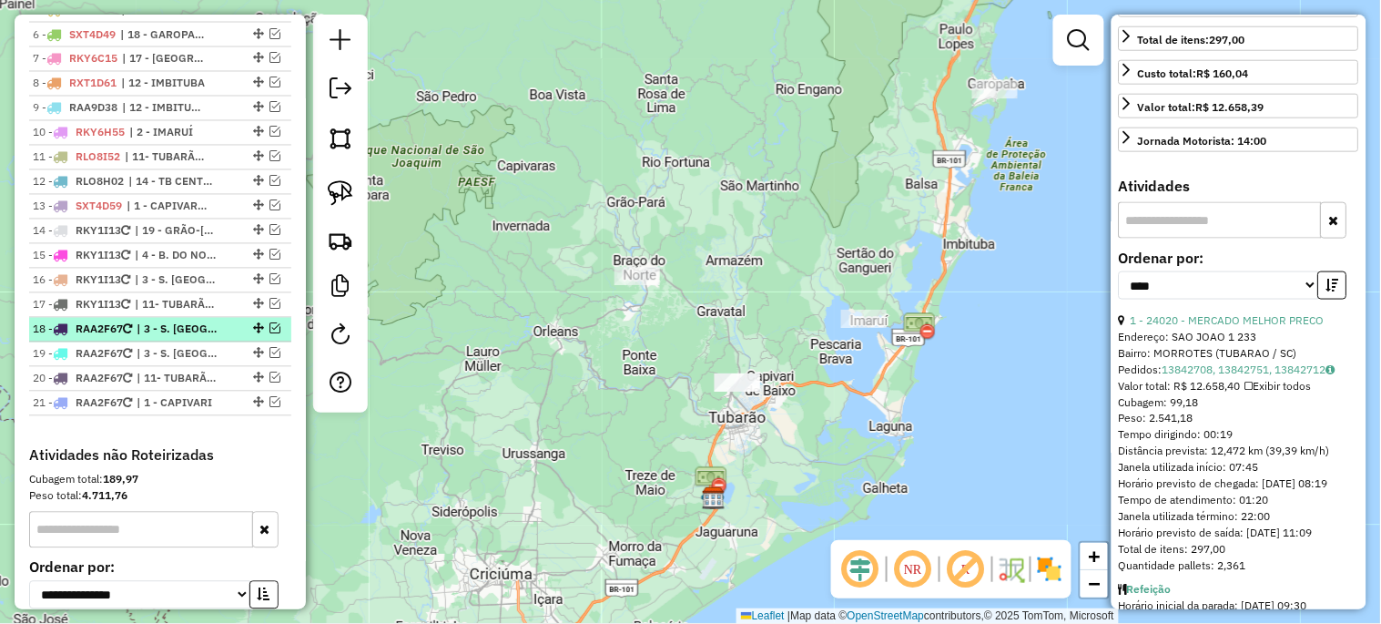
click at [273, 334] on em at bounding box center [274, 328] width 11 height 11
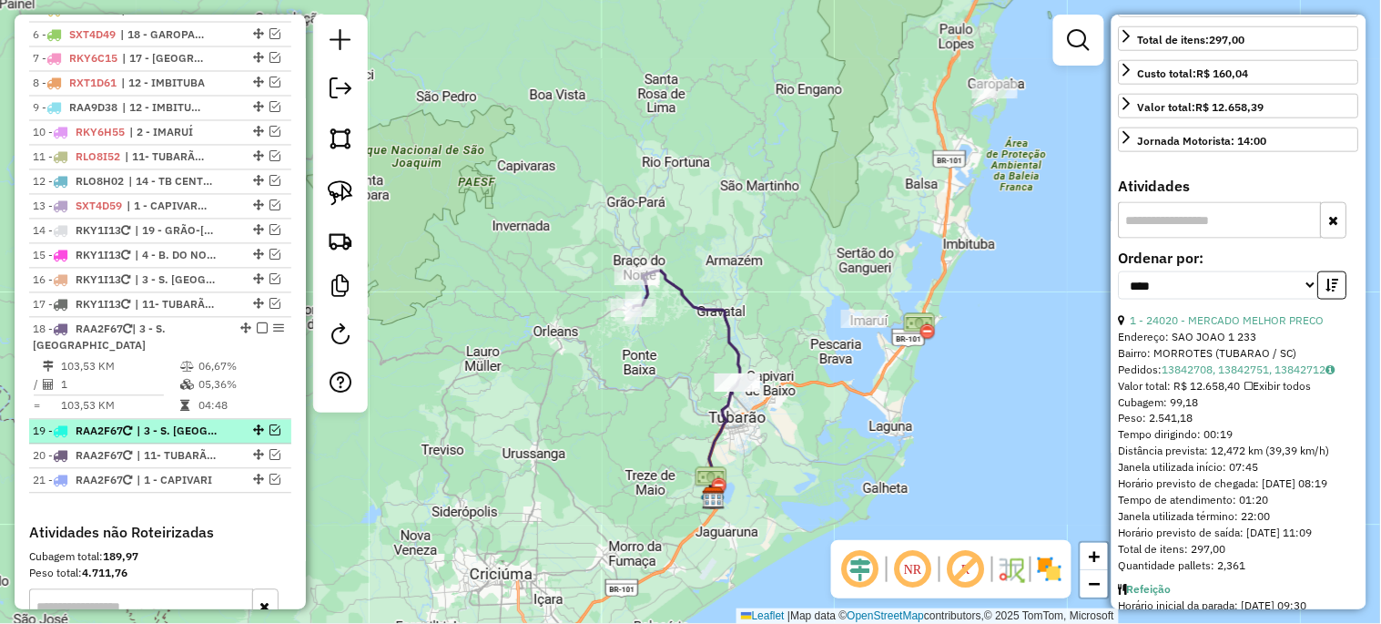
click at [269, 436] on em at bounding box center [274, 430] width 11 height 11
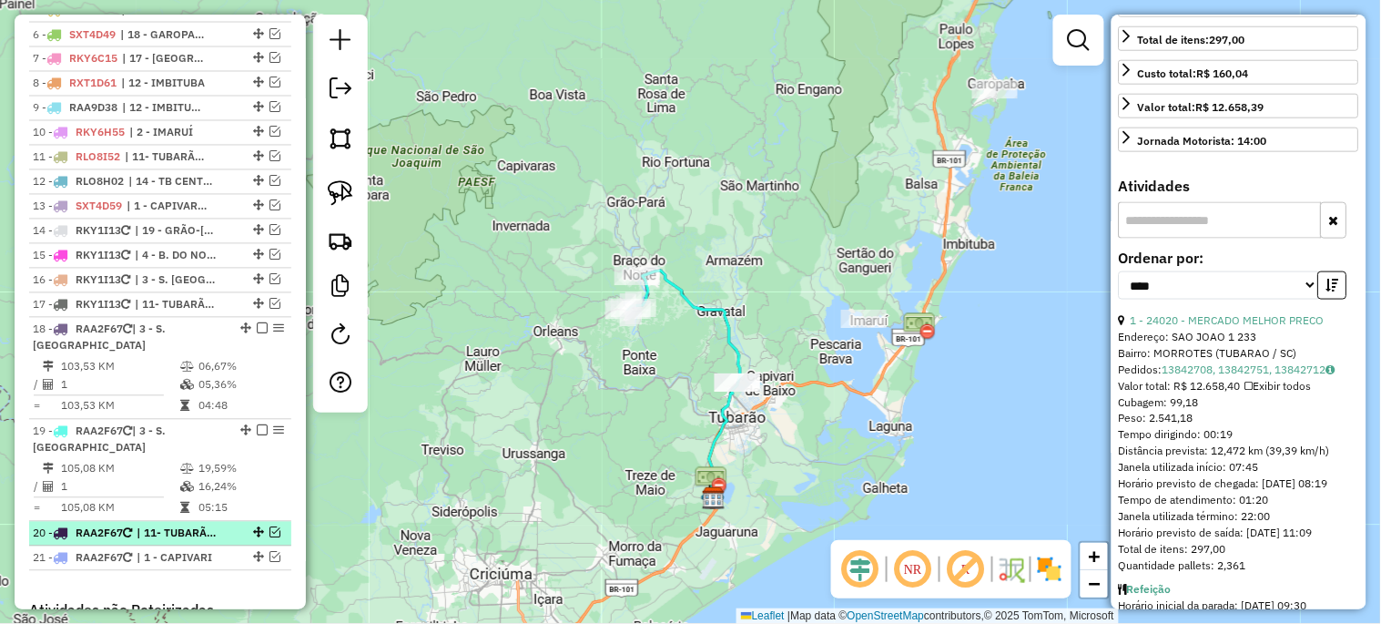
click at [269, 538] on em at bounding box center [274, 532] width 11 height 11
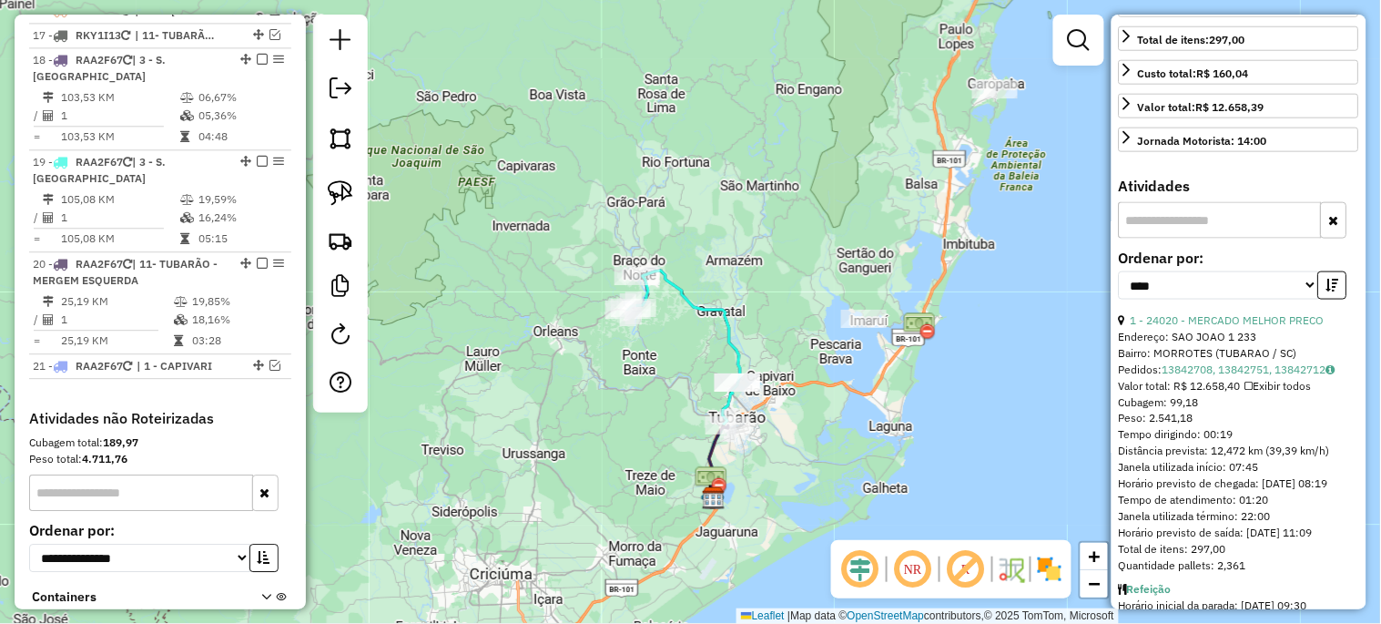
scroll to position [1112, 0]
click at [269, 370] on em at bounding box center [274, 364] width 11 height 11
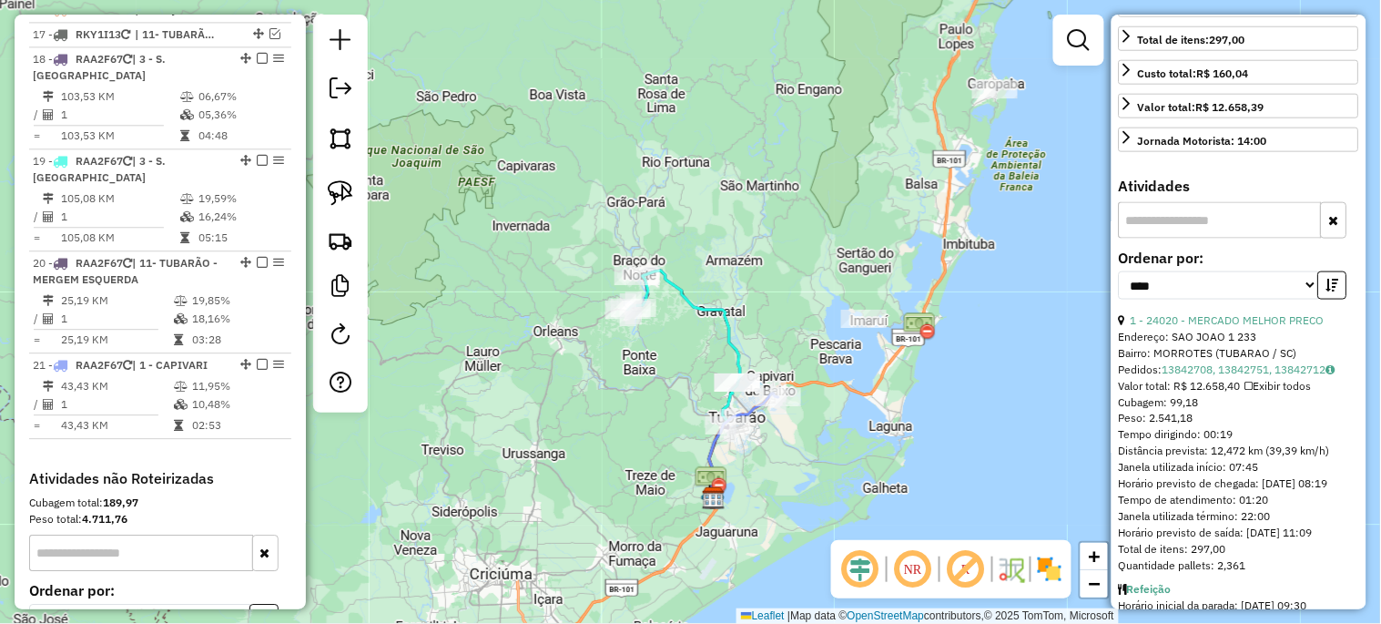
click at [907, 569] on em at bounding box center [913, 569] width 44 height 44
click at [335, 195] on img at bounding box center [340, 192] width 25 height 25
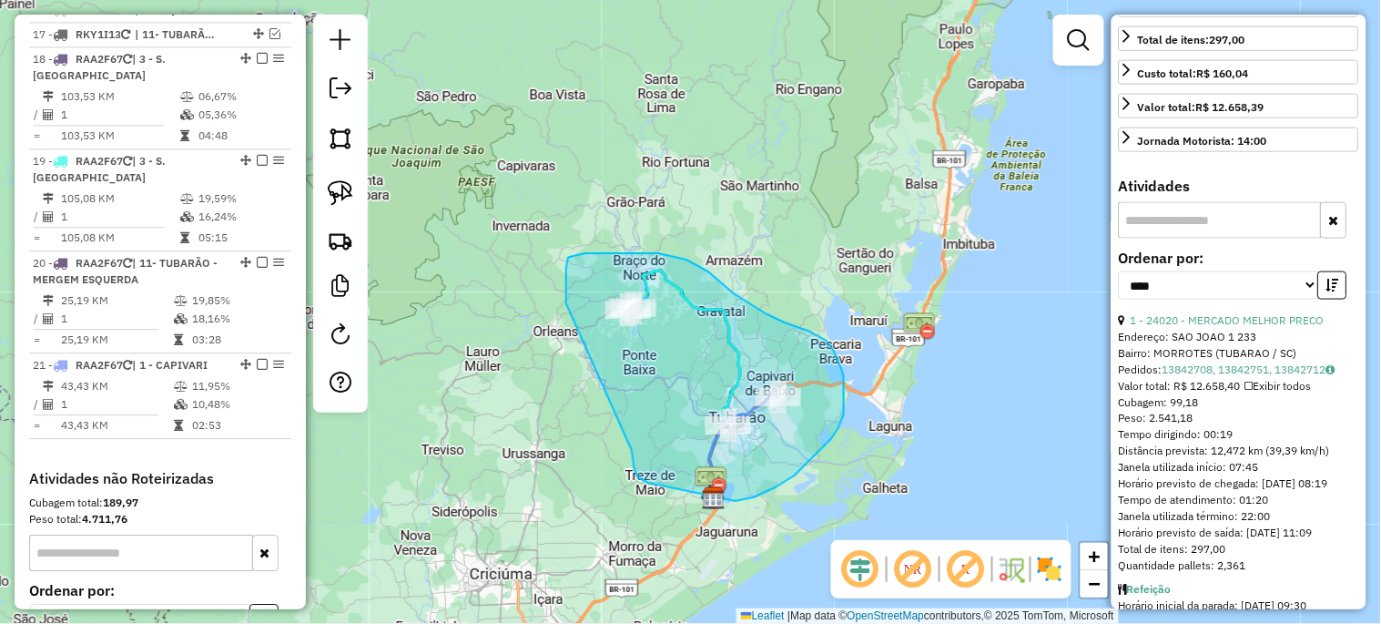
drag, startPoint x: 566, startPoint y: 303, endPoint x: 632, endPoint y: 450, distance: 160.5
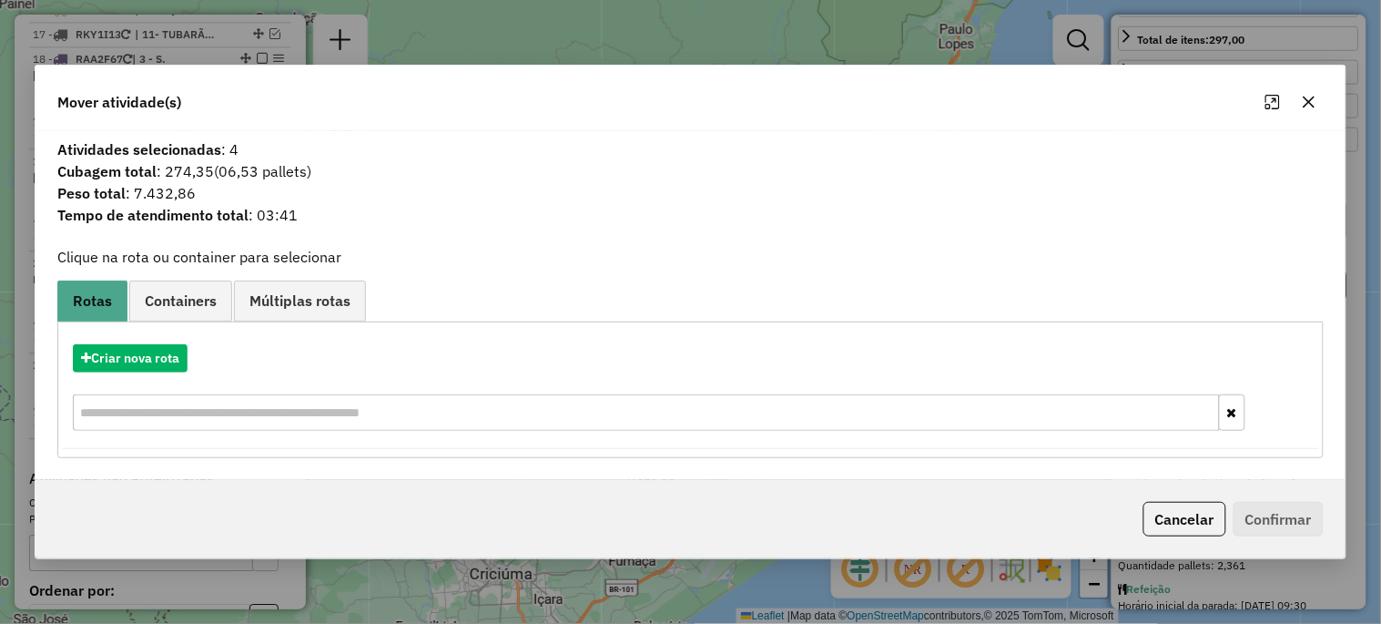
click at [1308, 101] on icon "button" at bounding box center [1309, 102] width 12 height 12
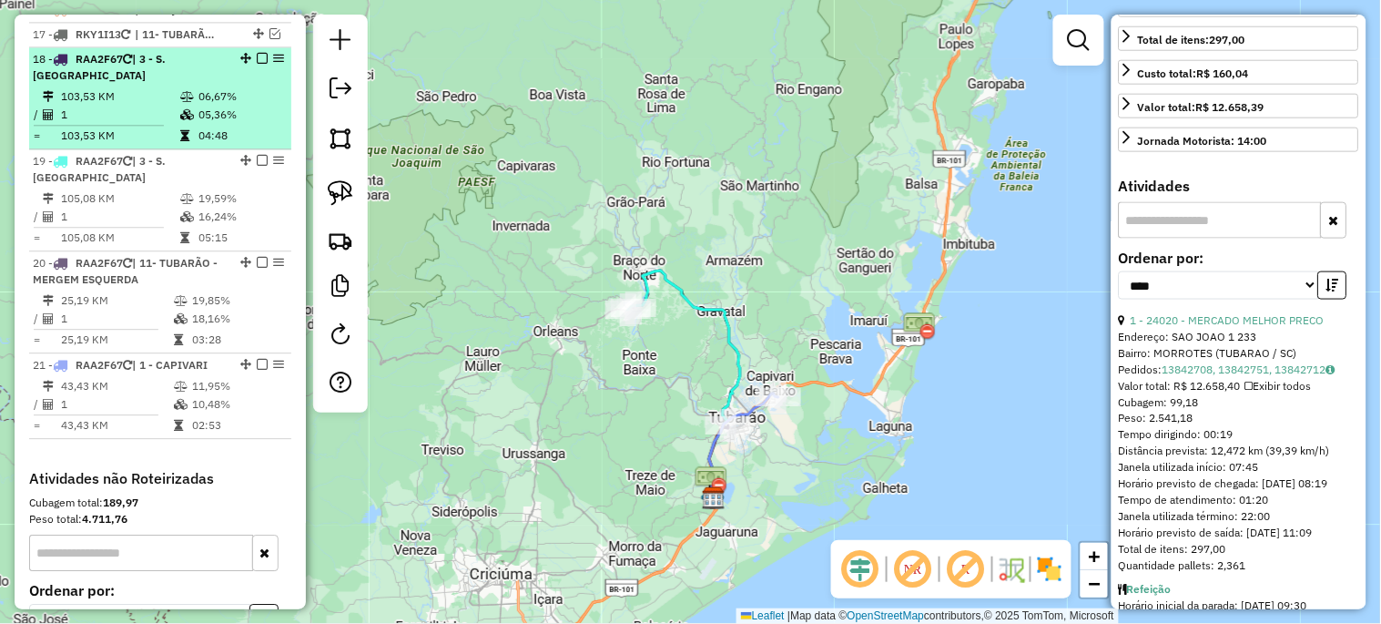
click at [249, 64] on div at bounding box center [256, 58] width 55 height 11
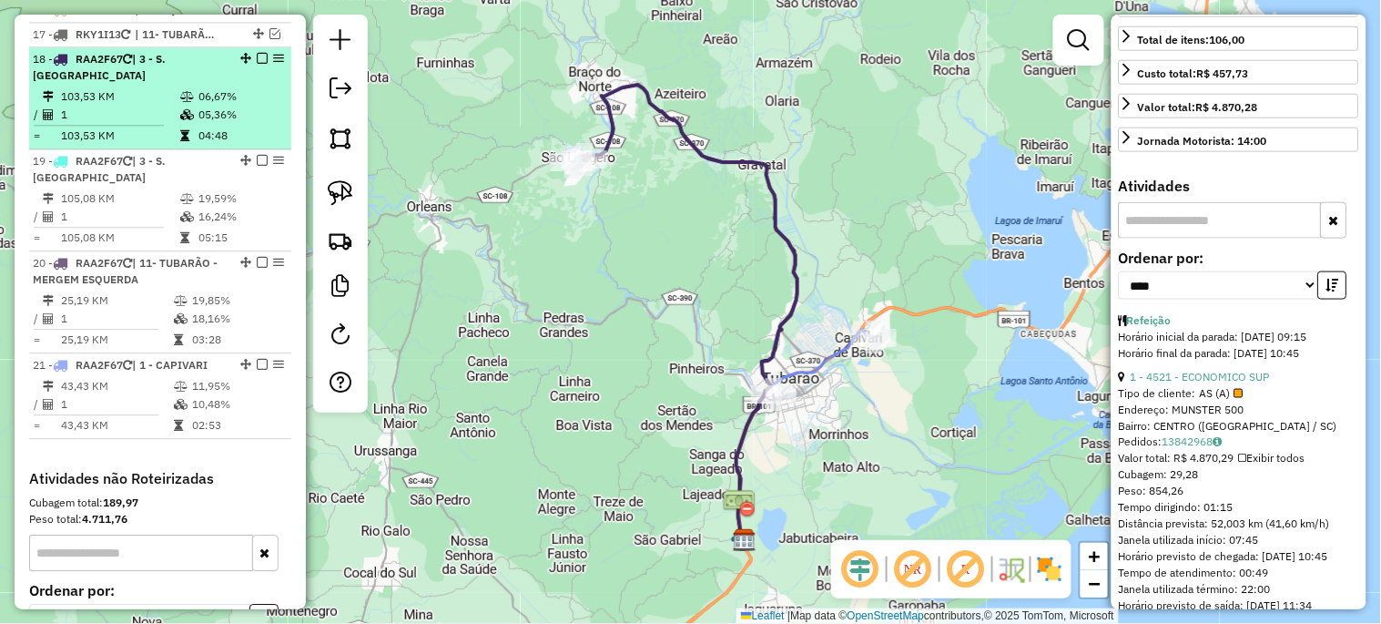
click at [259, 64] on em at bounding box center [262, 58] width 11 height 11
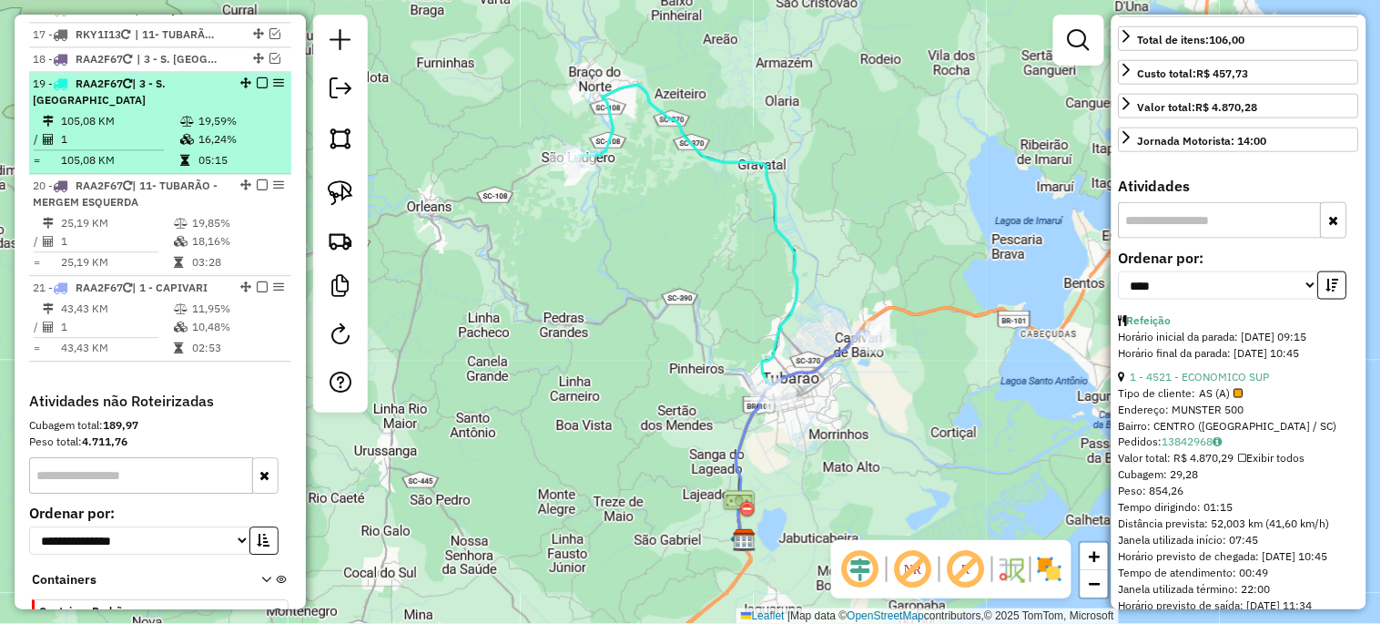
click at [257, 88] on em at bounding box center [262, 82] width 11 height 11
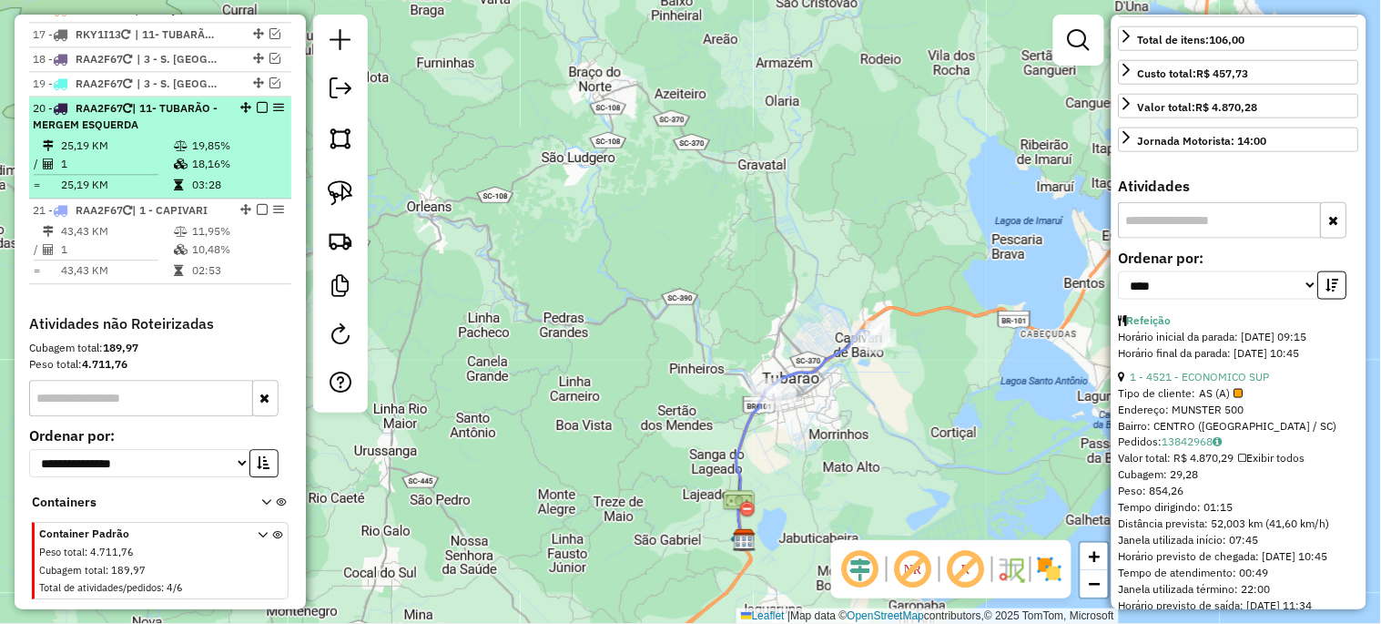
click at [257, 113] on em at bounding box center [262, 107] width 11 height 11
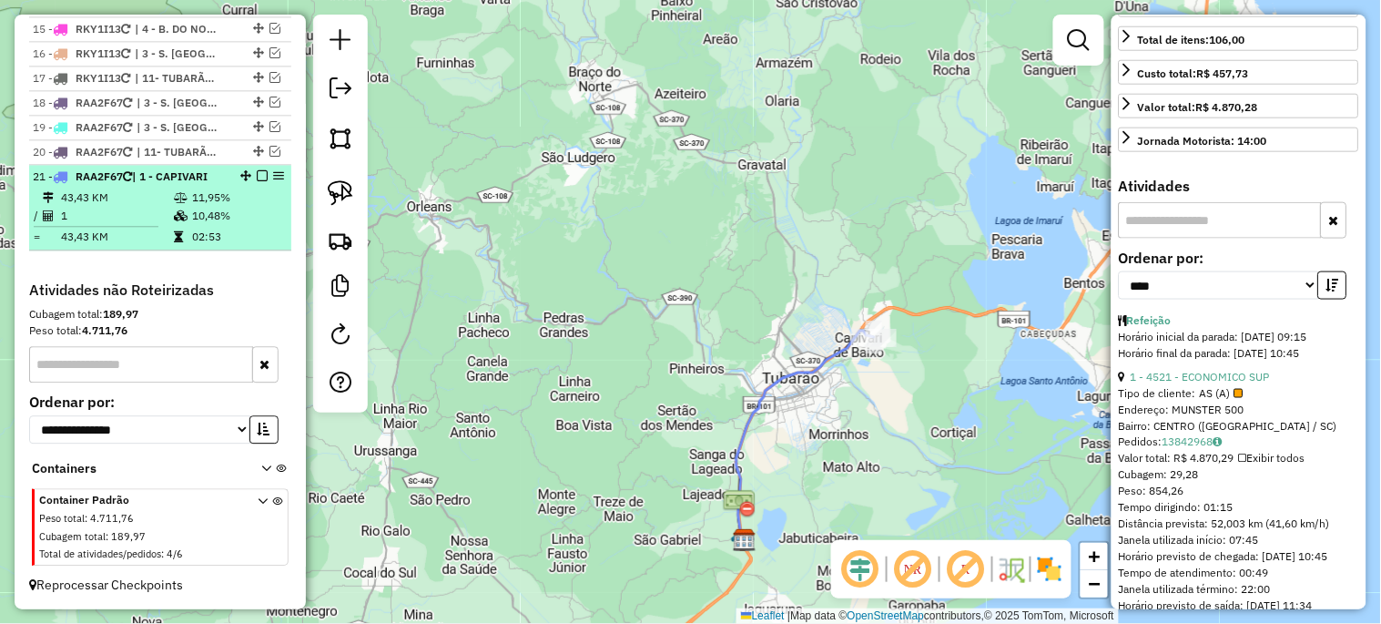
click at [257, 176] on em at bounding box center [262, 175] width 11 height 11
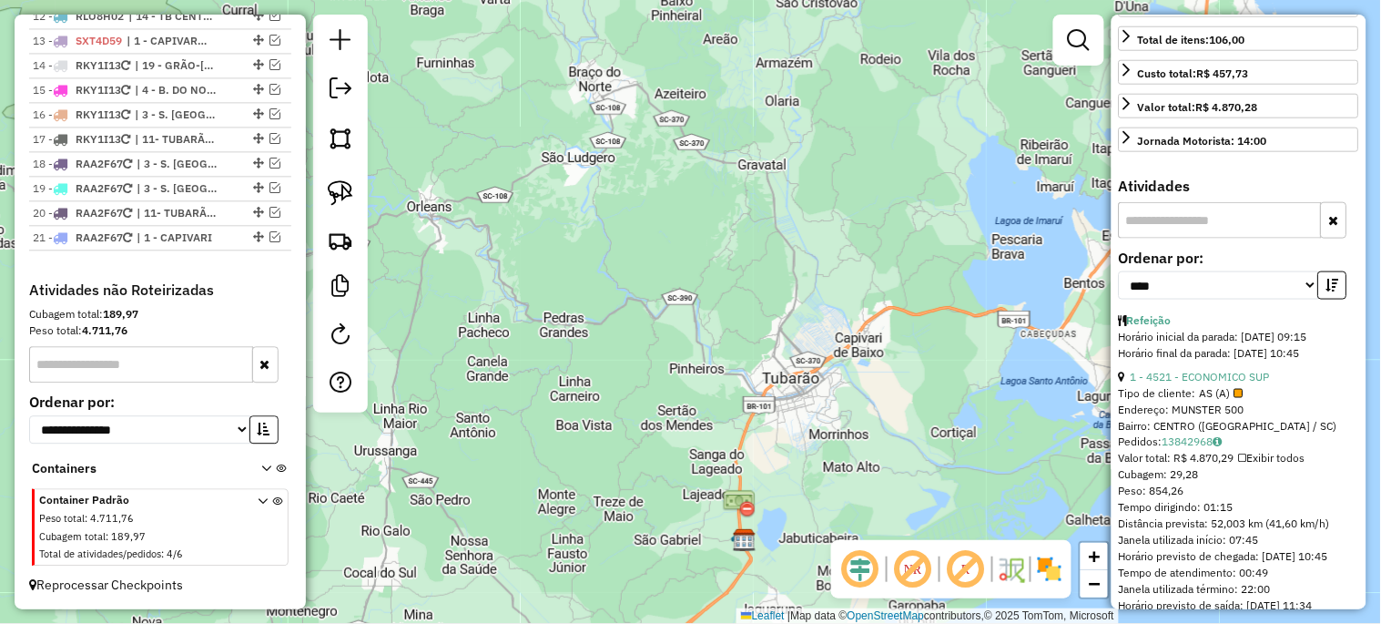
click at [915, 563] on em at bounding box center [913, 569] width 44 height 44
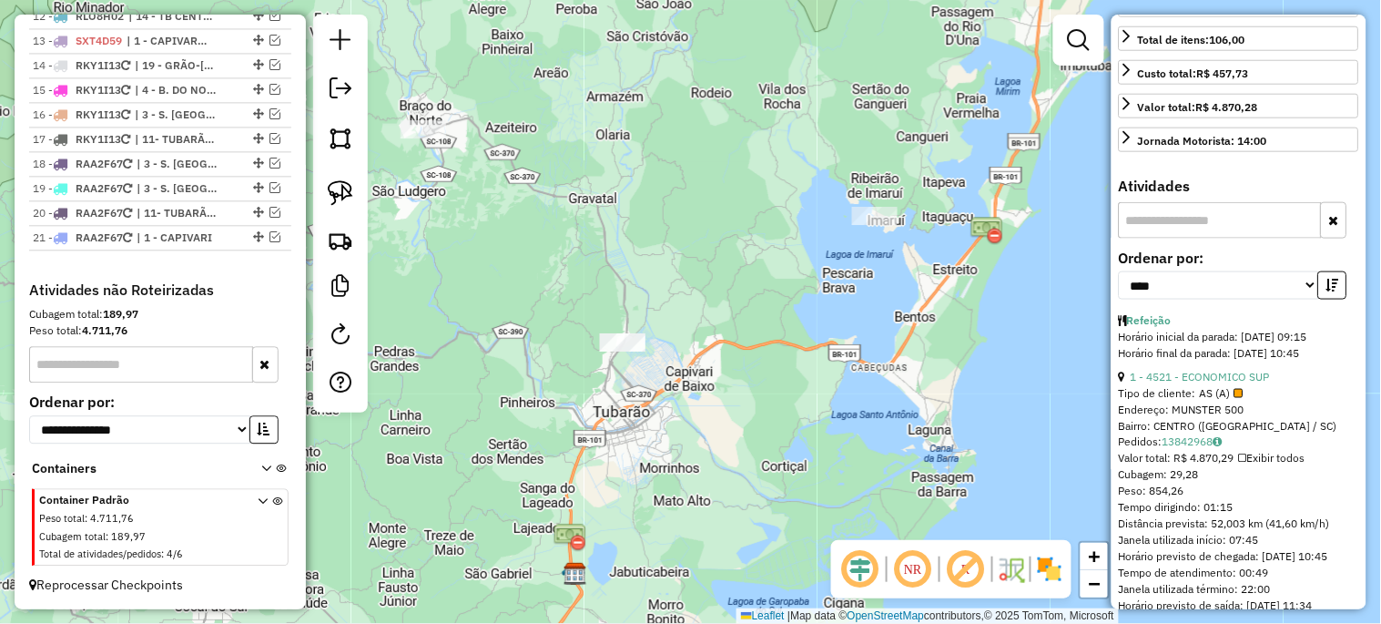
drag, startPoint x: 902, startPoint y: 465, endPoint x: 733, endPoint y: 499, distance: 172.6
click at [733, 499] on div "Janela de atendimento Grade de atendimento Capacidade Transportadoras Veículos …" at bounding box center [690, 312] width 1381 height 624
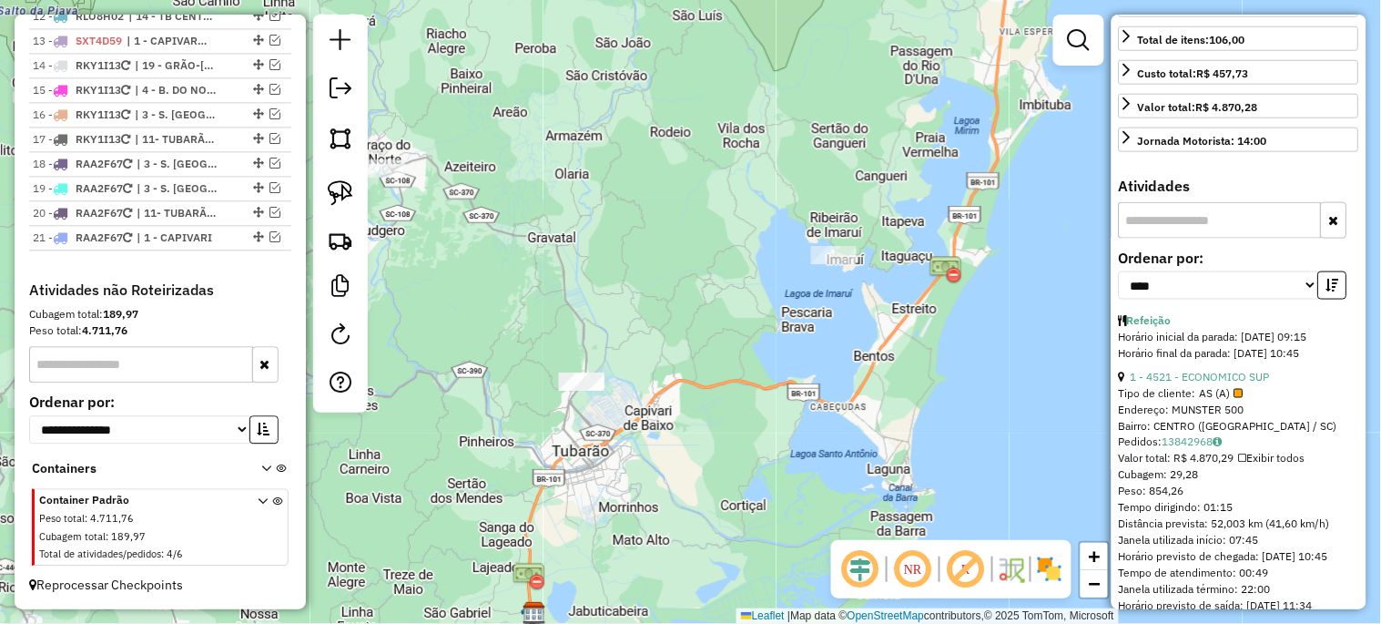
drag, startPoint x: 745, startPoint y: 331, endPoint x: 704, endPoint y: 370, distance: 56.7
click at [704, 370] on div "Janela de atendimento Grade de atendimento Capacidade Transportadoras Veículos …" at bounding box center [690, 312] width 1381 height 624
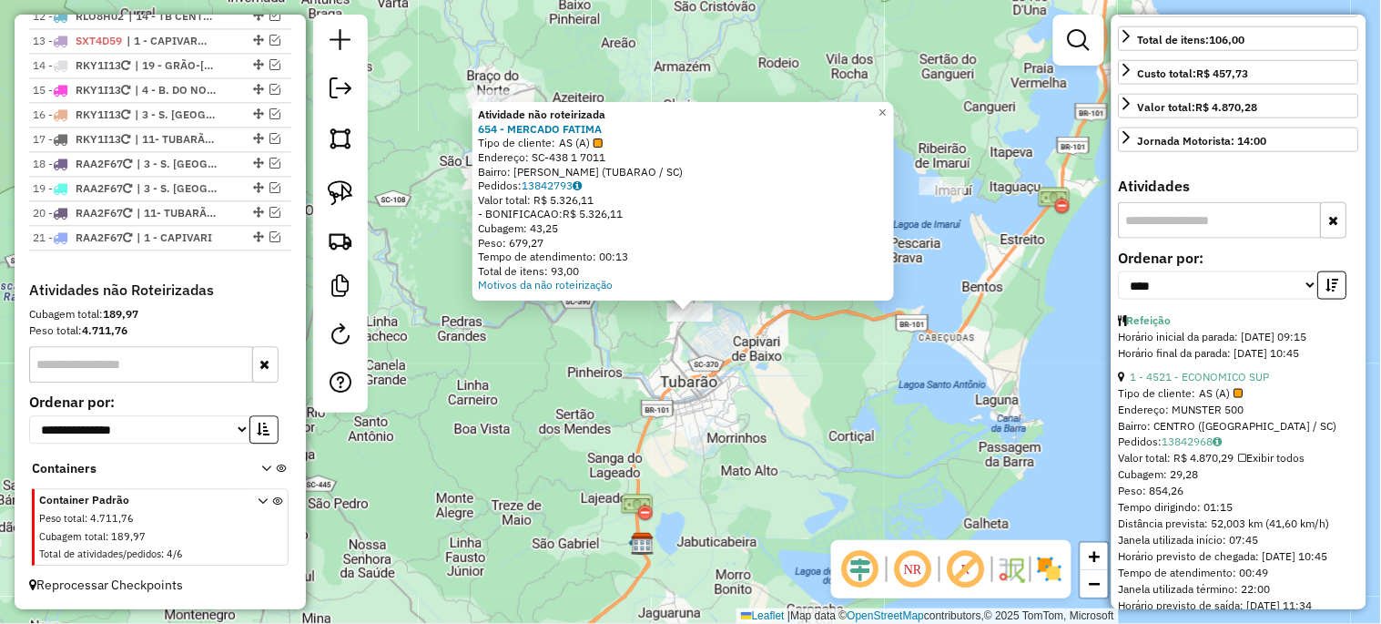
click at [540, 421] on div "Atividade não roteirizada 654 - MERCADO FATIMA Tipo de cliente: AS (A) Endereço…" at bounding box center [690, 312] width 1381 height 624
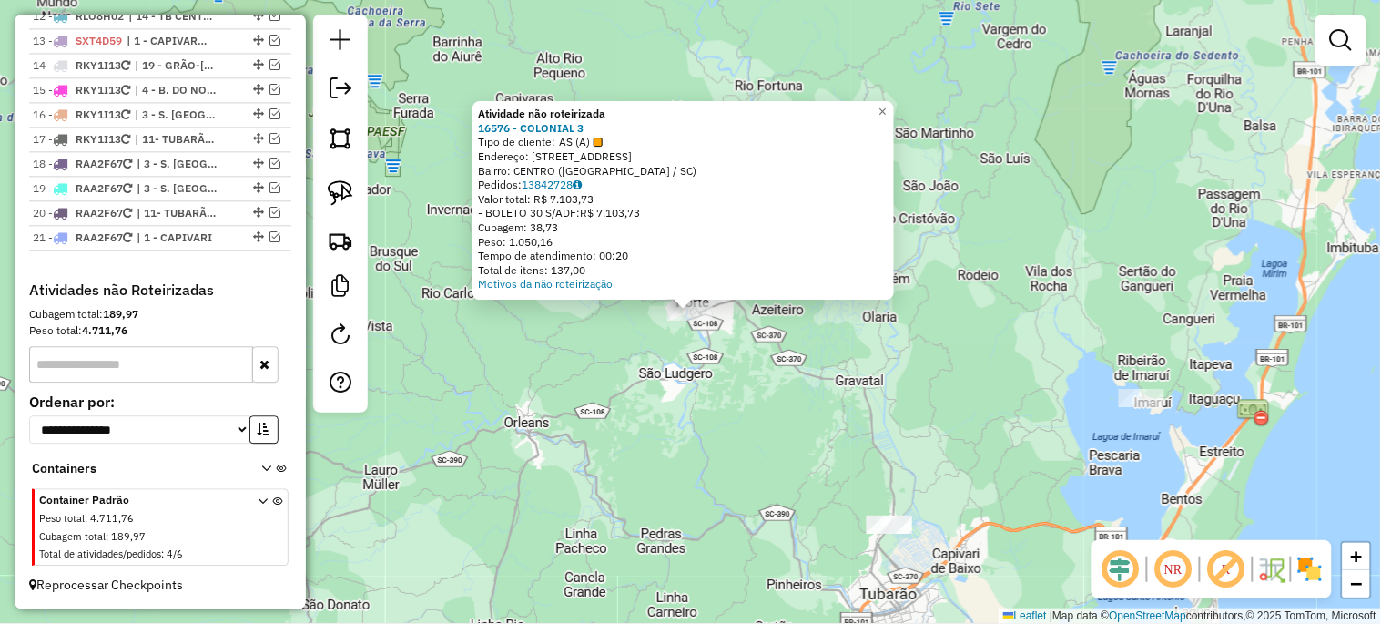
click at [567, 477] on div "Atividade não roteirizada 16576 - COLONIAL 3 Tipo de cliente: AS (A) Endereço: …" at bounding box center [690, 312] width 1381 height 624
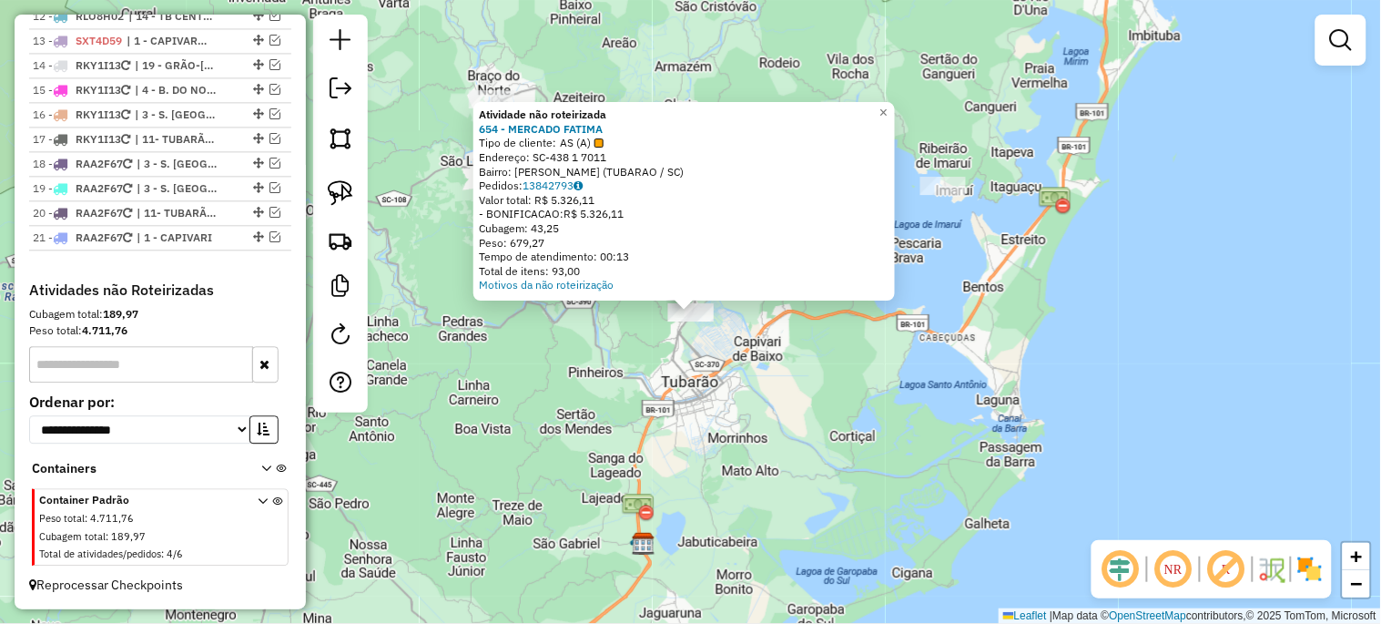
click at [719, 495] on div "Atividade não roteirizada 654 - MERCADO FATIMA Tipo de cliente: AS (A) Endereço…" at bounding box center [690, 312] width 1381 height 624
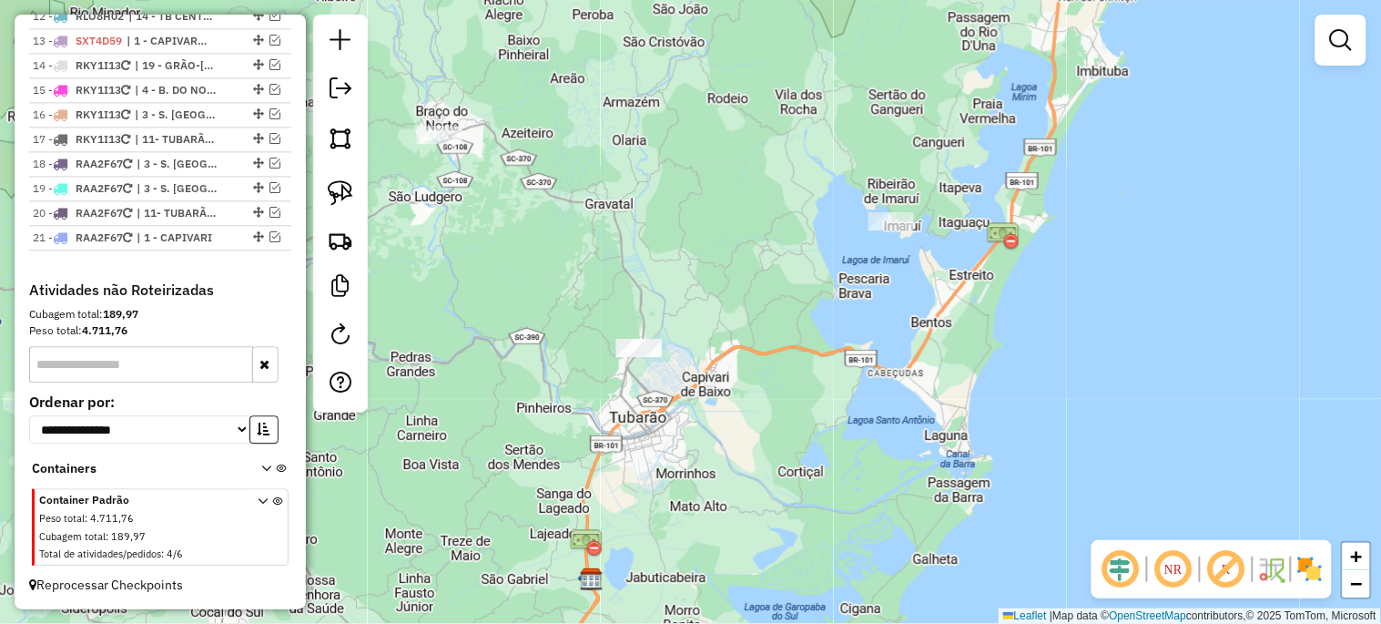
drag, startPoint x: 806, startPoint y: 458, endPoint x: 677, endPoint y: 535, distance: 149.9
click at [669, 569] on div "Janela de atendimento Grade de atendimento Capacidade Transportadoras Veículos …" at bounding box center [690, 312] width 1381 height 624
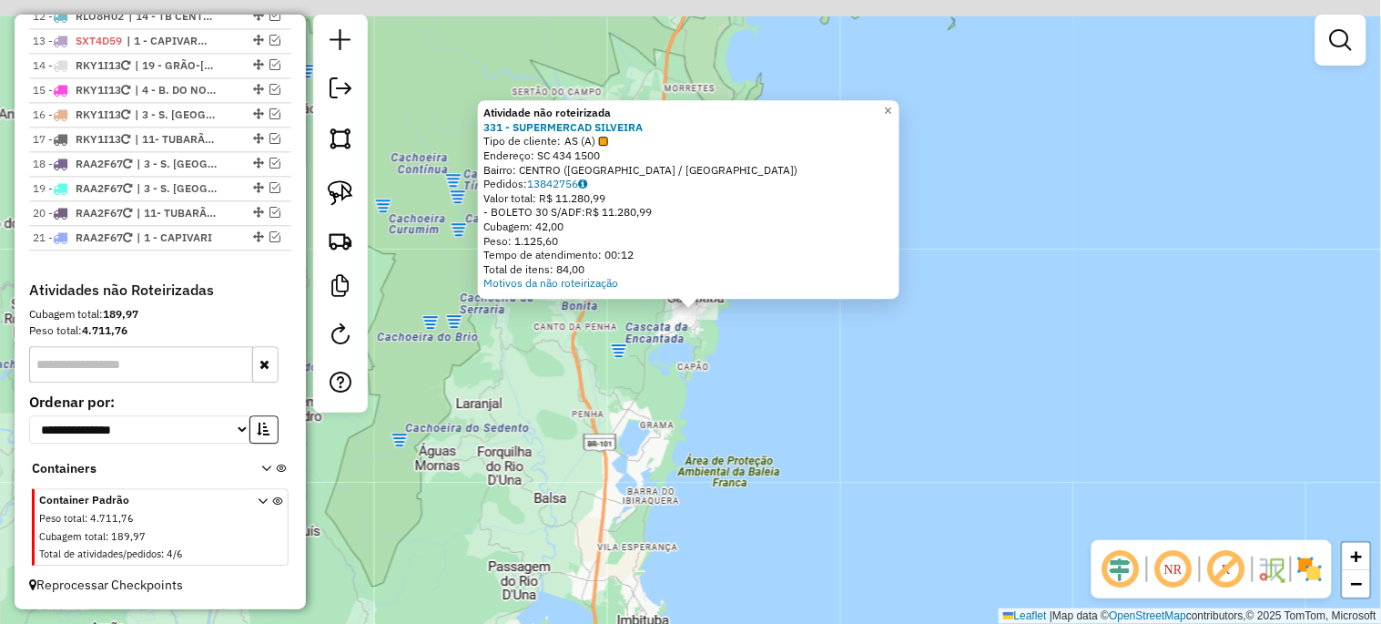
drag, startPoint x: 689, startPoint y: 341, endPoint x: 717, endPoint y: 451, distance: 113.7
click at [716, 451] on div "Atividade não roteirizada 331 - SUPERMERCAD SILVEIRA Tipo de cliente: AS (A) En…" at bounding box center [690, 312] width 1381 height 624
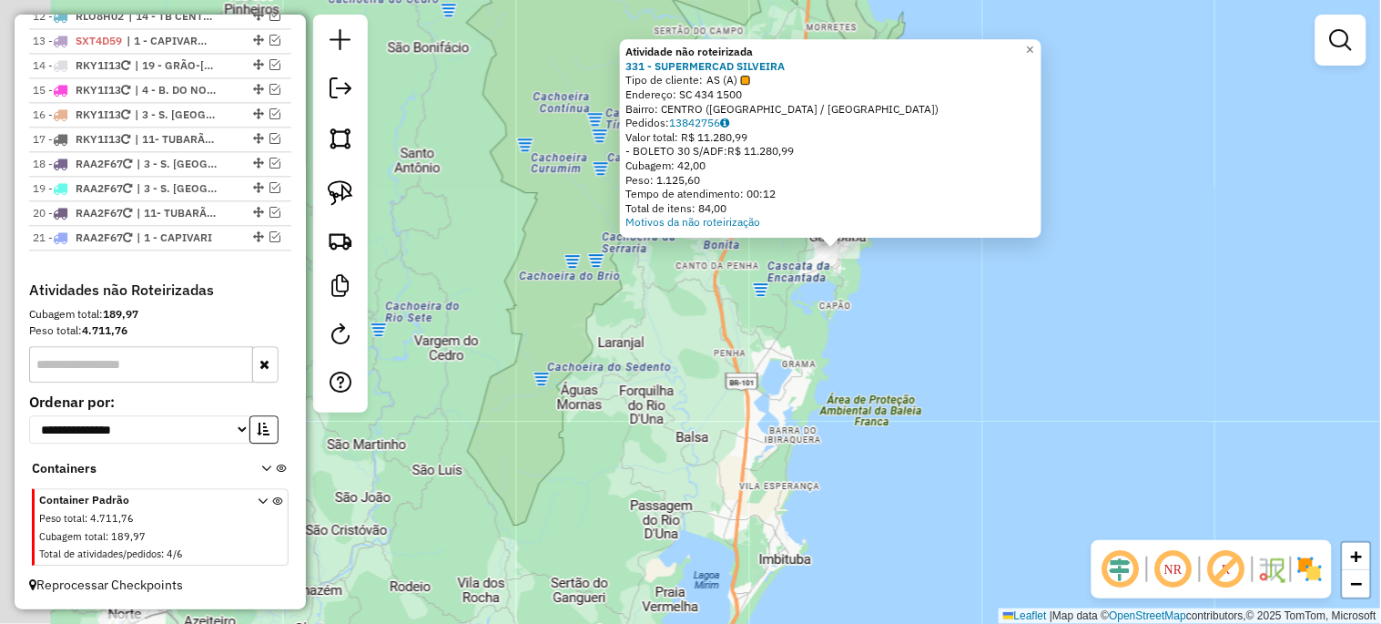
drag, startPoint x: 488, startPoint y: 514, endPoint x: 624, endPoint y: 380, distance: 191.8
click at [643, 377] on div "Atividade não roteirizada 331 - SUPERMERCAD SILVEIRA Tipo de cliente: AS (A) En…" at bounding box center [690, 312] width 1381 height 624
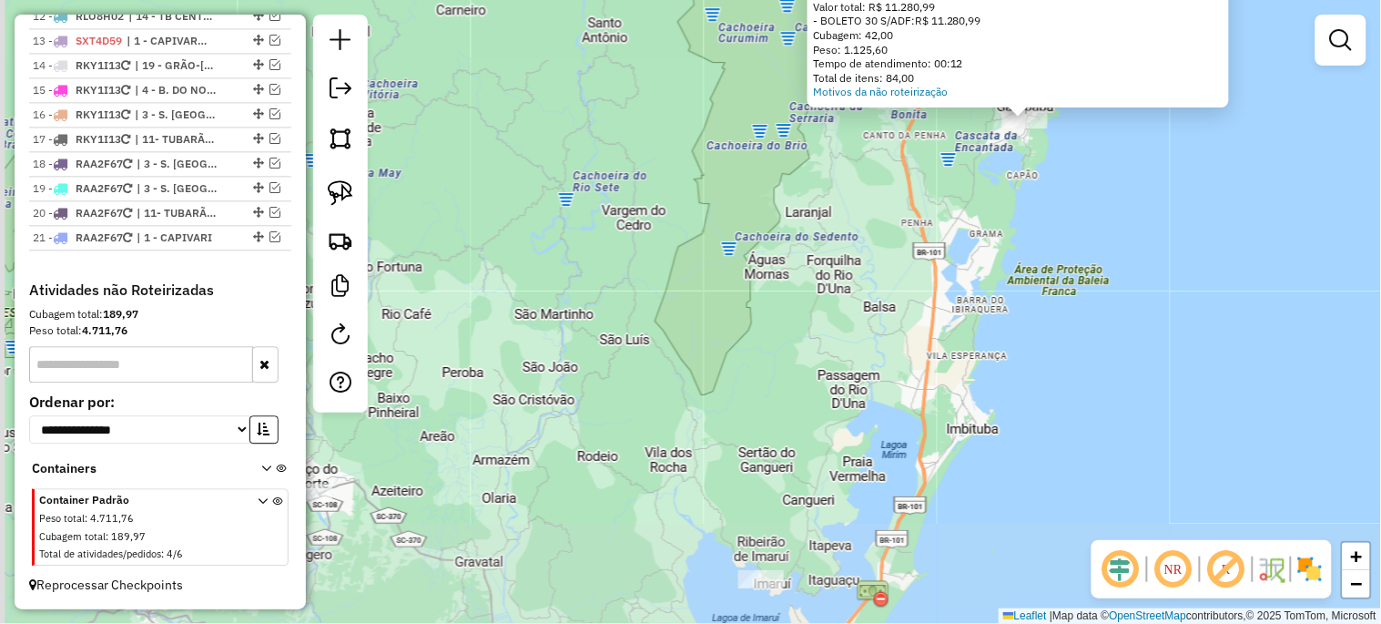
drag, startPoint x: 543, startPoint y: 481, endPoint x: 706, endPoint y: 377, distance: 193.9
click at [706, 377] on div "Atividade não roteirizada 331 - SUPERMERCAD SILVEIRA Tipo de cliente: AS (A) En…" at bounding box center [690, 312] width 1381 height 624
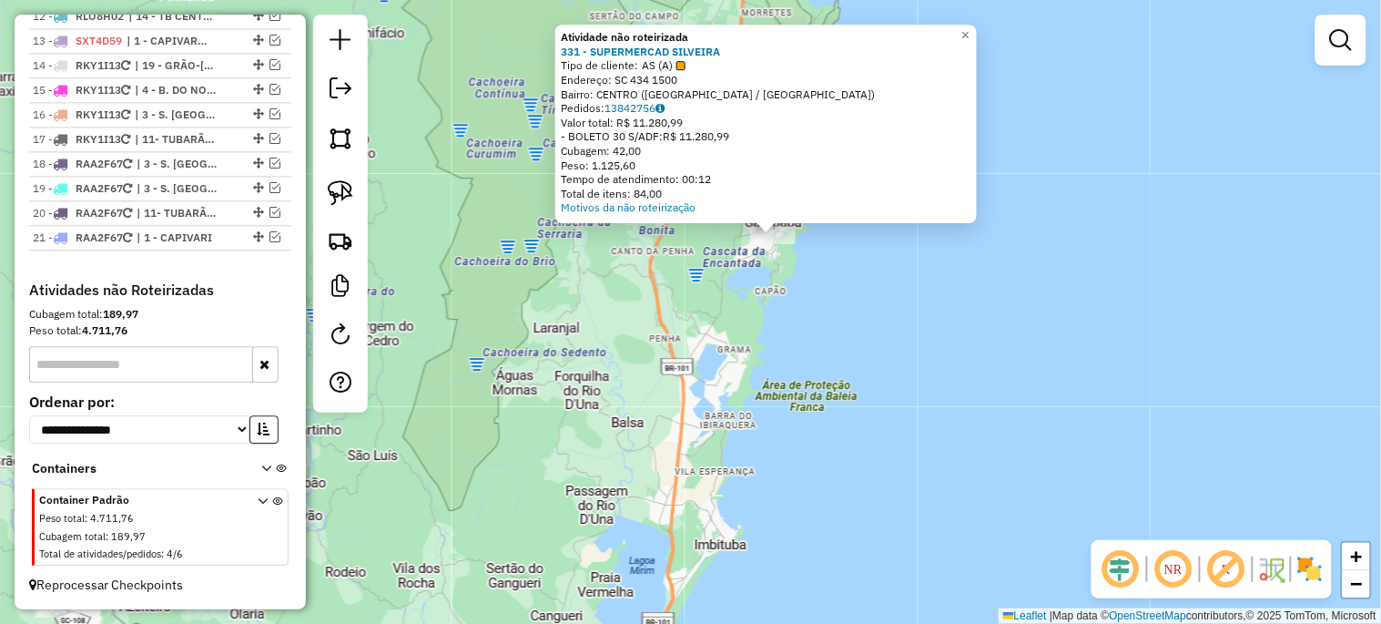
drag, startPoint x: 625, startPoint y: 488, endPoint x: 321, endPoint y: 653, distance: 345.8
click at [321, 623] on html "Aguarde... Pop-up bloqueado! Seu navegador bloqueou automáticamente a abertura …" at bounding box center [690, 312] width 1381 height 624
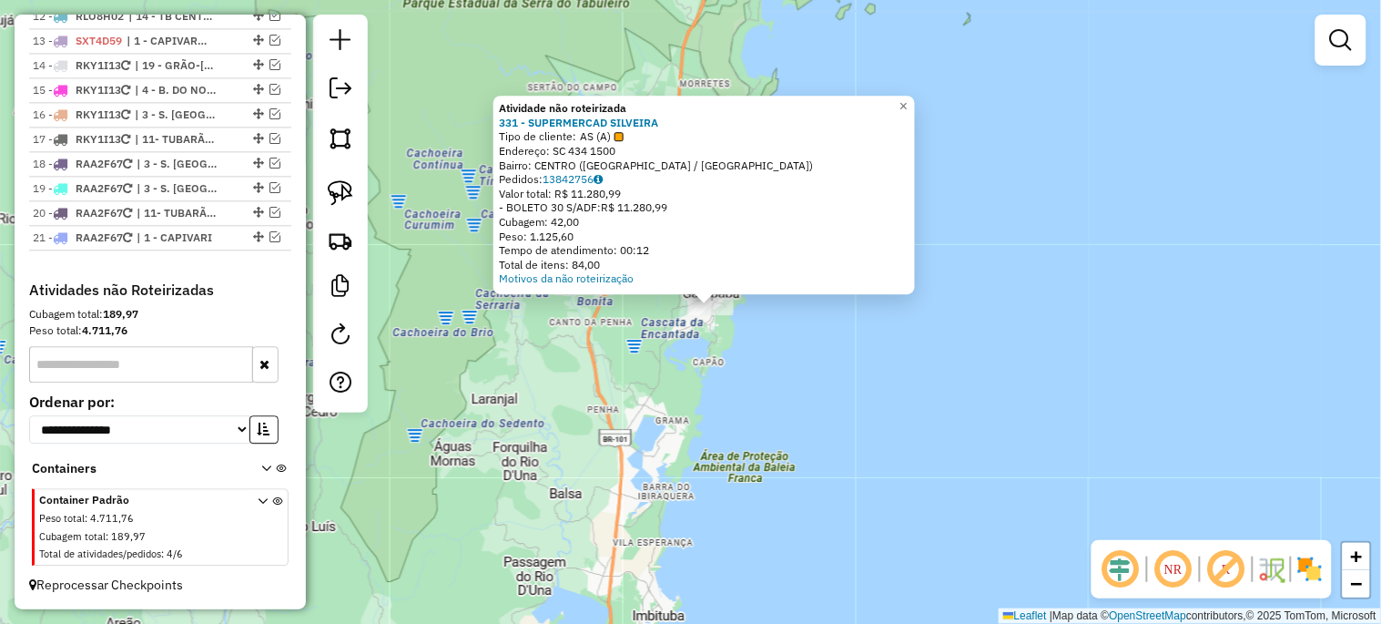
drag, startPoint x: 695, startPoint y: 384, endPoint x: 632, endPoint y: 541, distance: 168.7
click at [632, 541] on div "Atividade não roteirizada 331 - SUPERMERCAD SILVEIRA Tipo de cliente: AS (A) En…" at bounding box center [690, 312] width 1381 height 624
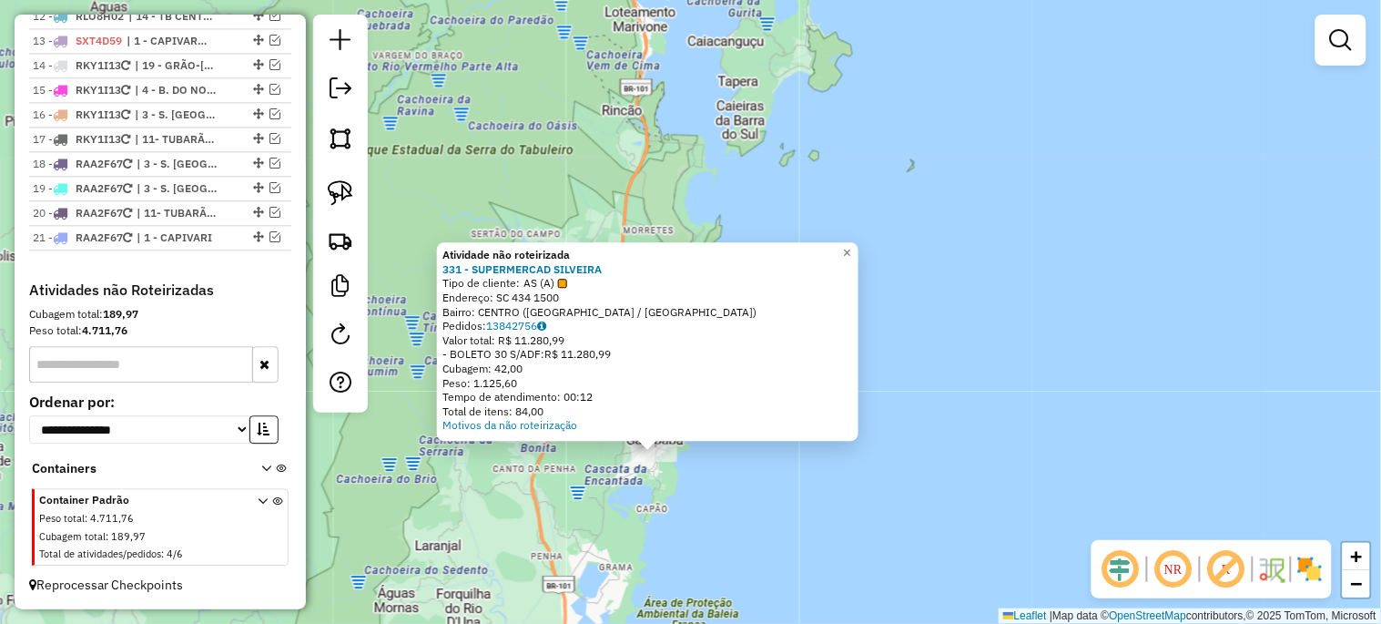
click at [632, 541] on div "Atividade não roteirizada 331 - SUPERMERCAD SILVEIRA Tipo de cliente: AS (A) En…" at bounding box center [690, 312] width 1381 height 624
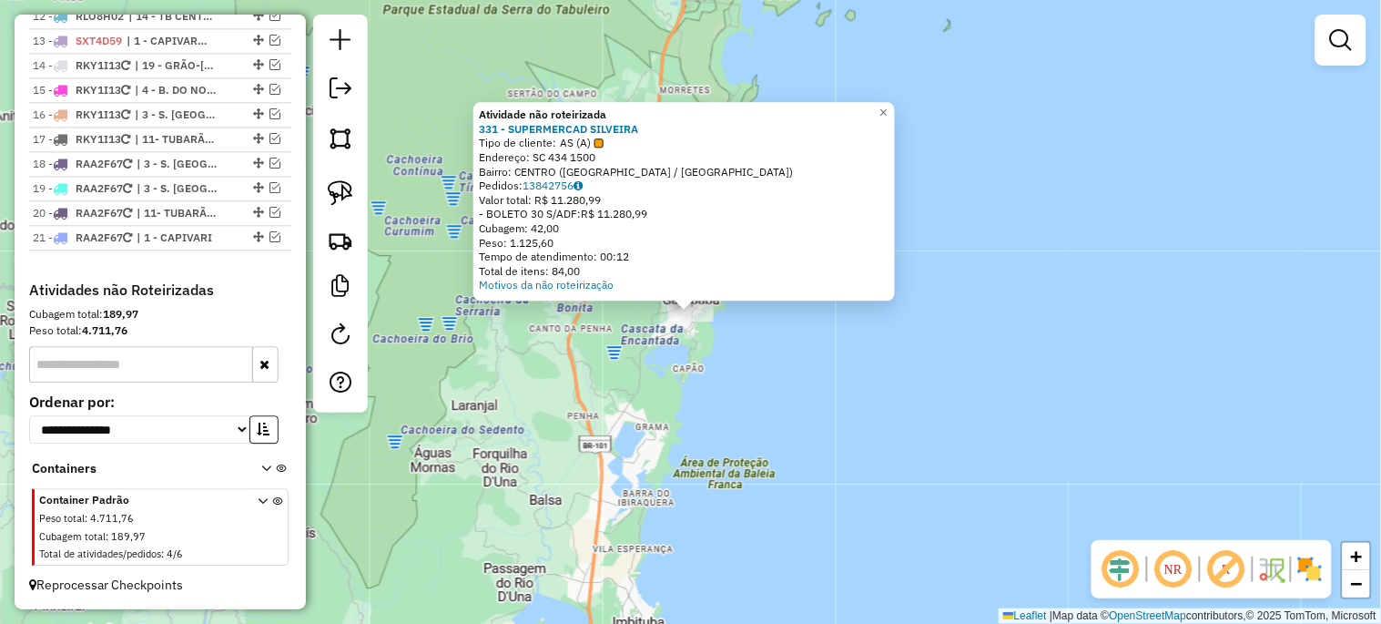
click at [640, 464] on div "Atividade não roteirizada 331 - SUPERMERCAD SILVEIRA Tipo de cliente: AS (A) En…" at bounding box center [690, 312] width 1381 height 624
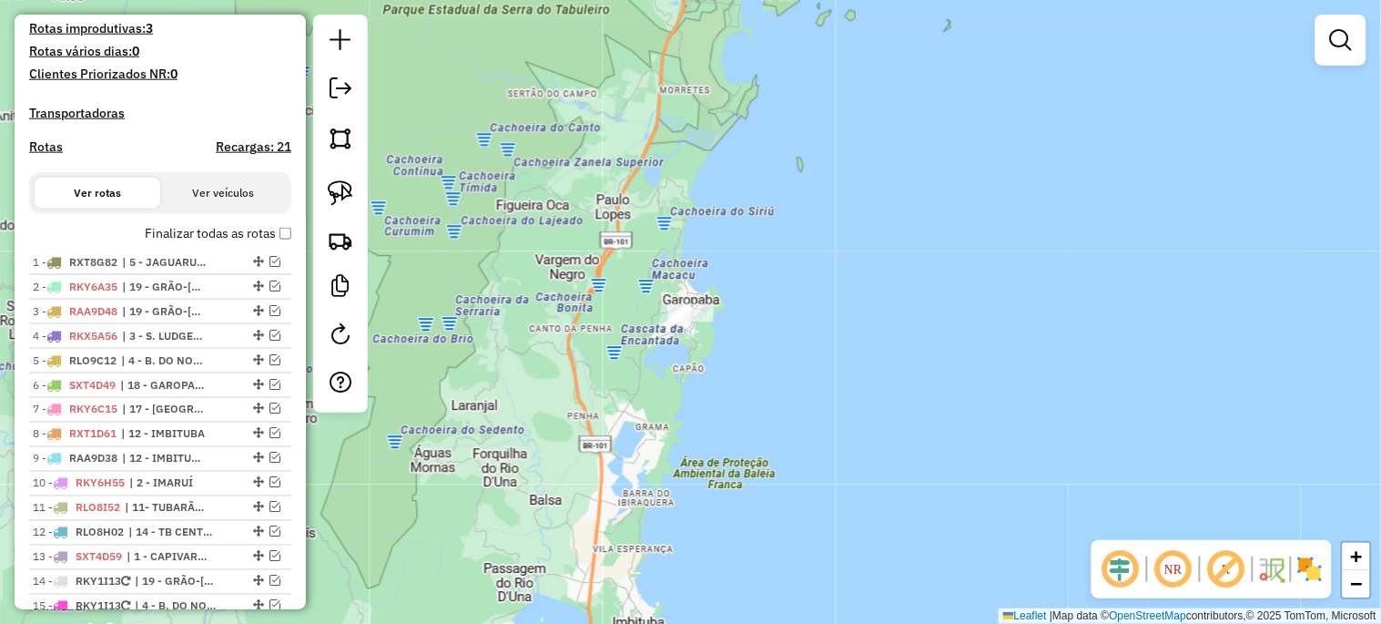
scroll to position [484, 0]
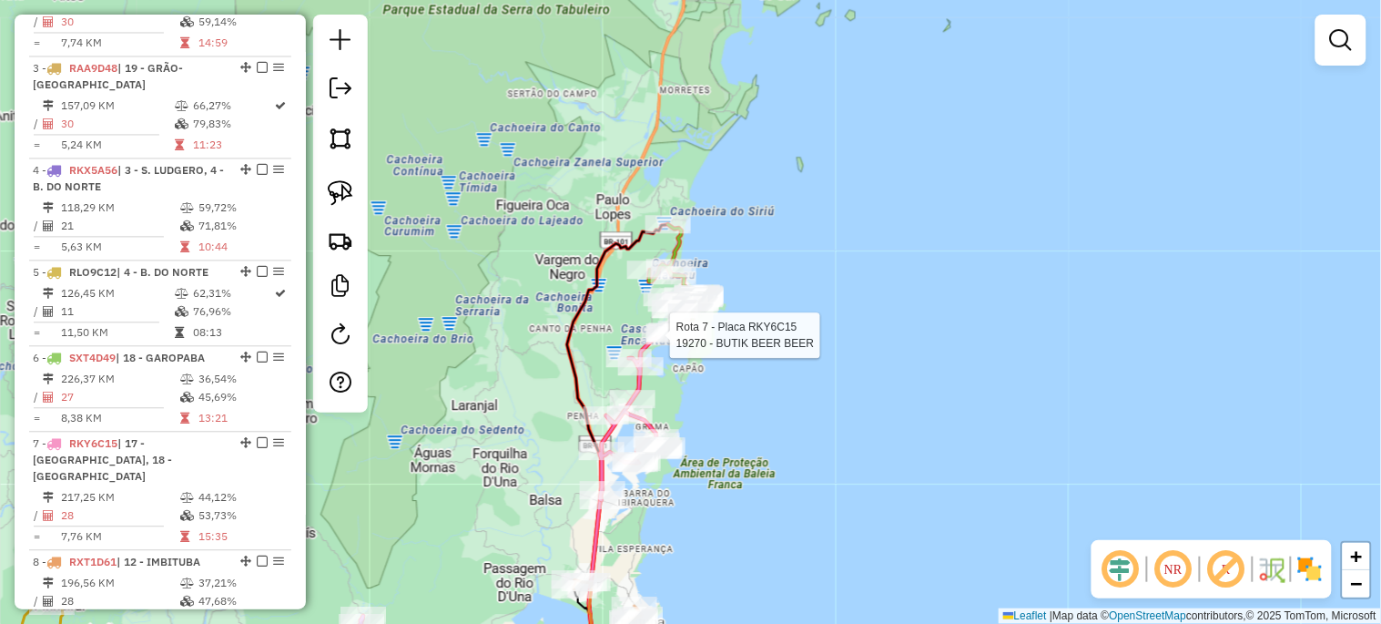
select select "*********"
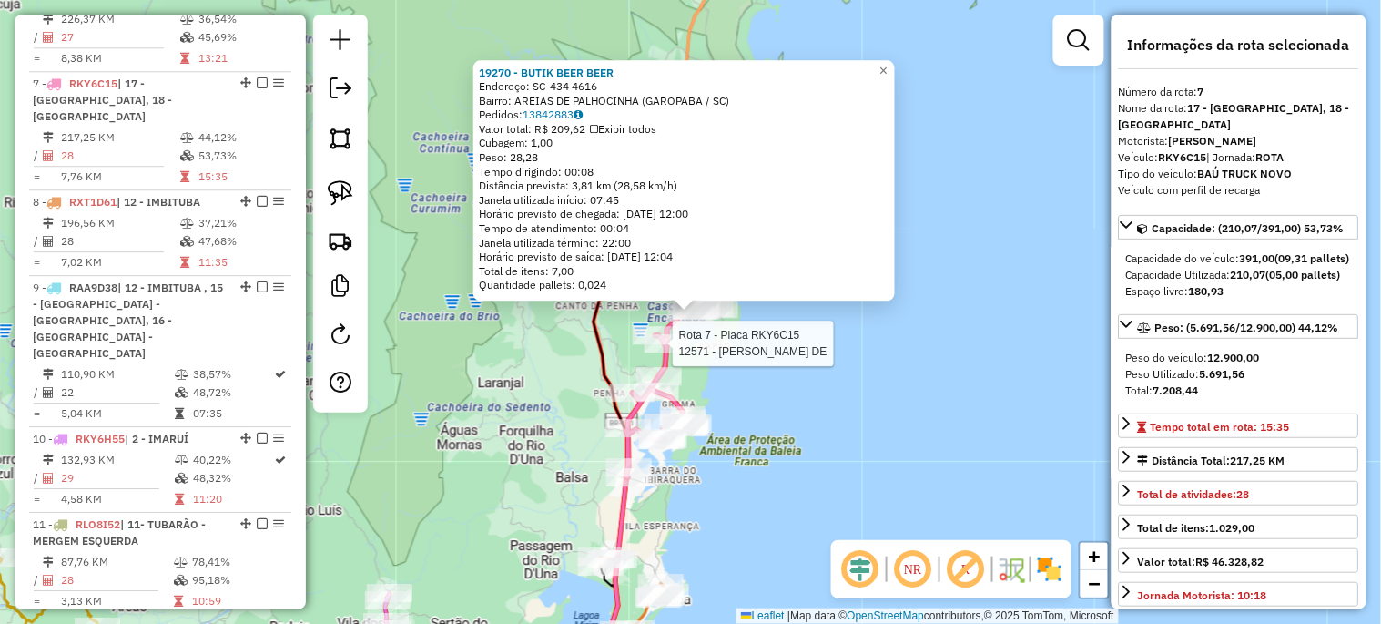
scroll to position [1288, 0]
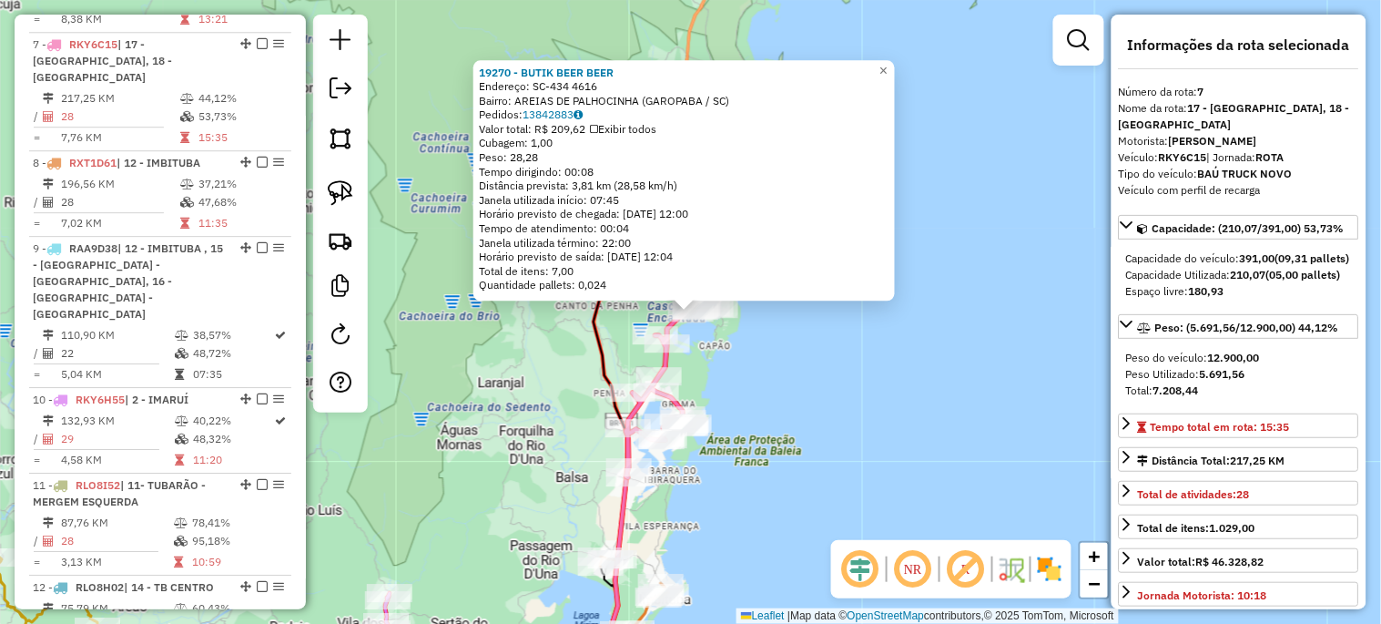
click at [746, 410] on div "19270 - BUTIK BEER BEER Endereço: SC-434 4616 Bairro: AREIAS DE PALHOCINHA ([GE…" at bounding box center [690, 312] width 1381 height 624
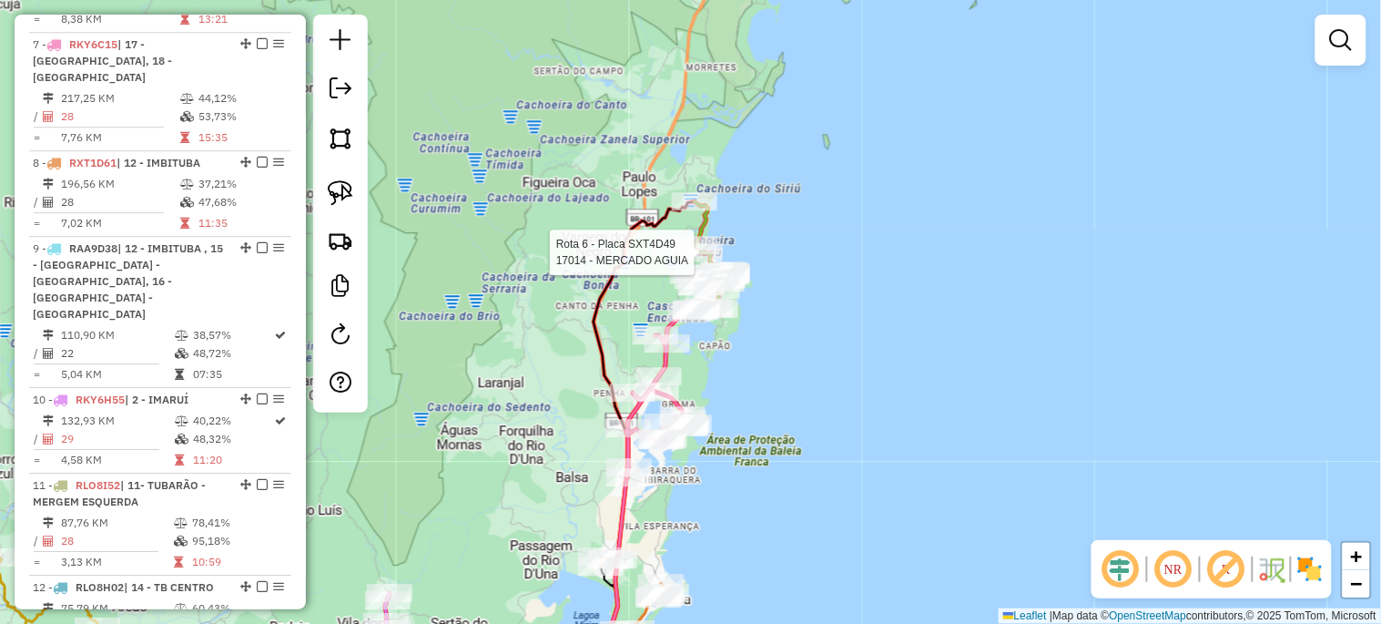
select select "*********"
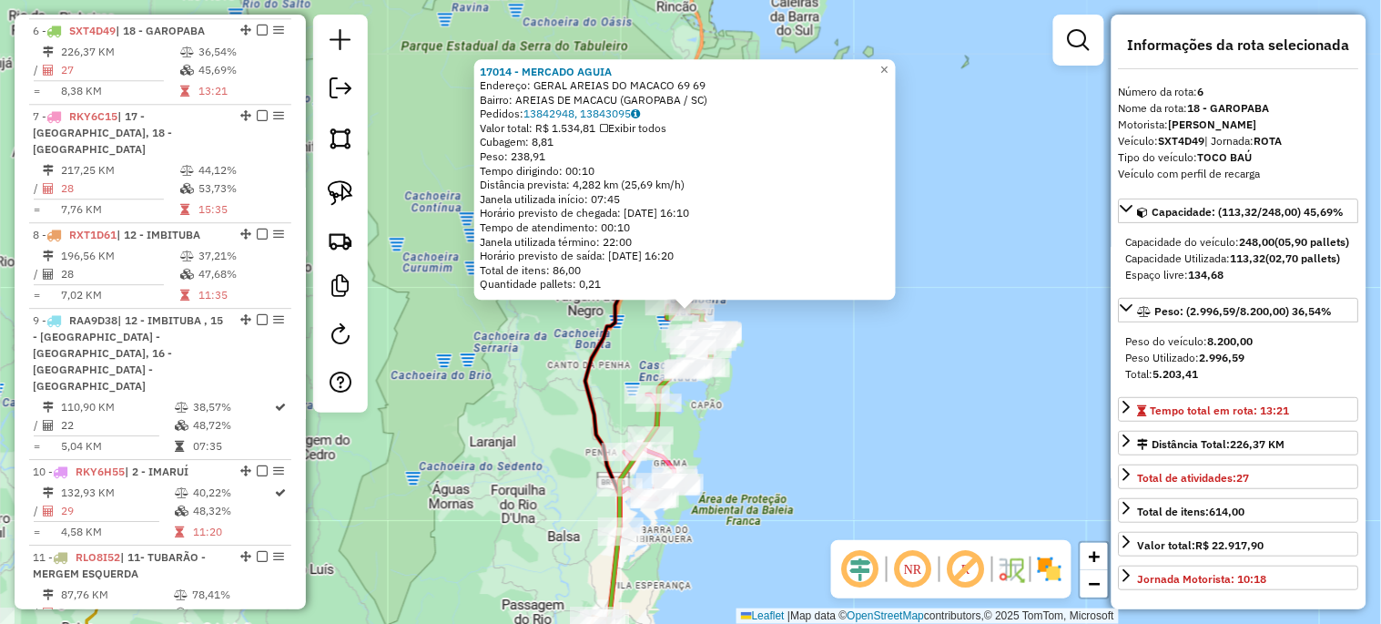
scroll to position [1203, 0]
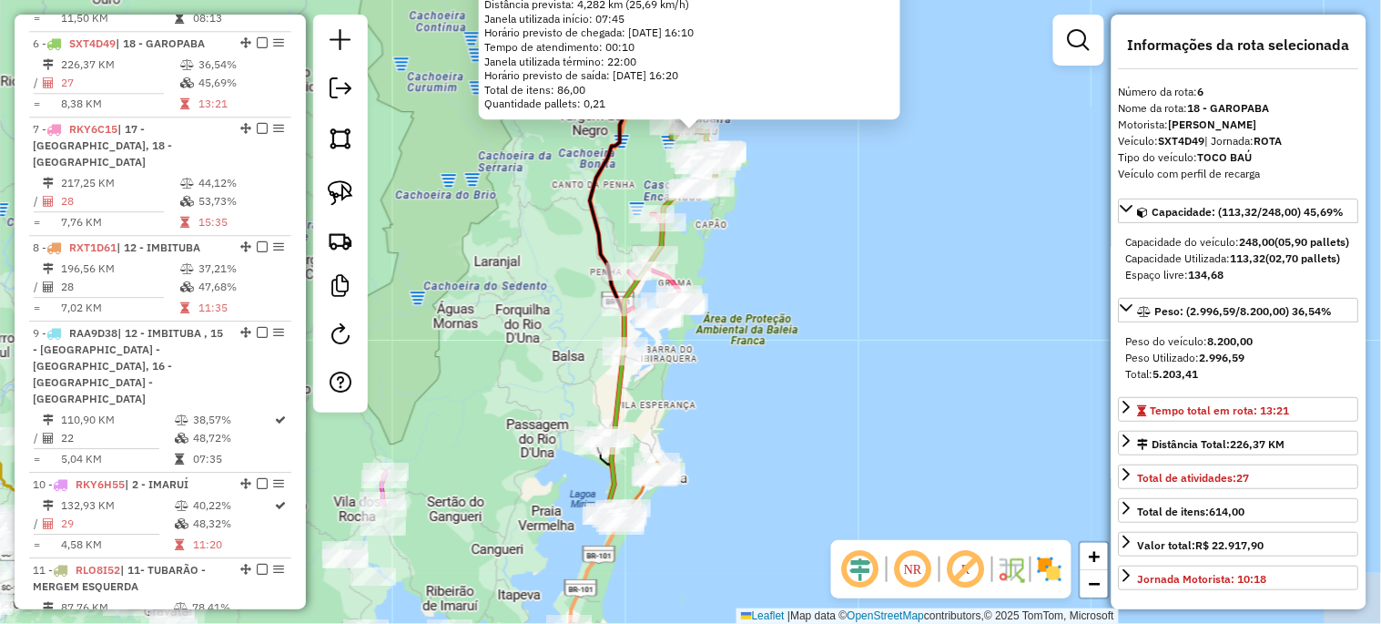
drag, startPoint x: 739, startPoint y: 464, endPoint x: 742, endPoint y: 278, distance: 186.6
click at [742, 278] on div "17014 - MERCADO AGUIA Endereço: GERAL AREIAS DO MACACO 69 69 Bairro: AREIAS DE …" at bounding box center [690, 312] width 1381 height 624
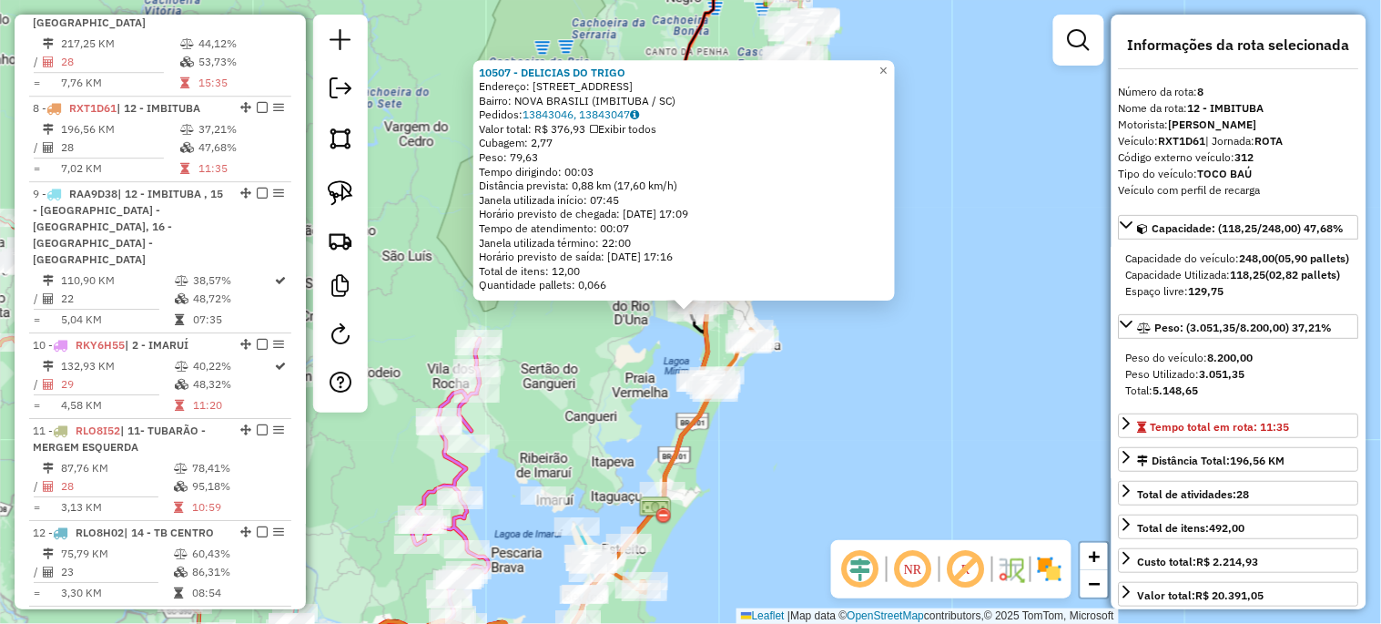
scroll to position [1390, 0]
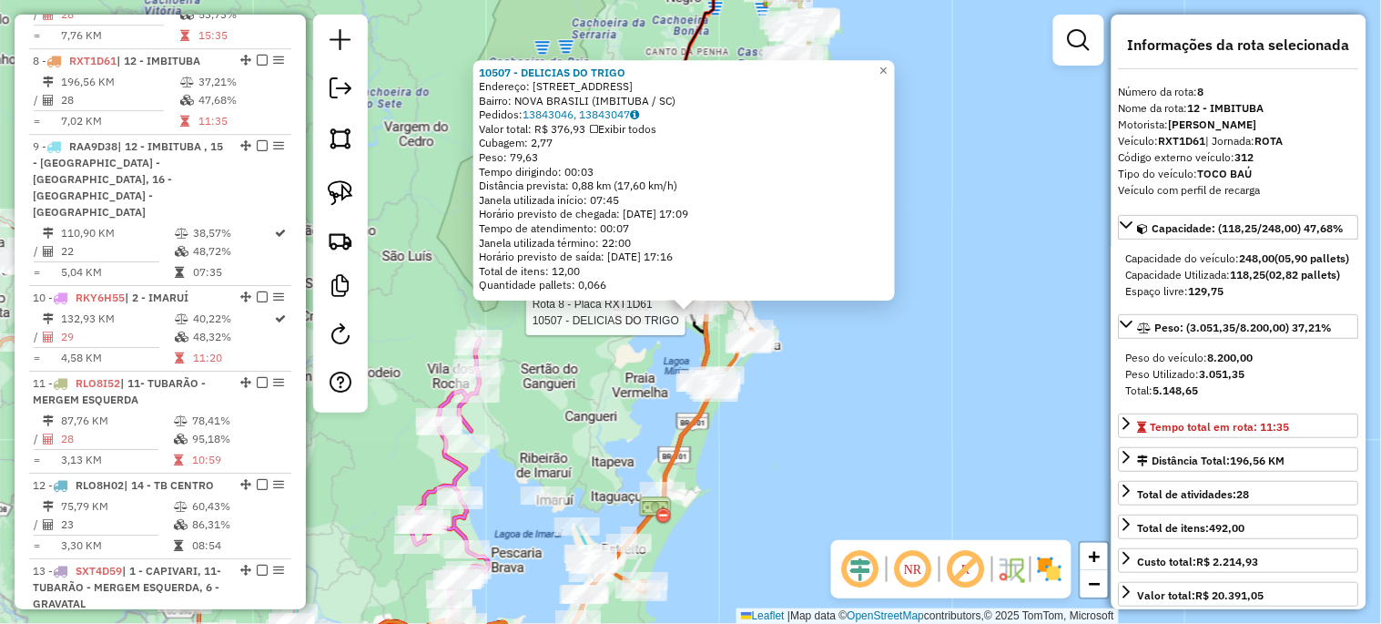
click at [898, 479] on div "Rota 8 - Placa RXT1D61 10507 - DELICIAS DO TRIGO 10507 - DELICIAS DO TRIGO Ende…" at bounding box center [690, 312] width 1381 height 624
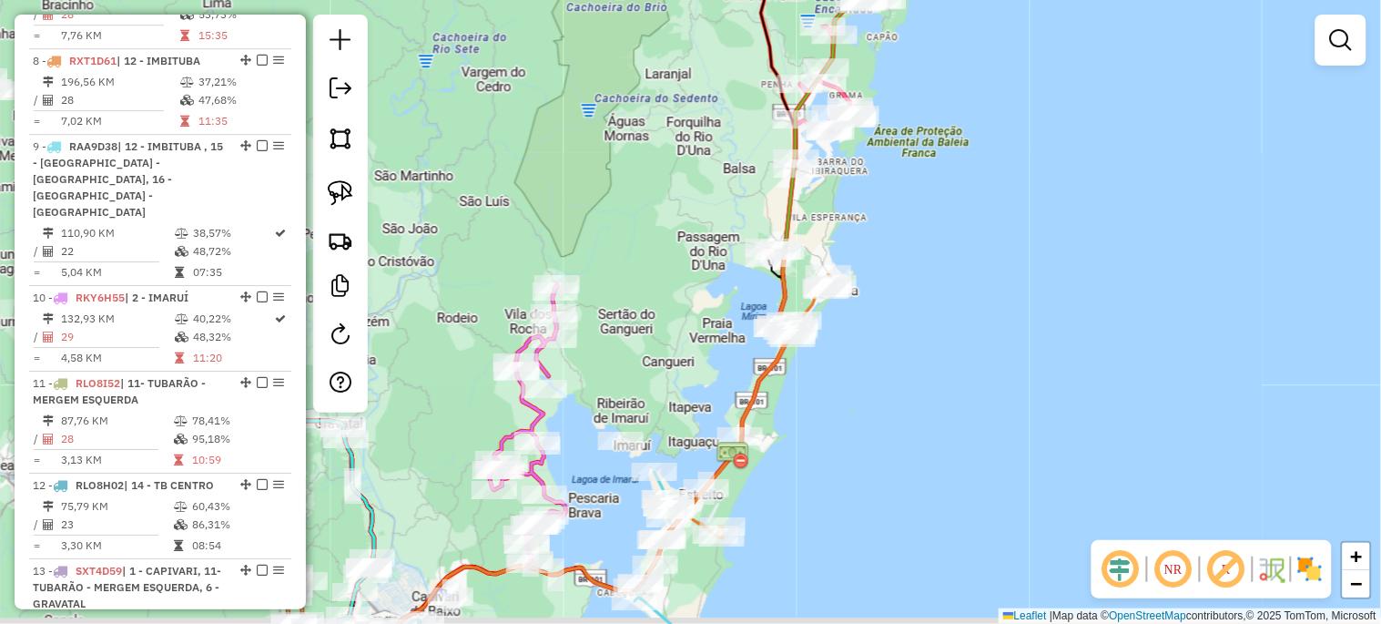
drag, startPoint x: 725, startPoint y: 526, endPoint x: 804, endPoint y: 440, distance: 117.3
click at [806, 441] on div "Janela de atendimento Grade de atendimento Capacidade Transportadoras Veículos …" at bounding box center [690, 312] width 1381 height 624
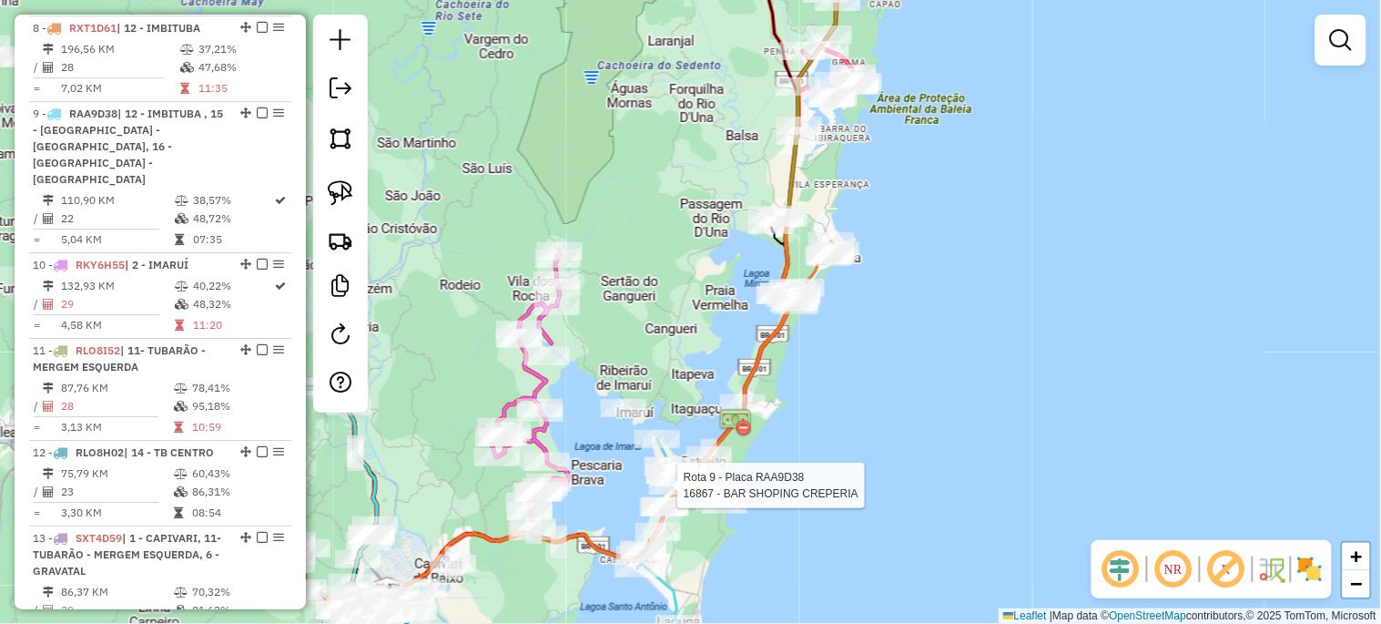
select select "*********"
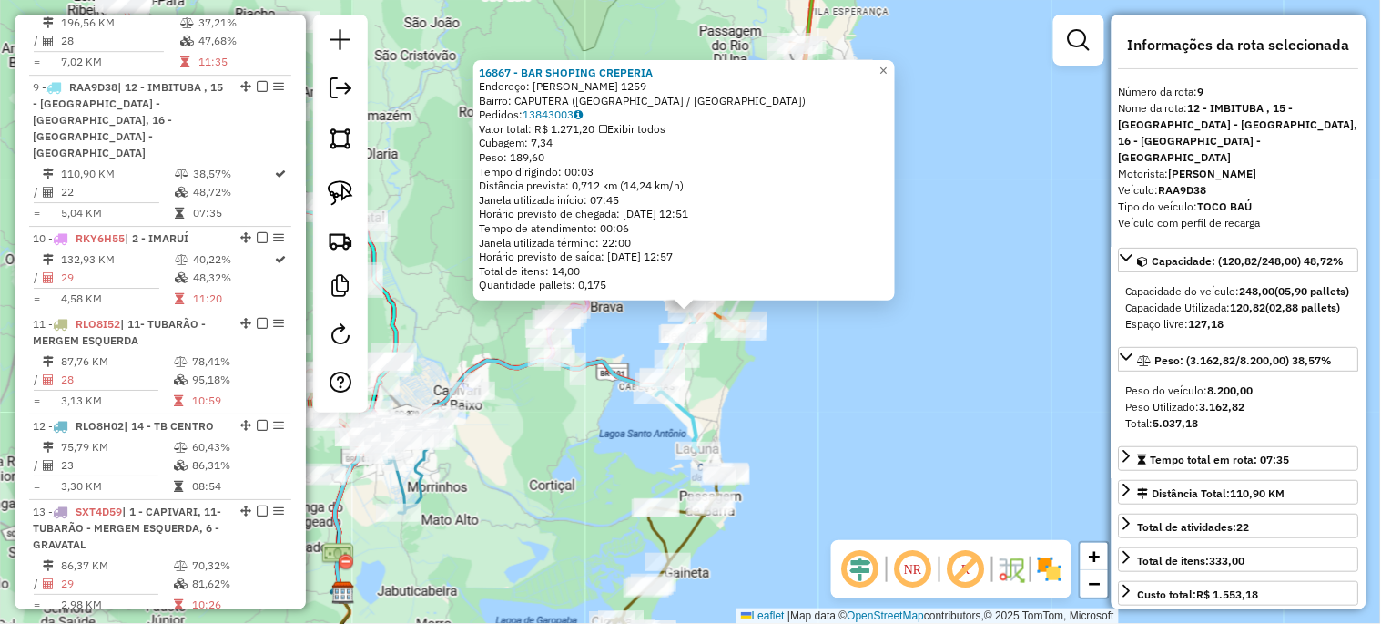
scroll to position [1476, 0]
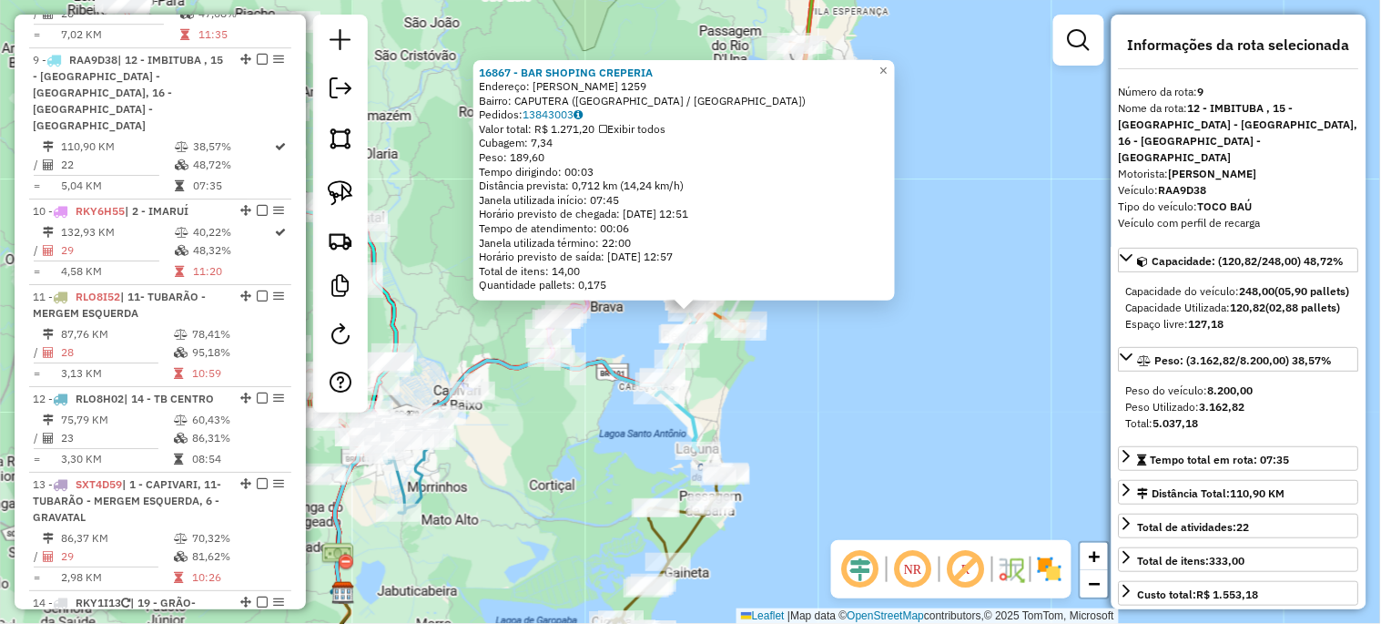
click at [845, 440] on div "16867 - BAR SHOPING CREPERIA Endereço: [PERSON_NAME] 1259 Bairro: CAPUTERA ([GE…" at bounding box center [690, 312] width 1381 height 624
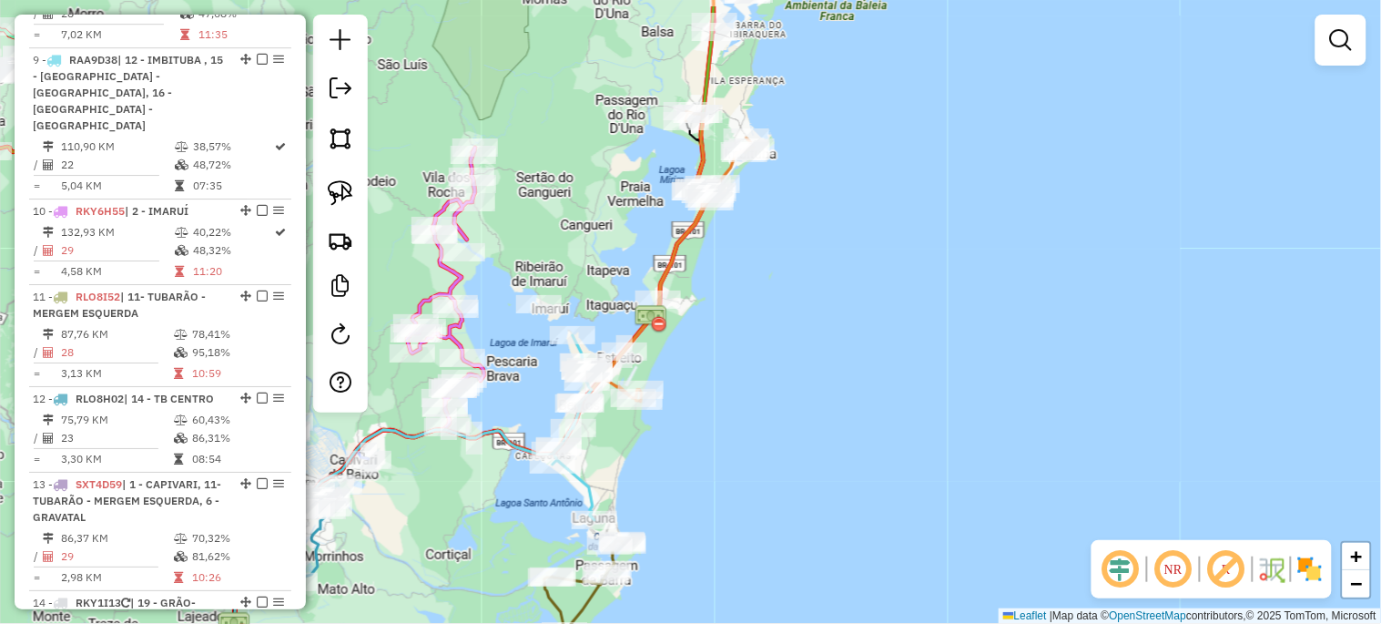
drag, startPoint x: 833, startPoint y: 407, endPoint x: 729, endPoint y: 476, distance: 124.7
click at [729, 476] on div "Janela de atendimento Grade de atendimento Capacidade Transportadoras Veículos …" at bounding box center [690, 312] width 1381 height 624
click at [350, 197] on img at bounding box center [340, 192] width 25 height 25
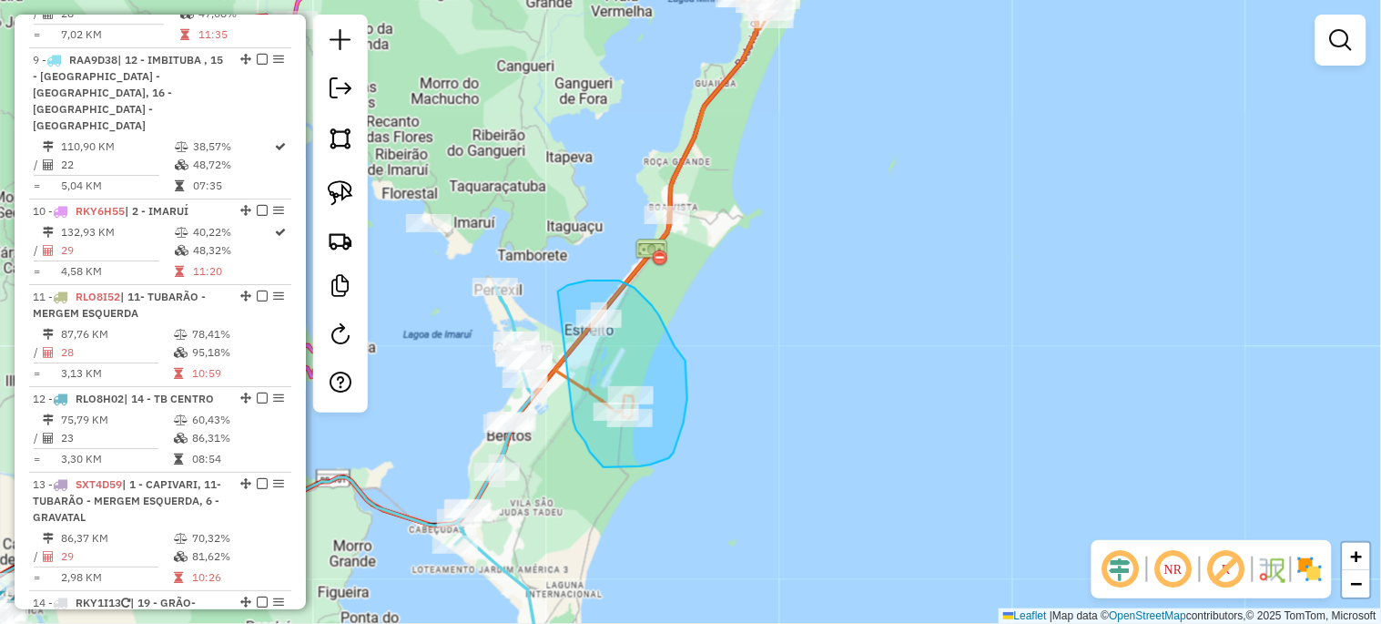
drag, startPoint x: 558, startPoint y: 291, endPoint x: 573, endPoint y: 421, distance: 131.1
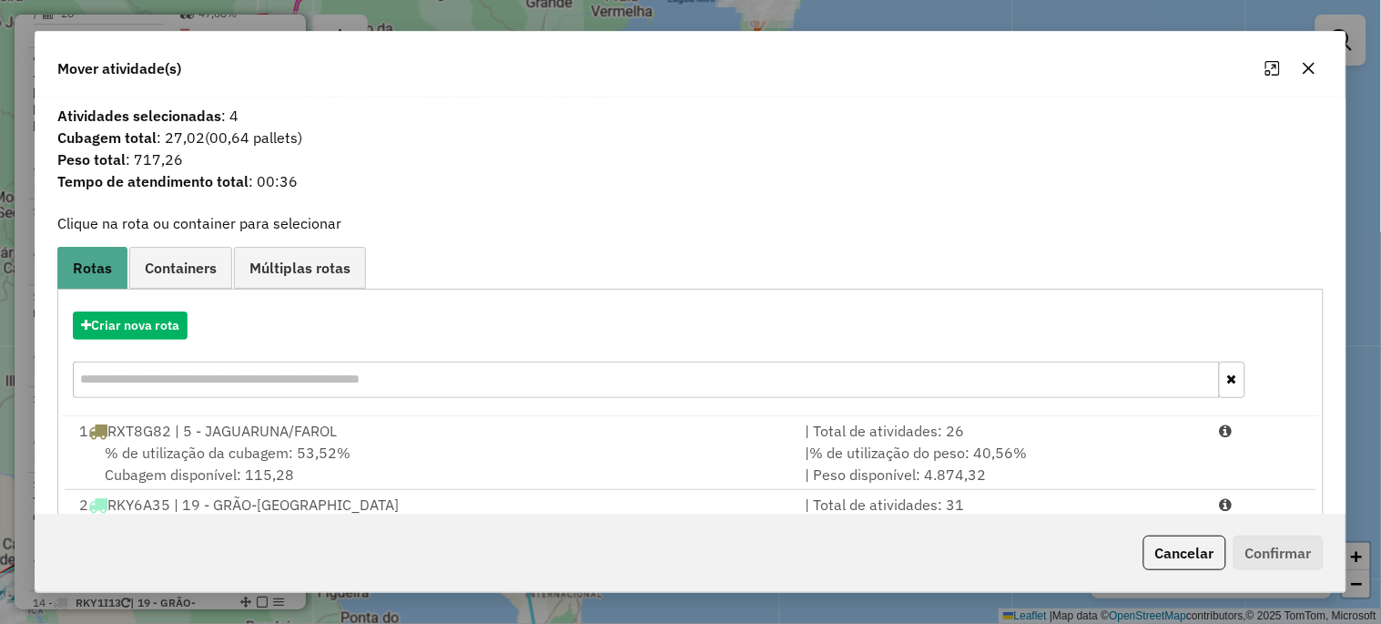
click at [1311, 64] on icon "button" at bounding box center [1309, 68] width 15 height 15
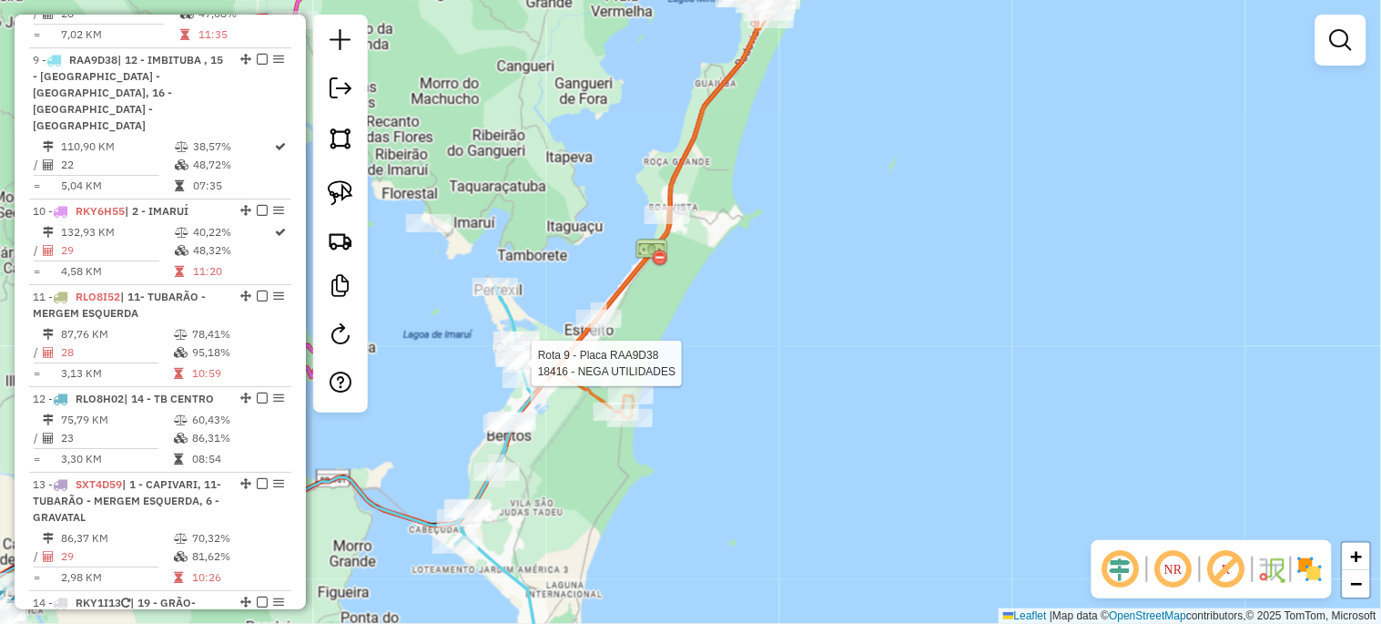
select select "*********"
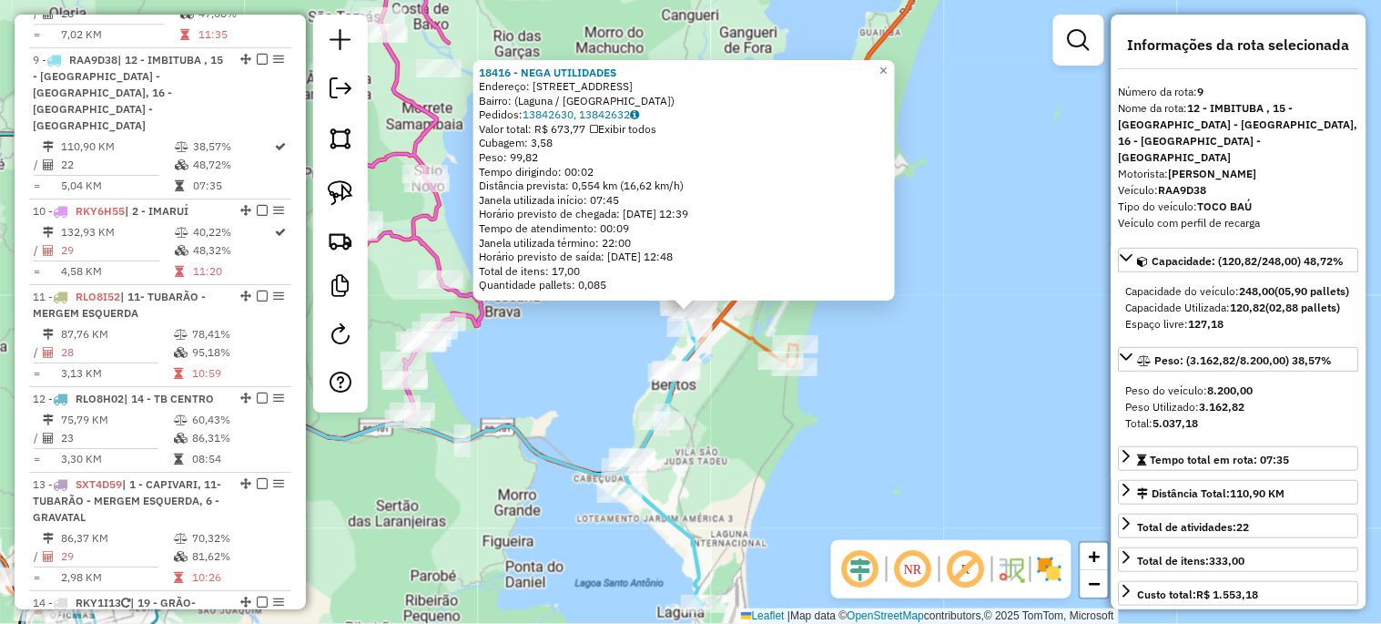
click at [761, 484] on div "18416 - NEGA UTILIDADES Endereço: [STREET_ADDRESS] Pedidos: 13842630, 13842632 …" at bounding box center [690, 312] width 1381 height 624
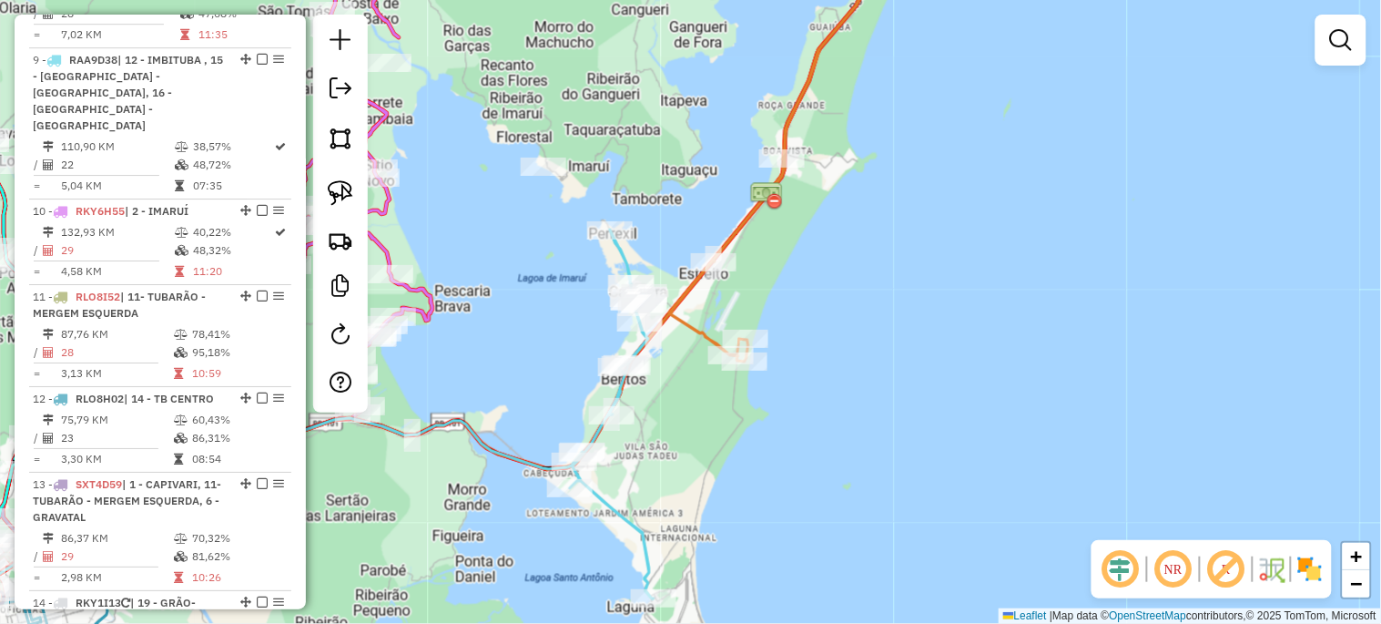
drag, startPoint x: 761, startPoint y: 484, endPoint x: 698, endPoint y: 479, distance: 63.0
click at [702, 479] on div "Janela de atendimento Grade de atendimento Capacidade Transportadoras Veículos …" at bounding box center [690, 312] width 1381 height 624
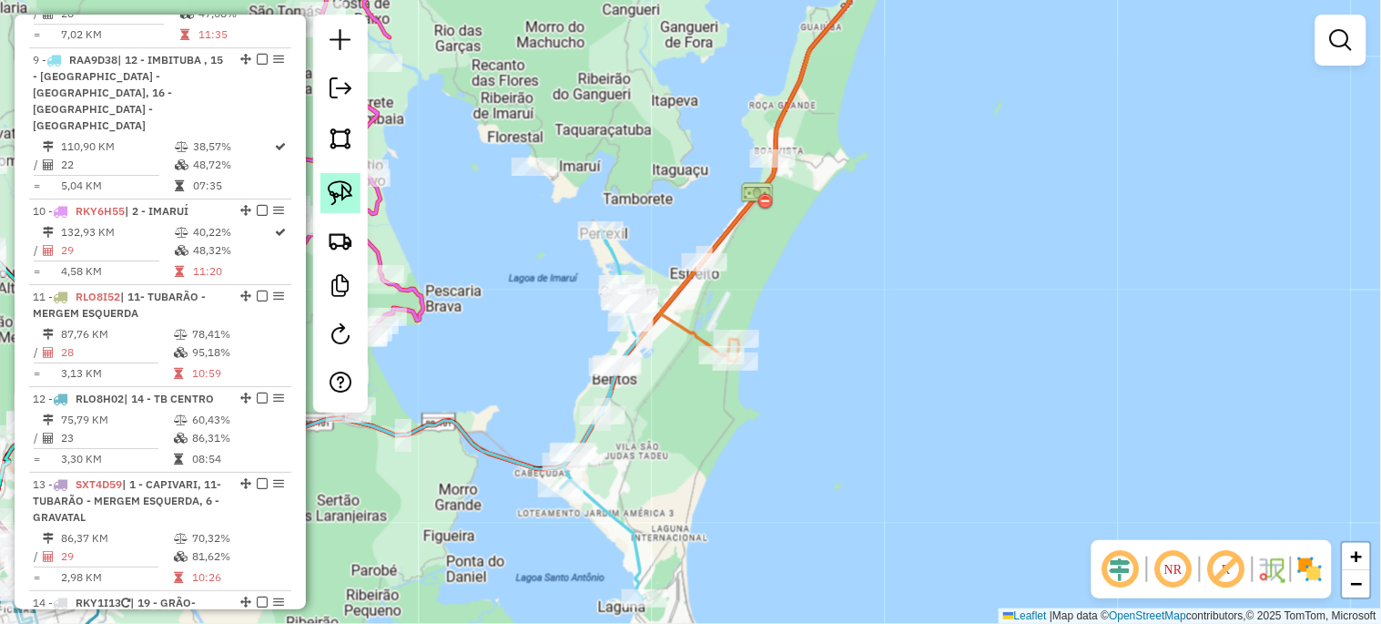
click at [346, 188] on img at bounding box center [340, 192] width 25 height 25
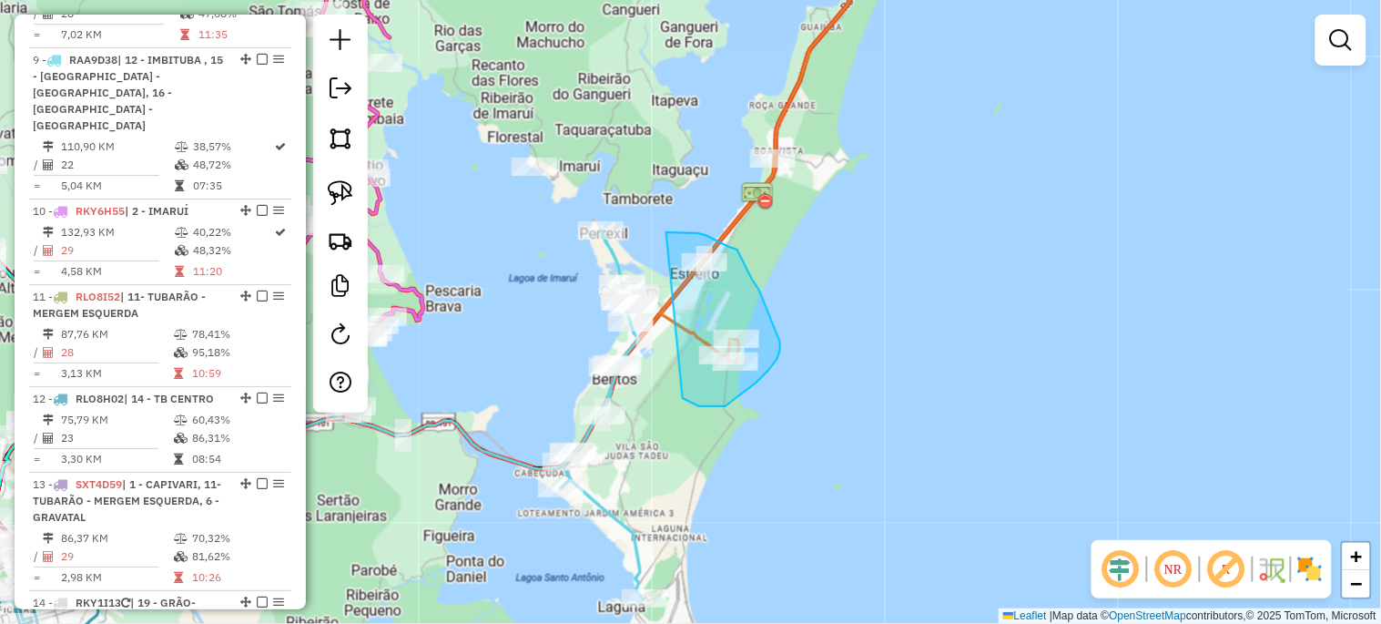
drag, startPoint x: 667, startPoint y: 232, endPoint x: 683, endPoint y: 398, distance: 166.4
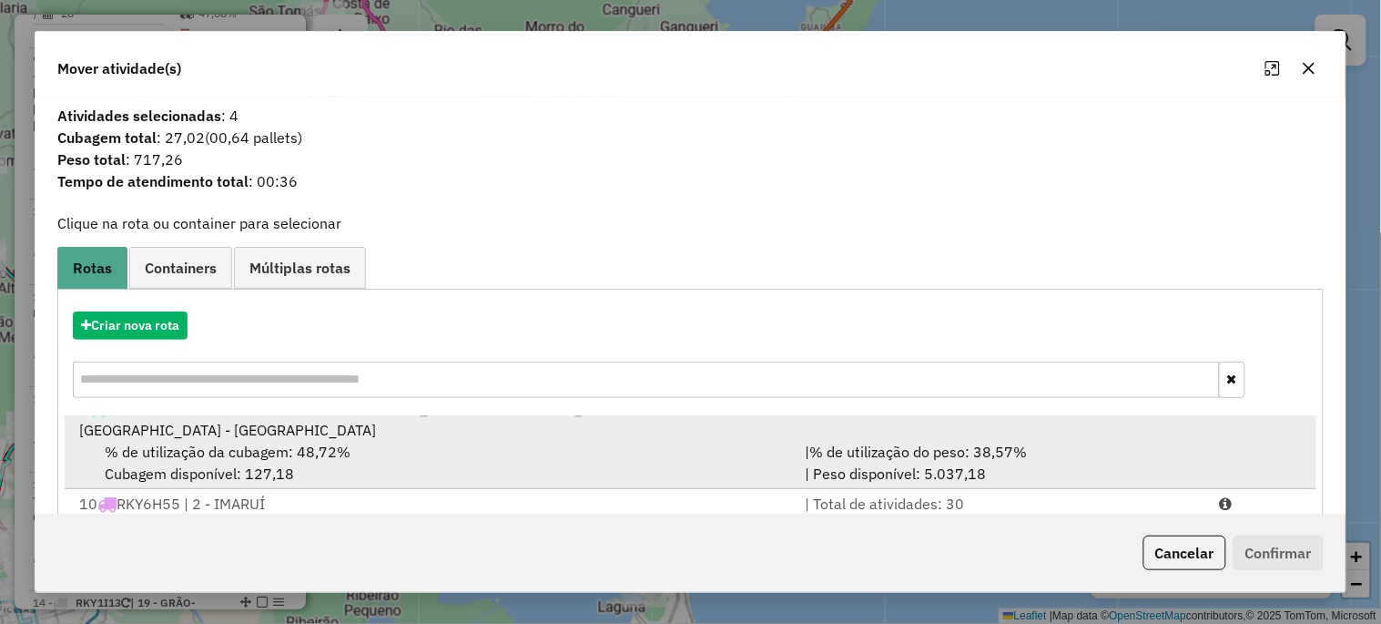
click at [267, 442] on span "% de utilização da cubagem: 48,72%" at bounding box center [228, 451] width 246 height 18
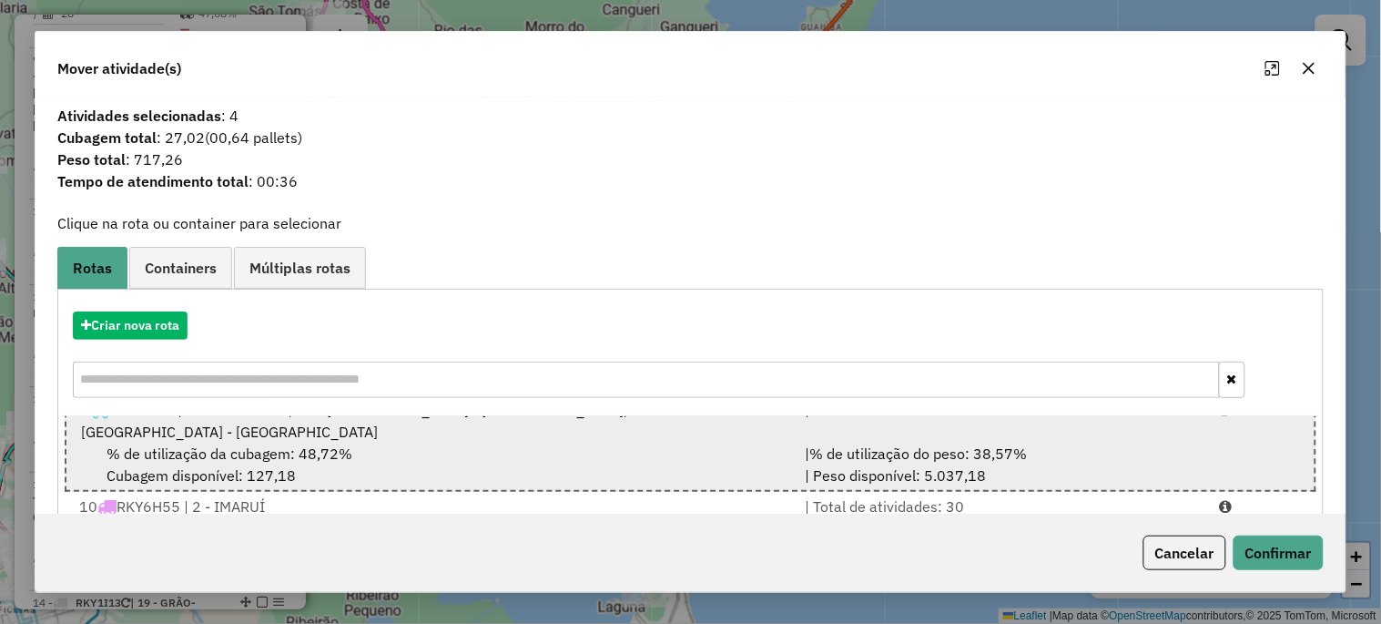
scroll to position [540, 0]
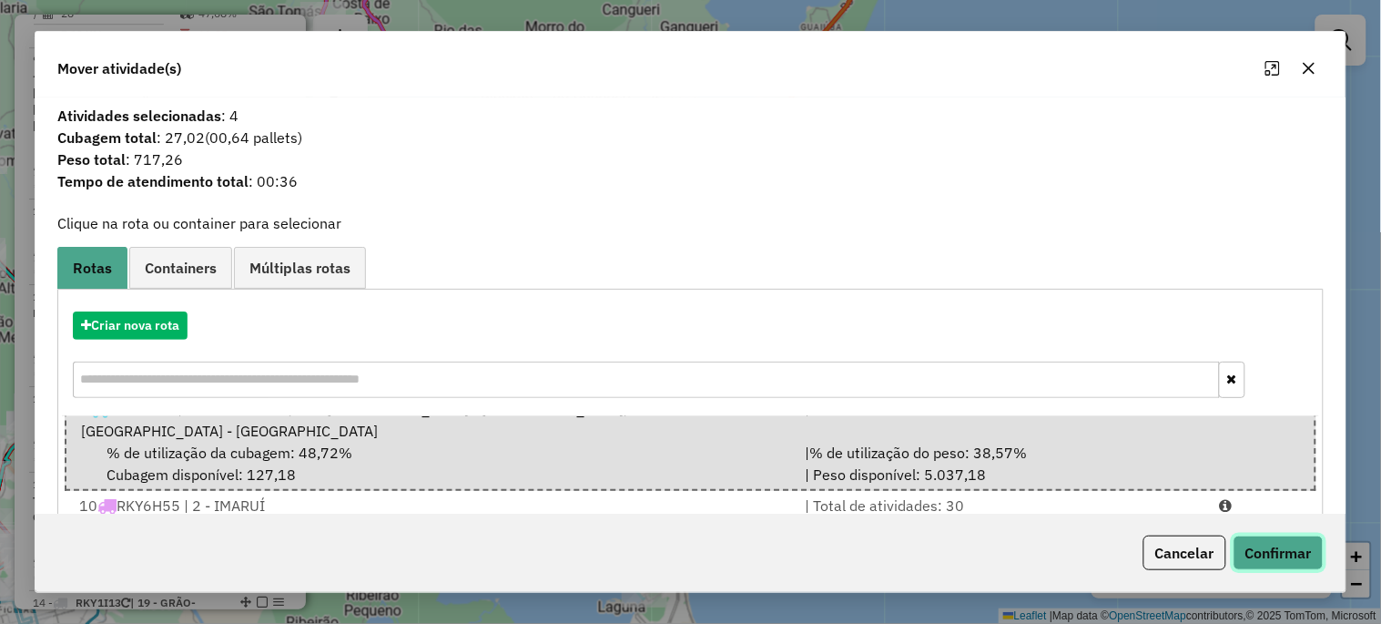
click at [1302, 549] on button "Confirmar" at bounding box center [1278, 552] width 90 height 35
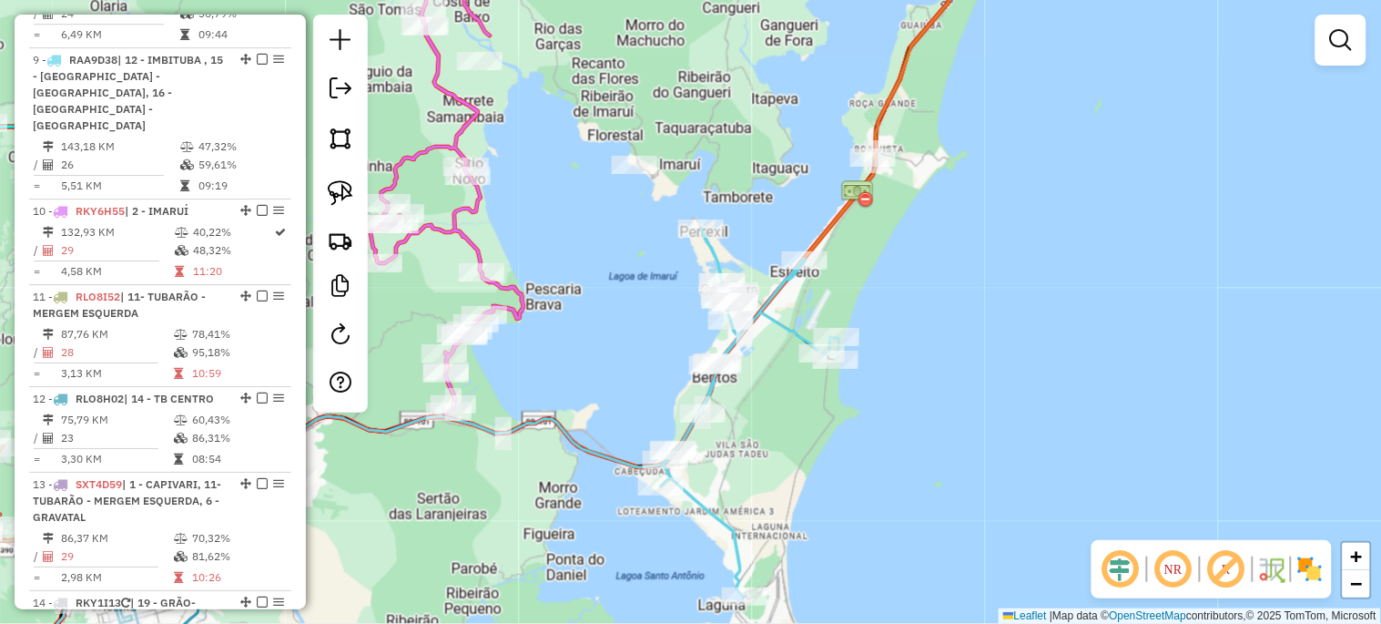
drag, startPoint x: 684, startPoint y: 446, endPoint x: 784, endPoint y: 444, distance: 100.1
click at [784, 444] on div "Janela de atendimento Grade de atendimento Capacidade Transportadoras Veículos …" at bounding box center [690, 312] width 1381 height 624
select select "*********"
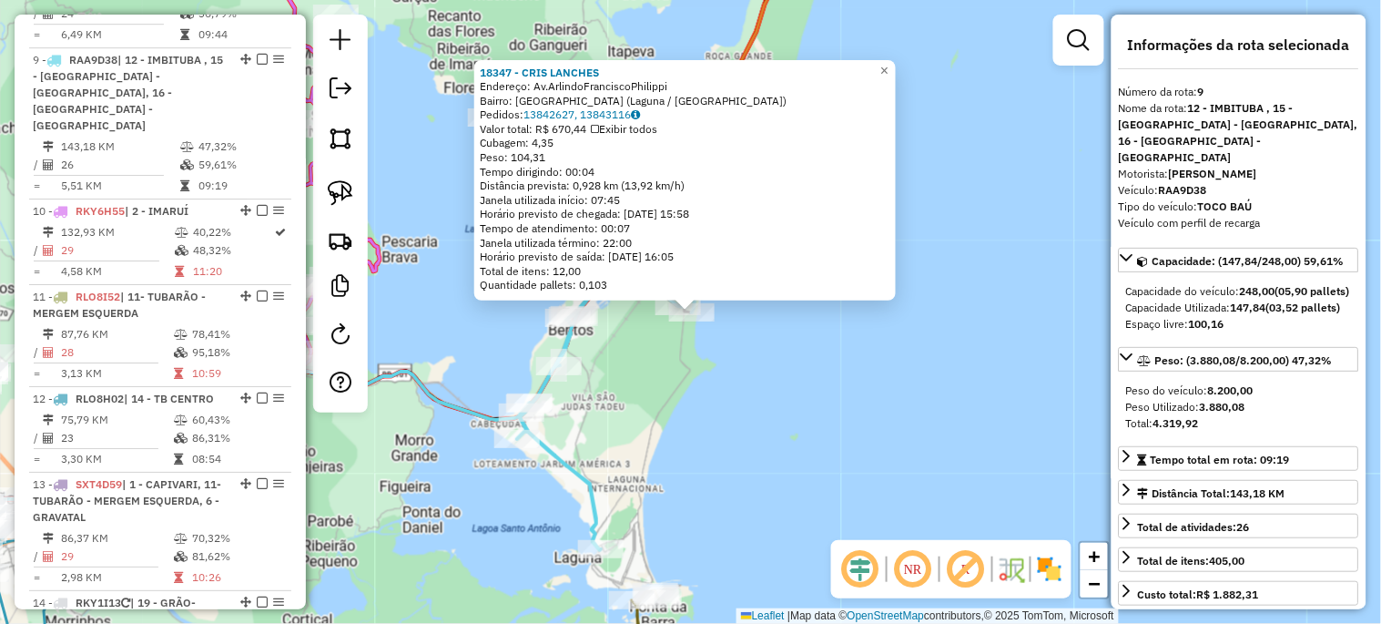
click at [779, 393] on div "18347 - CRIS LANCHES Endereço: Av.ArlindoFranciscoPhilippi Bairro: [GEOGRAPHIC_…" at bounding box center [690, 312] width 1381 height 624
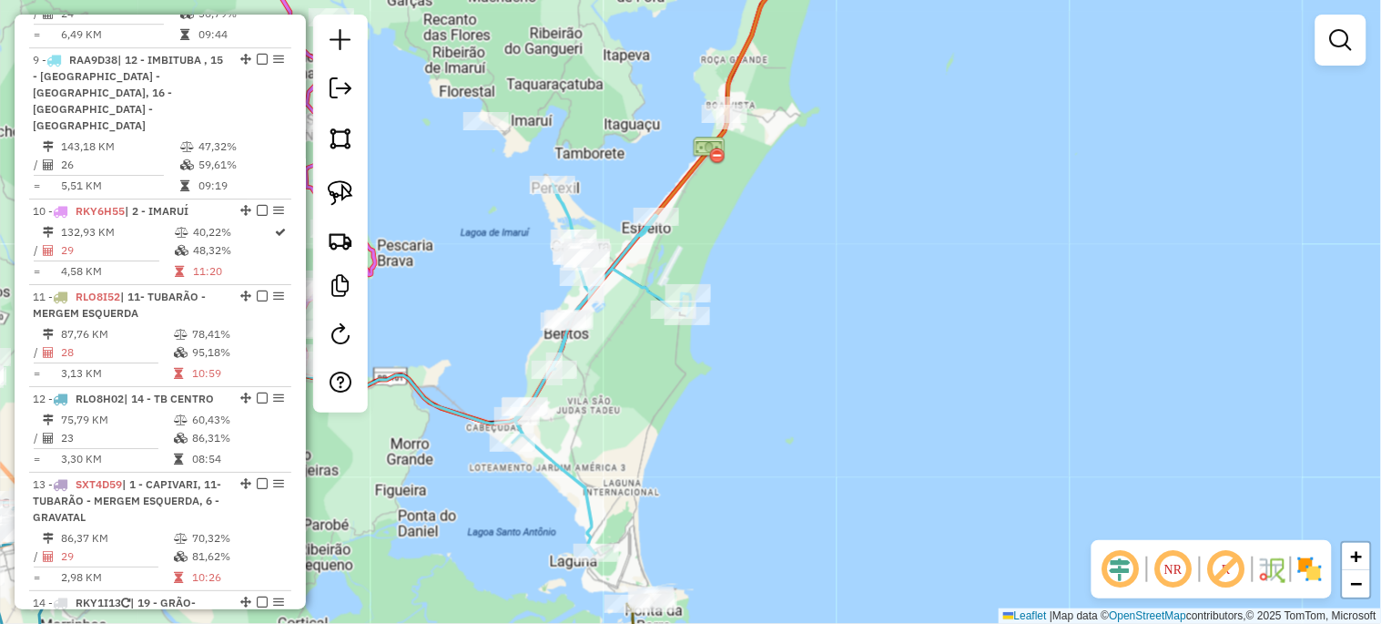
click at [629, 276] on icon at bounding box center [601, 369] width 178 height 370
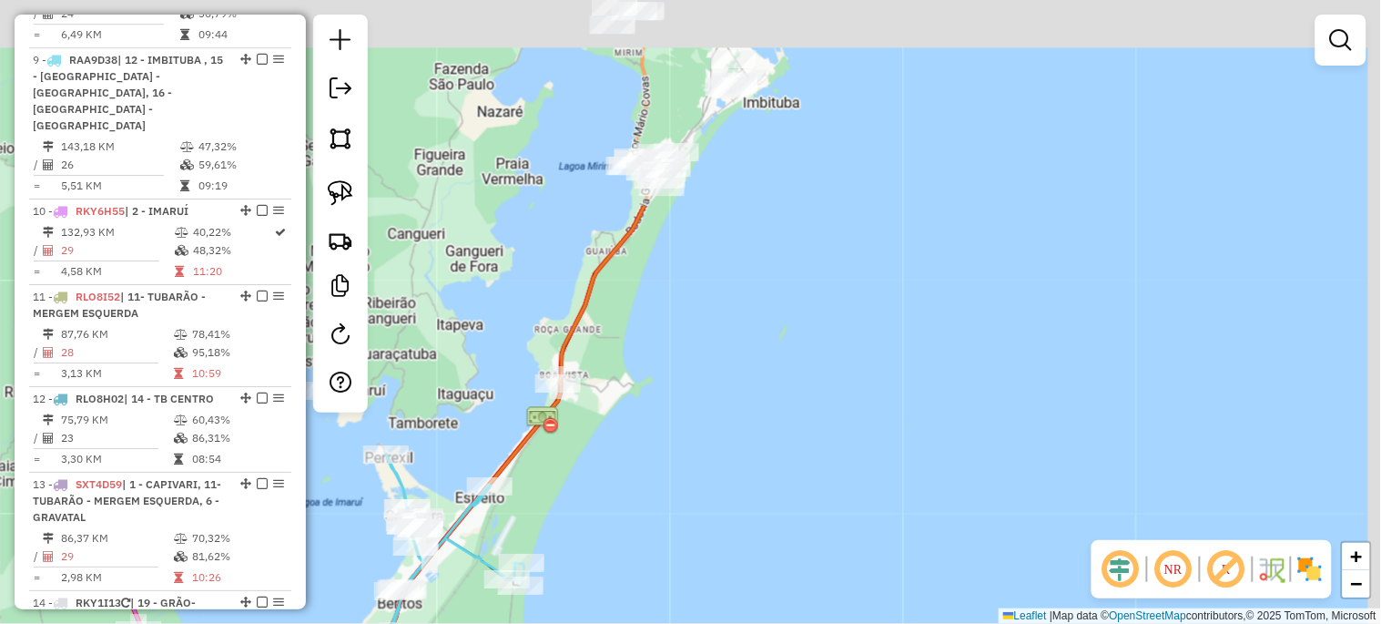
drag, startPoint x: 543, startPoint y: 127, endPoint x: 359, endPoint y: 383, distance: 315.0
click at [366, 404] on hb-router-mapa "Informações da Sessão 979072 - [DATE] Criação: [DATE] 17:48 Depósito: Unicer Be…" at bounding box center [690, 312] width 1381 height 624
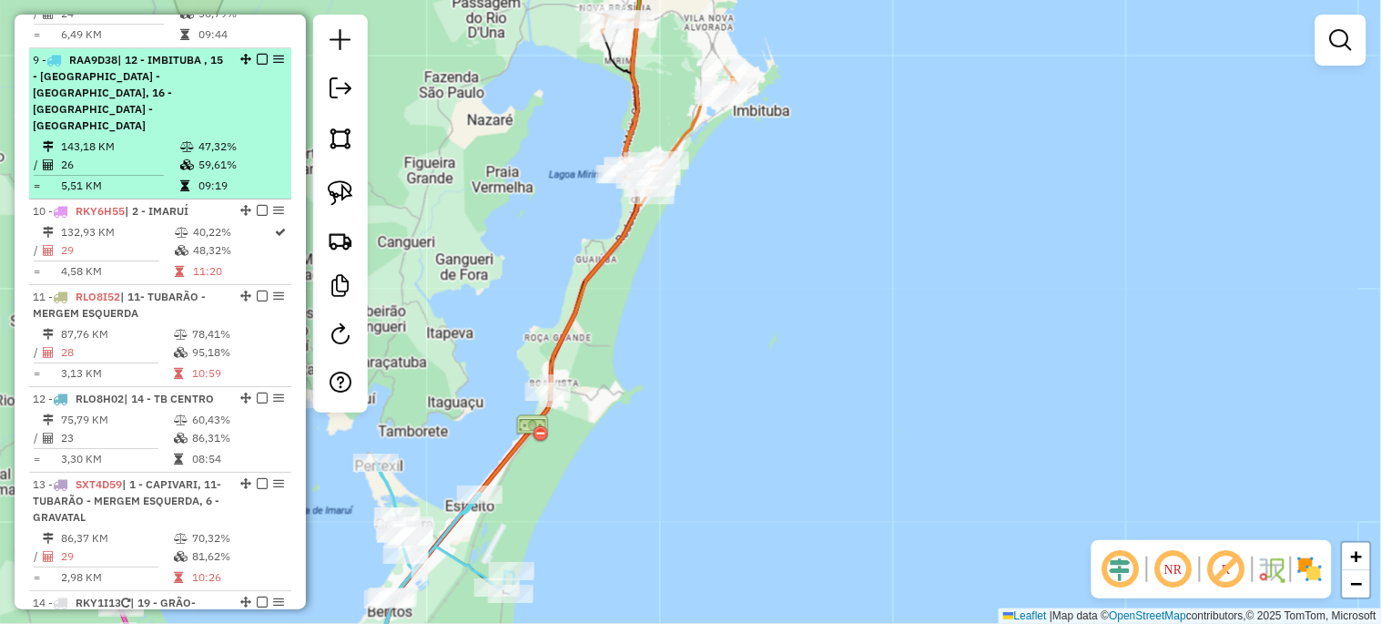
click at [257, 54] on em at bounding box center [262, 59] width 11 height 11
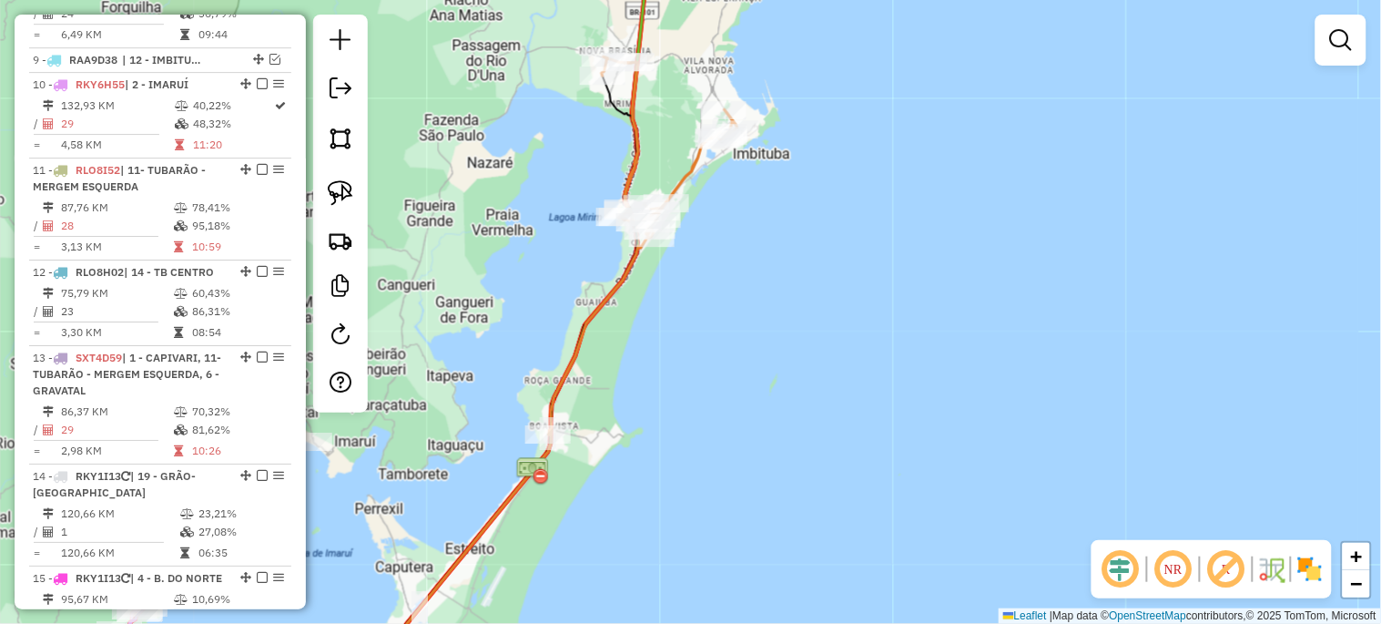
drag, startPoint x: 415, startPoint y: 279, endPoint x: 403, endPoint y: 493, distance: 214.2
click at [403, 493] on div "Janela de atendimento Grade de atendimento Capacidade Transportadoras Veículos …" at bounding box center [690, 312] width 1381 height 624
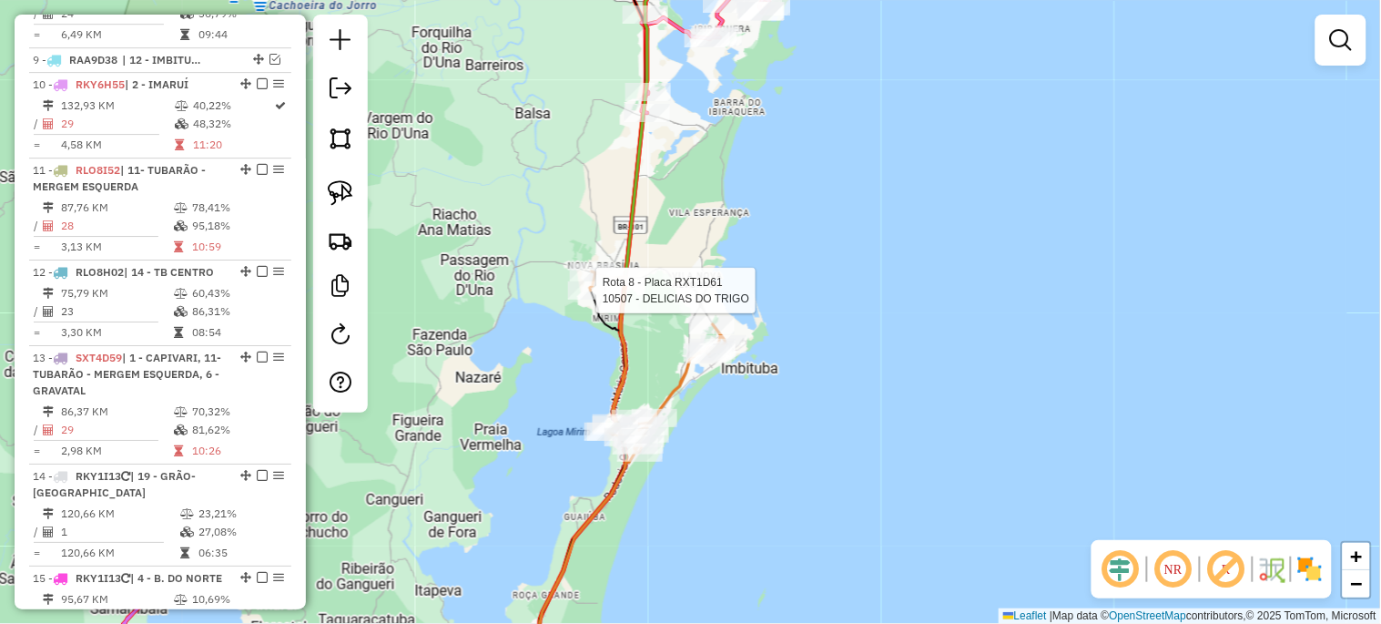
select select "*********"
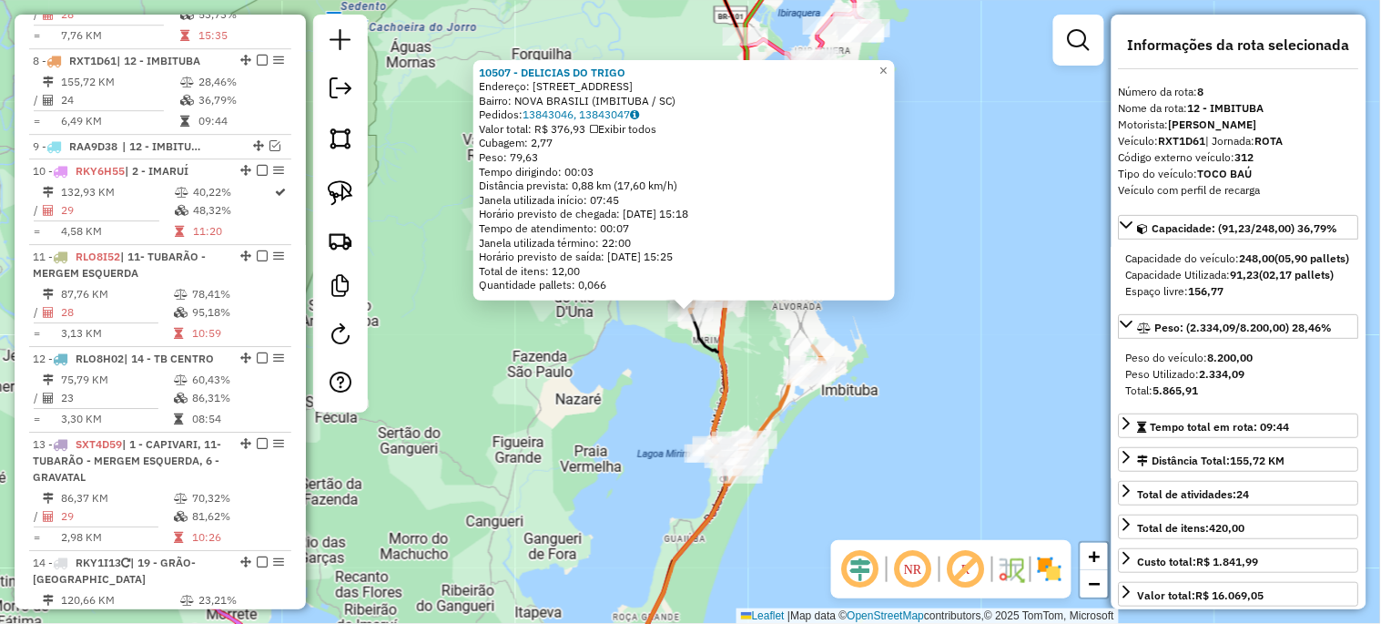
scroll to position [1390, 0]
click at [549, 432] on div "10507 - DELICIAS DO TRIGO Endereço: [STREET_ADDRESS] Pedidos: 13843046, 1384304…" at bounding box center [690, 312] width 1381 height 624
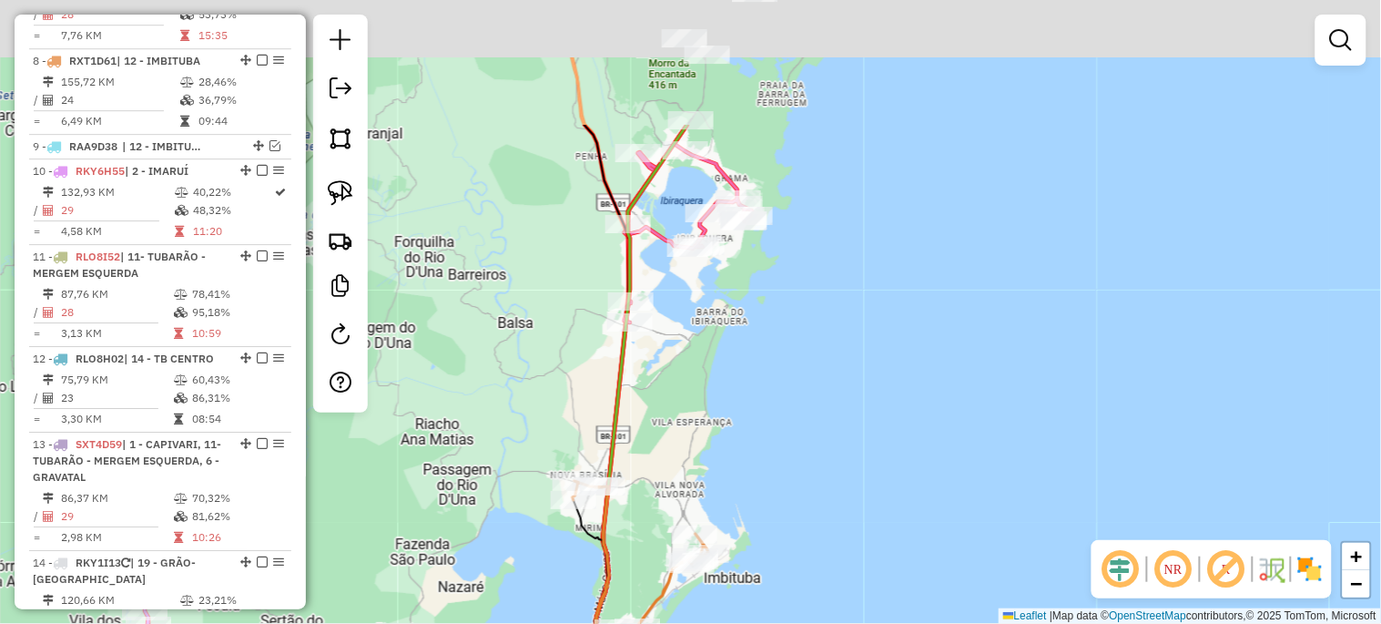
drag, startPoint x: 624, startPoint y: 342, endPoint x: 517, endPoint y: 511, distance: 199.2
click at [505, 532] on div "Janela de atendimento Grade de atendimento Capacidade Transportadoras Veículos …" at bounding box center [690, 312] width 1381 height 624
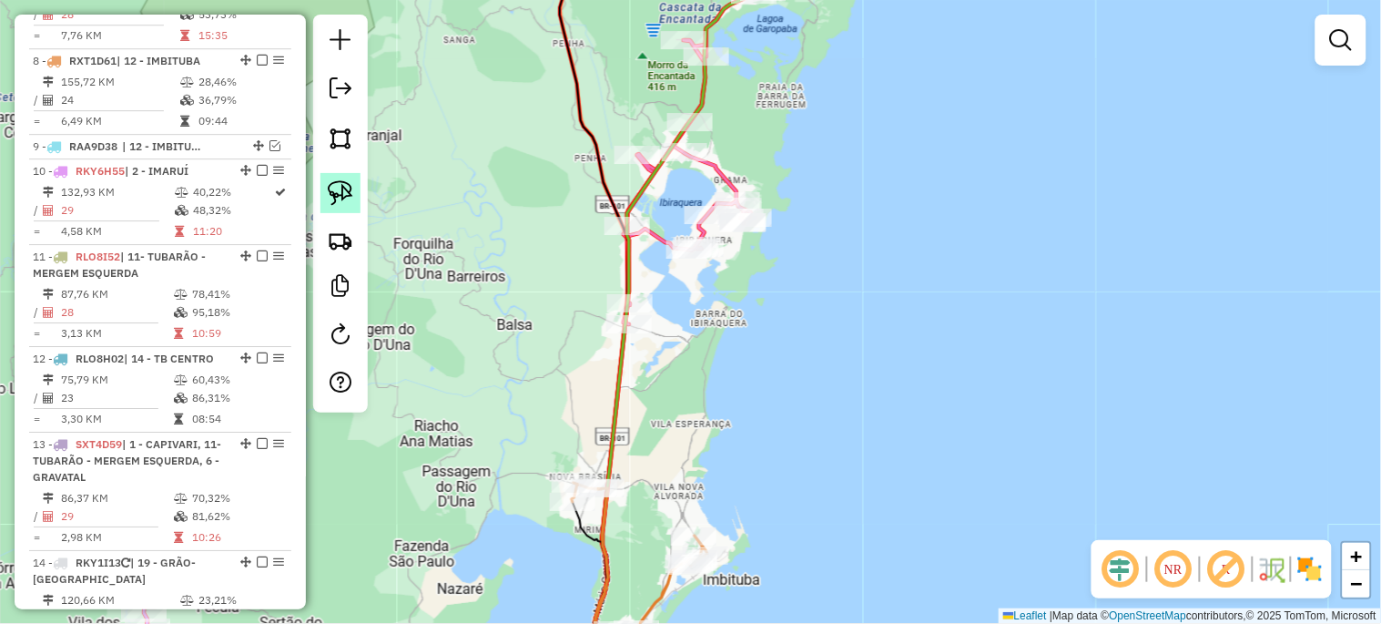
click at [346, 197] on img at bounding box center [340, 192] width 25 height 25
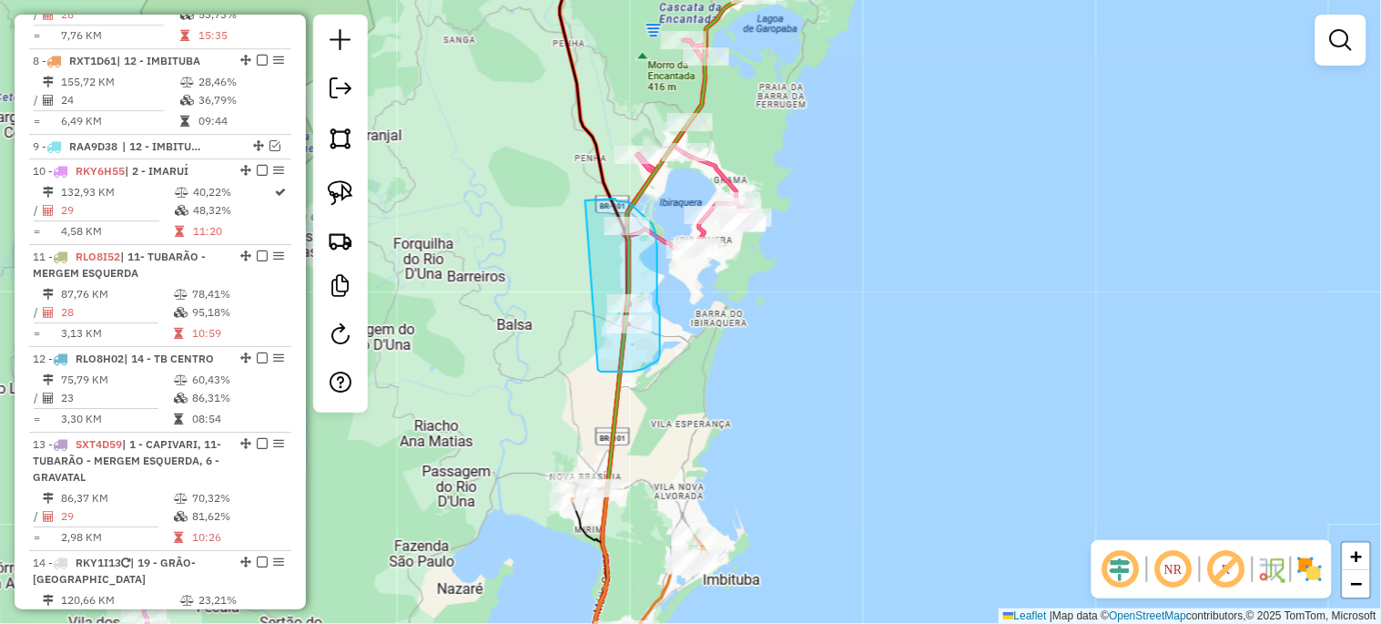
drag, startPoint x: 585, startPoint y: 200, endPoint x: 598, endPoint y: 370, distance: 169.8
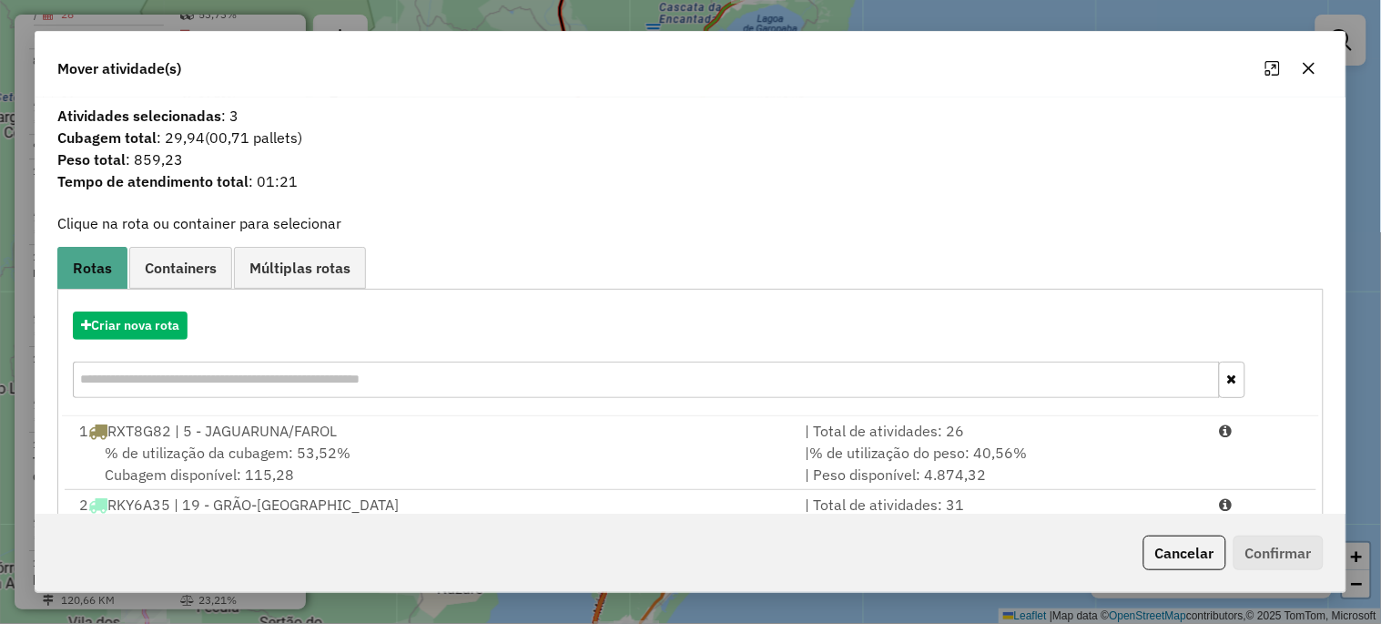
drag, startPoint x: 249, startPoint y: 453, endPoint x: 342, endPoint y: 340, distance: 147.4
click at [342, 340] on div "Criar nova rota 1 RXT8G82 | 5 - JAGUARUNA/FAROL | Total de atividades: 26 % de …" at bounding box center [690, 539] width 1235 height 482
click at [344, 338] on div "Criar nova rota" at bounding box center [690, 325] width 1257 height 28
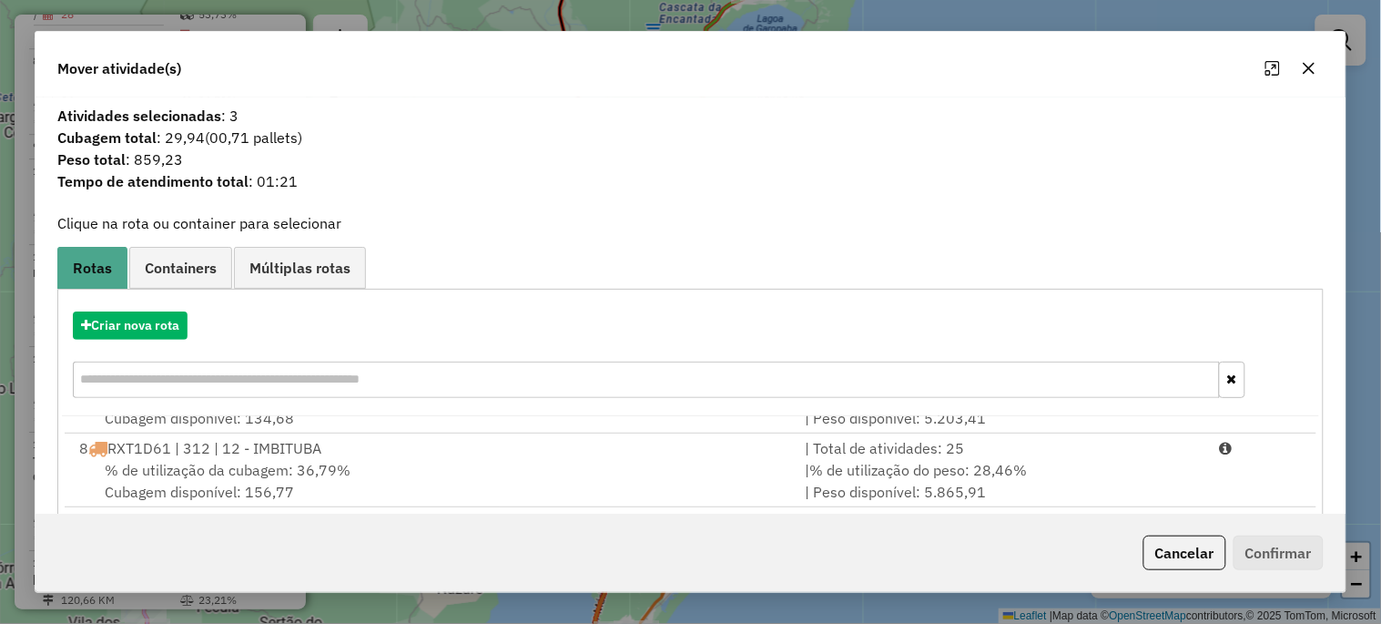
scroll to position [404, 0]
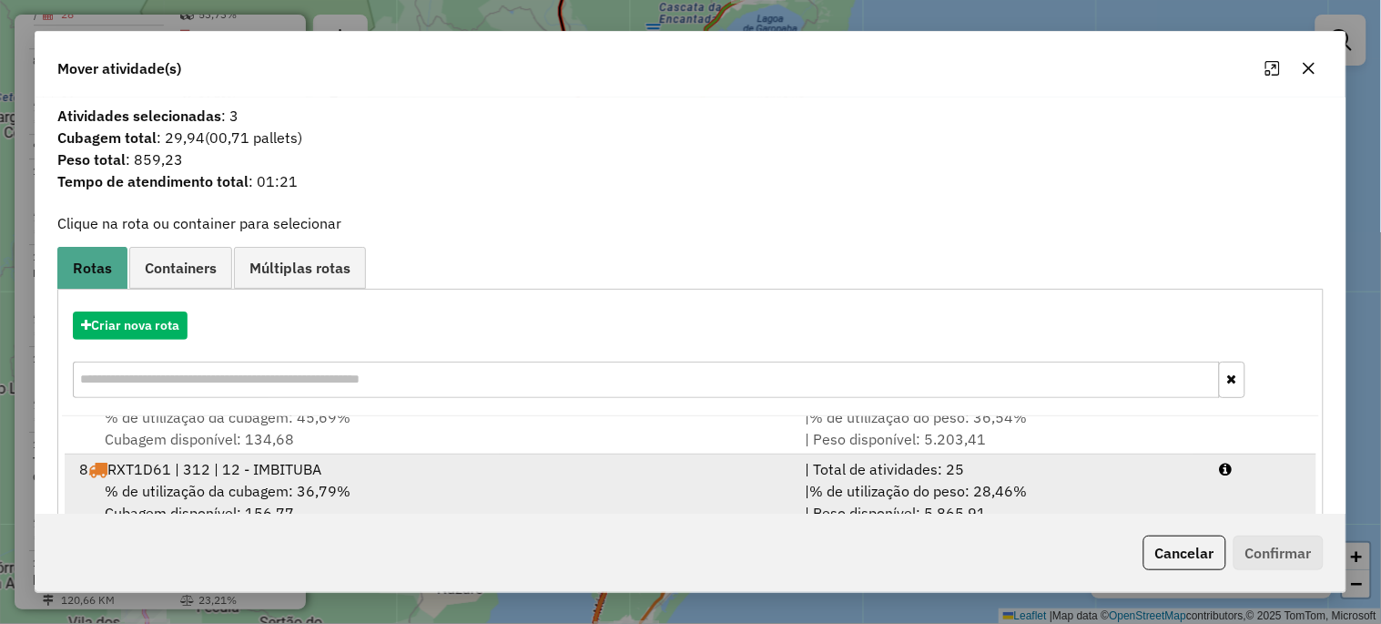
click at [205, 480] on div "% de utilização da cubagem: 36,79% Cubagem disponível: 156,77" at bounding box center [430, 502] width 725 height 44
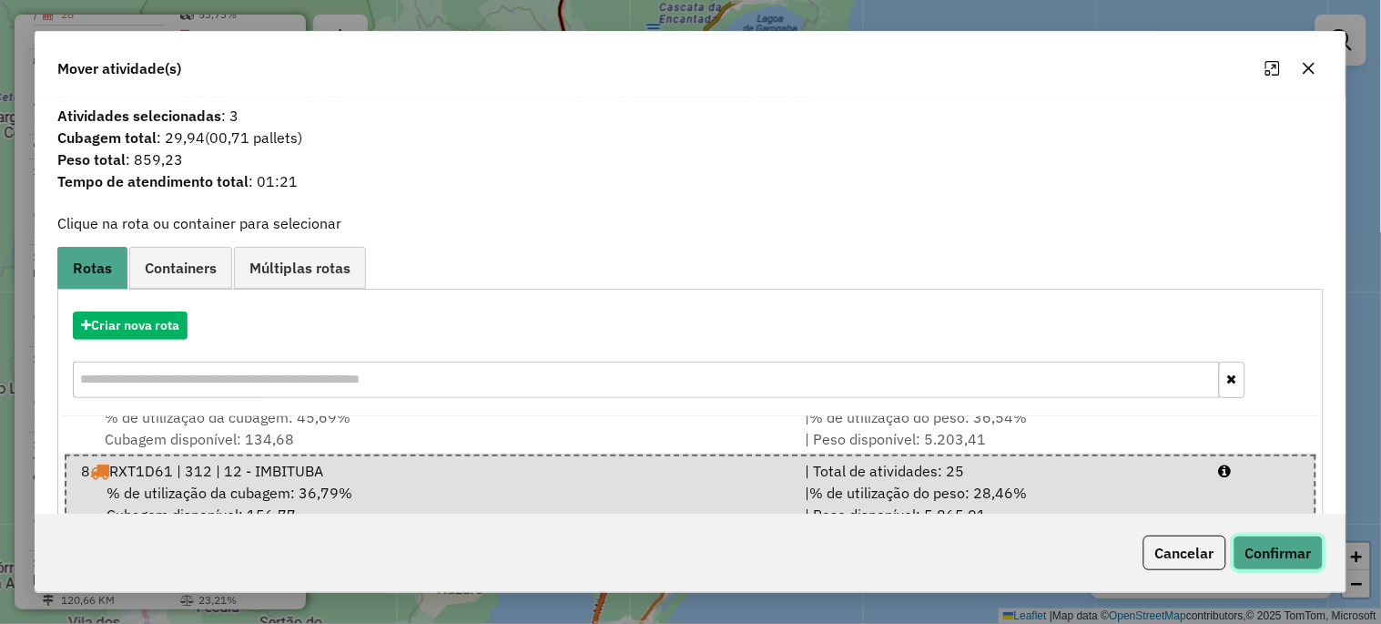
click at [1305, 566] on button "Confirmar" at bounding box center [1278, 552] width 90 height 35
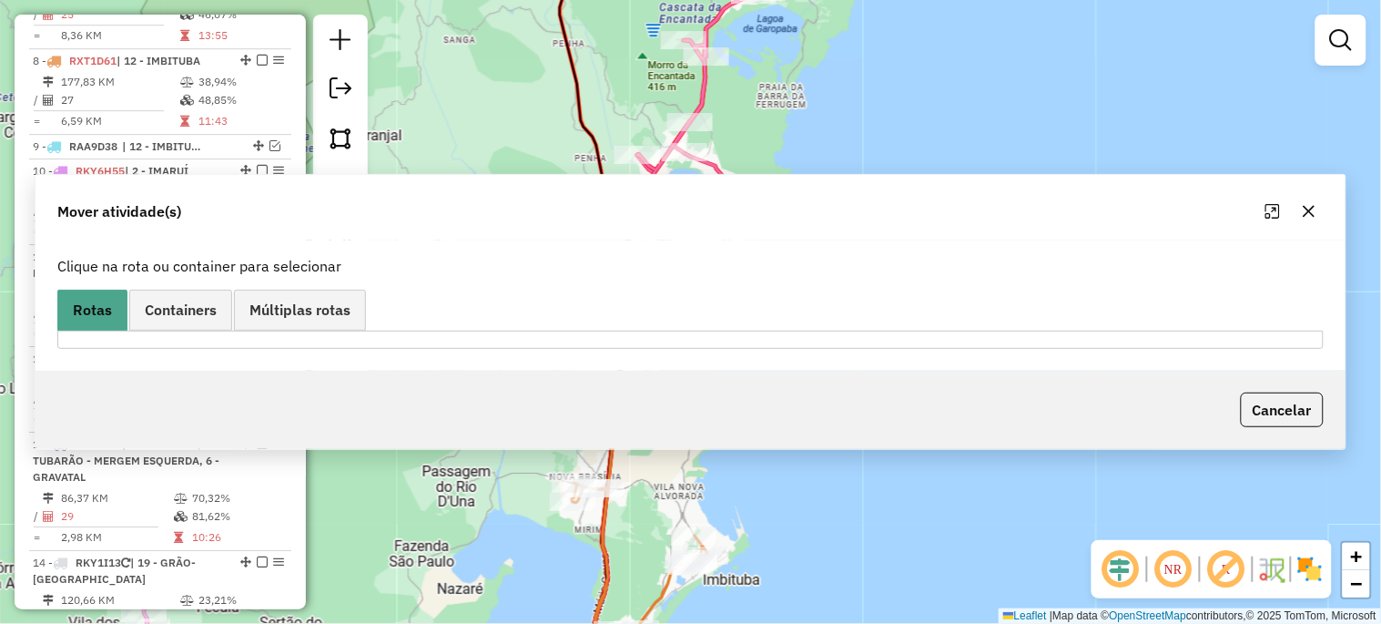
scroll to position [1203, 0]
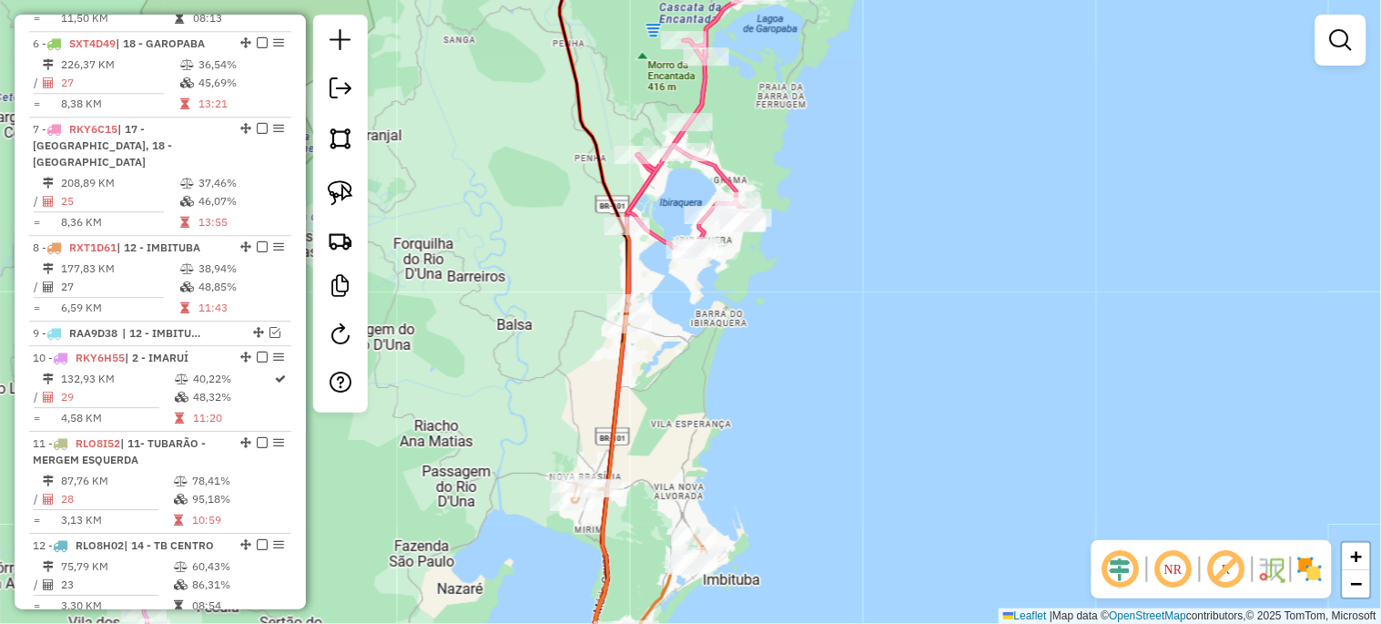
click at [680, 265] on div "Janela de atendimento Grade de atendimento Capacidade Transportadoras Veículos …" at bounding box center [690, 312] width 1381 height 624
select select "*********"
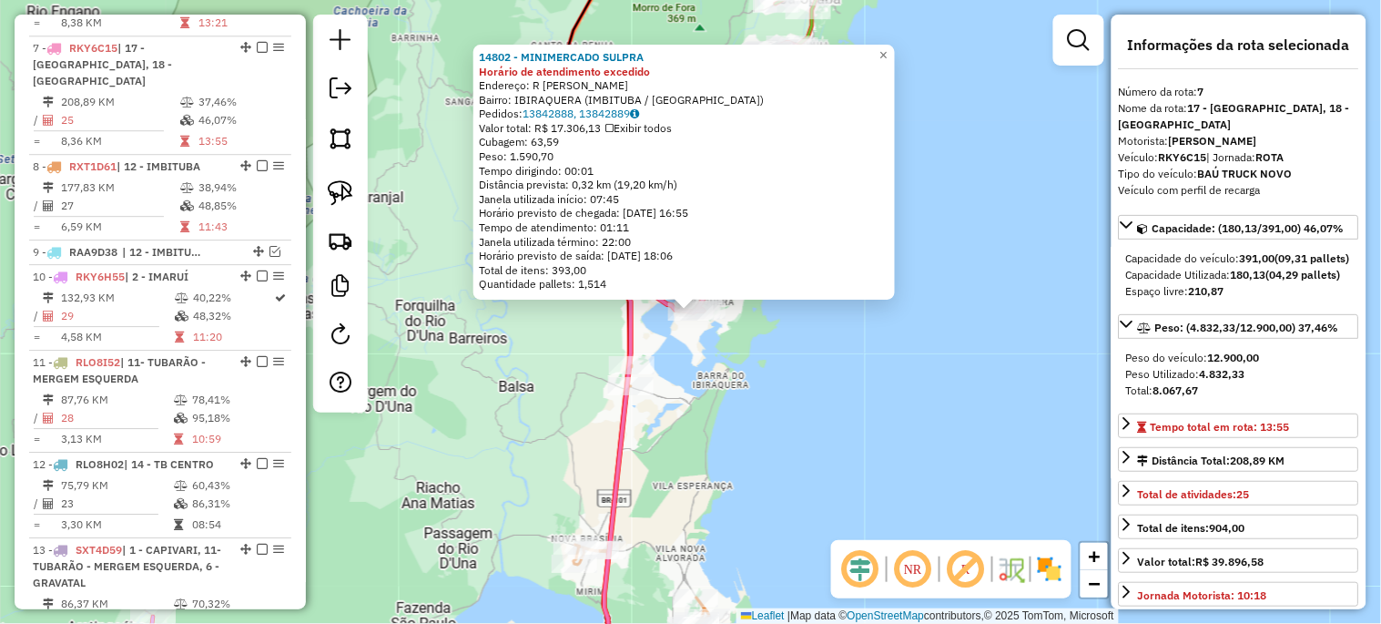
scroll to position [1288, 0]
click at [697, 488] on div "14802 - MINIMERCADO SULPRA Horário de atendimento excedido Endereço: R [PERSON_…" at bounding box center [690, 312] width 1381 height 624
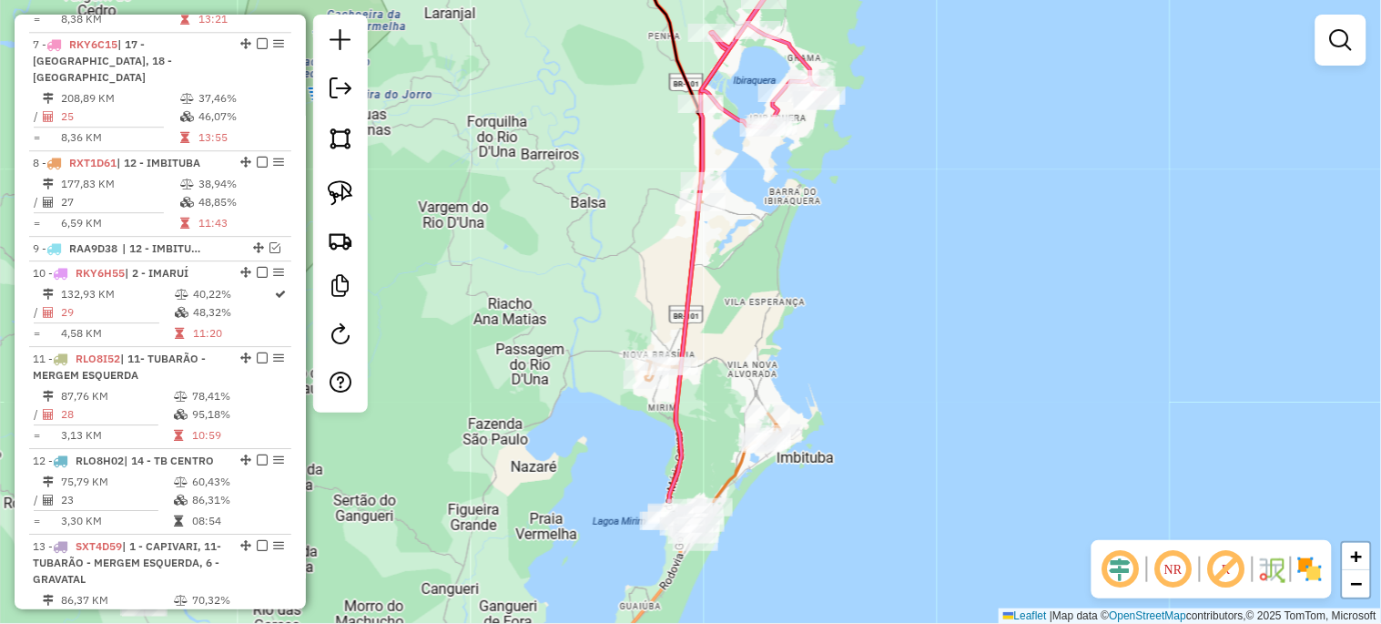
drag, startPoint x: 697, startPoint y: 488, endPoint x: 772, endPoint y: 298, distance: 204.4
click at [772, 298] on div "Janela de atendimento Grade de atendimento Capacidade Transportadoras Veículos …" at bounding box center [690, 312] width 1381 height 624
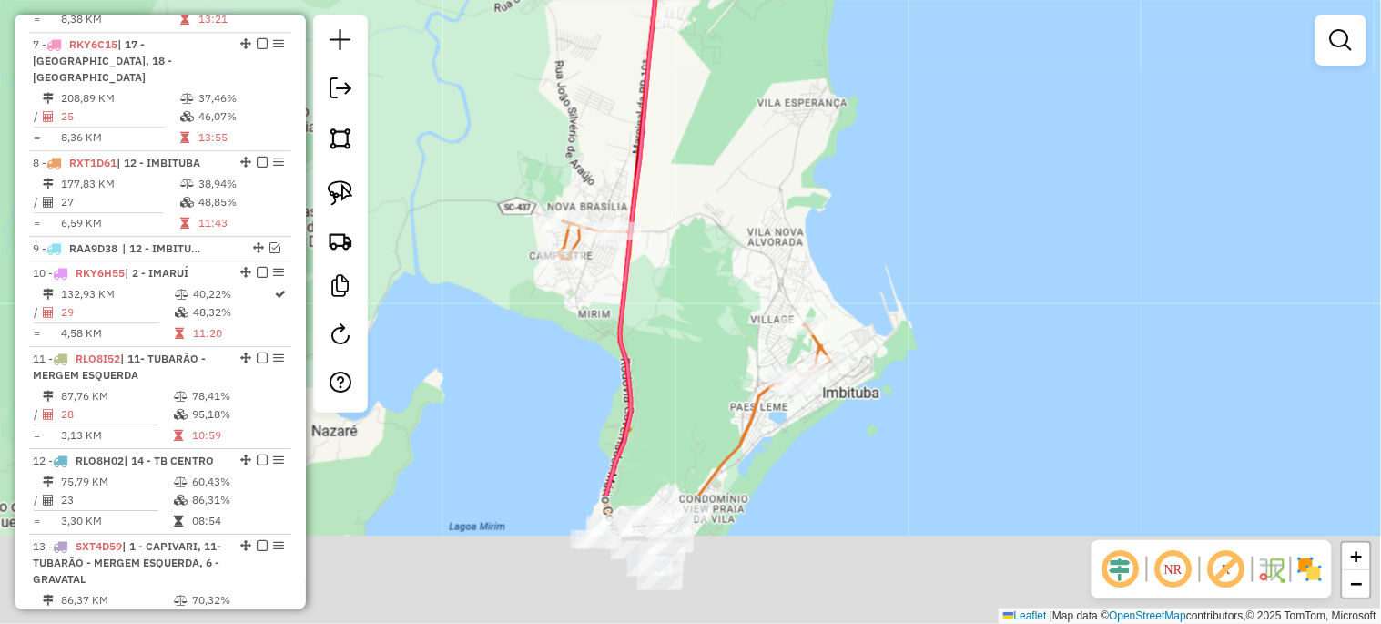
drag, startPoint x: 751, startPoint y: 471, endPoint x: 786, endPoint y: 259, distance: 214.0
click at [786, 265] on div "Janela de atendimento Grade de atendimento Capacidade Transportadoras Veículos …" at bounding box center [690, 312] width 1381 height 624
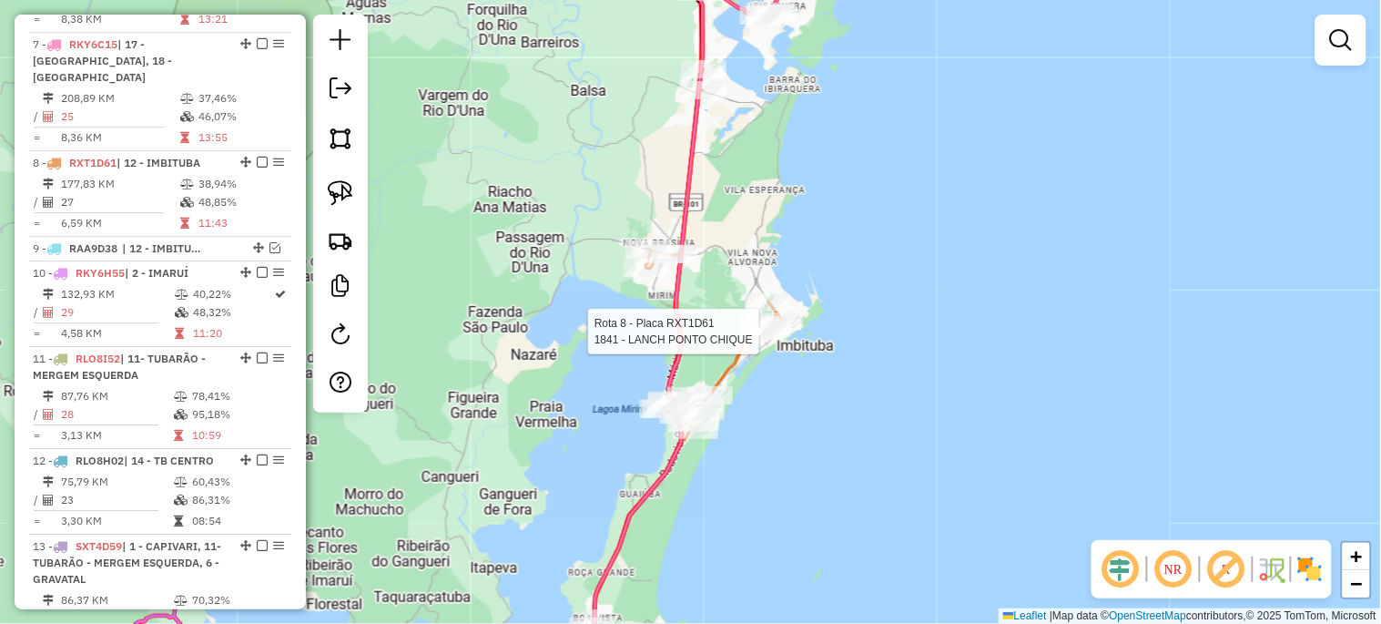
select select "*********"
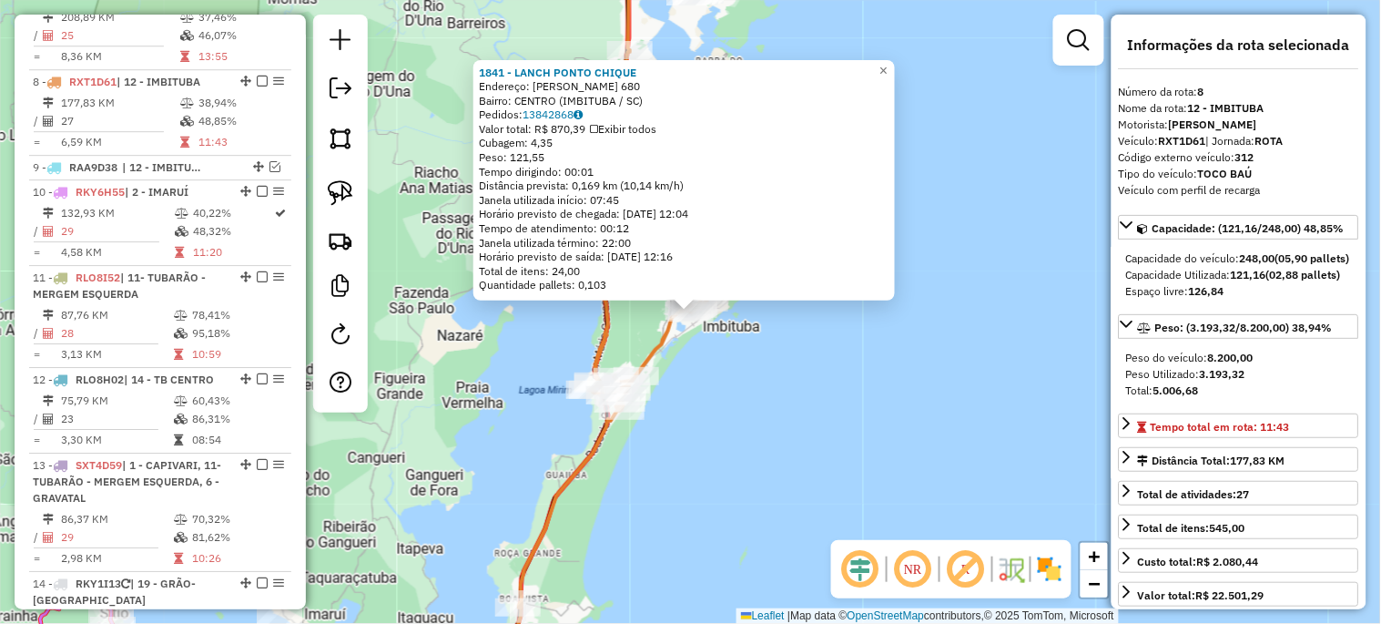
scroll to position [1390, 0]
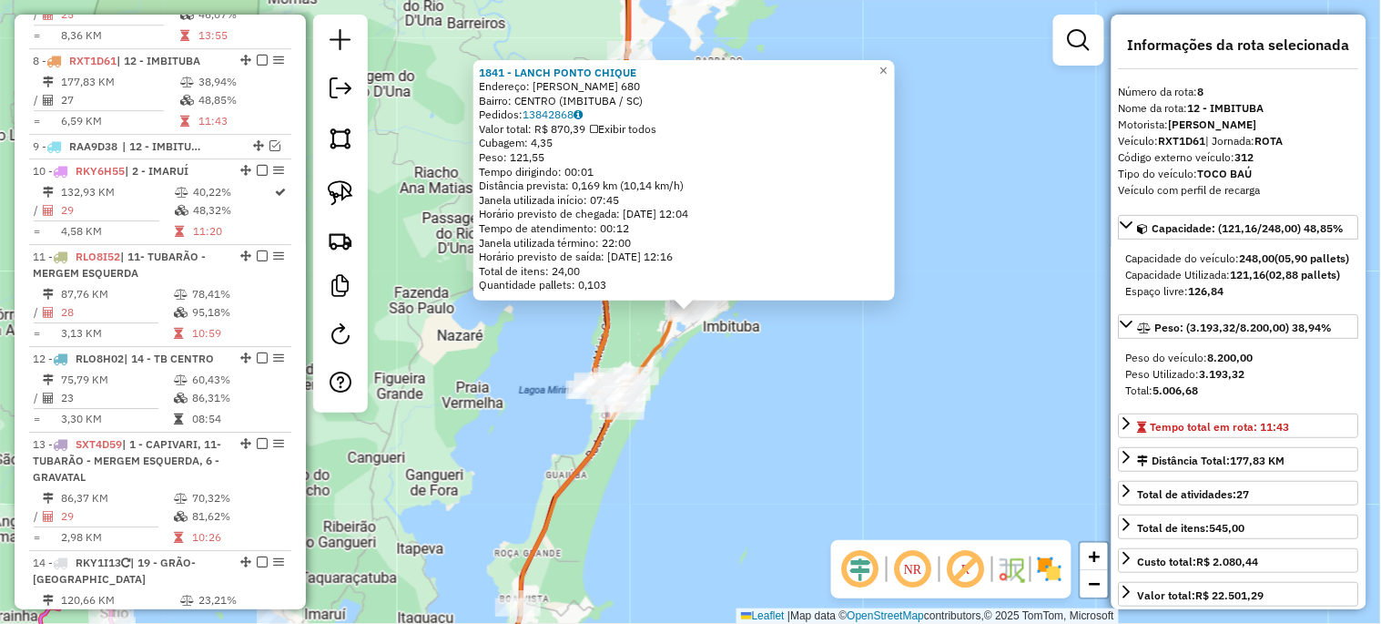
click at [811, 401] on div "1841 - LANCH PONTO CHIQUE Endereço: [PERSON_NAME] 680 Bairro: CENTRO (IMBITUBA …" at bounding box center [690, 312] width 1381 height 624
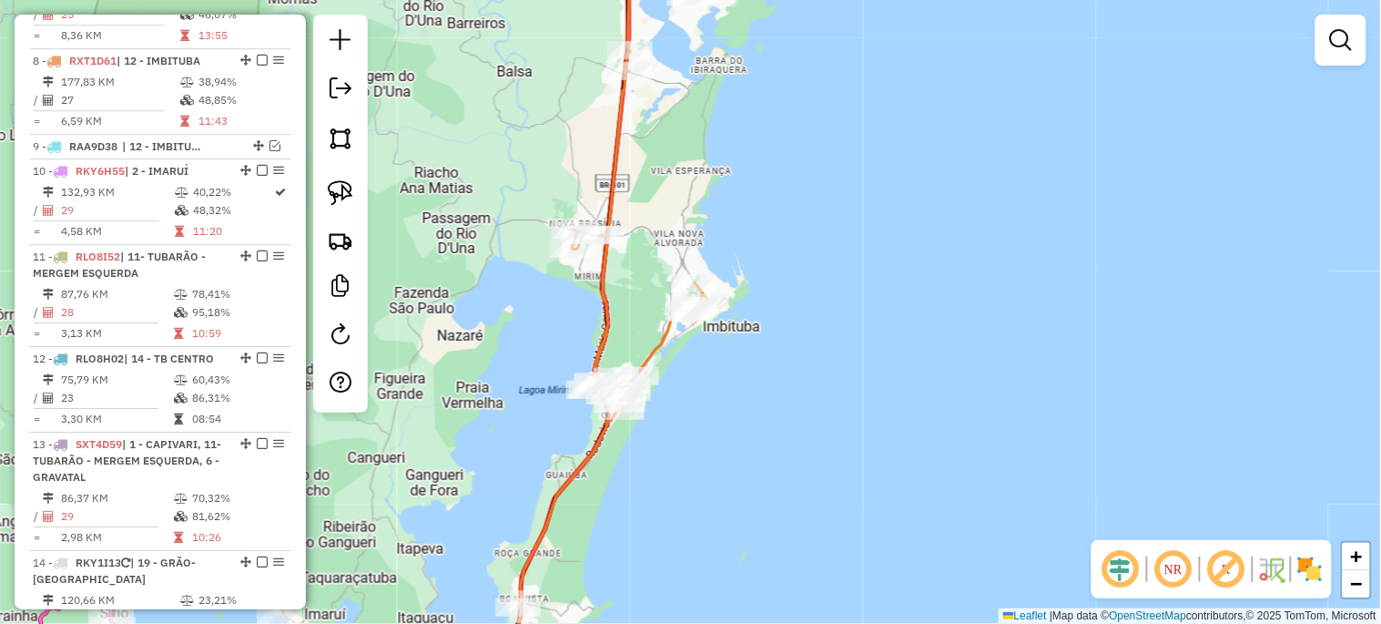
drag, startPoint x: 713, startPoint y: 559, endPoint x: 707, endPoint y: 579, distance: 20.8
click at [706, 583] on div "Janela de atendimento Grade de atendimento Capacidade Transportadoras Veículos …" at bounding box center [690, 312] width 1381 height 624
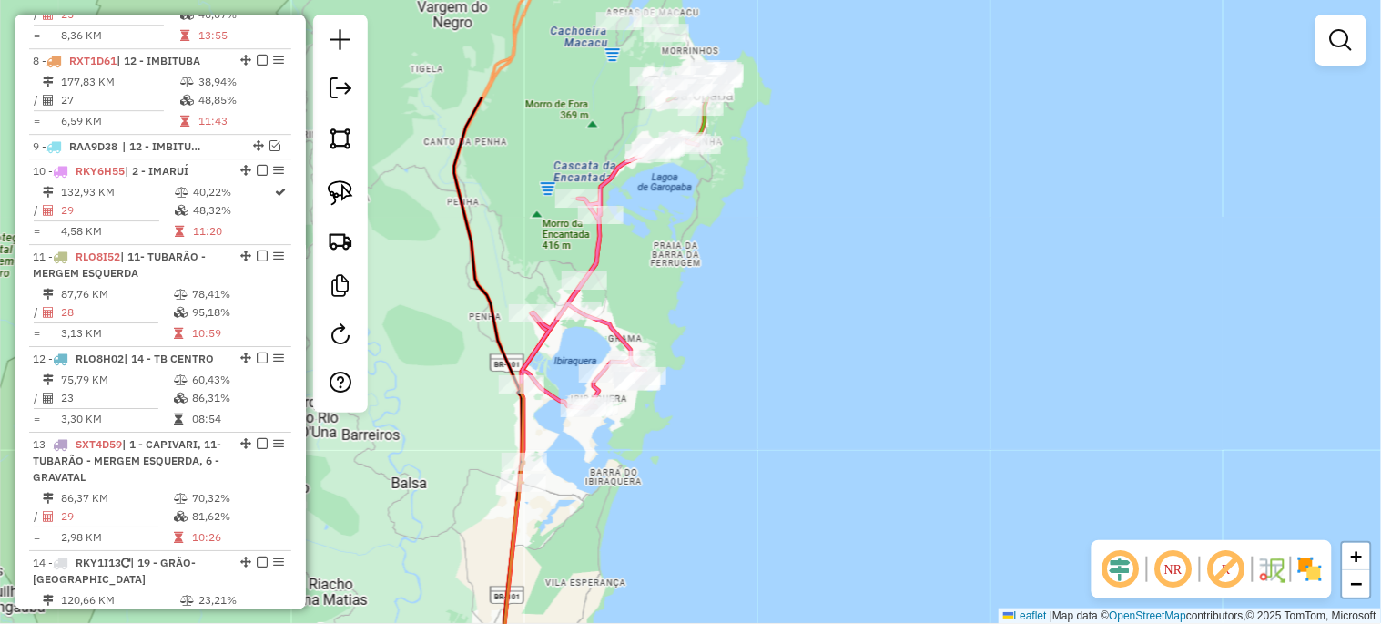
drag, startPoint x: 694, startPoint y: 438, endPoint x: 751, endPoint y: 563, distance: 137.3
click at [748, 566] on div "Janela de atendimento Grade de atendimento Capacidade Transportadoras Veículos …" at bounding box center [690, 312] width 1381 height 624
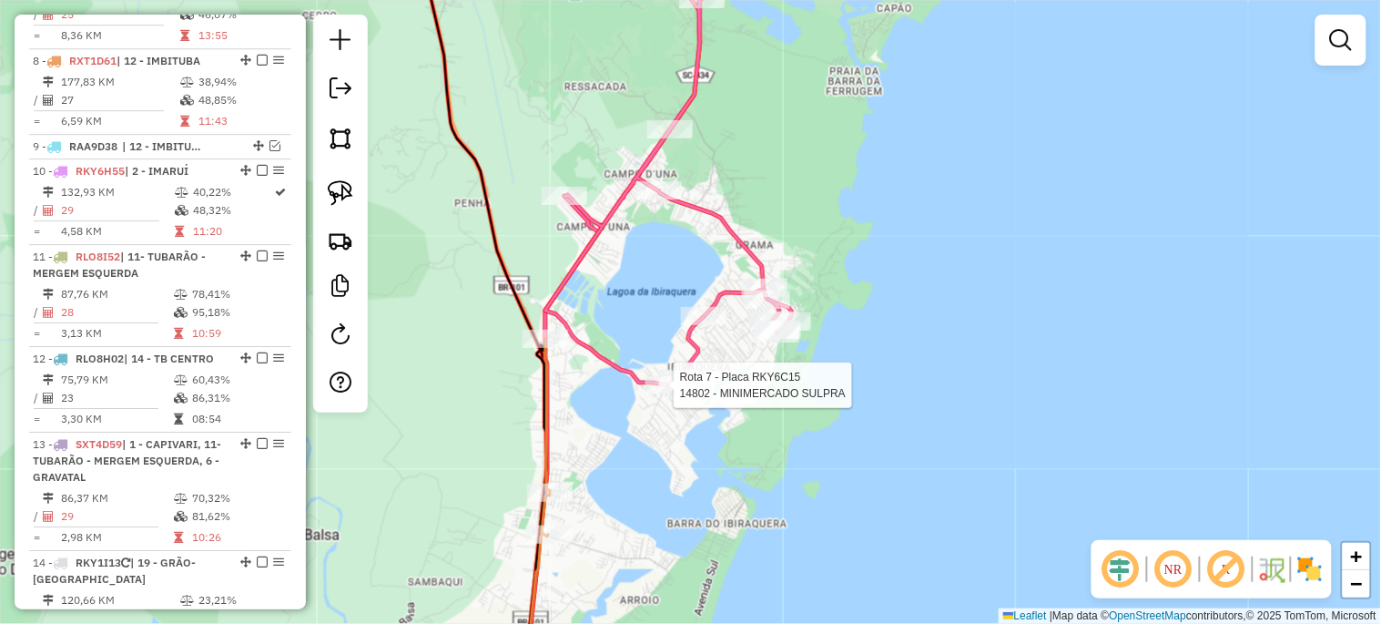
select select "*********"
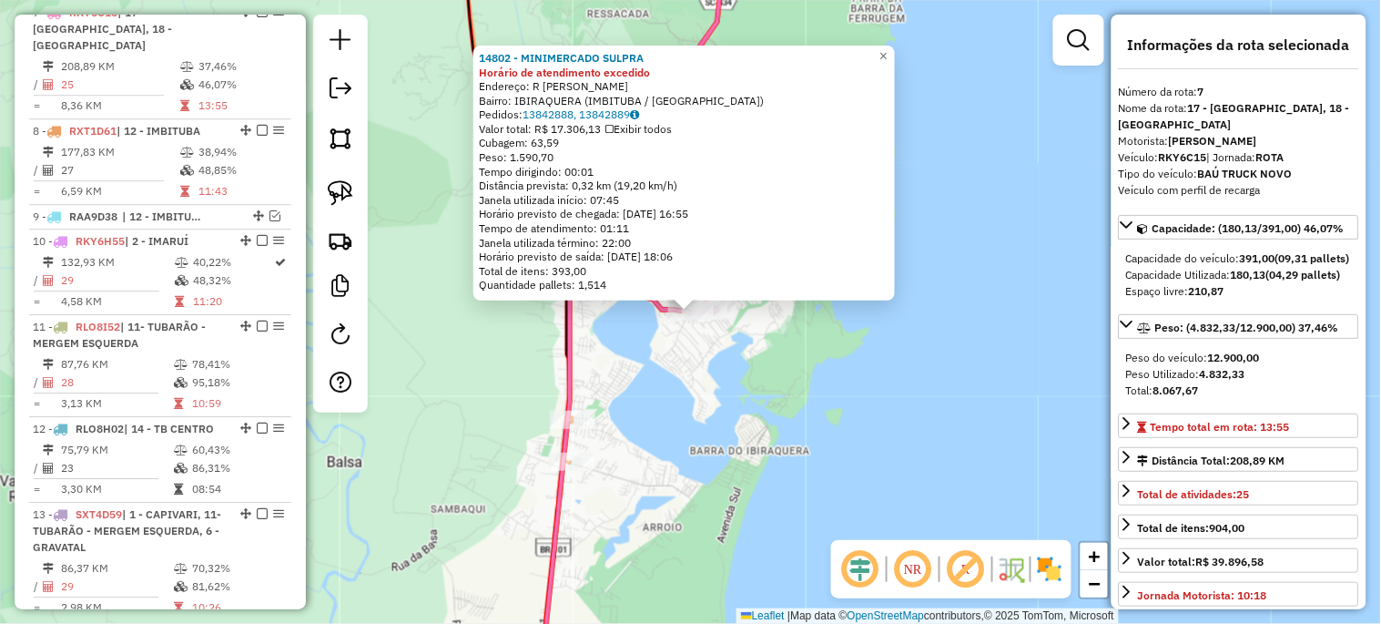
scroll to position [1288, 0]
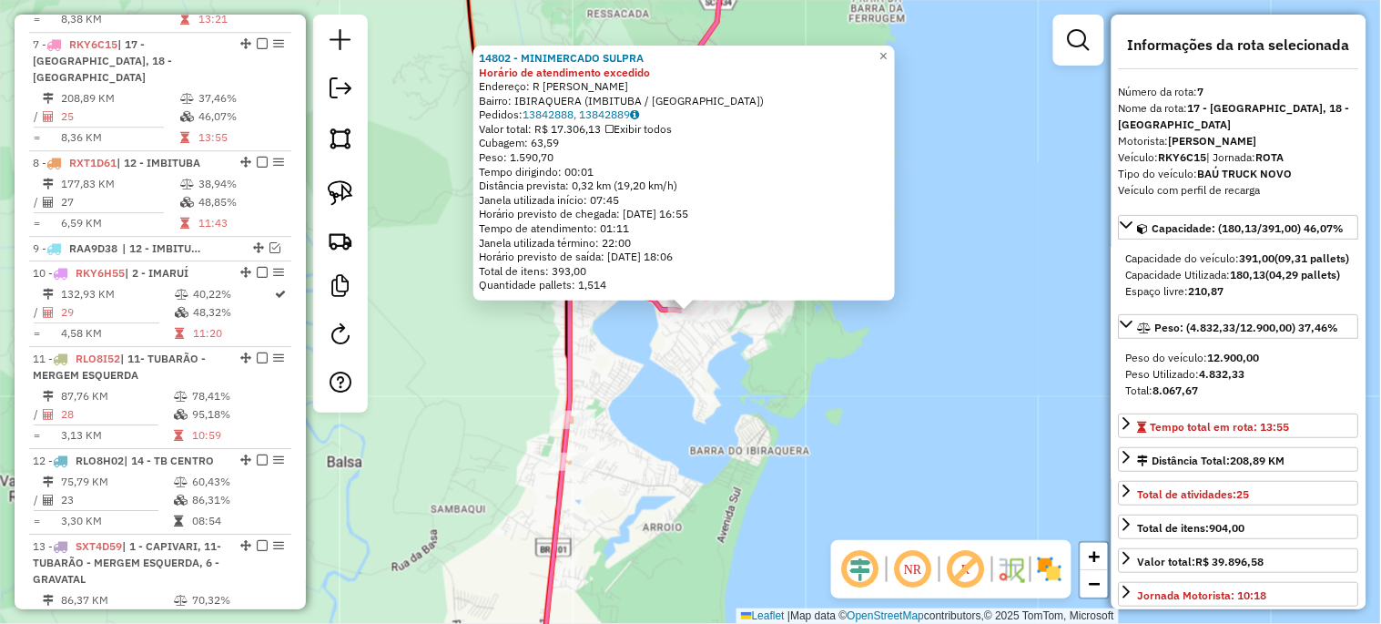
click at [658, 476] on div "14802 - MINIMERCADO SULPRA Horário de atendimento excedido Endereço: R [PERSON_…" at bounding box center [690, 312] width 1381 height 624
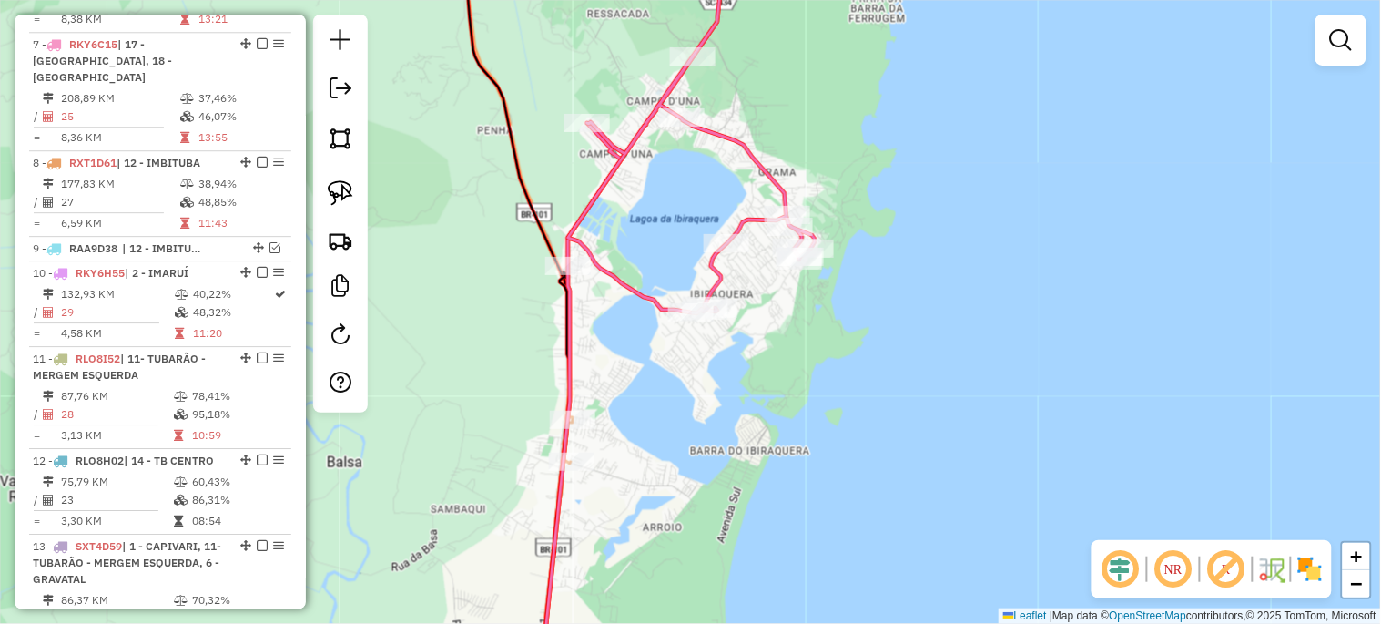
drag, startPoint x: 623, startPoint y: 543, endPoint x: 608, endPoint y: 612, distance: 69.8
click at [608, 604] on div "Janela de atendimento Grade de atendimento Capacidade Transportadoras Veículos …" at bounding box center [690, 312] width 1381 height 624
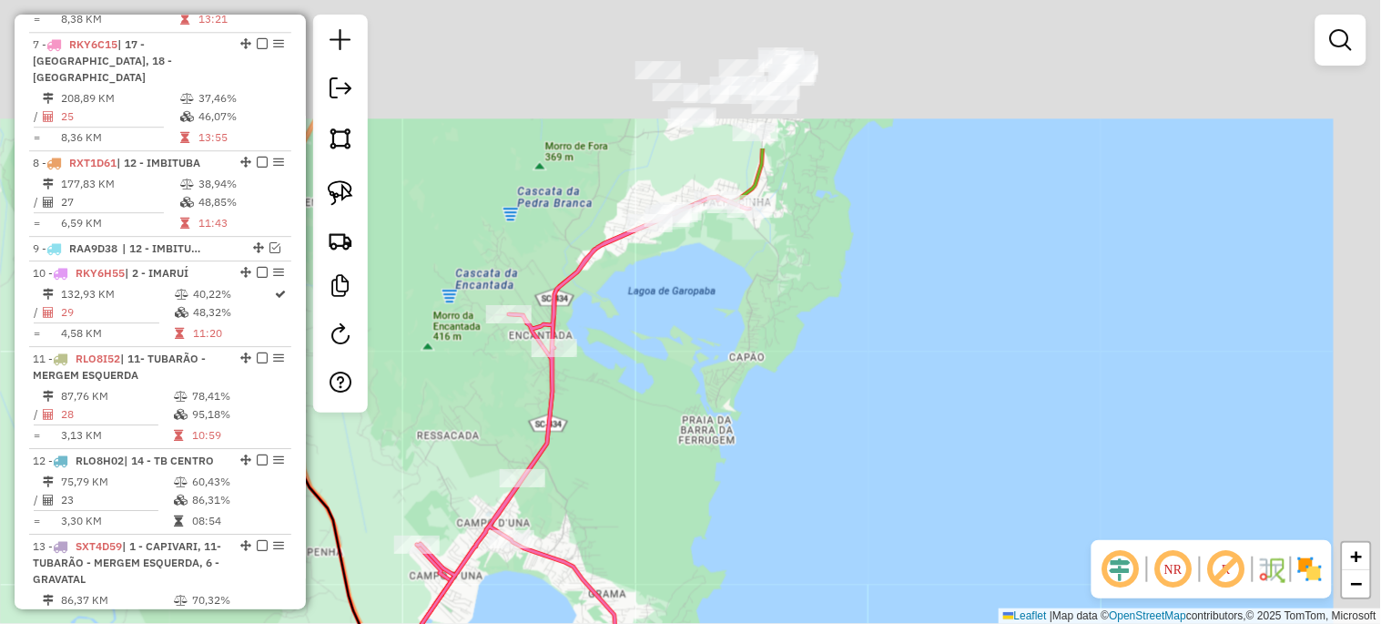
drag, startPoint x: 762, startPoint y: 305, endPoint x: 674, endPoint y: 502, distance: 215.5
click at [630, 559] on div "Janela de atendimento Grade de atendimento Capacidade Transportadoras Veículos …" at bounding box center [690, 312] width 1381 height 624
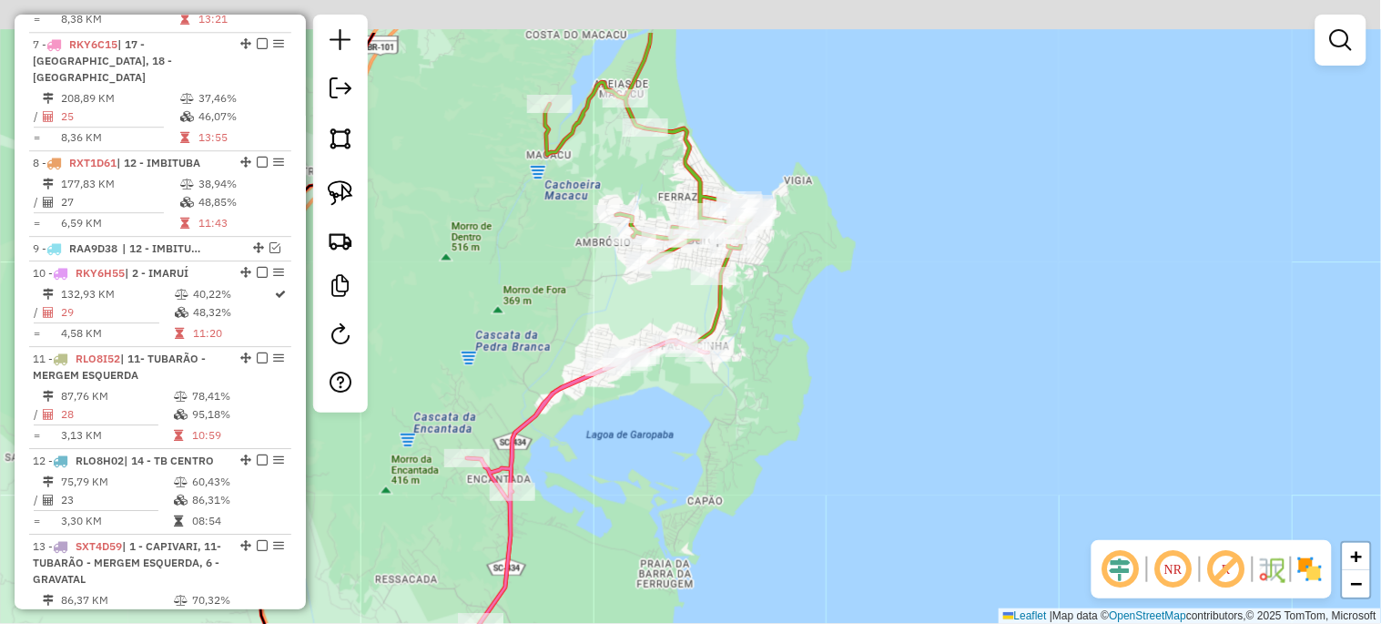
drag, startPoint x: 681, startPoint y: 455, endPoint x: 658, endPoint y: 610, distance: 156.4
click at [658, 610] on div "Janela de atendimento Grade de atendimento Capacidade Transportadoras Veículos …" at bounding box center [690, 312] width 1381 height 624
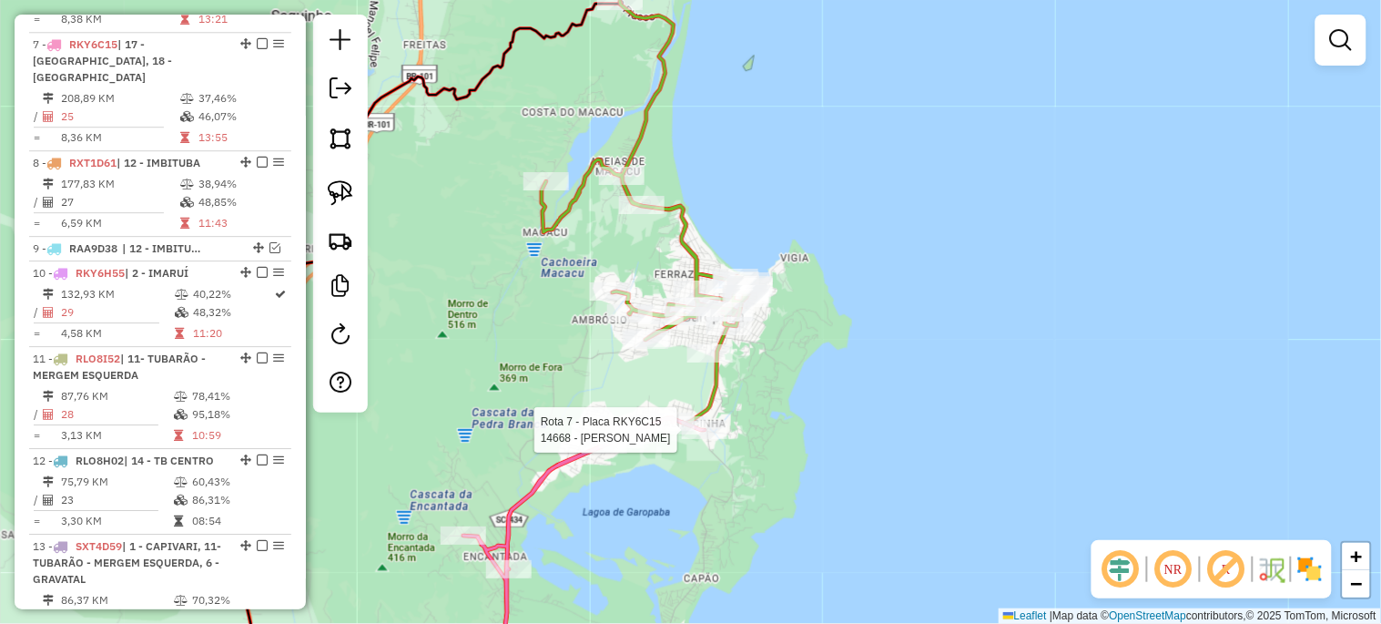
select select "*********"
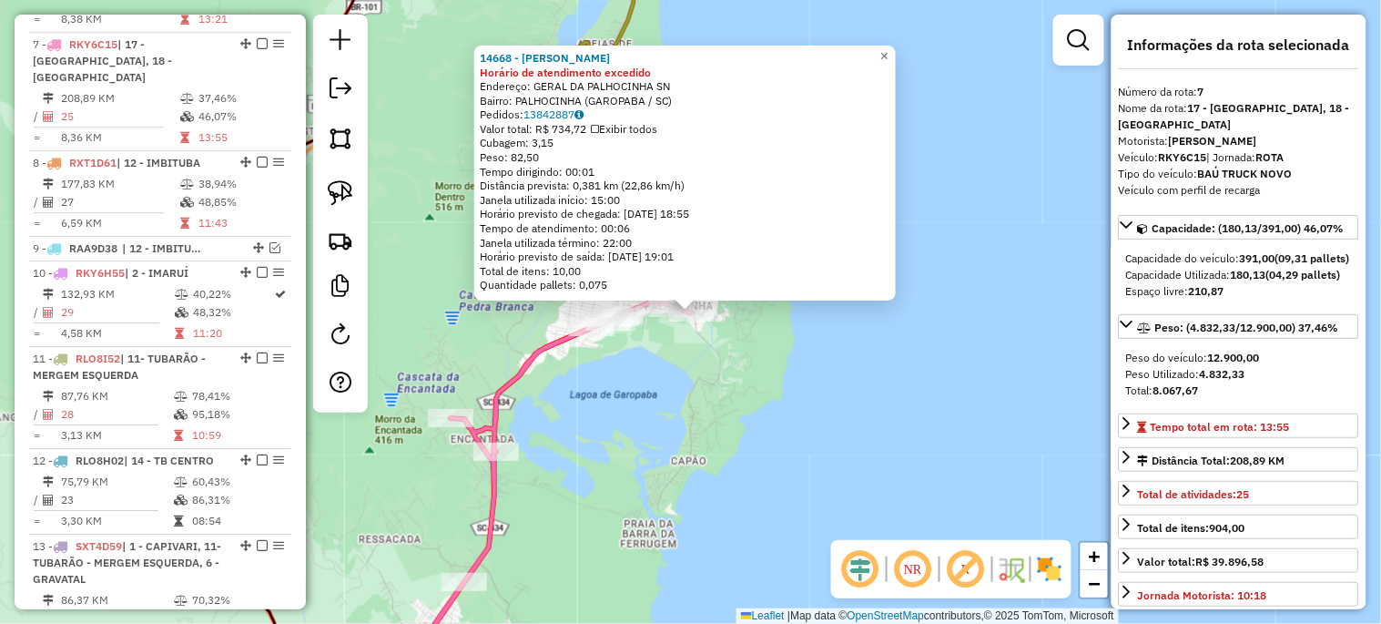
click at [686, 470] on div "14668 - MERCADO PACHECO Horário de atendimento excedido Endereço: GERAL DA PALH…" at bounding box center [690, 312] width 1381 height 624
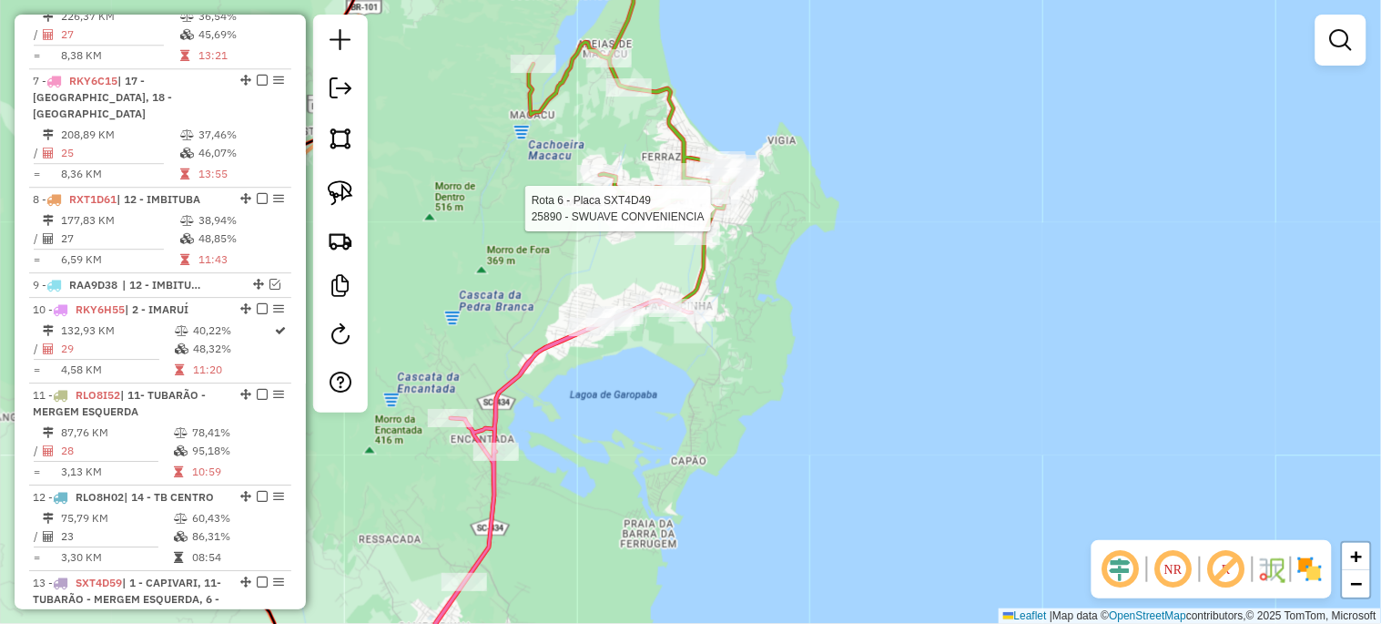
select select "*********"
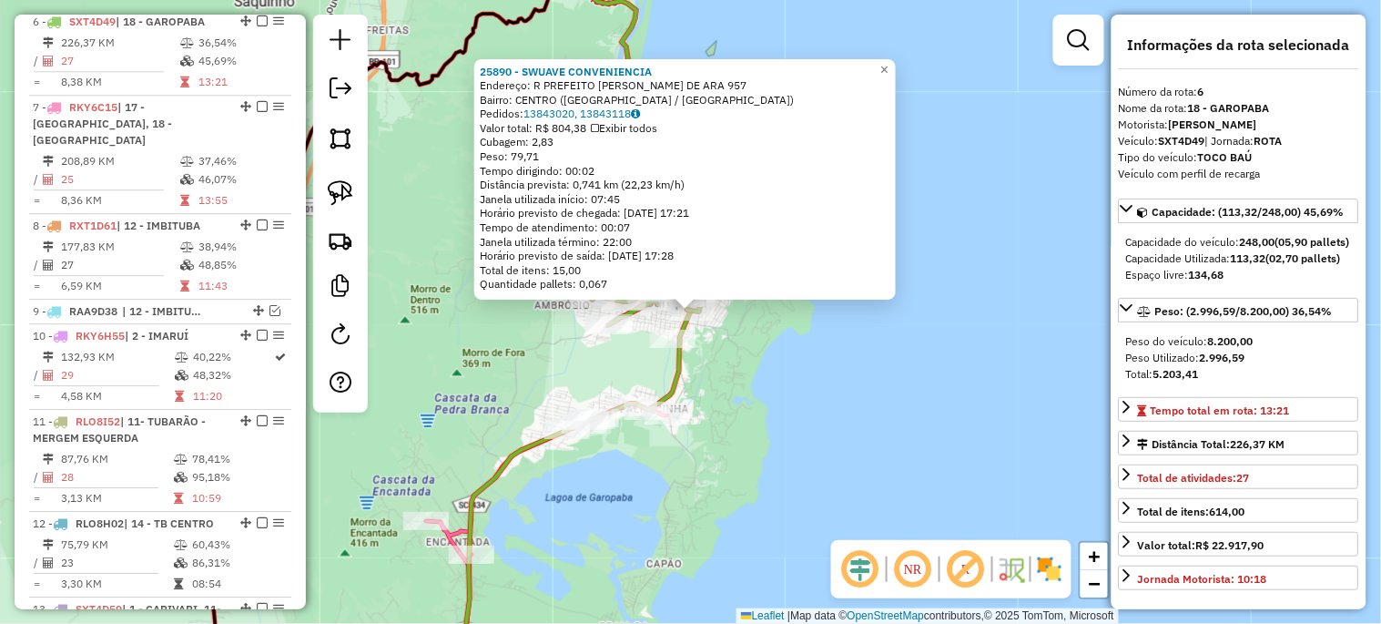
scroll to position [1203, 0]
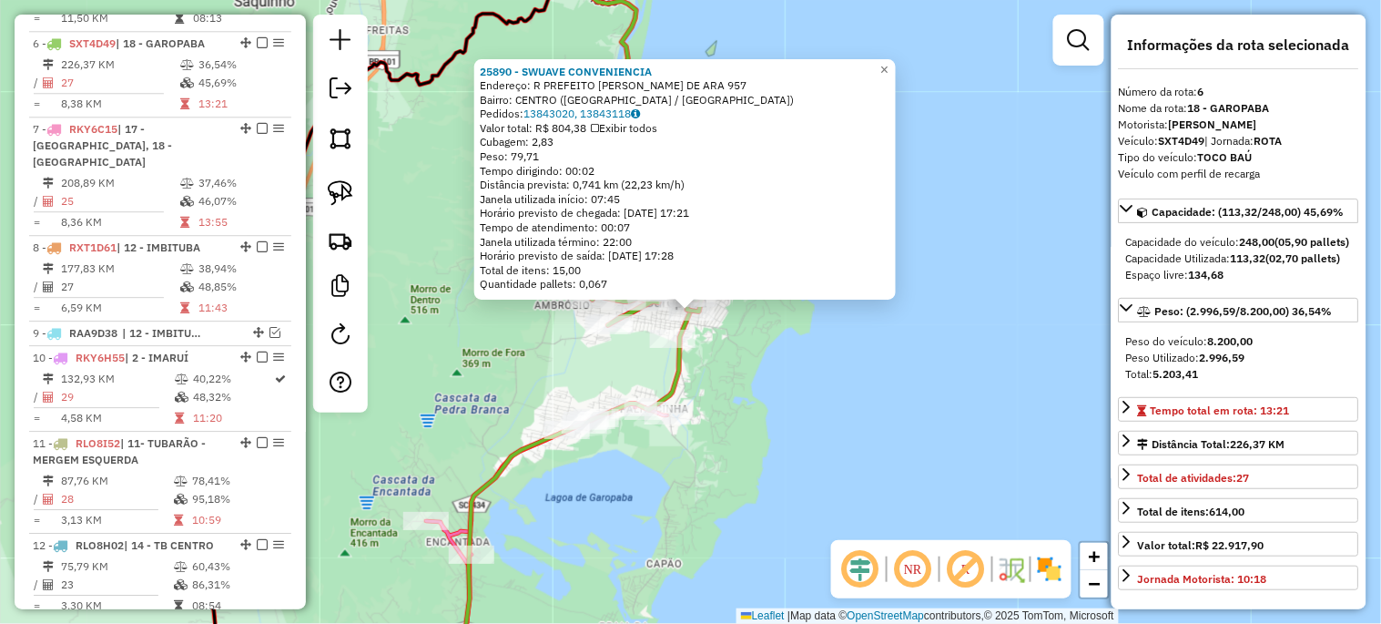
click at [759, 326] on div "25890 - SWUAVE CONVENIENCIA Endereço: R PREFEITO [PERSON_NAME] DE ARA 957 Bairr…" at bounding box center [690, 312] width 1381 height 624
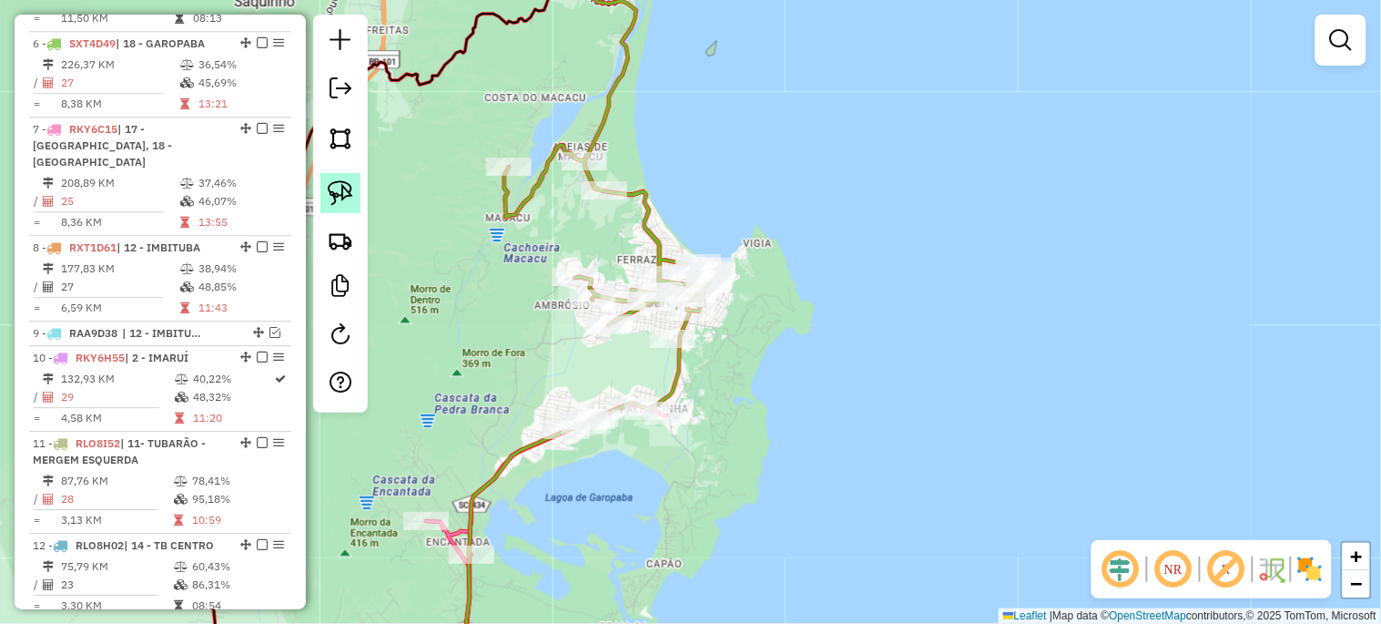
click at [322, 192] on link at bounding box center [340, 193] width 40 height 40
drag, startPoint x: 646, startPoint y: 443, endPoint x: 708, endPoint y: 437, distance: 62.2
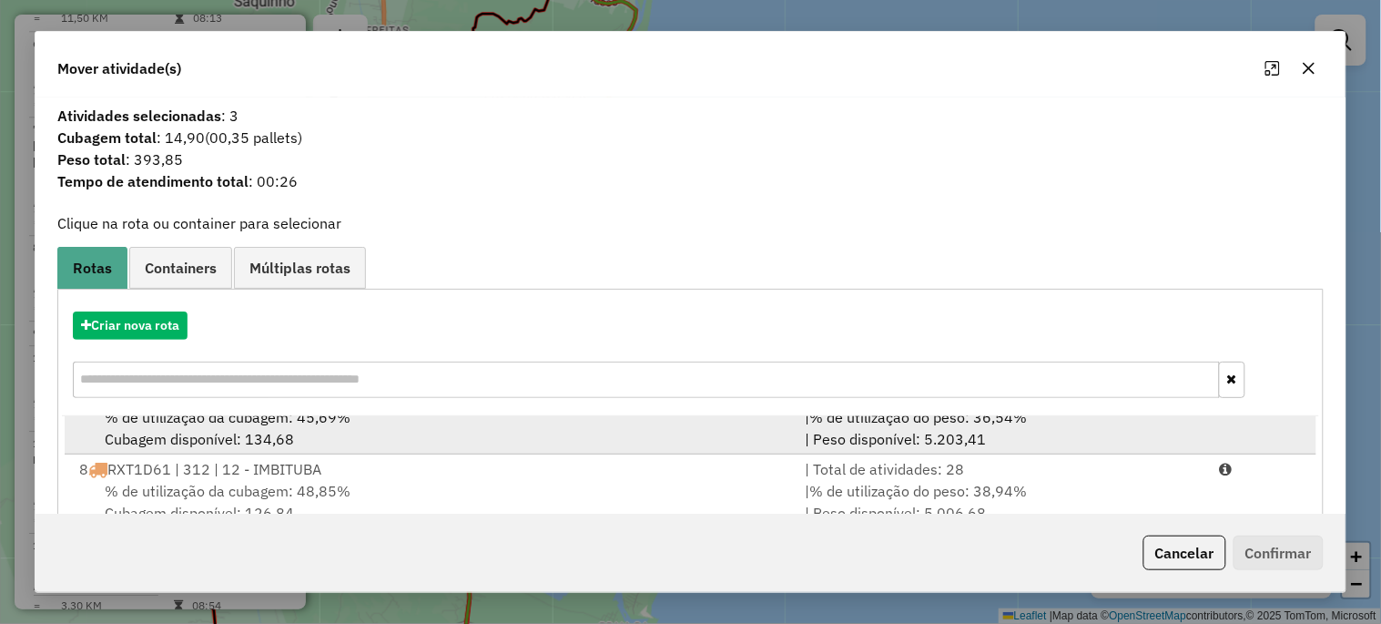
click at [348, 435] on div "% de utilização da cubagem: 45,69% Cubagem disponível: 134,68" at bounding box center [430, 428] width 725 height 44
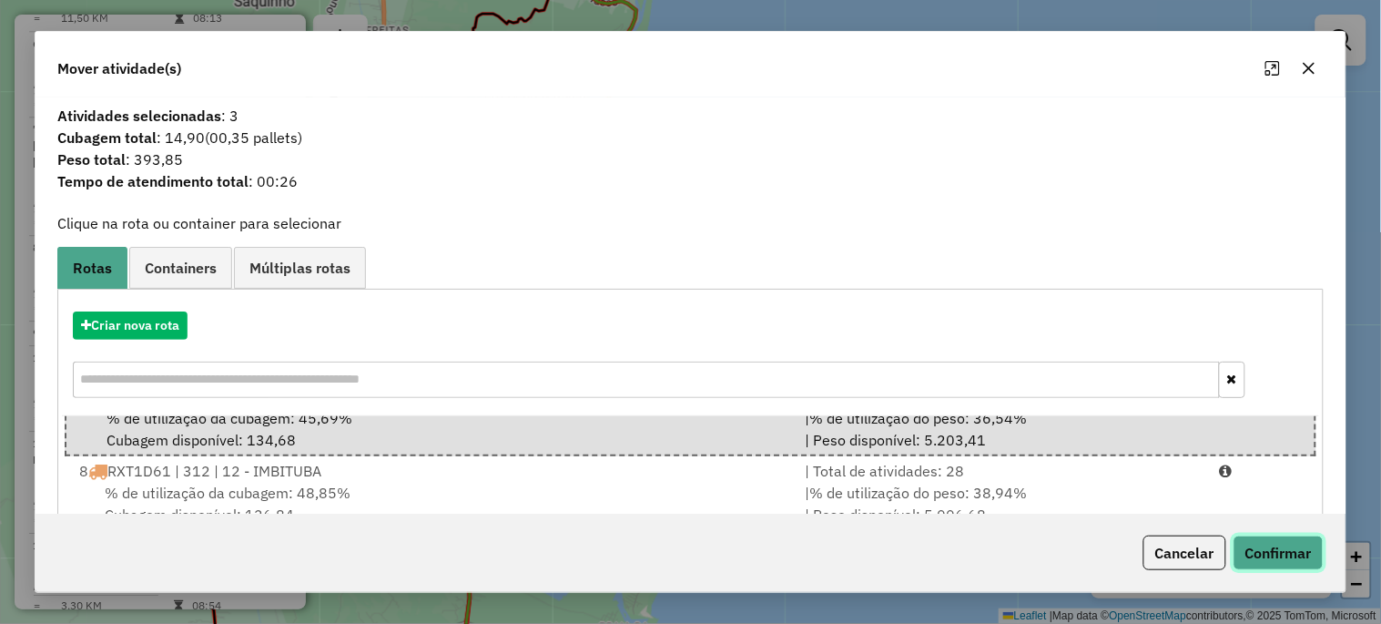
click at [1267, 549] on button "Confirmar" at bounding box center [1278, 552] width 90 height 35
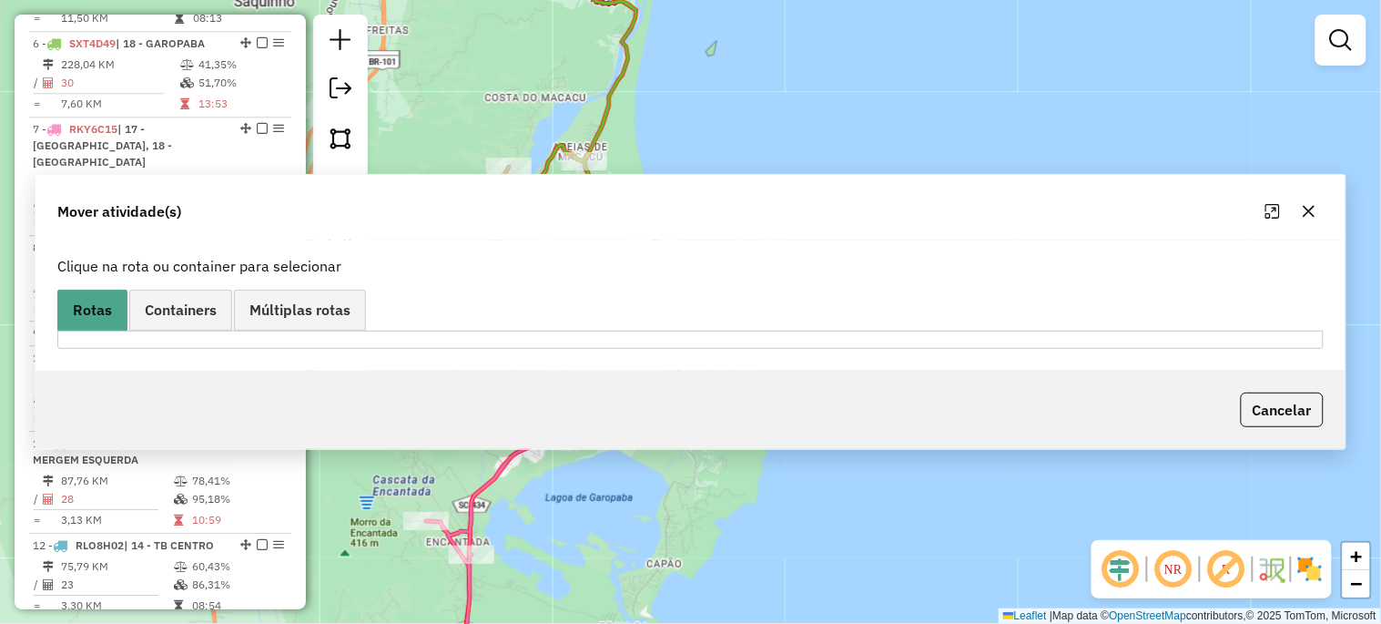
scroll to position [1016, 0]
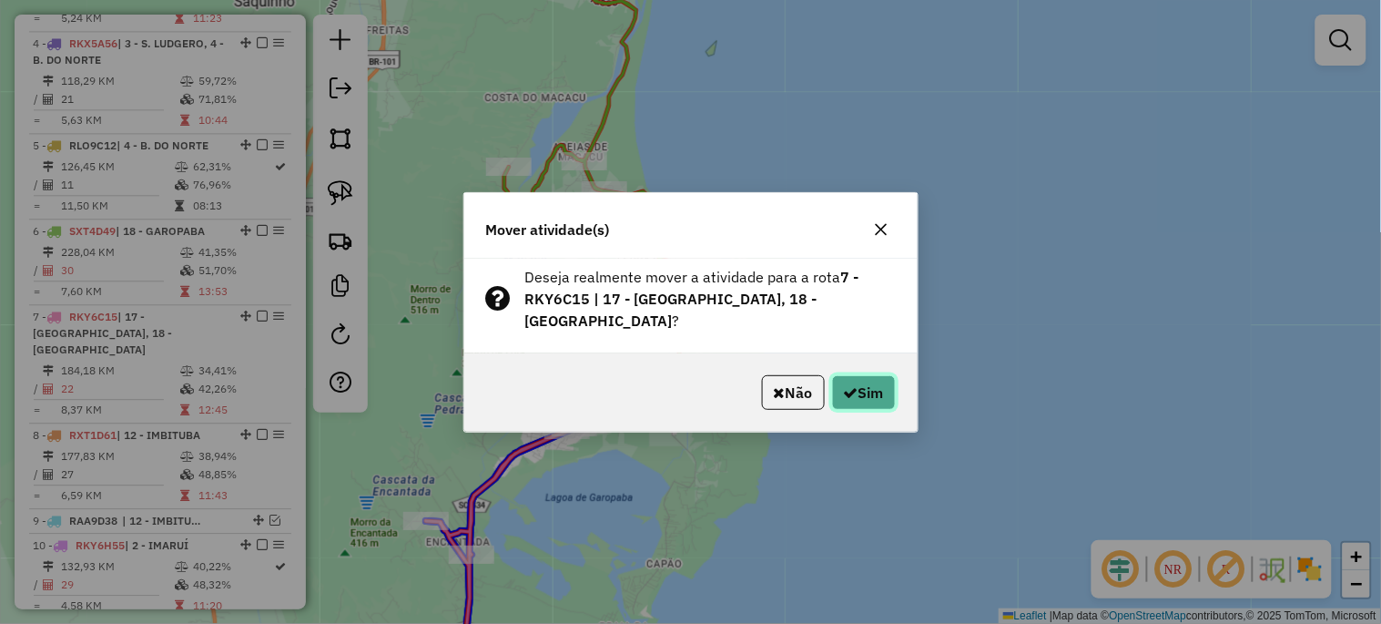
click at [847, 385] on icon "button" at bounding box center [851, 392] width 15 height 15
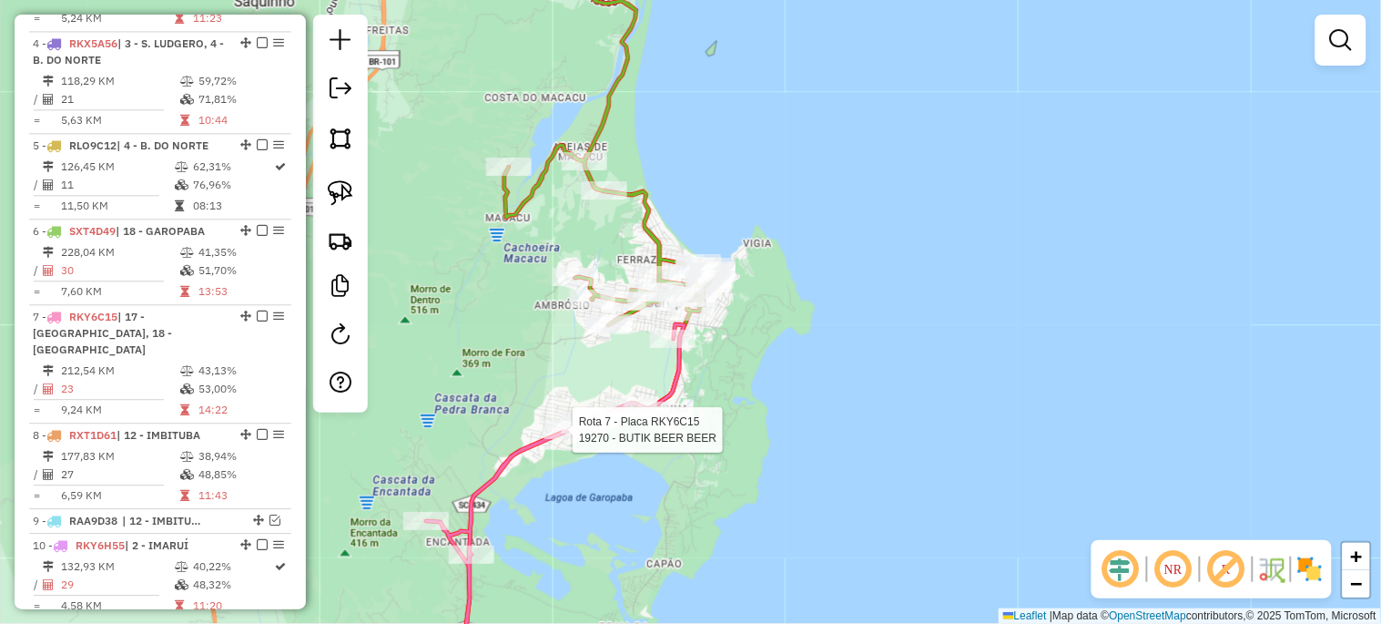
select select "*********"
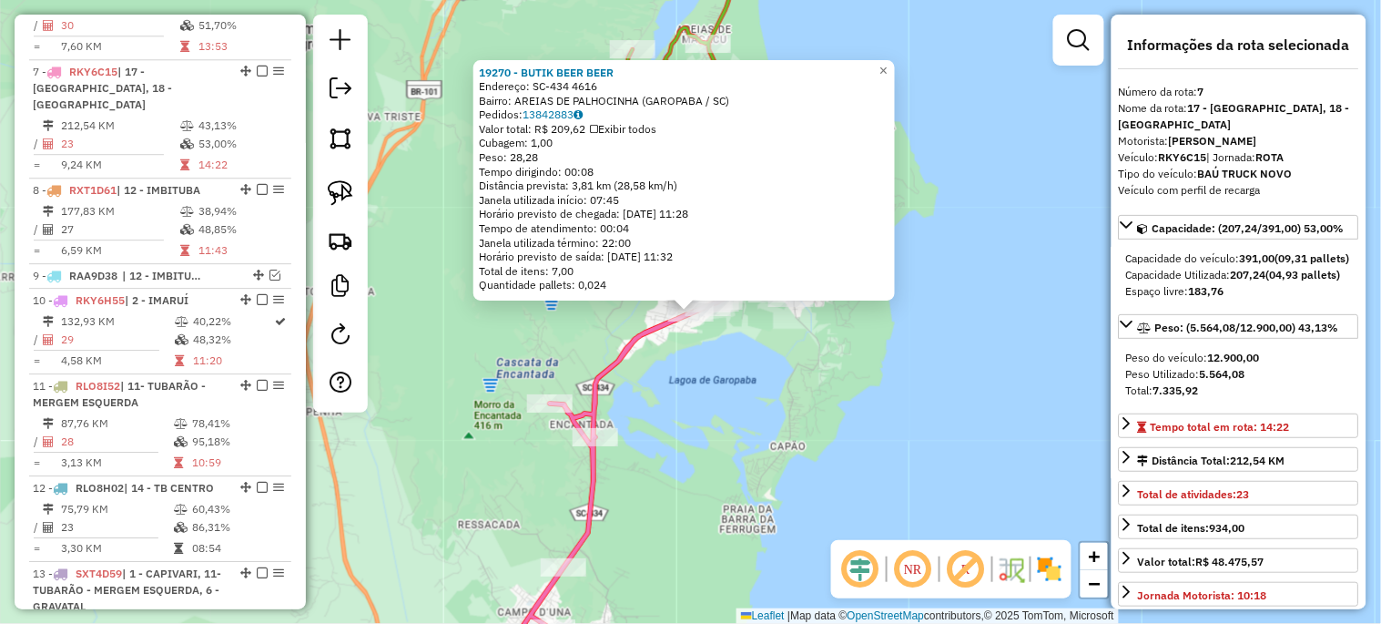
scroll to position [1288, 0]
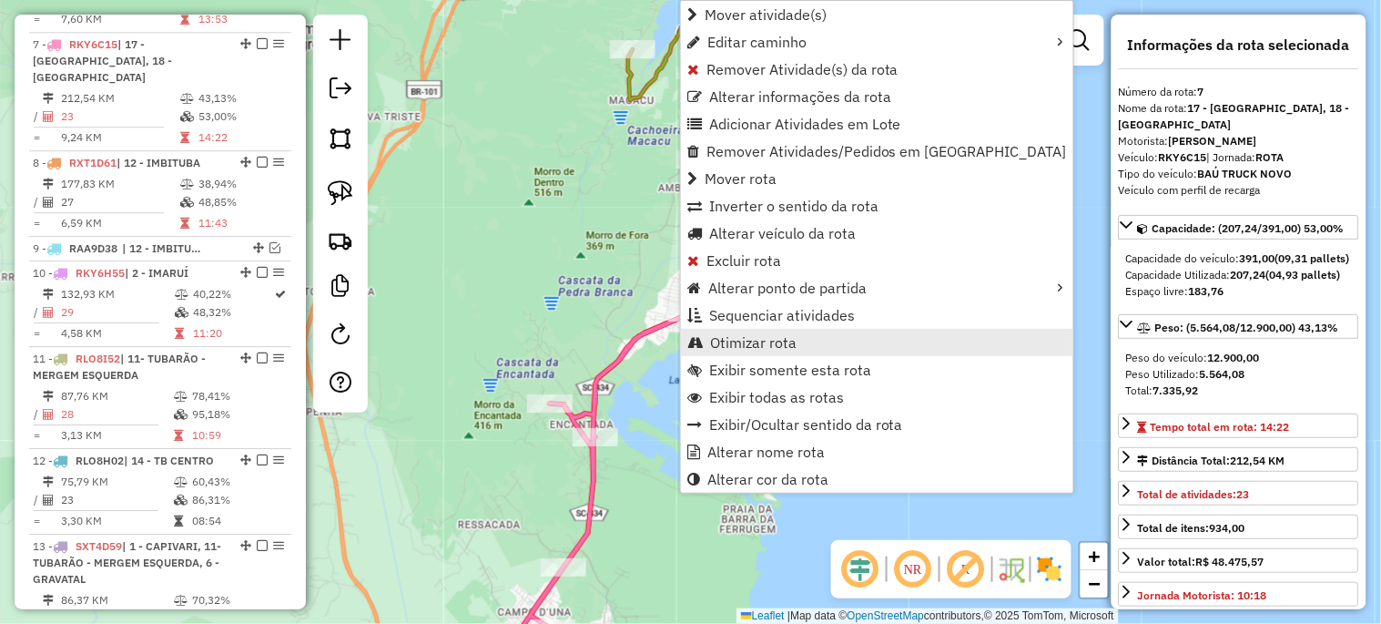
click at [725, 339] on span "Otimizar rota" at bounding box center [753, 342] width 86 height 15
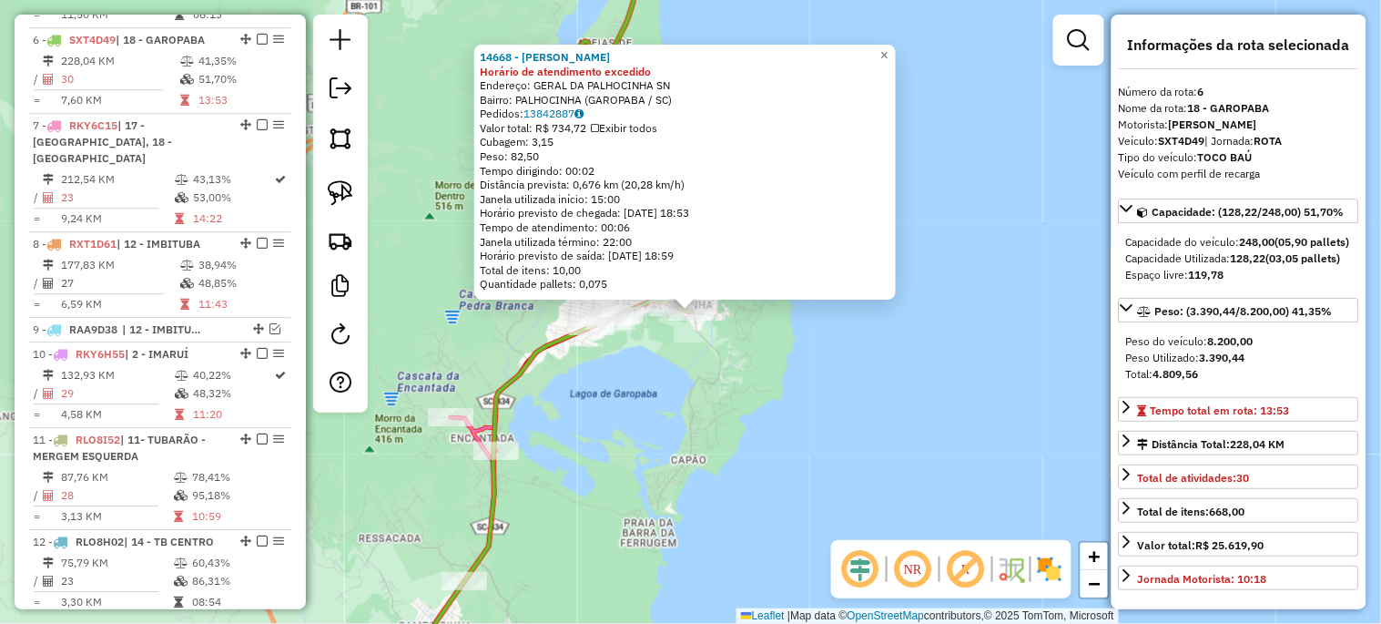
scroll to position [1203, 0]
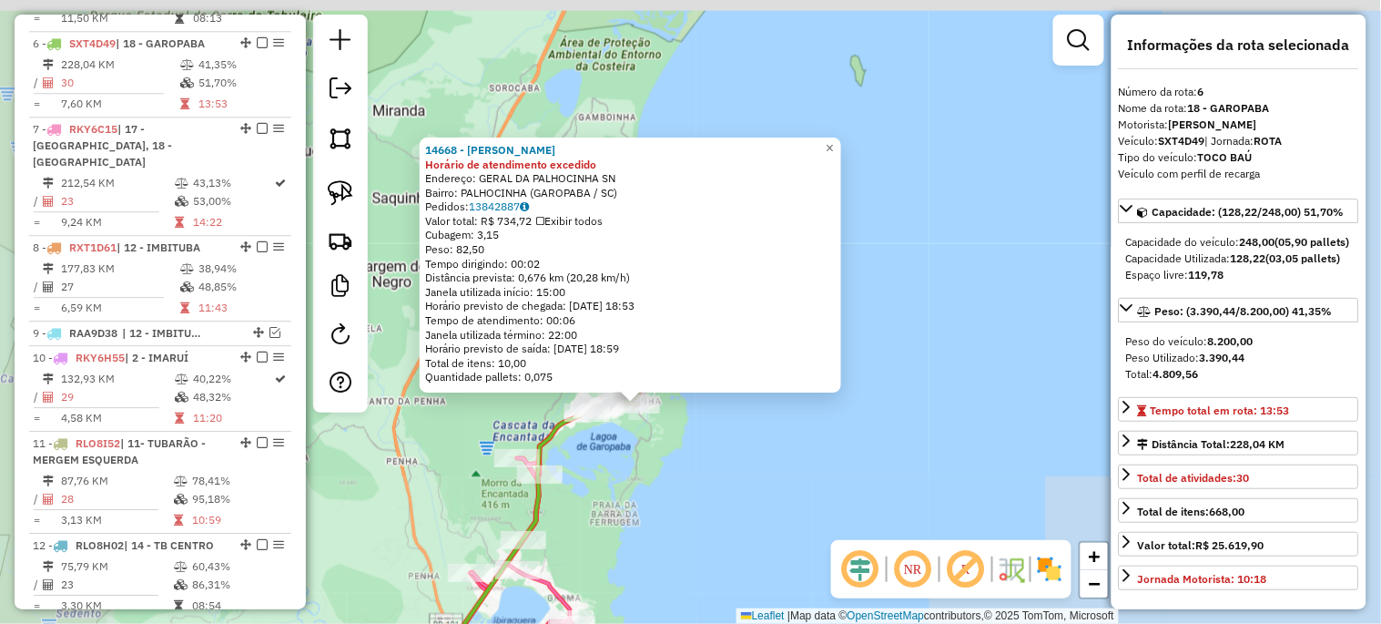
drag, startPoint x: 570, startPoint y: 552, endPoint x: 624, endPoint y: 267, distance: 290.1
click at [620, 274] on div "14668 - MERCADO PACHECO Horário de atendimento excedido Endereço: GERAL DA PALH…" at bounding box center [690, 312] width 1381 height 624
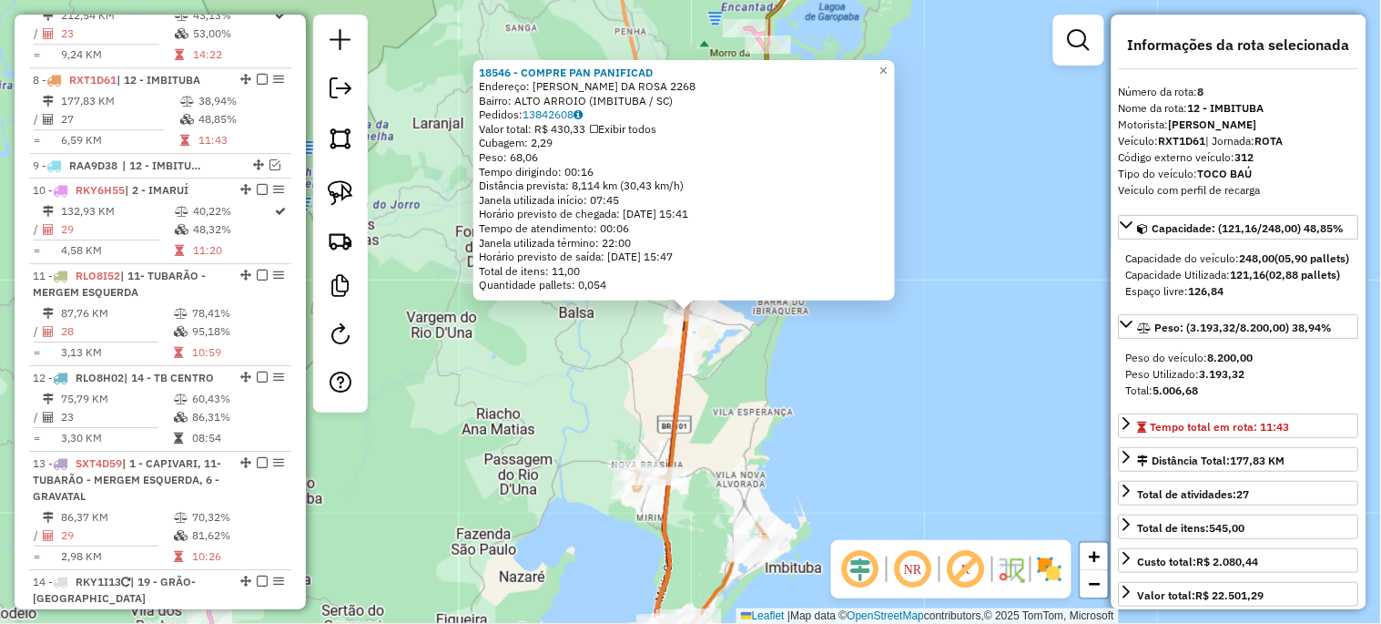
scroll to position [1390, 0]
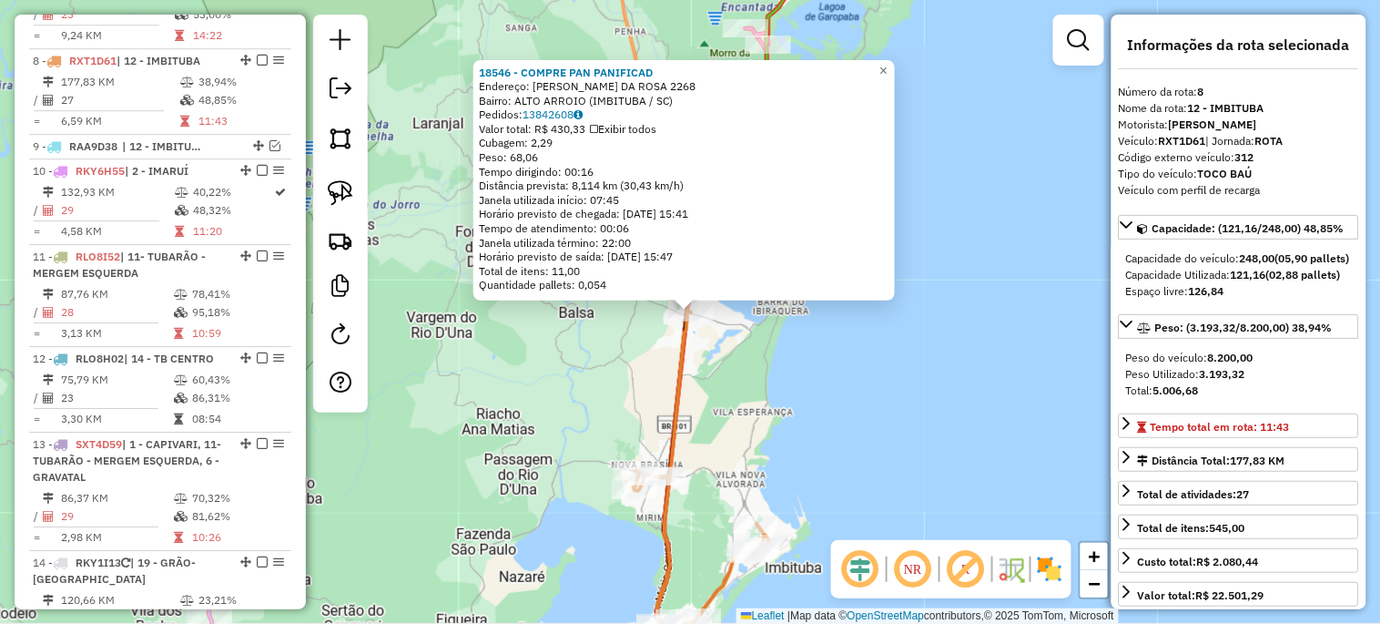
click at [753, 415] on div "18546 - COMPRE PAN PANIFICAD Endereço: ATAIDE MANOEL DA ROSA 2268 Bairro: ALTO …" at bounding box center [690, 312] width 1381 height 624
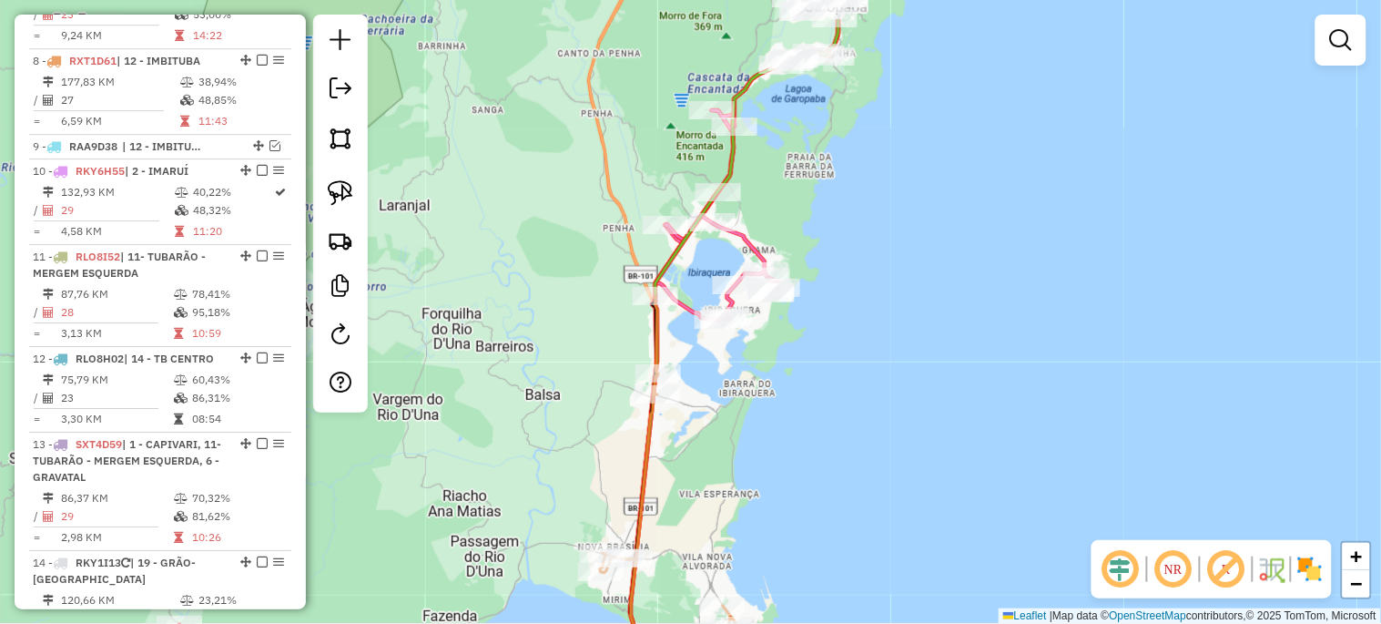
drag, startPoint x: 753, startPoint y: 366, endPoint x: 683, endPoint y: 521, distance: 169.9
click at [683, 521] on div "Janela de atendimento Grade de atendimento Capacidade Transportadoras Veículos …" at bounding box center [690, 312] width 1381 height 624
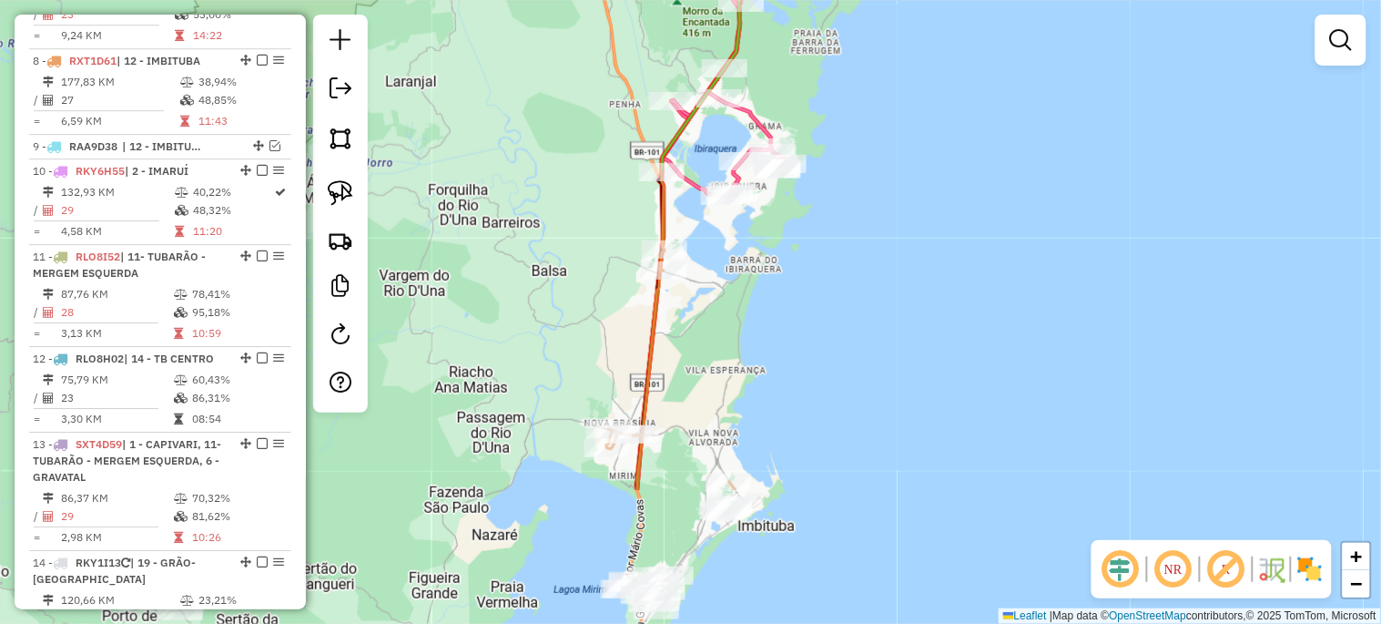
drag, startPoint x: 643, startPoint y: 512, endPoint x: 685, endPoint y: 277, distance: 238.7
click at [685, 297] on div "Janela de atendimento Grade de atendimento Capacidade Transportadoras Veículos …" at bounding box center [690, 312] width 1381 height 624
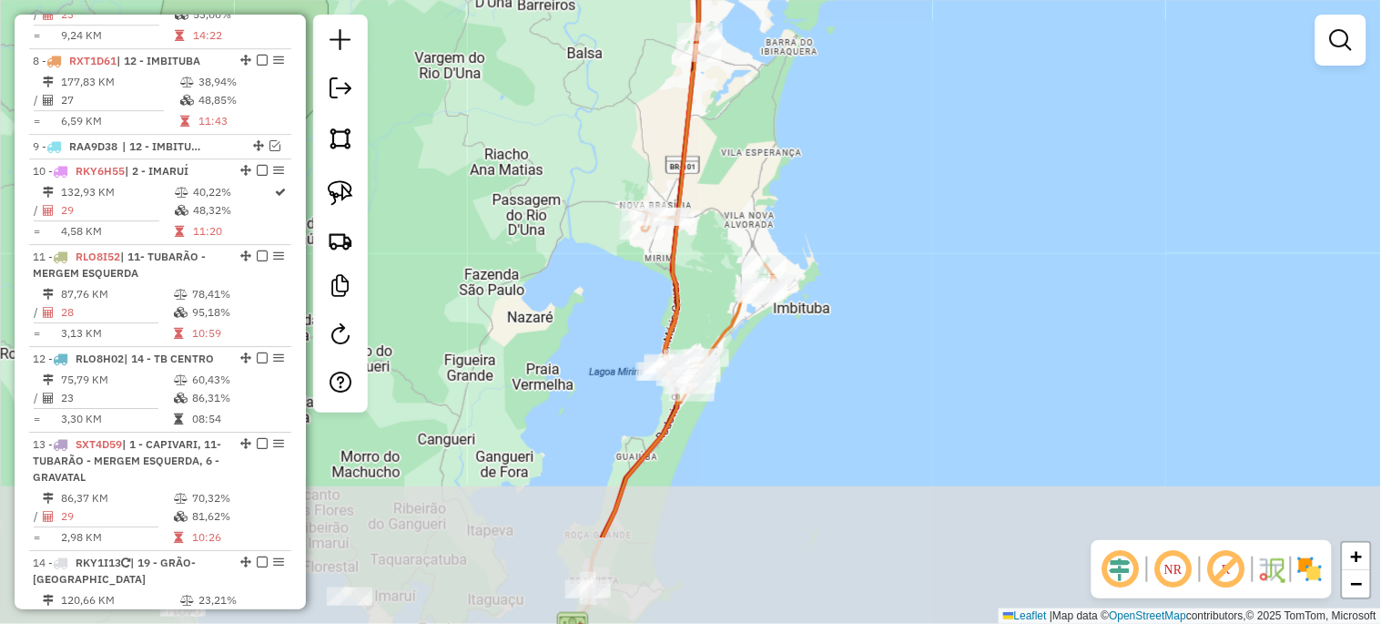
drag, startPoint x: 672, startPoint y: 456, endPoint x: 707, endPoint y: 304, distance: 156.1
click at [707, 305] on div "Janela de atendimento Grade de atendimento Capacidade Transportadoras Veículos …" at bounding box center [690, 312] width 1381 height 624
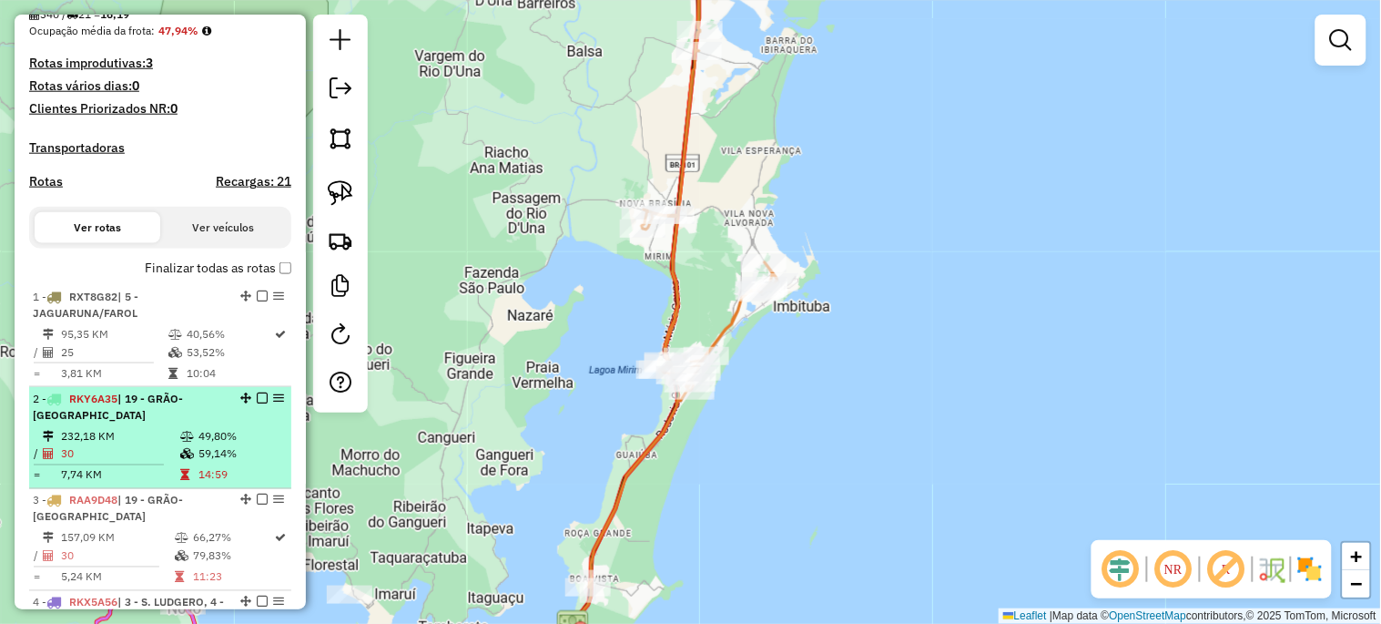
scroll to position [447, 0]
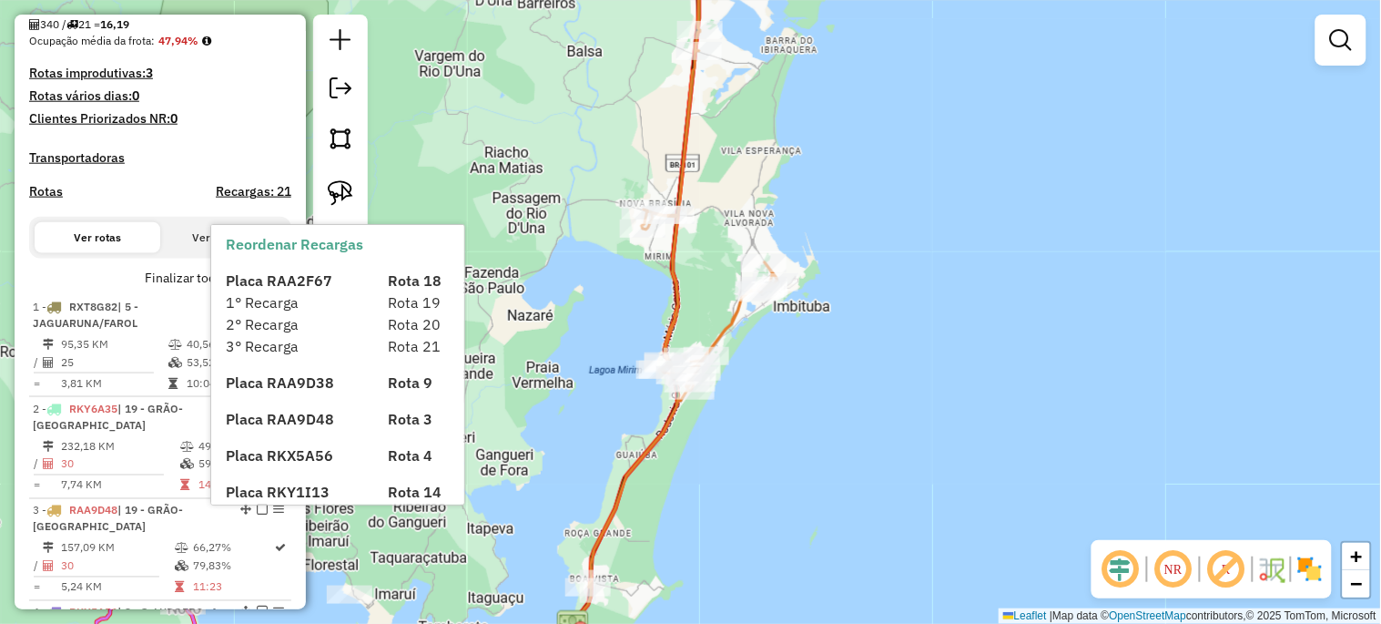
click at [284, 291] on div "1° Recarga" at bounding box center [295, 302] width 161 height 22
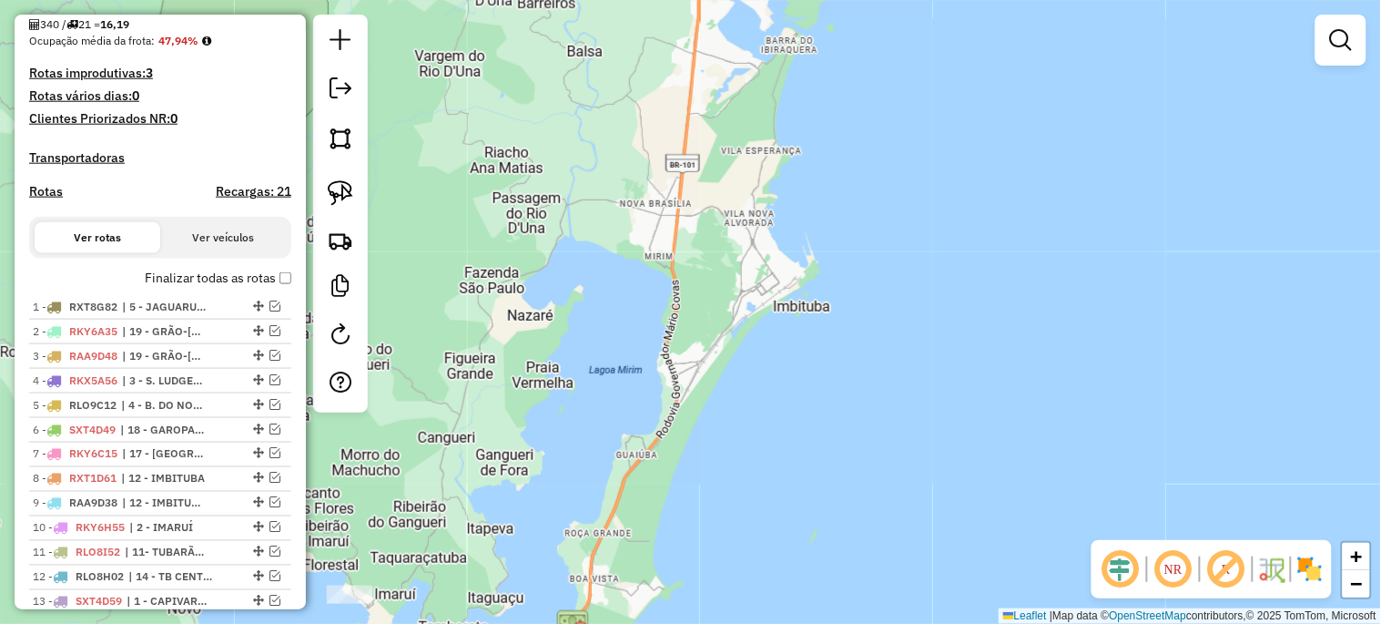
drag, startPoint x: 477, startPoint y: 492, endPoint x: 657, endPoint y: 195, distance: 347.2
click at [655, 197] on div "Janela de atendimento Grade de atendimento Capacidade Transportadoras Veículos …" at bounding box center [690, 312] width 1381 height 624
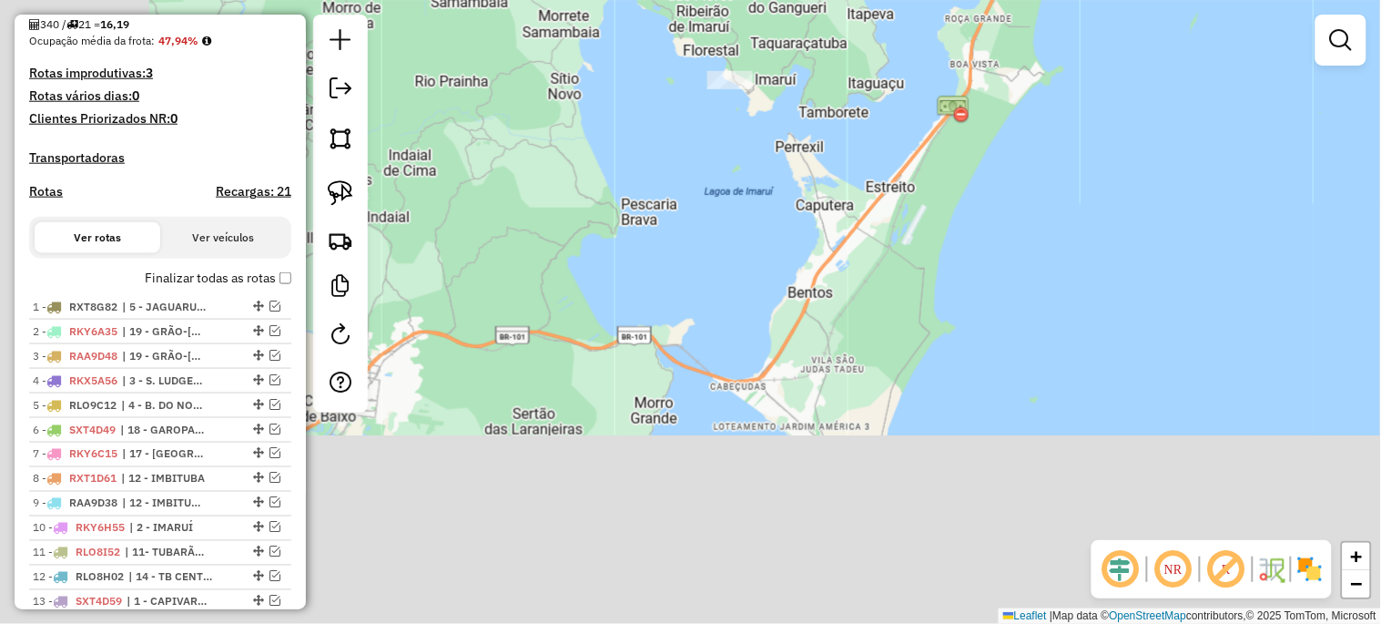
drag, startPoint x: 561, startPoint y: 481, endPoint x: 754, endPoint y: 276, distance: 281.4
click at [754, 276] on div "Janela de atendimento Grade de atendimento Capacidade Transportadoras Veículos …" at bounding box center [690, 312] width 1381 height 624
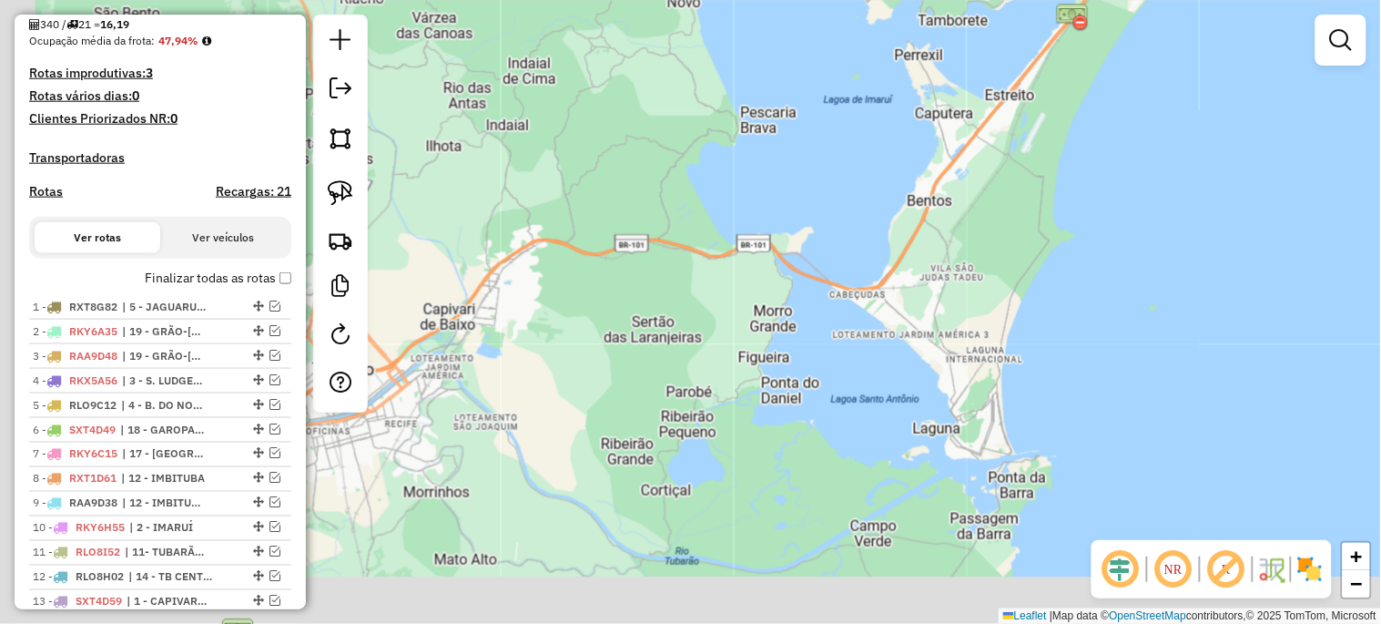
drag, startPoint x: 695, startPoint y: 329, endPoint x: 815, endPoint y: 249, distance: 143.7
click at [815, 249] on div "Janela de atendimento Grade de atendimento Capacidade Transportadoras Veículos …" at bounding box center [690, 312] width 1381 height 624
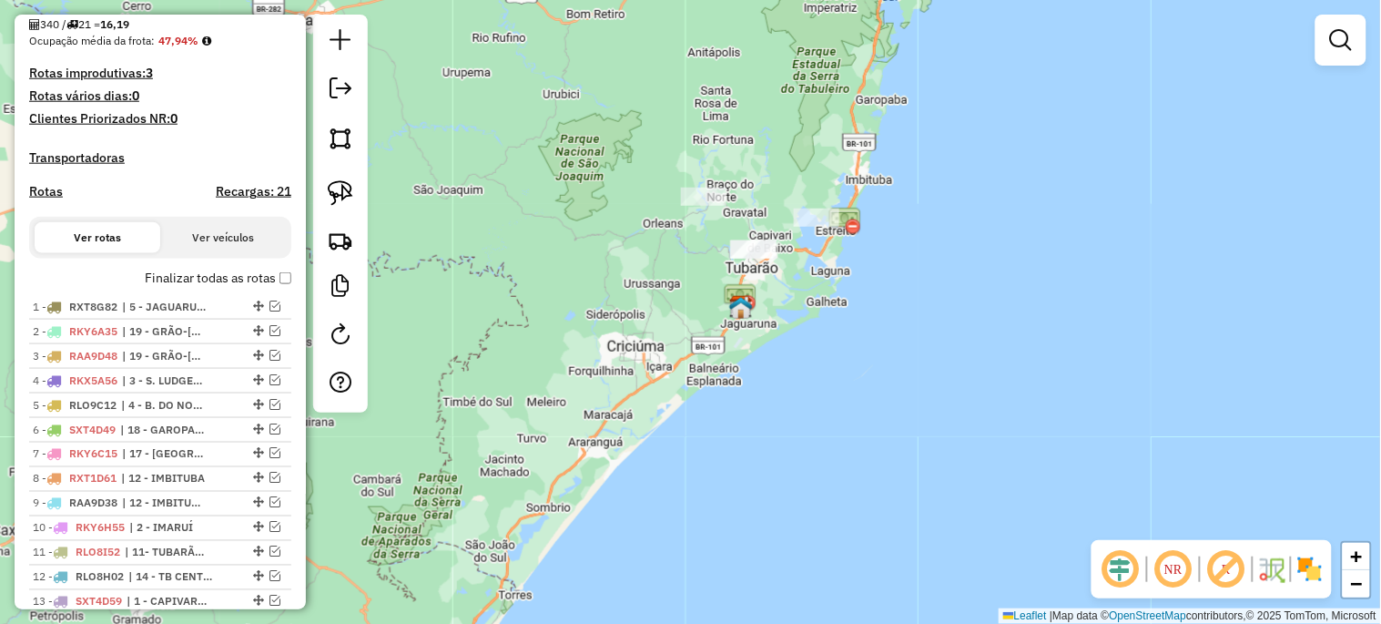
drag, startPoint x: 610, startPoint y: 459, endPoint x: 792, endPoint y: 293, distance: 246.1
click at [785, 297] on div "Janela de atendimento Grade de atendimento Capacidade Transportadoras Veículos …" at bounding box center [690, 312] width 1381 height 624
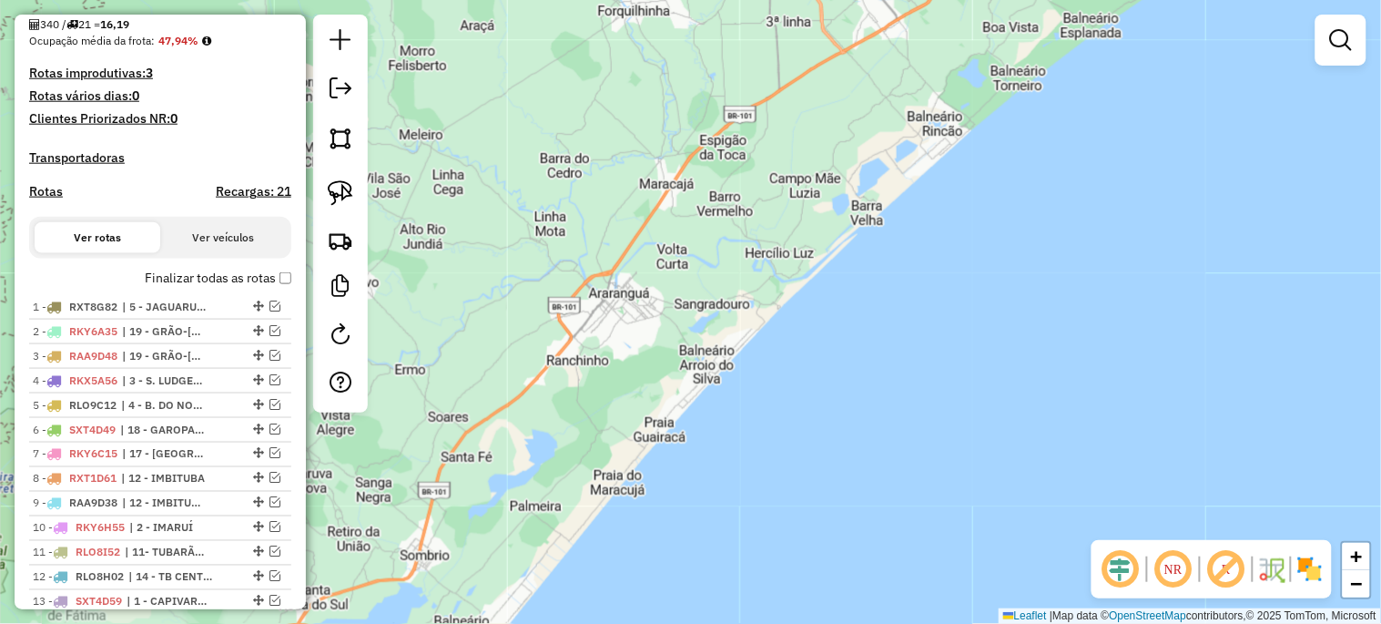
drag, startPoint x: 749, startPoint y: 300, endPoint x: 646, endPoint y: 451, distance: 182.8
click at [610, 488] on div "Janela de atendimento Grade de atendimento Capacidade Transportadoras Veículos …" at bounding box center [690, 312] width 1381 height 624
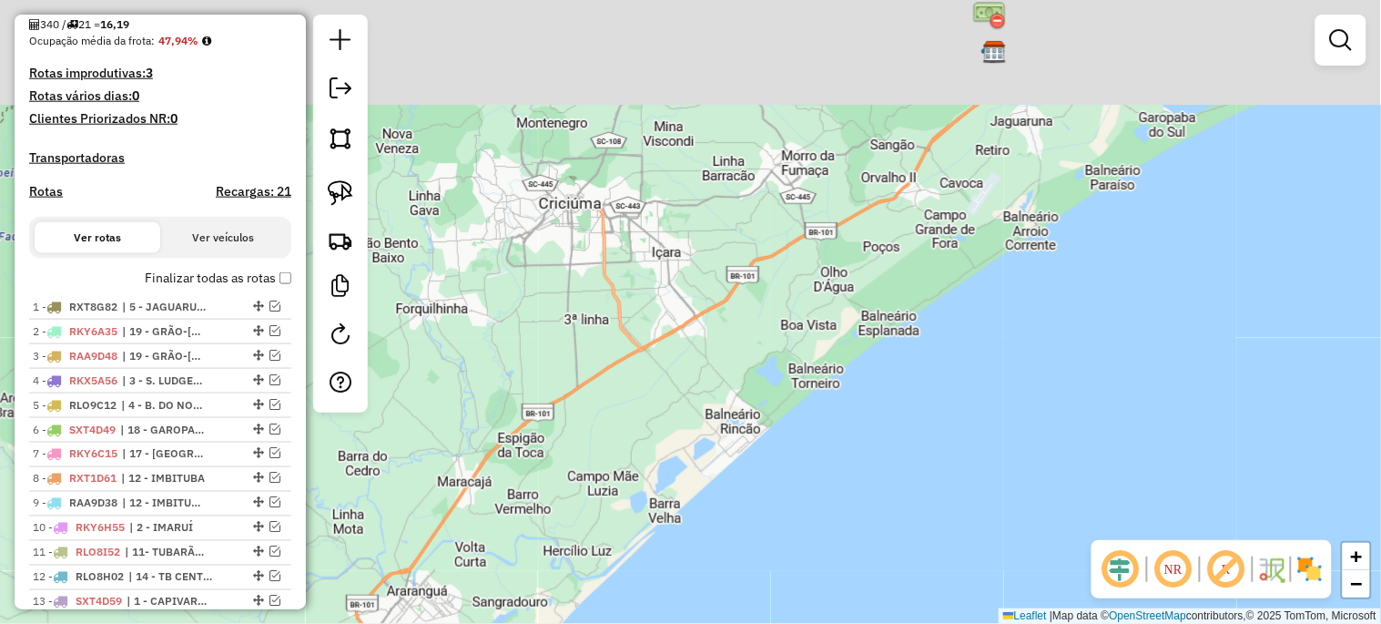
drag, startPoint x: 683, startPoint y: 382, endPoint x: 577, endPoint y: 558, distance: 205.0
click at [577, 558] on div "Janela de atendimento Grade de atendimento Capacidade Transportadoras Veículos …" at bounding box center [690, 312] width 1381 height 624
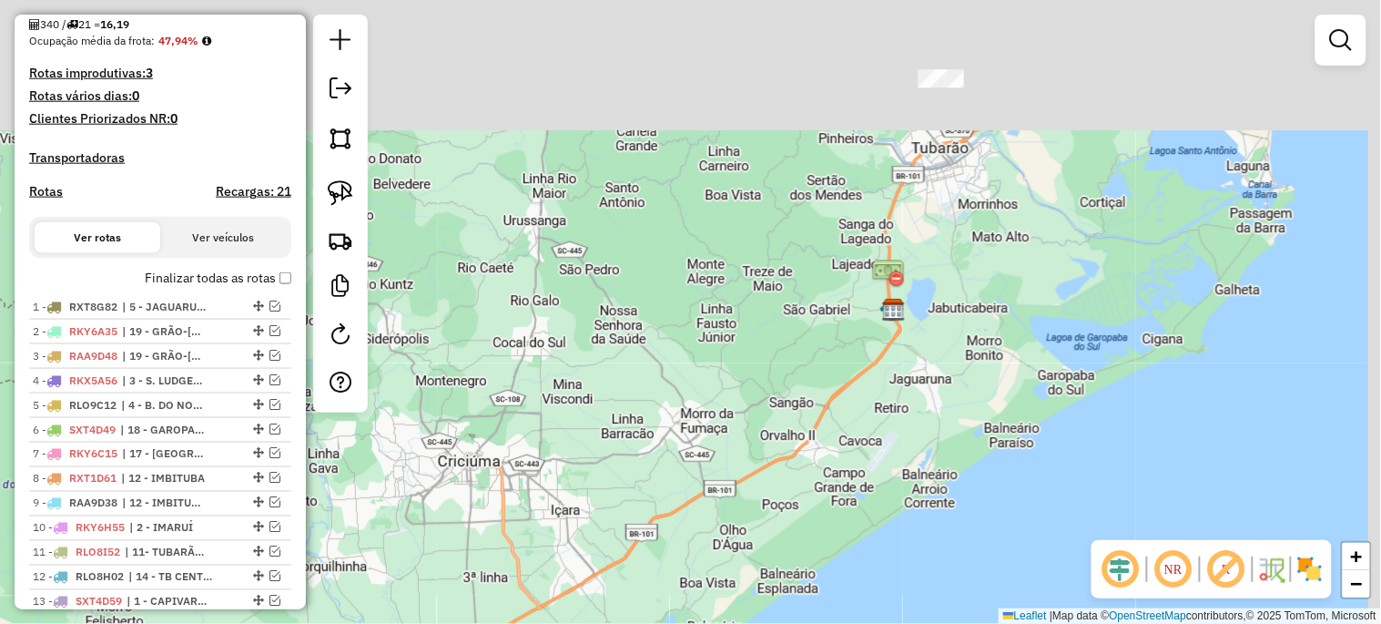
drag, startPoint x: 608, startPoint y: 574, endPoint x: 589, endPoint y: 637, distance: 65.7
click at [589, 623] on html "Aguarde... Pop-up bloqueado! Seu navegador bloqueou automáticamente a abertura …" at bounding box center [690, 312] width 1381 height 624
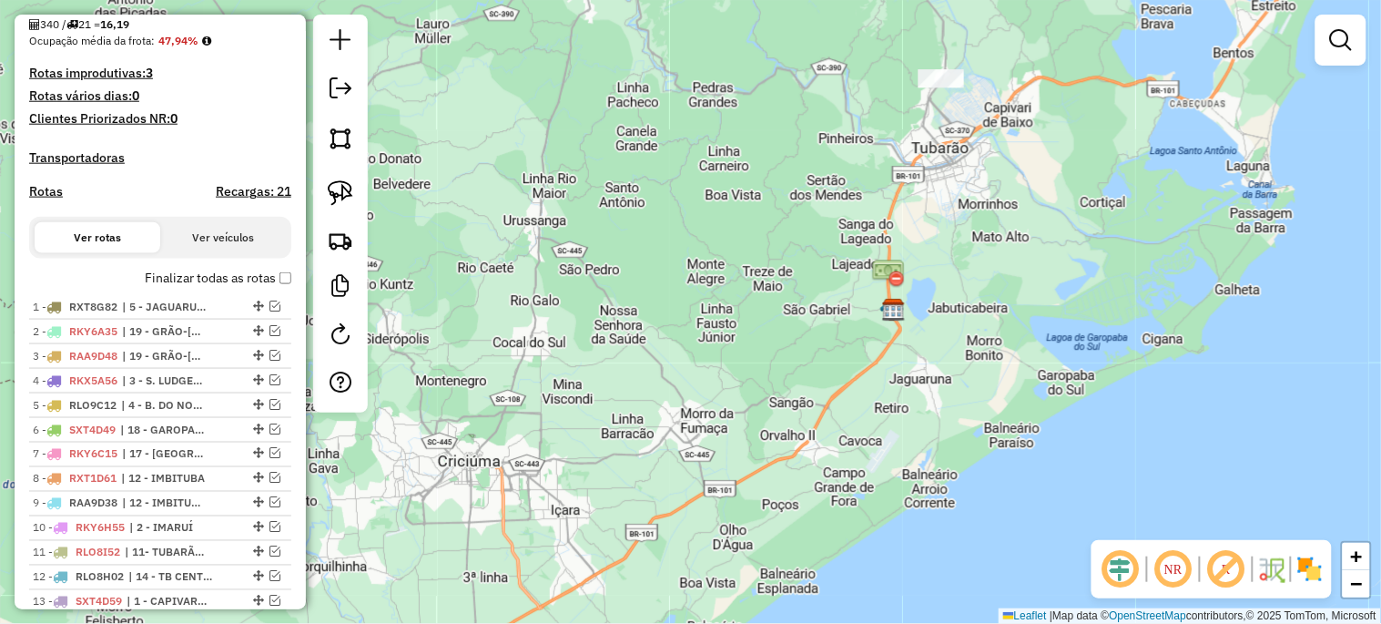
click at [567, 623] on html "Aguarde... Pop-up bloqueado! Seu navegador bloqueou automáticamente a abertura …" at bounding box center [690, 312] width 1381 height 624
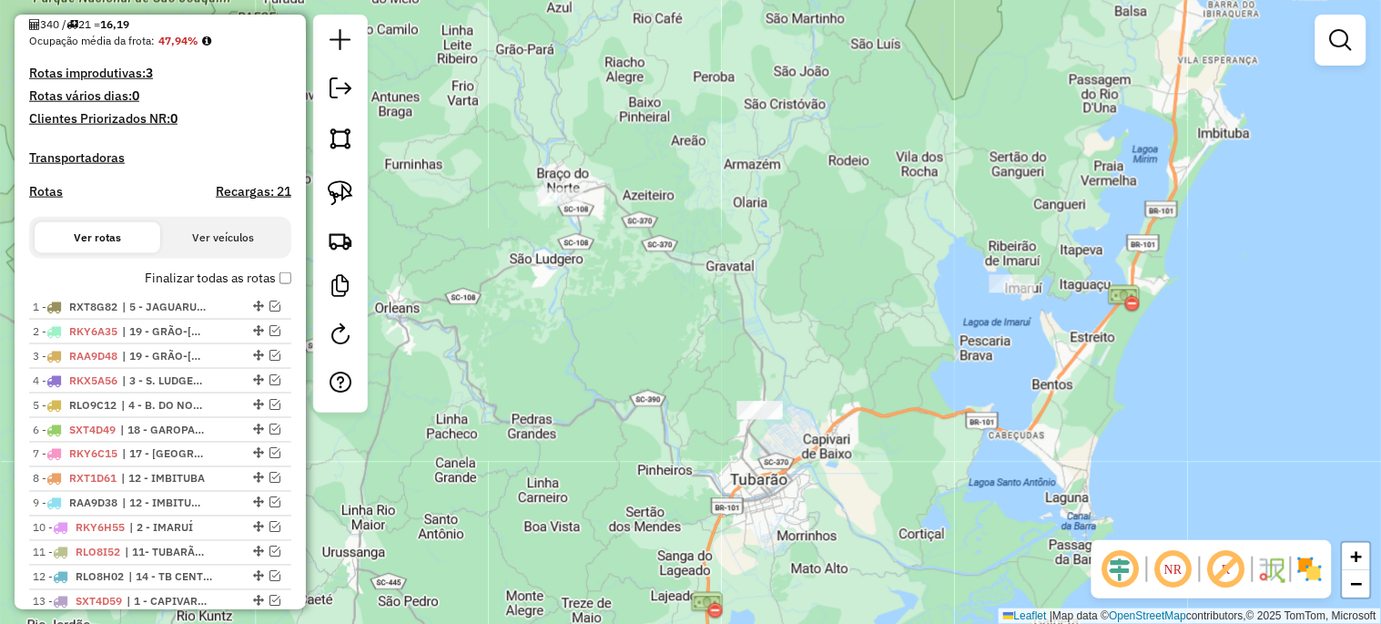
click at [583, 615] on div "Janela de atendimento Grade de atendimento Capacidade Transportadoras Veículos …" at bounding box center [690, 312] width 1381 height 624
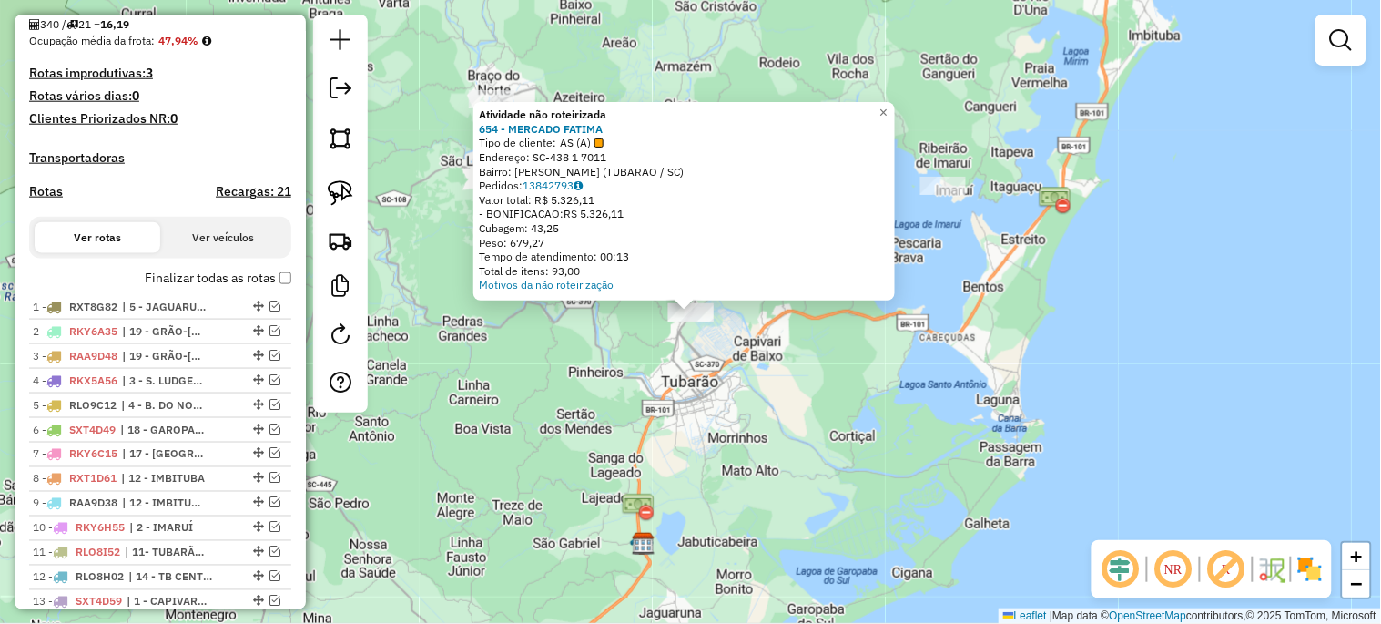
click at [587, 420] on div "Atividade não roteirizada 654 - MERCADO FATIMA Tipo de cliente: AS (A) Endereço…" at bounding box center [690, 312] width 1381 height 624
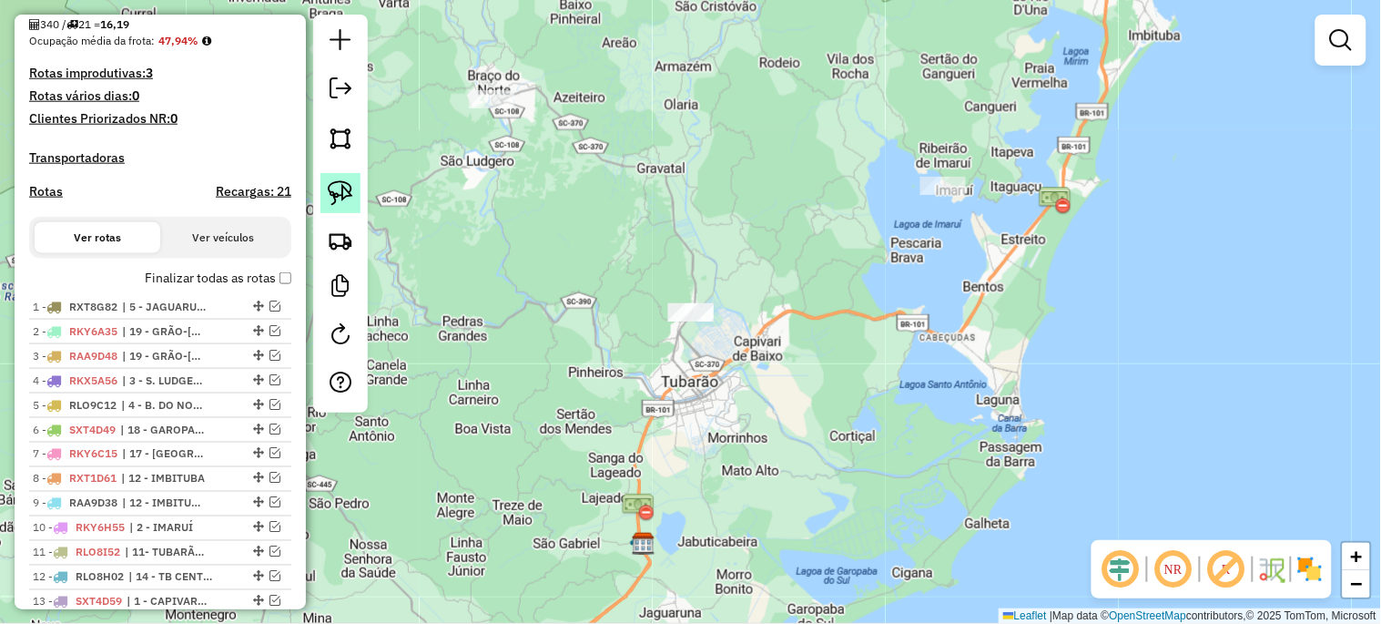
click at [346, 198] on img at bounding box center [340, 192] width 25 height 25
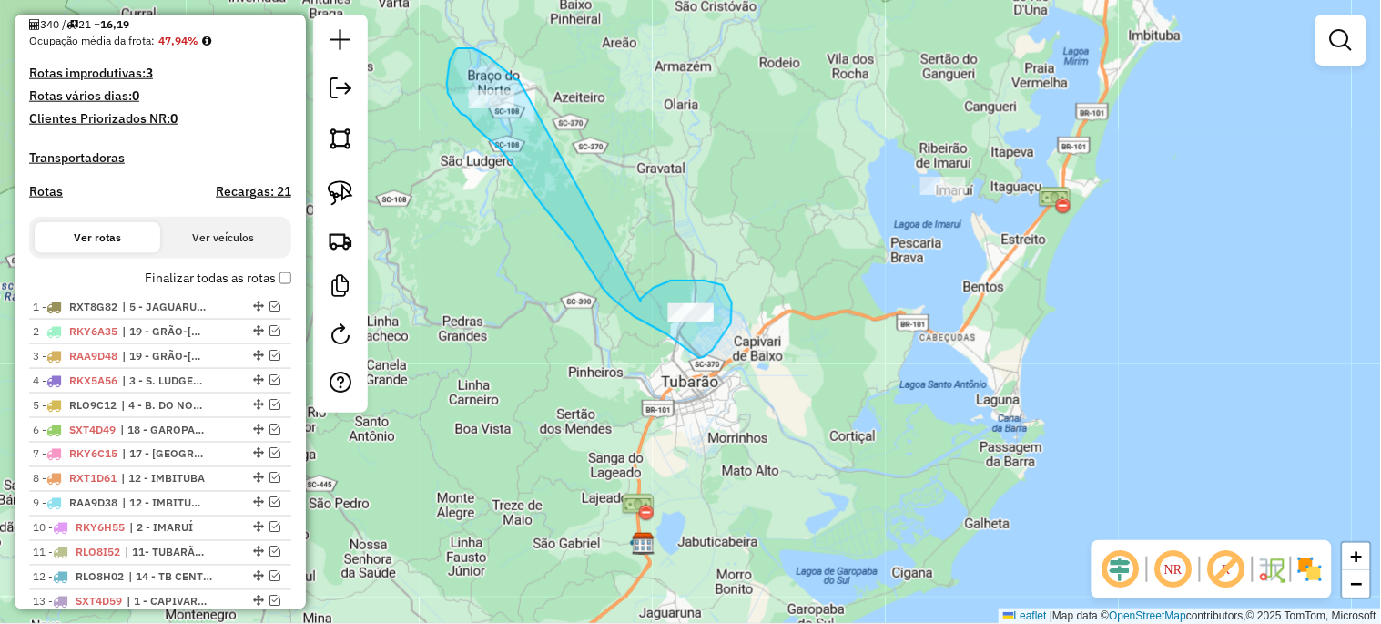
drag, startPoint x: 641, startPoint y: 299, endPoint x: 519, endPoint y: 80, distance: 250.2
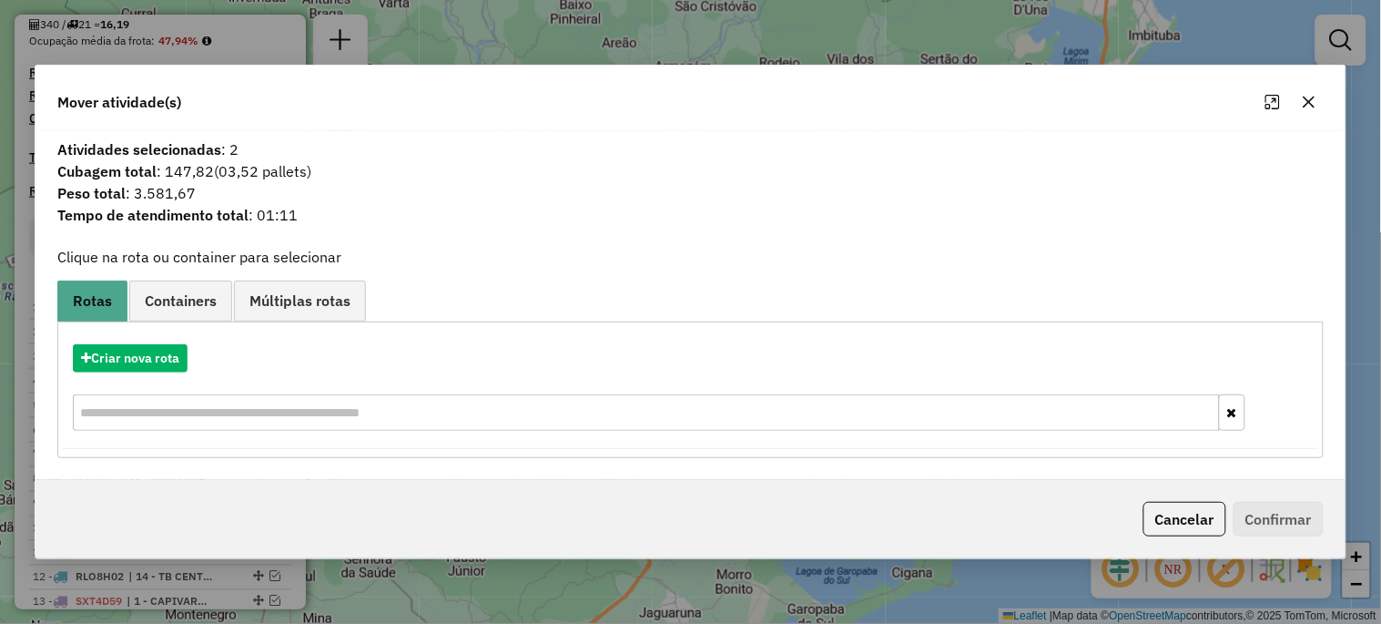
click at [1306, 98] on icon "button" at bounding box center [1309, 102] width 15 height 15
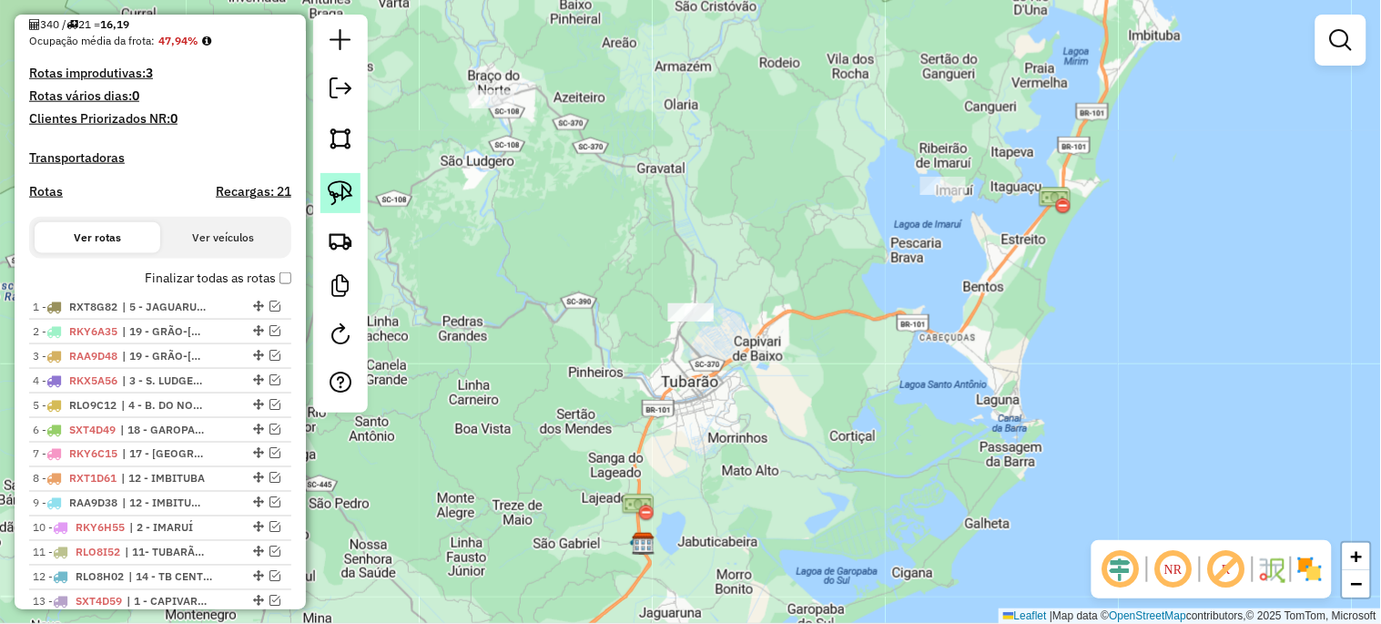
click at [340, 196] on img at bounding box center [340, 192] width 25 height 25
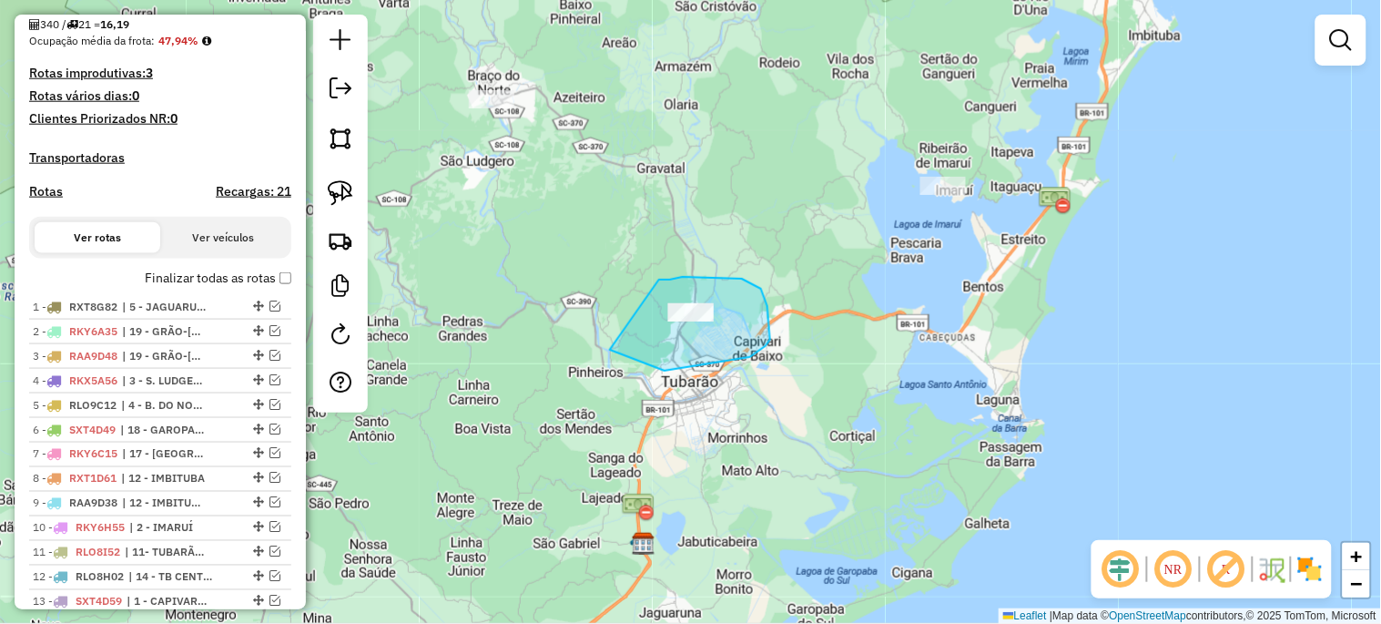
drag, startPoint x: 659, startPoint y: 279, endPoint x: 570, endPoint y: 282, distance: 89.2
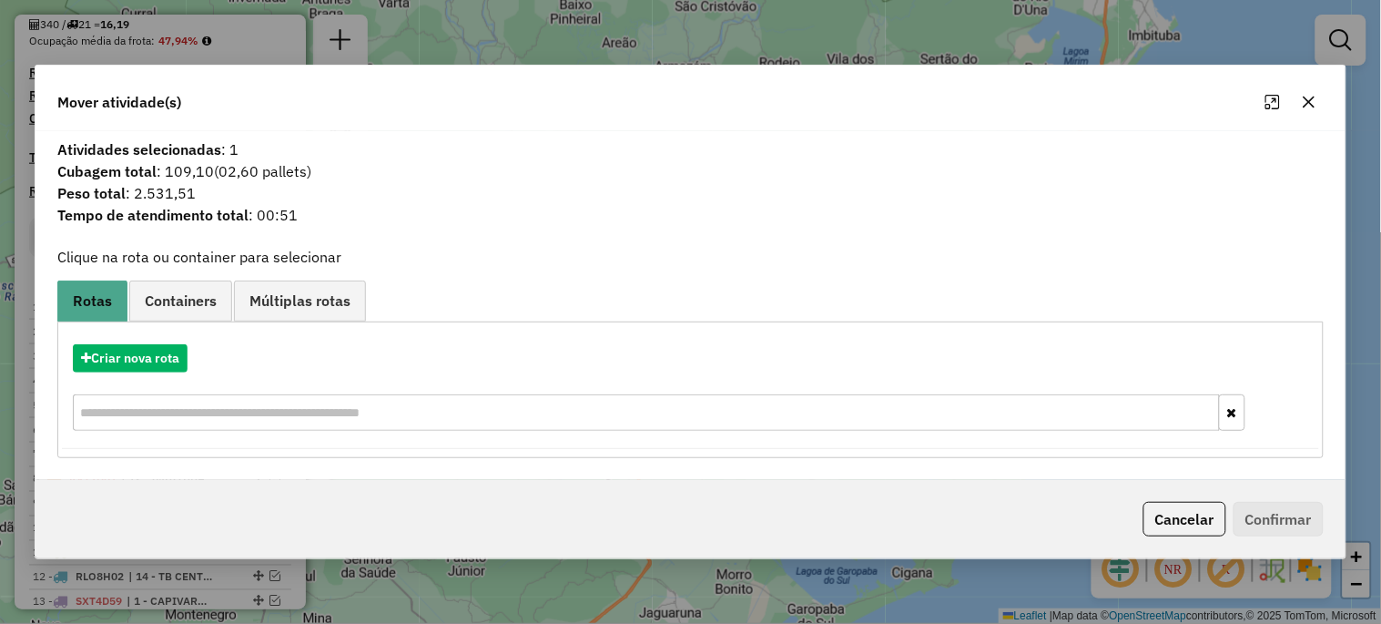
click at [1306, 100] on icon "button" at bounding box center [1309, 102] width 15 height 15
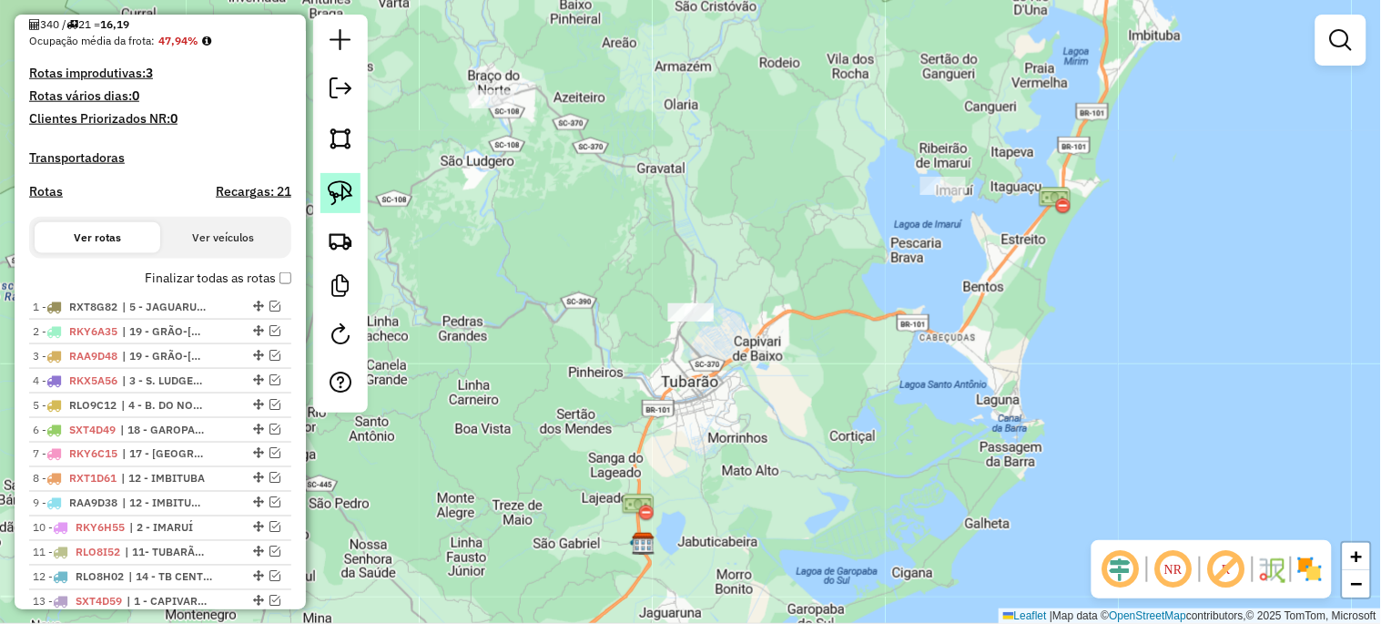
click at [332, 197] on img at bounding box center [340, 192] width 25 height 25
drag, startPoint x: 435, startPoint y: 100, endPoint x: 492, endPoint y: 137, distance: 67.7
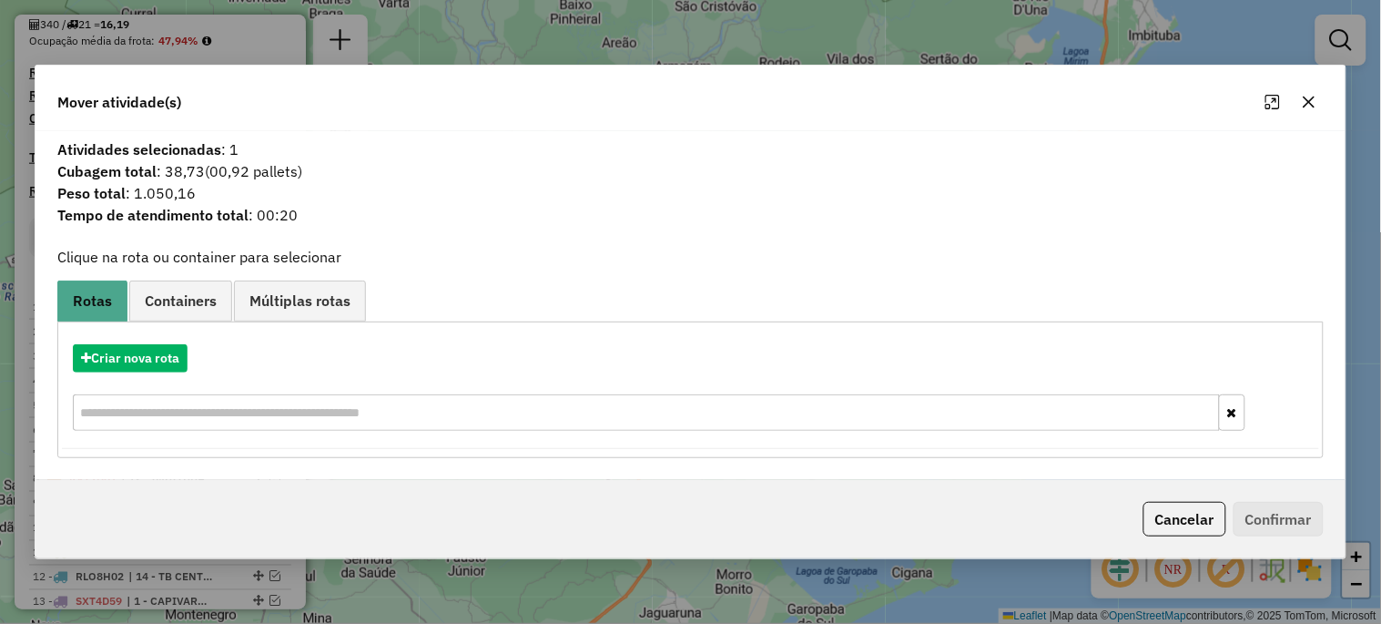
click at [1316, 96] on icon "button" at bounding box center [1309, 102] width 15 height 15
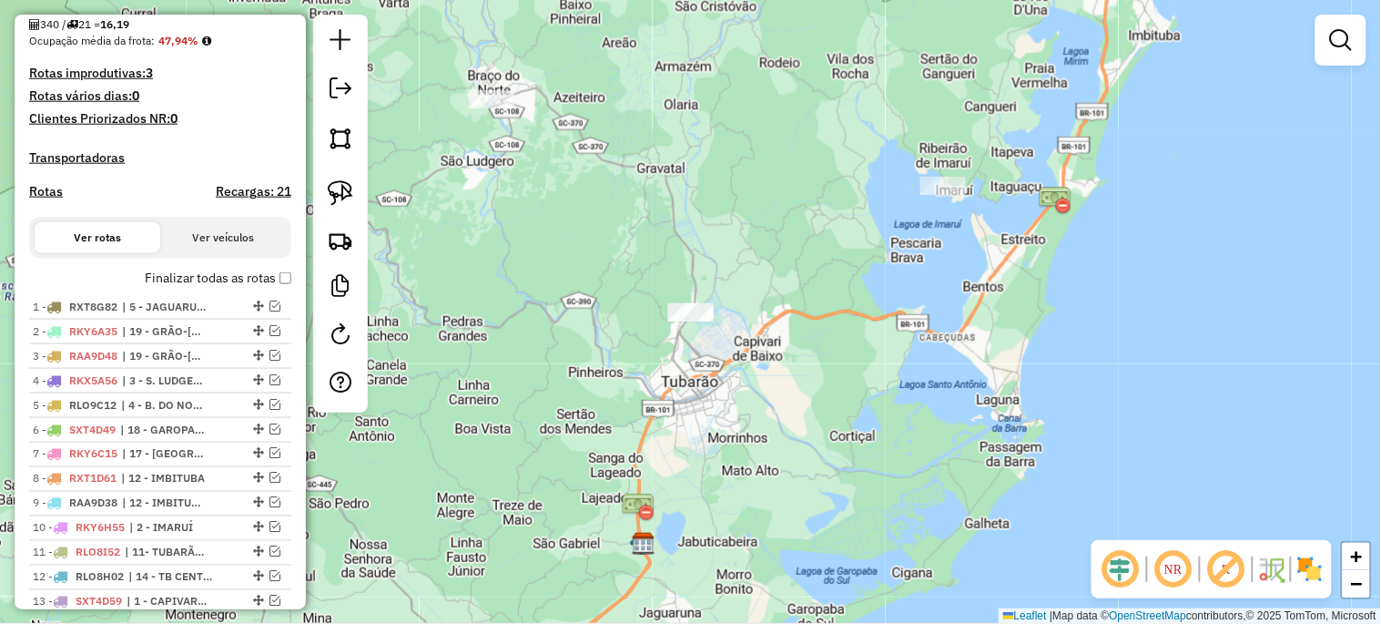
click at [772, 355] on div "Janela de atendimento Grade de atendimento Capacidade Transportadoras Veículos …" at bounding box center [690, 312] width 1381 height 624
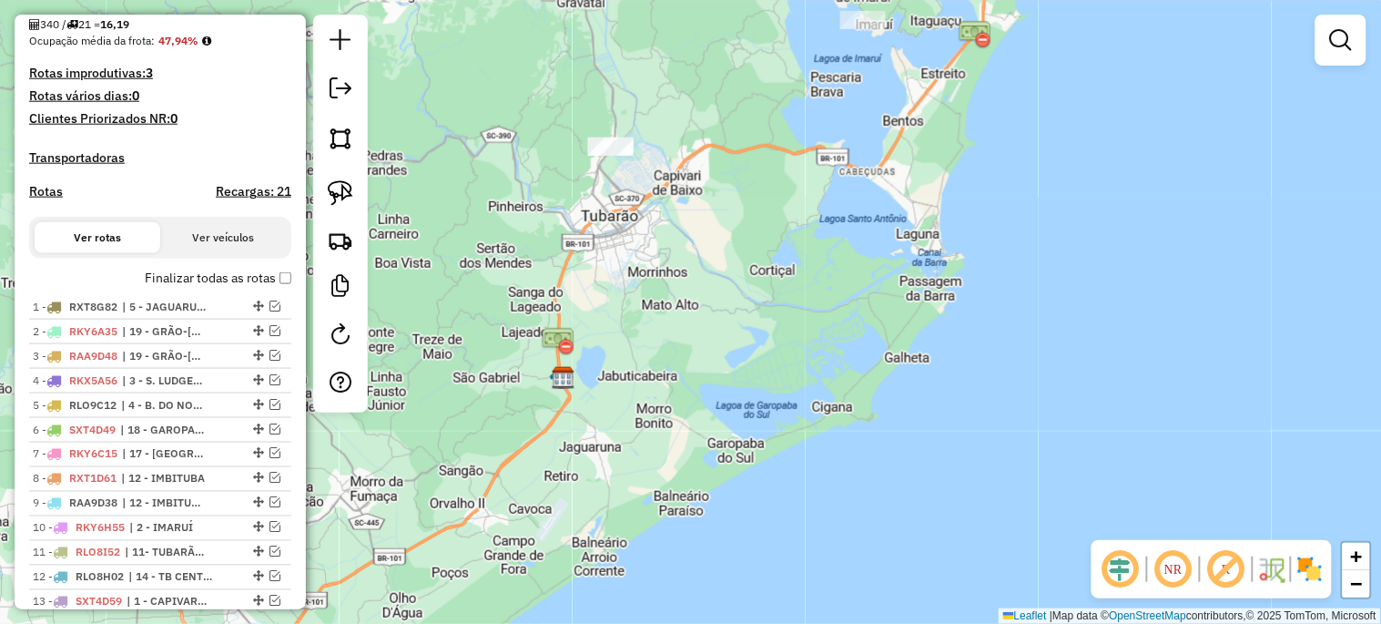
drag, startPoint x: 731, startPoint y: 451, endPoint x: 644, endPoint y: 271, distance: 199.1
click at [647, 276] on div "Janela de atendimento Grade de atendimento Capacidade Transportadoras Veículos …" at bounding box center [690, 312] width 1381 height 624
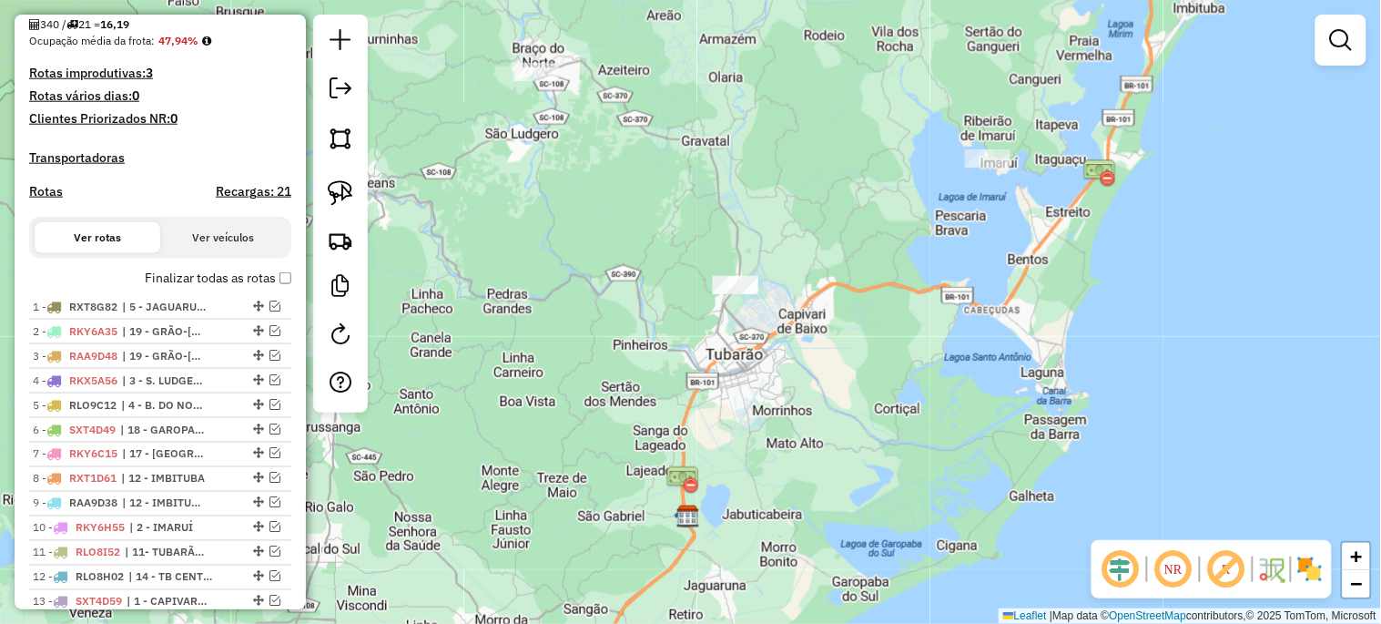
drag, startPoint x: 646, startPoint y: 350, endPoint x: 760, endPoint y: 520, distance: 204.0
click at [765, 506] on div "Janela de atendimento Grade de atendimento Capacidade Transportadoras Veículos …" at bounding box center [690, 312] width 1381 height 624
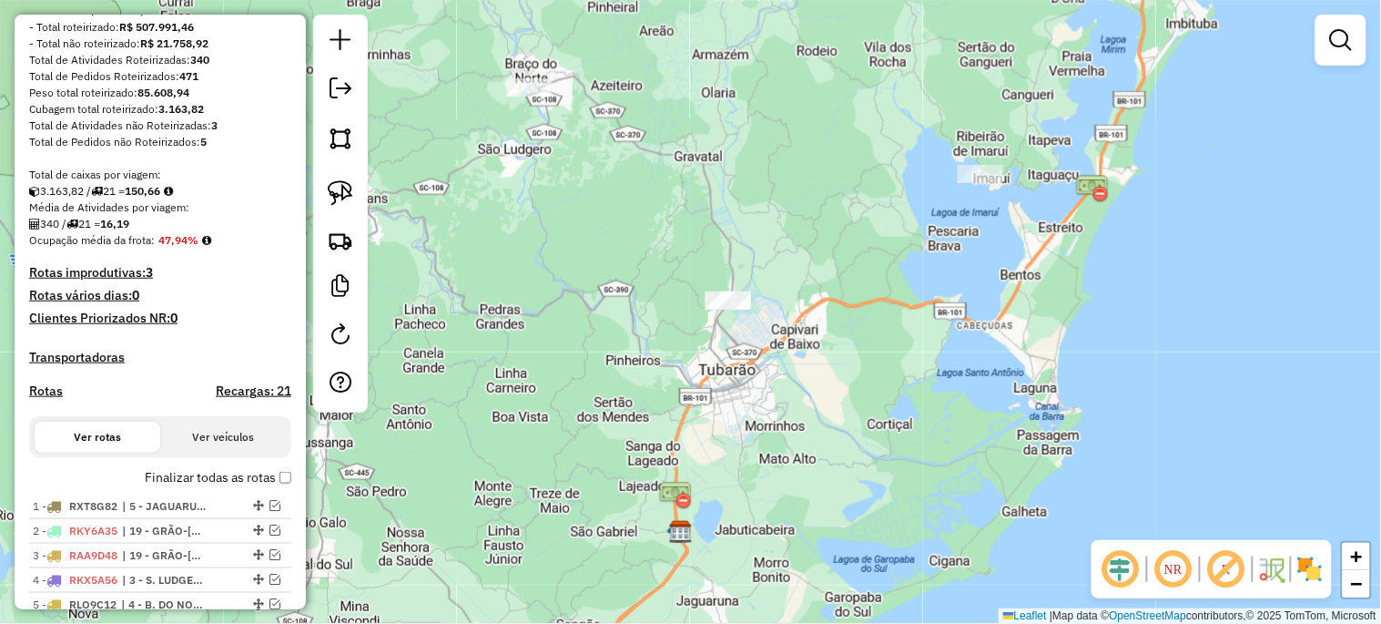
scroll to position [214, 0]
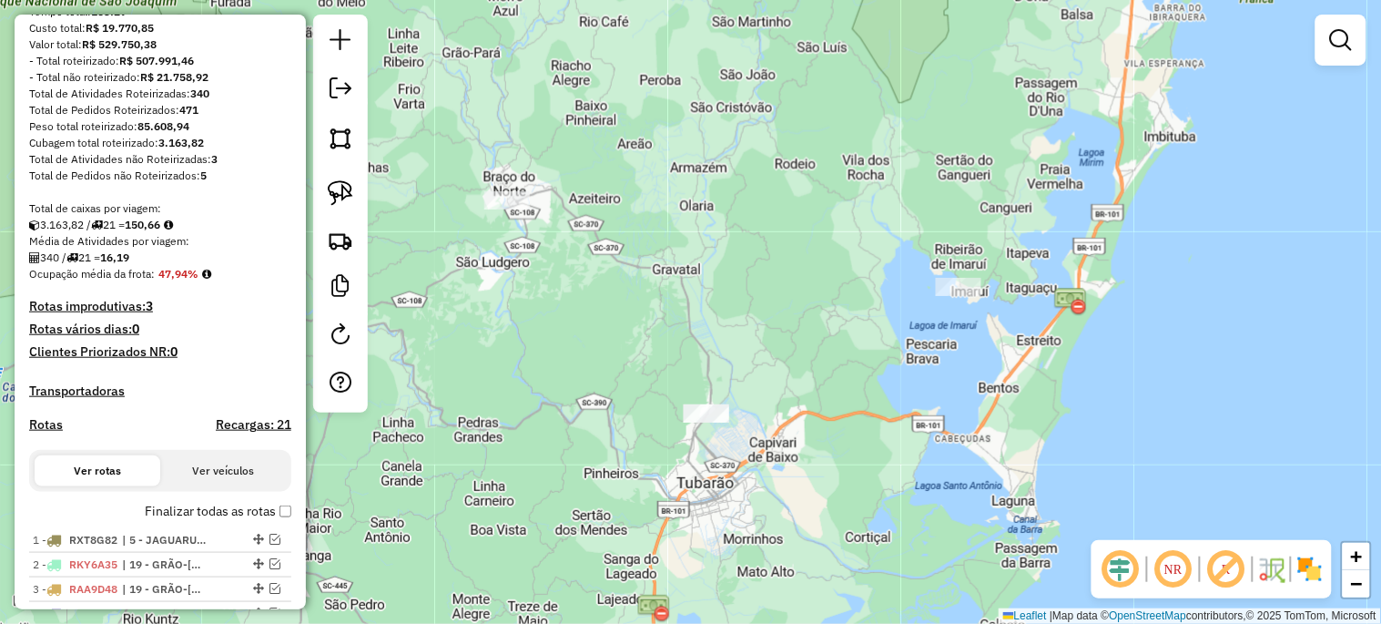
drag, startPoint x: 529, startPoint y: 174, endPoint x: 522, endPoint y: 289, distance: 114.9
click at [522, 289] on div "Janela de atendimento Grade de atendimento Capacidade Transportadoras Veículos …" at bounding box center [690, 312] width 1381 height 624
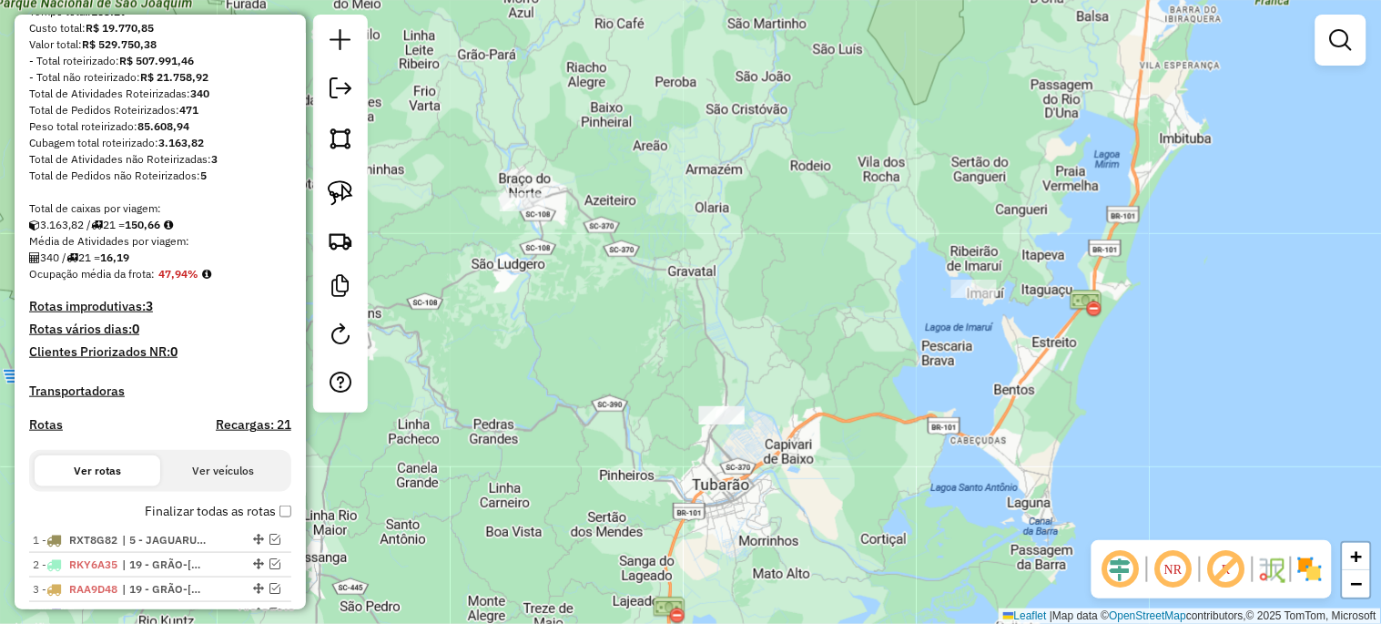
click at [522, 289] on div "Janela de atendimento Grade de atendimento Capacidade Transportadoras Veículos …" at bounding box center [690, 312] width 1381 height 624
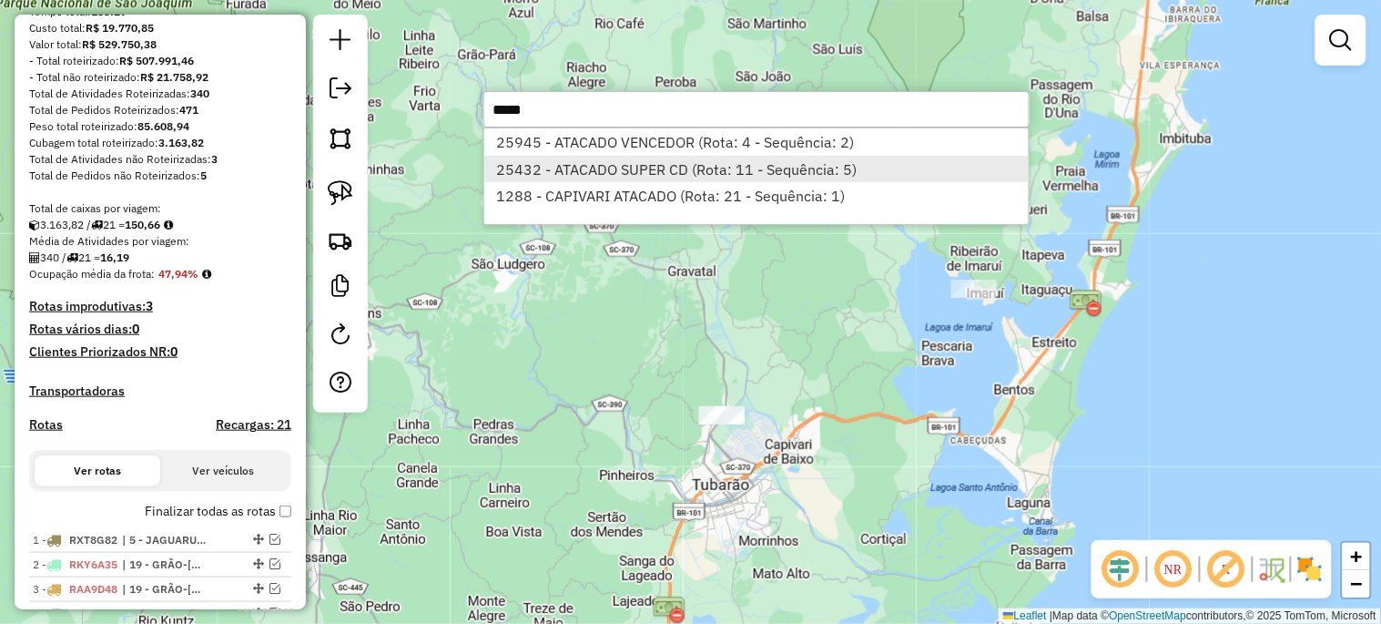
type input "*****"
click at [589, 178] on li "25432 - ATACADO SUPER CD (Rota: 11 - Sequência: 5)" at bounding box center [756, 169] width 544 height 27
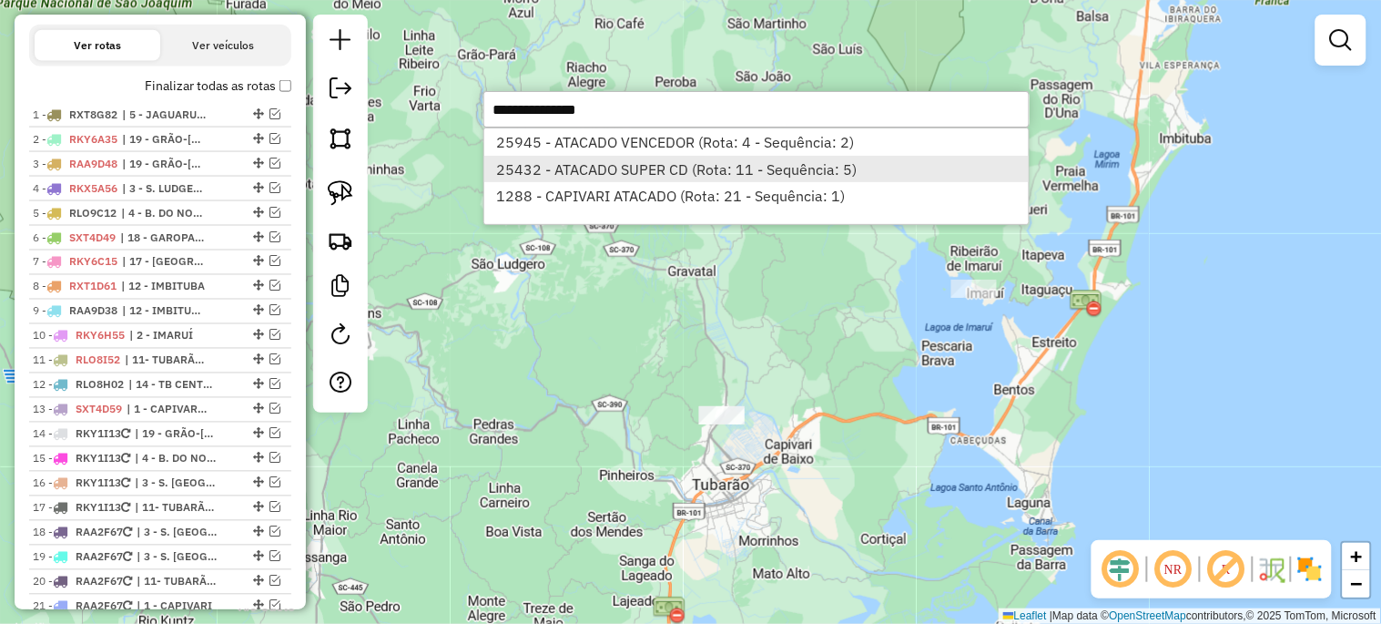
select select "*********"
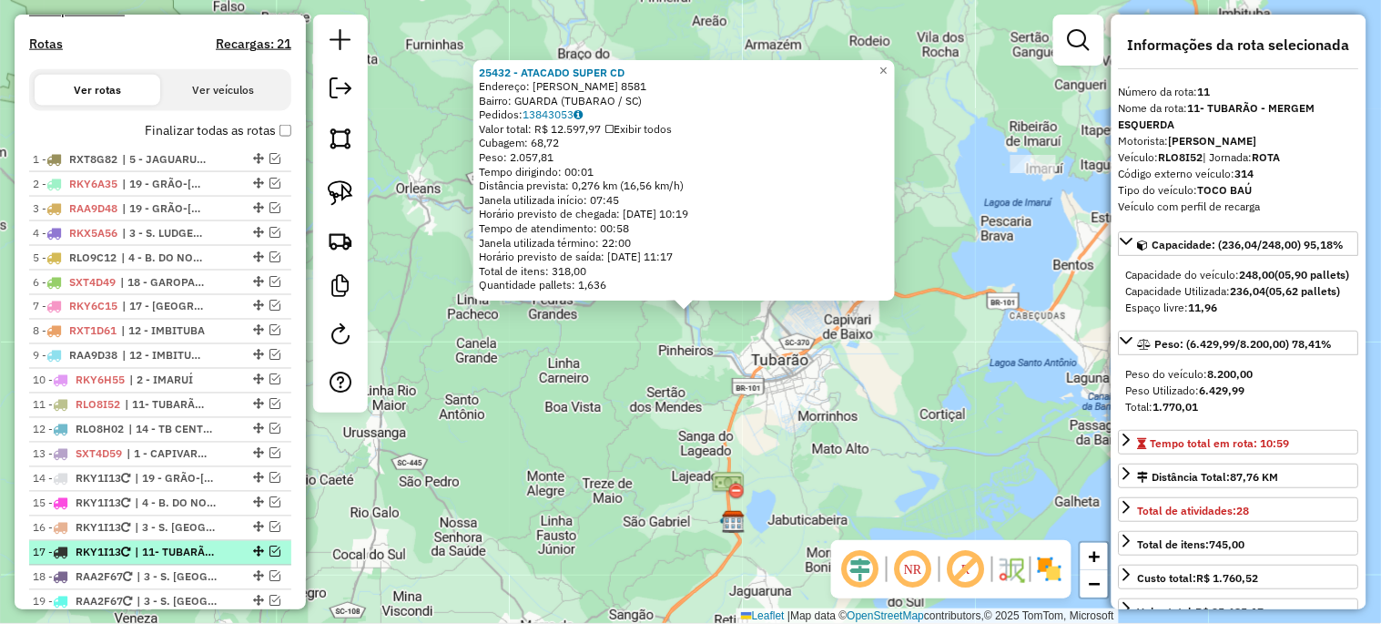
scroll to position [584, 0]
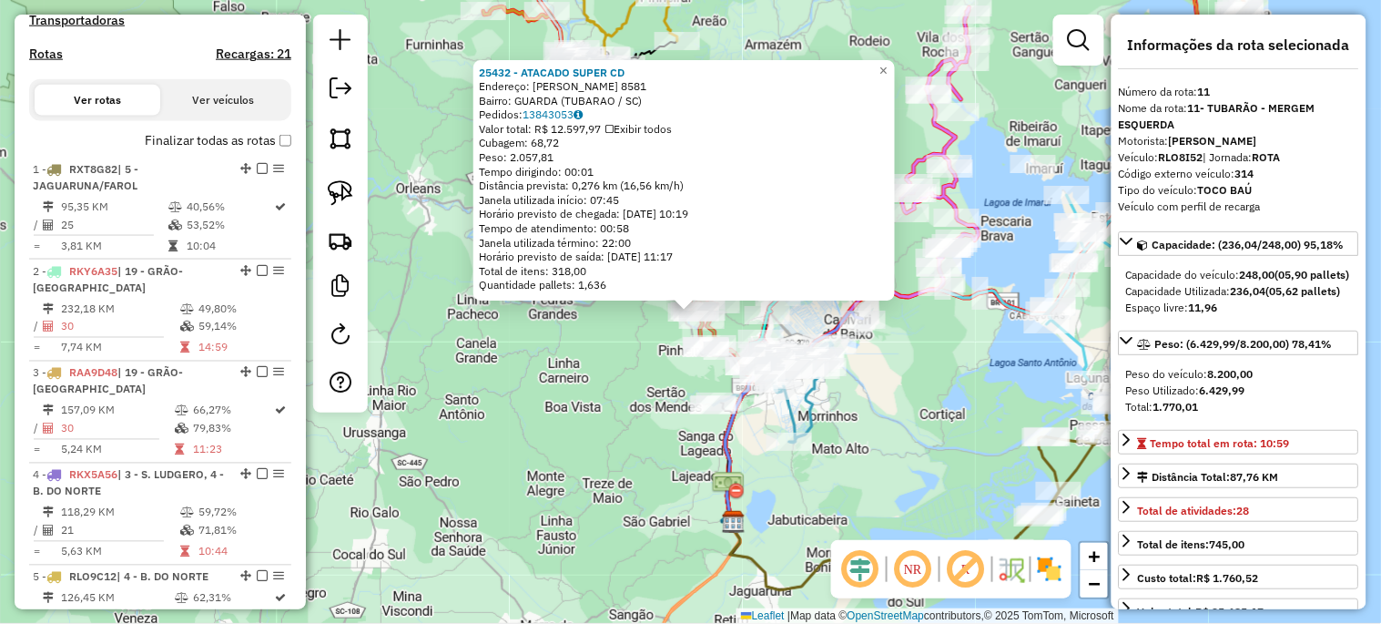
click at [578, 358] on div "25432 - ATACADO SUPER CD Endereço: [PERSON_NAME] 8581 Bairro: GUARDA (TUBARAO /…" at bounding box center [690, 312] width 1381 height 624
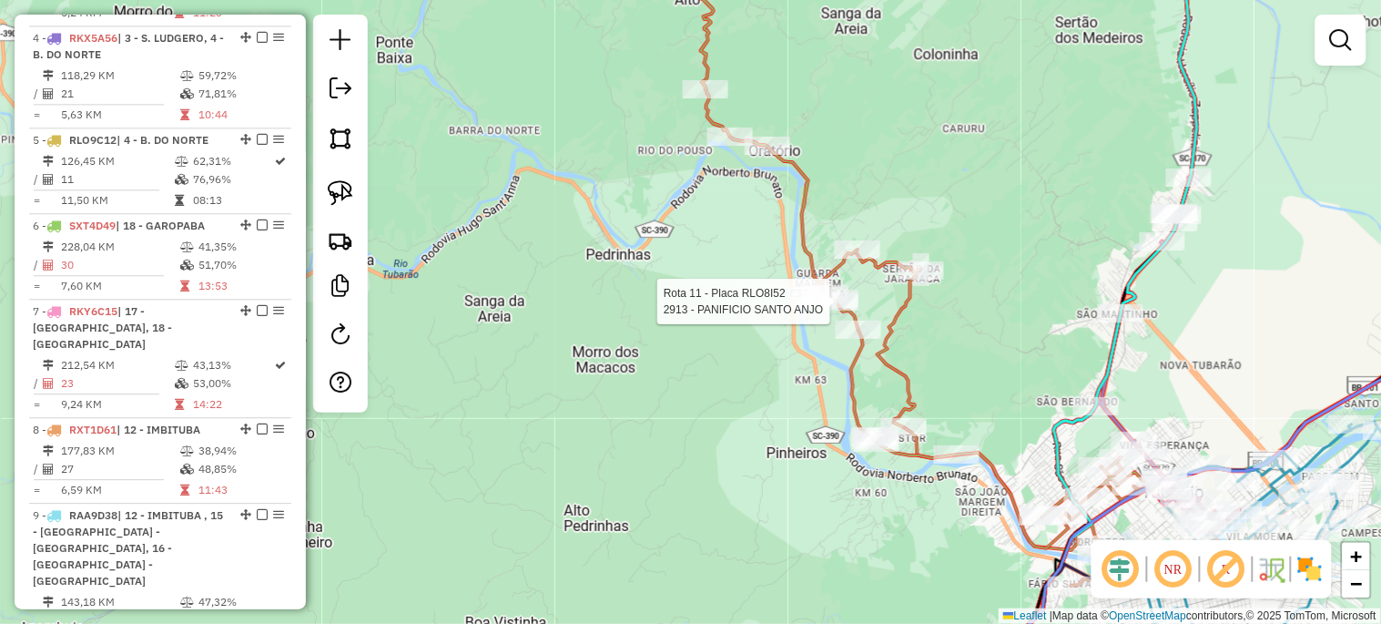
select select "*********"
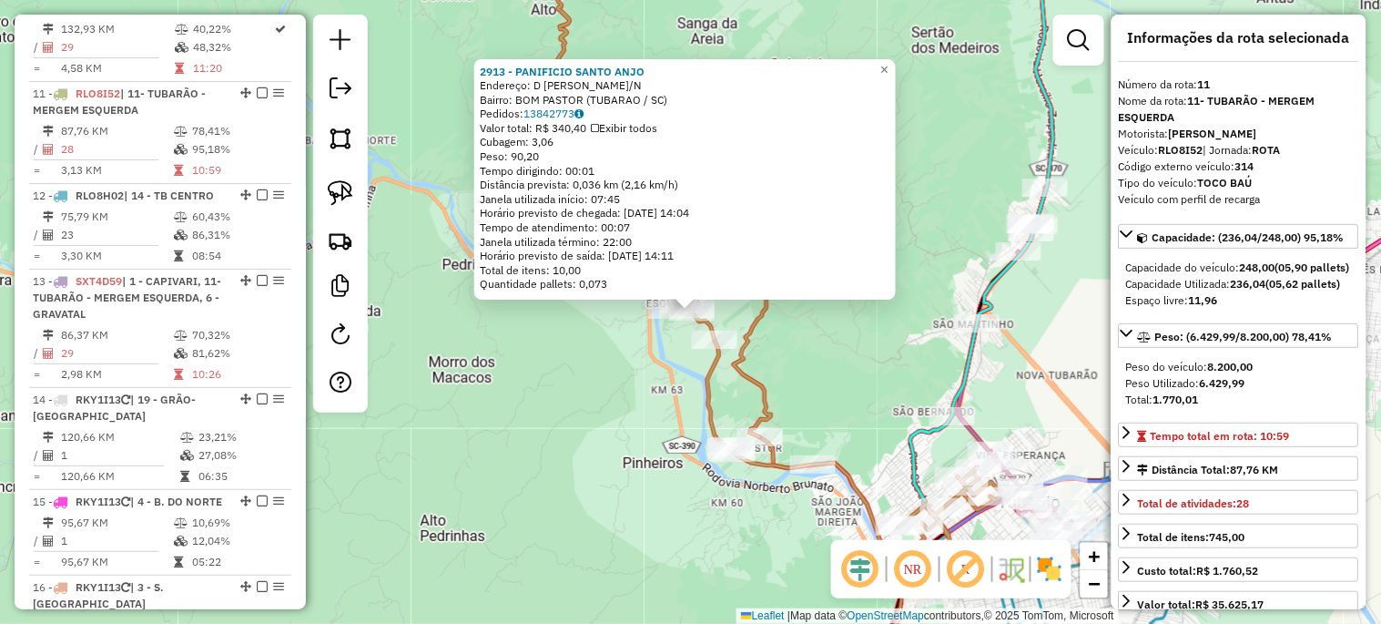
scroll to position [0, 0]
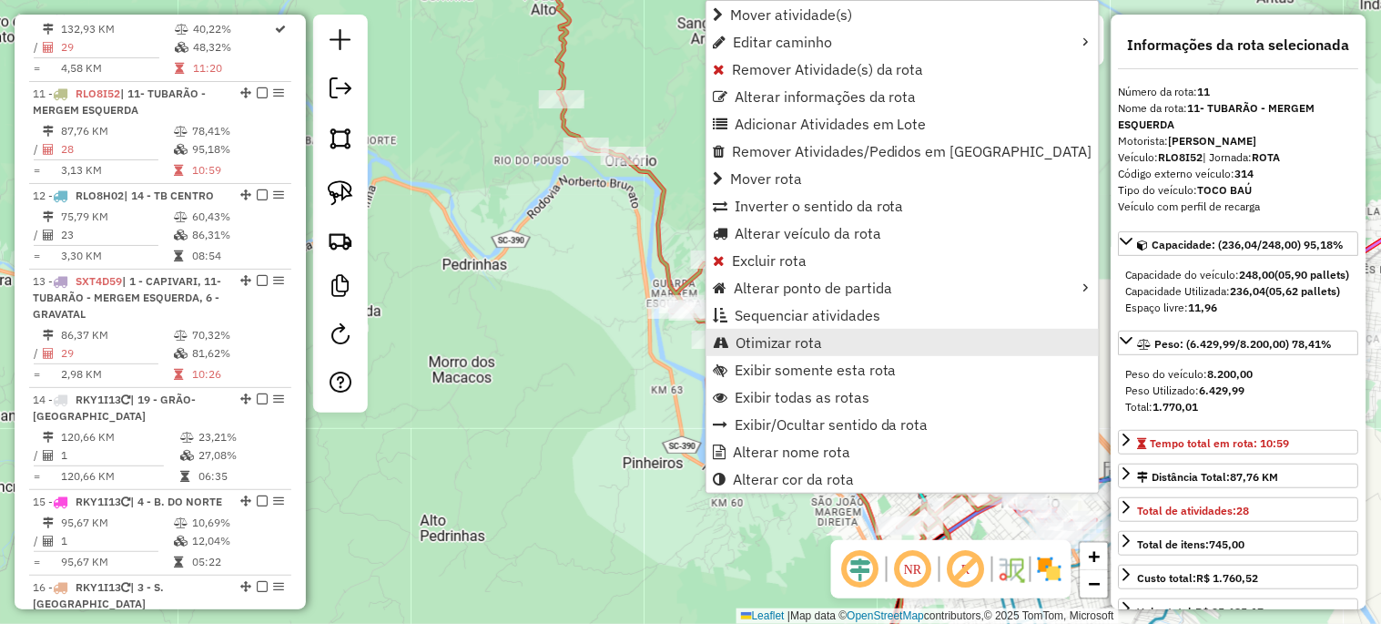
click at [756, 338] on span "Otimizar rota" at bounding box center [778, 342] width 86 height 15
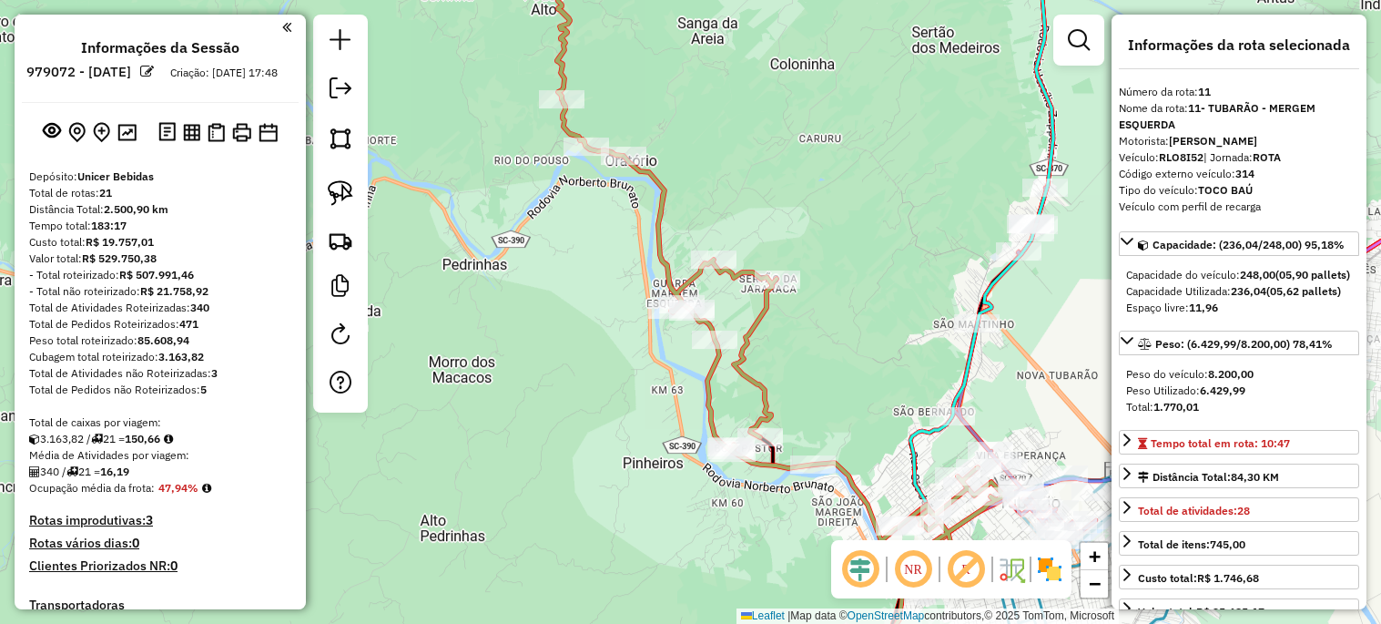
select select "*********"
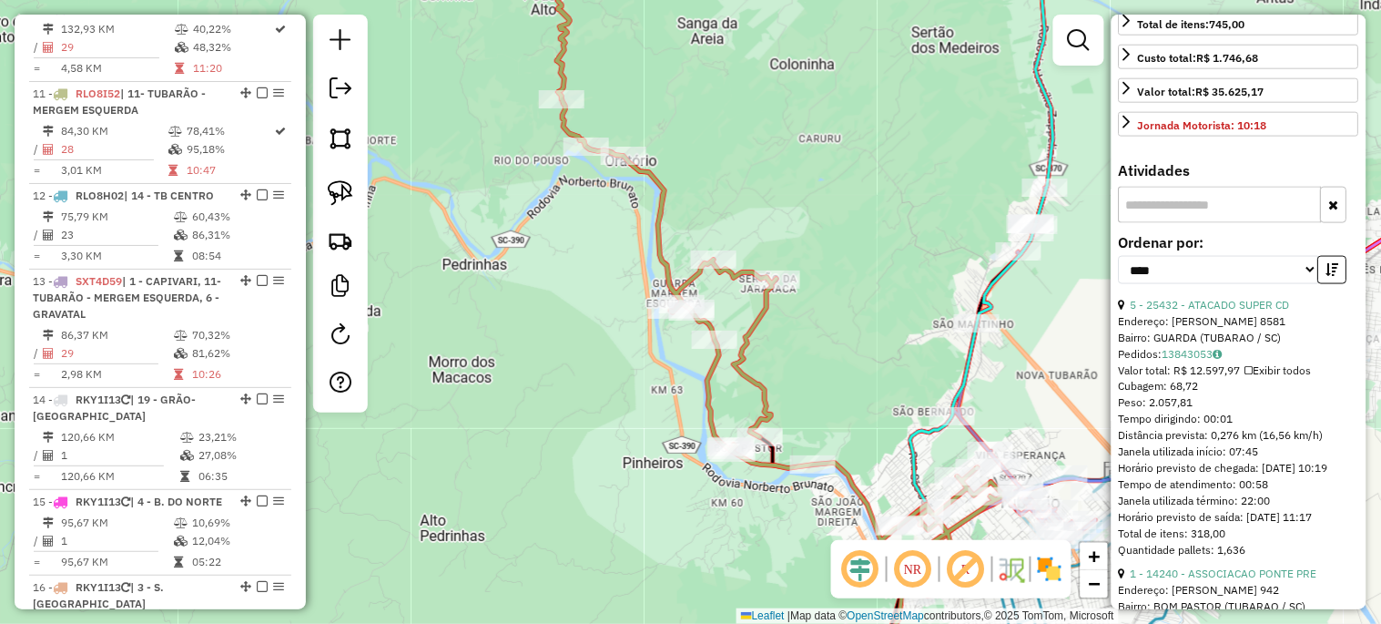
scroll to position [539, 0]
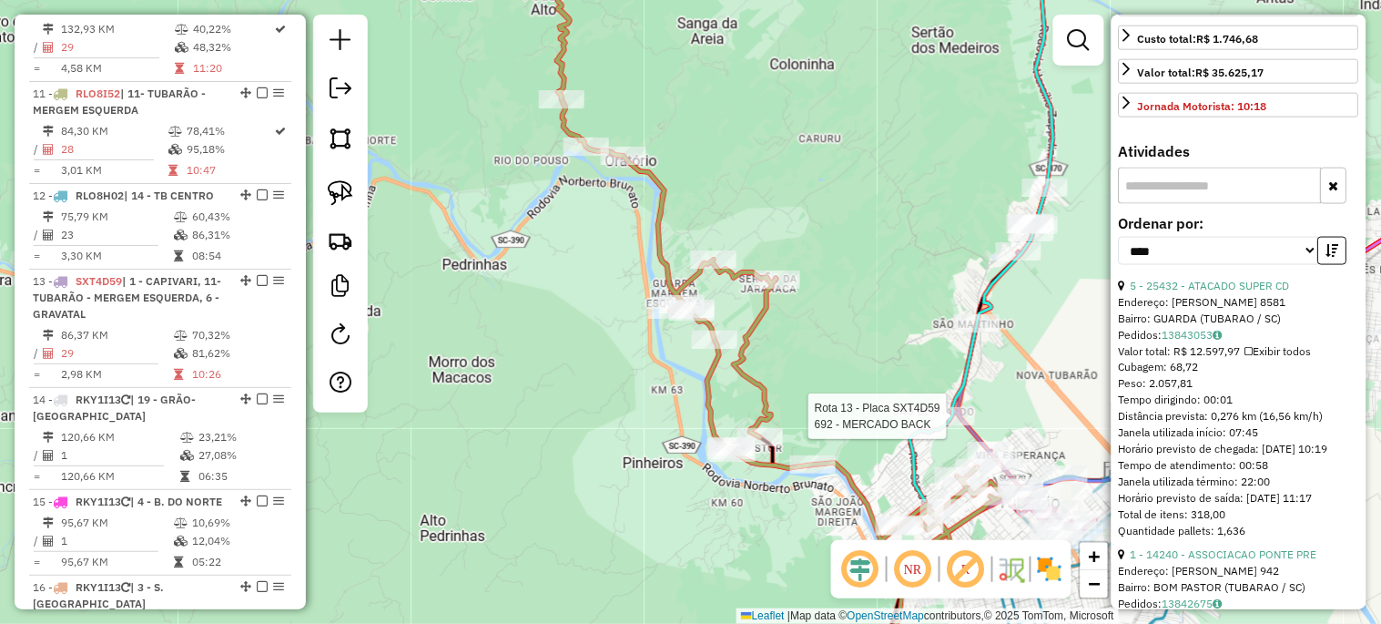
click at [952, 425] on div at bounding box center [952, 416] width 46 height 18
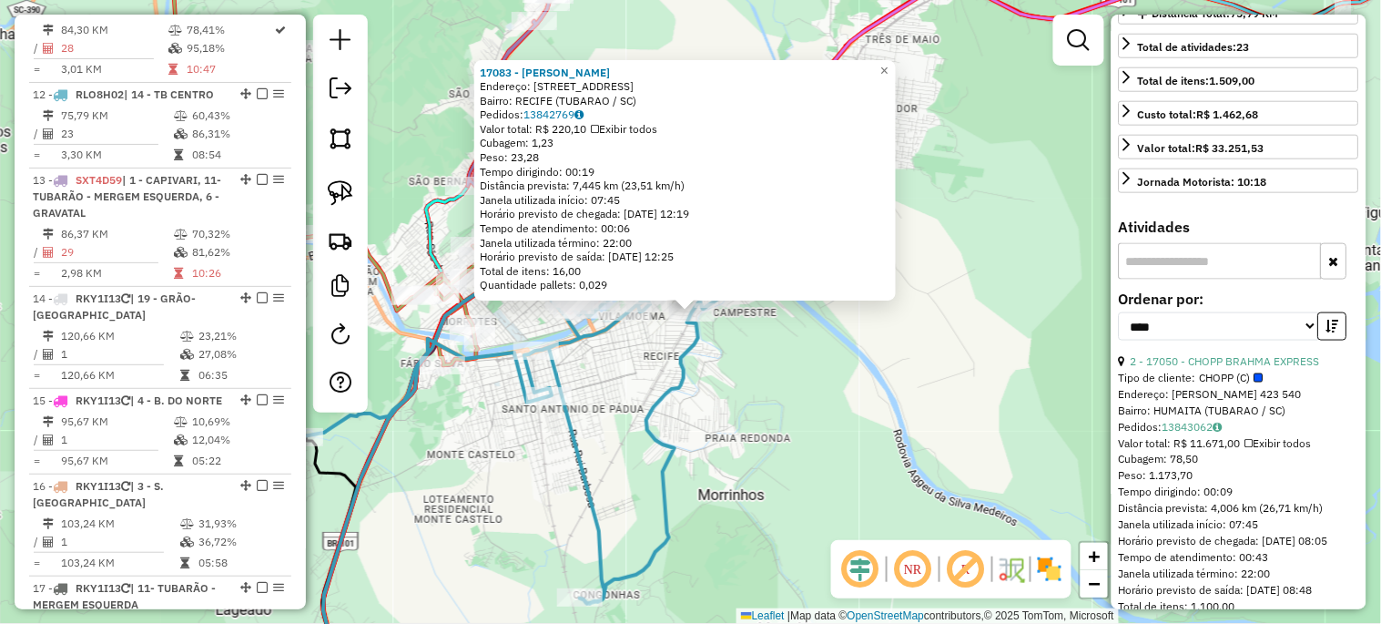
scroll to position [456, 0]
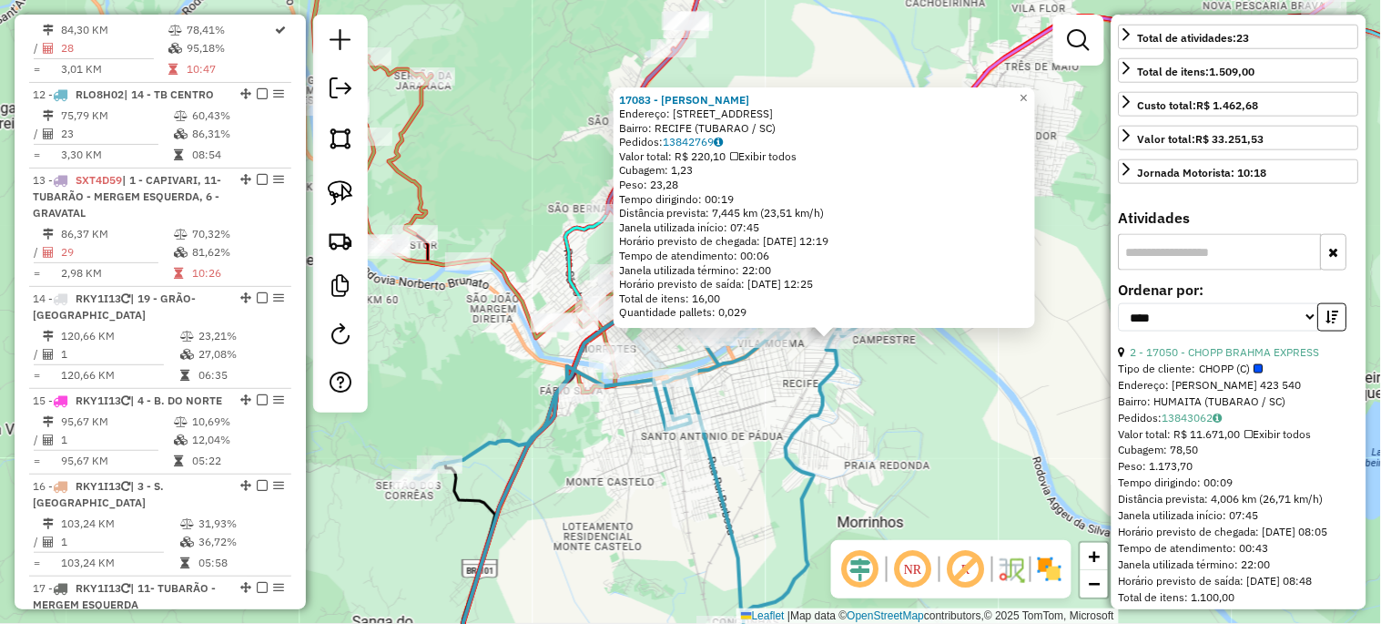
drag, startPoint x: 778, startPoint y: 401, endPoint x: 918, endPoint y: 428, distance: 141.9
click at [918, 428] on div "17083 - MERCADO BAESSO Endereço: RUA VISCONDE DE BARNACENA 777 Bairro: RECIFE (…" at bounding box center [690, 312] width 1381 height 624
click at [744, 420] on div "17083 - MERCADO BAESSO Endereço: RUA VISCONDE DE BARNACENA 777 Bairro: RECIFE (…" at bounding box center [690, 312] width 1381 height 624
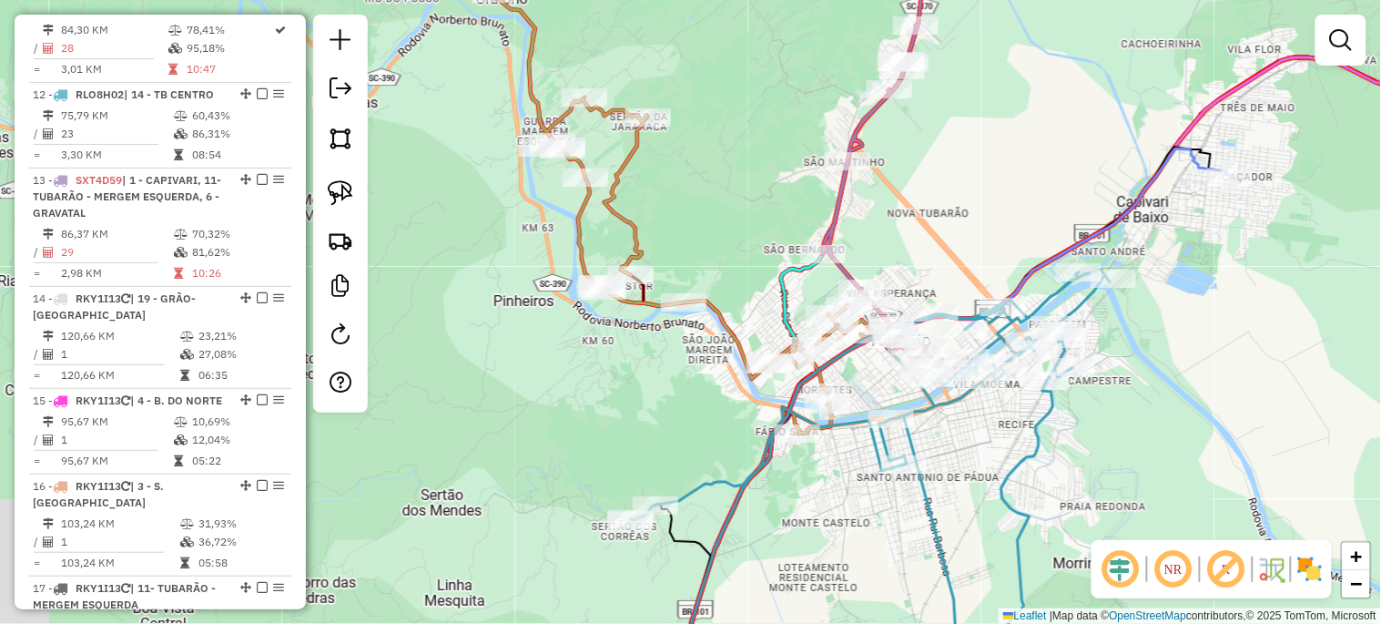
drag, startPoint x: 443, startPoint y: 365, endPoint x: 659, endPoint y: 406, distance: 219.6
click at [659, 406] on div "Janela de atendimento Grade de atendimento Capacidade Transportadoras Veículos …" at bounding box center [690, 312] width 1381 height 624
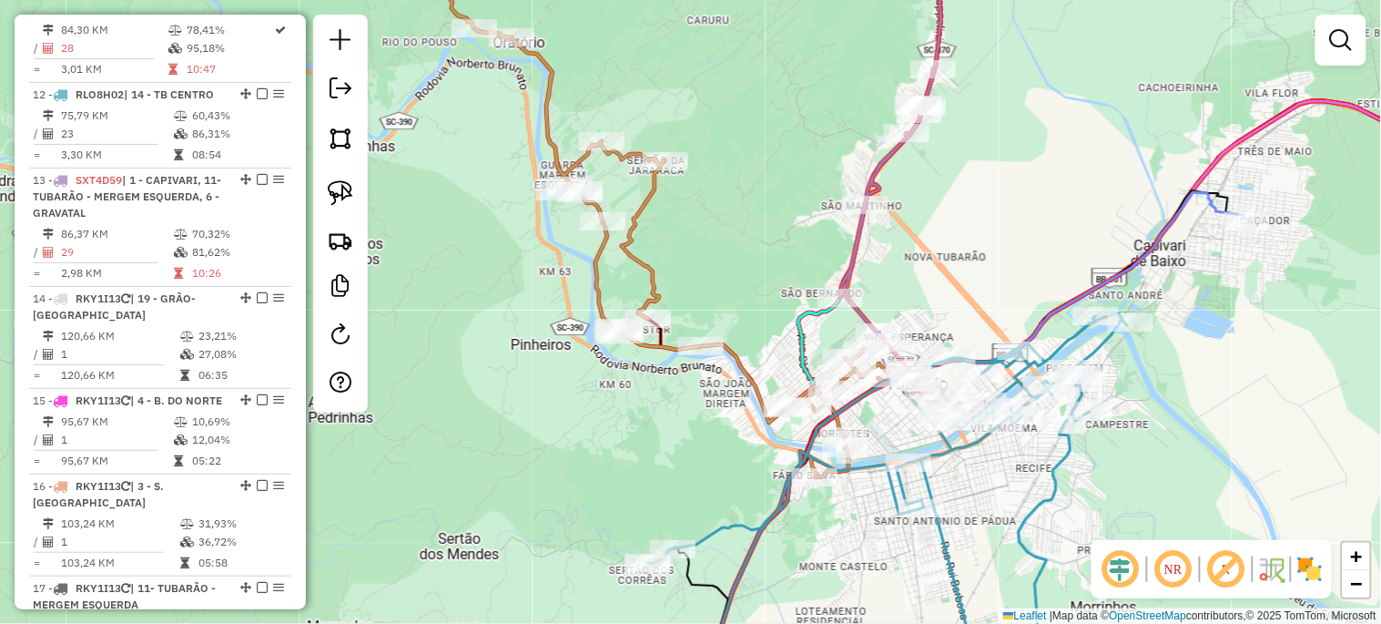
drag, startPoint x: 470, startPoint y: 379, endPoint x: 512, endPoint y: 473, distance: 103.5
click at [511, 473] on div "Janela de atendimento Grade de atendimento Capacidade Transportadoras Veículos …" at bounding box center [690, 312] width 1381 height 624
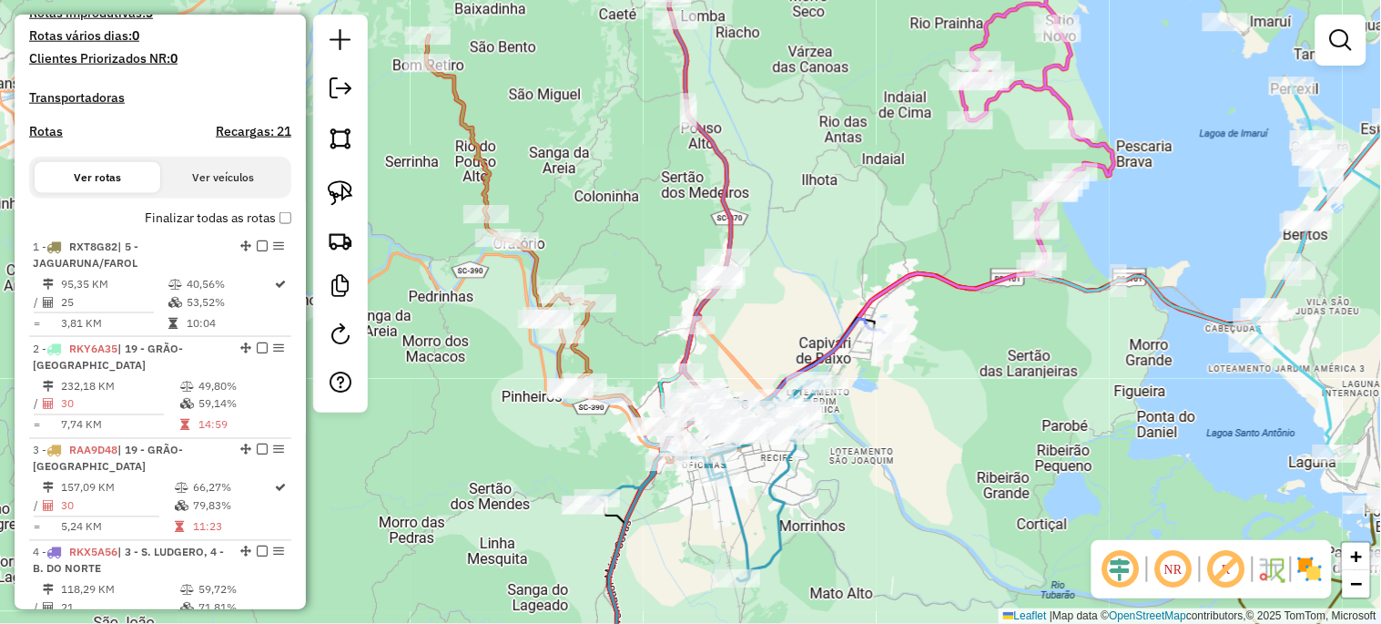
scroll to position [432, 0]
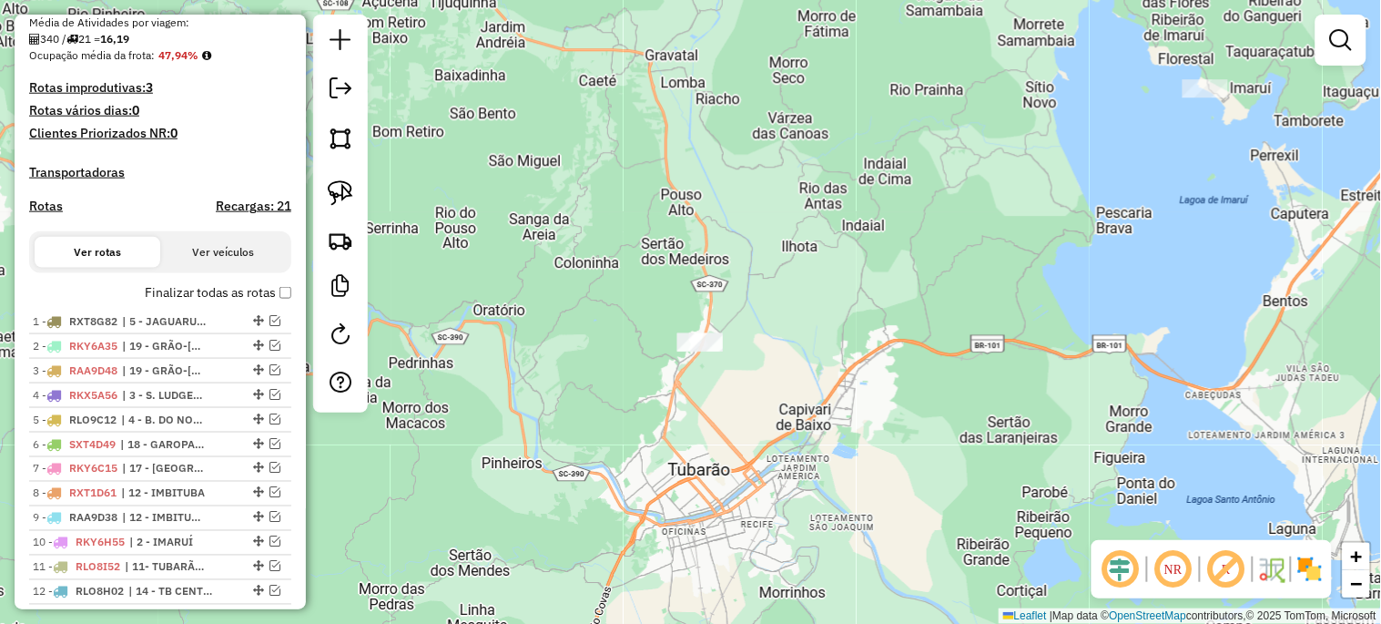
drag, startPoint x: 499, startPoint y: 342, endPoint x: 479, endPoint y: 408, distance: 68.5
click at [479, 408] on div "Janela de atendimento Grade de atendimento Capacidade Transportadoras Veículos …" at bounding box center [690, 312] width 1381 height 624
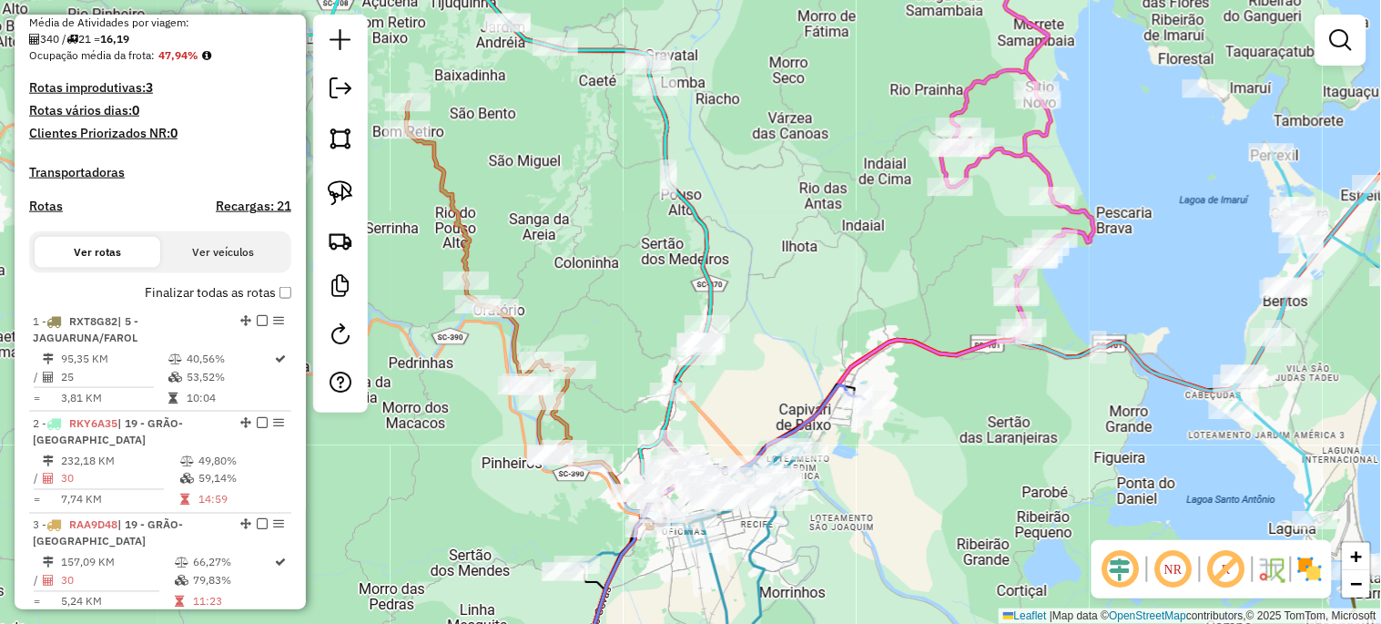
click at [559, 293] on div "Janela de atendimento Grade de atendimento Capacidade Transportadoras Veículos …" at bounding box center [690, 312] width 1381 height 624
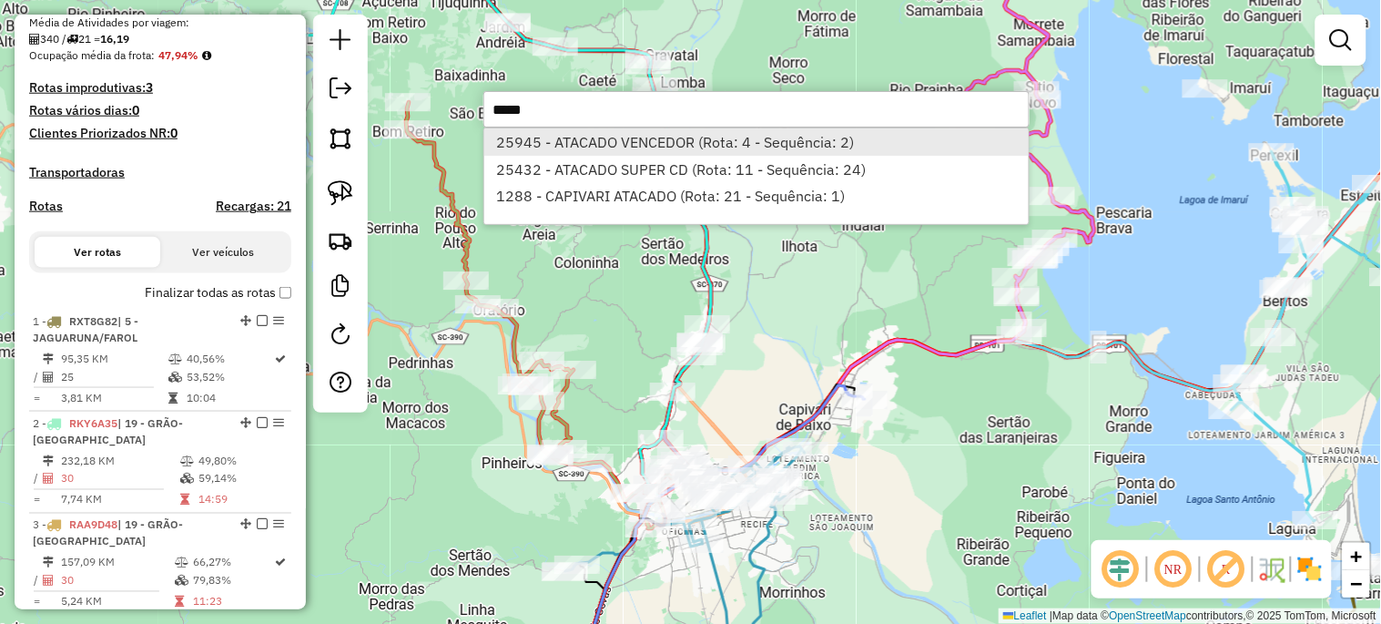
type input "*****"
click at [631, 141] on li "25945 - ATACADO VENCEDOR (Rota: 4 - Sequência: 2)" at bounding box center [756, 141] width 544 height 27
select select "*********"
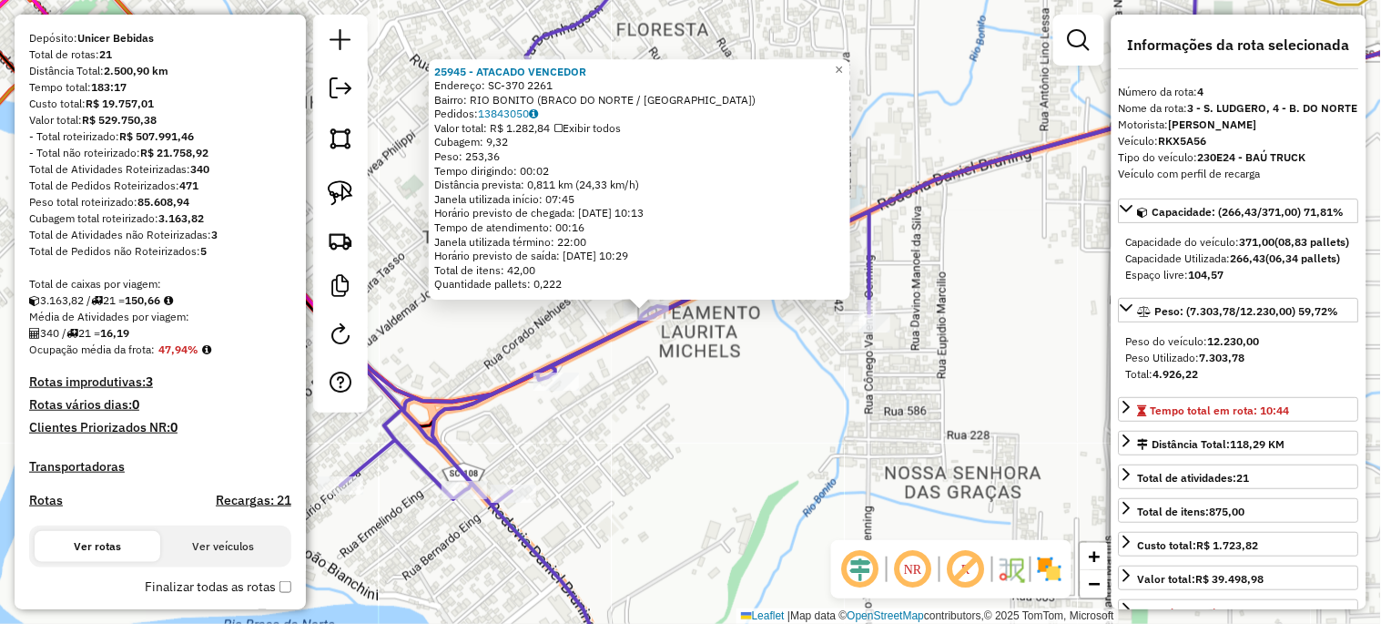
scroll to position [408, 0]
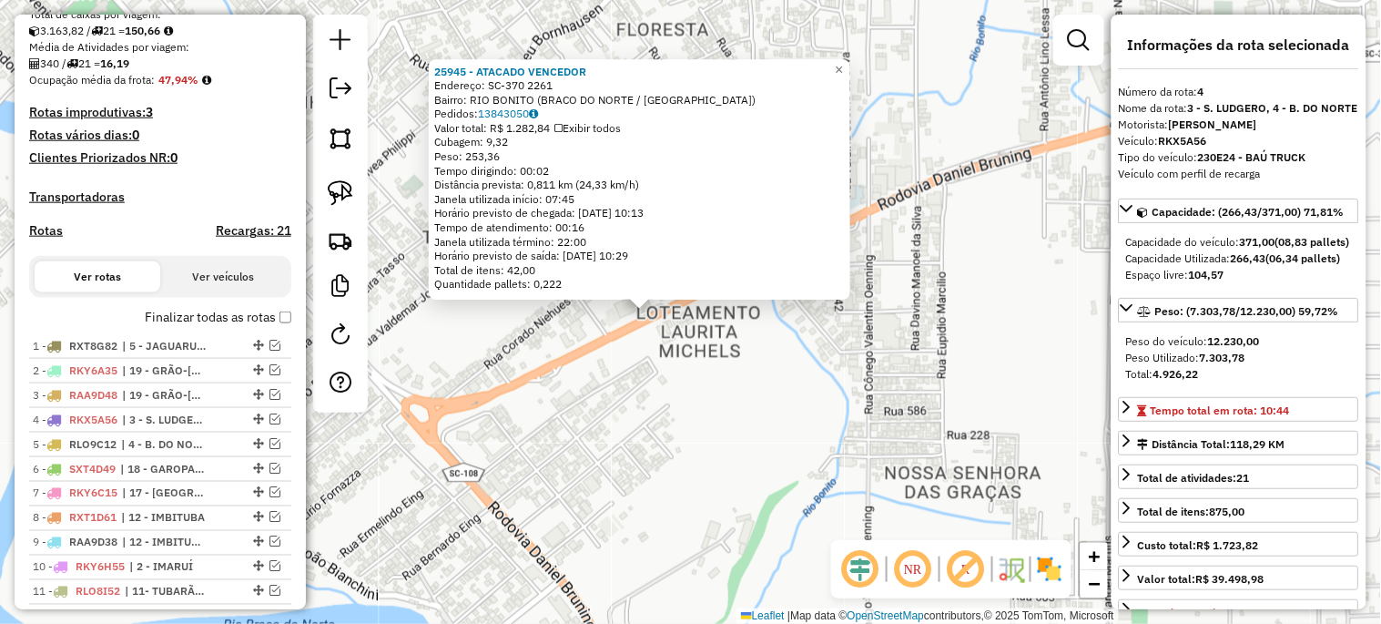
click at [602, 417] on div "25945 - ATACADO VENCEDOR Endereço: SC-370 2261 Bairro: RIO BONITO (BRACO DO NOR…" at bounding box center [690, 312] width 1381 height 624
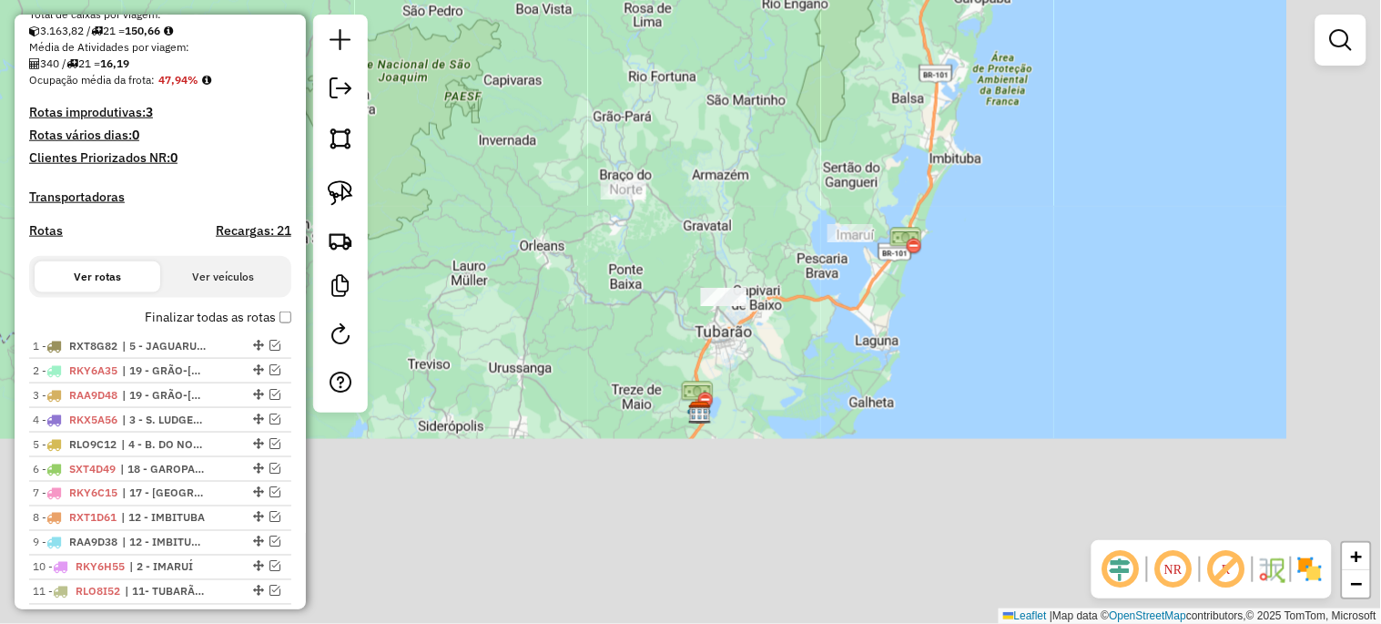
drag, startPoint x: 829, startPoint y: 444, endPoint x: 659, endPoint y: 237, distance: 268.4
click at [659, 237] on div "Janela de atendimento Grade de atendimento Capacidade Transportadoras Veículos …" at bounding box center [690, 312] width 1381 height 624
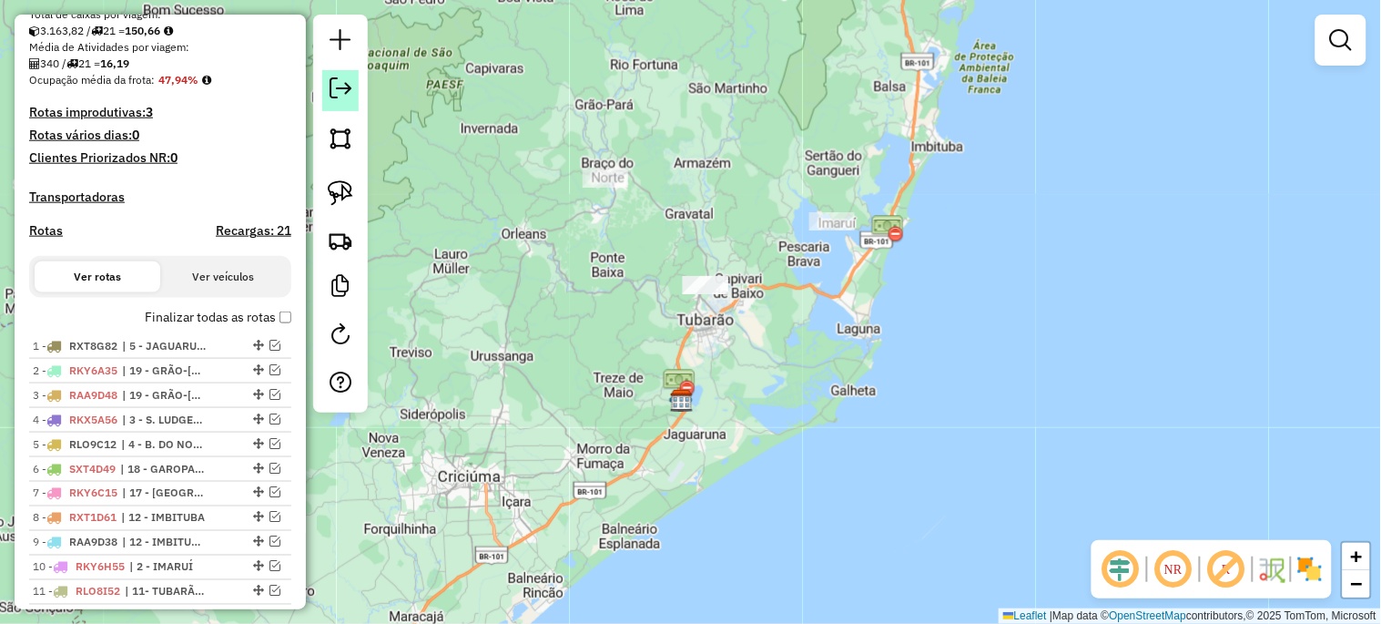
click at [330, 92] on em at bounding box center [341, 88] width 22 height 22
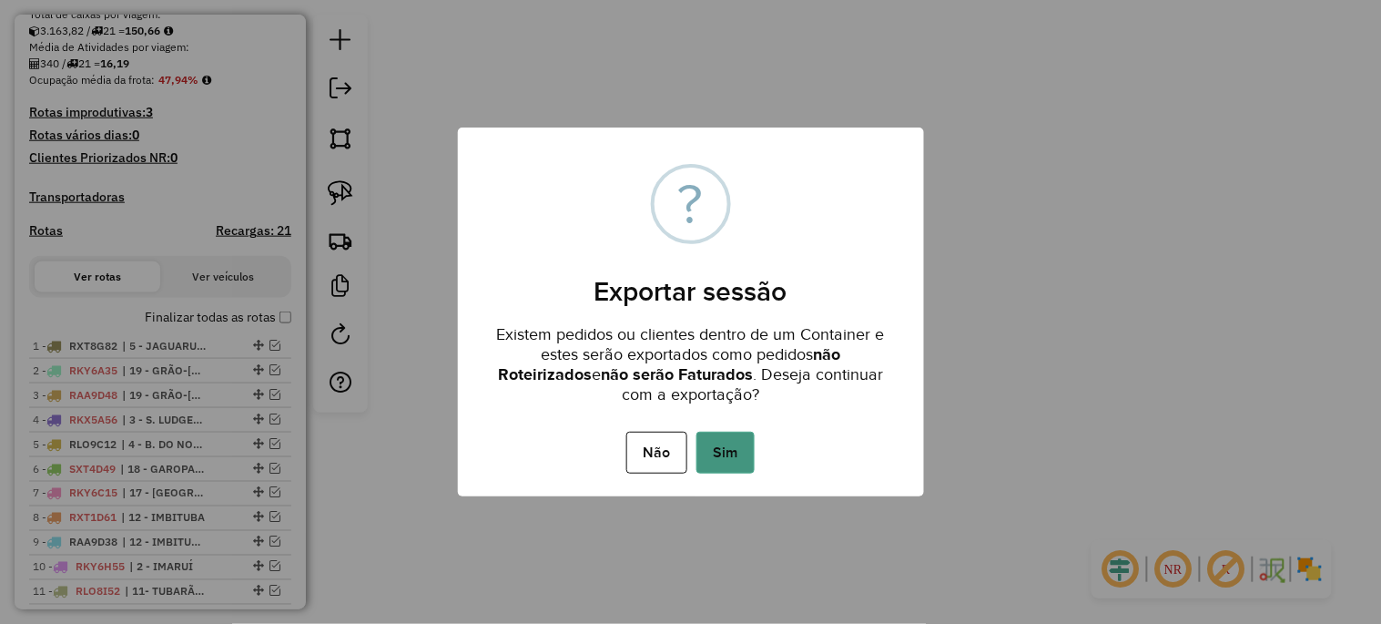
click at [724, 459] on button "Sim" at bounding box center [725, 452] width 58 height 42
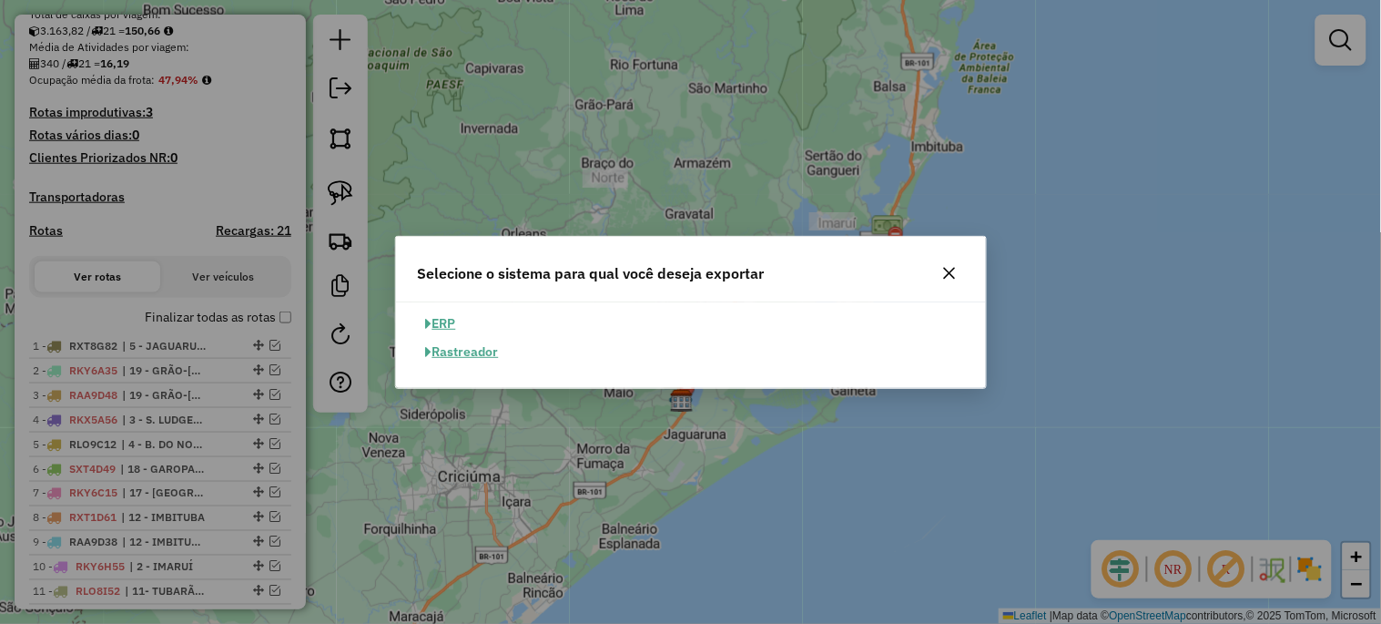
click at [442, 324] on button "ERP" at bounding box center [441, 323] width 46 height 28
select select "**"
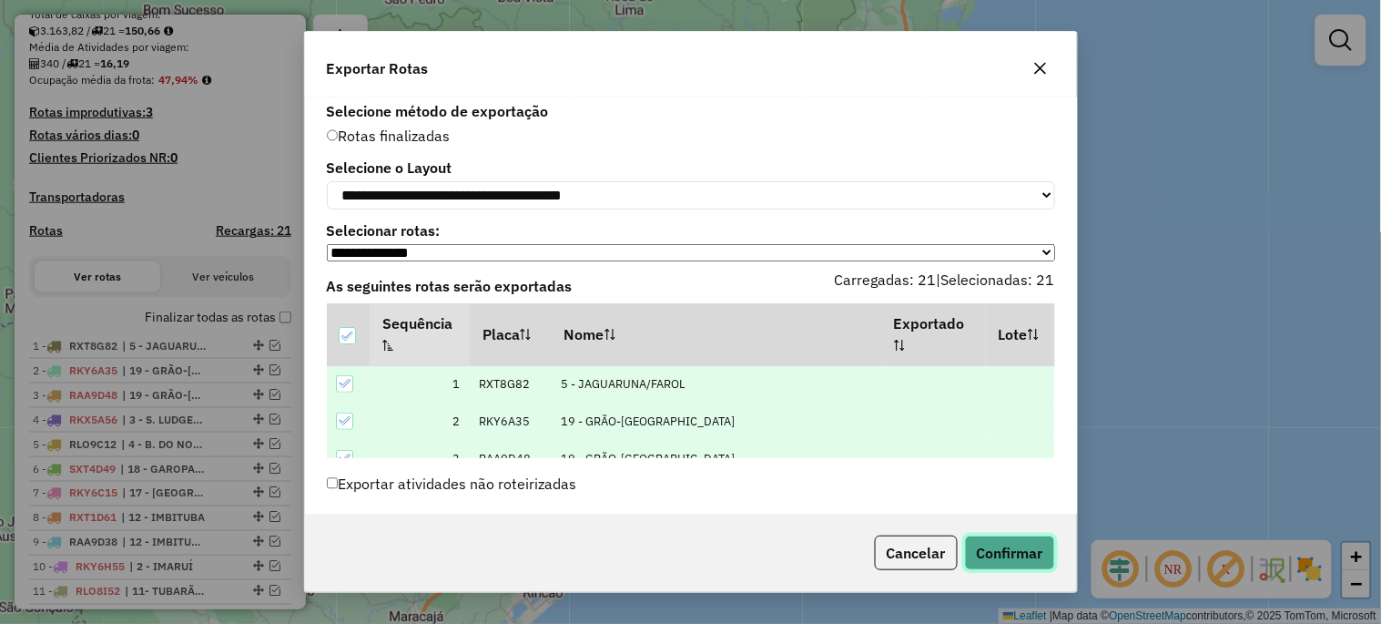
click at [993, 548] on button "Confirmar" at bounding box center [1010, 552] width 90 height 35
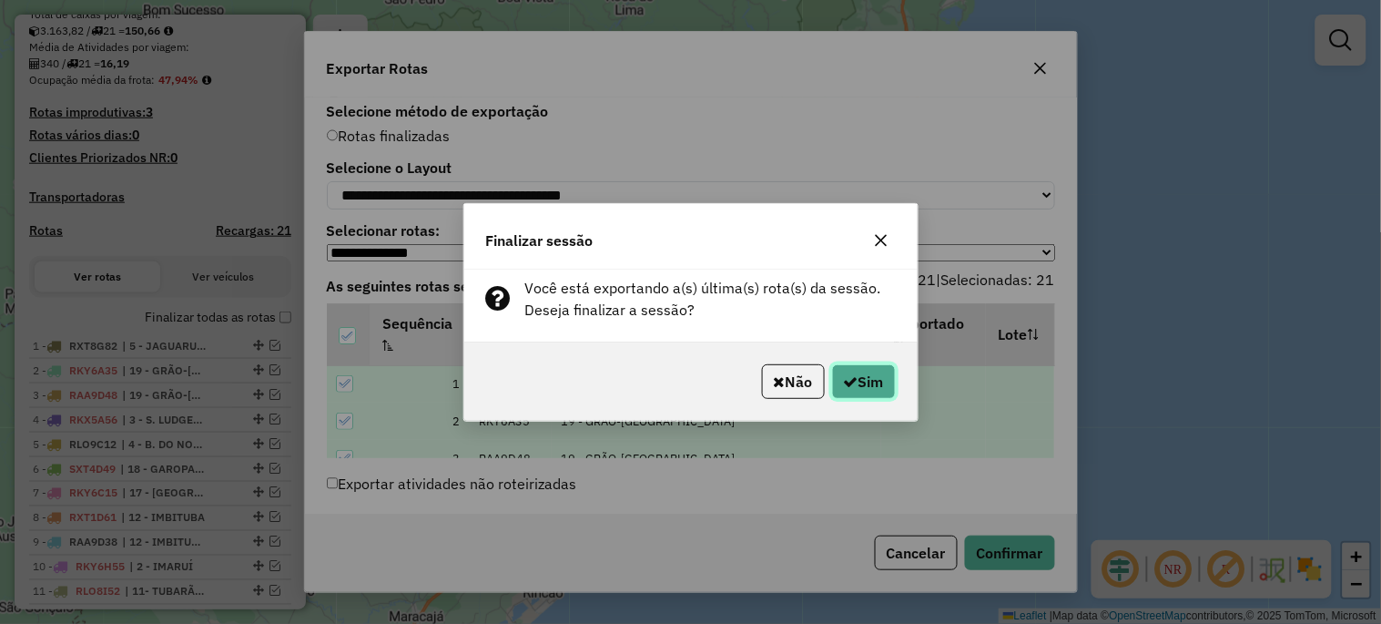
click at [880, 386] on button "Sim" at bounding box center [864, 381] width 64 height 35
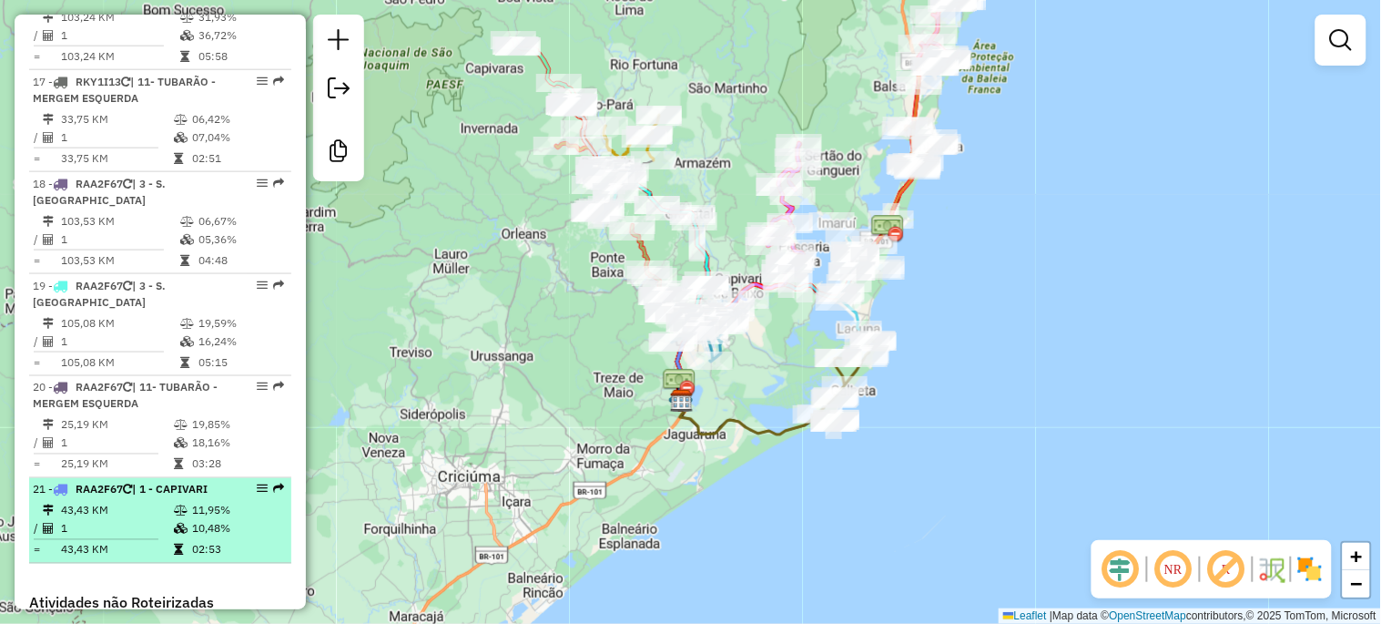
scroll to position [2278, 0]
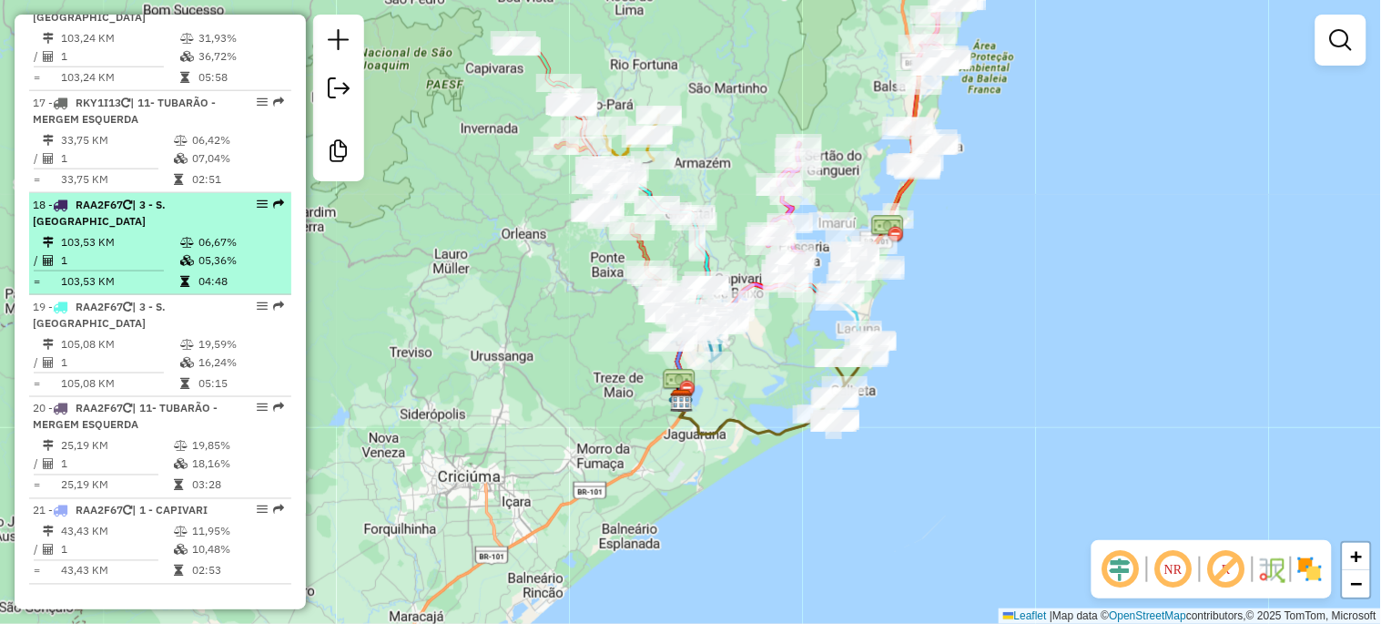
click at [113, 233] on td "103,53 KM" at bounding box center [119, 242] width 119 height 18
select select "*********"
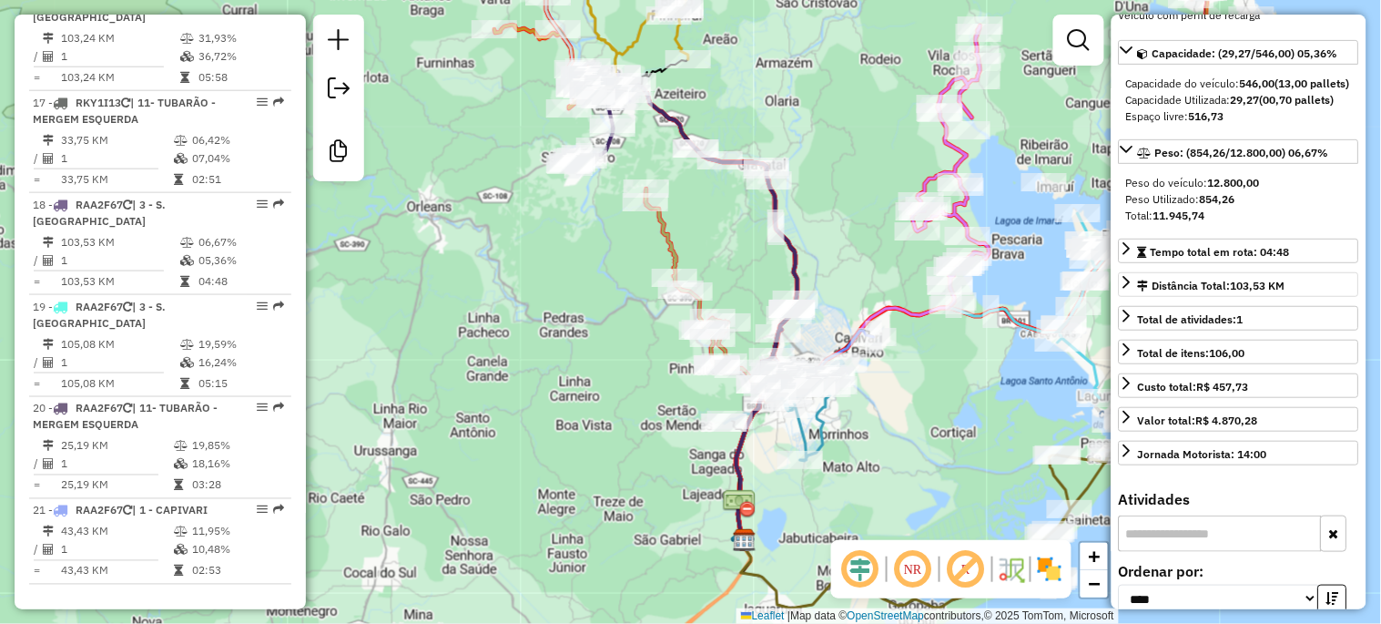
scroll to position [134, 0]
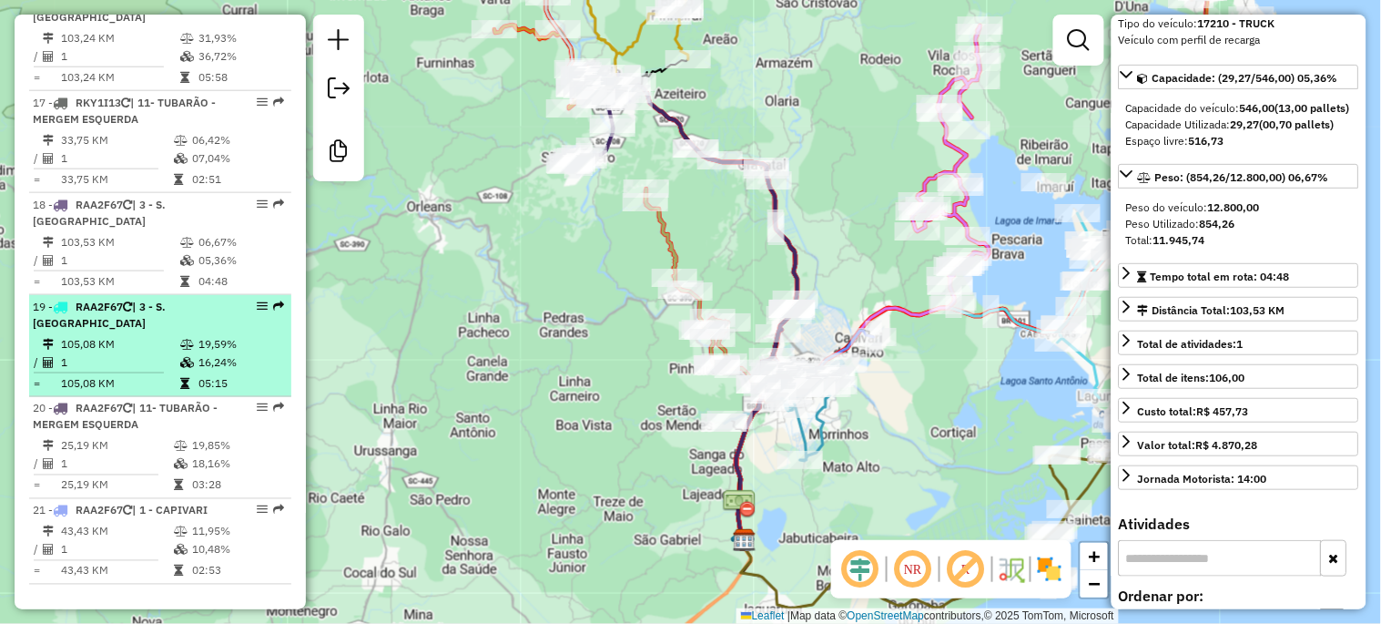
click at [137, 335] on td "105,08 KM" at bounding box center [119, 344] width 119 height 18
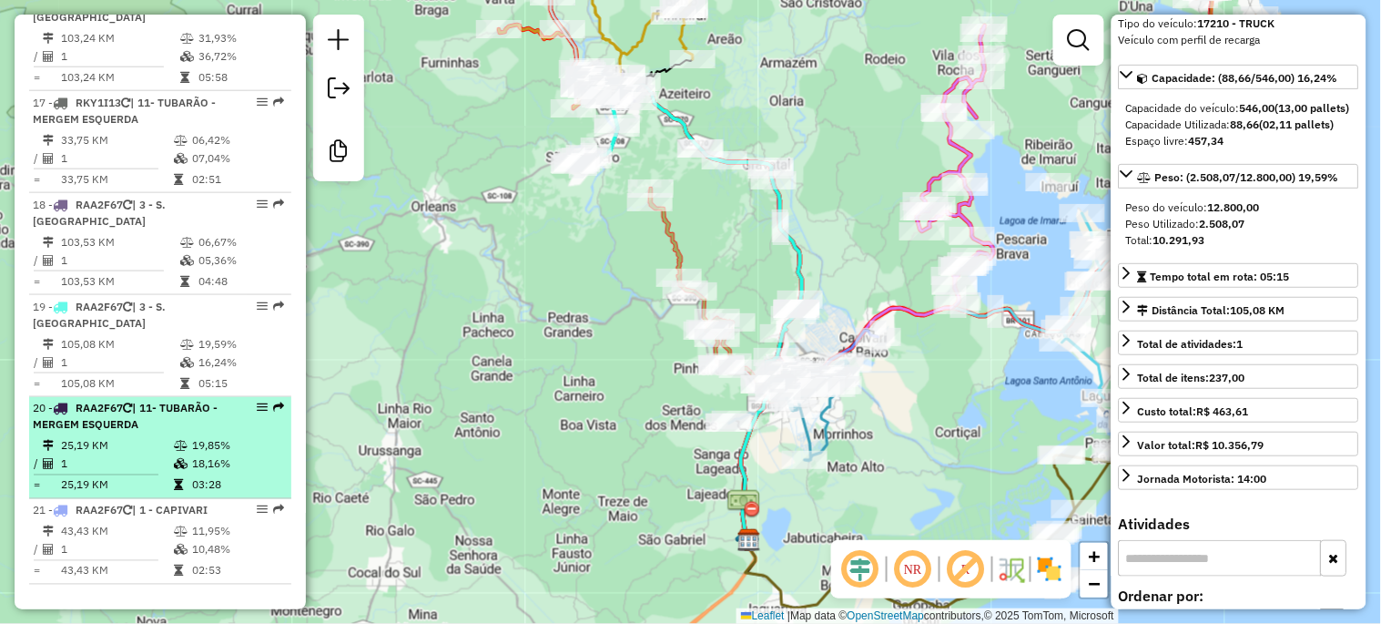
click at [124, 401] on span "| 11- TUBARÃO - MERGEM ESQUERDA" at bounding box center [125, 416] width 185 height 30
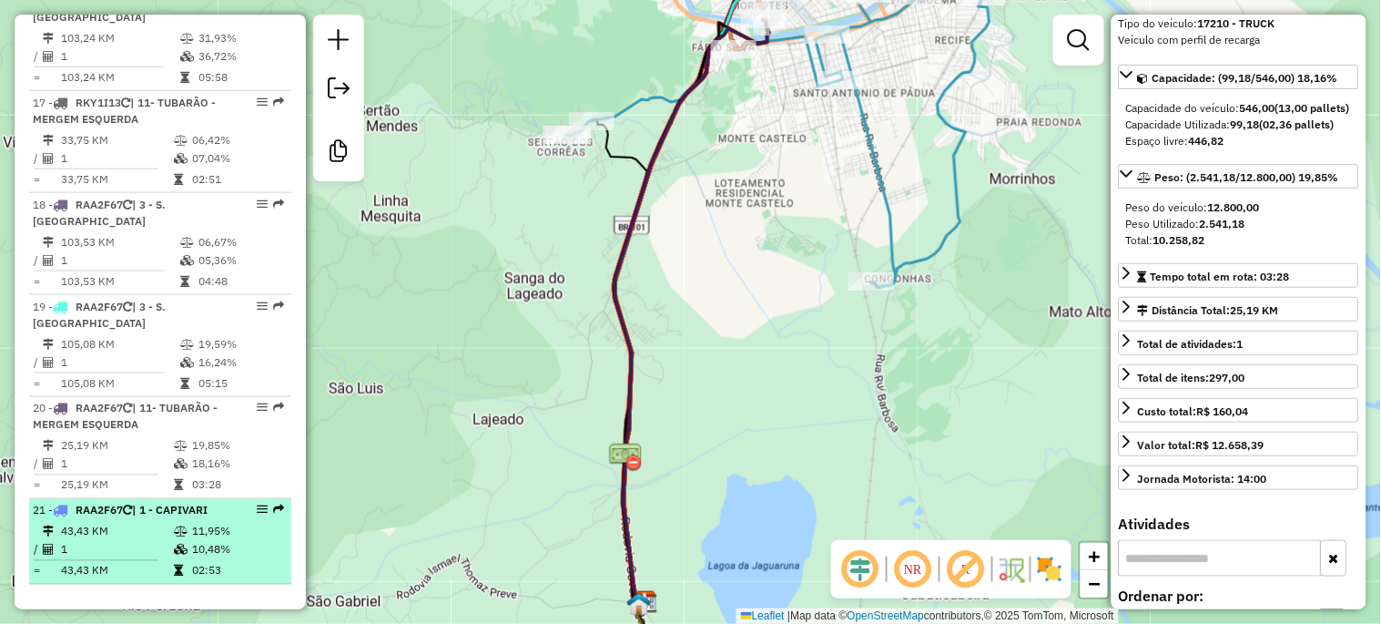
click at [110, 499] on li "21 - RAA2F67 | 1 - CAPIVARI 43,43 KM 11,95% / 1 10,48% = 43,43 KM 02:53" at bounding box center [160, 542] width 262 height 86
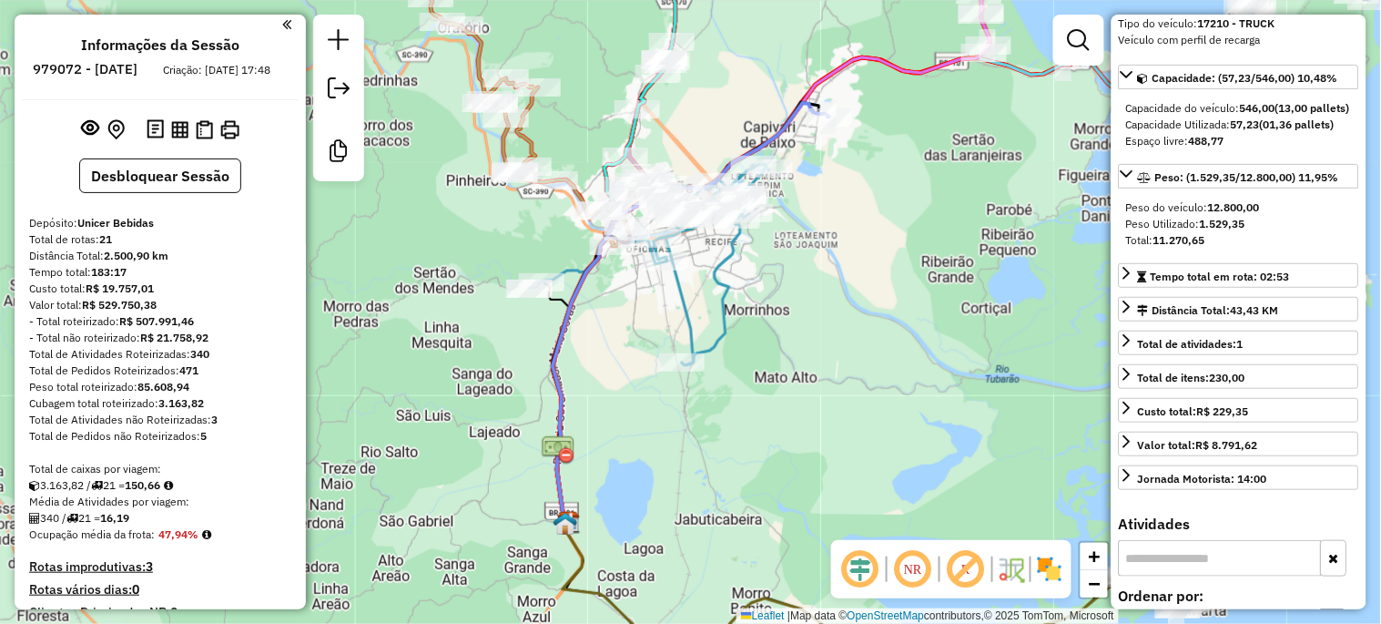
scroll to position [0, 0]
click at [434, 279] on div "Janela de atendimento Grade de atendimento Capacidade Transportadoras Veículos …" at bounding box center [690, 312] width 1381 height 624
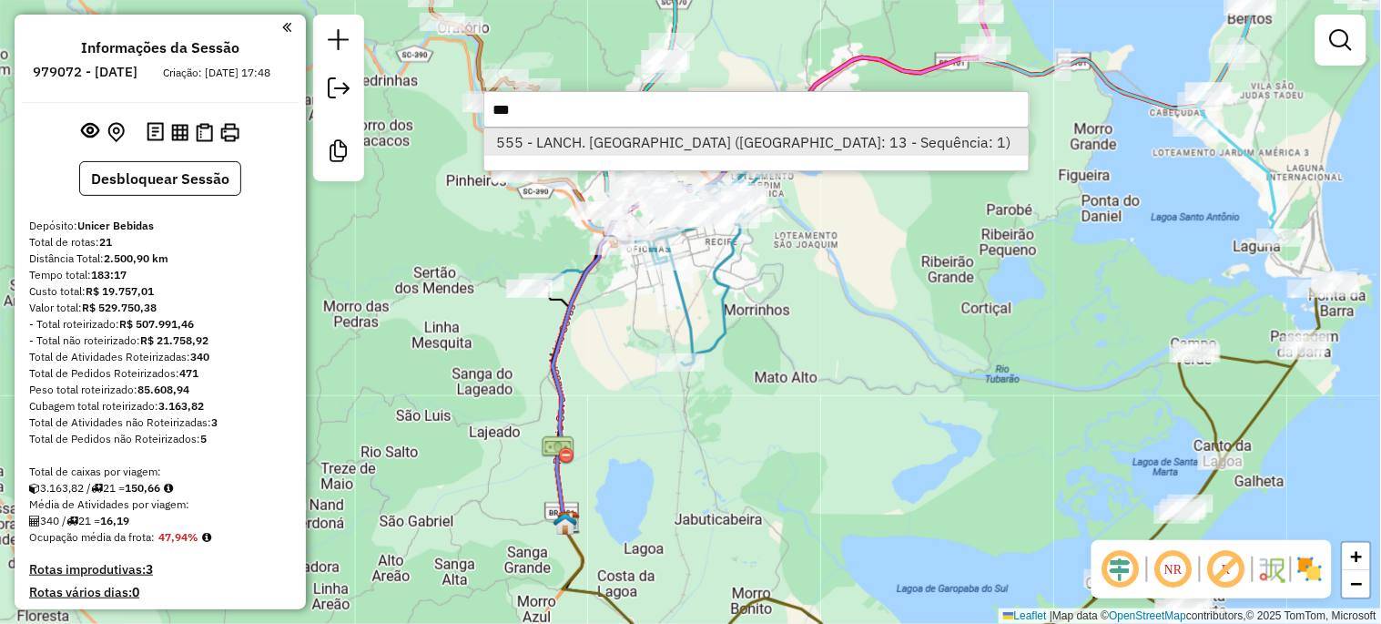
type input "***"
click at [624, 139] on li "555 - LANCH. [GEOGRAPHIC_DATA] ([GEOGRAPHIC_DATA]: 13 - Sequência: 1)" at bounding box center [756, 141] width 544 height 27
select select "*********"
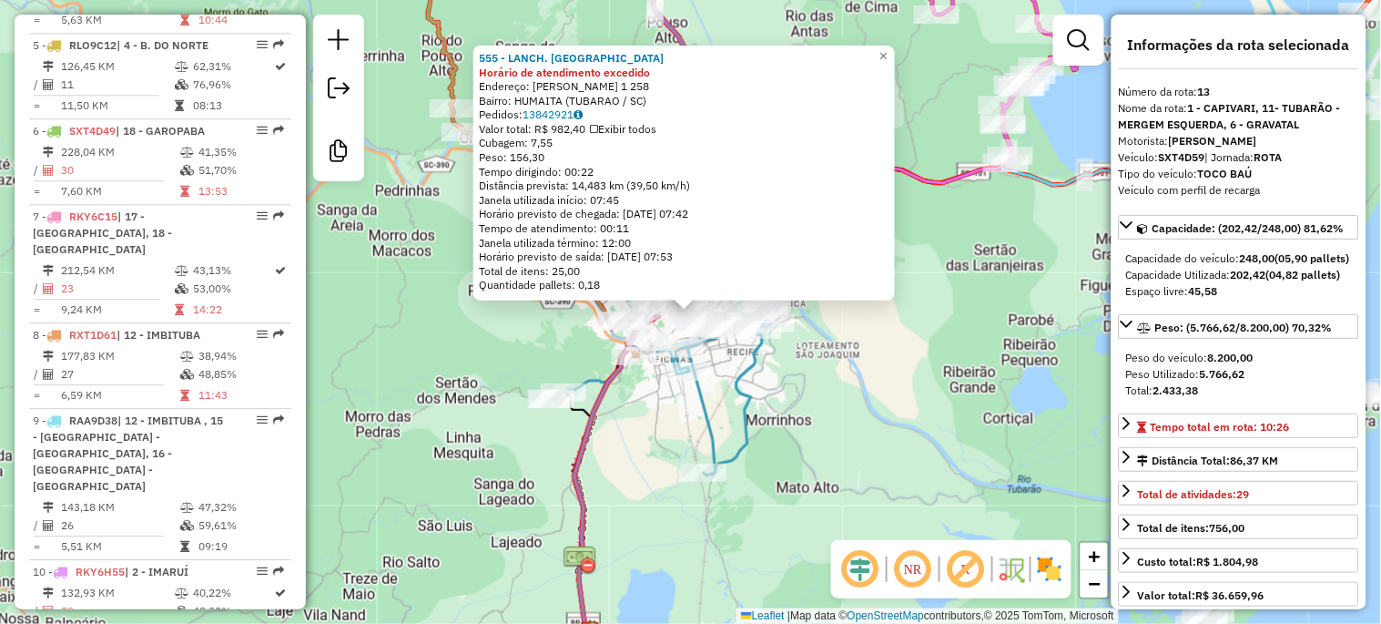
scroll to position [1880, 0]
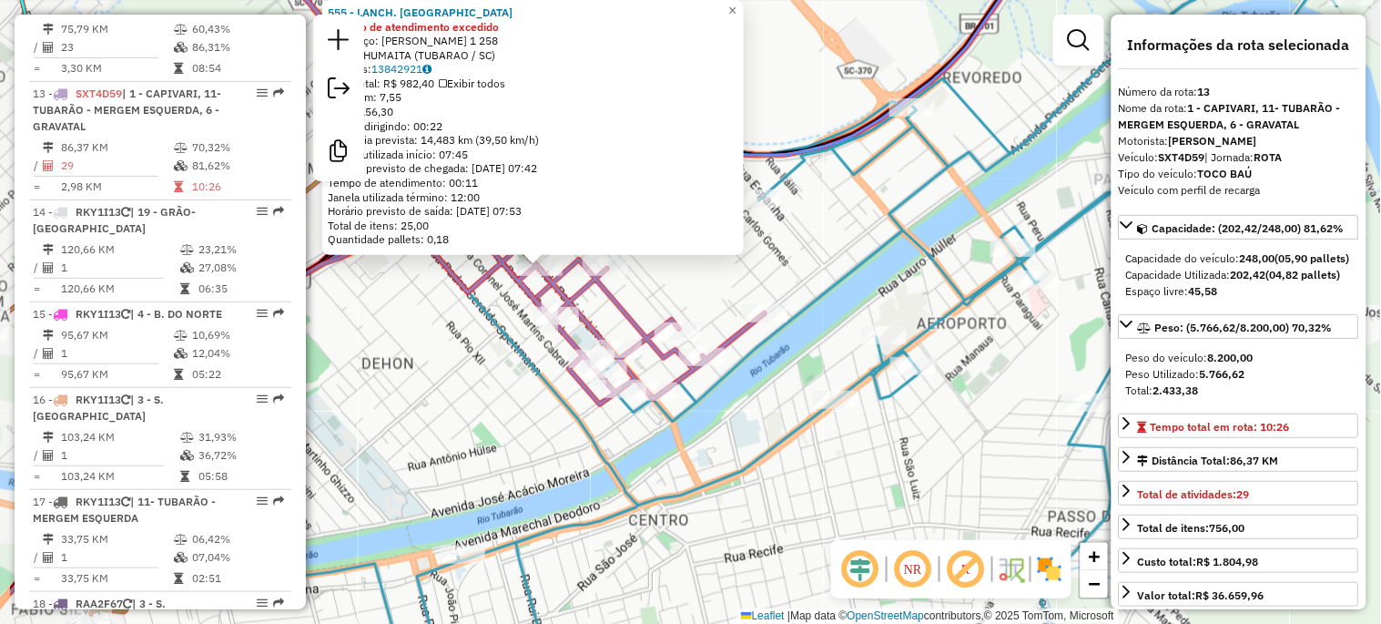
drag, startPoint x: 541, startPoint y: 315, endPoint x: 689, endPoint y: 288, distance: 150.9
click at [689, 288] on div "555 - LANCH. CIDADE AZUL Horário de atendimento excedido Endereço: PATRICIO LIM…" at bounding box center [690, 312] width 1381 height 624
click at [467, 388] on div "555 - LANCH. CIDADE AZUL Horário de atendimento excedido Endereço: PATRICIO LIM…" at bounding box center [690, 312] width 1381 height 624
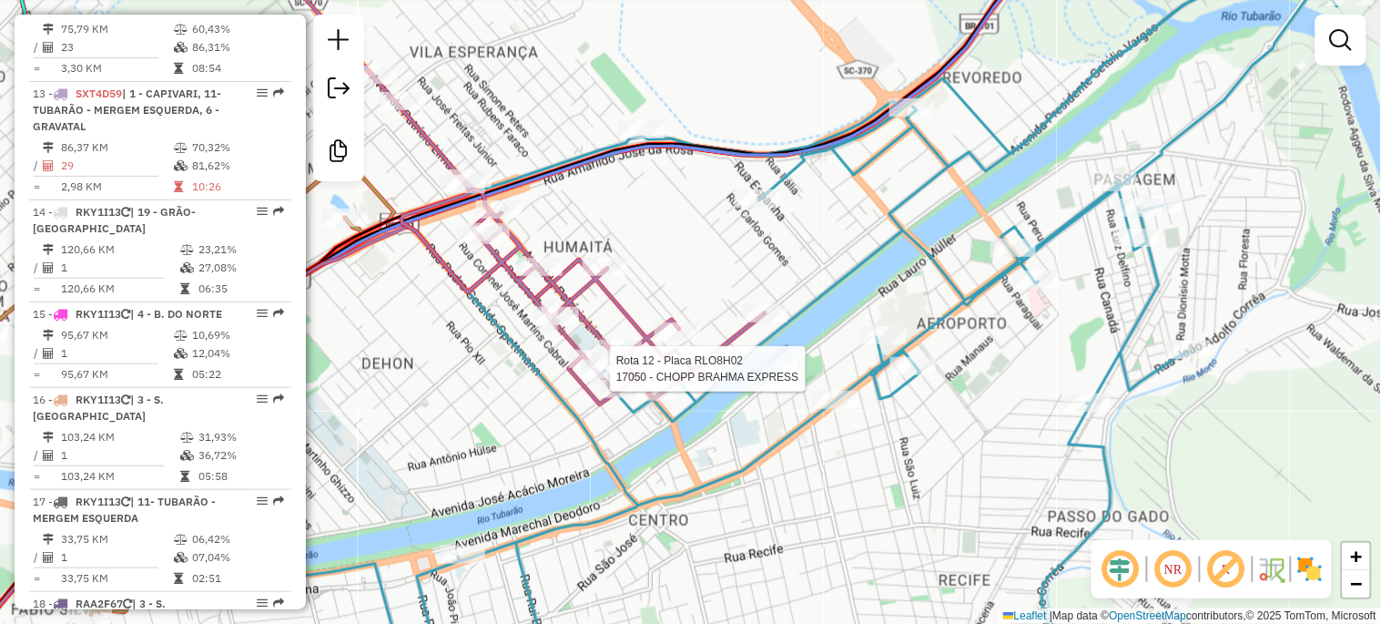
select select "*********"
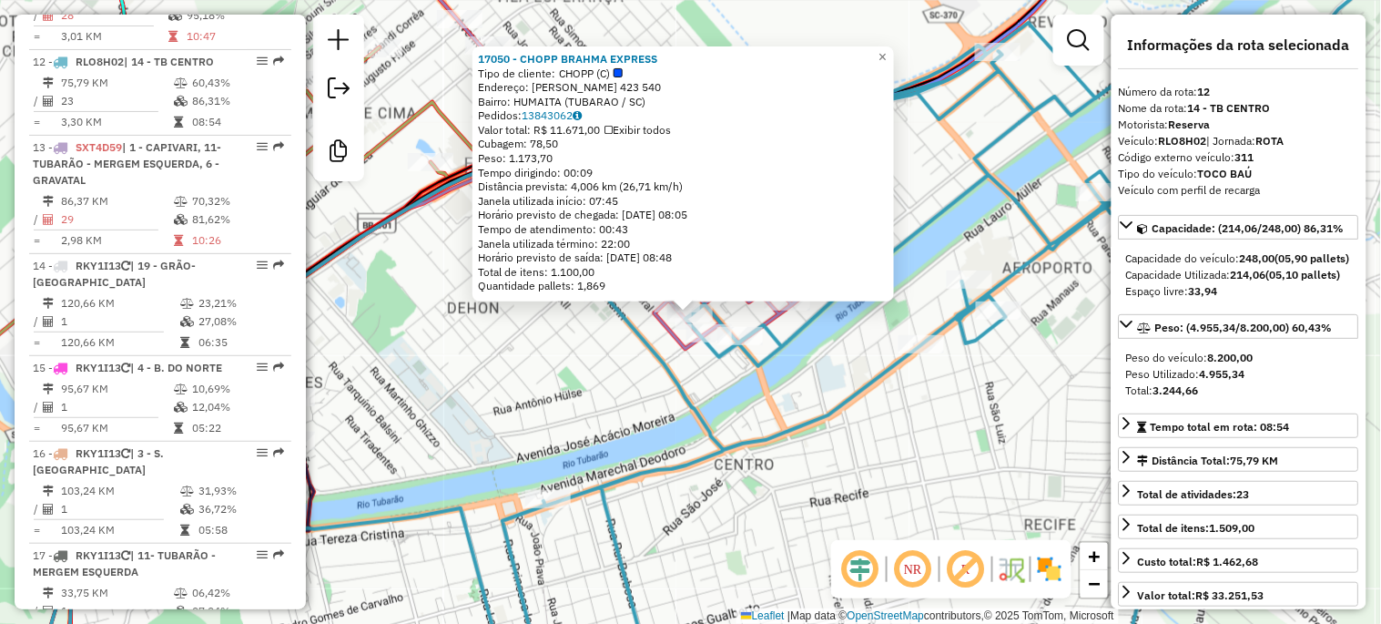
scroll to position [1795, 0]
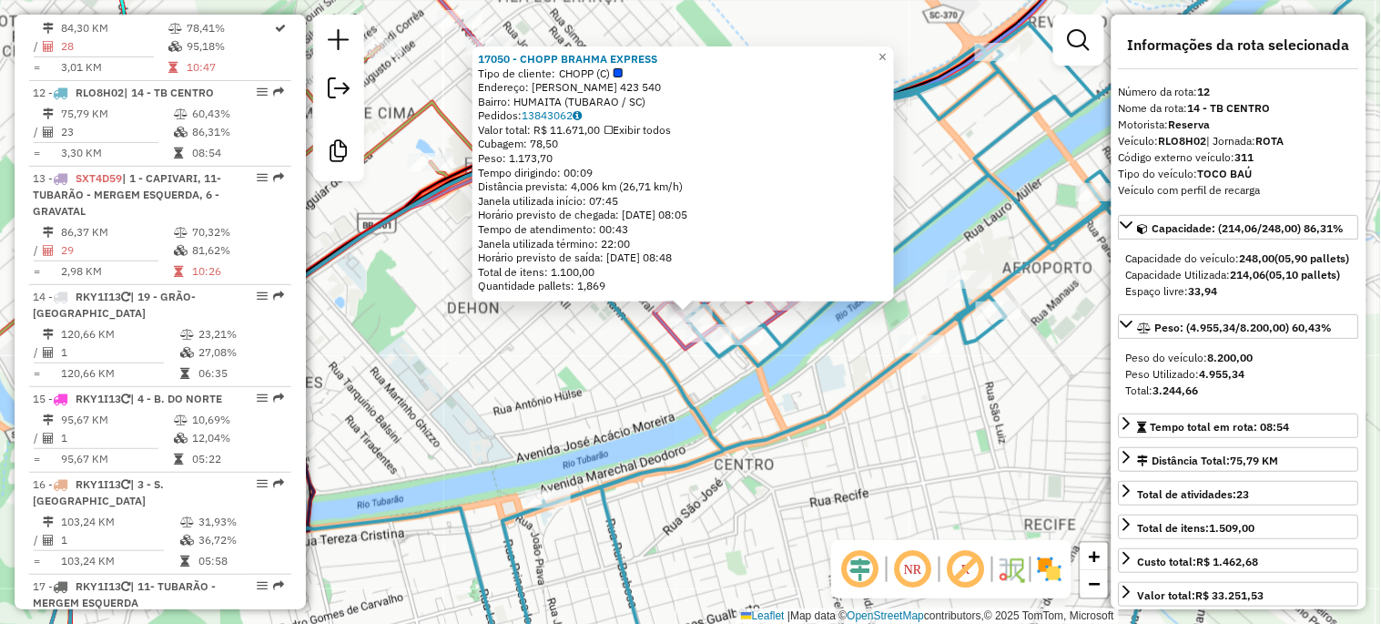
click at [604, 380] on div "17050 - CHOPP BRAHMA EXPRESS Tipo de cliente: CHOPP (C) Endereço: [PERSON_NAME]…" at bounding box center [690, 312] width 1381 height 624
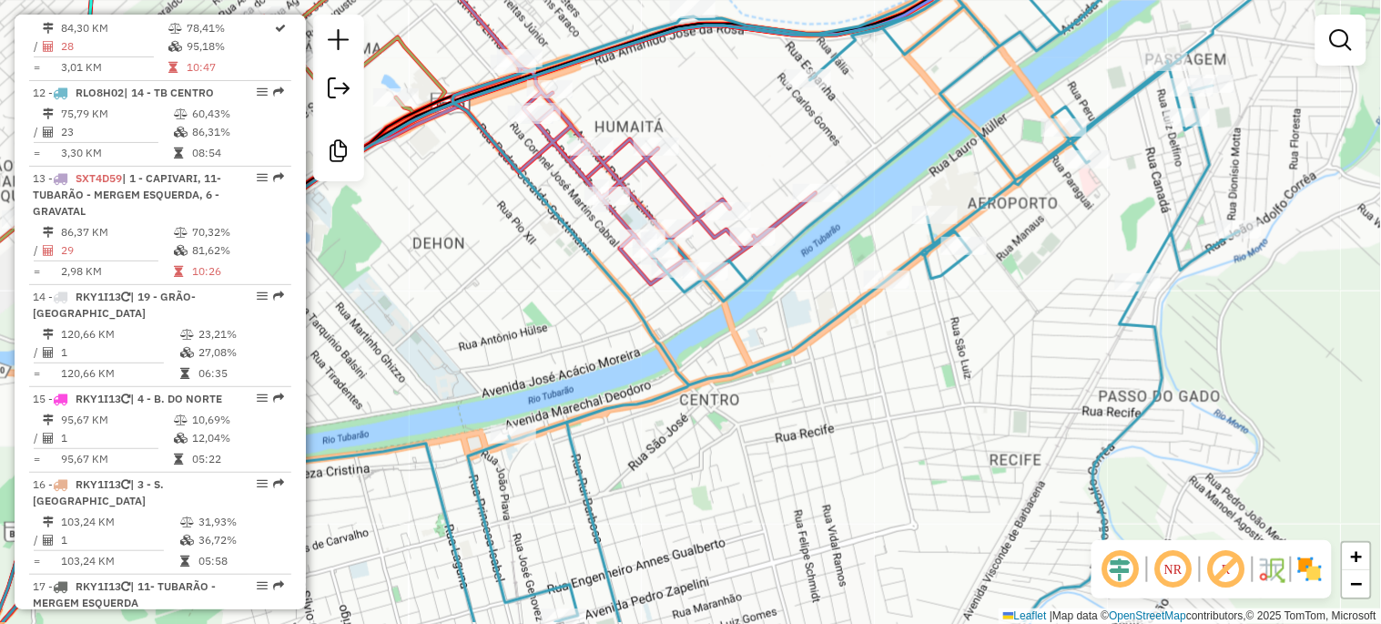
drag, startPoint x: 532, startPoint y: 380, endPoint x: 476, endPoint y: 253, distance: 139.0
click at [476, 253] on div "Janela de atendimento Grade de atendimento Capacidade Transportadoras Veículos …" at bounding box center [690, 312] width 1381 height 624
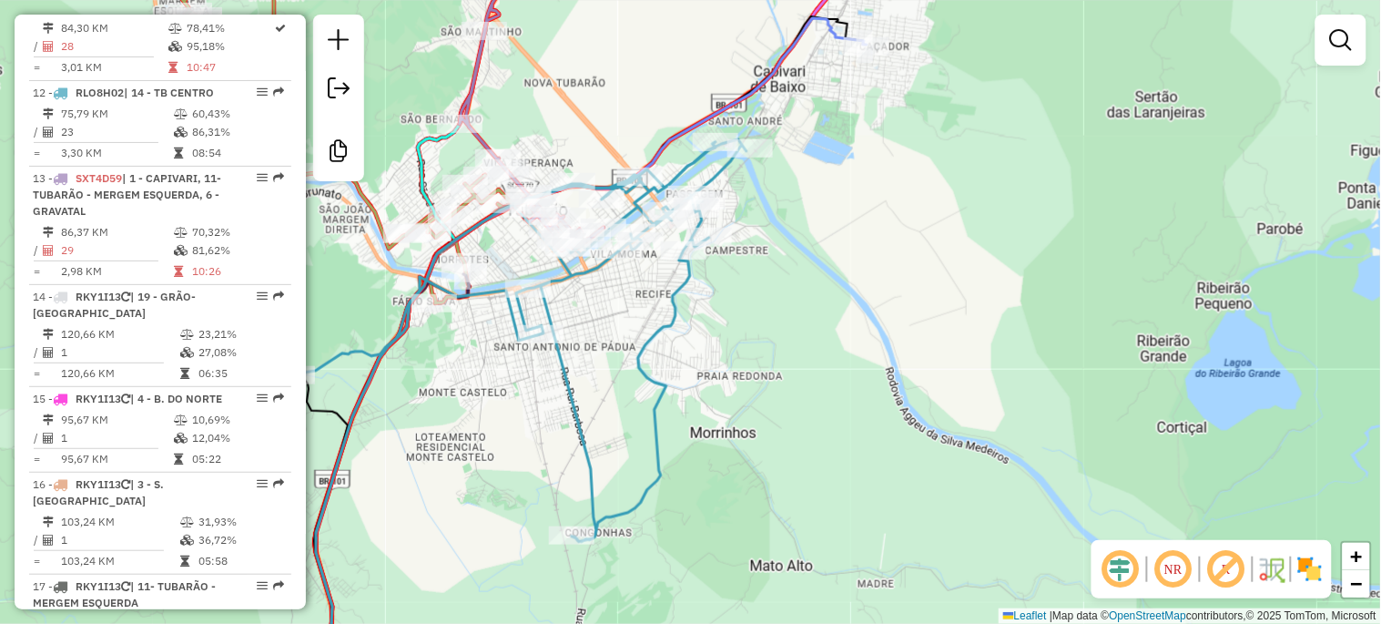
drag, startPoint x: 548, startPoint y: 393, endPoint x: 597, endPoint y: 394, distance: 49.2
click at [597, 394] on div "Janela de atendimento Grade de atendimento Capacidade Transportadoras Veículos …" at bounding box center [690, 312] width 1381 height 624
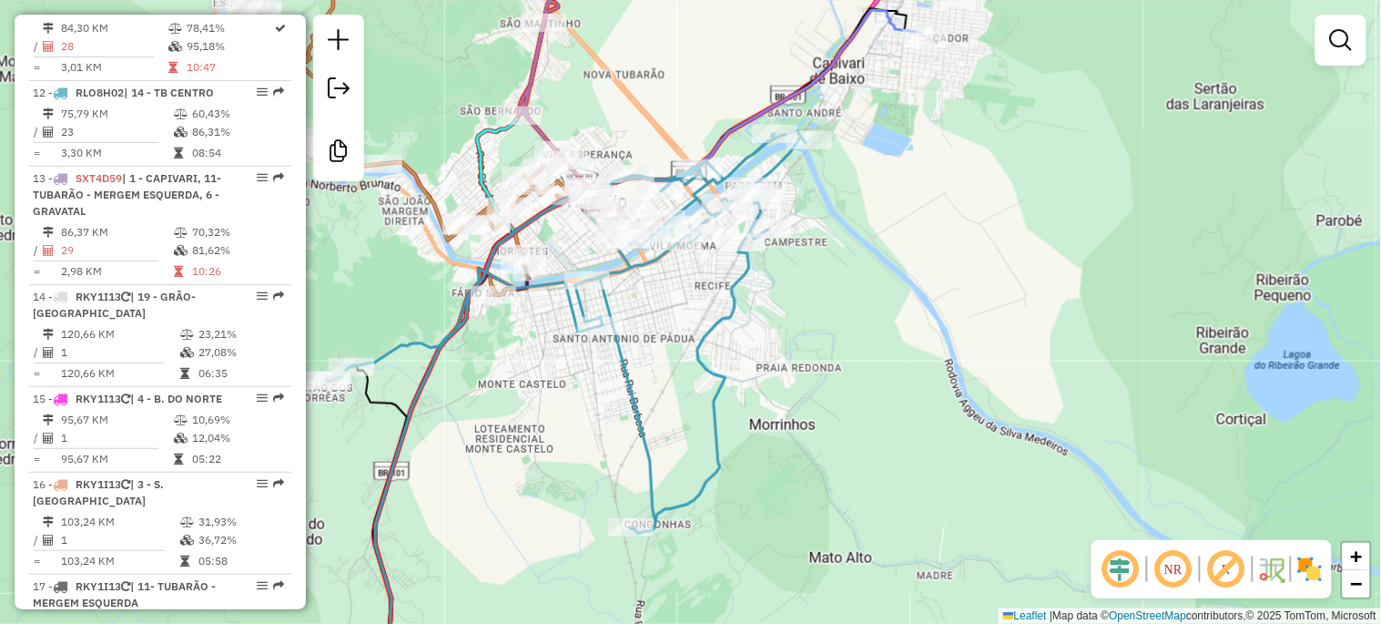
drag, startPoint x: 448, startPoint y: 449, endPoint x: 508, endPoint y: 441, distance: 60.6
click at [508, 441] on div "Janela de atendimento Grade de atendimento Capacidade Transportadoras Veículos …" at bounding box center [690, 312] width 1381 height 624
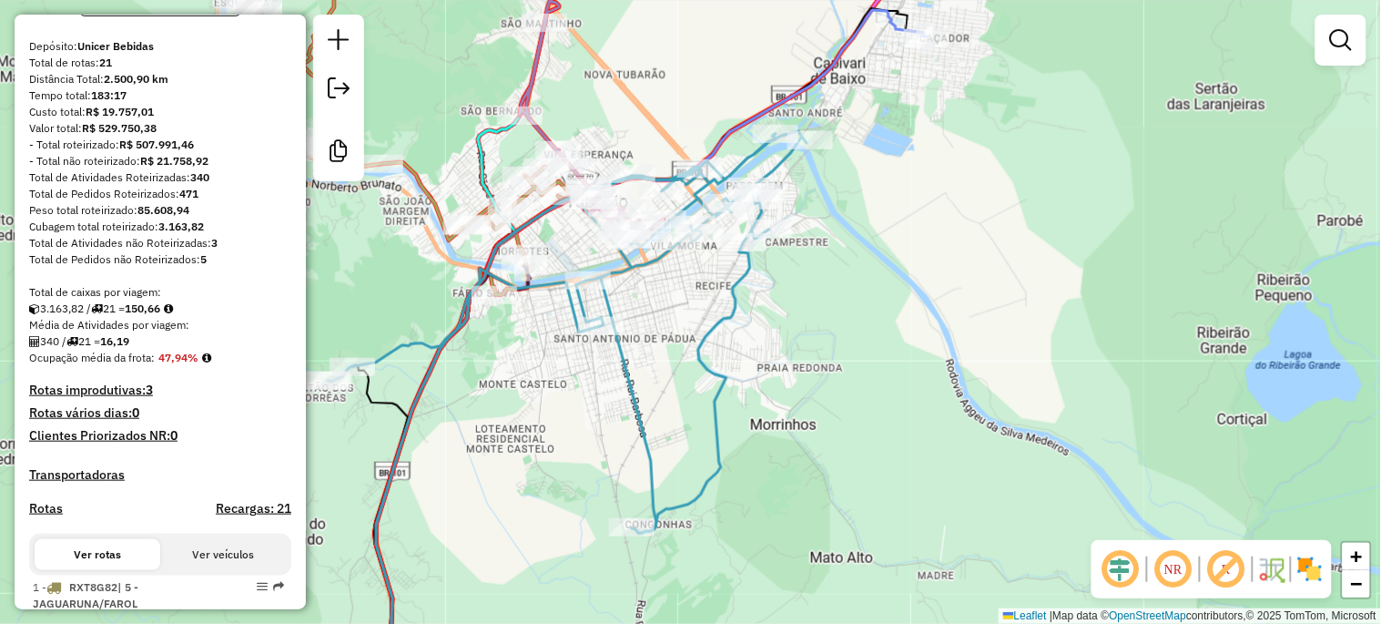
scroll to position [0, 0]
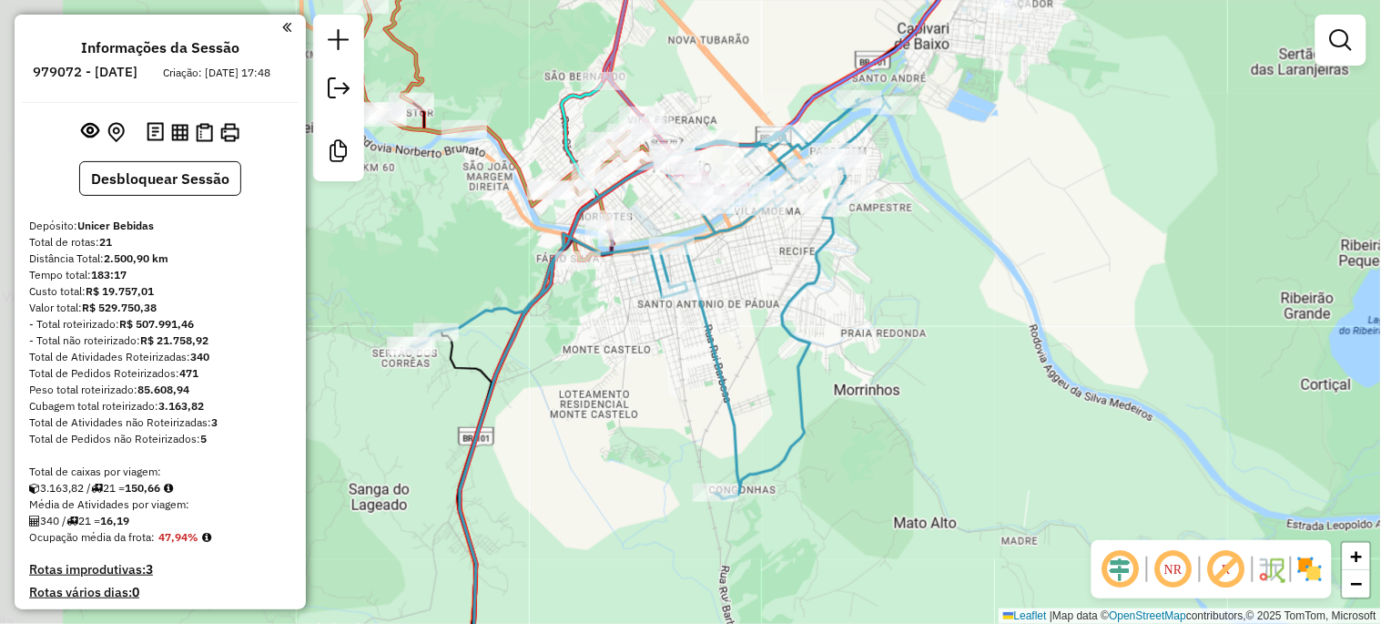
drag, startPoint x: 449, startPoint y: 505, endPoint x: 533, endPoint y: 469, distance: 92.2
click at [533, 469] on div "Janela de atendimento Grade de atendimento Capacidade Transportadoras Veículos …" at bounding box center [690, 312] width 1381 height 624
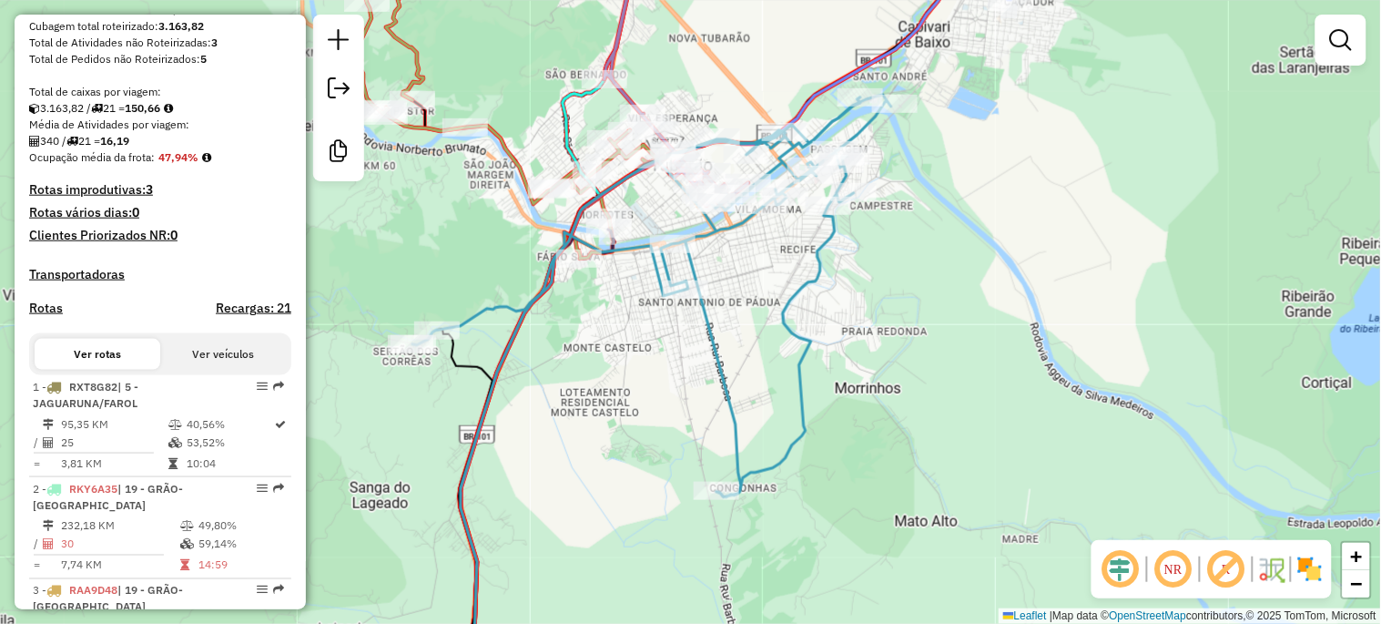
scroll to position [404, 0]
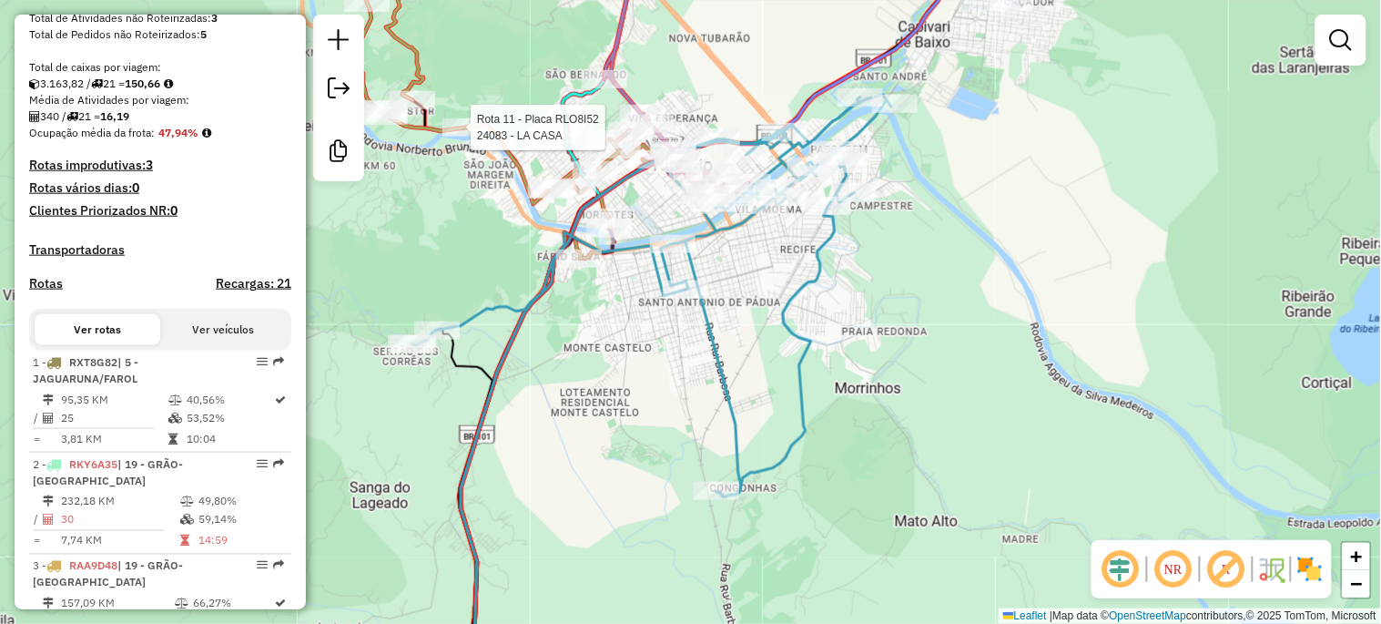
select select "*********"
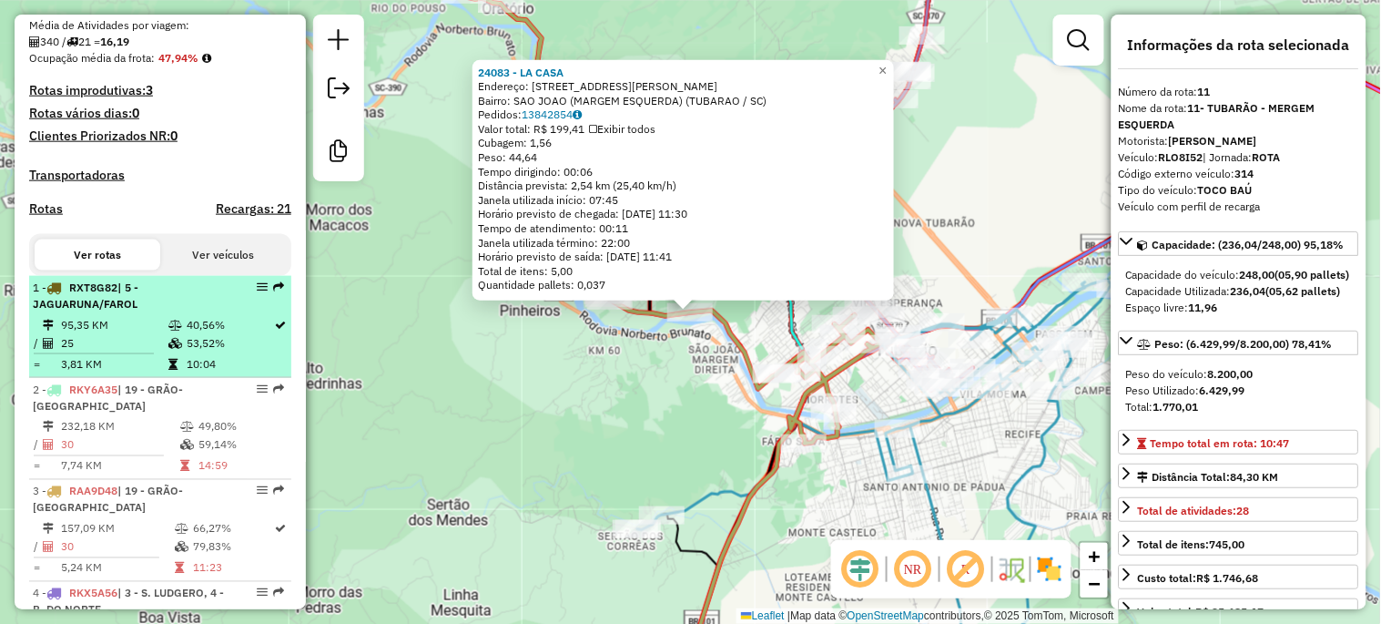
scroll to position [547, 0]
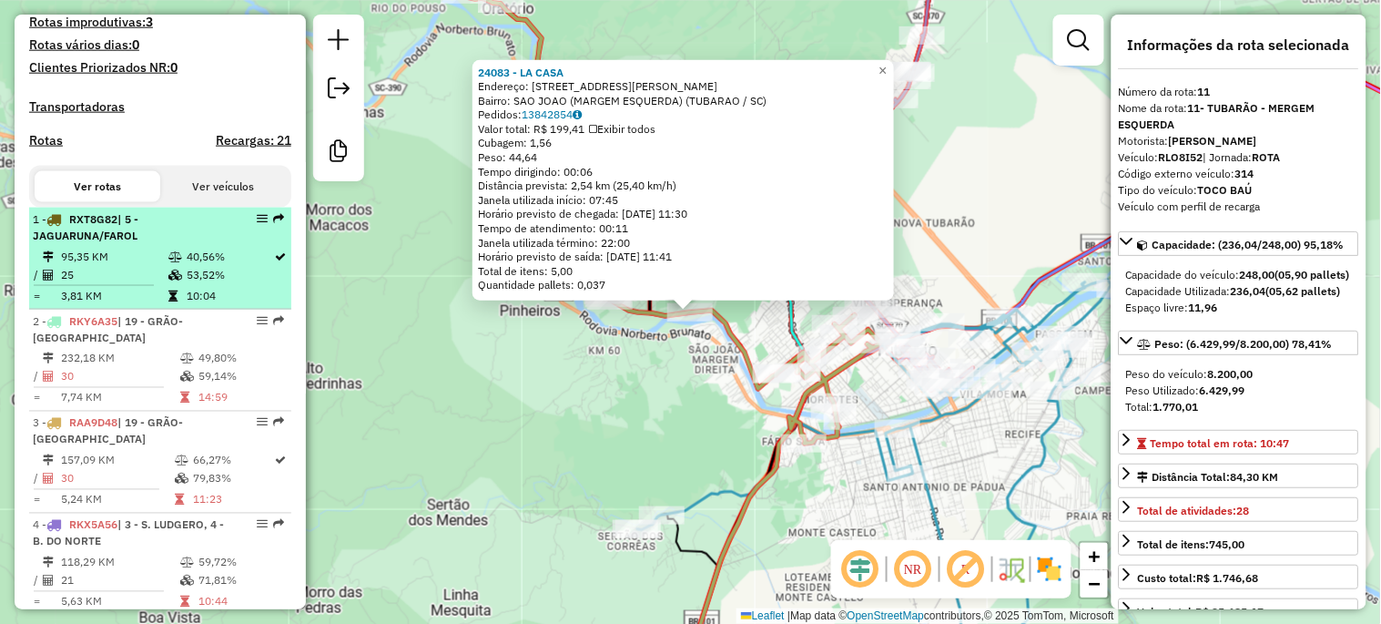
click at [142, 244] on div "1 - RXT8G82 | 5 - JAGUARUNA/FAROL" at bounding box center [129, 227] width 193 height 33
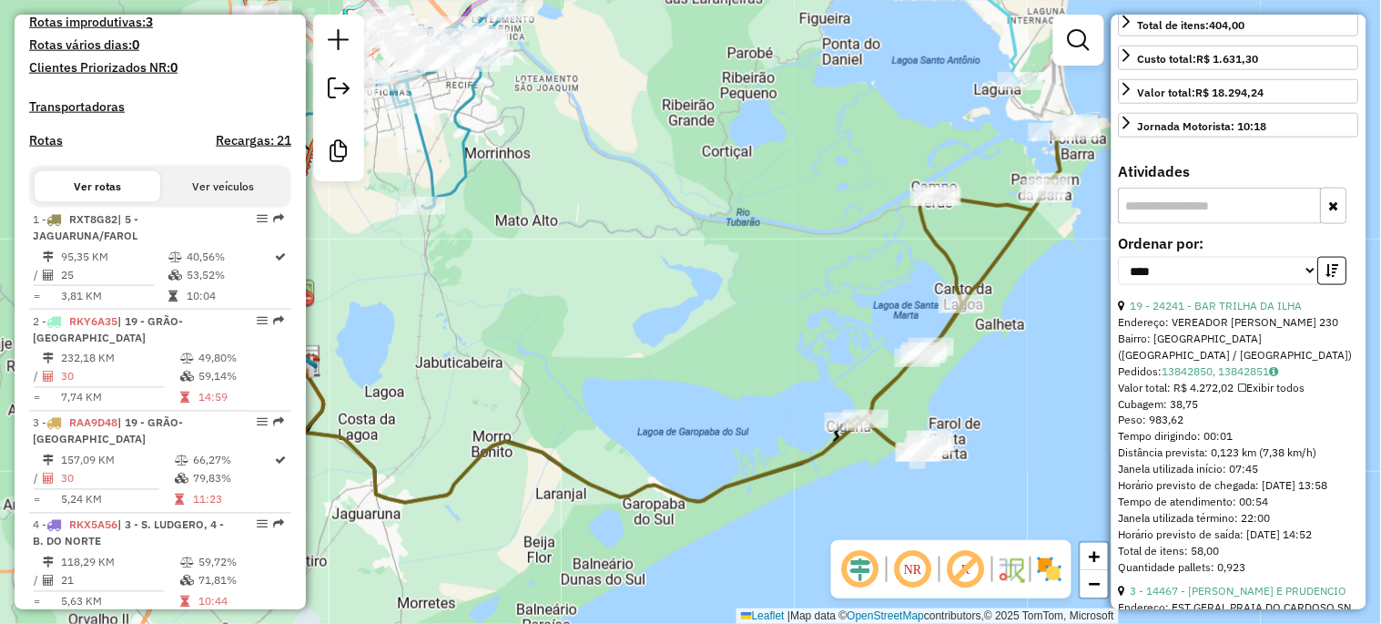
scroll to position [606, 0]
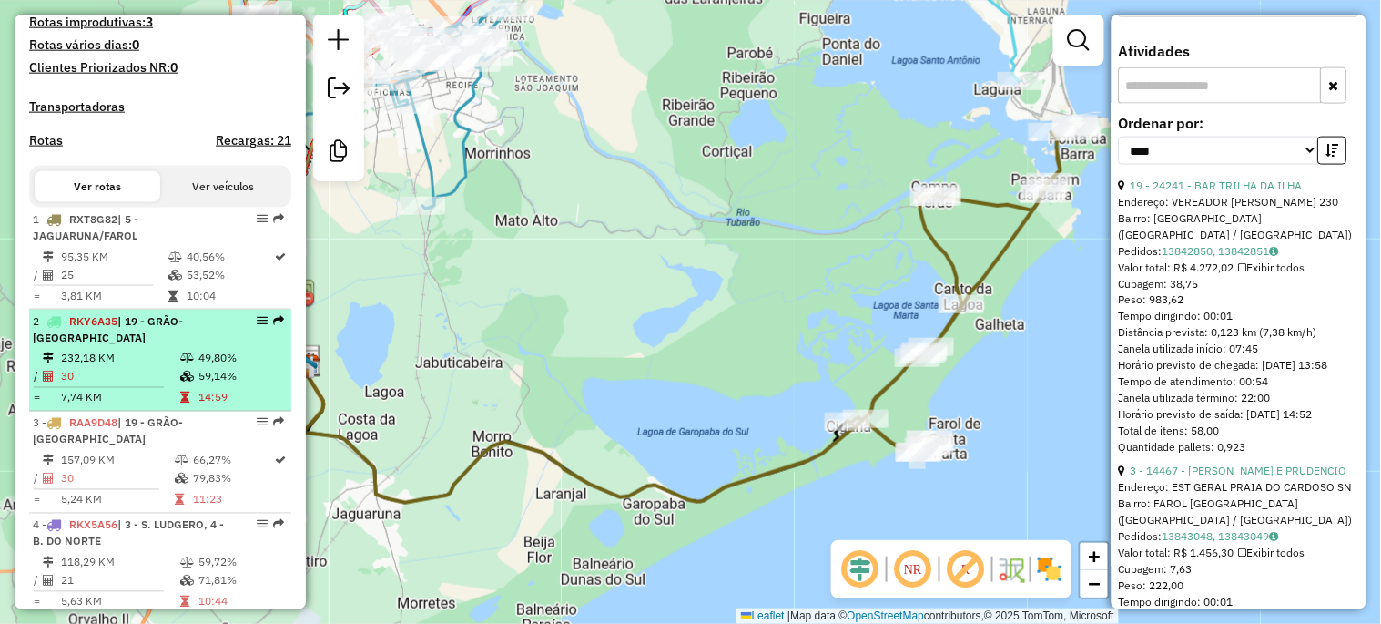
click at [164, 346] on li "2 - RKY6A35 | 19 - GRÃO-PARÁ 232,18 KM 49,80% / 30 59,14% = 7,74 KM 14:59" at bounding box center [160, 360] width 262 height 102
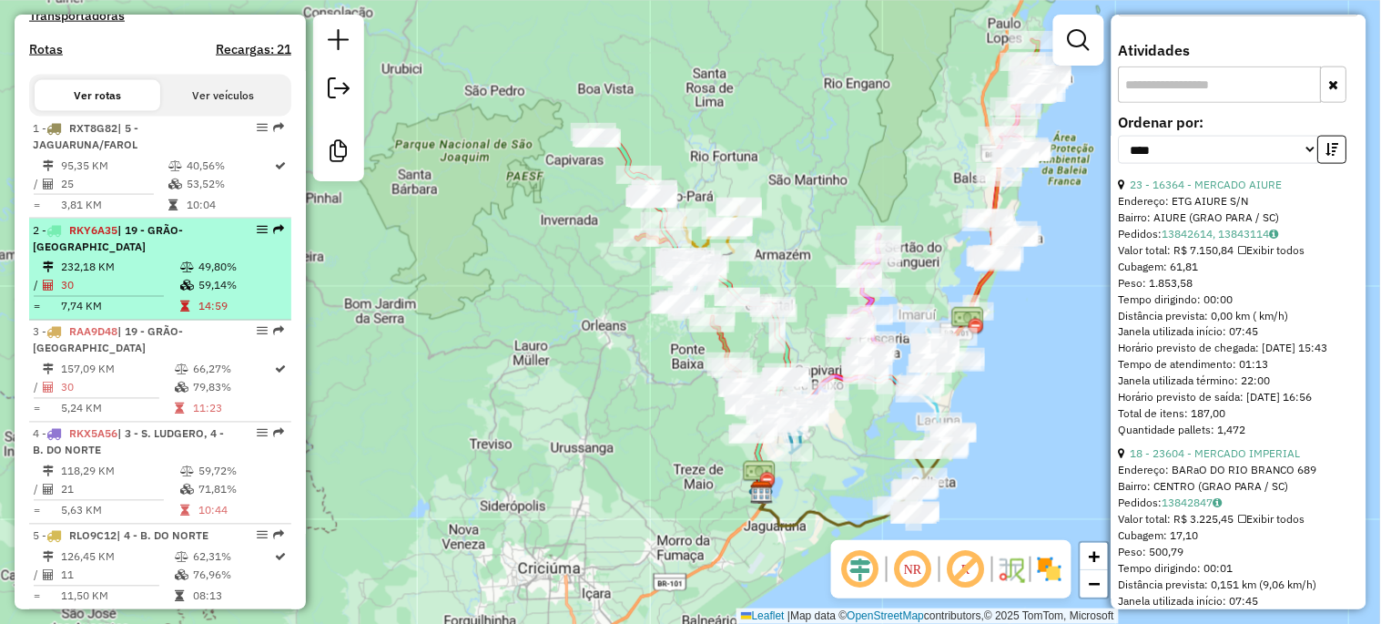
scroll to position [681, 0]
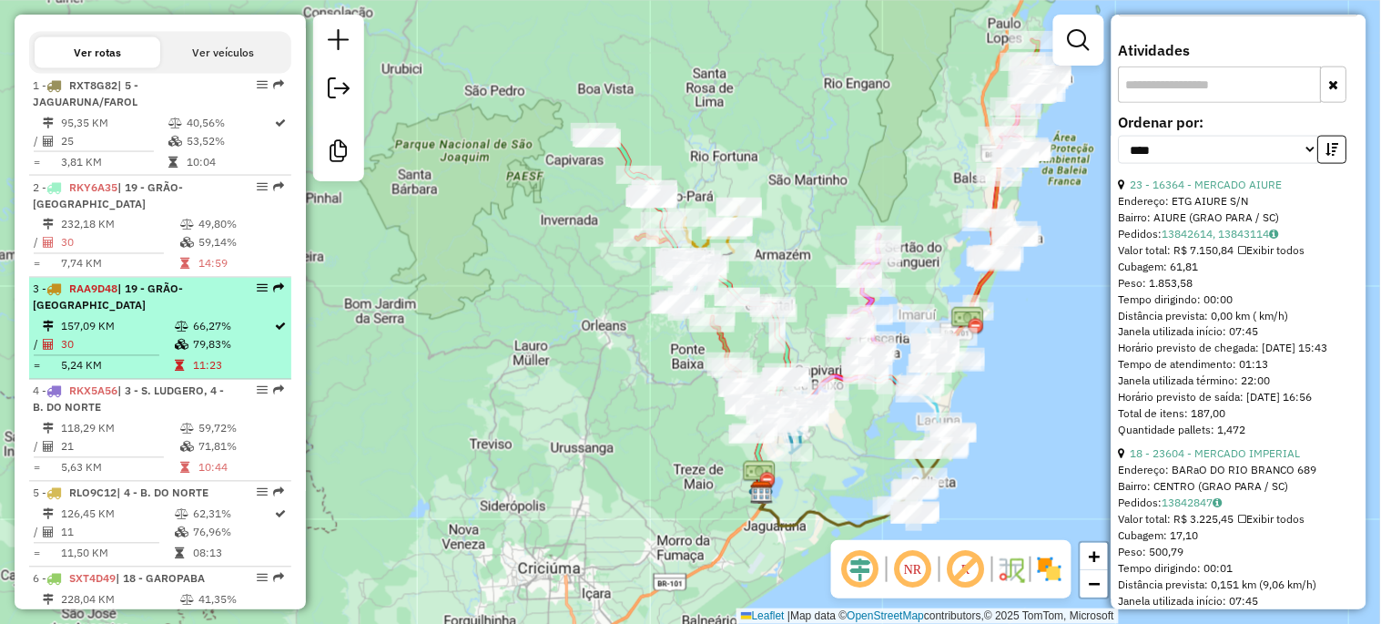
click at [148, 318] on td "157,09 KM" at bounding box center [117, 327] width 114 height 18
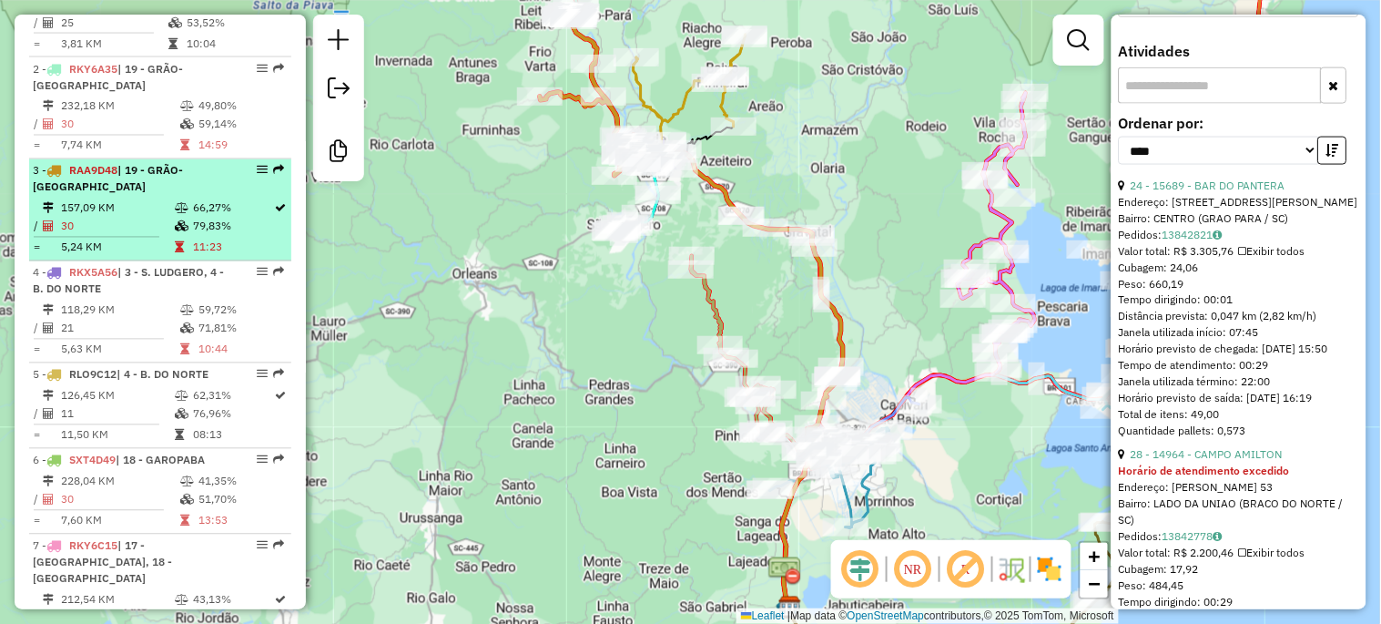
scroll to position [816, 0]
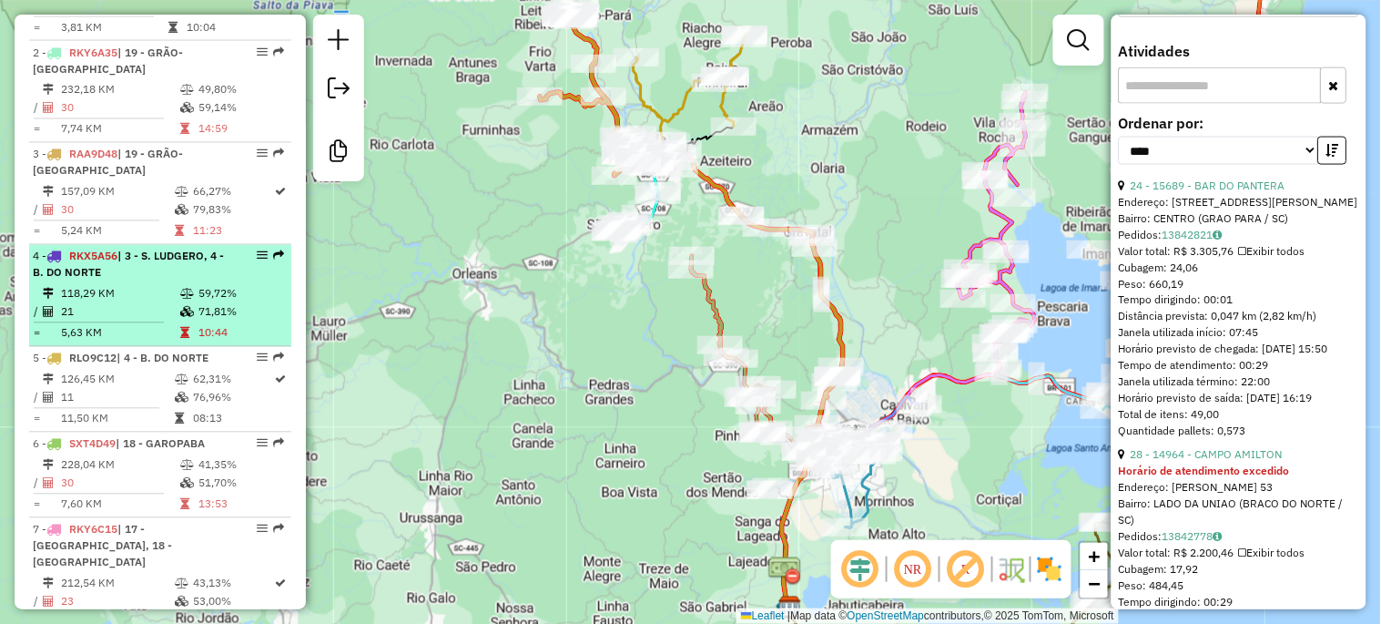
click at [143, 303] on td "21" at bounding box center [119, 312] width 119 height 18
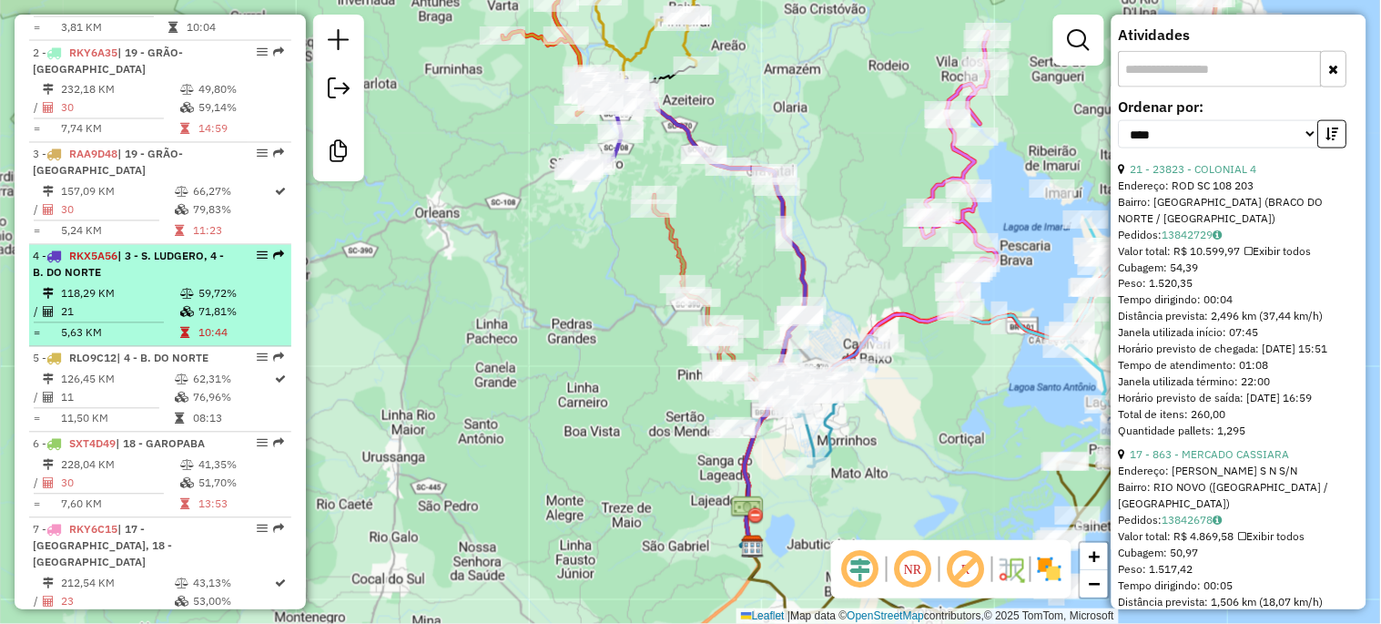
click at [151, 249] on div "4 - RKX5A56 | 3 - S. LUDGERO, 4 - B. DO NORTE" at bounding box center [129, 265] width 193 height 33
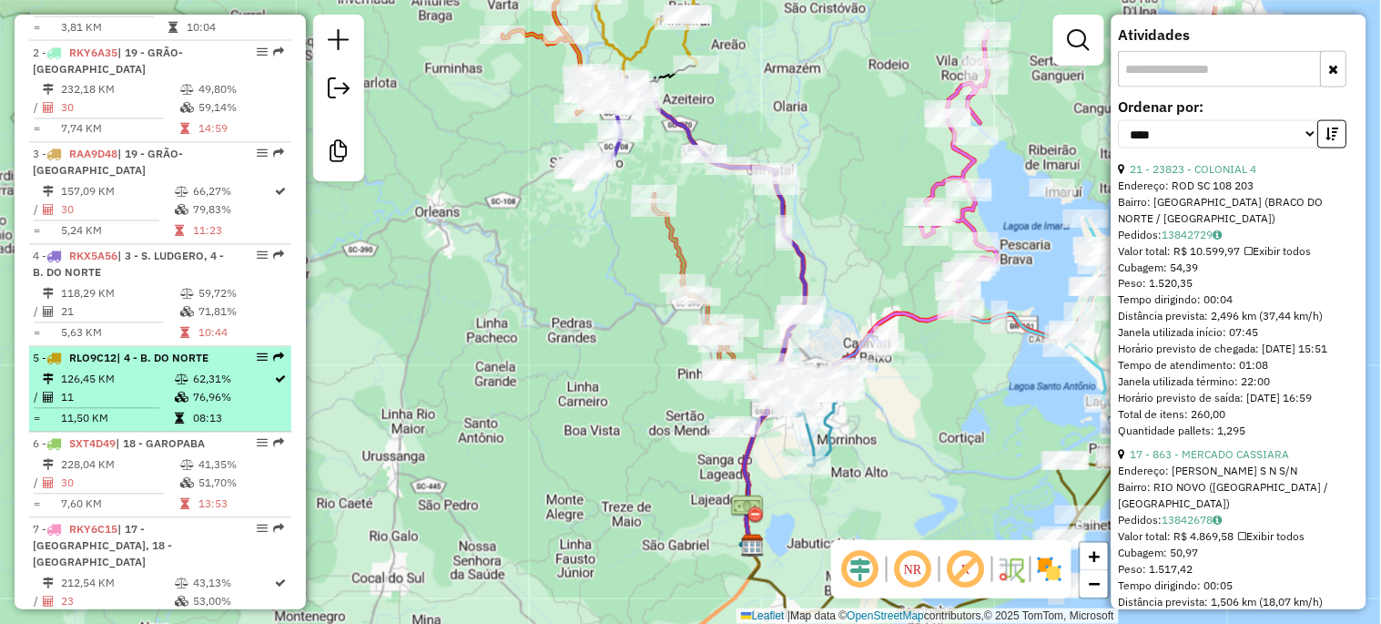
click at [110, 370] on td "126,45 KM" at bounding box center [117, 379] width 114 height 18
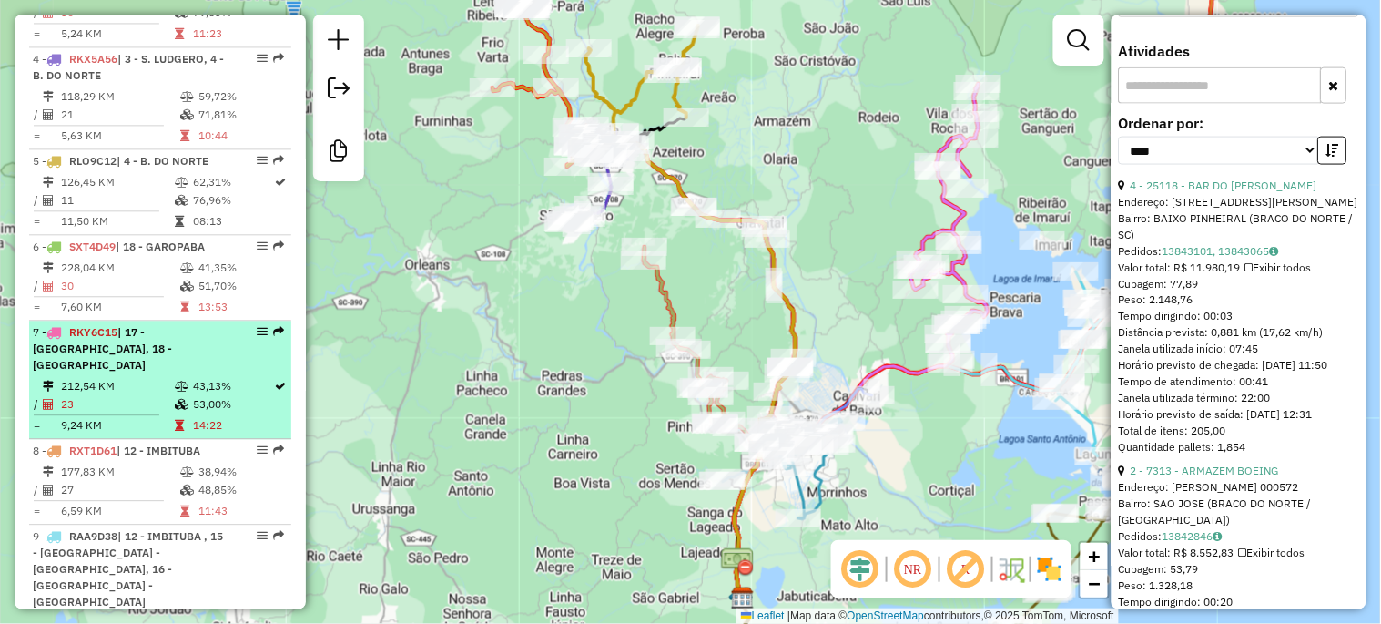
scroll to position [1018, 0]
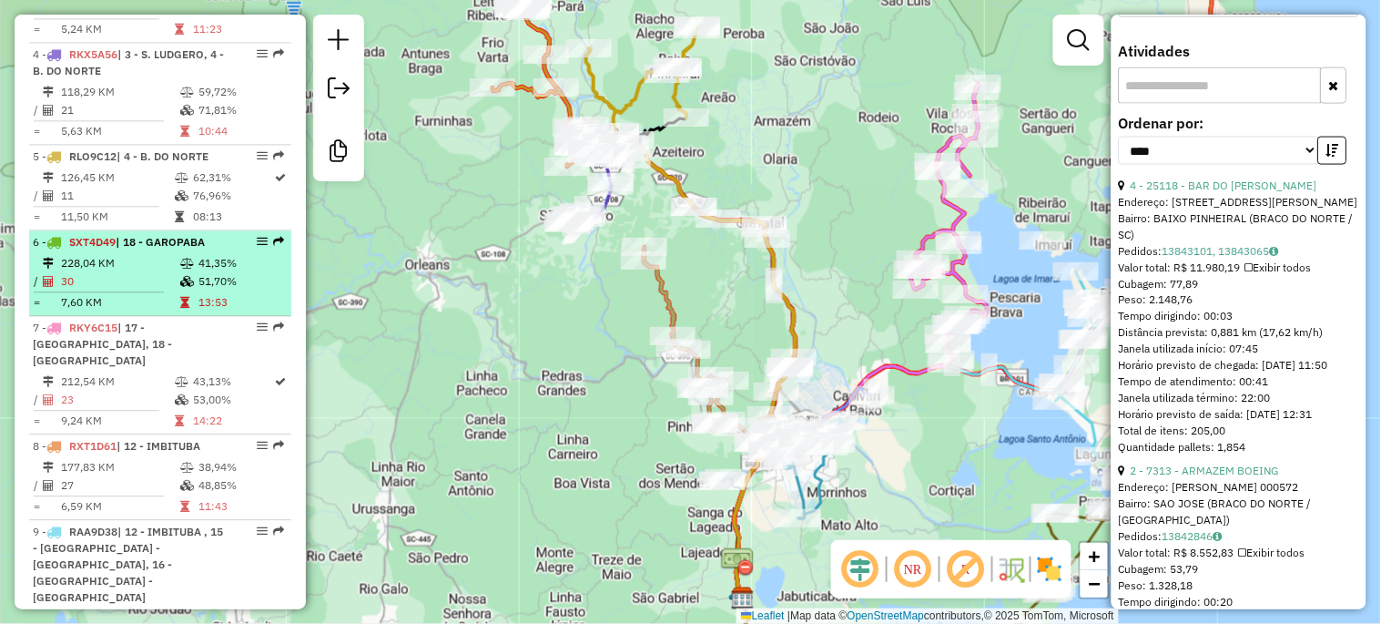
click at [140, 254] on td "228,04 KM" at bounding box center [119, 263] width 119 height 18
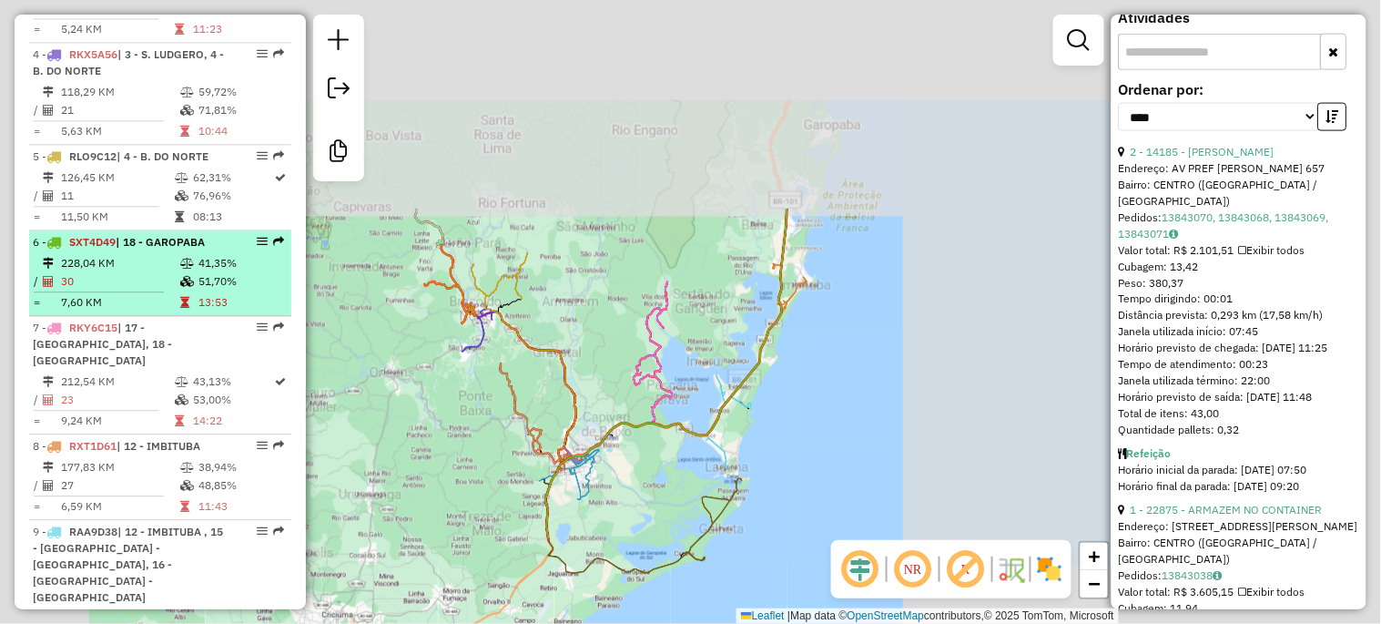
scroll to position [573, 0]
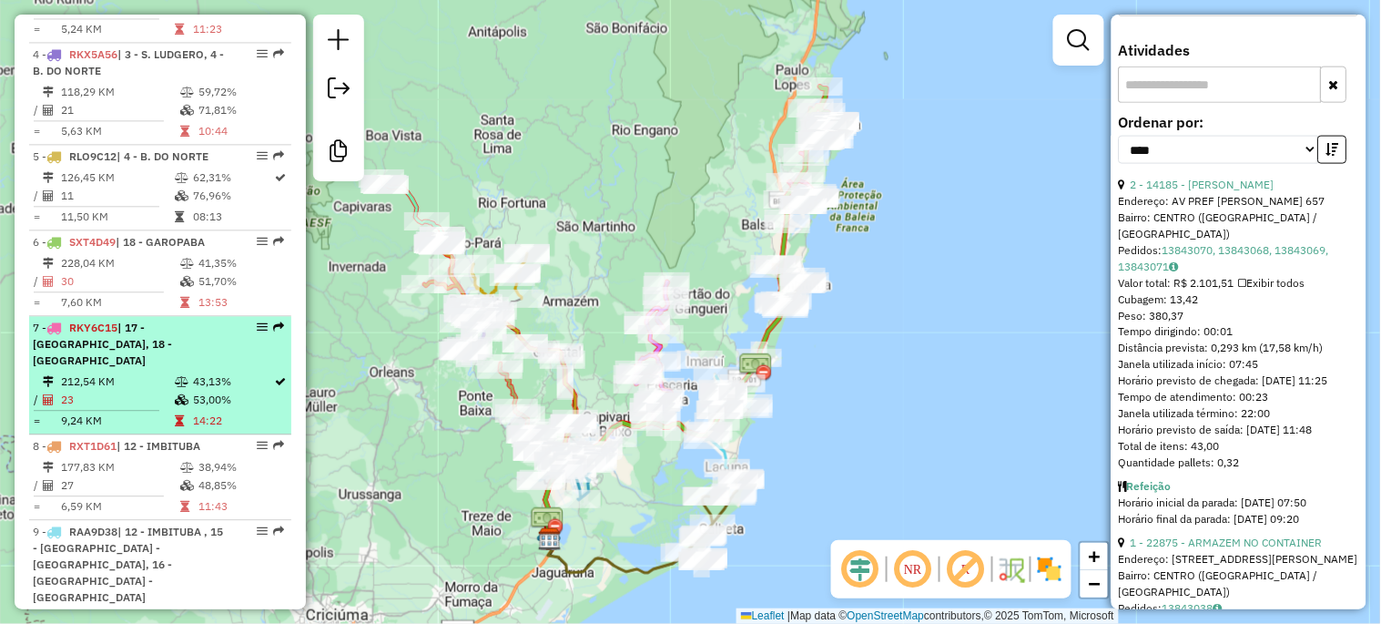
click at [151, 333] on div "7 - RKY6C15 | 17 - IBIRAQUERA, 18 - GAROPABA" at bounding box center [129, 344] width 193 height 49
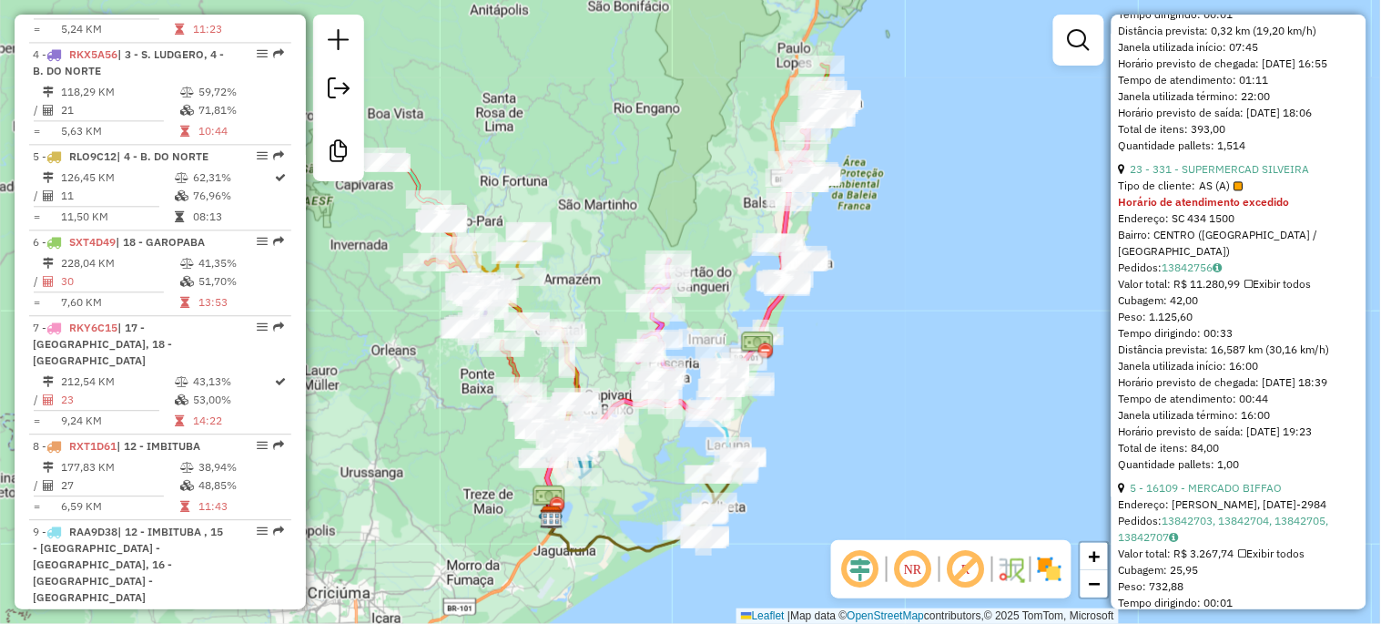
scroll to position [859, 0]
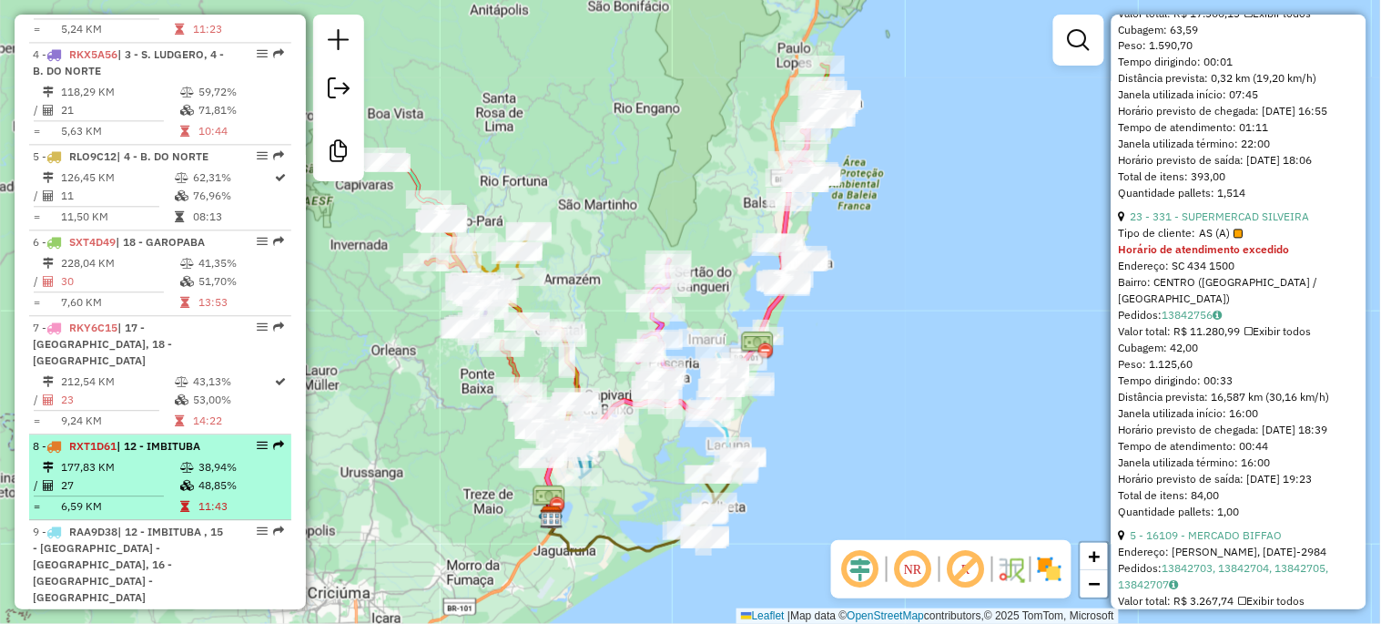
click at [159, 439] on span "| 12 - IMBITUBA" at bounding box center [159, 446] width 84 height 14
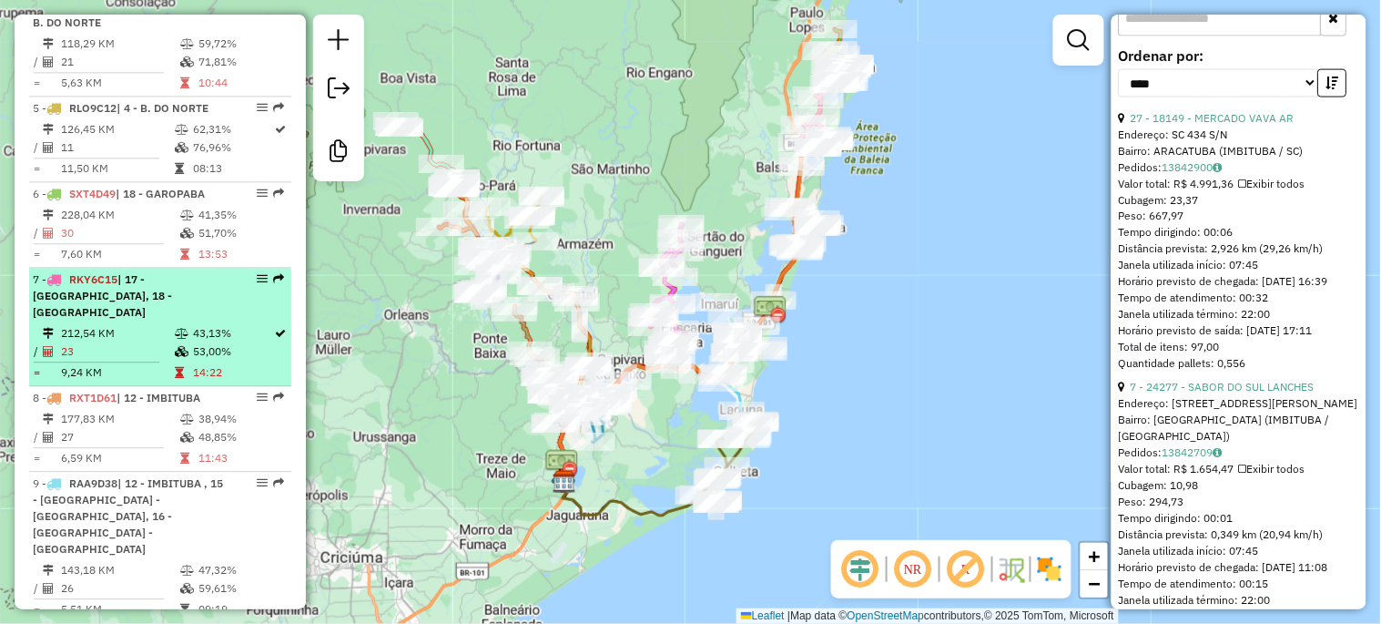
scroll to position [1086, 0]
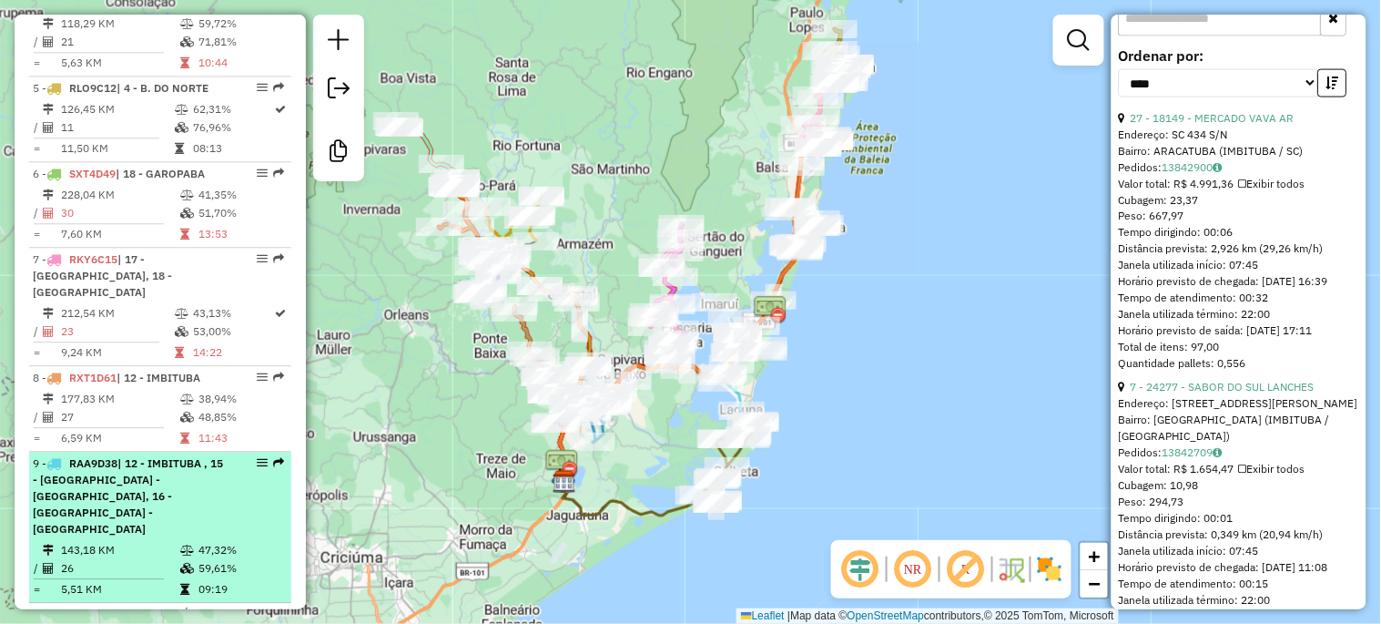
click at [162, 456] on span "| 12 - IMBITUBA , 15 - [GEOGRAPHIC_DATA] - [GEOGRAPHIC_DATA], 16 - [GEOGRAPHIC_…" at bounding box center [128, 495] width 190 height 79
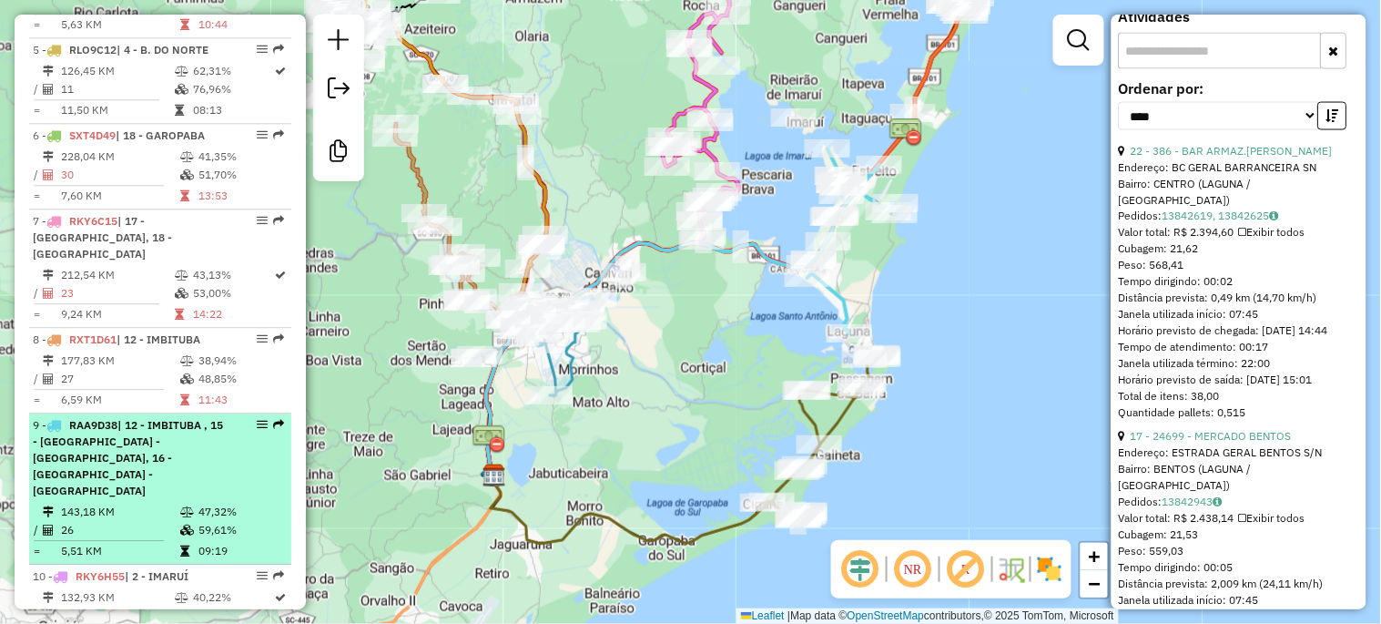
scroll to position [1153, 0]
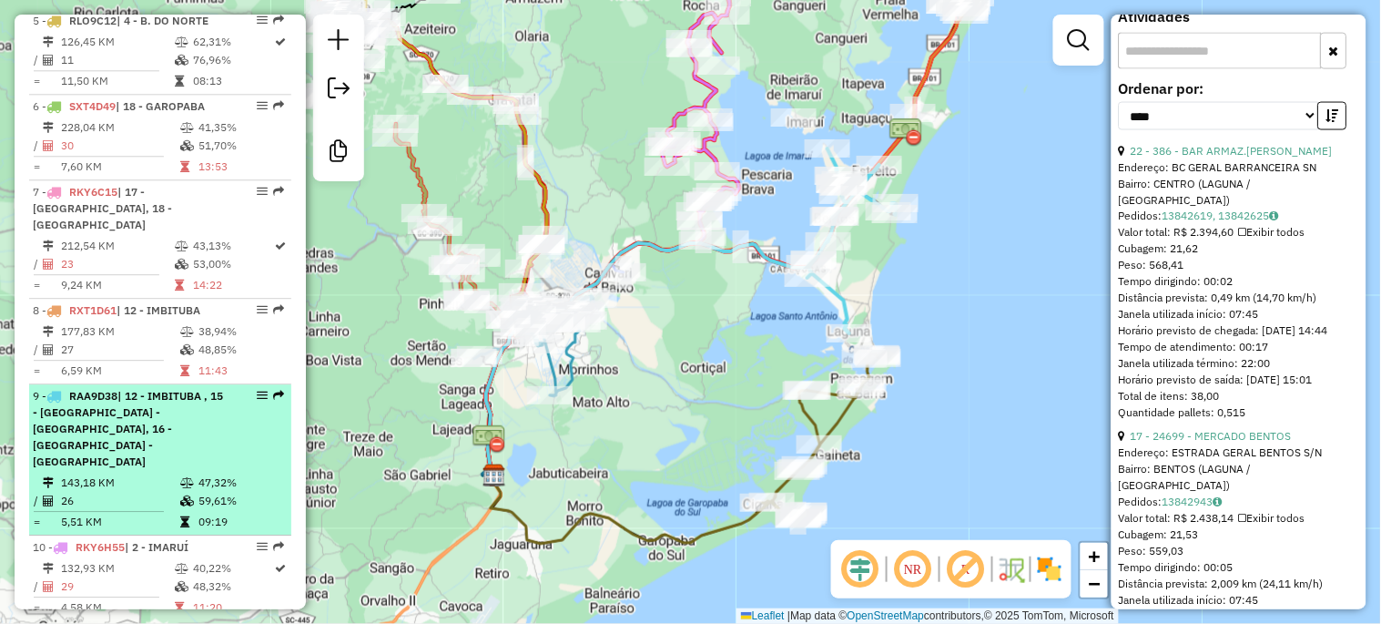
click at [158, 473] on td "143,18 KM" at bounding box center [119, 482] width 119 height 18
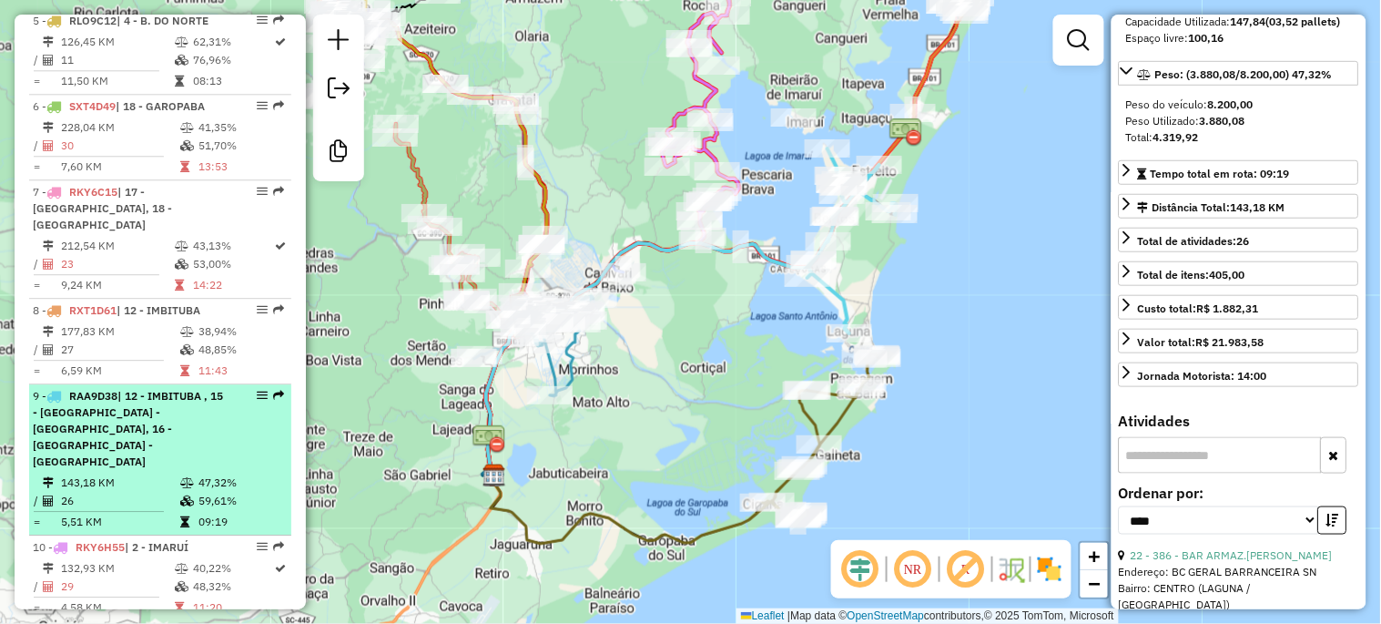
scroll to position [1221, 0]
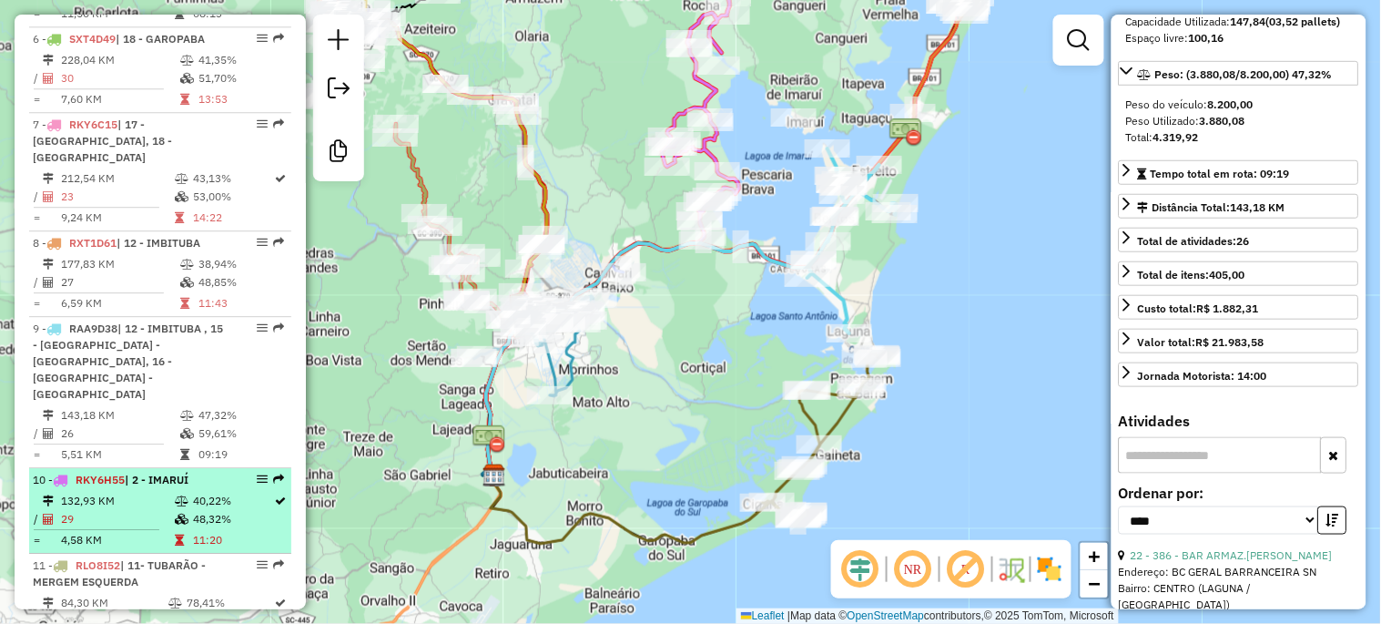
click at [85, 510] on td "29" at bounding box center [117, 519] width 114 height 18
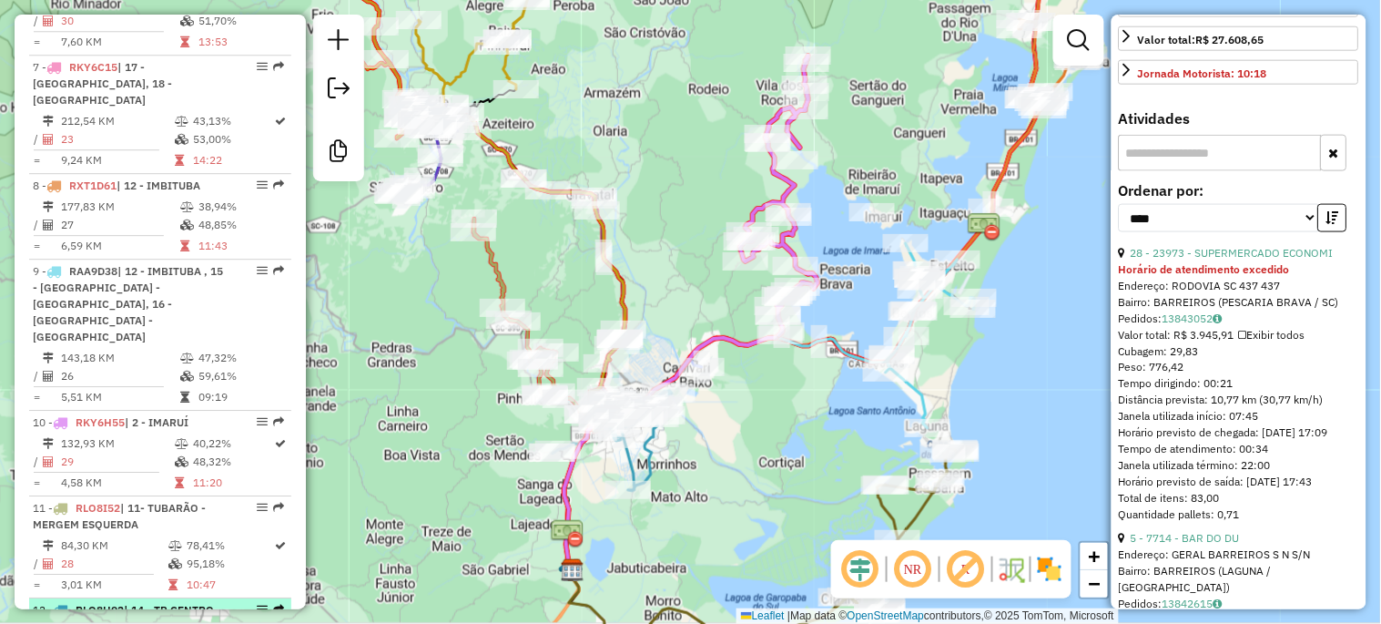
scroll to position [1356, 0]
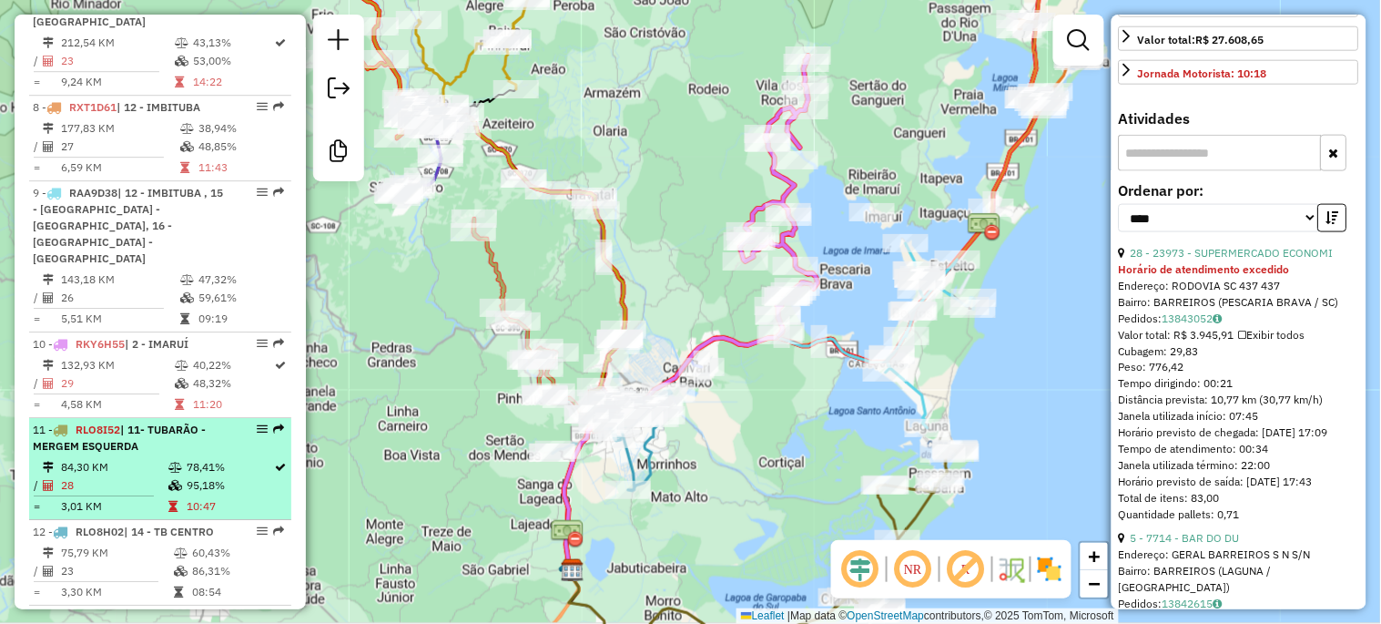
click at [167, 476] on td at bounding box center [176, 485] width 18 height 18
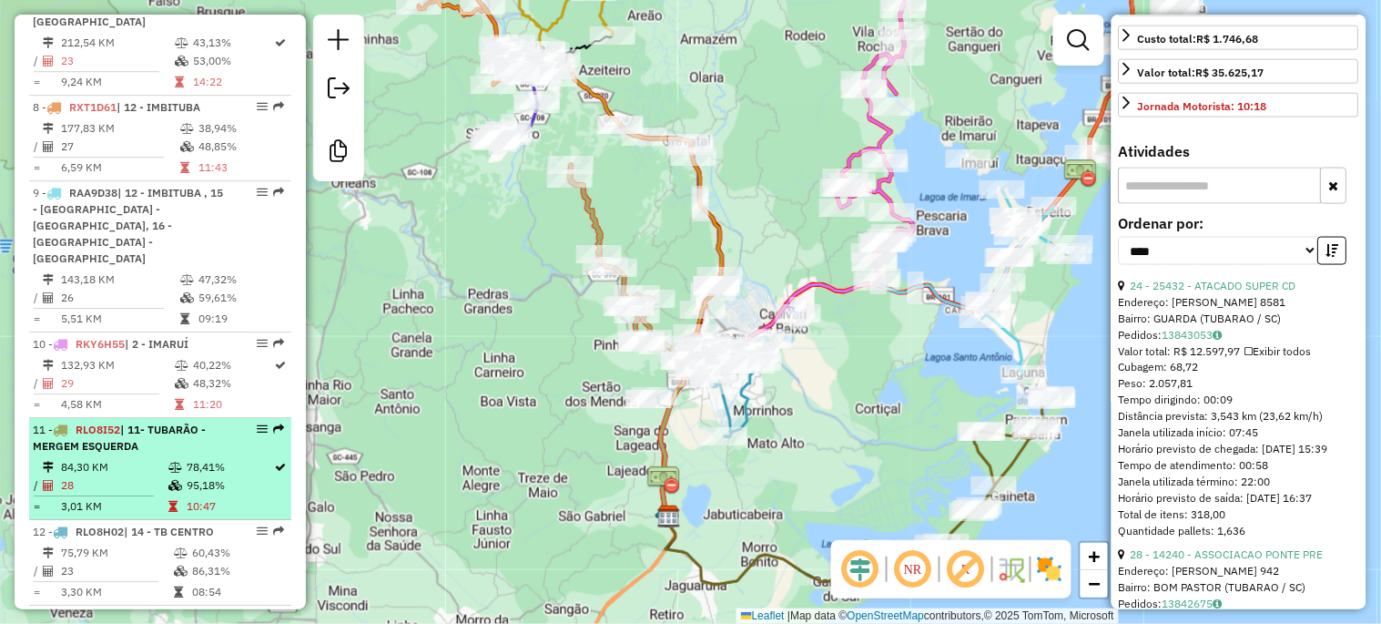
scroll to position [571, 0]
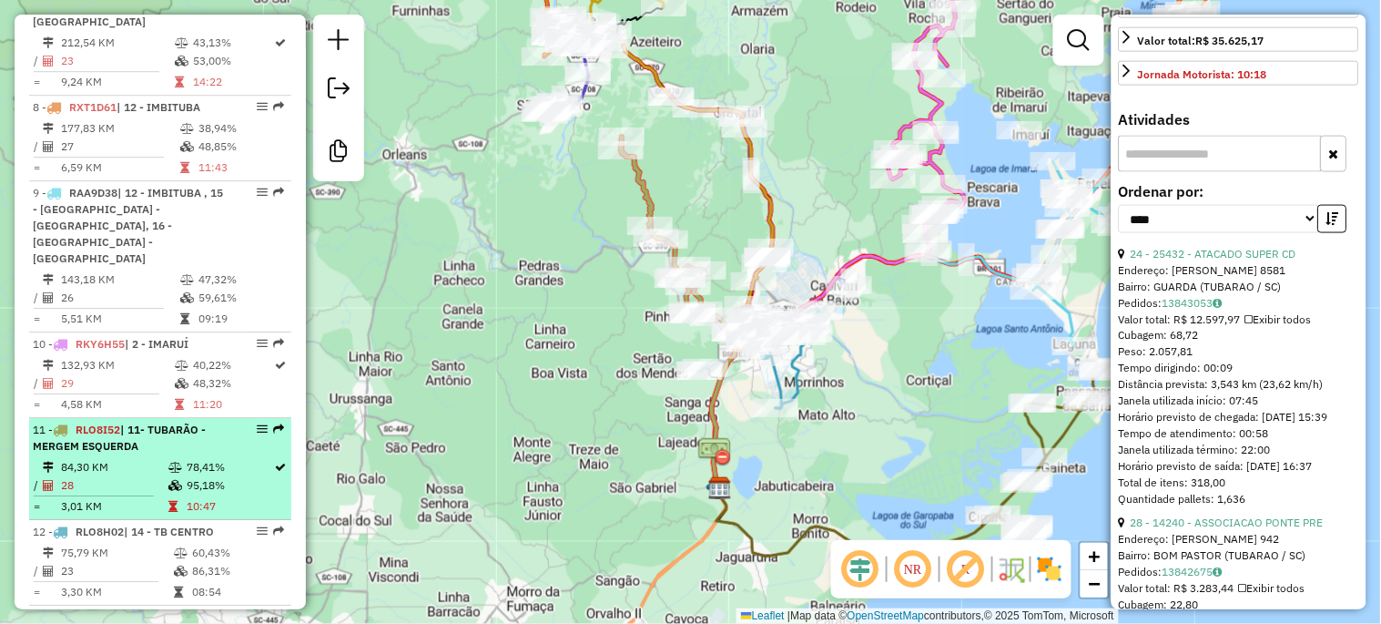
click at [94, 458] on td "84,30 KM" at bounding box center [113, 467] width 107 height 18
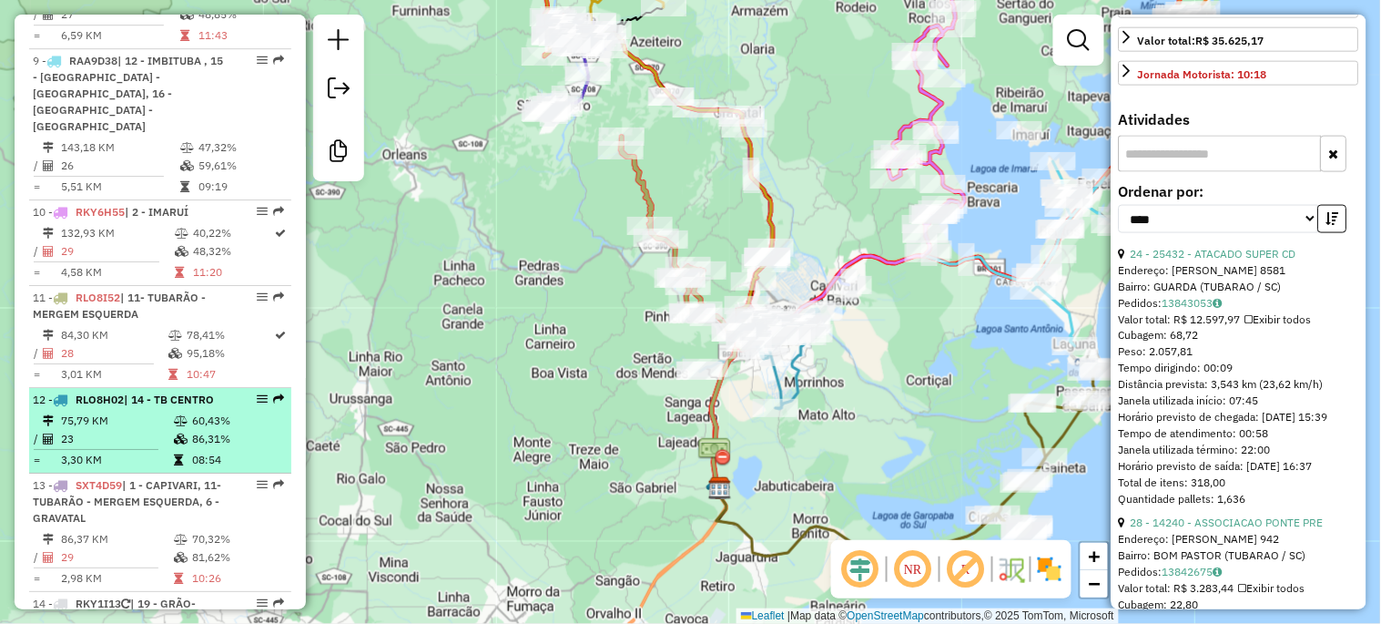
scroll to position [1490, 0]
click at [114, 428] on td "23" at bounding box center [116, 437] width 113 height 18
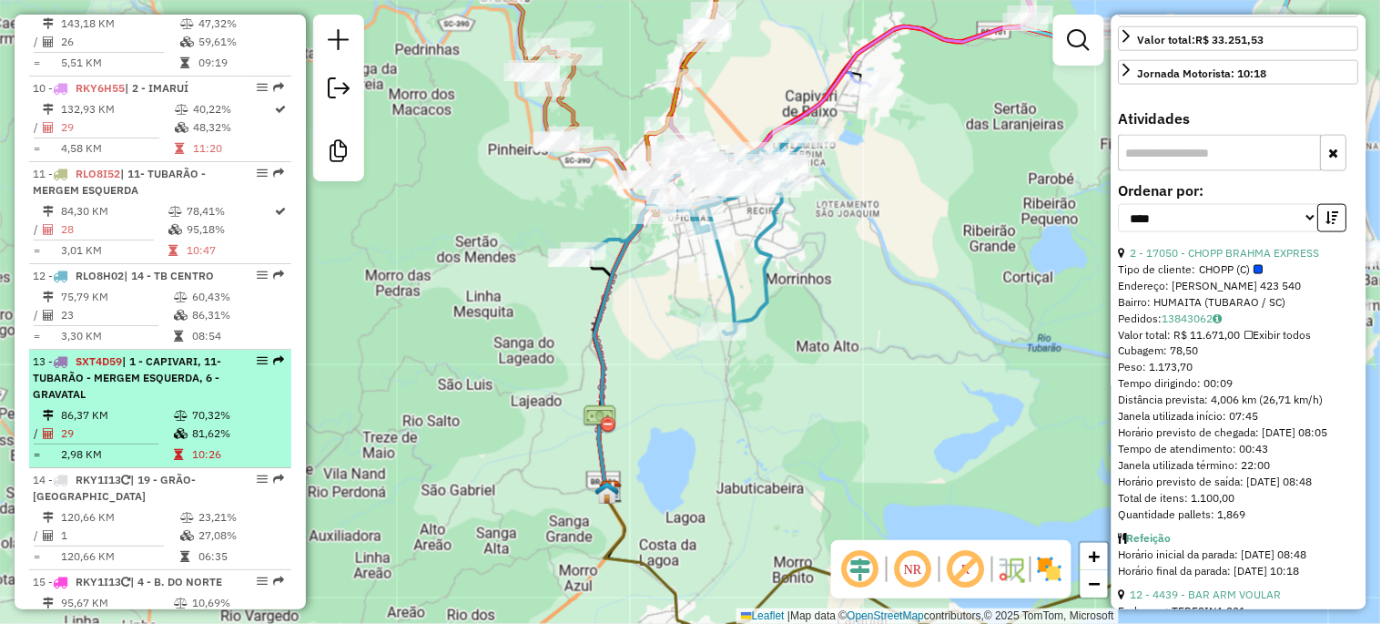
scroll to position [1625, 0]
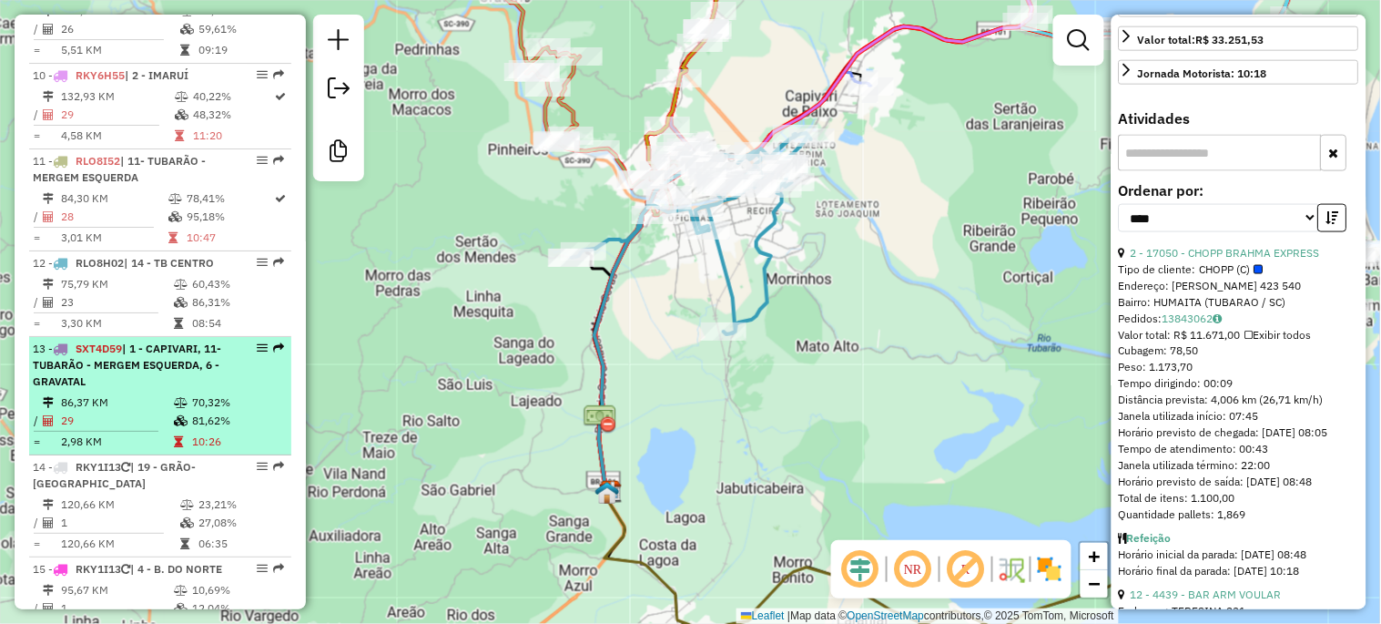
click at [114, 337] on li "13 - SXT4D59 | 1 - CAPIVARI, 11- TUBARÃO - MERGEM ESQUERDA, 6 - GRAVATAL 86,37 …" at bounding box center [160, 396] width 262 height 118
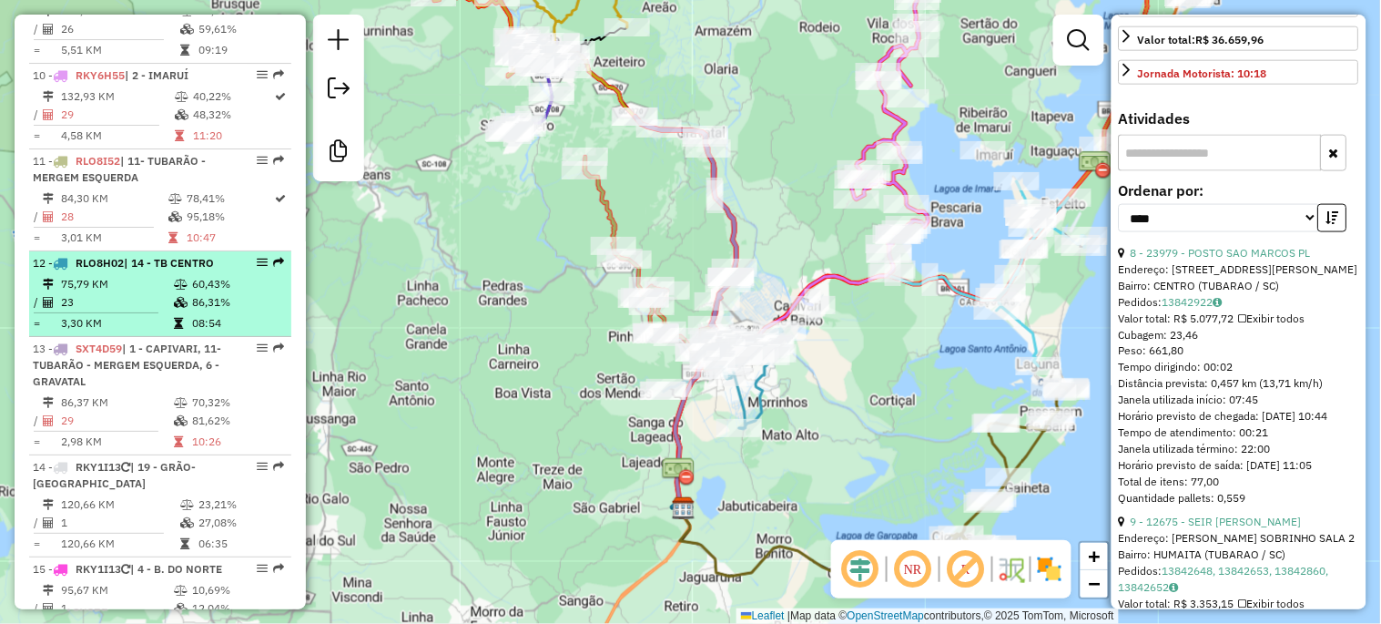
click at [124, 293] on td "23" at bounding box center [116, 302] width 113 height 18
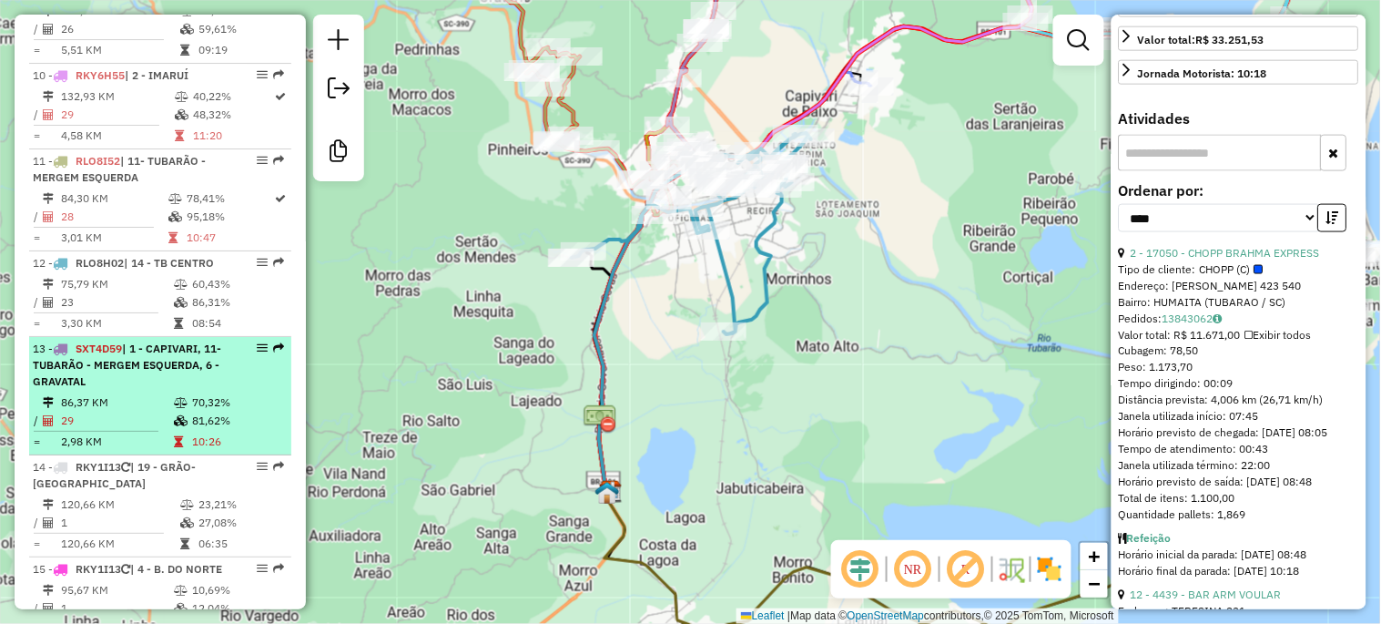
click at [128, 393] on td "86,37 KM" at bounding box center [116, 402] width 113 height 18
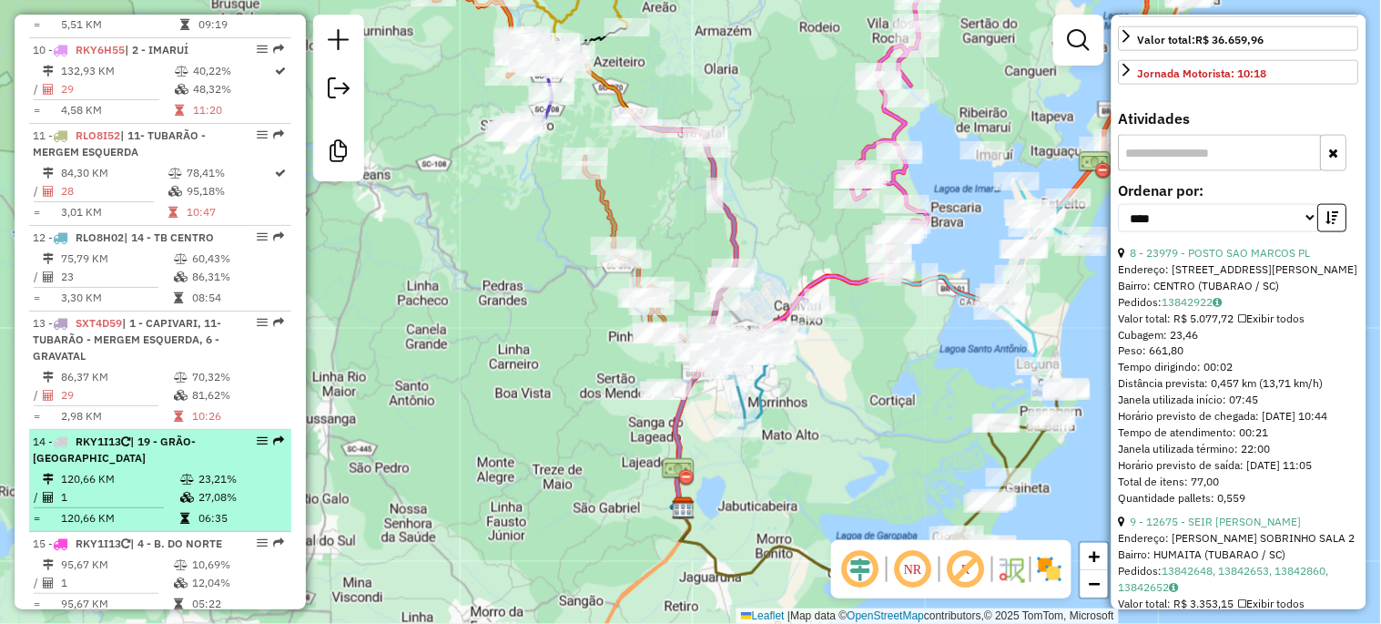
scroll to position [1693, 0]
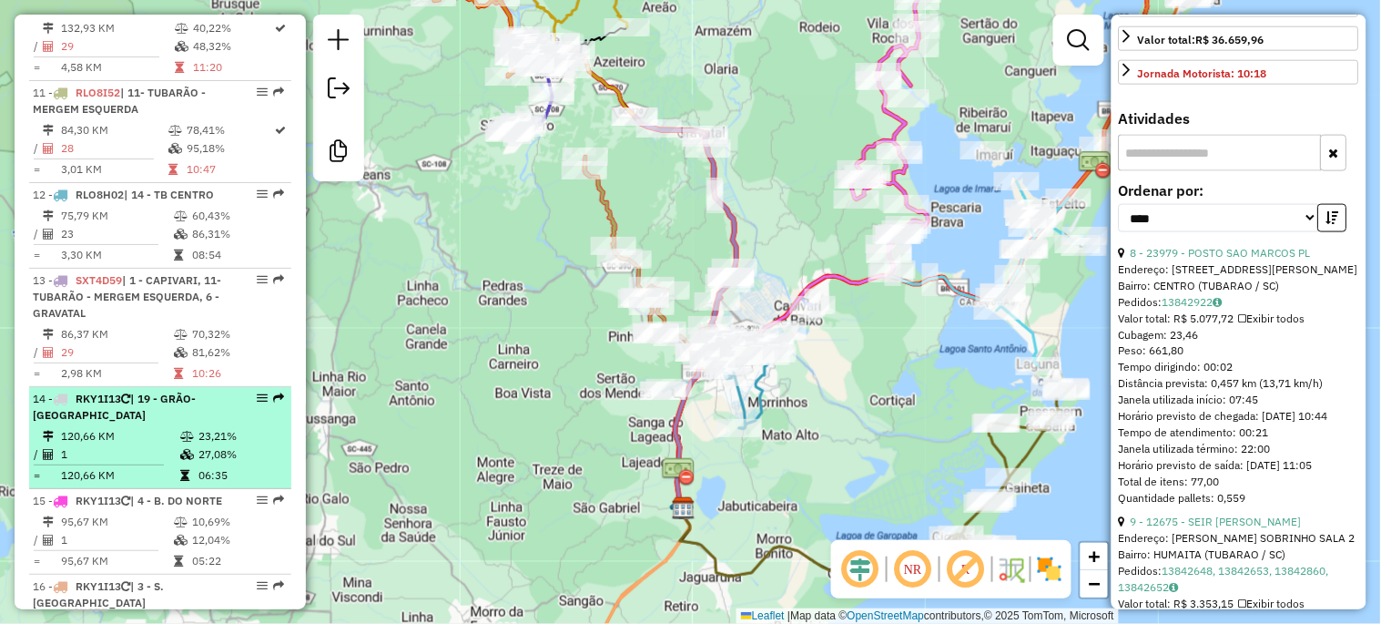
click at [182, 431] on icon at bounding box center [187, 436] width 14 height 11
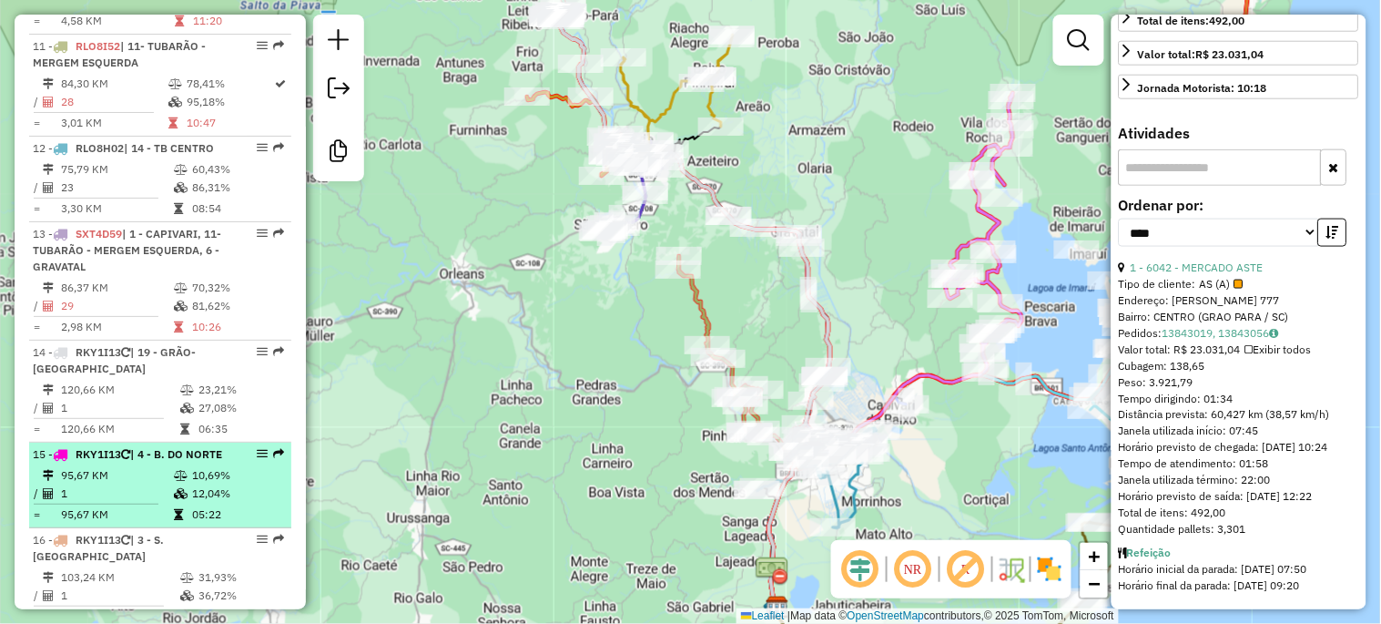
scroll to position [1760, 0]
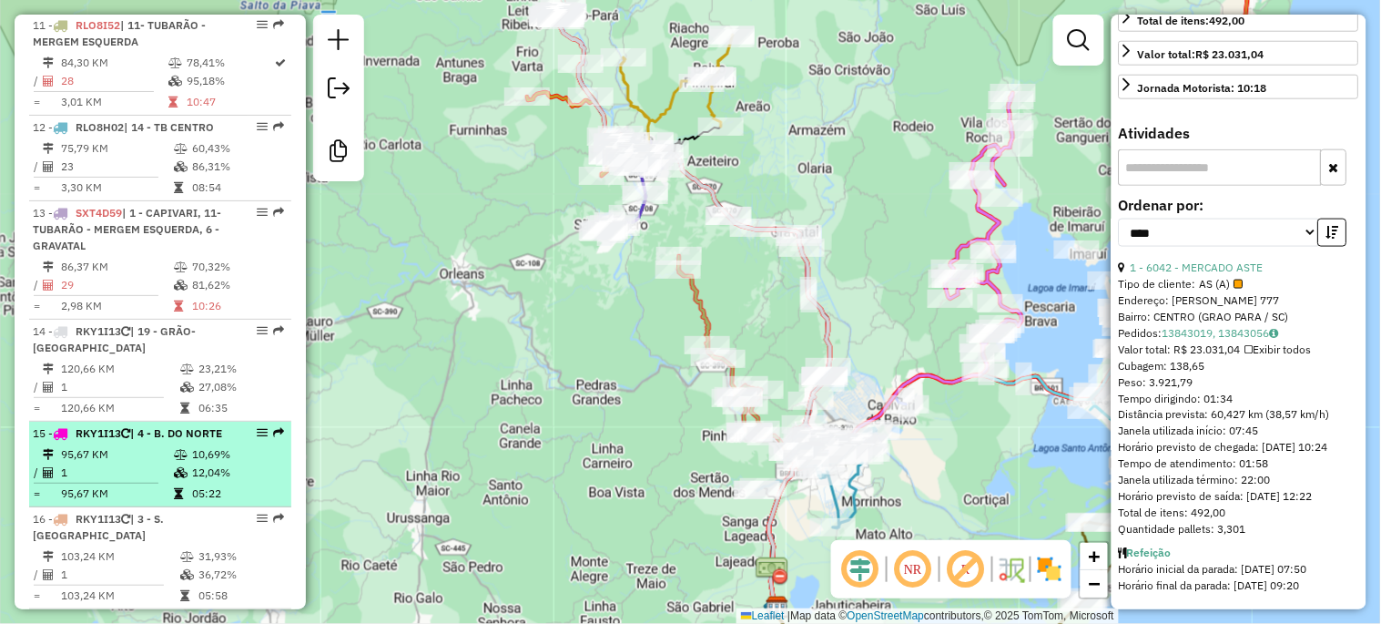
click at [106, 463] on td "1" at bounding box center [116, 472] width 113 height 18
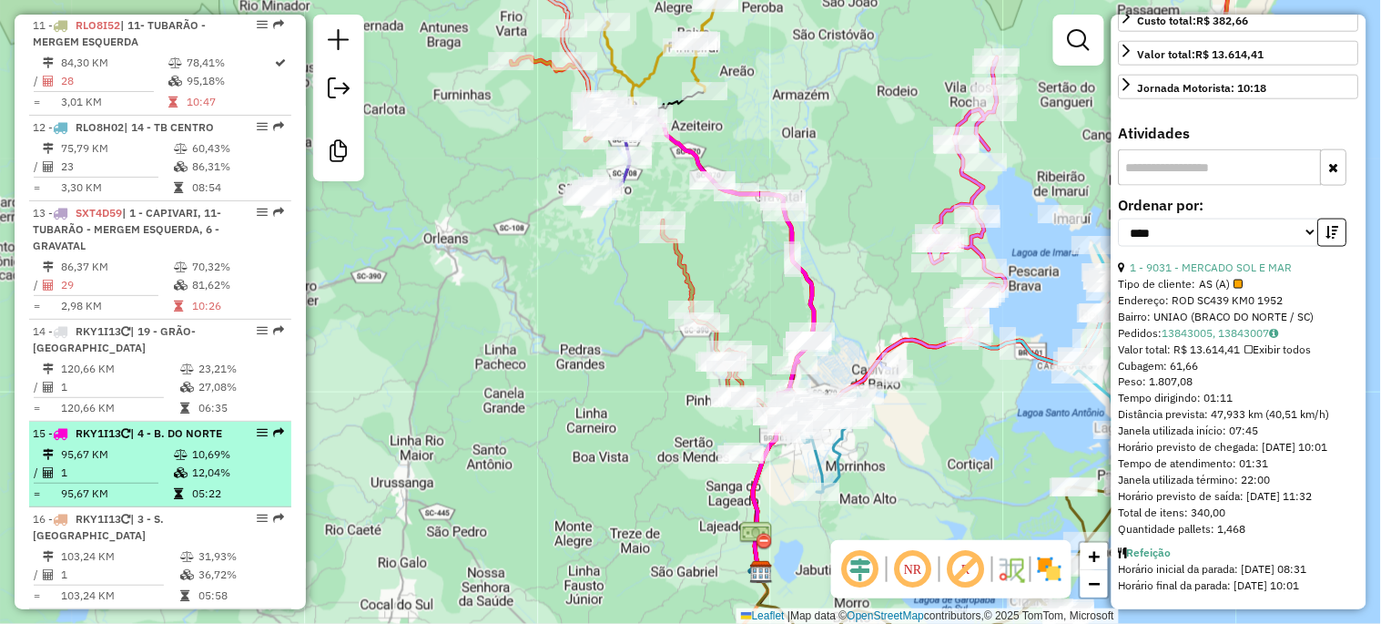
scroll to position [522, 0]
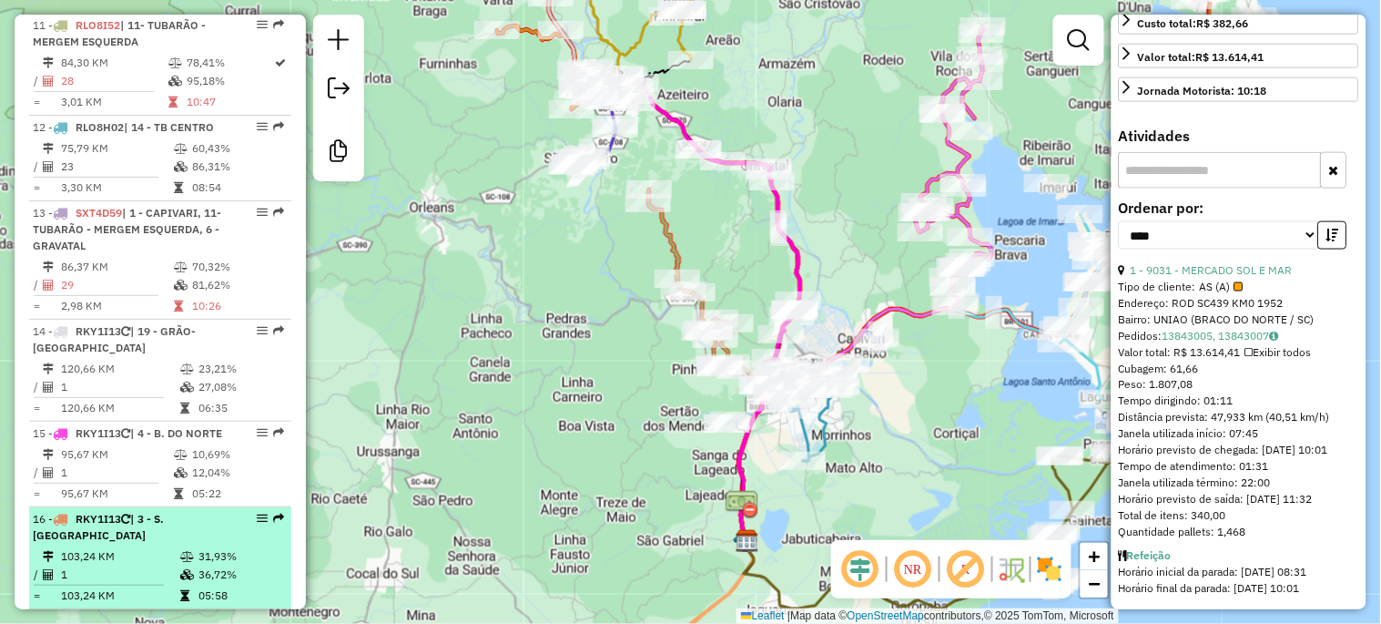
click at [169, 511] on div "16 - RKY1I13 | 3 - S. [GEOGRAPHIC_DATA]" at bounding box center [129, 527] width 193 height 33
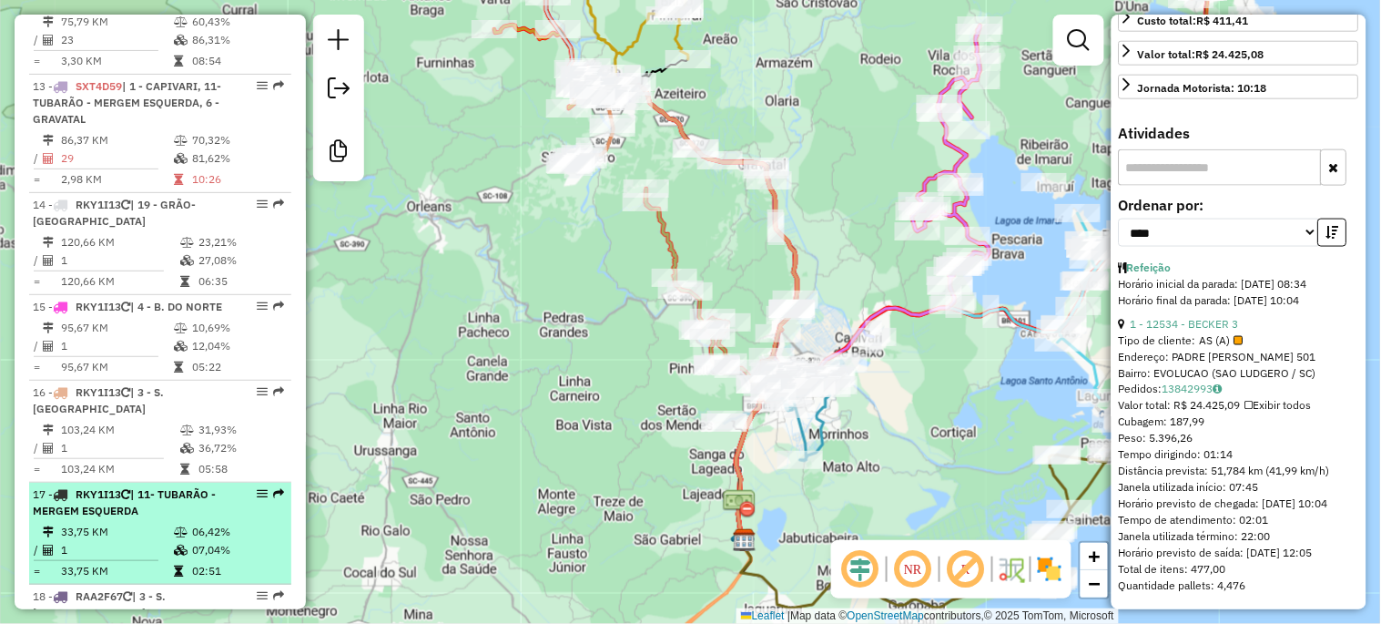
scroll to position [1963, 0]
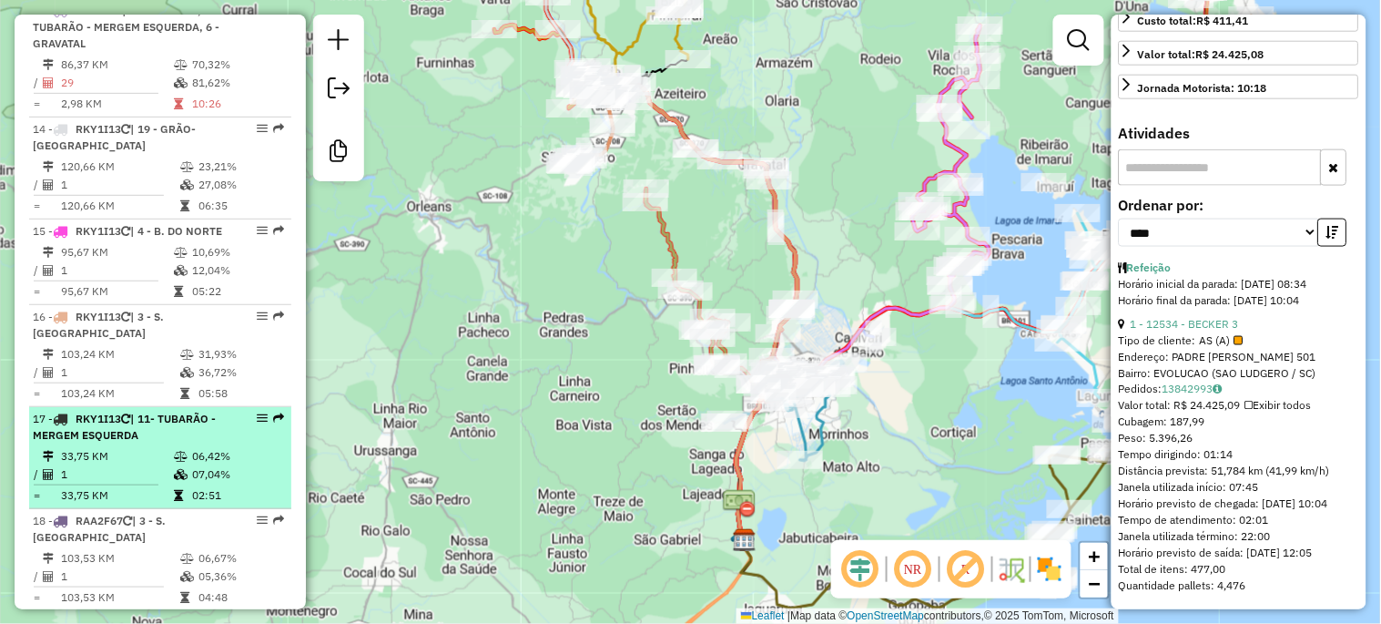
click at [122, 484] on hr at bounding box center [96, 484] width 125 height 1
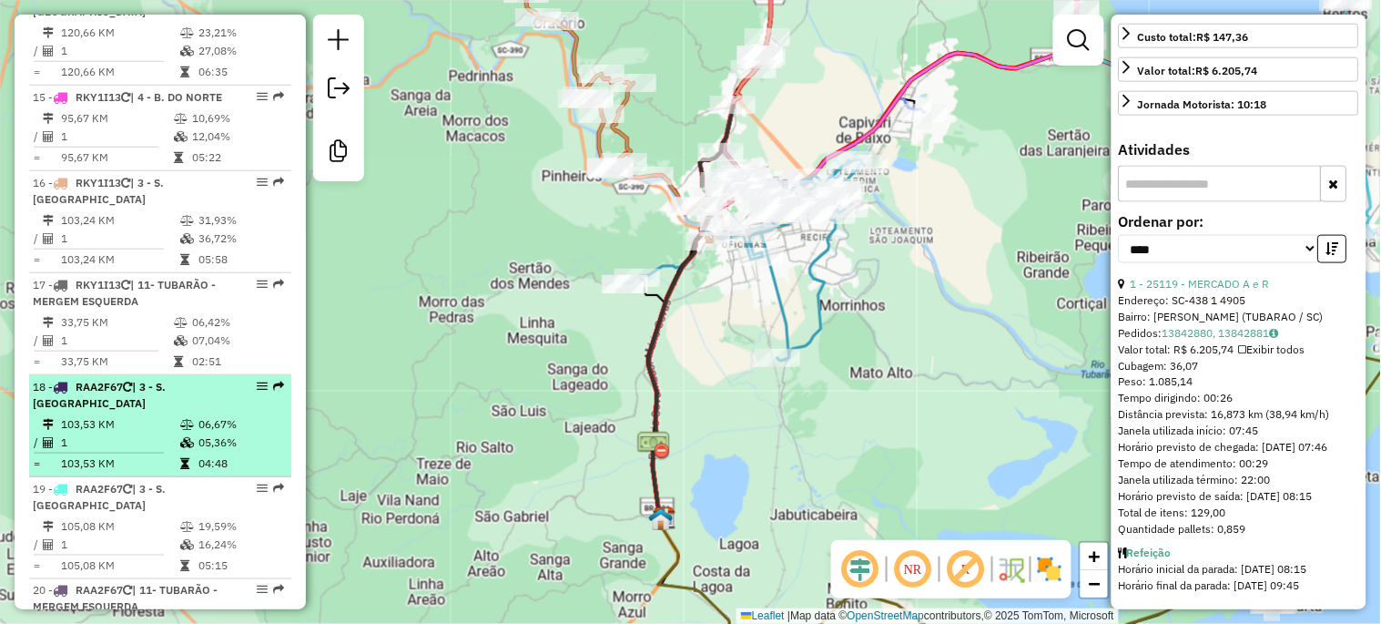
scroll to position [2097, 0]
click at [149, 414] on td "103,53 KM" at bounding box center [119, 423] width 119 height 18
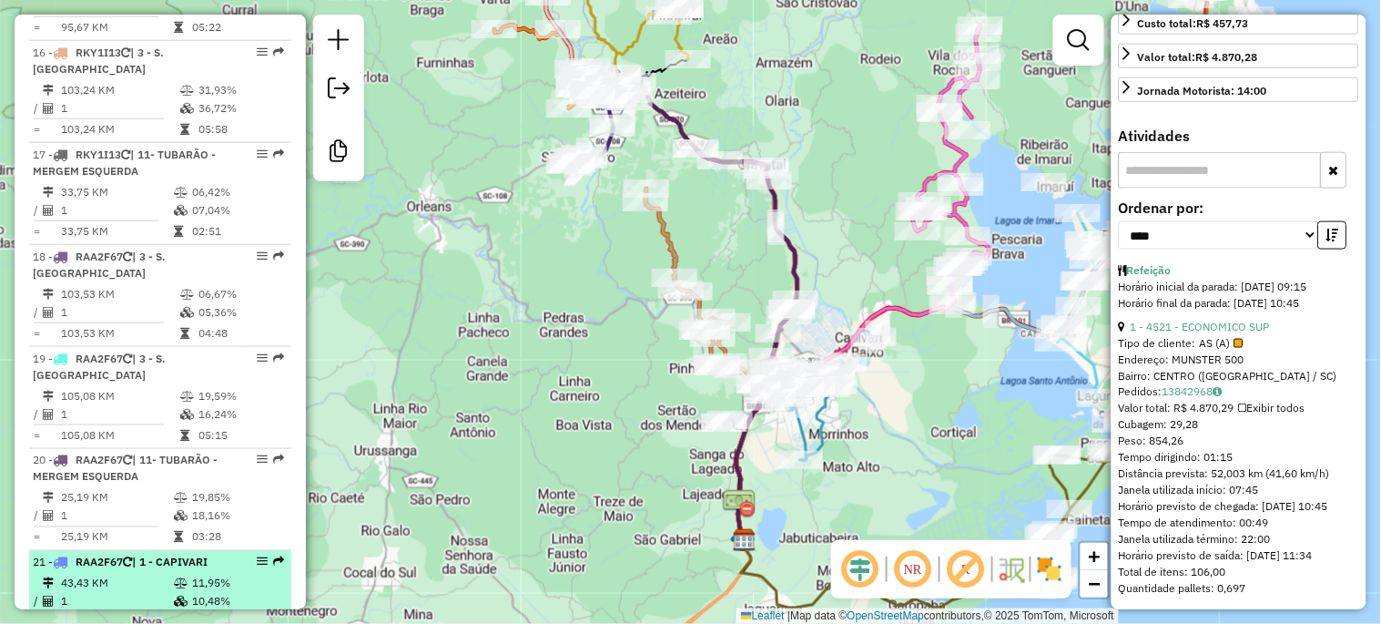
scroll to position [2232, 0]
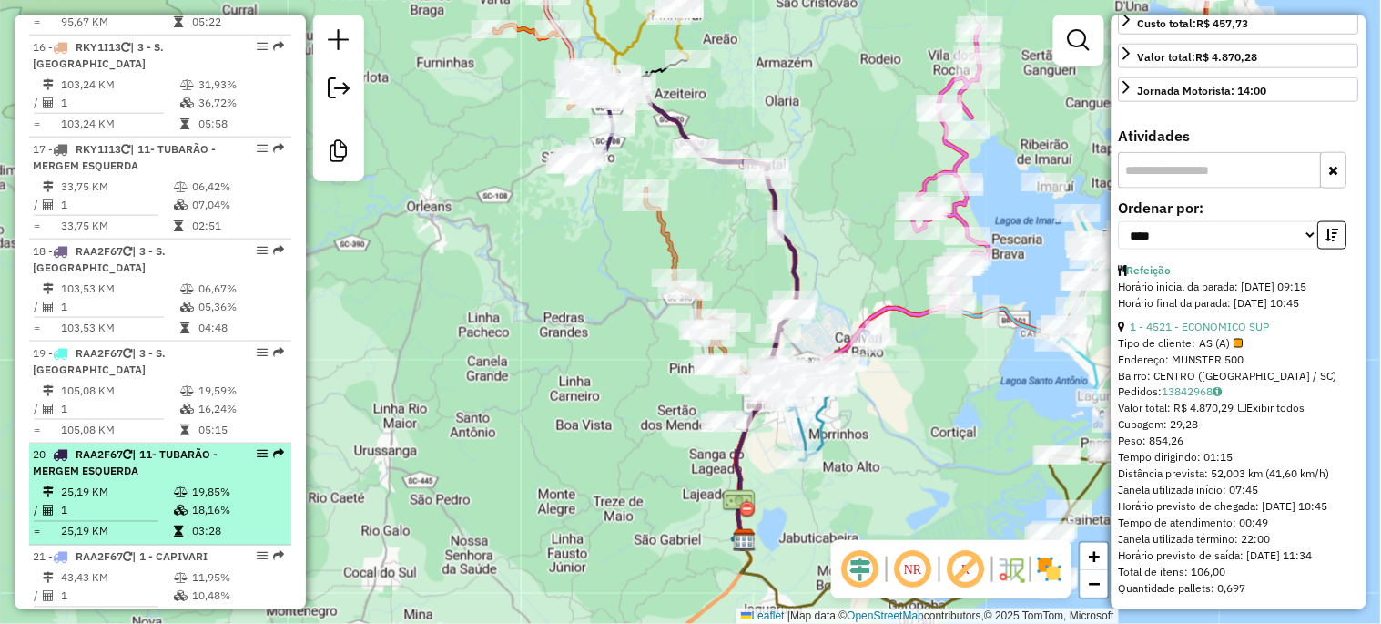
click at [146, 483] on td "25,19 KM" at bounding box center [116, 492] width 113 height 18
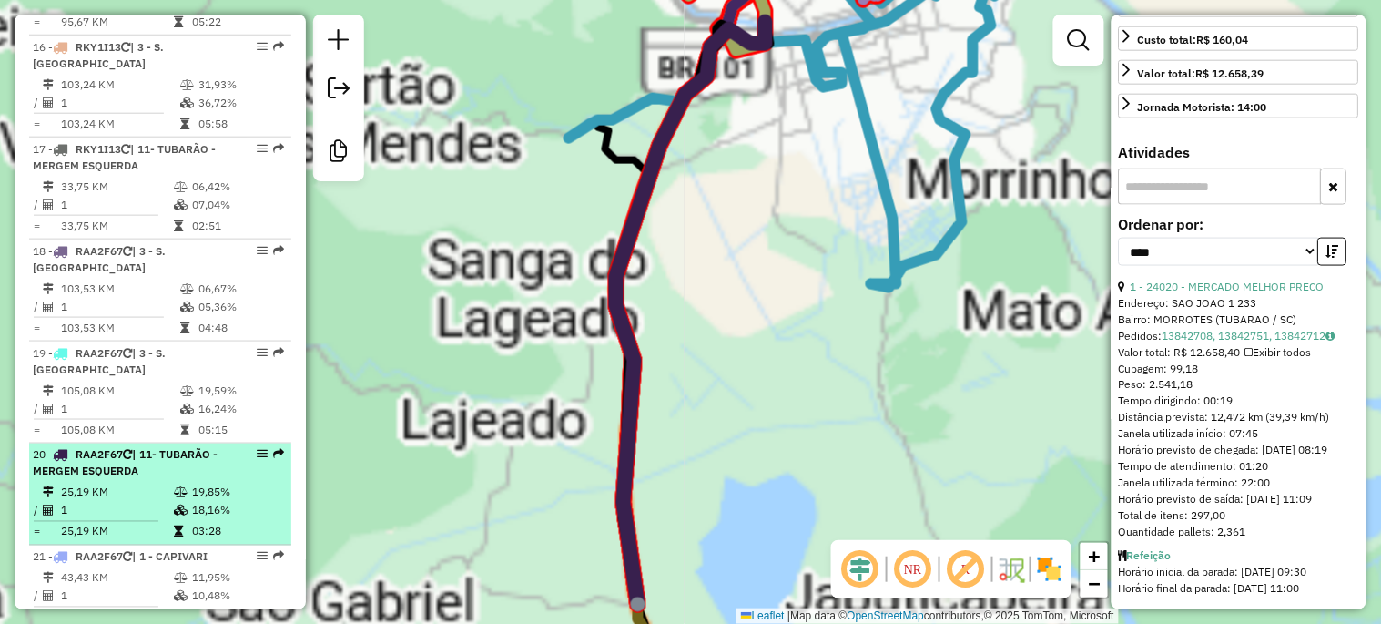
scroll to position [539, 0]
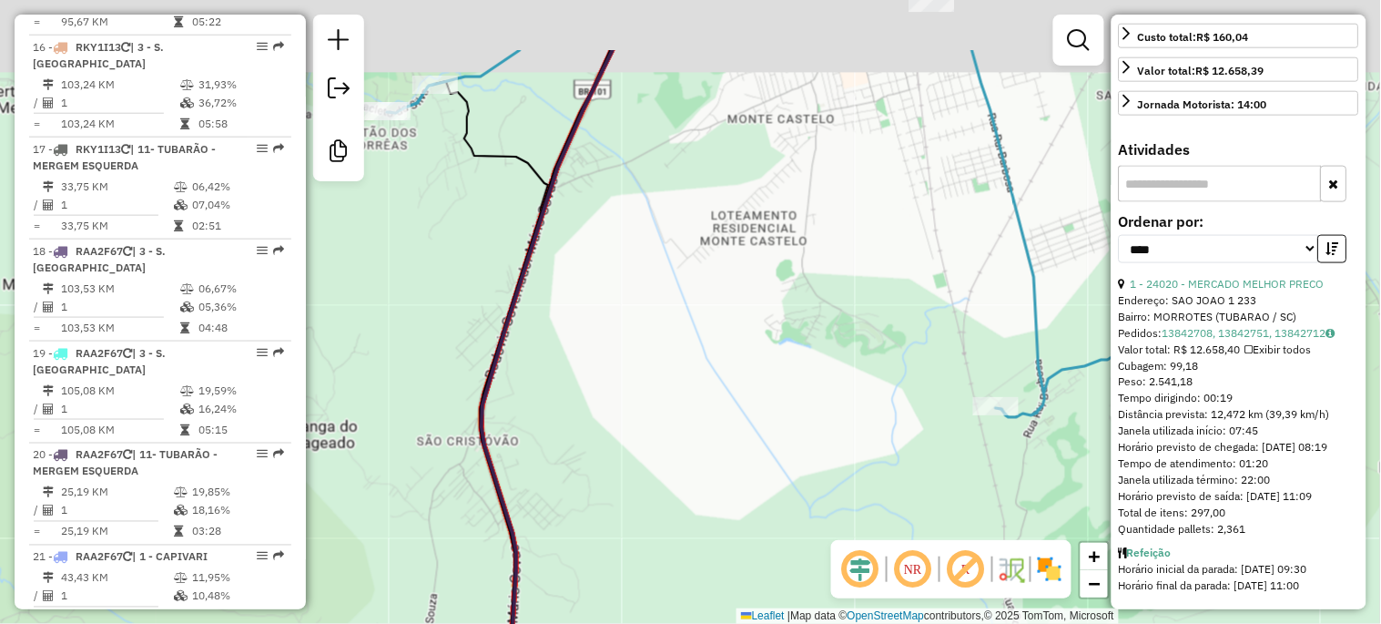
drag, startPoint x: 766, startPoint y: 202, endPoint x: 735, endPoint y: 416, distance: 216.3
click at [737, 407] on div "Janela de atendimento Grade de atendimento Capacidade Transportadoras Veículos …" at bounding box center [690, 312] width 1381 height 624
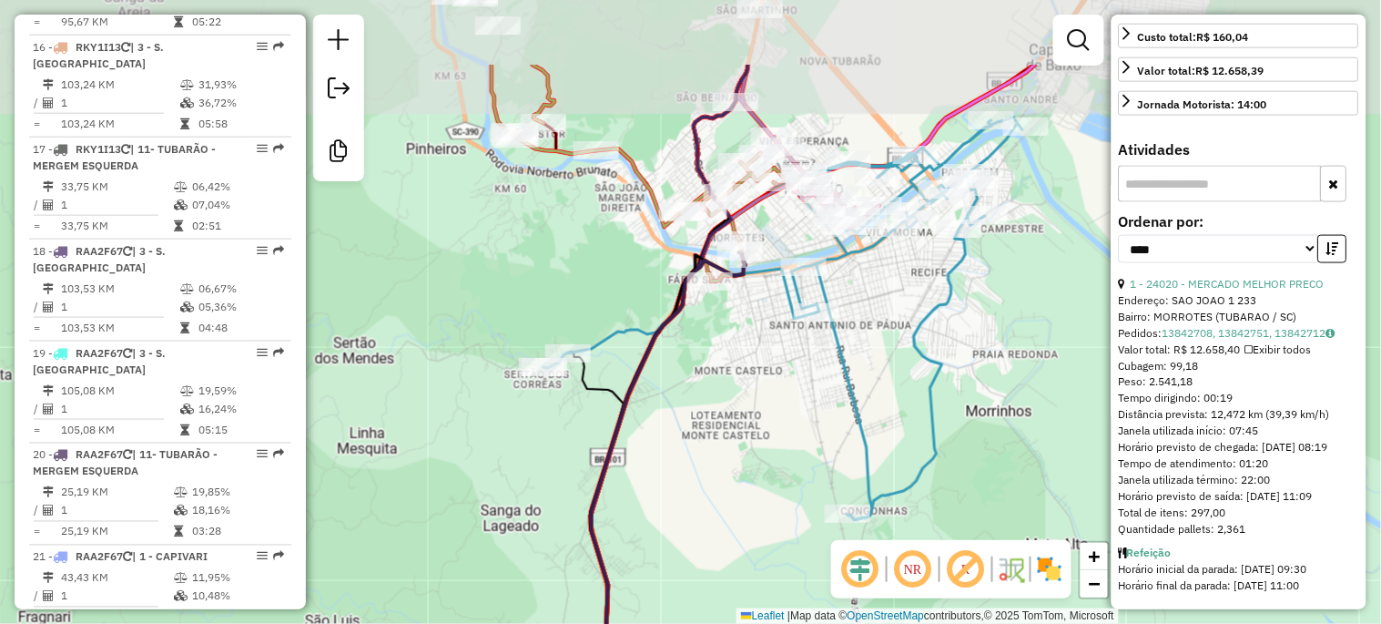
drag, startPoint x: 763, startPoint y: 267, endPoint x: 746, endPoint y: 396, distance: 130.3
click at [746, 397] on div "Janela de atendimento Grade de atendimento Capacidade Transportadoras Veículos …" at bounding box center [690, 312] width 1381 height 624
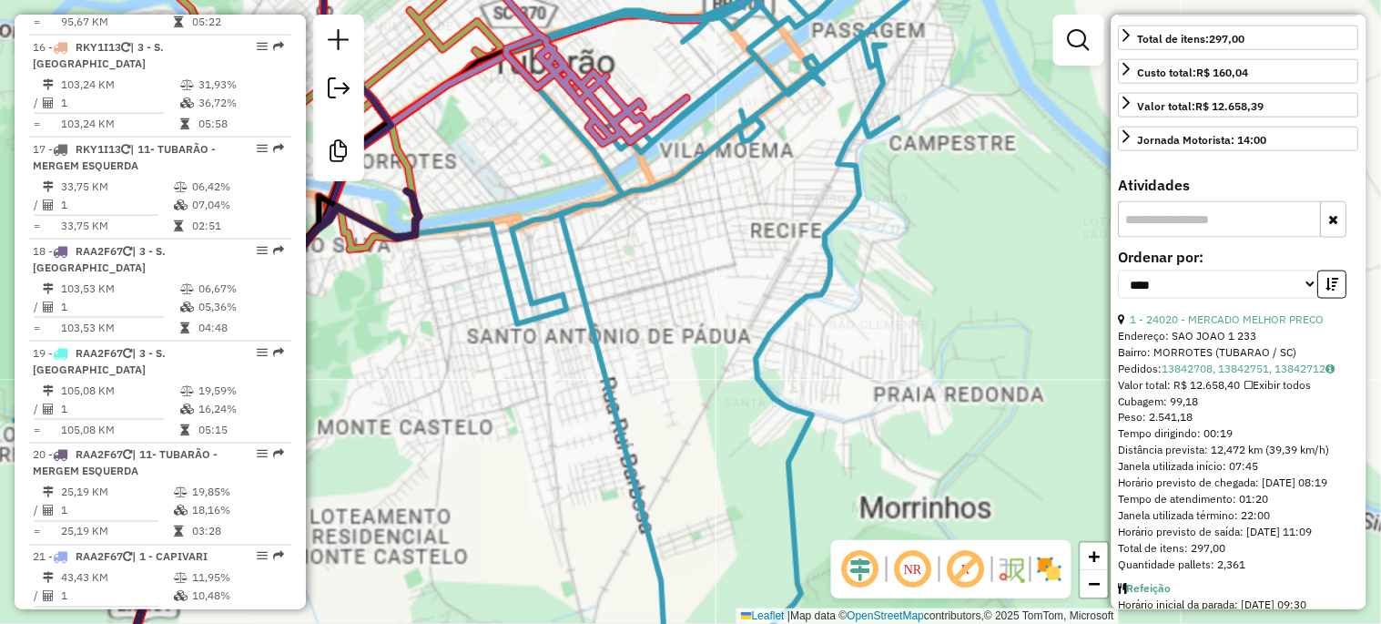
scroll to position [472, 0]
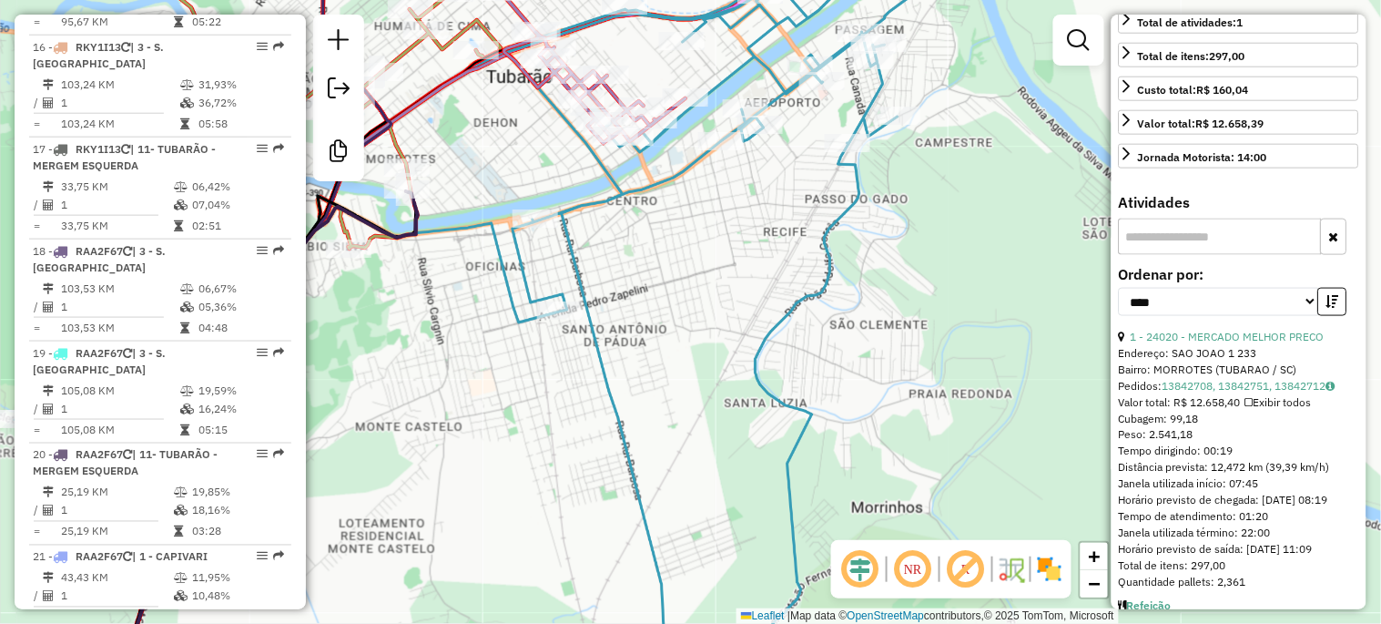
click at [699, 269] on div "Janela de atendimento Grade de atendimento Capacidade Transportadoras Veículos …" at bounding box center [690, 312] width 1381 height 624
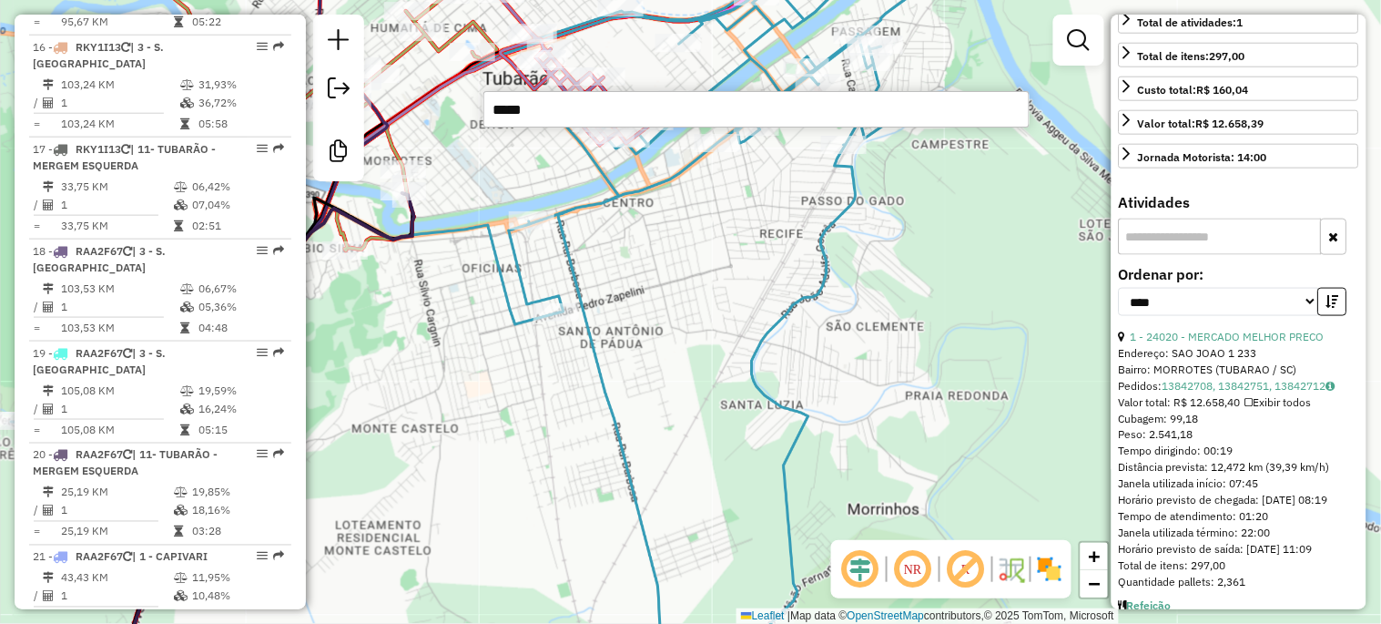
click at [577, 107] on input "*****" at bounding box center [756, 109] width 546 height 36
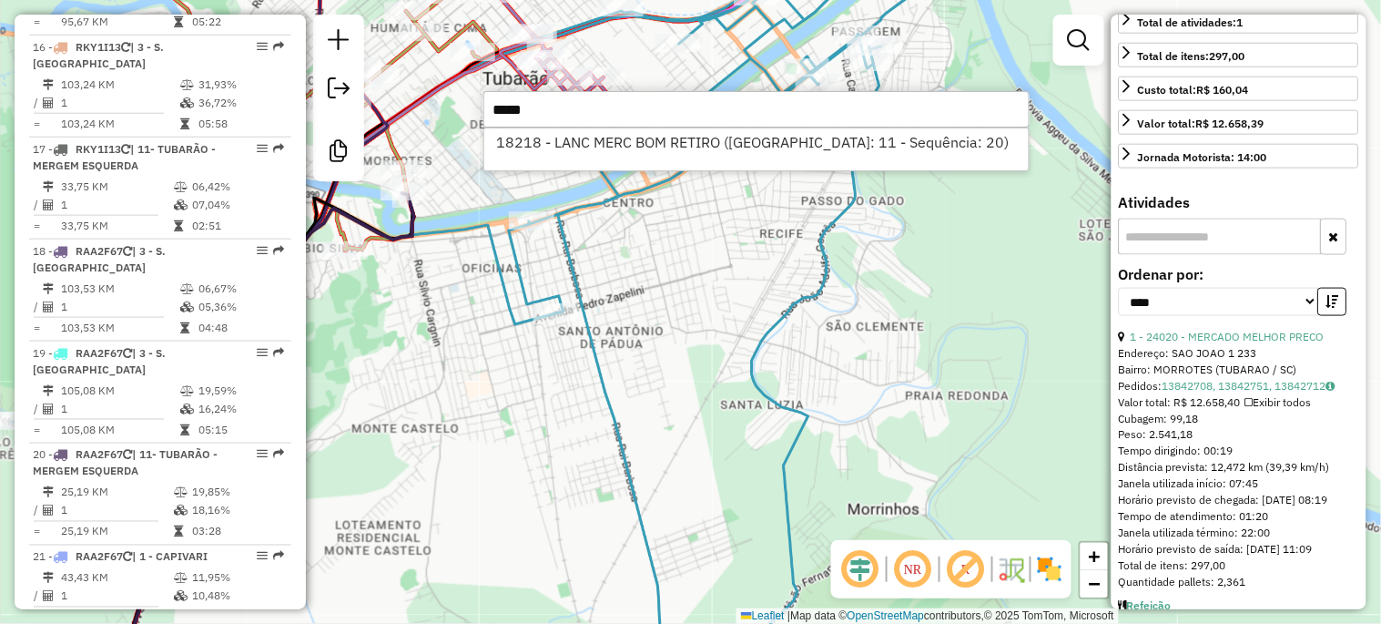
click at [547, 112] on input "*****" at bounding box center [756, 109] width 546 height 36
type input "*****"
click at [664, 402] on div "Janela de atendimento Grade de atendimento Capacidade Transportadoras Veículos …" at bounding box center [690, 312] width 1381 height 624
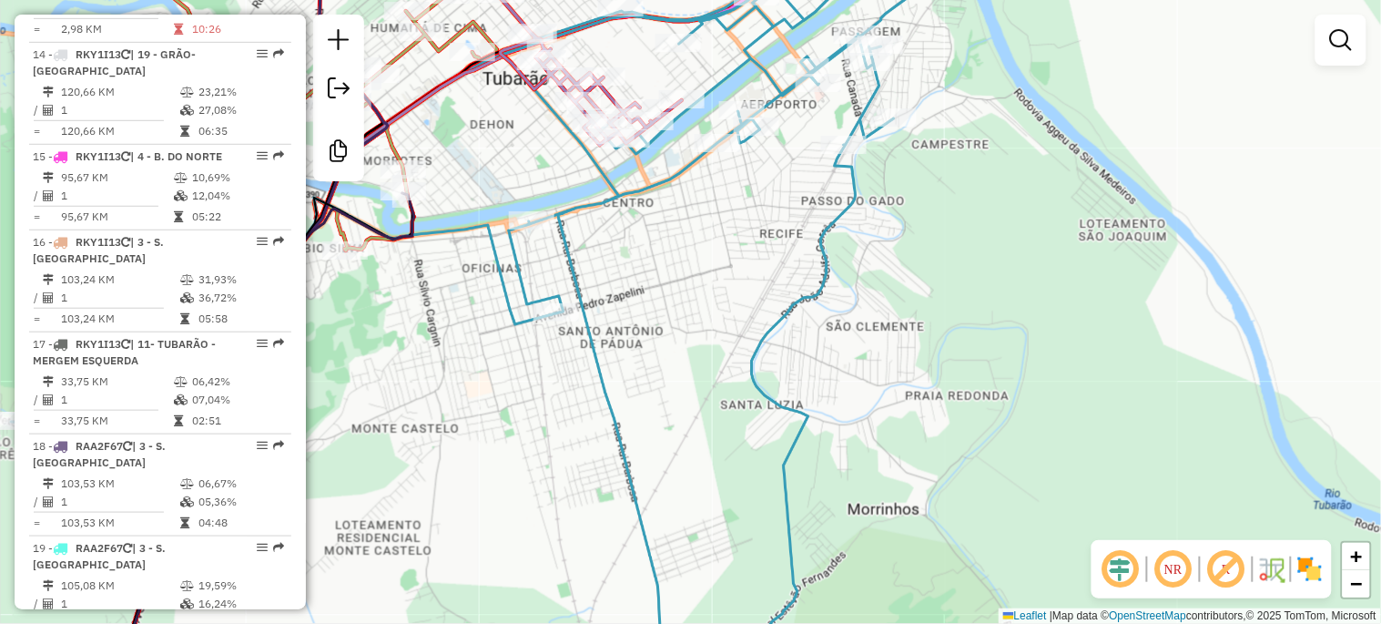
scroll to position [1827, 0]
